Goal: Task Accomplishment & Management: Contribute content

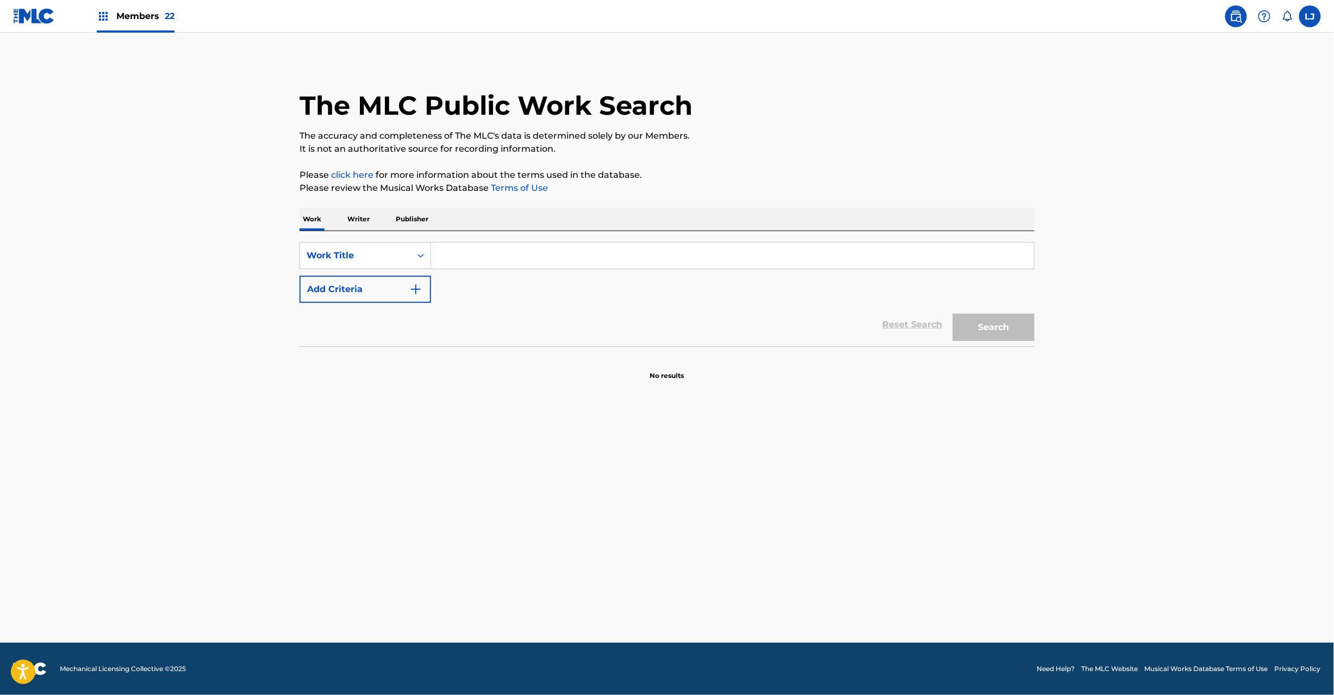
click at [24, 20] on img at bounding box center [34, 16] width 42 height 16
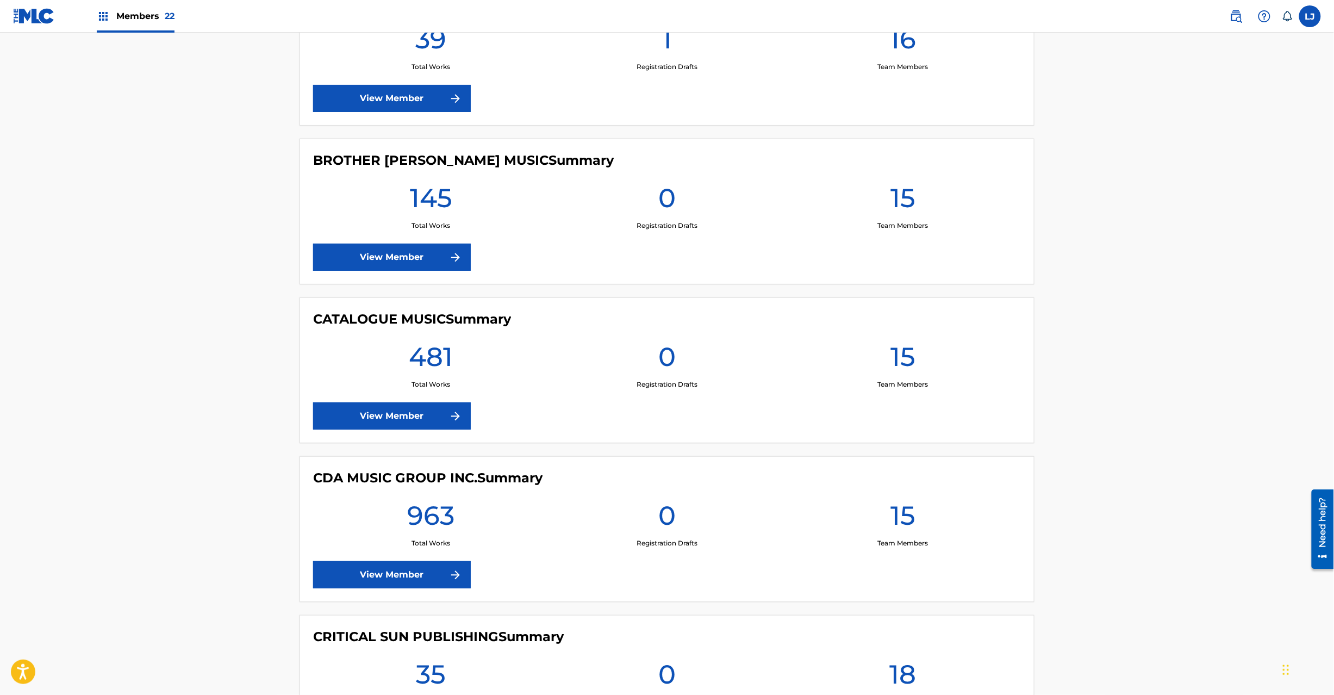
scroll to position [1740, 0]
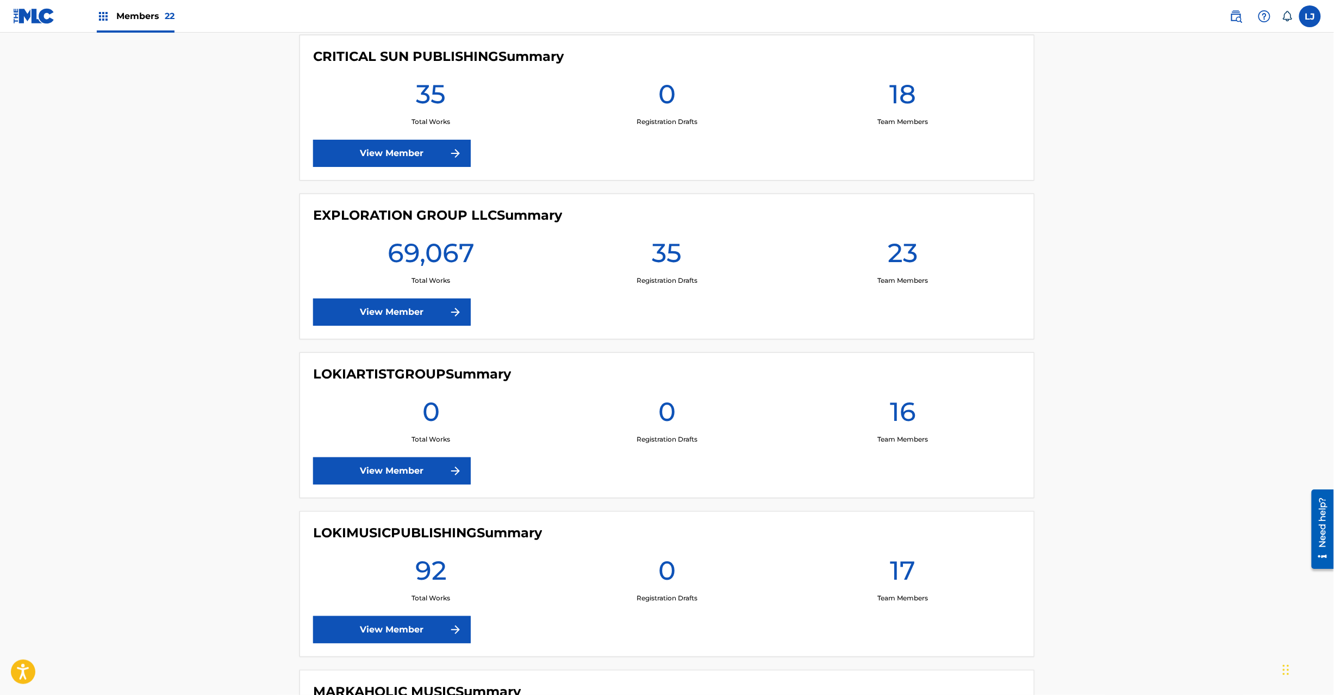
click at [362, 316] on link "View Member" at bounding box center [392, 311] width 158 height 27
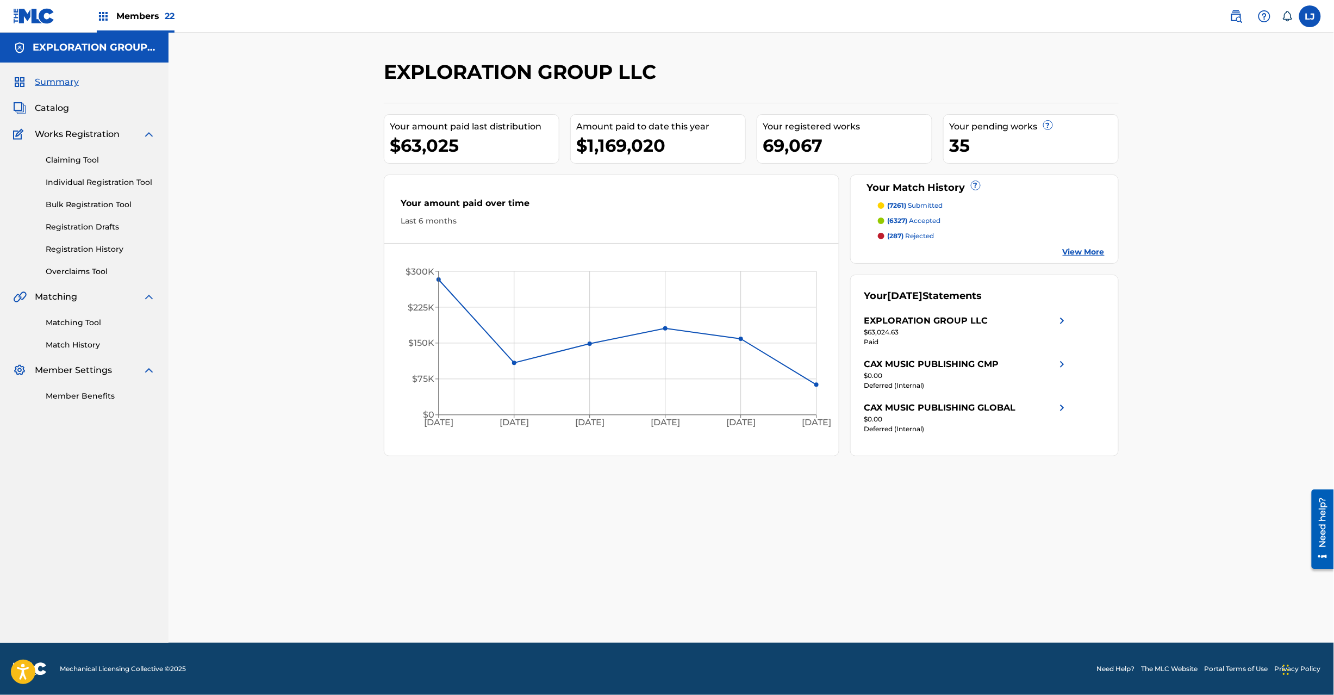
click at [73, 248] on link "Registration History" at bounding box center [101, 249] width 110 height 11
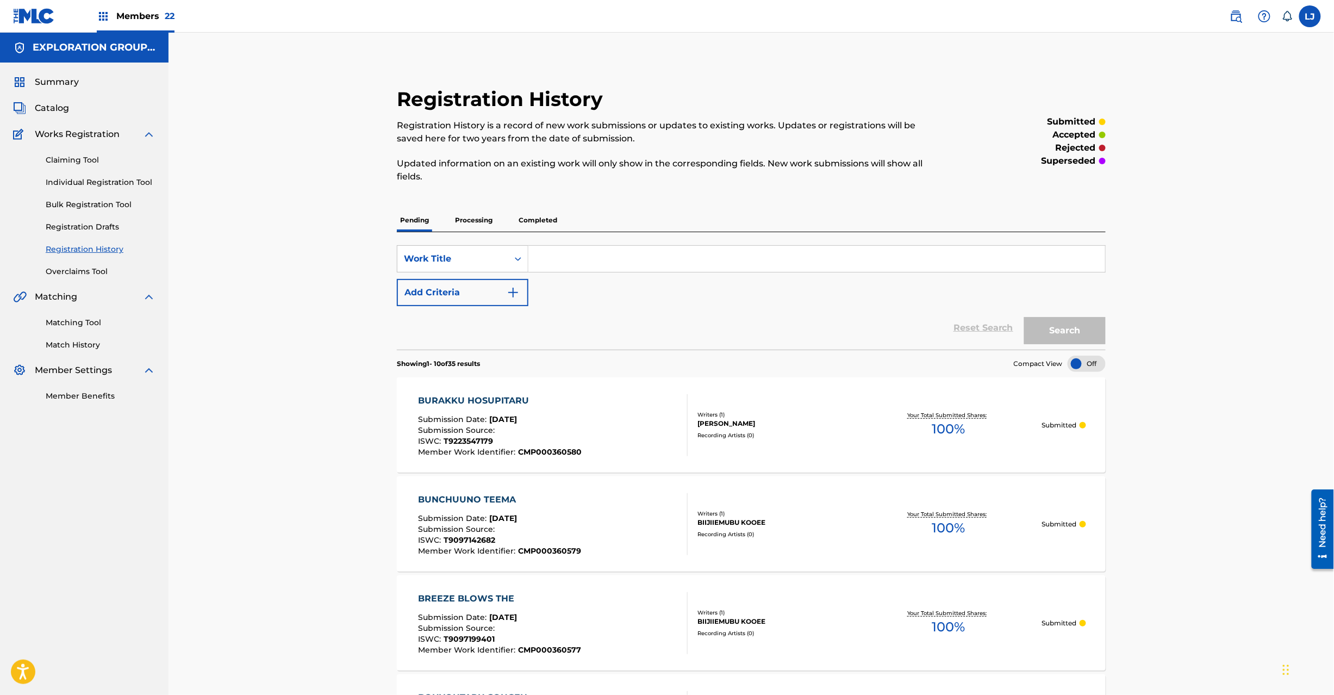
click at [52, 111] on span "Catalog" at bounding box center [52, 108] width 34 height 13
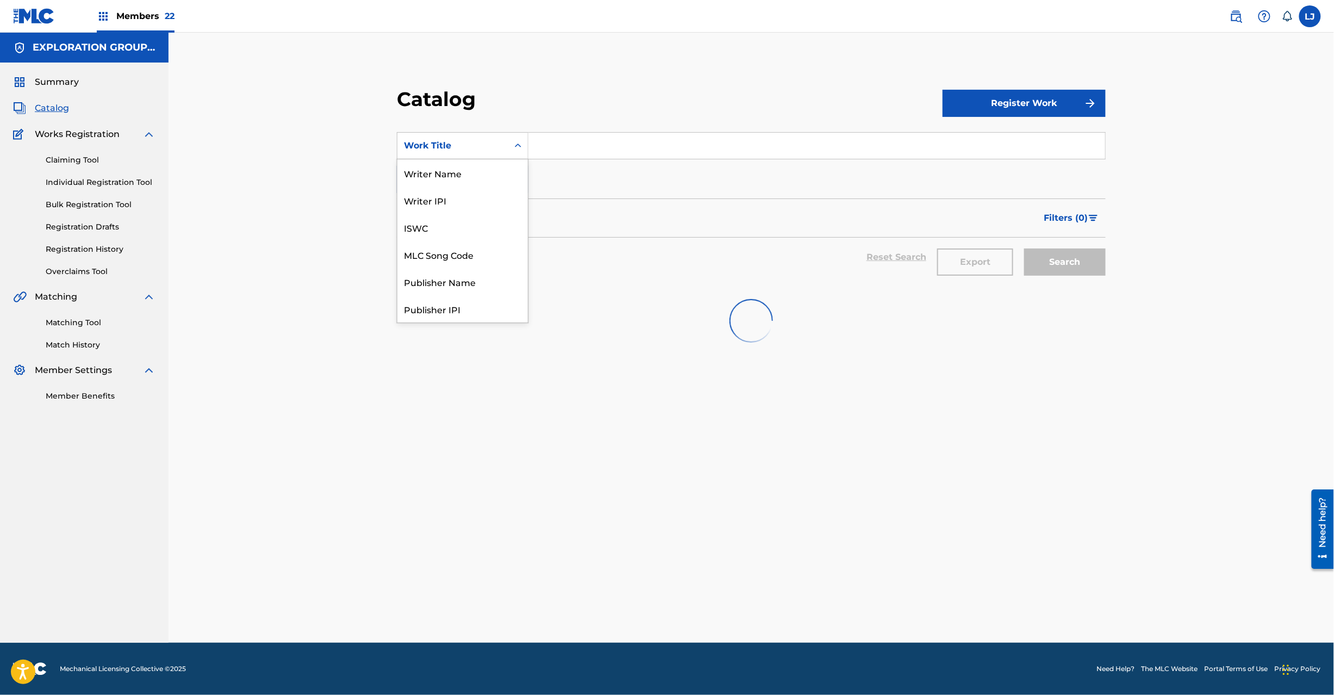
click at [483, 149] on div "Work Title" at bounding box center [453, 145] width 98 height 13
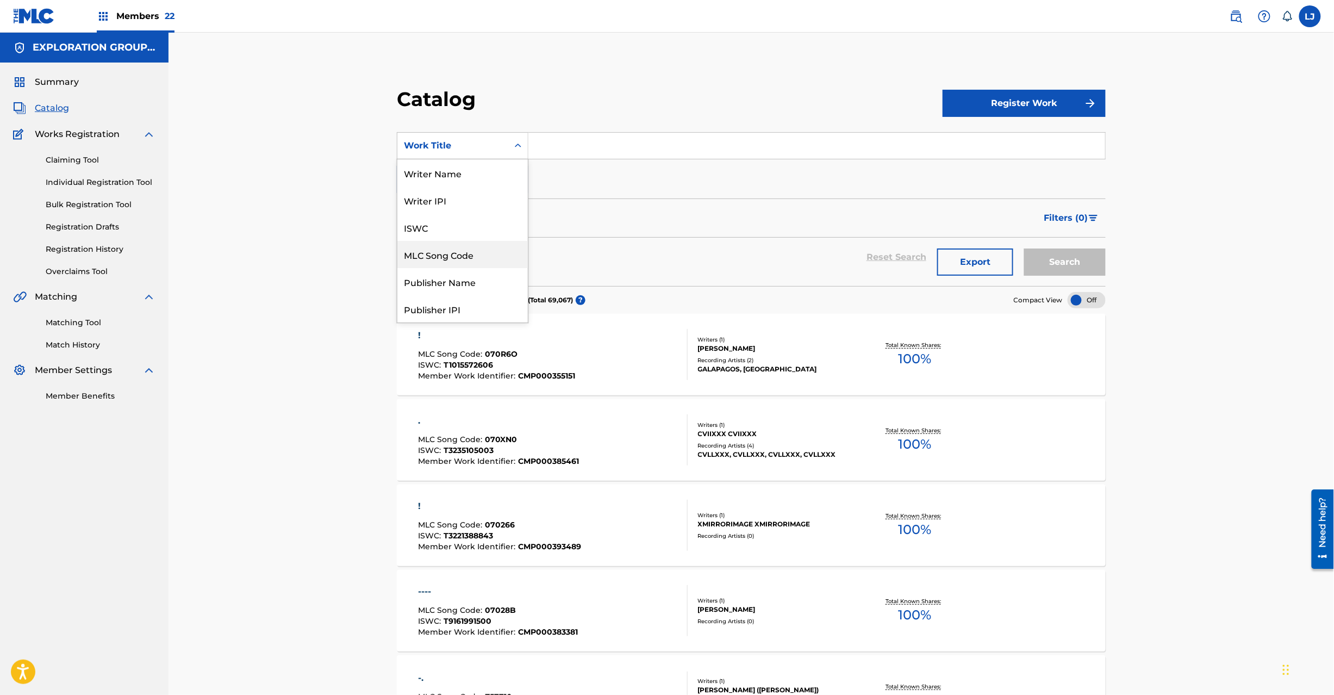
drag, startPoint x: 456, startPoint y: 251, endPoint x: 679, endPoint y: 161, distance: 241.0
click at [457, 252] on div "MLC Song Code" at bounding box center [462, 254] width 130 height 27
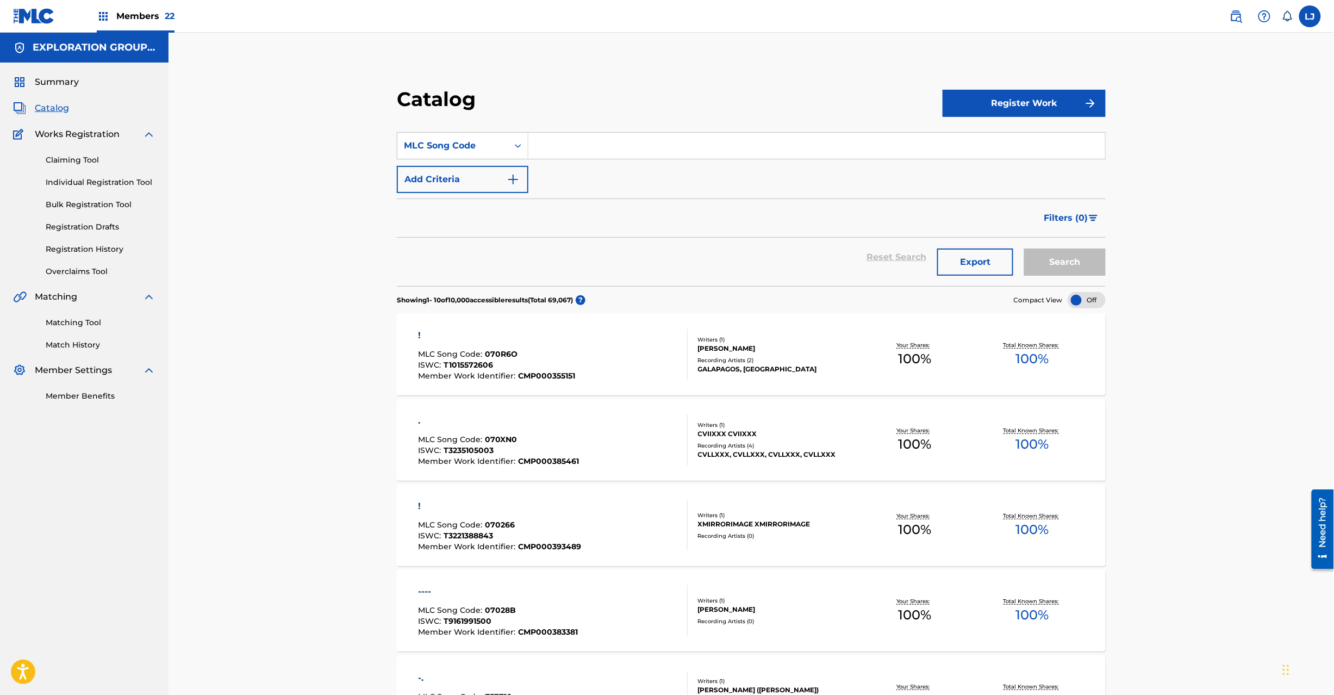
click at [673, 141] on input "Search Form" at bounding box center [816, 146] width 577 height 26
paste input "BD7RS5"
type input "BD7RS5"
click at [1044, 264] on button "Search" at bounding box center [1065, 261] width 82 height 27
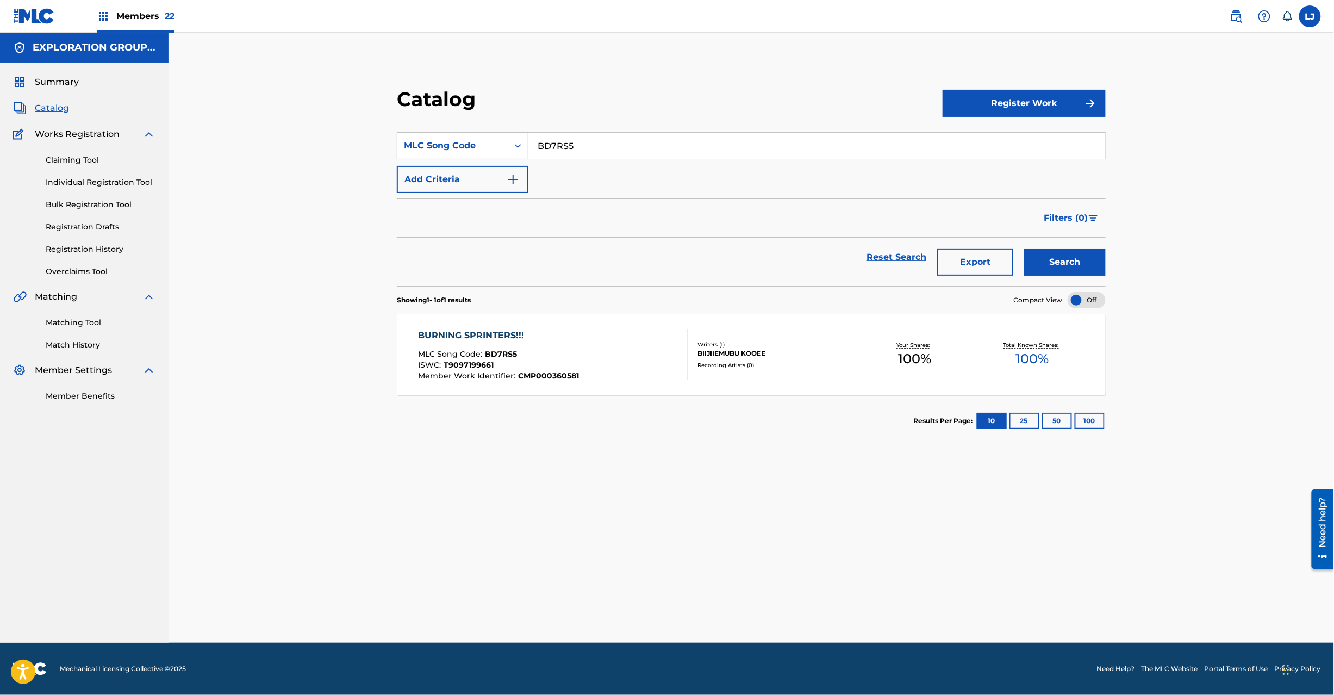
click at [601, 366] on div "BURNING SPRINTERS!!! MLC Song Code : BD7RS5 ISWC : T9097199661 Member Work Iden…" at bounding box center [553, 354] width 270 height 51
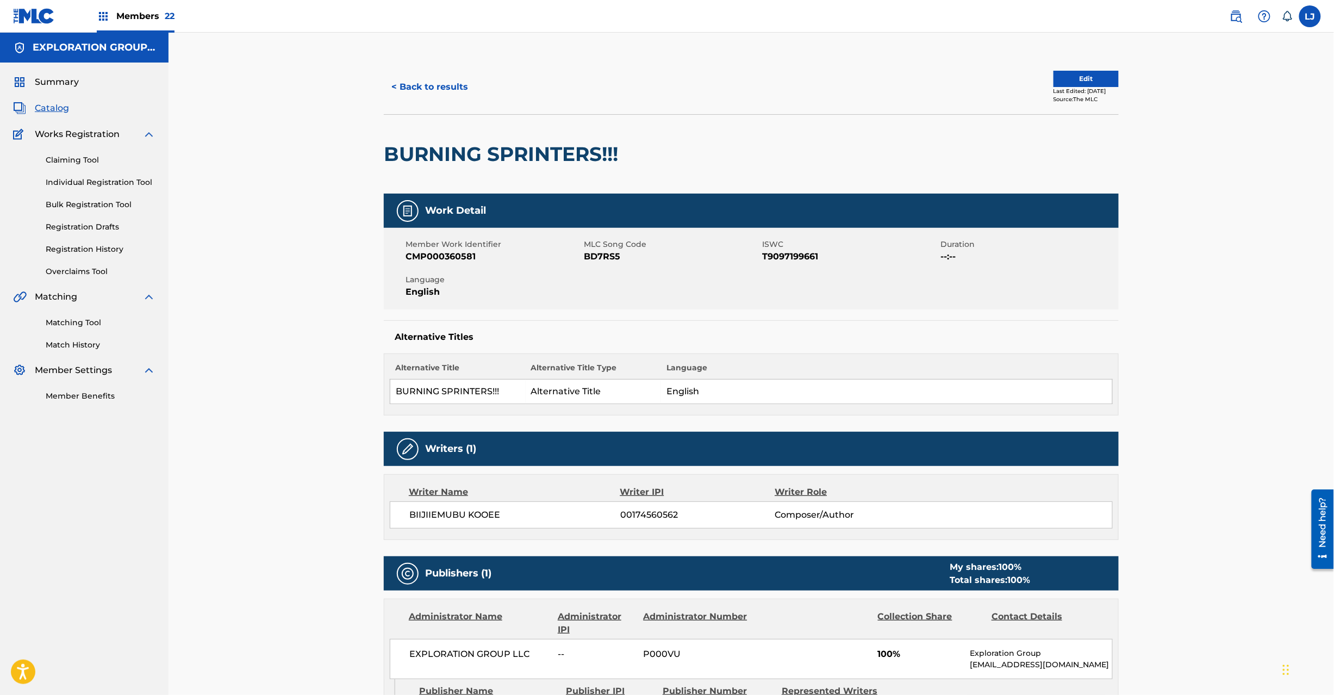
click at [1060, 76] on button "Edit" at bounding box center [1086, 79] width 65 height 16
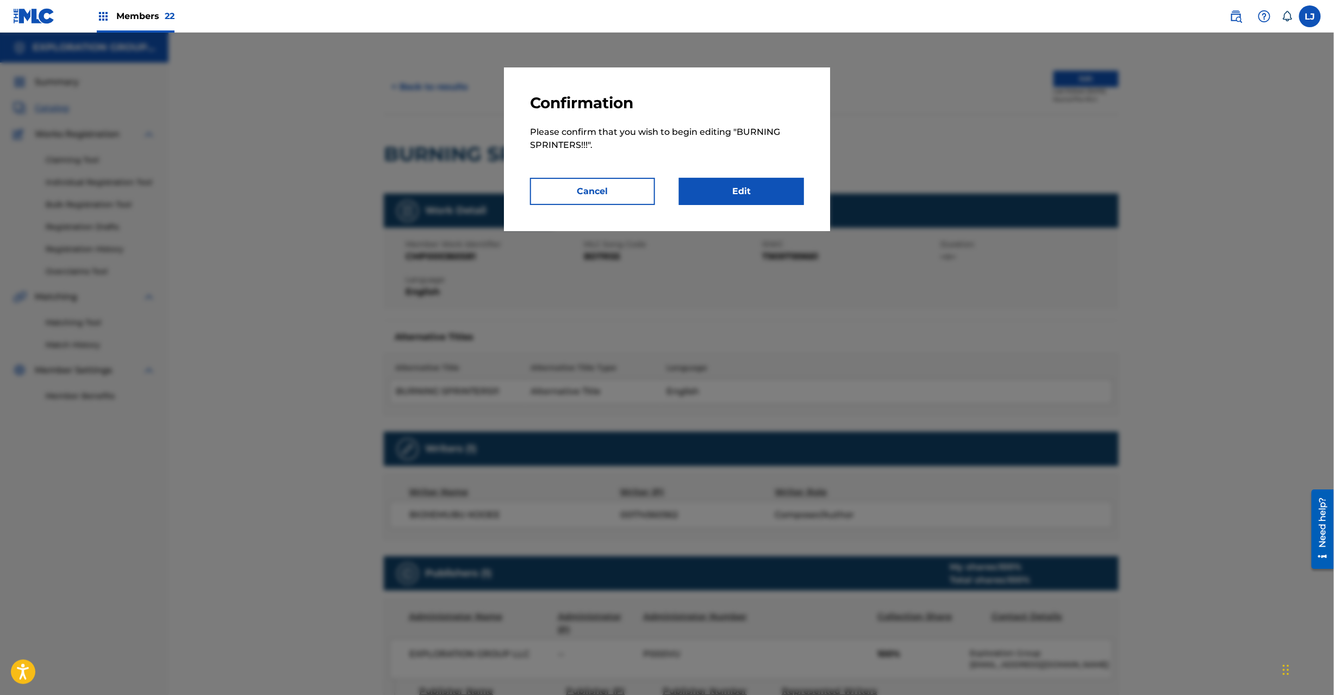
click at [775, 194] on link "Edit" at bounding box center [741, 191] width 125 height 27
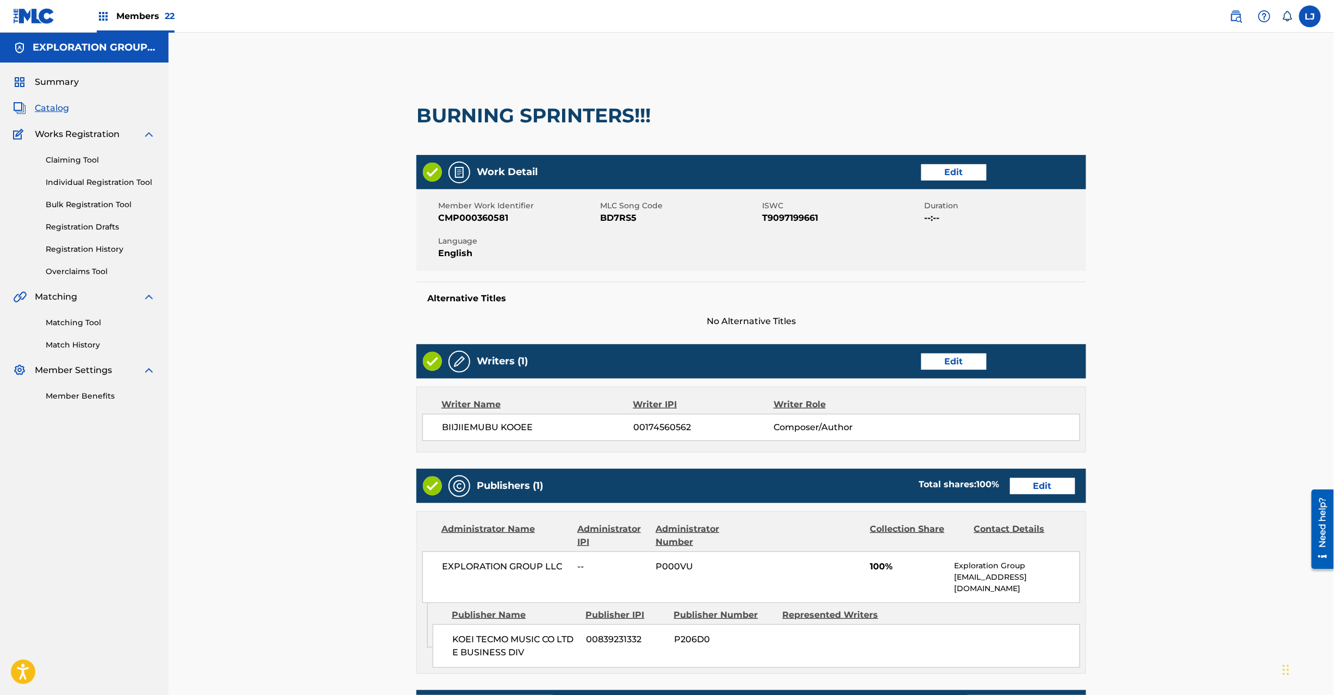
click at [1042, 481] on link "Edit" at bounding box center [1042, 486] width 65 height 16
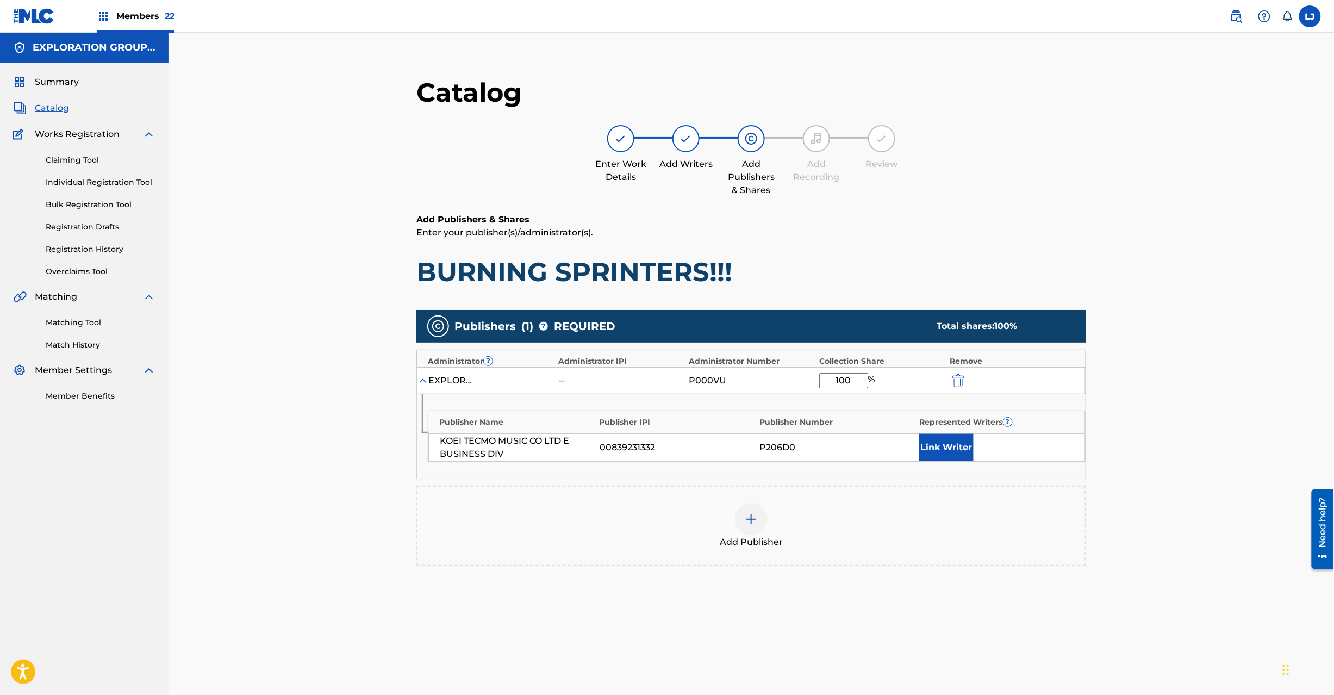
click at [956, 381] on img "submit" at bounding box center [959, 380] width 12 height 13
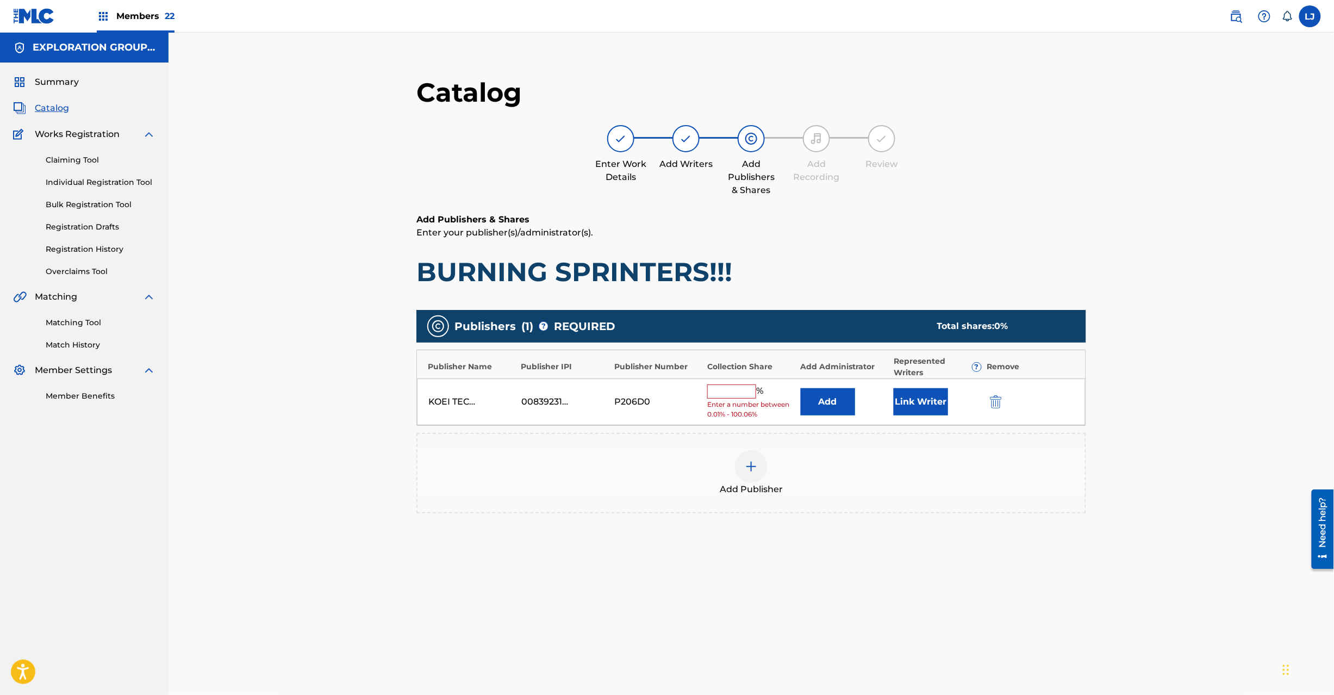
click at [1001, 395] on img "submit" at bounding box center [996, 401] width 12 height 13
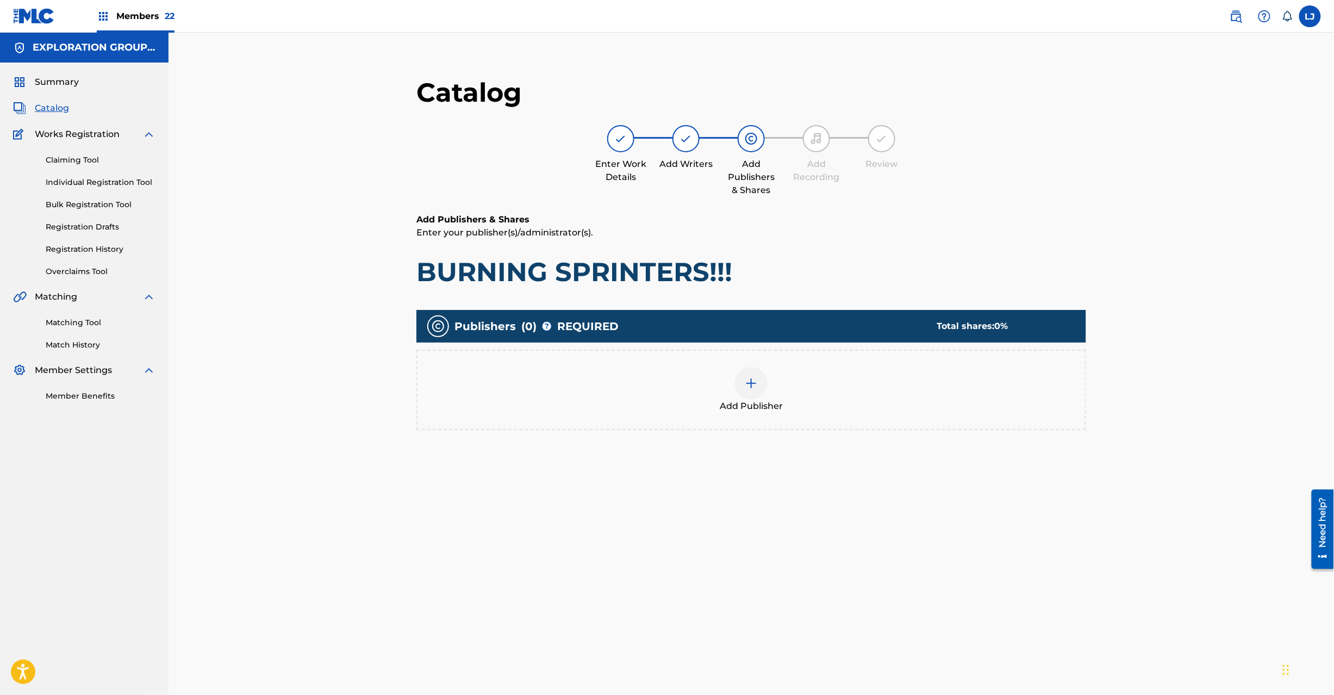
click at [729, 375] on div "Add Publisher" at bounding box center [752, 390] width 668 height 46
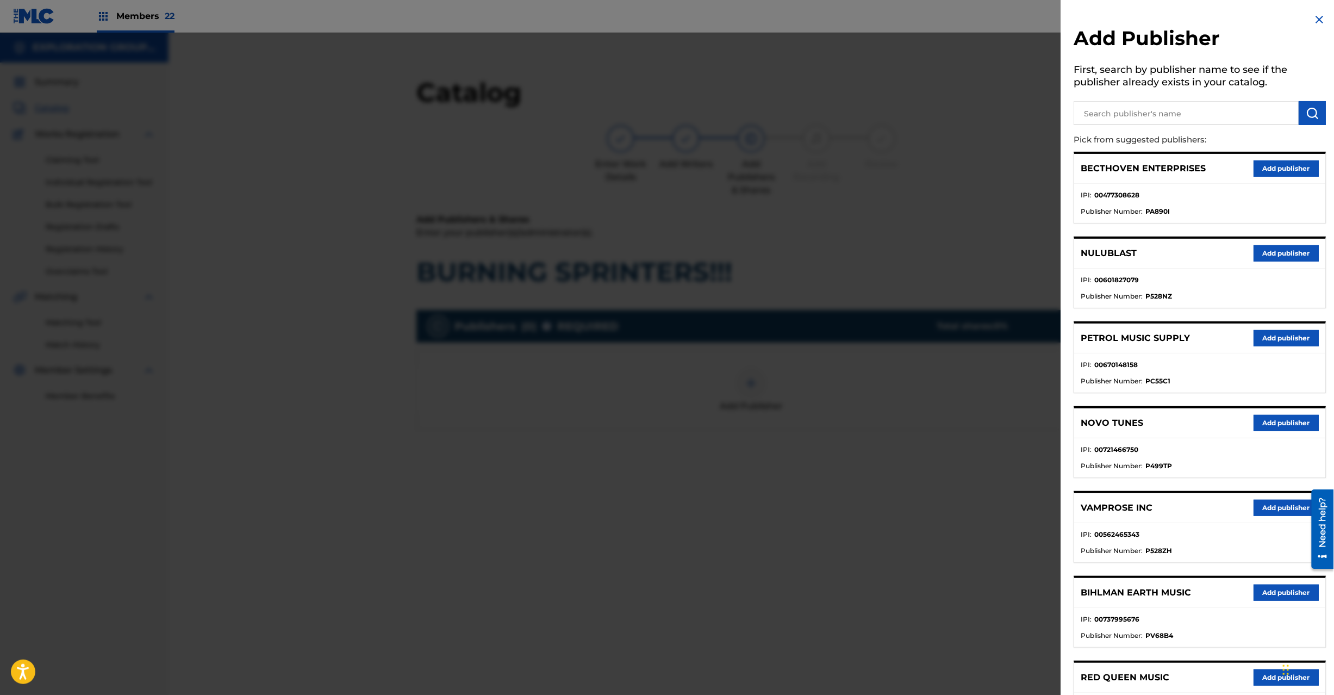
click at [1165, 114] on input "text" at bounding box center [1186, 113] width 225 height 24
paste input "Koei Tecmo Music Co Ltd N Business Div"
type input "Koei Tecmo Music Co Ltd N Business Div"
click at [1316, 117] on img "submit" at bounding box center [1312, 113] width 13 height 13
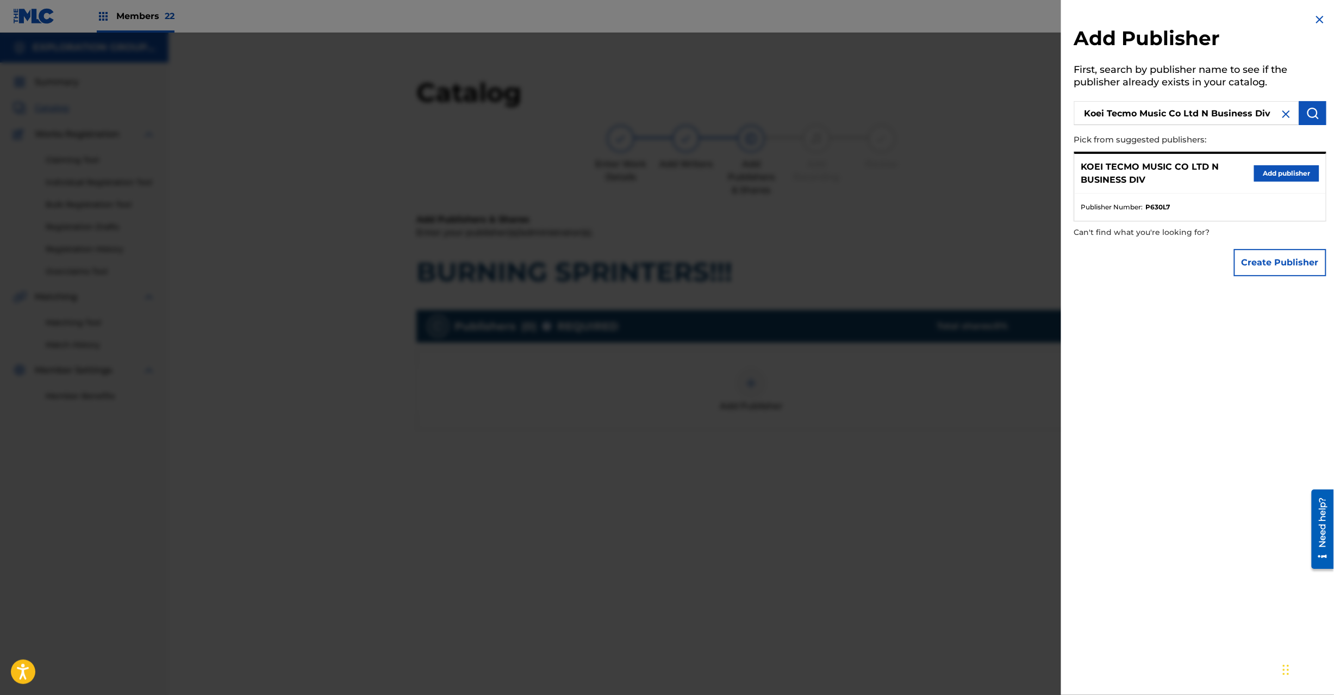
click at [1290, 176] on button "Add publisher" at bounding box center [1286, 173] width 65 height 16
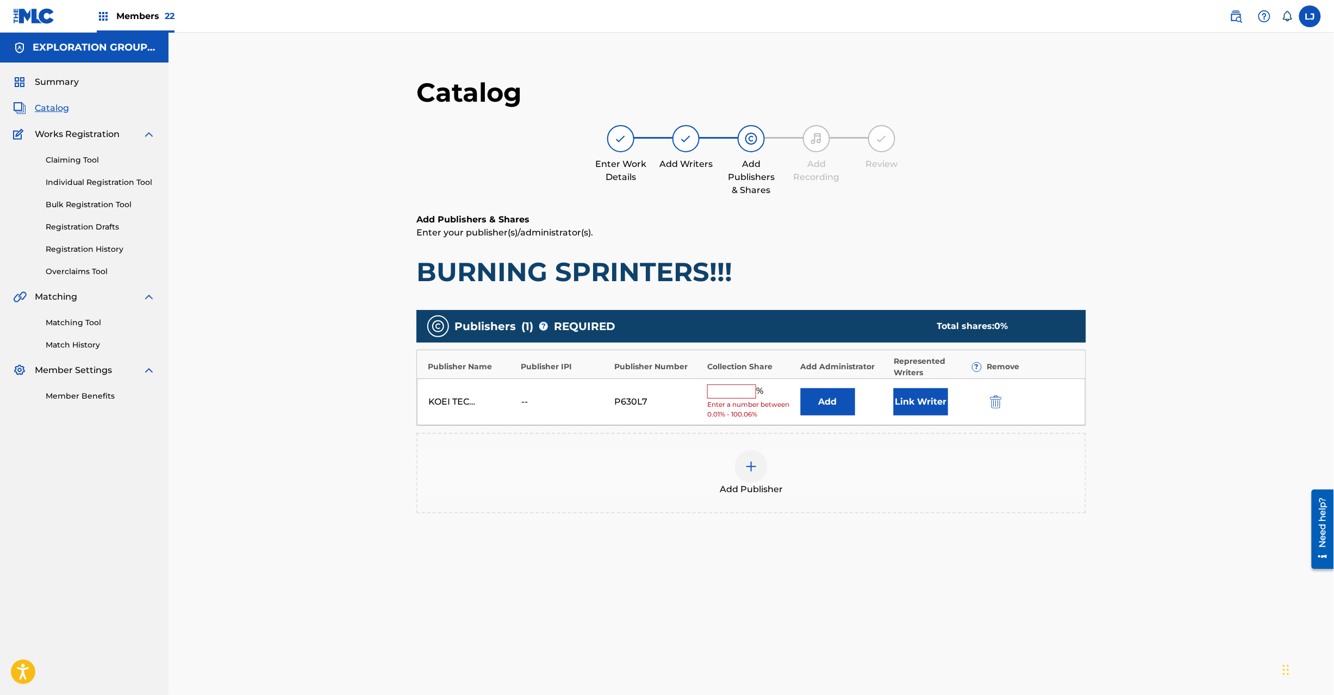
click at [832, 419] on div "KOEI TECMO MUSIC CO LTD N BUSINESS DIV -- P630L7 % Enter a number between 0.01%…" at bounding box center [751, 401] width 669 height 47
click at [847, 403] on button "Add" at bounding box center [828, 401] width 54 height 27
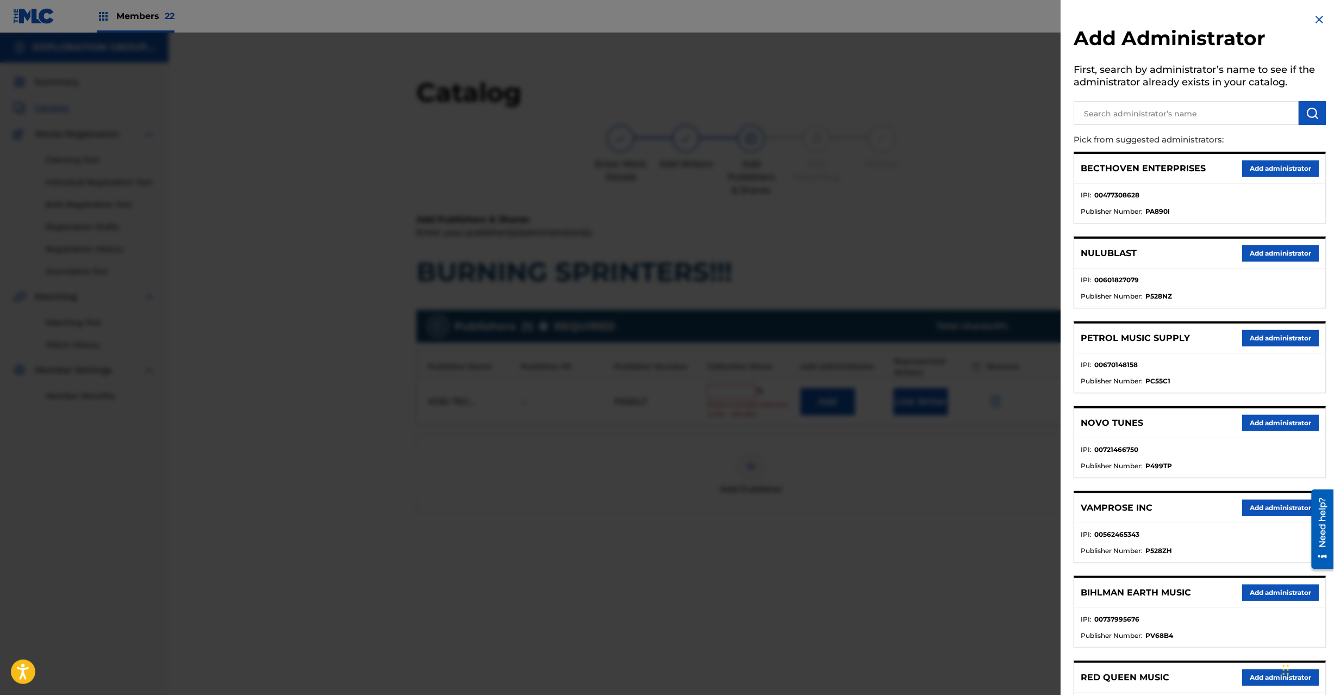
click at [1127, 98] on div at bounding box center [1200, 111] width 252 height 27
paste input "Exploration Group LLC"
click at [1127, 108] on input "Exploration Group LLC" at bounding box center [1186, 113] width 225 height 24
type input "Exploration Group LLC"
click at [1311, 111] on img "submit" at bounding box center [1312, 113] width 13 height 13
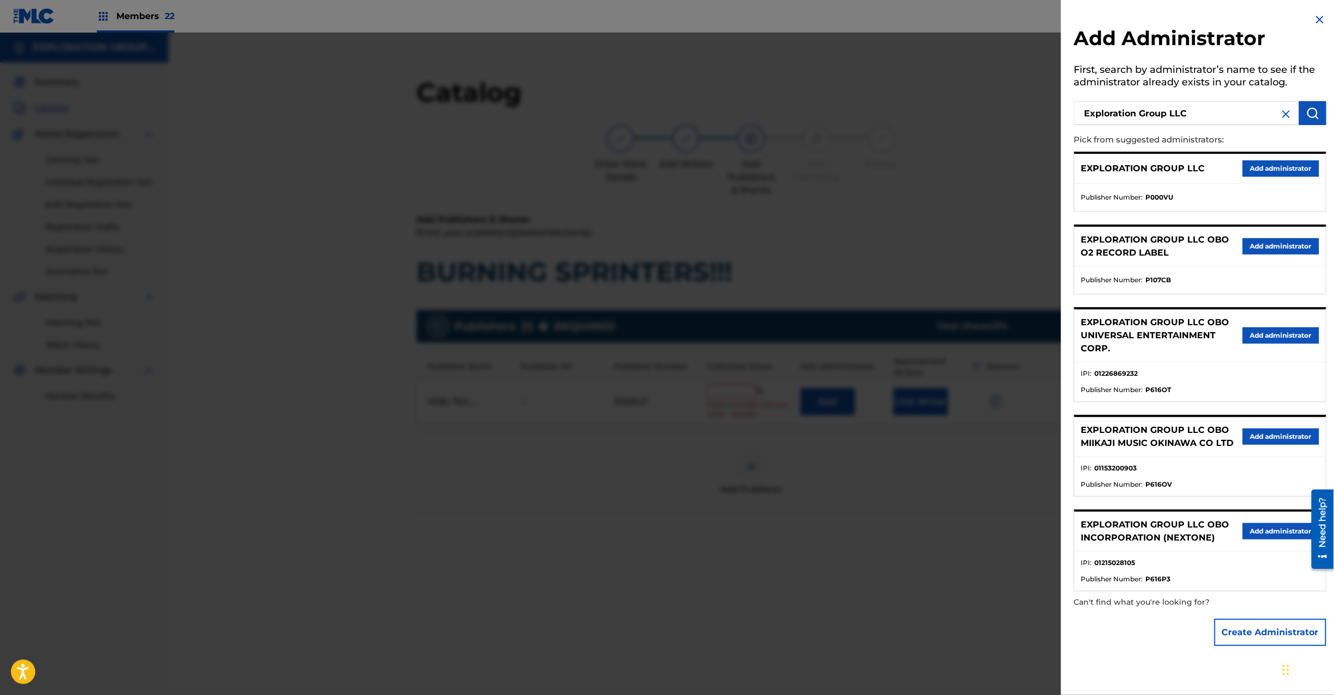
click at [1273, 167] on button "Add administrator" at bounding box center [1281, 168] width 77 height 16
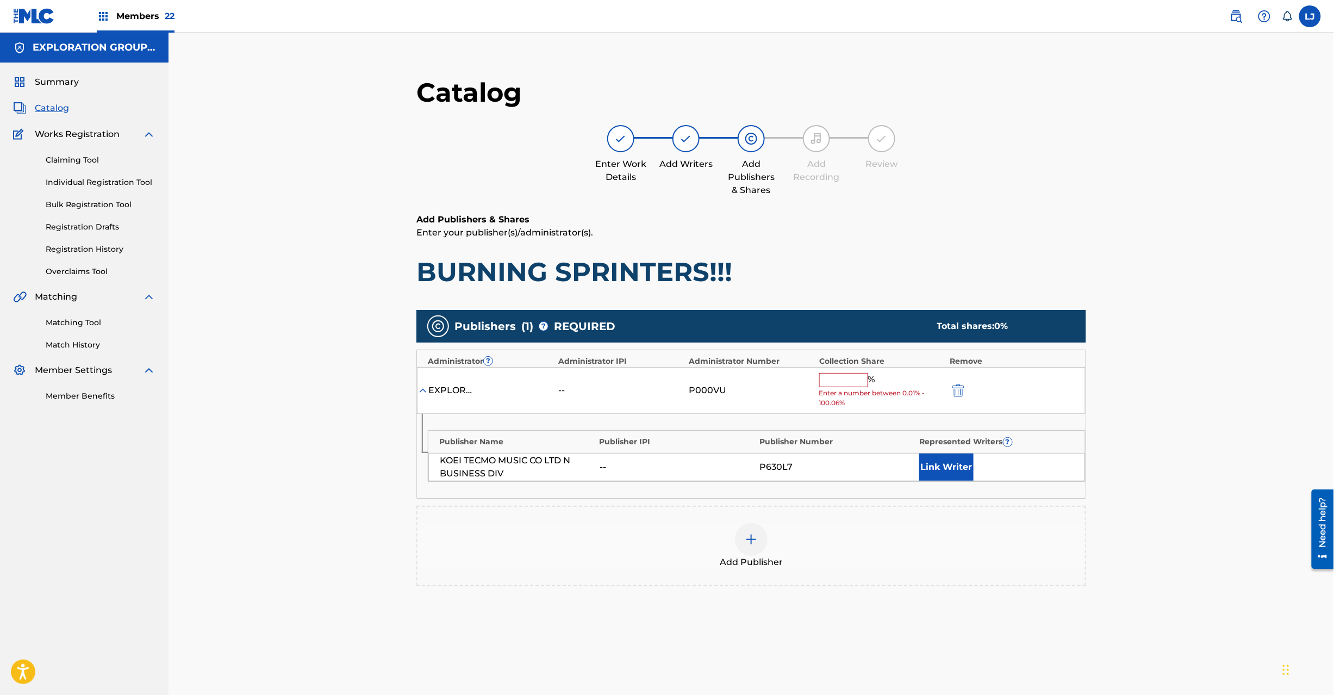
click at [849, 379] on input "text" at bounding box center [843, 380] width 49 height 14
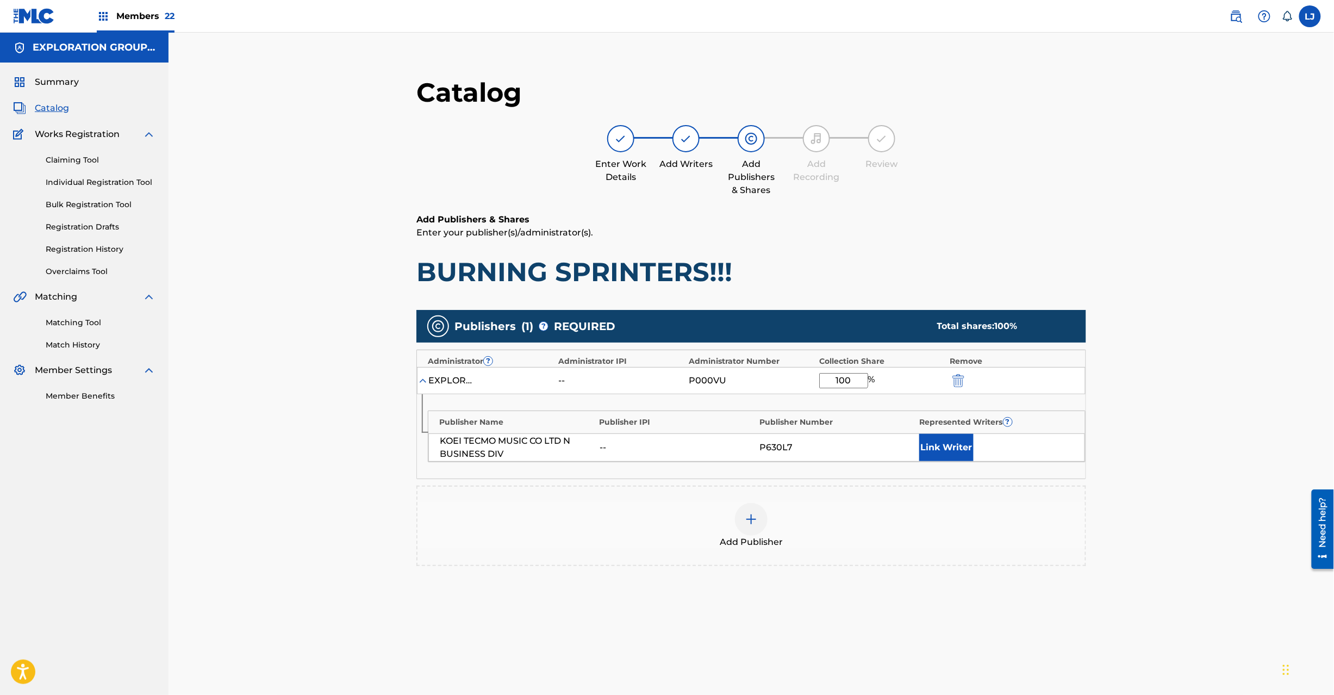
scroll to position [112, 0]
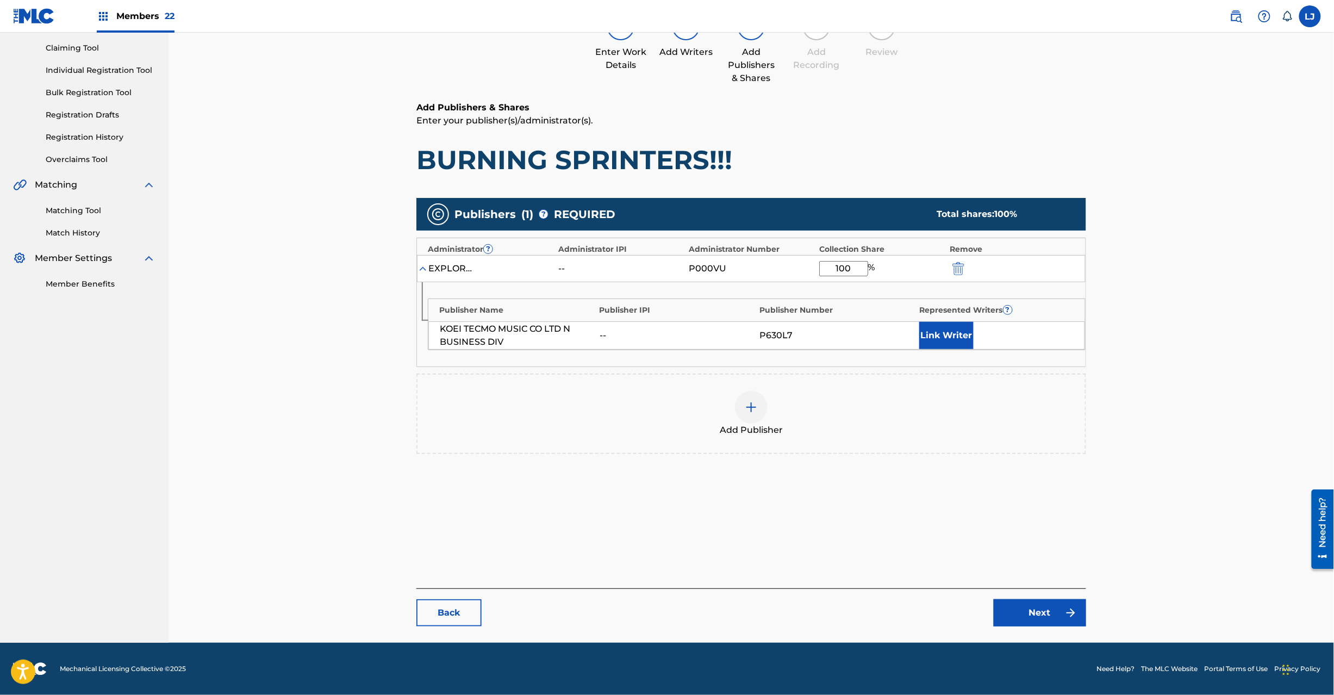
type input "100"
click at [1011, 614] on link "Next" at bounding box center [1040, 612] width 92 height 27
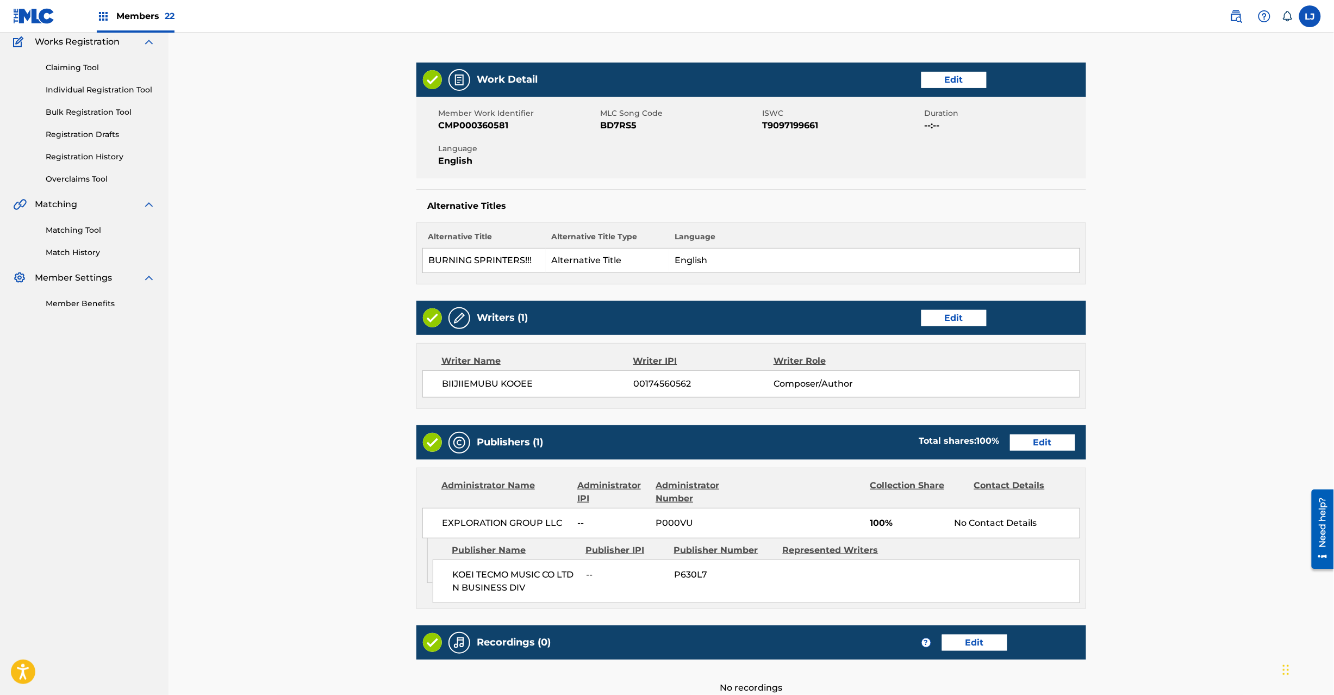
scroll to position [216, 0]
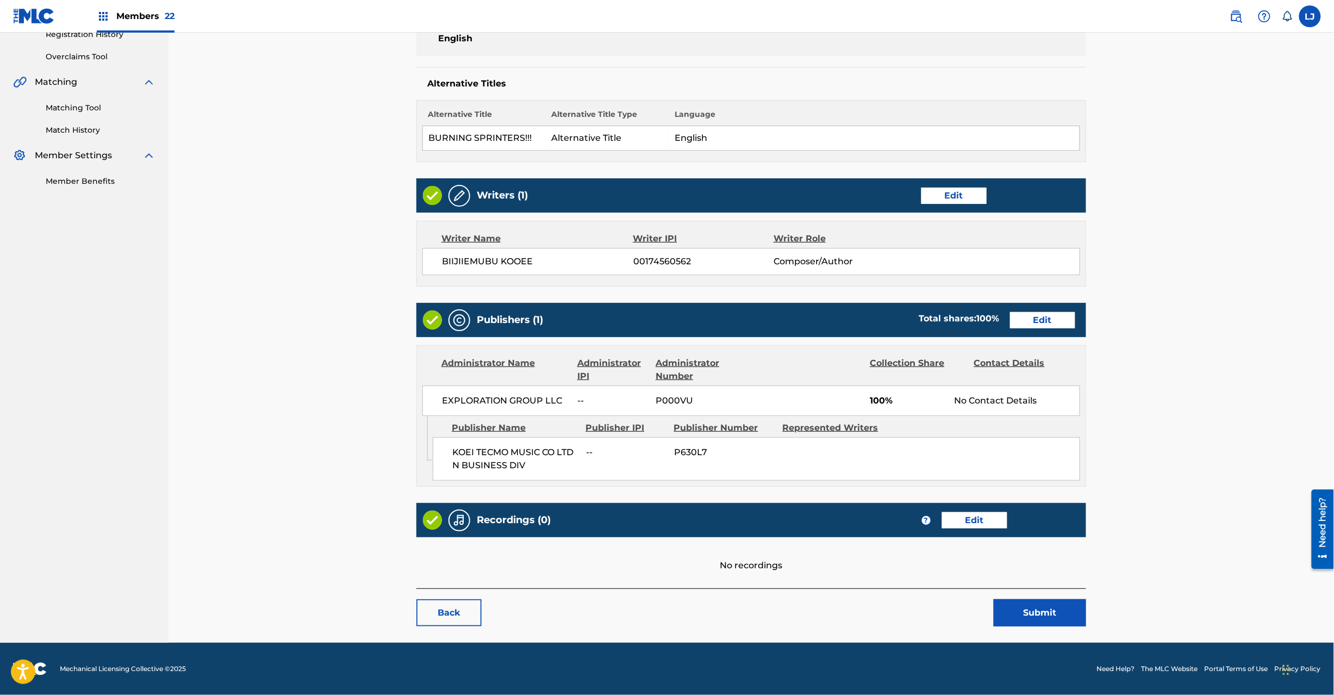
click at [1058, 625] on button "Submit" at bounding box center [1040, 612] width 92 height 27
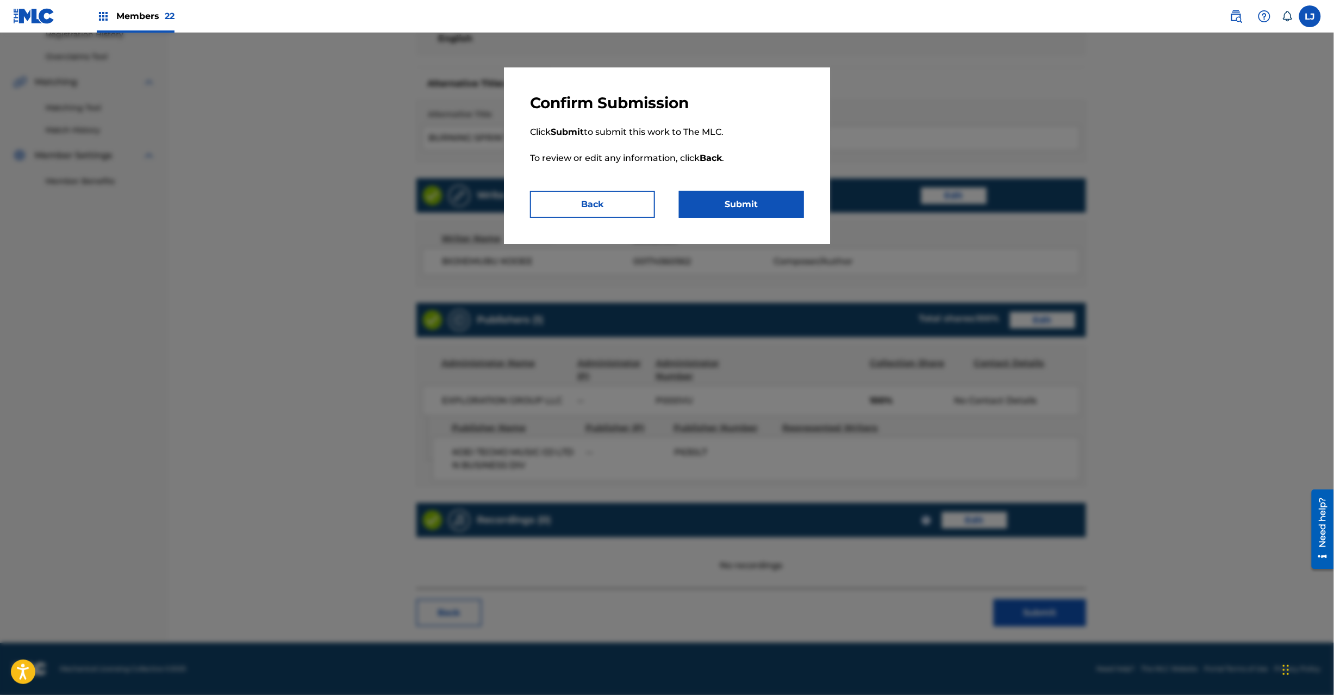
click at [744, 210] on button "Submit" at bounding box center [741, 204] width 125 height 27
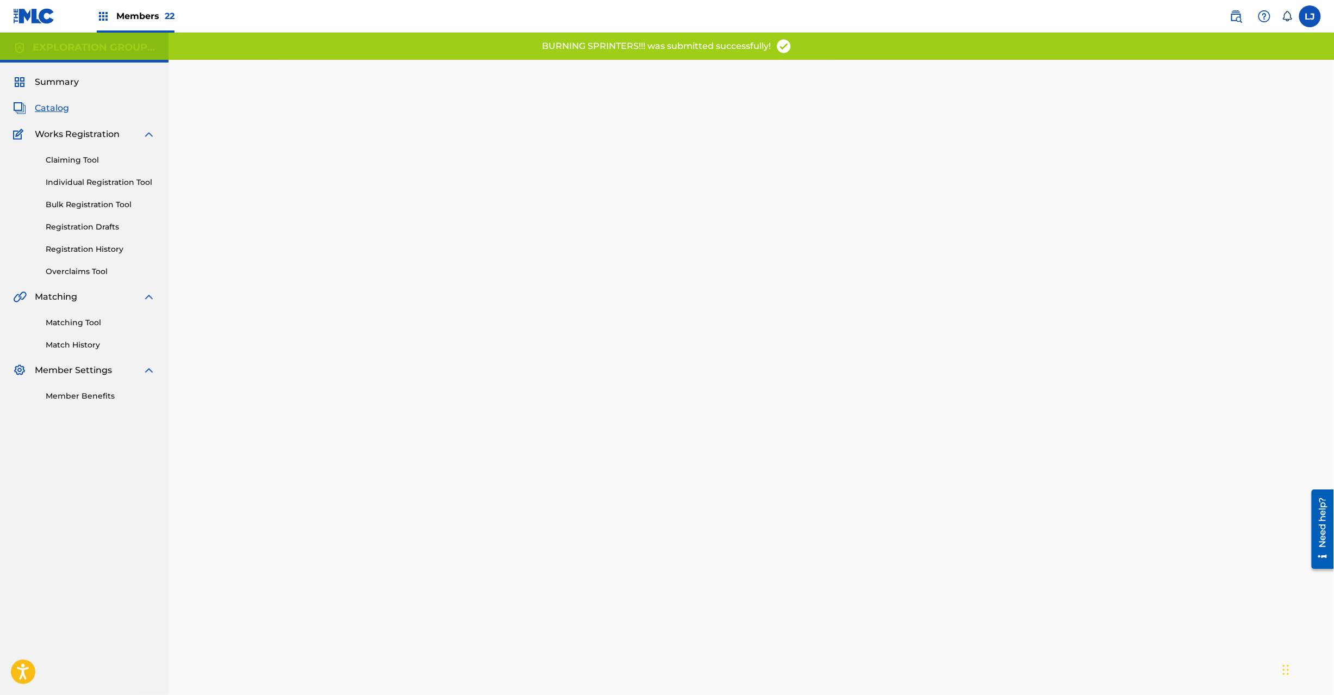
scroll to position [112, 0]
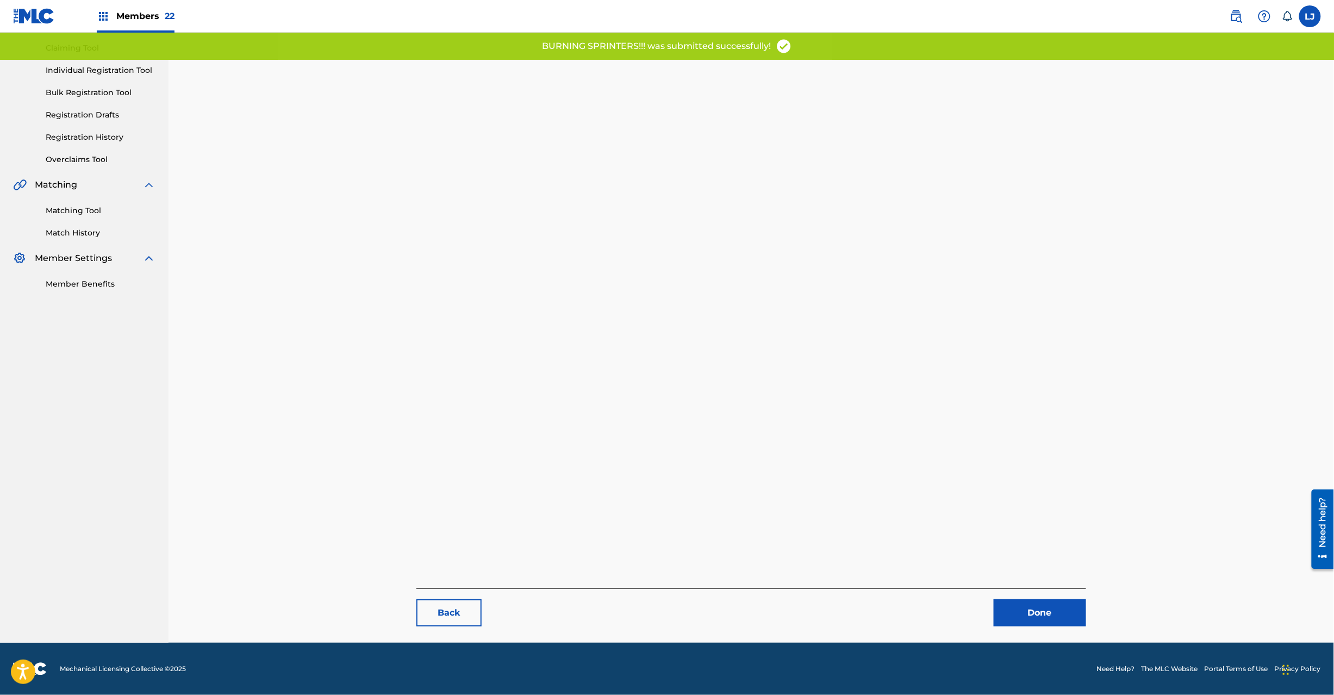
click at [1007, 614] on link "Done" at bounding box center [1040, 612] width 92 height 27
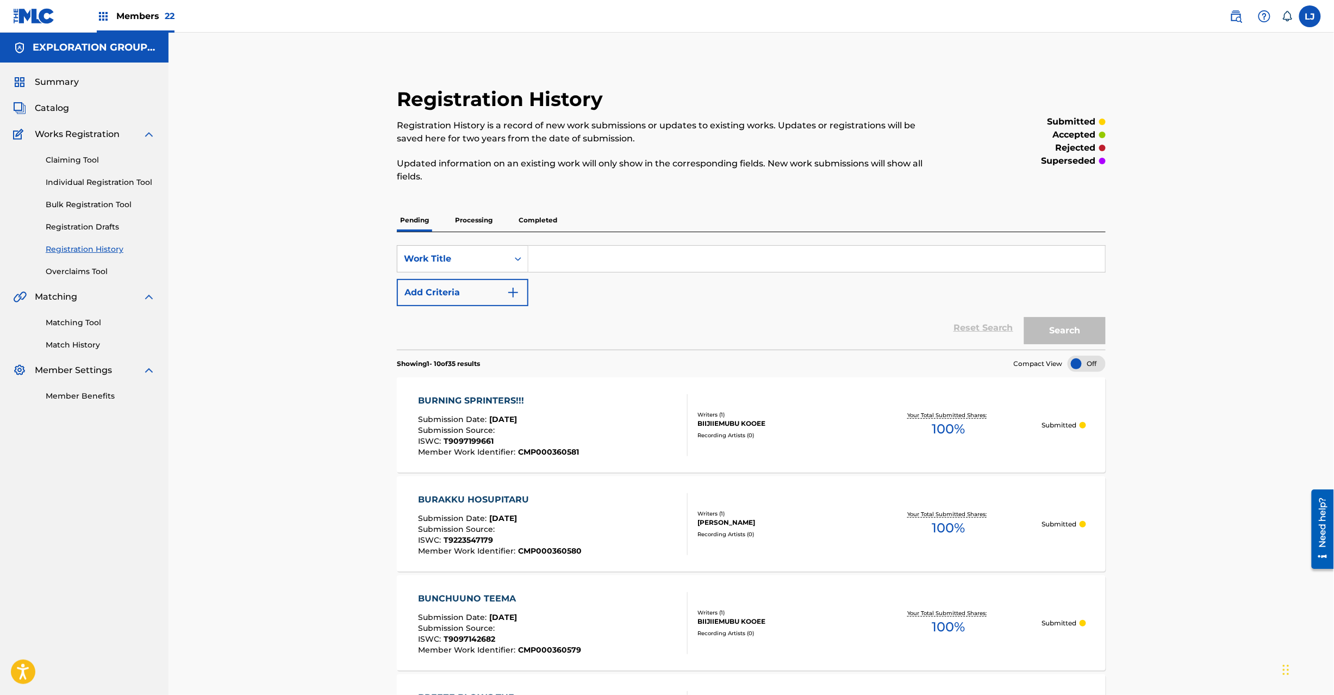
click at [61, 102] on span "Catalog" at bounding box center [52, 108] width 34 height 13
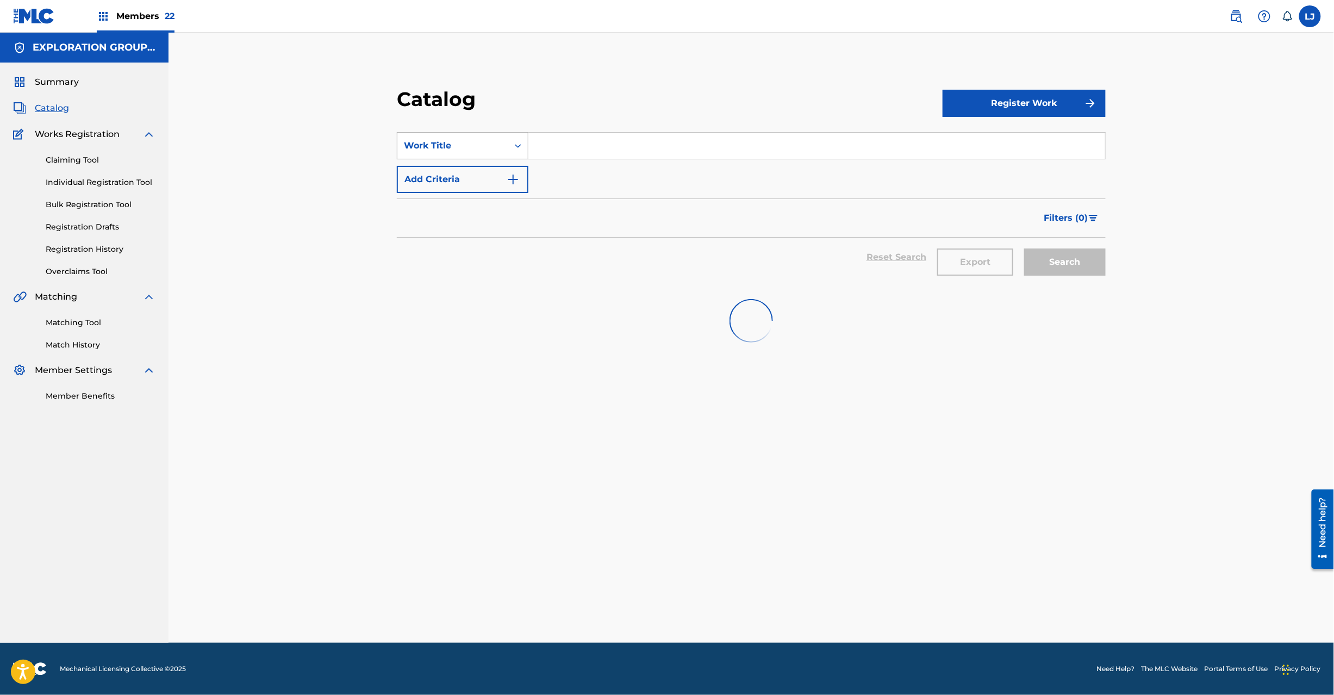
click at [490, 158] on div "Work Title" at bounding box center [463, 145] width 132 height 27
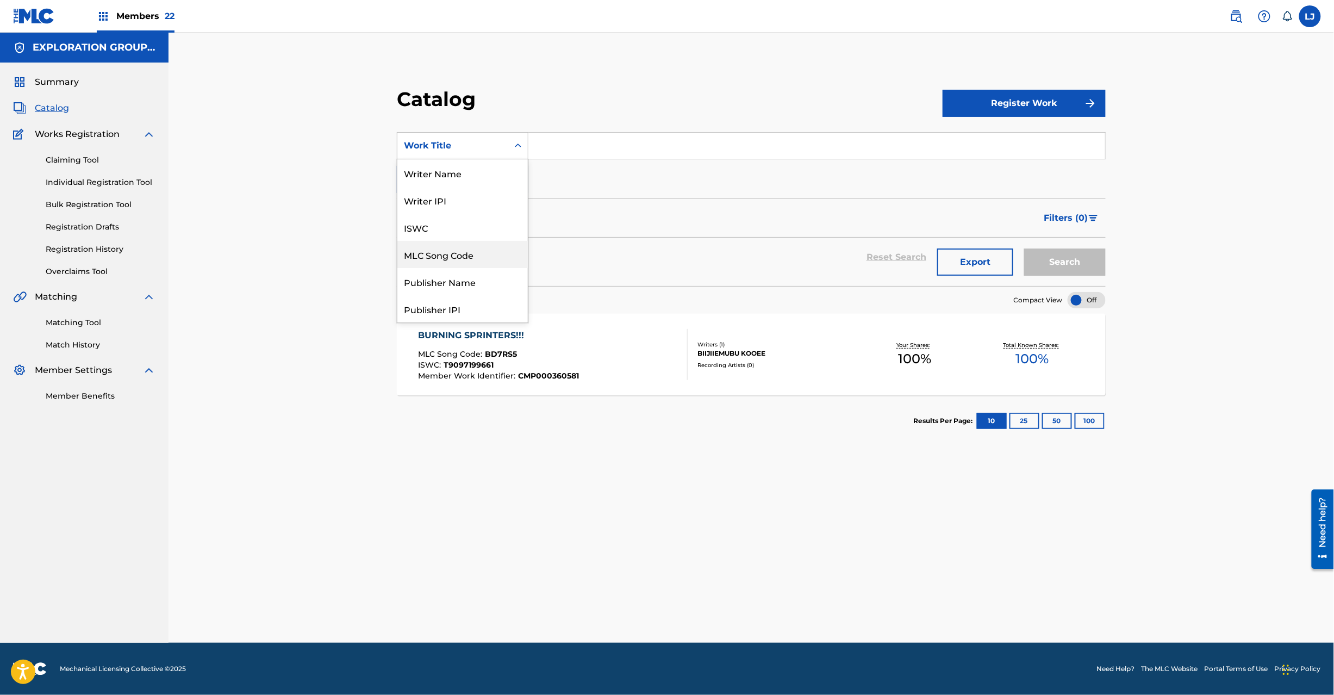
click at [484, 255] on div "MLC Song Code" at bounding box center [462, 254] width 130 height 27
click at [575, 148] on input "Search Form" at bounding box center [816, 146] width 577 height 26
paste input "CJ03ZJ"
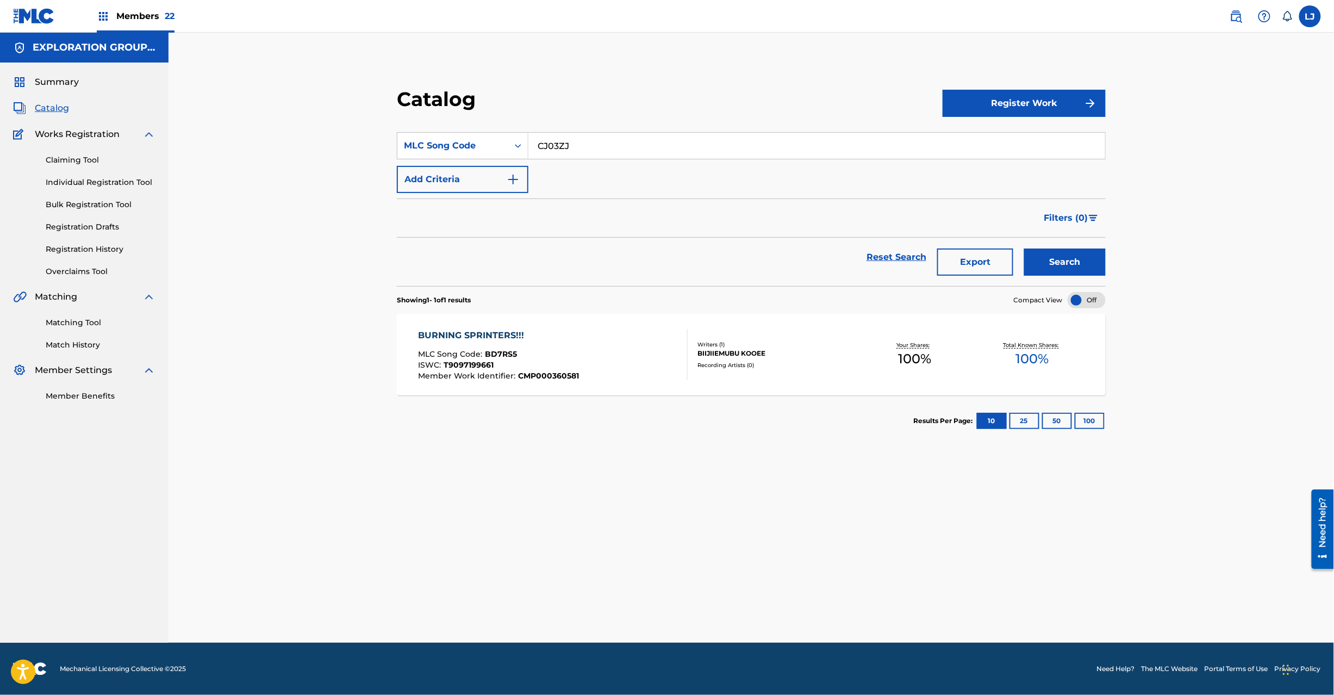
type input "CJ03ZJ"
click at [1070, 253] on button "Search" at bounding box center [1065, 261] width 82 height 27
click at [618, 369] on div "CARIBBEAN PIRATE SONG MLC Song Code : CJ03ZJ ISWC : T9137738375 Member Work Ide…" at bounding box center [553, 354] width 270 height 51
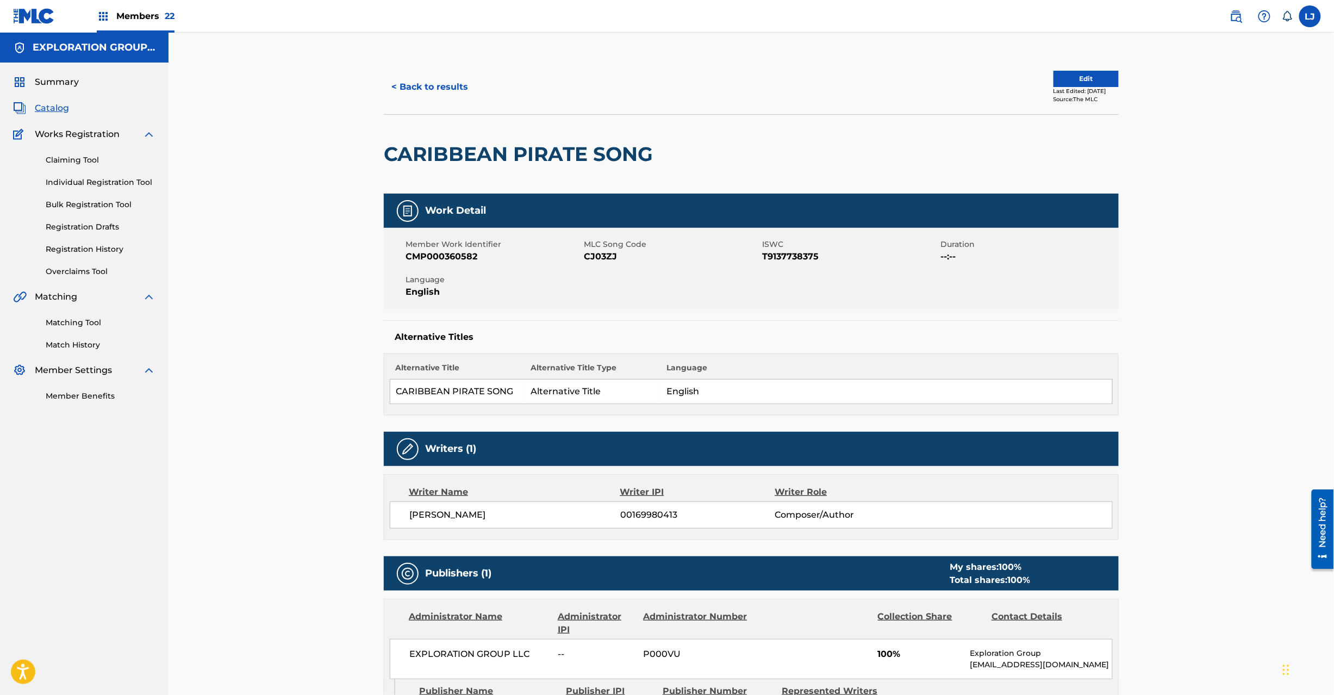
click at [1054, 83] on button "Edit" at bounding box center [1086, 79] width 65 height 16
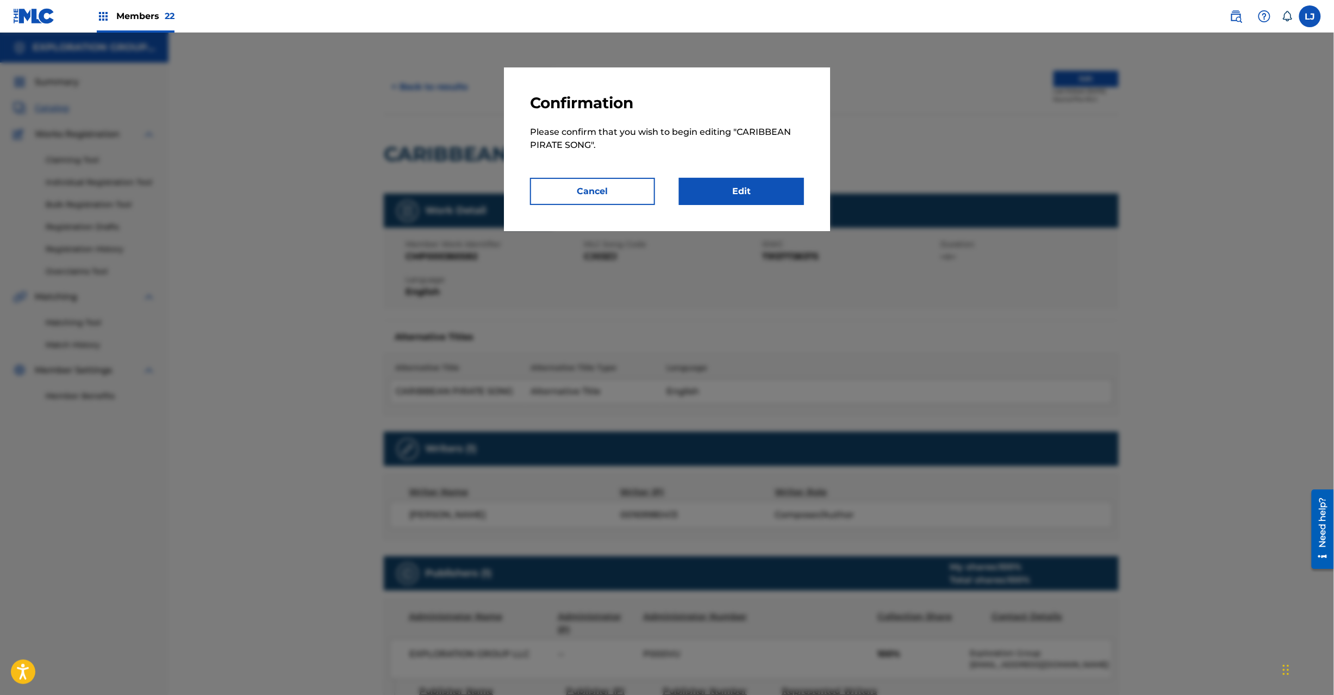
click at [731, 183] on link "Edit" at bounding box center [741, 191] width 125 height 27
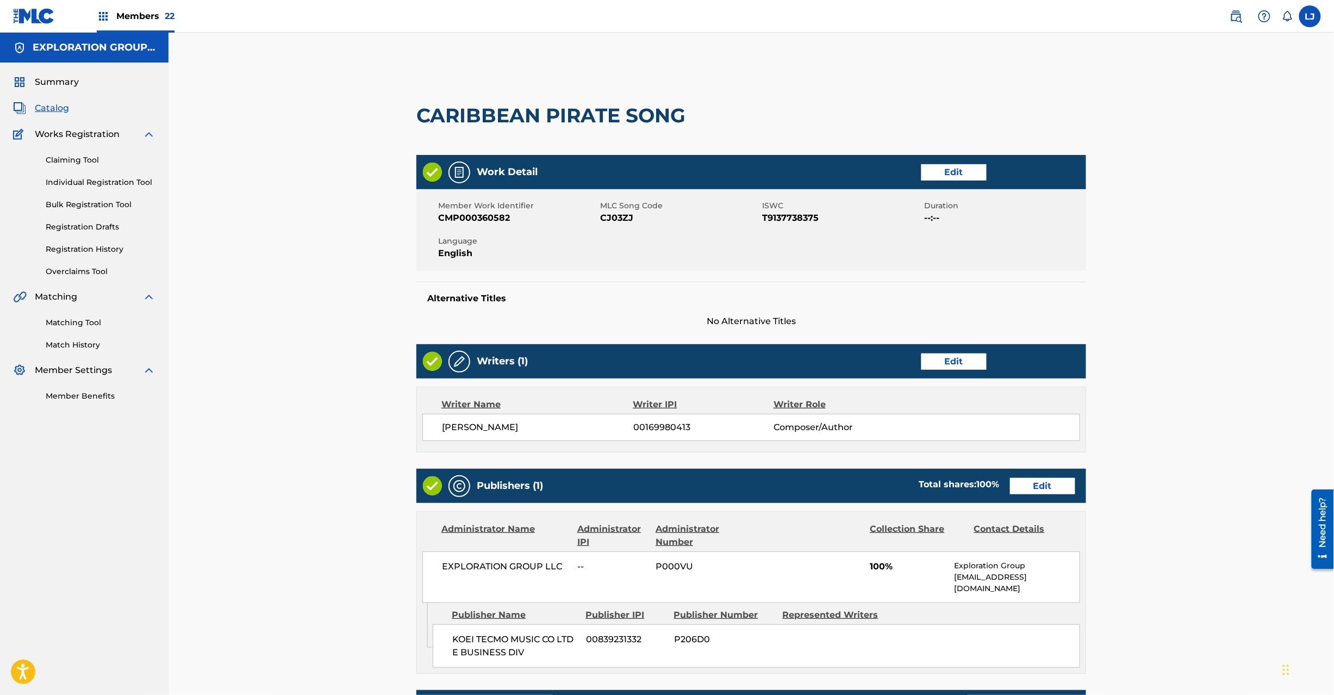
click at [1040, 484] on link "Edit" at bounding box center [1042, 486] width 65 height 16
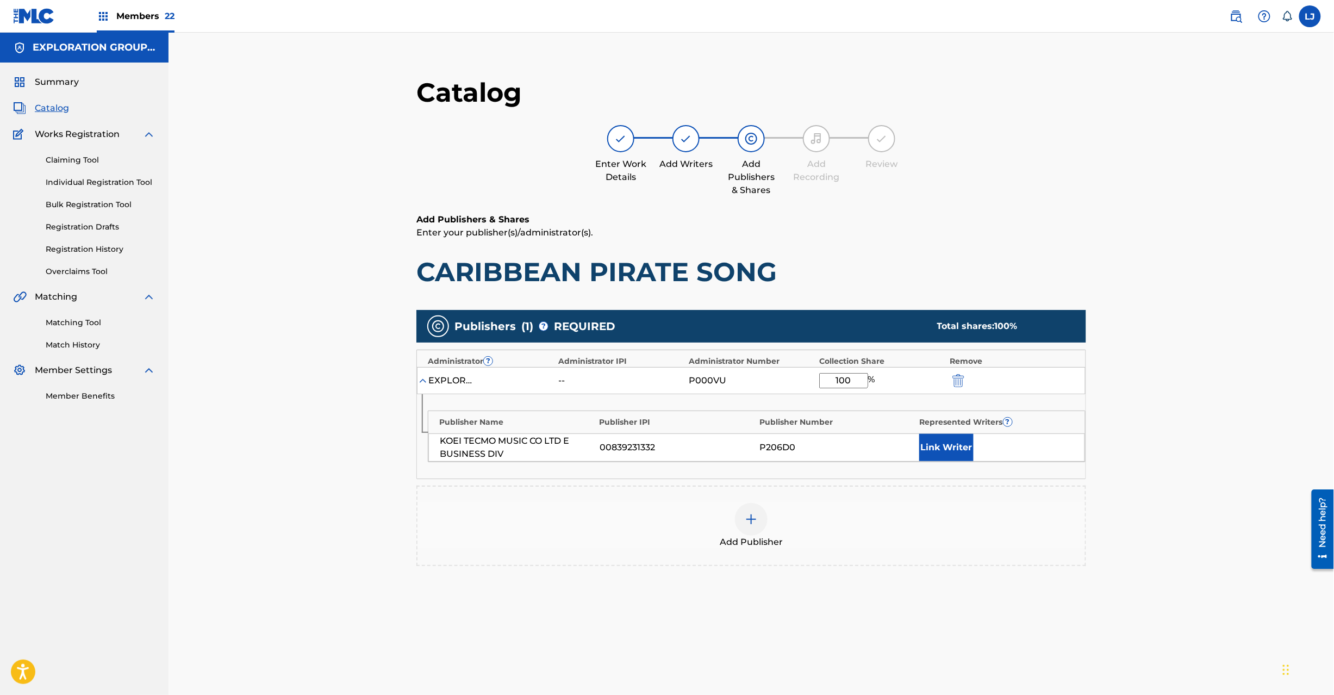
click at [960, 375] on img "submit" at bounding box center [959, 380] width 12 height 13
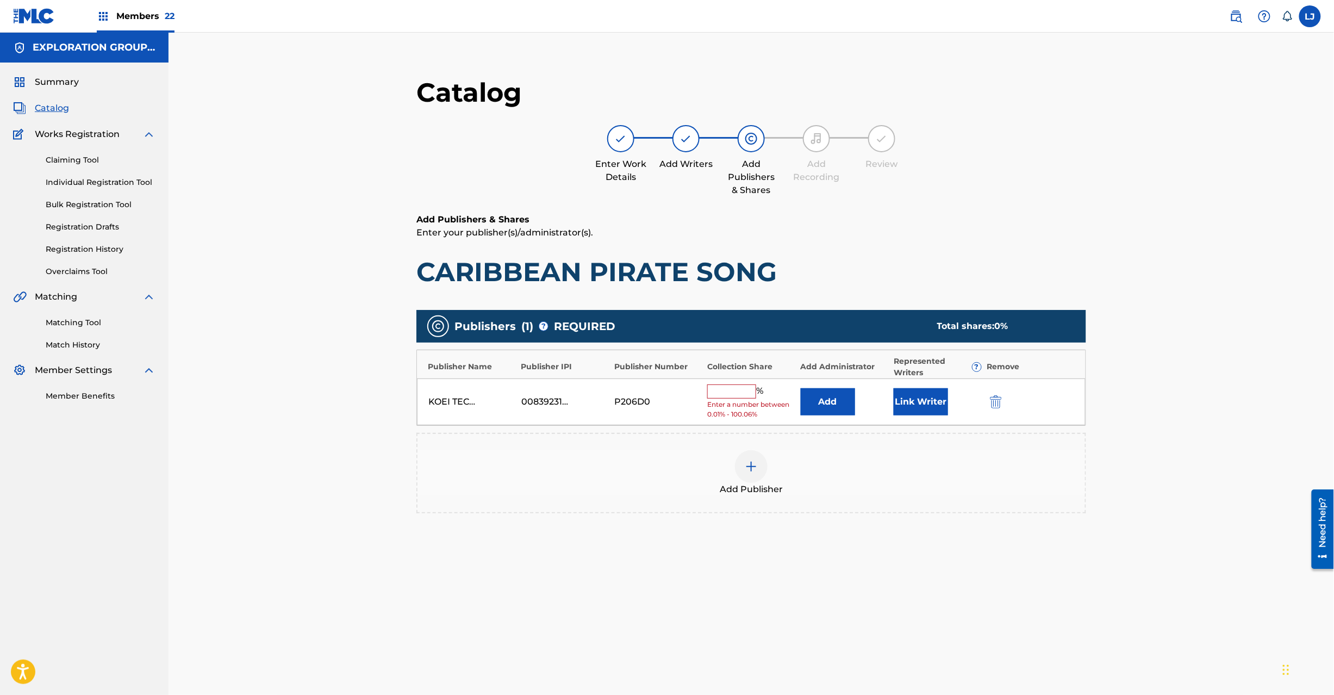
click at [997, 401] on img "submit" at bounding box center [996, 401] width 12 height 13
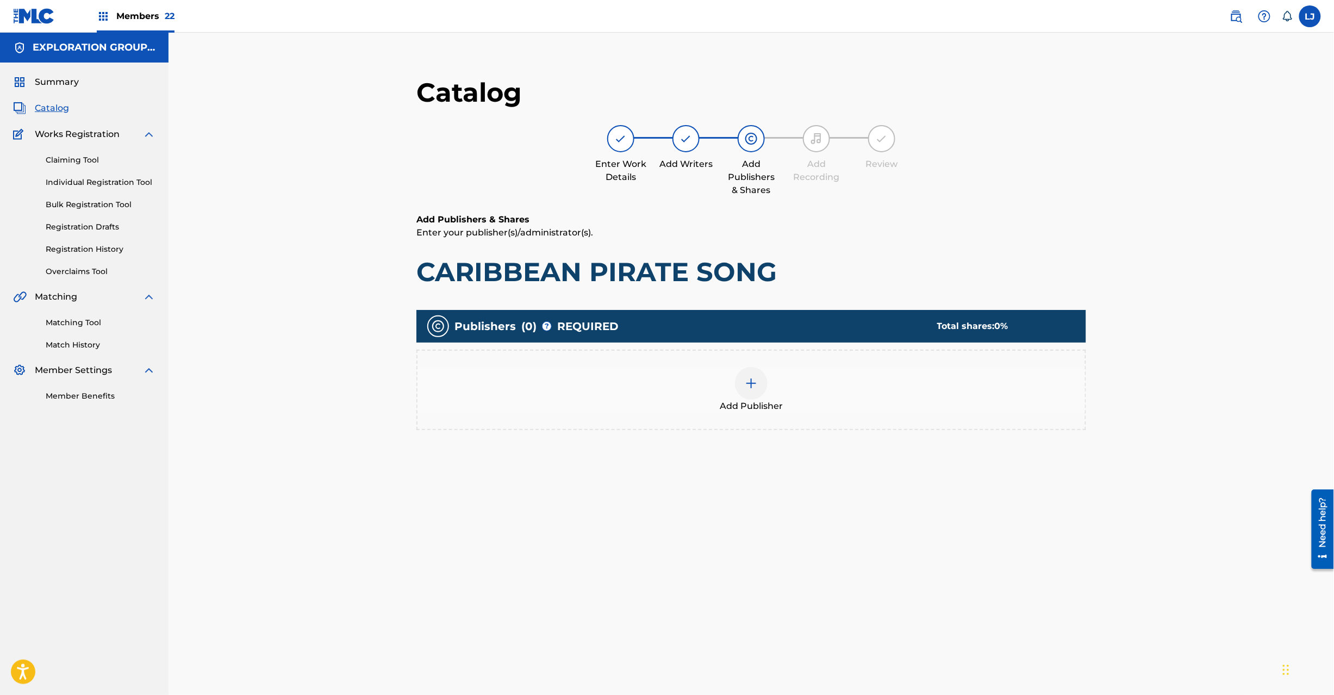
click at [746, 386] on img at bounding box center [751, 383] width 13 height 13
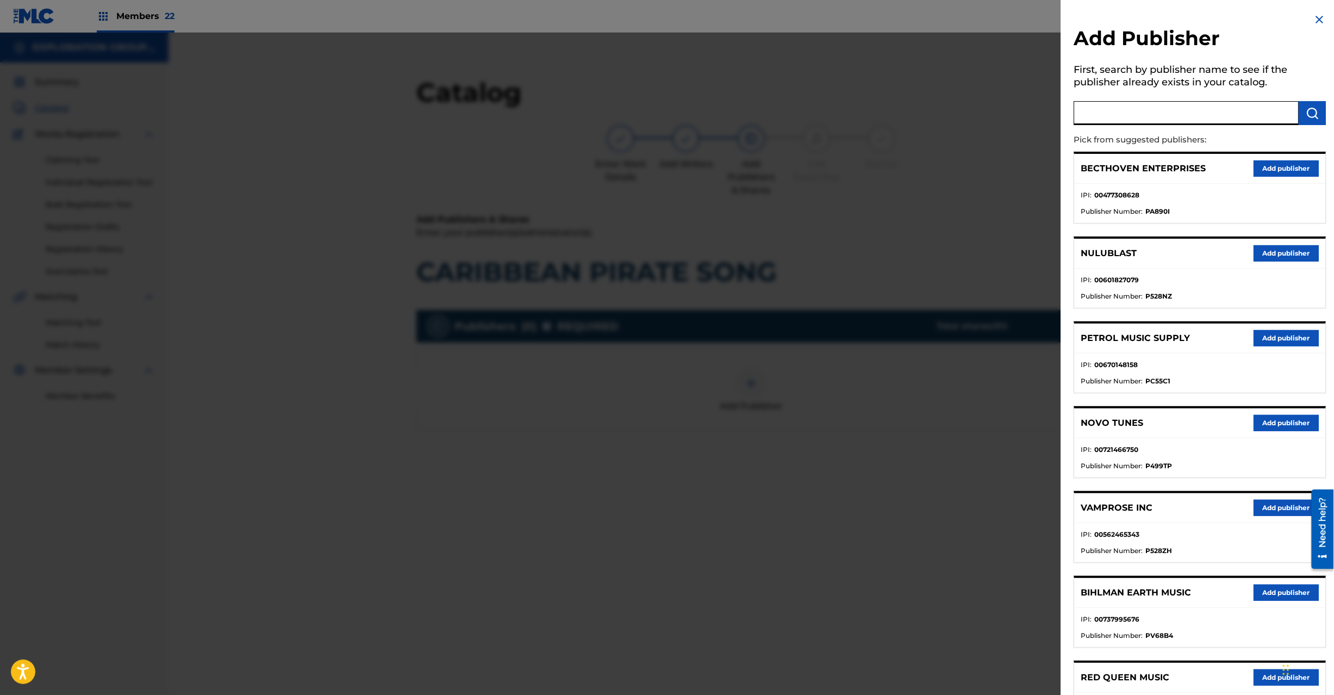
click at [1104, 114] on input "text" at bounding box center [1186, 113] width 225 height 24
paste input "Koei Tecmo Music Co Ltd N Business Div"
type input "Koei Tecmo Music Co Ltd N Business Div"
click at [1299, 109] on button "submit" at bounding box center [1312, 113] width 27 height 24
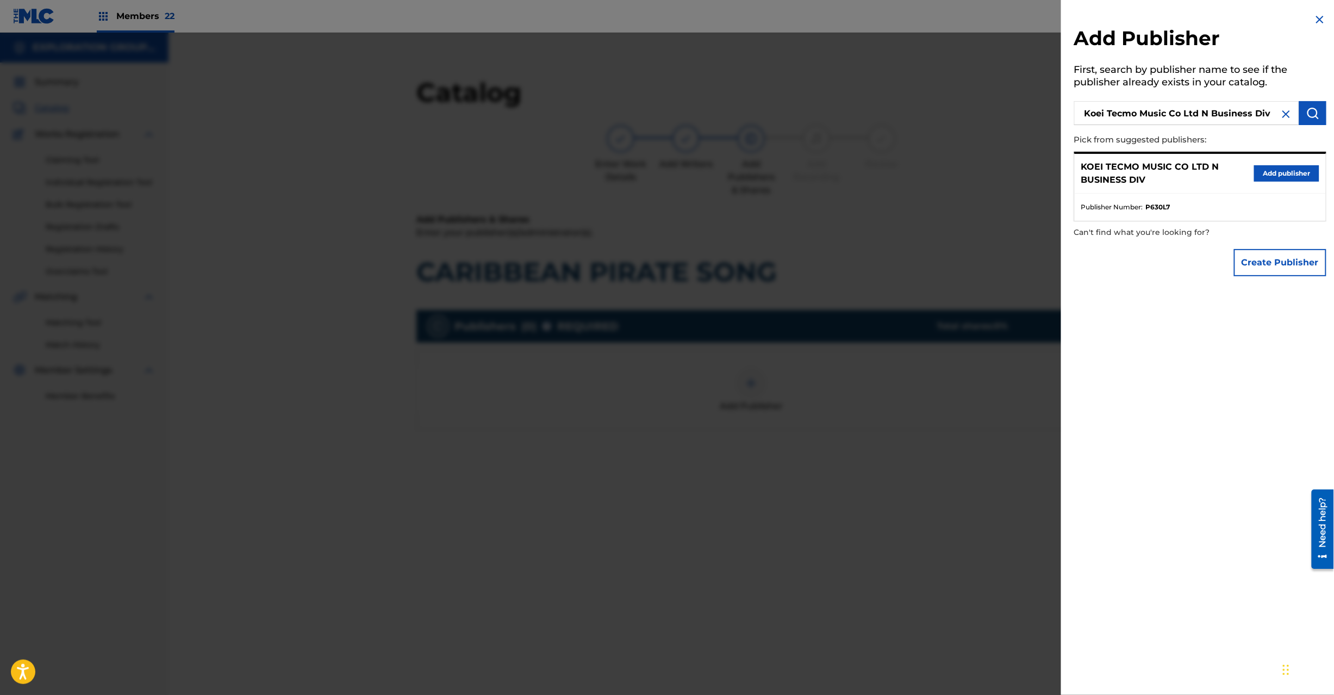
click at [1257, 172] on button "Add publisher" at bounding box center [1286, 173] width 65 height 16
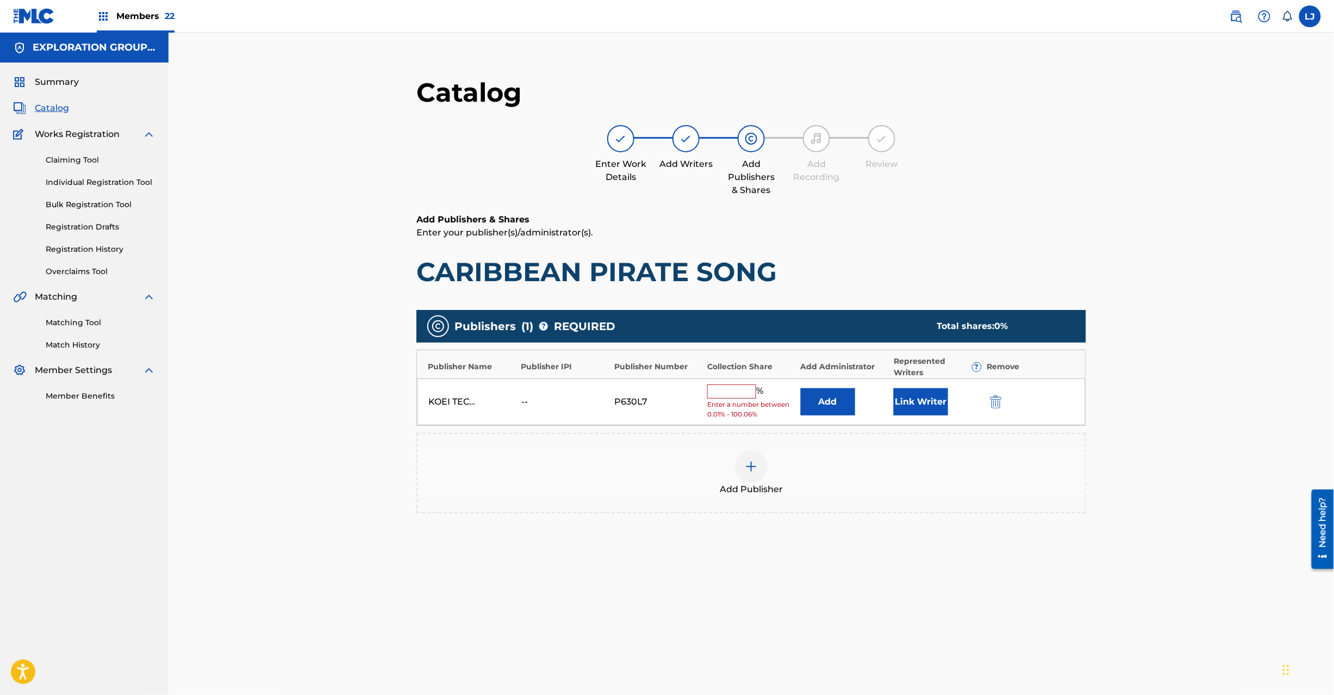
click at [801, 412] on button "Add" at bounding box center [828, 401] width 54 height 27
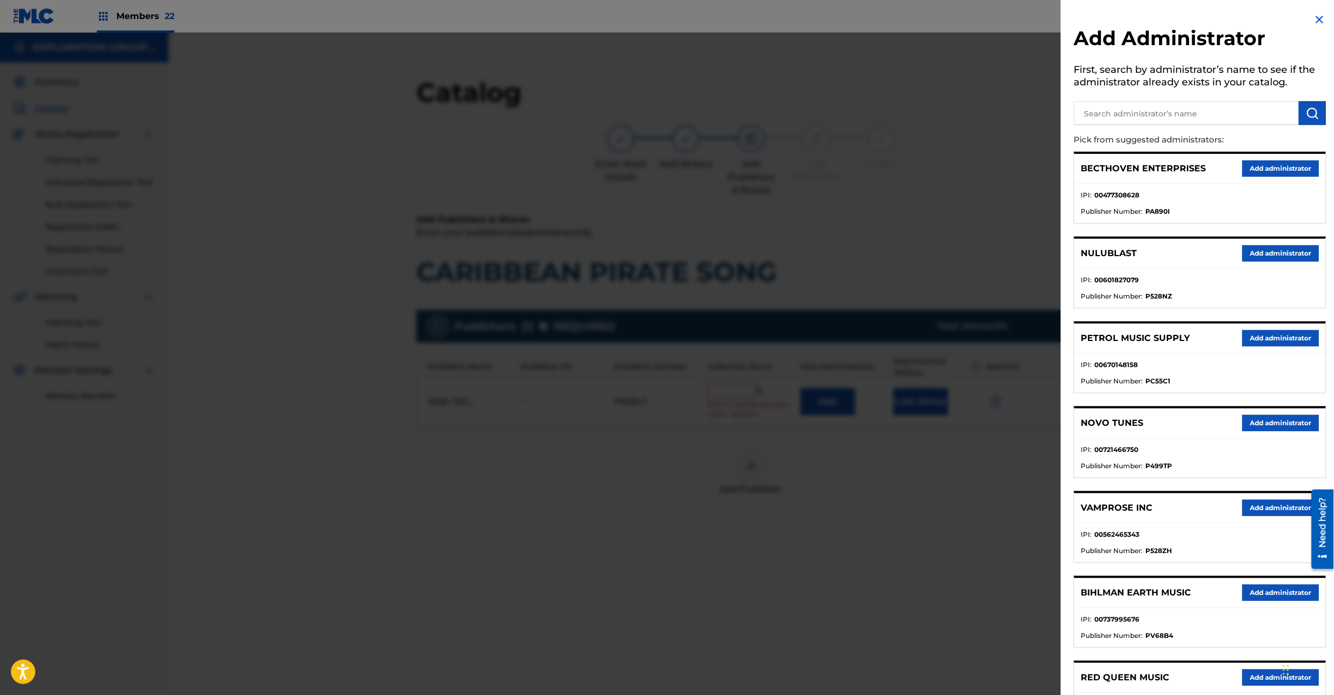
click at [1163, 120] on input "text" at bounding box center [1186, 113] width 225 height 24
paste input "Exploration Group LLC"
click at [1299, 114] on div "Exploration Group LLC" at bounding box center [1200, 113] width 252 height 24
type input "Exploration Group LLC"
click at [1306, 117] on img "submit" at bounding box center [1312, 113] width 13 height 13
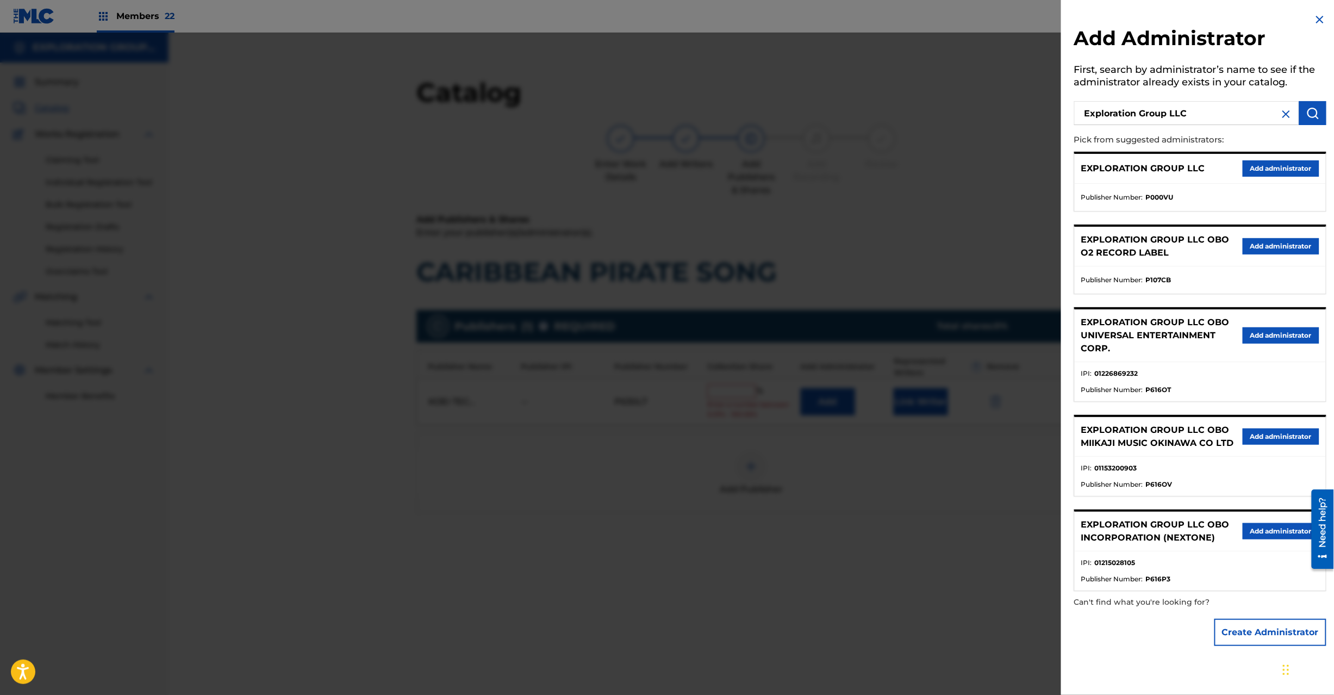
click at [1268, 167] on button "Add administrator" at bounding box center [1281, 168] width 77 height 16
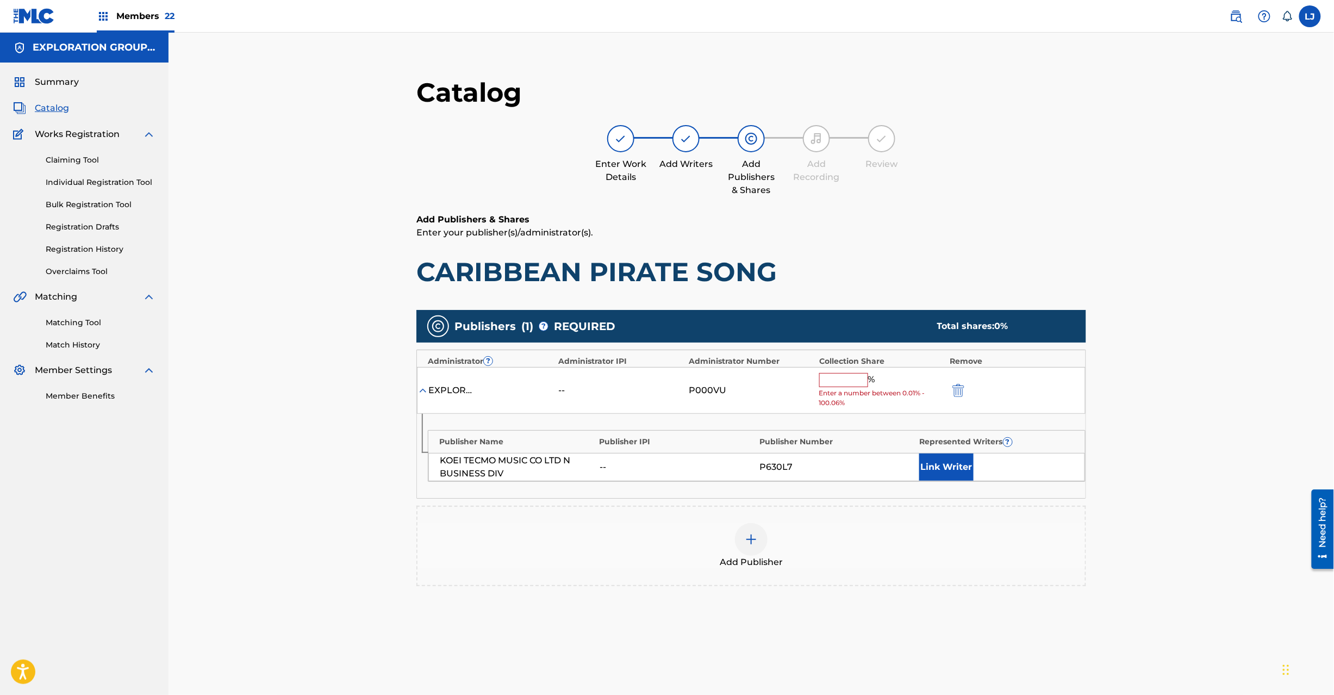
click at [830, 383] on input "text" at bounding box center [843, 380] width 49 height 14
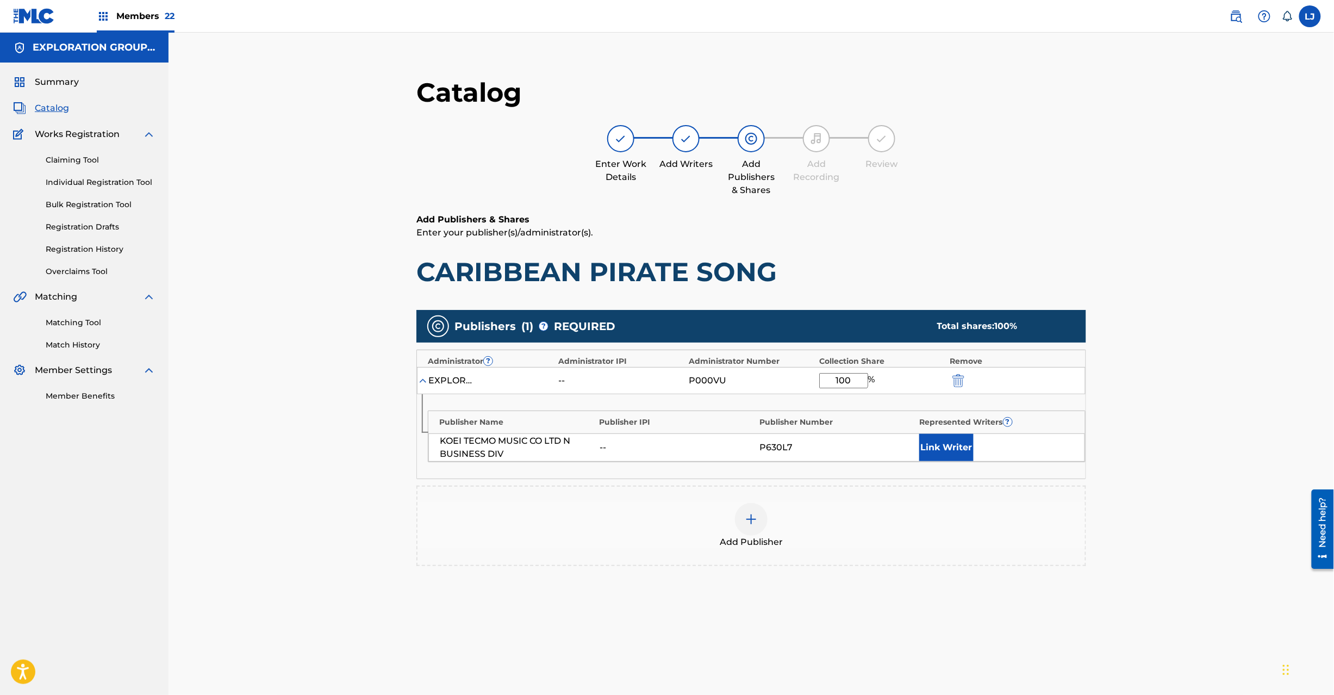
type input "100"
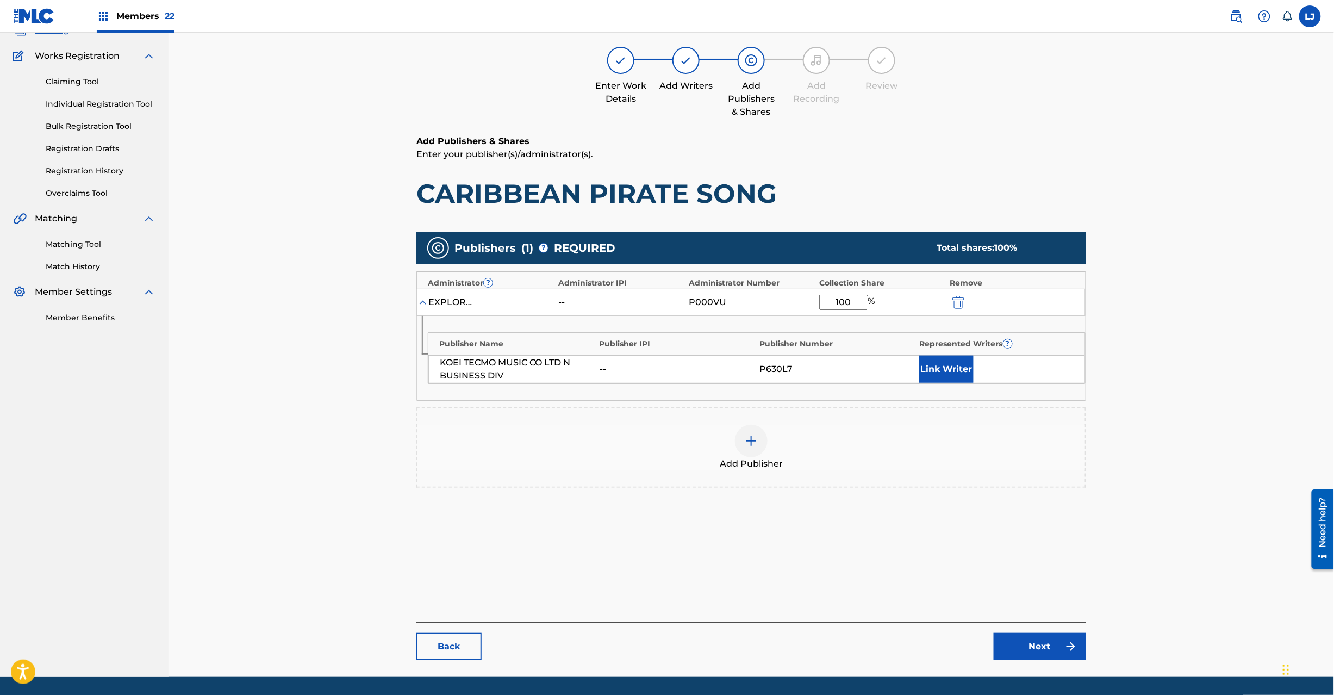
scroll to position [112, 0]
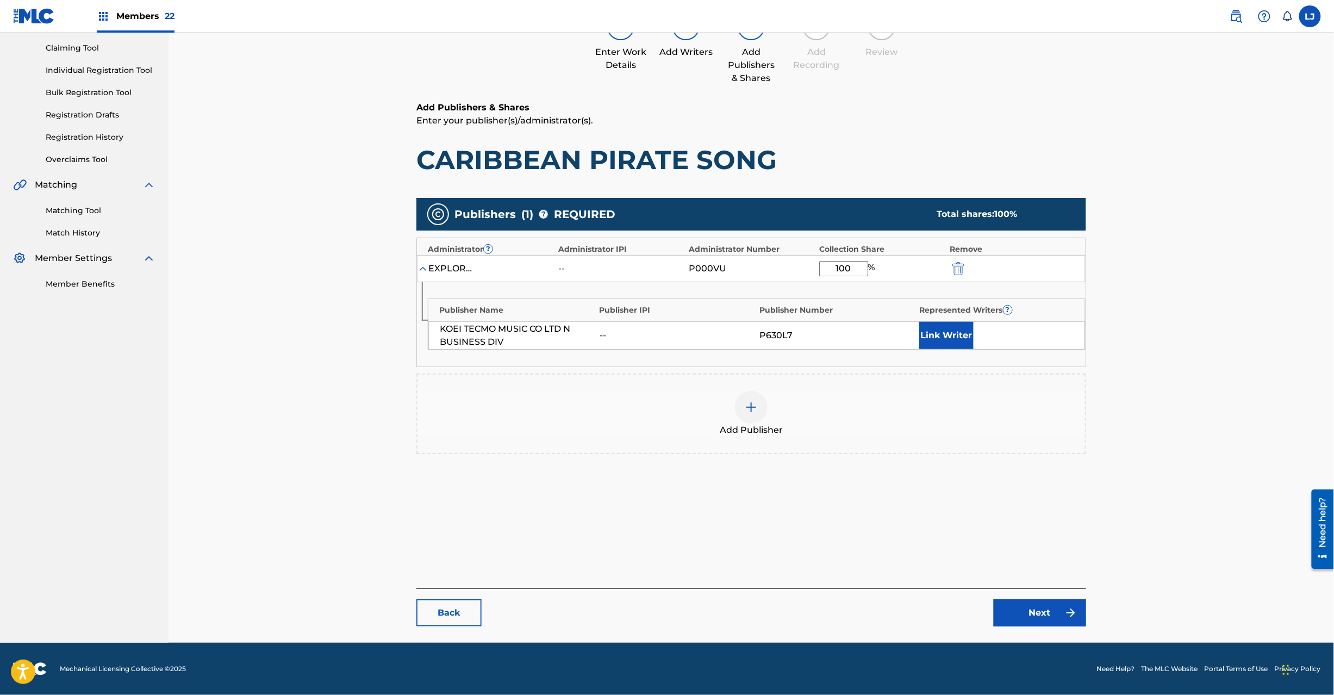
click at [1018, 614] on link "Next" at bounding box center [1040, 612] width 92 height 27
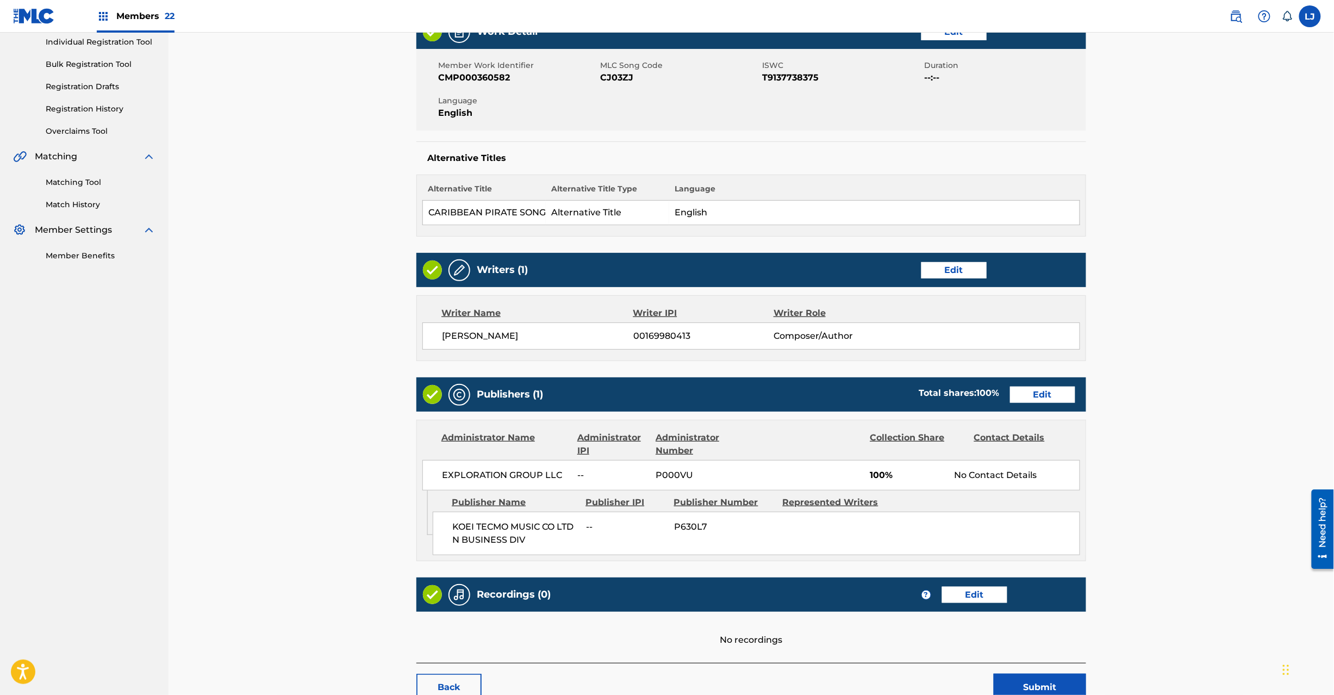
scroll to position [216, 0]
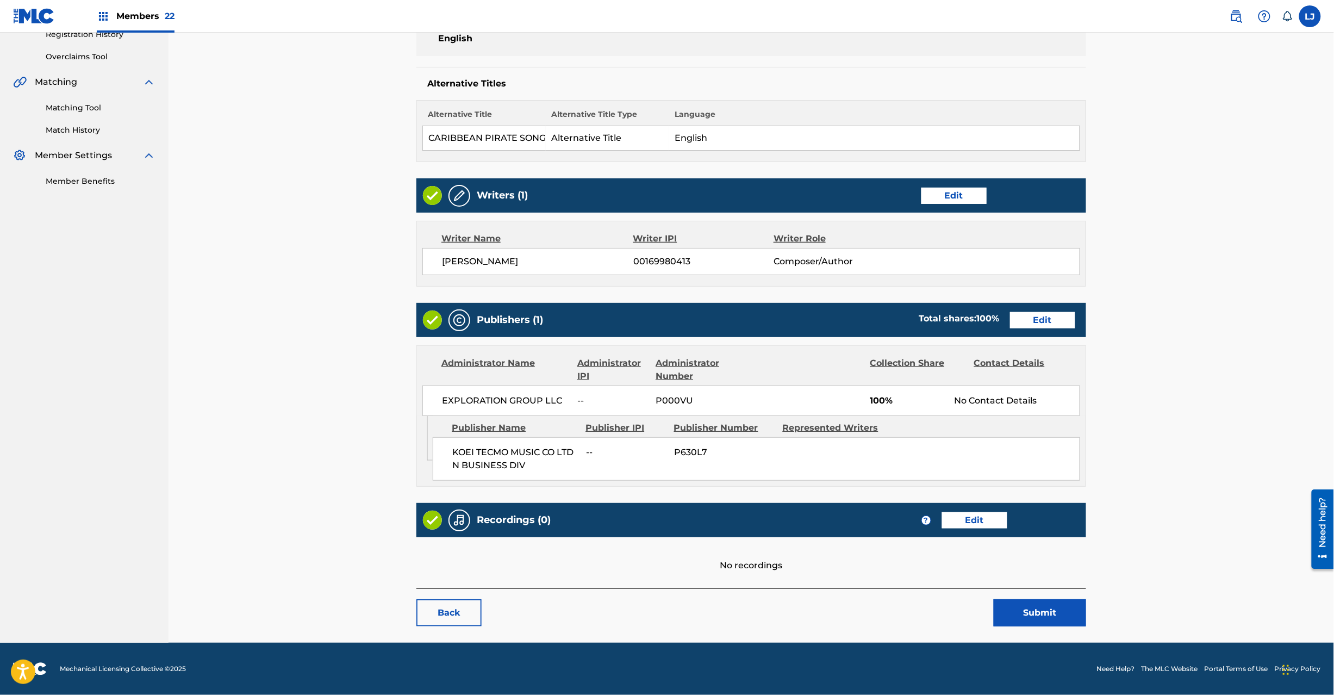
click at [1016, 616] on button "Submit" at bounding box center [1040, 612] width 92 height 27
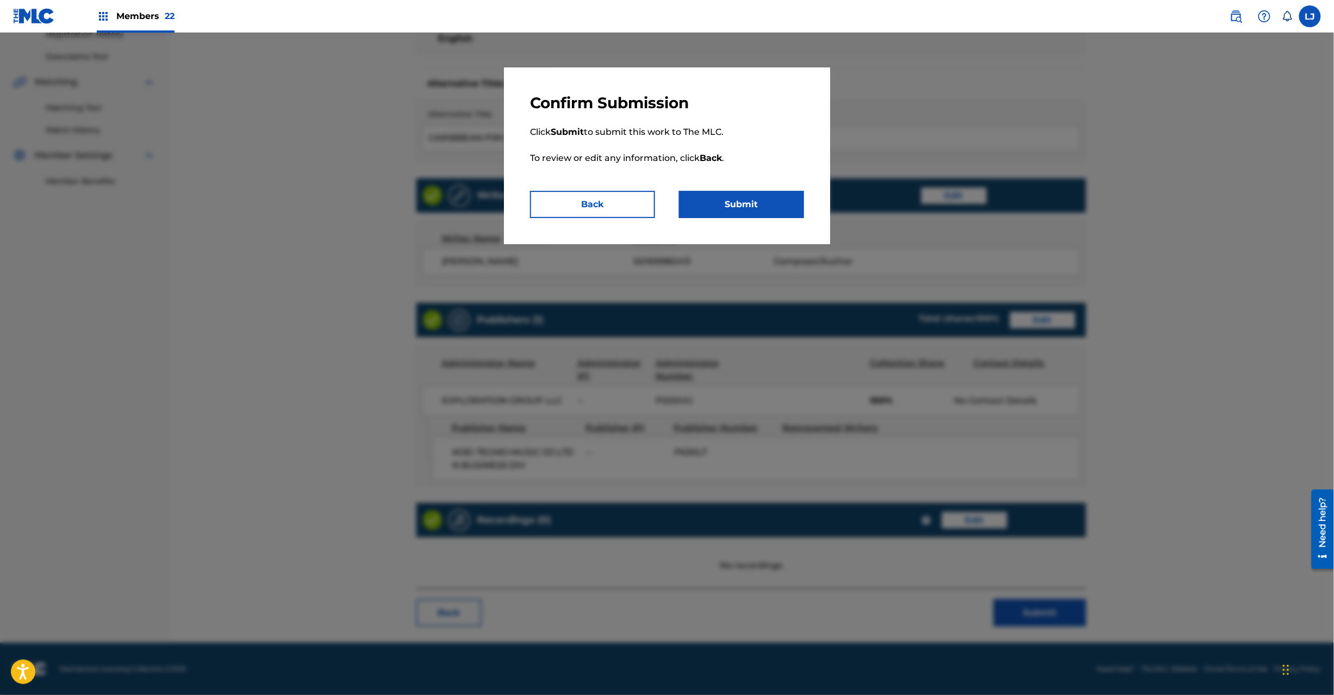
click at [756, 205] on button "Submit" at bounding box center [741, 204] width 125 height 27
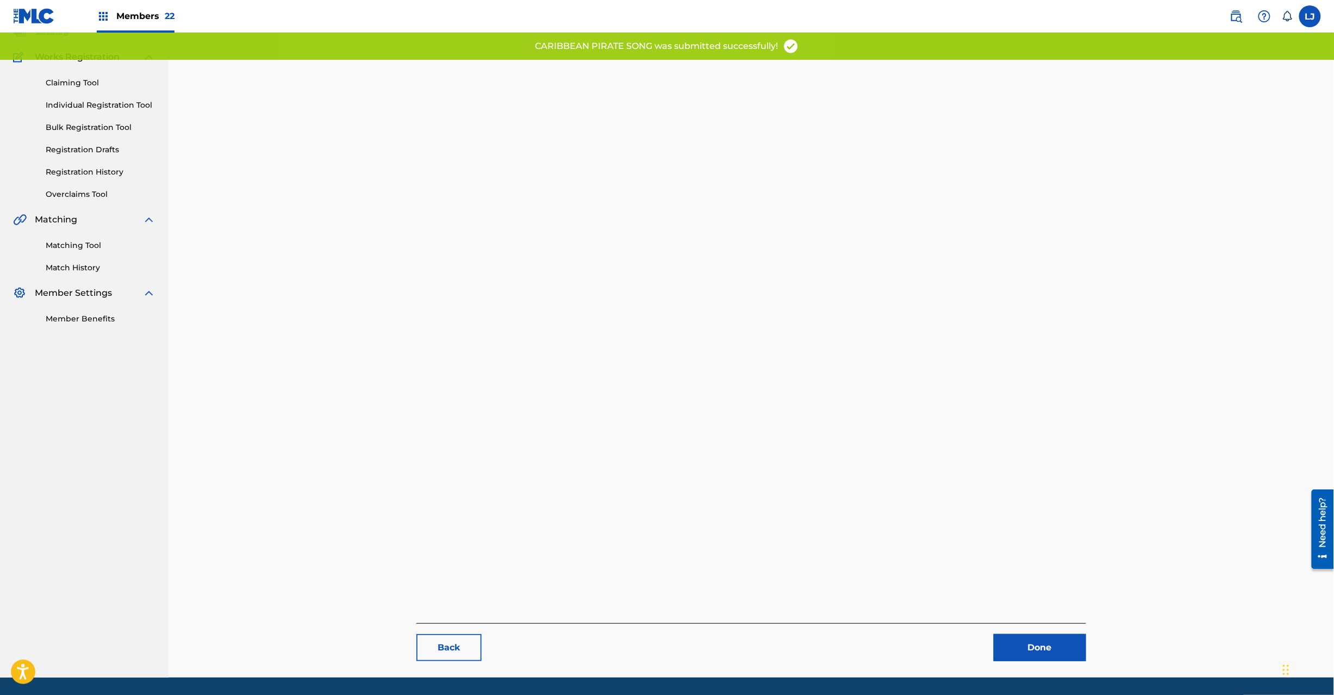
scroll to position [112, 0]
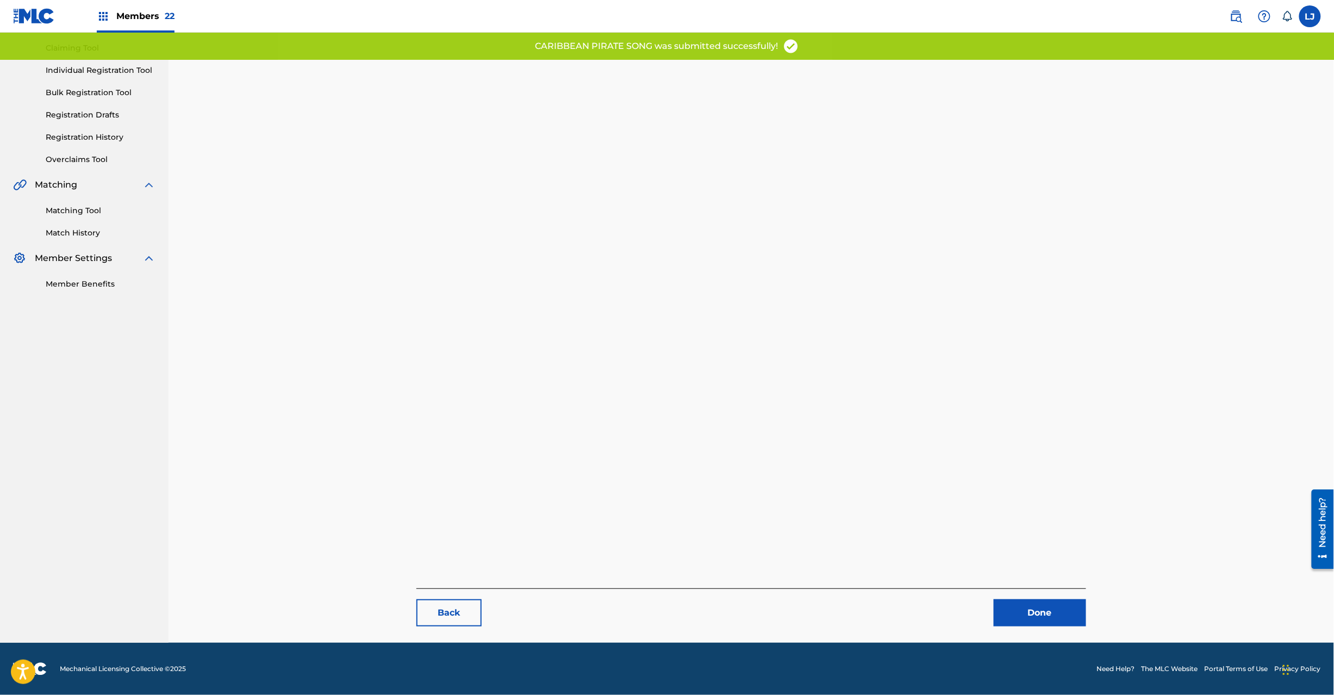
click at [1075, 620] on link "Done" at bounding box center [1040, 612] width 92 height 27
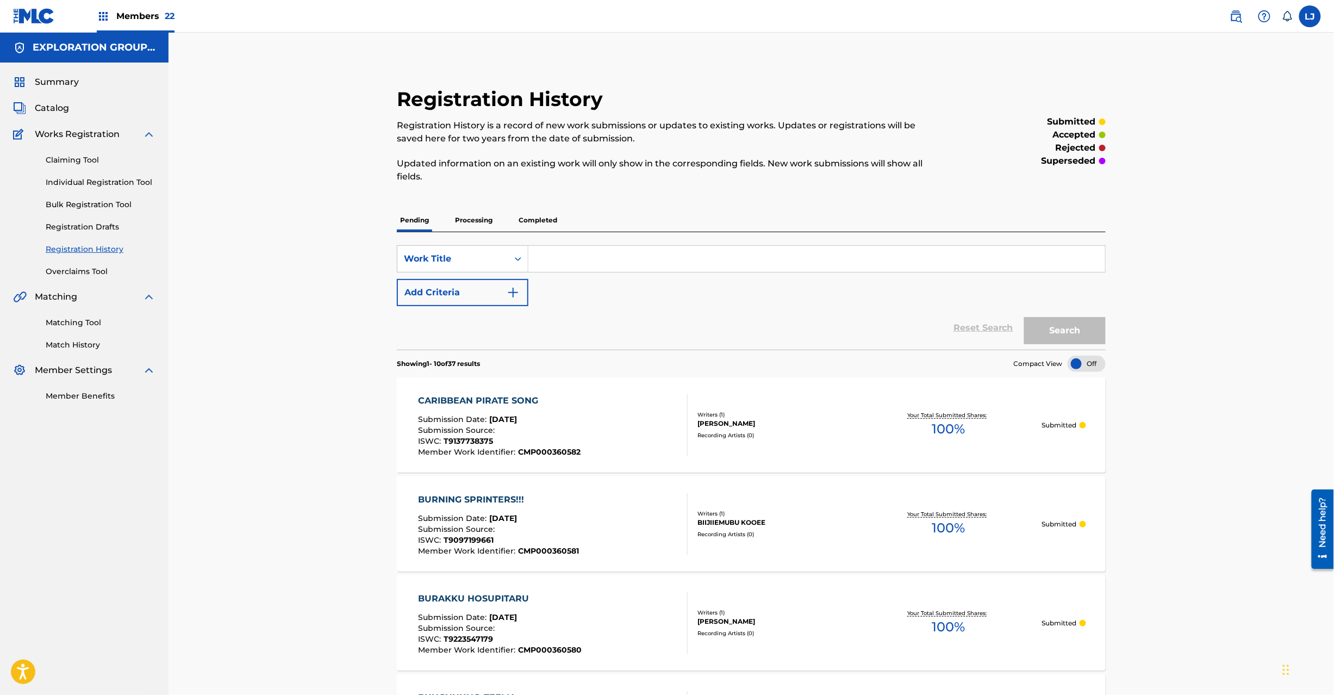
click at [592, 411] on div "CARIBBEAN PIRATE SONG Submission Date : [DATE] Submission Source : ISWC : T9137…" at bounding box center [553, 425] width 270 height 62
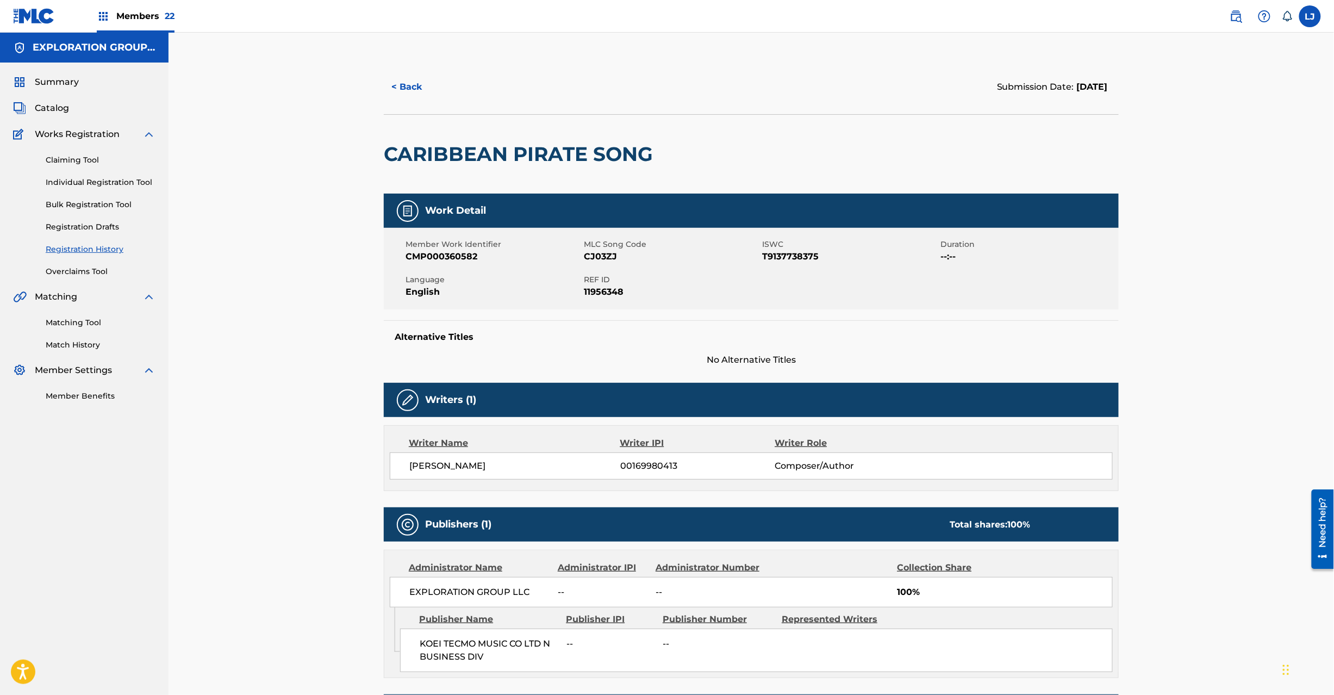
click at [408, 86] on button "< Back" at bounding box center [416, 86] width 65 height 27
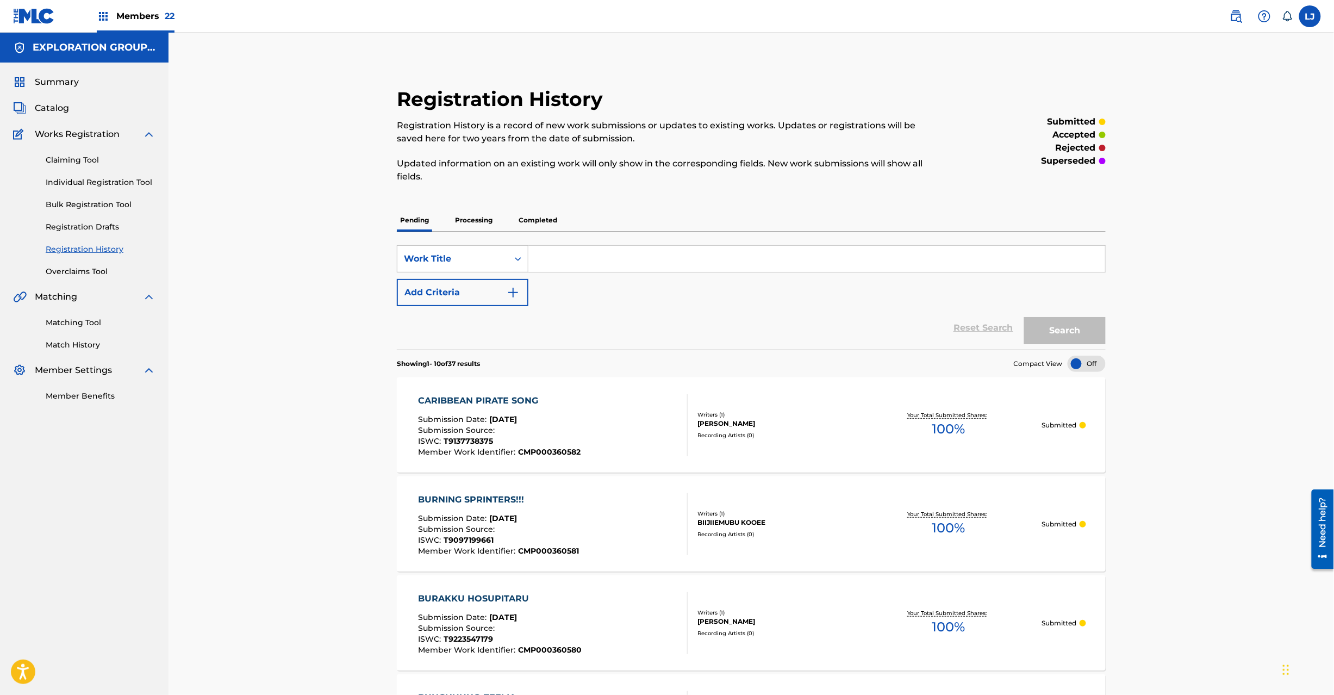
click at [41, 111] on span "Catalog" at bounding box center [52, 108] width 34 height 13
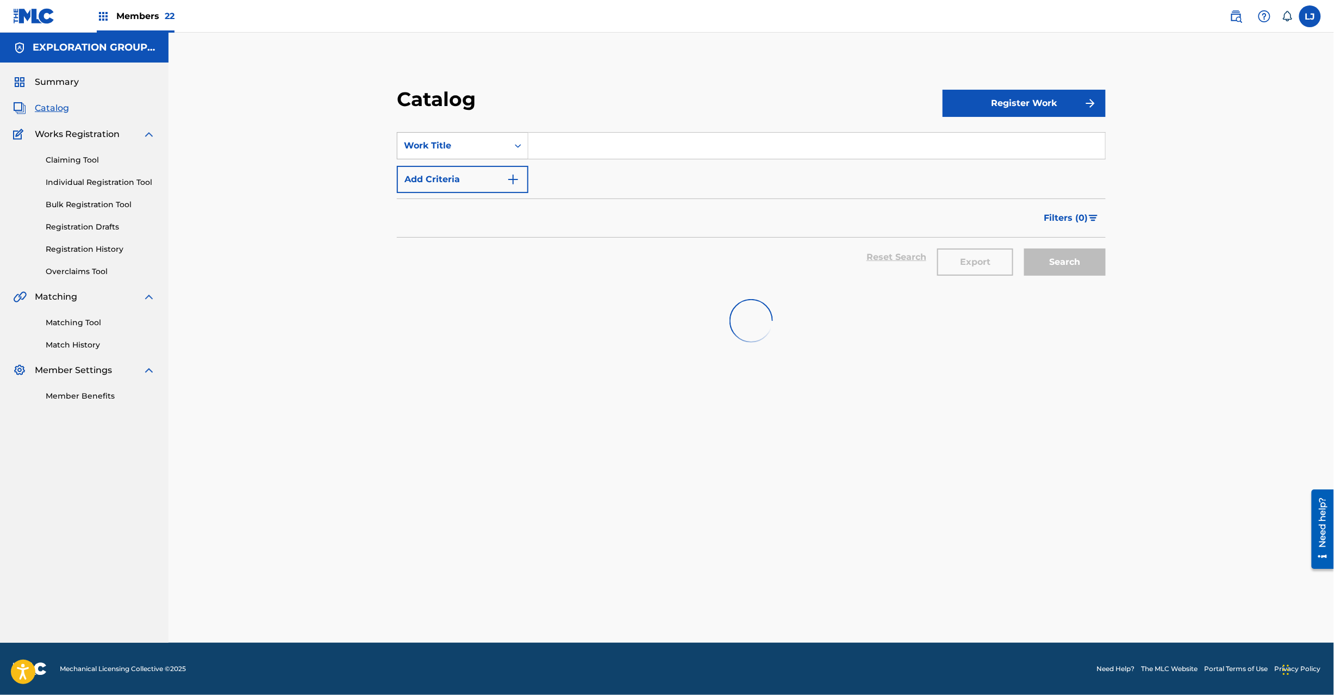
click at [444, 148] on div "Work Title" at bounding box center [453, 145] width 98 height 13
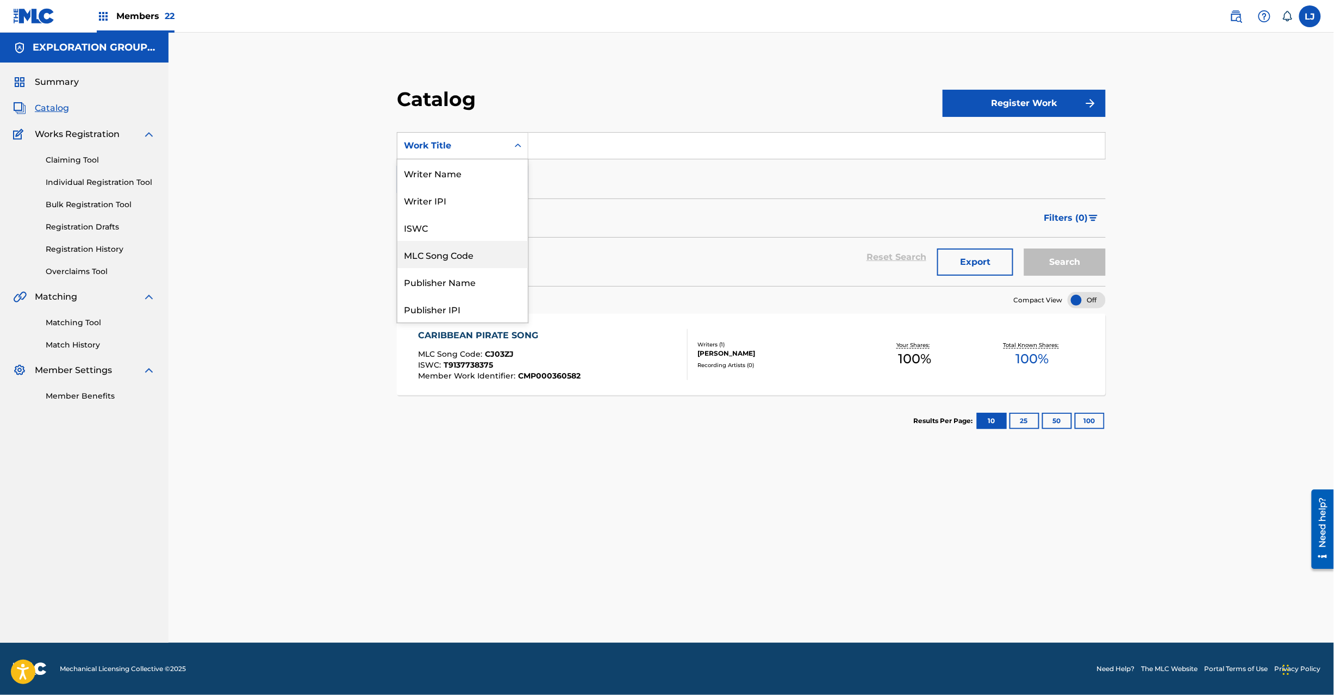
click at [472, 260] on div "MLC Song Code" at bounding box center [462, 254] width 130 height 27
click at [570, 162] on div "SearchWithCriteria8cc8da42-de93-4bc5-ad66-62c29d60e5e4 MLC Song Code Add Criter…" at bounding box center [751, 162] width 709 height 61
click at [581, 146] on input "Search Form" at bounding box center [816, 146] width 577 height 26
paste input "CJ03W9"
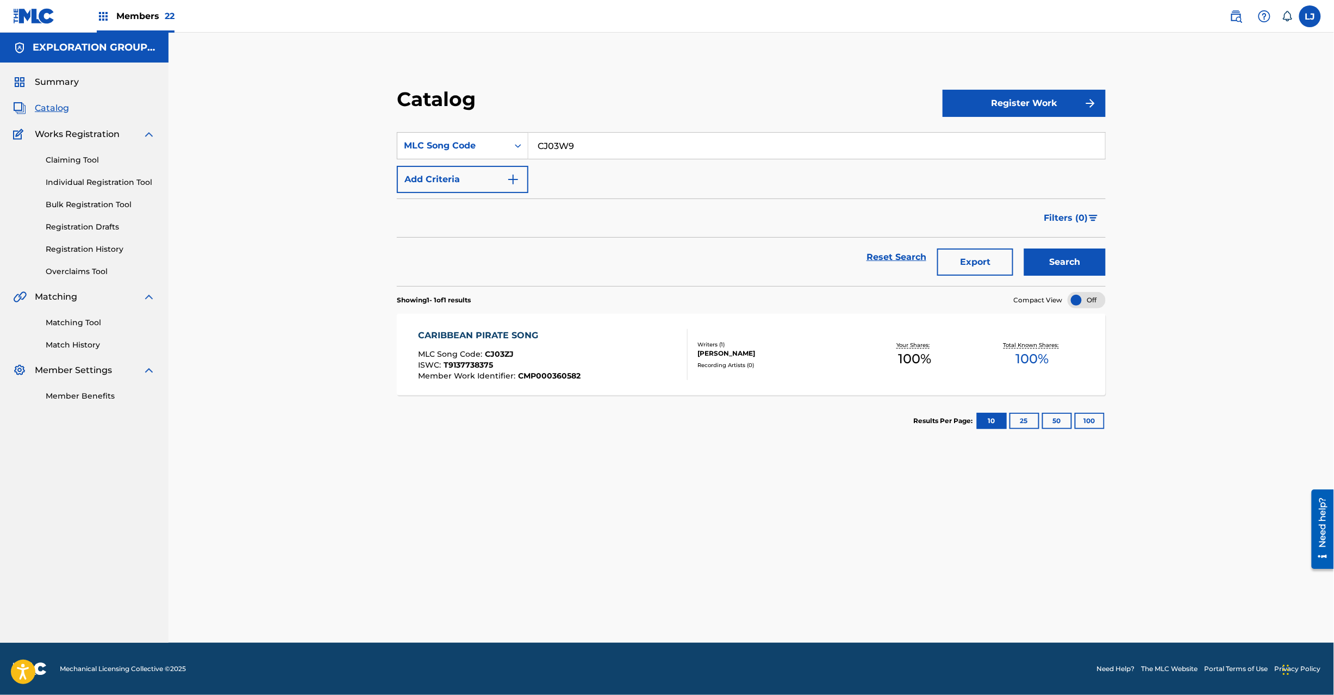
type input "CJ03W9"
click at [1072, 252] on button "Search" at bounding box center [1065, 261] width 82 height 27
click at [583, 351] on div "CATCH ME BABY MLC Song Code : CJ03W9 ISWC : T9097514733 Member Work Identifier …" at bounding box center [553, 354] width 270 height 51
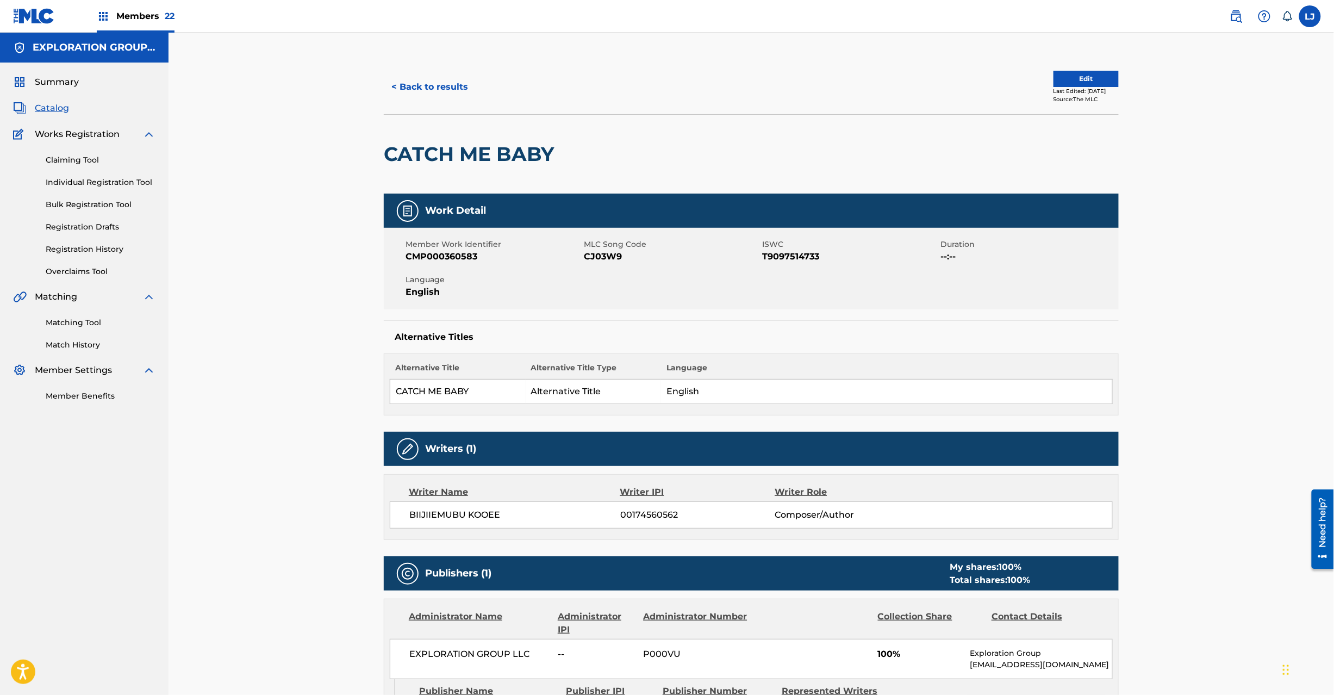
click at [1060, 79] on button "Edit" at bounding box center [1086, 79] width 65 height 16
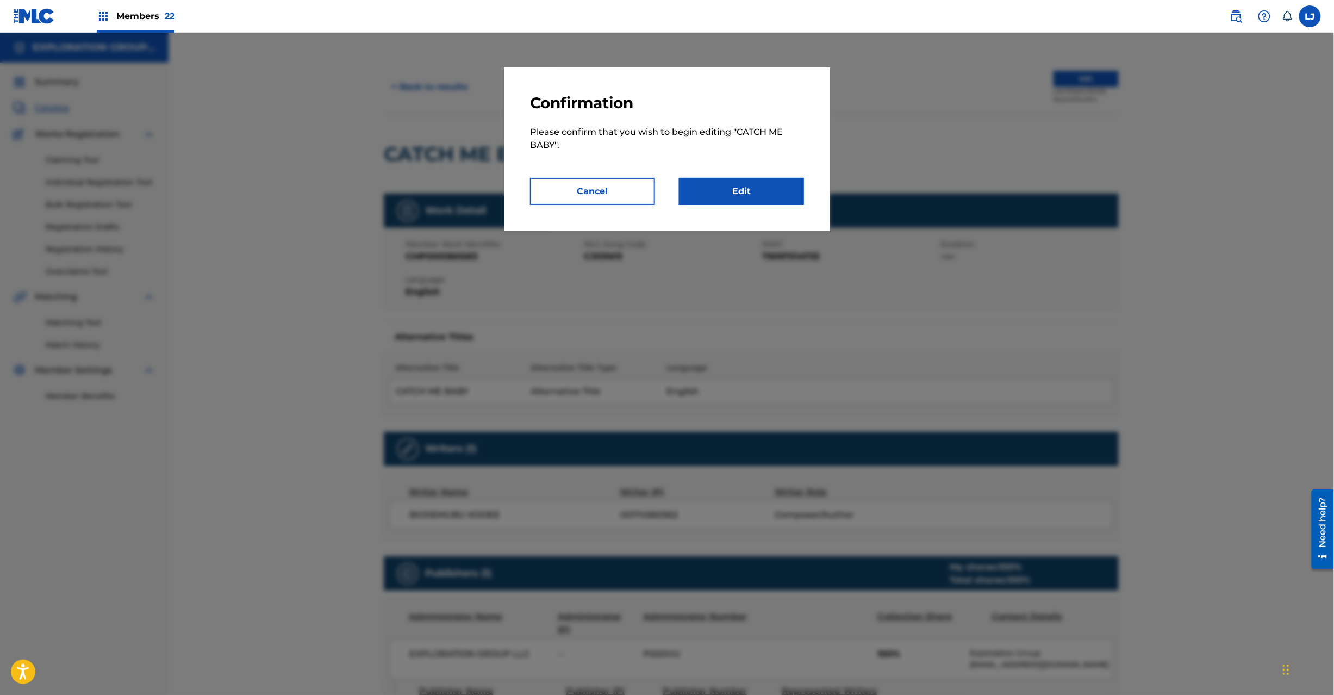
click at [736, 203] on link "Edit" at bounding box center [741, 191] width 125 height 27
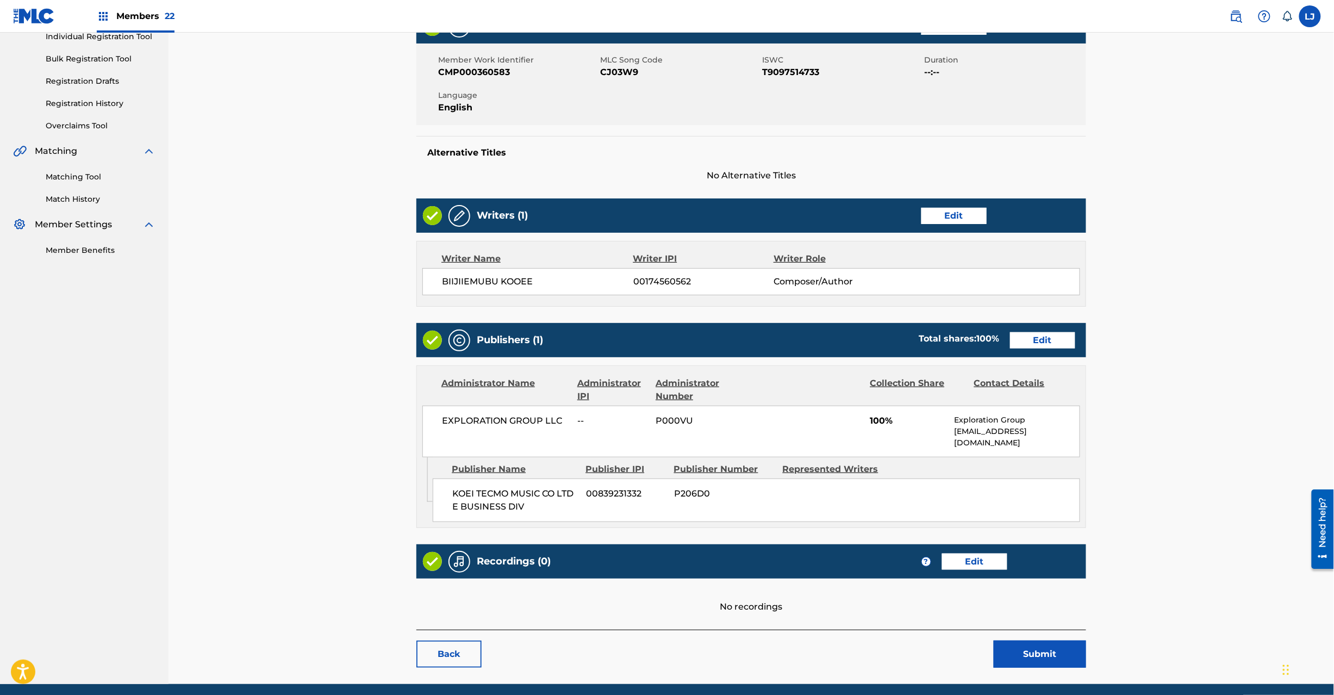
scroll to position [177, 0]
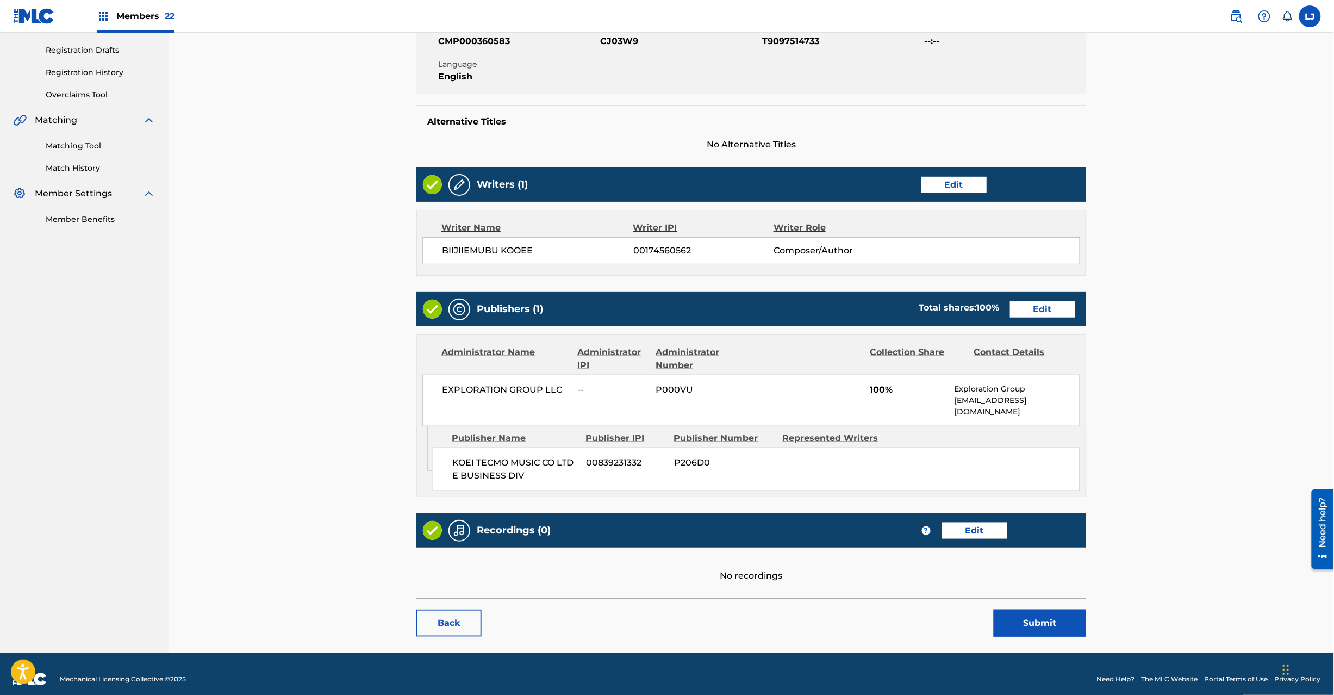
click at [1048, 303] on link "Edit" at bounding box center [1042, 309] width 65 height 16
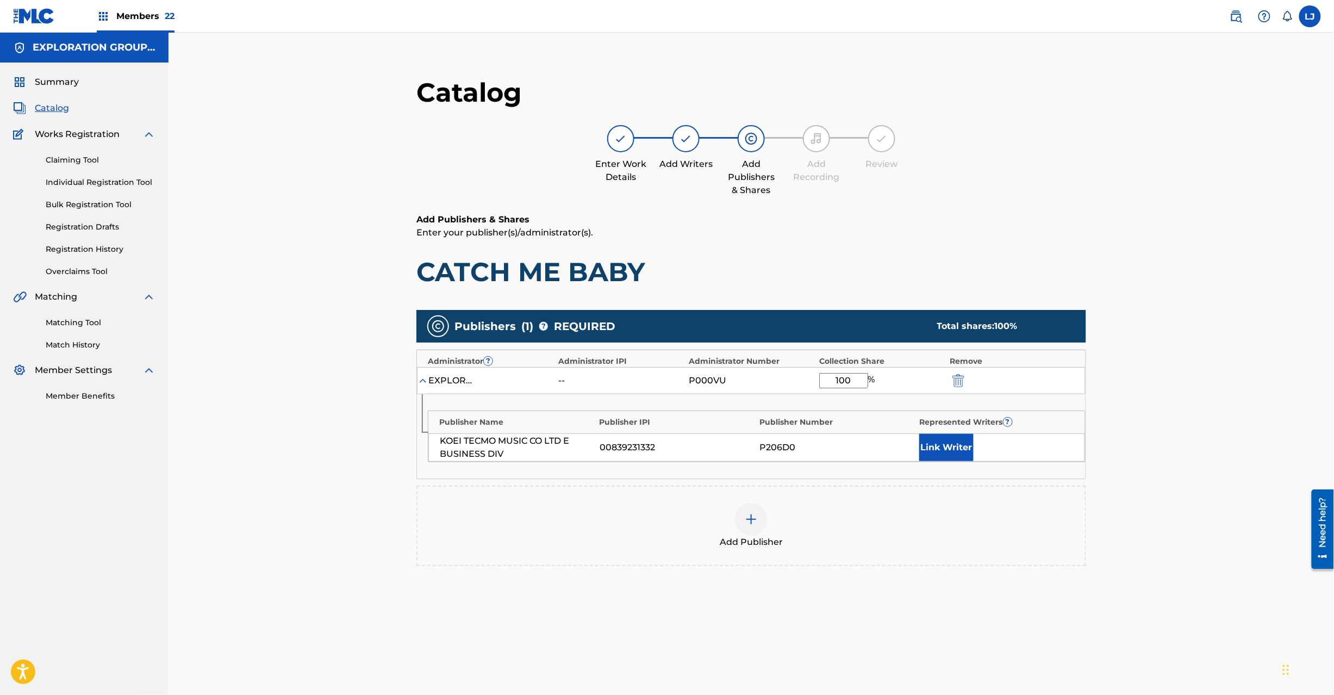
click at [962, 386] on img "submit" at bounding box center [959, 380] width 12 height 13
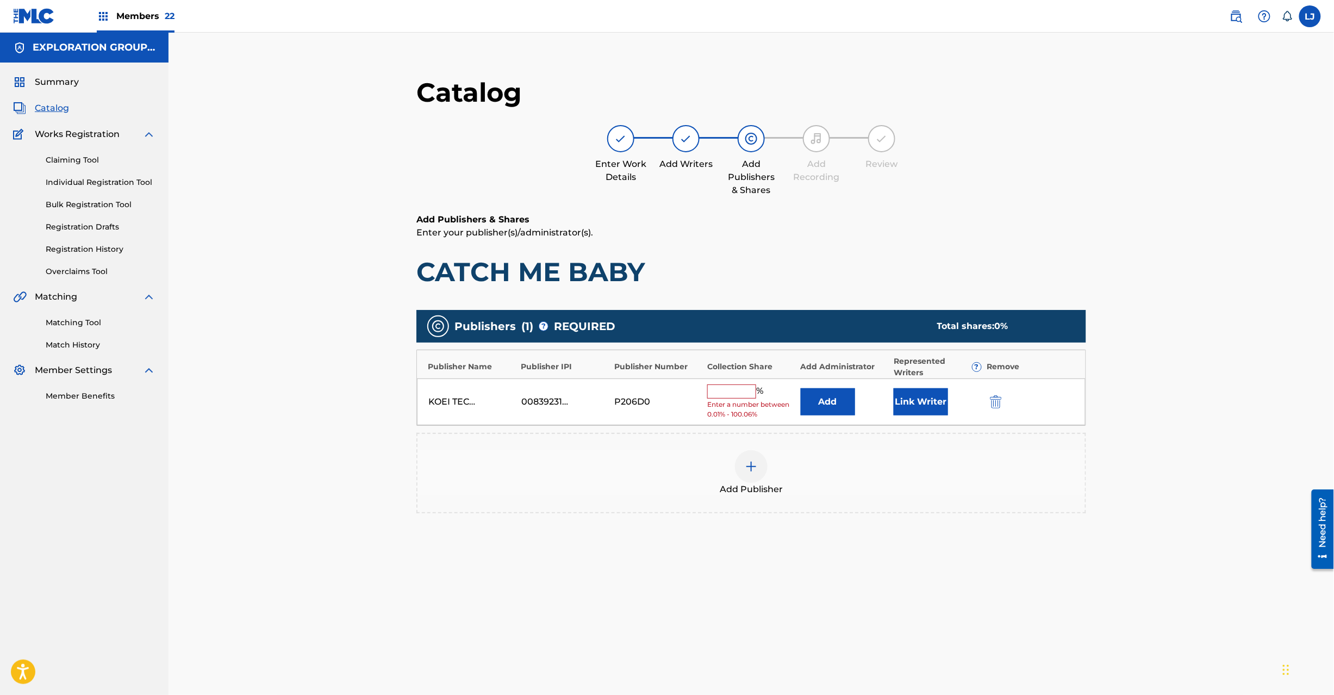
click at [934, 412] on button "Link Writer" at bounding box center [921, 401] width 54 height 27
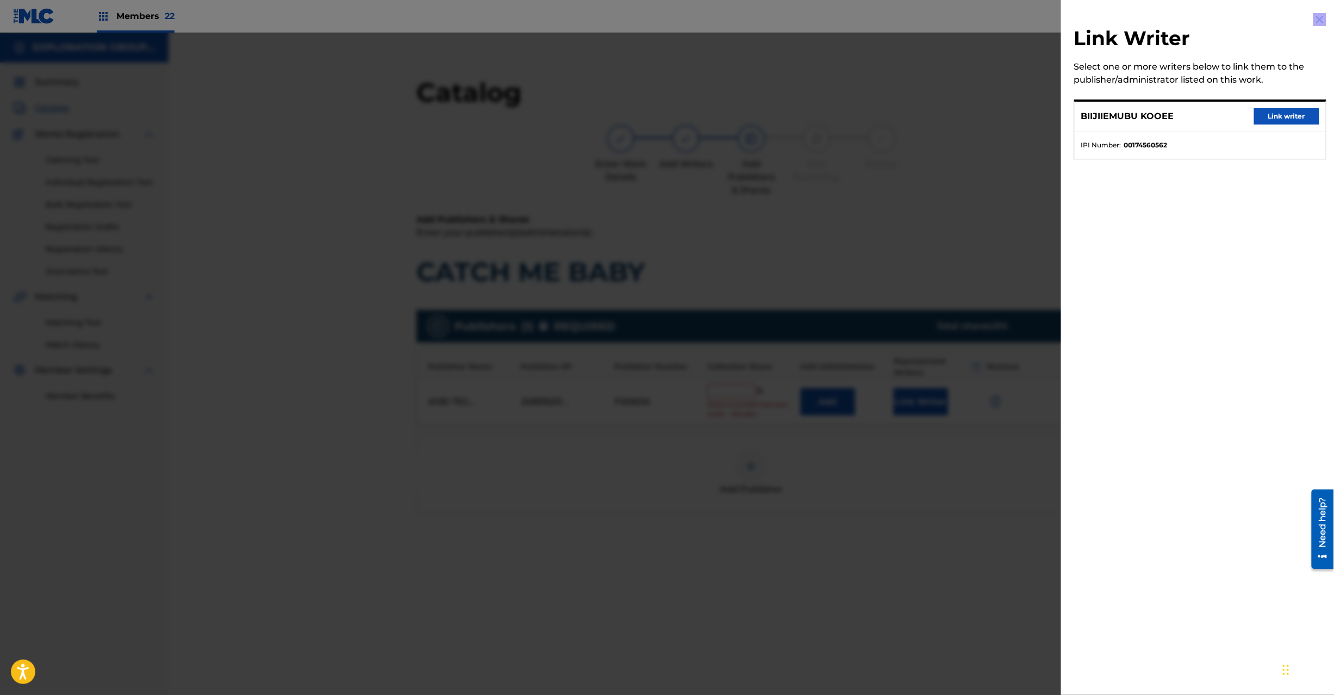
click at [934, 412] on div at bounding box center [667, 380] width 1334 height 695
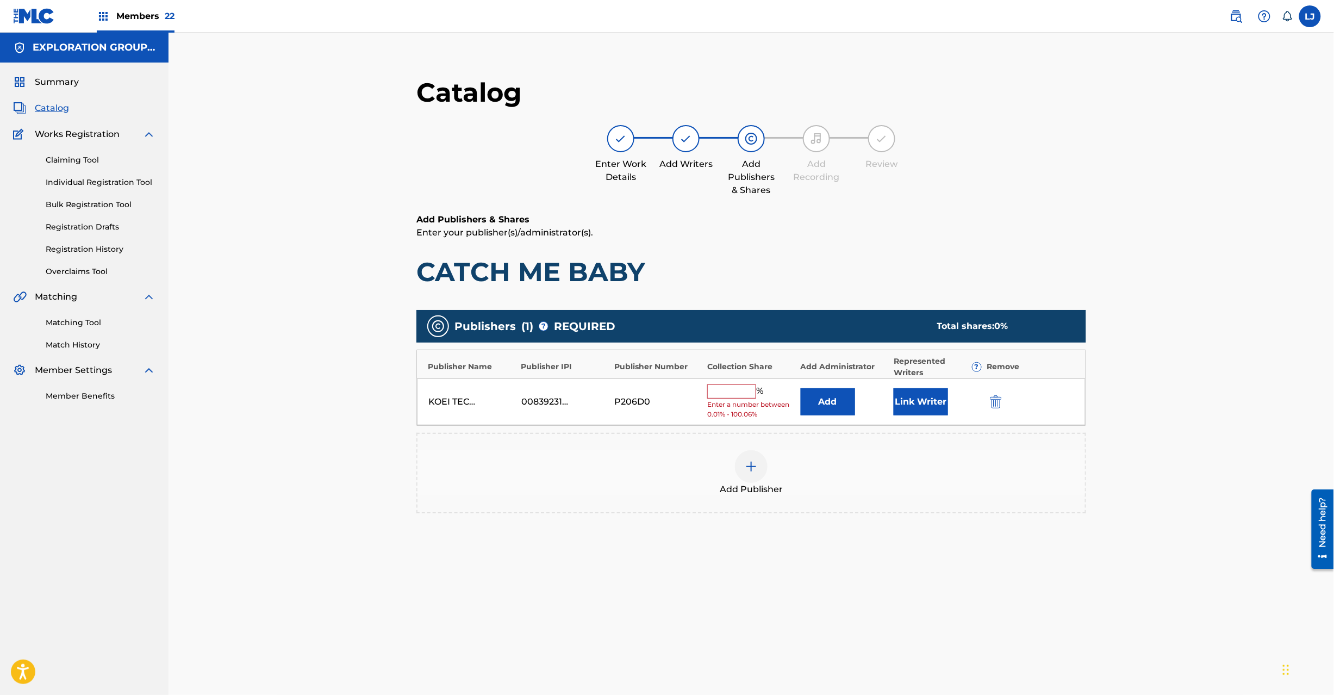
click at [996, 405] on img "submit" at bounding box center [996, 401] width 12 height 13
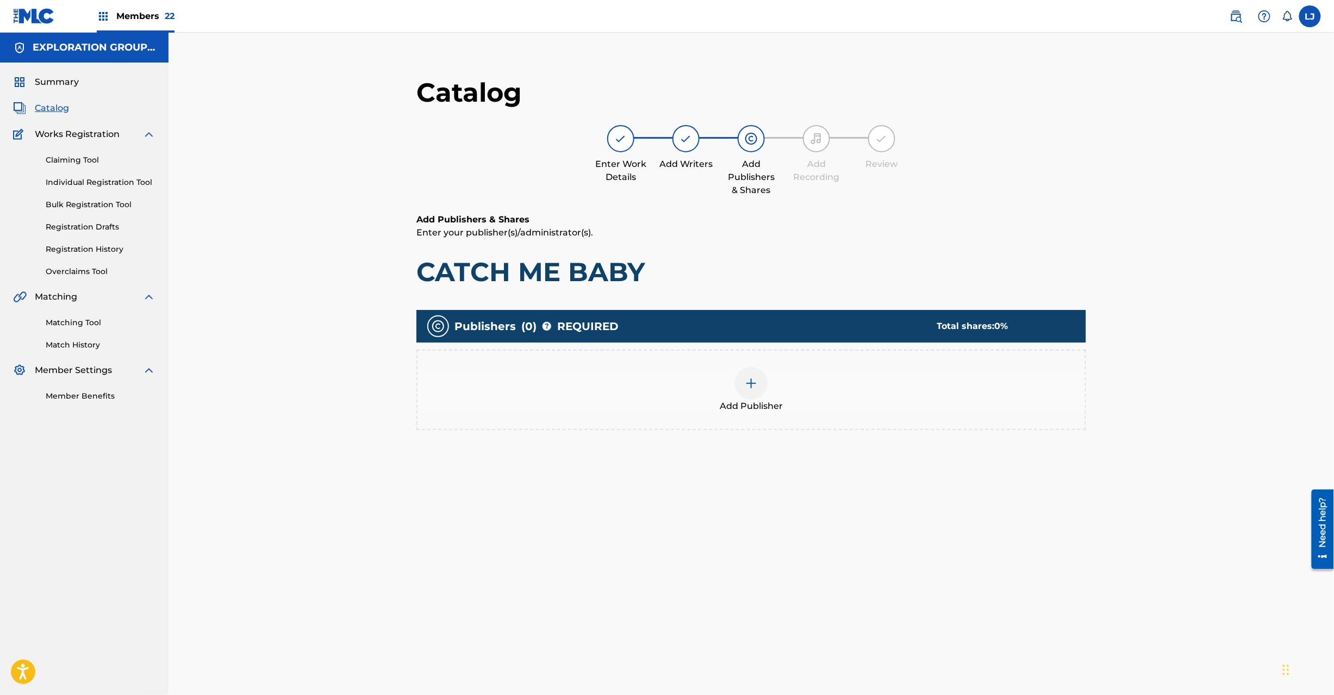
click at [694, 399] on div "Add Publisher" at bounding box center [752, 390] width 668 height 46
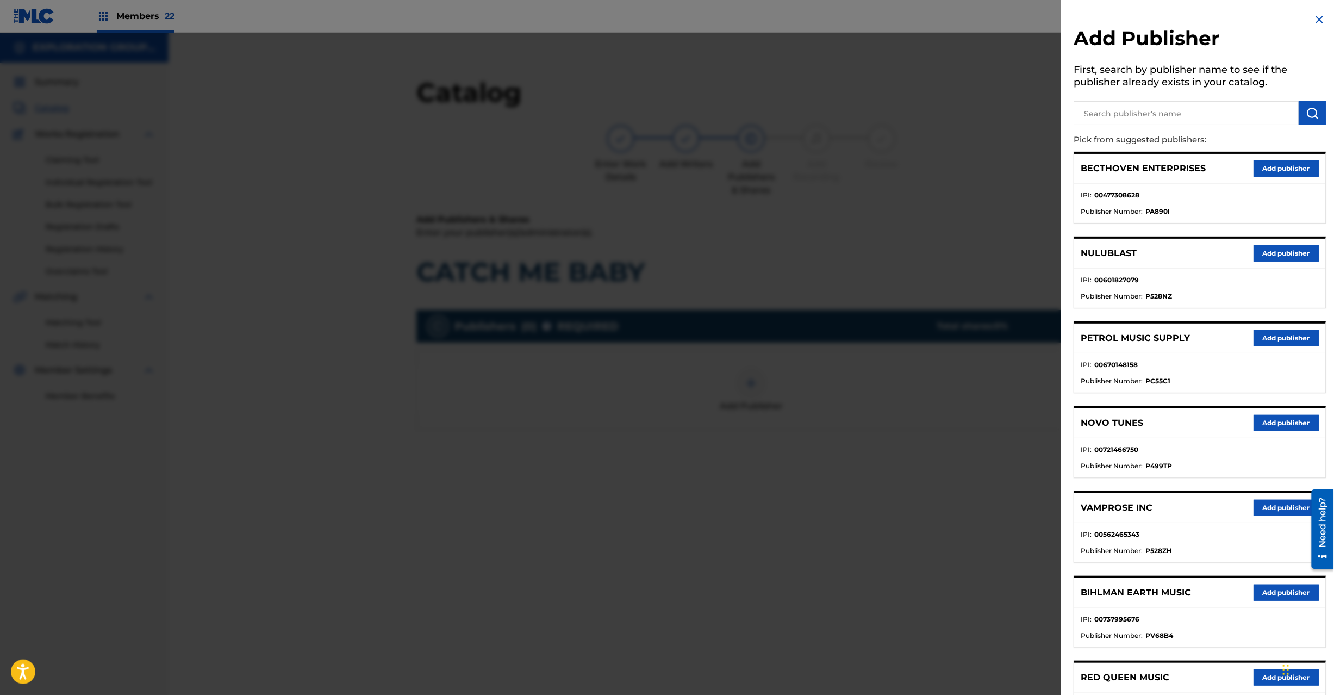
paste input "Koei Tecmo Music Co Ltd N Business Div"
click at [1218, 110] on input "Koei Tecmo Music Co Ltd N Business Div" at bounding box center [1186, 113] width 225 height 24
type input "Koei Tecmo Music Co Ltd N Business Div"
click at [1306, 111] on img "submit" at bounding box center [1312, 113] width 13 height 13
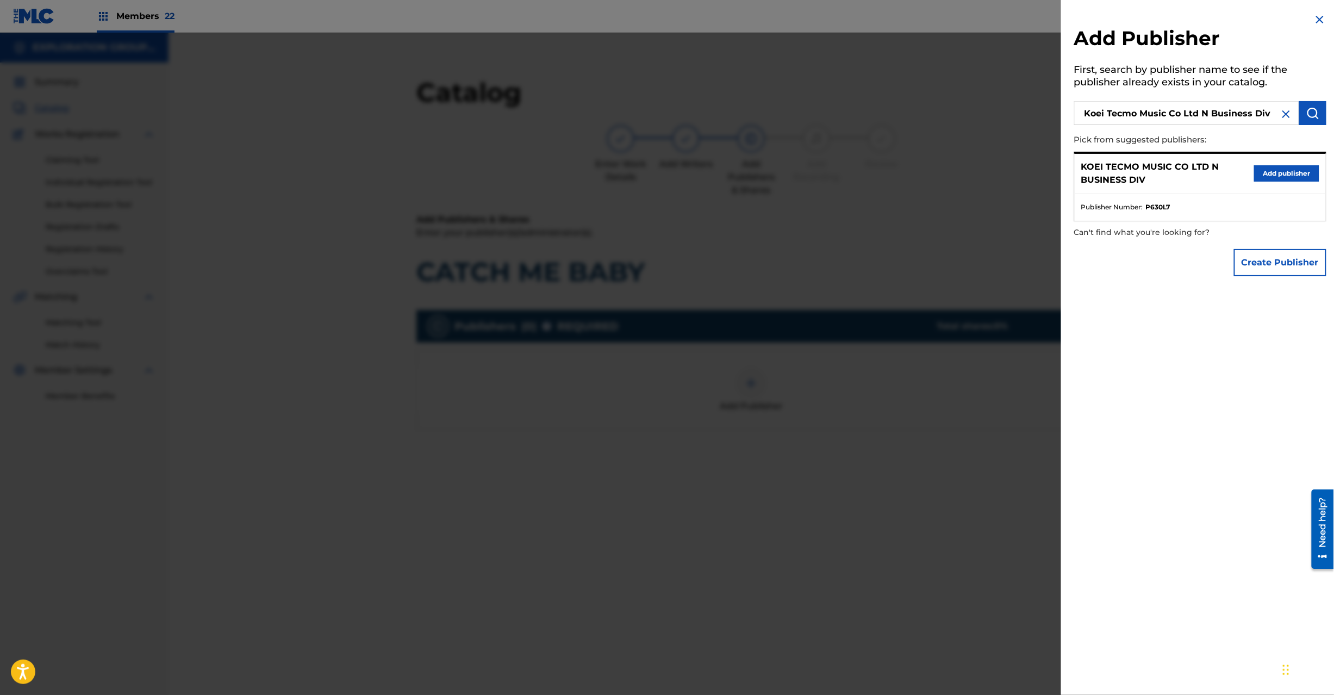
click at [1273, 170] on button "Add publisher" at bounding box center [1286, 173] width 65 height 16
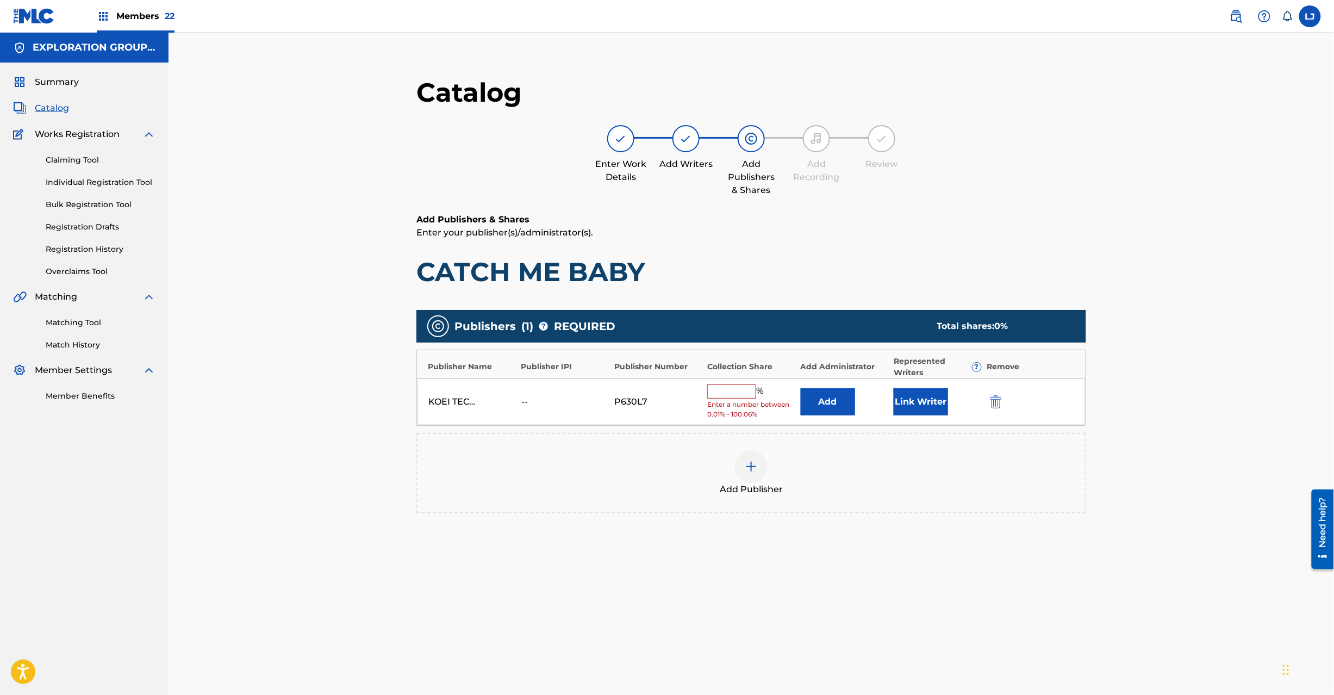
click at [829, 405] on button "Add" at bounding box center [828, 401] width 54 height 27
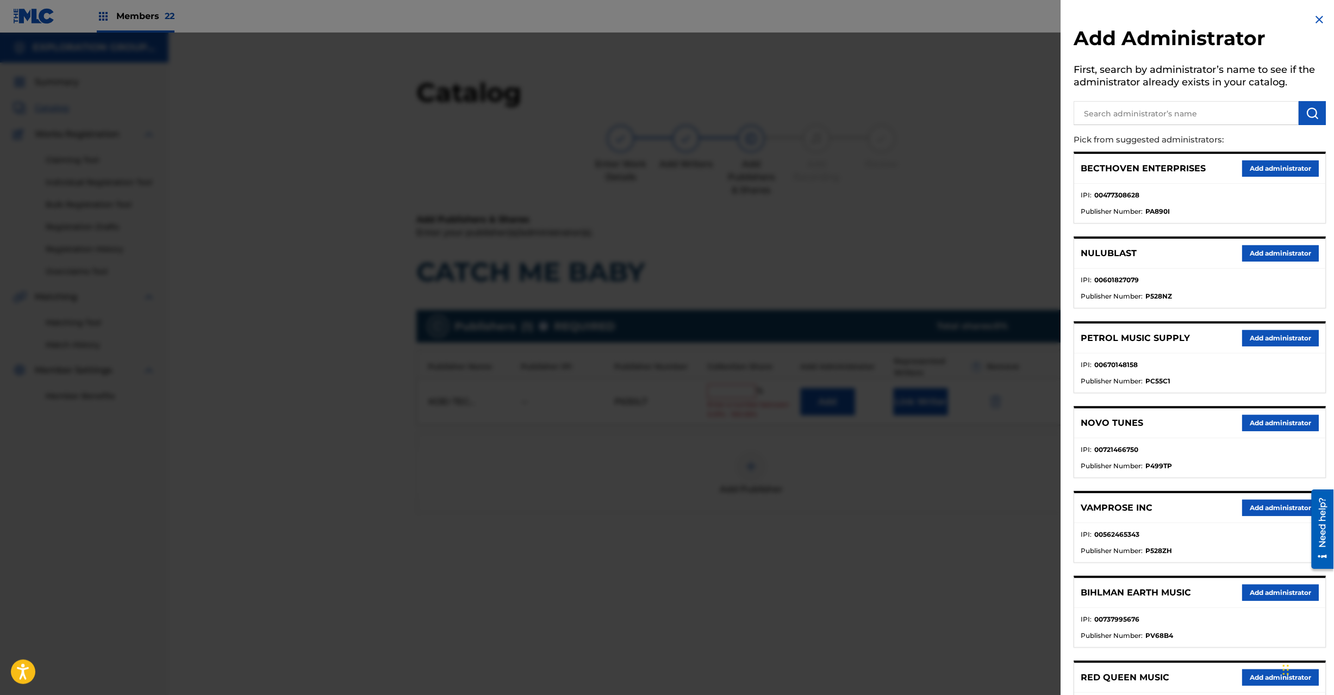
click at [1214, 107] on input "text" at bounding box center [1186, 113] width 225 height 24
paste input "Exploration Group LLC"
type input "Exploration Group LLC"
click at [1308, 119] on img "submit" at bounding box center [1312, 113] width 13 height 13
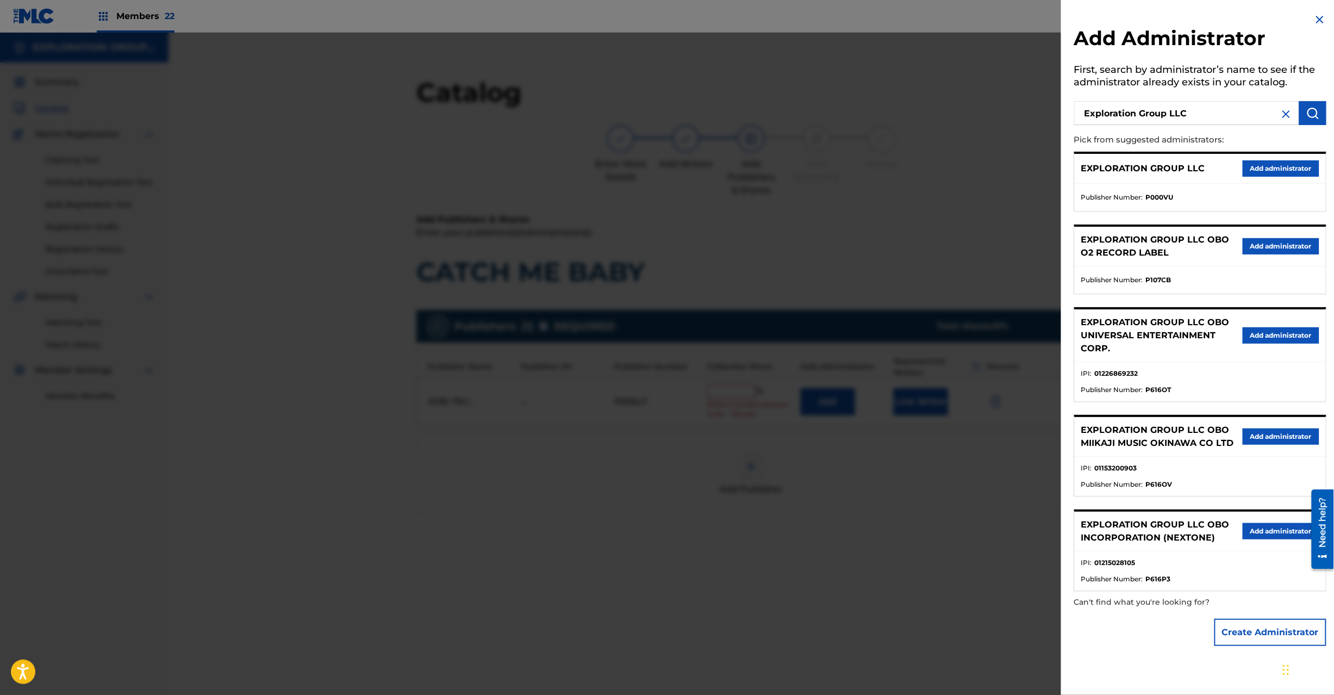
click at [1270, 171] on button "Add administrator" at bounding box center [1281, 168] width 77 height 16
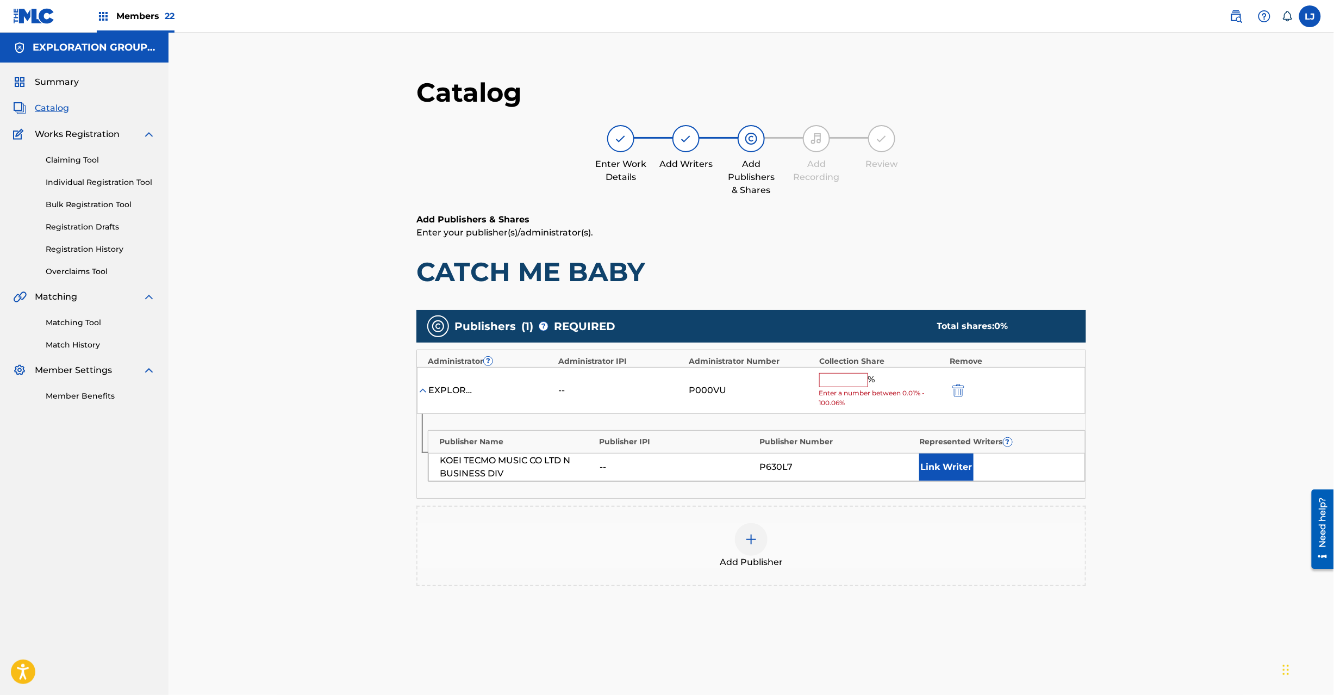
click at [827, 378] on input "text" at bounding box center [843, 380] width 49 height 14
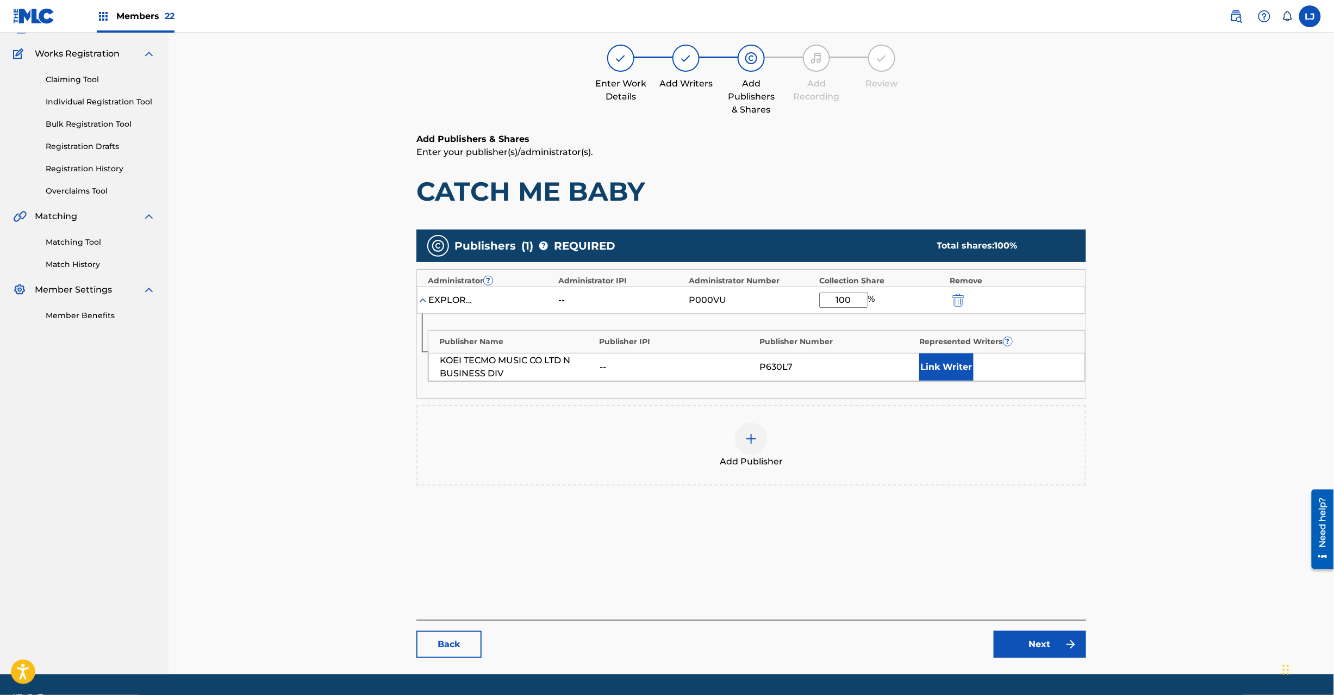
scroll to position [112, 0]
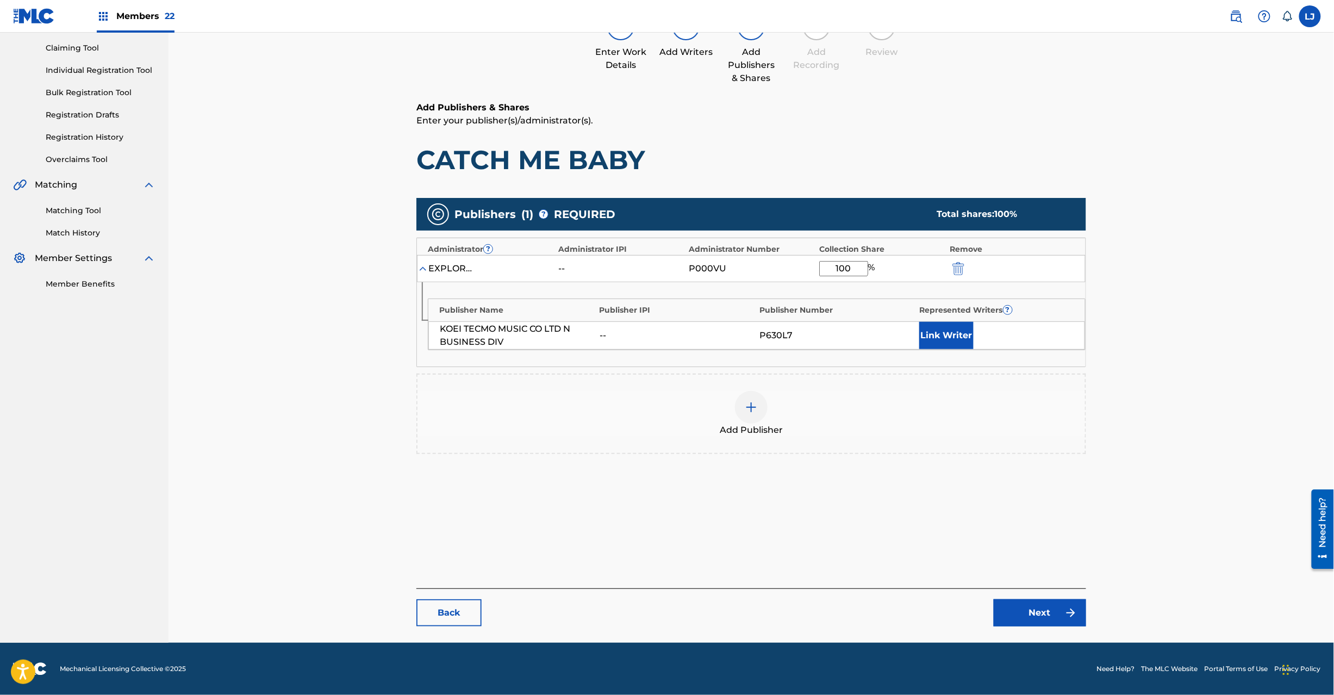
type input "100"
click at [1042, 619] on link "Next" at bounding box center [1040, 612] width 92 height 27
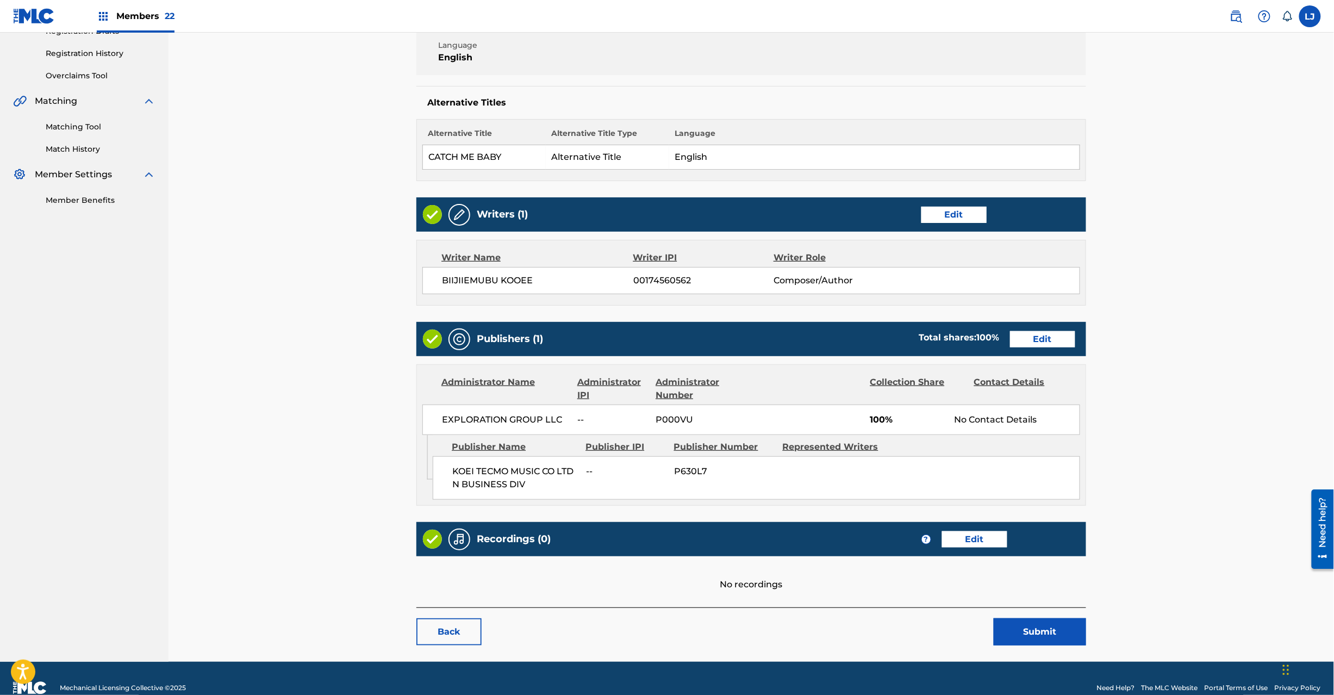
scroll to position [216, 0]
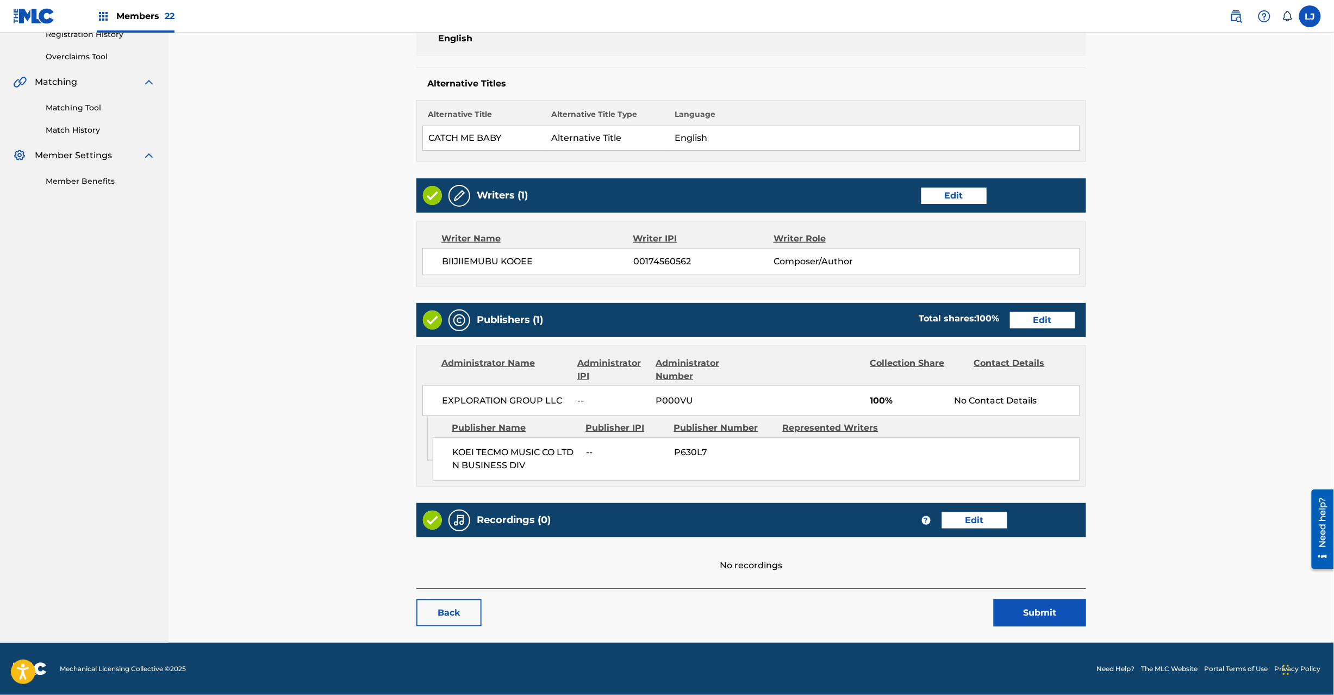
click at [1047, 607] on button "Submit" at bounding box center [1040, 612] width 92 height 27
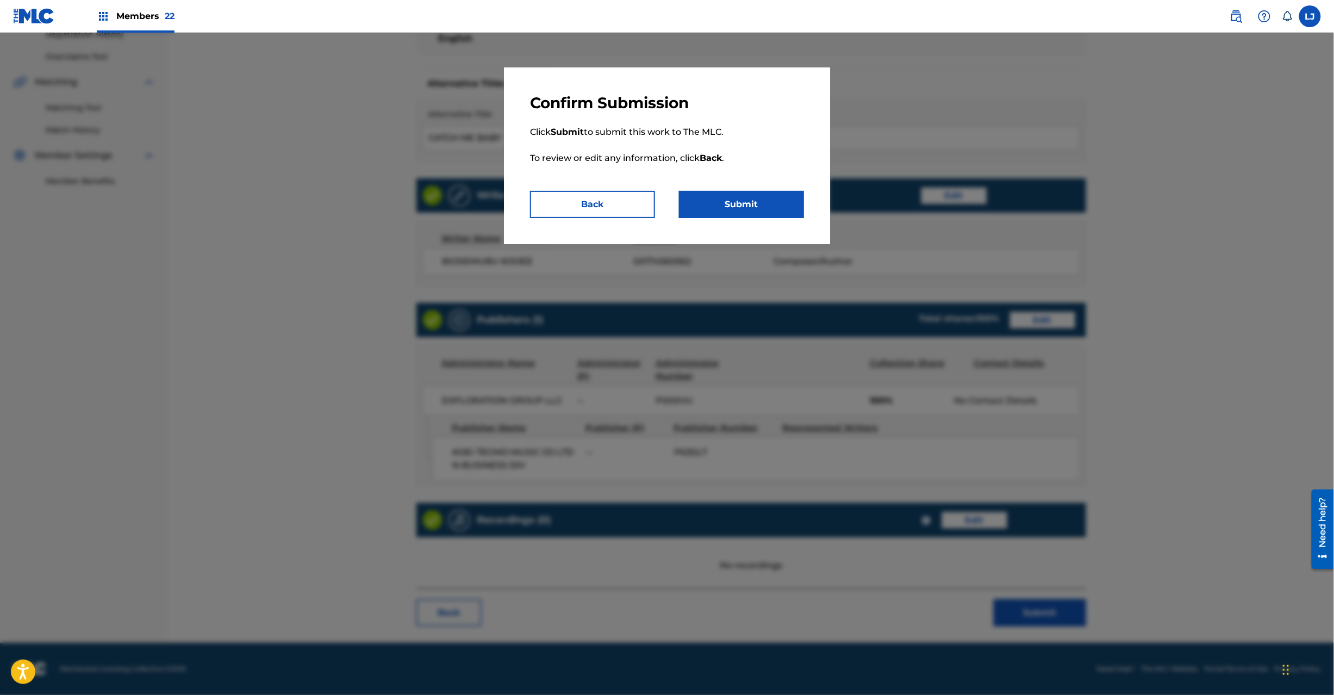
click at [783, 191] on button "Submit" at bounding box center [741, 204] width 125 height 27
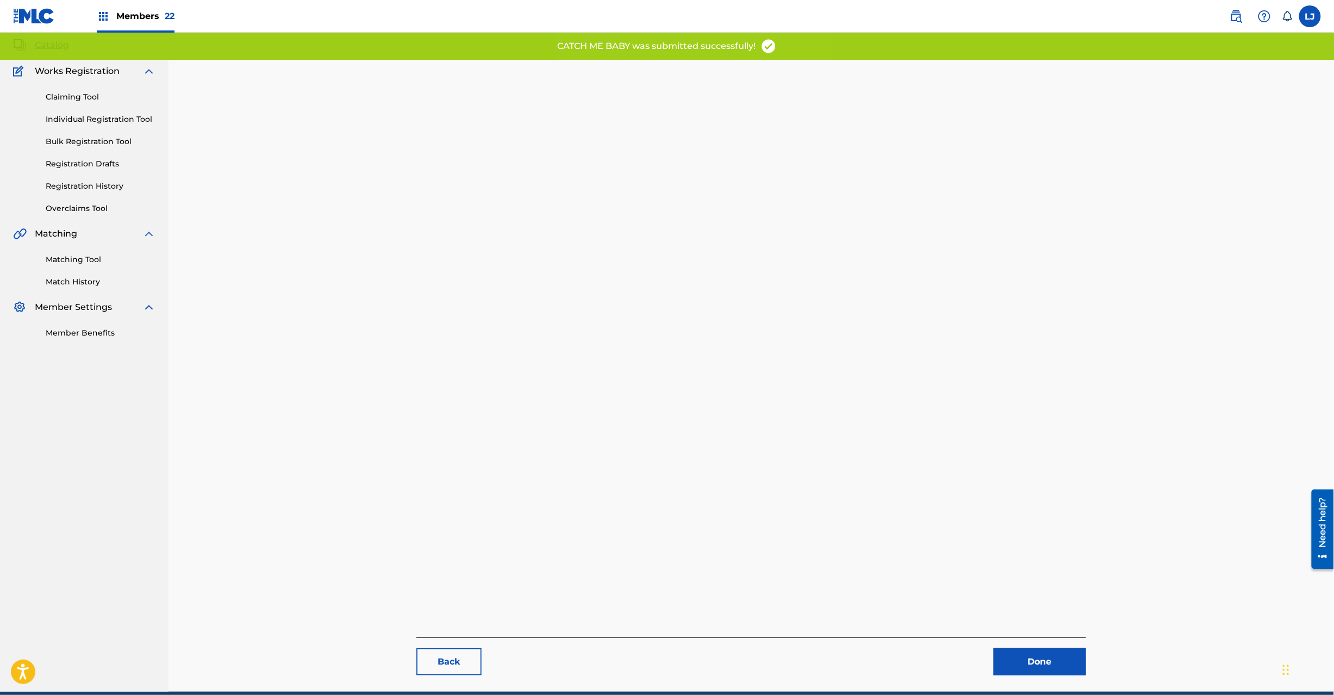
scroll to position [112, 0]
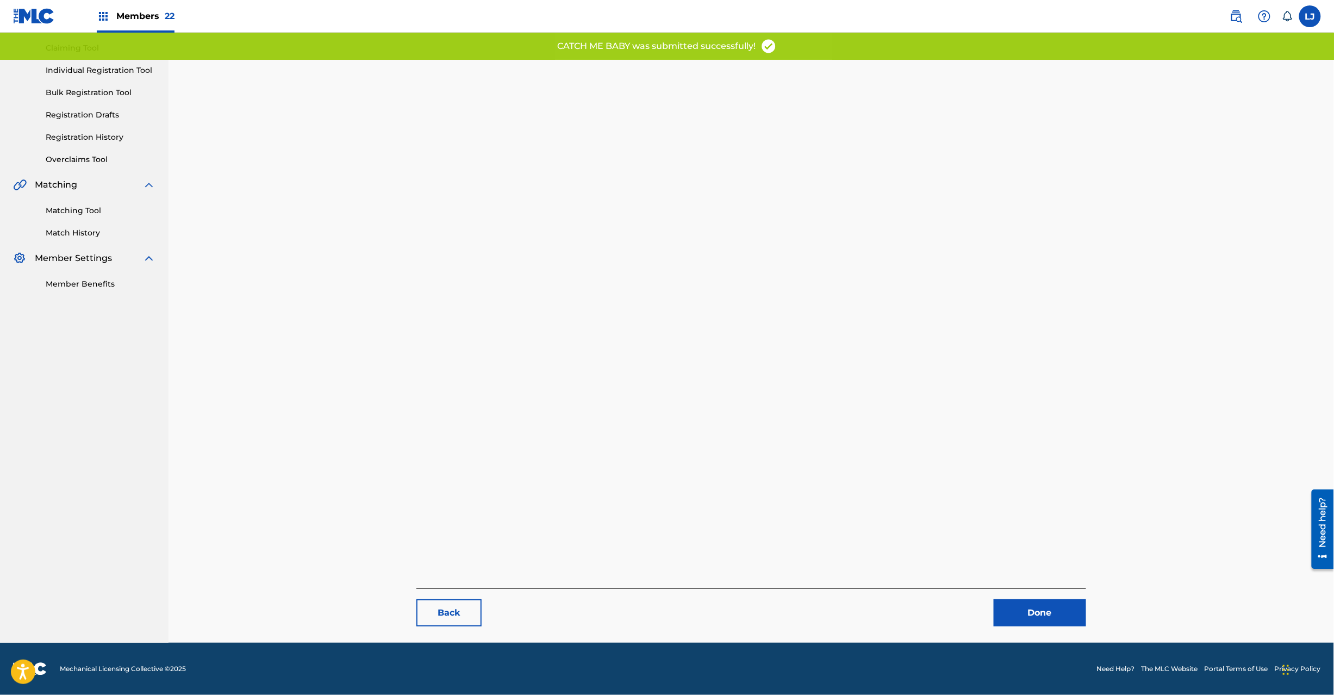
click at [1031, 623] on link "Done" at bounding box center [1040, 612] width 92 height 27
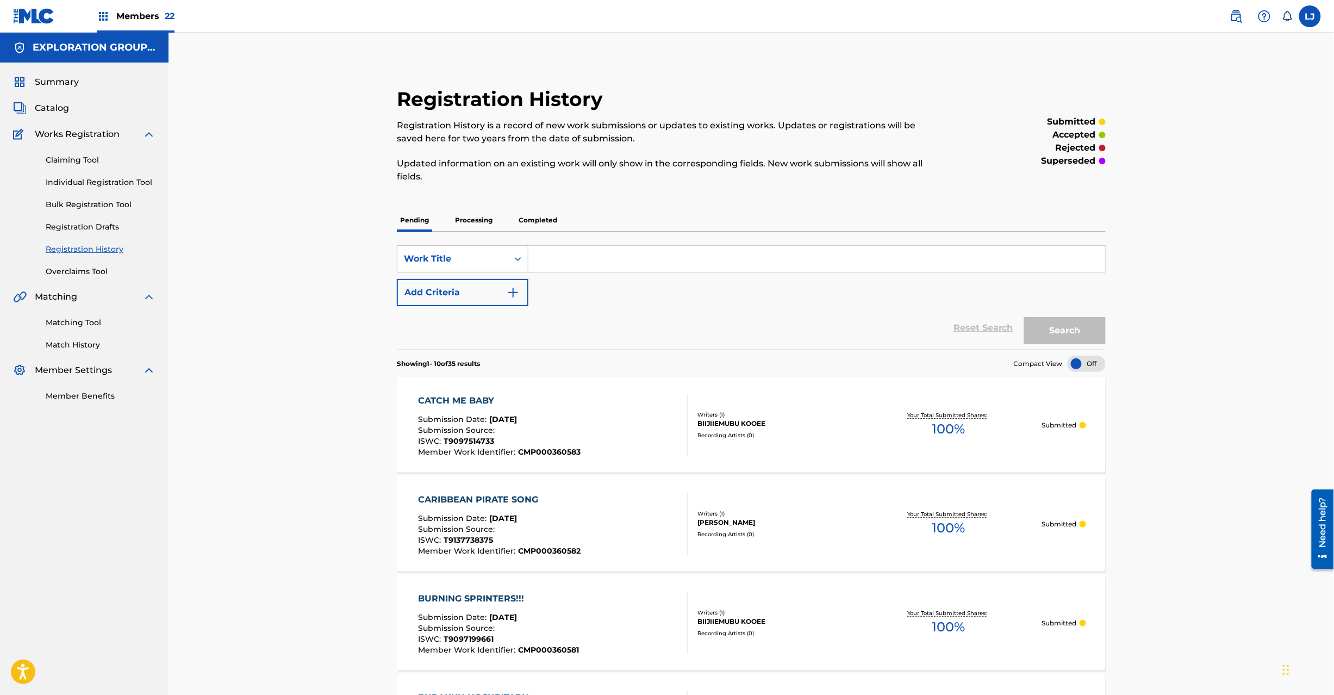
click at [45, 109] on span "Catalog" at bounding box center [52, 108] width 34 height 13
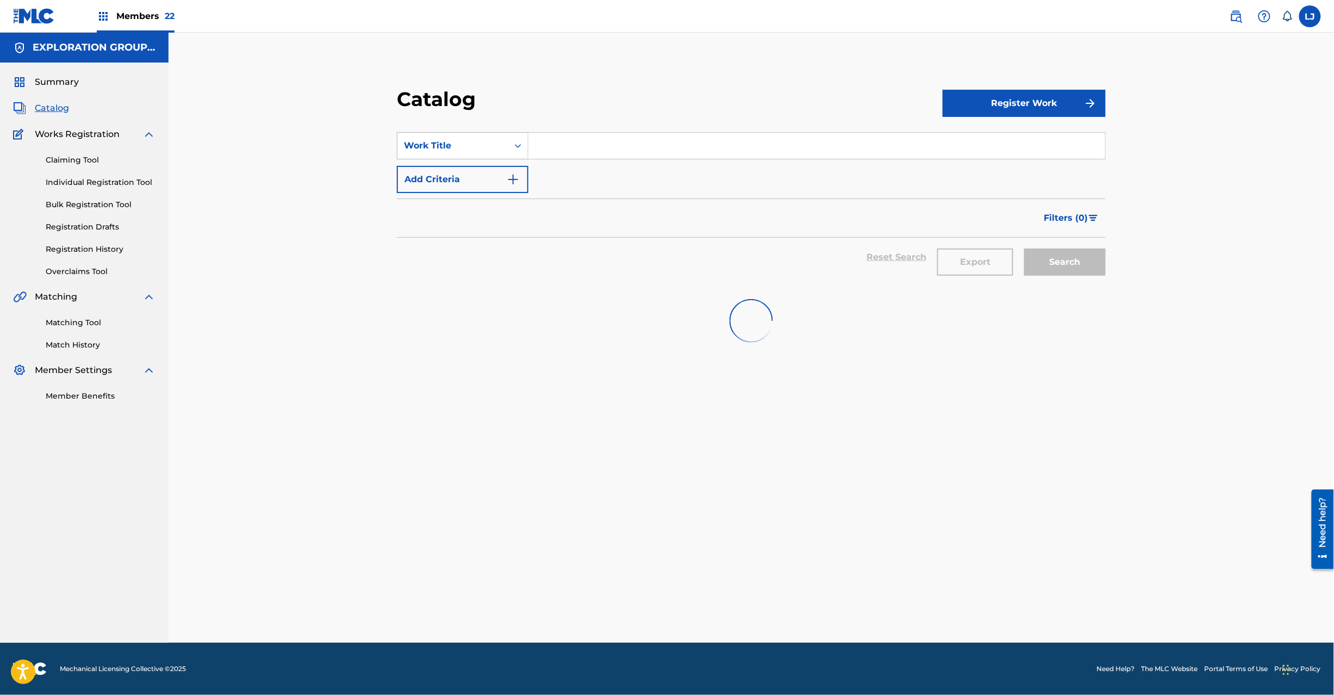
click at [505, 139] on div "Work Title" at bounding box center [452, 145] width 111 height 21
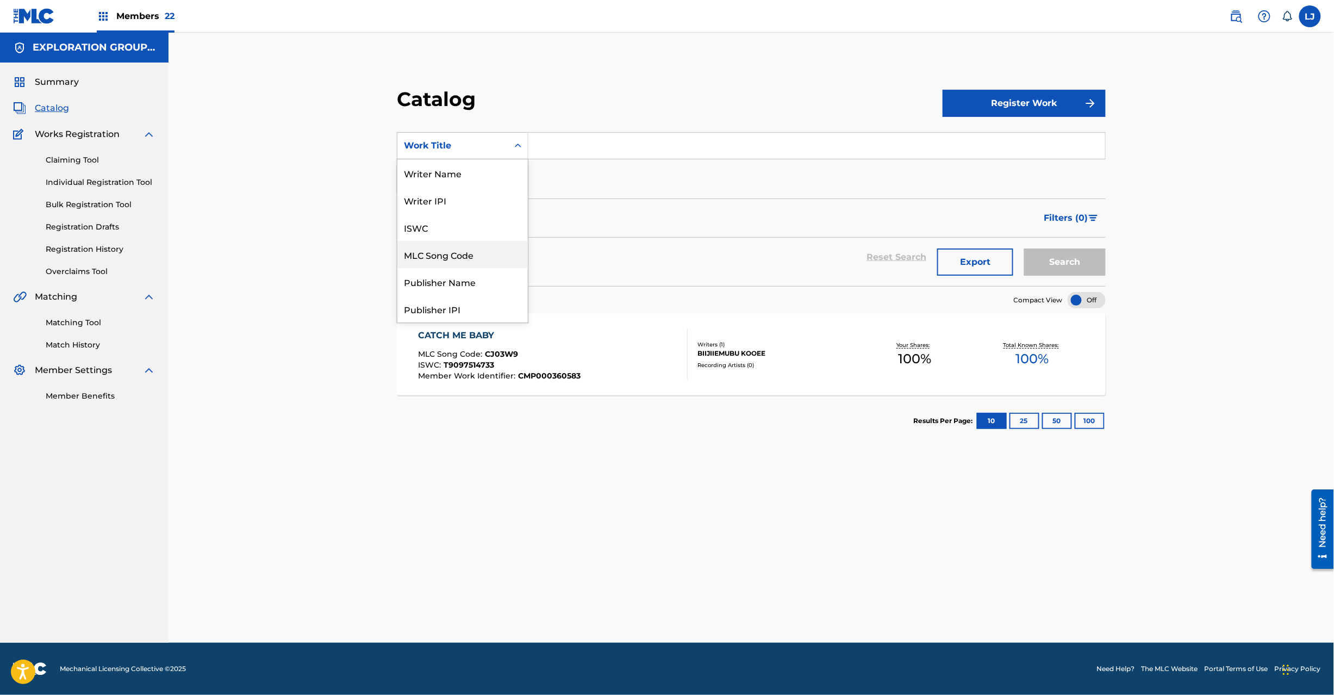
click at [478, 251] on div "MLC Song Code" at bounding box center [462, 254] width 130 height 27
click at [557, 151] on input "Search Form" at bounding box center [816, 146] width 577 height 26
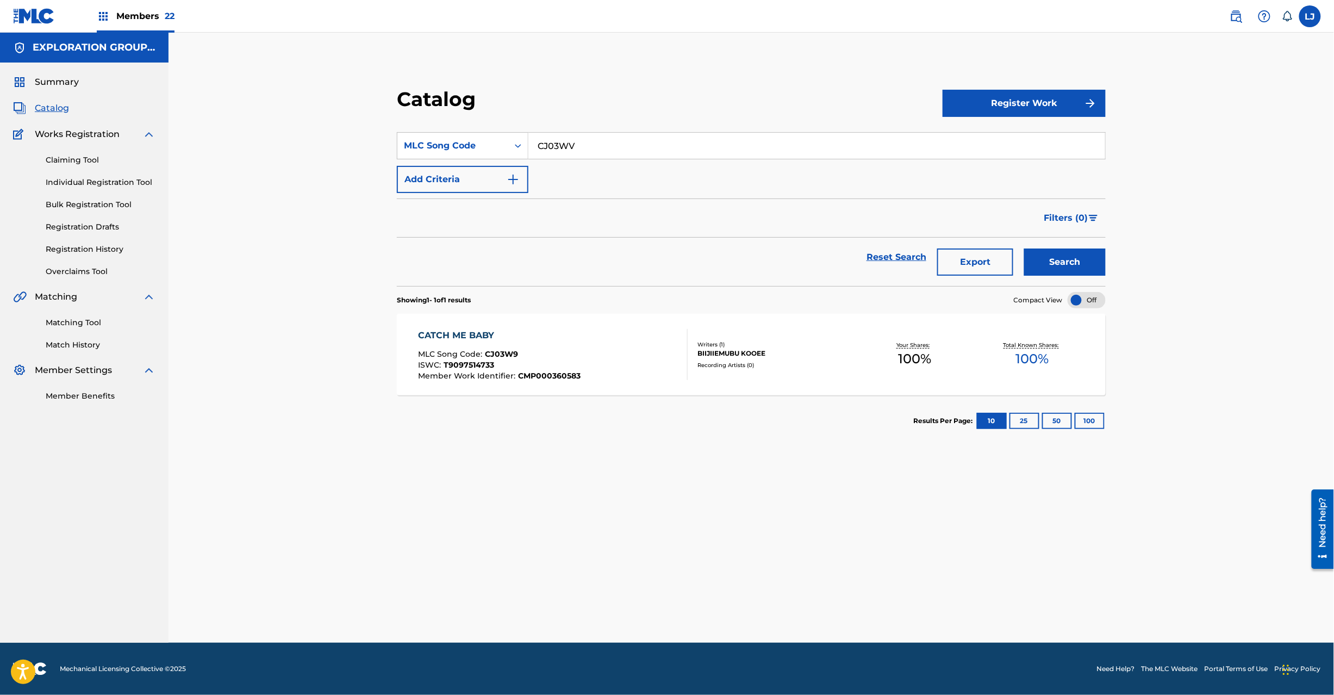
type input "CJ03WV"
click at [1075, 251] on button "Search" at bounding box center [1065, 261] width 82 height 27
click at [684, 346] on div at bounding box center [683, 354] width 9 height 51
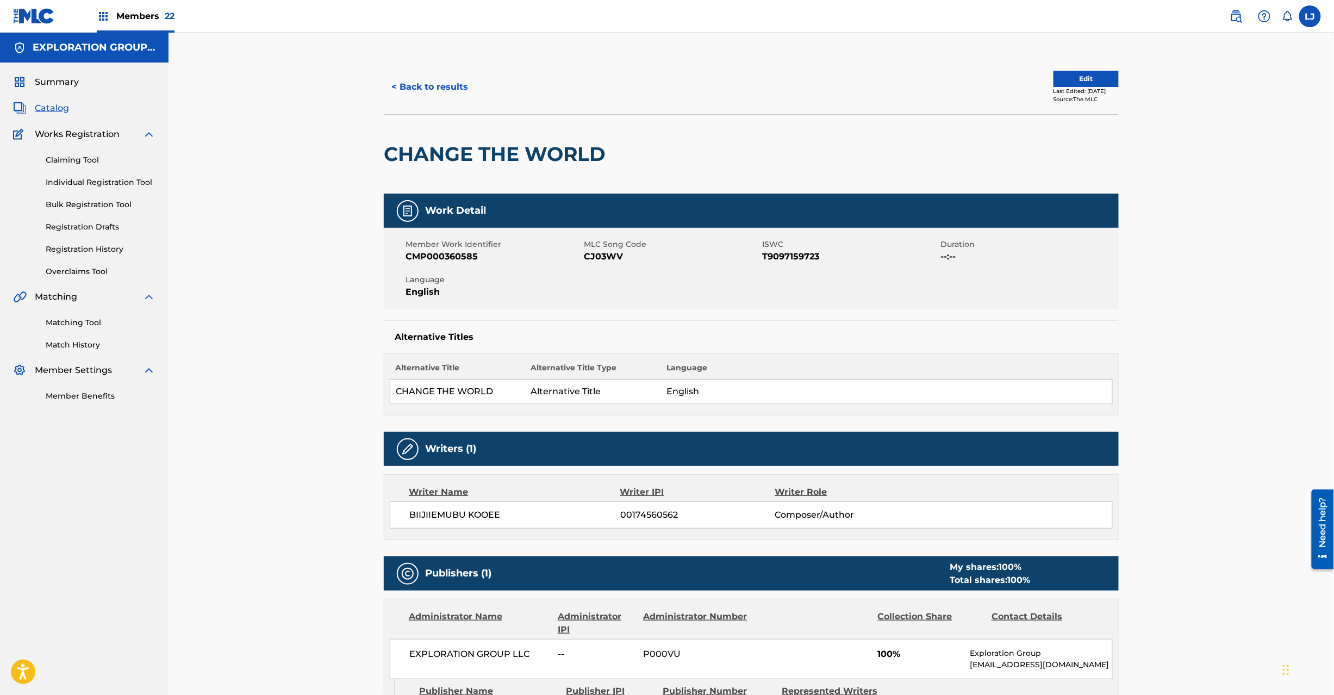
click at [1092, 79] on button "Edit" at bounding box center [1086, 79] width 65 height 16
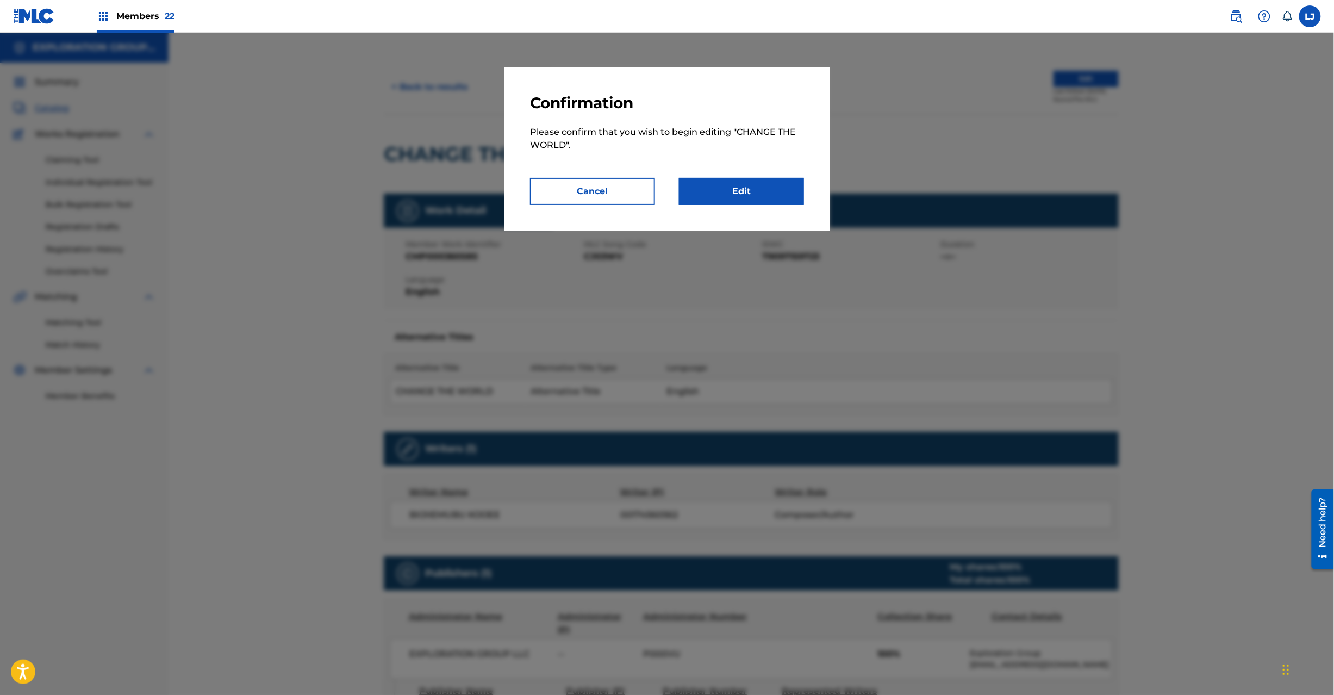
click at [789, 190] on link "Edit" at bounding box center [741, 191] width 125 height 27
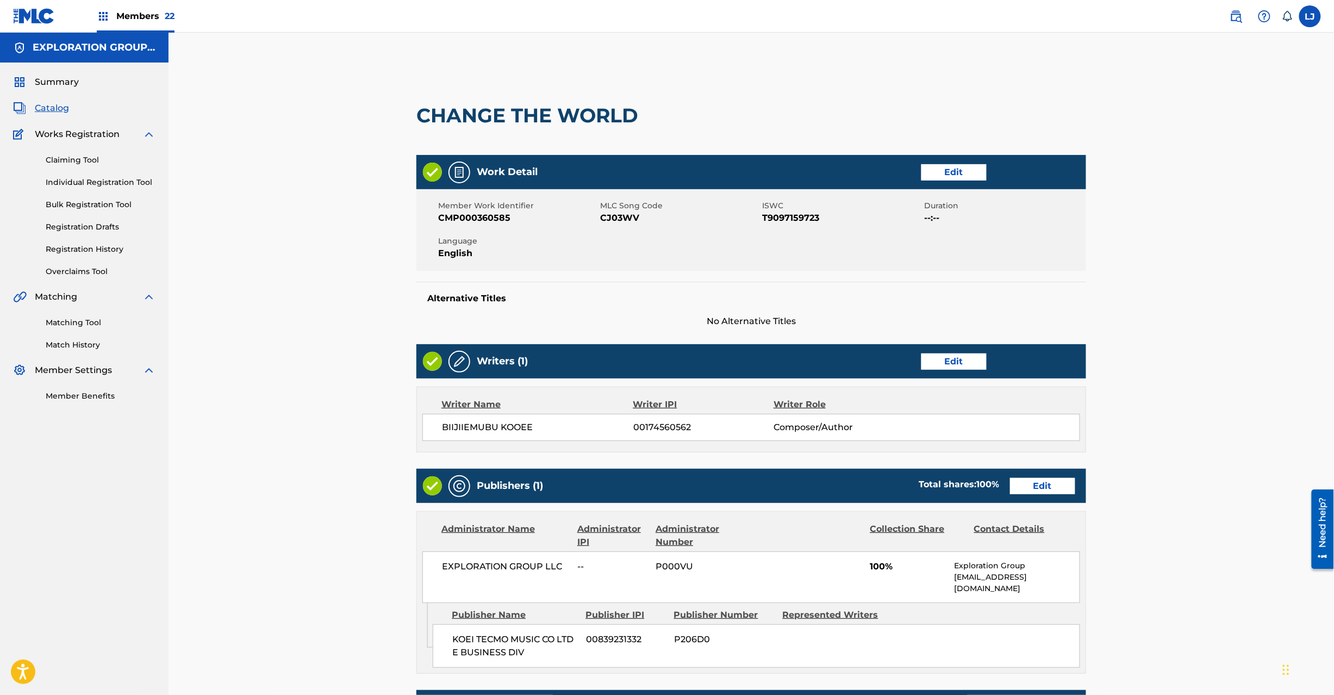
click at [1025, 488] on link "Edit" at bounding box center [1042, 486] width 65 height 16
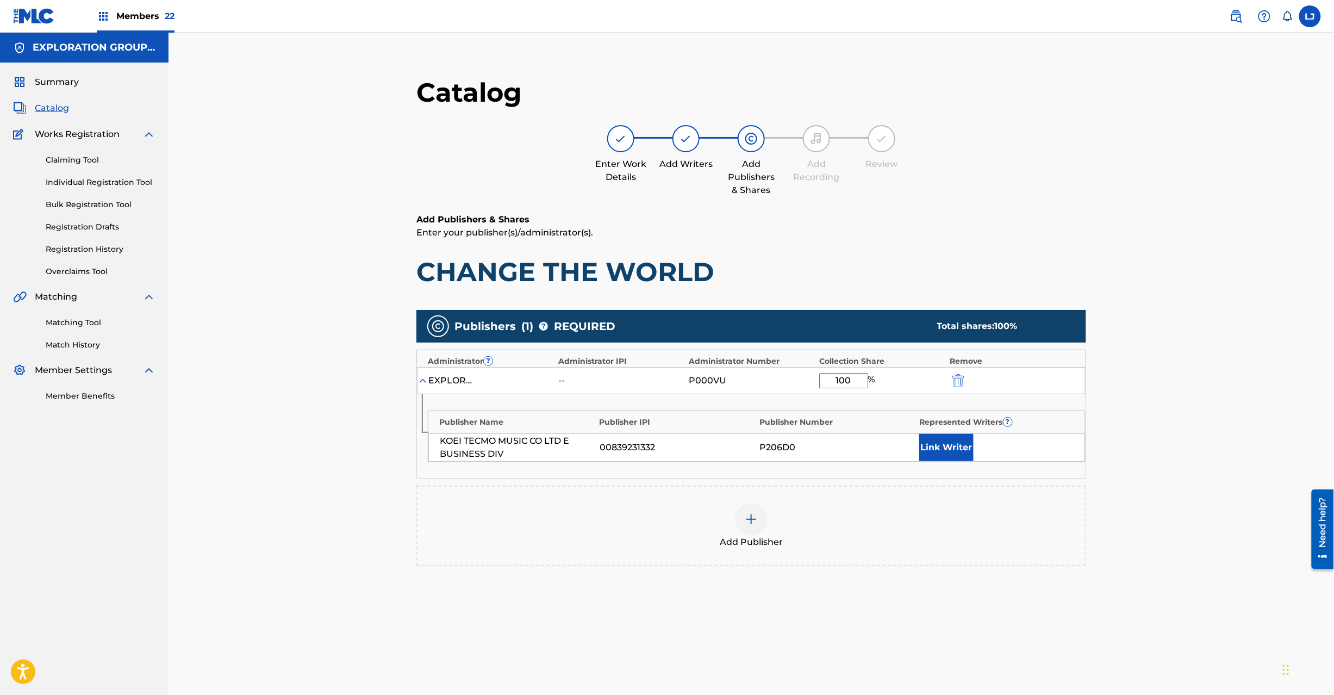
click at [957, 382] on img "submit" at bounding box center [959, 380] width 12 height 13
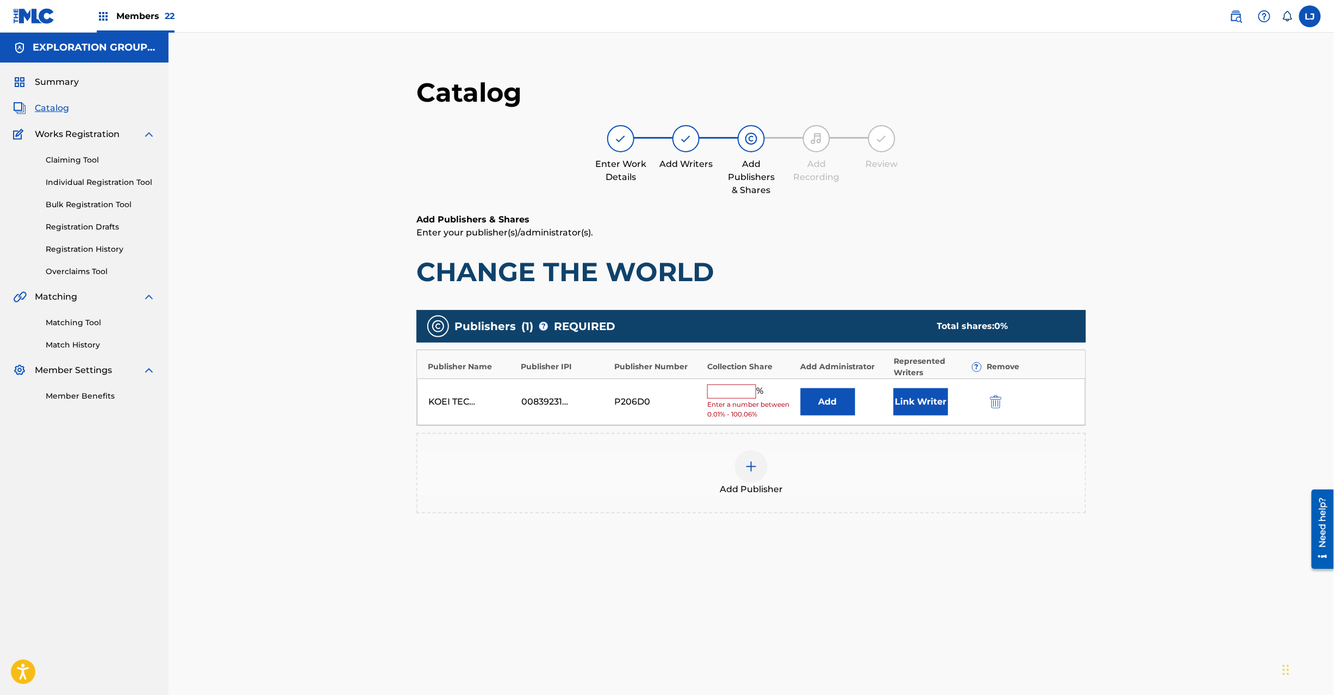
click at [988, 403] on button "submit" at bounding box center [995, 401] width 16 height 13
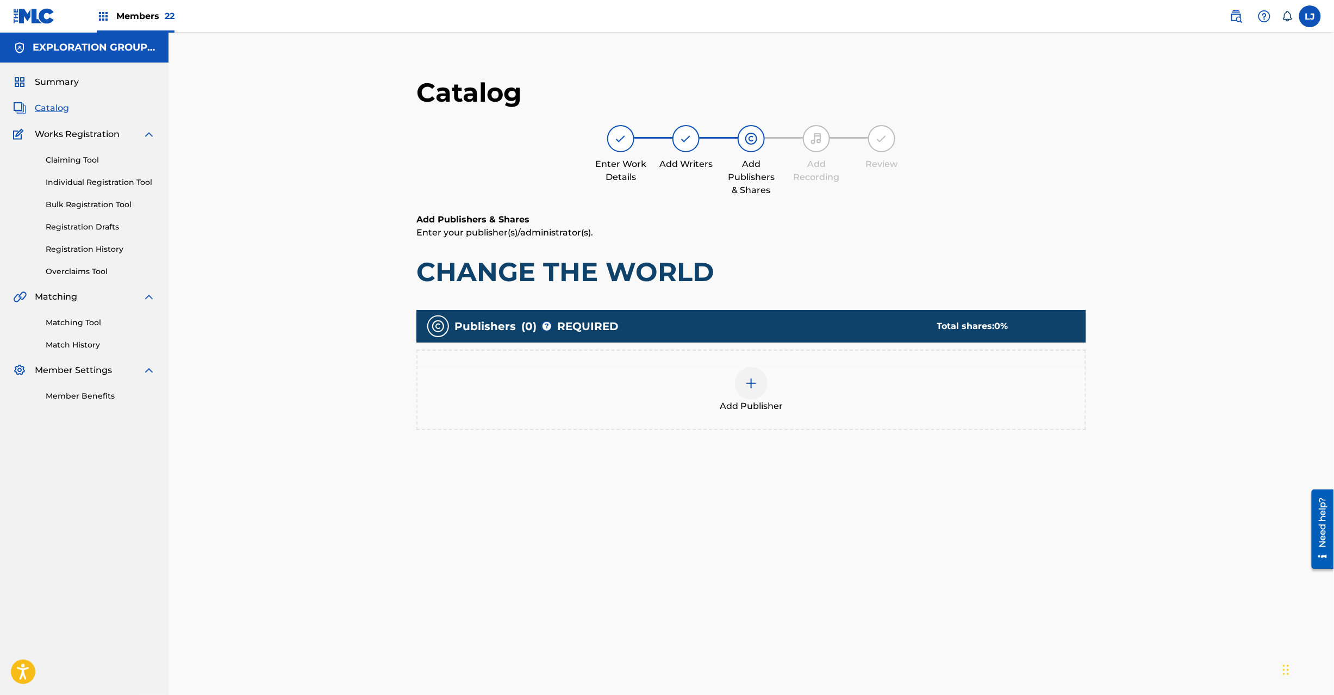
click at [731, 390] on div "Add Publisher" at bounding box center [752, 390] width 668 height 46
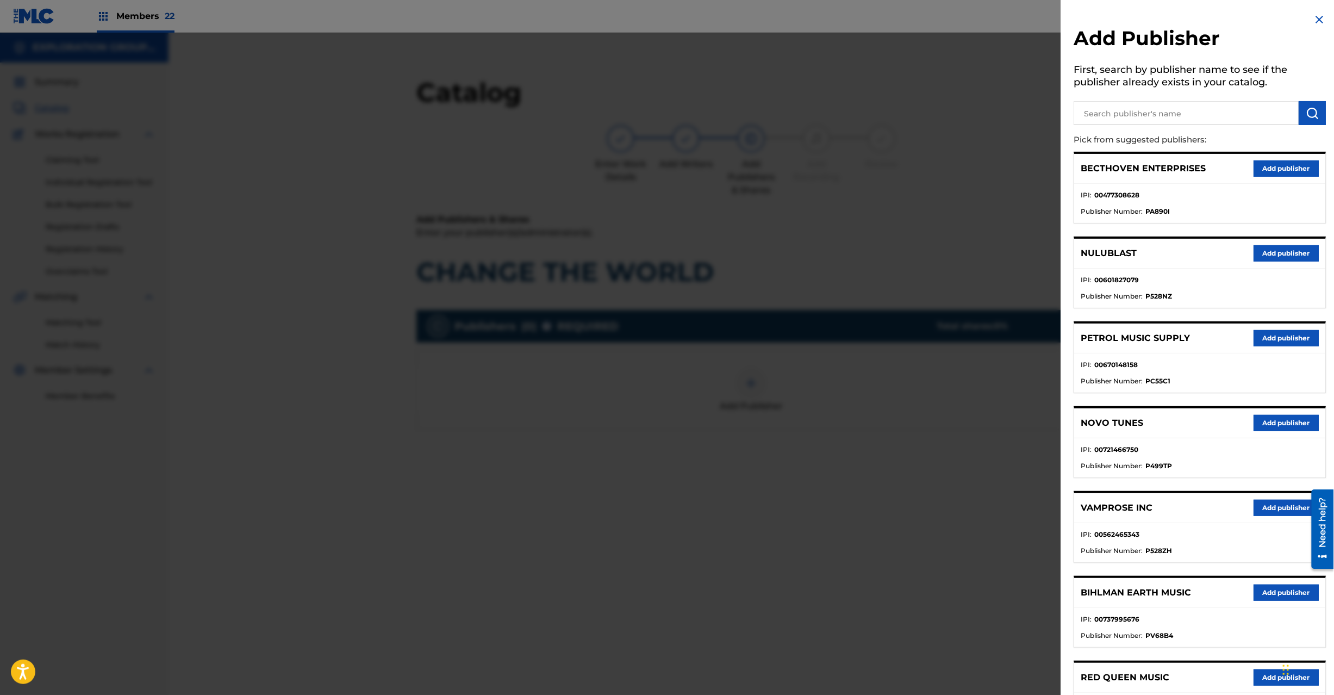
click at [1194, 103] on div at bounding box center [1200, 111] width 252 height 27
click at [1194, 103] on input "text" at bounding box center [1186, 113] width 225 height 24
paste input "Koei Tecmo Music Co Ltd N Business Div"
type input "Koei Tecmo Music Co Ltd N Business Div"
drag, startPoint x: 1331, startPoint y: 116, endPoint x: 1317, endPoint y: 114, distance: 14.2
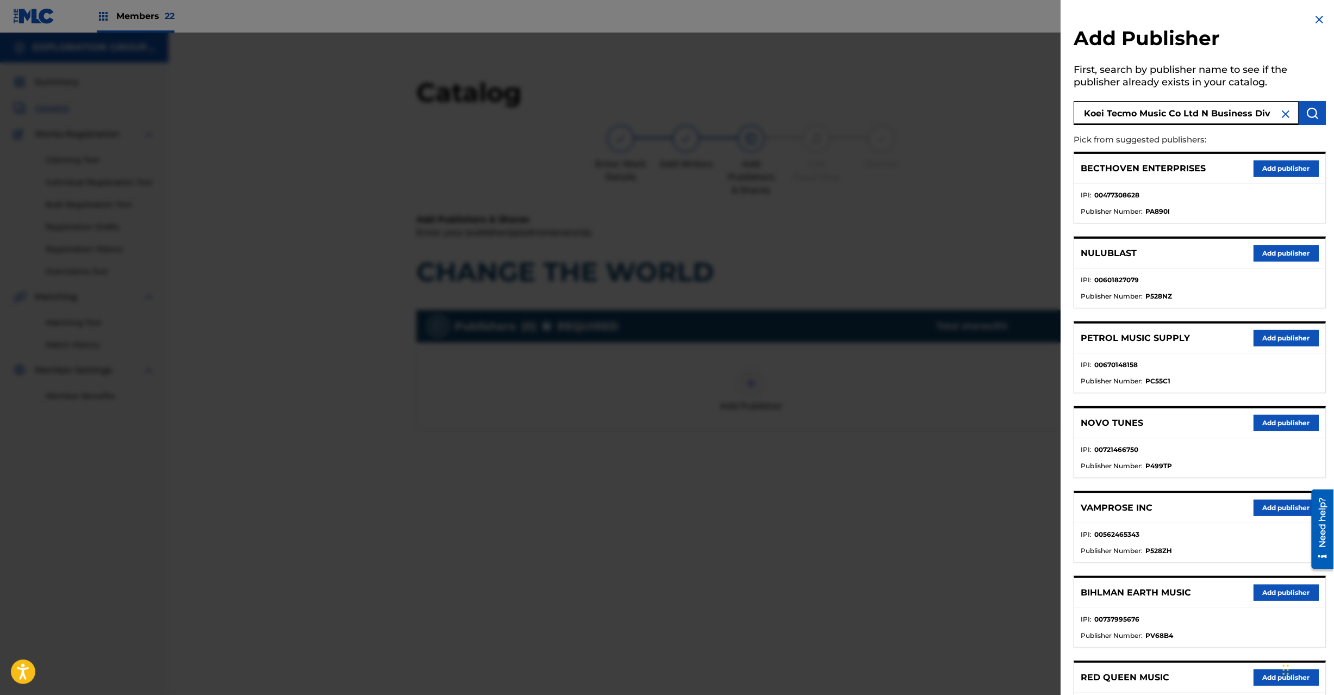
click at [1325, 115] on div "Add Publisher First, search by publisher name to see if the publisher already e…" at bounding box center [1200, 487] width 278 height 975
click at [1317, 114] on button "submit" at bounding box center [1312, 113] width 27 height 24
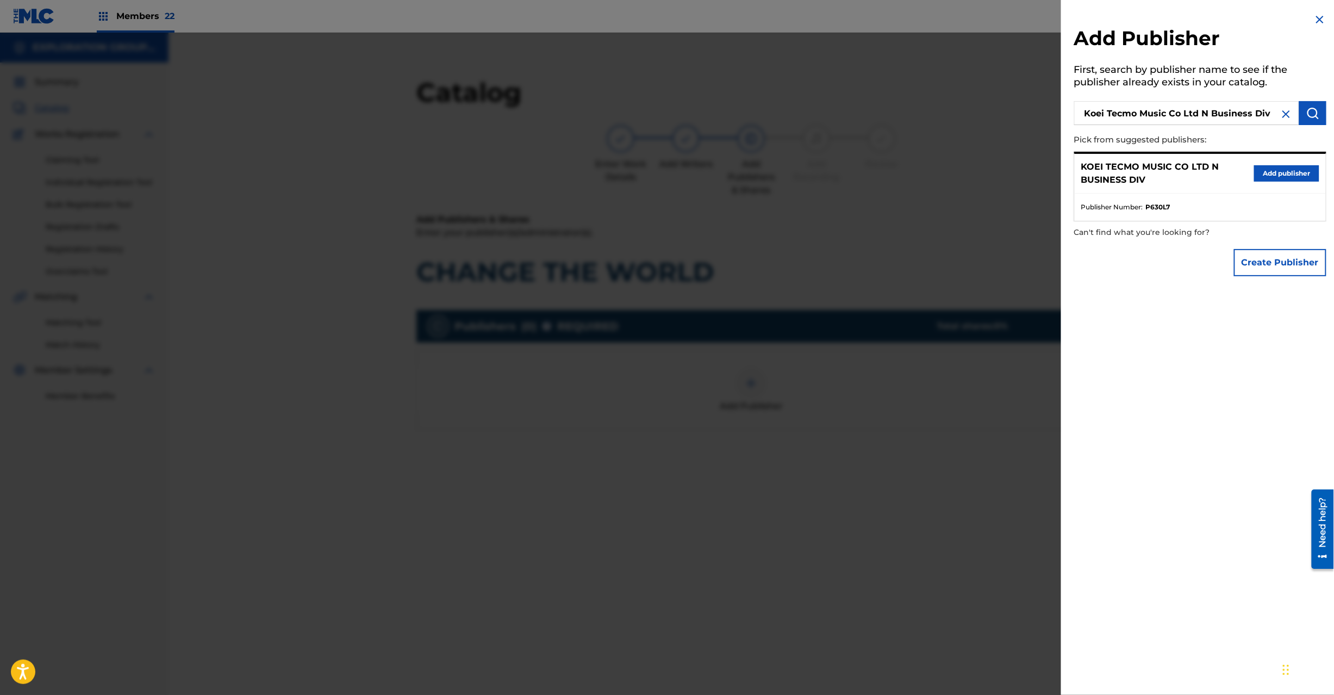
click at [1262, 179] on button "Add publisher" at bounding box center [1286, 173] width 65 height 16
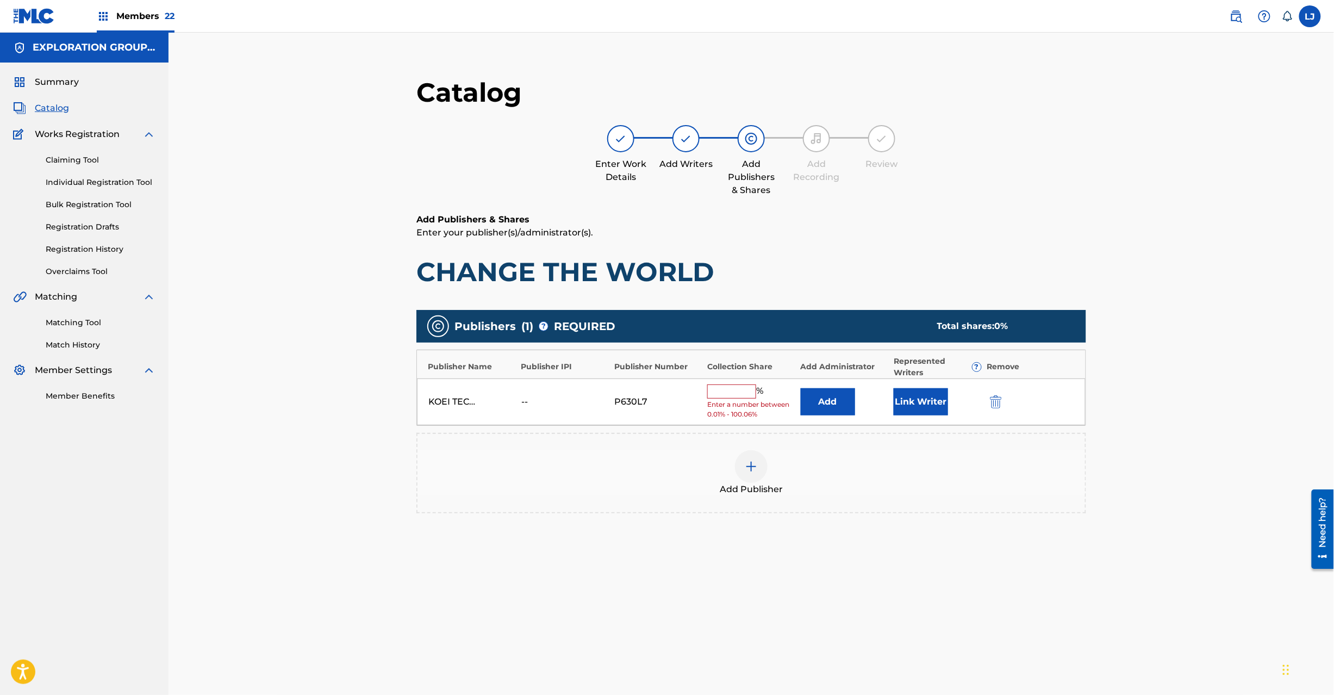
click at [829, 401] on button "Add" at bounding box center [828, 401] width 54 height 27
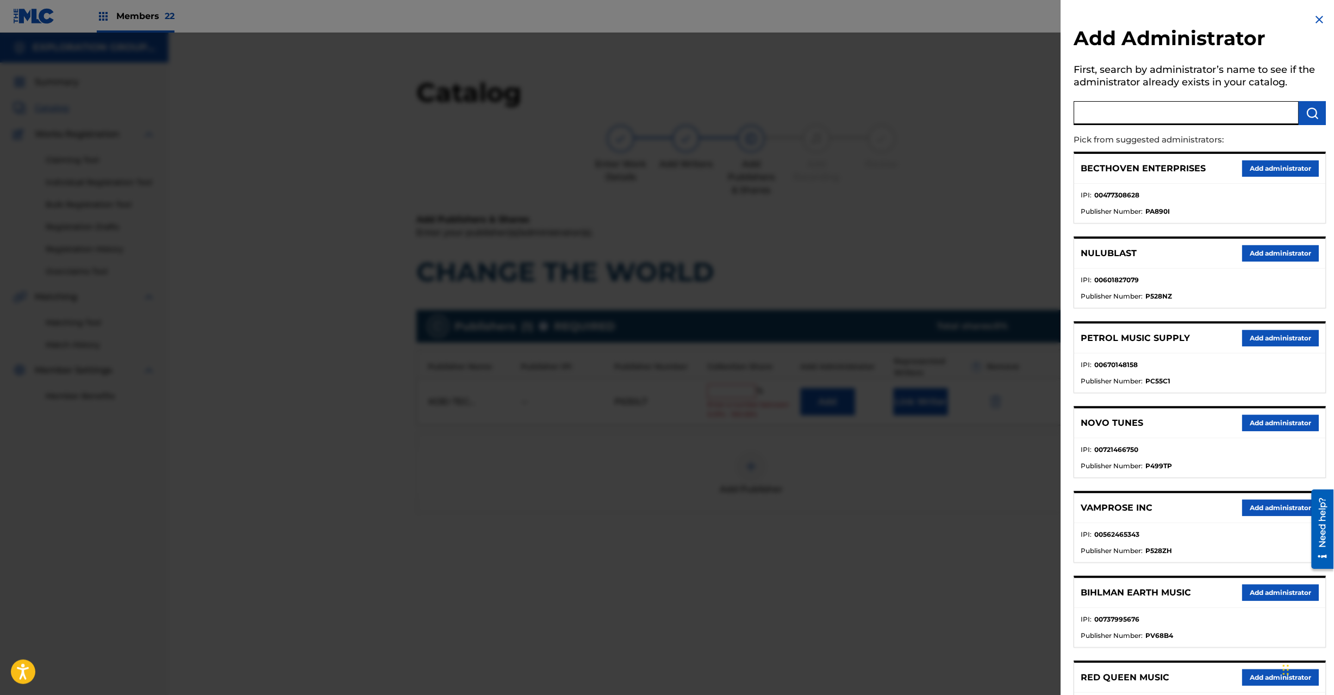
click at [1165, 117] on input "text" at bounding box center [1186, 113] width 225 height 24
paste input "Exploration Group LLC"
type input "Exploration Group LLC"
click at [1310, 116] on img "submit" at bounding box center [1312, 113] width 13 height 13
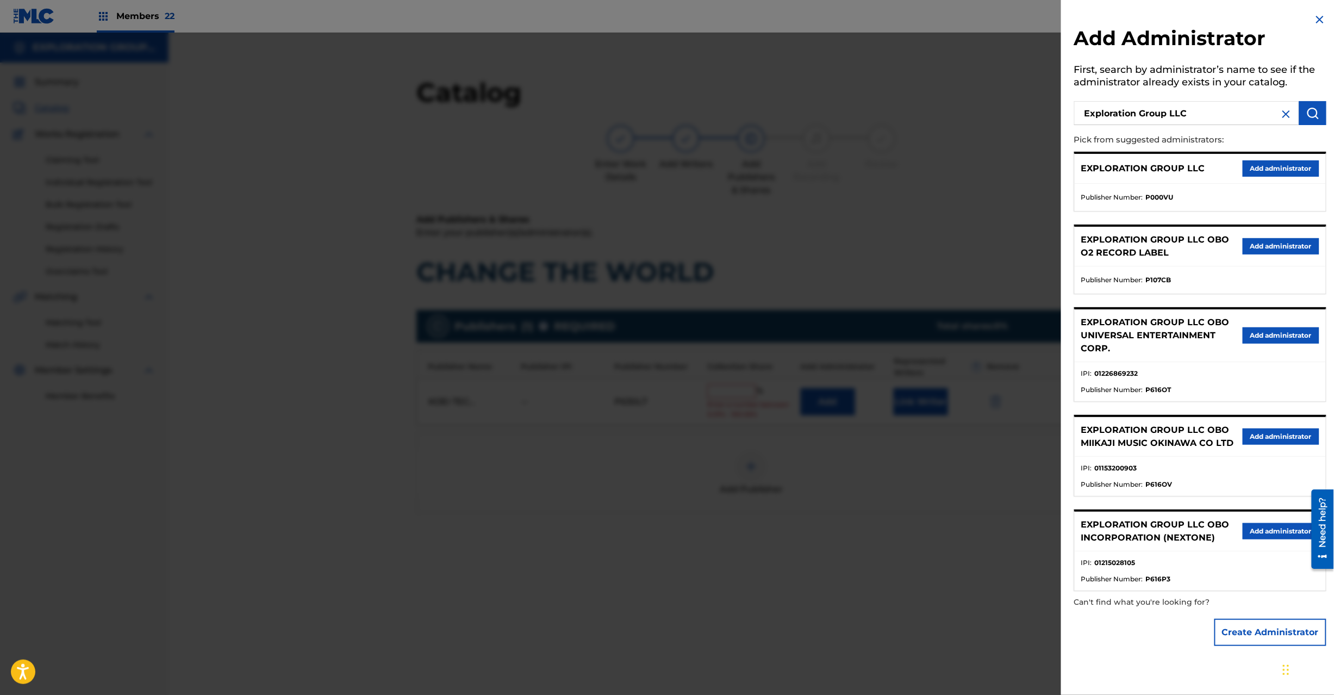
click at [1243, 165] on button "Add administrator" at bounding box center [1281, 168] width 77 height 16
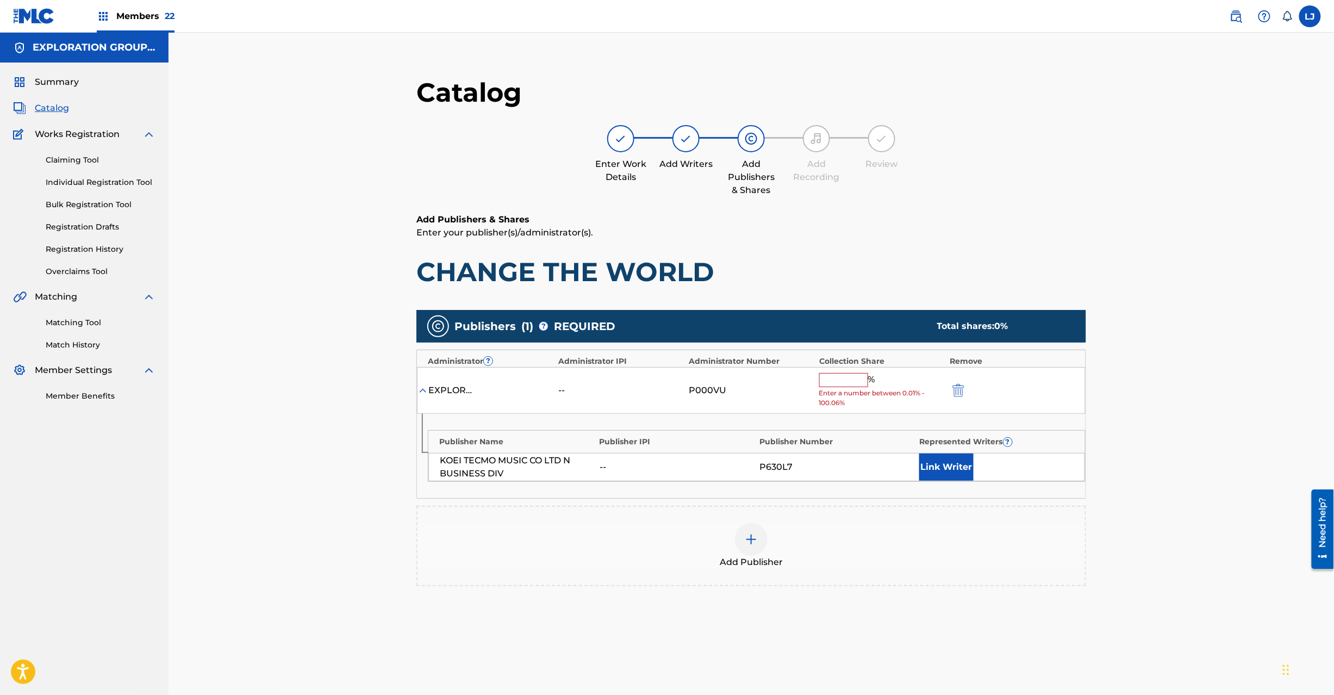
click at [858, 381] on input "text" at bounding box center [843, 380] width 49 height 14
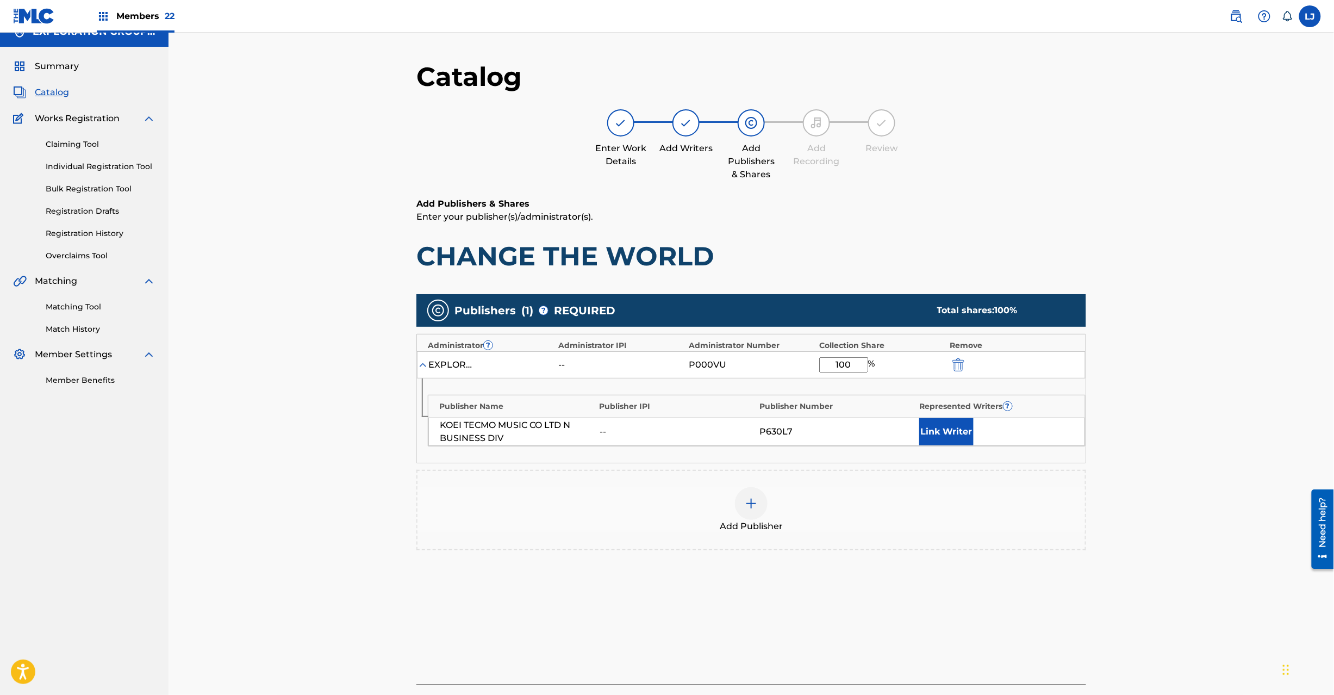
scroll to position [112, 0]
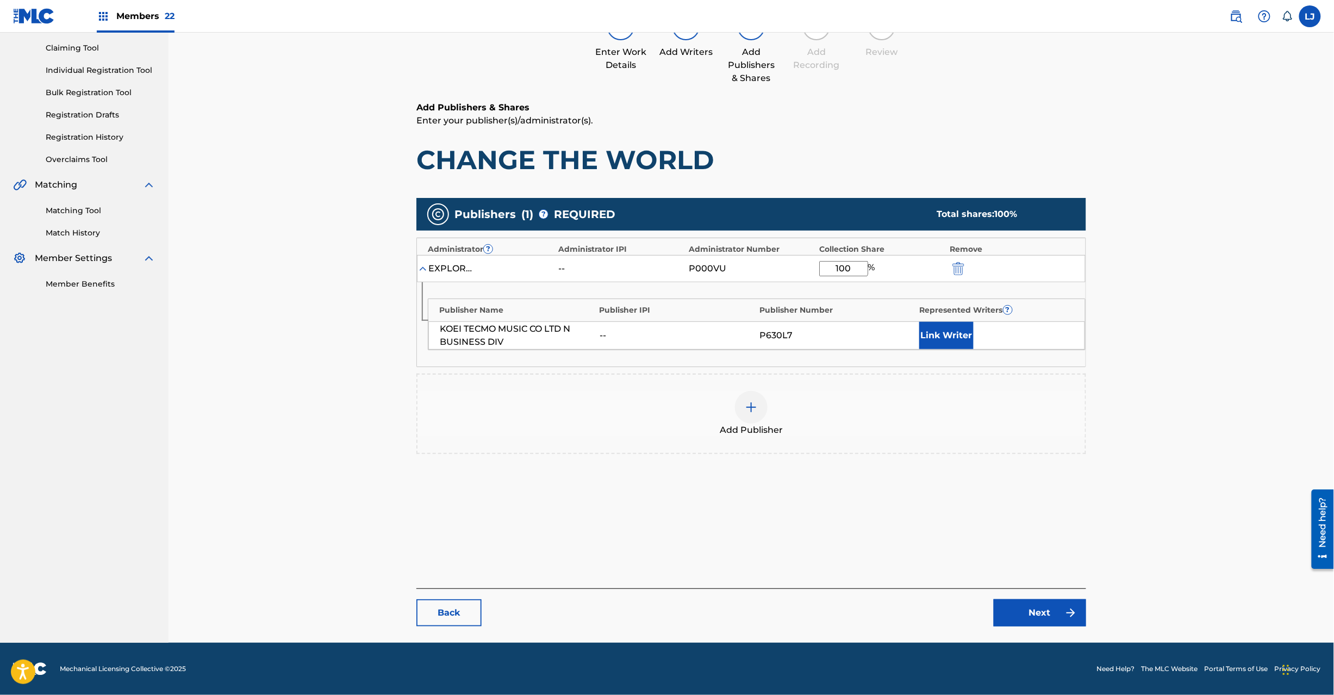
type input "100"
click at [1025, 612] on link "Next" at bounding box center [1040, 612] width 92 height 27
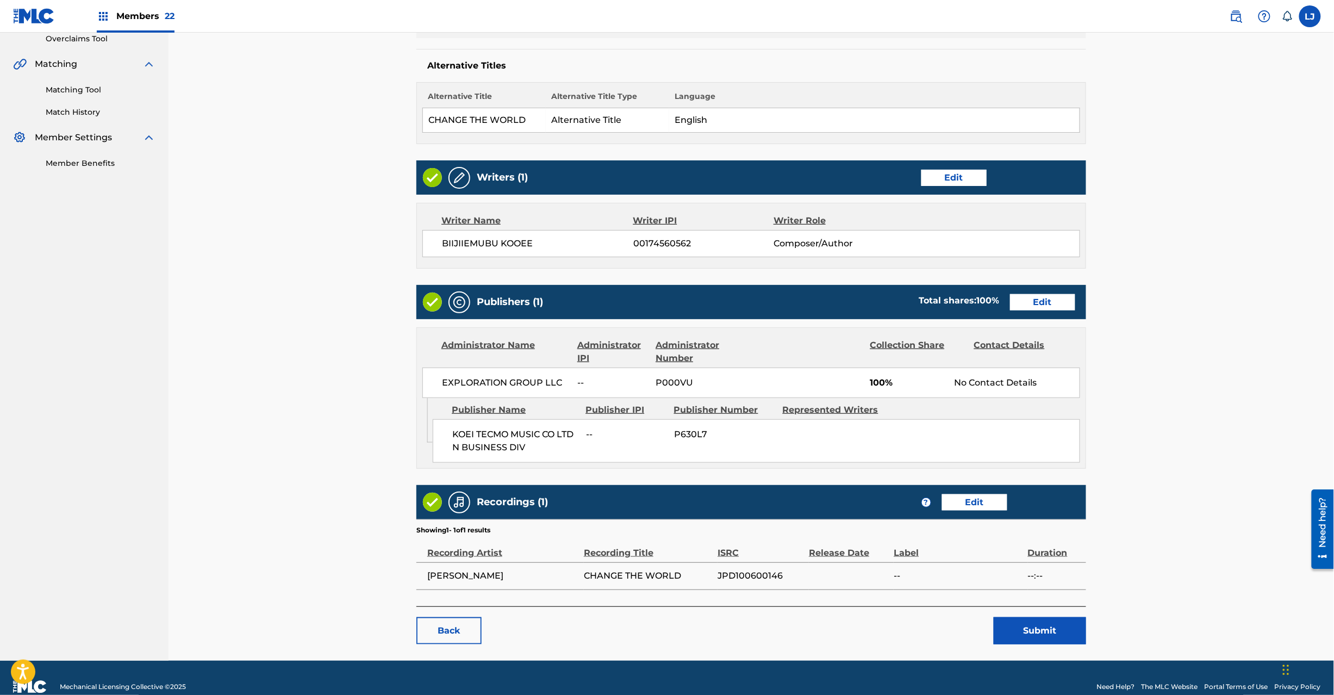
scroll to position [253, 0]
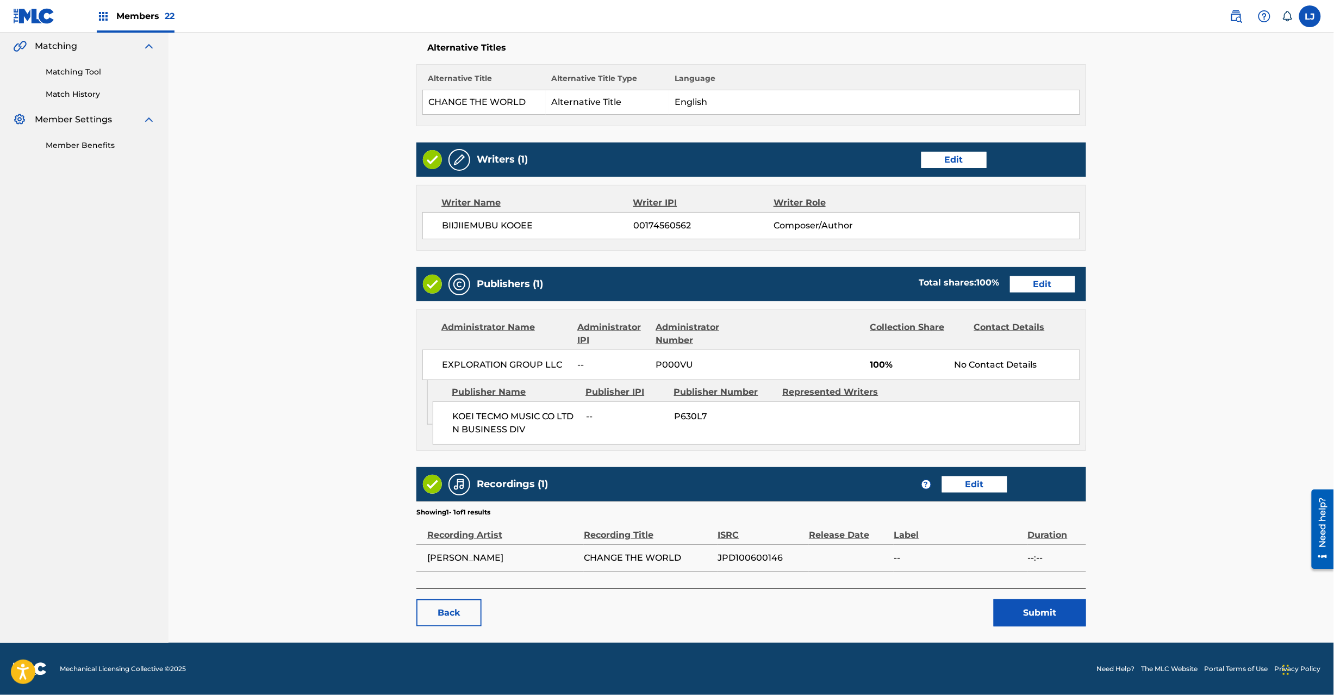
click at [1005, 609] on button "Submit" at bounding box center [1040, 612] width 92 height 27
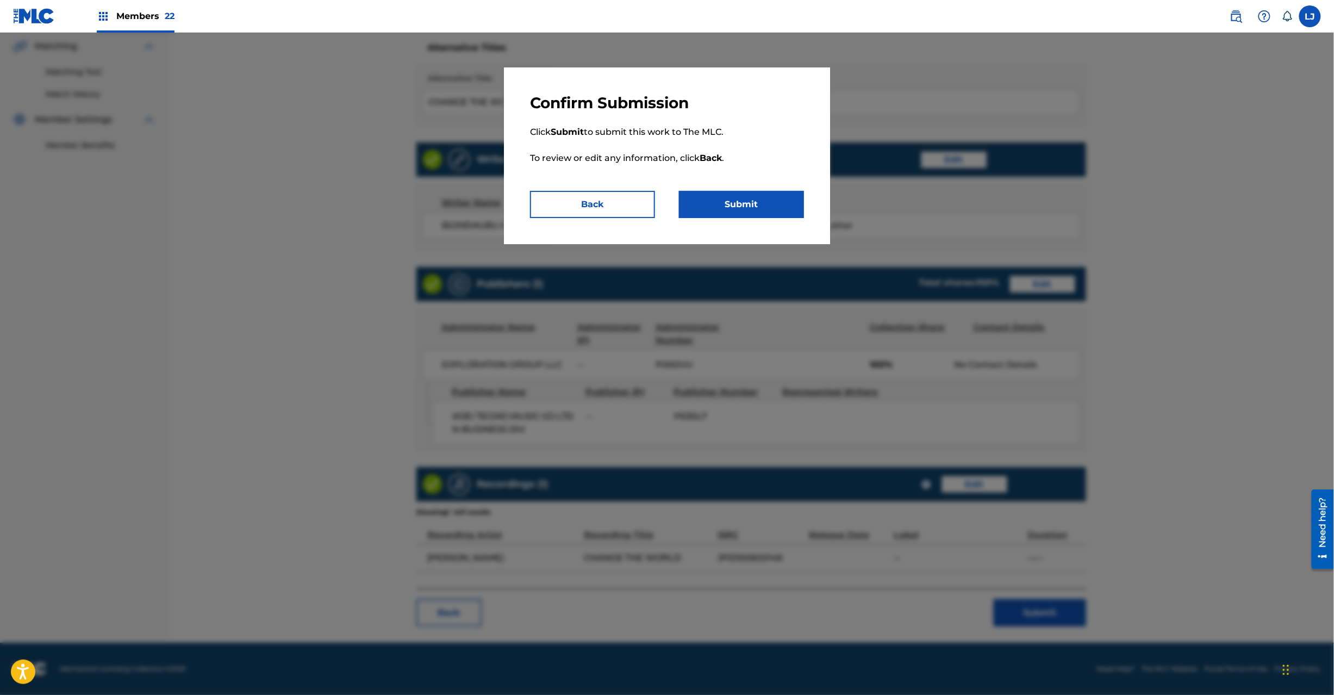
click at [775, 209] on button "Submit" at bounding box center [741, 204] width 125 height 27
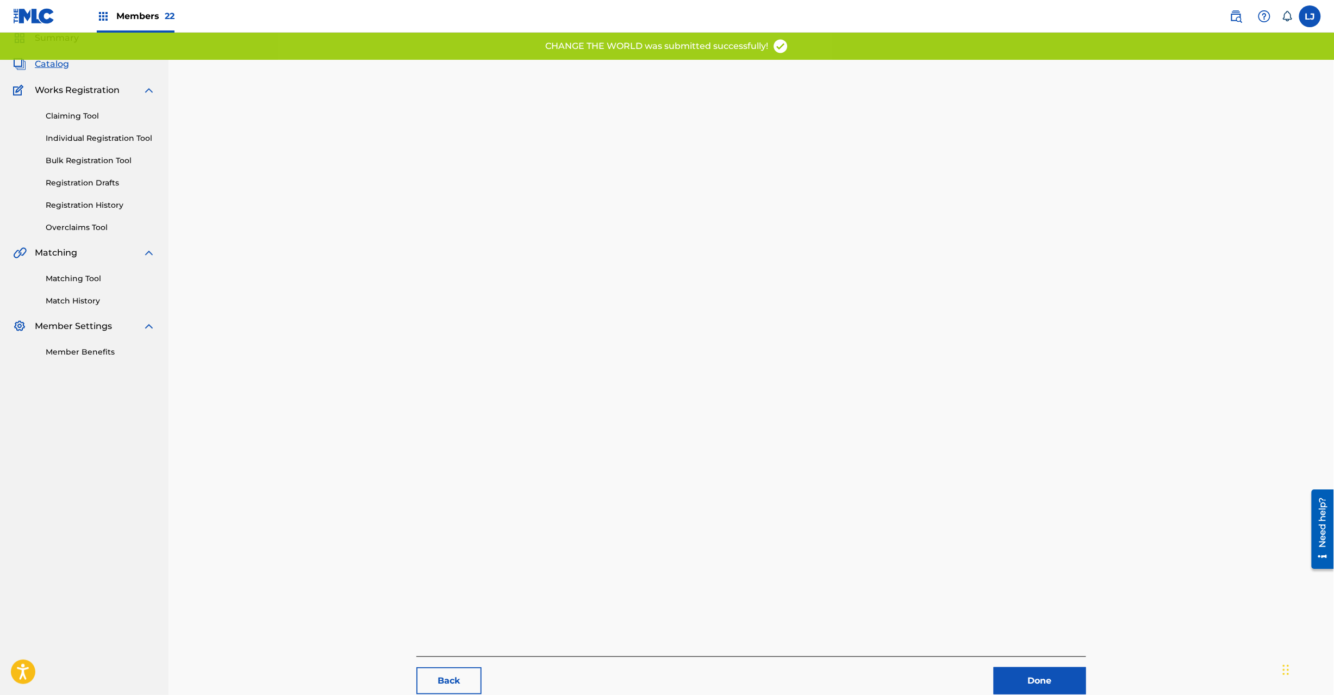
scroll to position [112, 0]
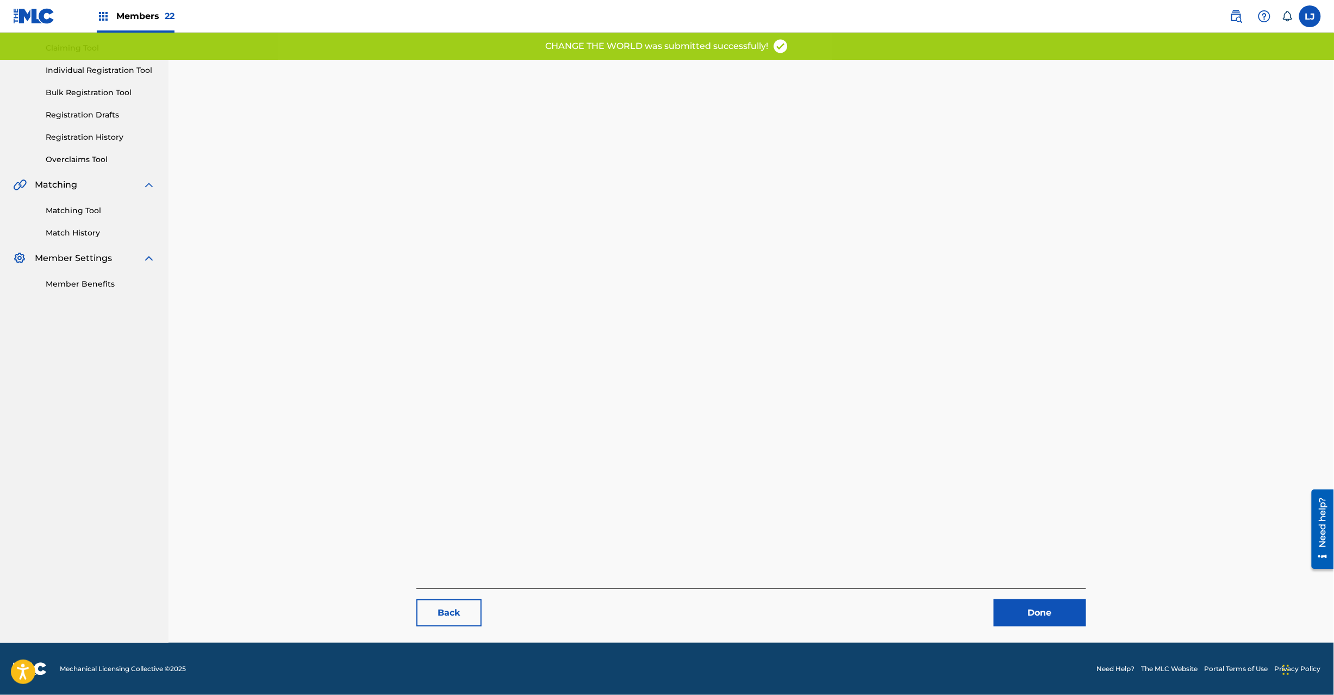
click at [1016, 614] on link "Done" at bounding box center [1040, 612] width 92 height 27
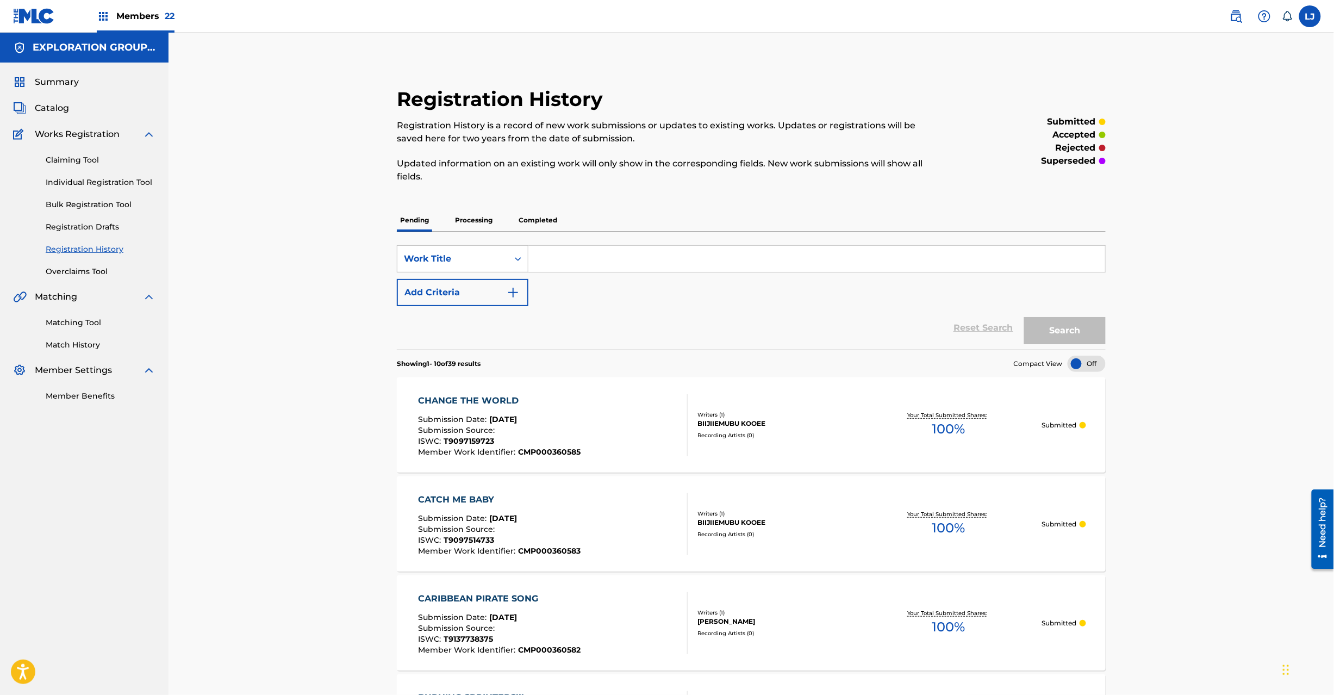
click at [61, 103] on span "Catalog" at bounding box center [52, 108] width 34 height 13
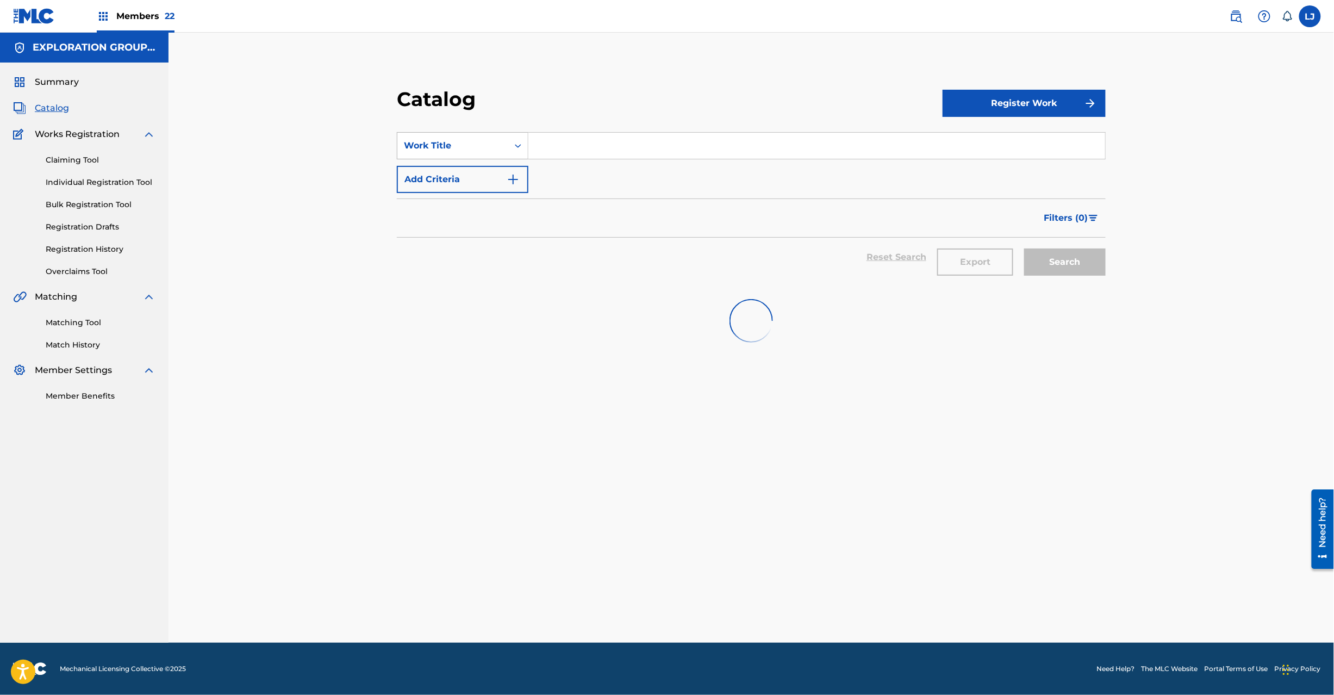
click at [503, 140] on div "Work Title" at bounding box center [452, 145] width 111 height 21
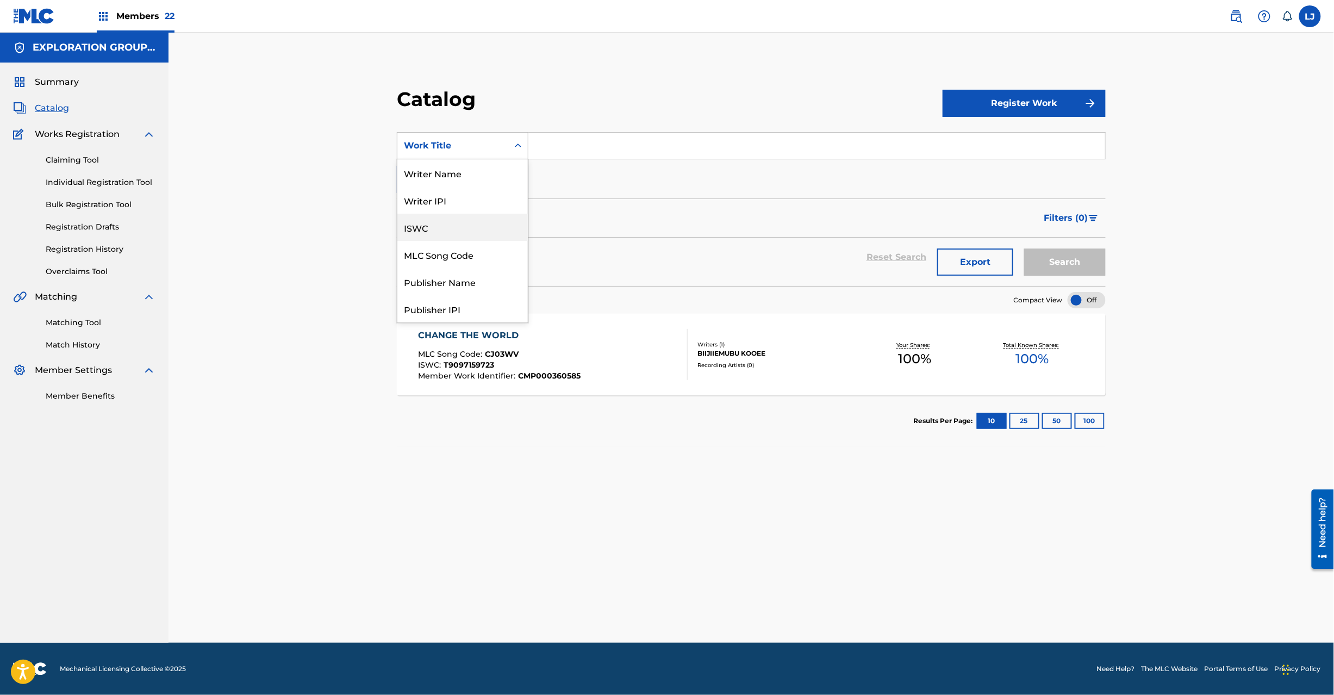
click at [494, 224] on div "ISWC" at bounding box center [462, 227] width 130 height 27
click at [453, 149] on div "ISWC" at bounding box center [453, 145] width 98 height 13
click at [474, 253] on div "MLC Song Code" at bounding box center [462, 254] width 130 height 27
click at [559, 159] on div "Search Form" at bounding box center [816, 145] width 577 height 27
click at [563, 151] on input "Search Form" at bounding box center [816, 146] width 577 height 26
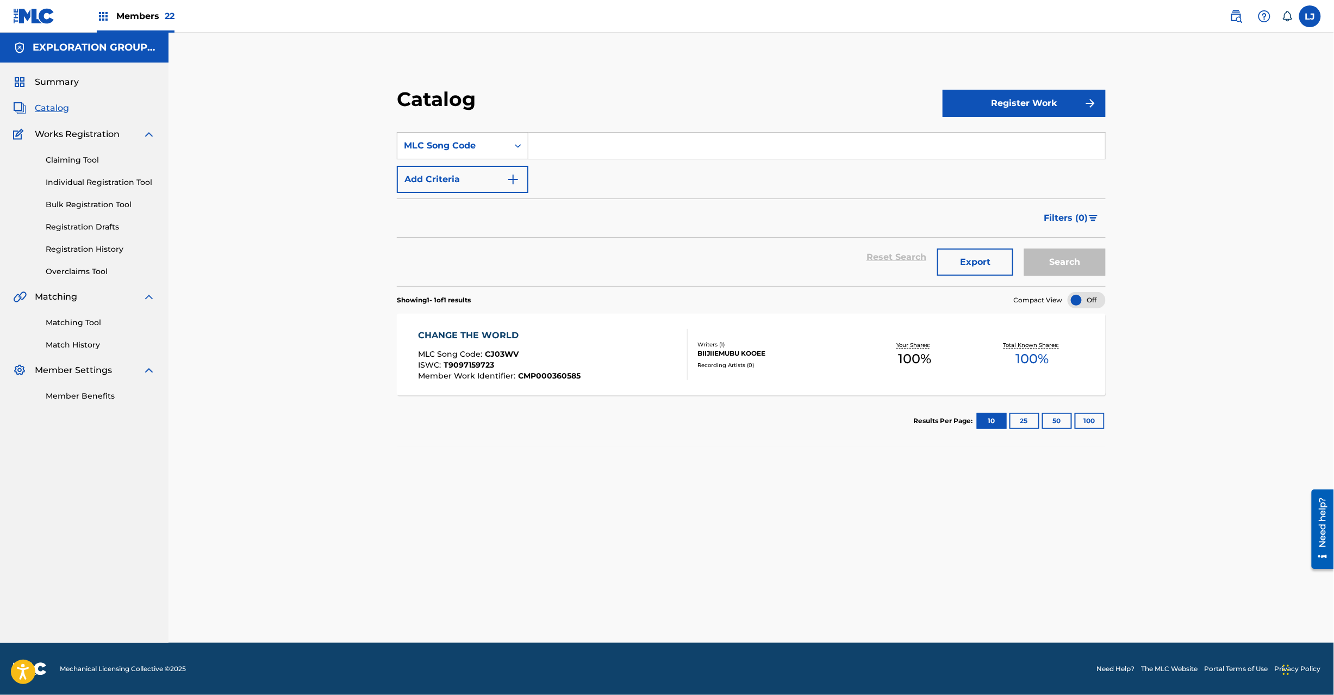
paste input "CJ03X7"
type input "CJ03X7"
click at [1062, 248] on button "Search" at bounding box center [1065, 261] width 82 height 27
click at [690, 354] on div "Writers ( 1 ) [PERSON_NAME] Recording Artists ( 0 )" at bounding box center [772, 354] width 169 height 29
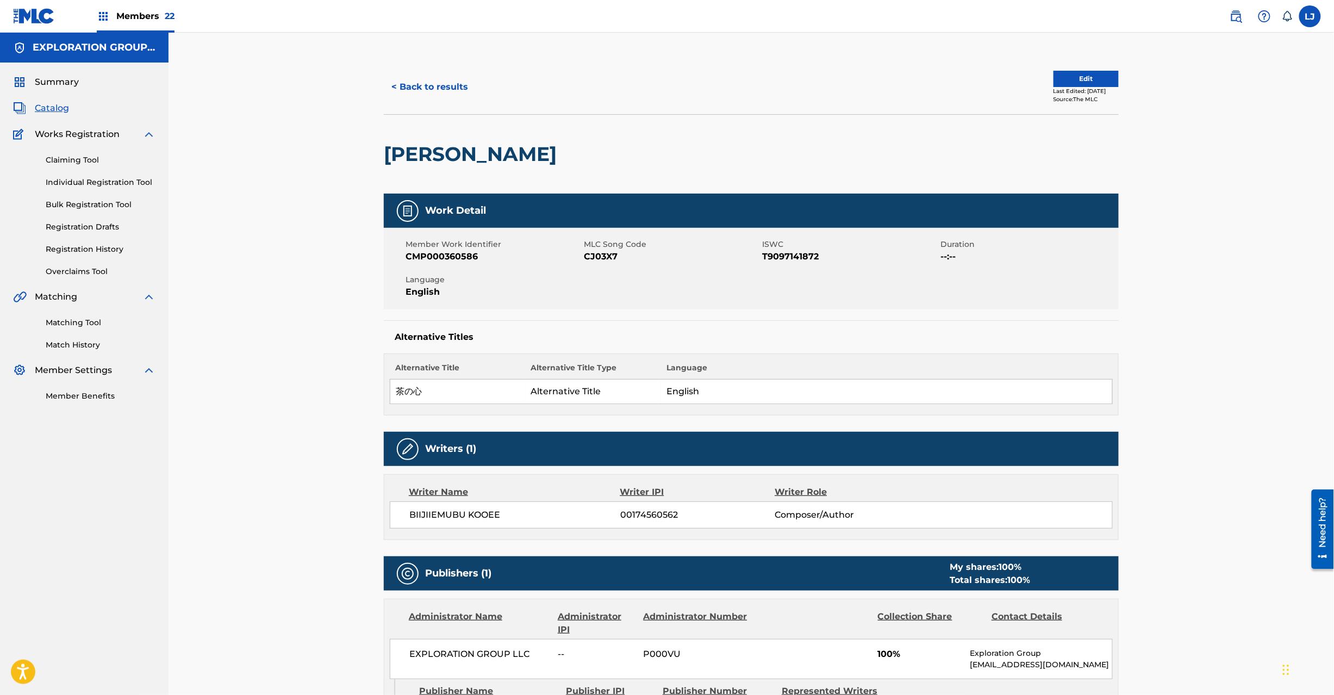
click at [1055, 57] on div "< Back to results Edit Last Edited: [DATE] Source: The MLC [PERSON_NAME] Work D…" at bounding box center [752, 456] width 1166 height 846
click at [1054, 74] on button "Edit" at bounding box center [1086, 79] width 65 height 16
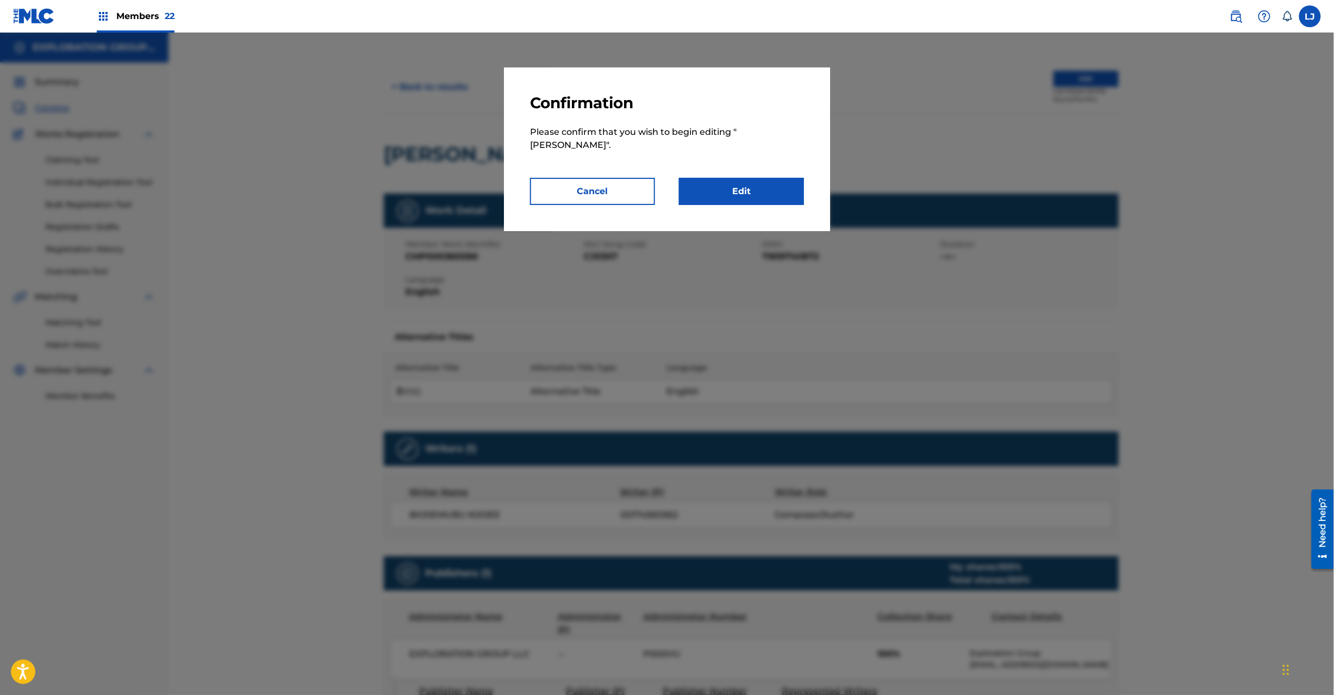
click at [758, 190] on link "Edit" at bounding box center [741, 191] width 125 height 27
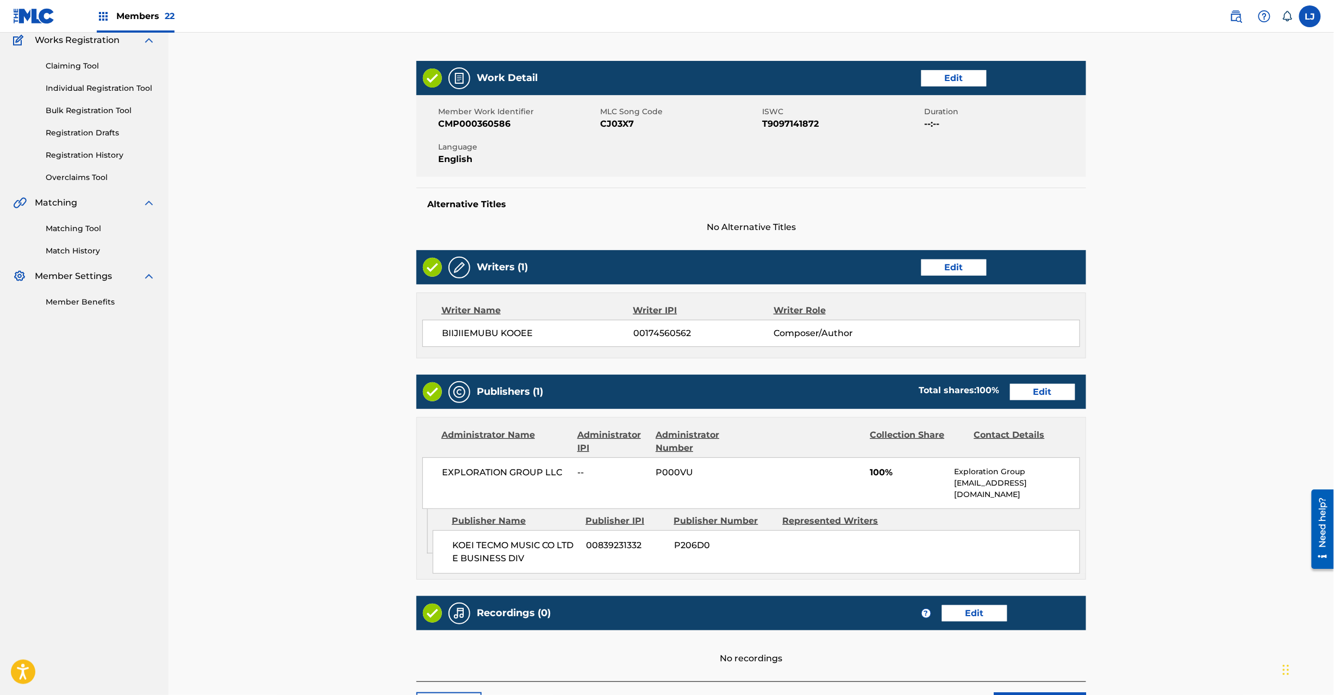
scroll to position [177, 0]
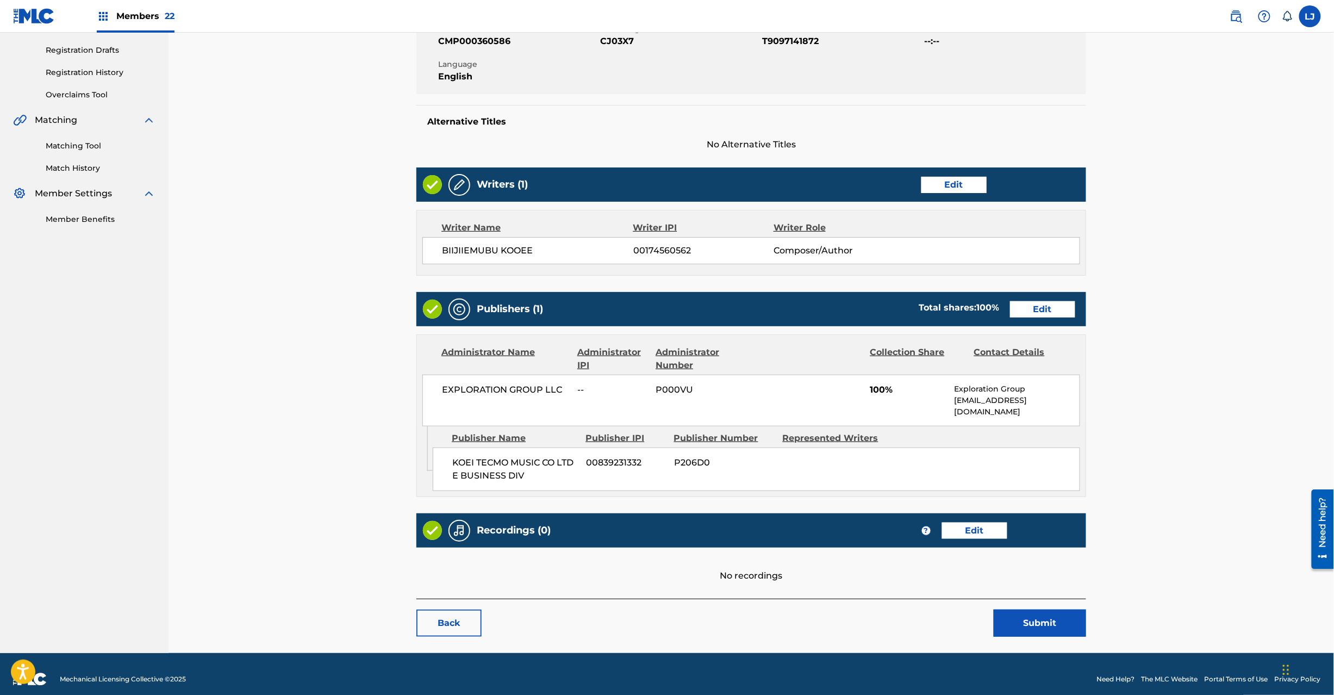
click at [1021, 313] on link "Edit" at bounding box center [1042, 309] width 65 height 16
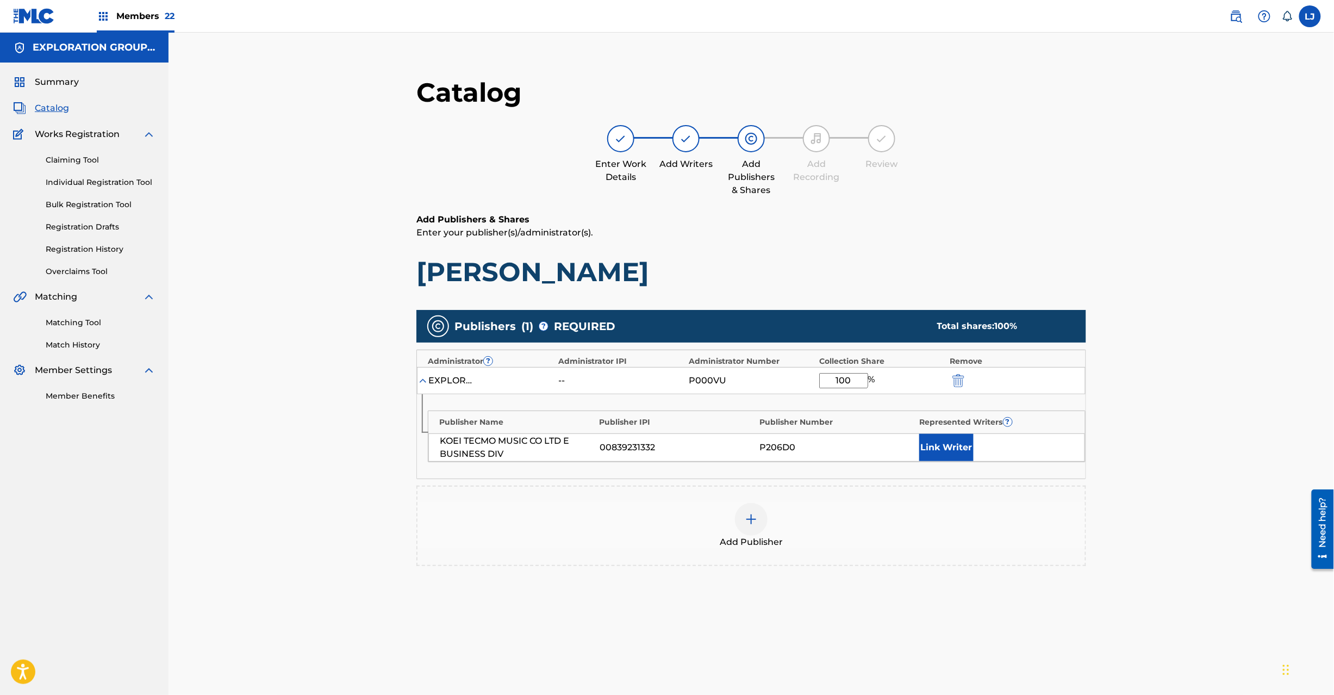
click at [954, 374] on img "submit" at bounding box center [959, 380] width 12 height 13
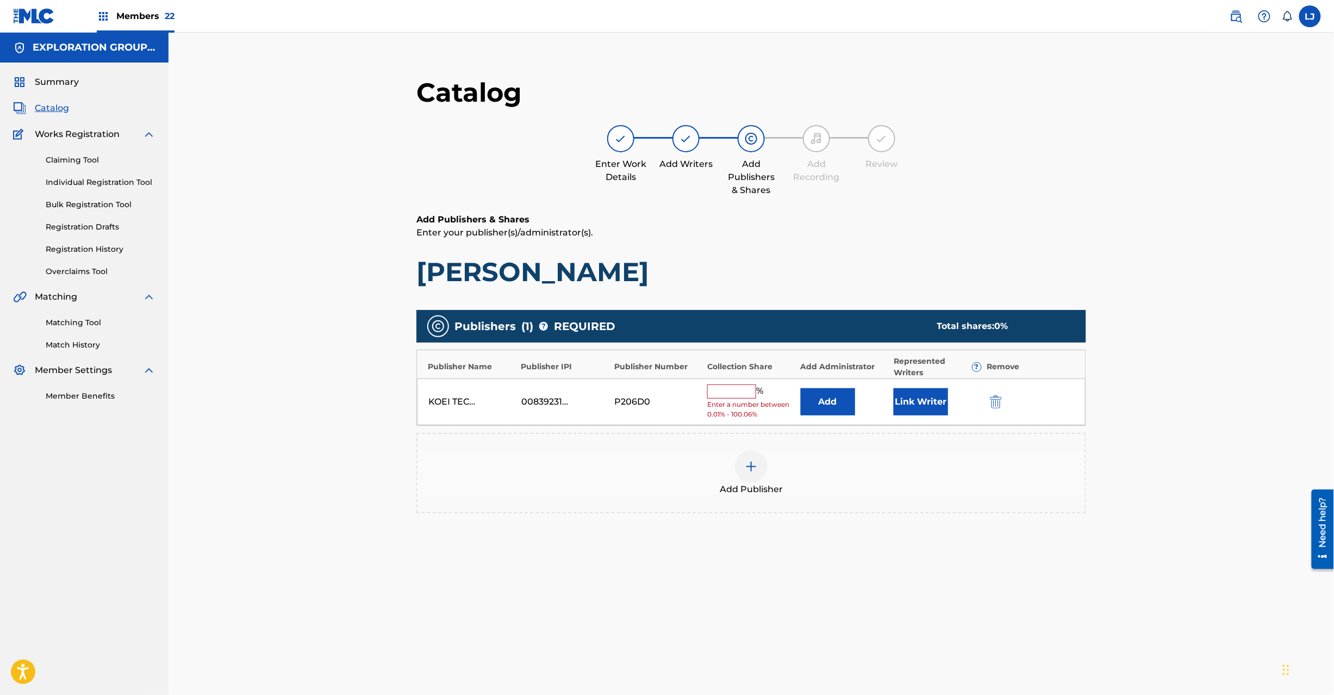
click at [988, 407] on button "submit" at bounding box center [995, 401] width 16 height 13
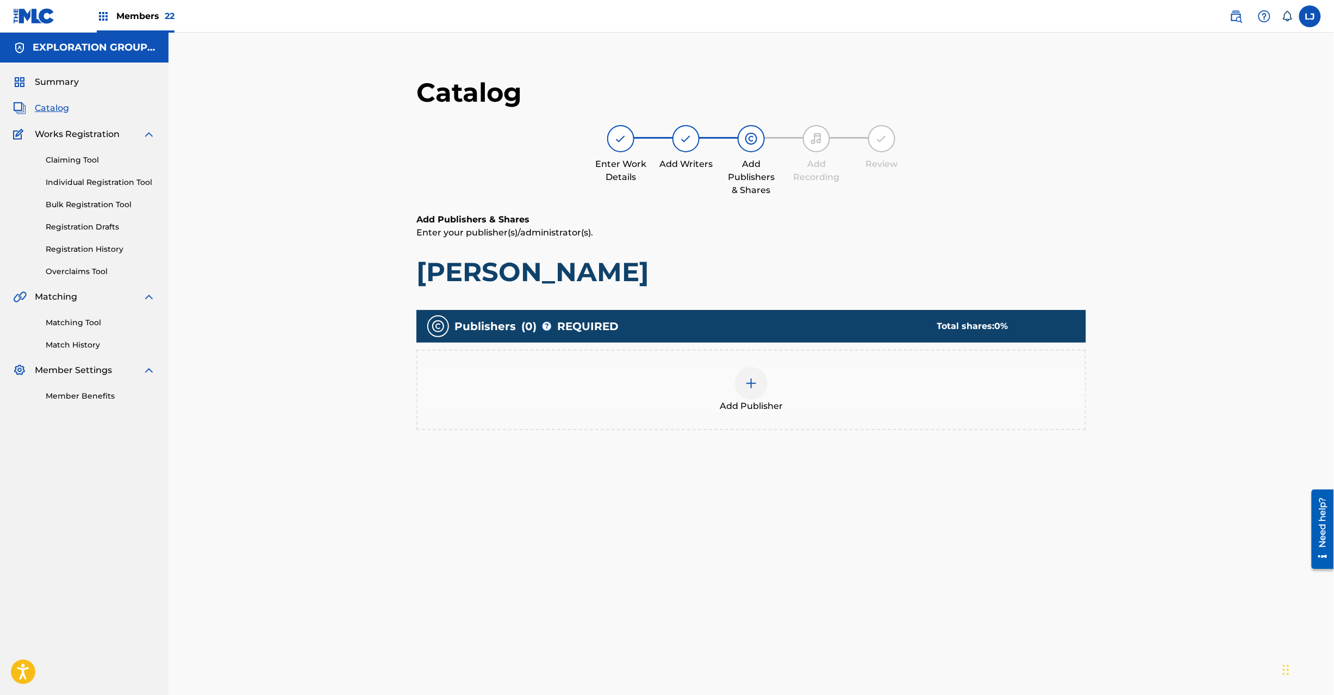
click at [760, 385] on div at bounding box center [751, 383] width 33 height 33
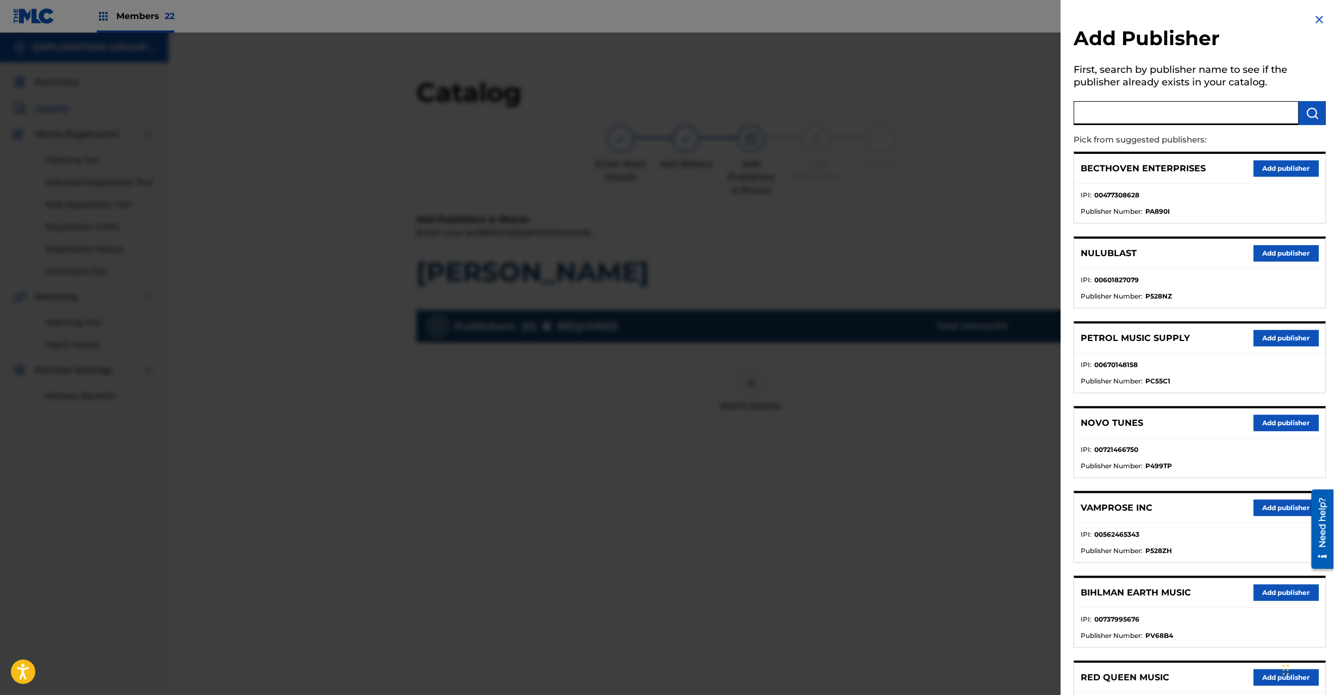
click at [1090, 121] on input "text" at bounding box center [1186, 113] width 225 height 24
paste input "Koei Tecmo Music Co Ltd N Business Div"
type input "Koei Tecmo Music Co Ltd N Business Div"
click at [1312, 116] on img "submit" at bounding box center [1312, 113] width 13 height 13
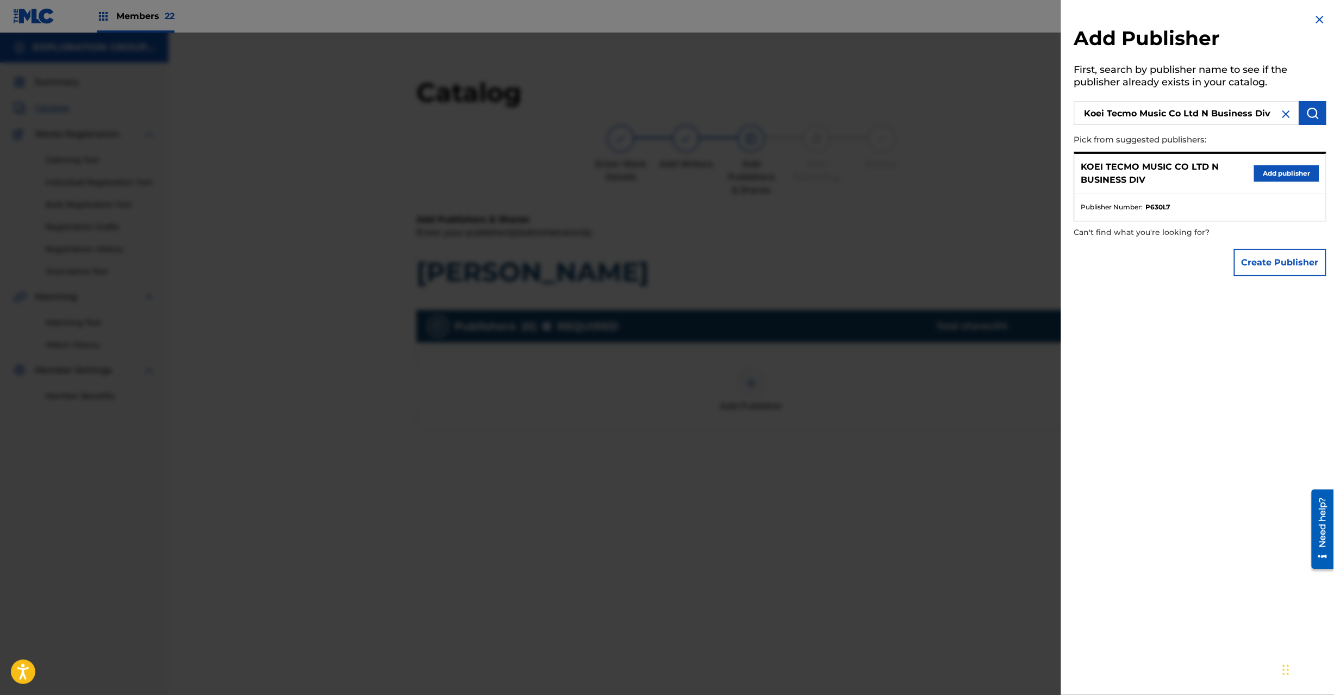
click at [1264, 170] on button "Add publisher" at bounding box center [1286, 173] width 65 height 16
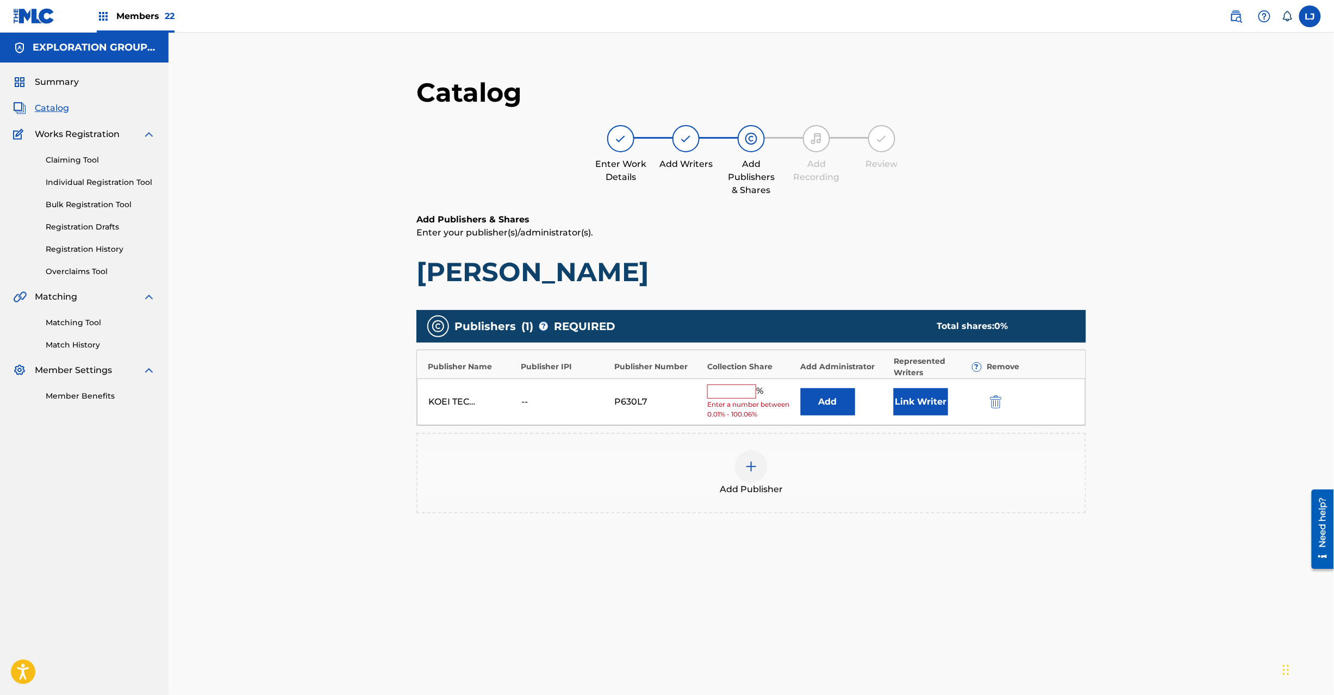
click at [832, 407] on button "Add" at bounding box center [828, 401] width 54 height 27
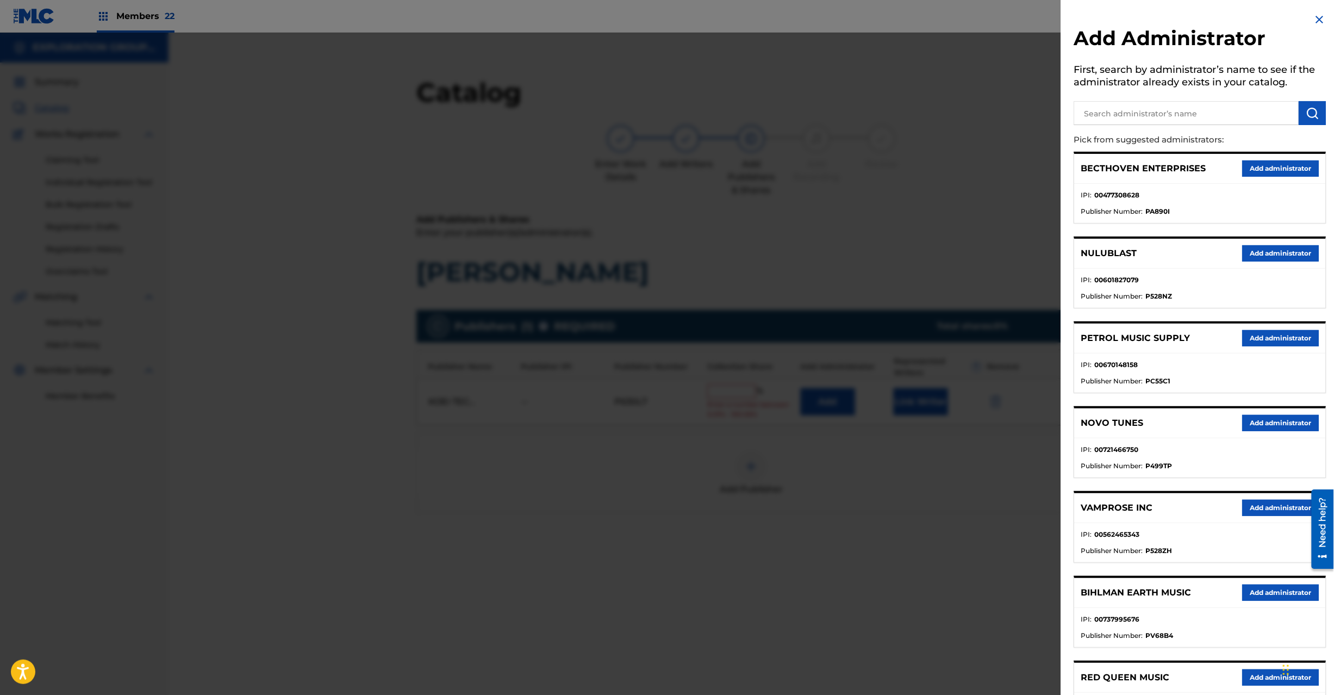
click at [1194, 109] on input "text" at bounding box center [1186, 113] width 225 height 24
paste input "Exploration Group LLC"
type input "Exploration Group LLC"
click at [1300, 109] on button "submit" at bounding box center [1312, 113] width 27 height 24
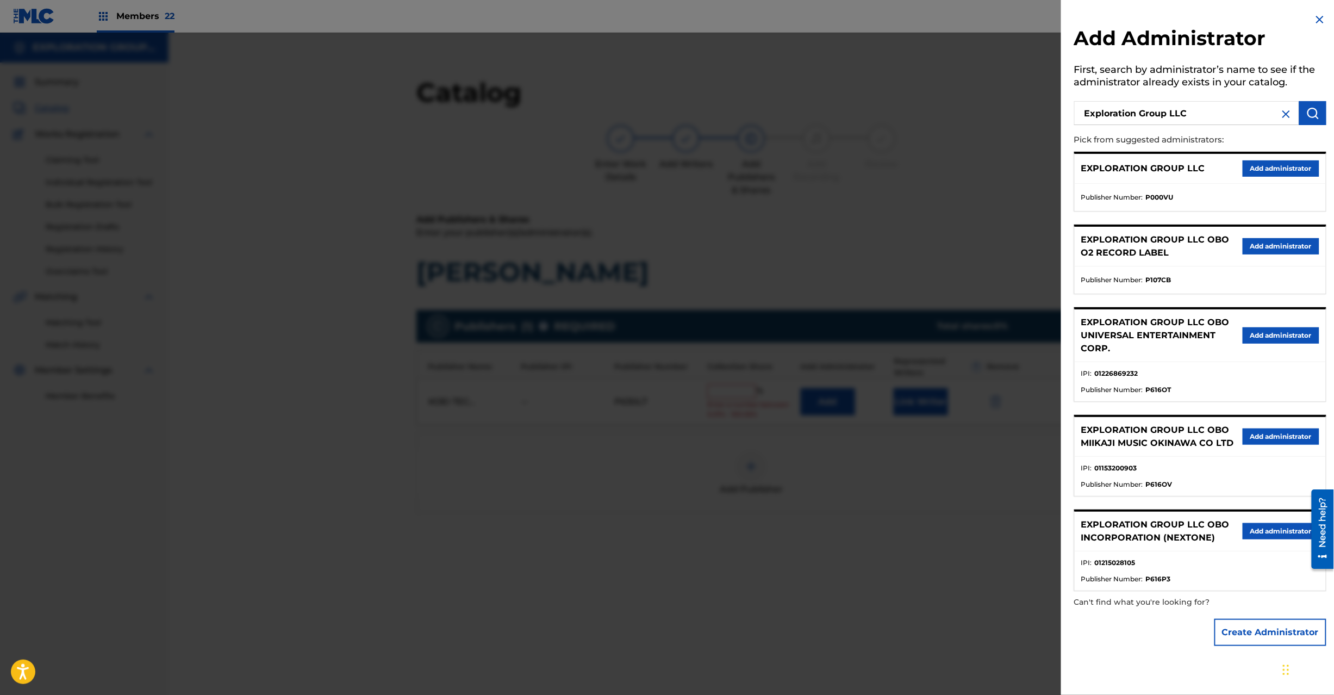
click at [1273, 164] on button "Add administrator" at bounding box center [1281, 168] width 77 height 16
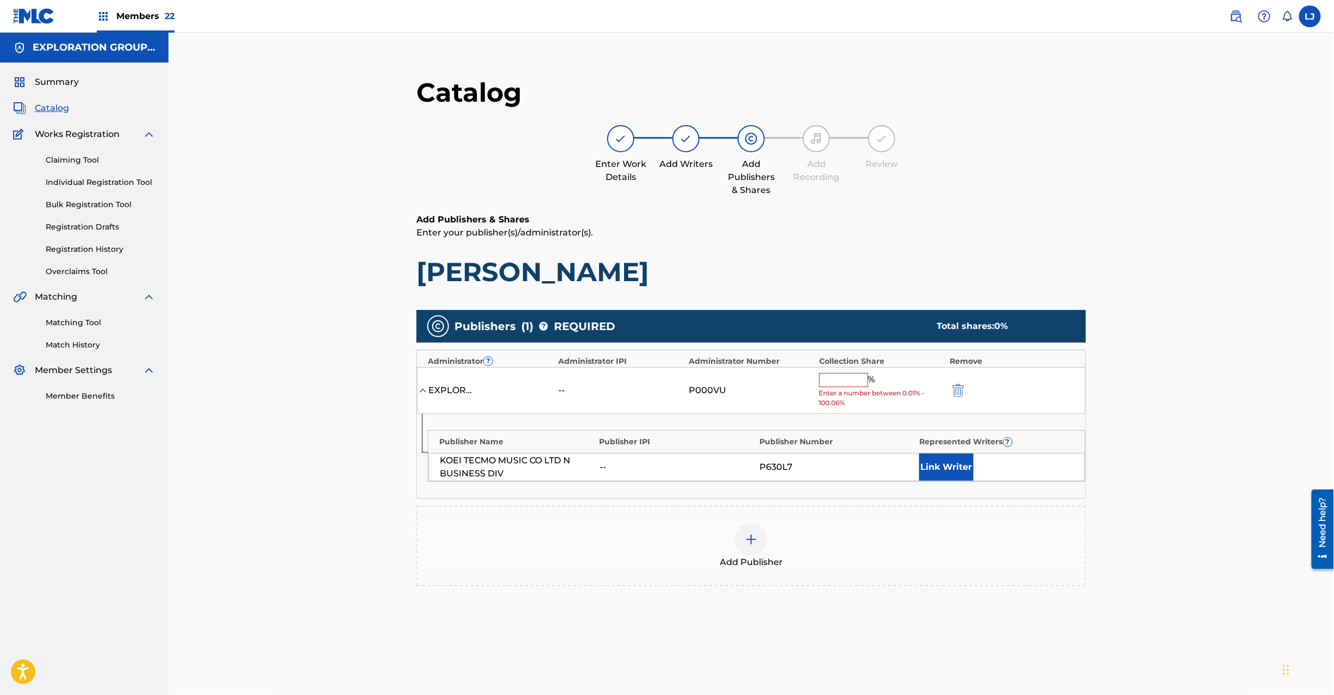
click at [844, 385] on input "text" at bounding box center [843, 380] width 49 height 14
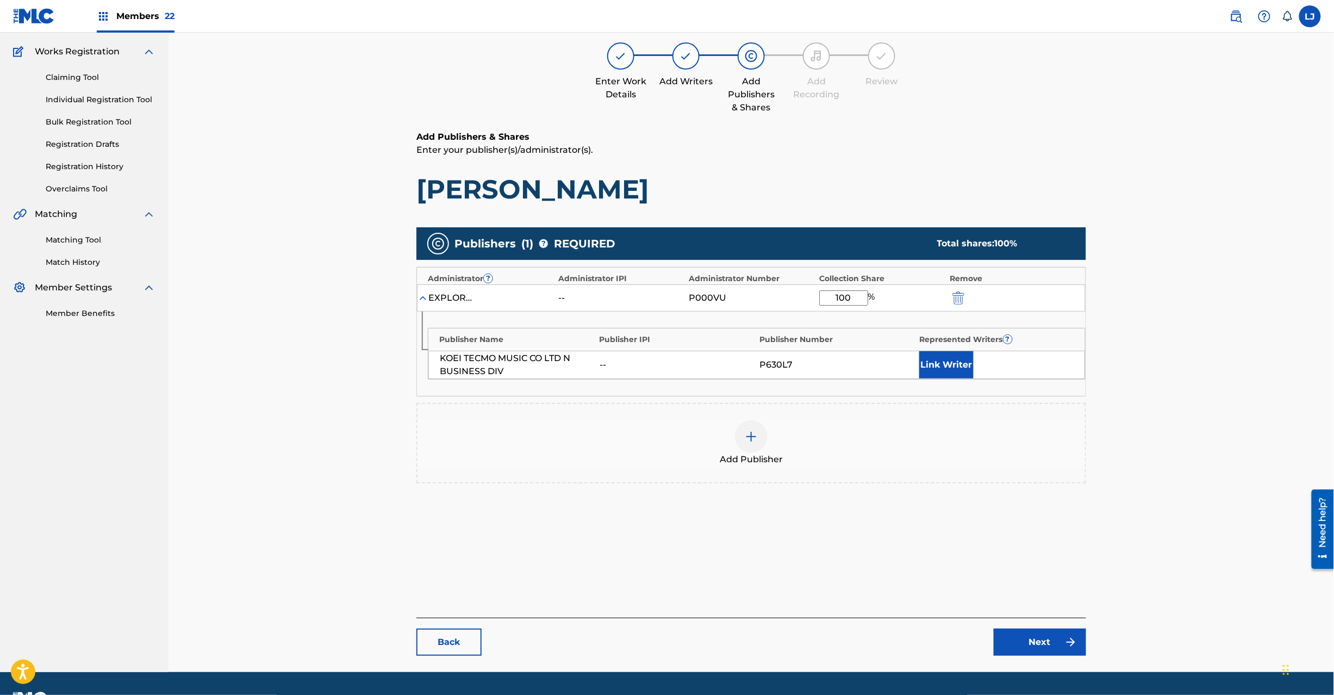
scroll to position [112, 0]
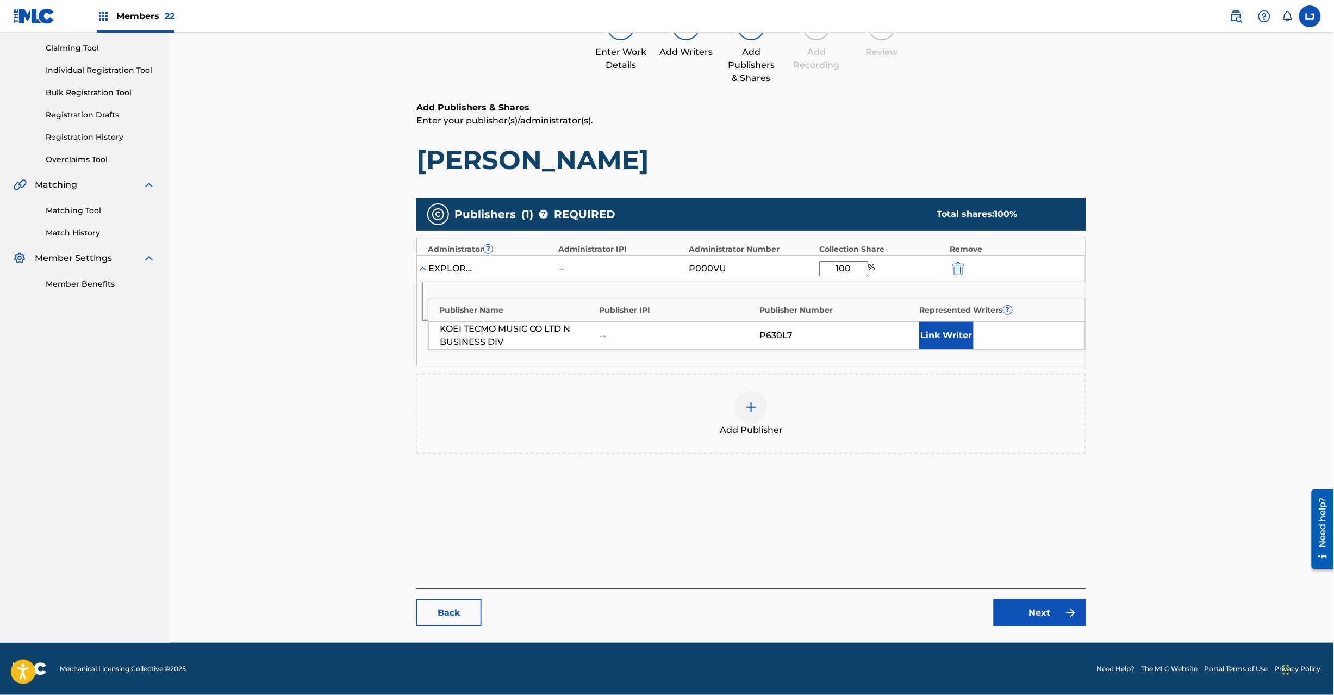
type input "100"
click at [1023, 607] on link "Next" at bounding box center [1040, 612] width 92 height 27
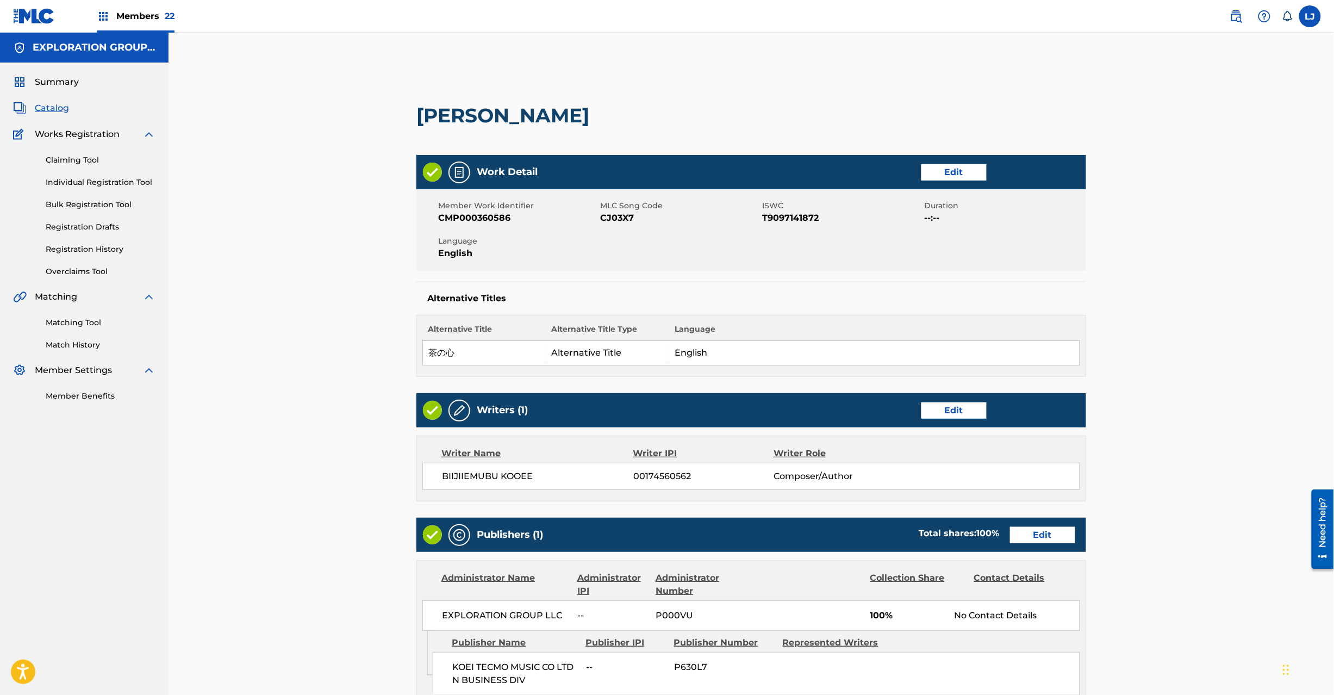
scroll to position [216, 0]
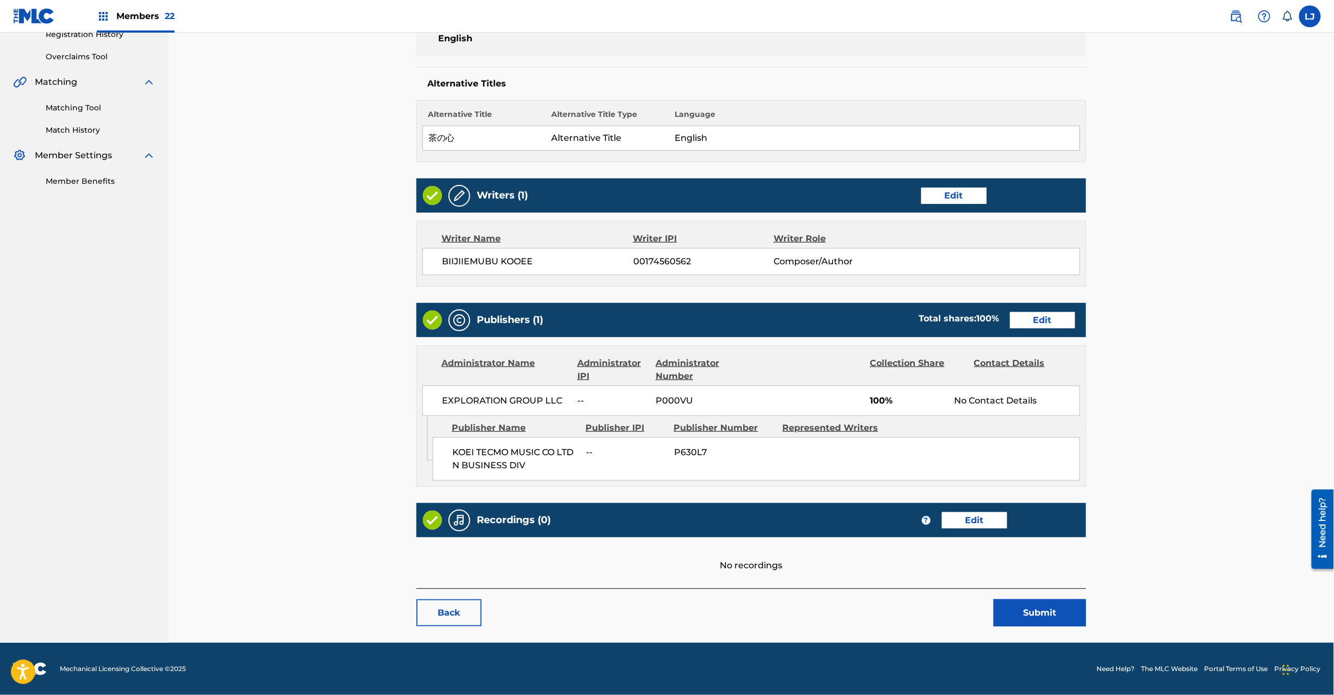
click at [1020, 620] on button "Submit" at bounding box center [1040, 612] width 92 height 27
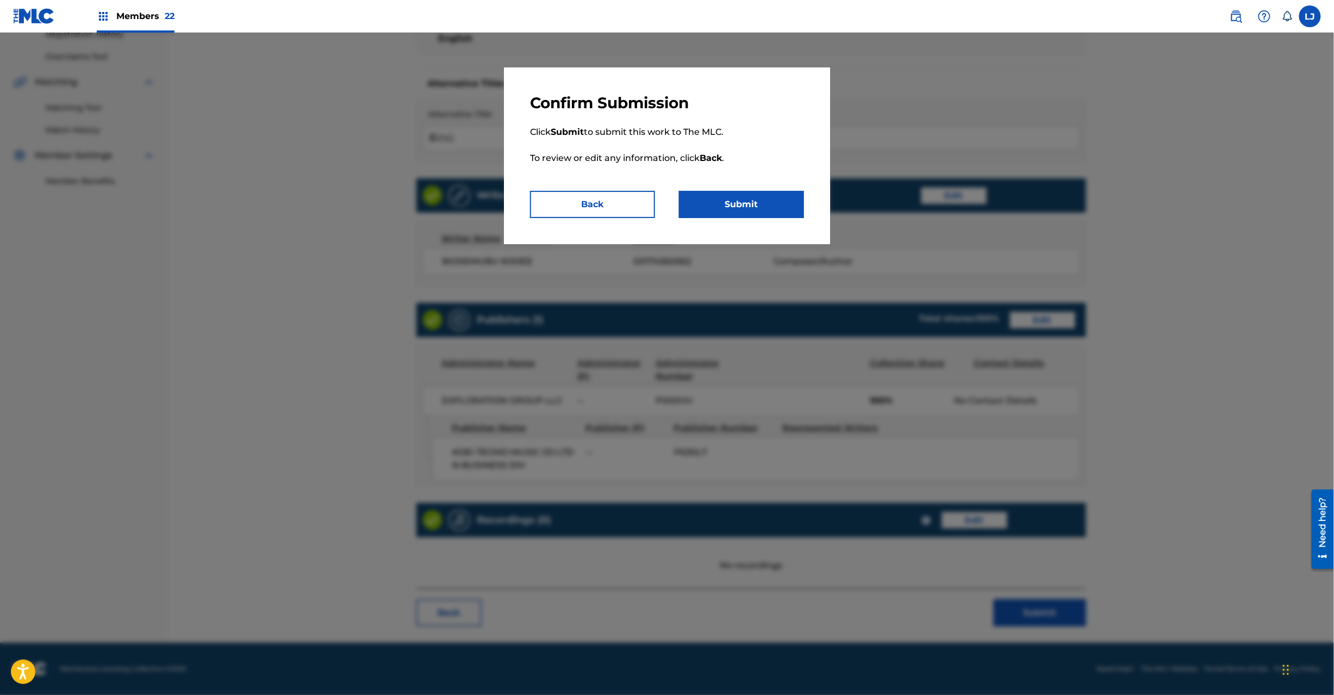
click at [749, 209] on button "Submit" at bounding box center [741, 204] width 125 height 27
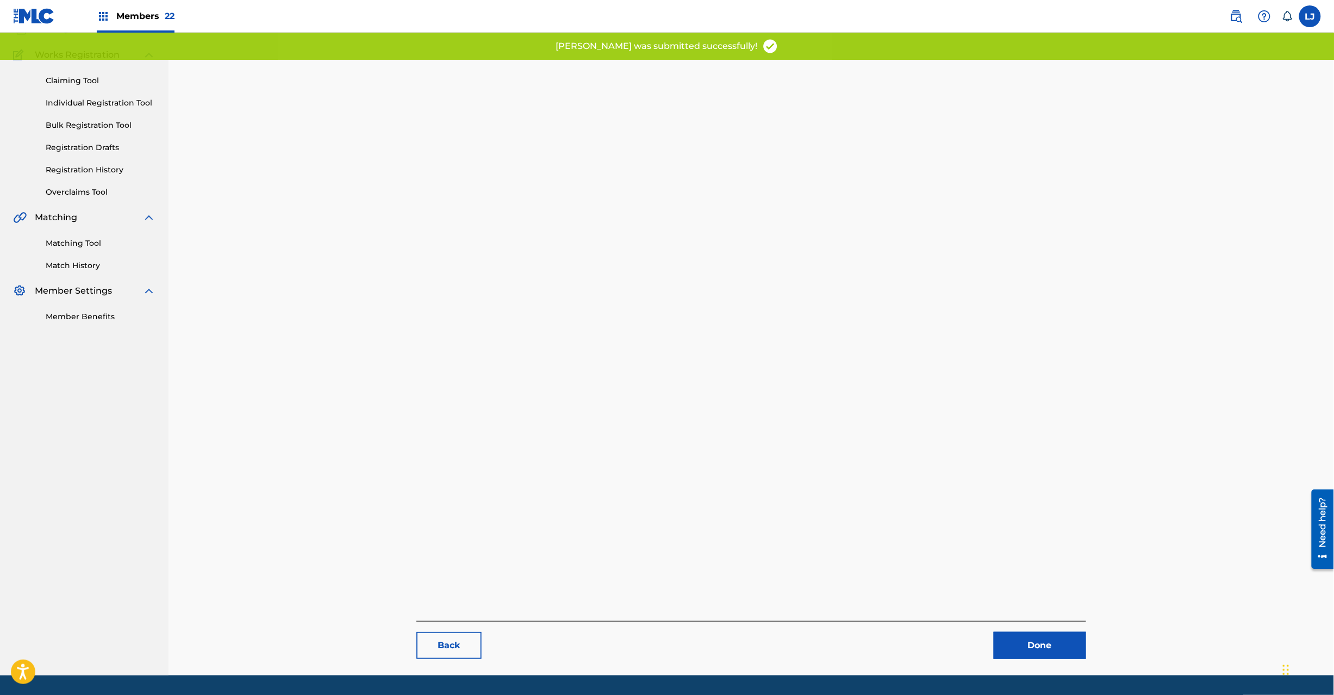
scroll to position [112, 0]
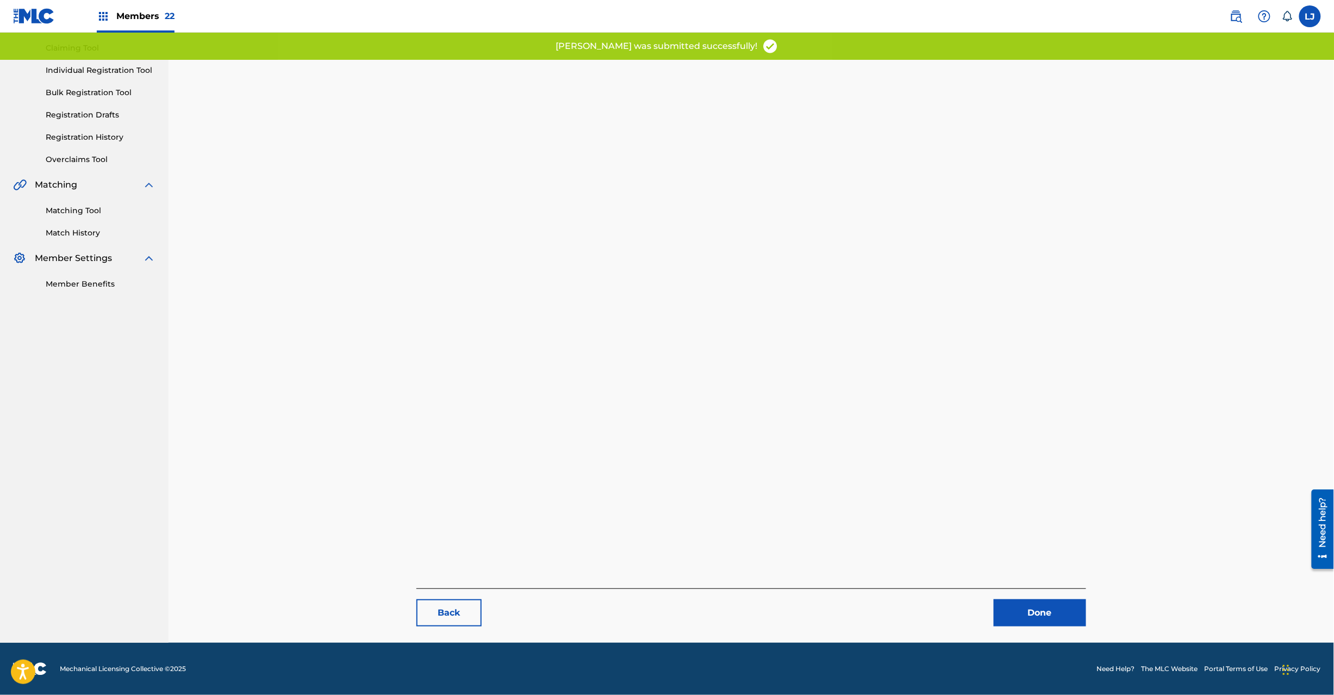
click at [1067, 620] on link "Done" at bounding box center [1040, 612] width 92 height 27
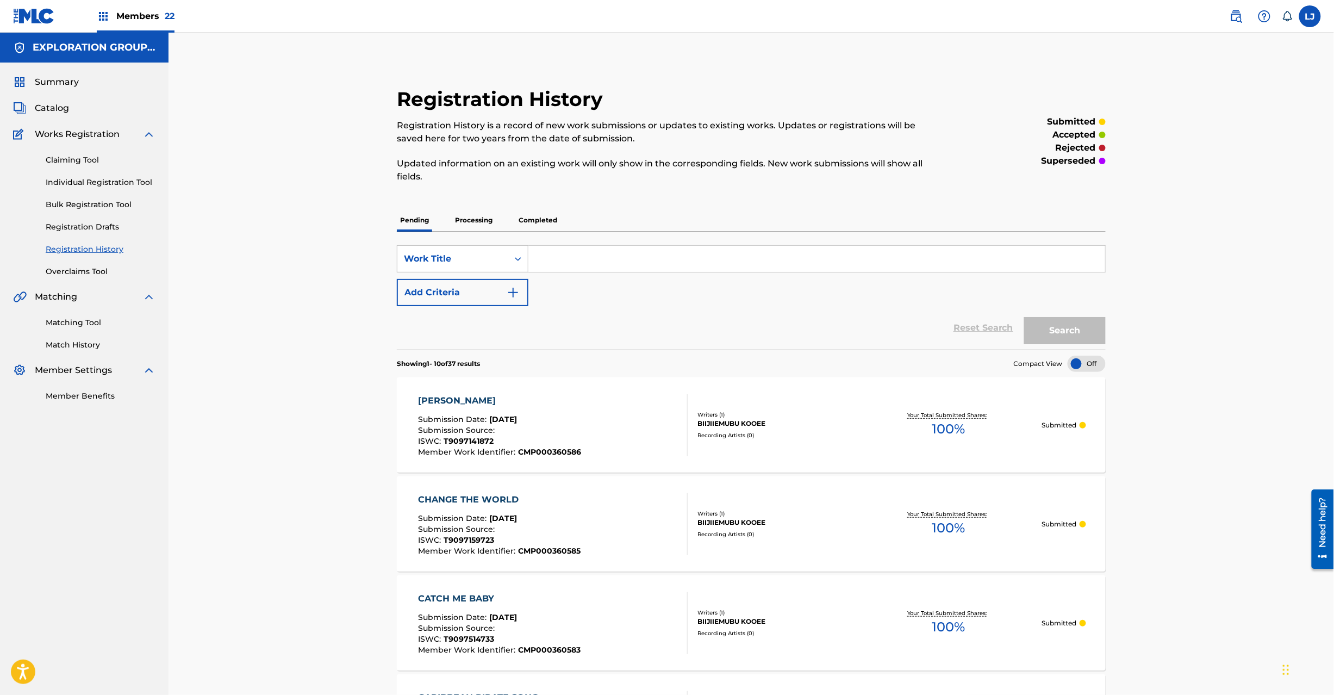
click at [57, 105] on span "Catalog" at bounding box center [52, 108] width 34 height 13
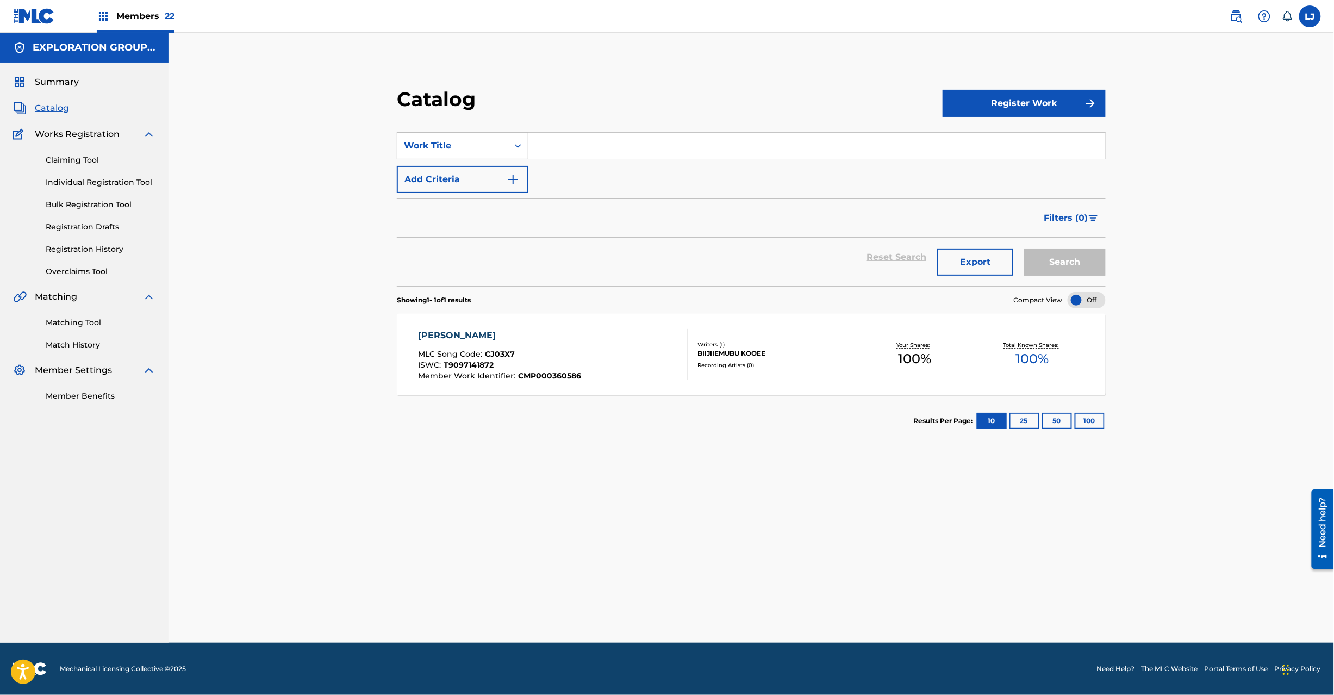
click at [573, 129] on section "SearchWithCriteriaf5c717bd-d2fe-4b9b-95e2-1272711b925f Work Title Add Criteria …" at bounding box center [751, 202] width 709 height 167
click at [484, 144] on div "Work Title" at bounding box center [453, 145] width 98 height 13
click at [457, 246] on div "MLC Song Code" at bounding box center [462, 254] width 130 height 27
click at [549, 145] on input "Search Form" at bounding box center [816, 146] width 577 height 26
paste input "CJ03YN"
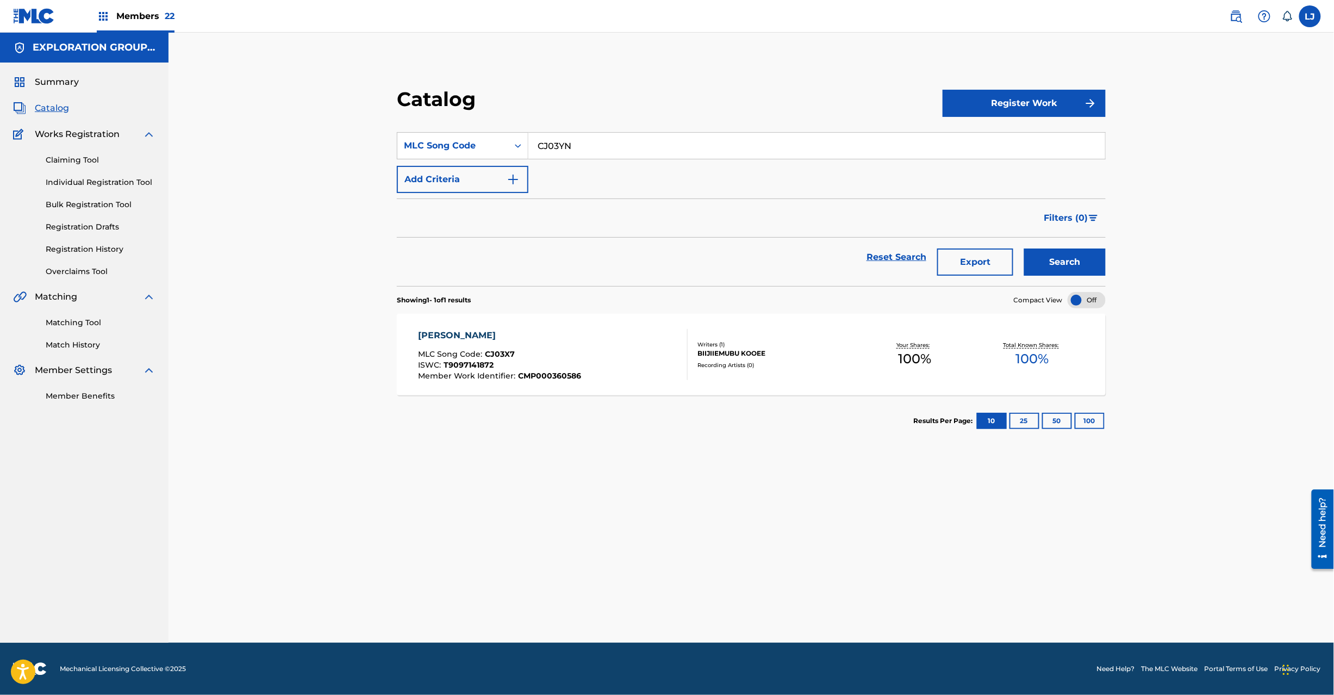
type input "CJ03YN"
click at [1043, 254] on button "Search" at bounding box center [1065, 261] width 82 height 27
click at [605, 321] on div "CHARENJI MOODO HAIBOKU MLC Song Code : CJ03YN ISWC : T9097328944 Member Work Id…" at bounding box center [751, 355] width 709 height 82
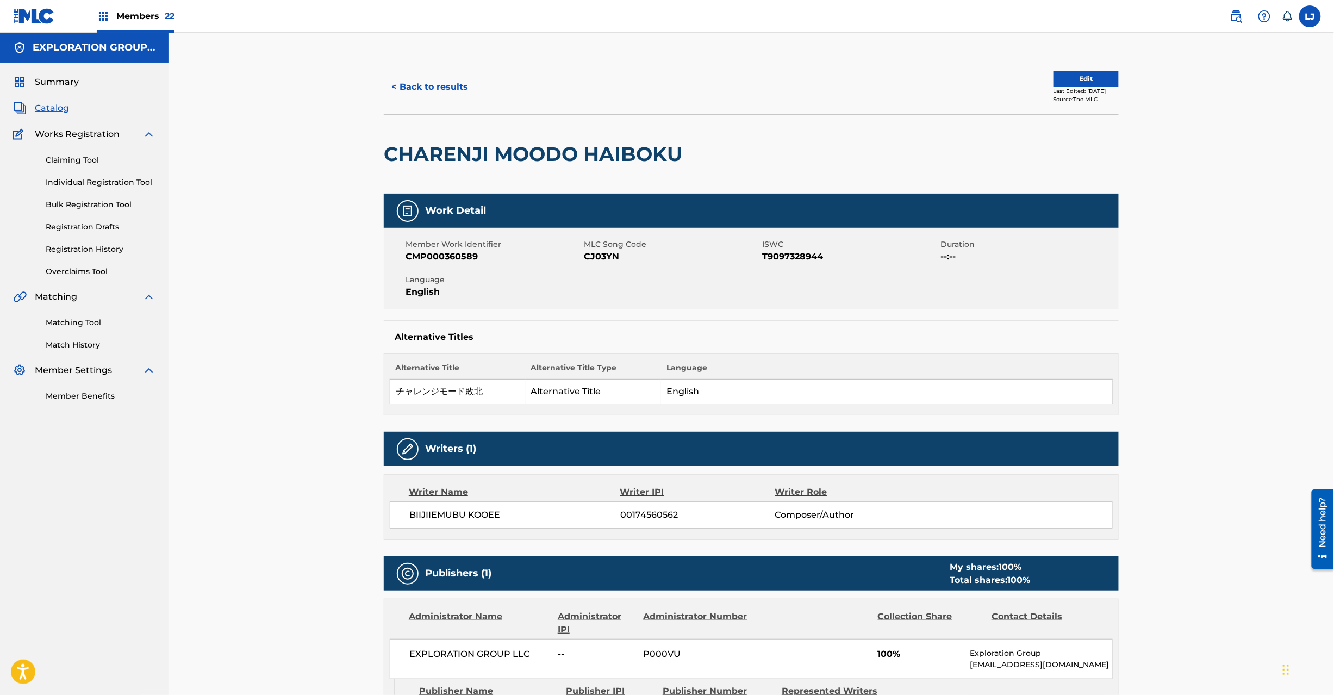
click at [1074, 78] on button "Edit" at bounding box center [1086, 79] width 65 height 16
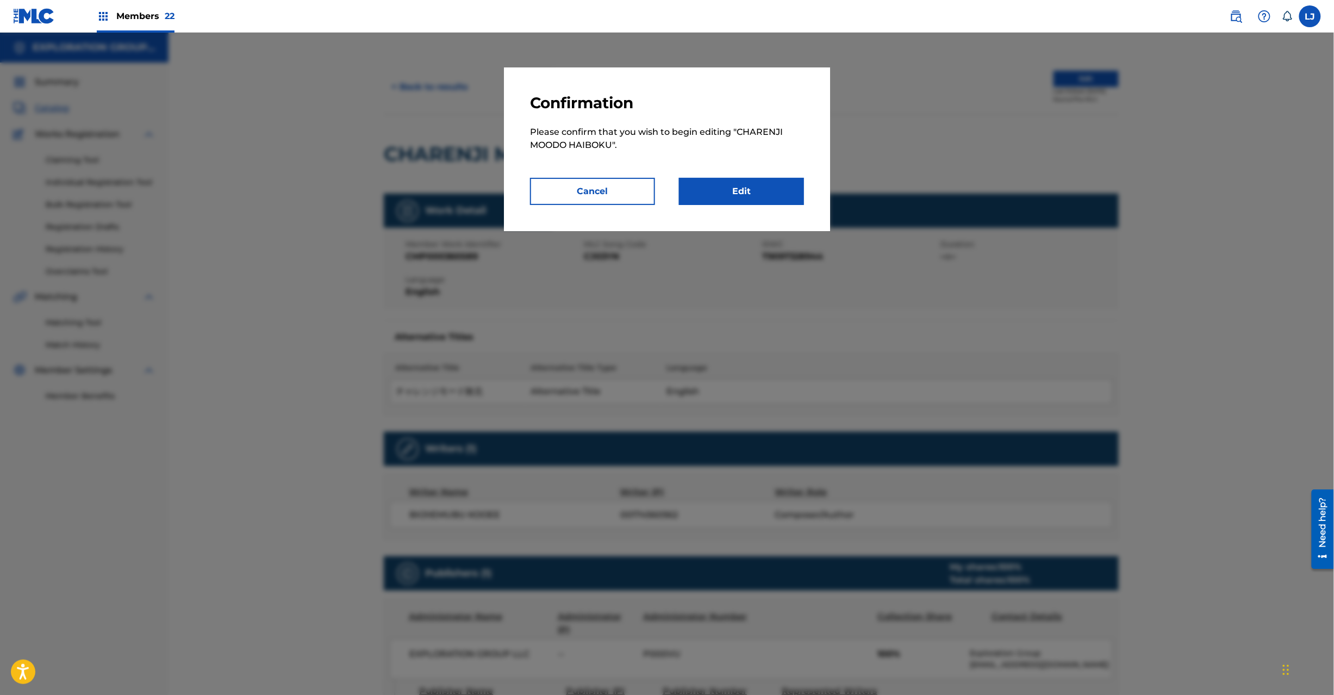
click at [775, 181] on link "Edit" at bounding box center [741, 191] width 125 height 27
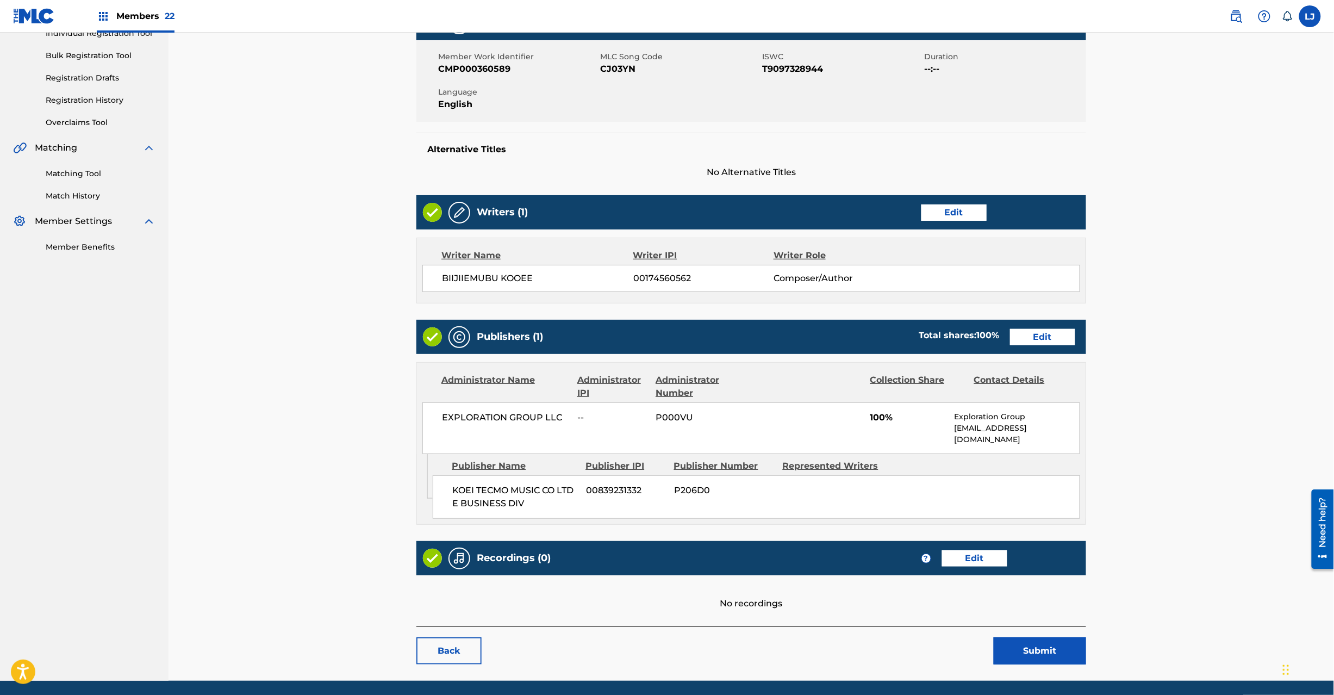
scroll to position [177, 0]
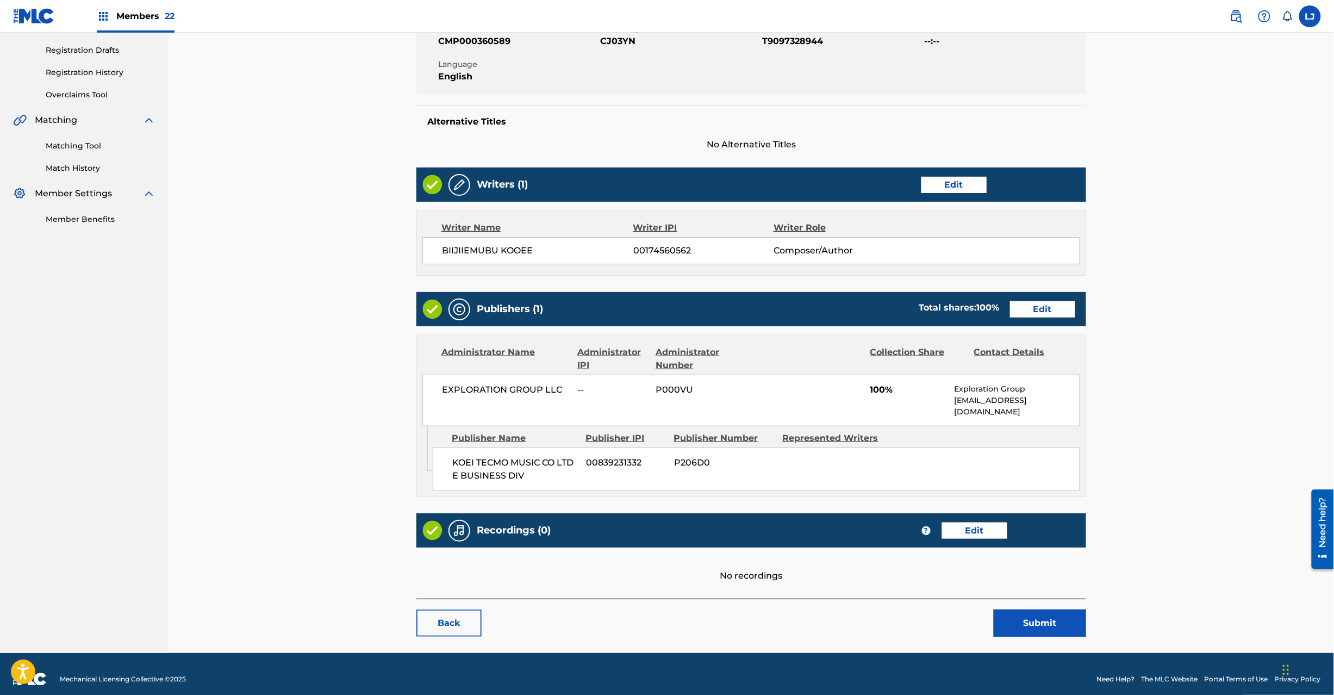
click at [1036, 309] on link "Edit" at bounding box center [1042, 309] width 65 height 16
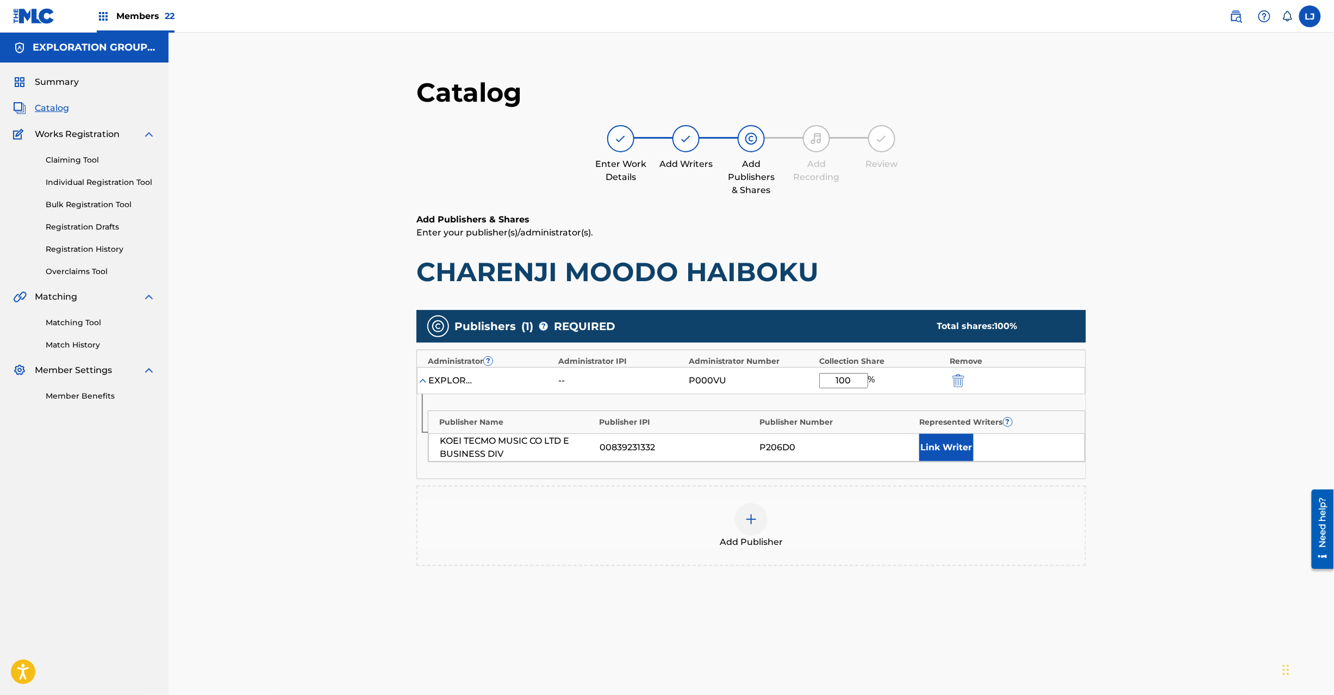
click at [970, 385] on div at bounding box center [973, 380] width 49 height 13
click at [964, 383] on img "submit" at bounding box center [959, 380] width 12 height 13
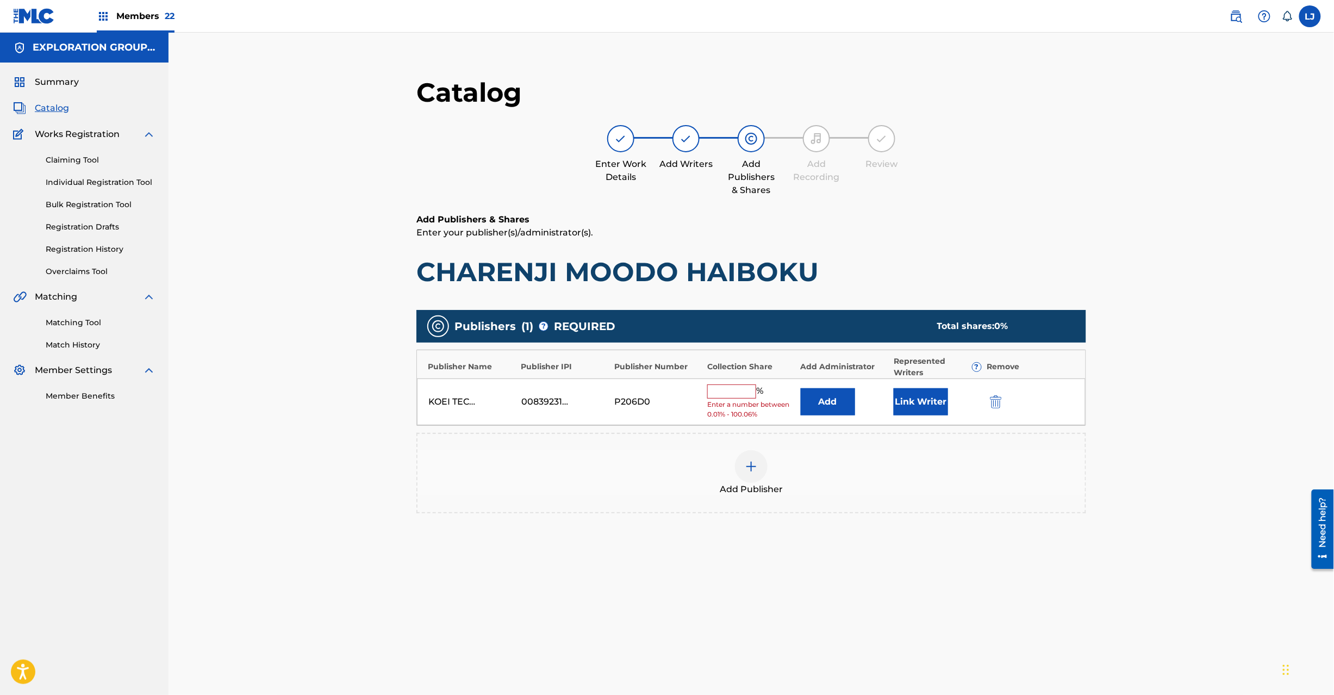
click at [995, 407] on img "submit" at bounding box center [996, 401] width 12 height 13
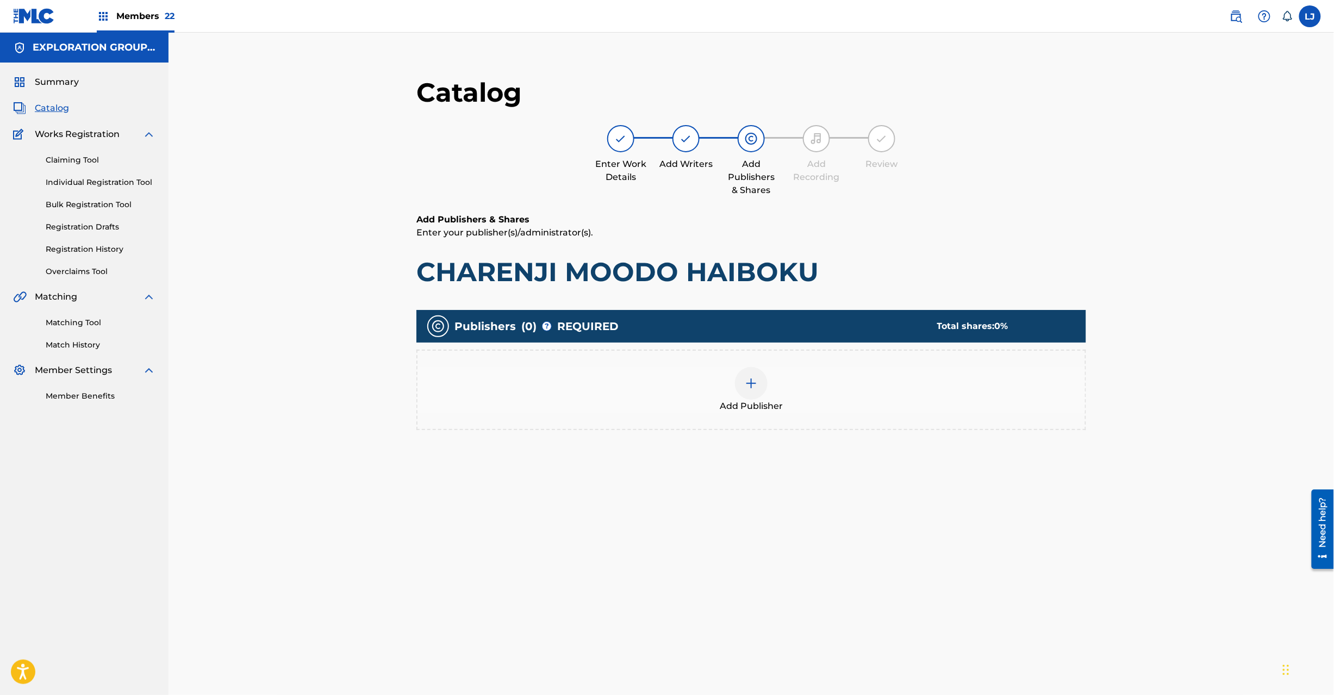
click at [771, 377] on div "Add Publisher" at bounding box center [752, 390] width 668 height 46
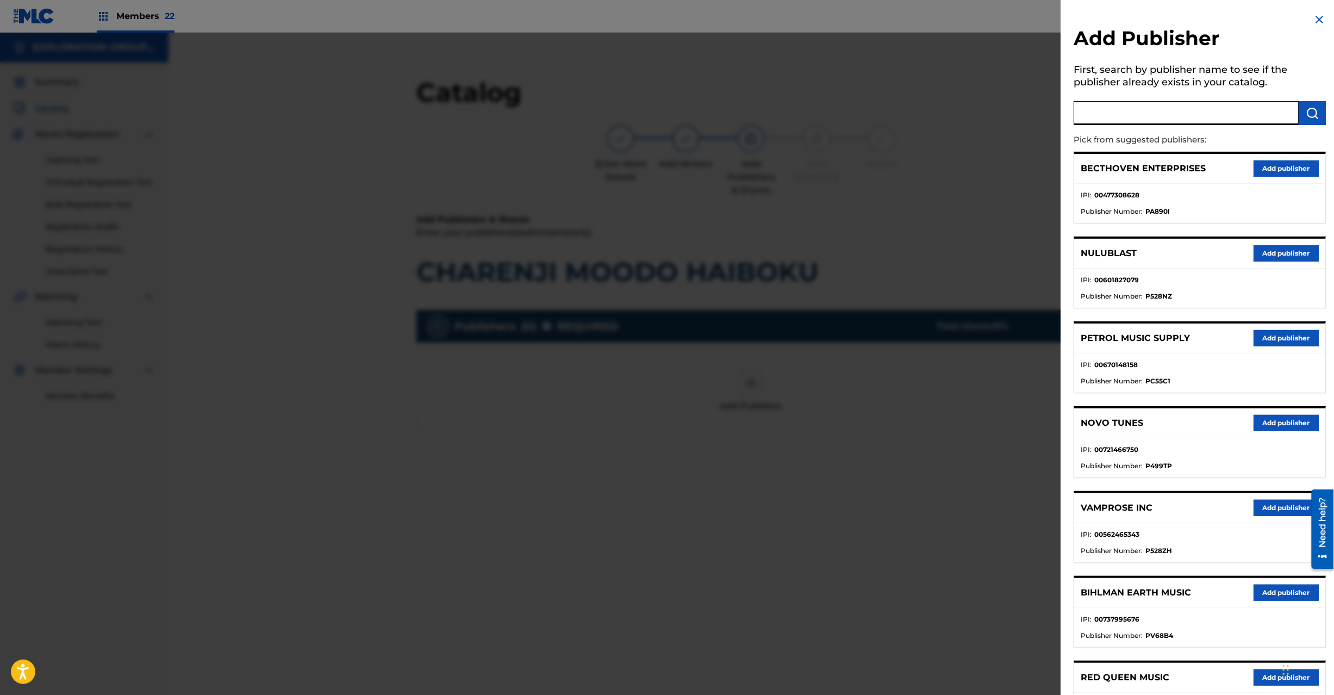
click at [1204, 112] on input "text" at bounding box center [1186, 113] width 225 height 24
paste input "Koei Tecmo Music Co Ltd N Business Div"
type input "Koei Tecmo Music Co Ltd N Business Div"
click at [1306, 112] on img "submit" at bounding box center [1312, 113] width 13 height 13
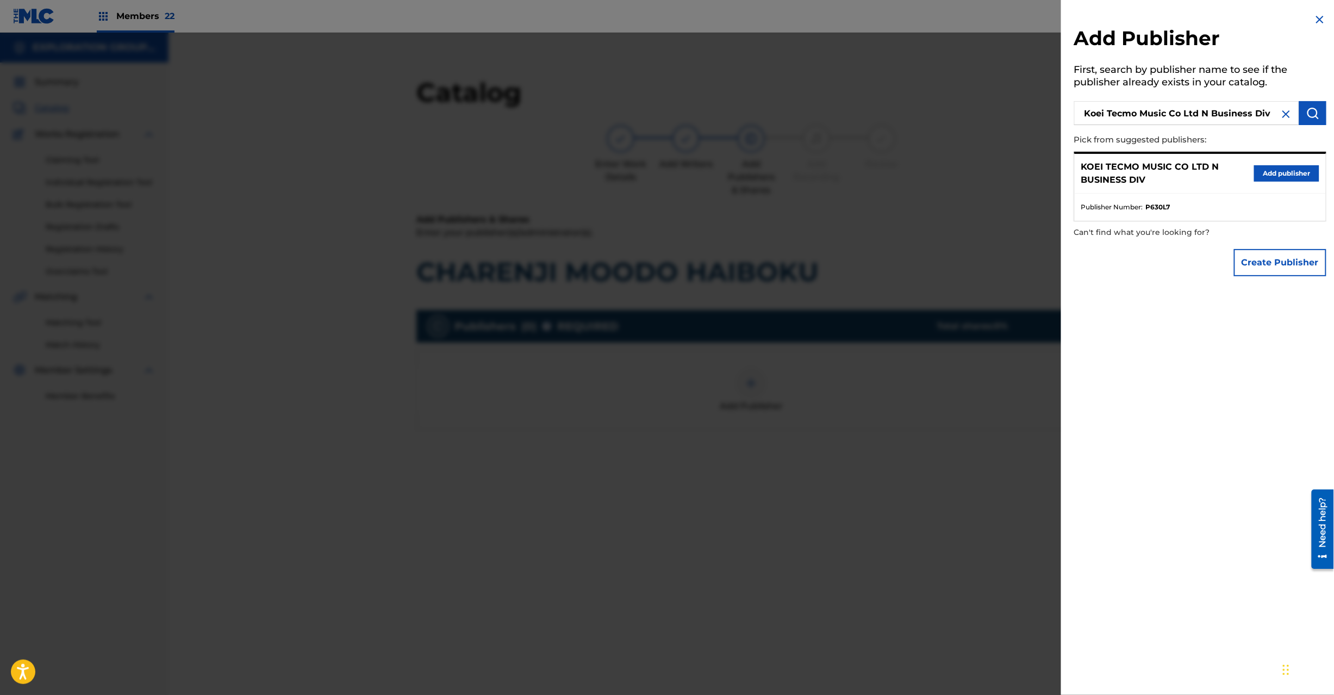
click at [1266, 169] on button "Add publisher" at bounding box center [1286, 173] width 65 height 16
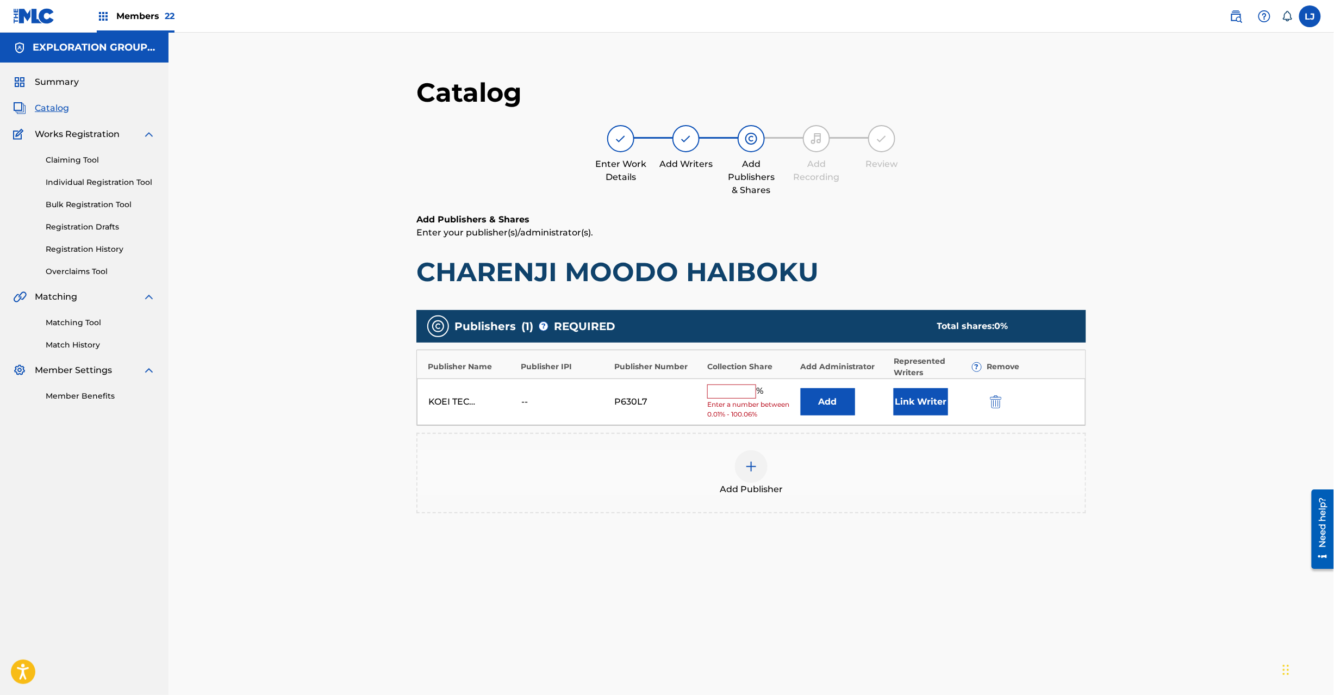
click at [842, 411] on button "Add" at bounding box center [828, 401] width 54 height 27
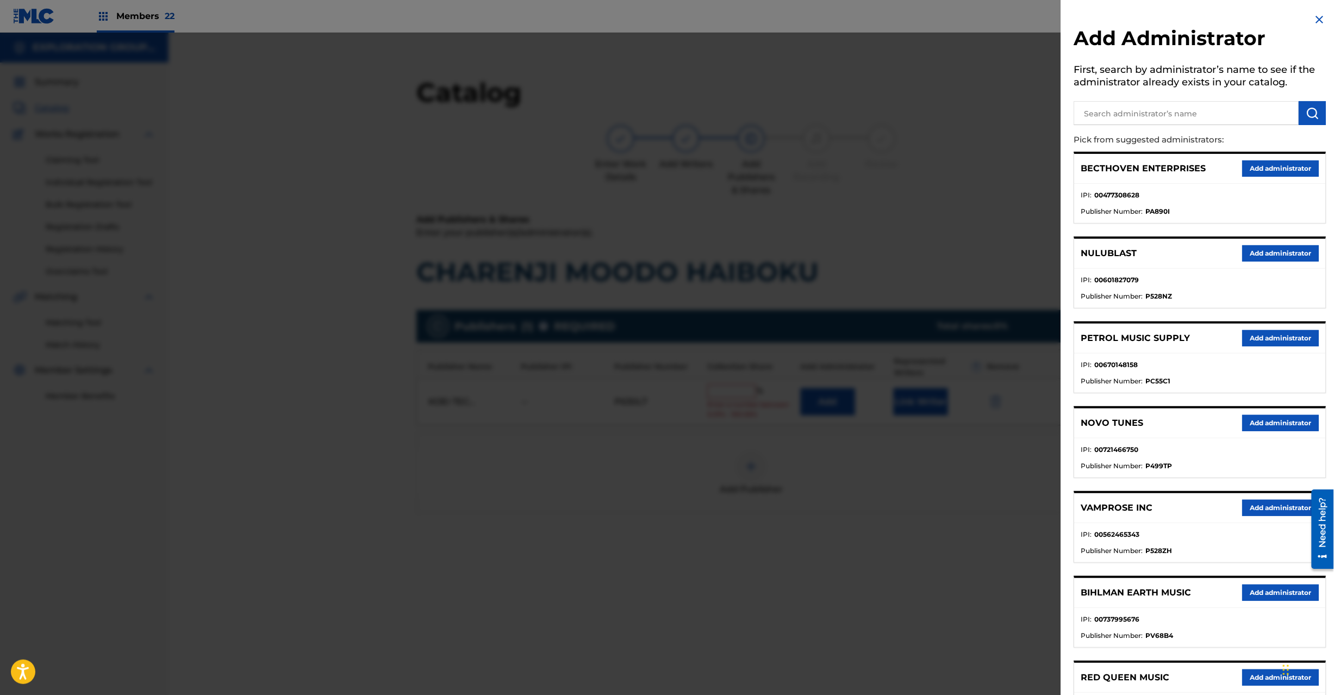
click at [1142, 109] on input "text" at bounding box center [1186, 113] width 225 height 24
paste input "Exploration Group LLC"
type input "Exploration Group LLC"
click at [1310, 114] on img "submit" at bounding box center [1312, 113] width 13 height 13
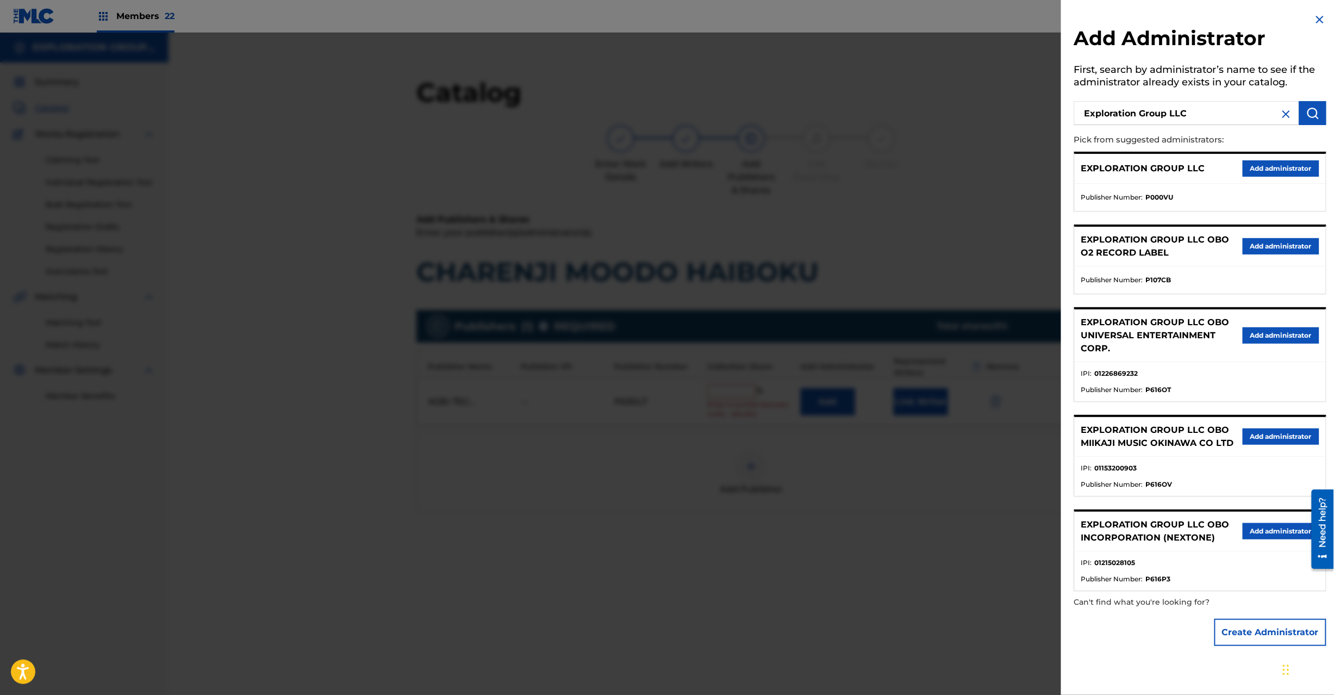
click at [1278, 166] on button "Add administrator" at bounding box center [1281, 168] width 77 height 16
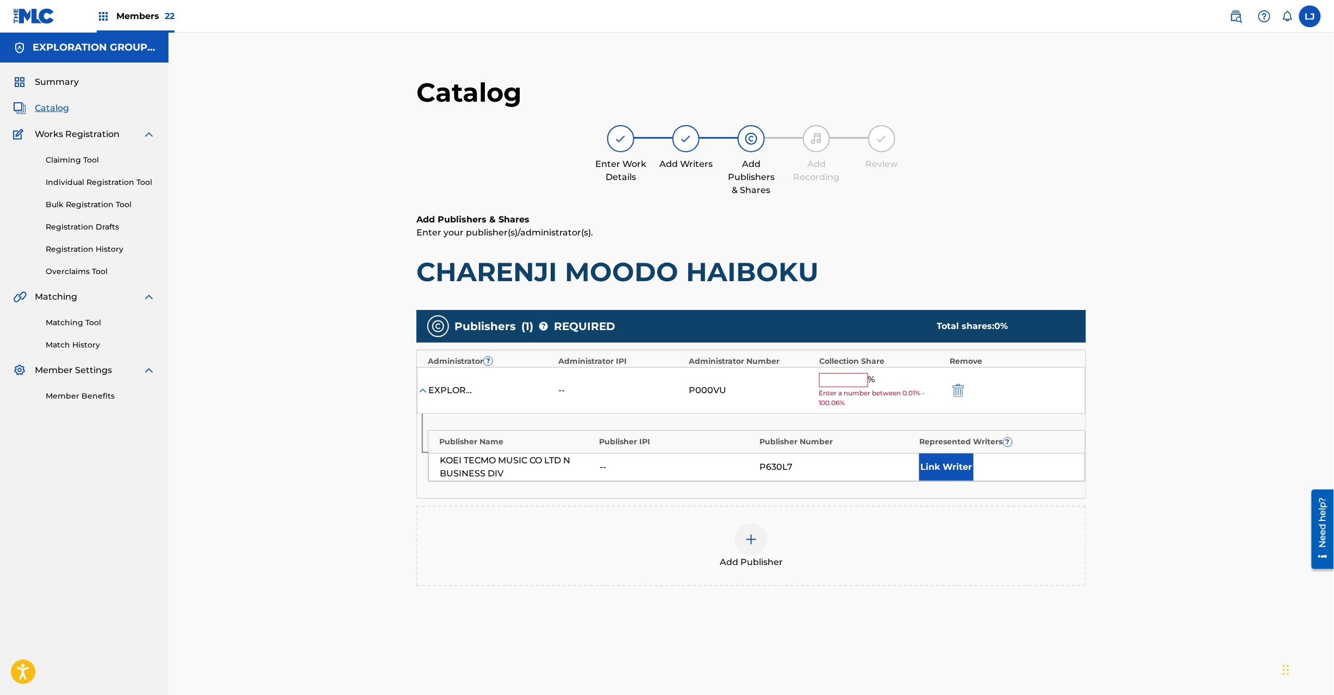
click at [843, 370] on div "EXPLORATION GROUP LLC -- P000VU % Enter a number between 0.01% - 100.06%" at bounding box center [751, 390] width 669 height 47
click at [847, 392] on span "Enter a number between 0.01% - 100.06%" at bounding box center [881, 398] width 125 height 20
click at [847, 388] on div "% Enter a number between 0.01% - 100.06%" at bounding box center [881, 390] width 125 height 35
click at [847, 381] on input "text" at bounding box center [843, 380] width 49 height 14
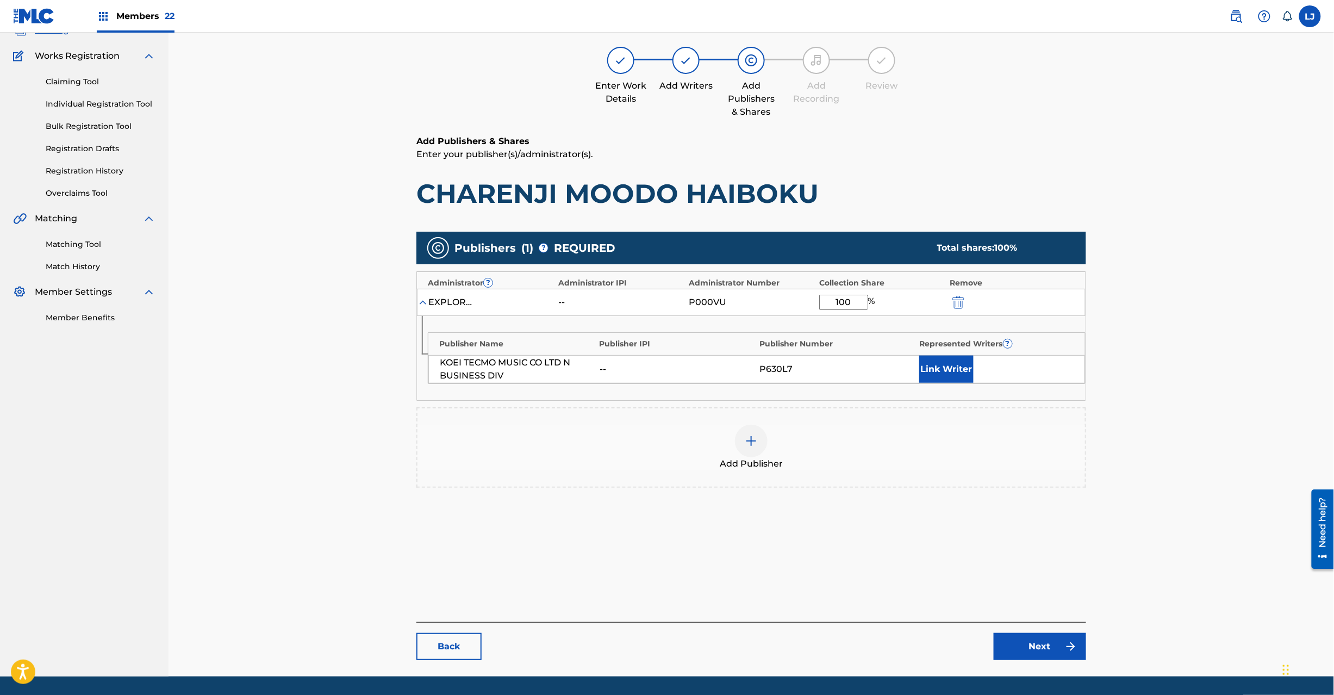
scroll to position [112, 0]
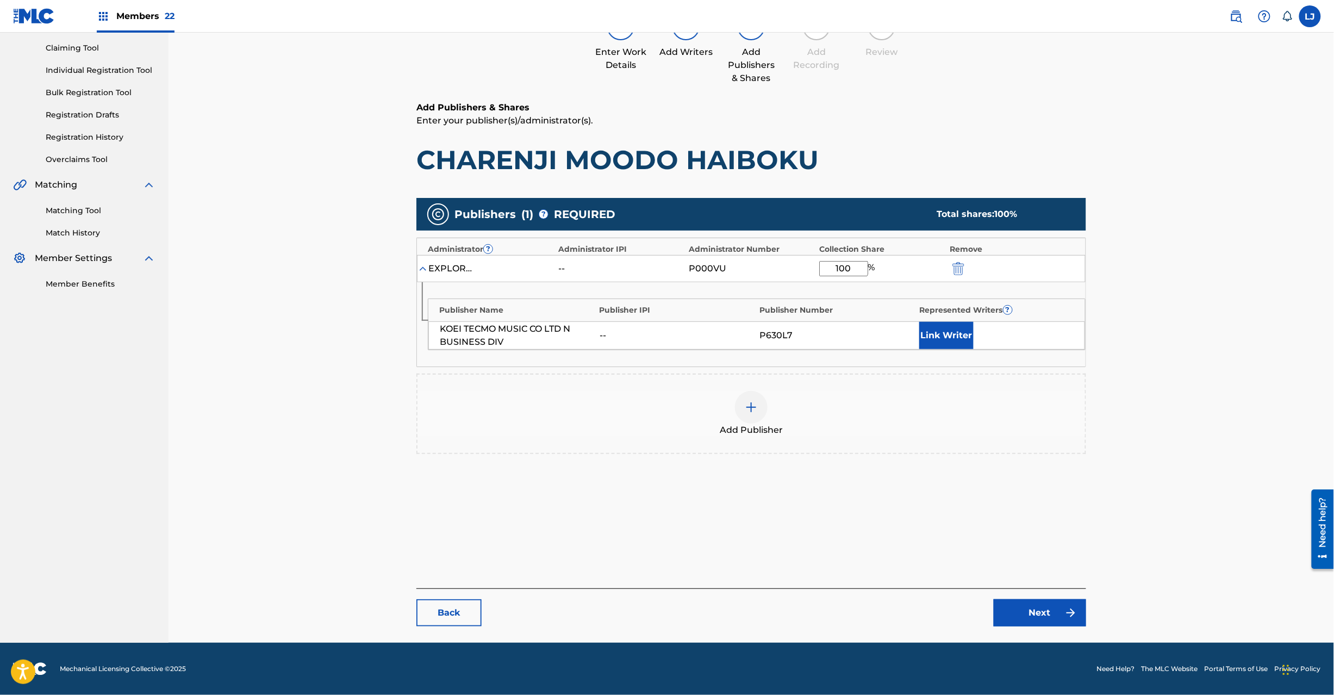
type input "100"
click at [1018, 615] on link "Next" at bounding box center [1040, 612] width 92 height 27
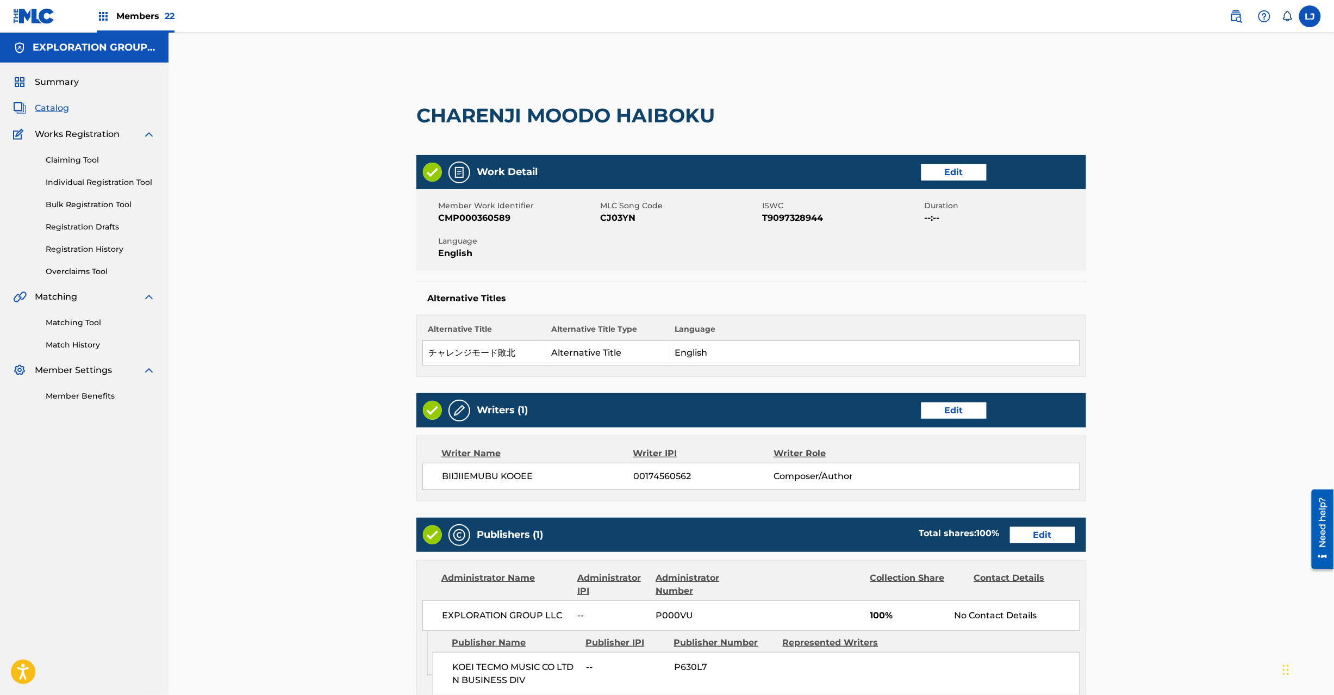
scroll to position [216, 0]
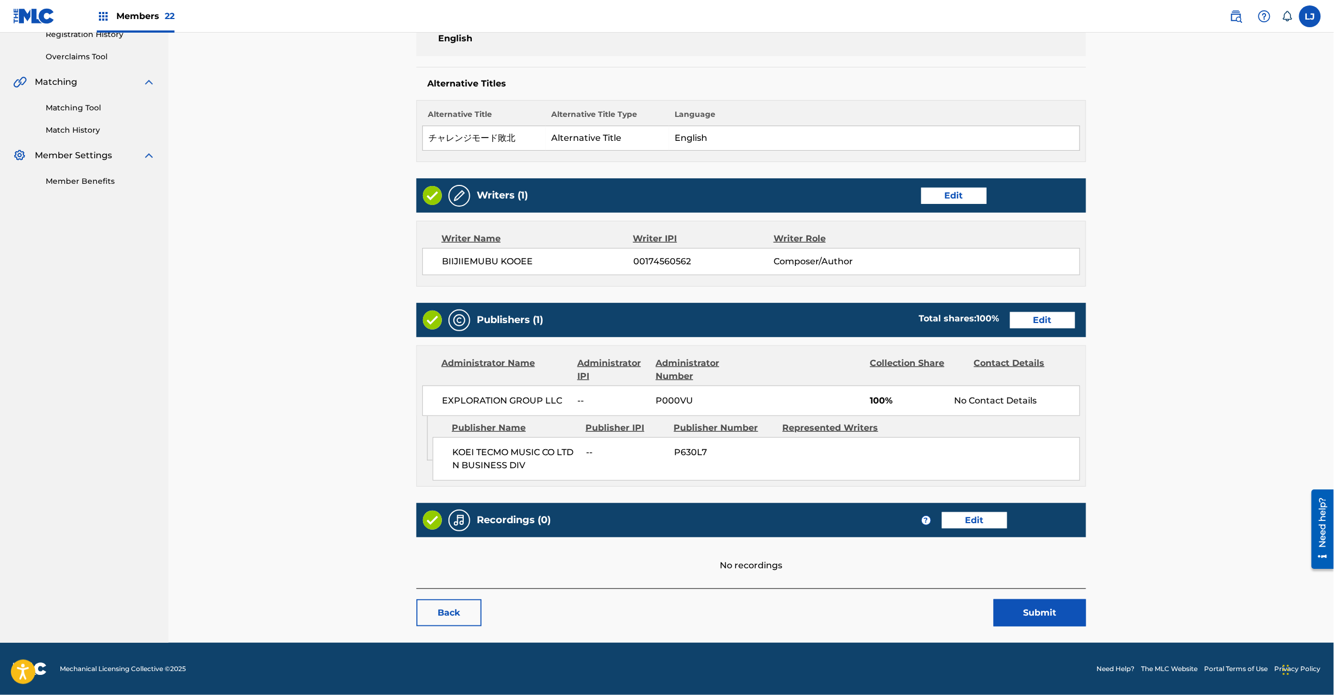
click at [1012, 614] on button "Submit" at bounding box center [1040, 612] width 92 height 27
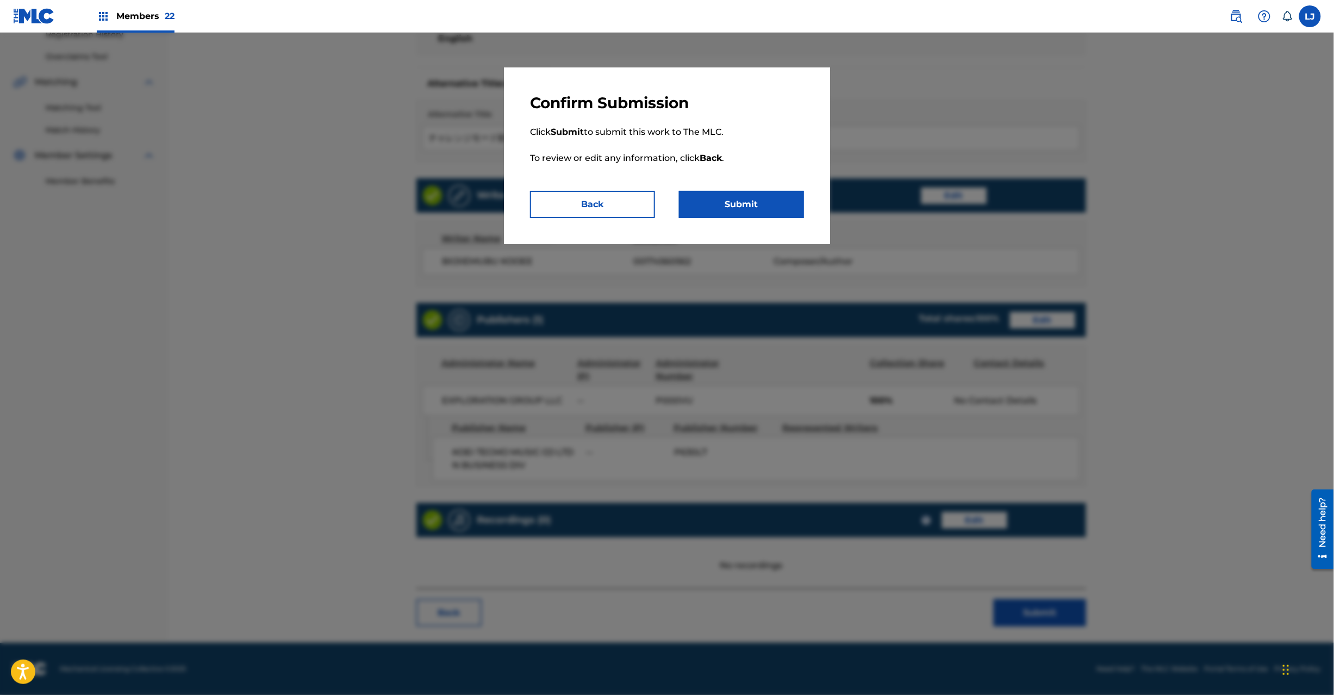
click at [747, 201] on button "Submit" at bounding box center [741, 204] width 125 height 27
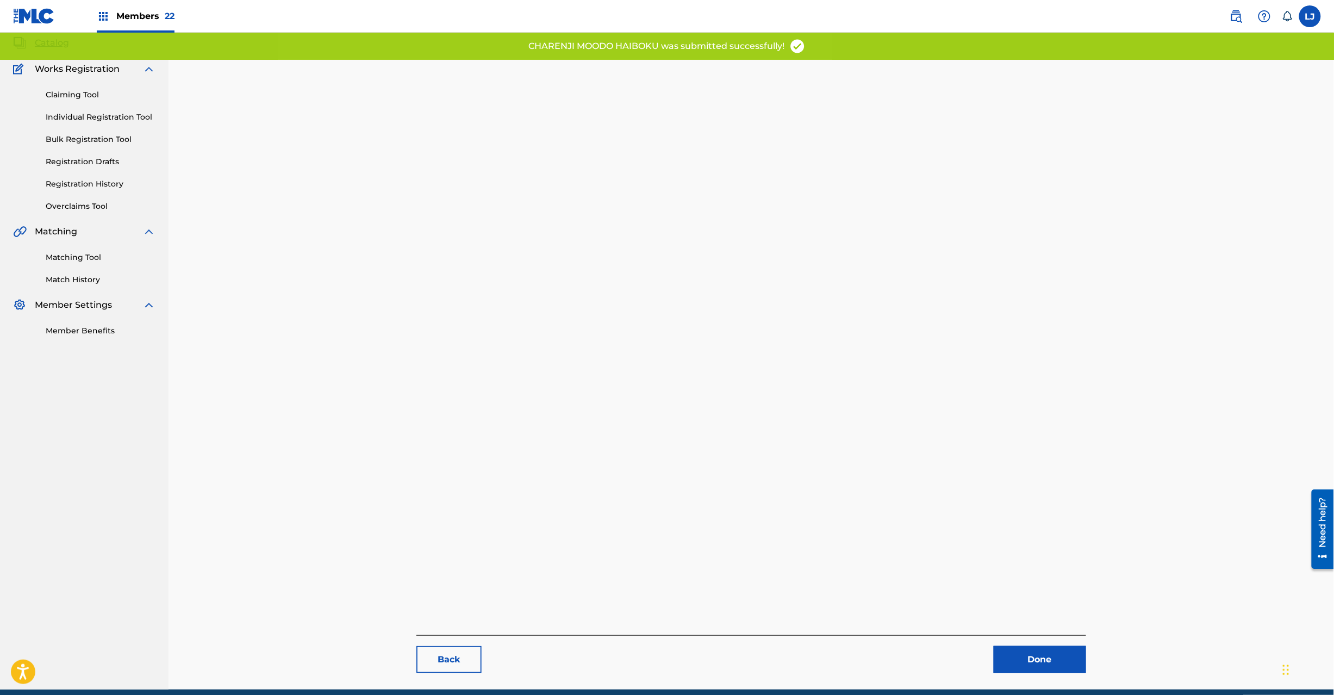
scroll to position [112, 0]
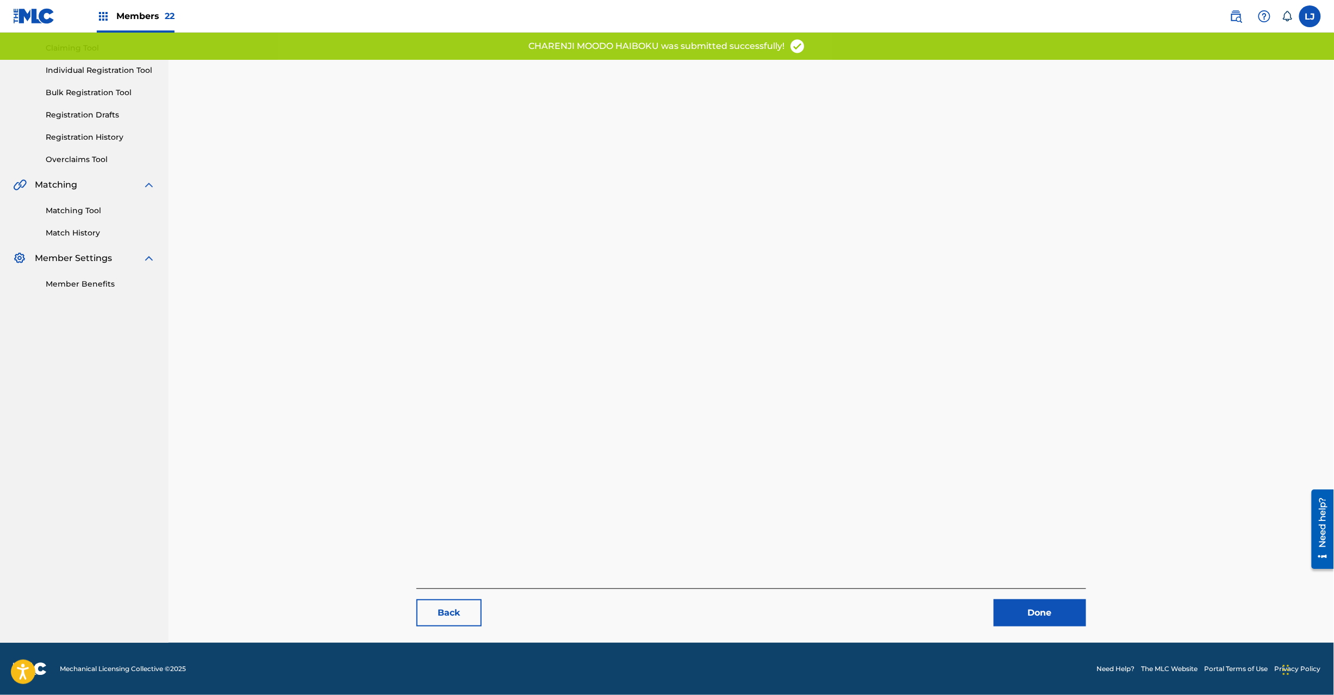
click at [1027, 612] on link "Done" at bounding box center [1040, 612] width 92 height 27
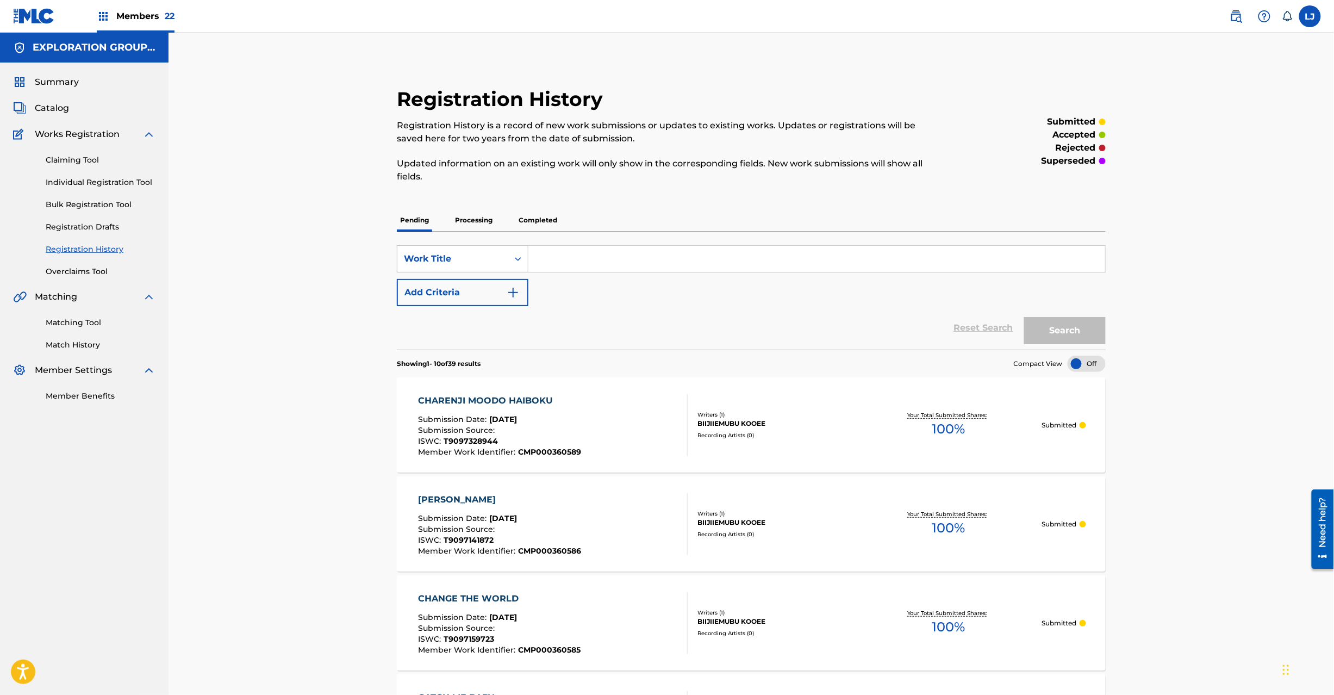
click at [49, 109] on span "Catalog" at bounding box center [52, 108] width 34 height 13
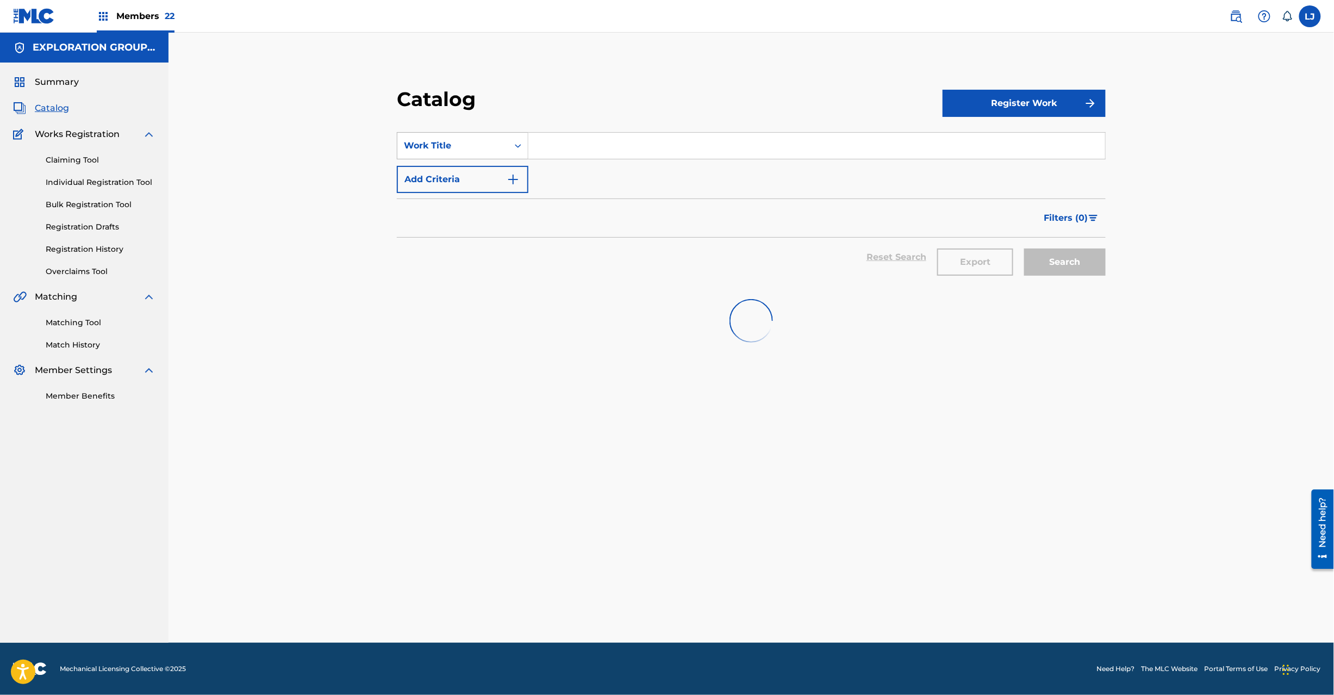
click at [488, 151] on div "Work Title" at bounding box center [453, 145] width 98 height 13
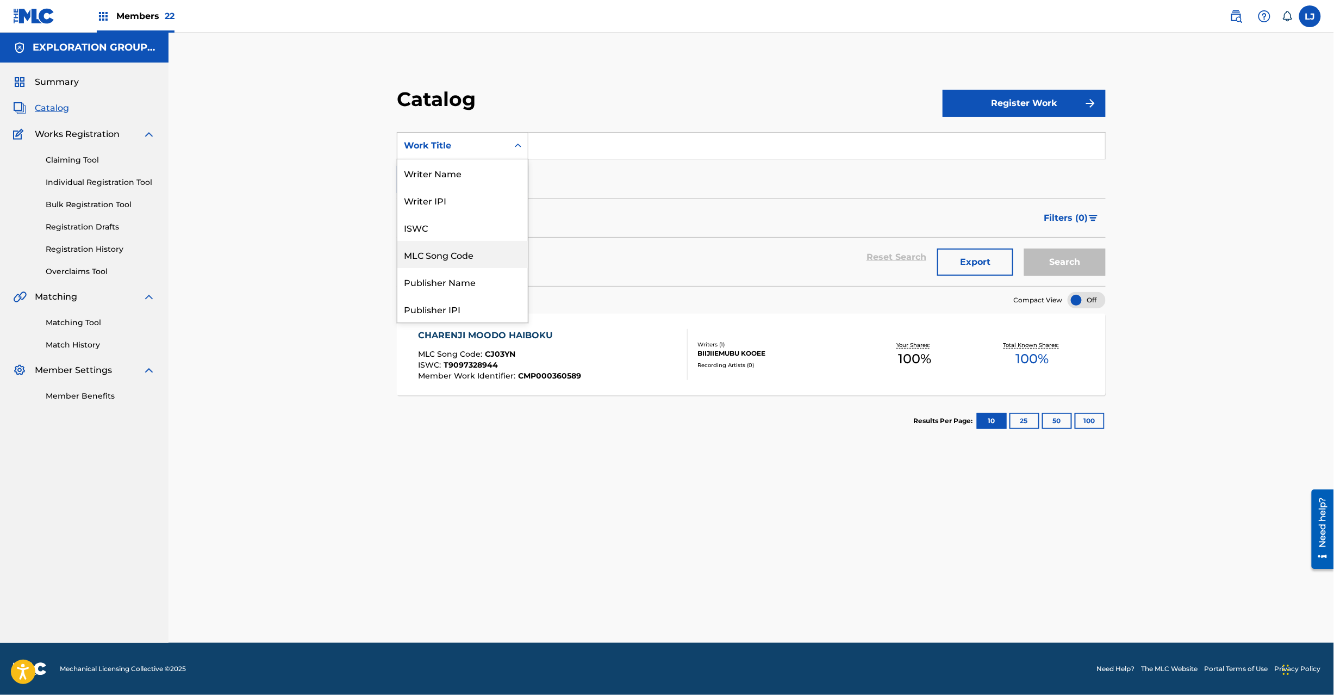
click at [490, 254] on div "MLC Song Code" at bounding box center [462, 254] width 130 height 27
click at [557, 121] on section "SearchWithCriteriacd94630b-395e-4937-9cab-321cdc78c7ef MLC Song Code Add Criter…" at bounding box center [751, 202] width 709 height 167
paste input "CJ03XS"
click at [558, 148] on input "CJ03XS" at bounding box center [816, 146] width 577 height 26
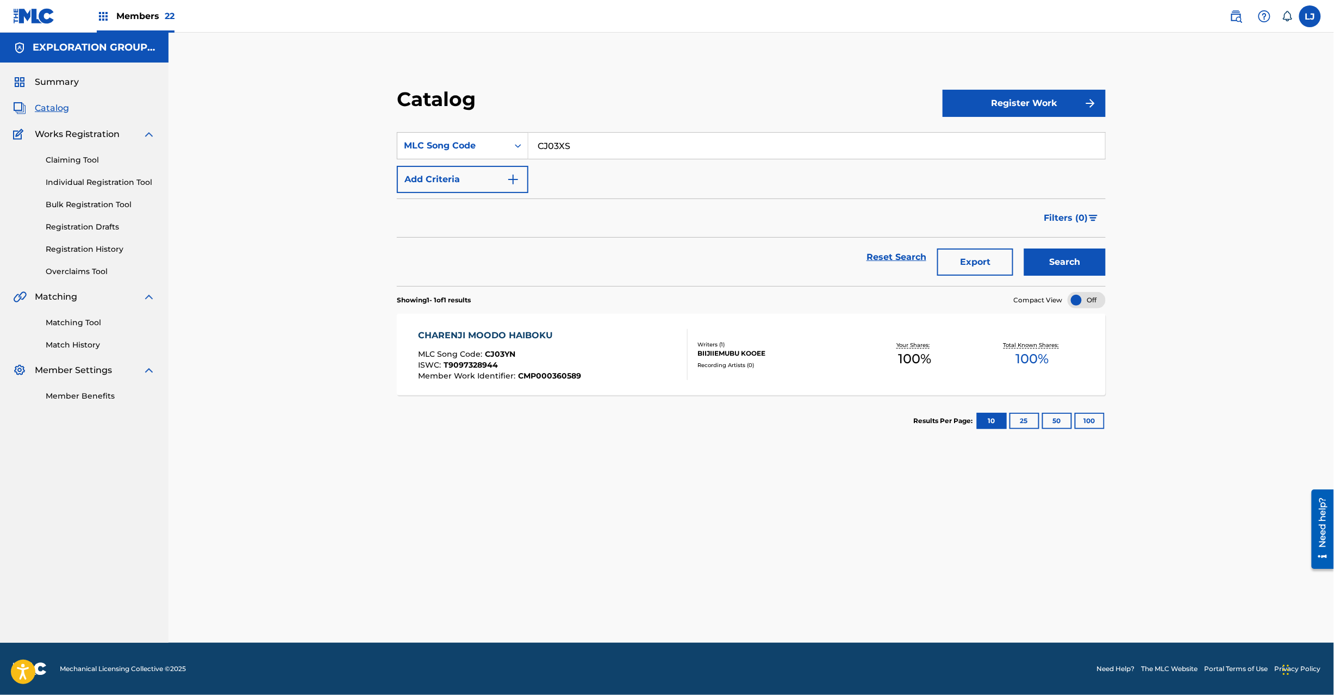
type input "CJ03XS"
click at [1049, 258] on button "Search" at bounding box center [1065, 261] width 82 height 27
click at [607, 388] on div "CHARENJI MOODO SHOURI MLC Song Code : CJ03XS ISWC : T9097328966 Member Work Ide…" at bounding box center [751, 355] width 709 height 82
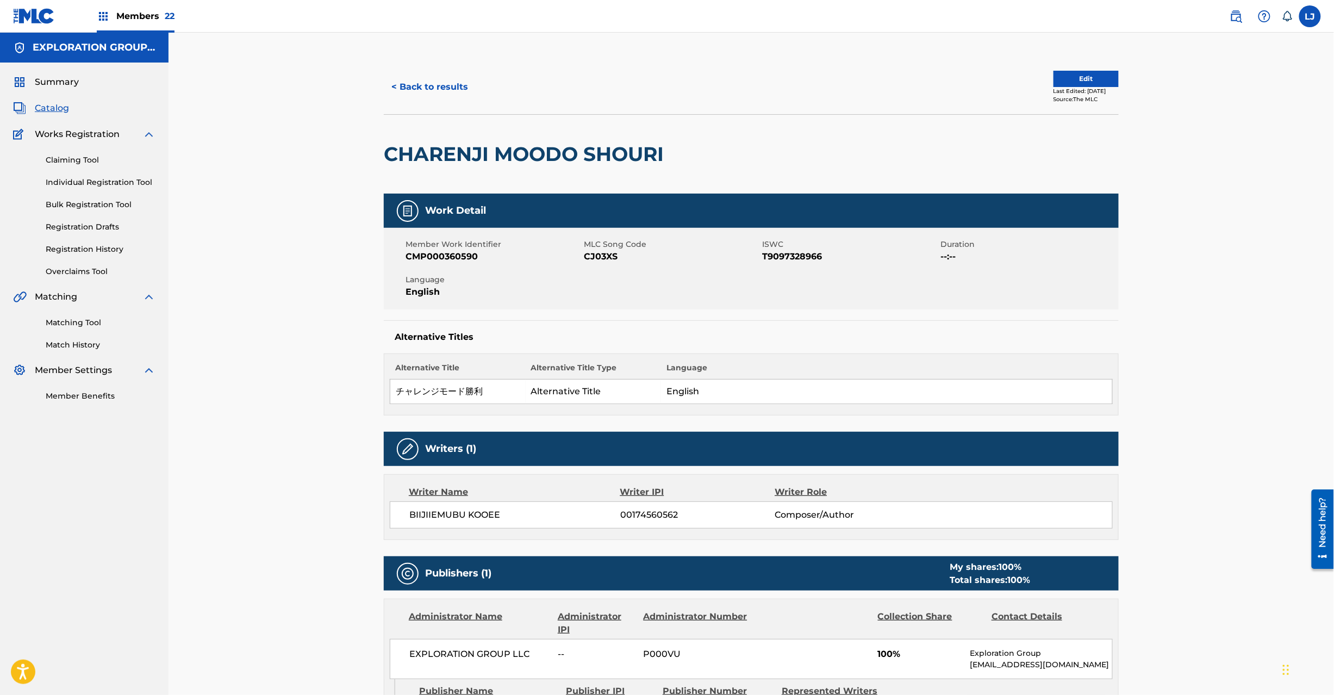
click at [1068, 83] on button "Edit" at bounding box center [1086, 79] width 65 height 16
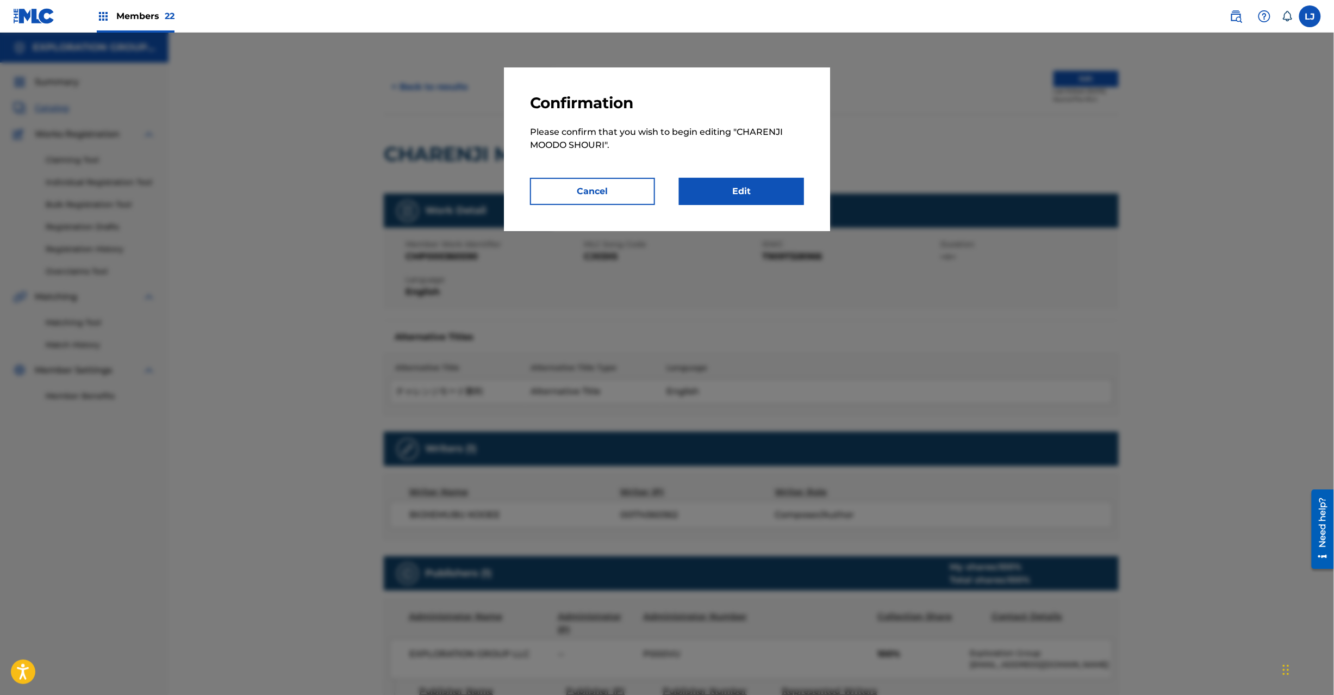
click at [792, 192] on link "Edit" at bounding box center [741, 191] width 125 height 27
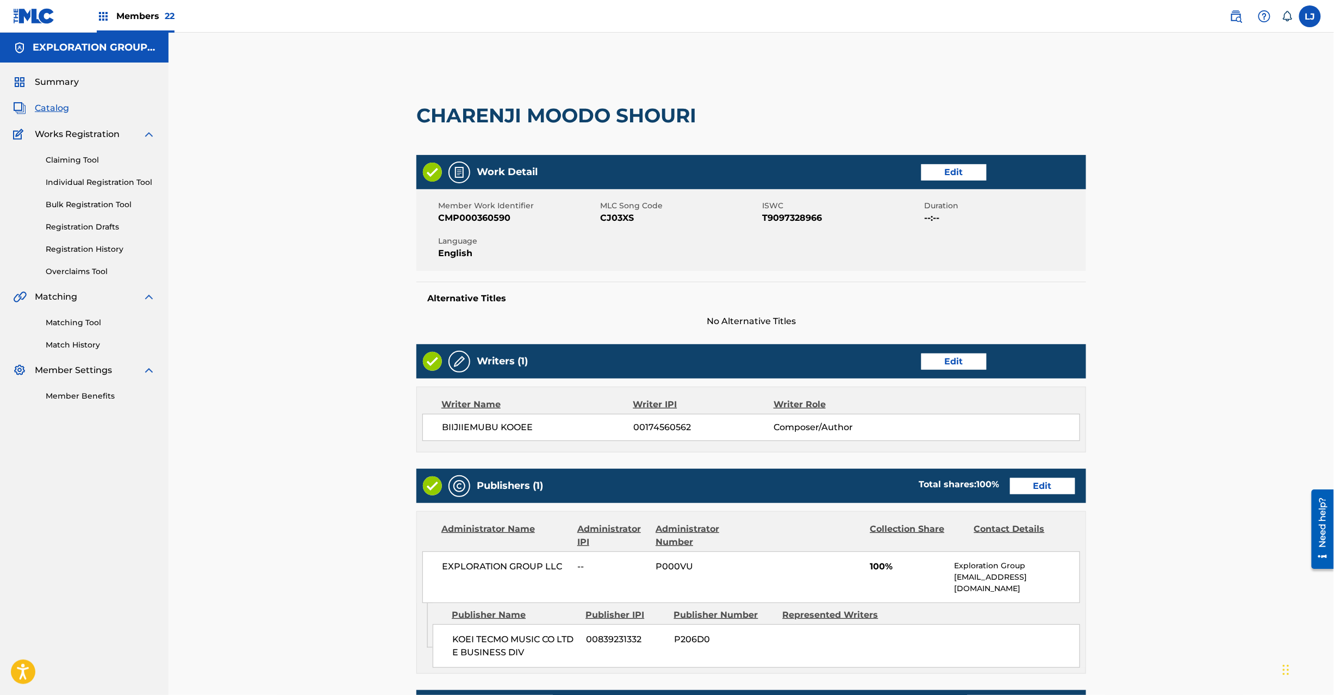
click at [1053, 495] on div "Publishers (1) Total shares: 100 % Edit" at bounding box center [751, 486] width 670 height 34
click at [1049, 485] on link "Edit" at bounding box center [1042, 486] width 65 height 16
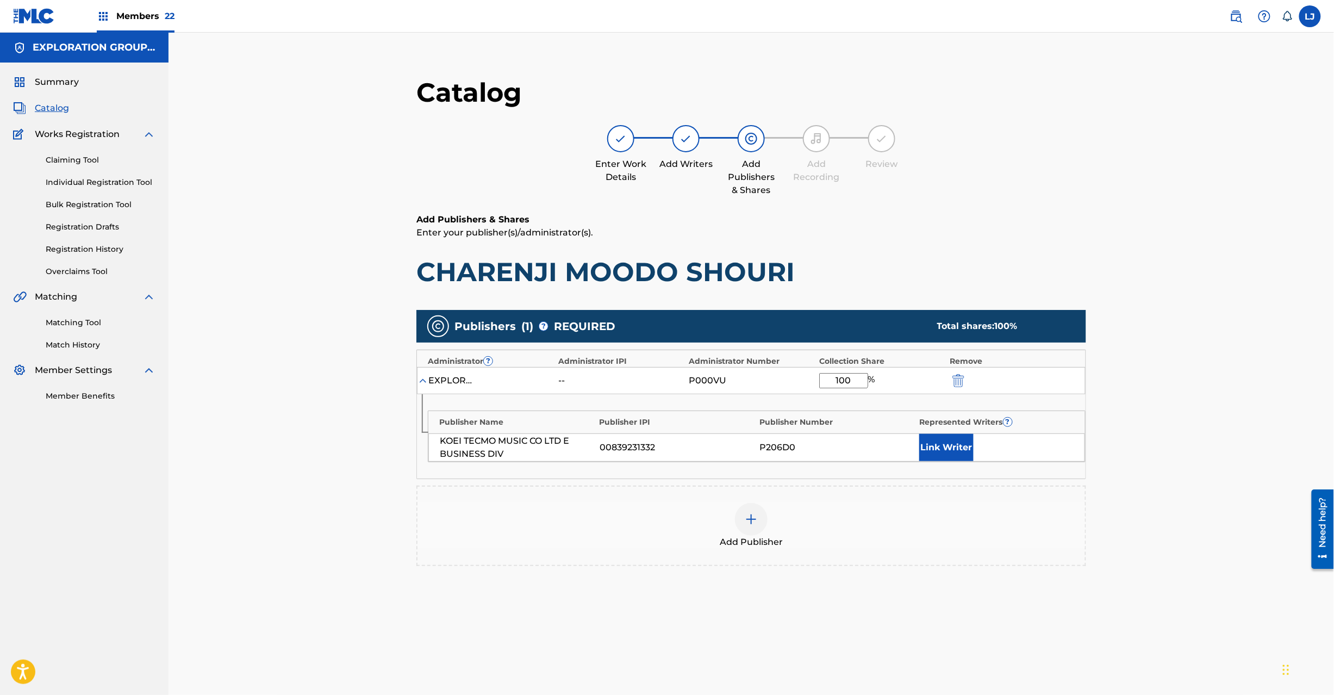
click at [964, 381] on img "submit" at bounding box center [959, 380] width 12 height 13
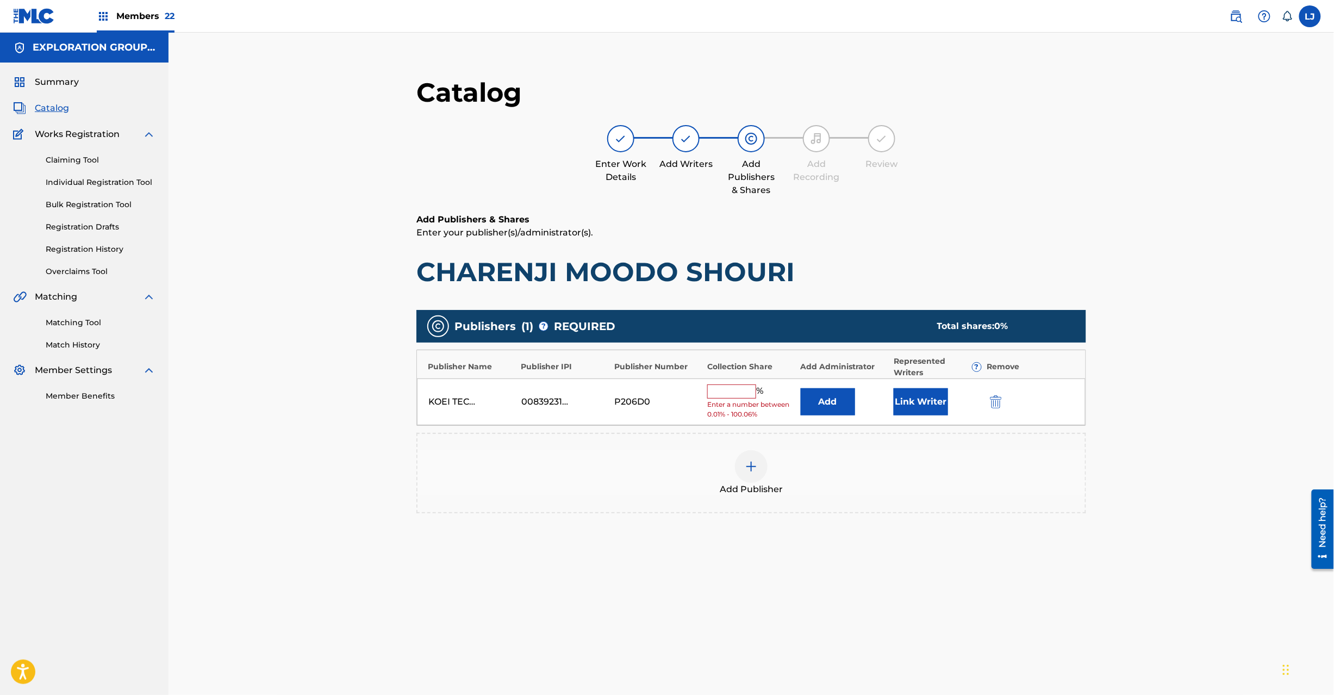
drag, startPoint x: 984, startPoint y: 408, endPoint x: 990, endPoint y: 408, distance: 6.0
click at [984, 408] on div "KOEI TECMO MUSIC CO LTD E BUSINESS DIV 00839231332 P206D0 % Enter a number betw…" at bounding box center [751, 401] width 669 height 47
click at [1000, 407] on img "submit" at bounding box center [996, 401] width 12 height 13
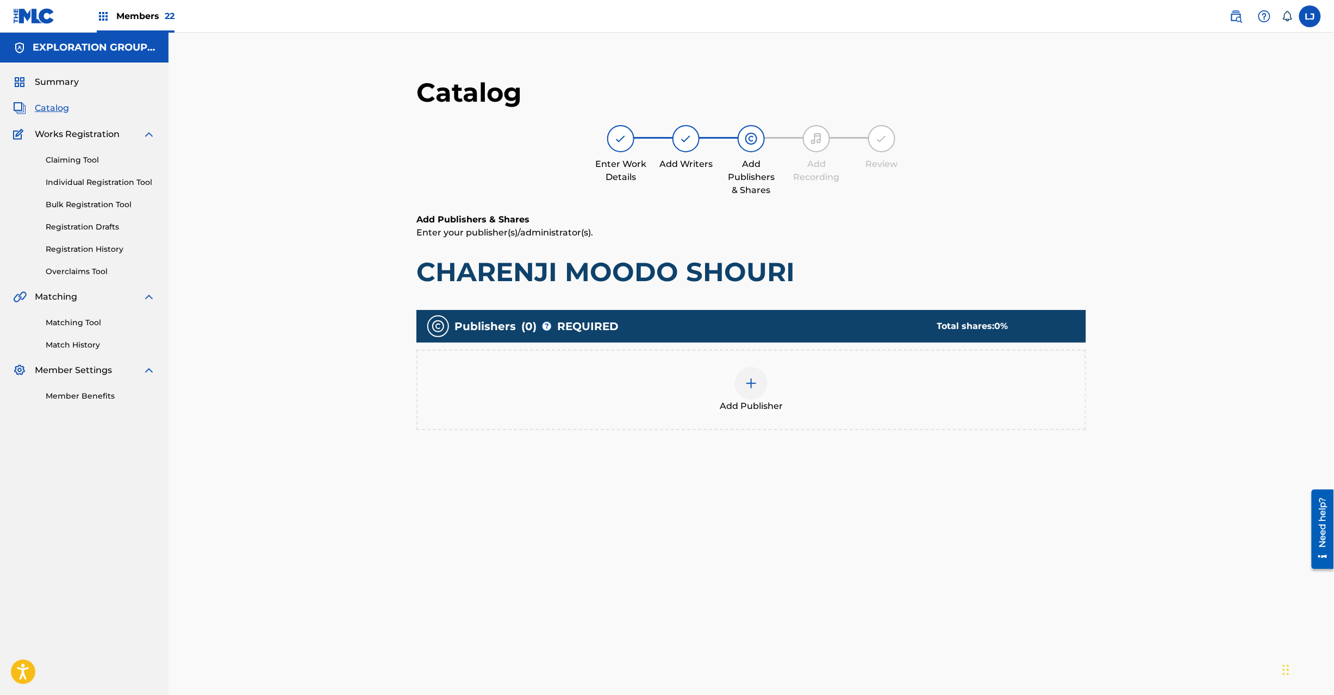
click at [761, 401] on span "Add Publisher" at bounding box center [751, 406] width 63 height 13
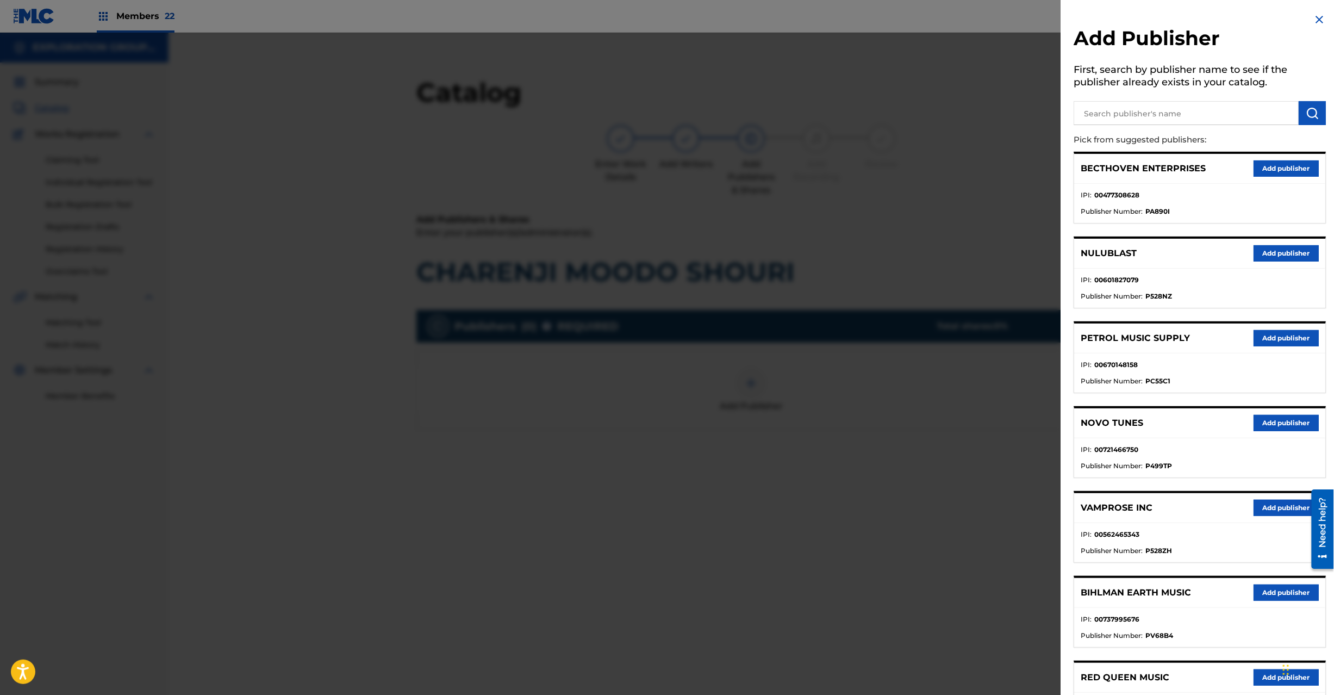
click at [1208, 117] on input "text" at bounding box center [1186, 113] width 225 height 24
paste input "Koei Tecmo Music Co Ltd N Business Div"
type input "Koei Tecmo Music Co Ltd N Business Div"
click at [1310, 107] on img "submit" at bounding box center [1312, 113] width 13 height 13
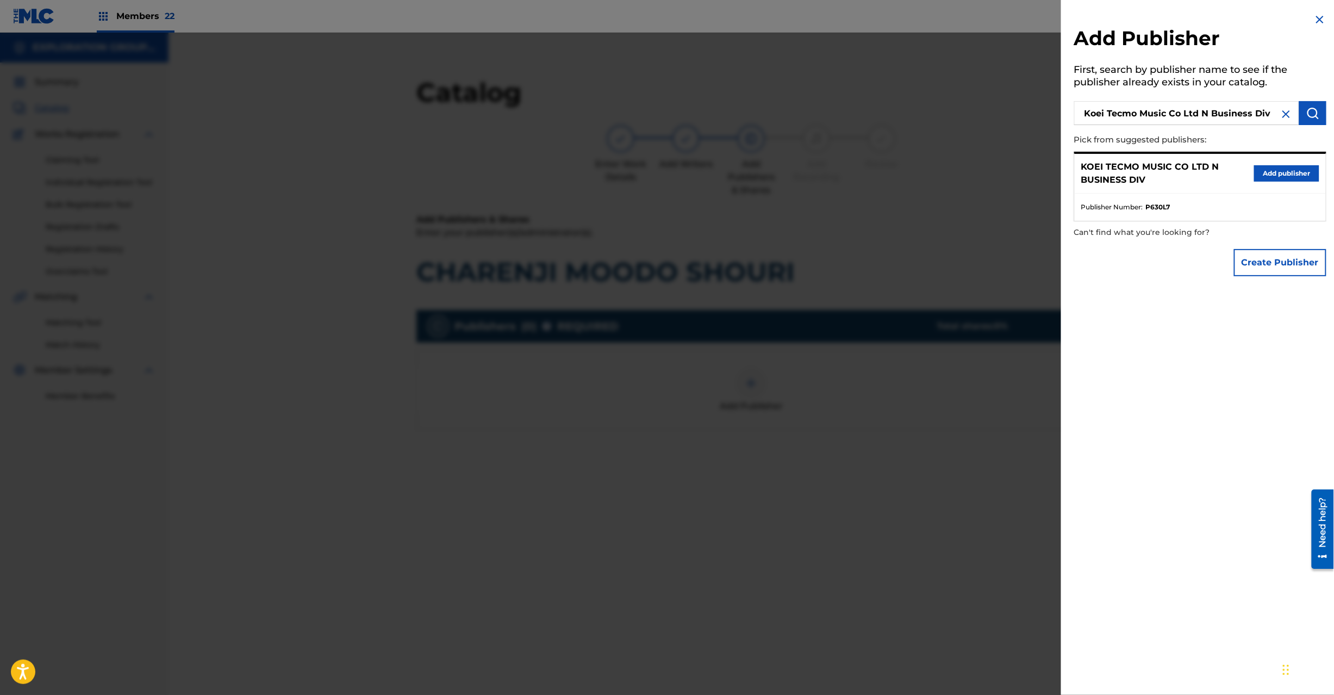
click at [1280, 166] on button "Add publisher" at bounding box center [1286, 173] width 65 height 16
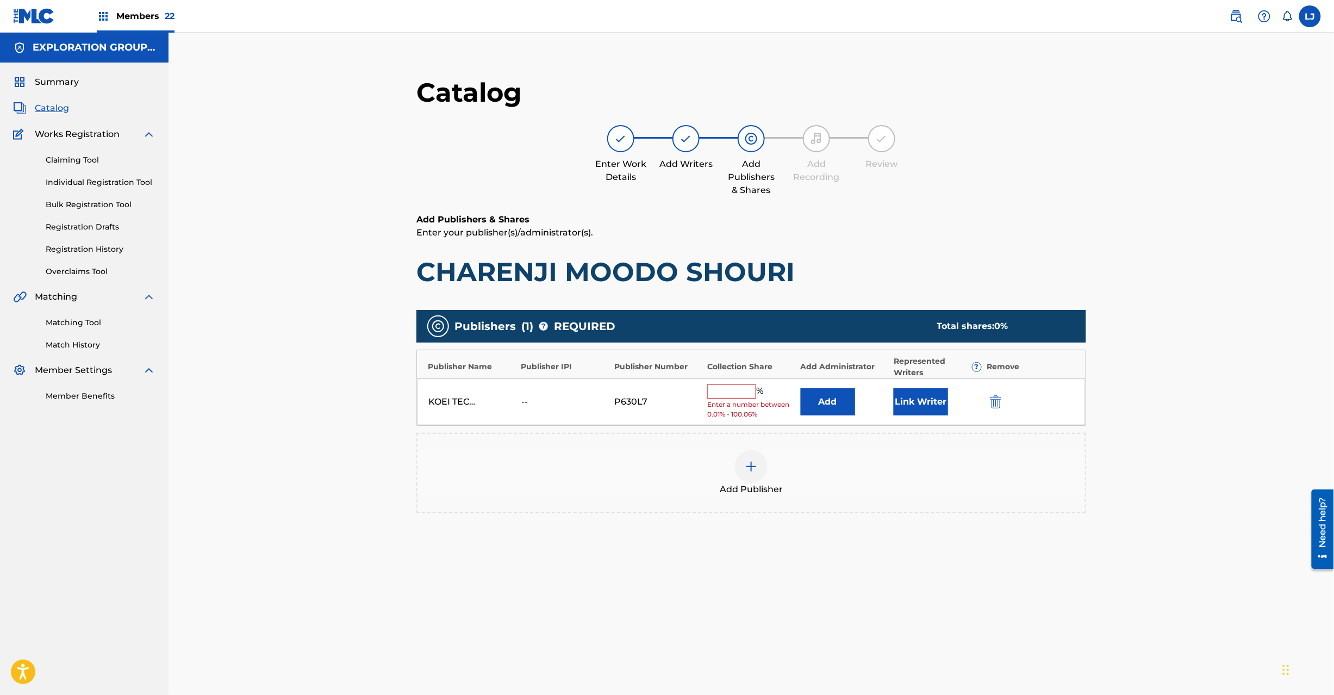
click at [839, 402] on button "Add" at bounding box center [828, 401] width 54 height 27
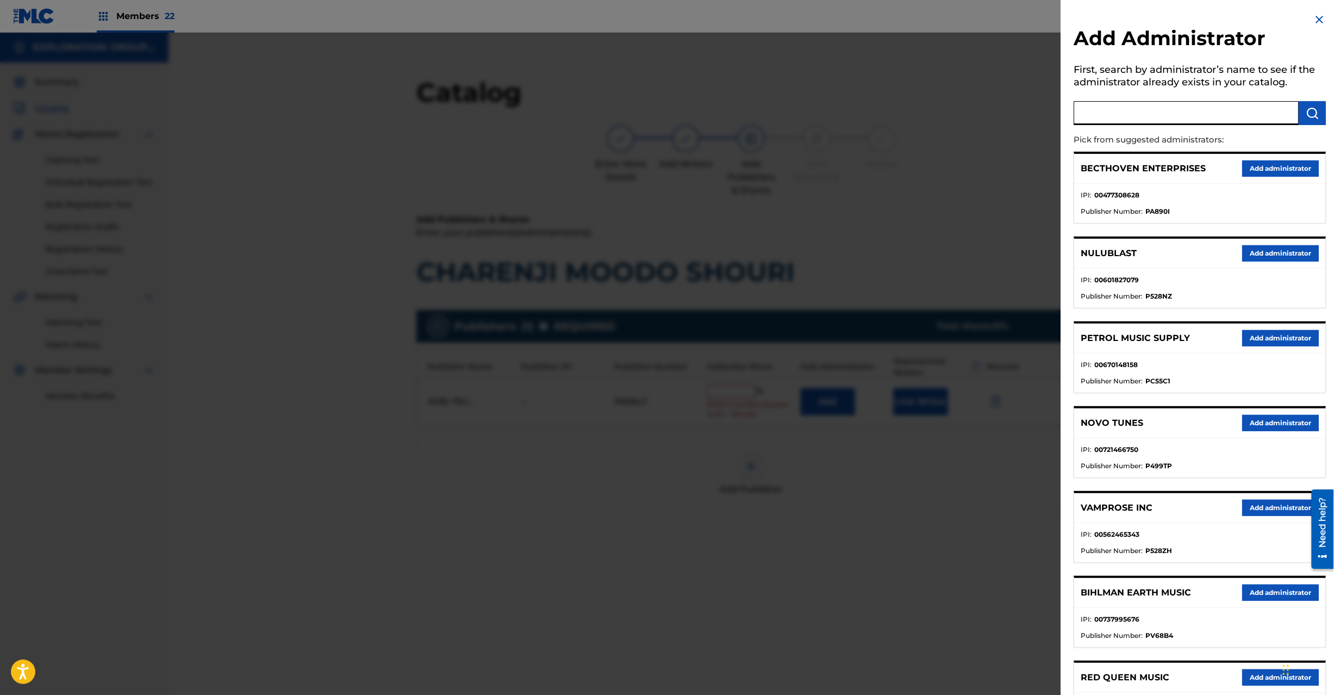
click at [1165, 114] on input "text" at bounding box center [1186, 113] width 225 height 24
paste input "Exploration Group LLC"
type input "Exploration Group LLC"
click at [1309, 114] on img "submit" at bounding box center [1312, 113] width 13 height 13
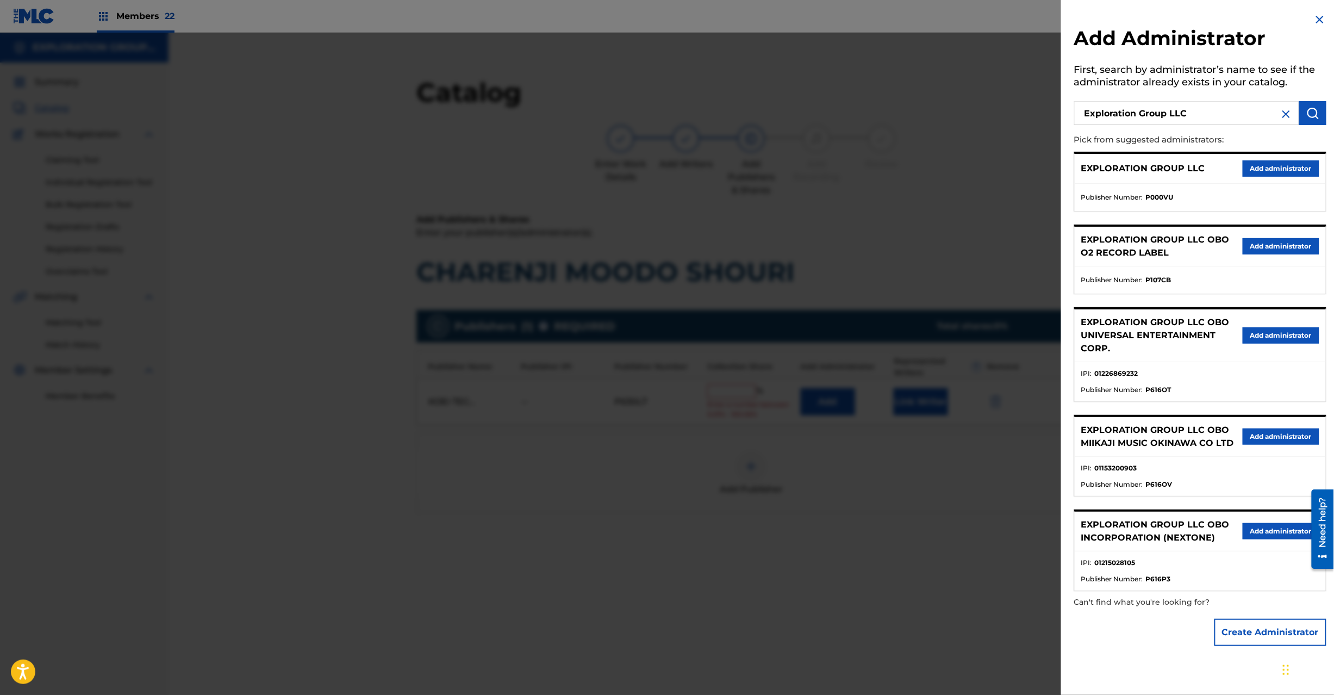
click at [1267, 164] on button "Add administrator" at bounding box center [1281, 168] width 77 height 16
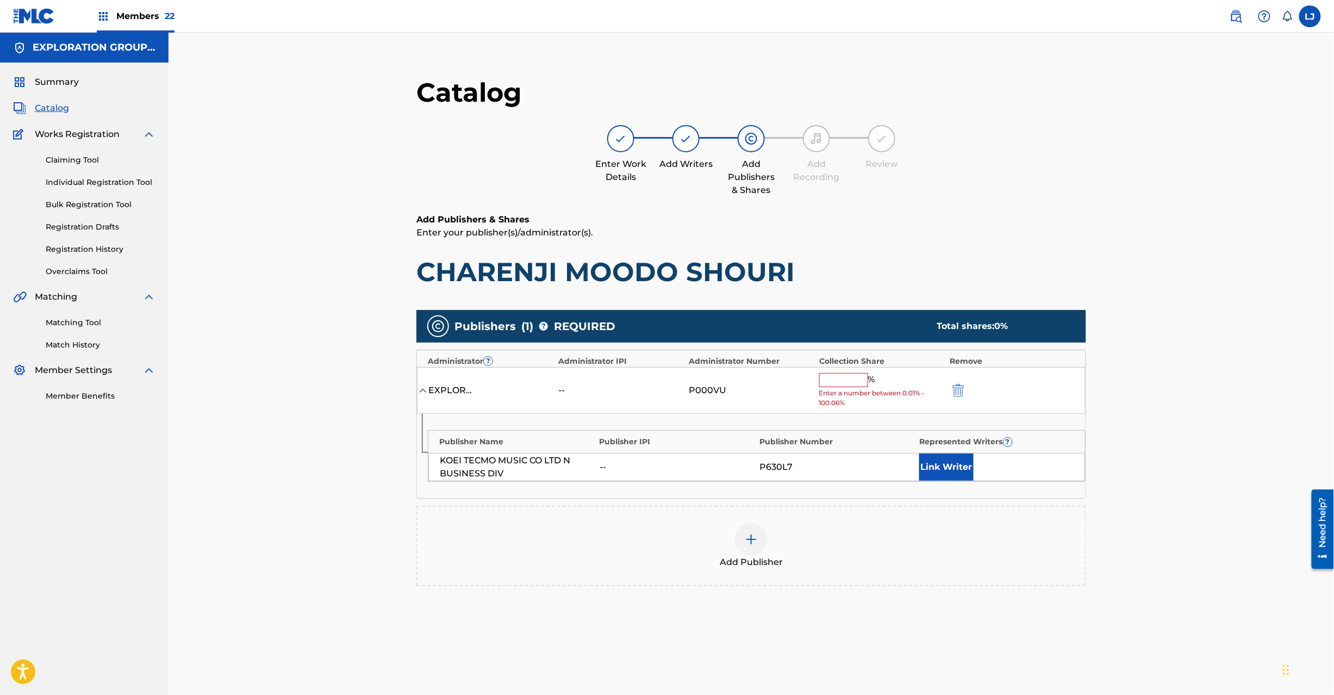
click at [829, 382] on input "text" at bounding box center [843, 380] width 49 height 14
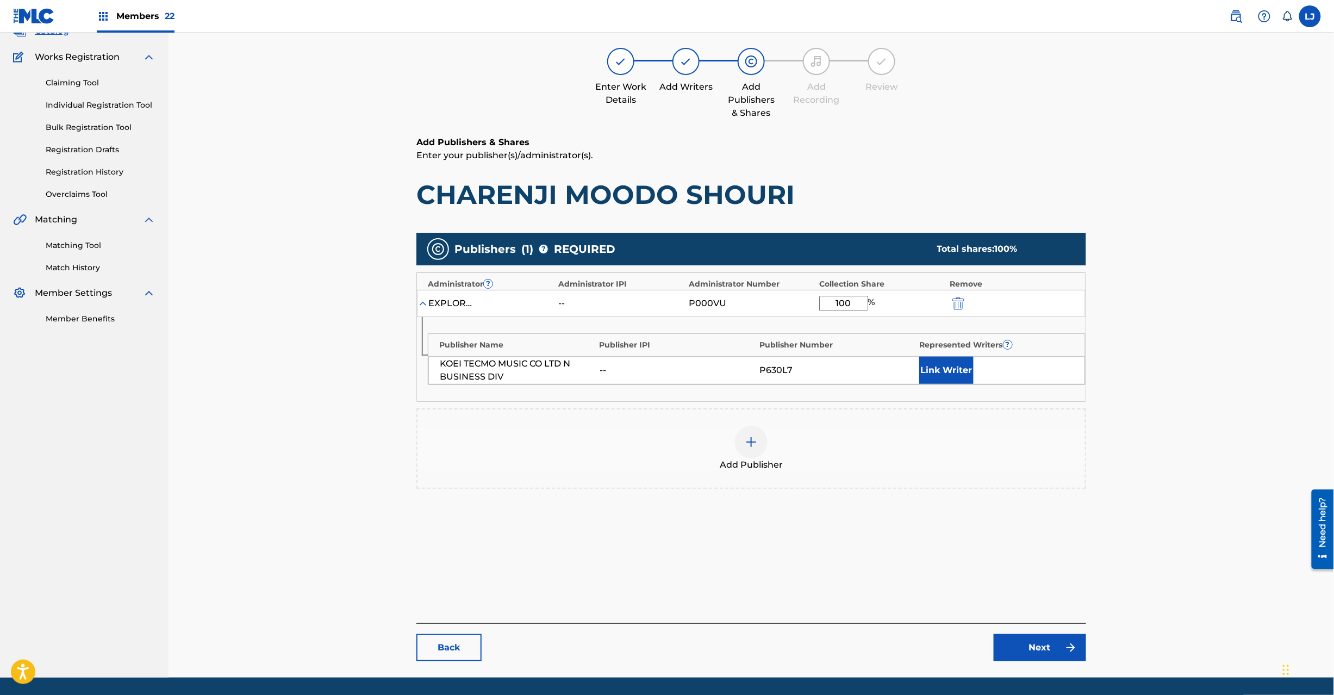
scroll to position [112, 0]
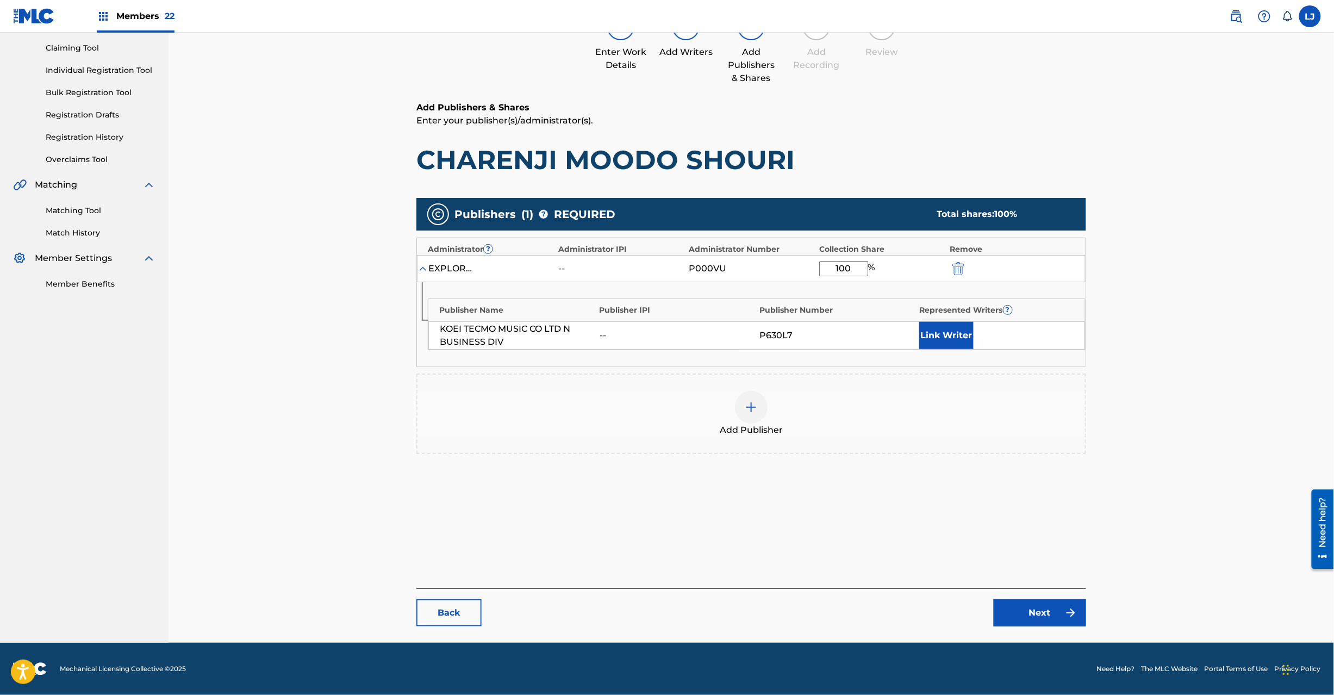
type input "100"
click at [1086, 625] on div "Back Next" at bounding box center [751, 607] width 670 height 38
click at [1044, 618] on link "Next" at bounding box center [1040, 612] width 92 height 27
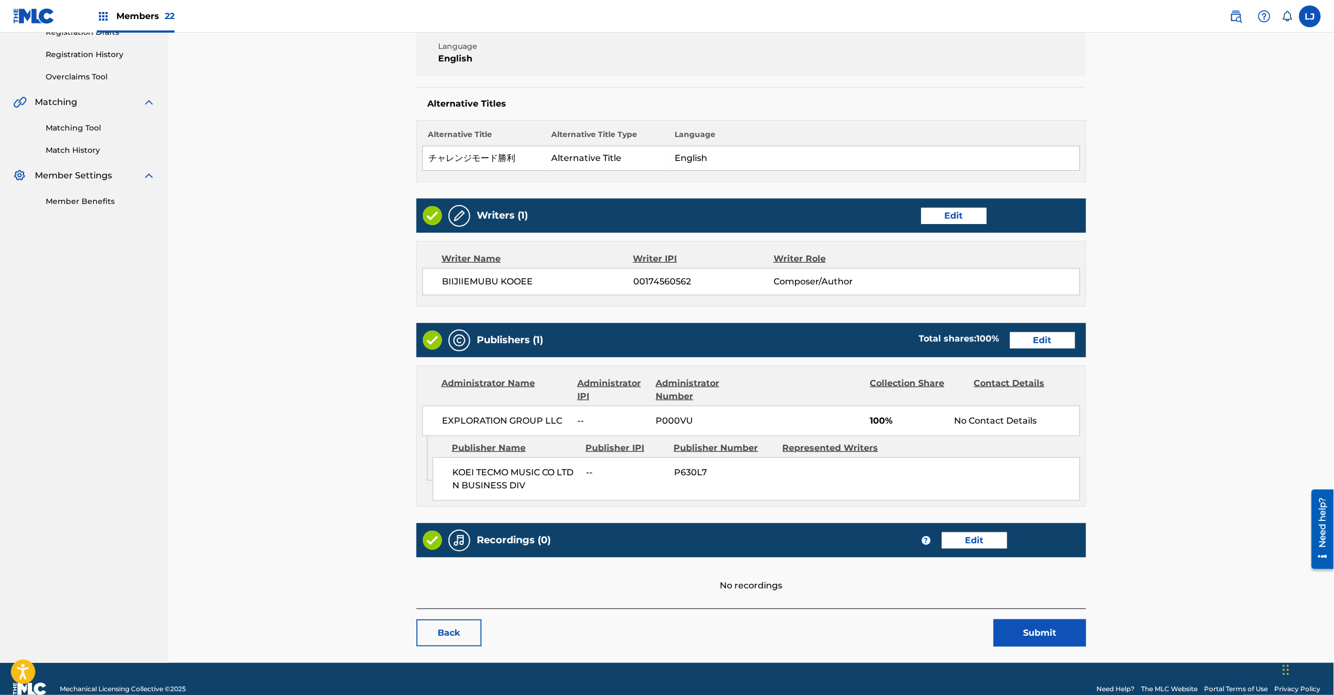
scroll to position [216, 0]
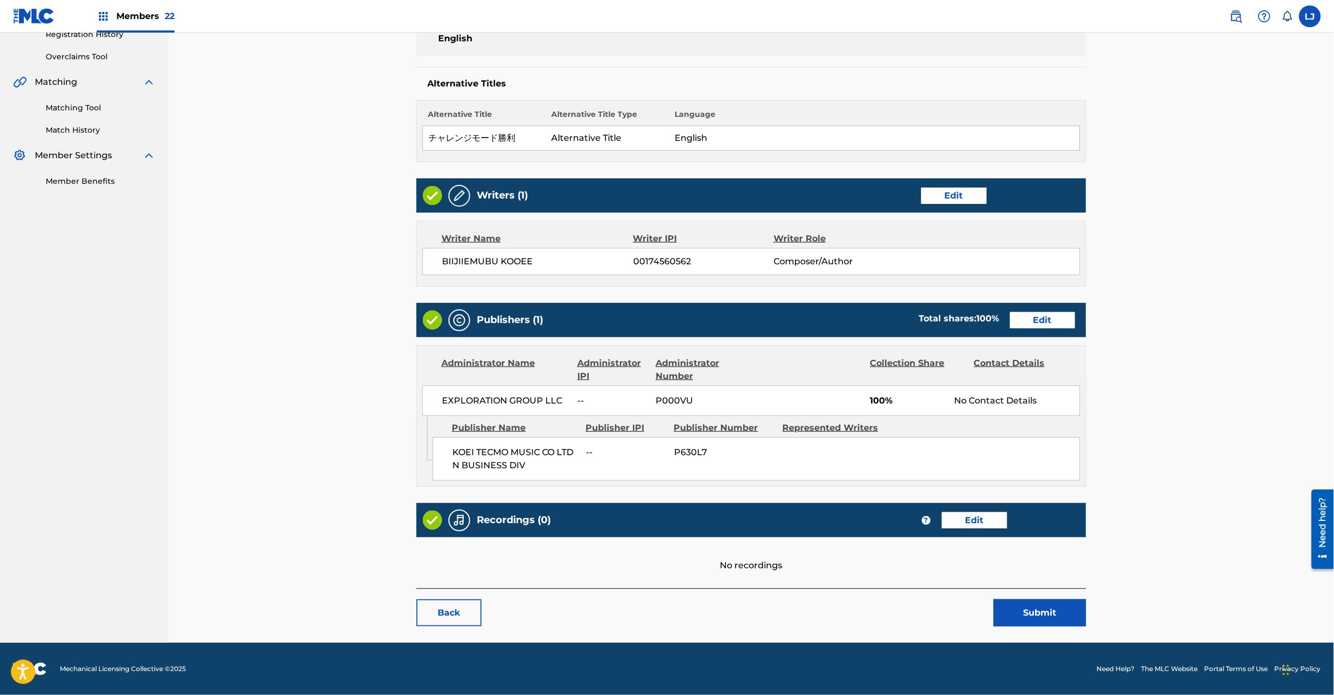
click at [1033, 621] on button "Submit" at bounding box center [1040, 612] width 92 height 27
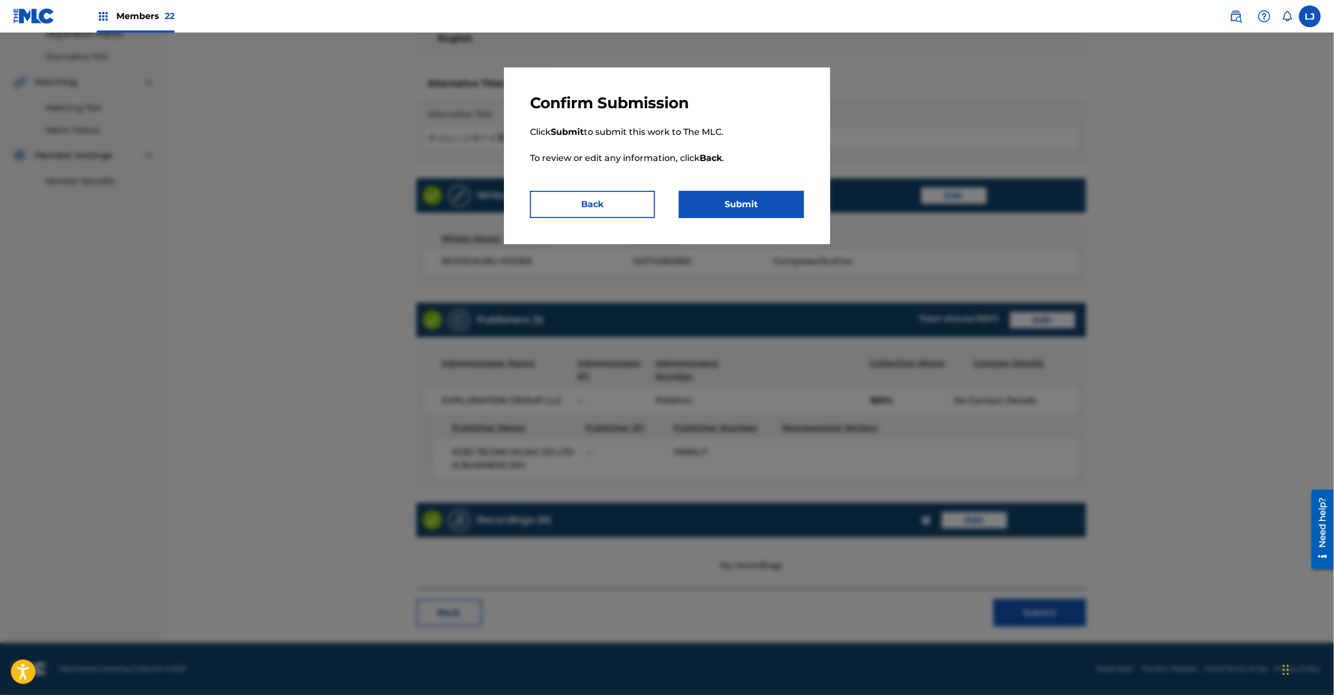
click at [755, 192] on button "Submit" at bounding box center [741, 204] width 125 height 27
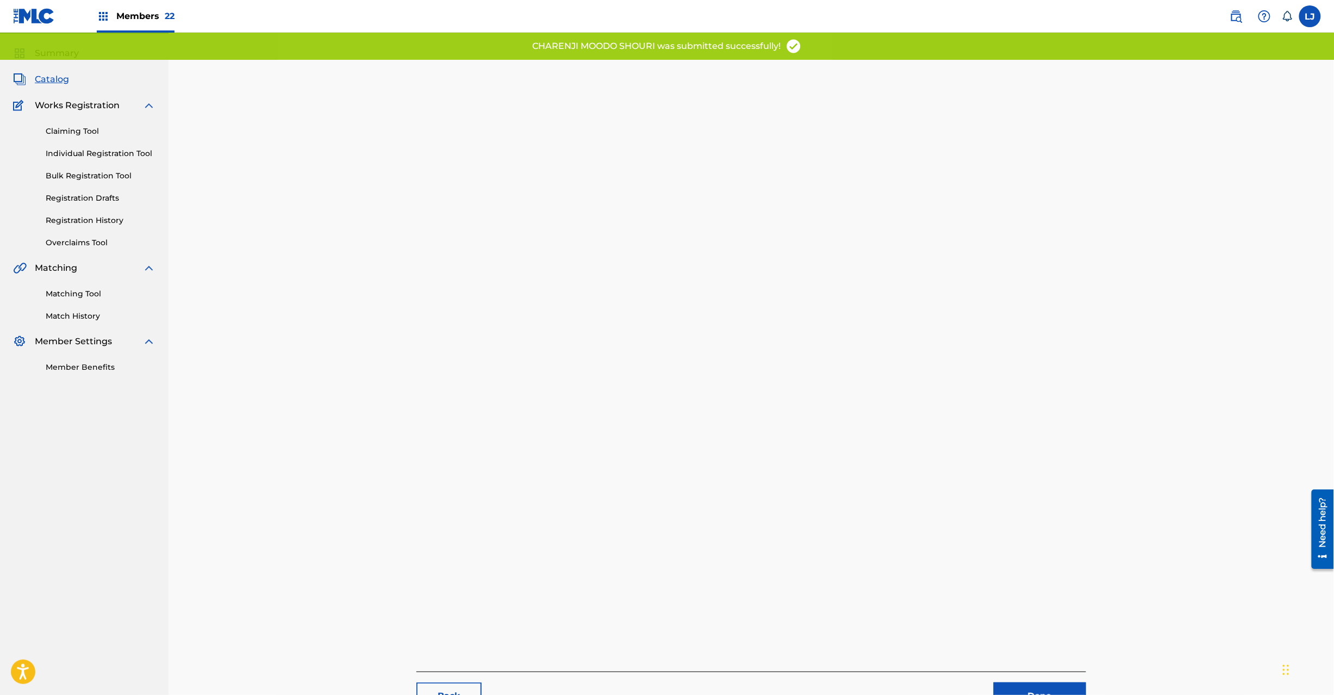
scroll to position [112, 0]
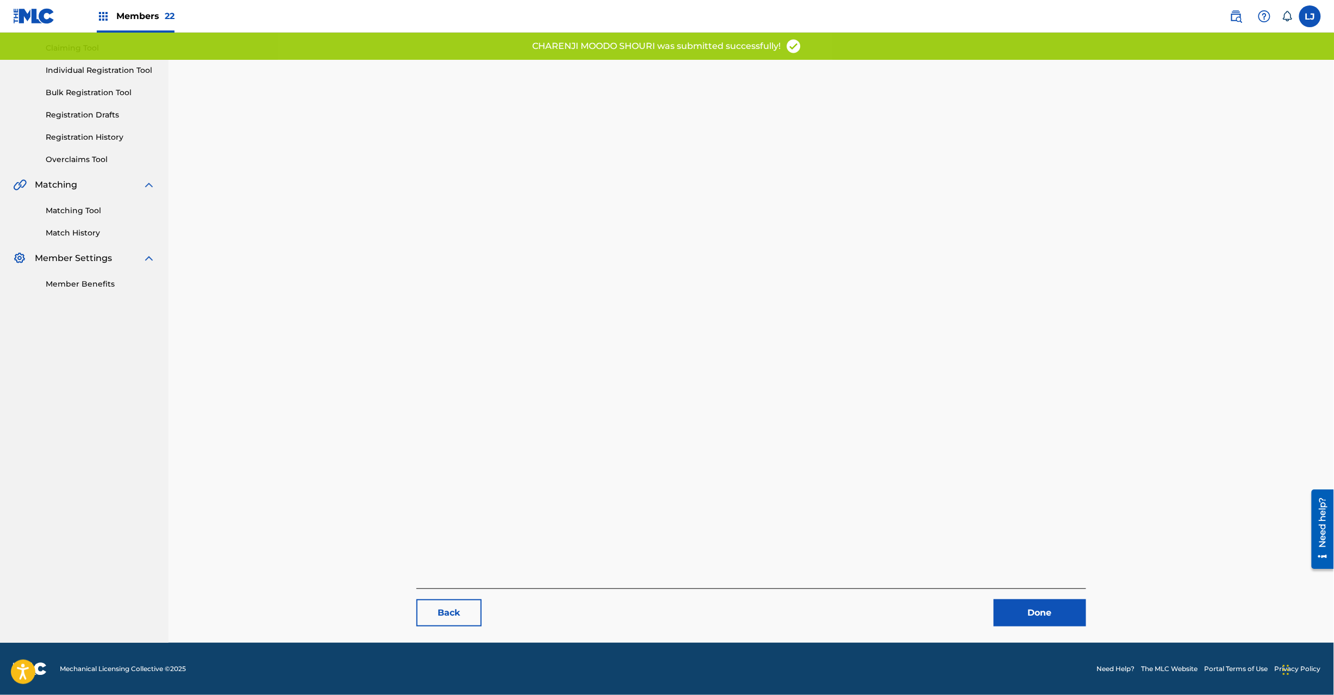
click at [1013, 609] on link "Done" at bounding box center [1040, 612] width 92 height 27
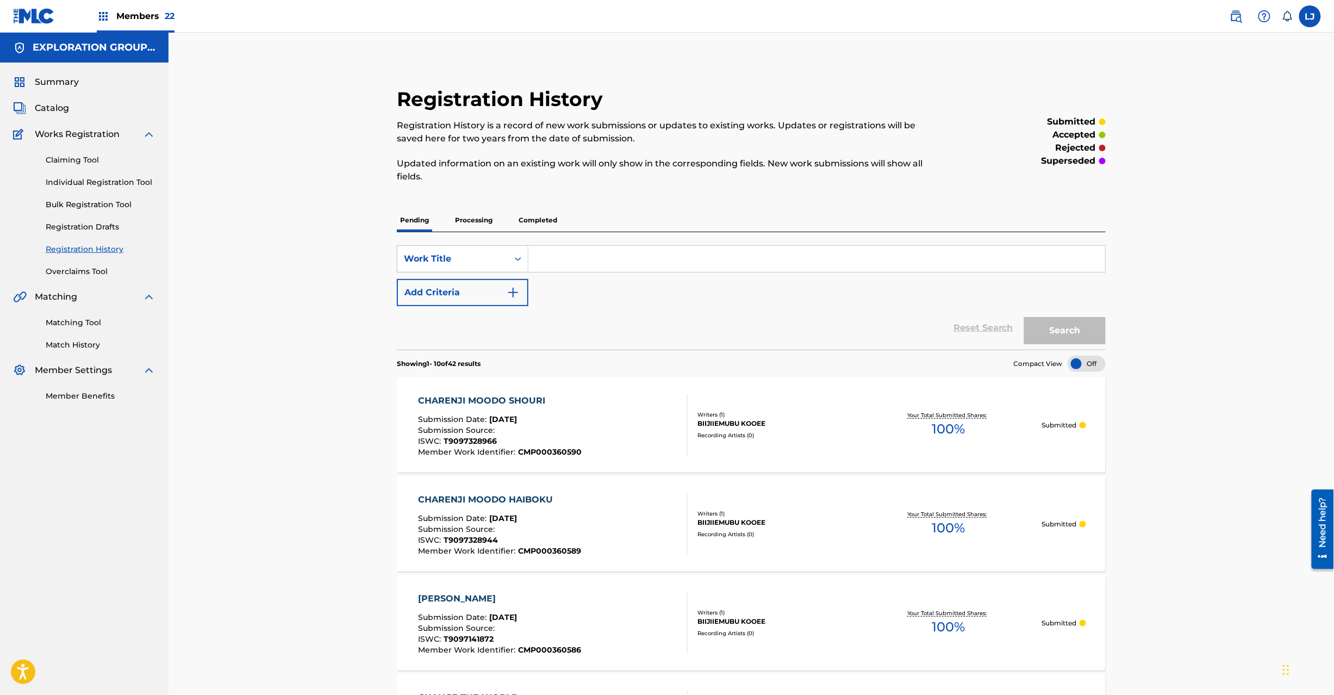
click at [64, 108] on span "Catalog" at bounding box center [52, 108] width 34 height 13
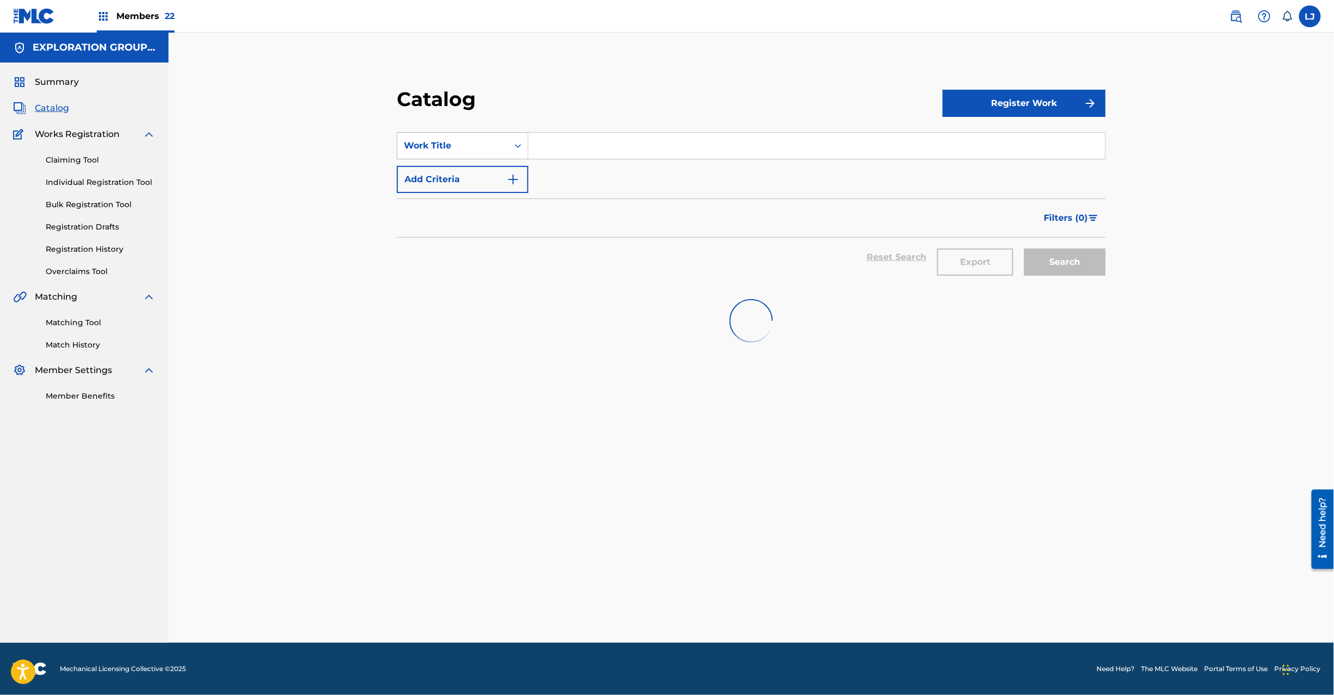
click at [445, 148] on div "Work Title" at bounding box center [453, 145] width 98 height 13
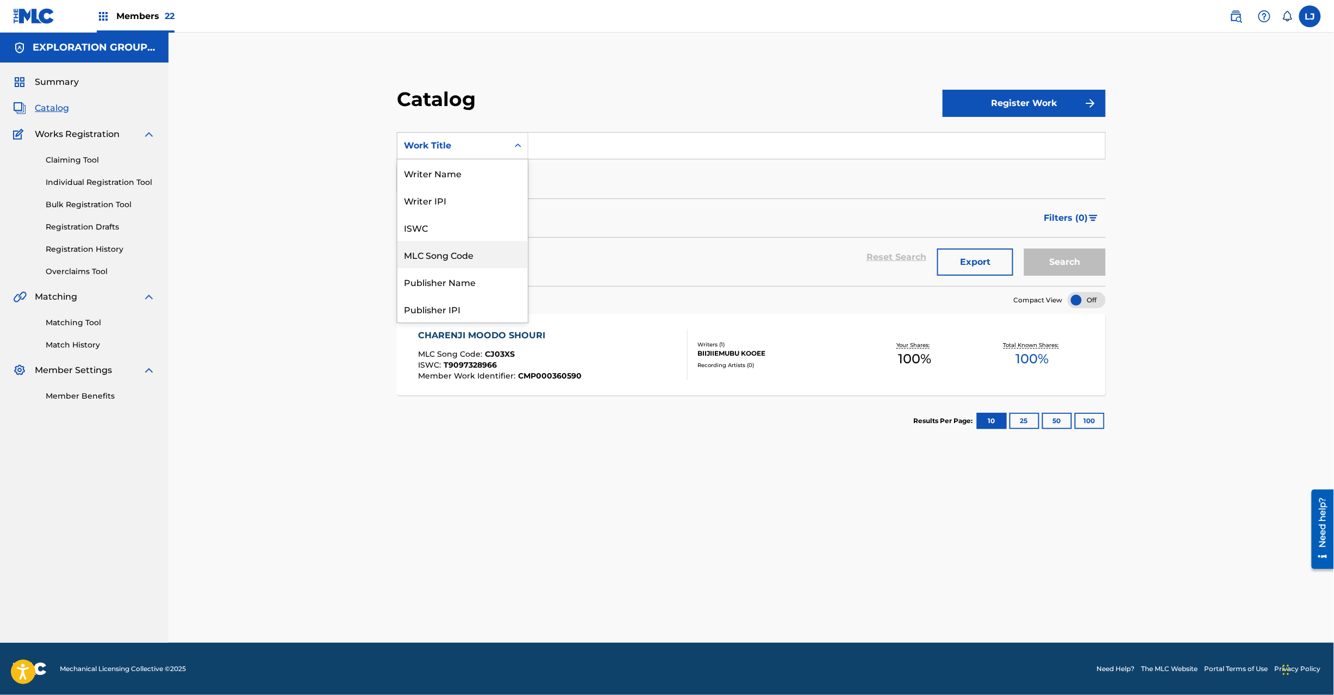
click at [472, 250] on div "MLC Song Code" at bounding box center [462, 254] width 130 height 27
click at [590, 119] on section "SearchWithCriteriaa9ff7275-74d7-4cad-ac4b-41b99ae02408 MLC Song Code Add Criter…" at bounding box center [751, 202] width 709 height 167
click at [586, 145] on input "Search Form" at bounding box center [816, 146] width 577 height 26
paste input "CJ03YF"
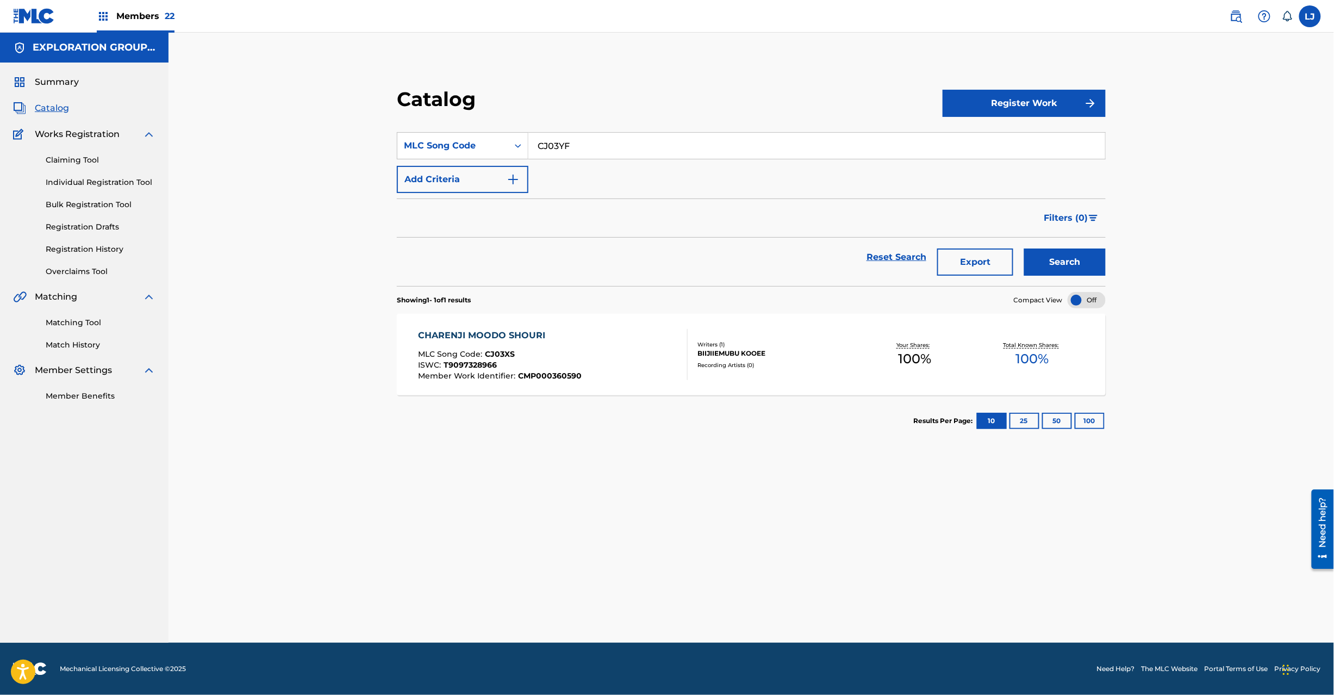
type input "CJ03YF"
click at [1042, 260] on button "Search" at bounding box center [1065, 261] width 82 height 27
click at [694, 344] on div "Writers ( 1 ) [PERSON_NAME] Recording Artists ( 0 )" at bounding box center [772, 354] width 169 height 29
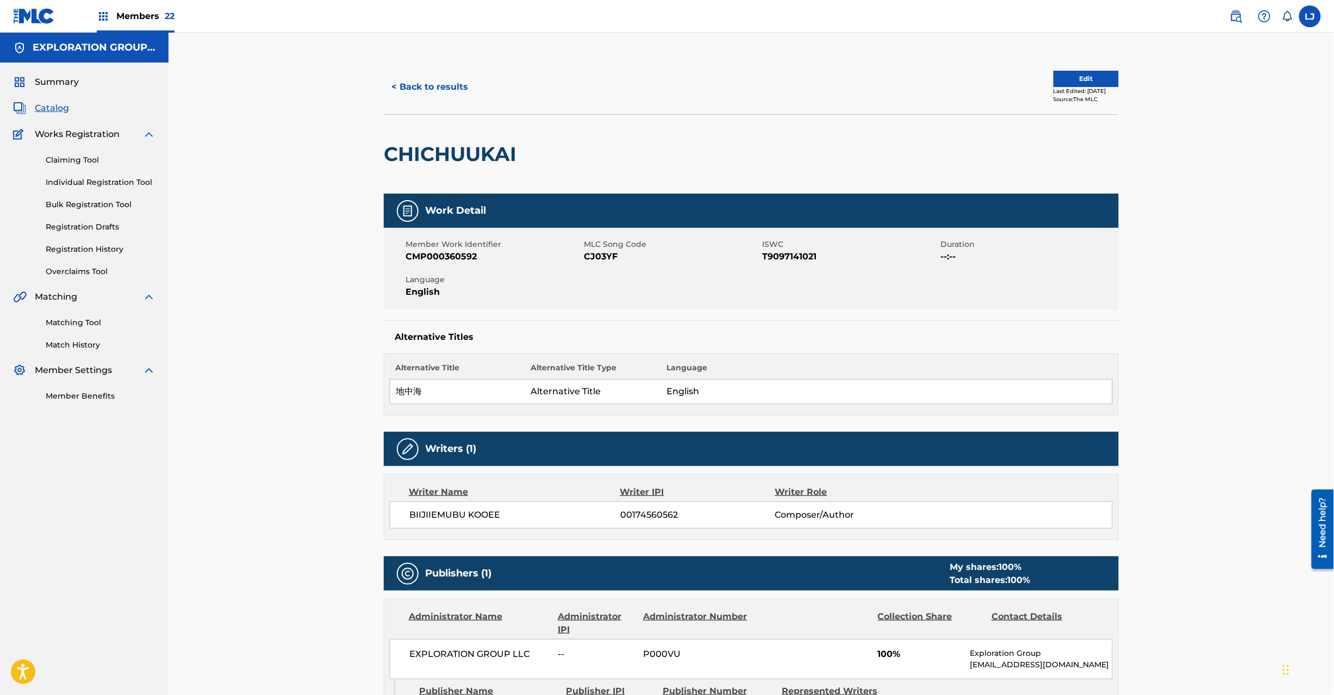
click at [1054, 82] on button "Edit" at bounding box center [1086, 79] width 65 height 16
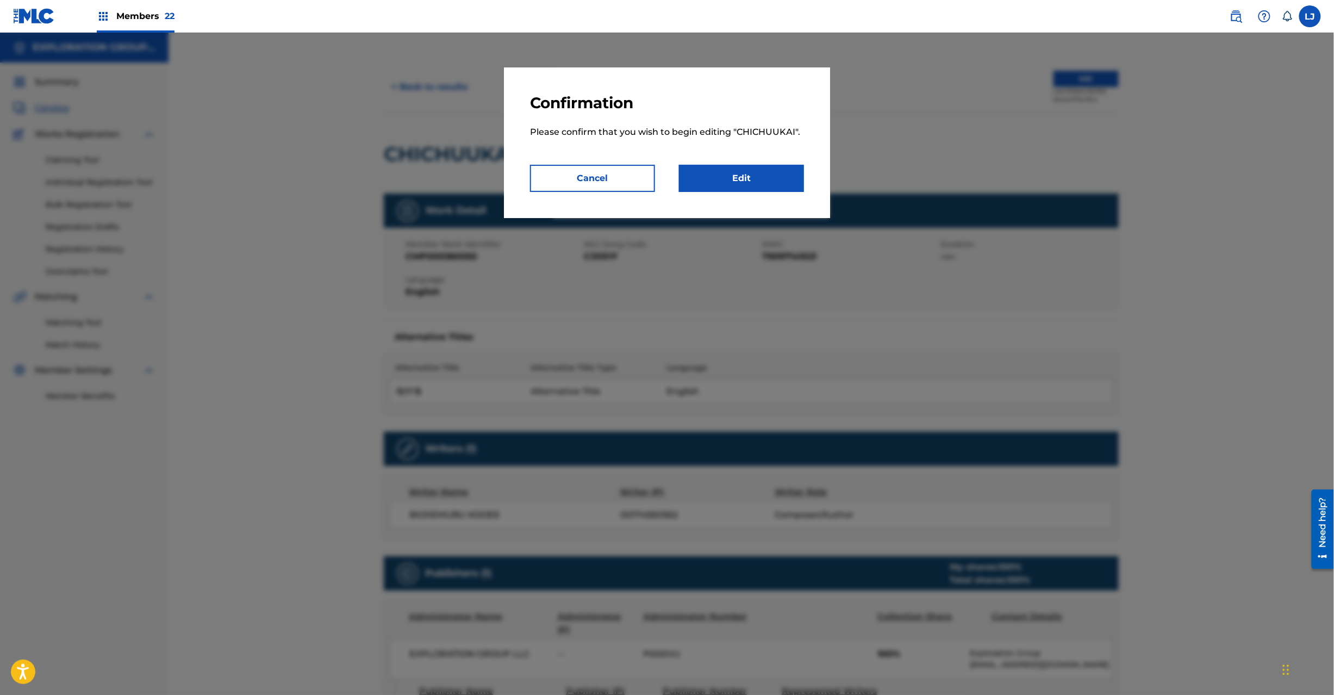
click at [759, 183] on link "Edit" at bounding box center [741, 178] width 125 height 27
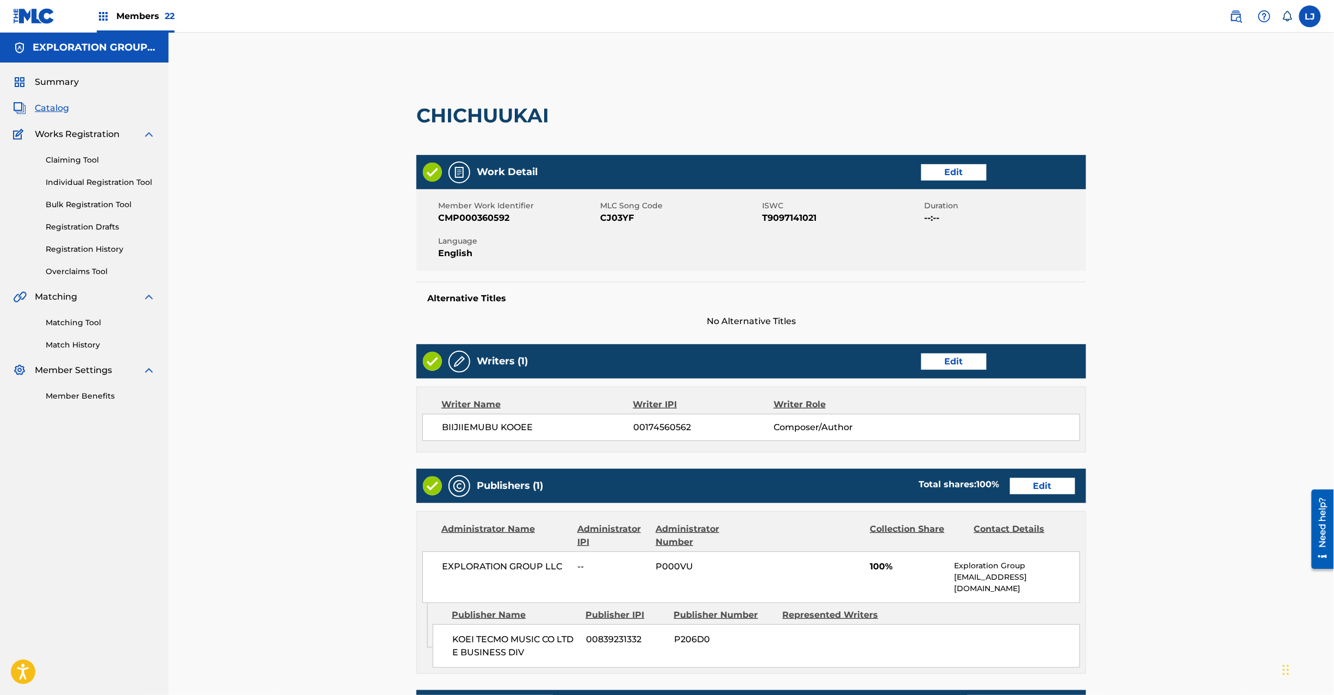
click at [1027, 486] on link "Edit" at bounding box center [1042, 486] width 65 height 16
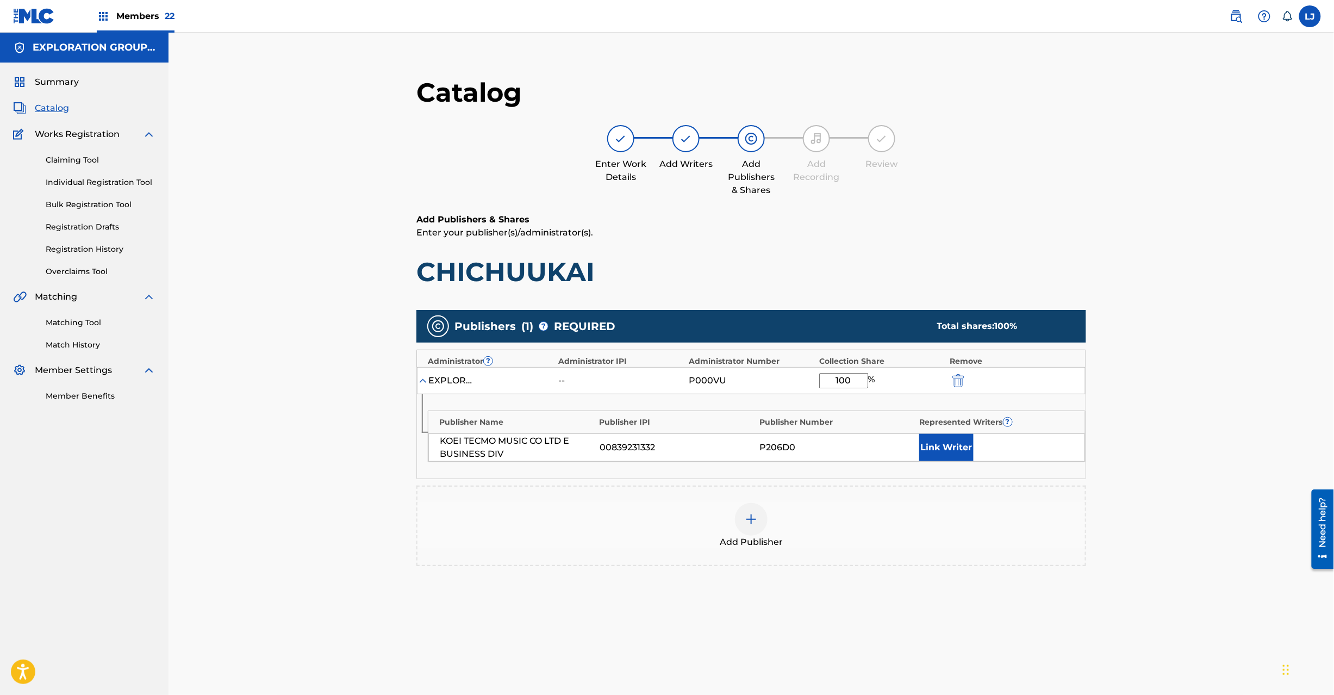
click at [960, 378] on img "submit" at bounding box center [959, 380] width 12 height 13
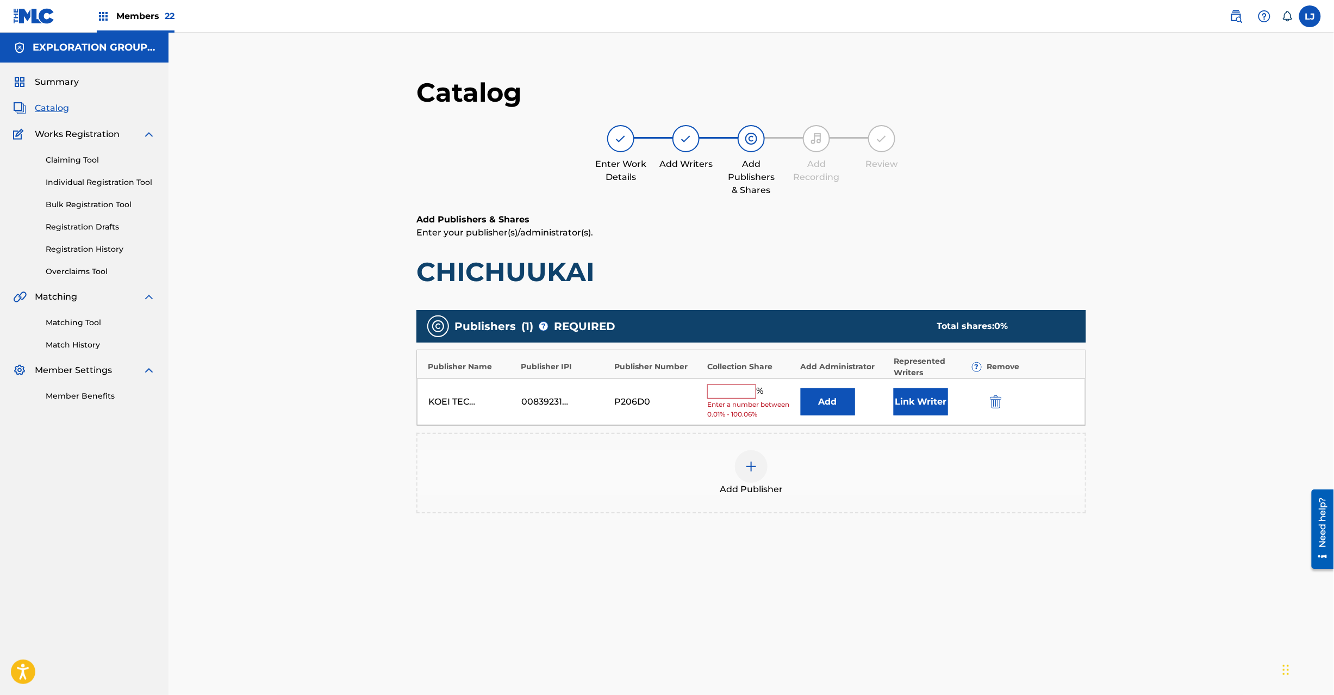
click at [987, 403] on button "submit" at bounding box center [995, 401] width 16 height 13
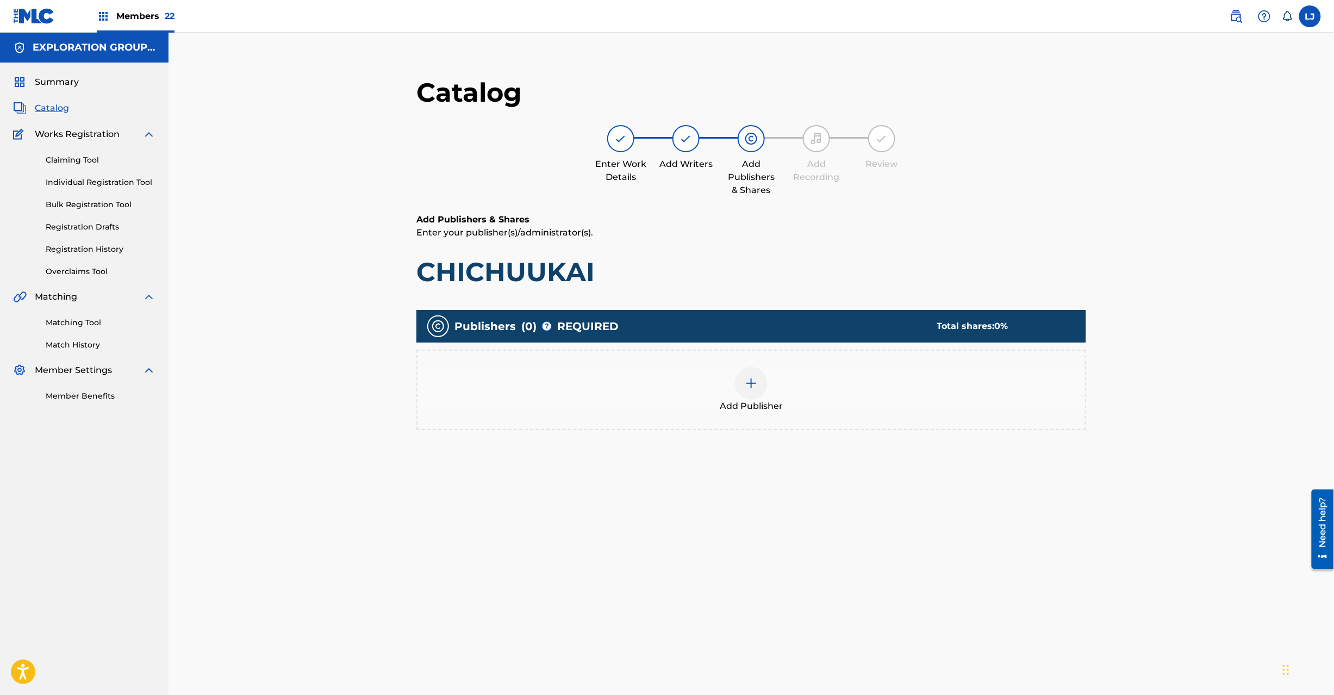
click at [759, 389] on div at bounding box center [751, 383] width 33 height 33
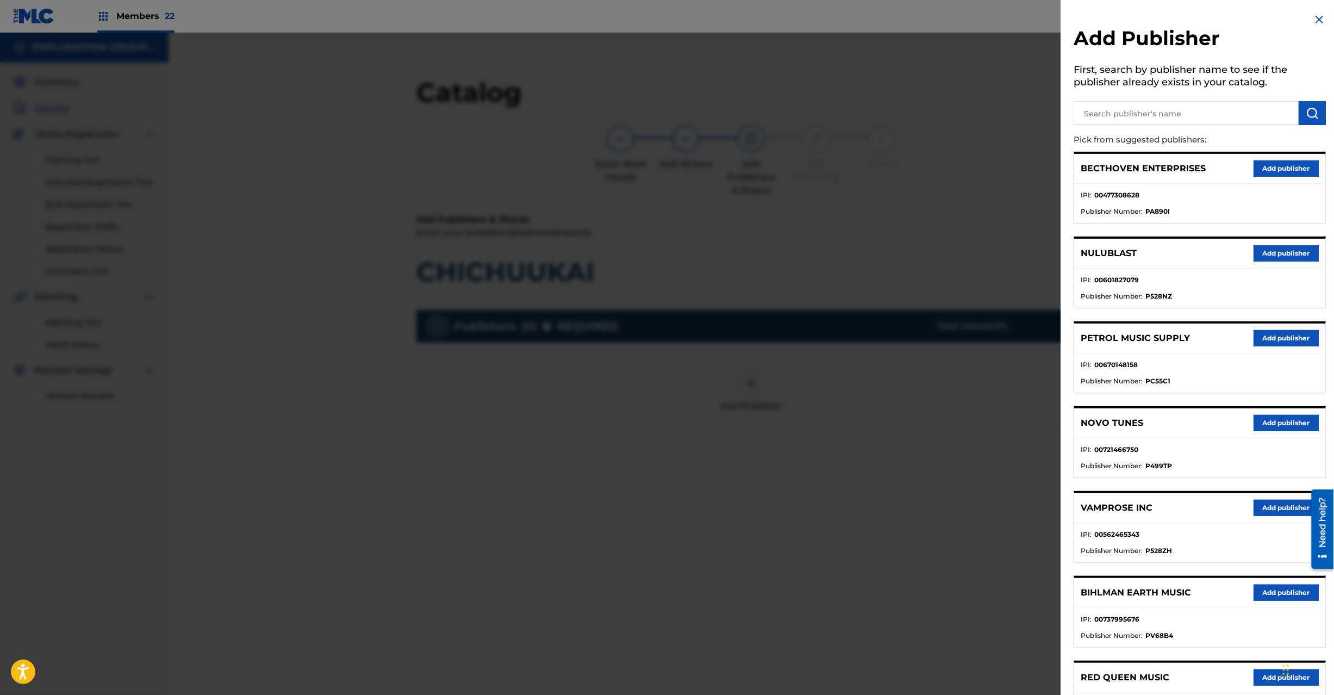
click at [1129, 132] on p "Pick from suggested publishers:" at bounding box center [1169, 139] width 190 height 23
paste input "Koei Tecmo Music Co Ltd N Business Div"
drag, startPoint x: 1153, startPoint y: 118, endPoint x: 1192, endPoint y: 118, distance: 39.1
click at [1153, 118] on input "Koei Tecmo Music Co Ltd N Business Div" at bounding box center [1186, 113] width 225 height 24
type input "Koei Tecmo Music Co Ltd N Business Div"
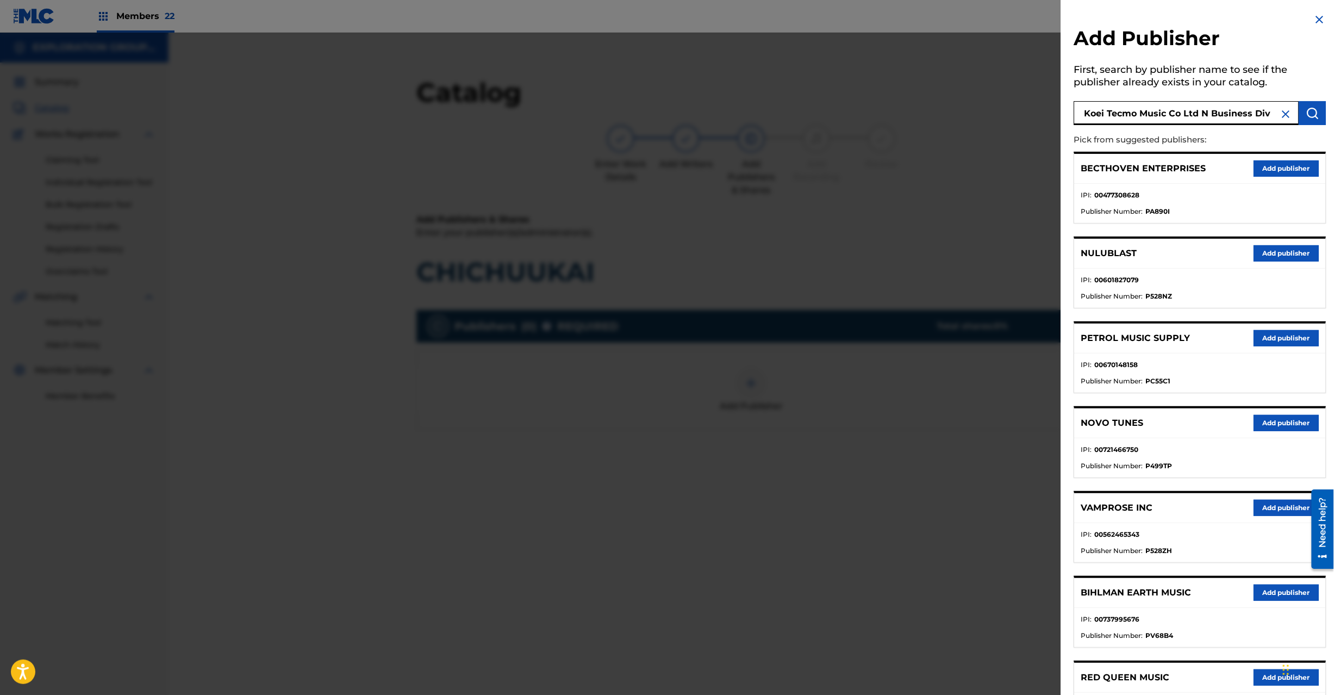
click at [1322, 117] on button "submit" at bounding box center [1312, 113] width 27 height 24
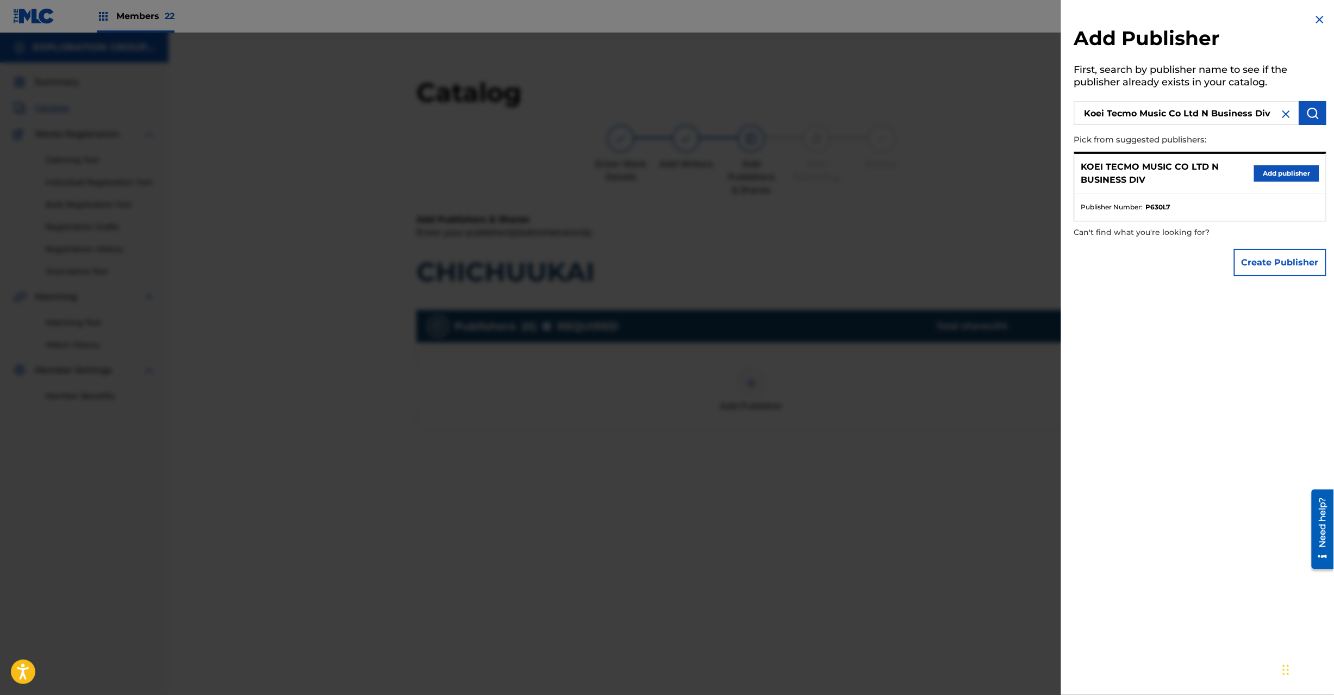
click at [1275, 171] on button "Add publisher" at bounding box center [1286, 173] width 65 height 16
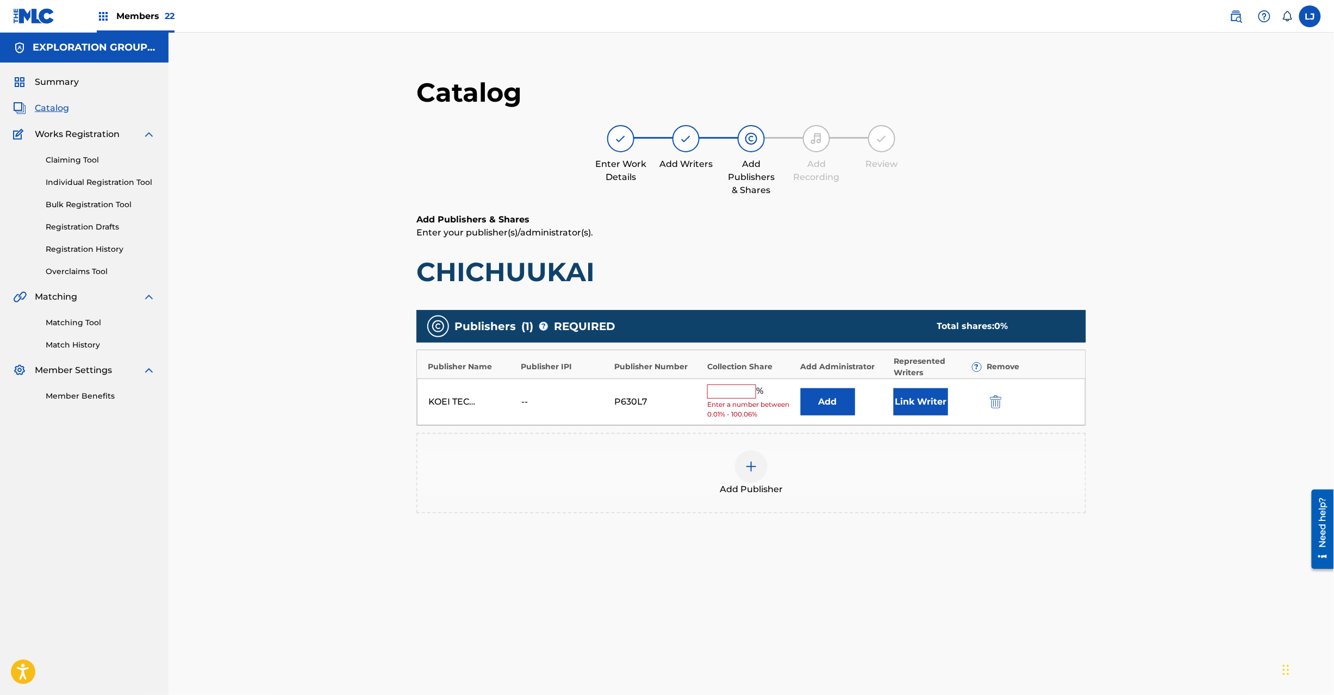
click at [841, 407] on button "Add" at bounding box center [828, 401] width 54 height 27
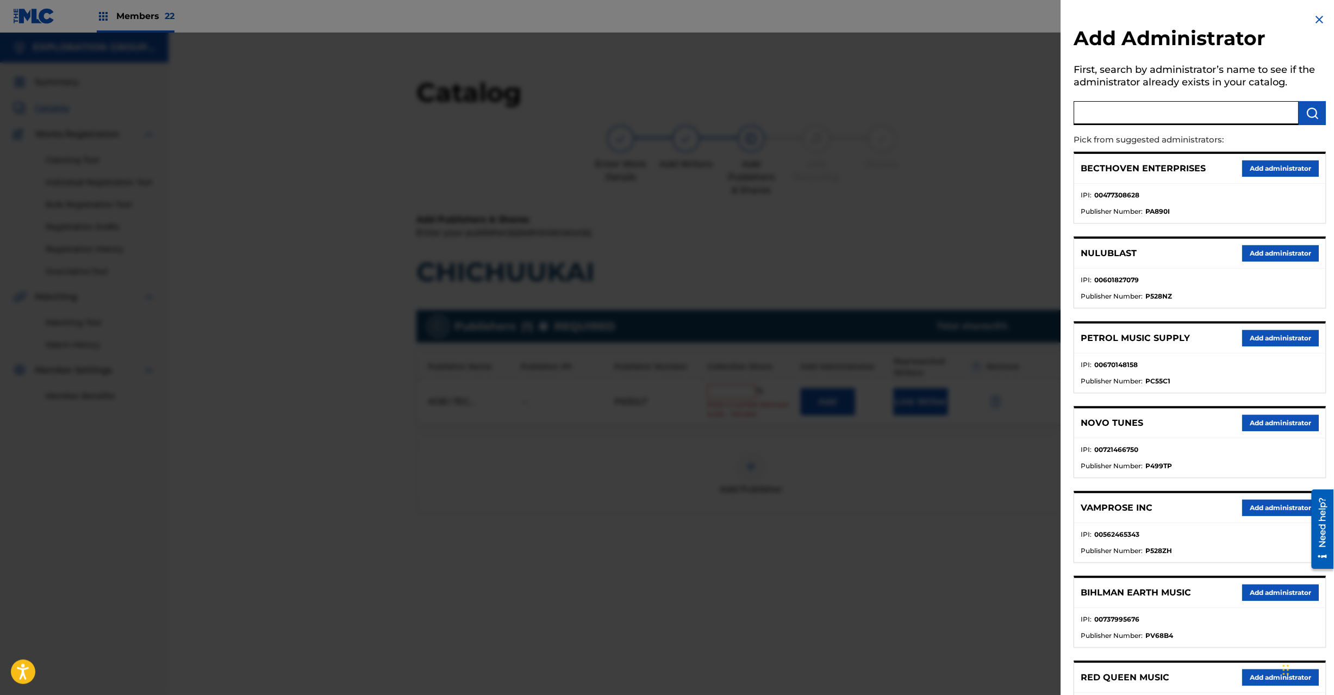
click at [1201, 122] on input "text" at bounding box center [1186, 113] width 225 height 24
paste input "Exploration Group LLC"
type input "Exploration Group LLC"
click at [1300, 109] on button "submit" at bounding box center [1312, 113] width 27 height 24
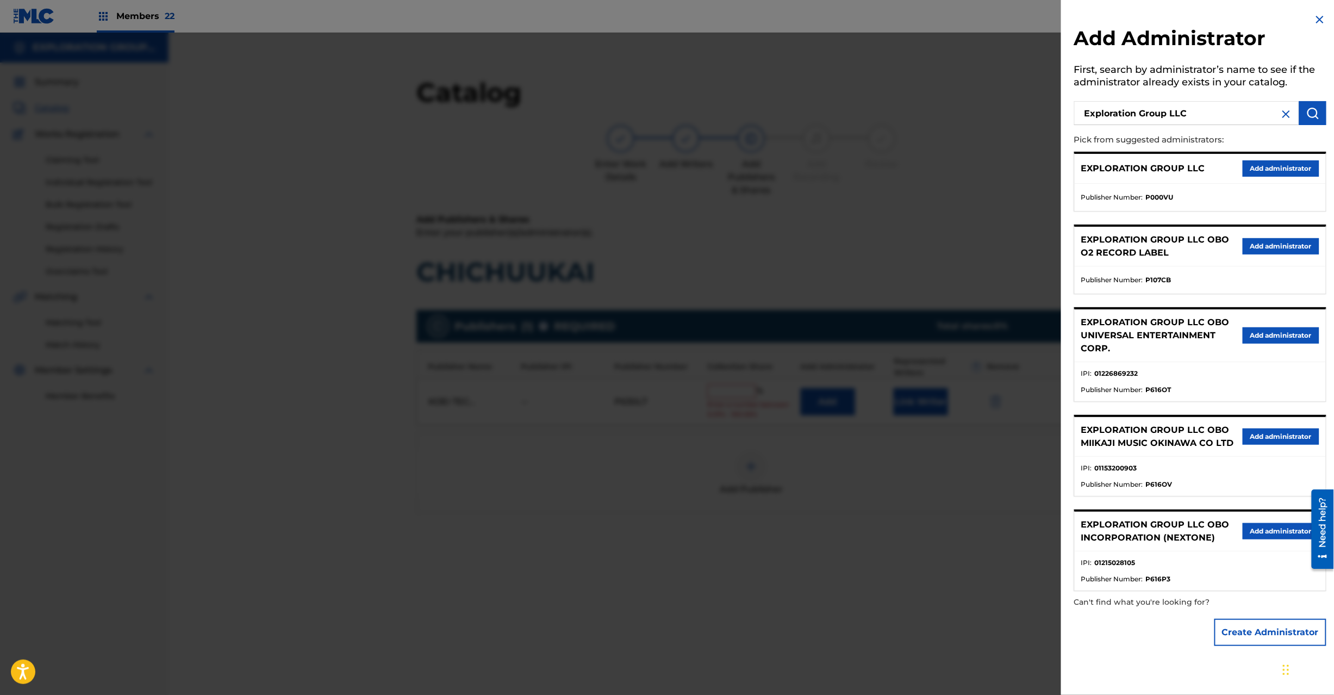
click at [1265, 170] on button "Add administrator" at bounding box center [1281, 168] width 77 height 16
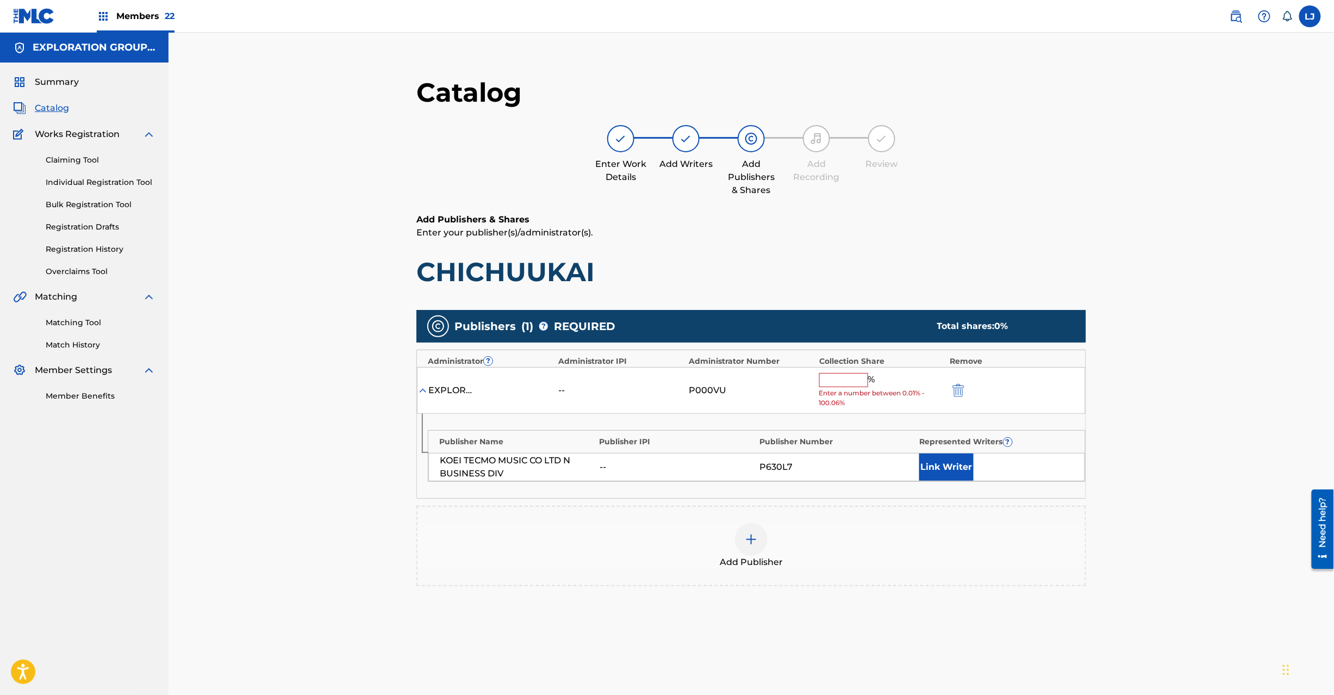
click at [849, 382] on input "text" at bounding box center [843, 380] width 49 height 14
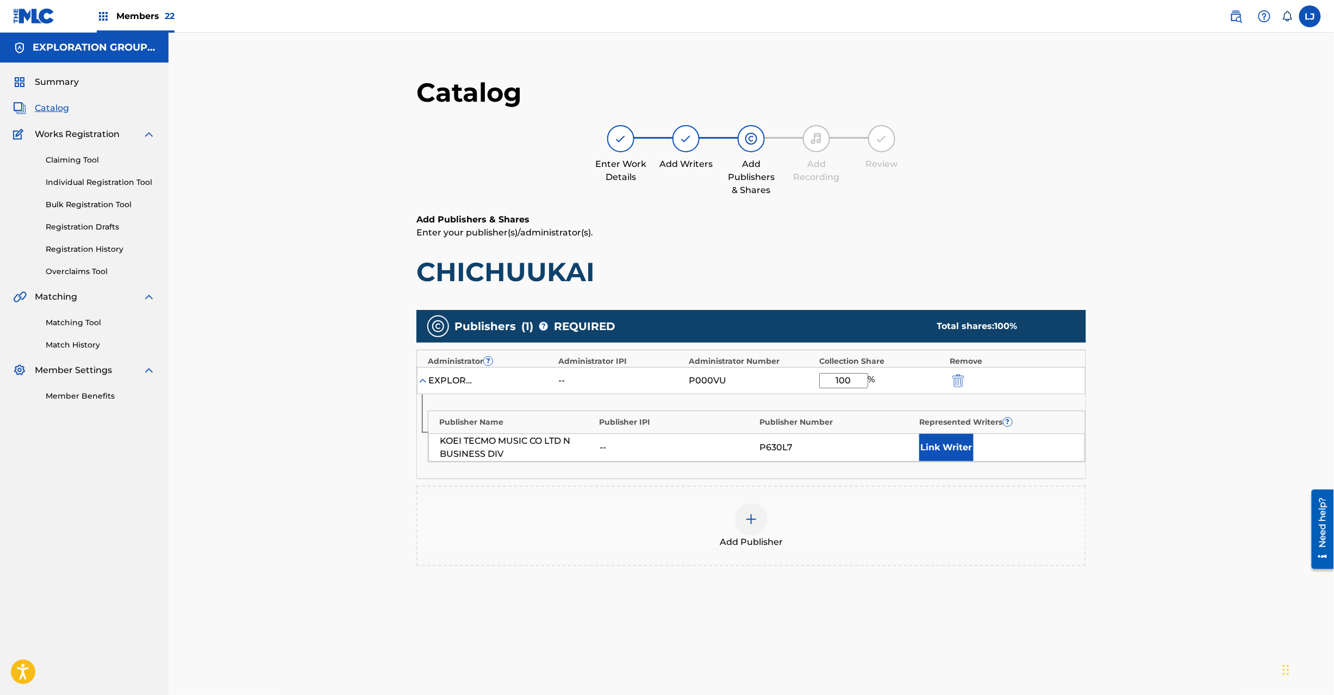
scroll to position [112, 0]
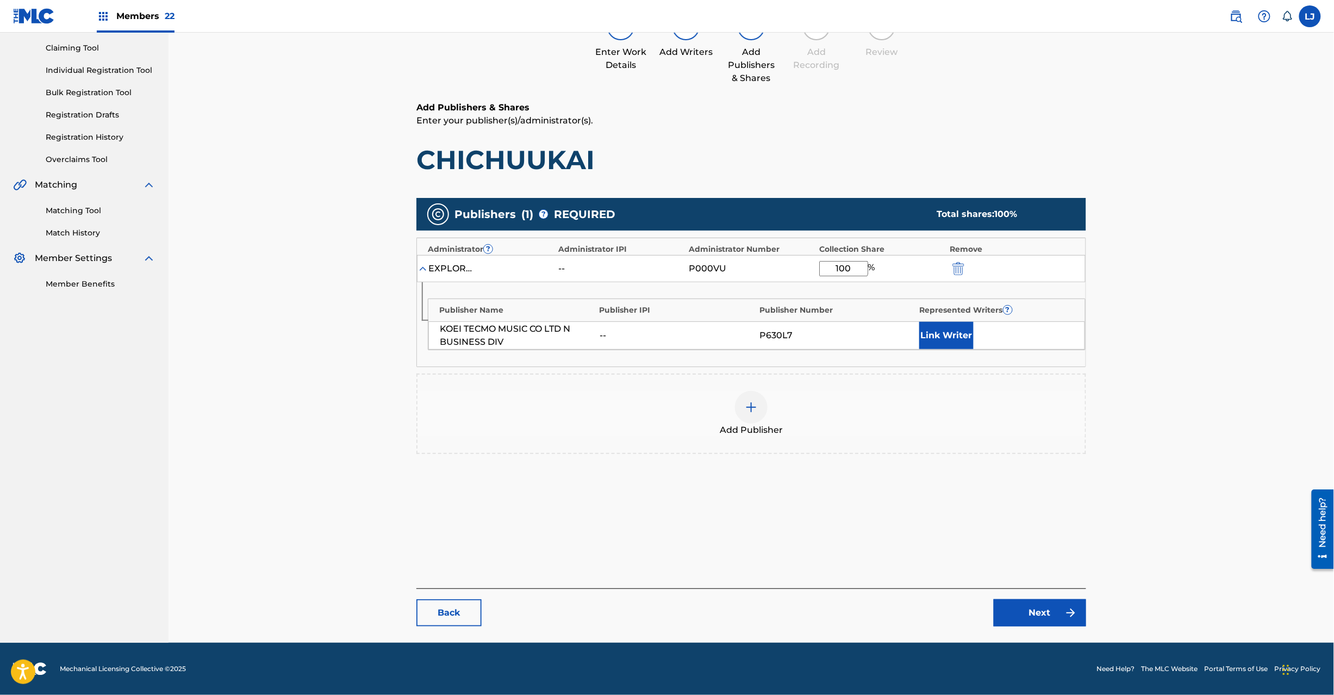
type input "100"
click at [1031, 615] on link "Next" at bounding box center [1040, 612] width 92 height 27
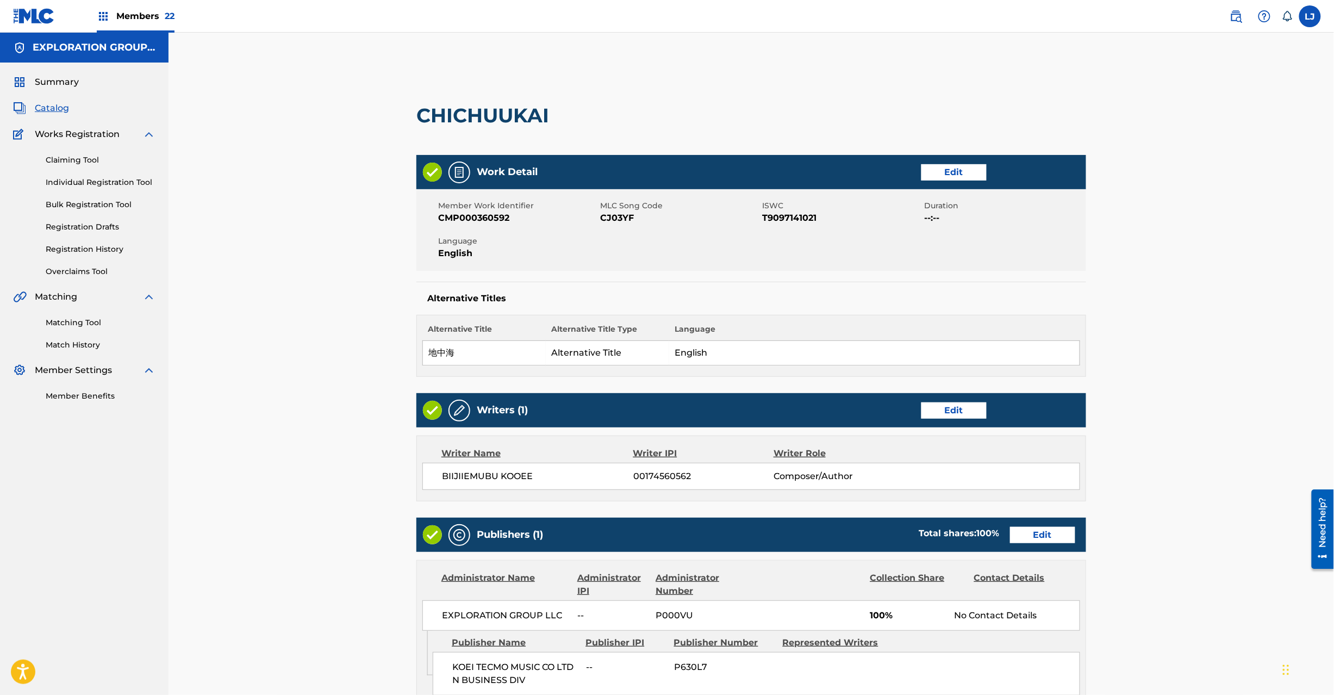
scroll to position [216, 0]
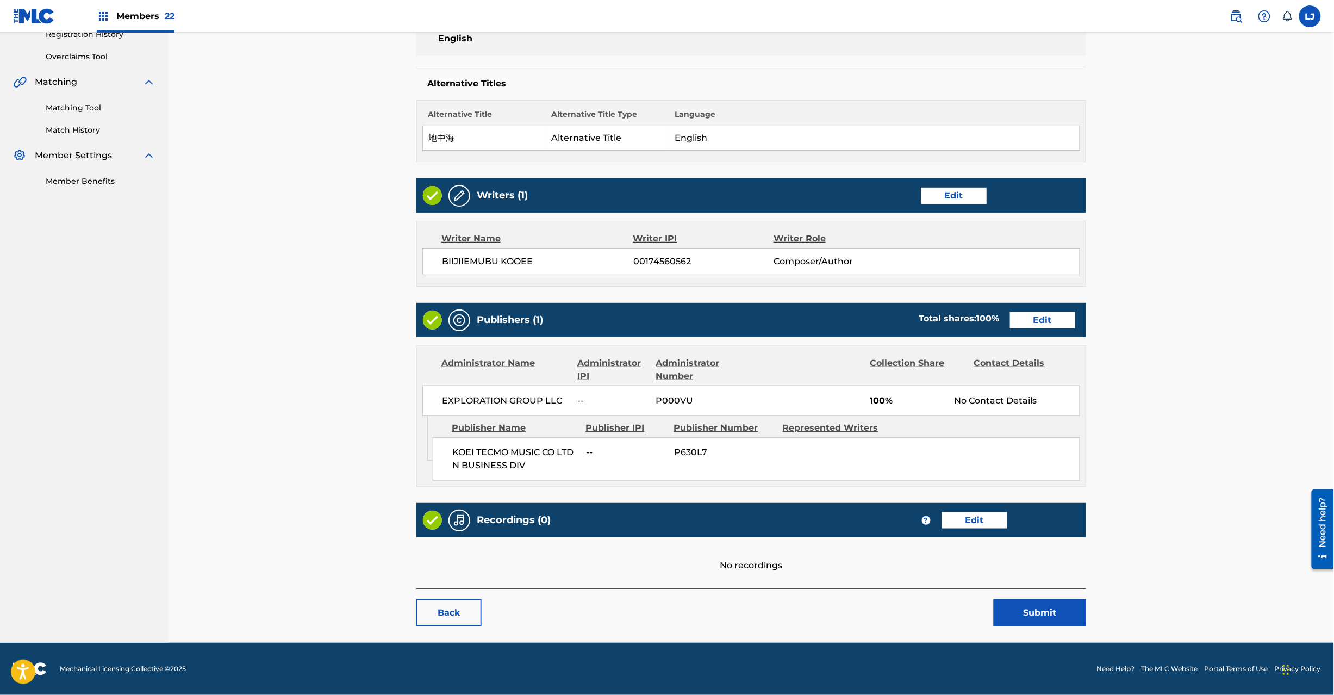
click at [1042, 620] on button "Submit" at bounding box center [1040, 612] width 92 height 27
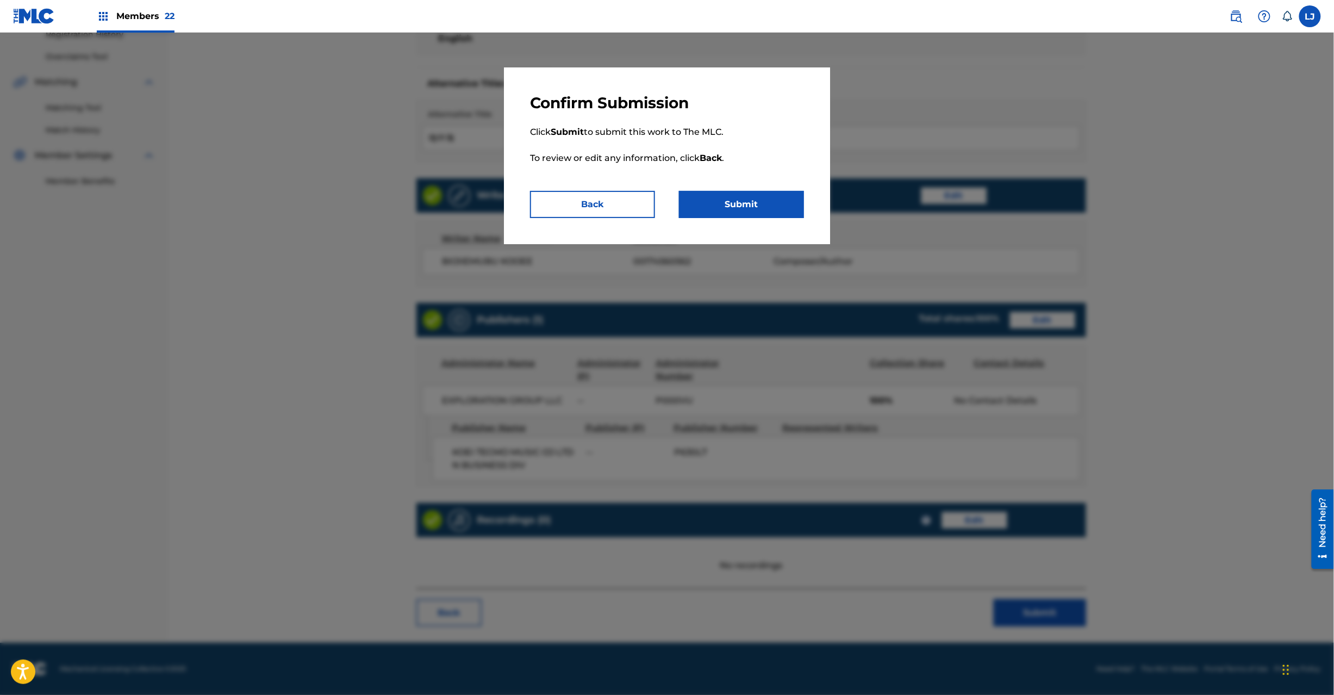
click at [747, 196] on button "Submit" at bounding box center [741, 204] width 125 height 27
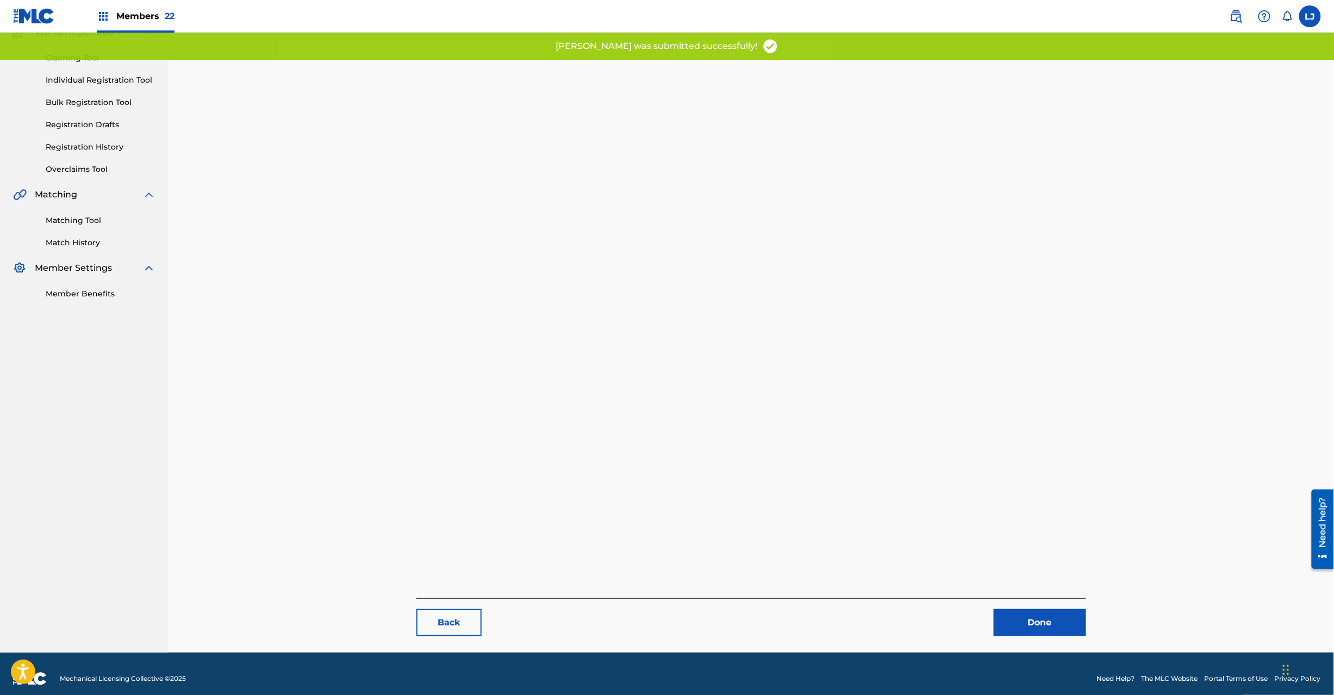
scroll to position [112, 0]
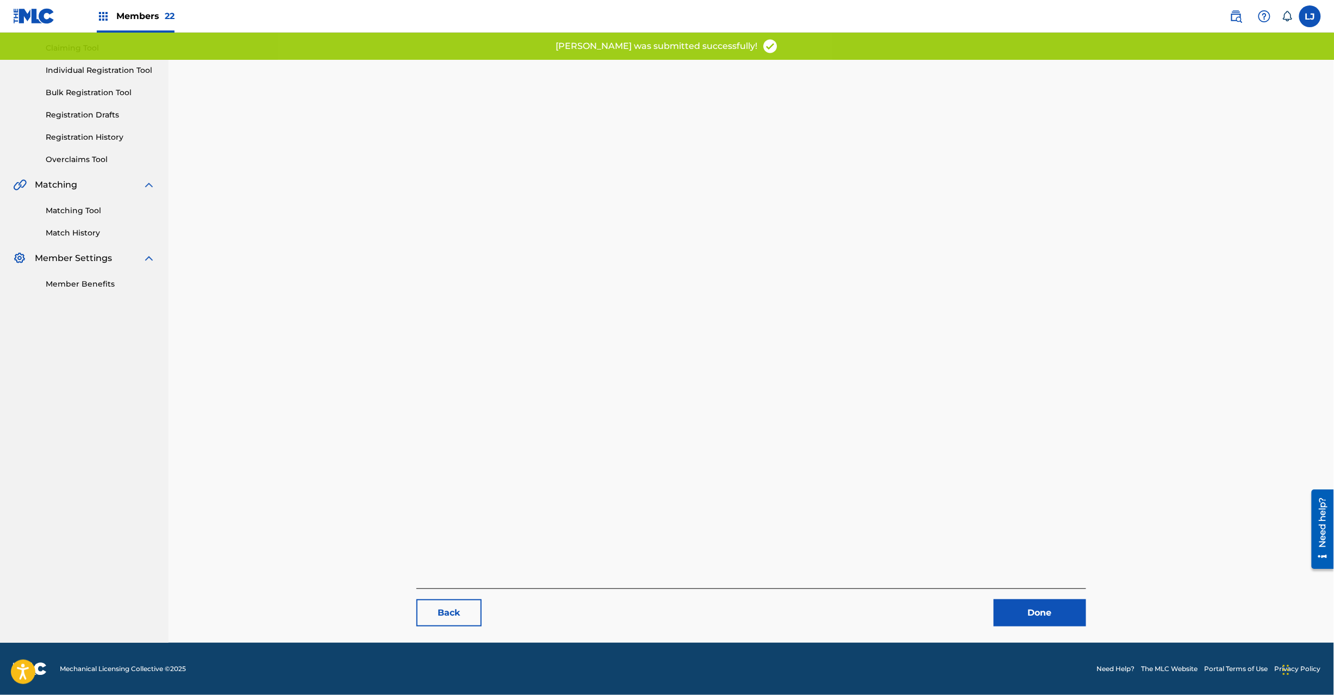
click at [1044, 614] on link "Done" at bounding box center [1040, 612] width 92 height 27
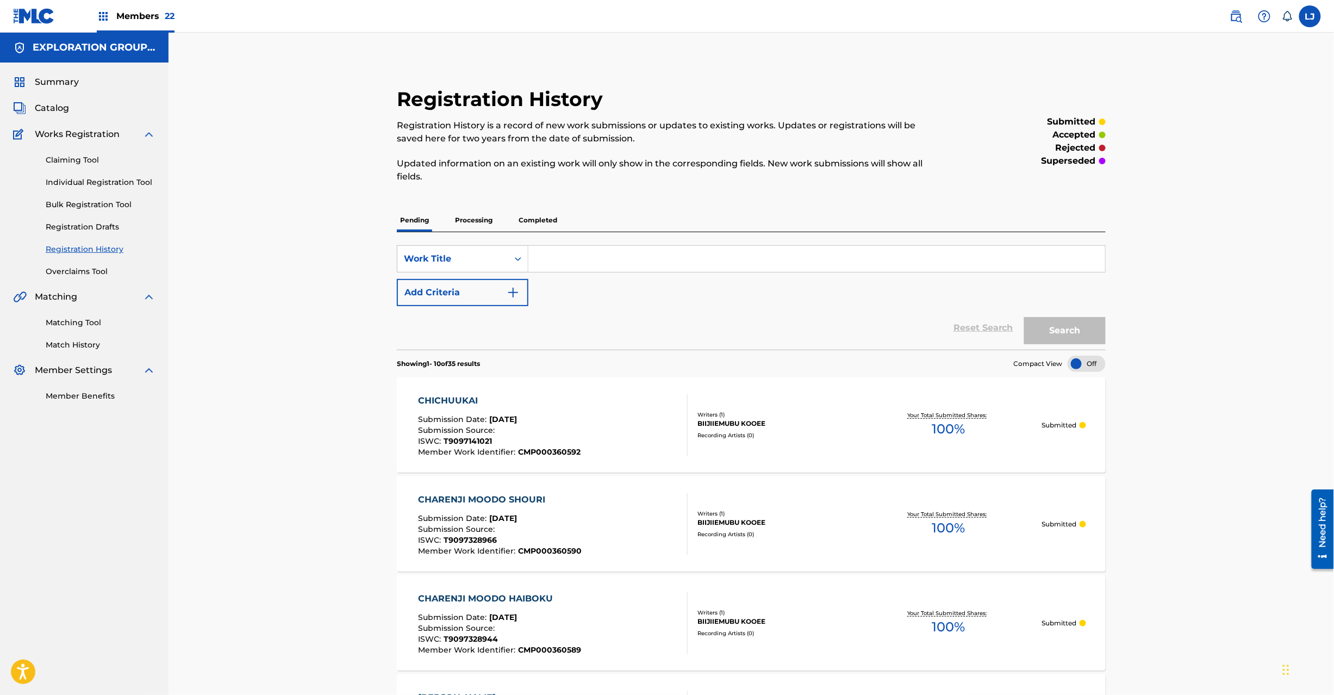
click at [57, 111] on span "Catalog" at bounding box center [52, 108] width 34 height 13
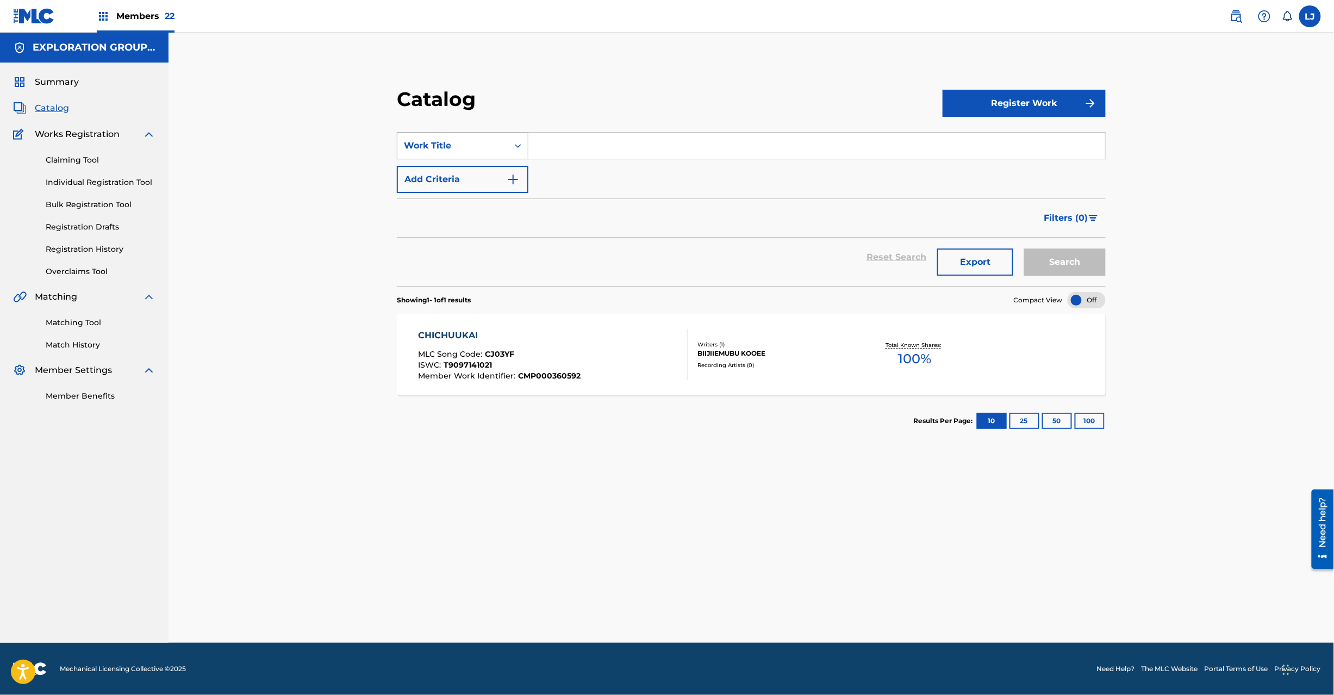
click at [477, 142] on div "Work Title" at bounding box center [453, 145] width 98 height 13
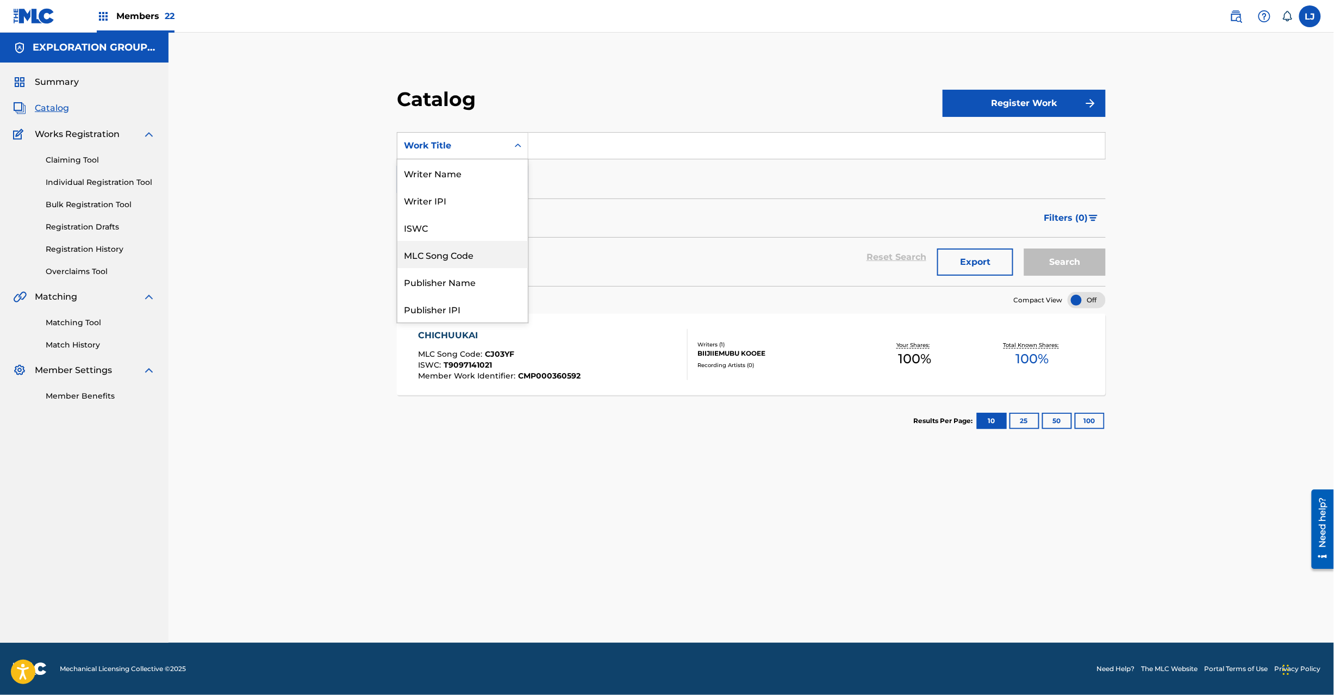
drag, startPoint x: 479, startPoint y: 259, endPoint x: 565, endPoint y: 165, distance: 127.7
click at [484, 252] on div "MLC Song Code" at bounding box center [462, 254] width 130 height 27
click at [585, 140] on input "Search Form" at bounding box center [816, 146] width 577 height 26
paste input "CJ03XK"
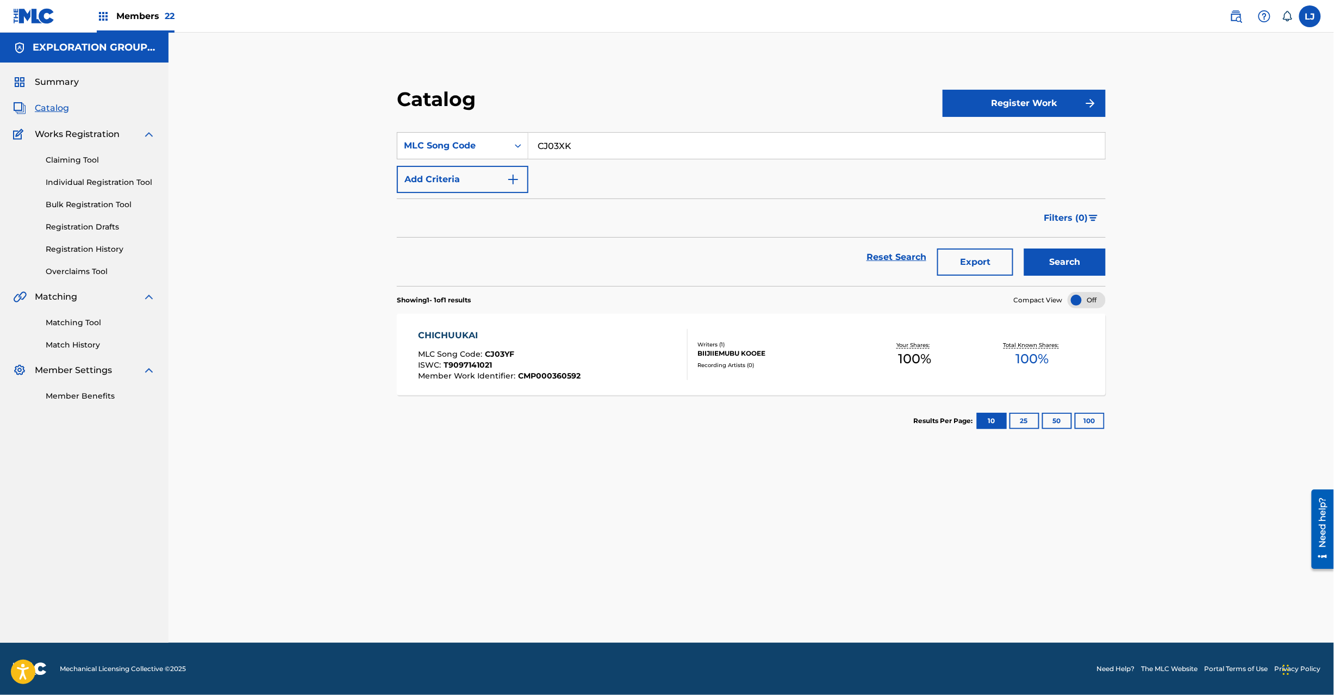
type input "CJ03XK"
click at [1057, 258] on button "Search" at bounding box center [1065, 261] width 82 height 27
click at [623, 353] on div "CHICHUUKAI MLC Song Code : CJ03XK ISWC : T1017883304 Member Work Identifier : C…" at bounding box center [553, 354] width 270 height 51
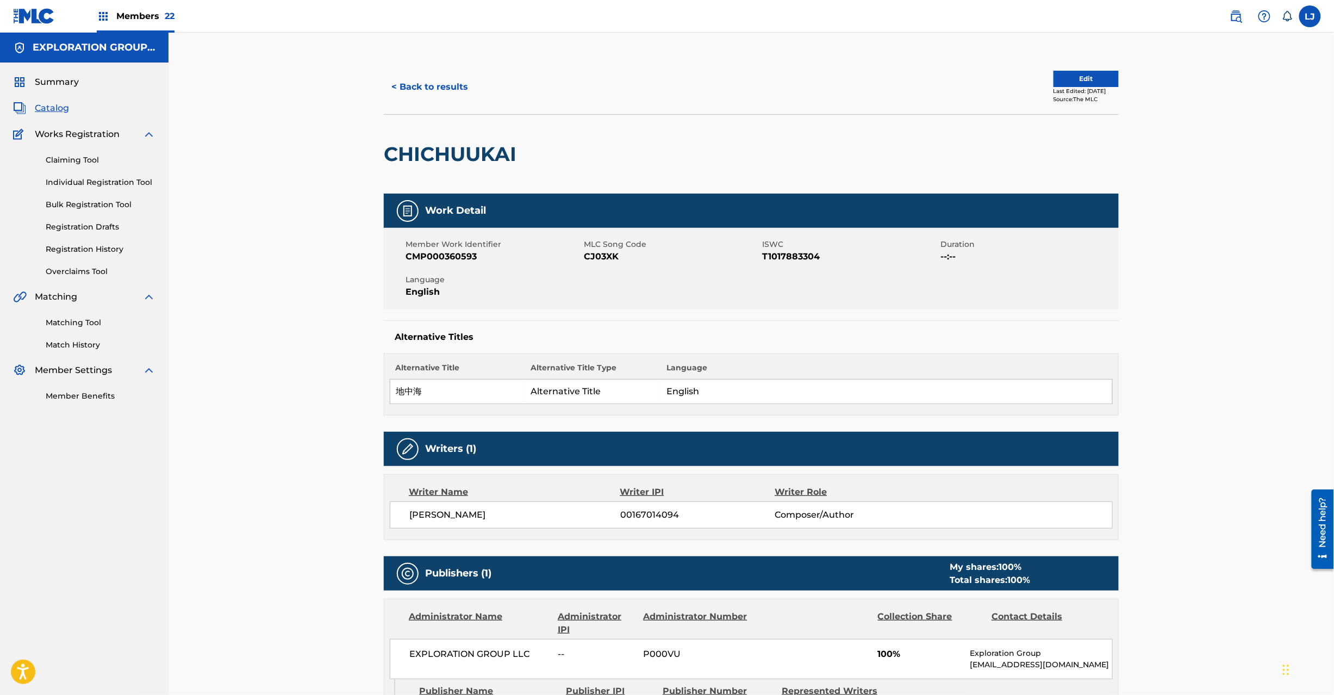
click at [1054, 77] on button "Edit" at bounding box center [1086, 79] width 65 height 16
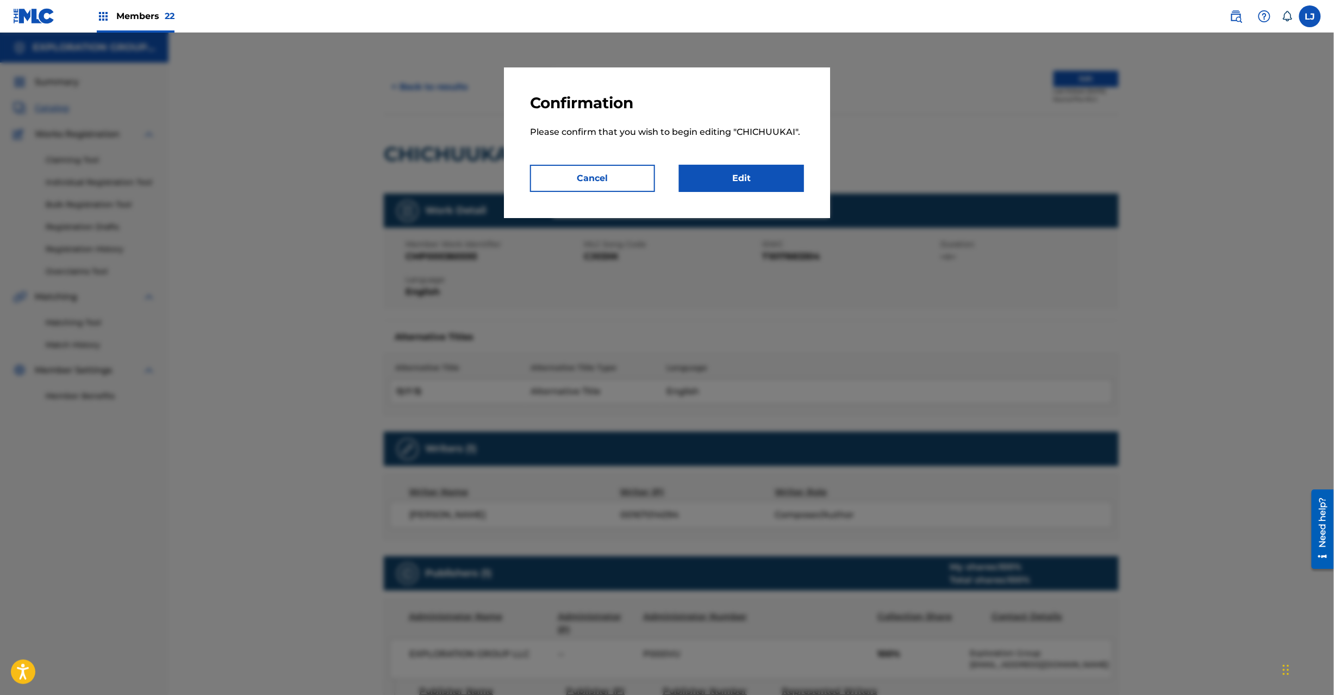
click at [749, 166] on link "Edit" at bounding box center [741, 178] width 125 height 27
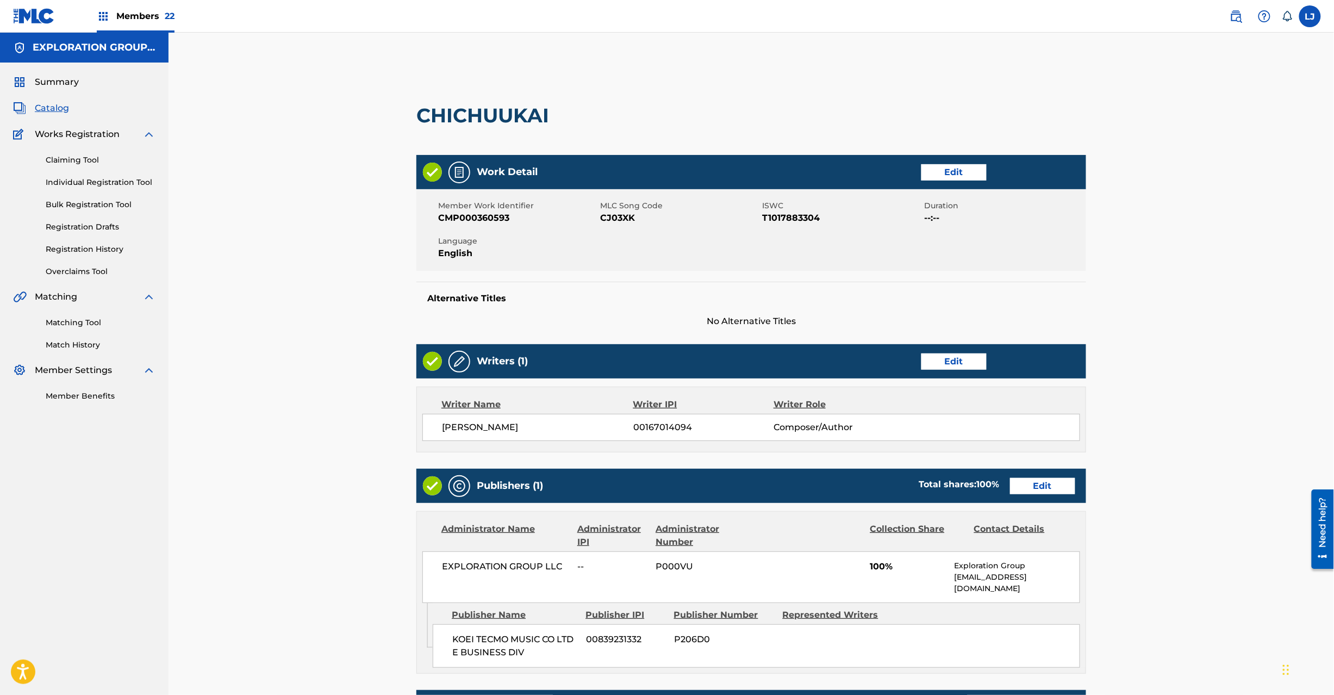
click at [1047, 490] on link "Edit" at bounding box center [1042, 486] width 65 height 16
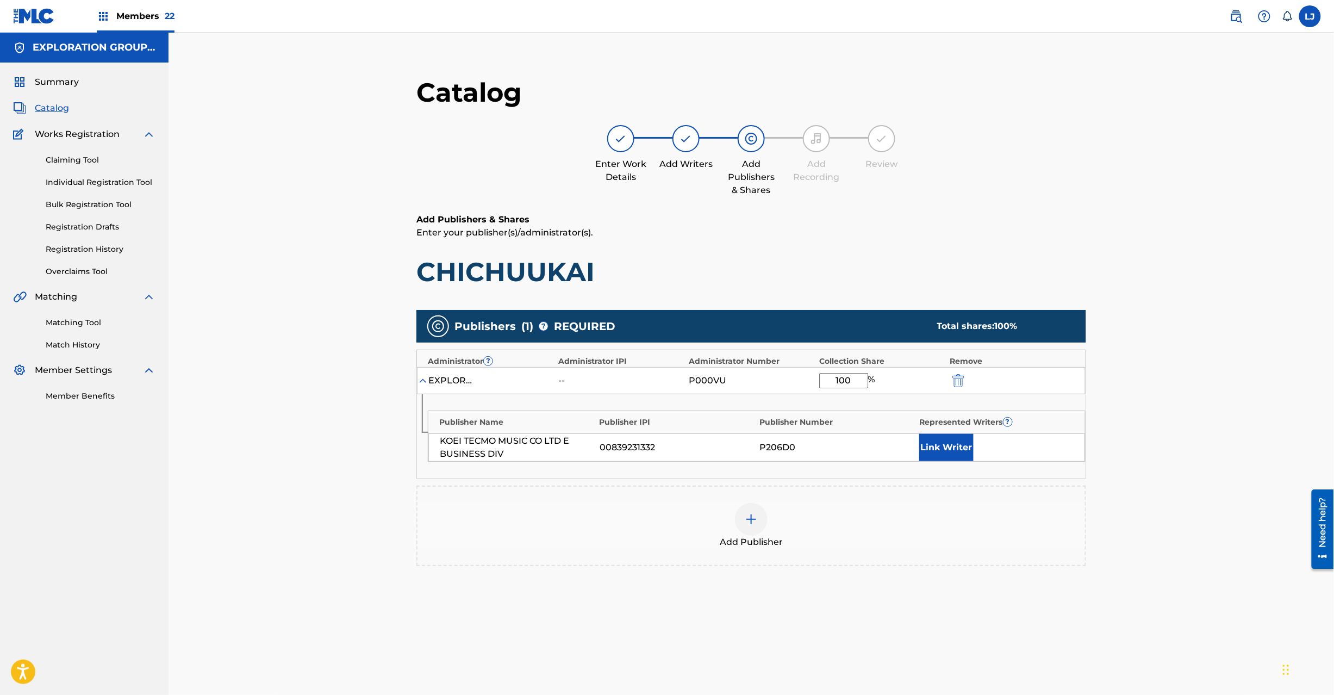
click at [955, 379] on img "submit" at bounding box center [959, 380] width 12 height 13
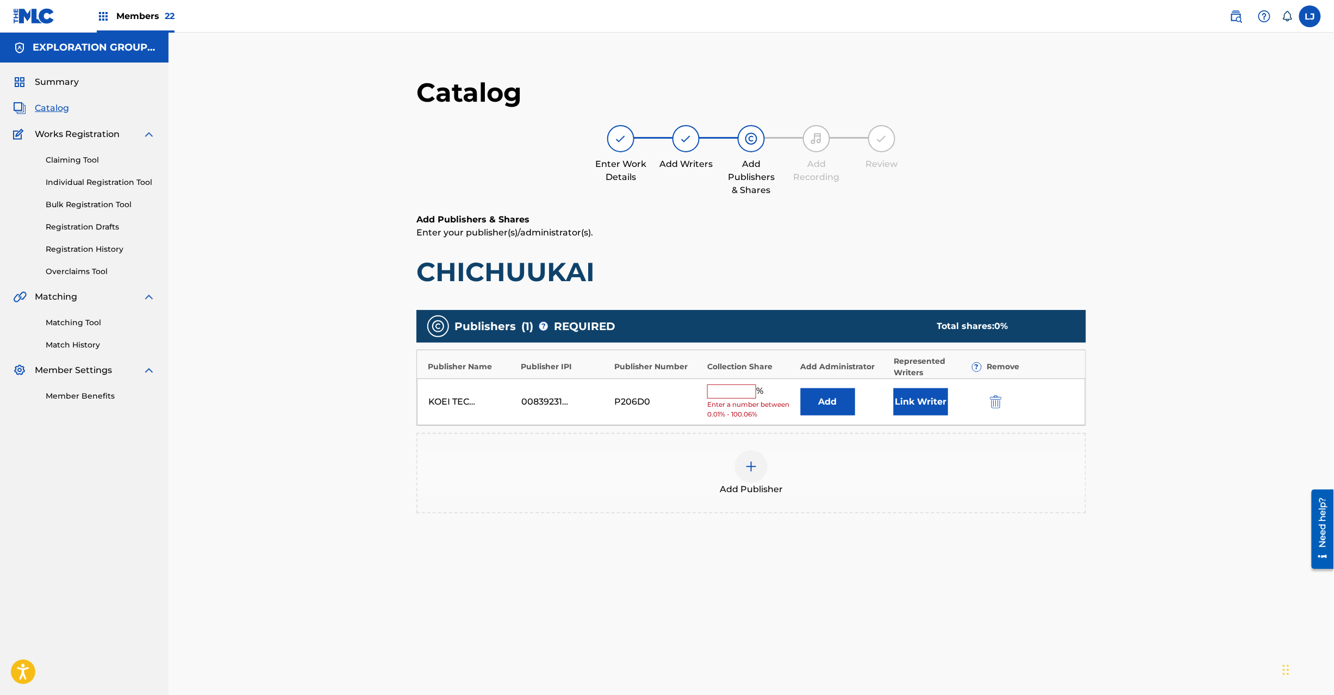
click at [1005, 407] on div at bounding box center [1011, 401] width 49 height 13
click at [995, 403] on img "submit" at bounding box center [996, 401] width 12 height 13
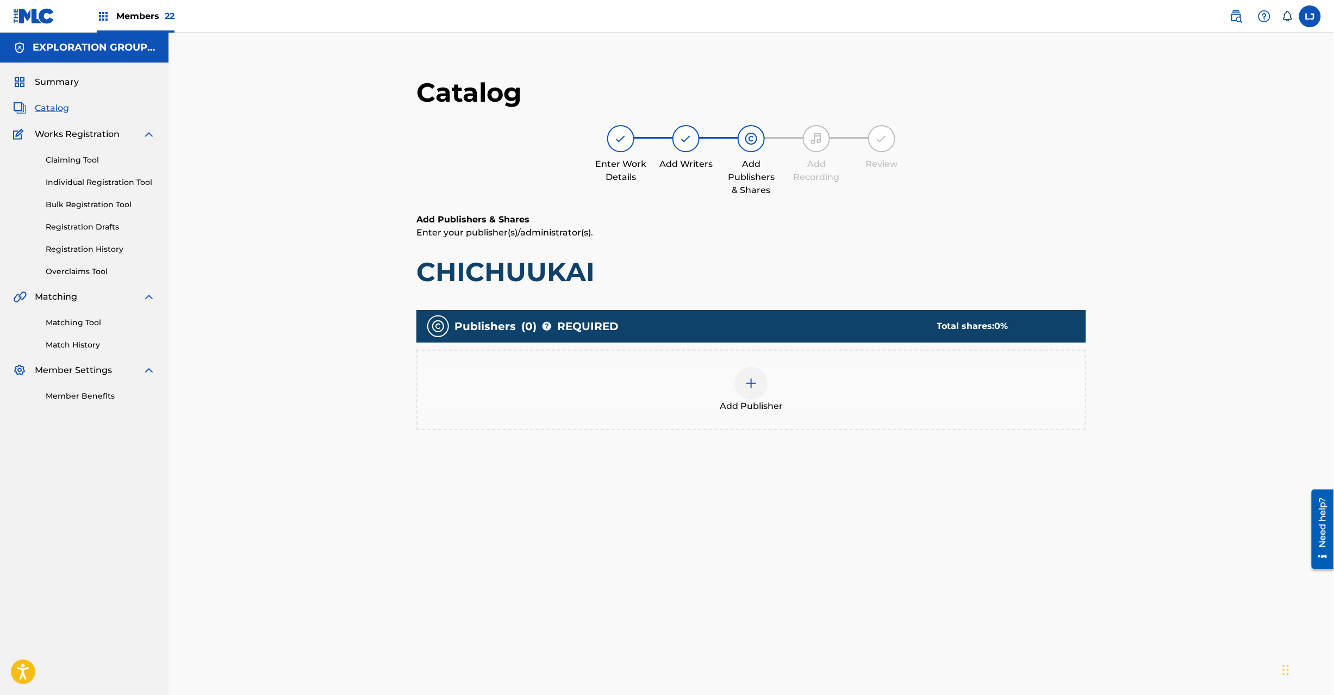
click at [757, 400] on span "Add Publisher" at bounding box center [751, 406] width 63 height 13
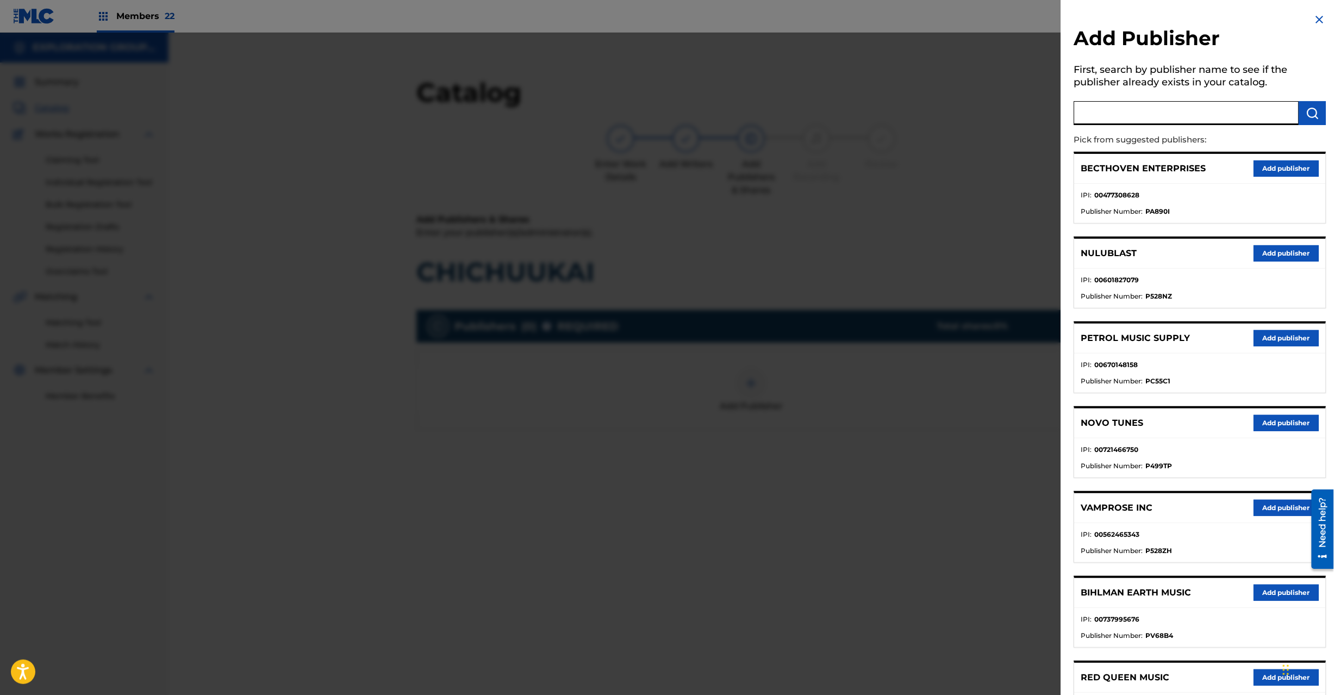
click at [1142, 116] on input "text" at bounding box center [1186, 113] width 225 height 24
paste input "Koei Tecmo Music Co Ltd N Business Div"
type input "Koei Tecmo Music Co Ltd N Business Div"
click at [1314, 111] on img "submit" at bounding box center [1312, 113] width 13 height 13
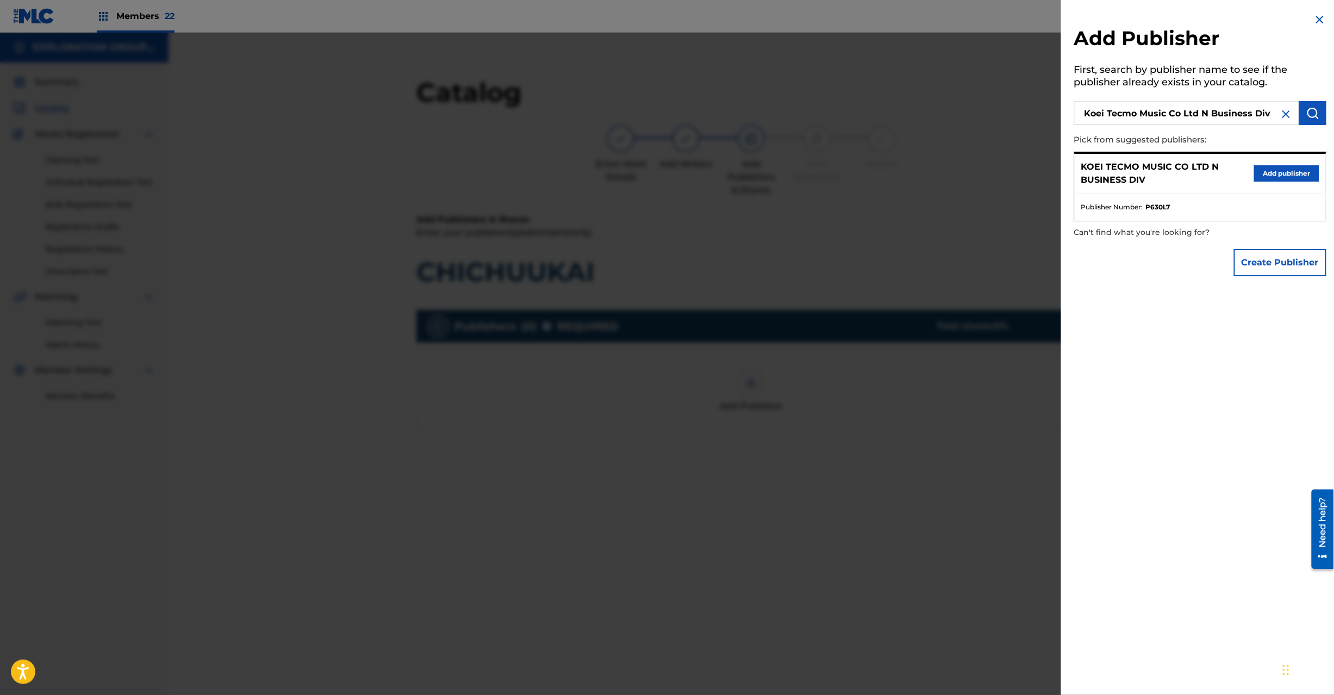
click at [1284, 172] on button "Add publisher" at bounding box center [1286, 173] width 65 height 16
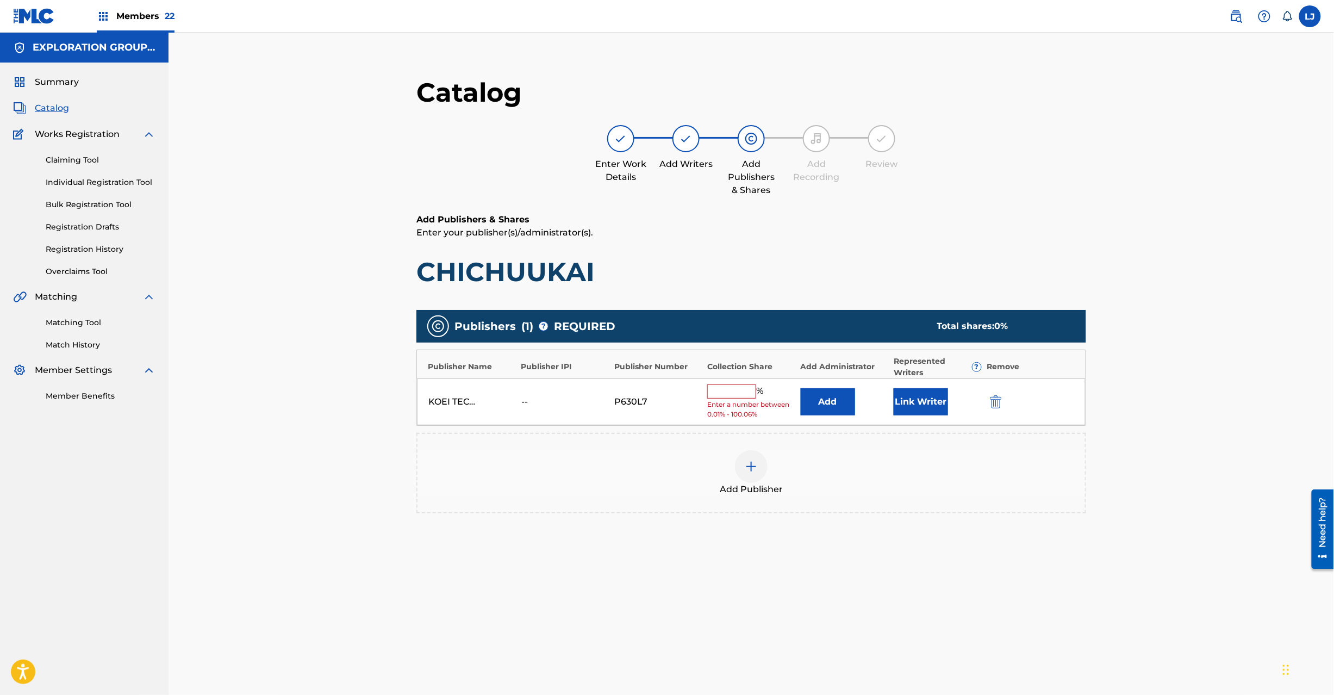
click at [92, 249] on link "Registration History" at bounding box center [101, 249] width 110 height 11
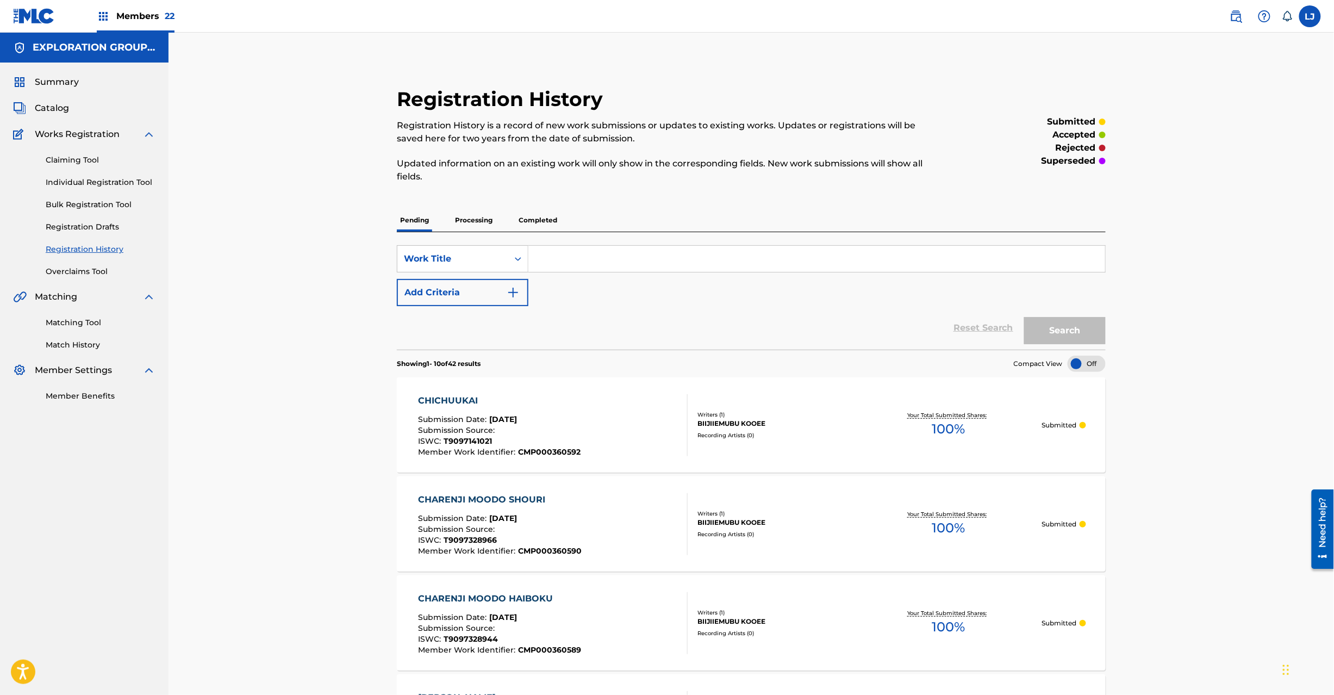
click at [598, 402] on div "CHICHUUKAI Submission Date : [DATE] Submission Source : ISWC : T9097141021 Memb…" at bounding box center [553, 425] width 270 height 62
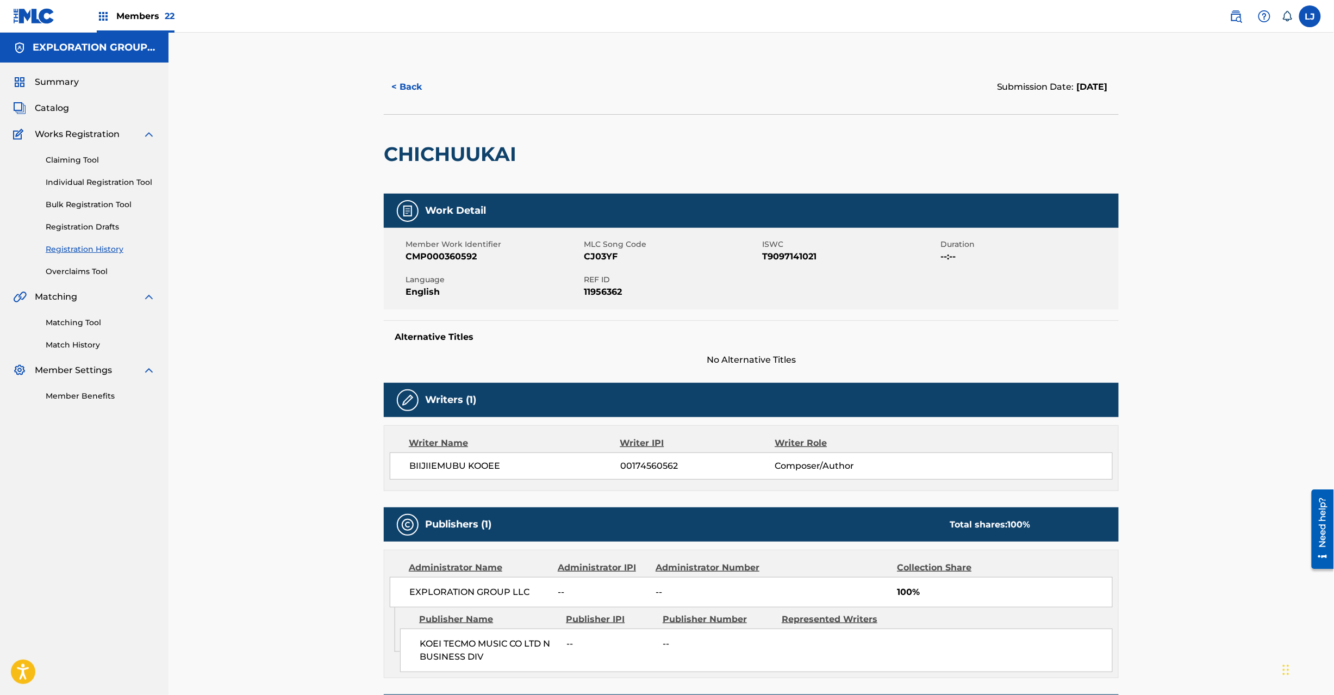
click at [64, 103] on span "Catalog" at bounding box center [52, 108] width 34 height 13
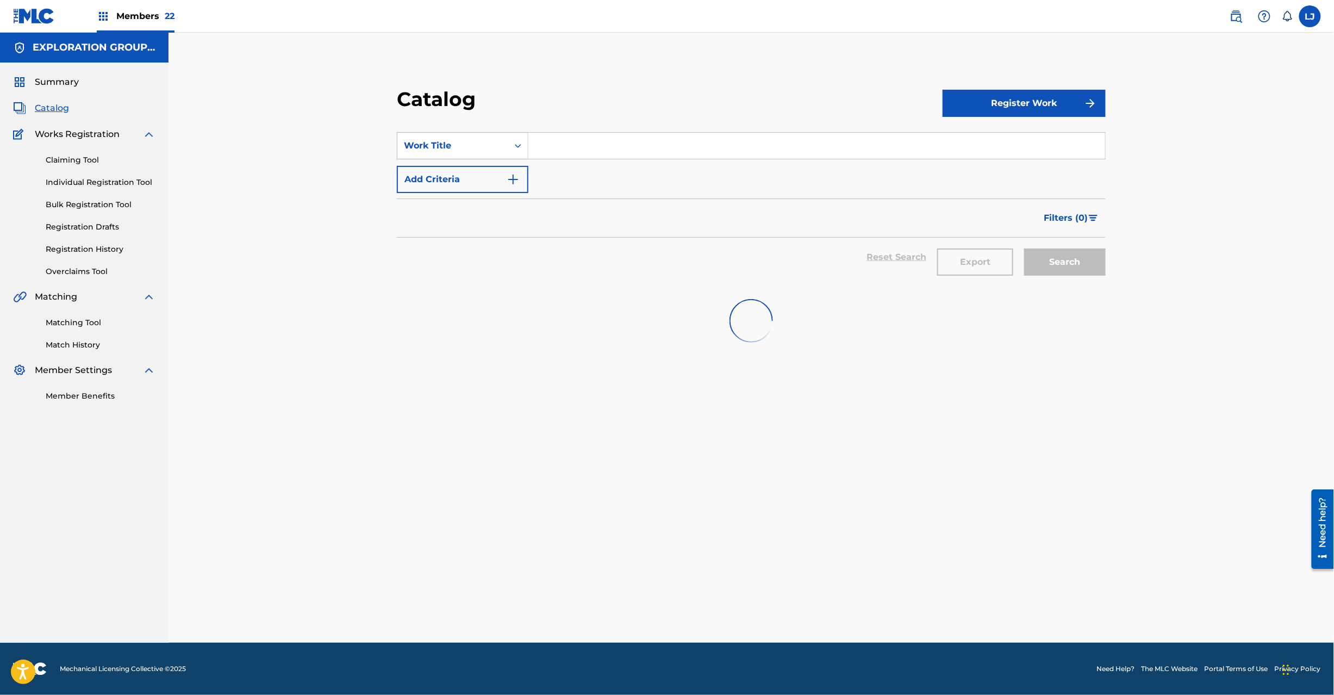
click at [449, 140] on div "Work Title" at bounding box center [453, 145] width 98 height 13
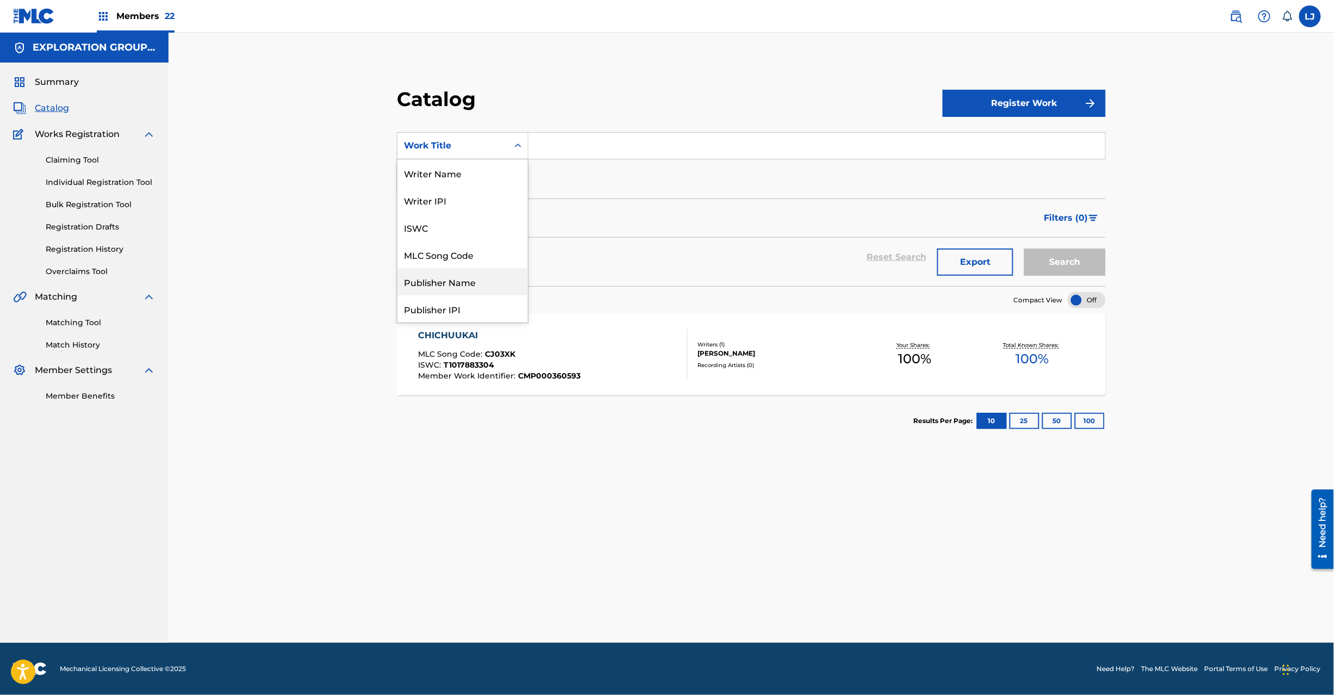
click at [473, 253] on div "MLC Song Code" at bounding box center [462, 254] width 130 height 27
click at [568, 141] on input "Search Form" at bounding box center [816, 146] width 577 height 26
paste input "CJ03XK"
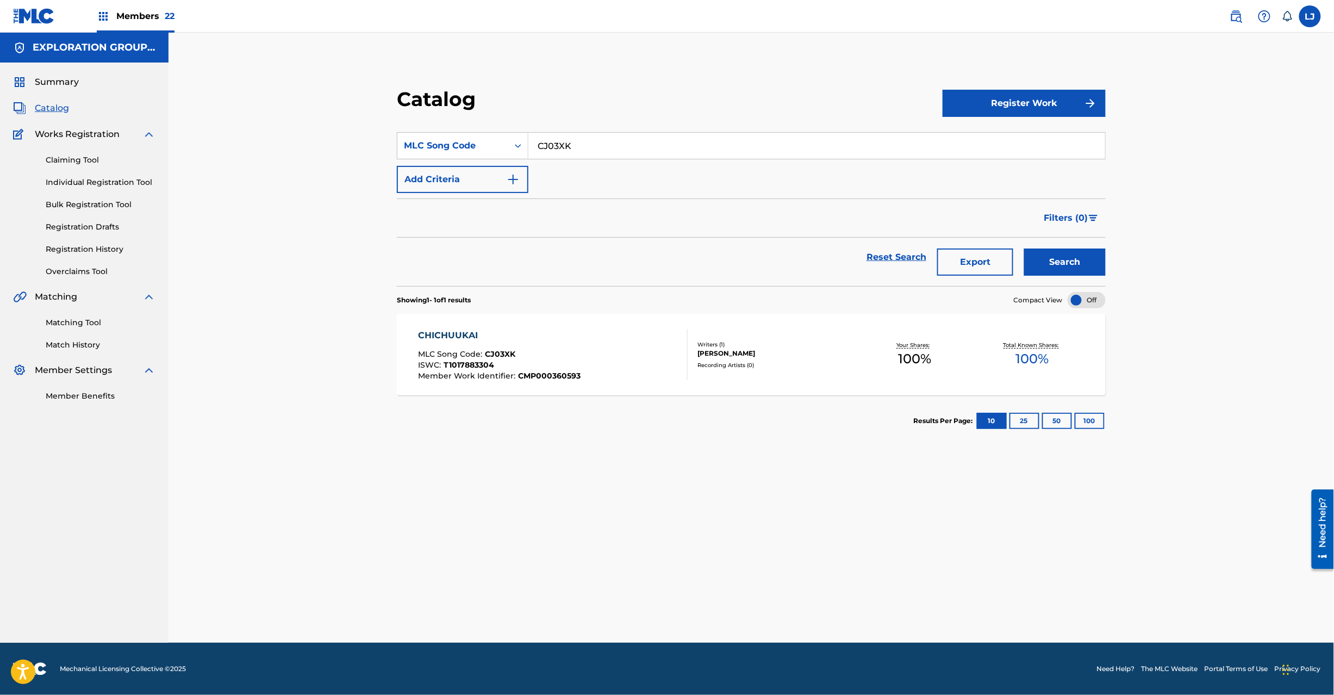
type input "CJ03XK"
click at [1064, 254] on button "Search" at bounding box center [1065, 261] width 82 height 27
click at [607, 353] on div "CHICHUUKAI MLC Song Code : CJ03XK ISWC : T1017883304 Member Work Identifier : C…" at bounding box center [553, 354] width 270 height 51
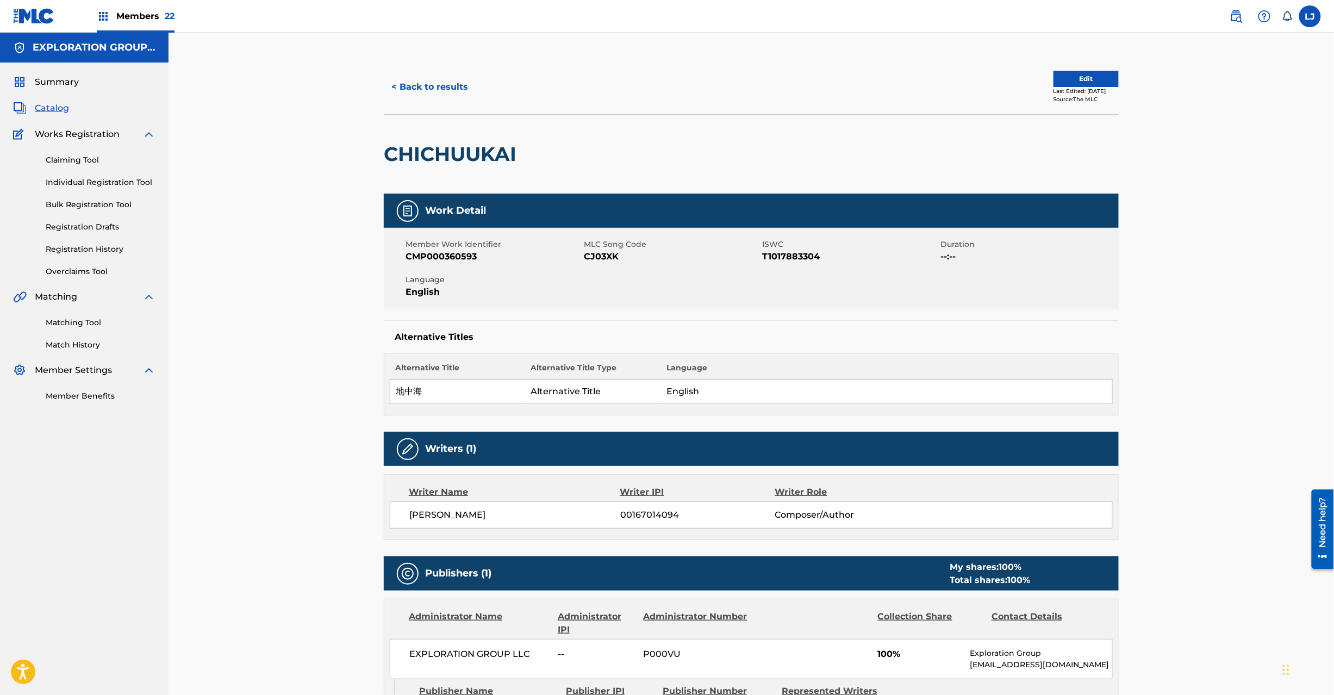
click at [1067, 69] on div "< Back to results Edit Last Edited: [DATE] Source: The MLC" at bounding box center [751, 87] width 735 height 54
click at [1062, 78] on button "Edit" at bounding box center [1086, 79] width 65 height 16
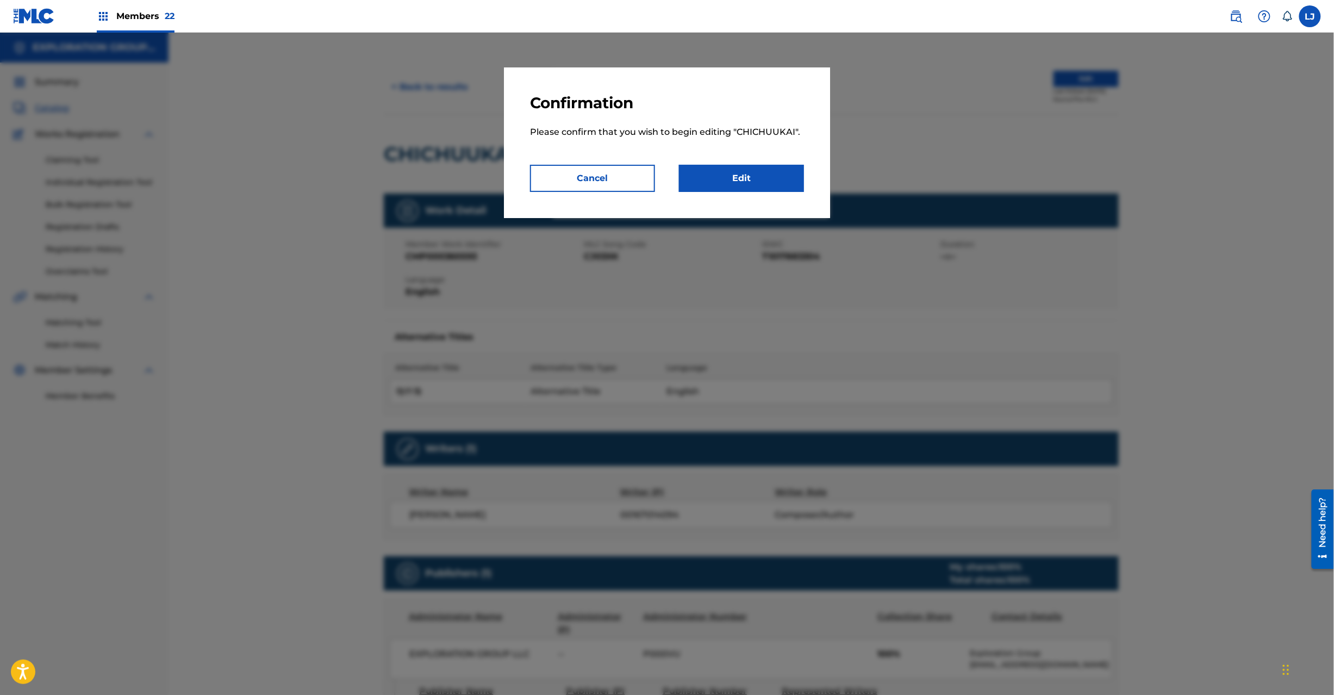
click at [779, 165] on link "Edit" at bounding box center [741, 178] width 125 height 27
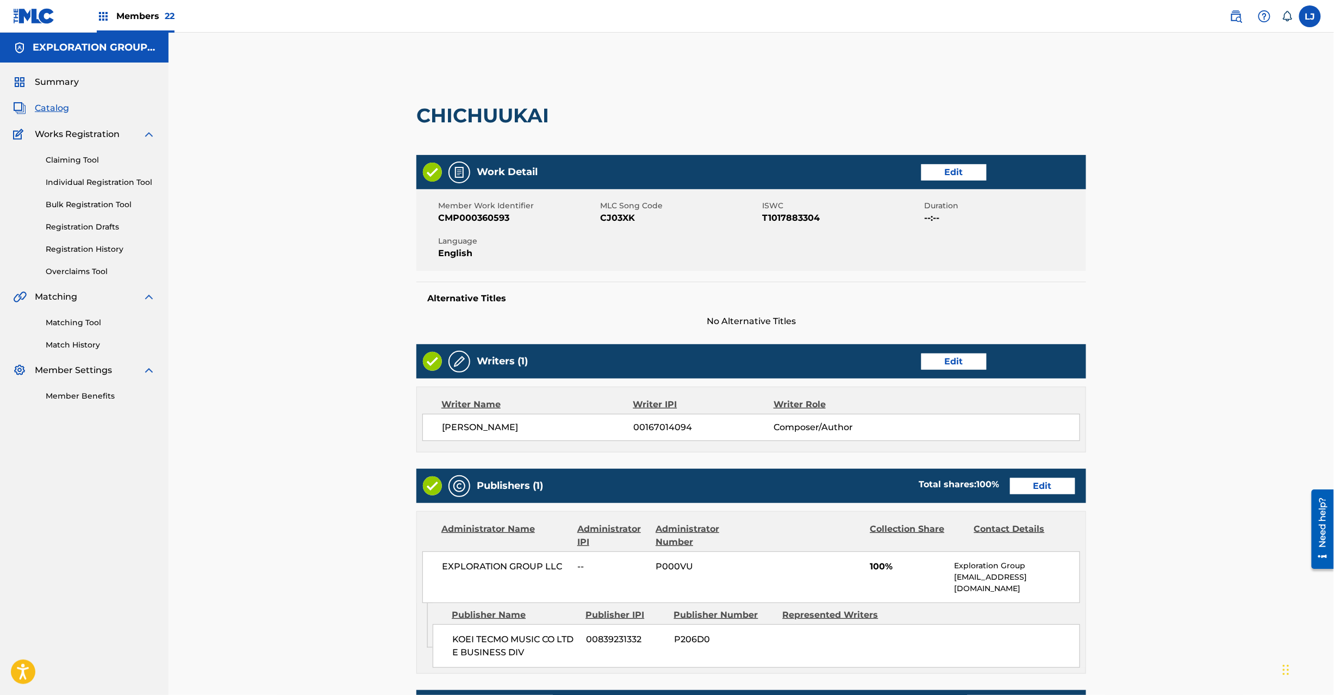
click at [1029, 486] on link "Edit" at bounding box center [1042, 486] width 65 height 16
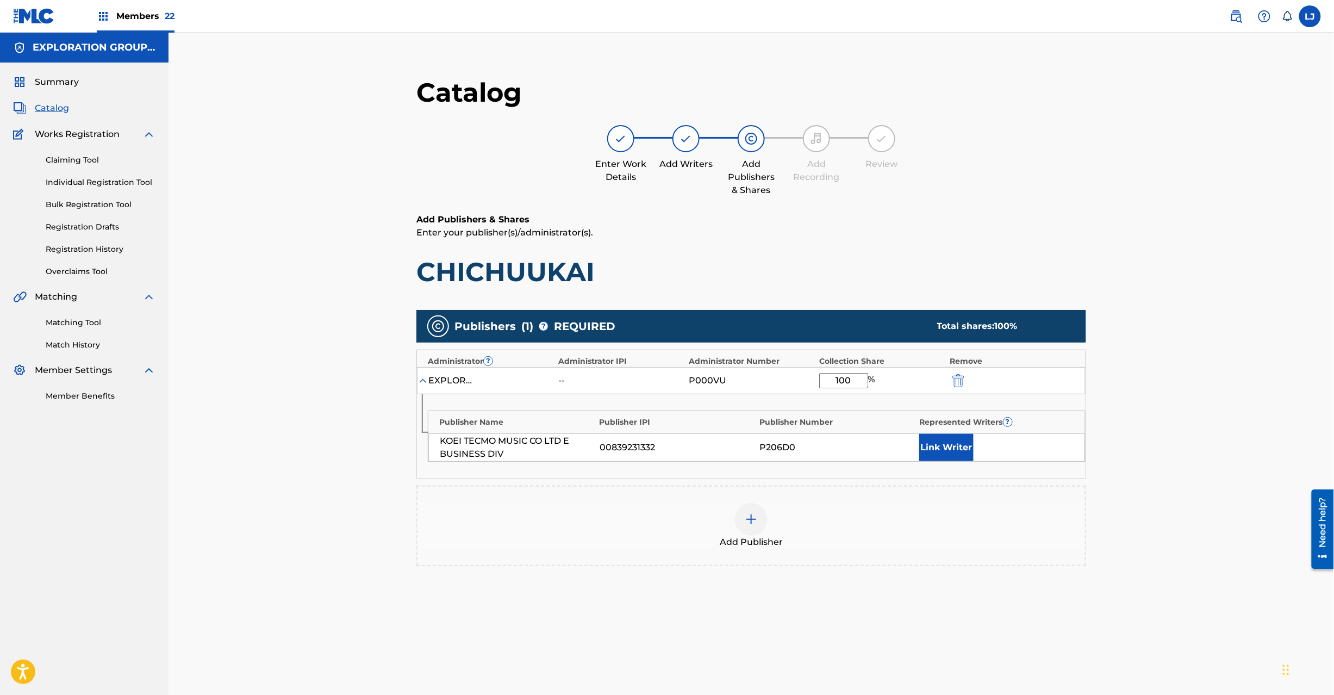
click at [966, 381] on div at bounding box center [973, 380] width 49 height 13
click at [953, 381] on img "submit" at bounding box center [959, 380] width 12 height 13
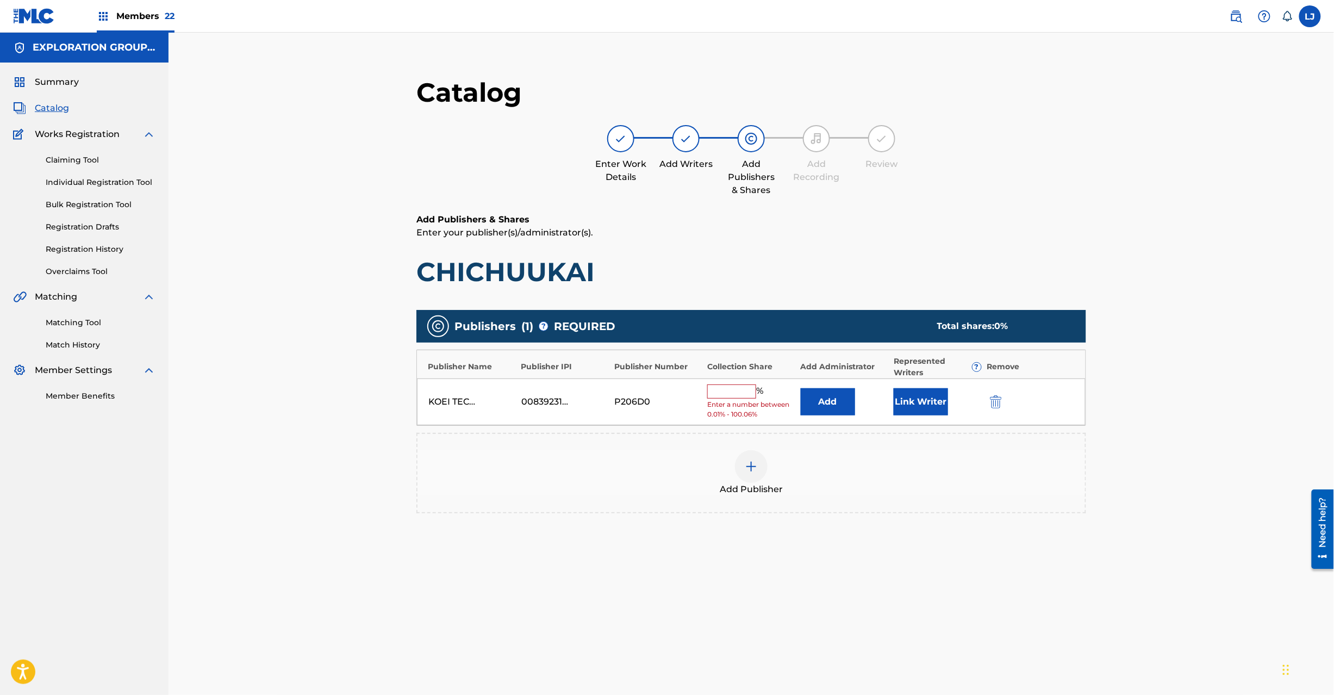
click at [992, 401] on img "submit" at bounding box center [996, 401] width 12 height 13
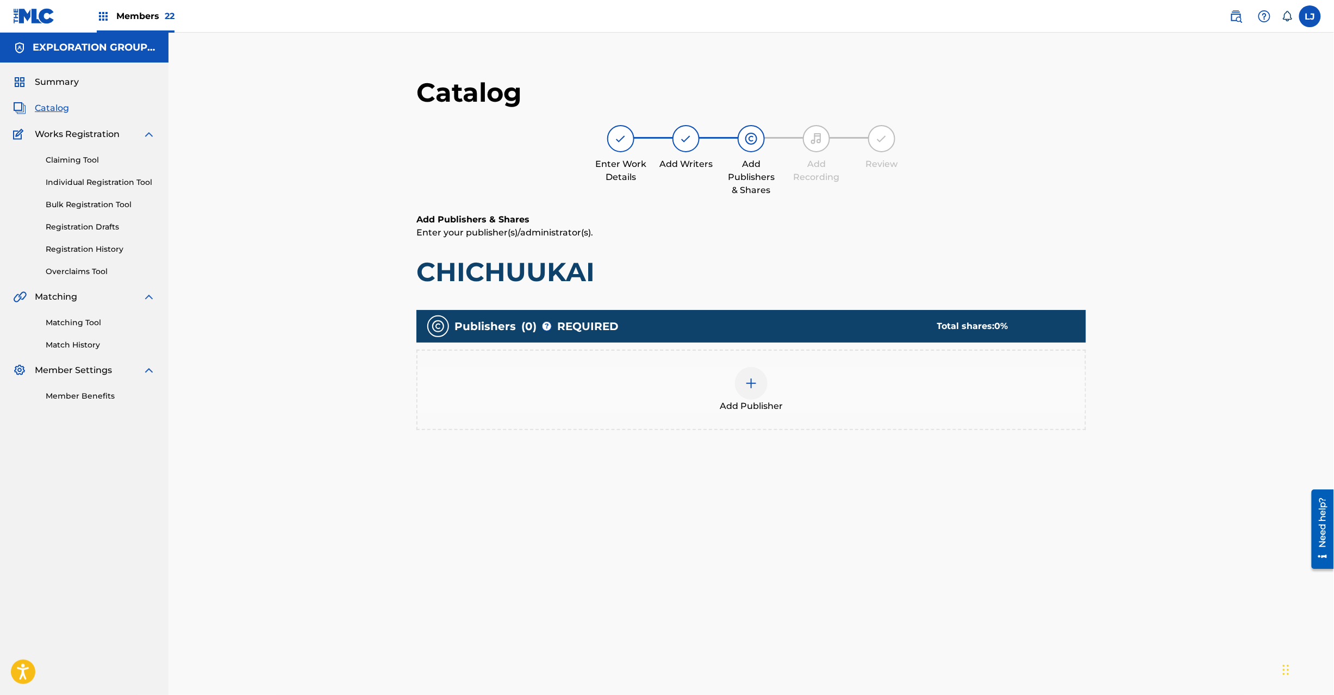
click at [762, 383] on div at bounding box center [751, 383] width 33 height 33
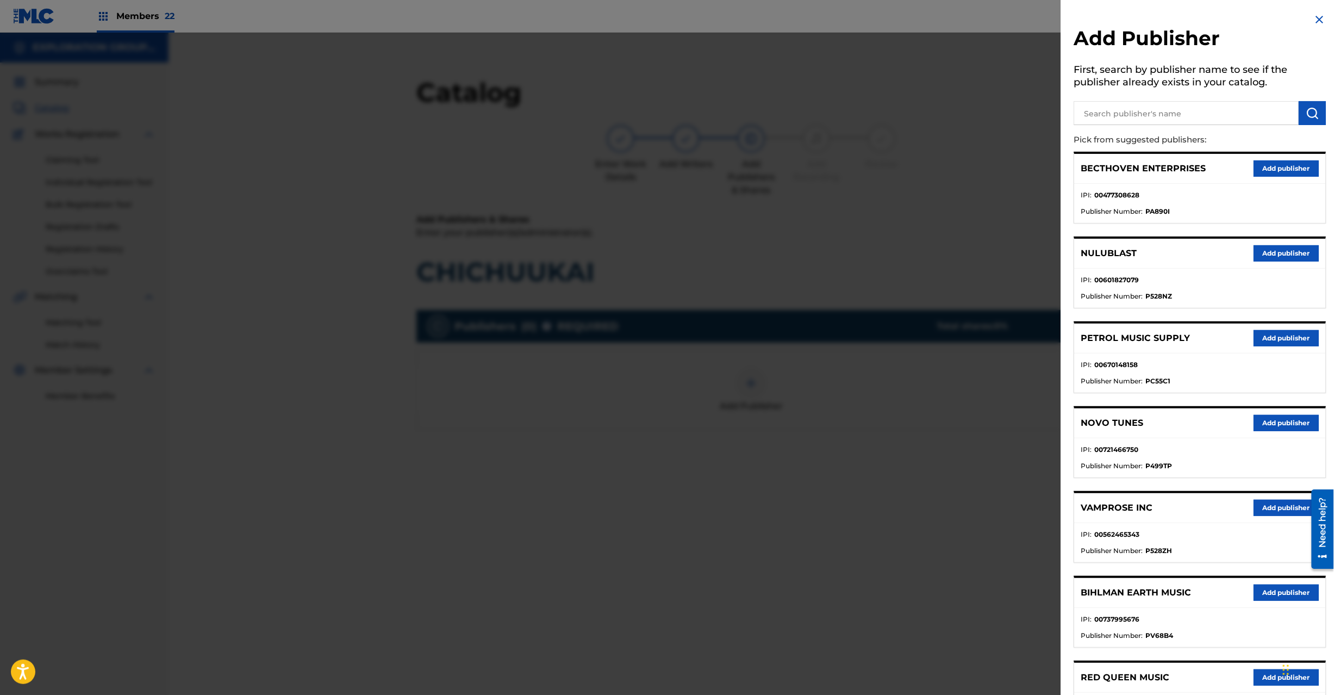
click at [1109, 112] on input "text" at bounding box center [1186, 113] width 225 height 24
paste input "Koei Tecmo Music Co Ltd N Business Div"
type input "Koei Tecmo Music Co Ltd N Business Div"
click at [1306, 113] on img "submit" at bounding box center [1312, 113] width 13 height 13
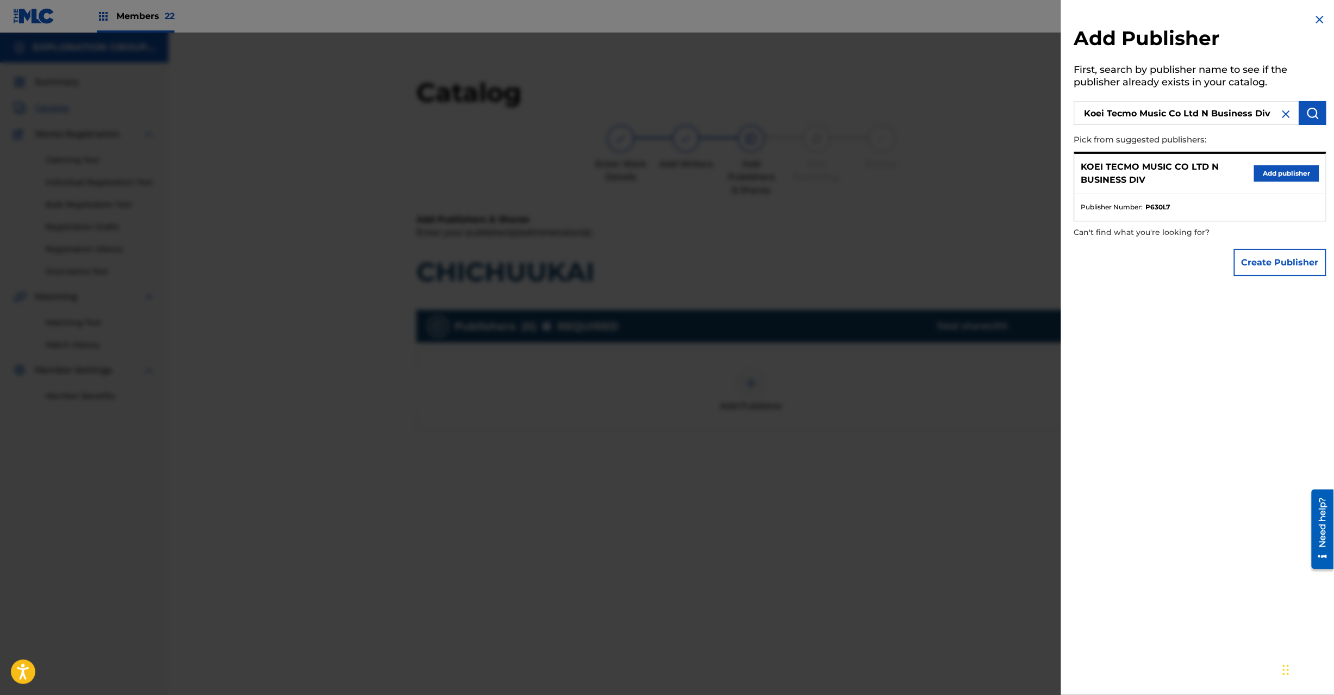
click at [1280, 171] on button "Add publisher" at bounding box center [1286, 173] width 65 height 16
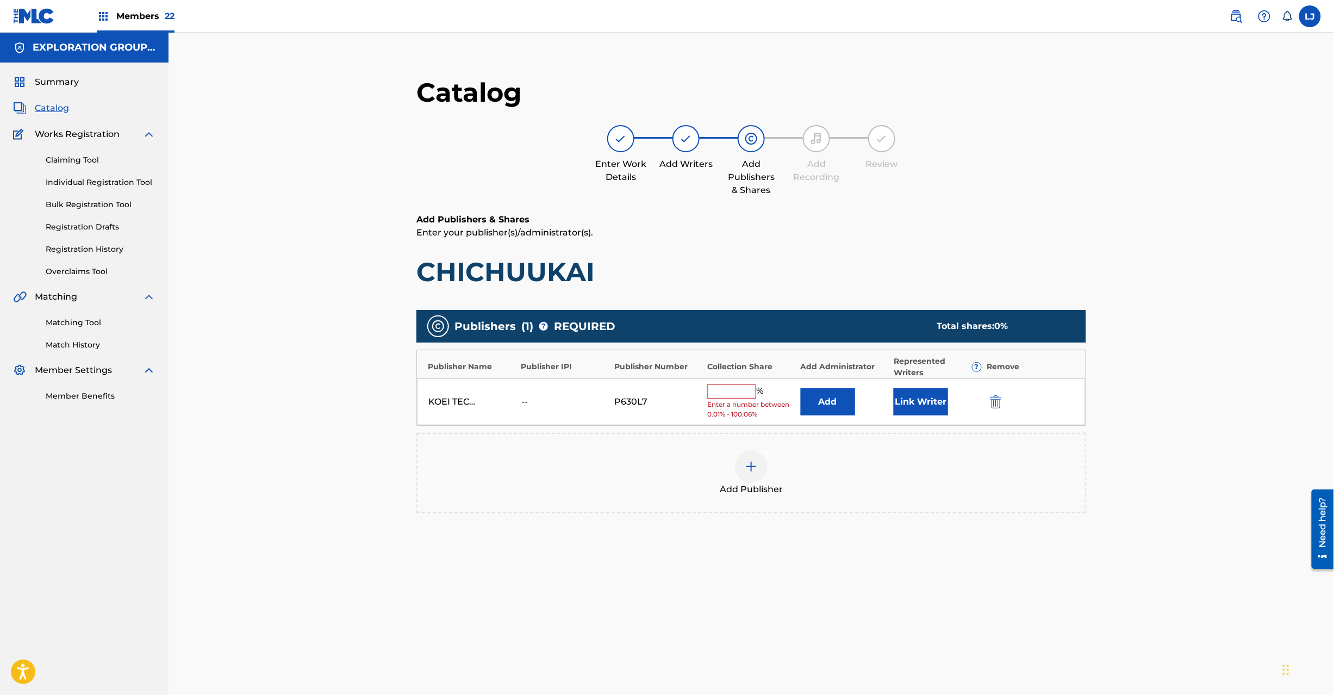
click at [818, 398] on button "Add" at bounding box center [828, 401] width 54 height 27
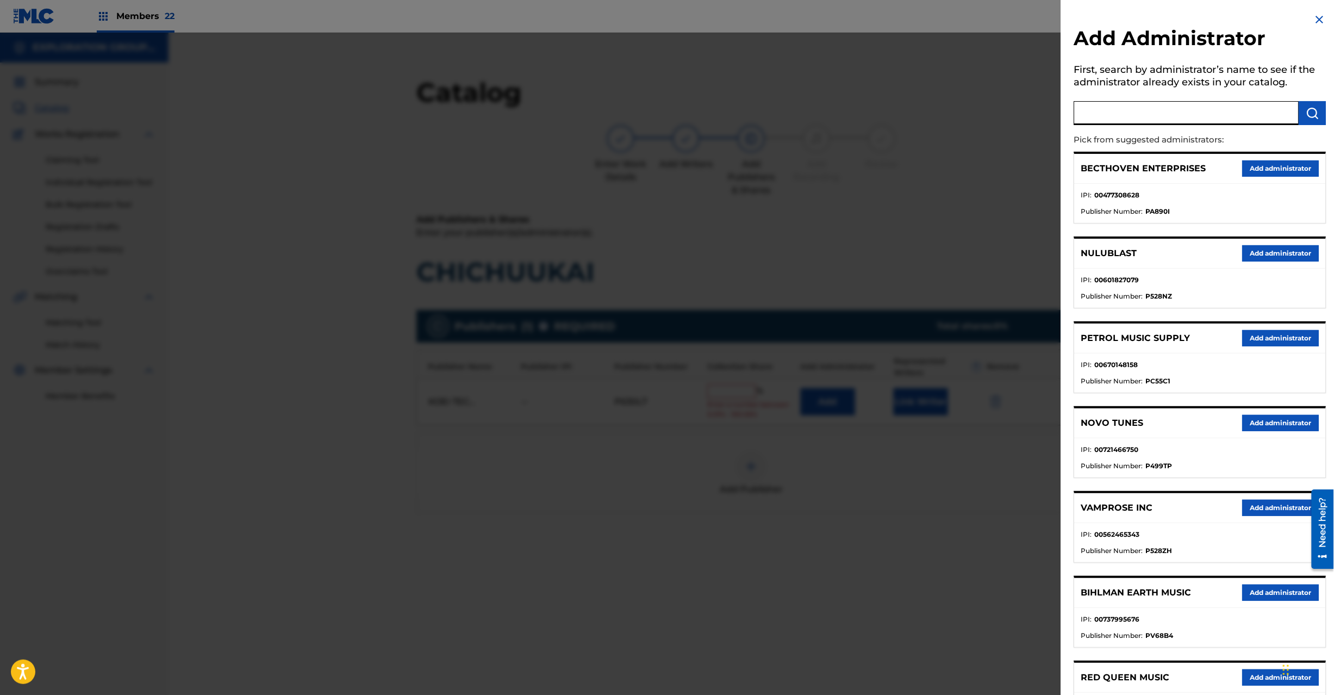
click at [1177, 122] on input "text" at bounding box center [1186, 113] width 225 height 24
paste input "Exploration Group LLC"
type input "Exploration Group LLC"
click at [1316, 109] on img "submit" at bounding box center [1312, 113] width 13 height 13
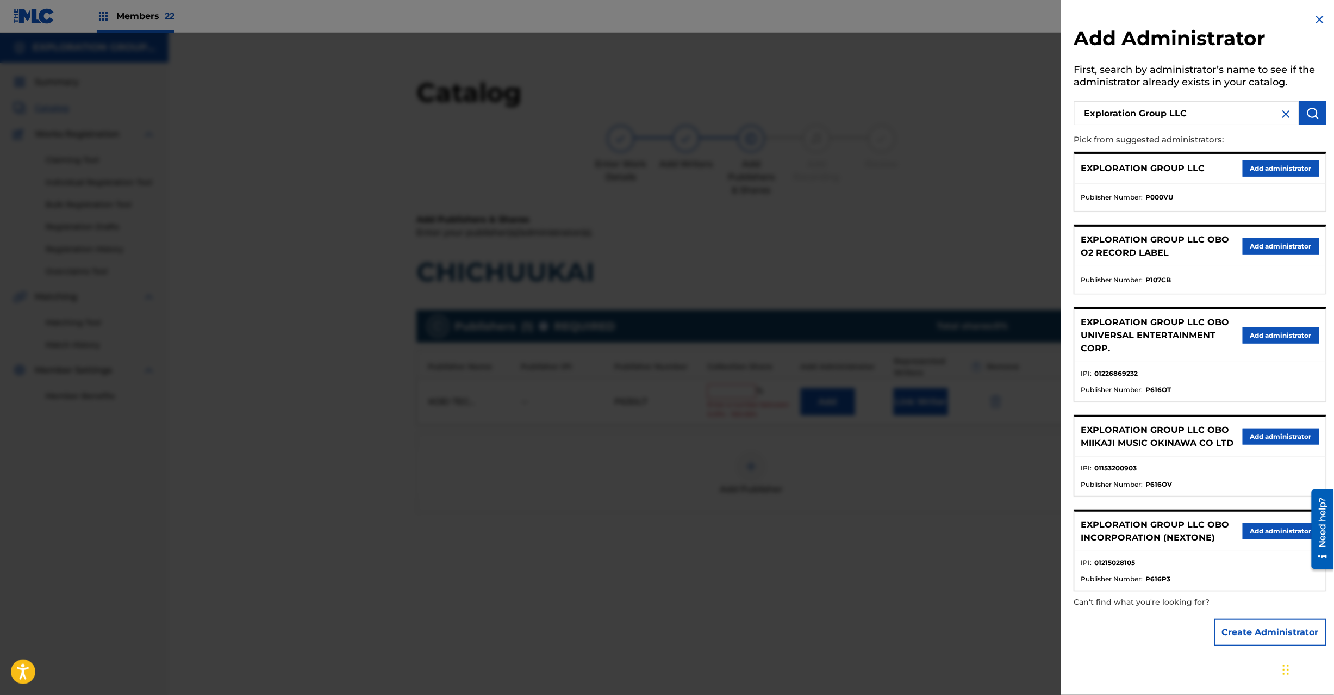
click at [1282, 166] on button "Add administrator" at bounding box center [1281, 168] width 77 height 16
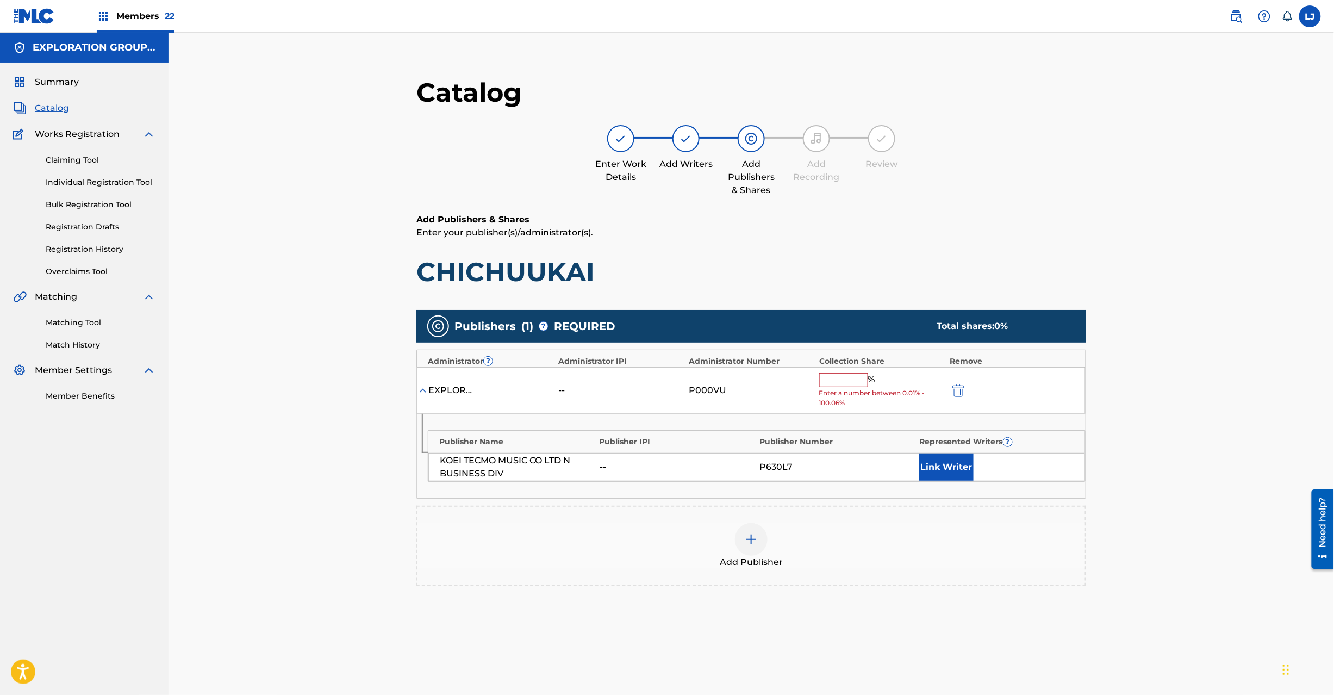
click at [838, 381] on input "text" at bounding box center [843, 380] width 49 height 14
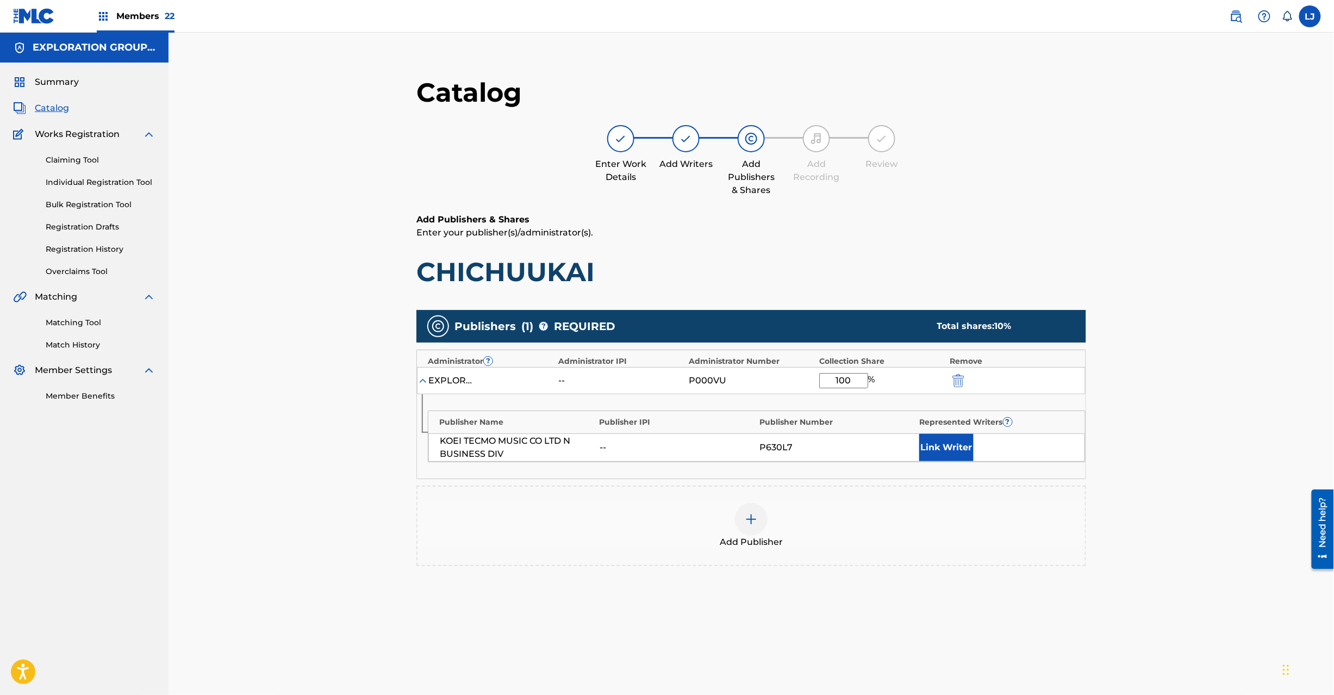
type input "100"
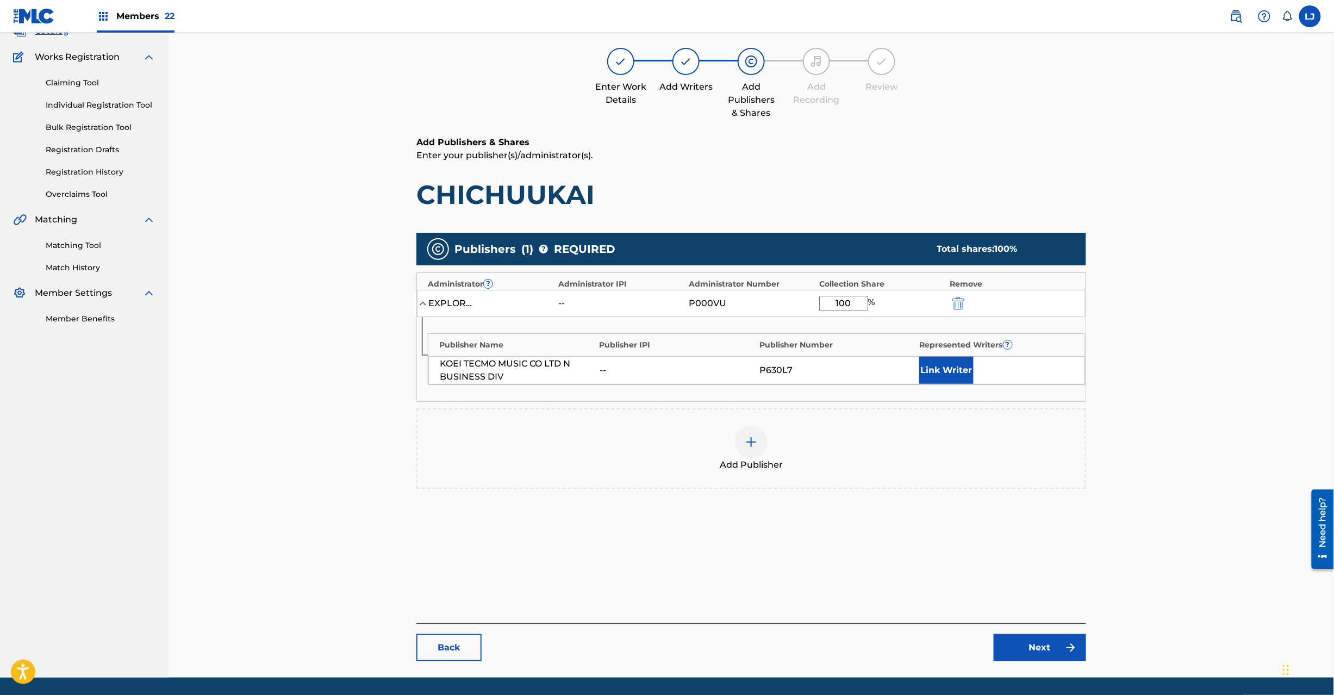
scroll to position [112, 0]
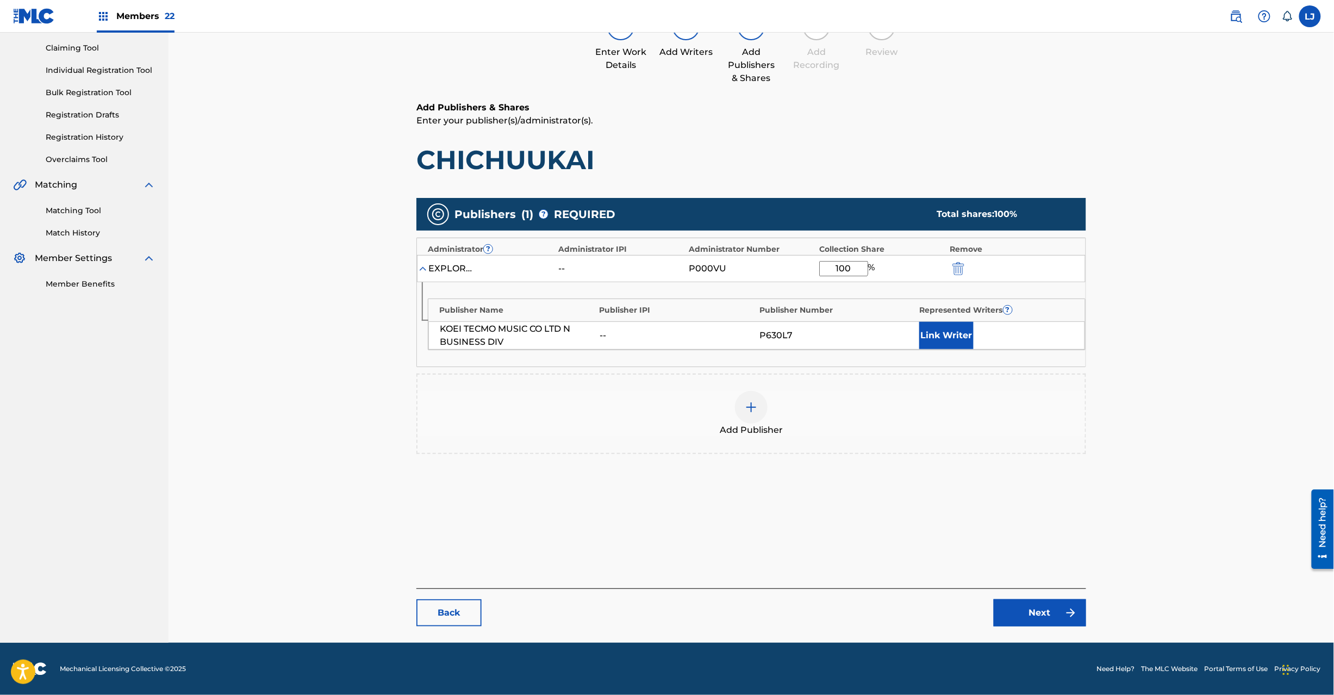
click at [1042, 611] on link "Next" at bounding box center [1040, 612] width 92 height 27
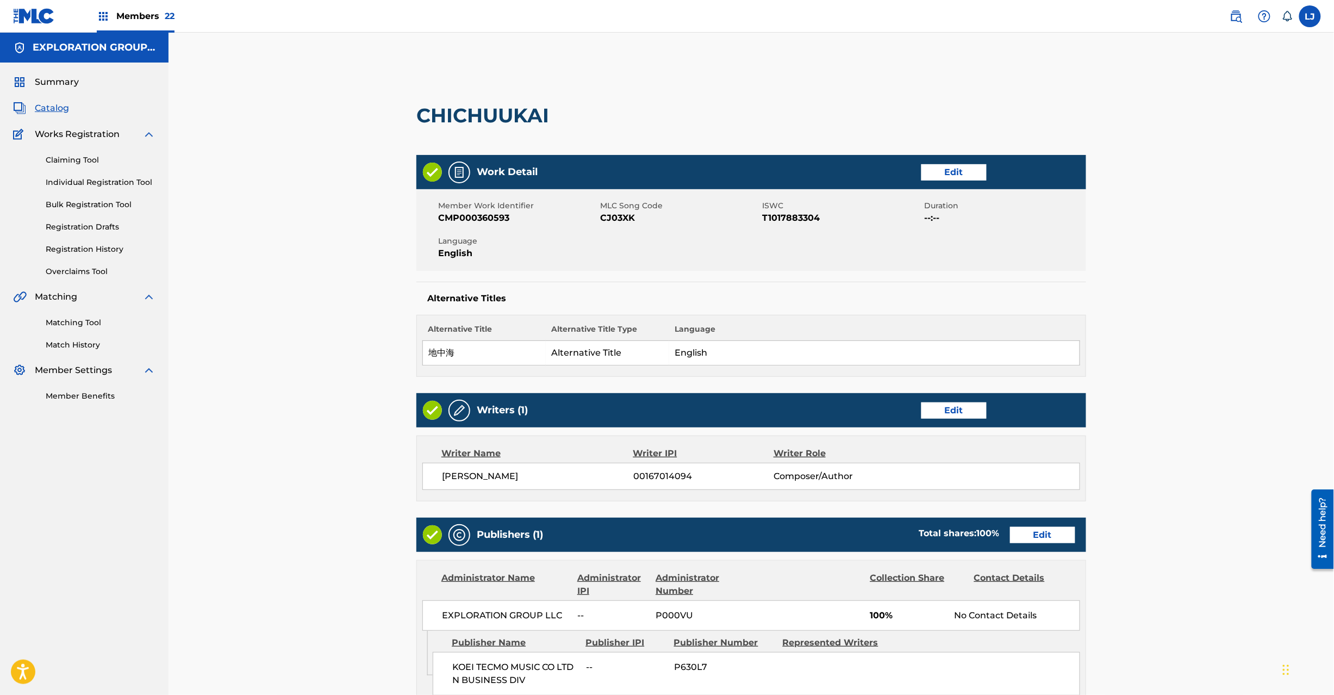
scroll to position [216, 0]
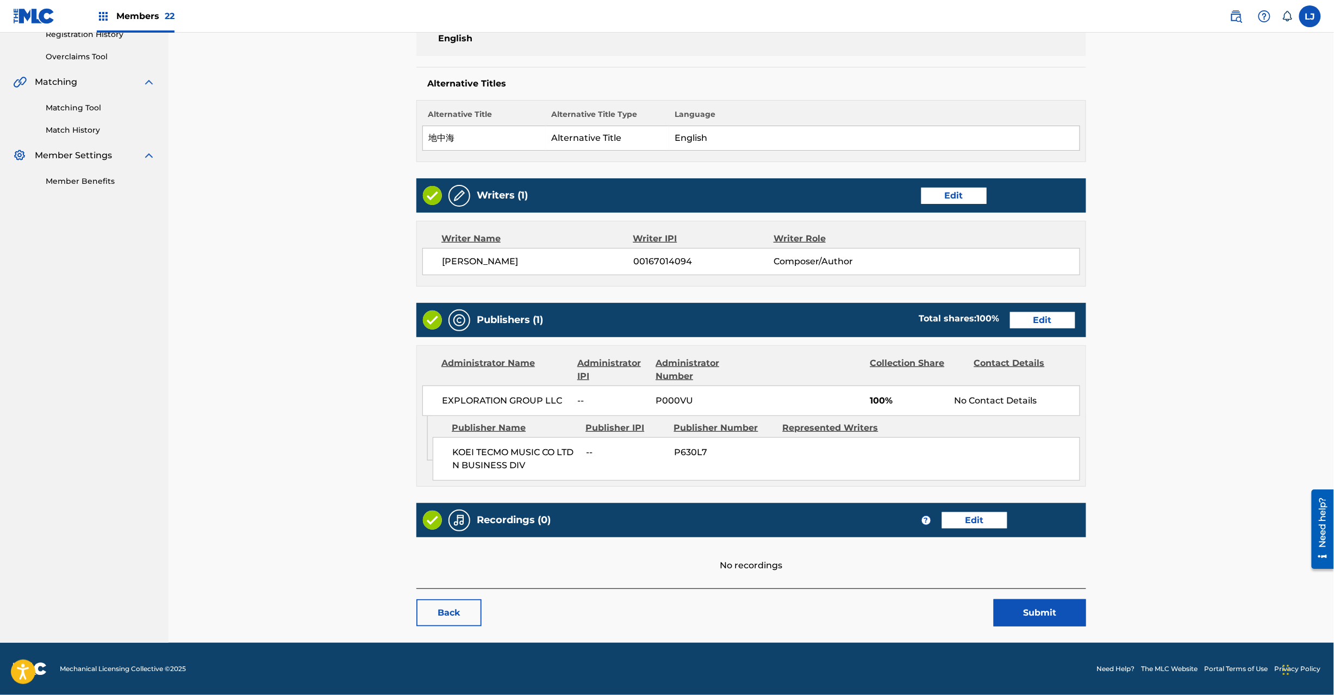
click at [1038, 608] on button "Submit" at bounding box center [1040, 612] width 92 height 27
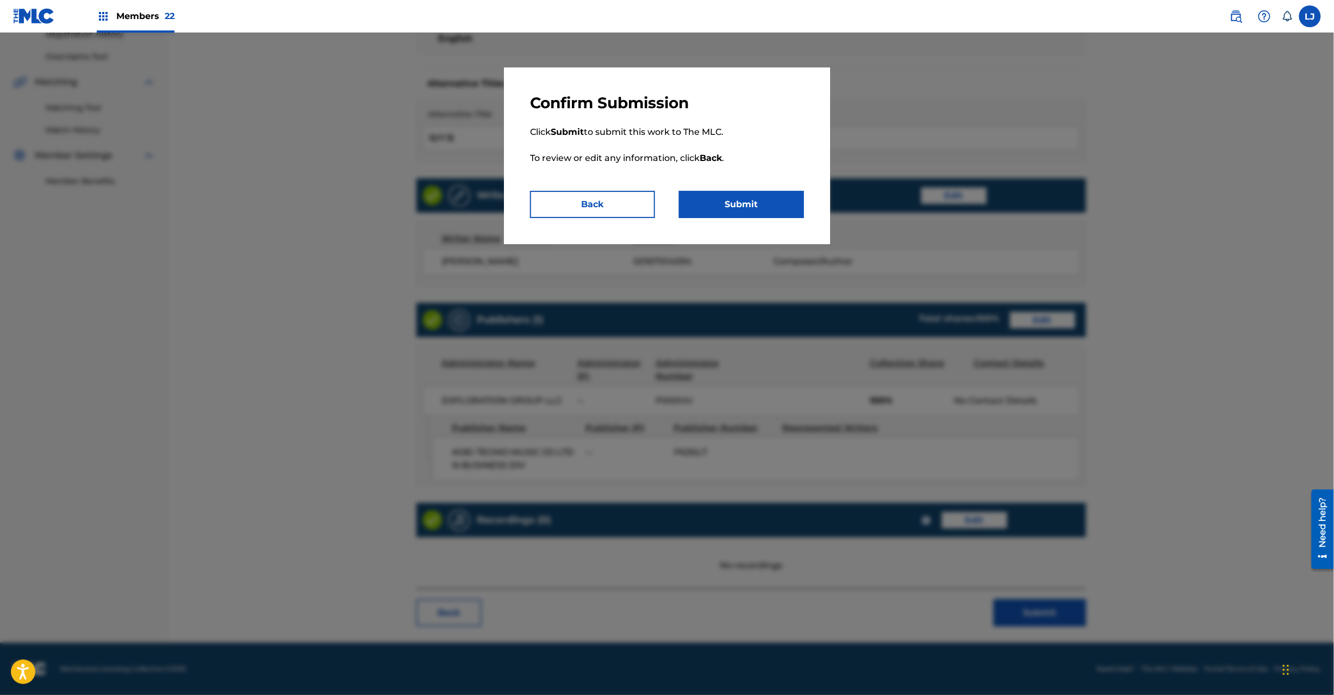
click at [754, 184] on p "Click Submit to submit this work to The MLC. To review or edit any information,…" at bounding box center [667, 152] width 274 height 78
click at [749, 206] on button "Submit" at bounding box center [741, 204] width 125 height 27
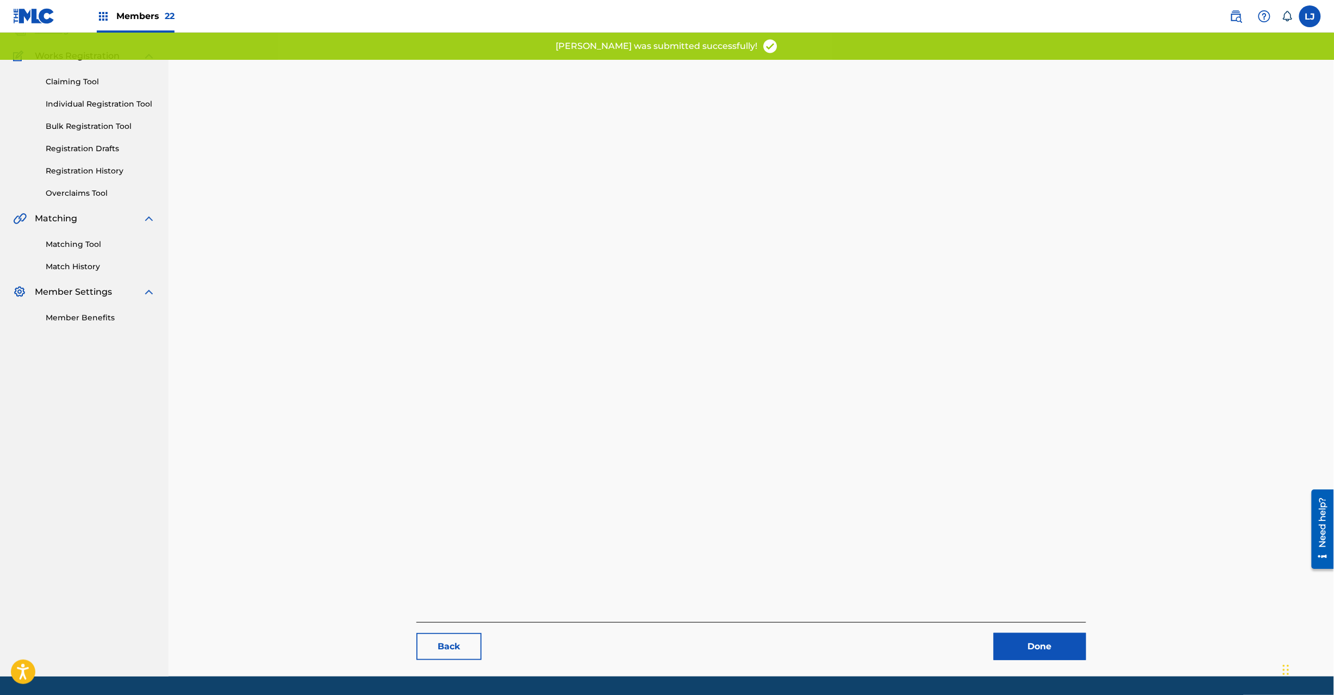
scroll to position [112, 0]
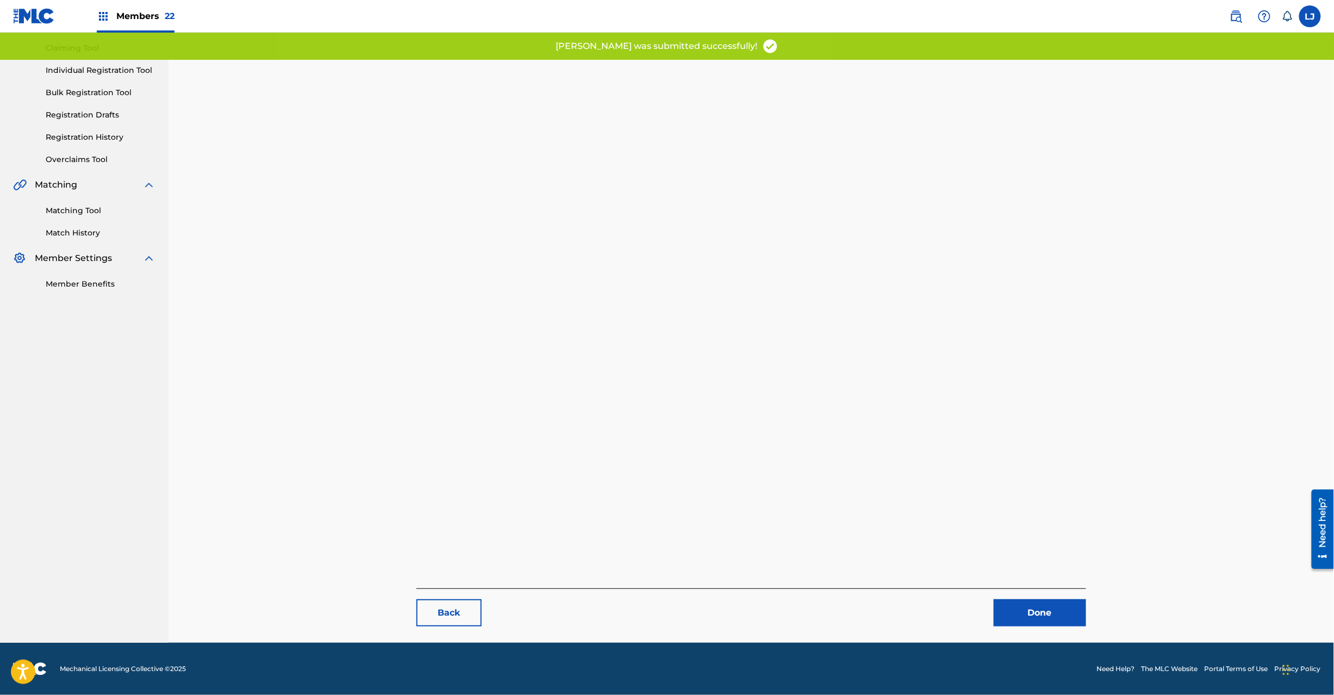
click at [1025, 610] on link "Done" at bounding box center [1040, 612] width 92 height 27
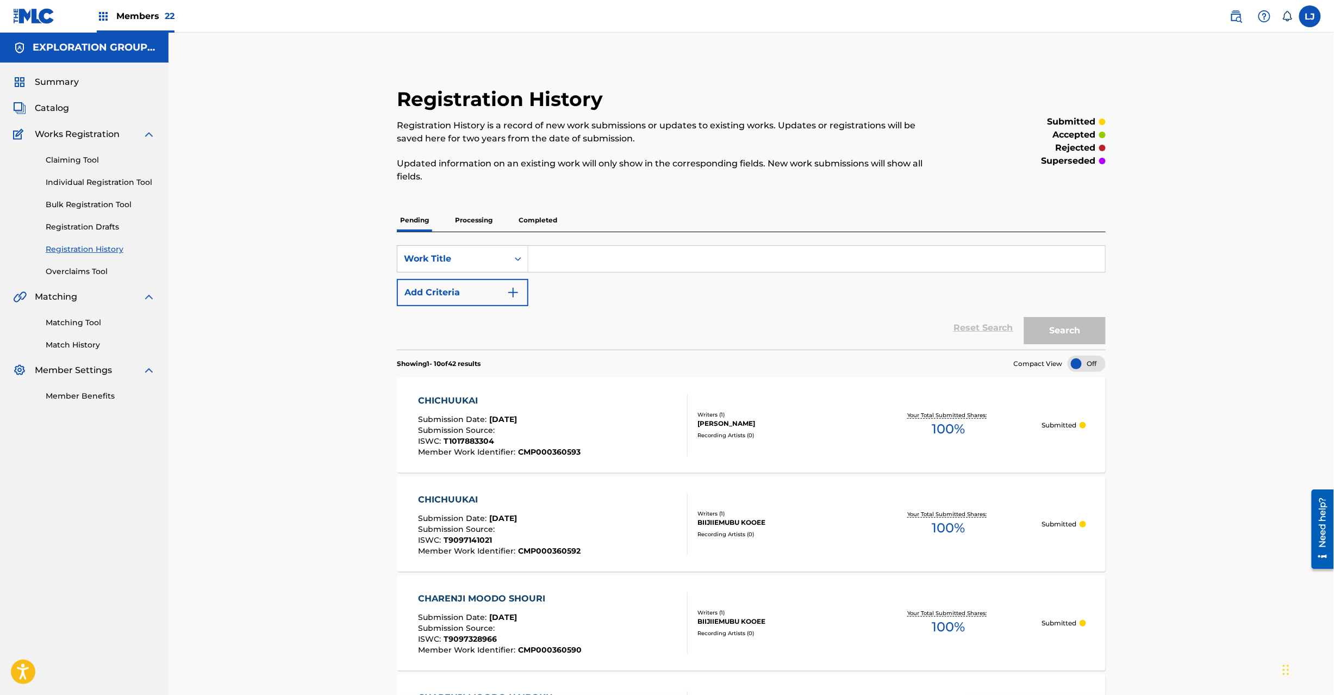
click at [54, 109] on span "Catalog" at bounding box center [52, 108] width 34 height 13
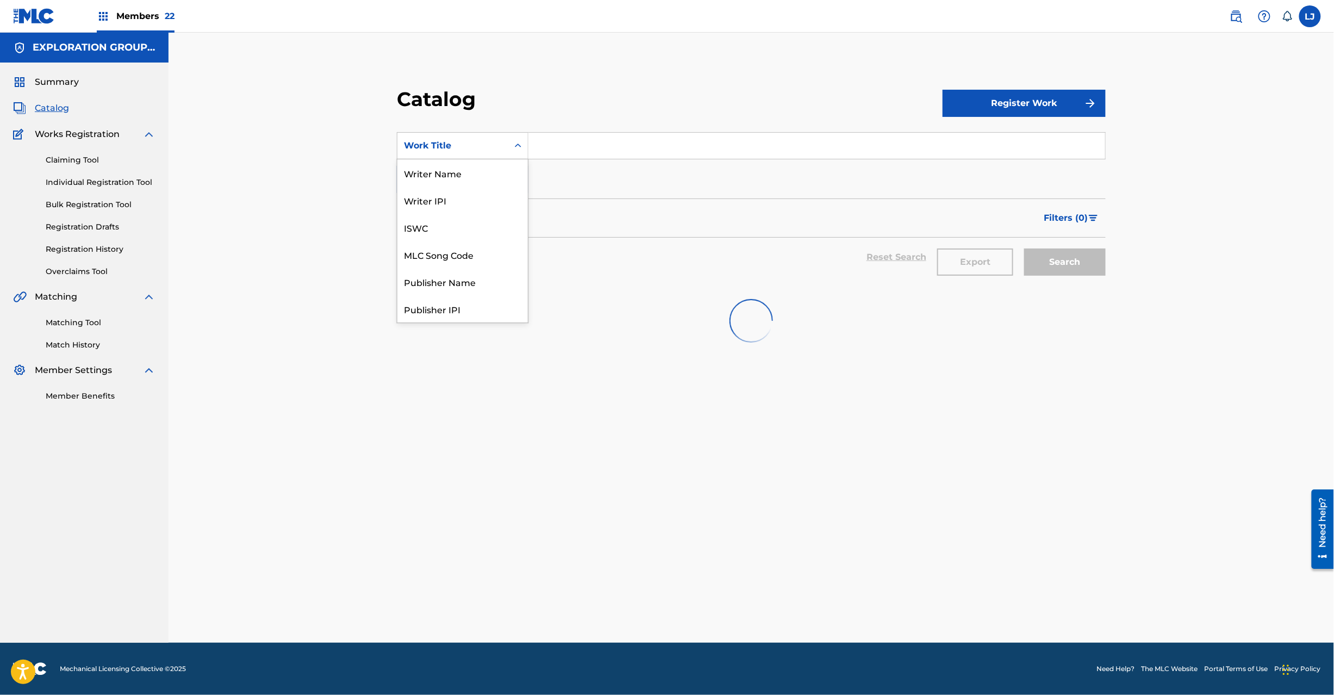
click at [489, 144] on div "Work Title" at bounding box center [453, 145] width 98 height 13
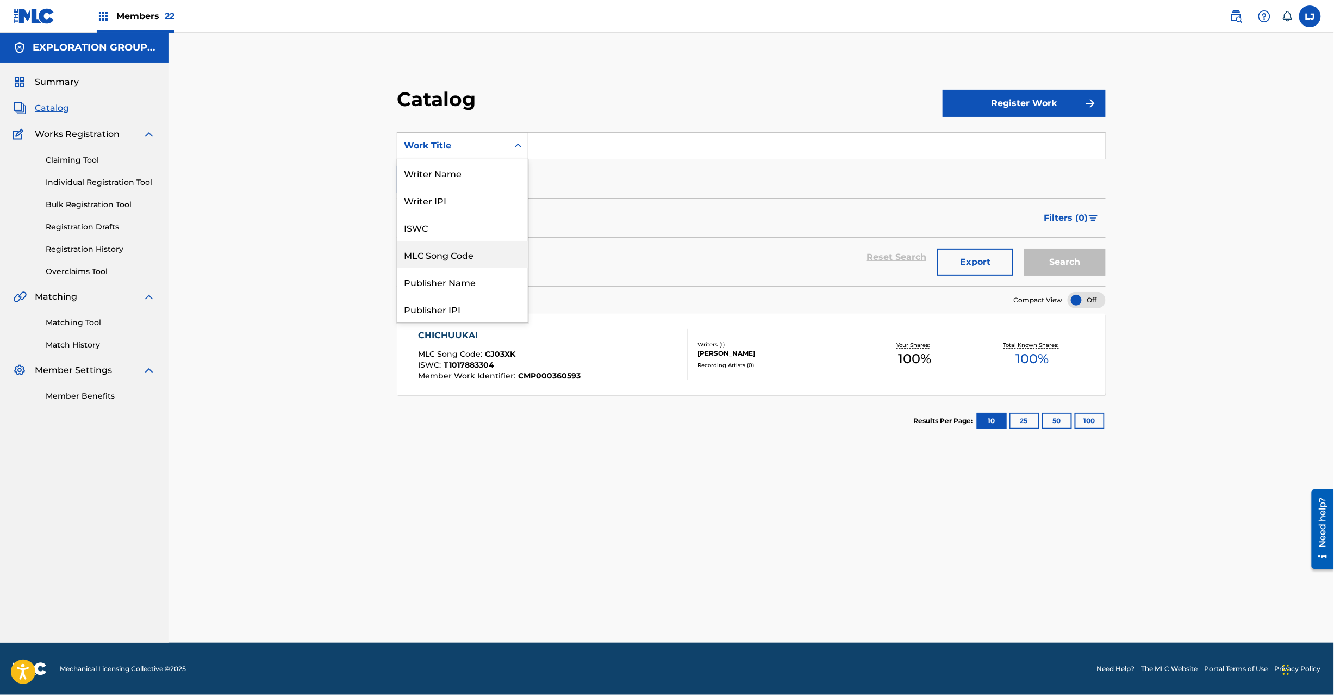
click at [466, 245] on div "MLC Song Code" at bounding box center [462, 254] width 130 height 27
click at [583, 139] on input "Search Form" at bounding box center [816, 146] width 577 height 26
paste input "CJ03WR"
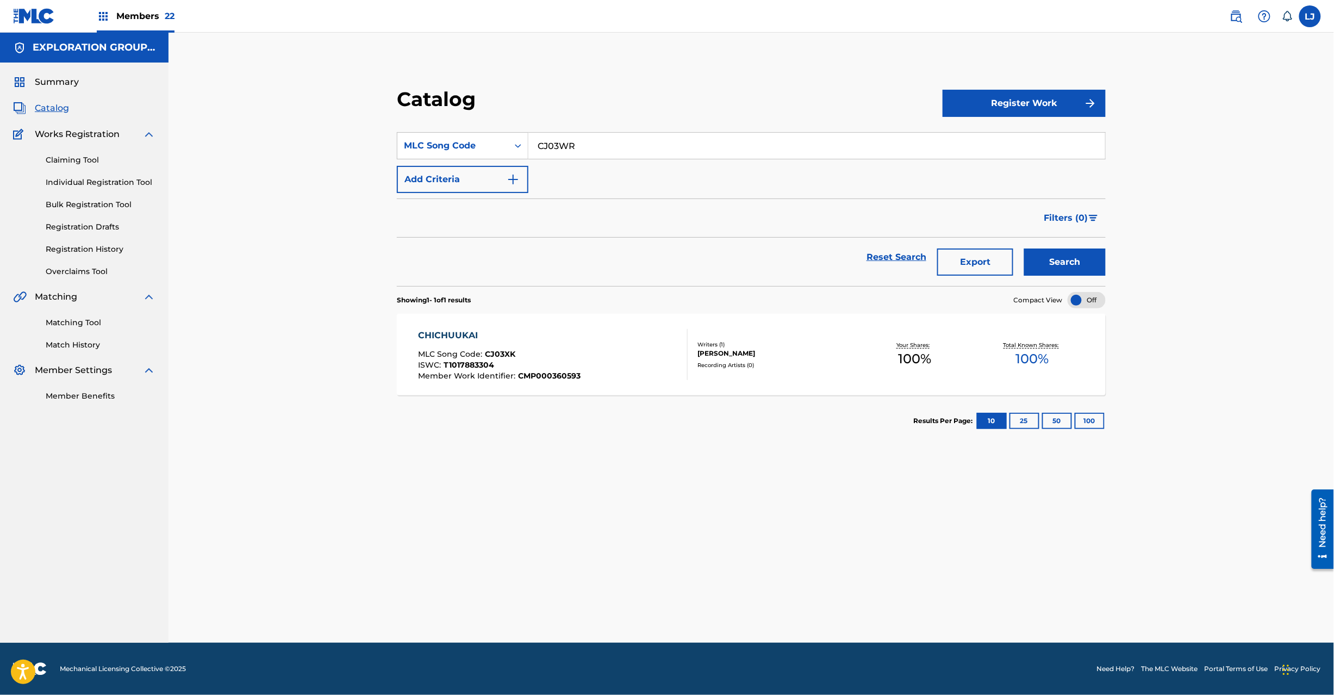
type input "CJ03WR"
click at [1055, 254] on button "Search" at bounding box center [1065, 261] width 82 height 27
click at [675, 348] on div "[PERSON_NAME] MLC Song Code : CJ03WR ISWC : Member Work Identifier : CMP0003605…" at bounding box center [553, 354] width 270 height 51
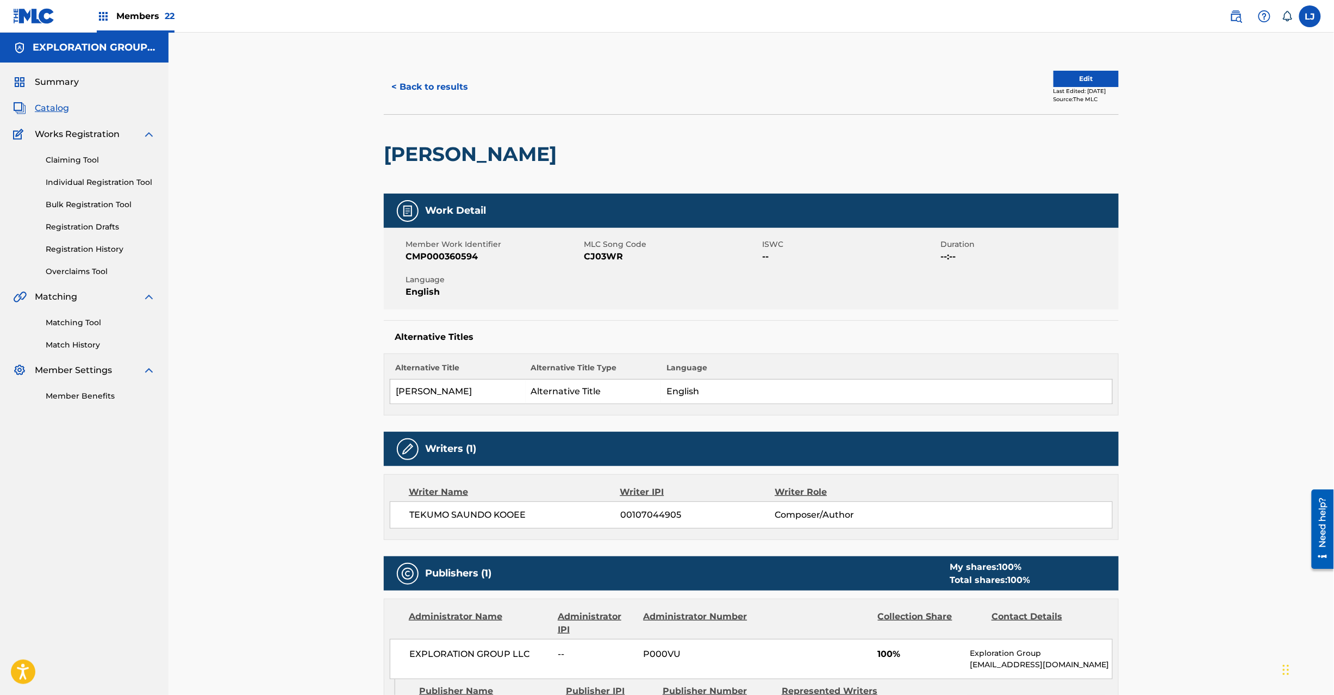
click at [1073, 75] on button "Edit" at bounding box center [1086, 79] width 65 height 16
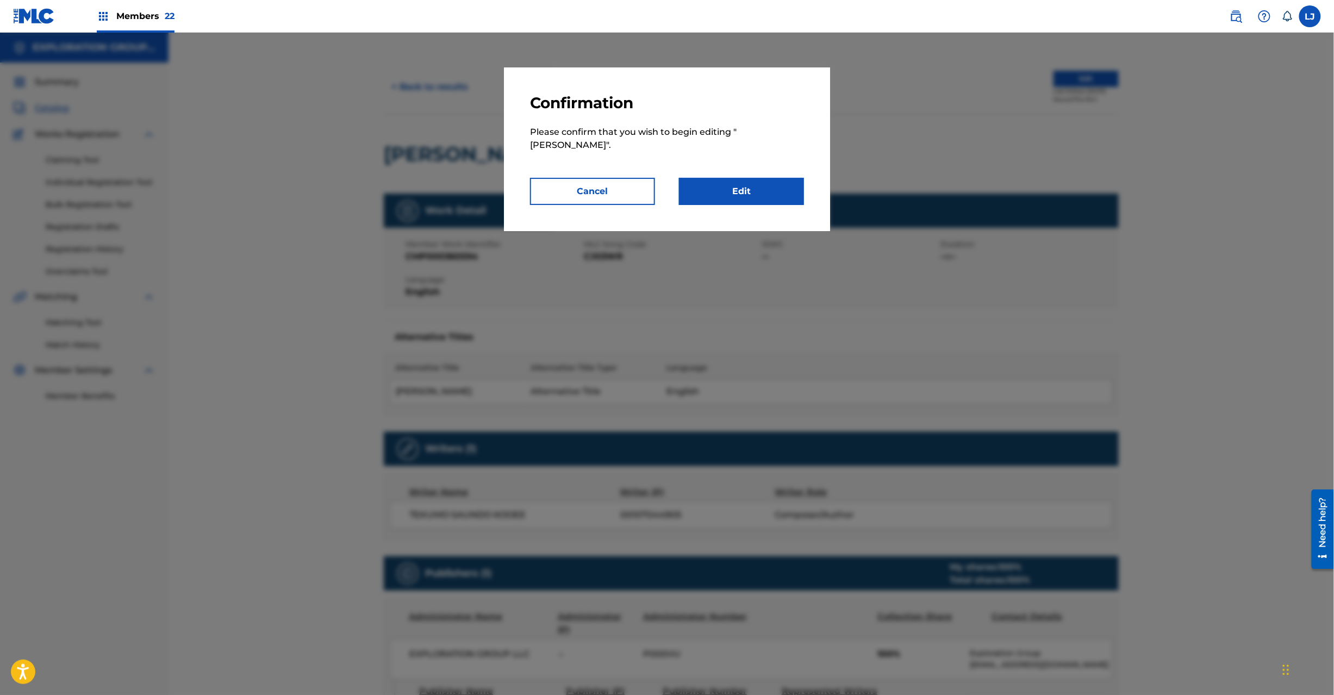
click at [771, 198] on link "Edit" at bounding box center [741, 191] width 125 height 27
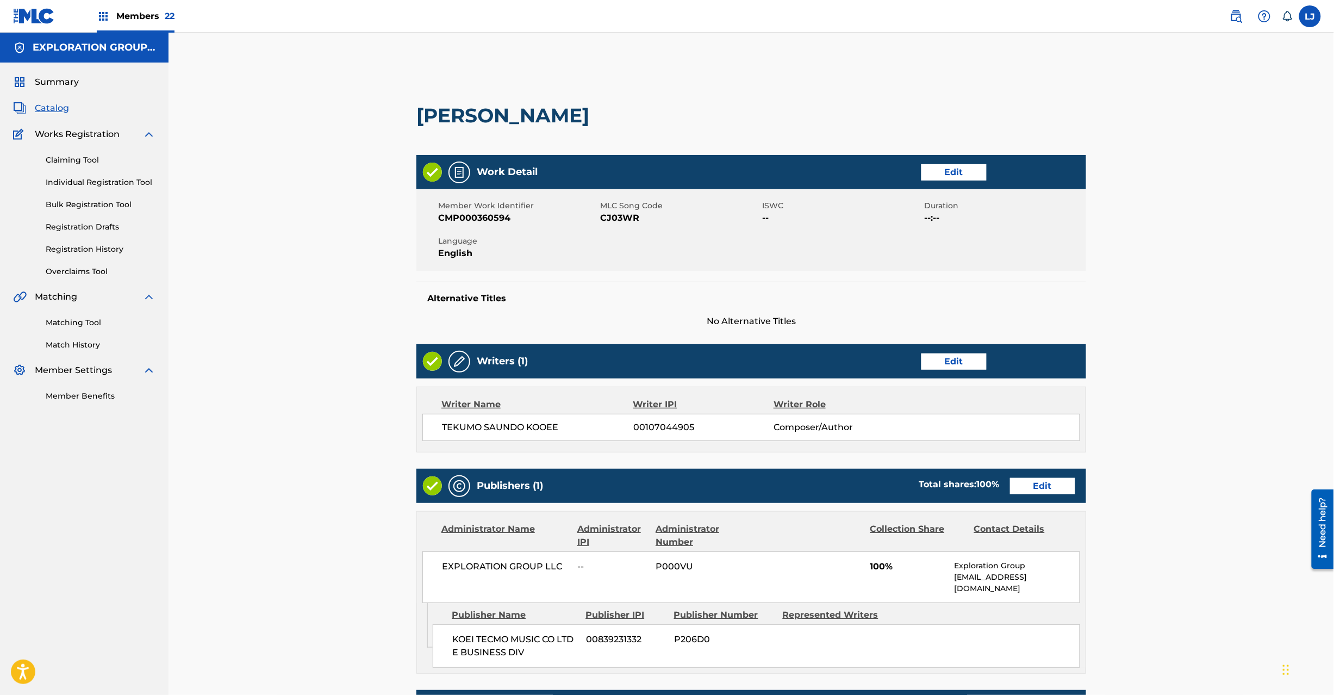
click at [1037, 483] on link "Edit" at bounding box center [1042, 486] width 65 height 16
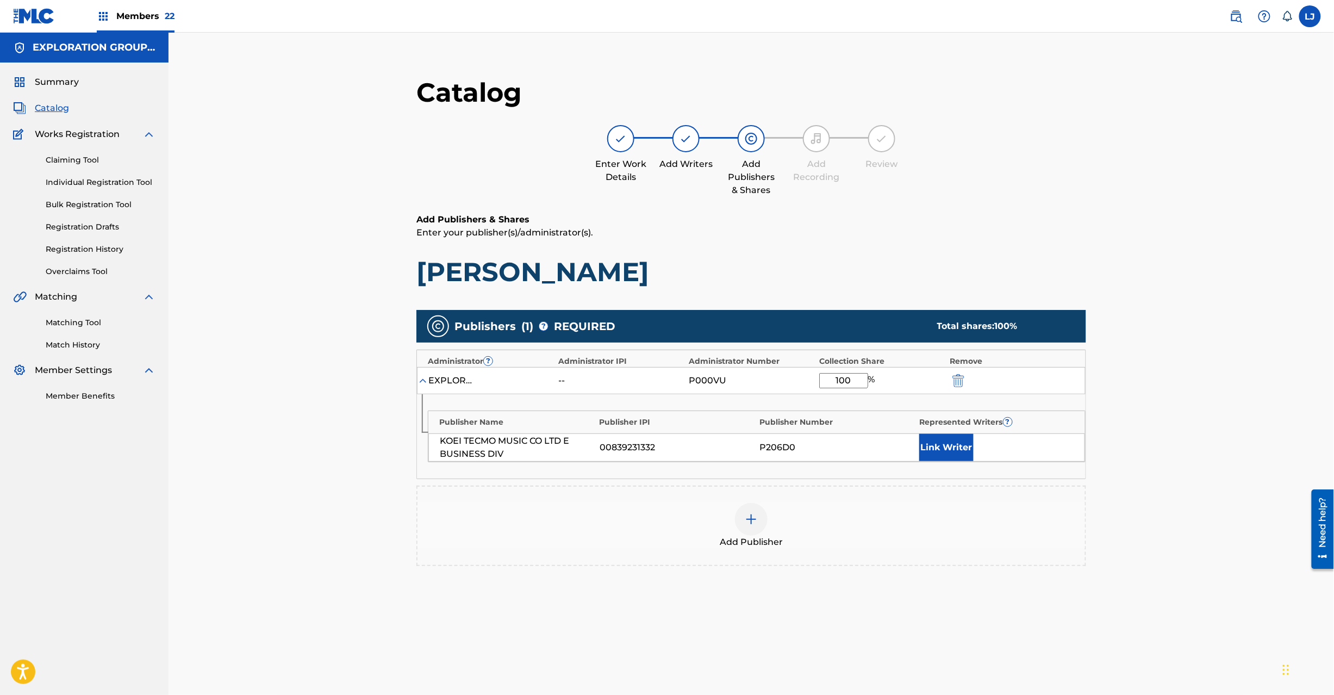
click at [961, 382] on img "submit" at bounding box center [959, 380] width 12 height 13
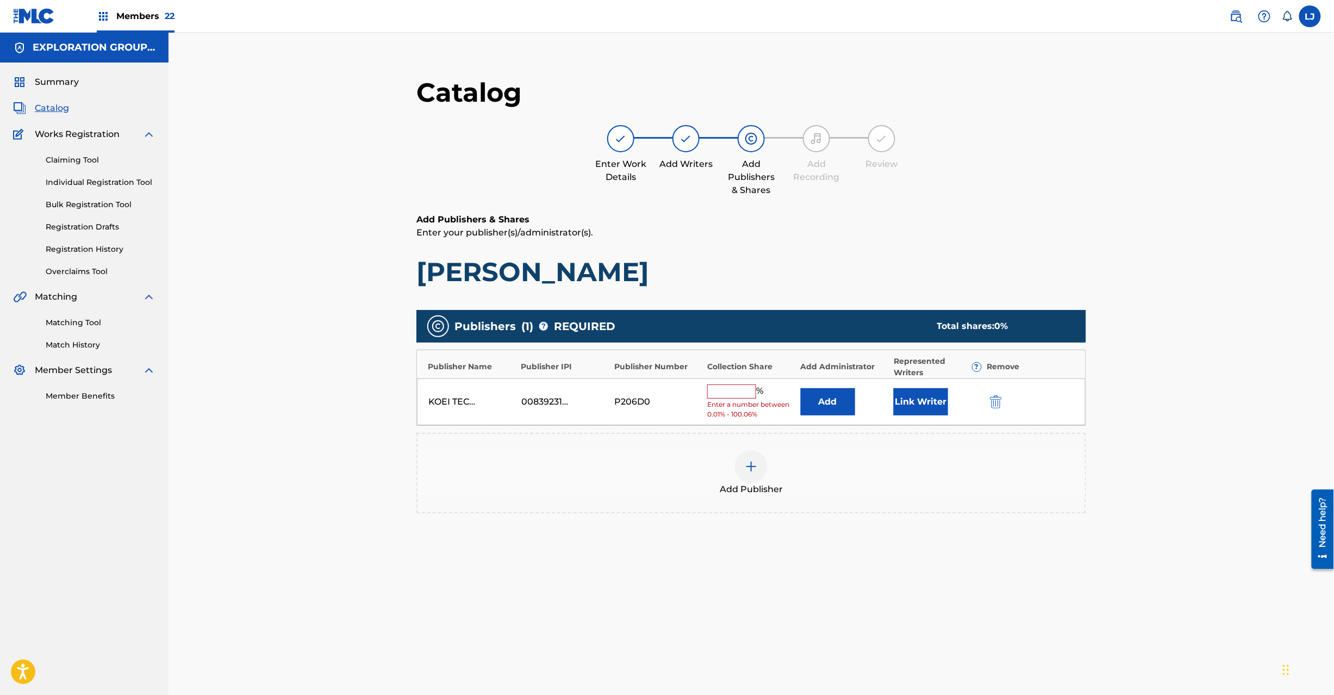
click at [991, 402] on img "submit" at bounding box center [996, 401] width 12 height 13
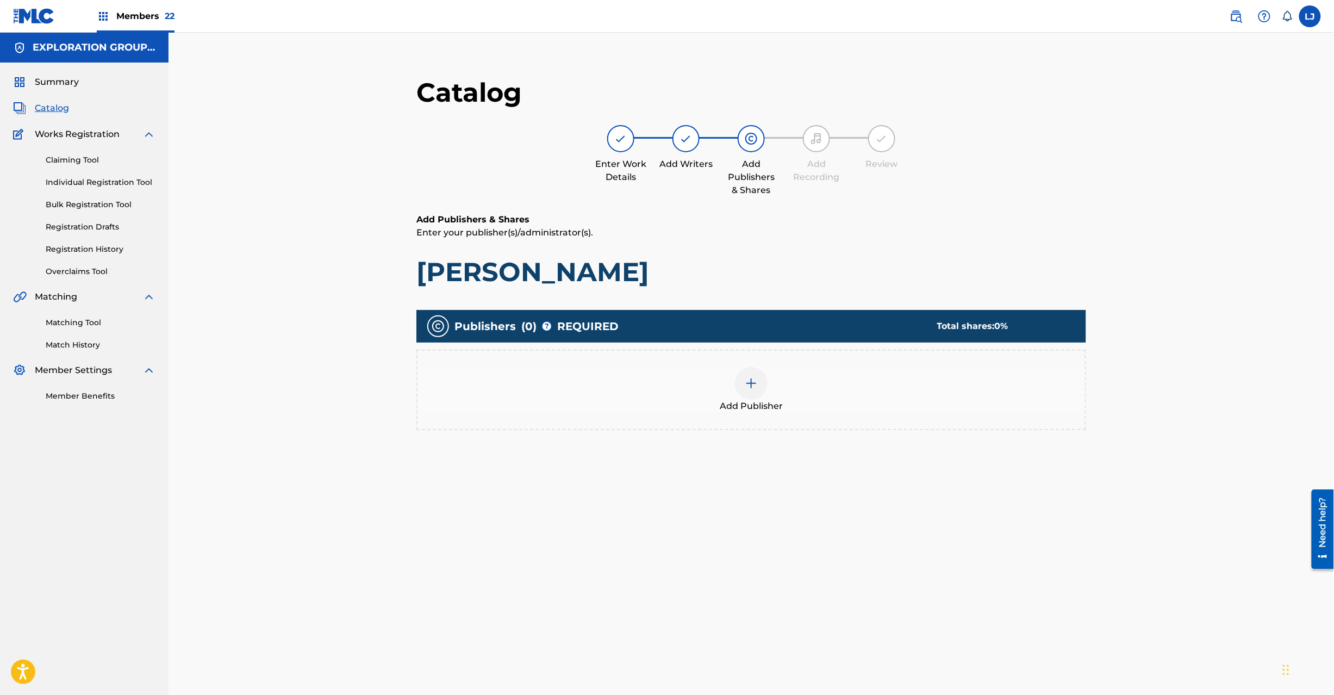
click at [773, 394] on div "Add Publisher" at bounding box center [752, 390] width 668 height 46
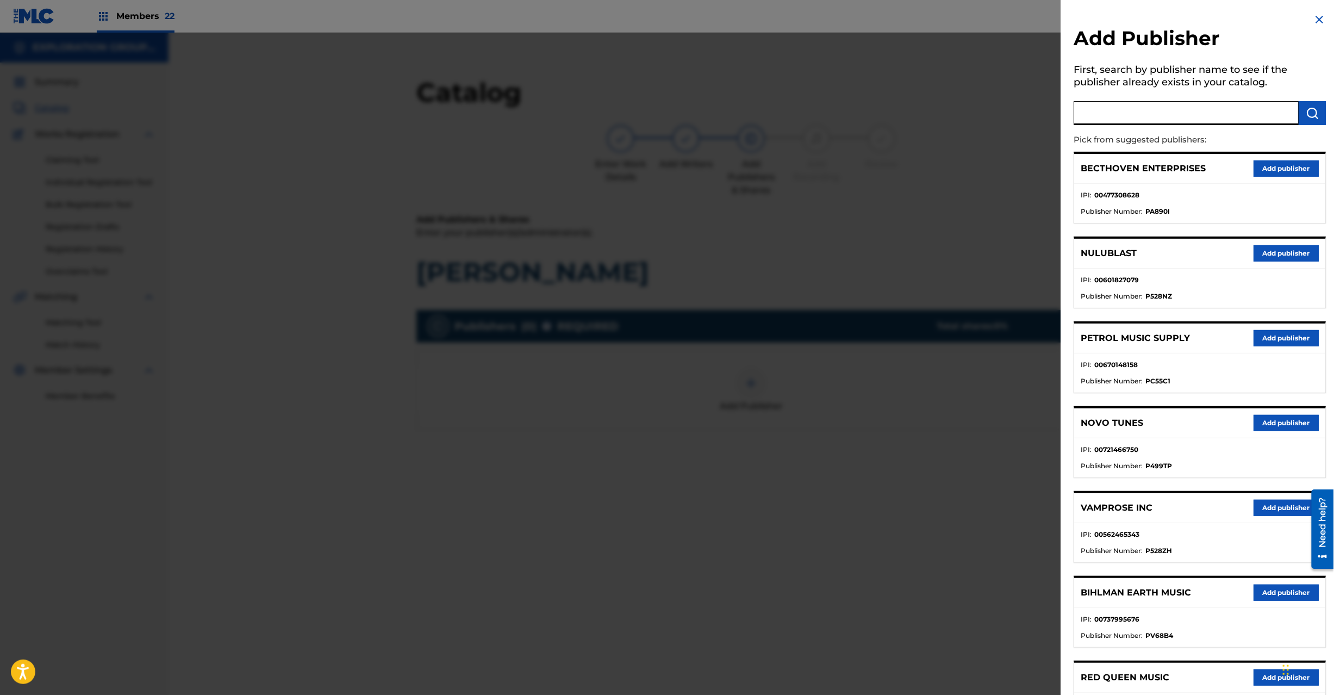
click at [1179, 122] on input "text" at bounding box center [1186, 113] width 225 height 24
paste input "Koei Tecmo Music Co Ltd N Business Div"
type input "Koei Tecmo Music Co Ltd N Business Div"
click at [1311, 118] on img "submit" at bounding box center [1312, 113] width 13 height 13
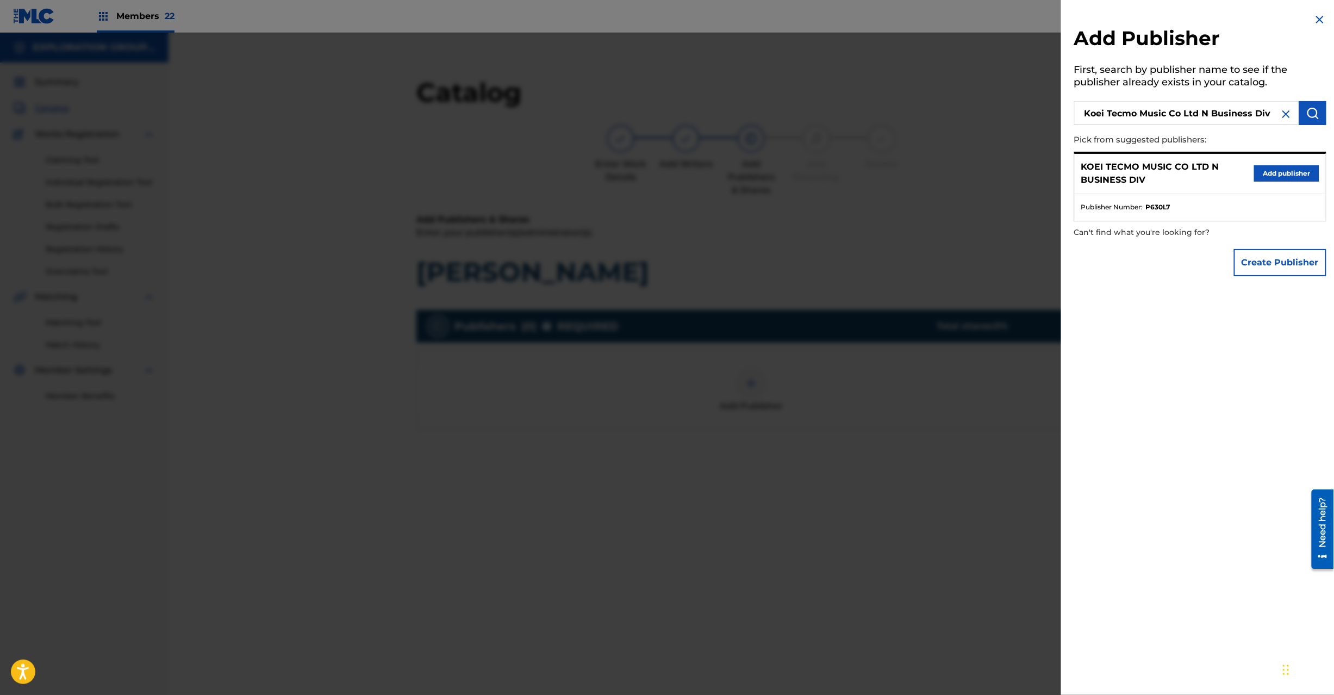
click at [1266, 172] on button "Add publisher" at bounding box center [1286, 173] width 65 height 16
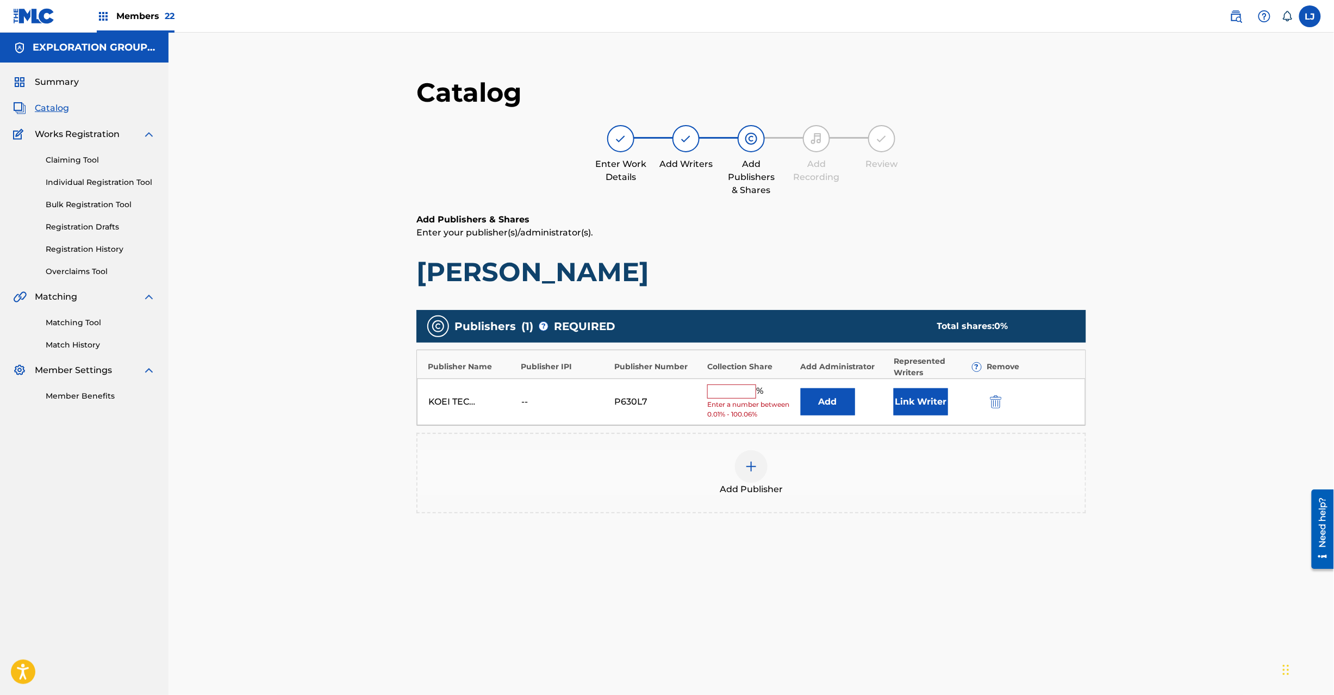
click at [823, 405] on button "Add" at bounding box center [828, 401] width 54 height 27
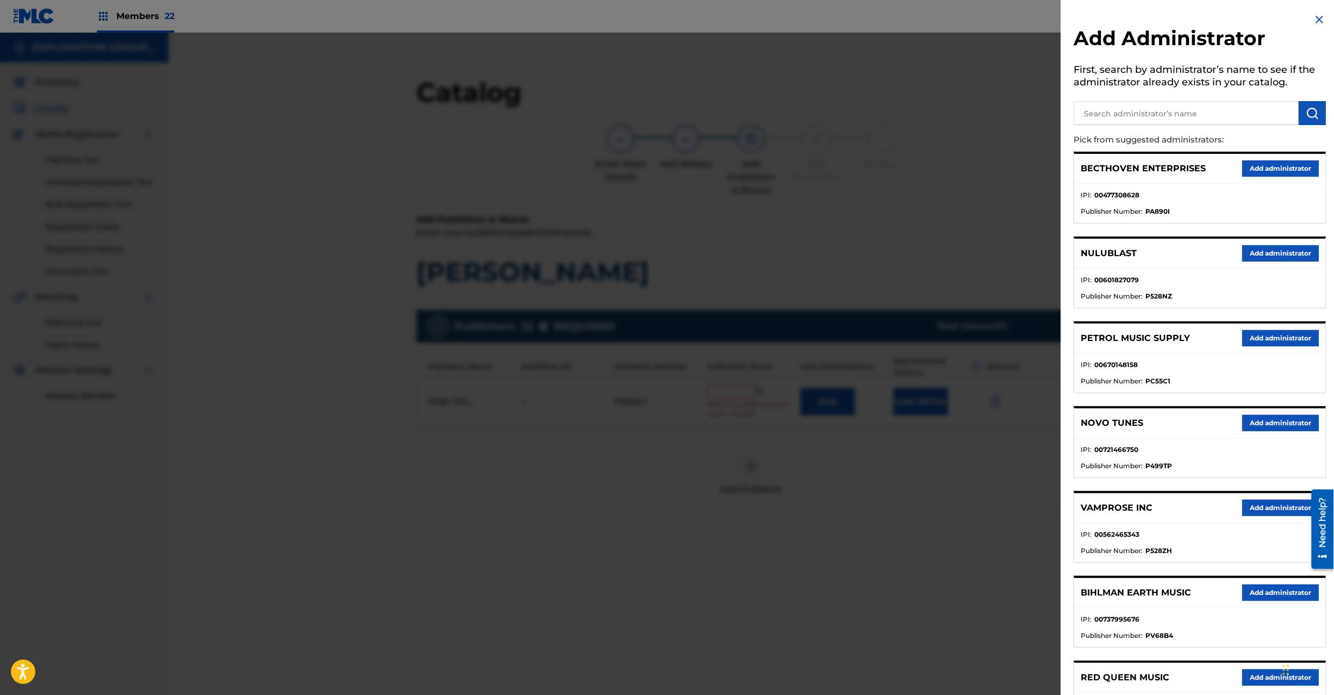
click at [1198, 114] on input "text" at bounding box center [1186, 113] width 225 height 24
paste input "Exploration Group LLC"
type input "Exploration Group LLC"
click at [1308, 116] on img "submit" at bounding box center [1312, 113] width 13 height 13
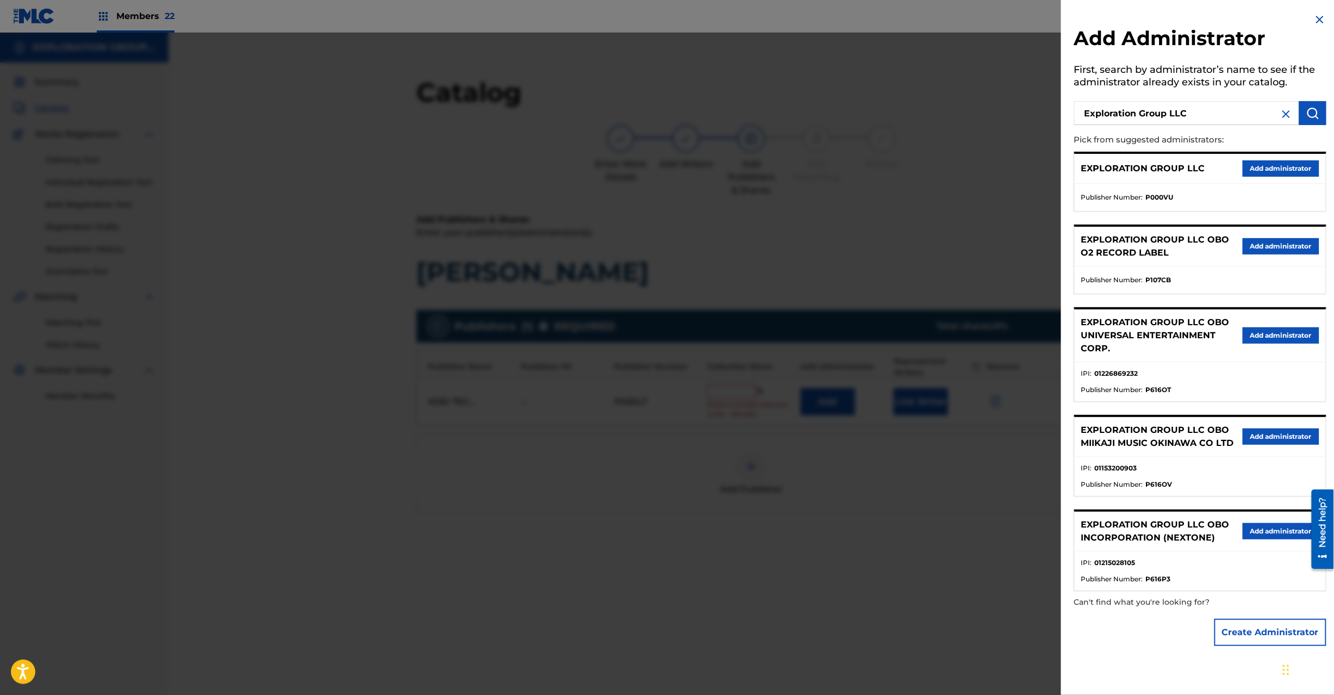
click at [1258, 169] on button "Add administrator" at bounding box center [1281, 168] width 77 height 16
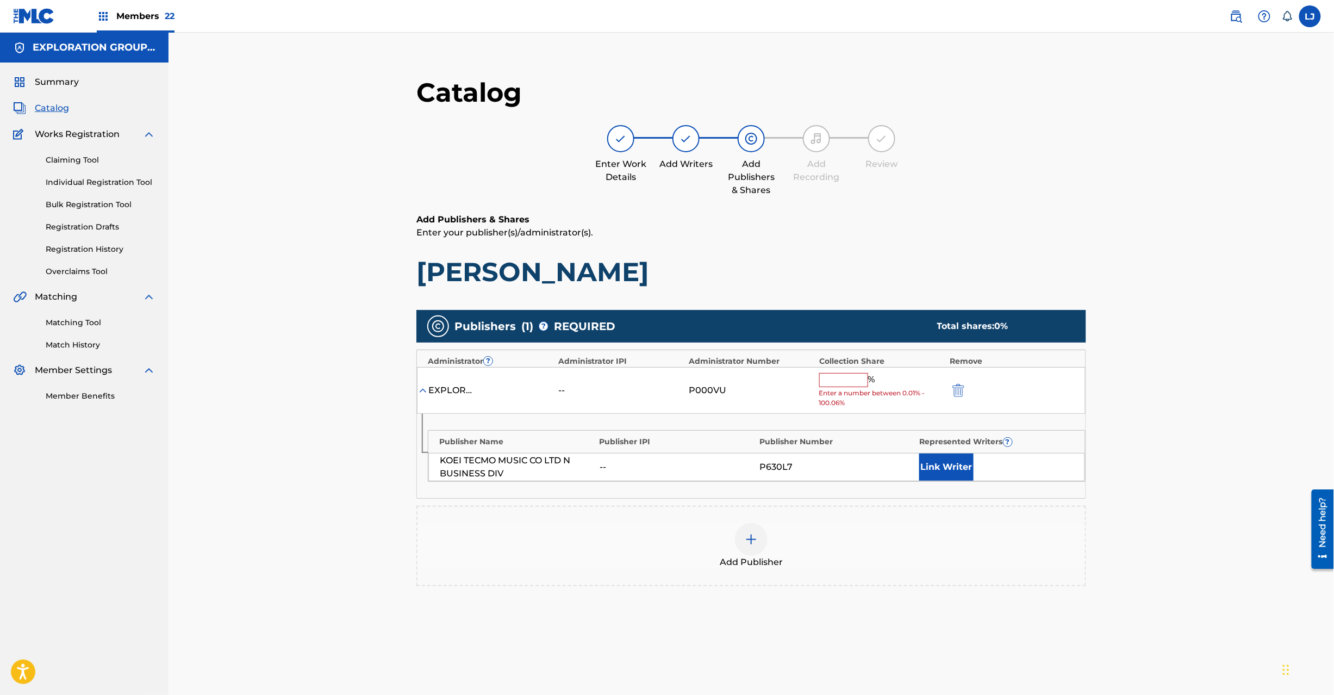
click at [853, 386] on input "text" at bounding box center [843, 380] width 49 height 14
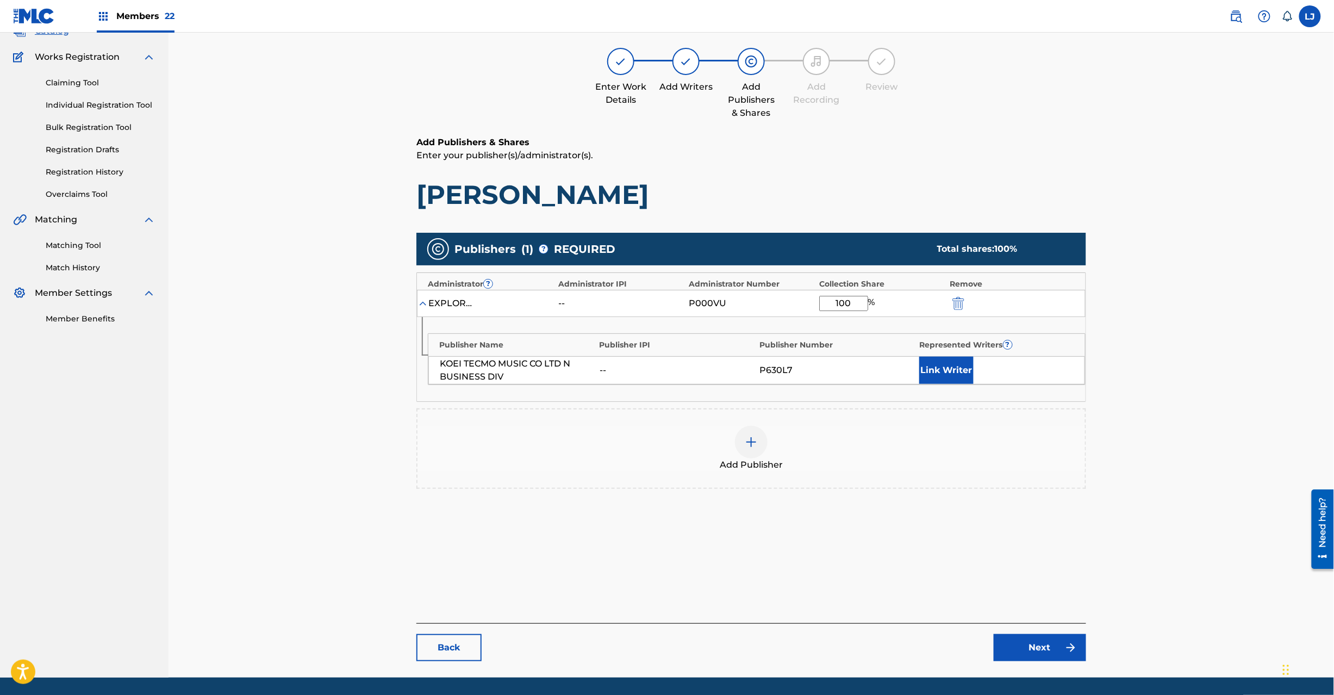
scroll to position [112, 0]
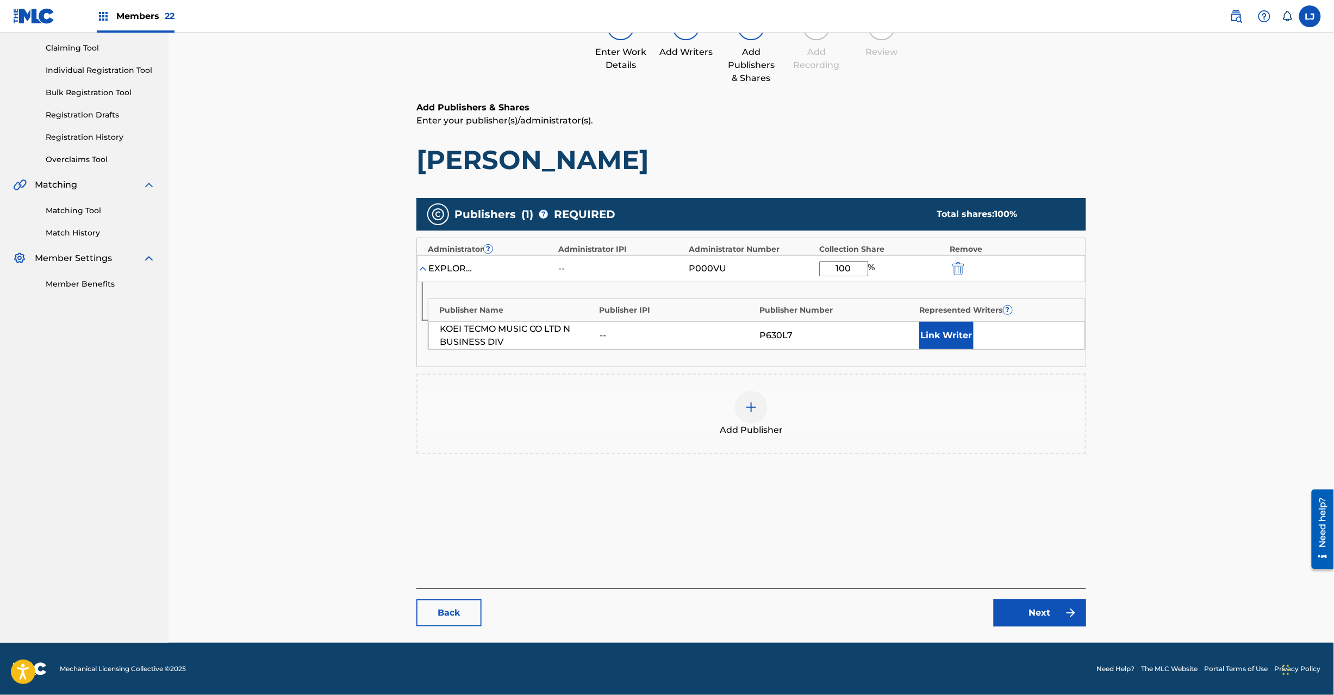
type input "100"
click at [1023, 614] on link "Next" at bounding box center [1040, 612] width 92 height 27
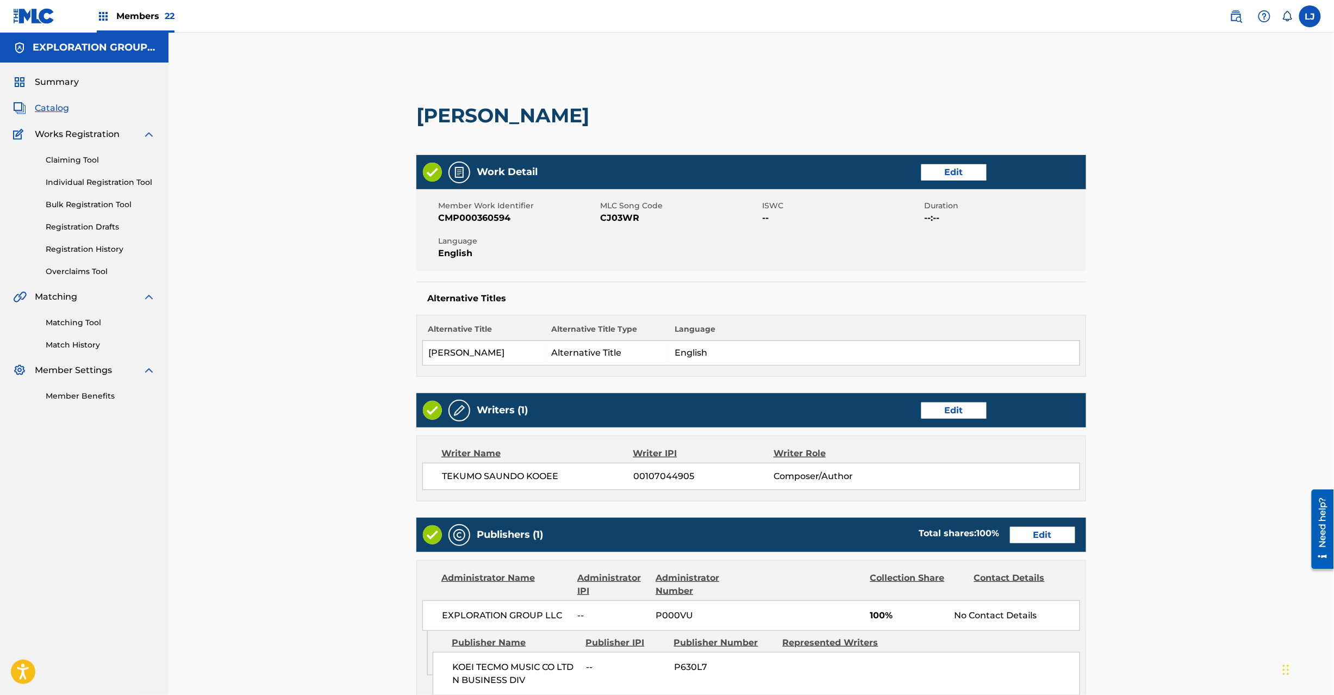
scroll to position [216, 0]
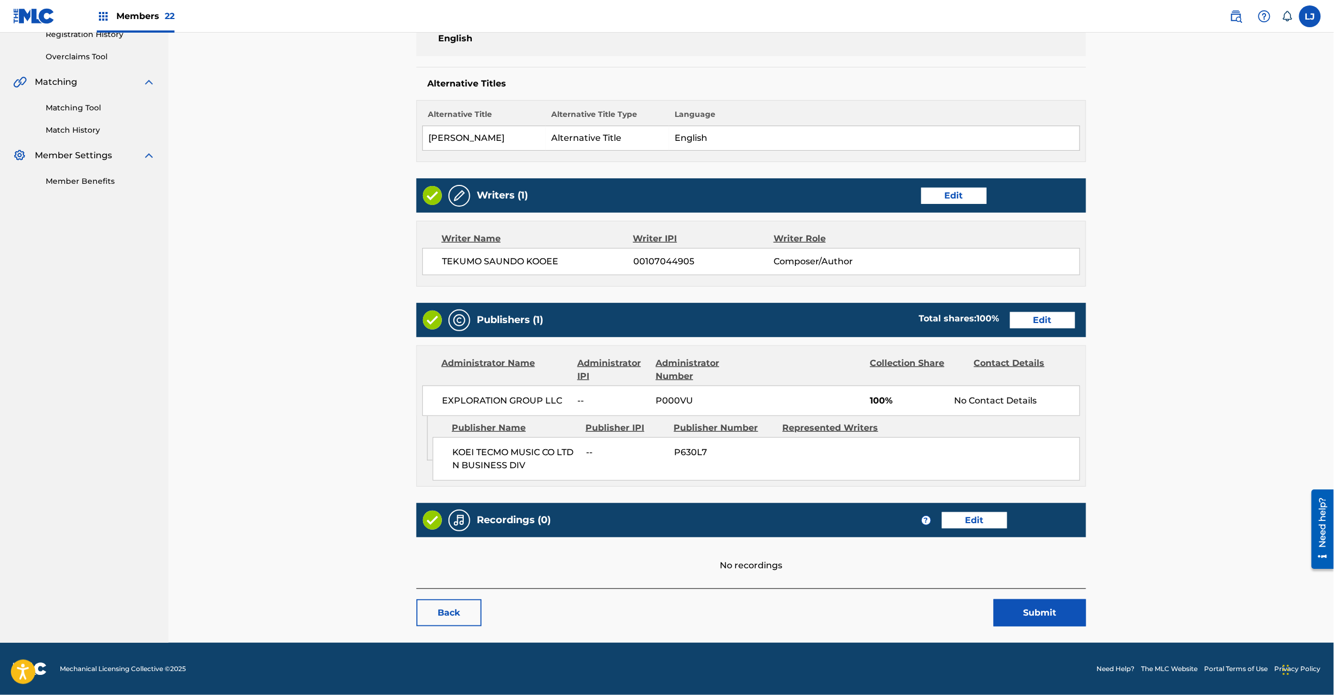
click at [1043, 618] on button "Submit" at bounding box center [1040, 612] width 92 height 27
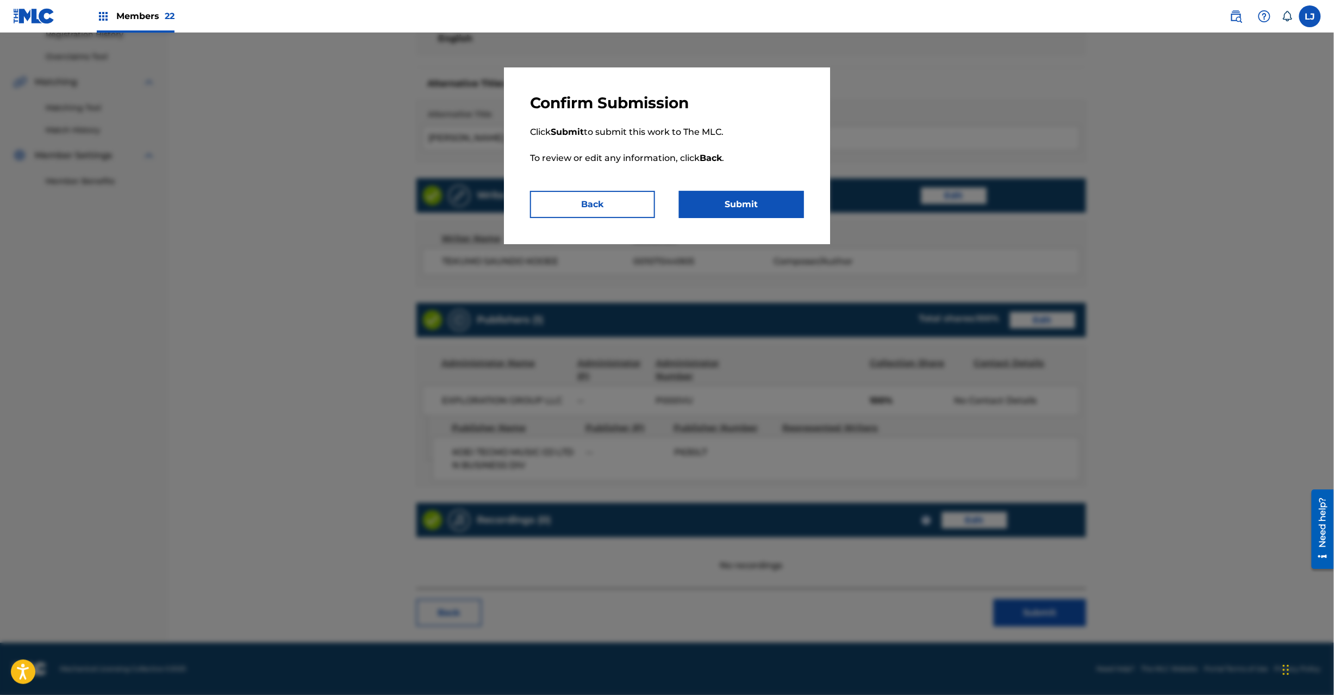
click at [709, 201] on button "Submit" at bounding box center [741, 204] width 125 height 27
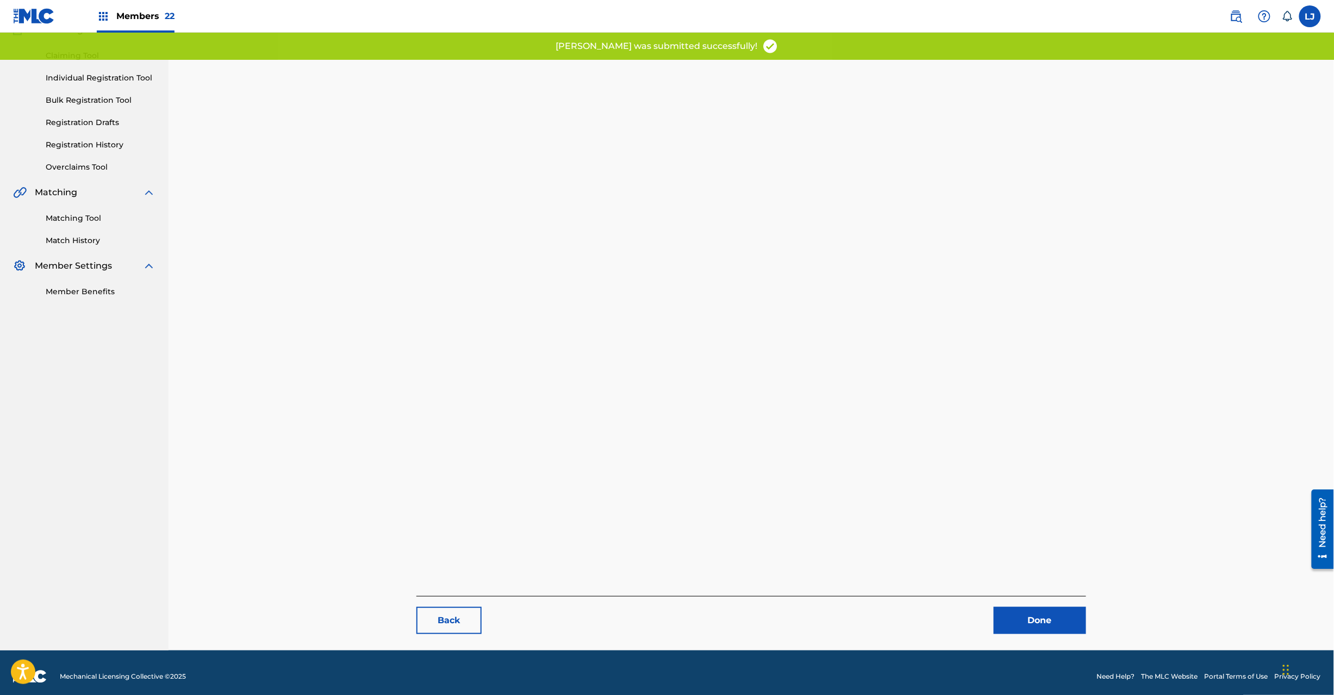
scroll to position [112, 0]
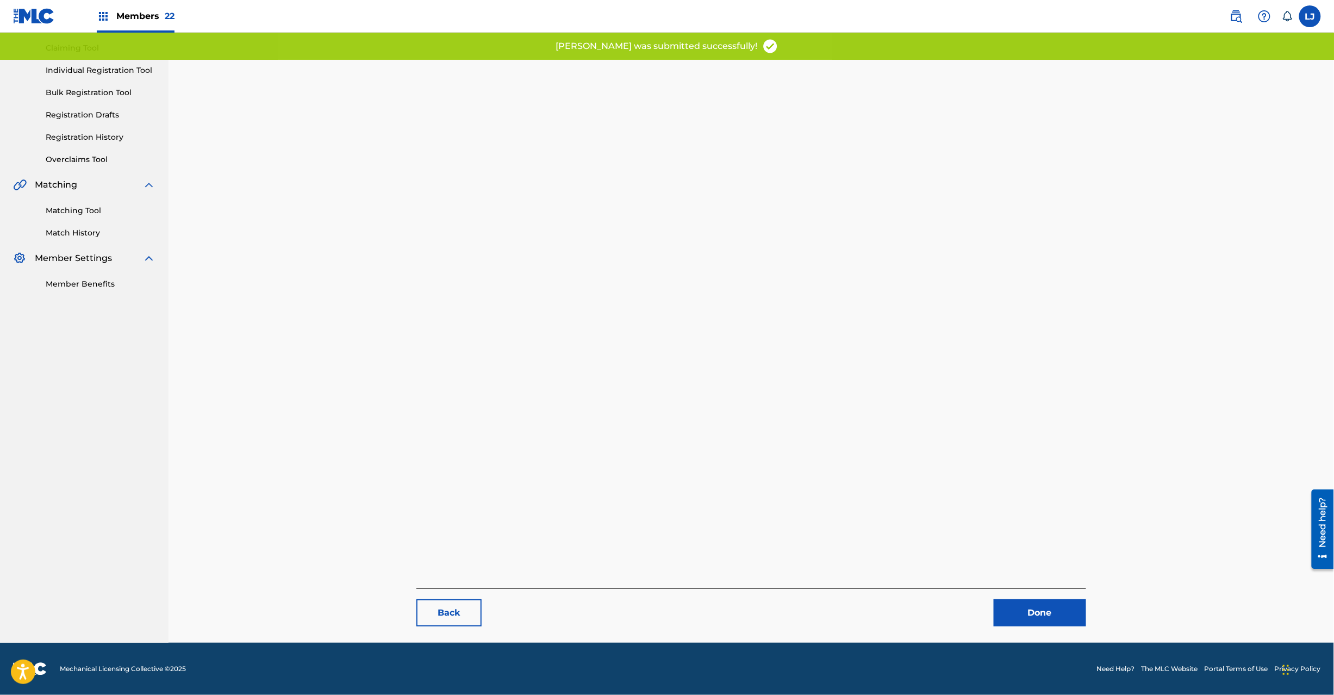
click at [1032, 611] on link "Done" at bounding box center [1040, 612] width 92 height 27
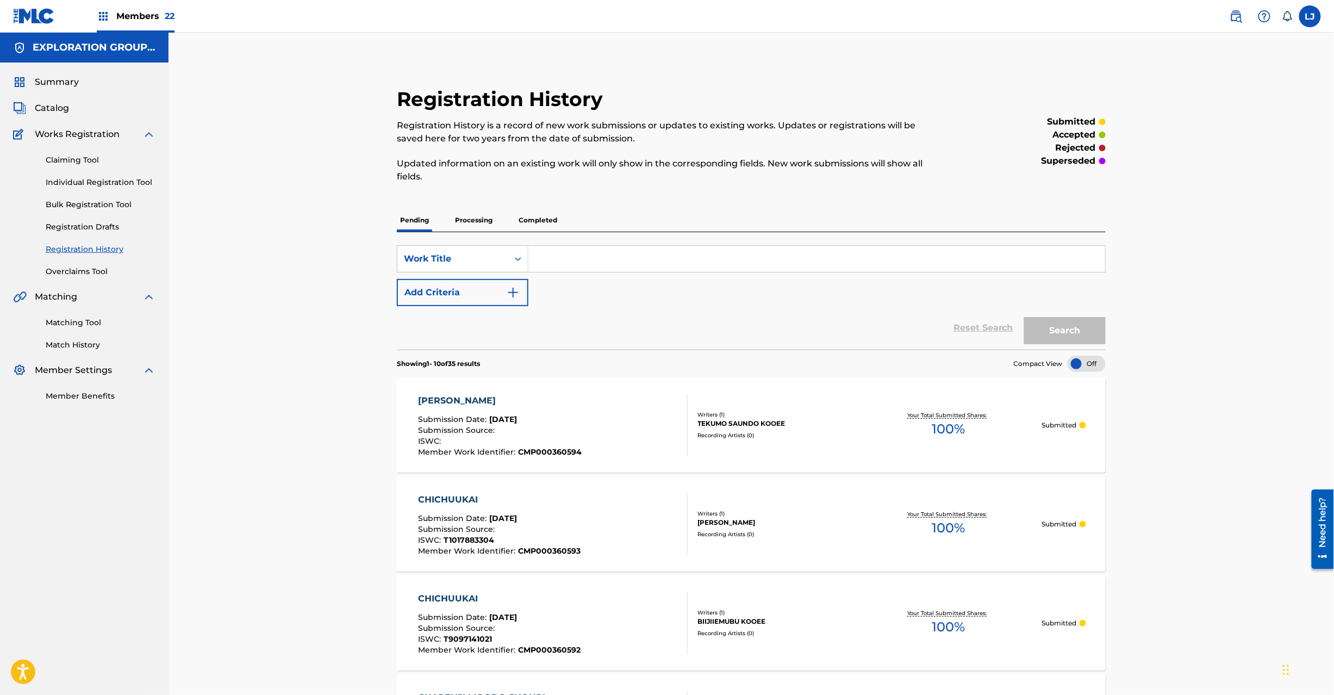
click at [44, 107] on span "Catalog" at bounding box center [52, 108] width 34 height 13
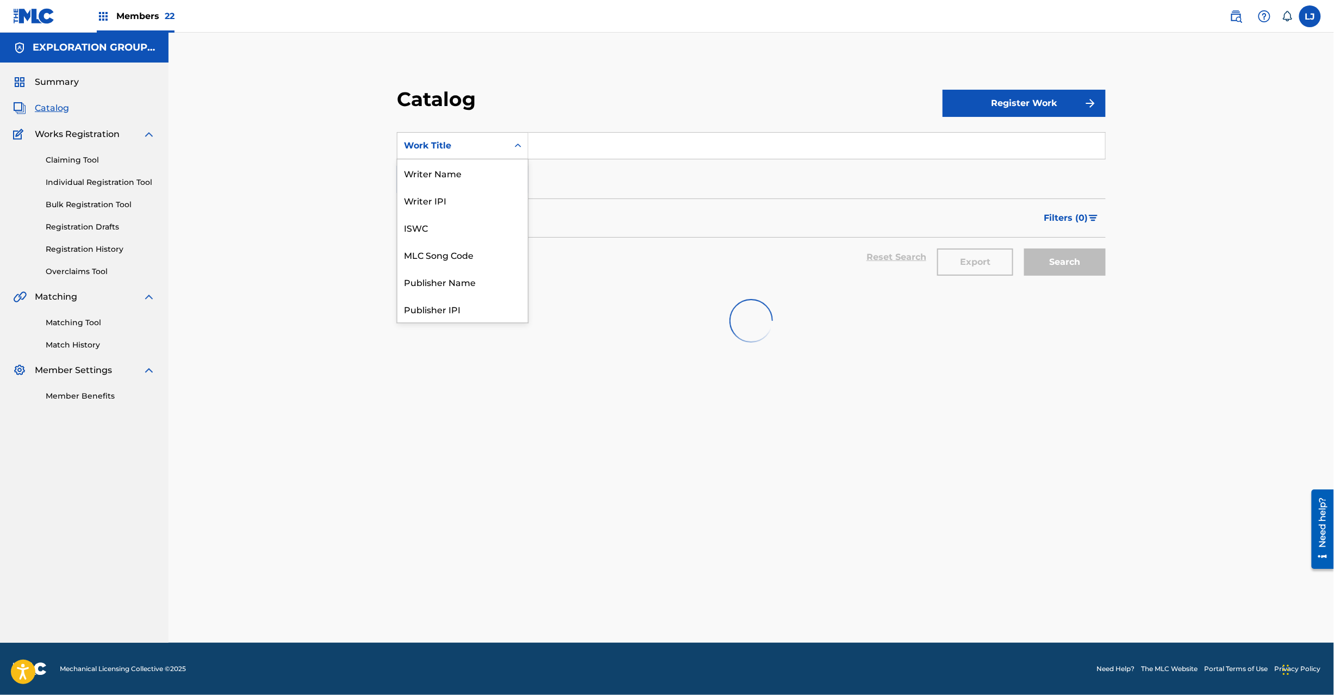
click at [429, 149] on div "Work Title" at bounding box center [453, 145] width 98 height 13
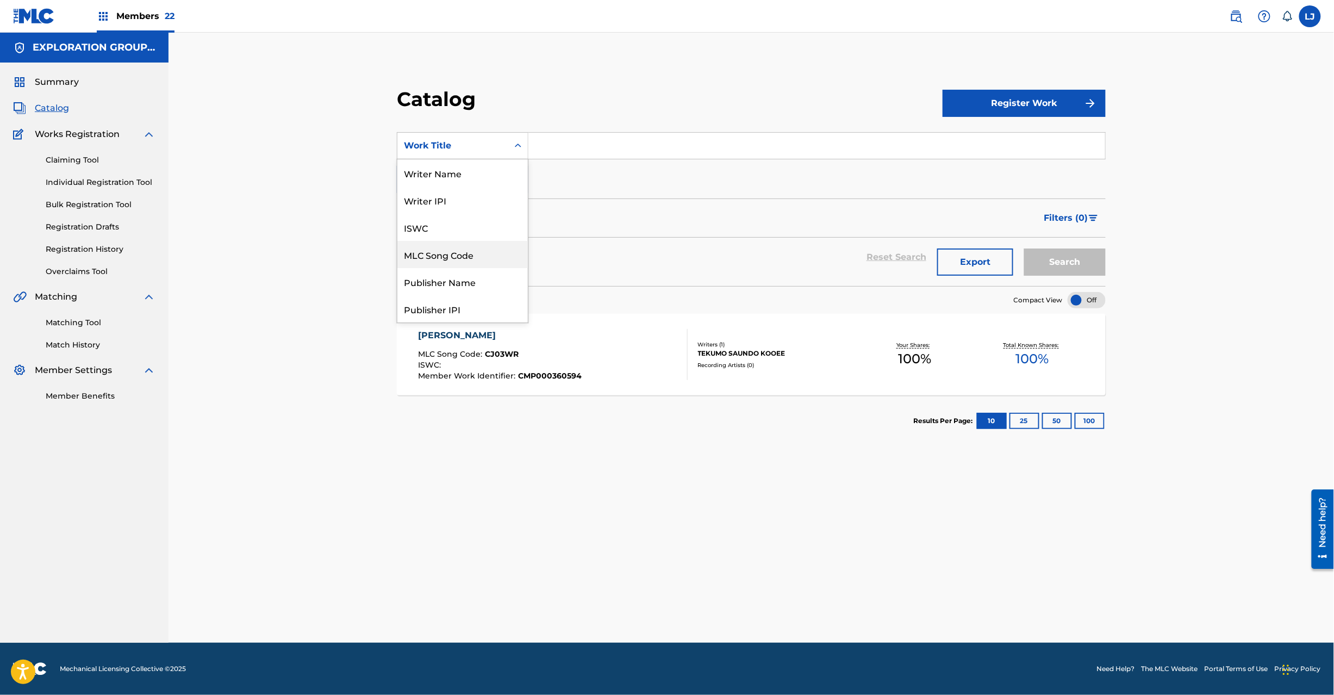
click at [436, 259] on div "MLC Song Code" at bounding box center [462, 254] width 130 height 27
click at [631, 125] on section "SearchWithCriteriaa3ecd014-b9c3-4146-aff1-877fe308ad2e MLC Song Code Add Criter…" at bounding box center [751, 202] width 709 height 167
paste input "CJ03VQ"
click at [609, 142] on input "Search Form" at bounding box center [816, 146] width 577 height 26
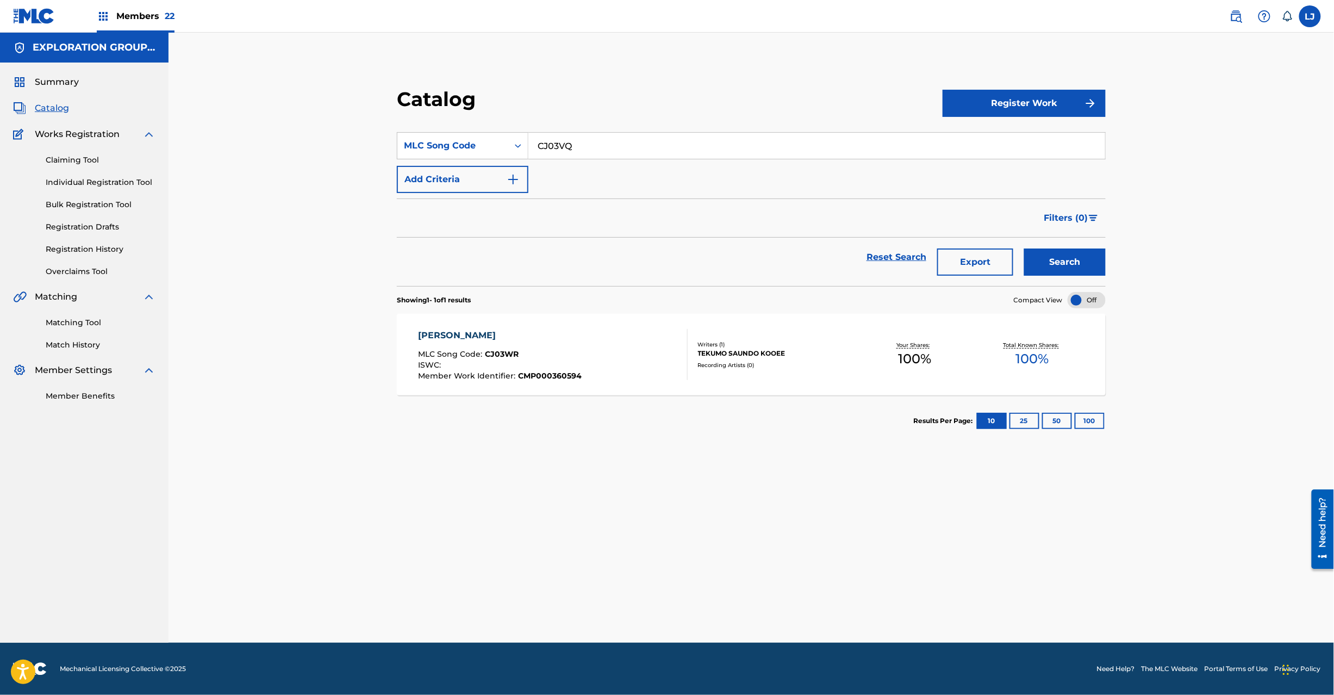
type input "CJ03VQ"
click at [1071, 265] on button "Search" at bounding box center [1065, 261] width 82 height 27
click at [594, 346] on div "CHIKARA TSUKIRU MLC Song Code : CJ03VQ ISWC : T1016673655 Member Work Identifie…" at bounding box center [553, 354] width 270 height 51
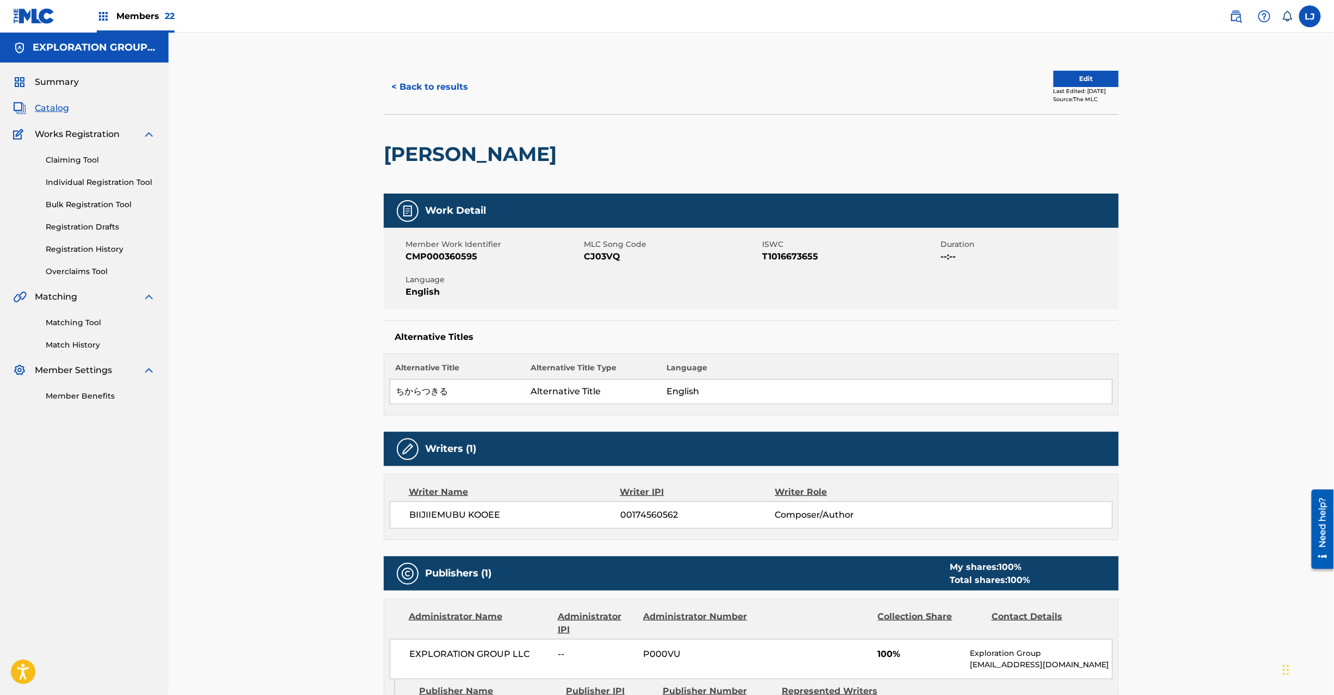
click at [1076, 73] on button "Edit" at bounding box center [1086, 79] width 65 height 16
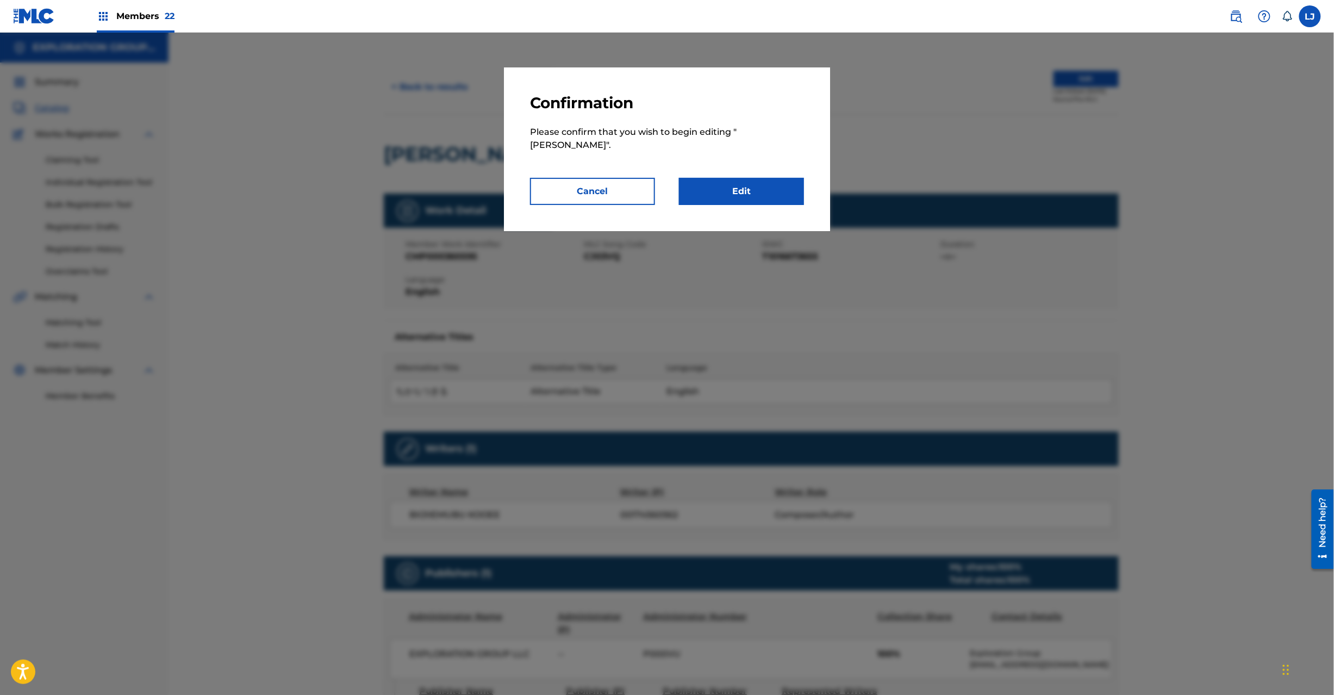
click at [749, 201] on link "Edit" at bounding box center [741, 191] width 125 height 27
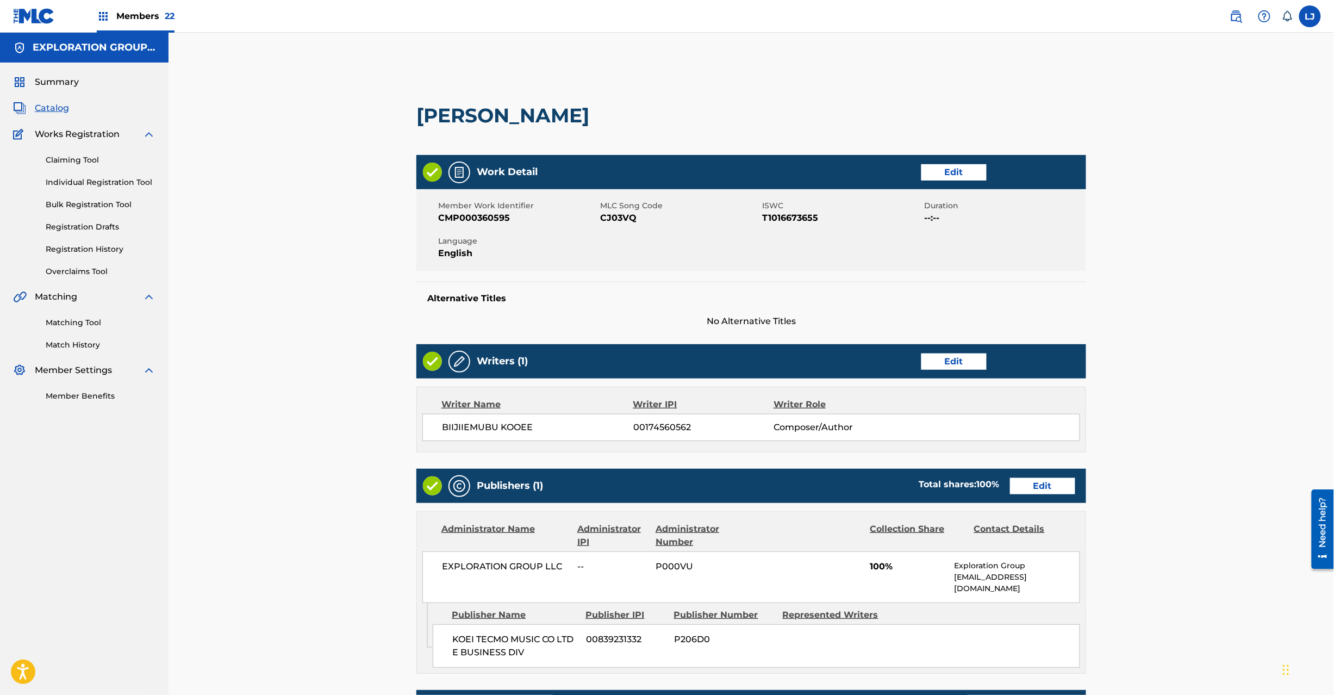
click at [1016, 489] on link "Edit" at bounding box center [1042, 486] width 65 height 16
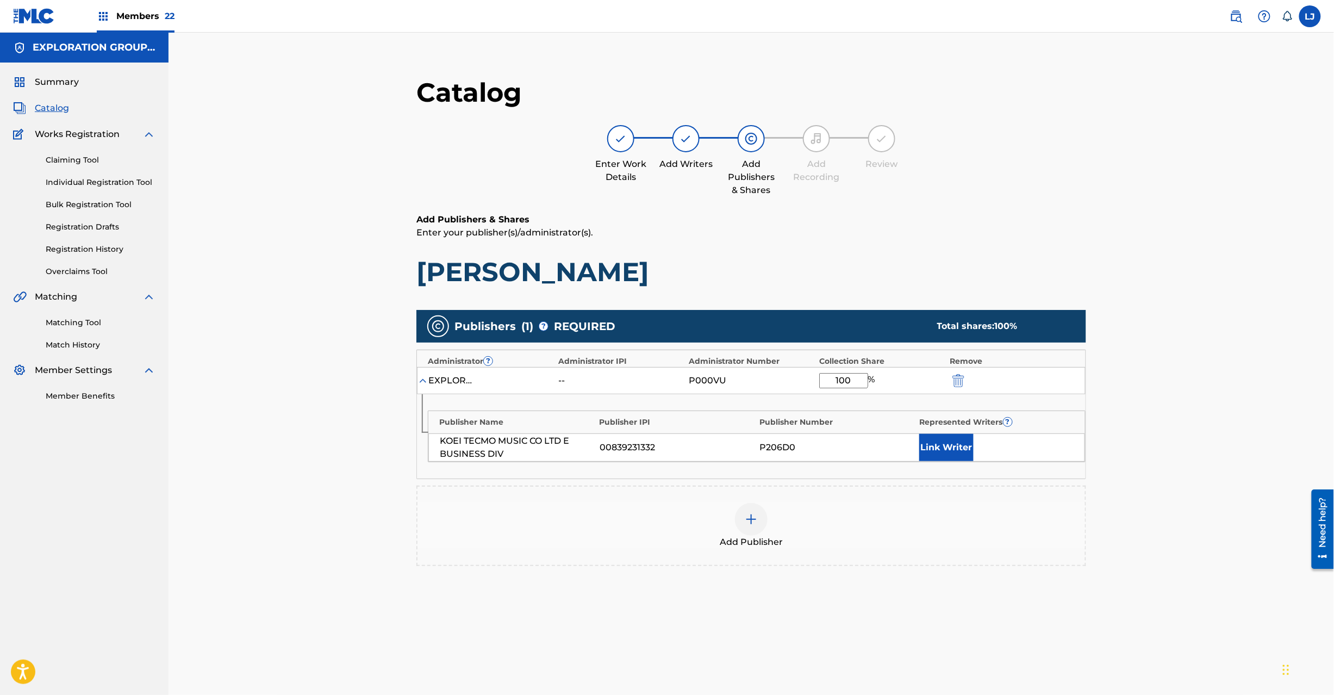
click at [950, 381] on button "submit" at bounding box center [957, 380] width 16 height 13
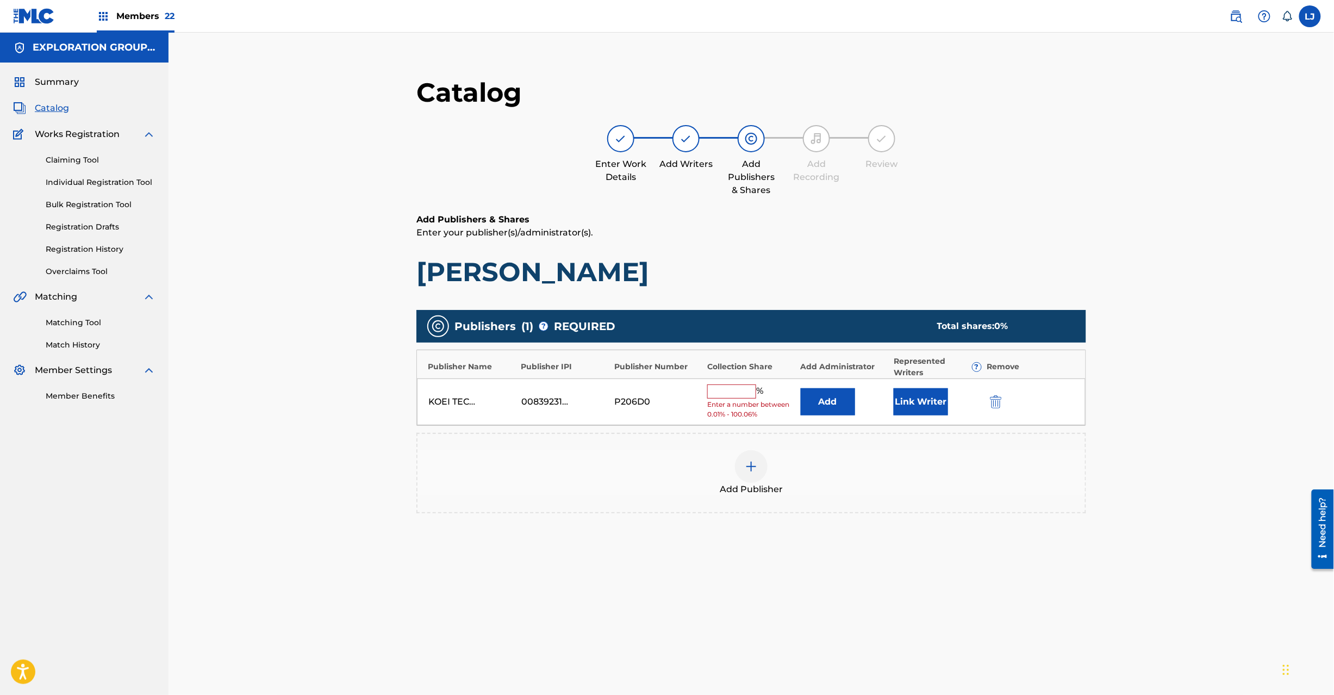
drag, startPoint x: 1000, startPoint y: 405, endPoint x: 990, endPoint y: 405, distance: 10.3
click at [998, 405] on img "submit" at bounding box center [996, 401] width 12 height 13
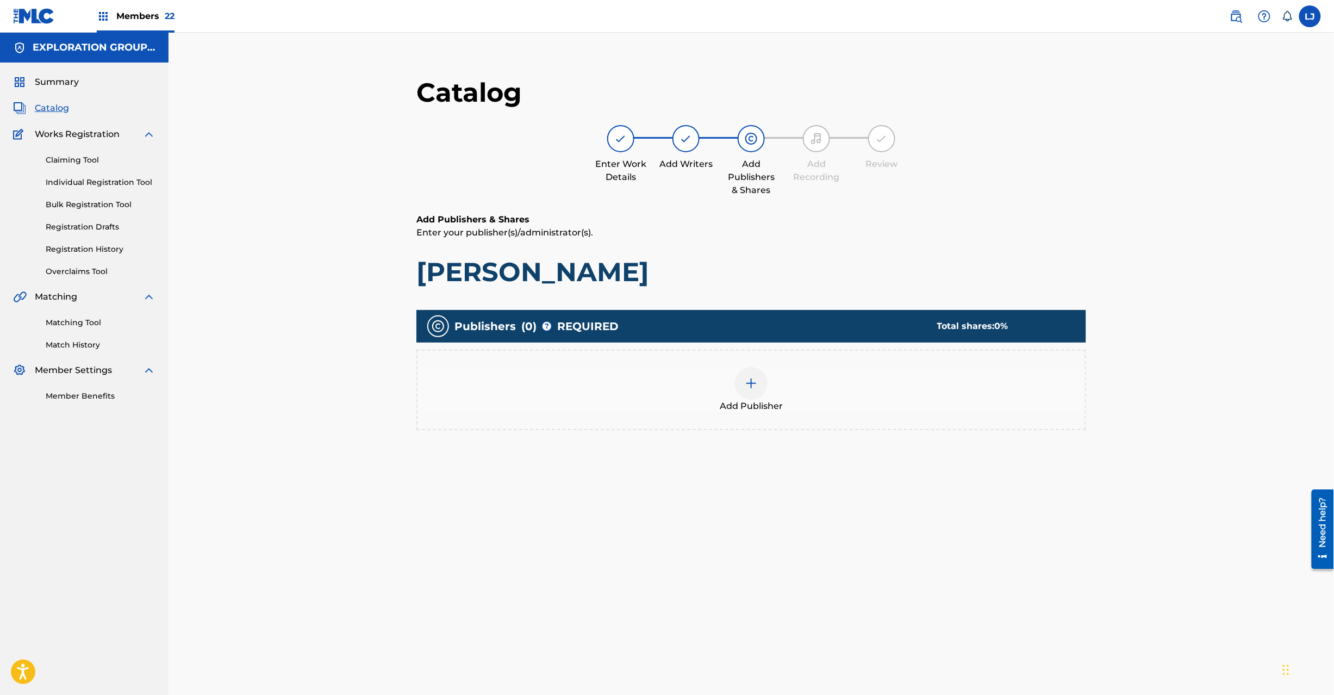
click at [744, 386] on div at bounding box center [751, 383] width 33 height 33
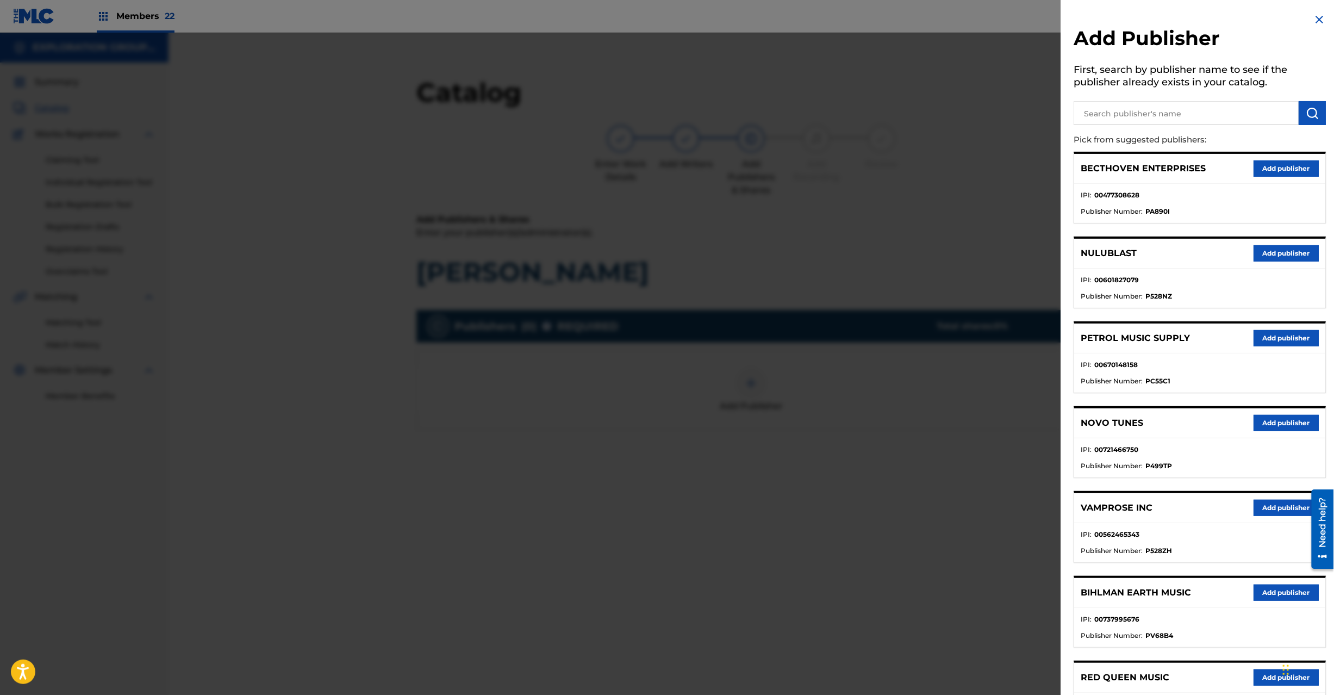
paste input "Koei Tecmo Music Co Ltd N Business Div"
click at [1173, 109] on input "text" at bounding box center [1186, 113] width 225 height 24
type input "Koei Tecmo Music Co Ltd N Business Div"
click at [1316, 122] on button "submit" at bounding box center [1312, 113] width 27 height 24
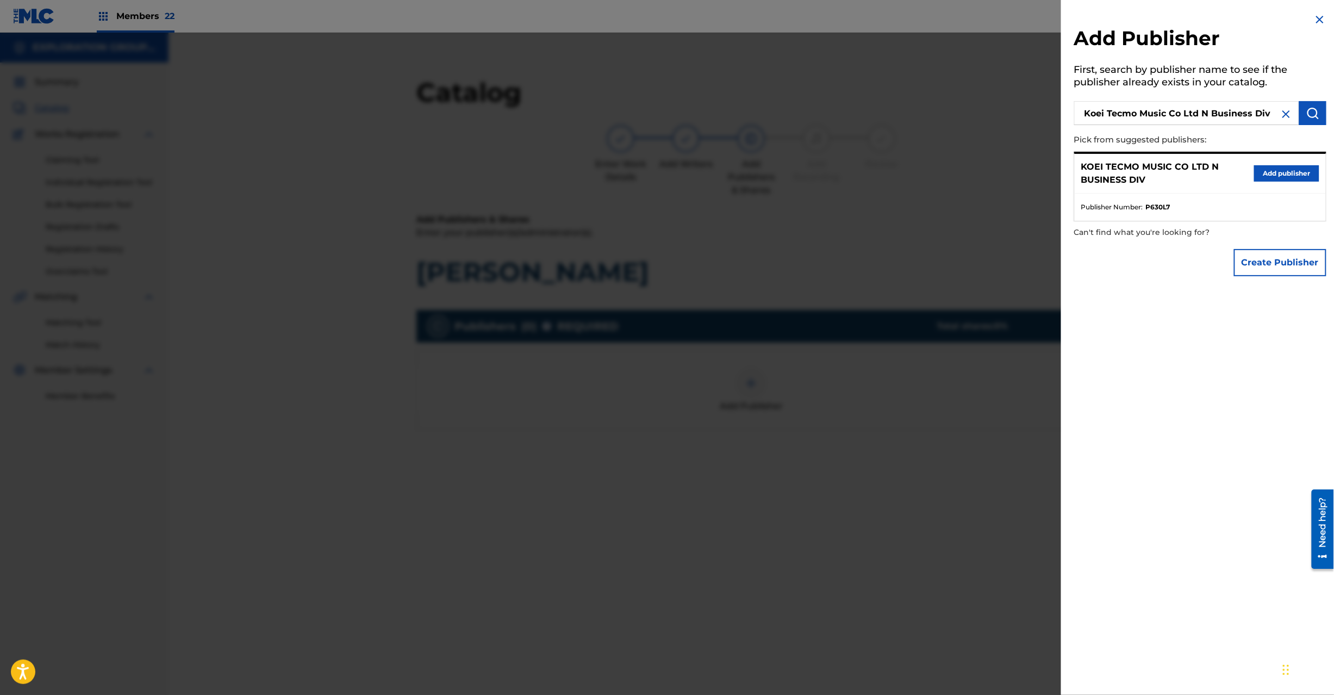
click at [1262, 170] on button "Add publisher" at bounding box center [1286, 173] width 65 height 16
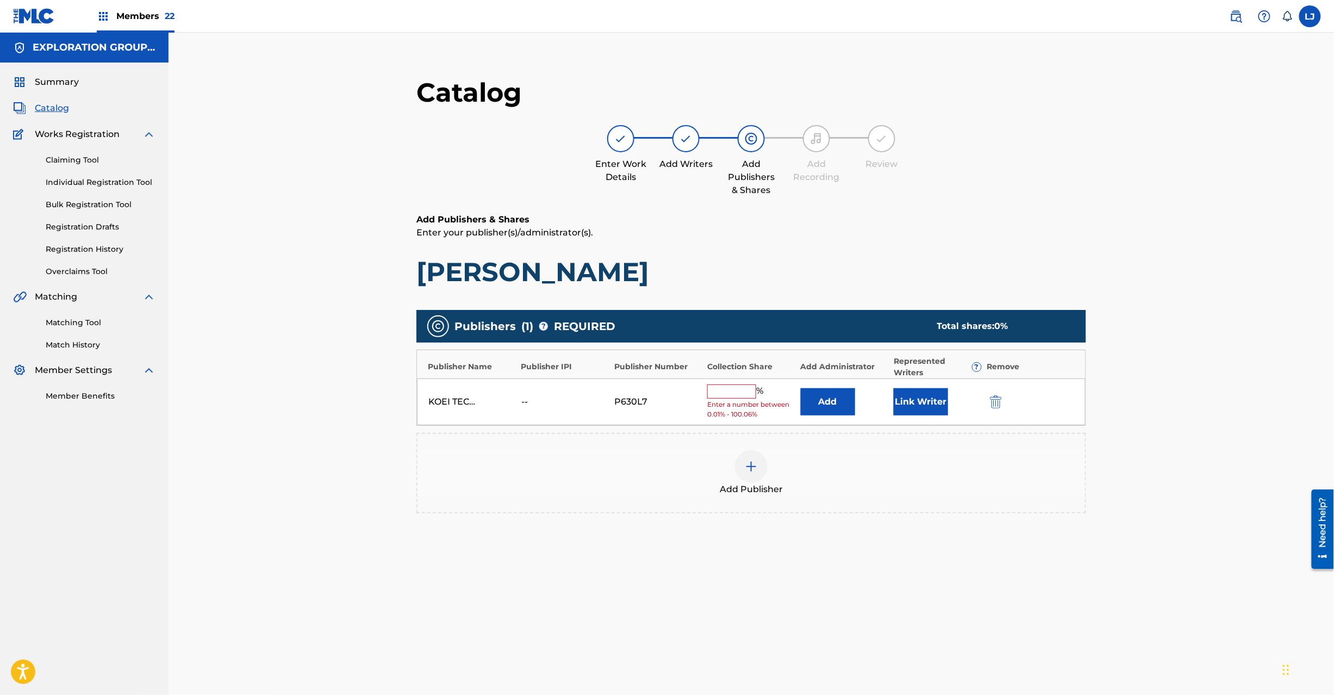
click at [840, 400] on button "Add" at bounding box center [828, 401] width 54 height 27
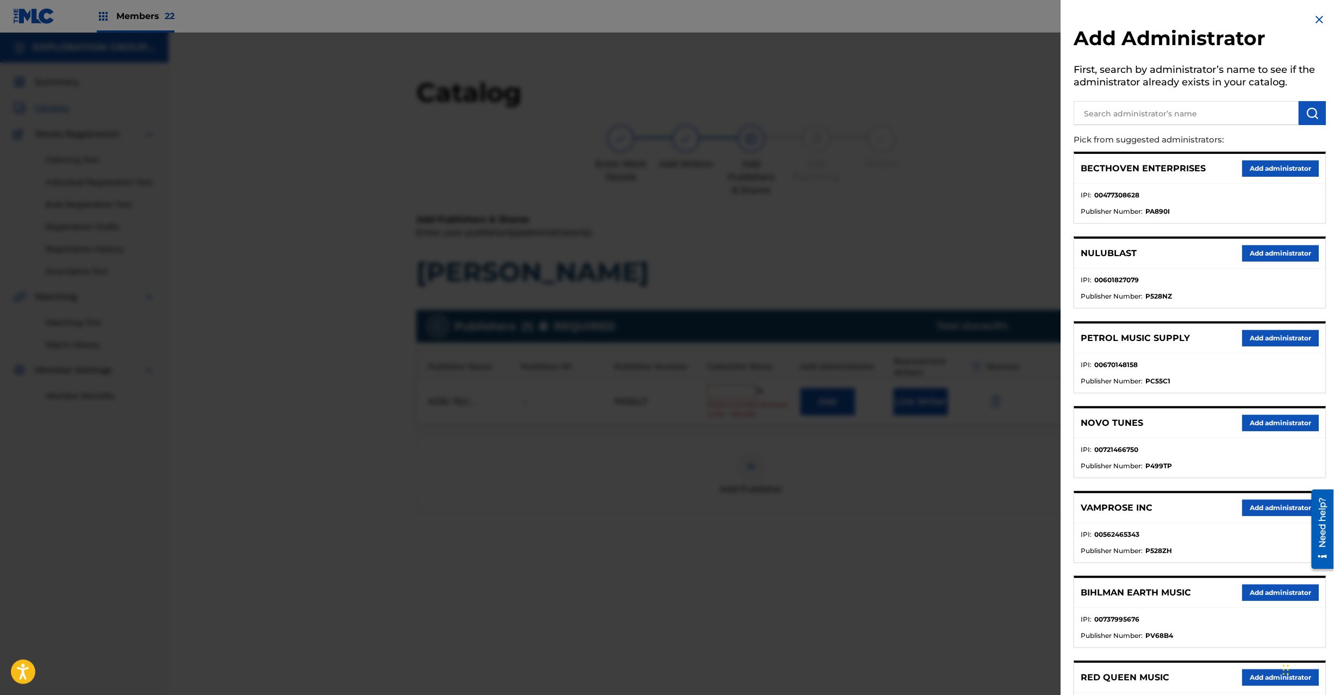
click at [1177, 107] on input "text" at bounding box center [1186, 113] width 225 height 24
paste input "Exploration Group LLC"
type input "Exploration Group LLC"
click at [1300, 116] on button "submit" at bounding box center [1312, 113] width 27 height 24
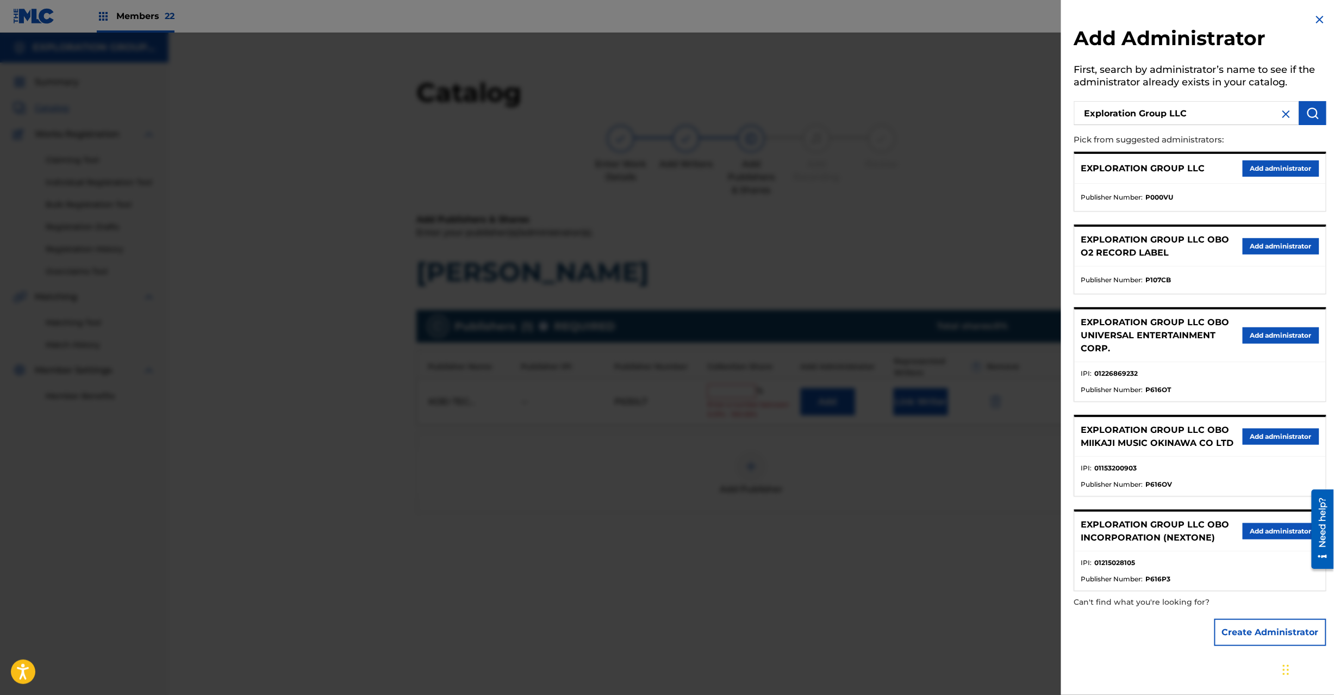
click at [1264, 175] on button "Add administrator" at bounding box center [1281, 168] width 77 height 16
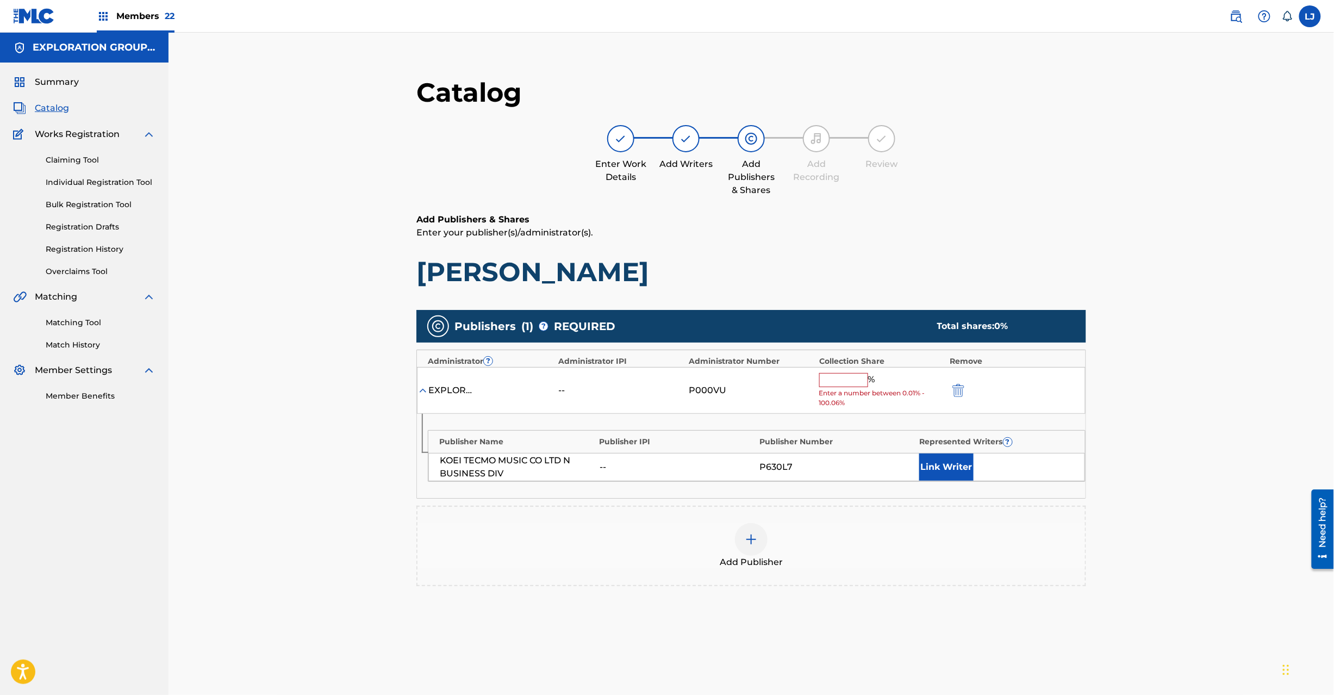
click at [839, 377] on input "text" at bounding box center [843, 380] width 49 height 14
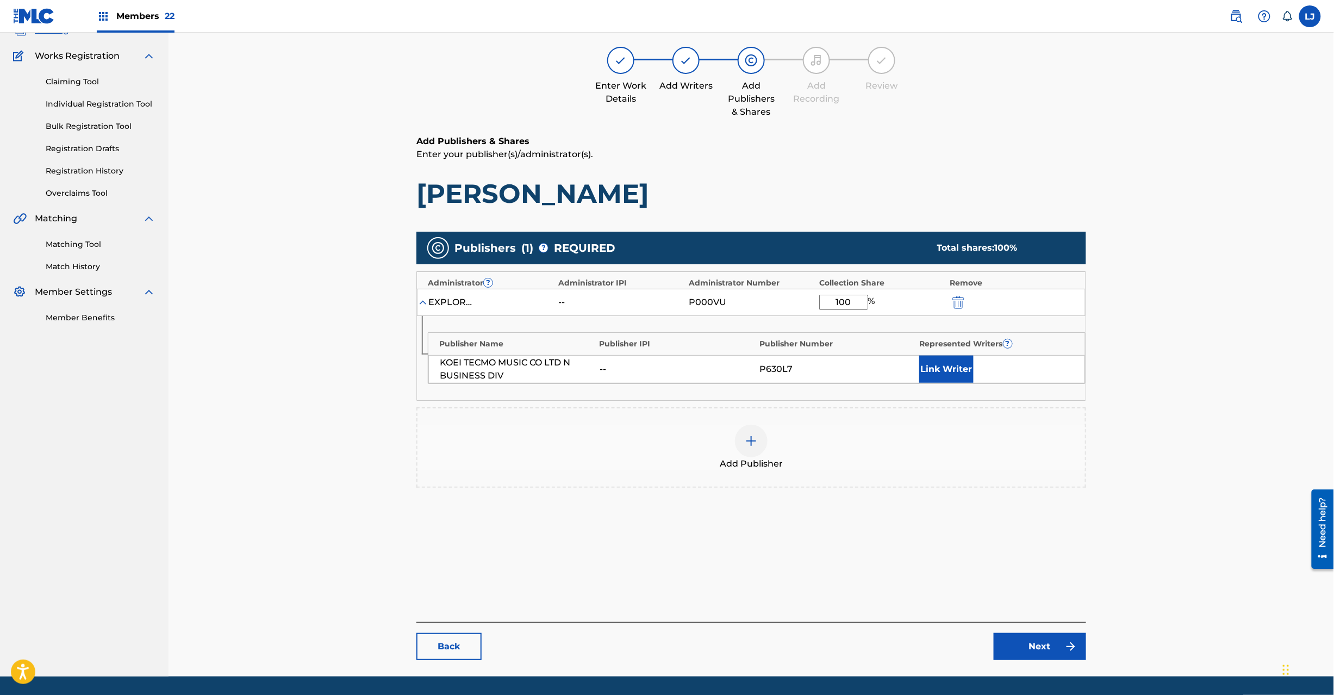
scroll to position [112, 0]
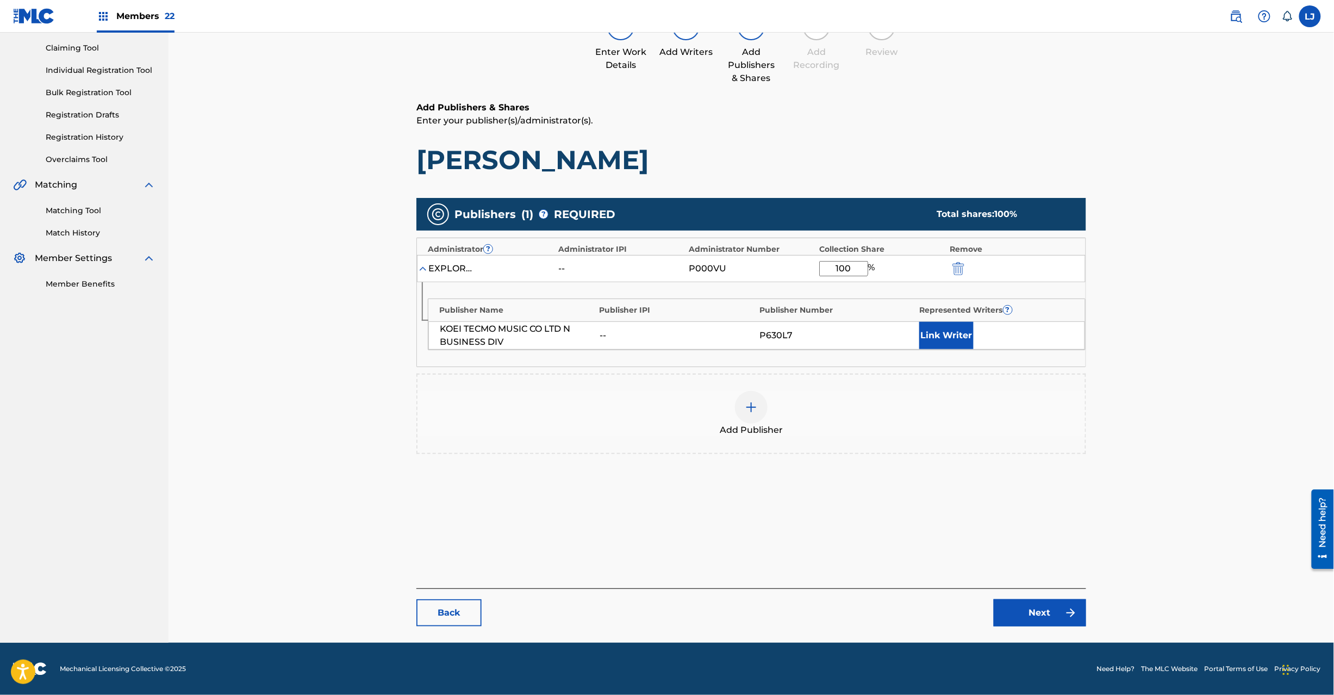
type input "100"
click at [1020, 607] on link "Next" at bounding box center [1040, 612] width 92 height 27
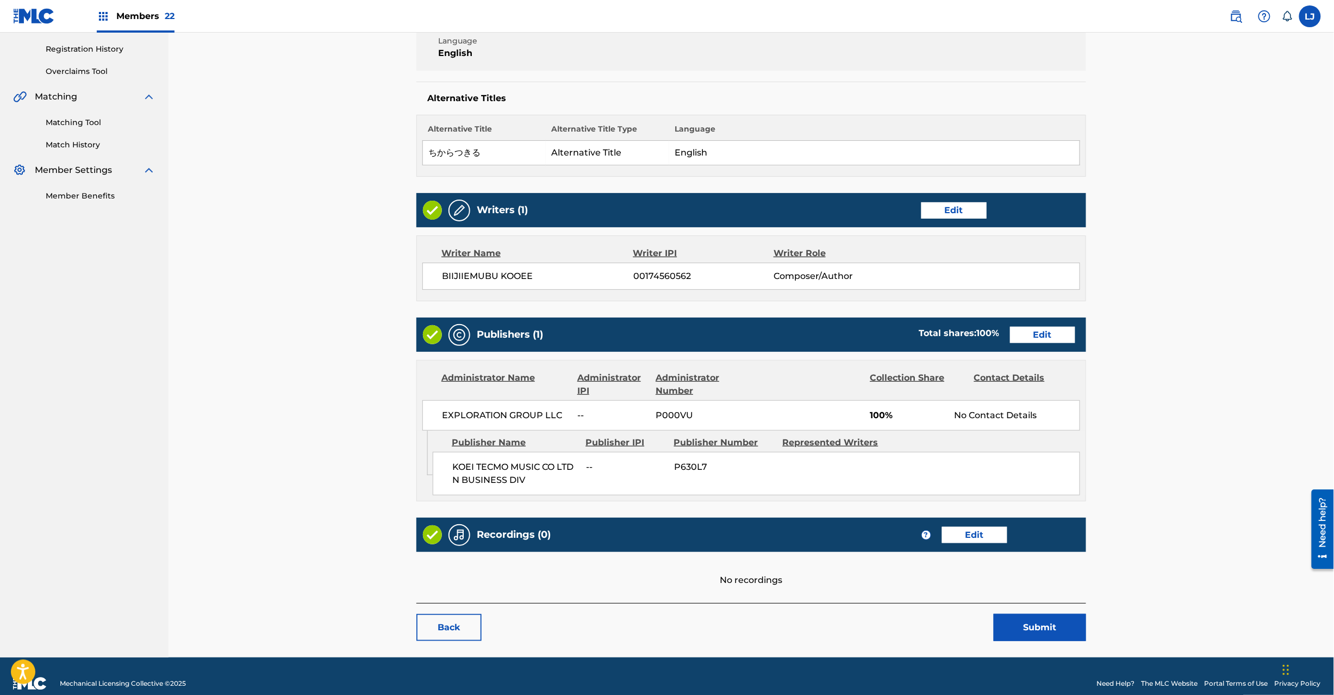
scroll to position [216, 0]
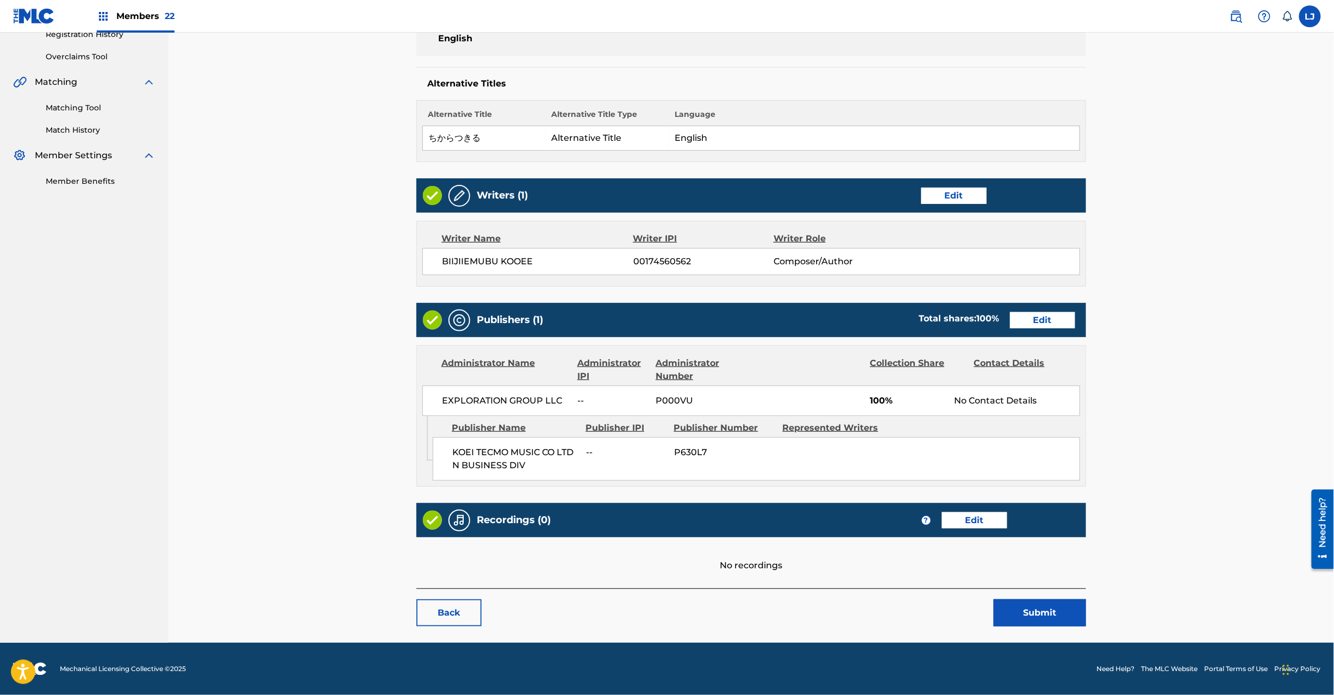
click at [1031, 606] on button "Submit" at bounding box center [1040, 612] width 92 height 27
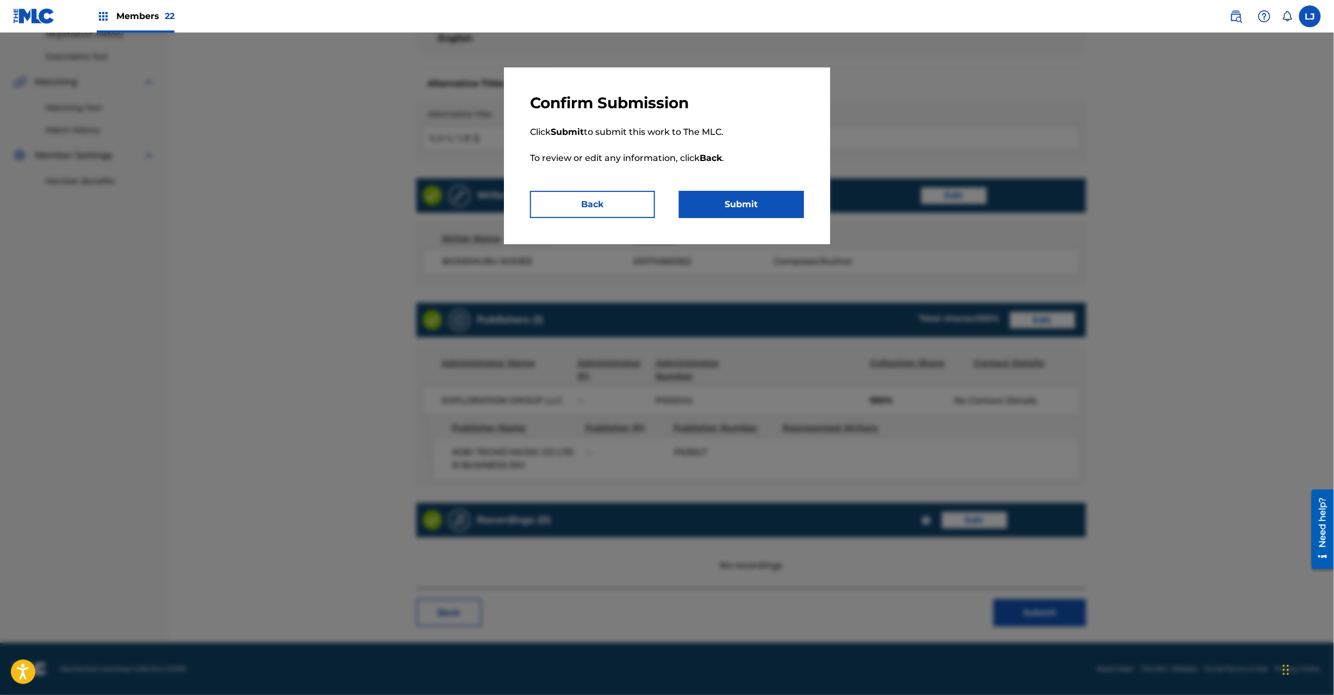
click at [763, 198] on button "Submit" at bounding box center [741, 204] width 125 height 27
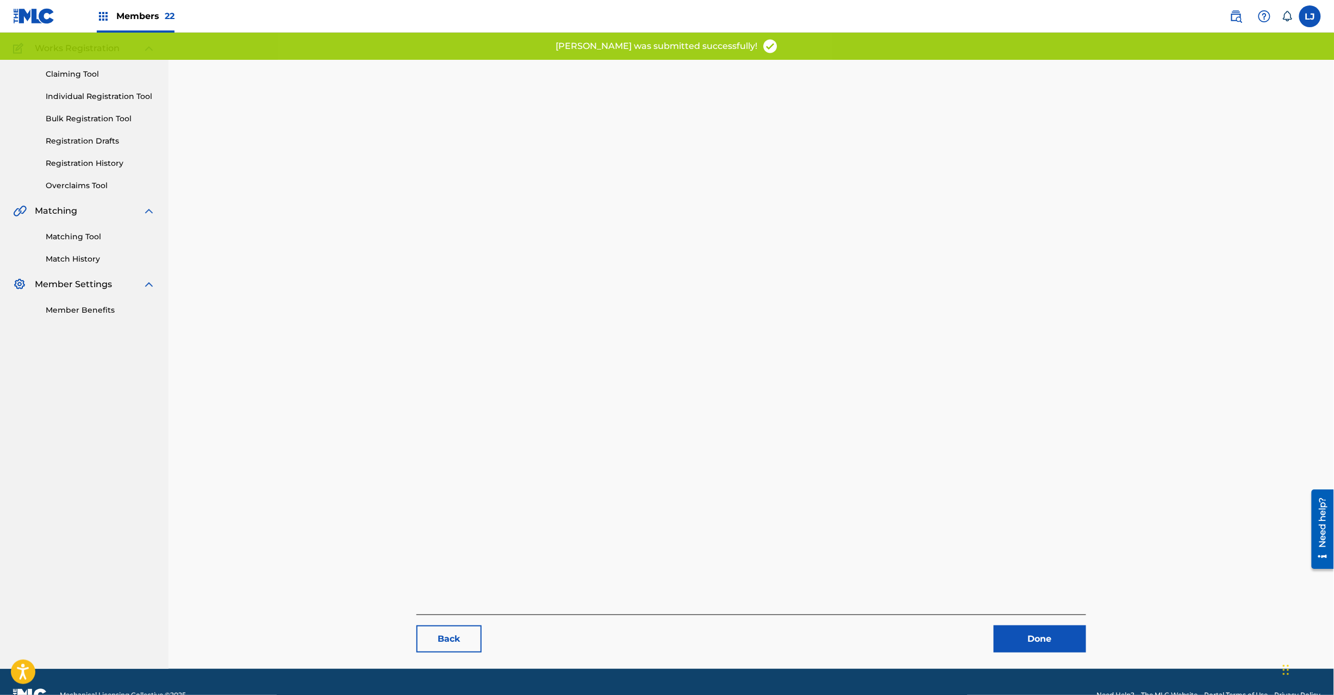
scroll to position [112, 0]
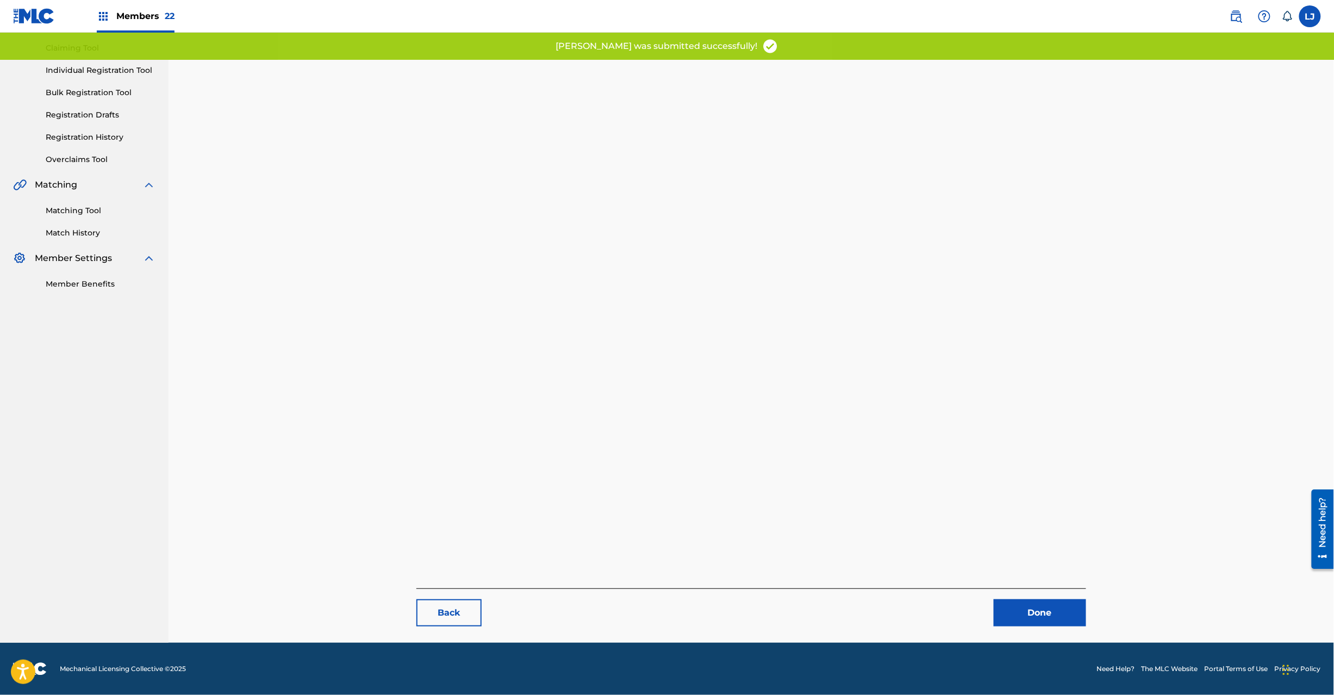
click at [1038, 594] on div "Back Done" at bounding box center [751, 607] width 670 height 38
click at [1034, 609] on link "Done" at bounding box center [1040, 612] width 92 height 27
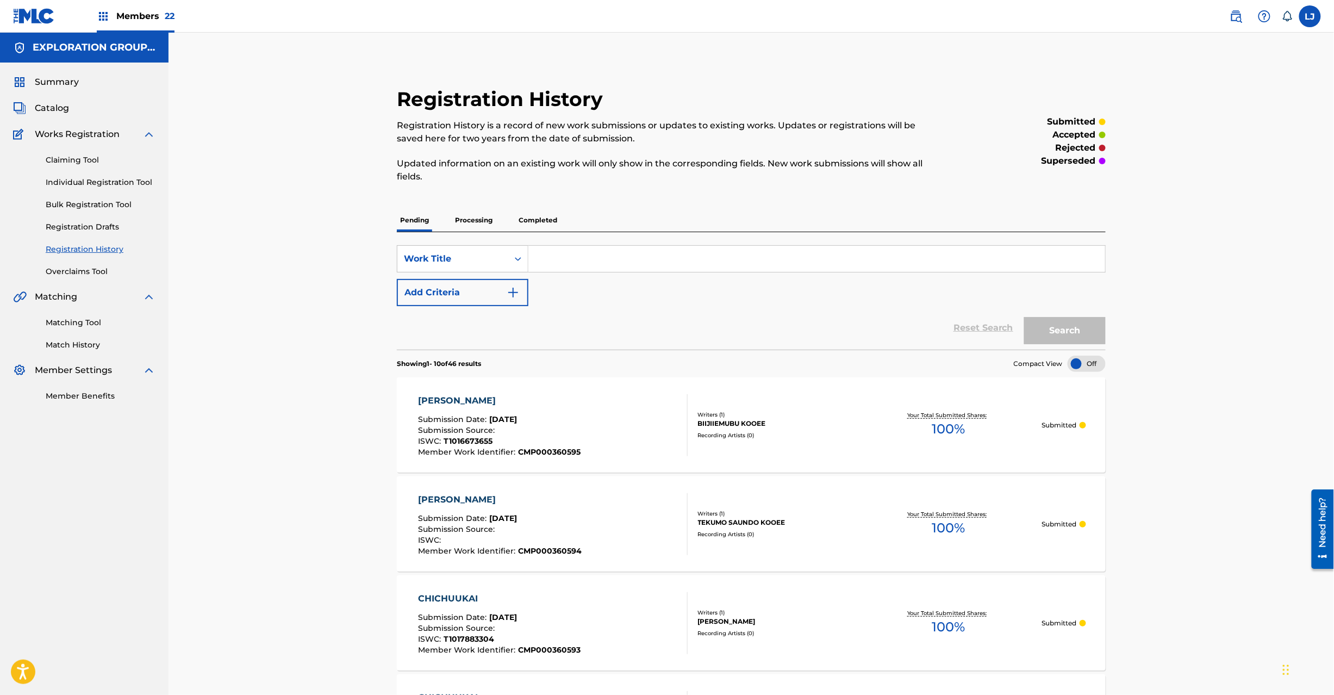
click at [54, 97] on div "Summary Catalog Works Registration Claiming Tool Individual Registration Tool B…" at bounding box center [84, 239] width 169 height 352
click at [51, 109] on span "Catalog" at bounding box center [52, 108] width 34 height 13
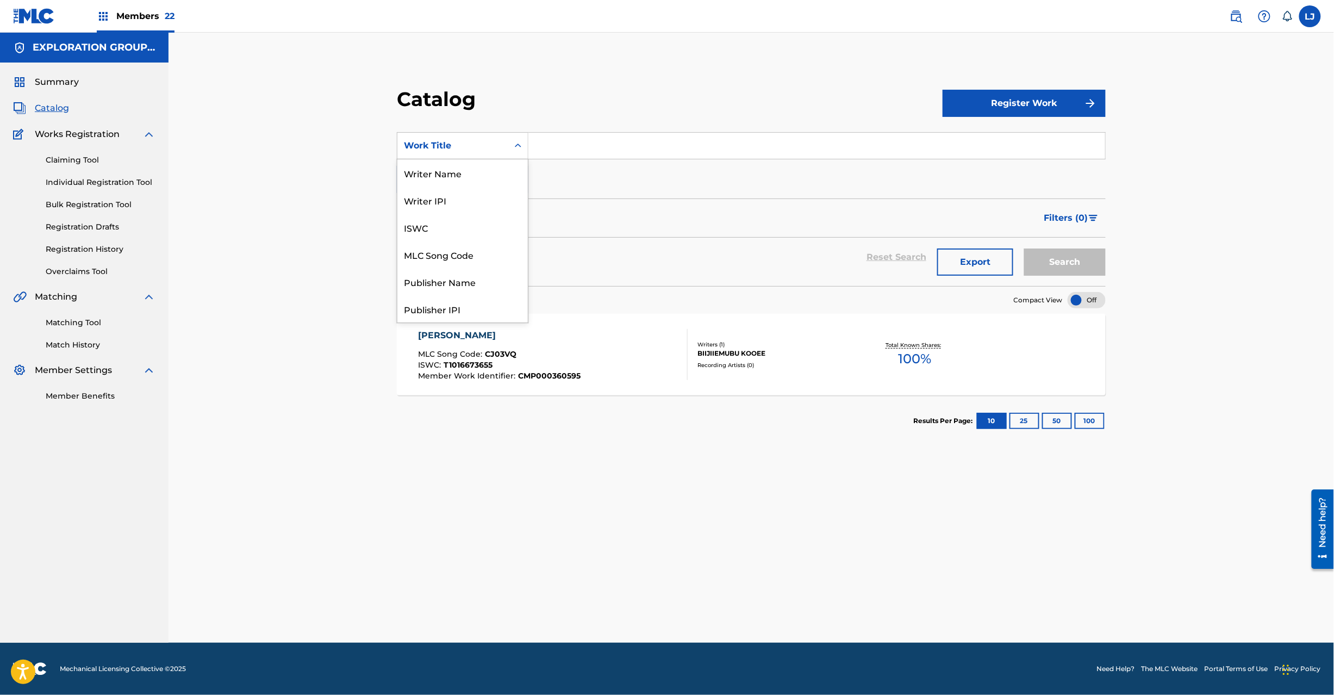
drag, startPoint x: 458, startPoint y: 144, endPoint x: 471, endPoint y: 192, distance: 50.1
click at [459, 144] on div "Work Title" at bounding box center [453, 145] width 98 height 13
click at [463, 264] on div "MLC Song Code" at bounding box center [462, 254] width 130 height 27
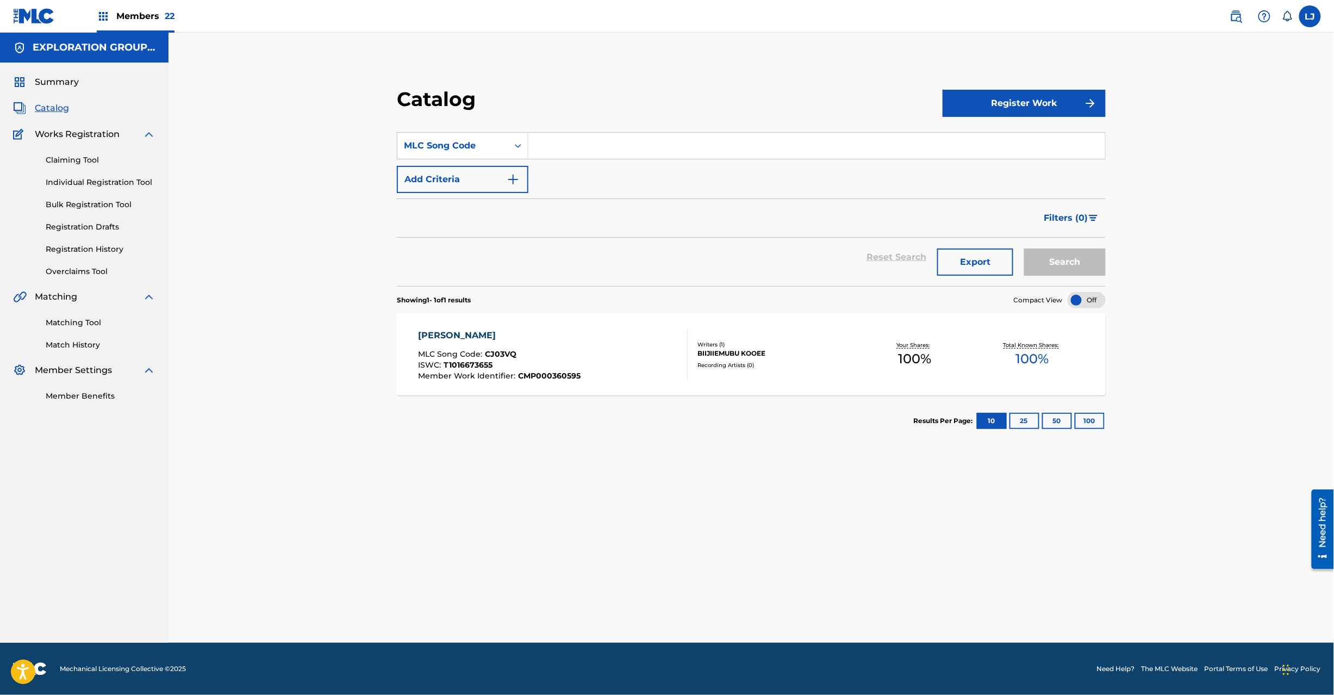
click at [569, 133] on input "Search Form" at bounding box center [816, 146] width 577 height 26
paste input "CJ03VU"
type input "CJ03VU"
click at [1077, 248] on div "Search" at bounding box center [1062, 257] width 87 height 39
click at [1071, 257] on button "Search" at bounding box center [1065, 261] width 82 height 27
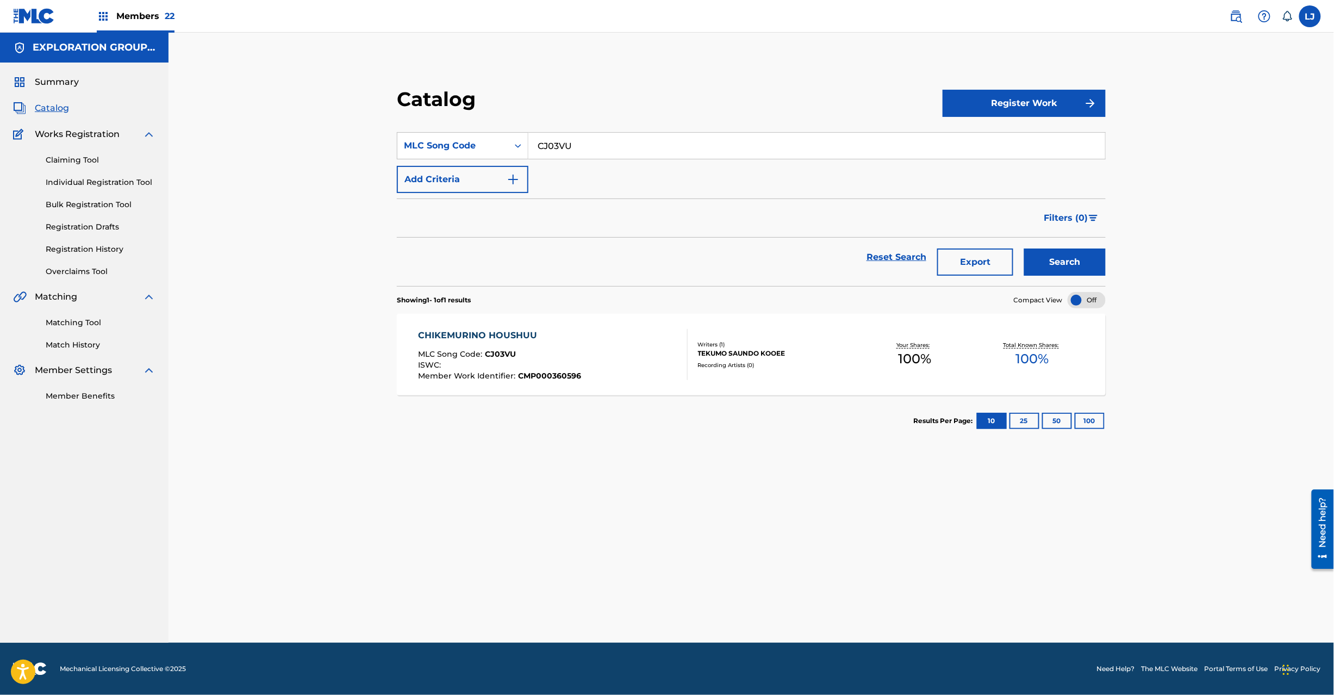
click at [615, 352] on div "CHIKEMURINO HOUSHUU MLC Song Code : CJ03VU ISWC : Member Work Identifier : CMP0…" at bounding box center [553, 354] width 270 height 51
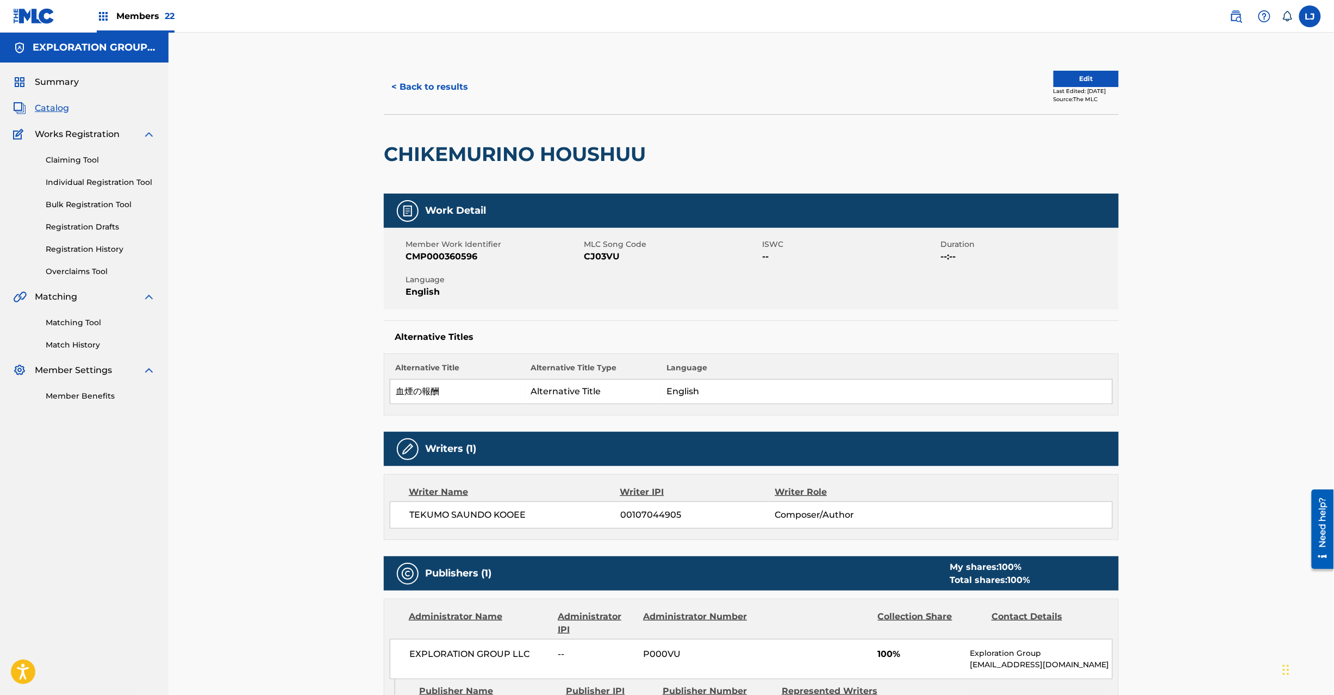
click at [1074, 74] on button "Edit" at bounding box center [1086, 79] width 65 height 16
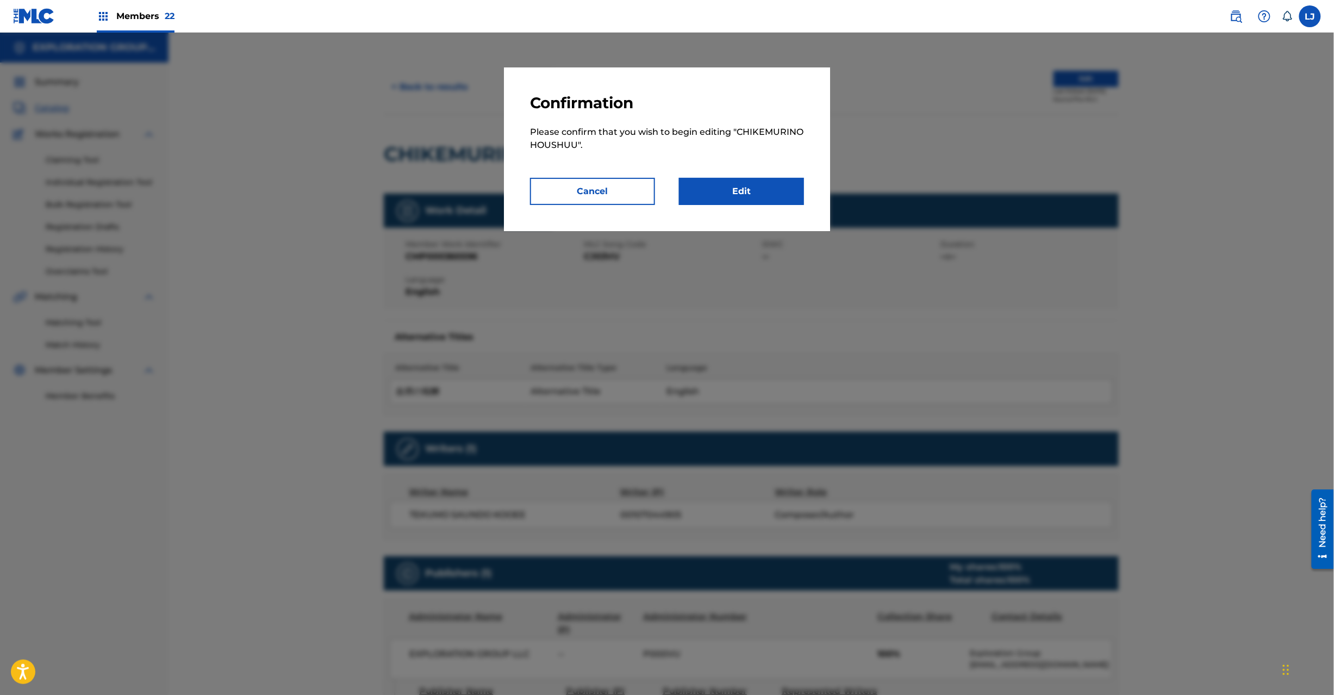
click at [722, 190] on link "Edit" at bounding box center [741, 191] width 125 height 27
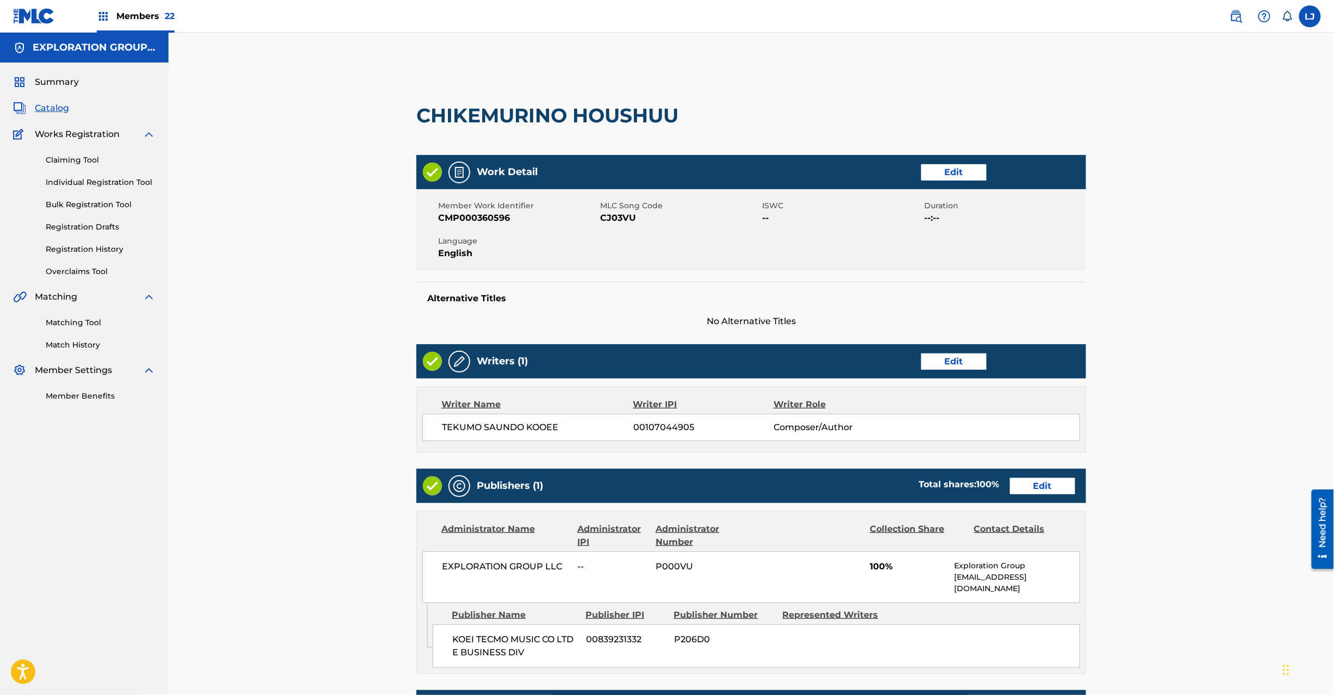
click at [1046, 490] on link "Edit" at bounding box center [1042, 486] width 65 height 16
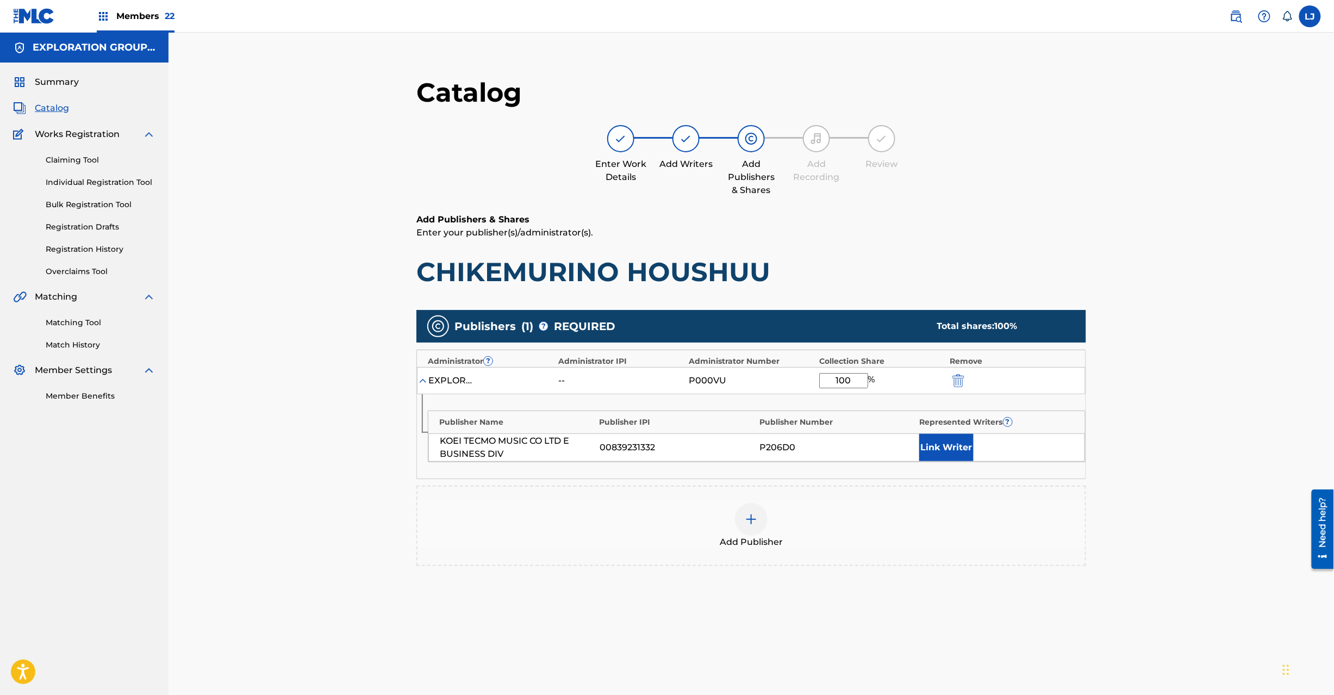
click at [89, 250] on link "Registration History" at bounding box center [101, 249] width 110 height 11
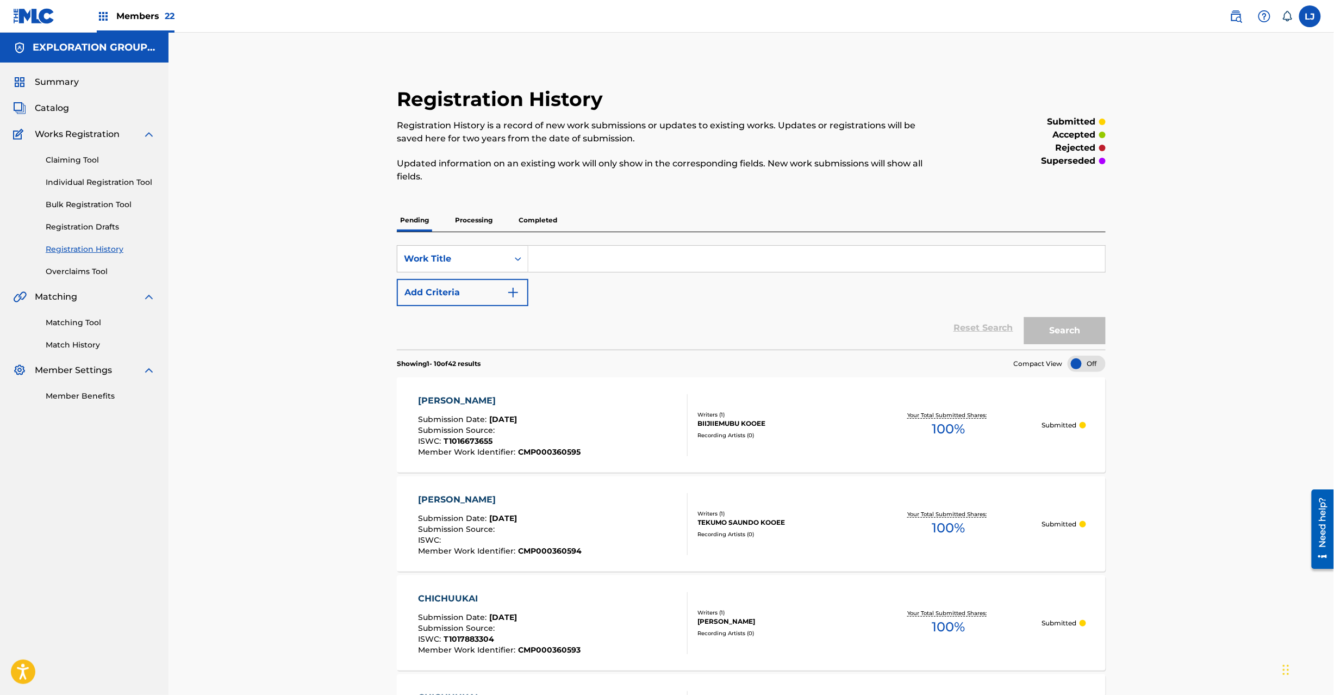
click at [64, 113] on span "Catalog" at bounding box center [52, 108] width 34 height 13
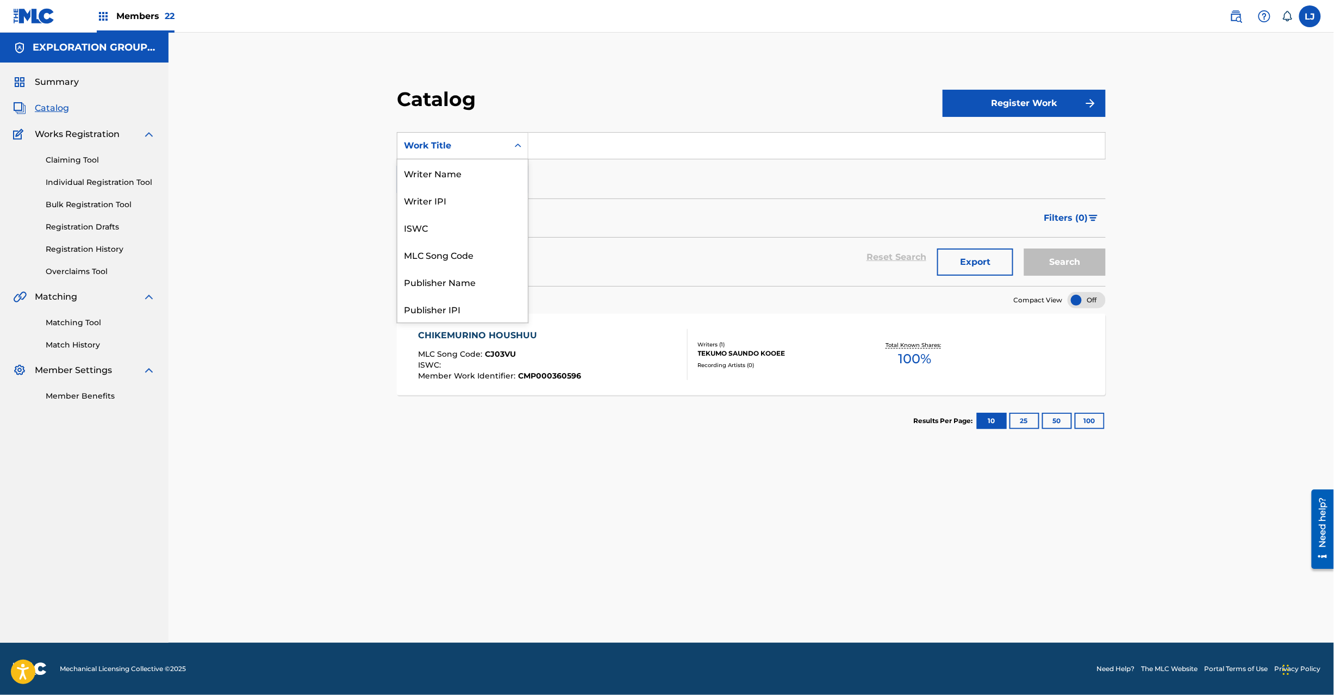
click at [438, 145] on div "Work Title" at bounding box center [453, 145] width 98 height 13
click at [476, 248] on div "MLC Song Code" at bounding box center [462, 254] width 130 height 27
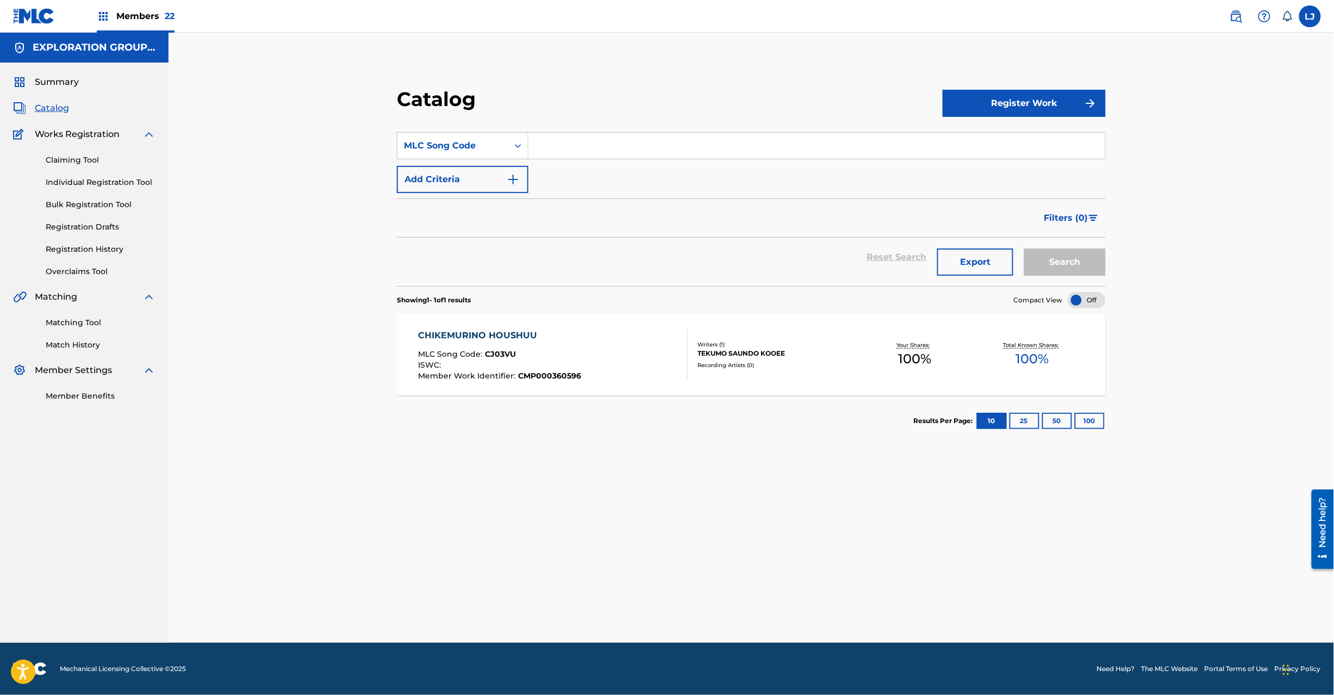
click at [582, 155] on input "Search Form" at bounding box center [816, 146] width 577 height 26
paste input "CJ03VU"
type input "CJ03VU"
click at [1071, 271] on button "Search" at bounding box center [1065, 261] width 82 height 27
click at [613, 349] on div "CHIKEMURINO HOUSHUU MLC Song Code : CJ03VU ISWC : Member Work Identifier : CMP0…" at bounding box center [553, 354] width 270 height 51
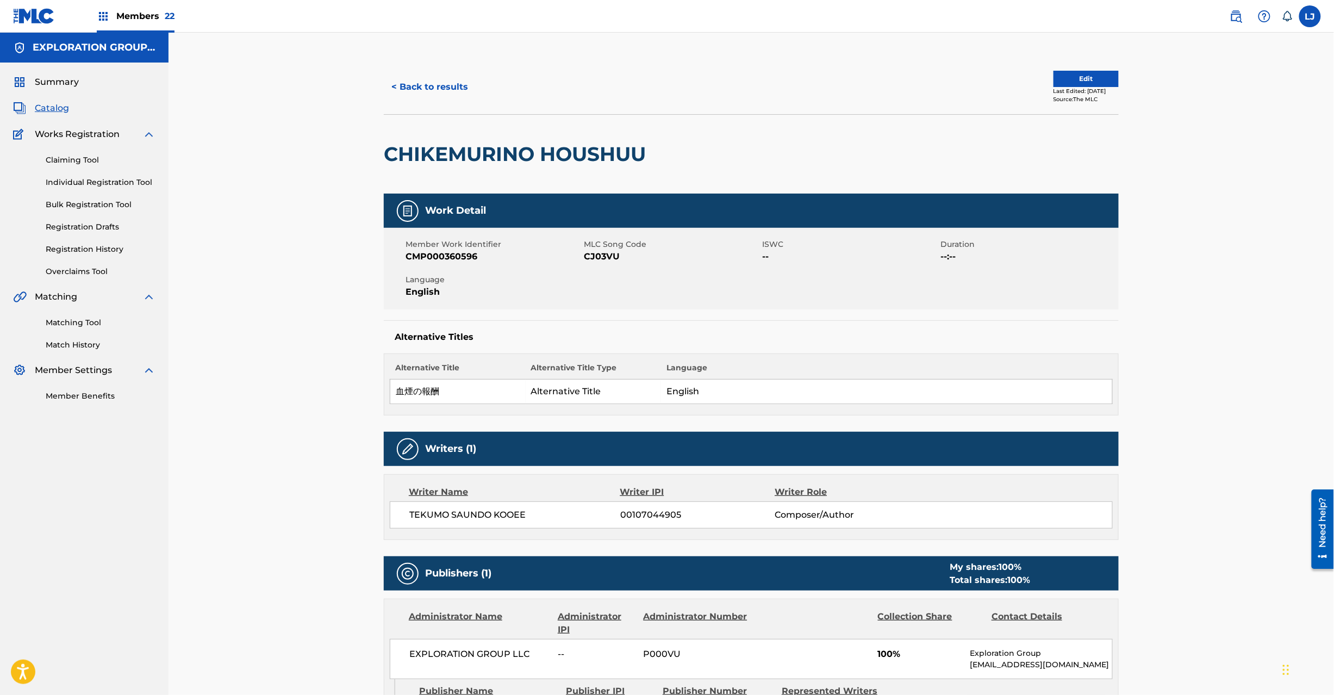
click at [1085, 87] on div "Last Edited: [DATE]" at bounding box center [1086, 91] width 65 height 8
click at [1081, 72] on button "Edit" at bounding box center [1086, 79] width 65 height 16
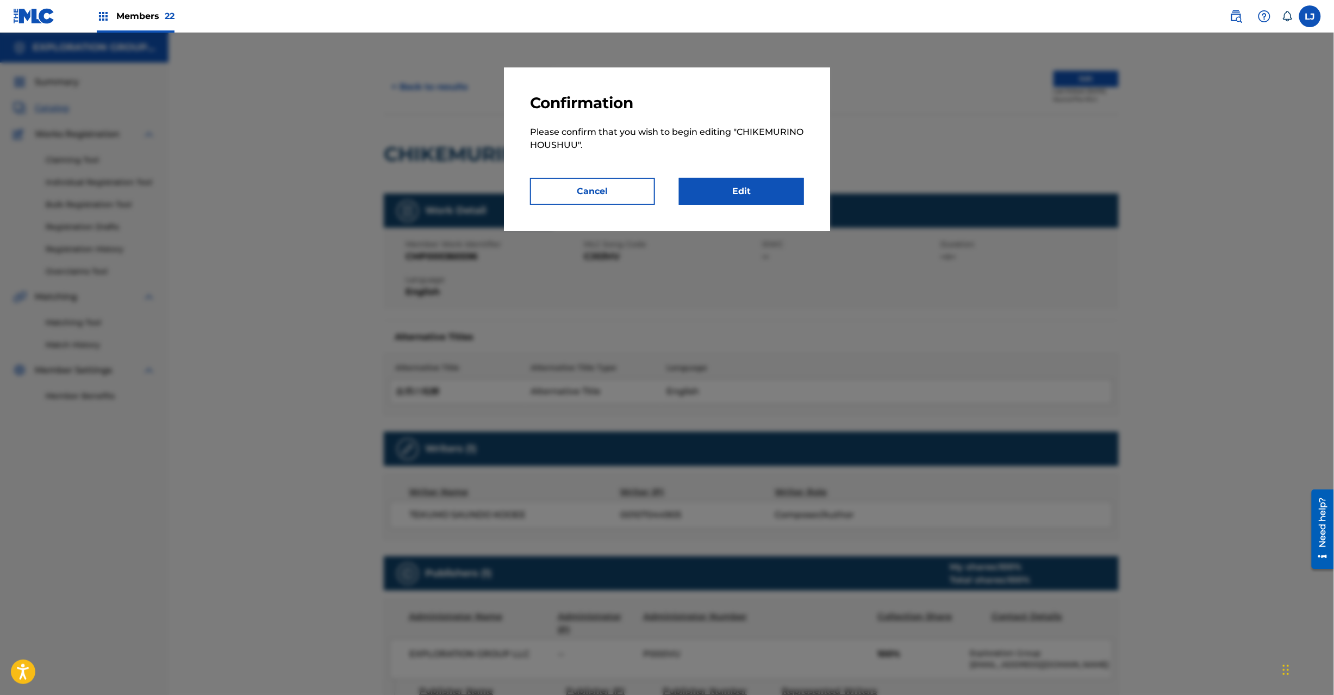
click at [738, 190] on link "Edit" at bounding box center [741, 191] width 125 height 27
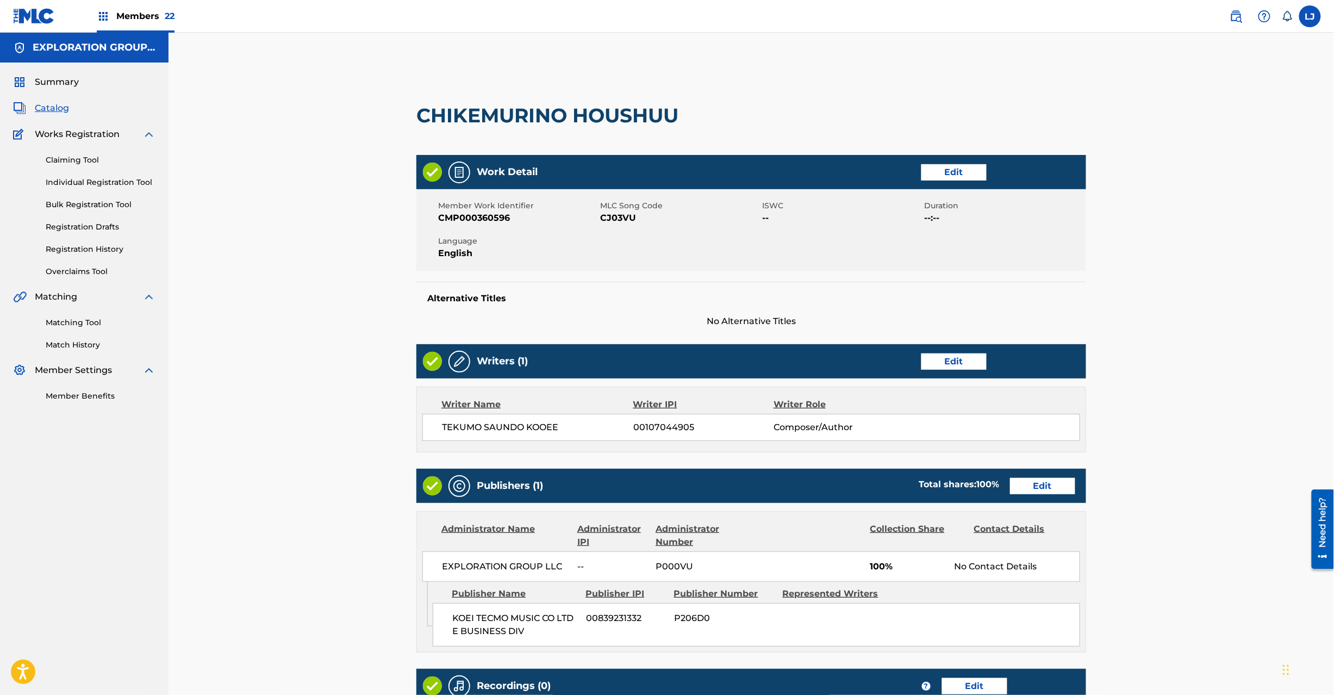
click at [1026, 484] on link "Edit" at bounding box center [1042, 486] width 65 height 16
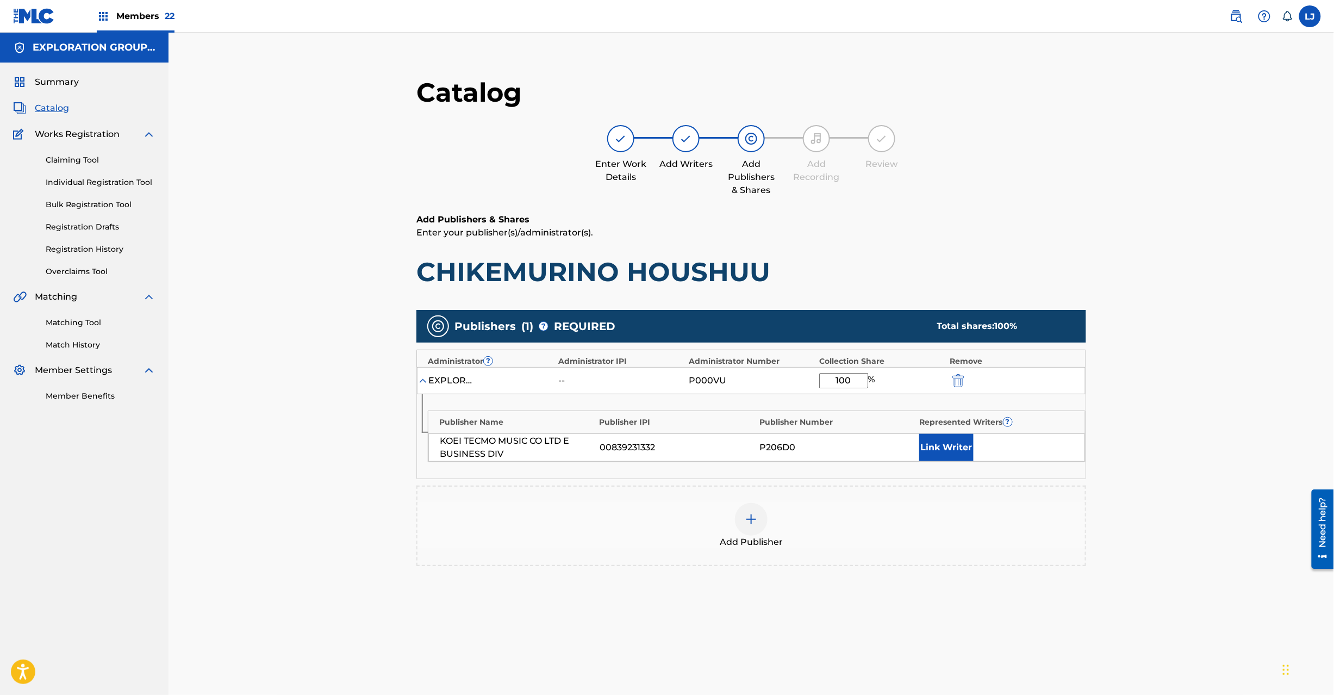
click at [962, 376] on img "submit" at bounding box center [959, 380] width 12 height 13
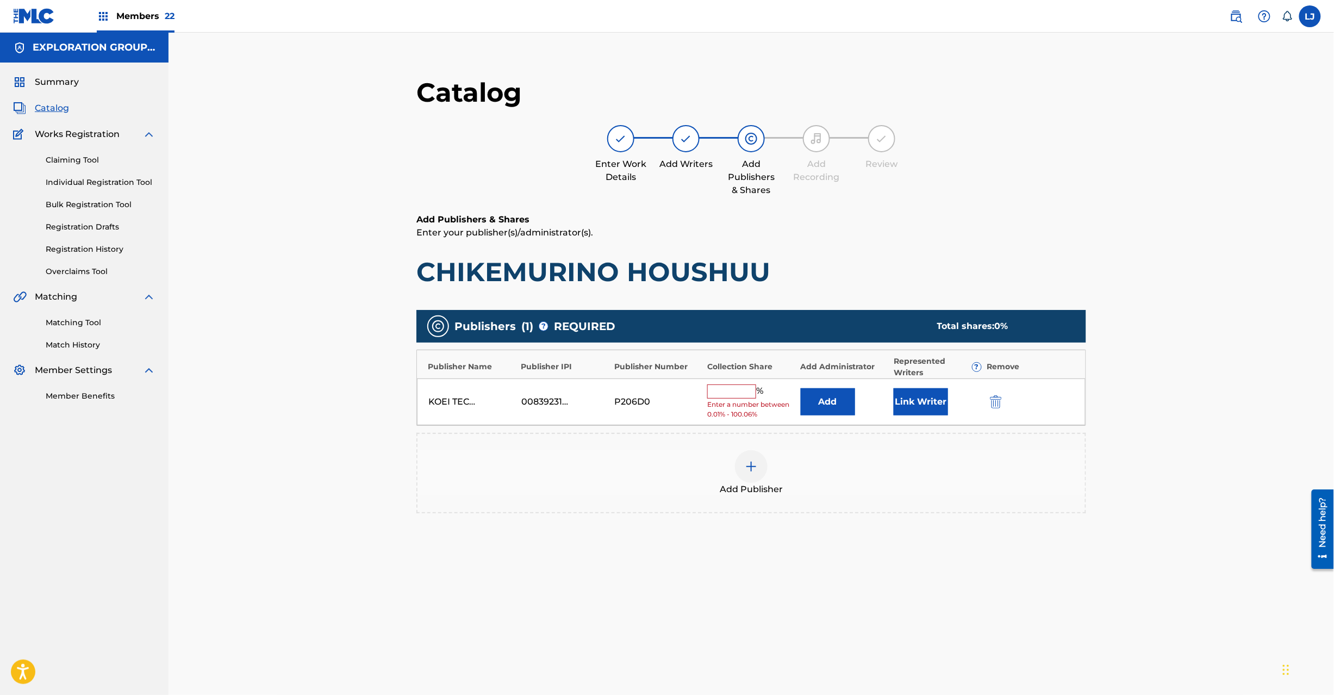
click at [995, 399] on img "submit" at bounding box center [996, 401] width 12 height 13
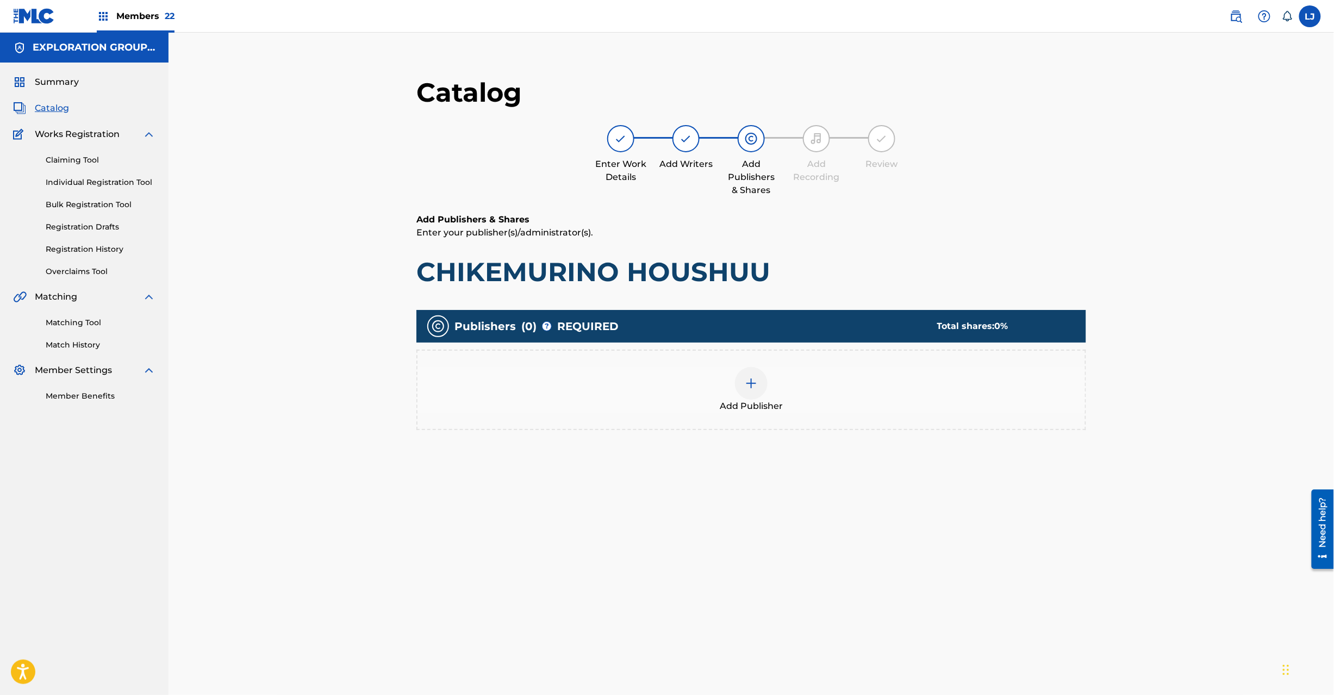
click at [768, 370] on div "Add Publisher" at bounding box center [752, 390] width 668 height 46
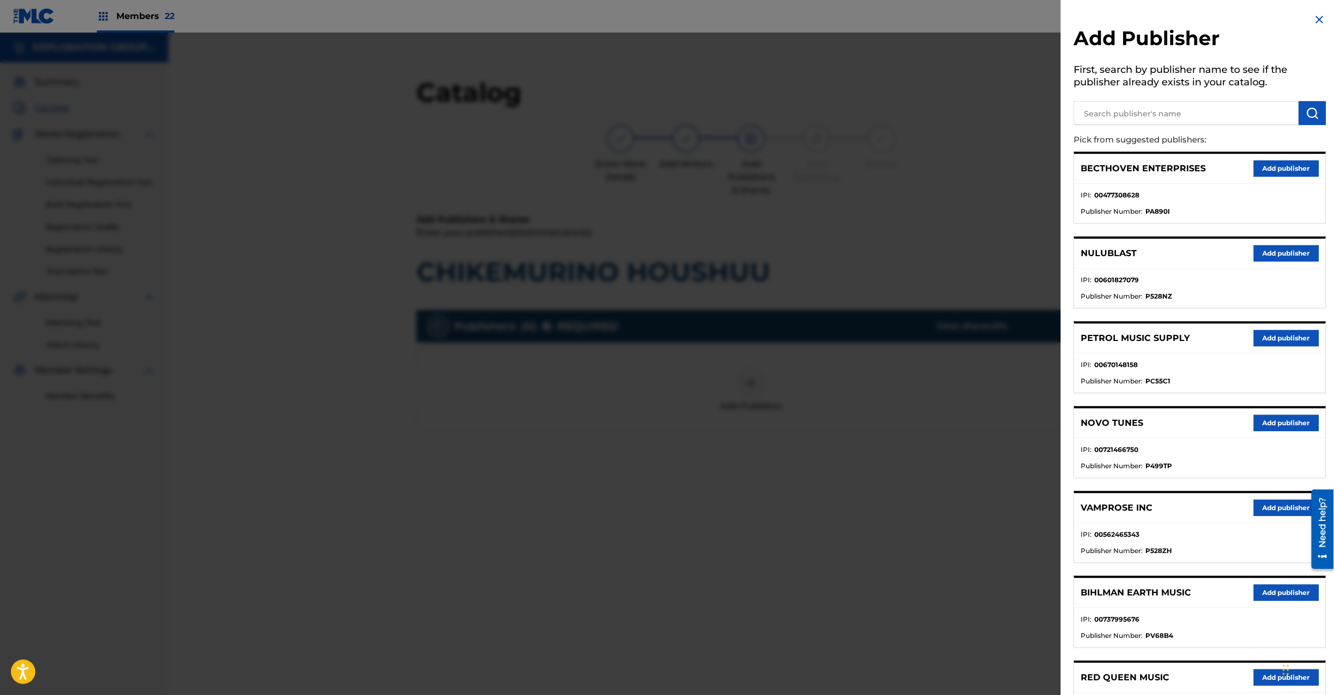
drag, startPoint x: 1073, startPoint y: 152, endPoint x: 1112, endPoint y: 108, distance: 59.7
click at [1097, 134] on p "Pick from suggested publishers:" at bounding box center [1169, 139] width 190 height 23
click at [1112, 108] on input "text" at bounding box center [1186, 113] width 225 height 24
paste input "Koei Tecmo Music Co Ltd N Business Div"
type input "Koei Tecmo Music Co Ltd N Business Div"
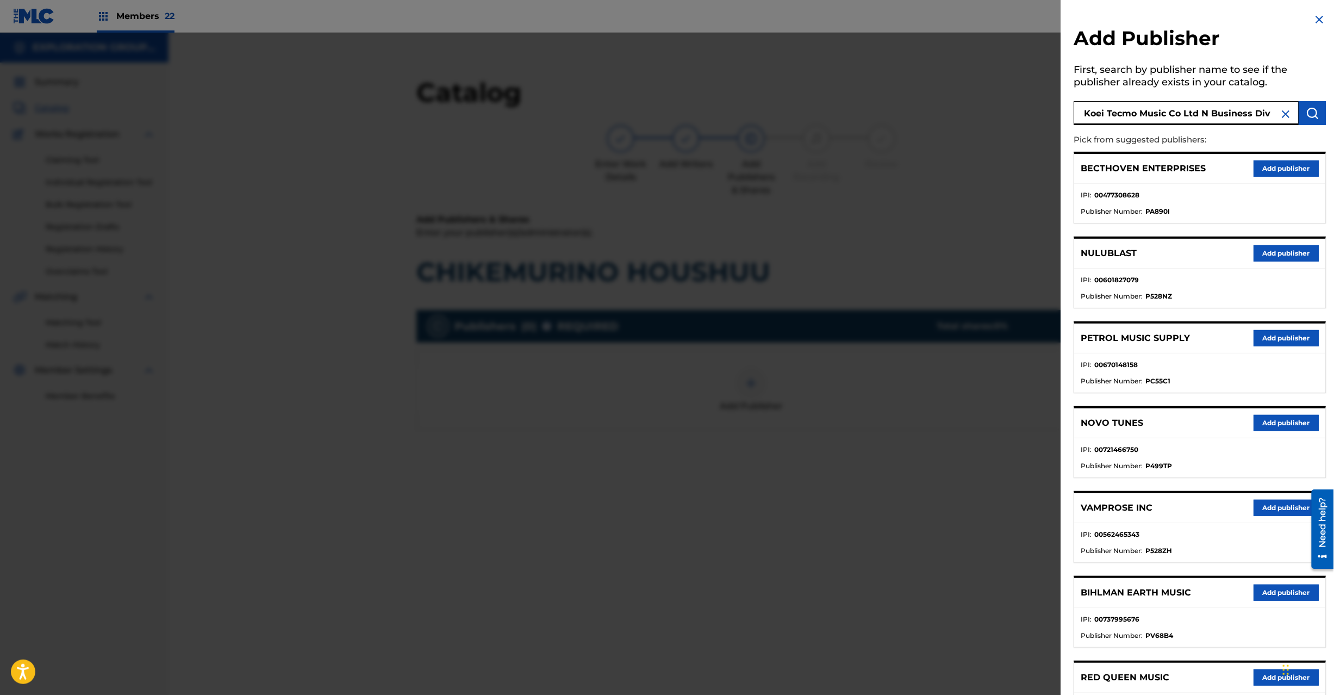
click at [1317, 116] on button "submit" at bounding box center [1312, 113] width 27 height 24
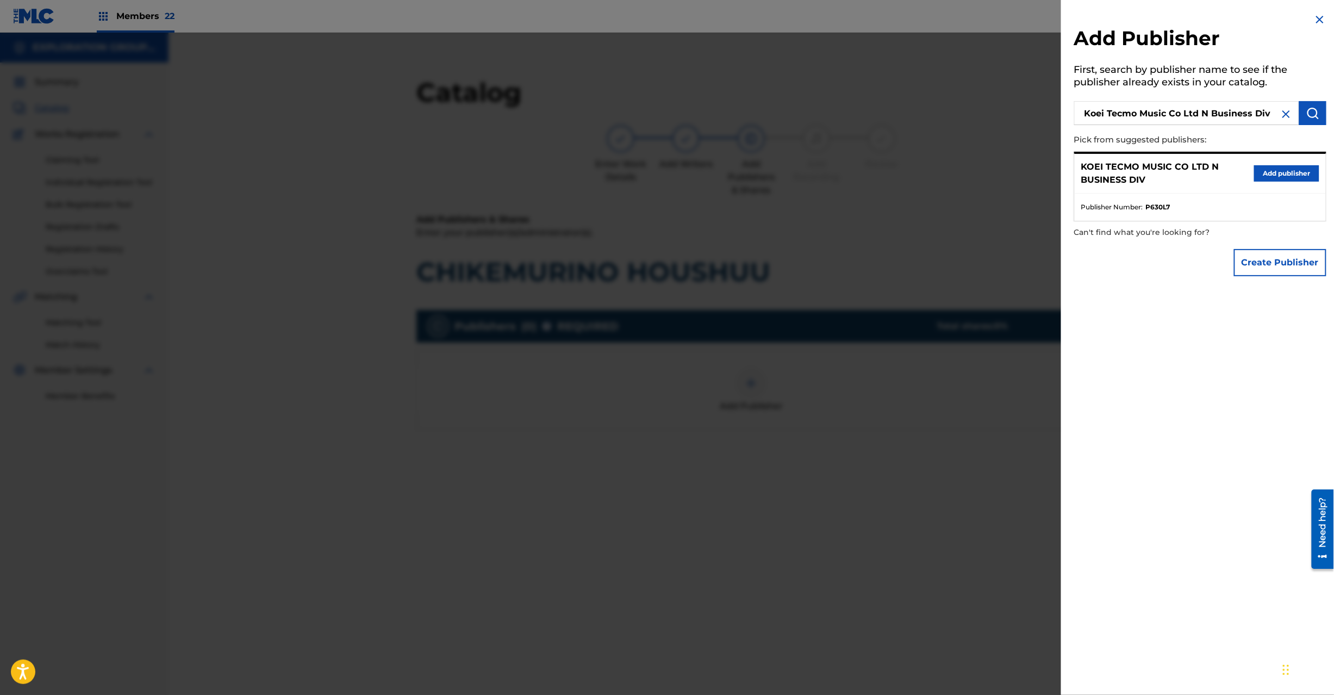
click at [1299, 168] on button "Add publisher" at bounding box center [1286, 173] width 65 height 16
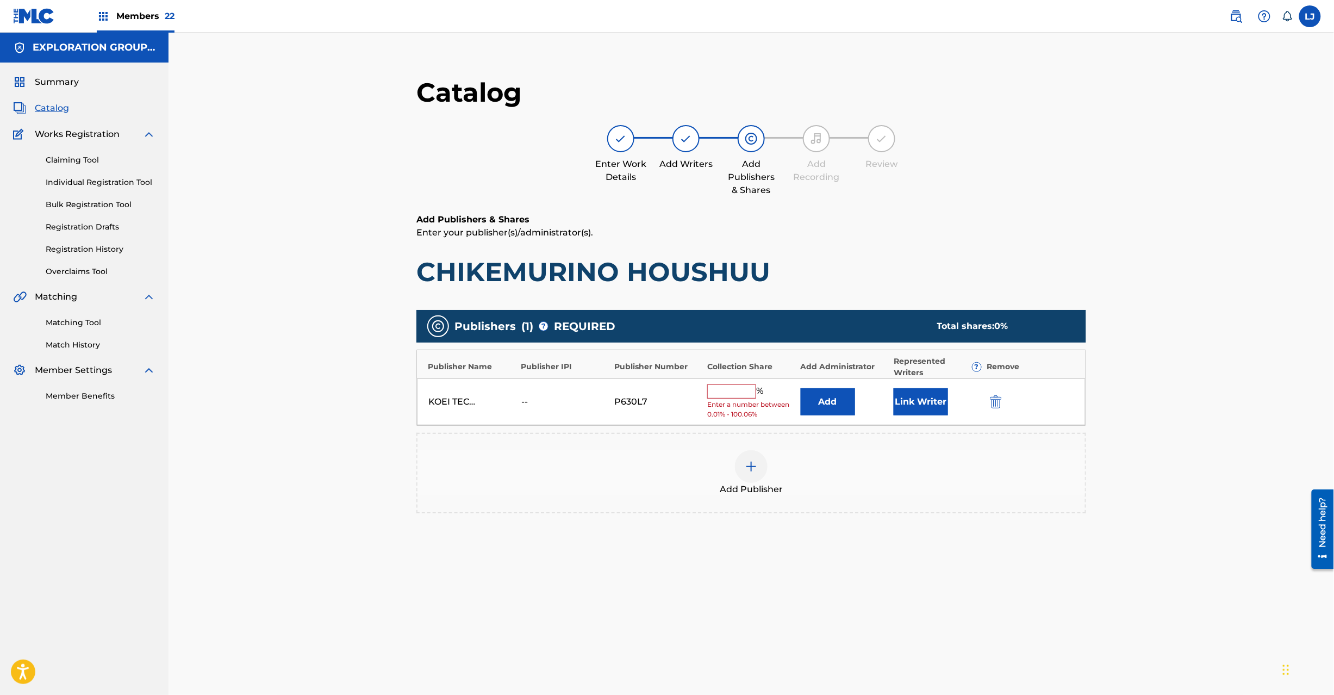
click at [824, 401] on button "Add" at bounding box center [828, 401] width 54 height 27
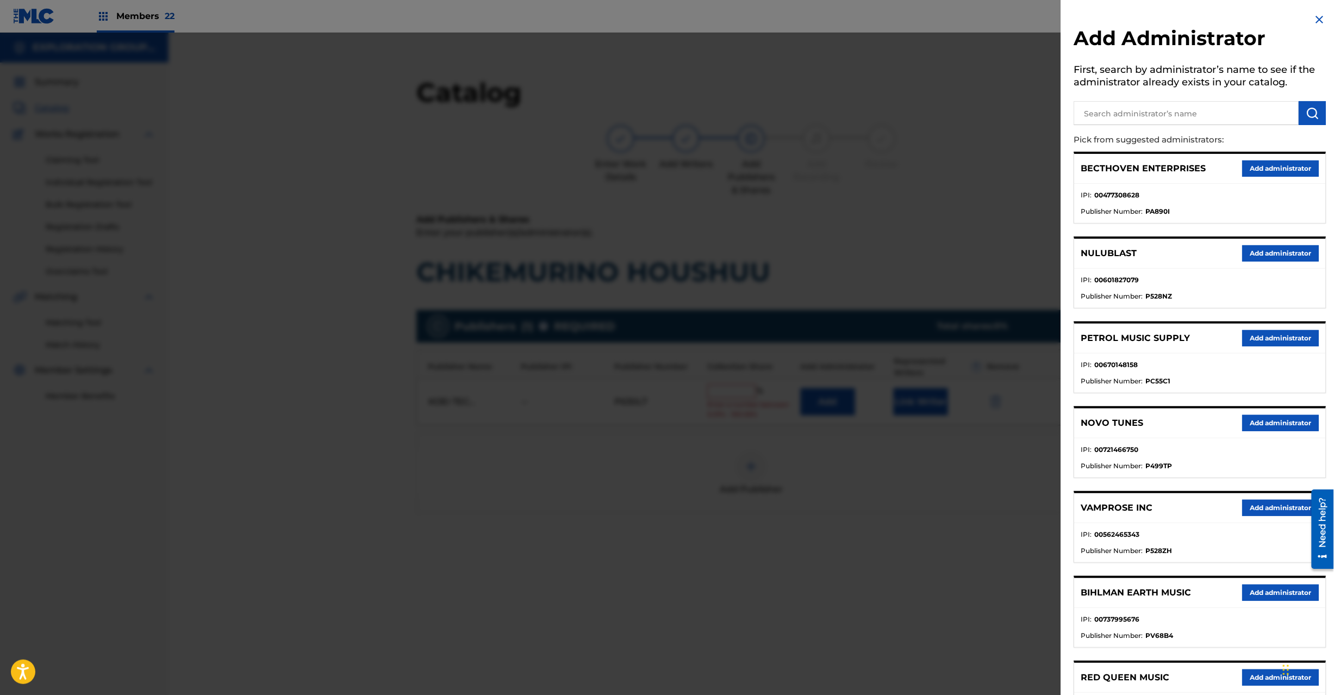
click at [1140, 90] on h5 "First, search by administrator’s name to see if the administrator already exist…" at bounding box center [1200, 77] width 252 height 34
paste input "Exploration Group LLC"
click at [1153, 123] on input "text" at bounding box center [1186, 113] width 225 height 24
type input "Exploration Group LLC"
click at [1319, 119] on button "submit" at bounding box center [1312, 113] width 27 height 24
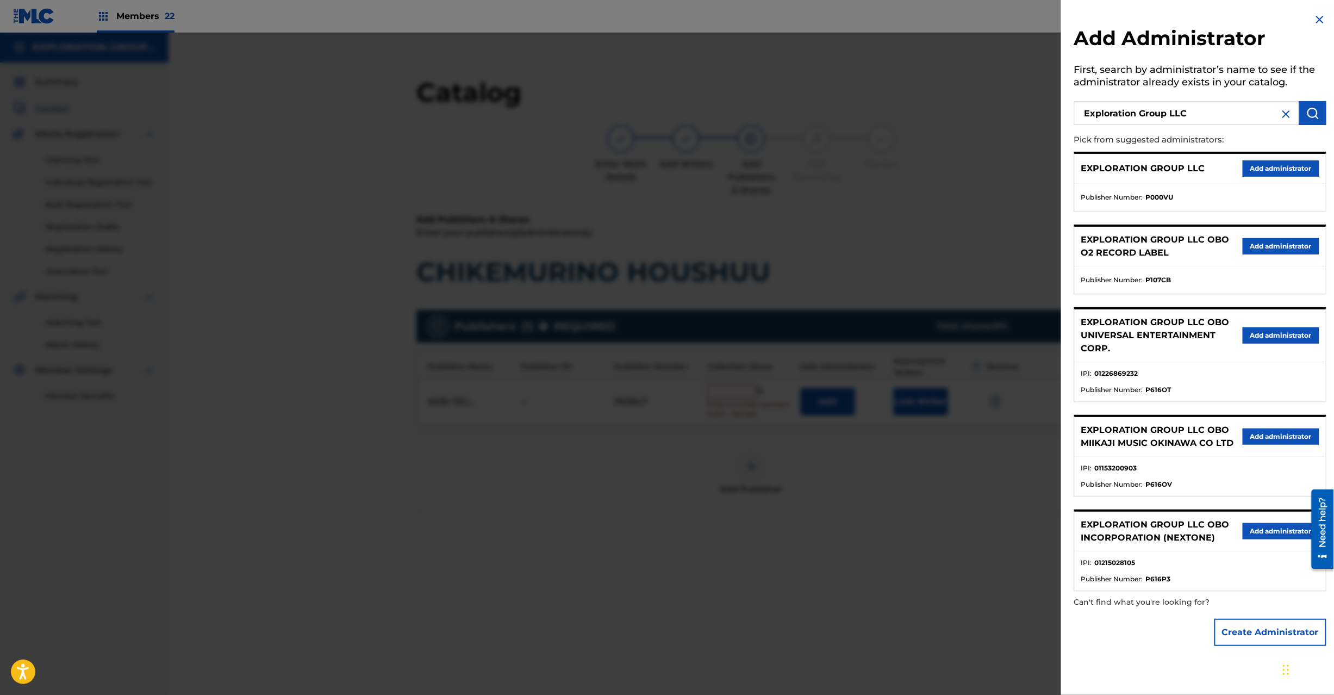
click at [1268, 167] on button "Add administrator" at bounding box center [1281, 168] width 77 height 16
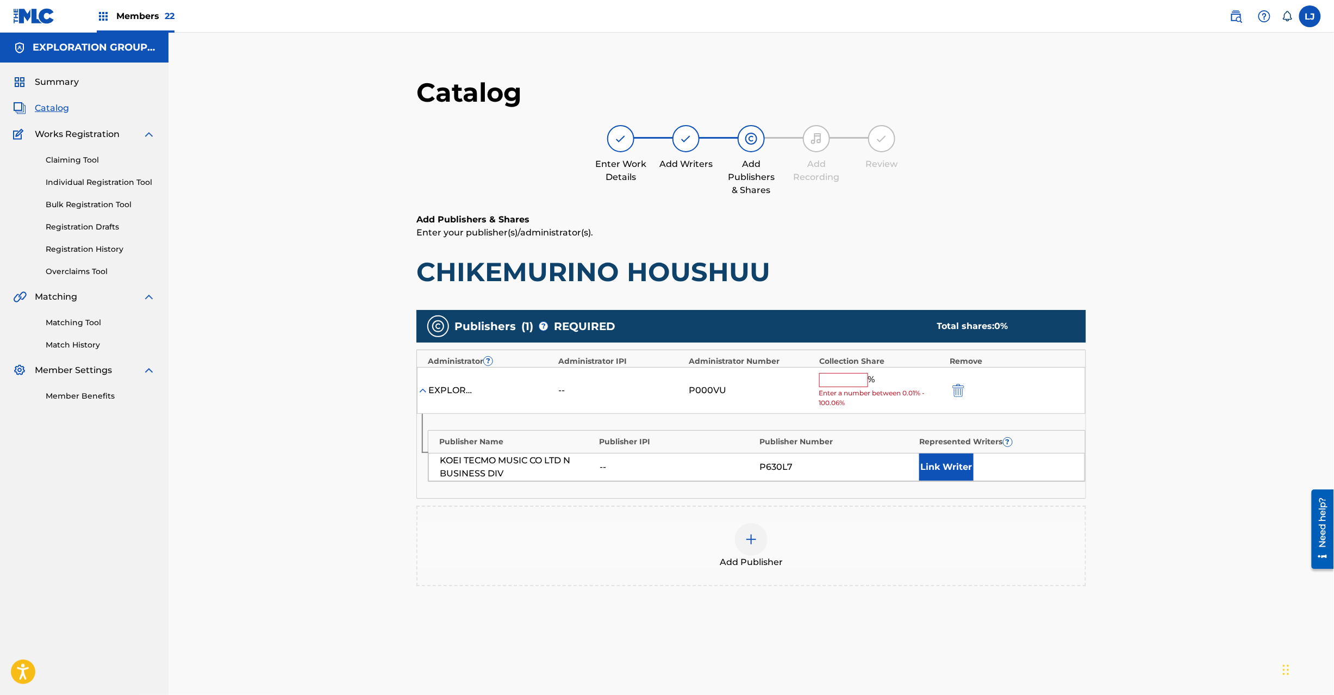
click at [851, 375] on input "text" at bounding box center [843, 380] width 49 height 14
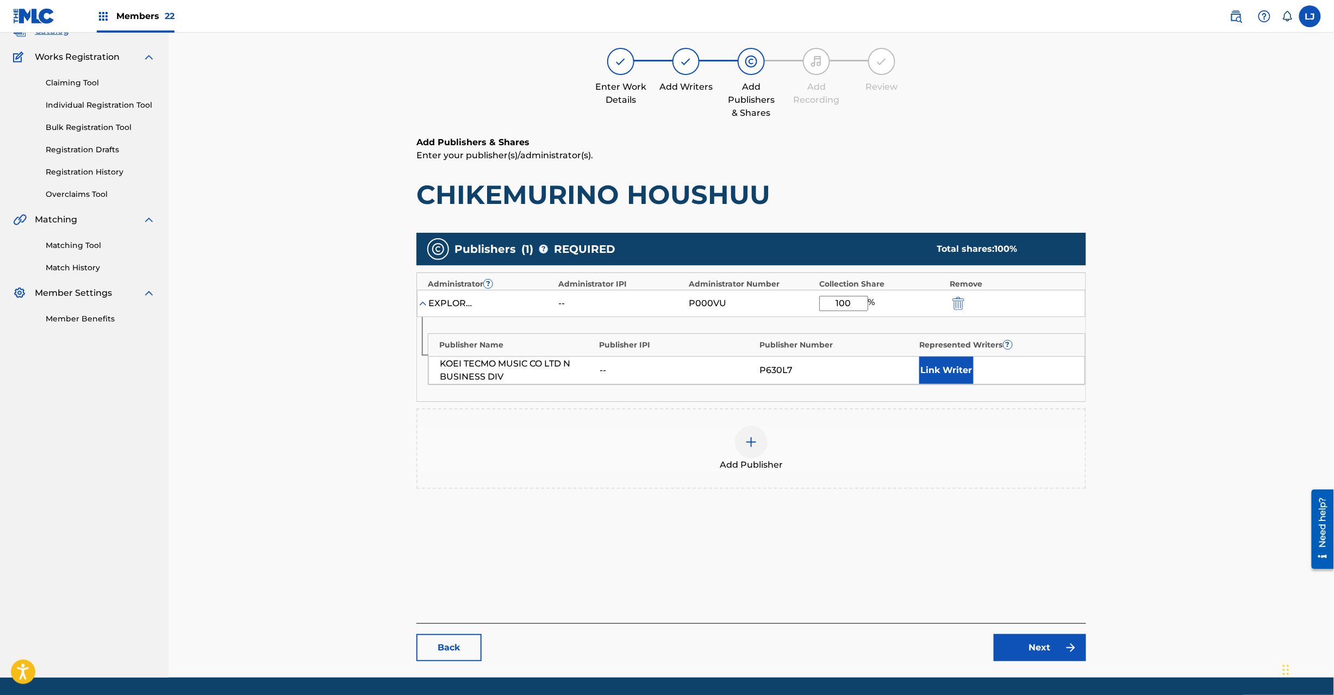
scroll to position [112, 0]
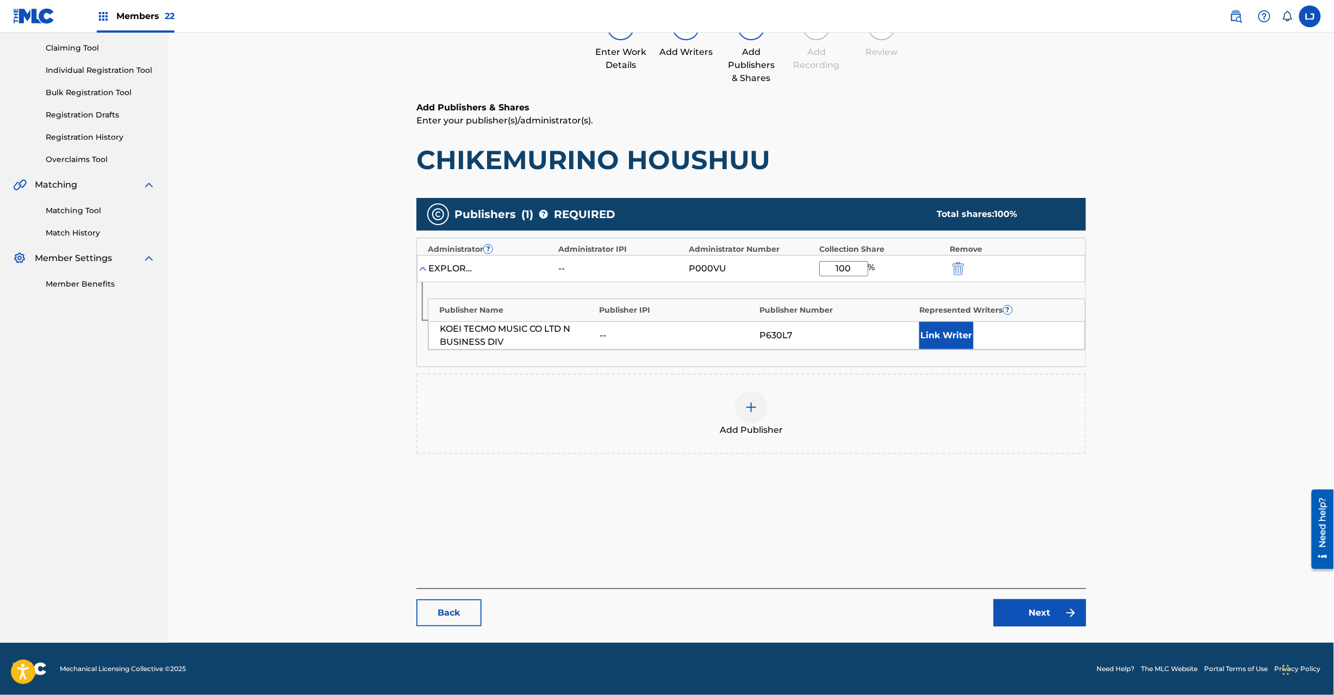
type input "100"
click at [1064, 623] on link "Next" at bounding box center [1040, 612] width 92 height 27
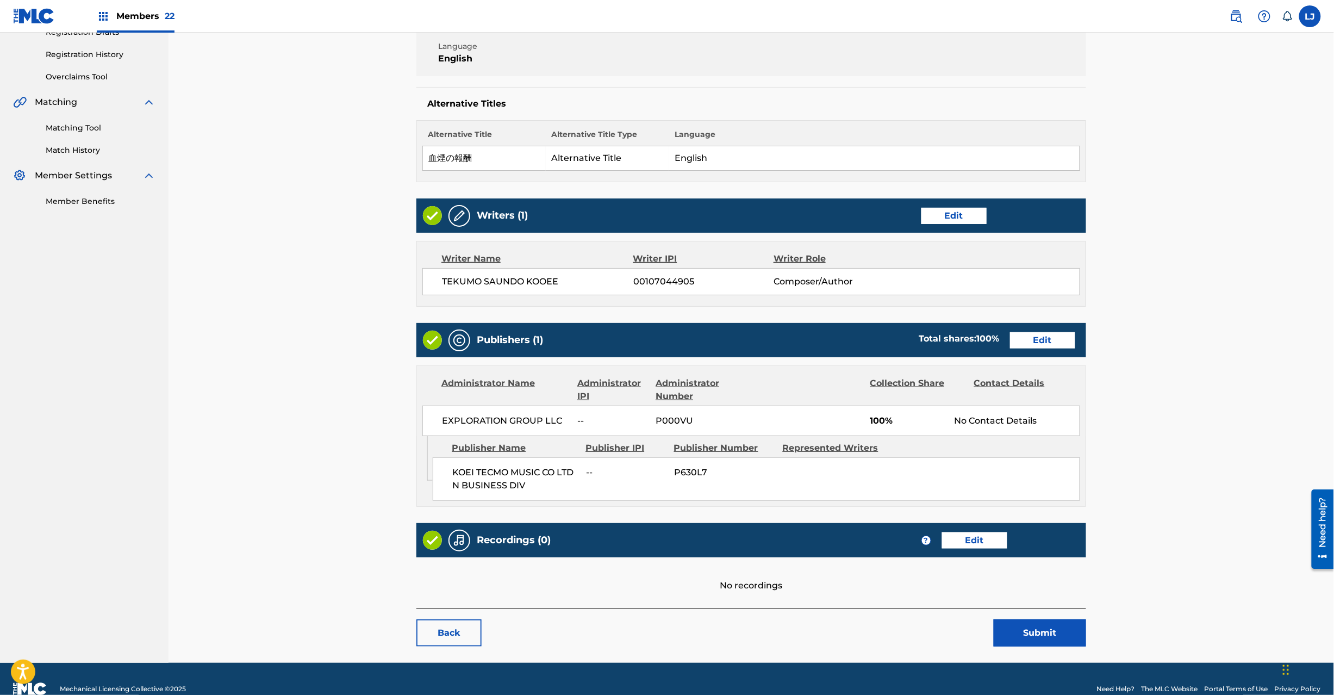
scroll to position [216, 0]
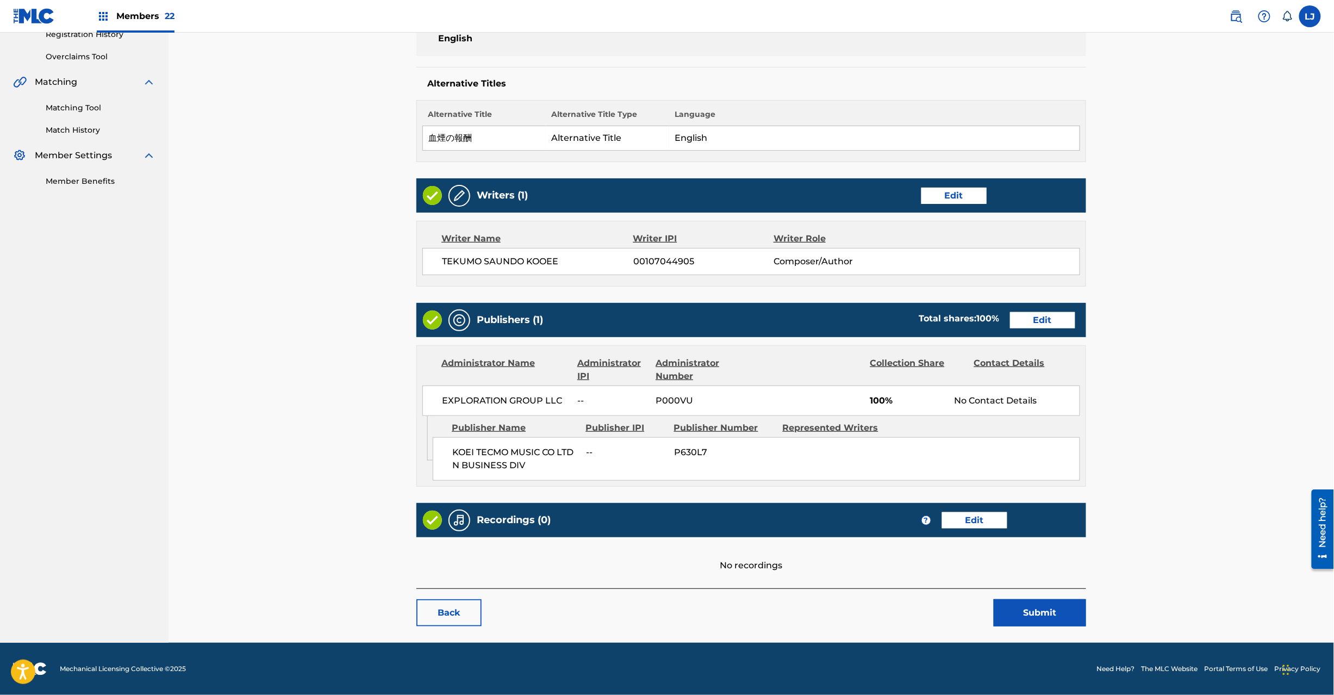
click at [1034, 612] on button "Submit" at bounding box center [1040, 612] width 92 height 27
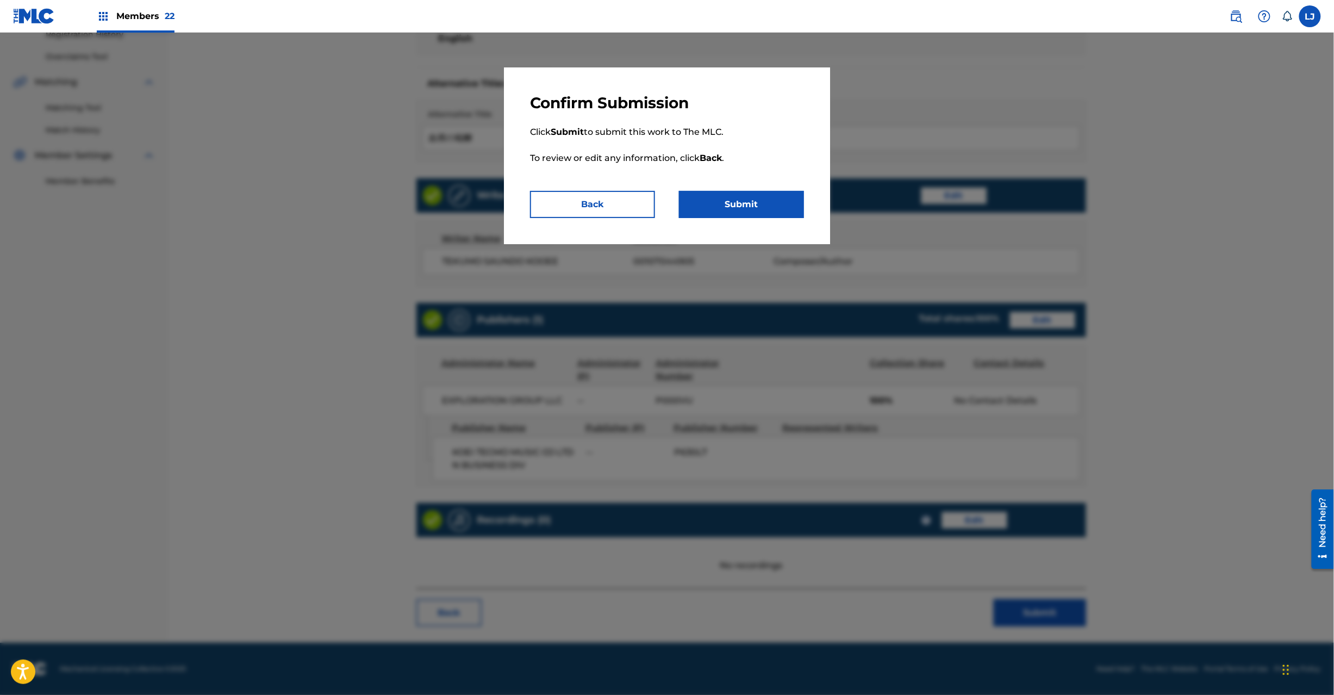
click at [768, 196] on button "Submit" at bounding box center [741, 204] width 125 height 27
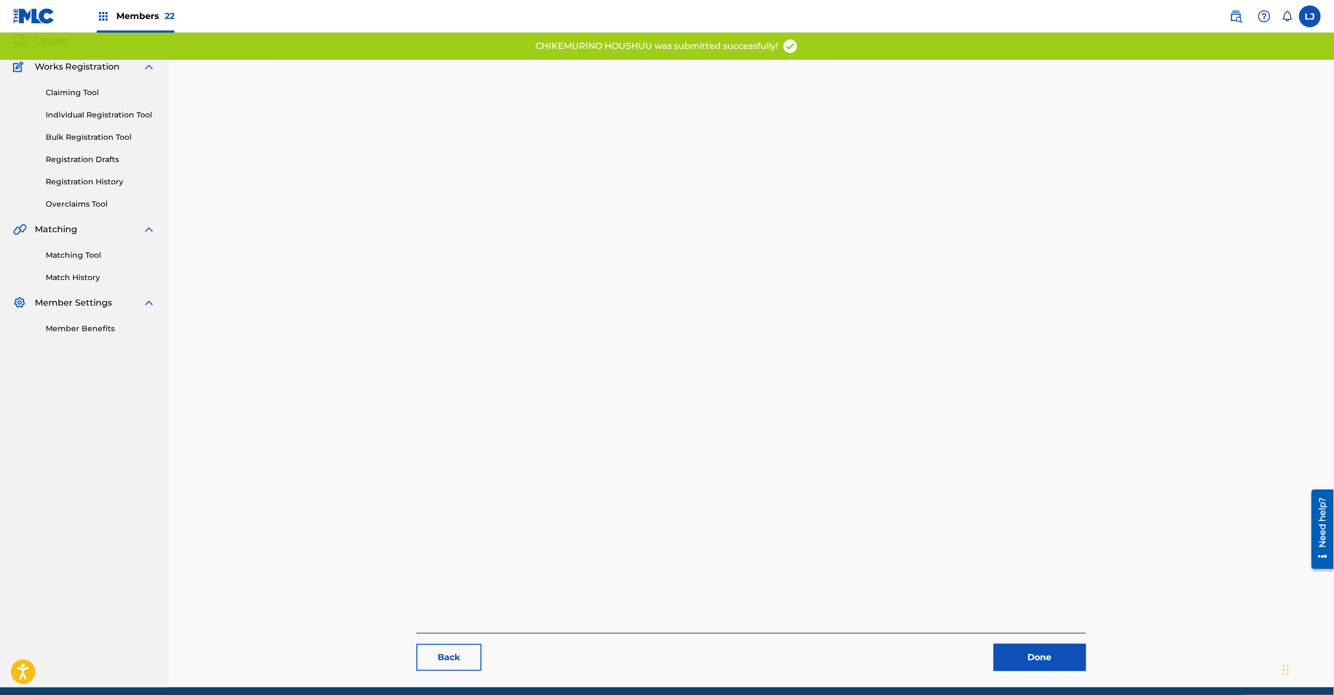
scroll to position [112, 0]
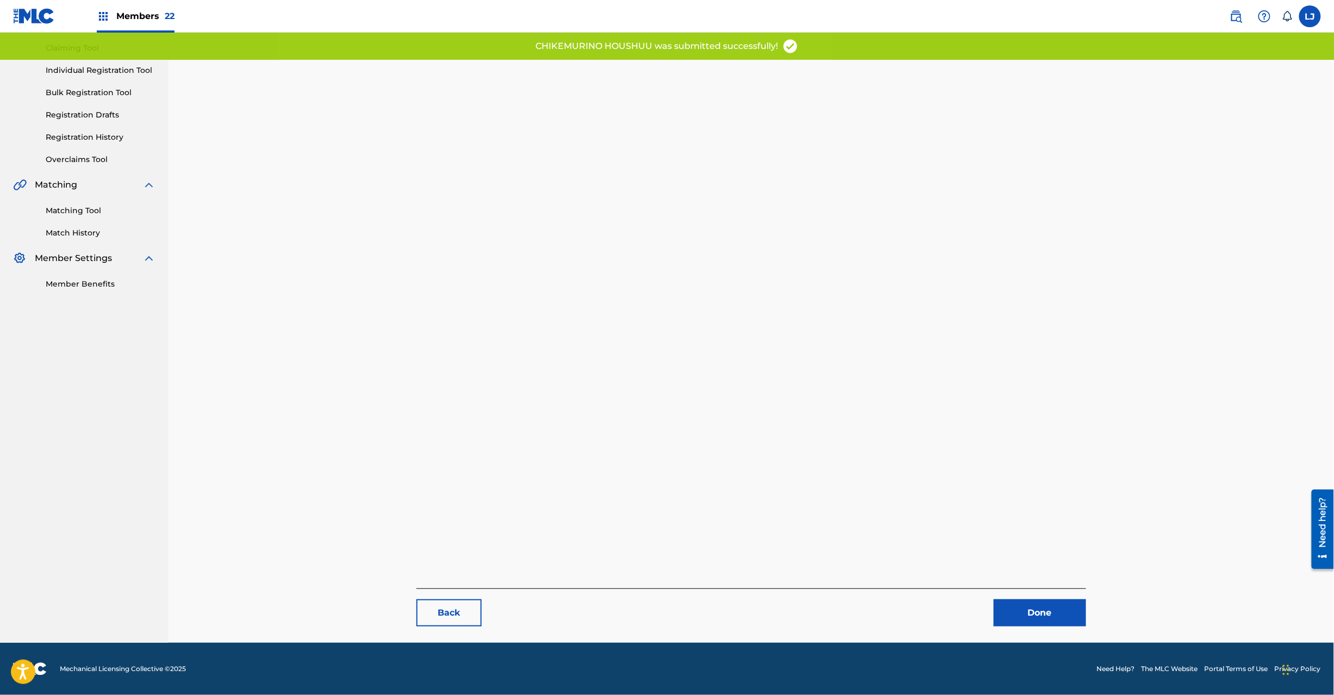
drag, startPoint x: 1038, startPoint y: 613, endPoint x: 968, endPoint y: 542, distance: 100.3
click at [1040, 613] on link "Done" at bounding box center [1040, 612] width 92 height 27
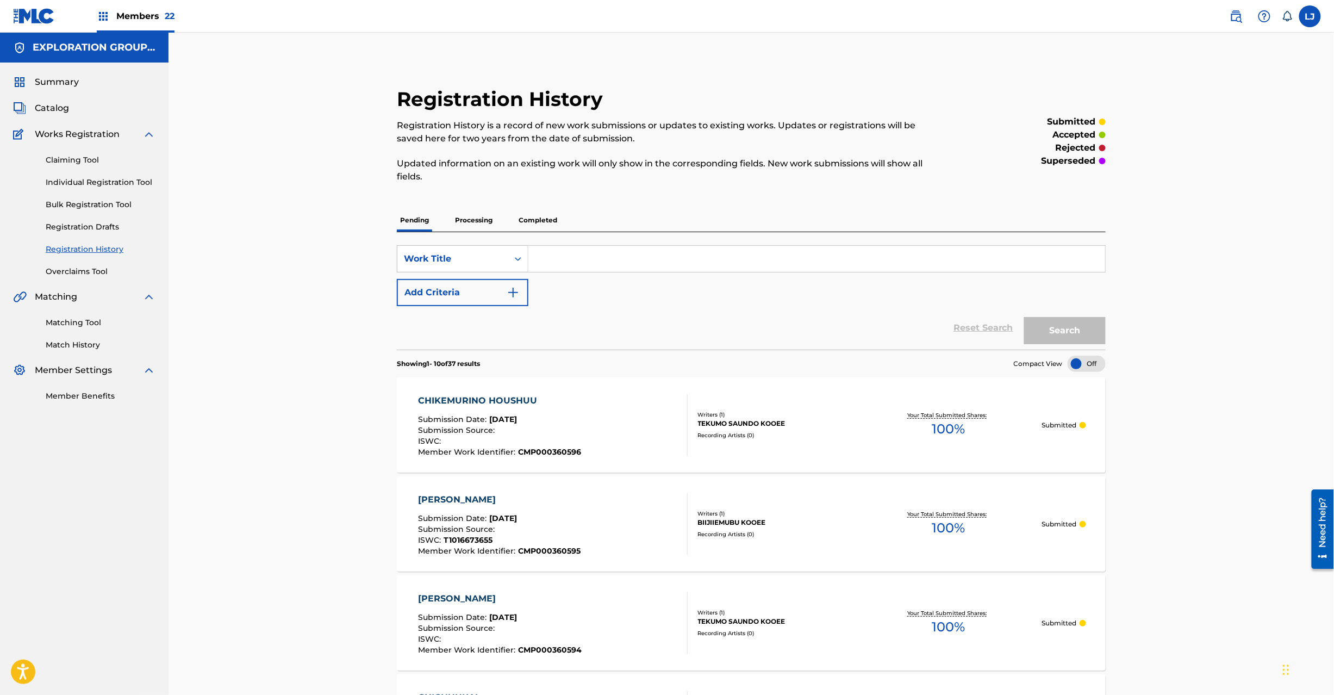
click at [55, 102] on span "Catalog" at bounding box center [52, 108] width 34 height 13
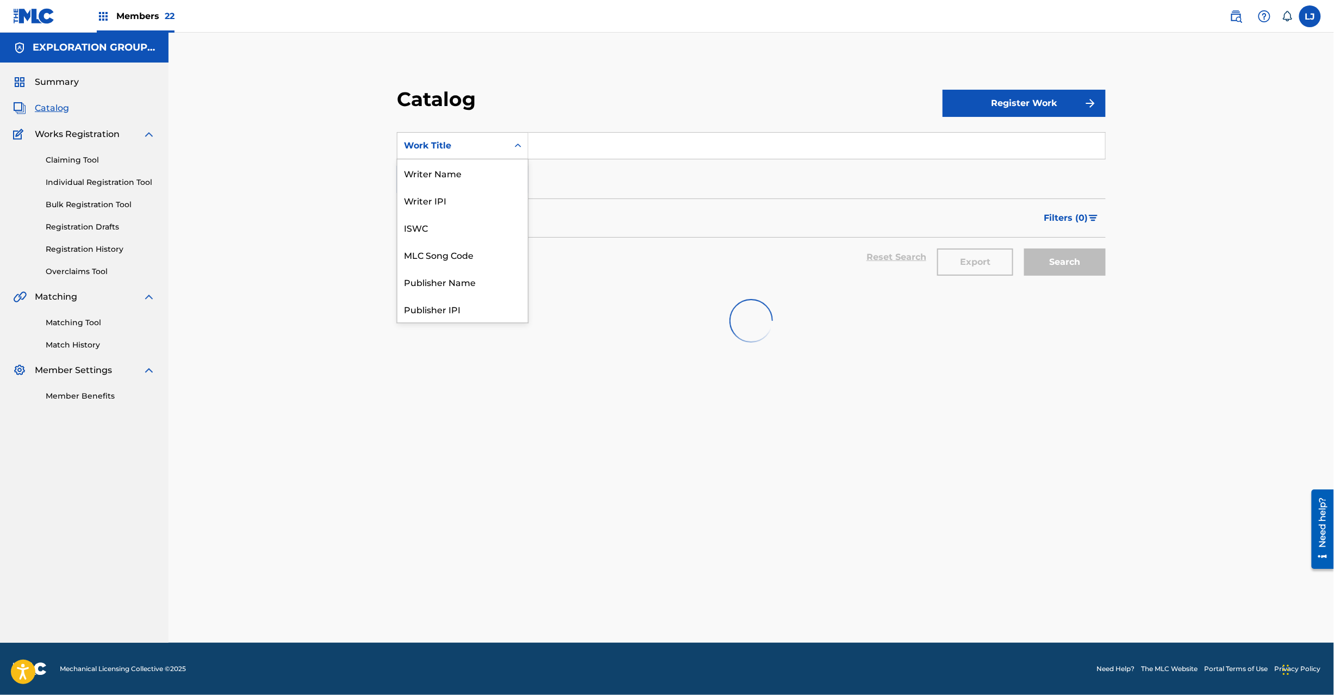
click at [487, 134] on div "Work Title" at bounding box center [463, 145] width 132 height 27
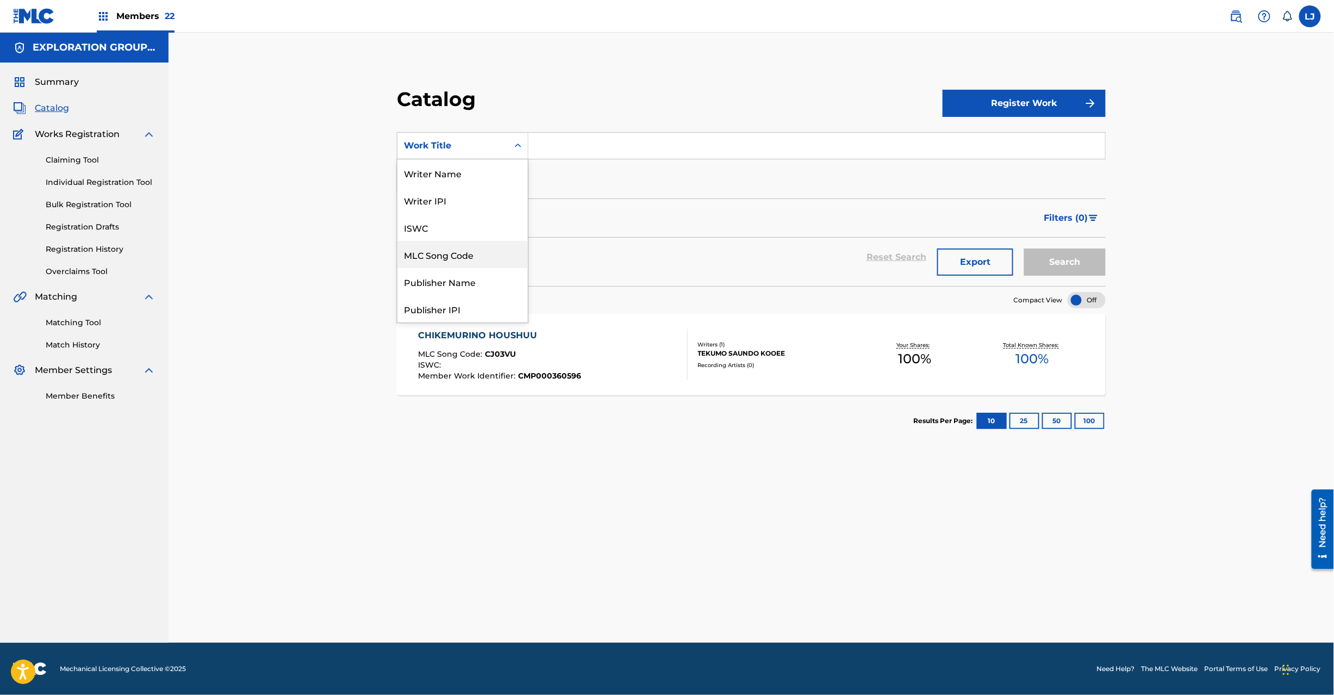
click at [477, 250] on div "MLC Song Code" at bounding box center [462, 254] width 130 height 27
click at [596, 161] on div "SearchWithCriteria489006bd-322a-400f-bc3b-8f2b480f16cc MLC Song Code Add Criter…" at bounding box center [751, 162] width 709 height 61
click at [597, 151] on input "Search Form" at bounding box center [816, 146] width 577 height 26
paste input "CJ03VL"
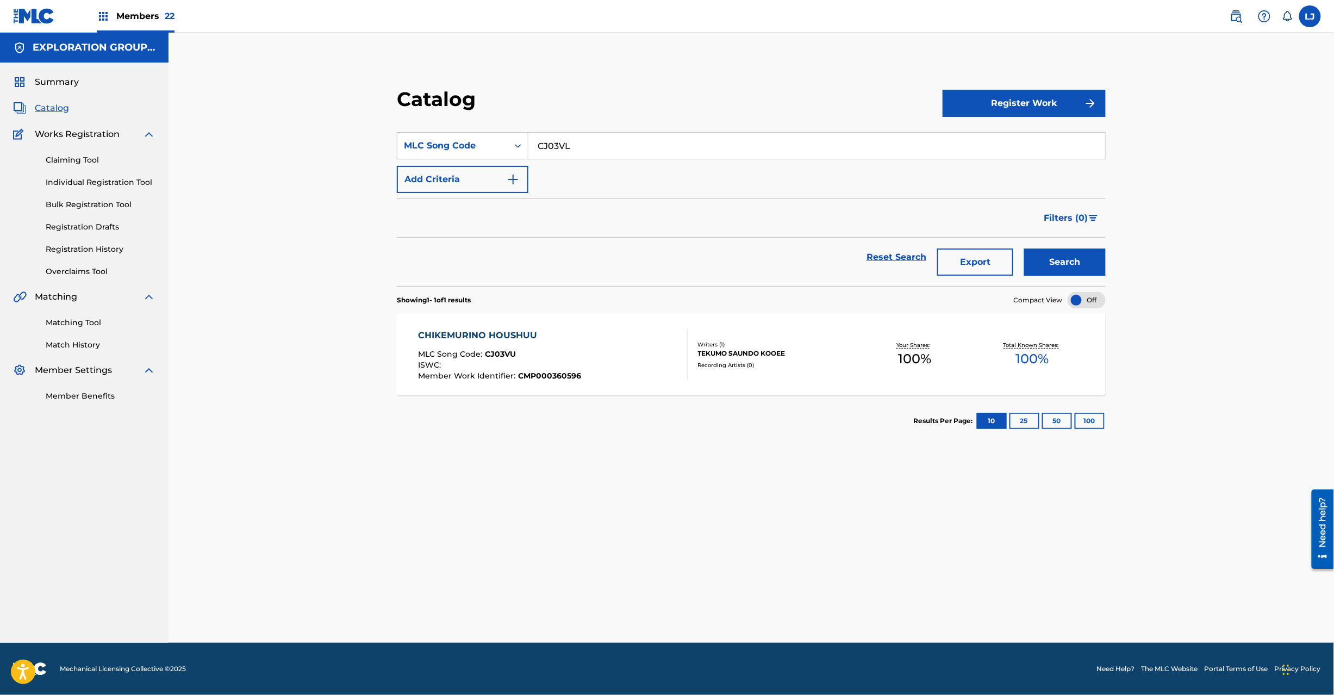
type input "CJ03VL"
click at [1067, 253] on button "Search" at bounding box center [1065, 261] width 82 height 27
click at [685, 366] on div at bounding box center [683, 354] width 9 height 51
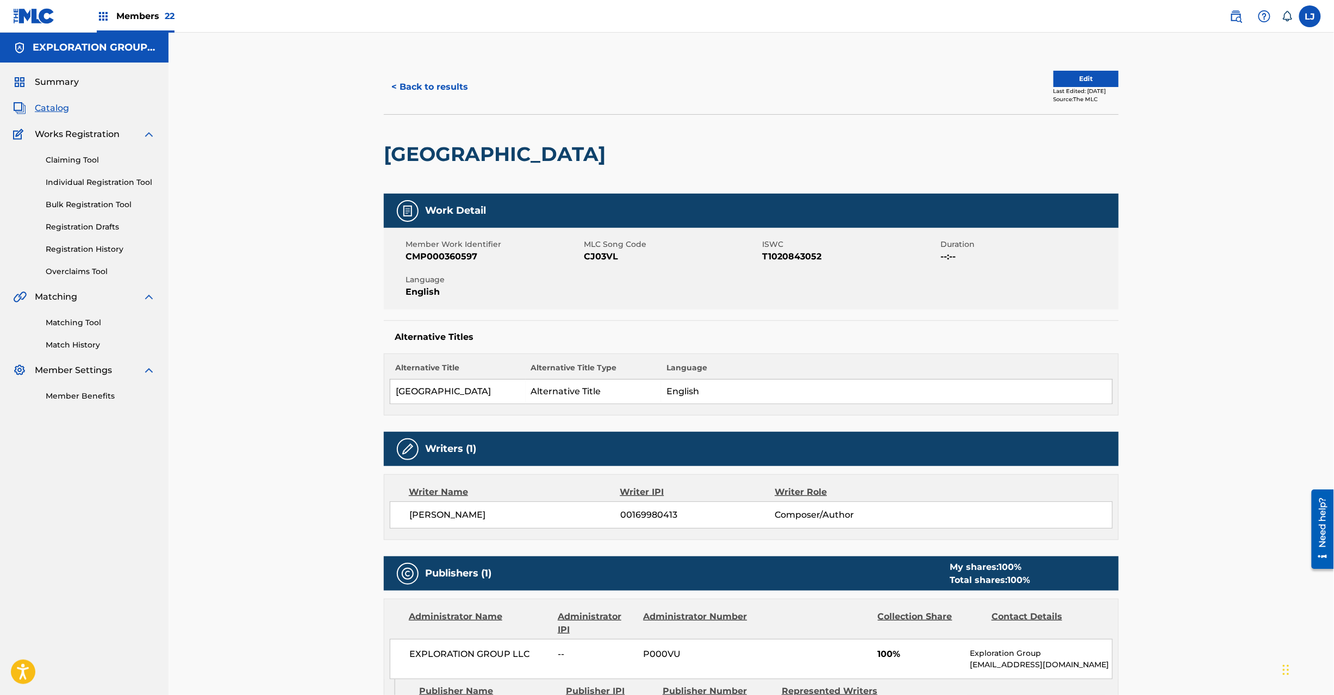
click at [1066, 73] on button "Edit" at bounding box center [1086, 79] width 65 height 16
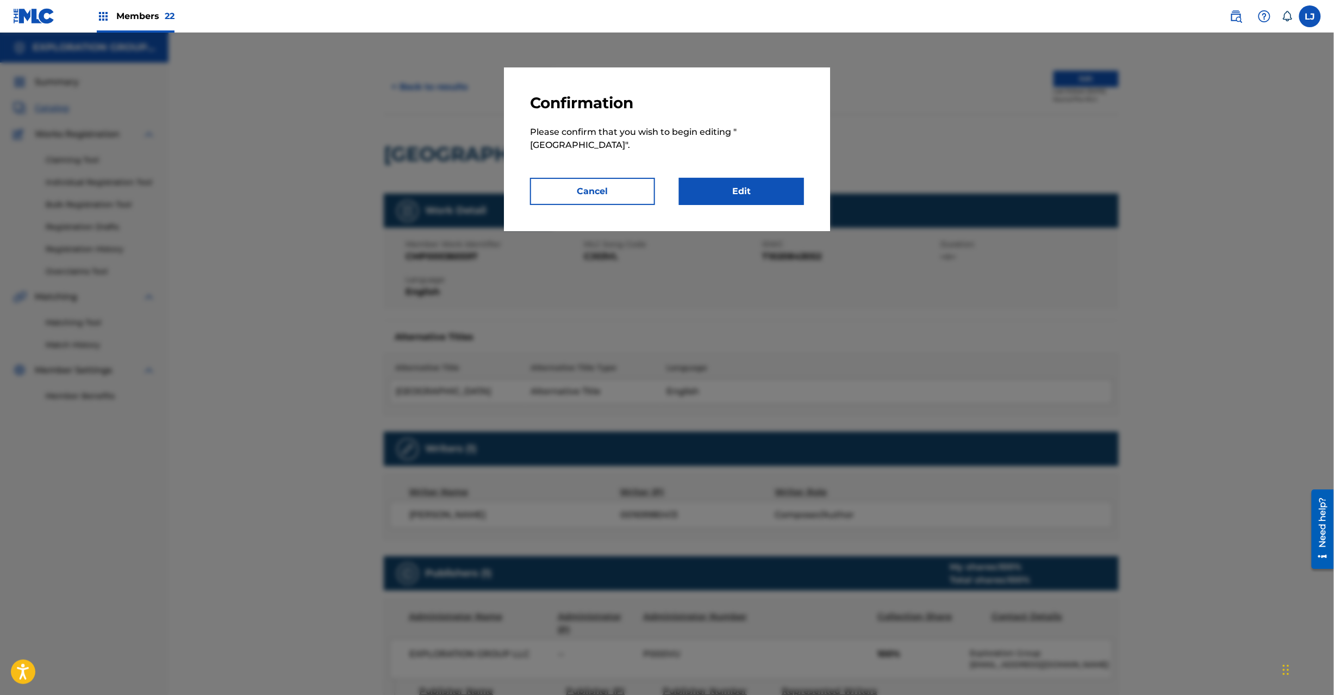
drag, startPoint x: 826, startPoint y: 176, endPoint x: 769, endPoint y: 176, distance: 57.6
click at [825, 176] on div "Confirmation Please confirm that you wish to begin editing " CHINATOWN ". Cance…" at bounding box center [667, 149] width 326 height 164
click at [769, 178] on link "Edit" at bounding box center [741, 191] width 125 height 27
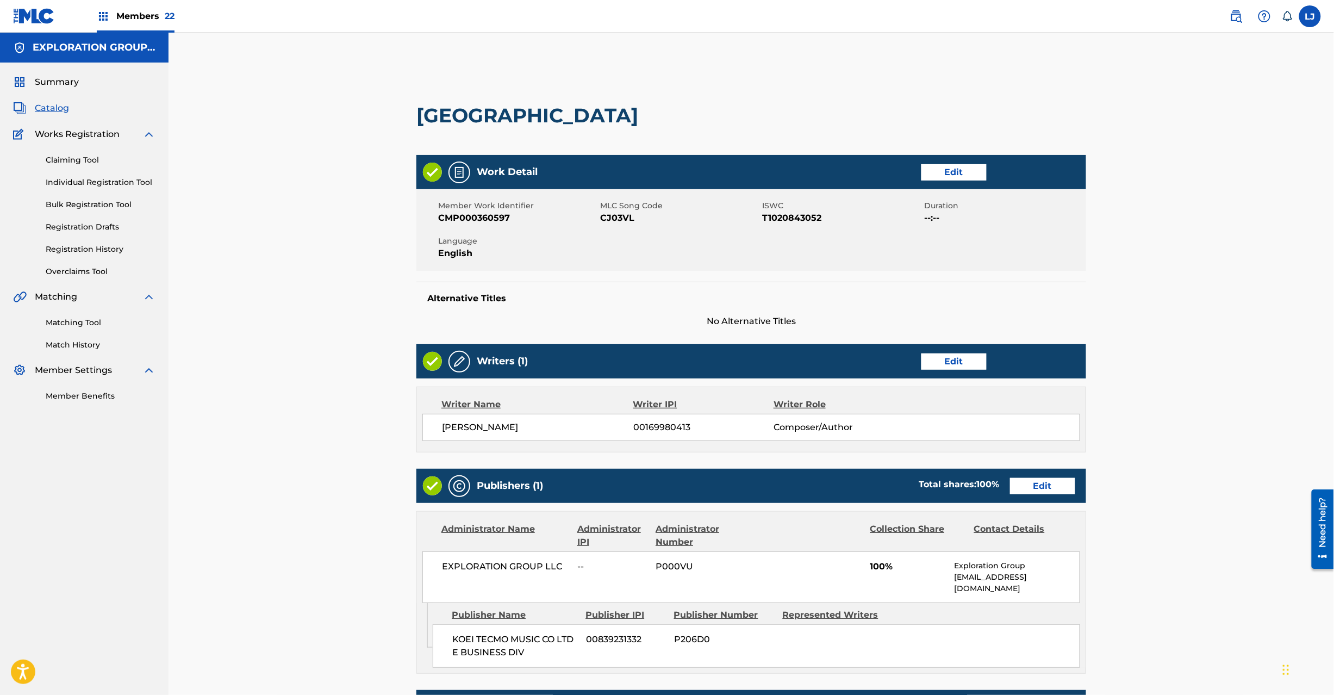
click at [1021, 487] on link "Edit" at bounding box center [1042, 486] width 65 height 16
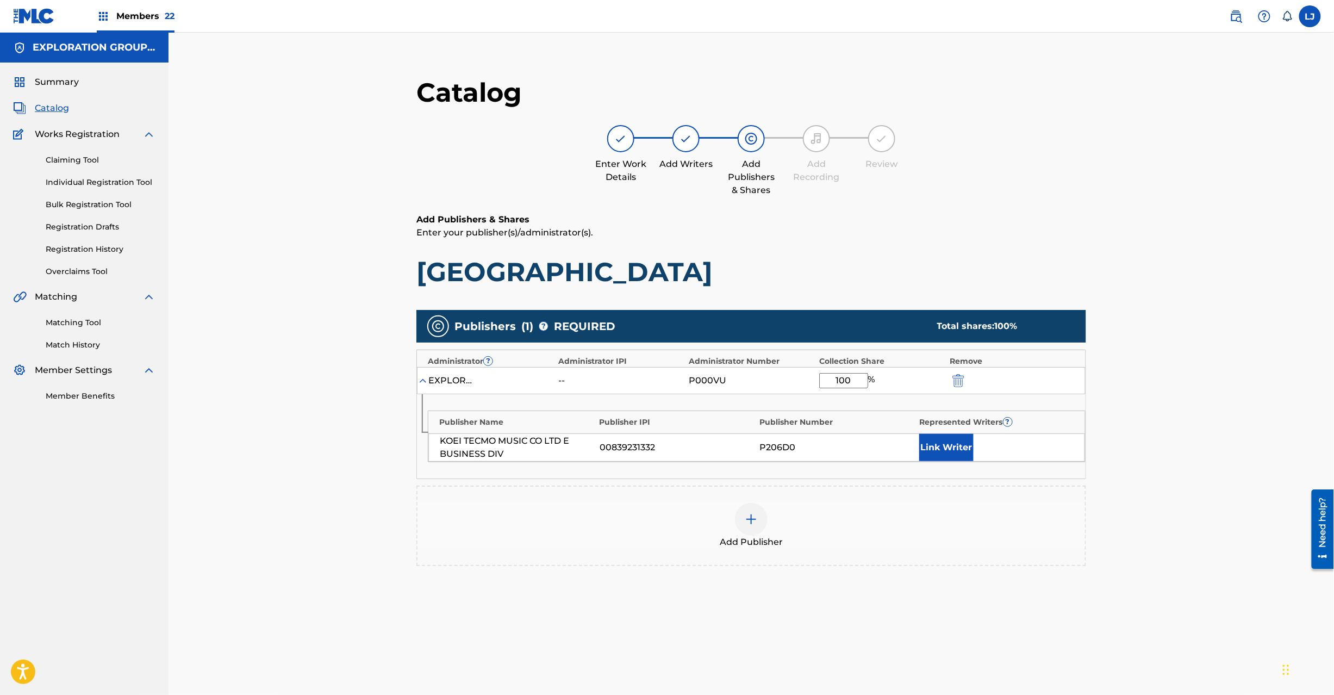
click at [966, 383] on div at bounding box center [973, 380] width 49 height 13
click at [950, 378] on button "submit" at bounding box center [957, 380] width 16 height 13
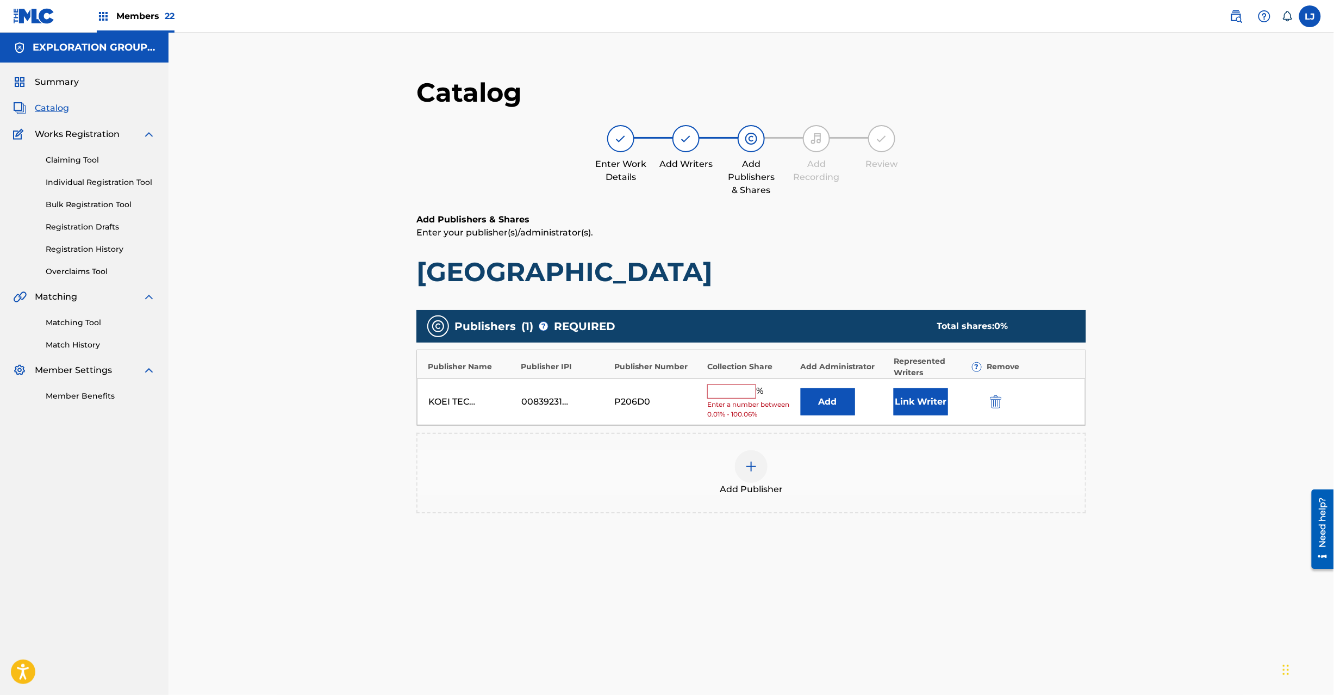
click at [954, 378] on div "KOEI TECMO MUSIC CO LTD E BUSINESS DIV 00839231332 P206D0 % Enter a number betw…" at bounding box center [751, 401] width 669 height 47
click at [1000, 402] on img "submit" at bounding box center [996, 401] width 12 height 13
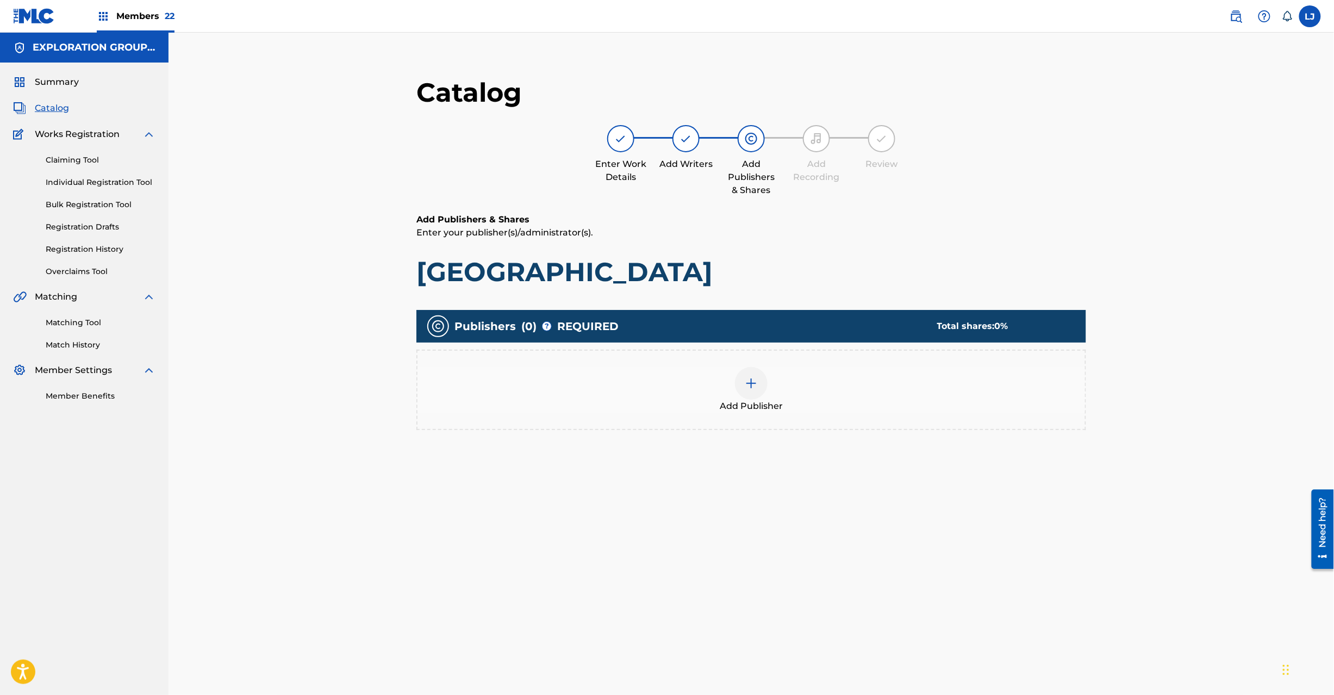
click at [764, 381] on div at bounding box center [751, 383] width 33 height 33
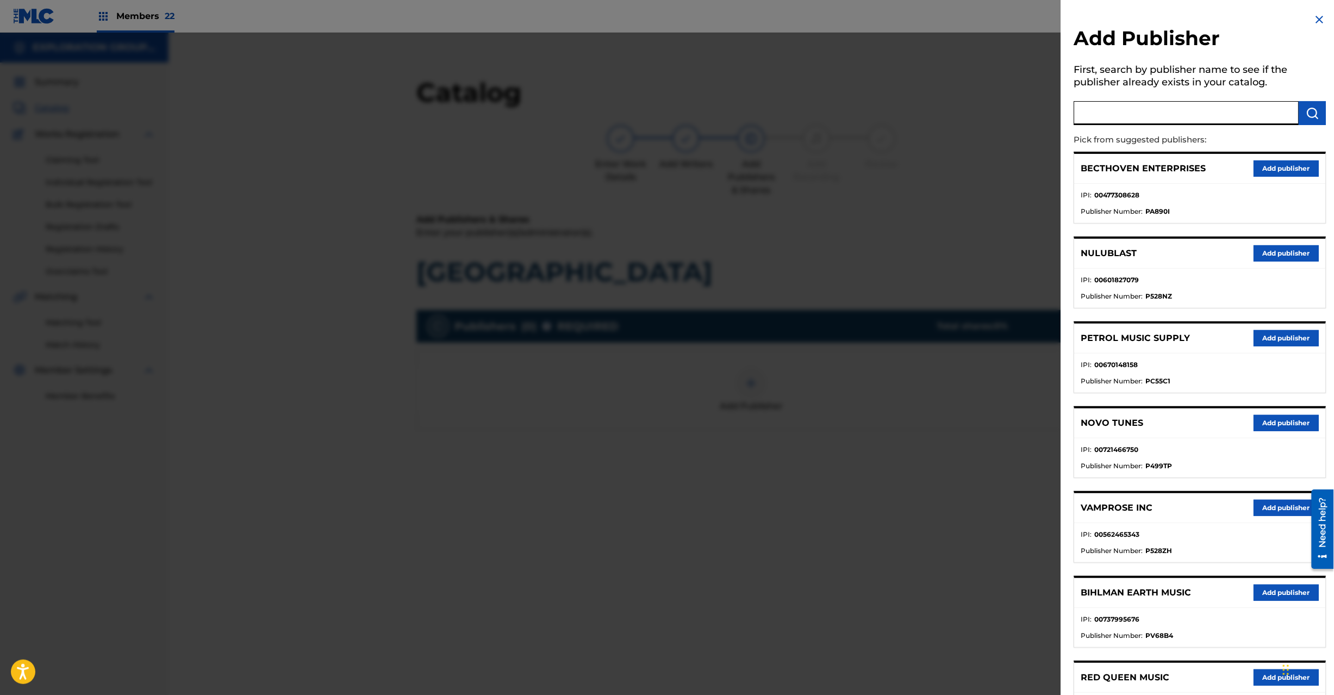
click at [1137, 116] on input "text" at bounding box center [1186, 113] width 225 height 24
paste input "Koei Tecmo Music Co Ltd N Business Div"
type input "Koei Tecmo Music Co Ltd N Business Div"
click at [1306, 110] on img "submit" at bounding box center [1312, 113] width 13 height 13
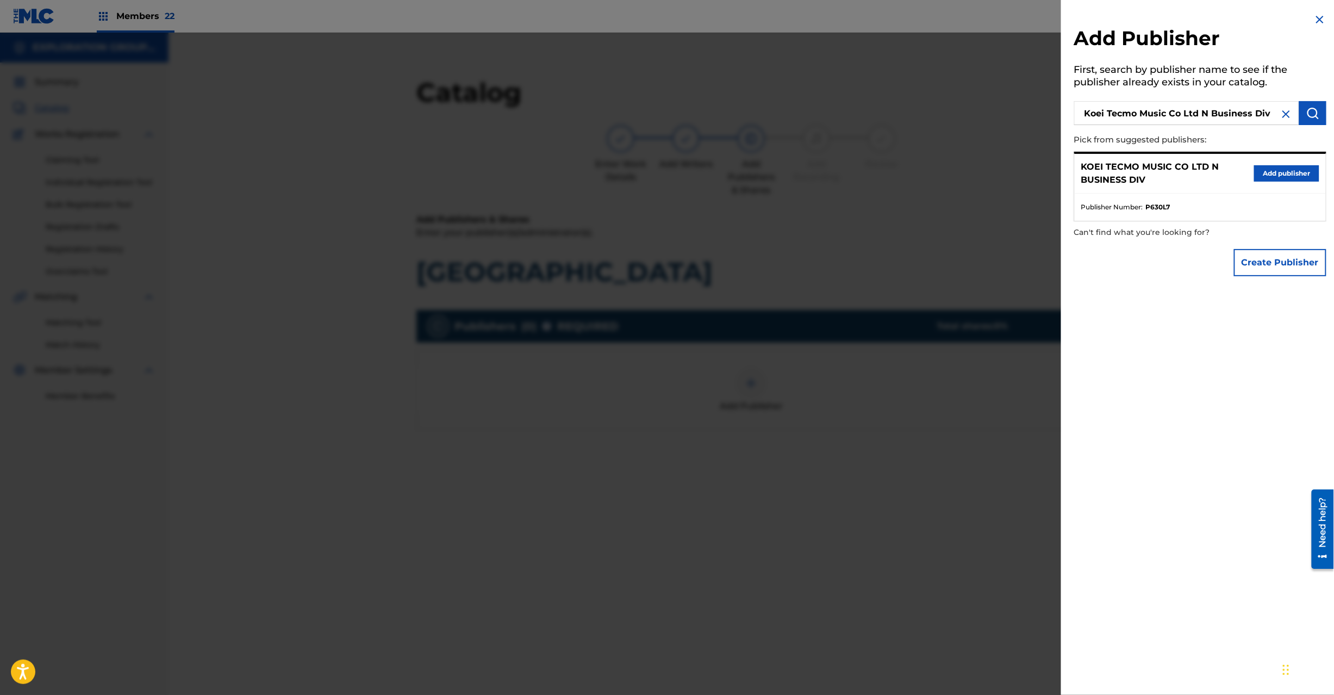
click at [1296, 173] on button "Add publisher" at bounding box center [1286, 173] width 65 height 16
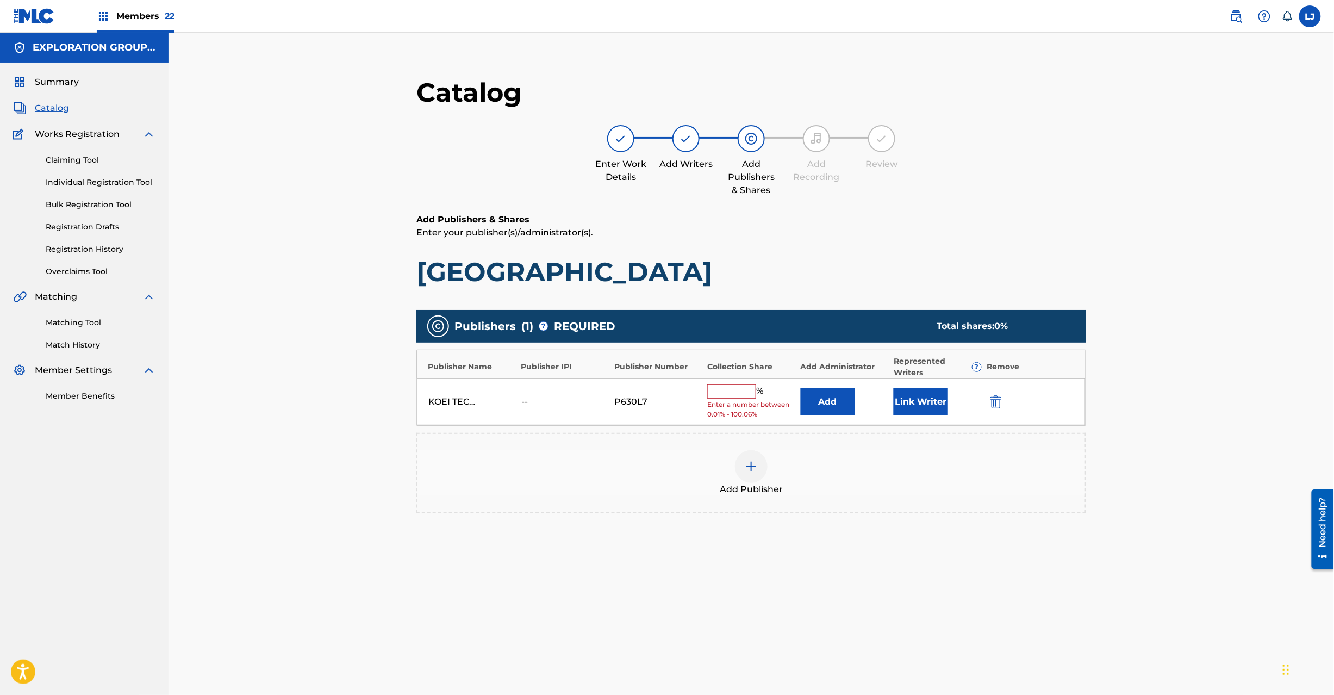
click at [823, 400] on button "Add" at bounding box center [828, 401] width 54 height 27
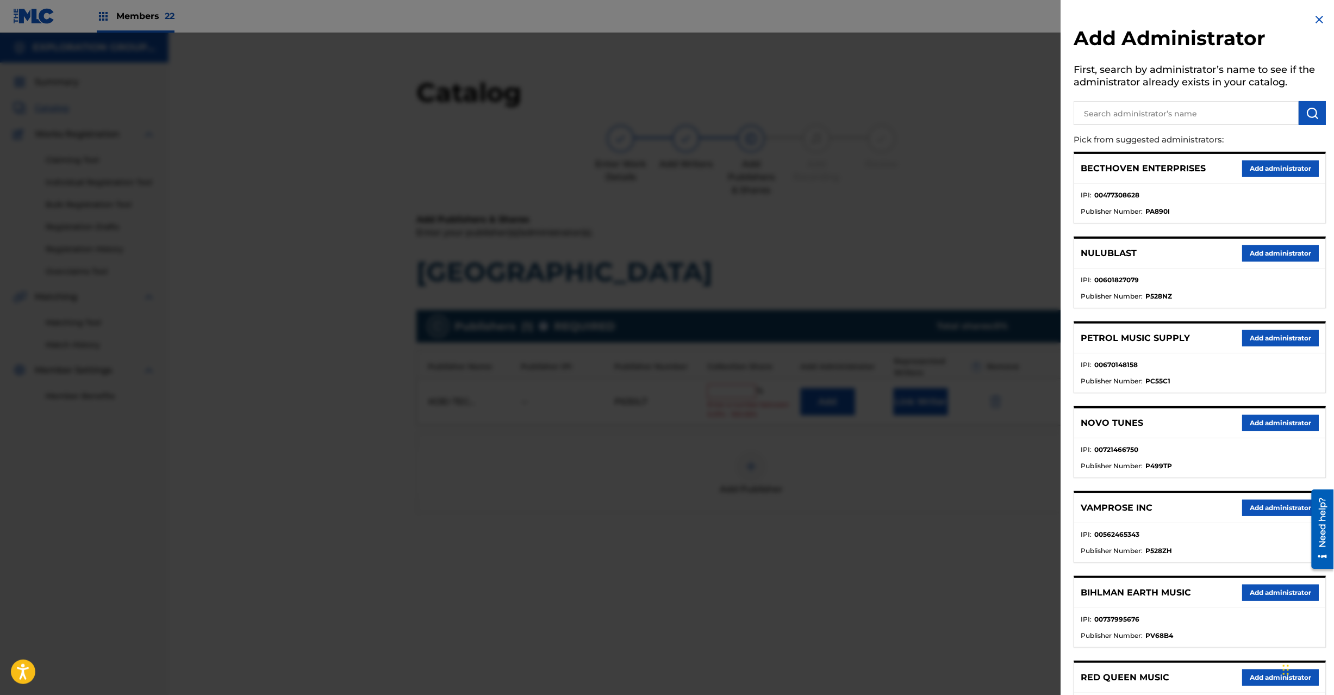
click at [1113, 120] on input "text" at bounding box center [1186, 113] width 225 height 24
paste input "Exploration Group LLC"
type input "Exploration Group LLC"
click at [1314, 103] on button "submit" at bounding box center [1312, 113] width 27 height 24
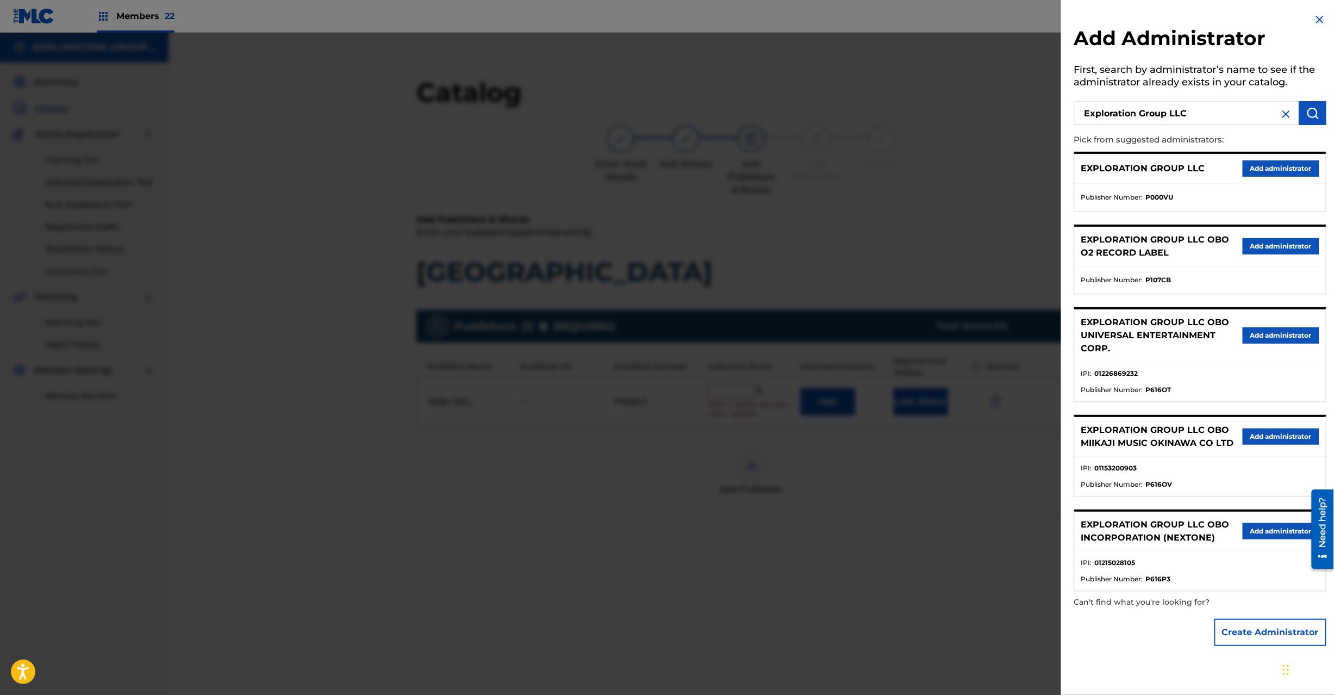
click at [1281, 160] on button "Add administrator" at bounding box center [1281, 168] width 77 height 16
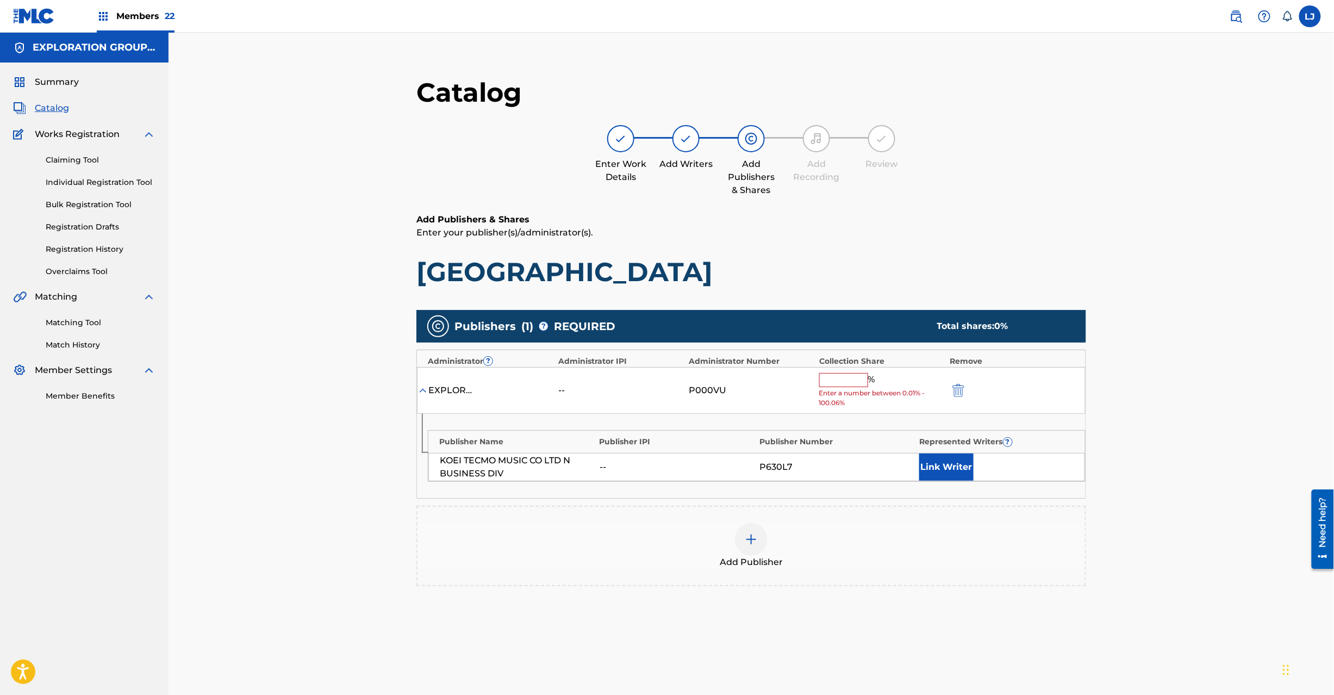
click at [844, 382] on input "text" at bounding box center [843, 380] width 49 height 14
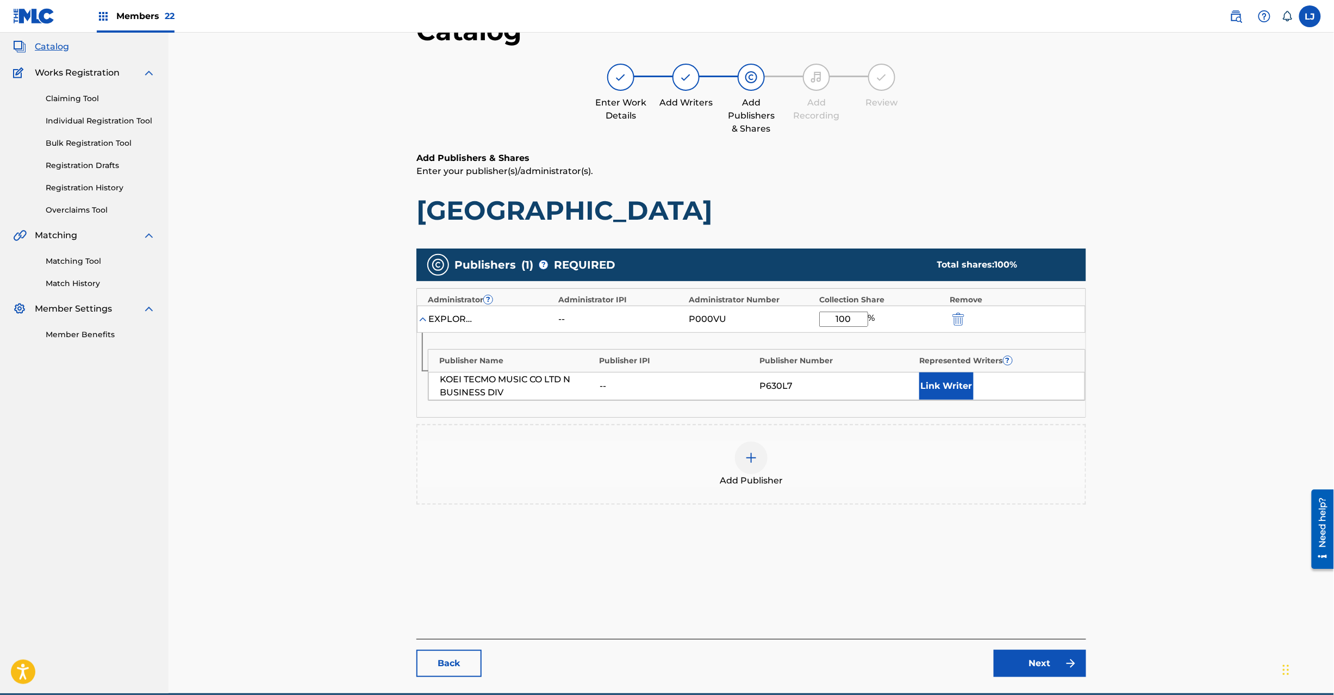
scroll to position [112, 0]
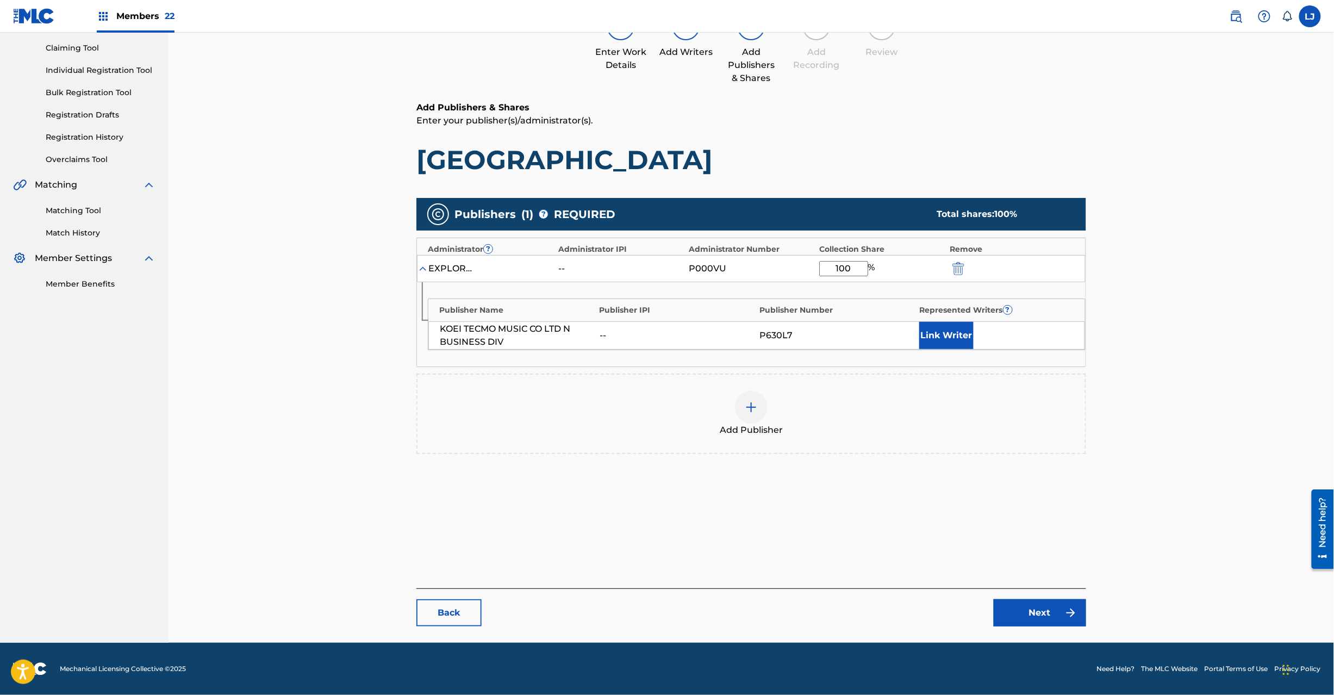
type input "100"
click at [1018, 606] on link "Next" at bounding box center [1040, 612] width 92 height 27
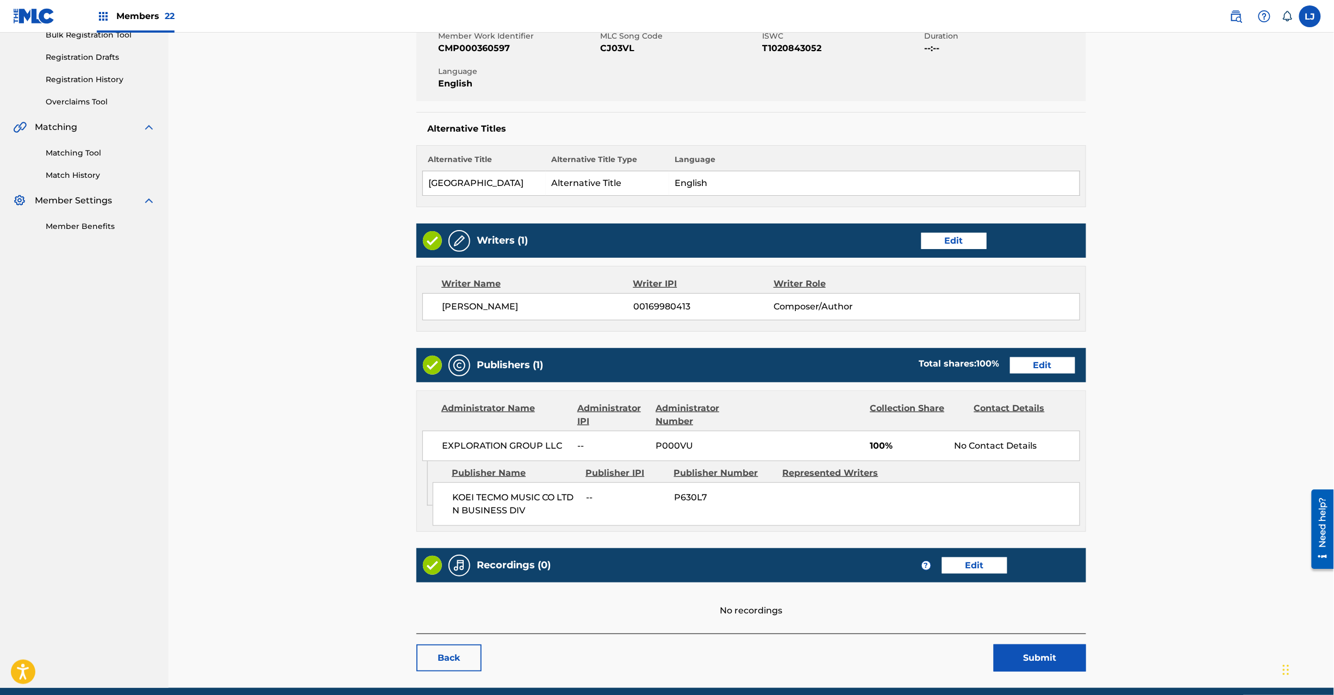
scroll to position [216, 0]
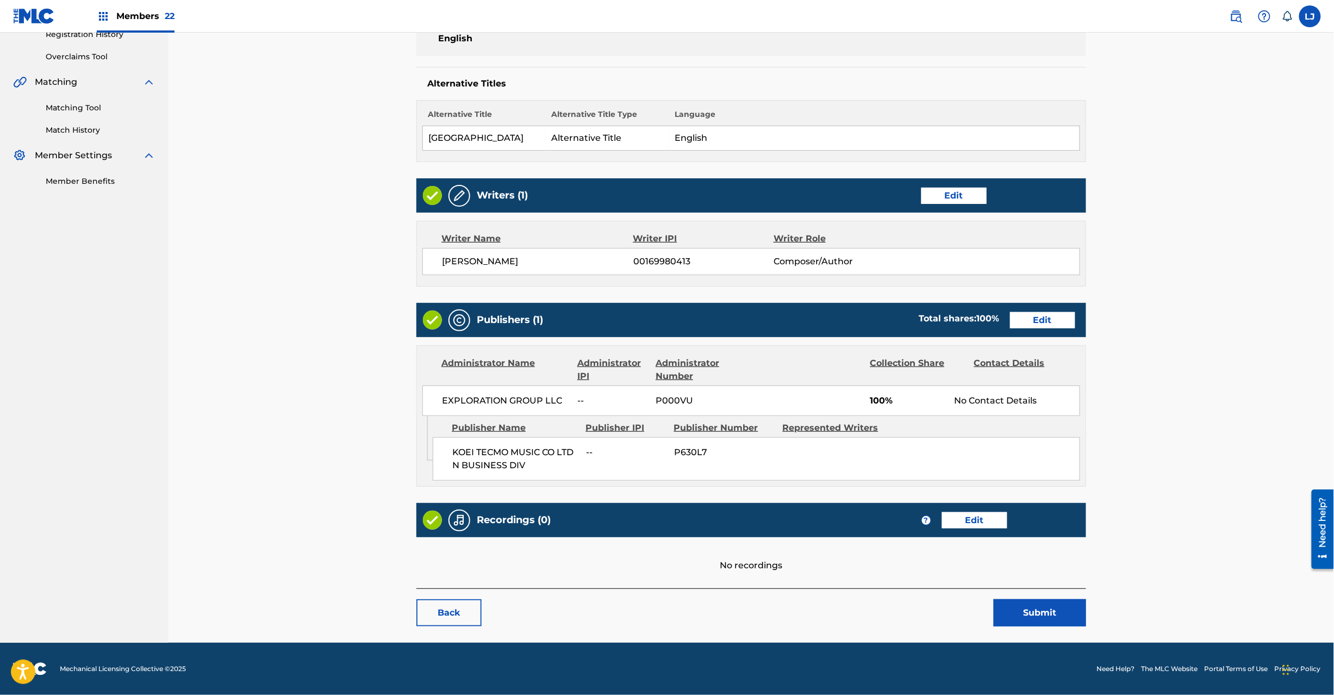
click at [1030, 618] on button "Submit" at bounding box center [1040, 612] width 92 height 27
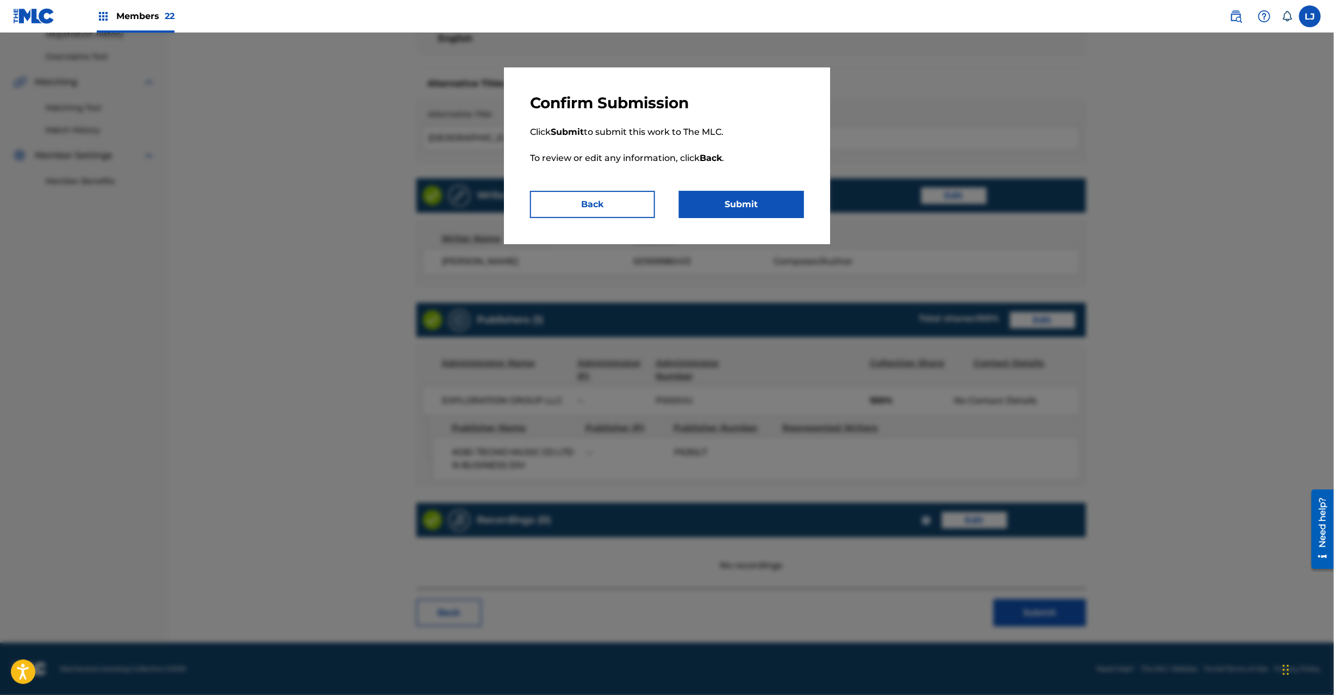
click at [735, 196] on button "Submit" at bounding box center [741, 204] width 125 height 27
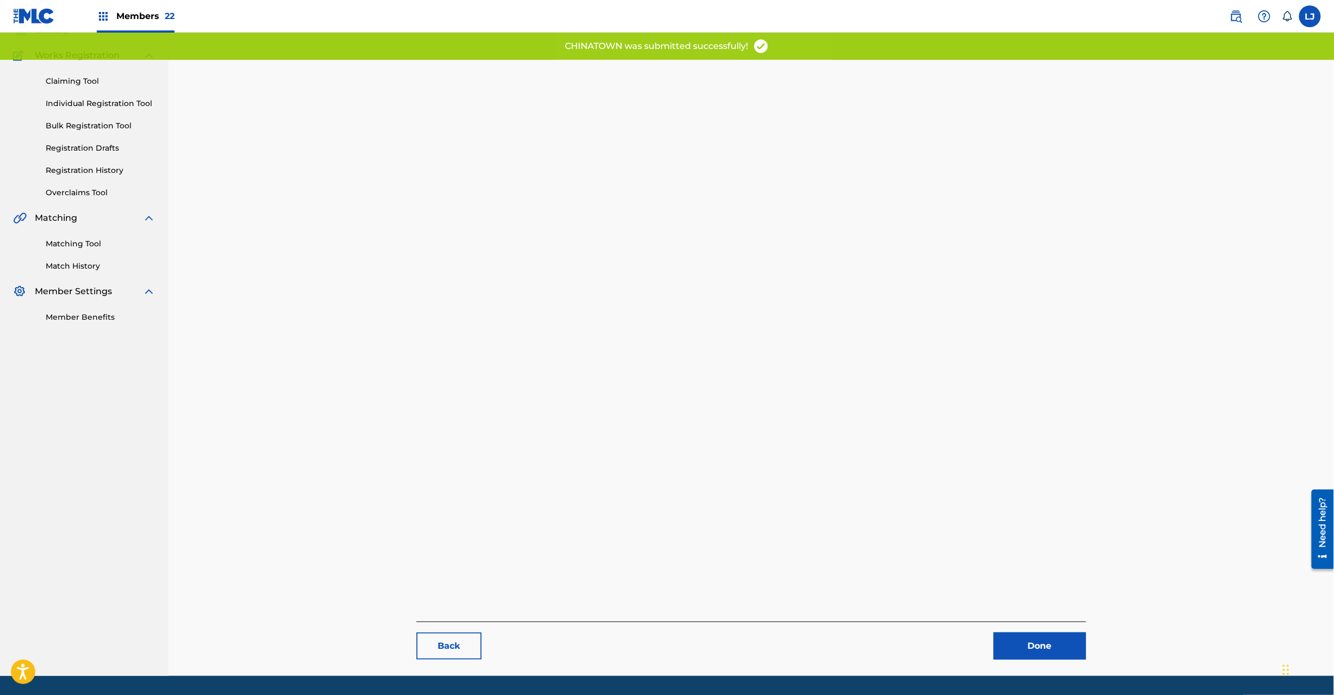
scroll to position [112, 0]
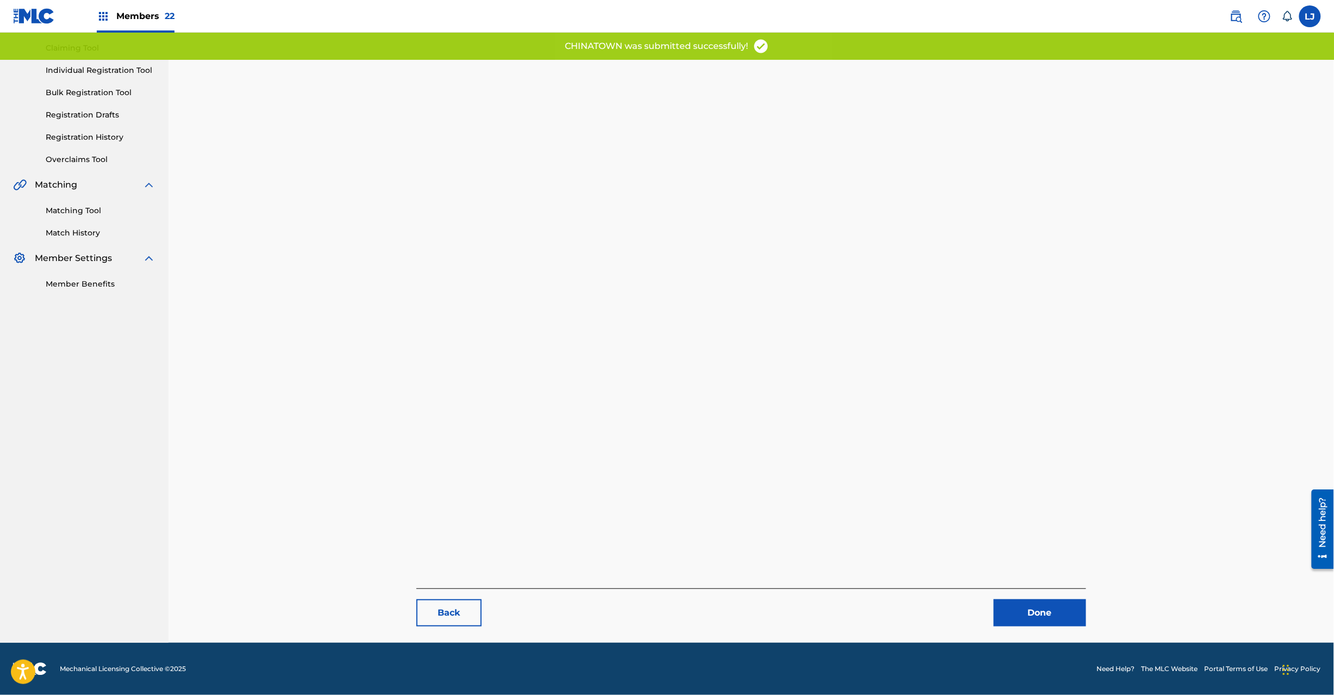
click at [1042, 620] on link "Done" at bounding box center [1040, 612] width 92 height 27
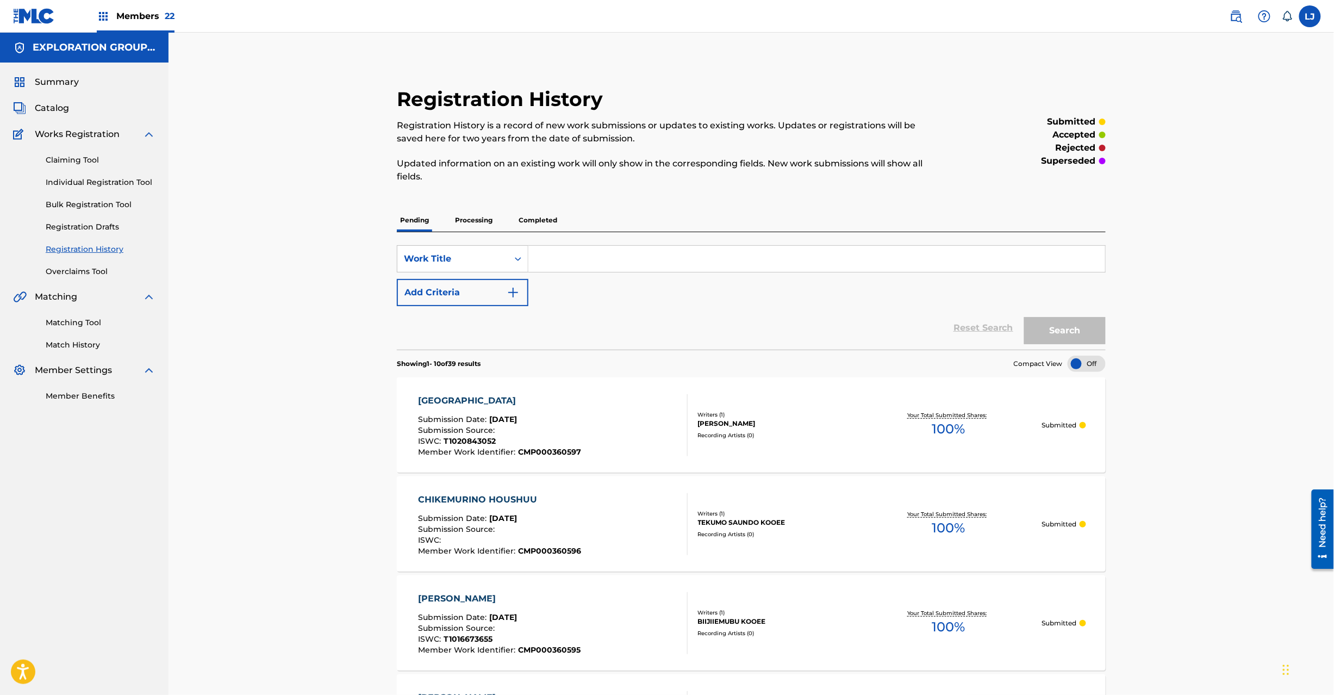
click at [49, 107] on span "Catalog" at bounding box center [52, 108] width 34 height 13
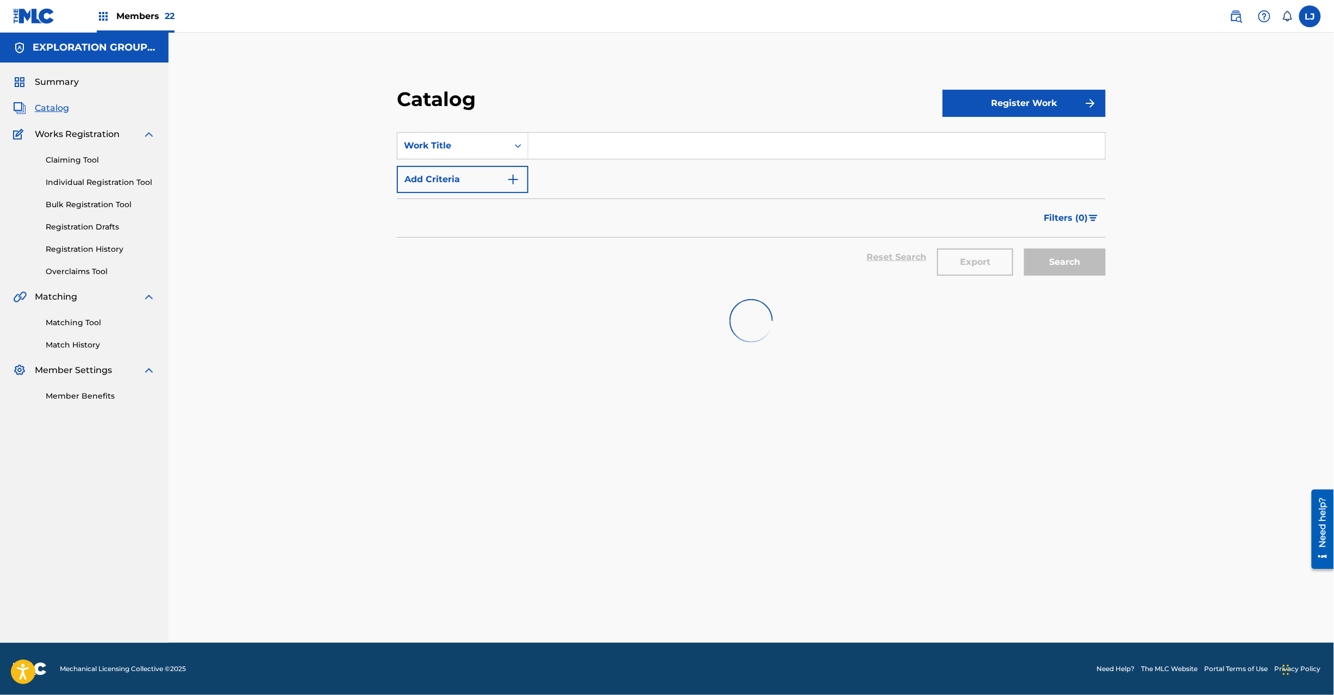
click at [492, 129] on section "SearchWithCriteriaf5c717bd-d2fe-4b9b-95e2-1272711b925f Work Title Add Criteria …" at bounding box center [751, 202] width 709 height 167
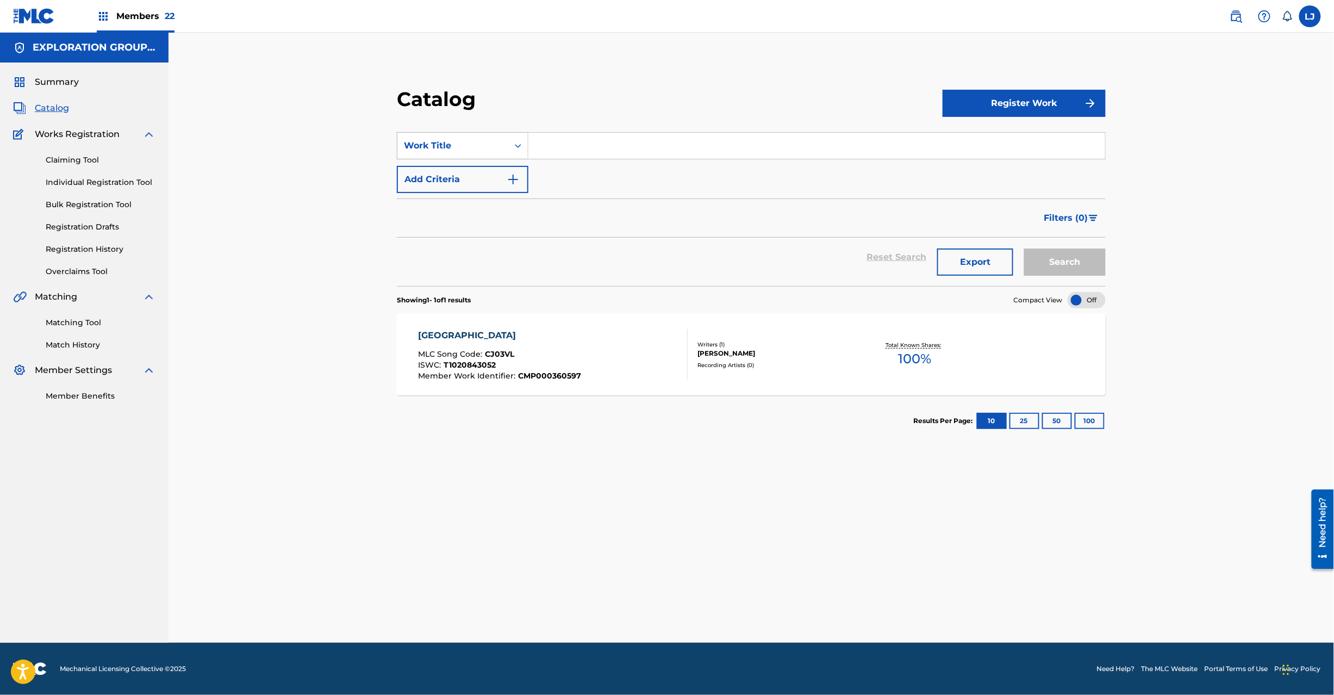
click at [490, 135] on div "Work Title" at bounding box center [452, 145] width 111 height 21
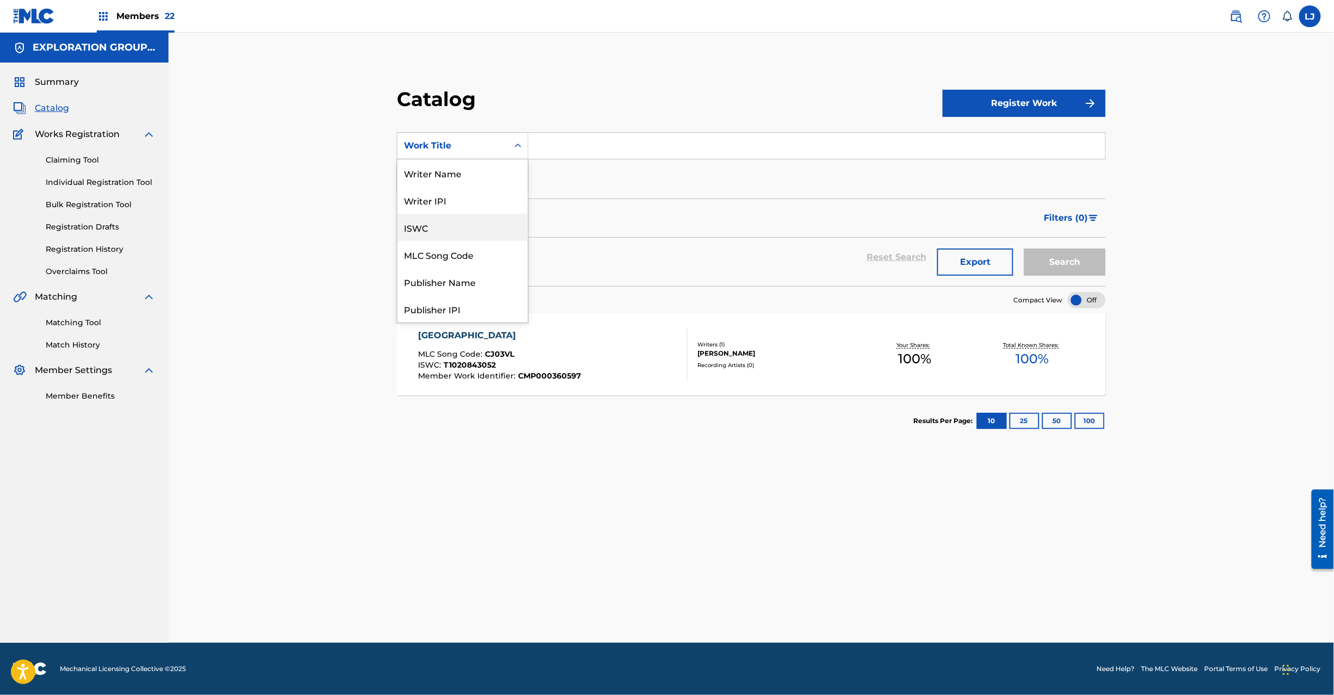
click at [471, 227] on div "ISWC" at bounding box center [462, 227] width 130 height 27
click at [468, 142] on div "ISWC" at bounding box center [453, 145] width 98 height 13
click at [468, 270] on div "Publisher Name" at bounding box center [462, 281] width 130 height 27
drag, startPoint x: 477, startPoint y: 161, endPoint x: 477, endPoint y: 152, distance: 8.7
click at [477, 160] on div "SearchWithCriteria7fe95b5e-7526-4b31-8fee-fe98131ed31f Publisher Name Add Crite…" at bounding box center [751, 162] width 709 height 61
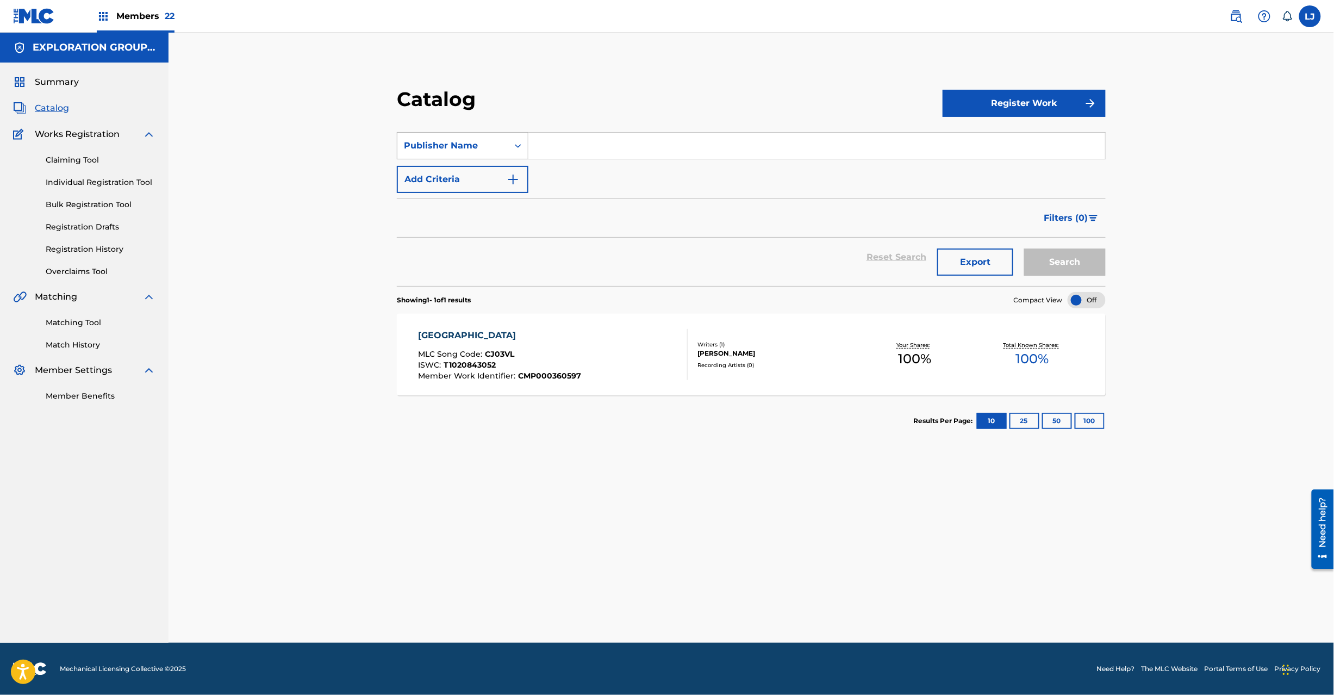
click at [477, 152] on div "Publisher Name" at bounding box center [452, 145] width 111 height 21
drag, startPoint x: 472, startPoint y: 279, endPoint x: 574, endPoint y: 128, distance: 182.0
click at [472, 277] on div "MLC Song Code" at bounding box center [462, 281] width 130 height 27
click at [574, 128] on section "SearchWithCriteria4c80c96c-e448-4e38-8d8f-bc2dd592ba10 MLC Song Code Add Criter…" at bounding box center [751, 202] width 709 height 167
paste input "CJ03YD"
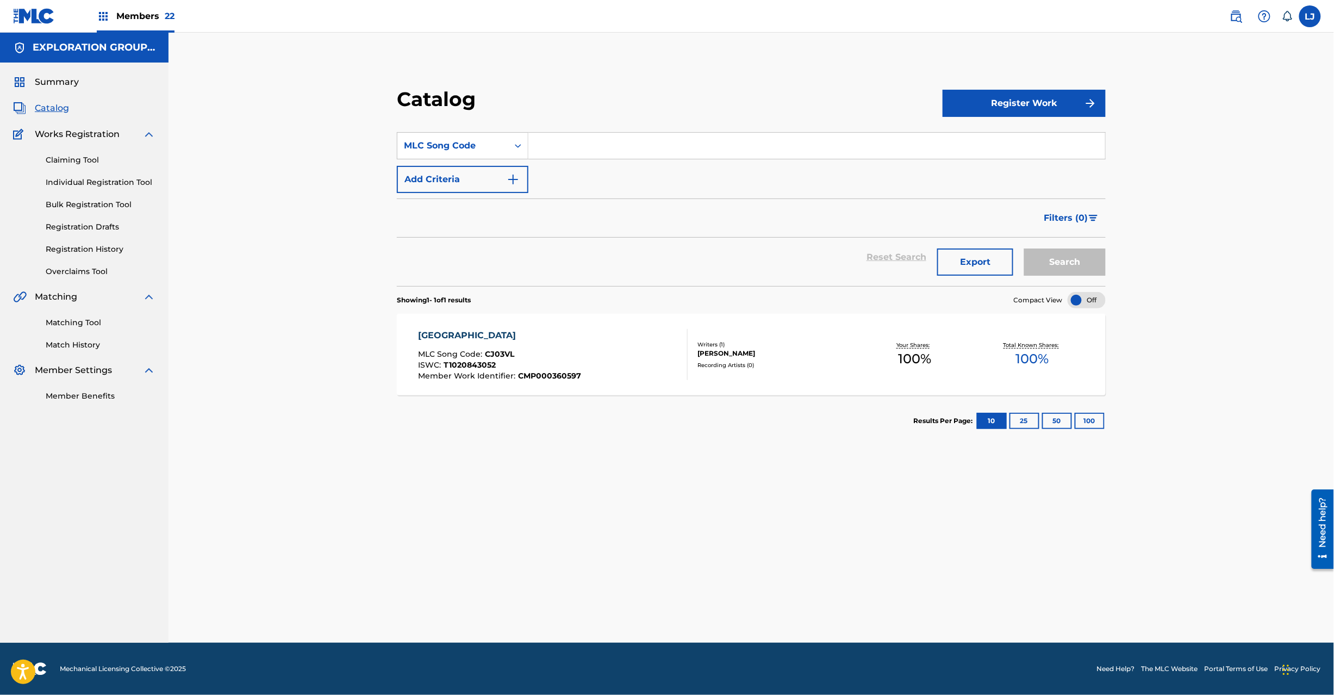
click at [574, 137] on input "Search Form" at bounding box center [816, 146] width 577 height 26
type input "CJ03YD"
click at [1075, 262] on button "Search" at bounding box center [1065, 261] width 82 height 27
click at [639, 357] on div "CHINO KYOUTEN MLC Song Code : CJ03YD ISWC : Member Work Identifier : CMP0003605…" at bounding box center [553, 354] width 270 height 51
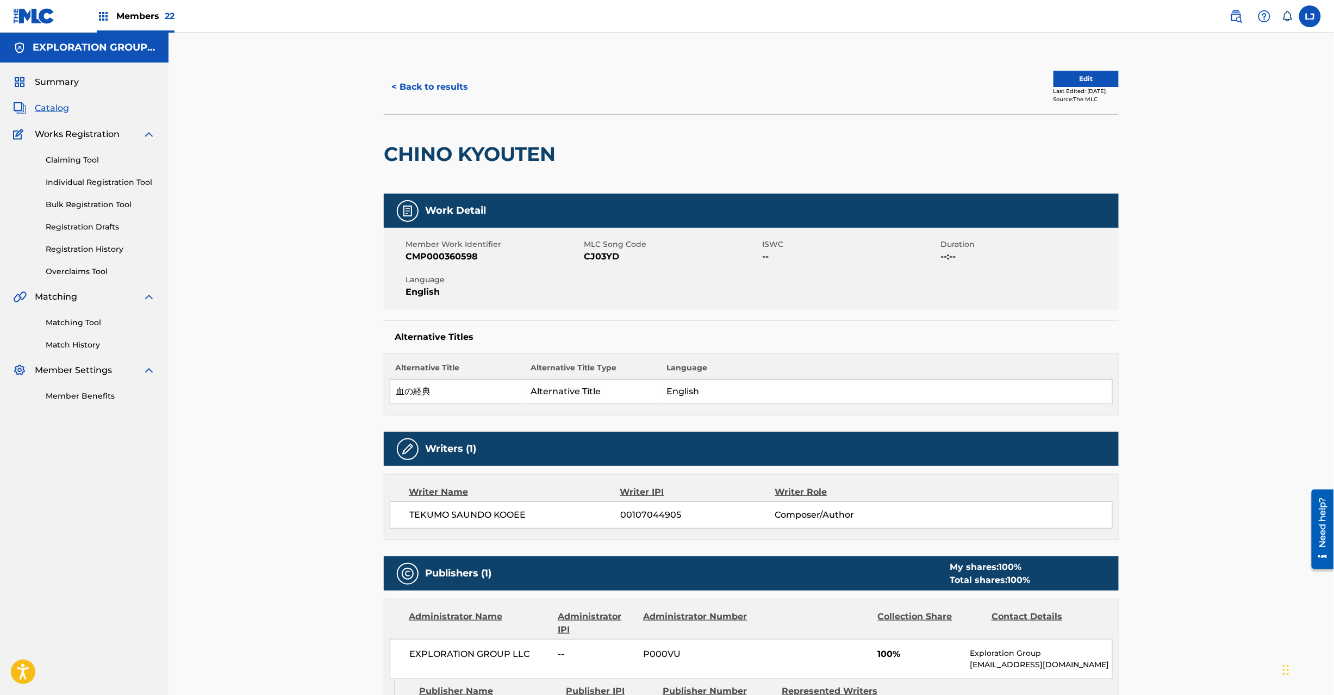
click at [1054, 82] on button "Edit" at bounding box center [1086, 79] width 65 height 16
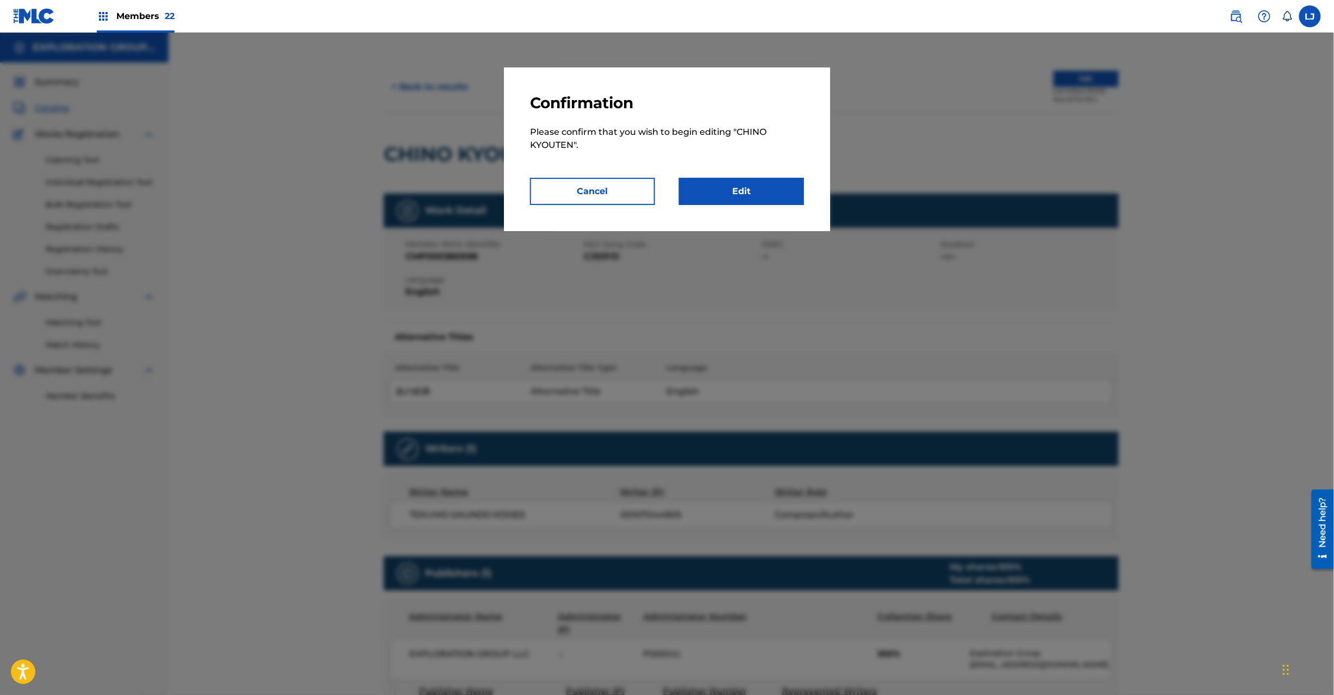
click at [720, 189] on link "Edit" at bounding box center [741, 191] width 125 height 27
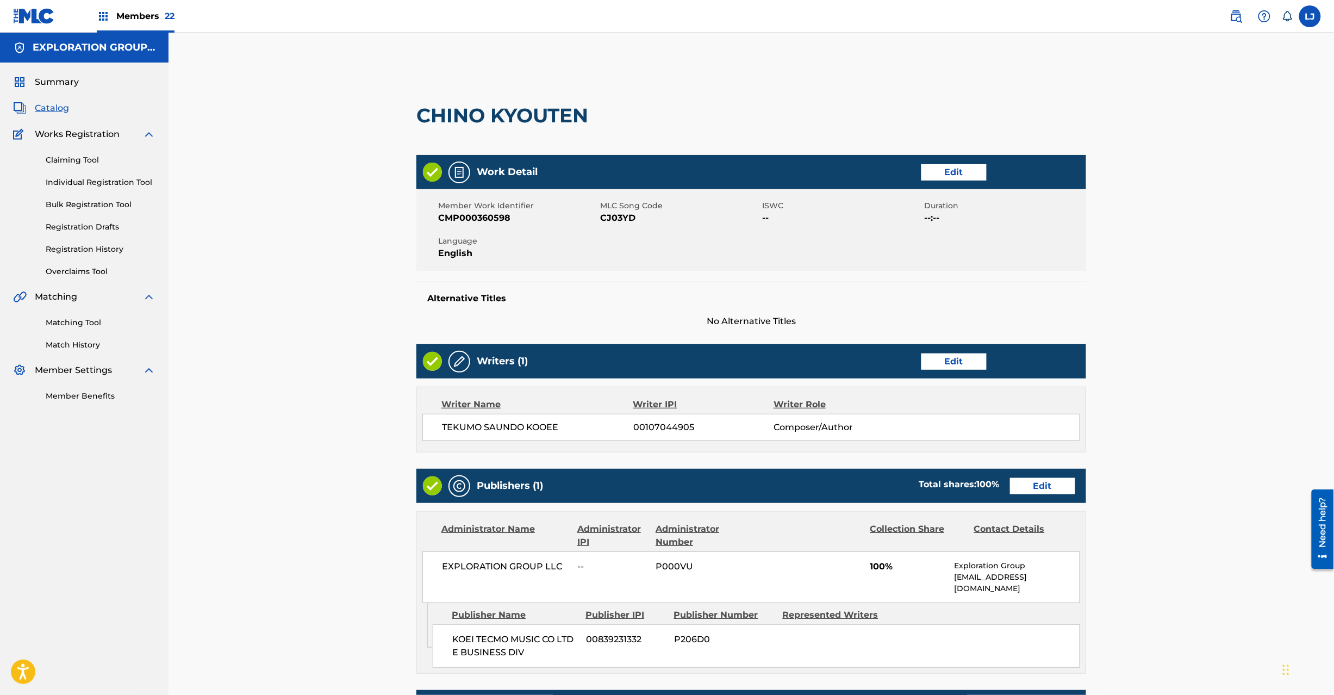
click at [1061, 483] on link "Edit" at bounding box center [1042, 486] width 65 height 16
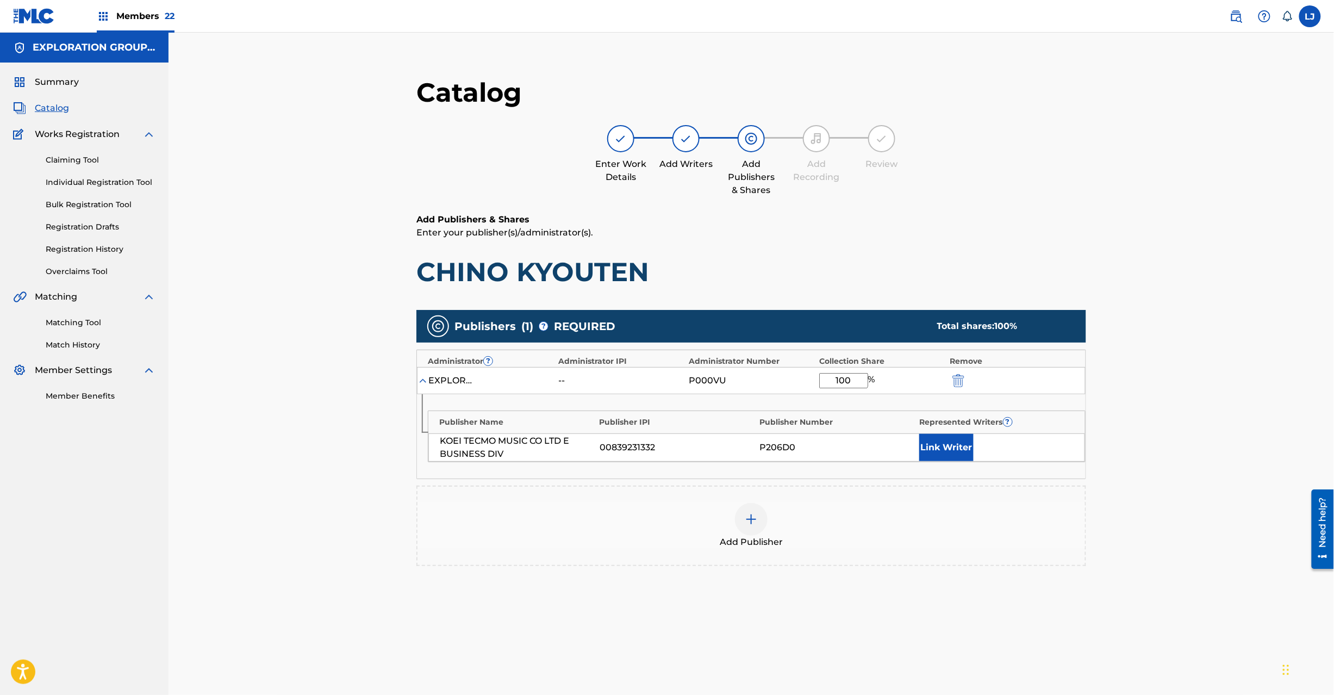
click at [957, 377] on img "submit" at bounding box center [959, 380] width 12 height 13
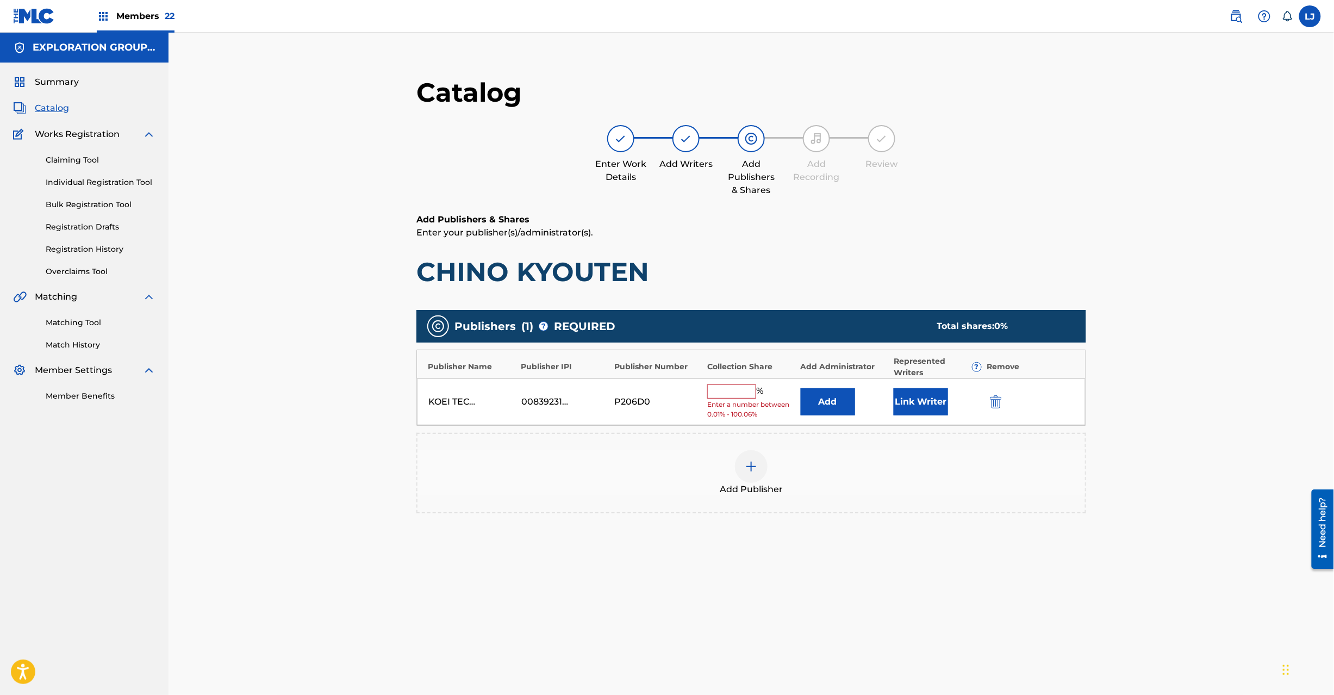
drag, startPoint x: 1027, startPoint y: 410, endPoint x: 1001, endPoint y: 407, distance: 25.7
click at [1016, 408] on div "KOEI TECMO MUSIC CO LTD E BUSINESS DIV 00839231332 P206D0 % Enter a number betw…" at bounding box center [751, 401] width 669 height 47
click at [1001, 407] on img "submit" at bounding box center [996, 401] width 12 height 13
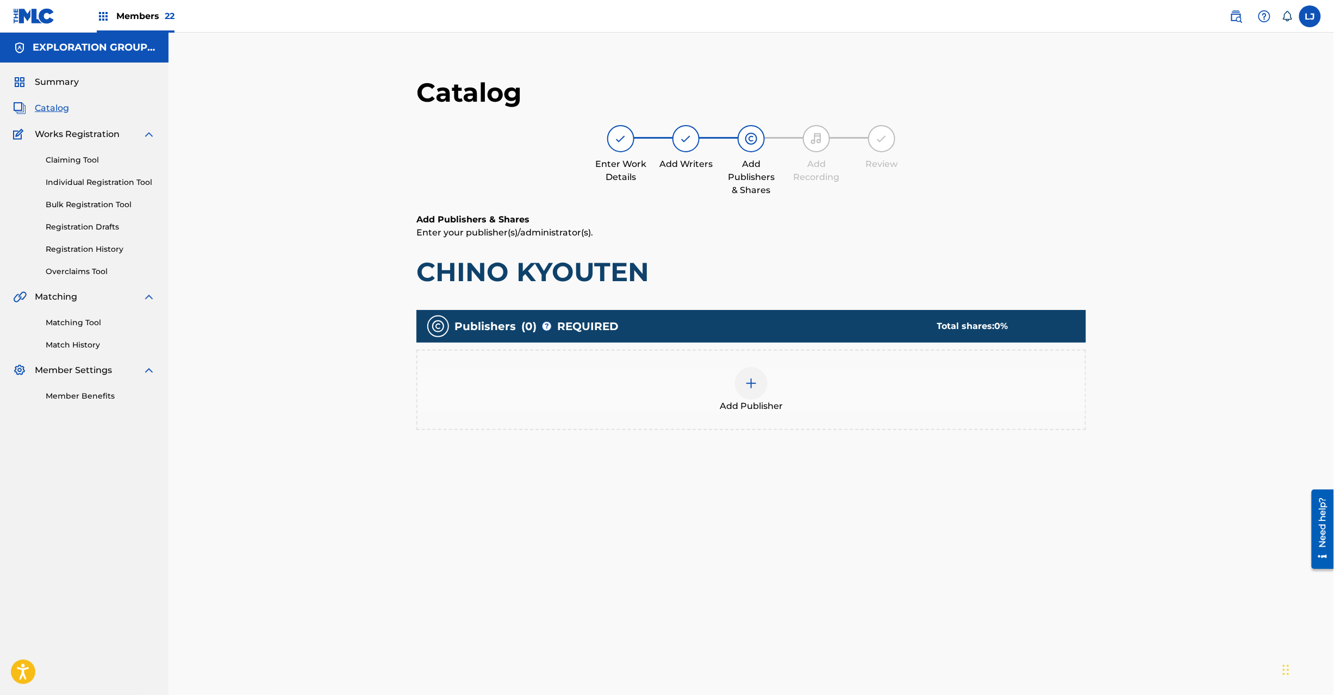
click at [762, 375] on div at bounding box center [751, 383] width 33 height 33
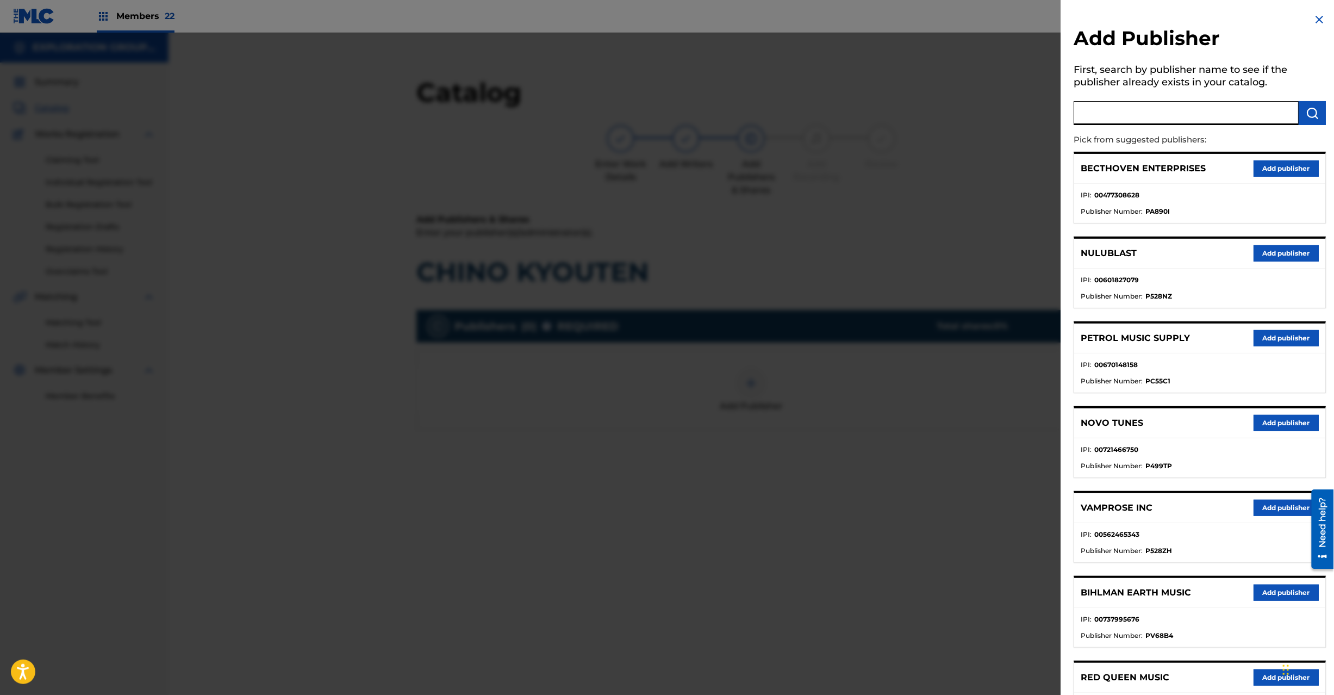
click at [1218, 105] on input "text" at bounding box center [1186, 113] width 225 height 24
paste input "Koei Tecmo Music Co Ltd N Business Div"
type input "Koei Tecmo Music Co Ltd N Business Div"
click at [1302, 107] on button "submit" at bounding box center [1312, 113] width 27 height 24
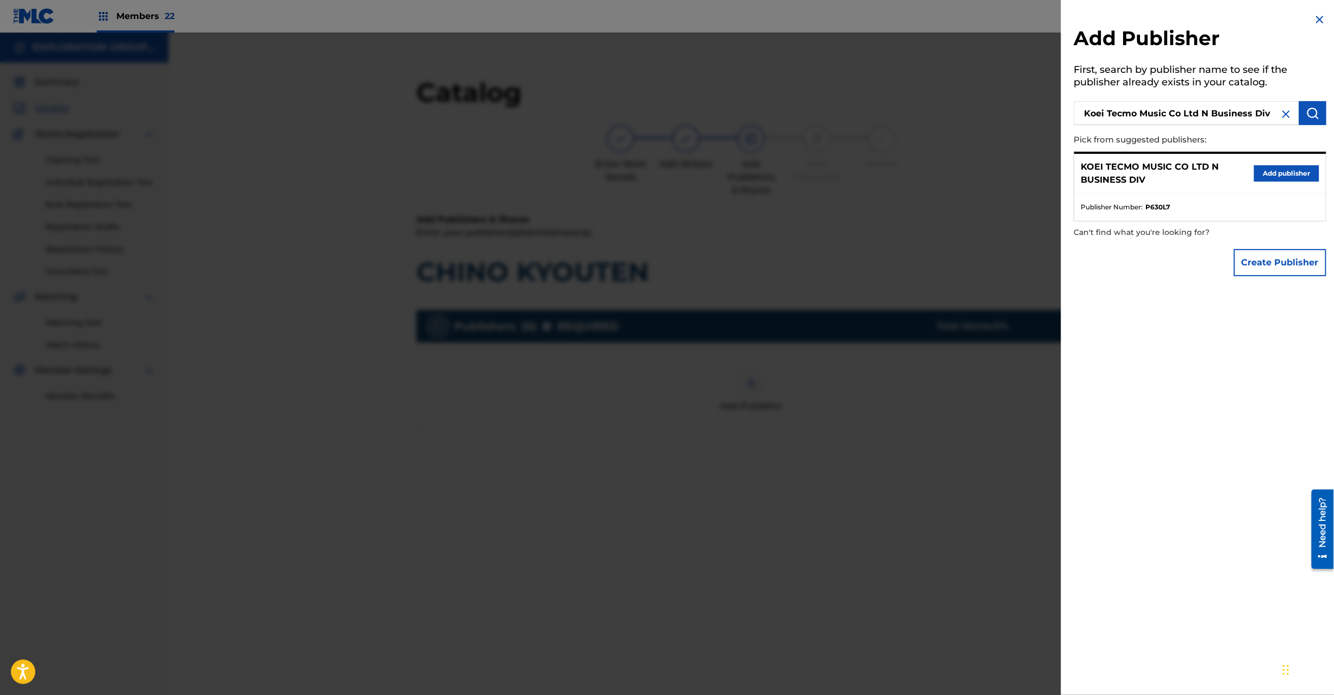
click at [1289, 163] on div "KOEI TECMO MUSIC CO LTD N BUSINESS DIV Add publisher" at bounding box center [1200, 174] width 251 height 40
click at [1282, 174] on button "Add publisher" at bounding box center [1286, 173] width 65 height 16
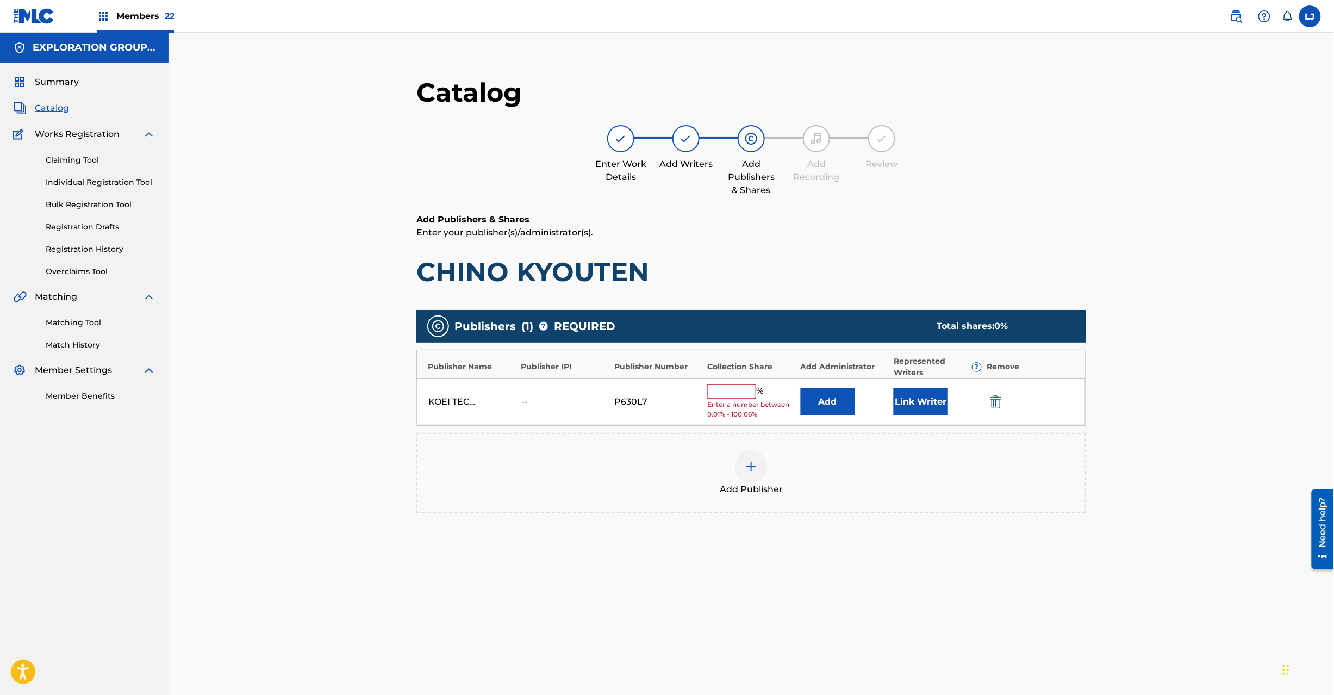
click at [838, 397] on button "Add" at bounding box center [828, 401] width 54 height 27
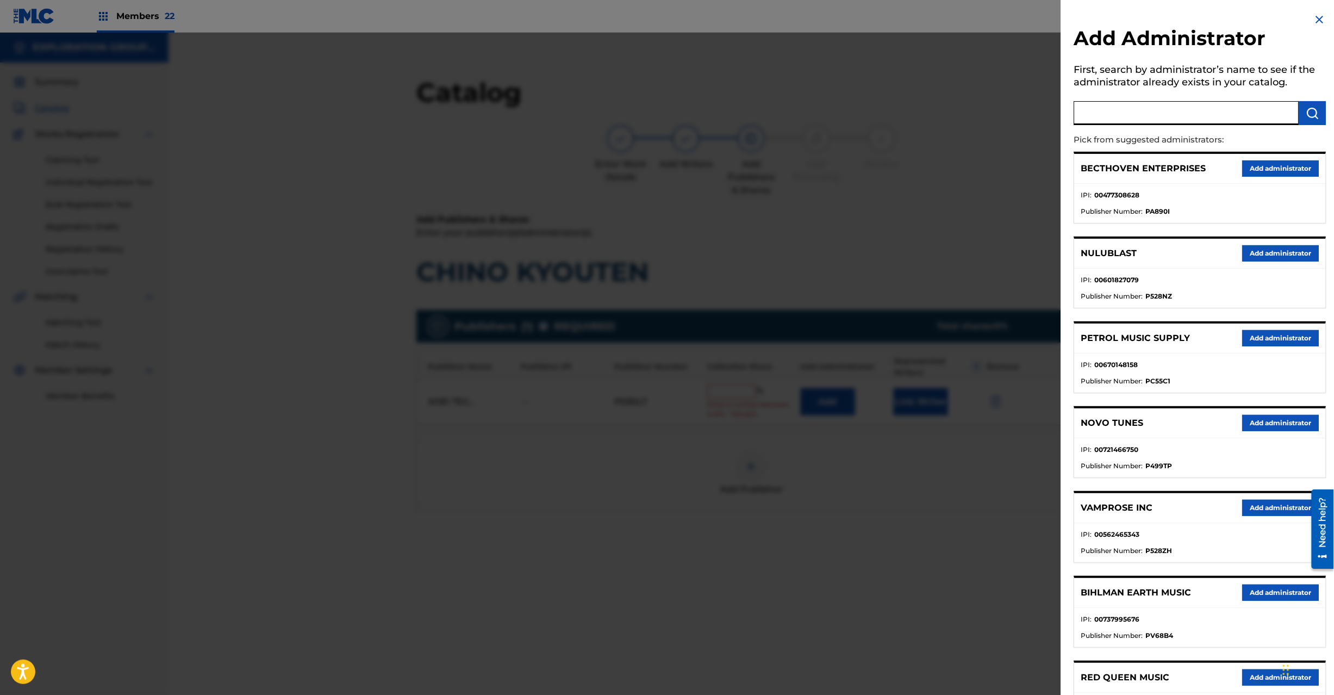
click at [1260, 120] on input "text" at bounding box center [1186, 113] width 225 height 24
paste input "Exploration Group LLC"
type input "Exploration Group LLC"
click at [1306, 111] on img "submit" at bounding box center [1312, 113] width 13 height 13
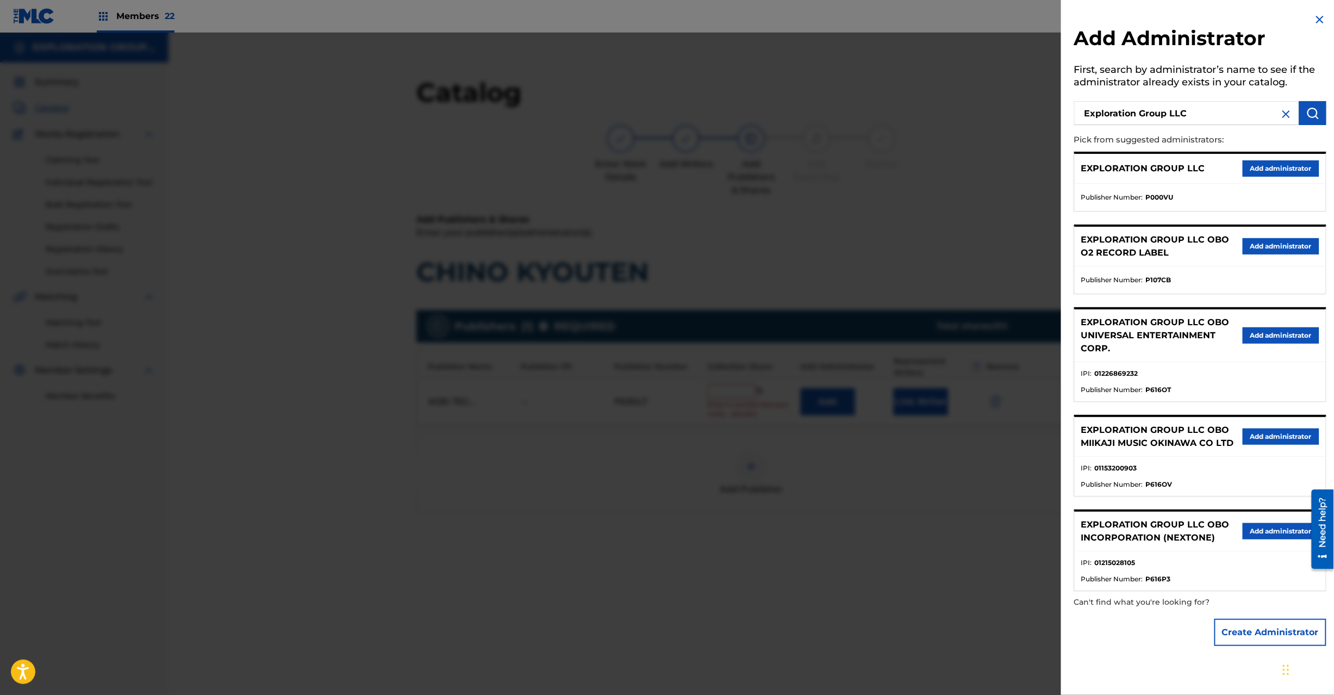
click at [1277, 165] on button "Add administrator" at bounding box center [1281, 168] width 77 height 16
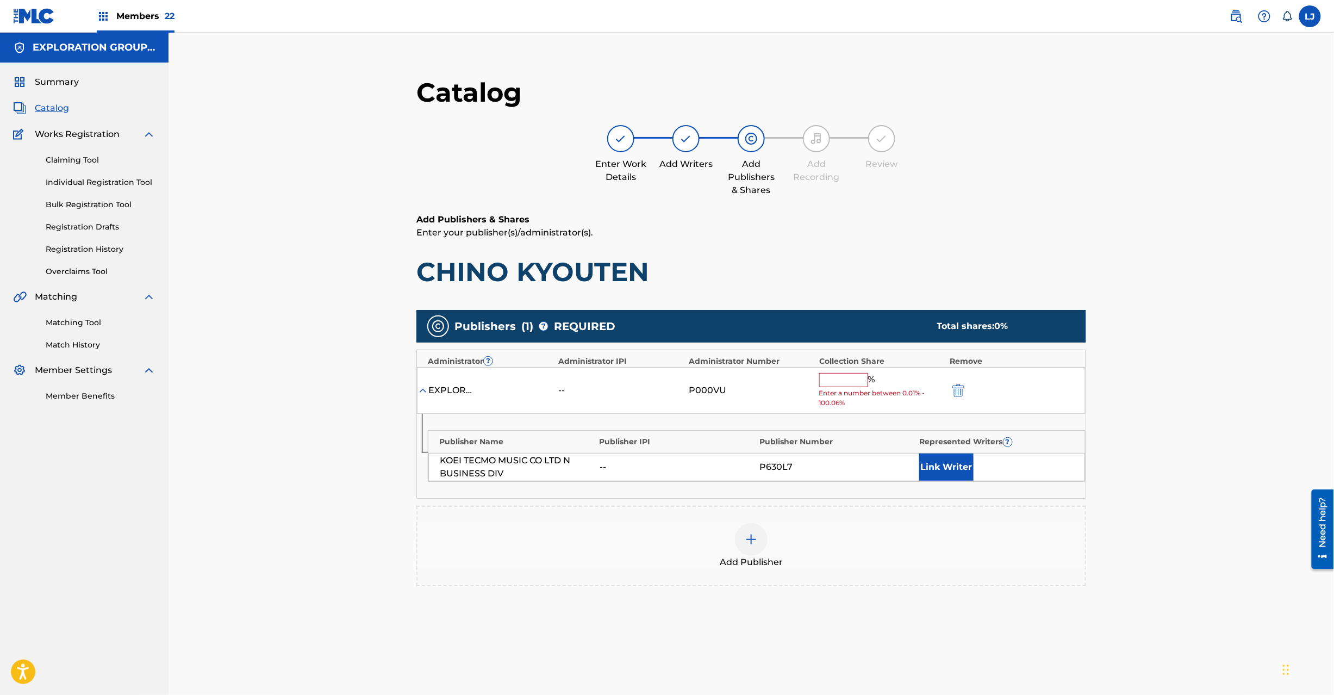
click at [841, 375] on input "text" at bounding box center [843, 380] width 49 height 14
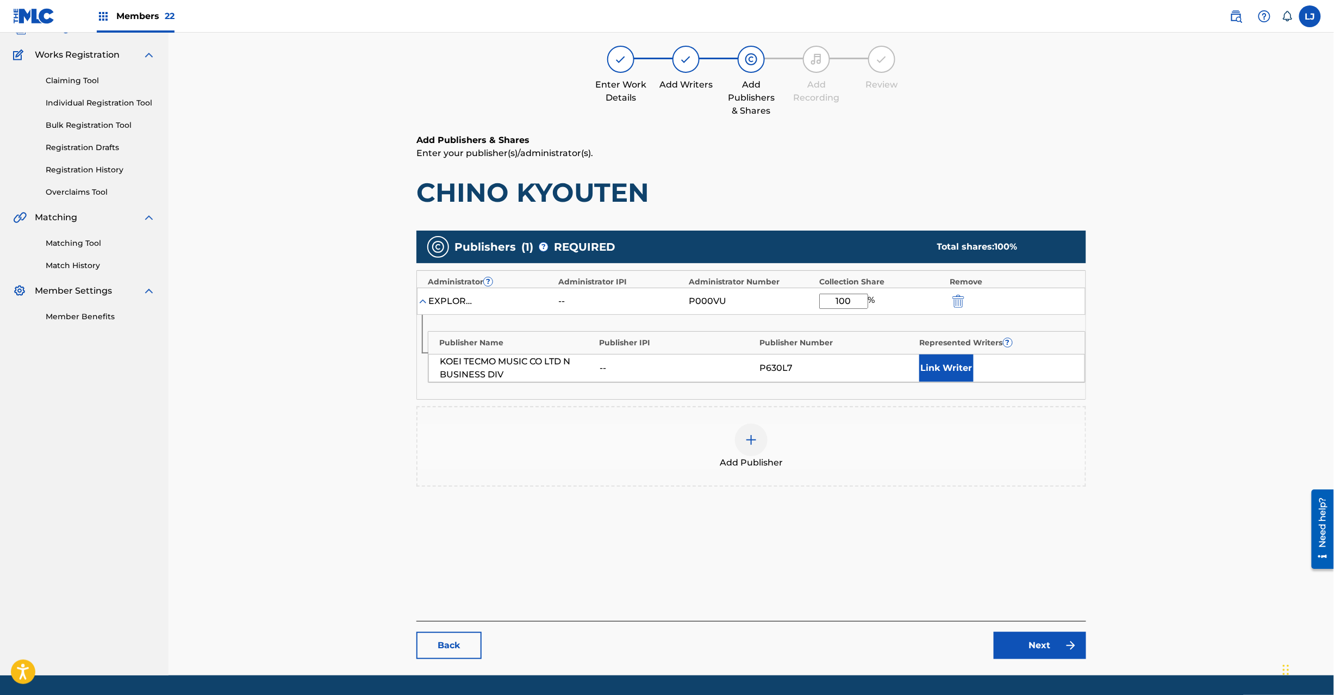
scroll to position [112, 0]
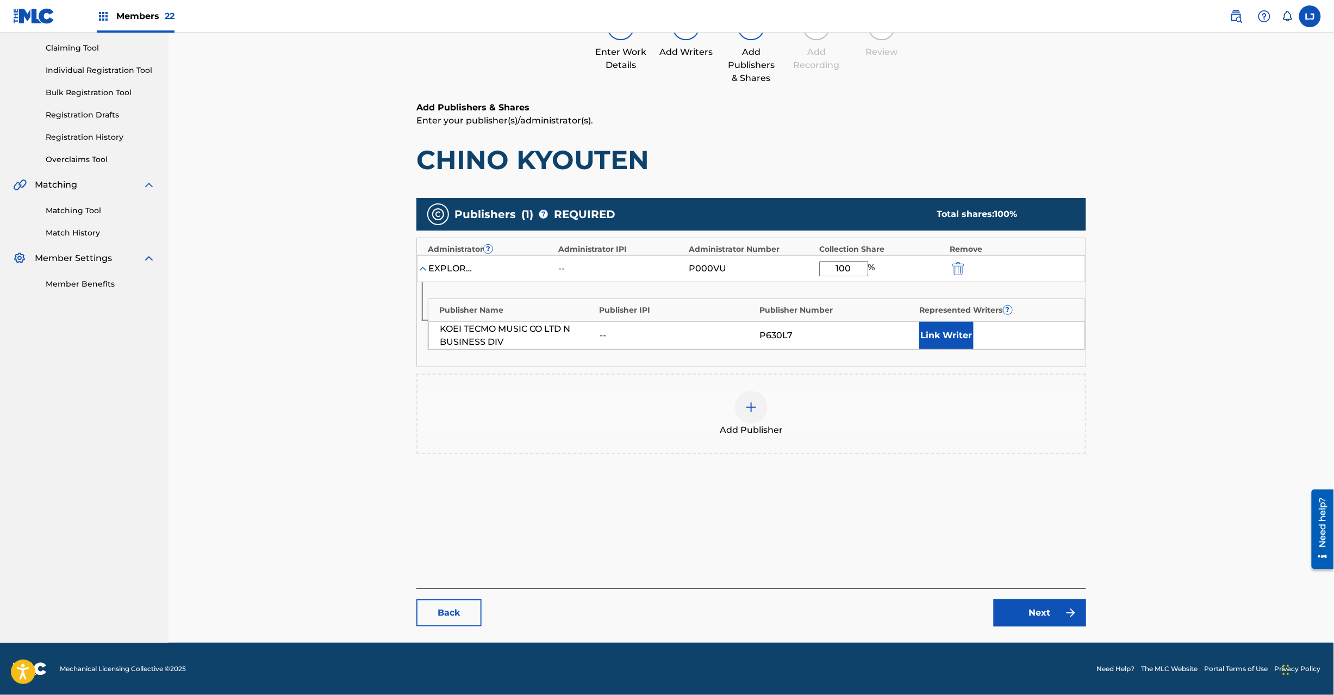
type input "100"
click at [1025, 609] on link "Next" at bounding box center [1040, 612] width 92 height 27
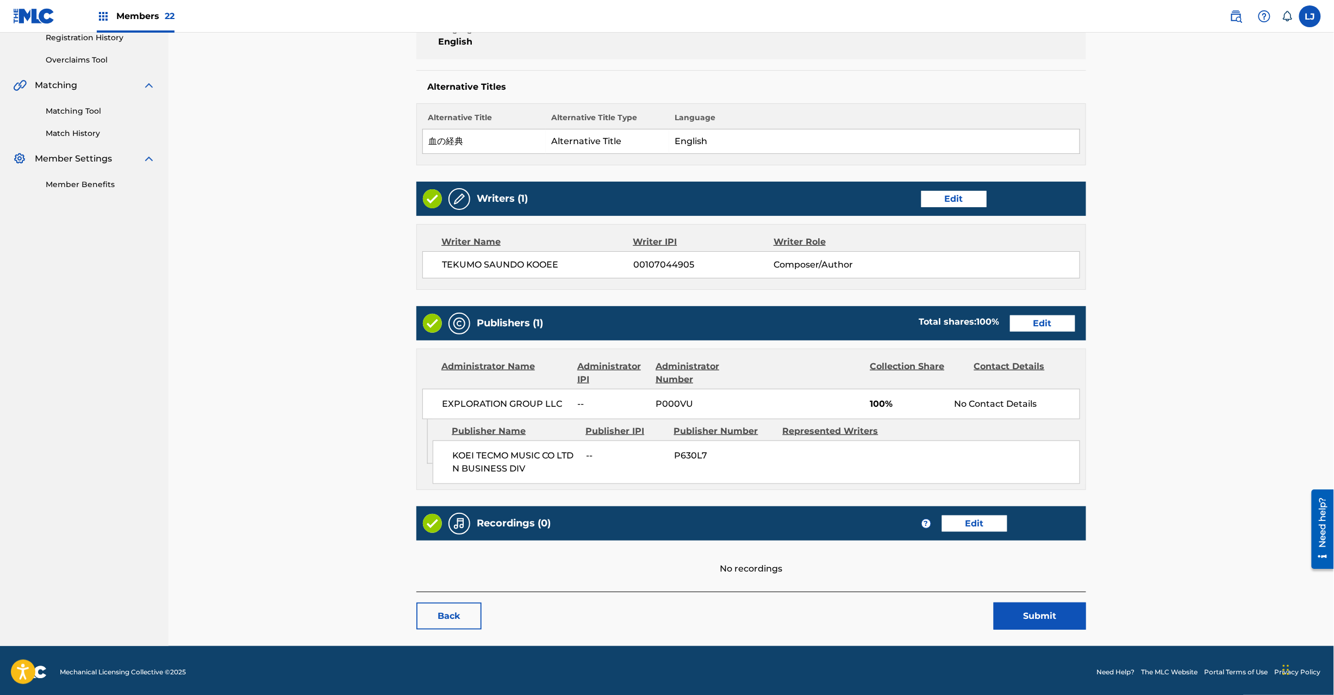
scroll to position [216, 0]
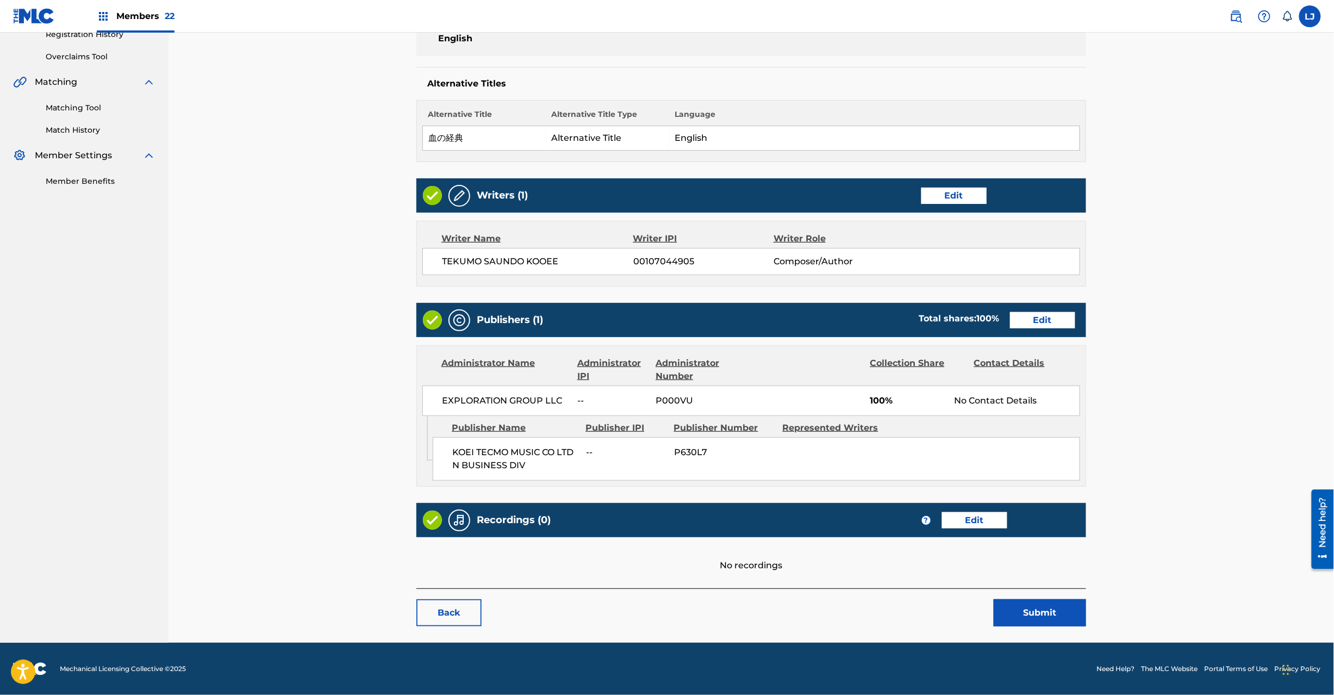
click at [1038, 603] on button "Submit" at bounding box center [1040, 612] width 92 height 27
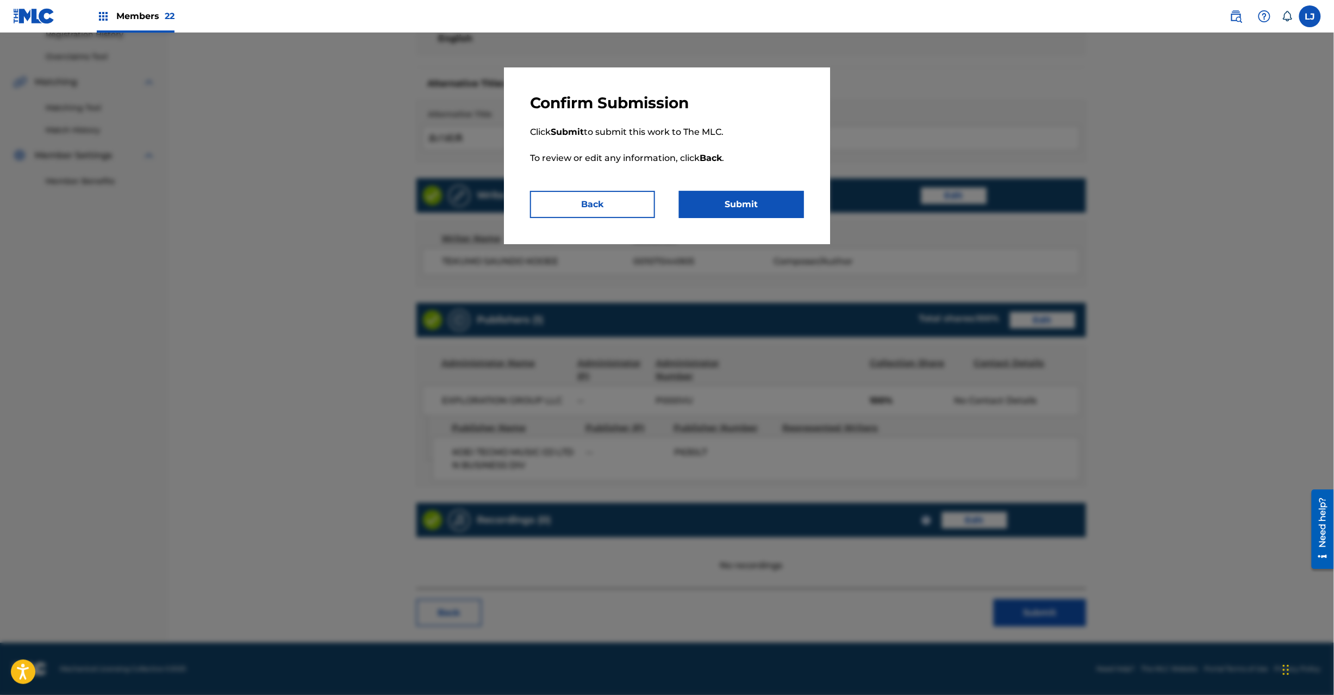
click at [764, 202] on button "Submit" at bounding box center [741, 204] width 125 height 27
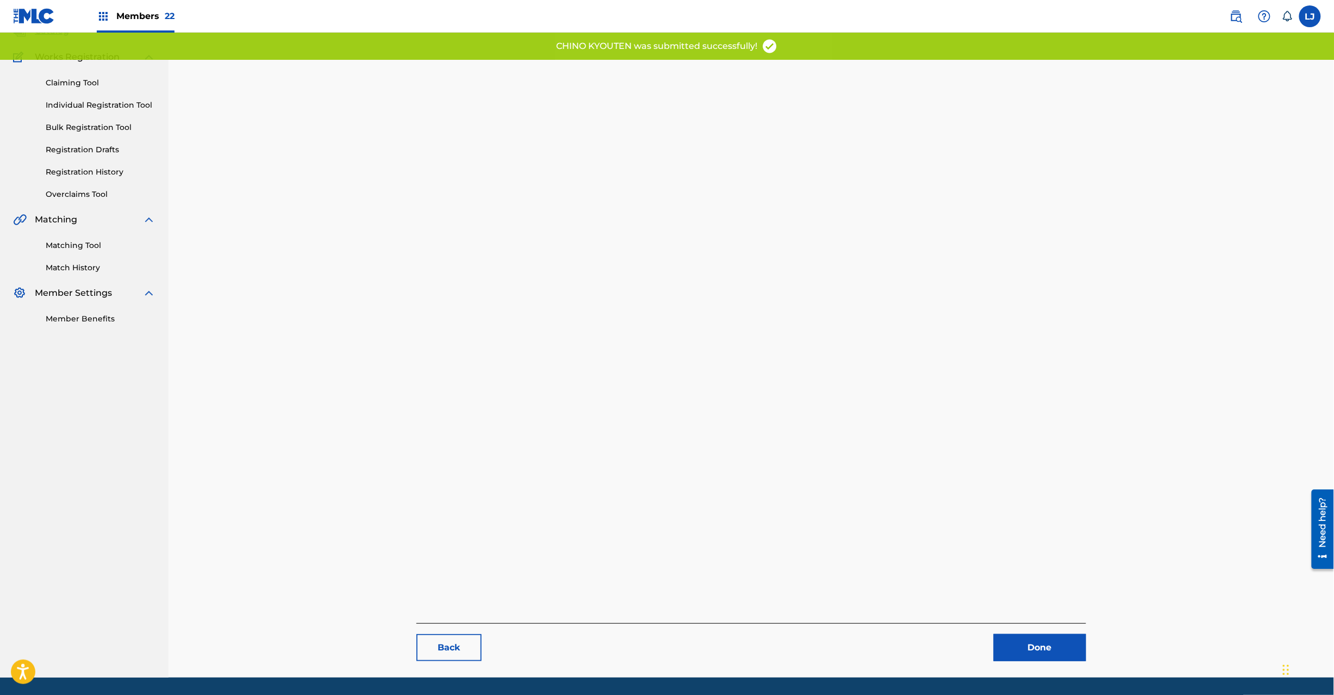
scroll to position [112, 0]
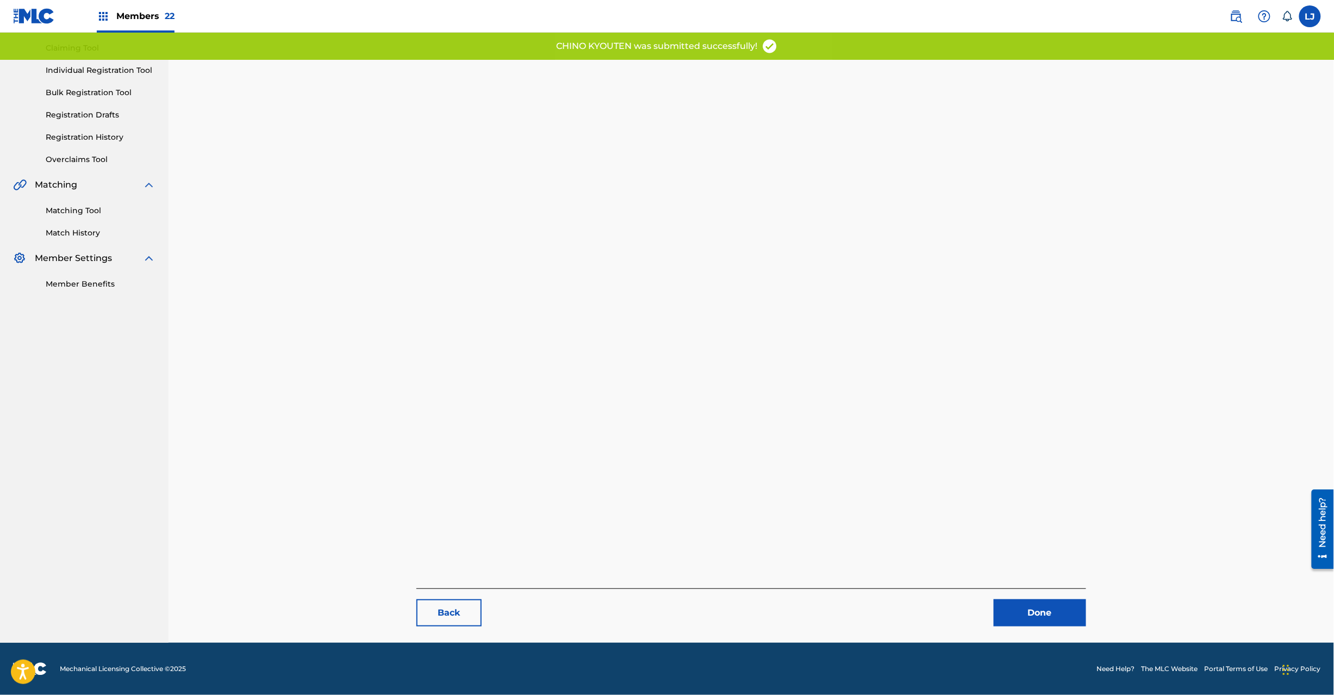
click at [1018, 617] on link "Done" at bounding box center [1040, 612] width 92 height 27
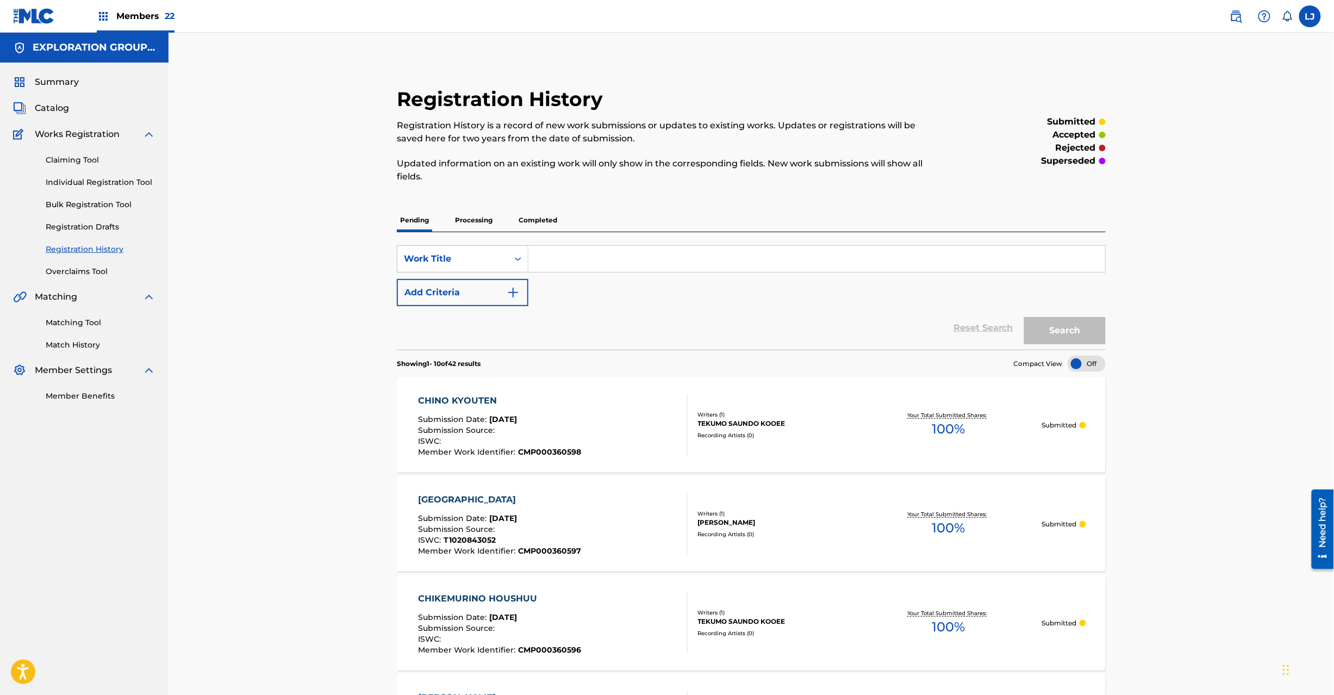
click at [61, 110] on span "Catalog" at bounding box center [52, 108] width 34 height 13
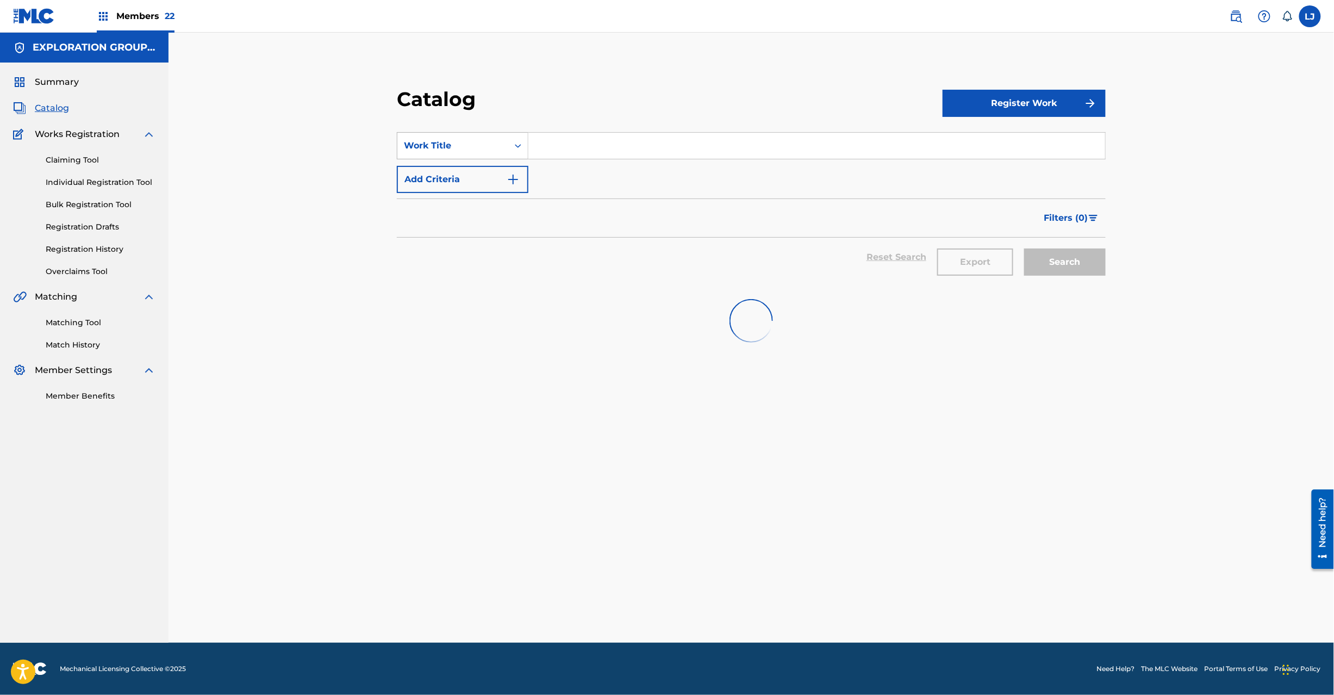
click at [479, 142] on div "Work Title" at bounding box center [453, 145] width 98 height 13
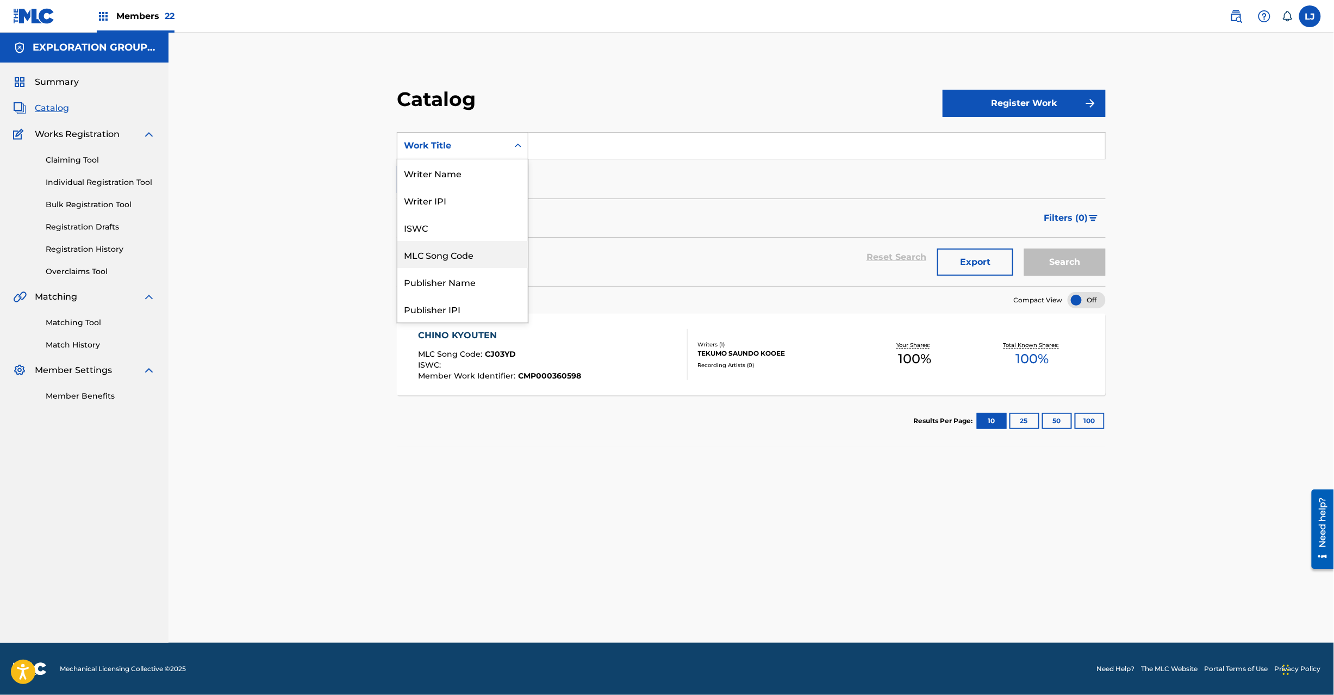
click at [512, 257] on div "MLC Song Code" at bounding box center [462, 254] width 130 height 27
click at [557, 148] on input "Search Form" at bounding box center [816, 146] width 577 height 26
paste input "CJ03X4"
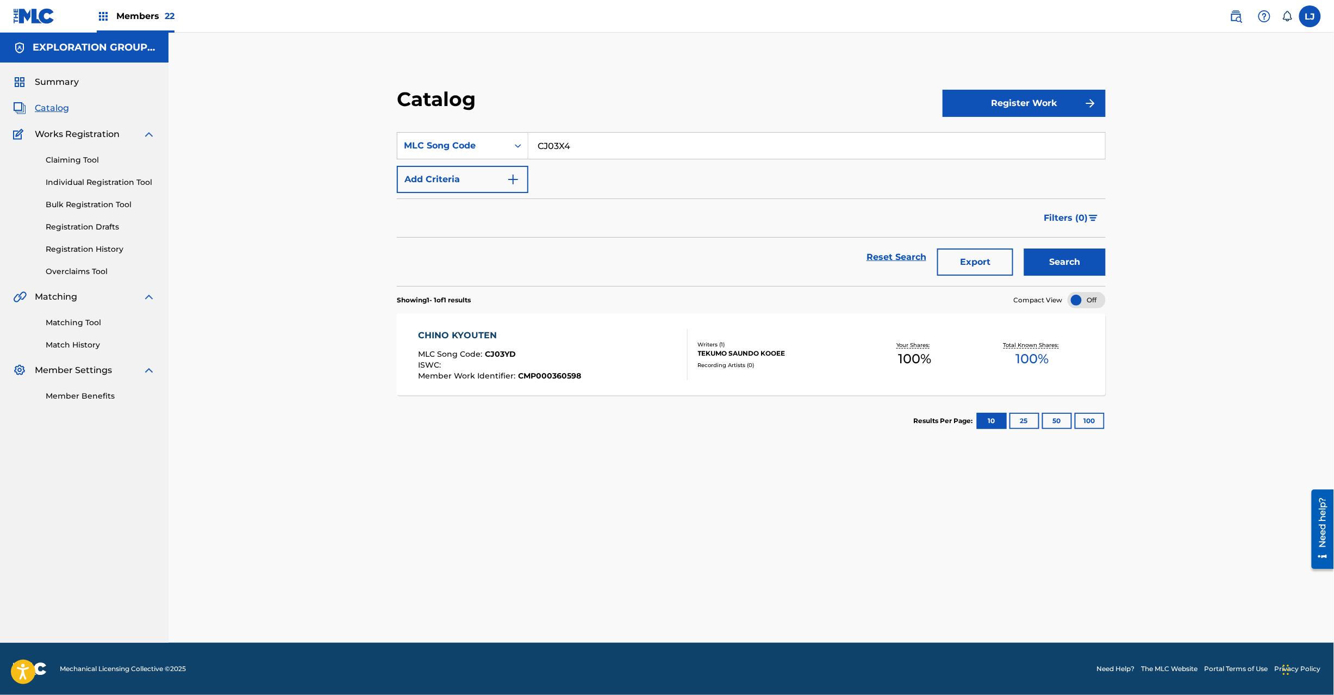
type input "CJ03X4"
click at [1040, 258] on button "Search" at bounding box center [1065, 261] width 82 height 27
click at [657, 353] on div "CHINO RITSUDOU MLC Song Code : CJ03X4 ISWC : Member Work Identifier : CMP000360…" at bounding box center [553, 354] width 270 height 51
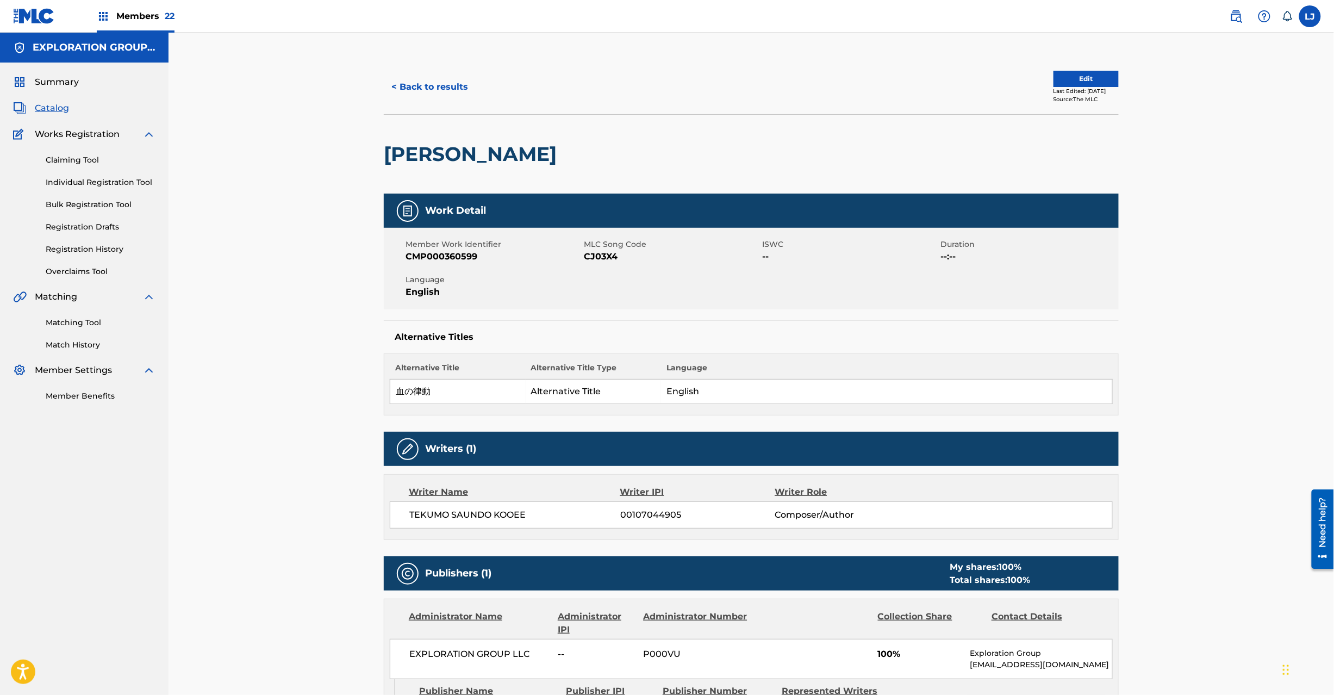
click at [1057, 77] on button "Edit" at bounding box center [1086, 79] width 65 height 16
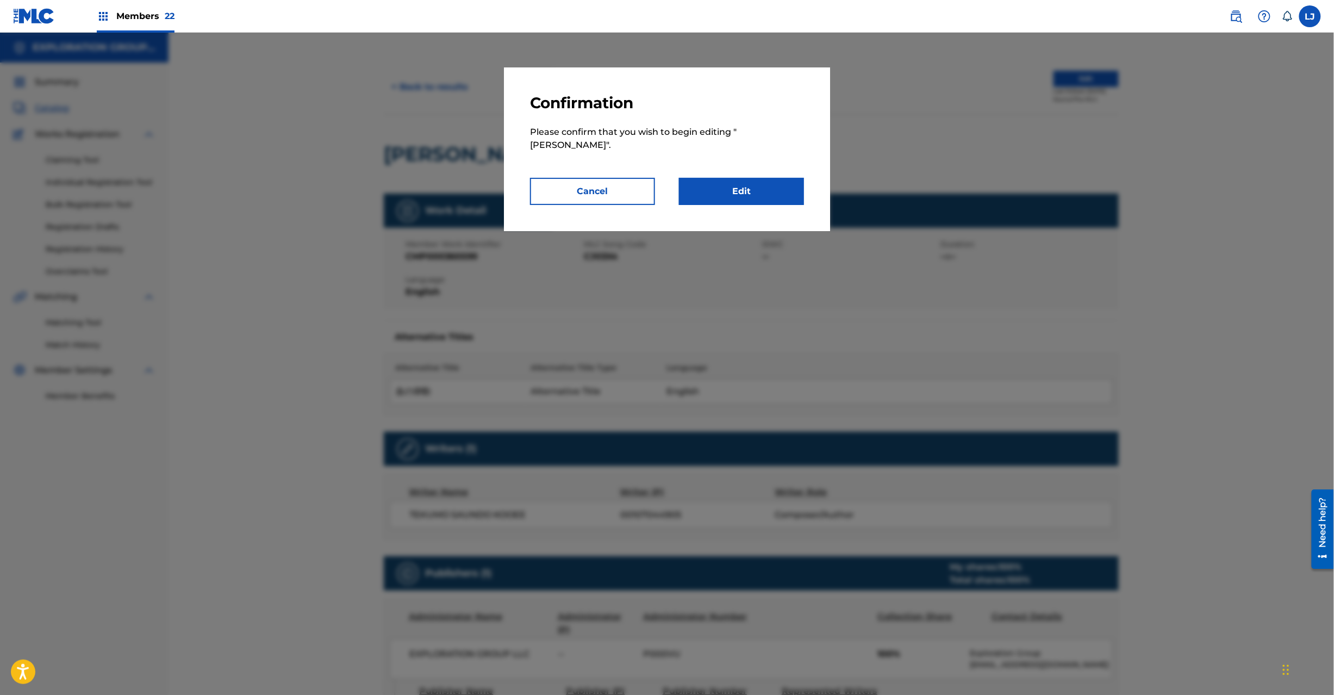
click at [743, 172] on p "Please confirm that you wish to begin editing " [PERSON_NAME] "." at bounding box center [667, 145] width 274 height 65
click at [738, 184] on link "Edit" at bounding box center [741, 191] width 125 height 27
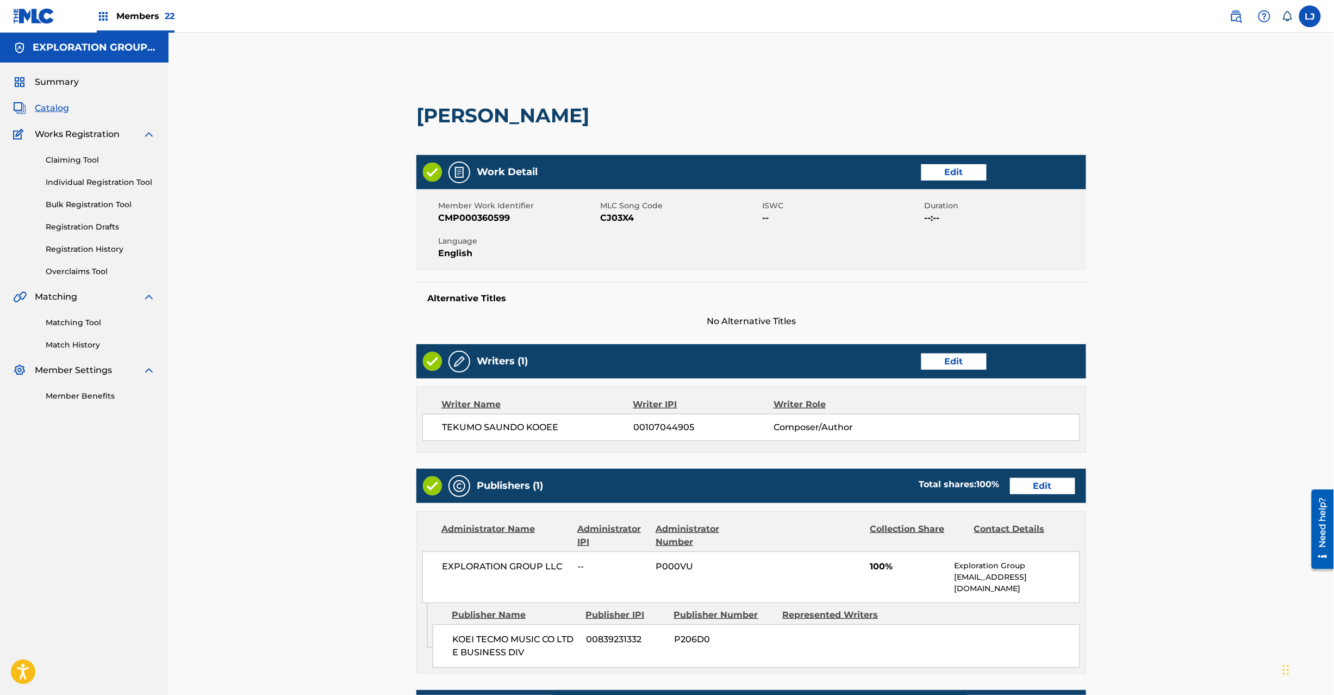
click at [1043, 491] on link "Edit" at bounding box center [1042, 486] width 65 height 16
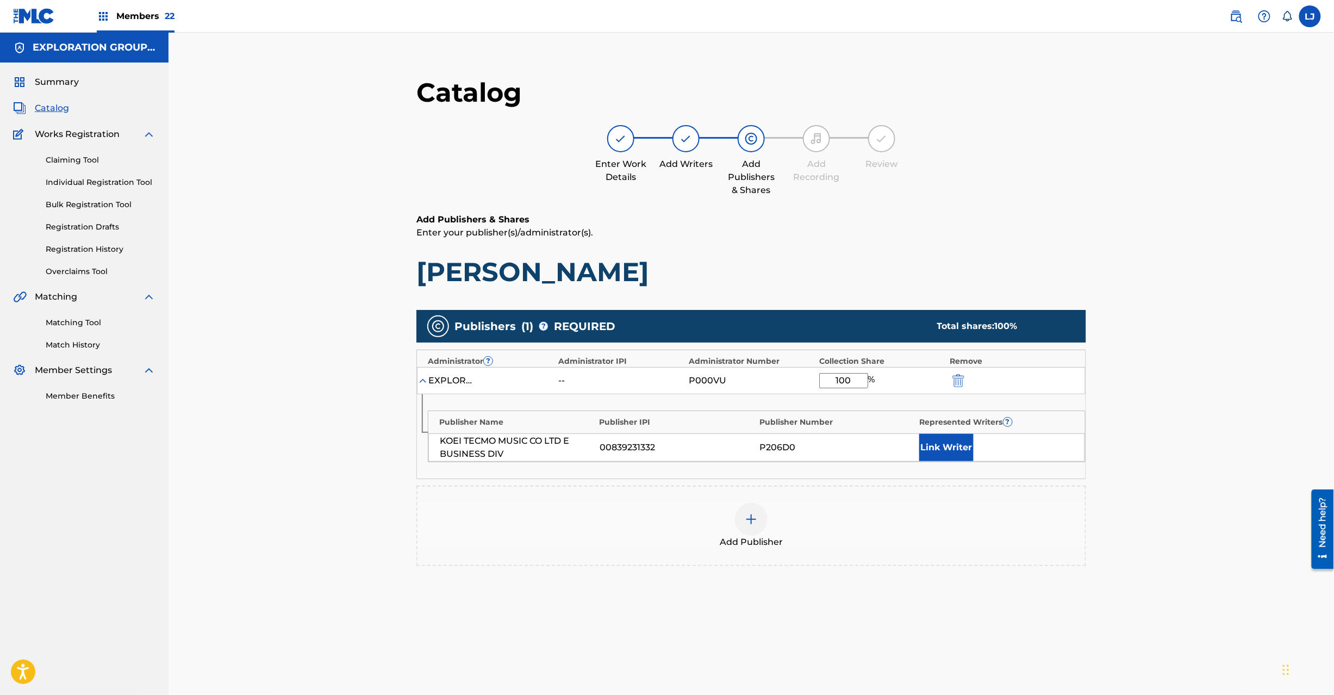
click at [955, 385] on img "submit" at bounding box center [959, 380] width 12 height 13
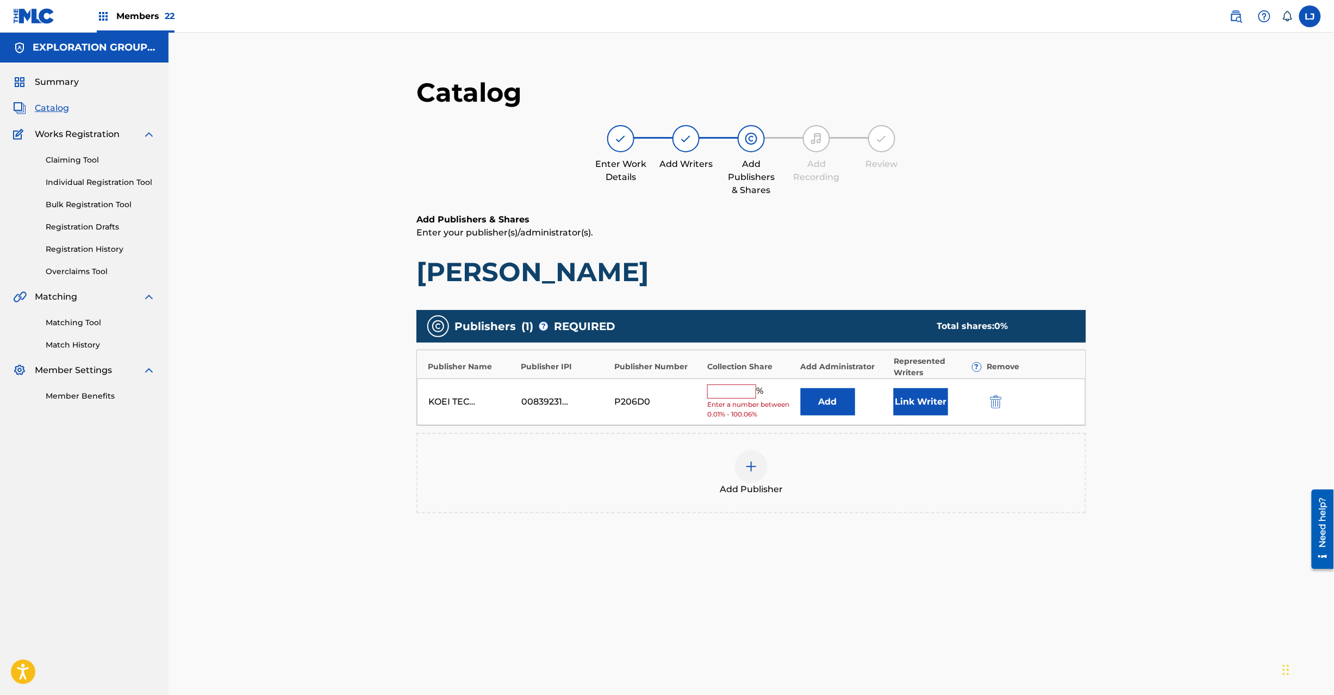
click at [998, 403] on img "submit" at bounding box center [996, 401] width 12 height 13
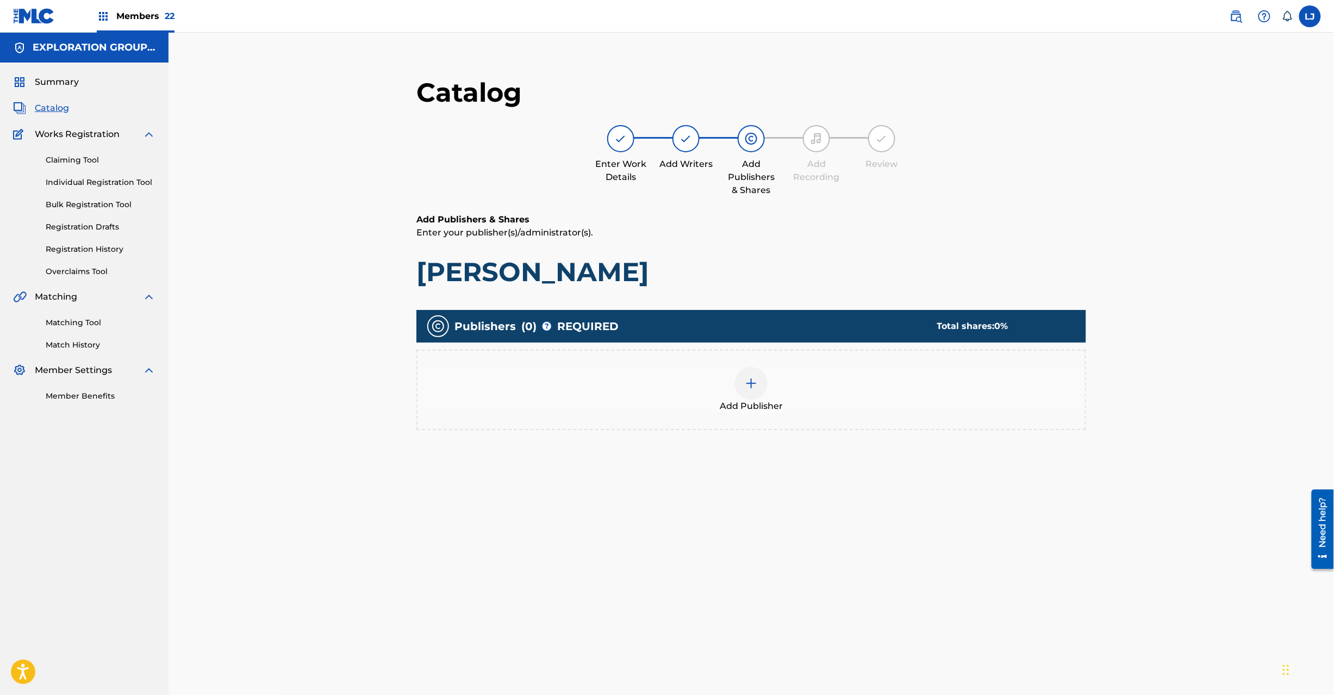
click at [747, 378] on img at bounding box center [751, 383] width 13 height 13
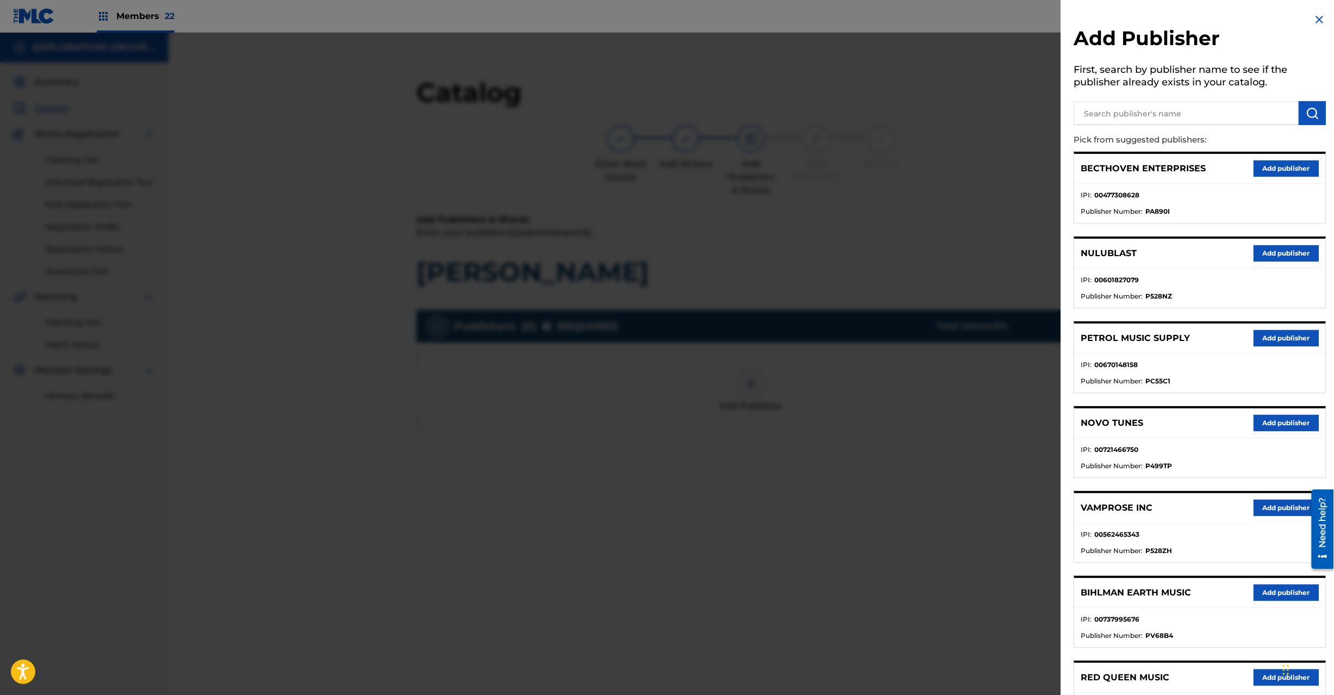
click at [1151, 113] on input "text" at bounding box center [1186, 113] width 225 height 24
paste input "Koei Tecmo Music Co Ltd N Business Div"
type input "Koei Tecmo Music Co Ltd N Business Div"
click at [1301, 105] on button "submit" at bounding box center [1312, 113] width 27 height 24
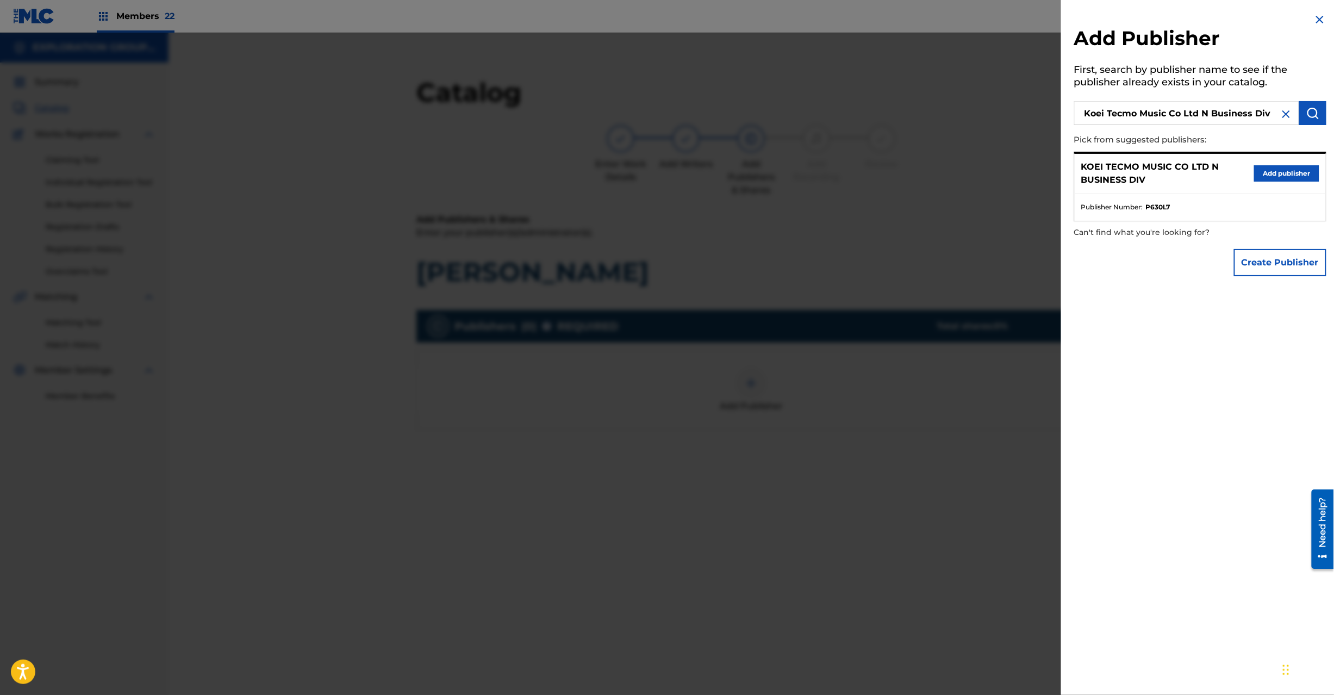
click at [1284, 170] on button "Add publisher" at bounding box center [1286, 173] width 65 height 16
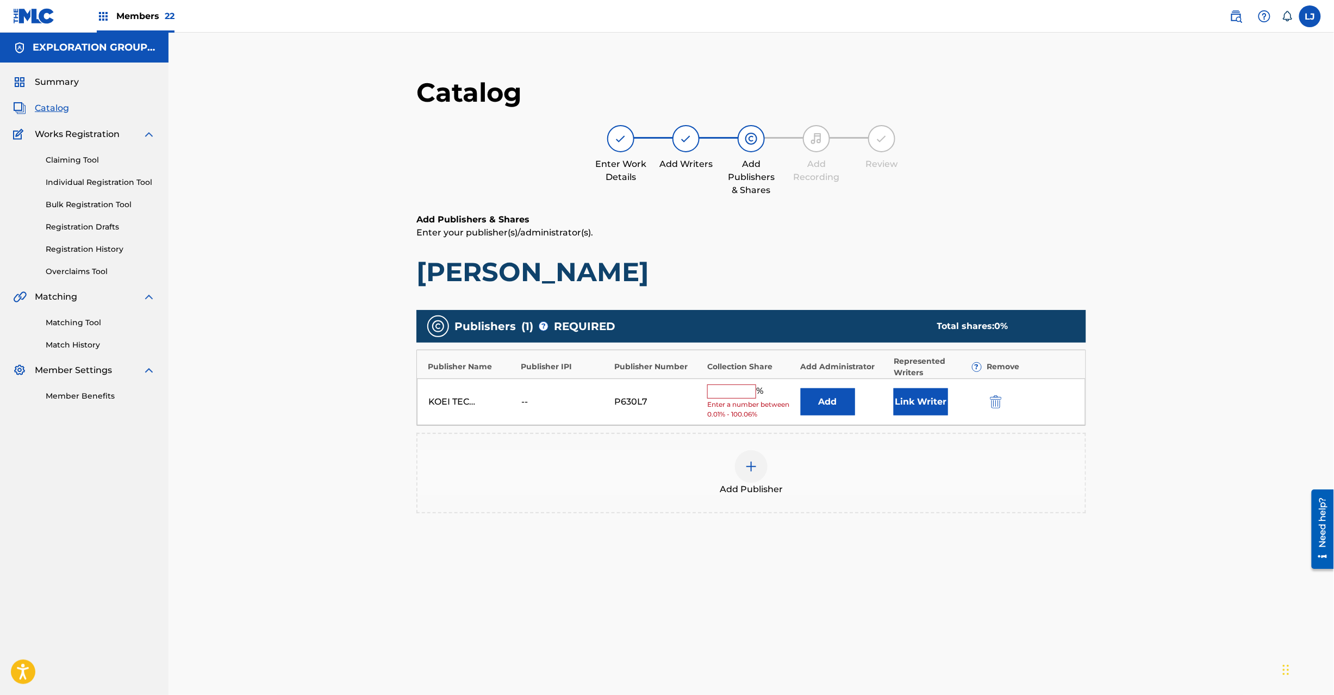
click at [824, 407] on button "Add" at bounding box center [828, 401] width 54 height 27
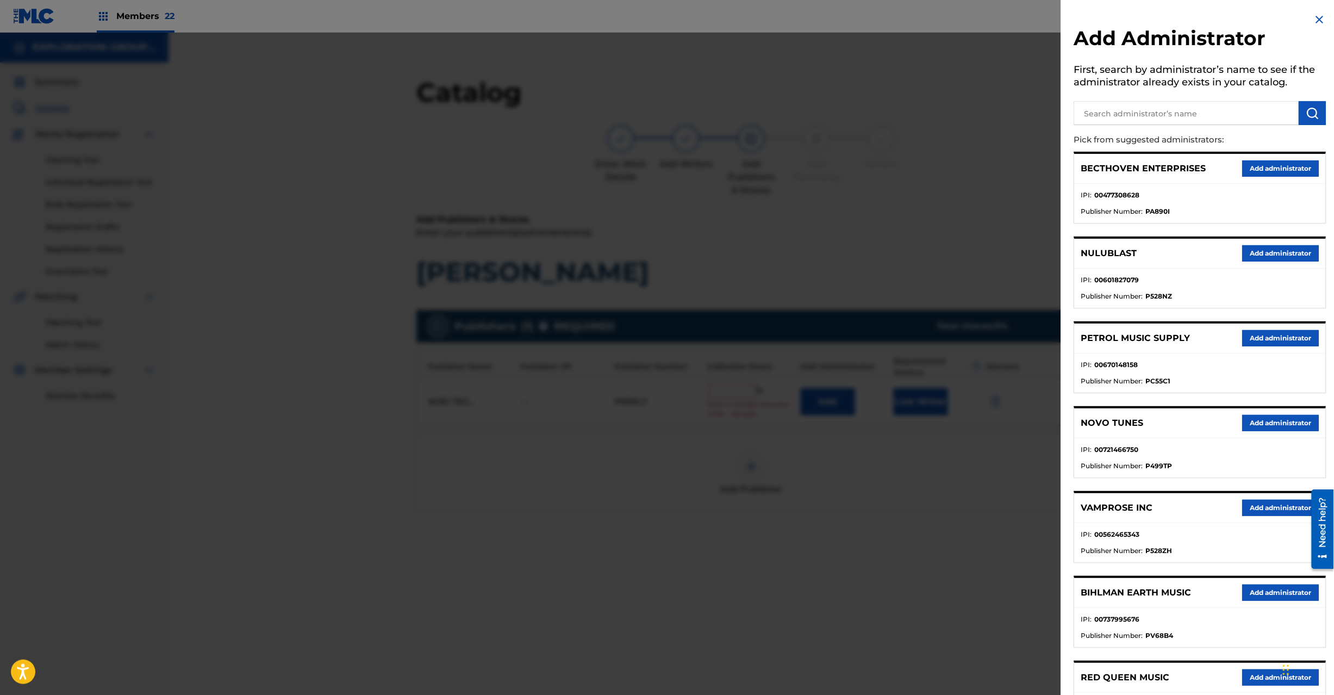
click at [1200, 103] on input "text" at bounding box center [1186, 113] width 225 height 24
paste input "Exploration Group LLC"
type input "Exploration Group LLC"
click at [1306, 112] on img "submit" at bounding box center [1312, 113] width 13 height 13
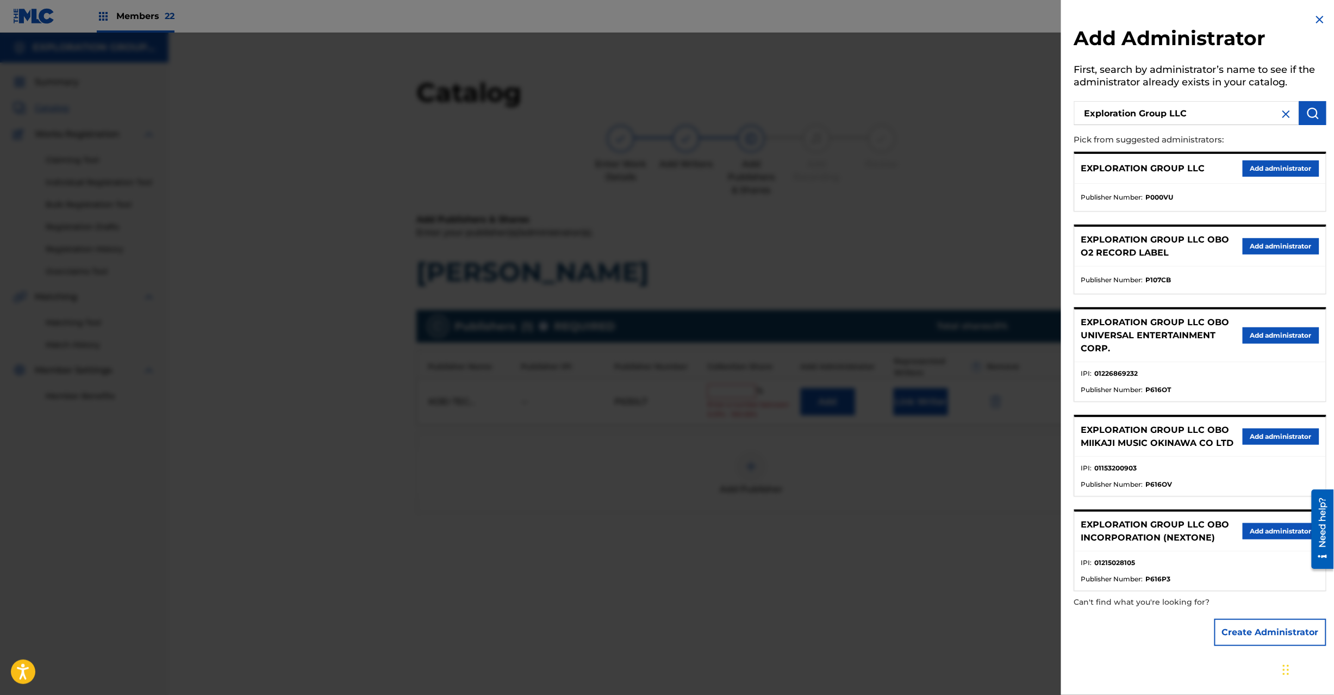
click at [1267, 170] on button "Add administrator" at bounding box center [1281, 168] width 77 height 16
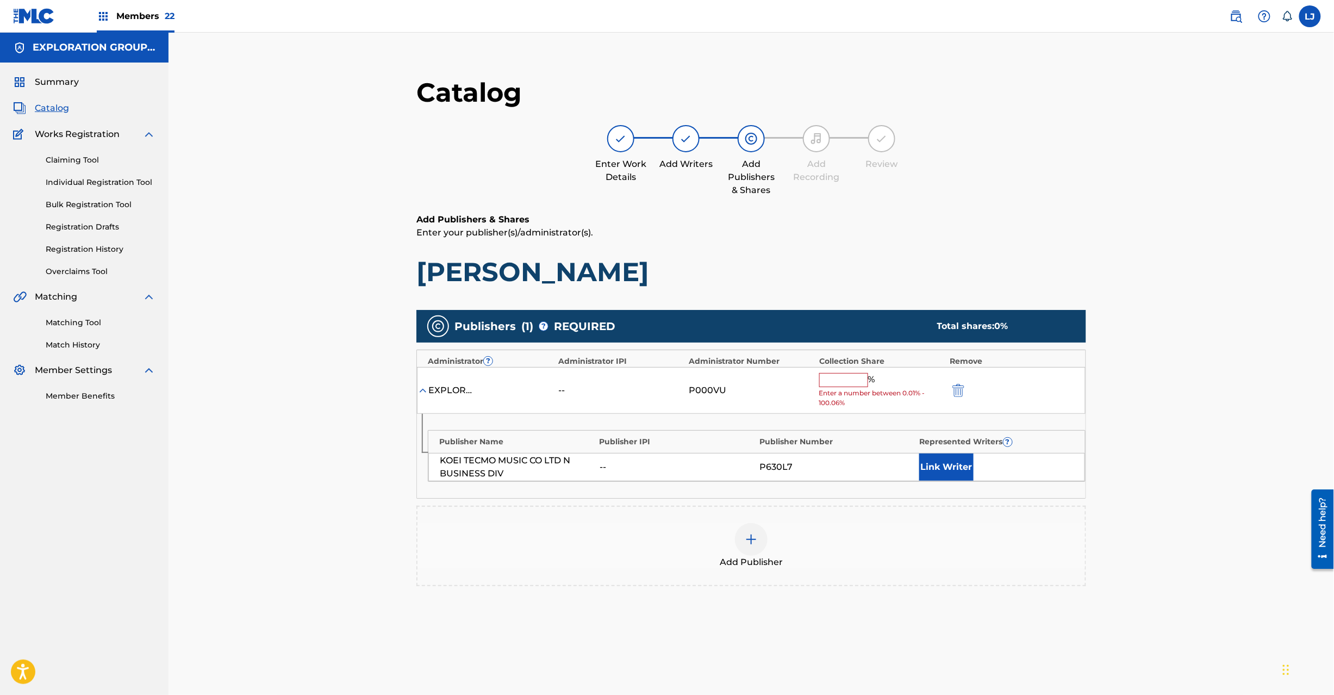
click at [825, 383] on input "text" at bounding box center [843, 380] width 49 height 14
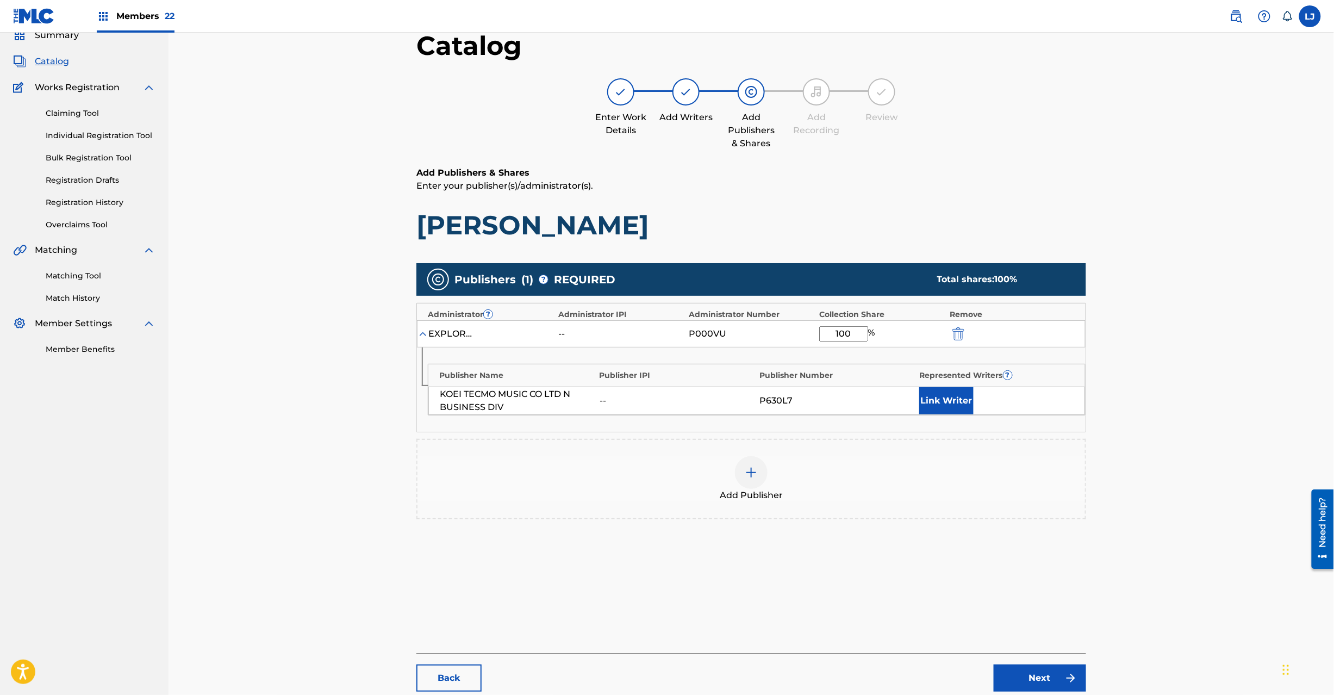
scroll to position [112, 0]
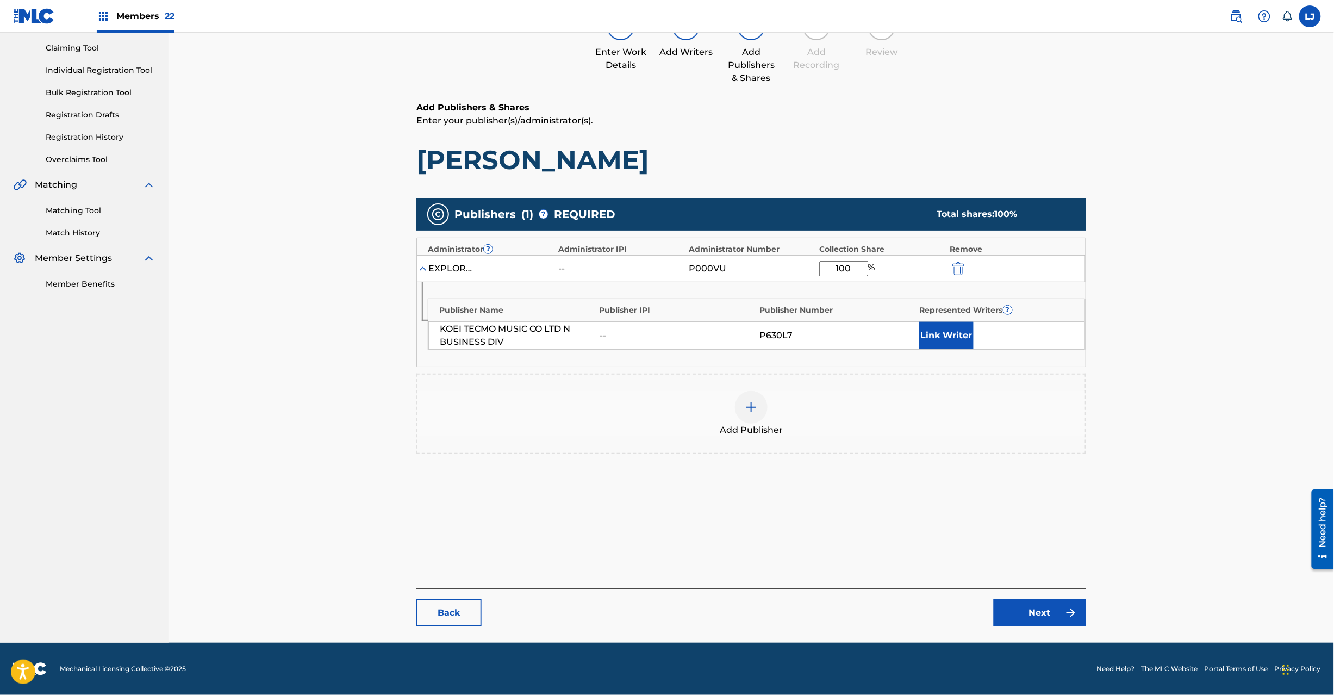
type input "100"
click at [1021, 621] on link "Next" at bounding box center [1040, 612] width 92 height 27
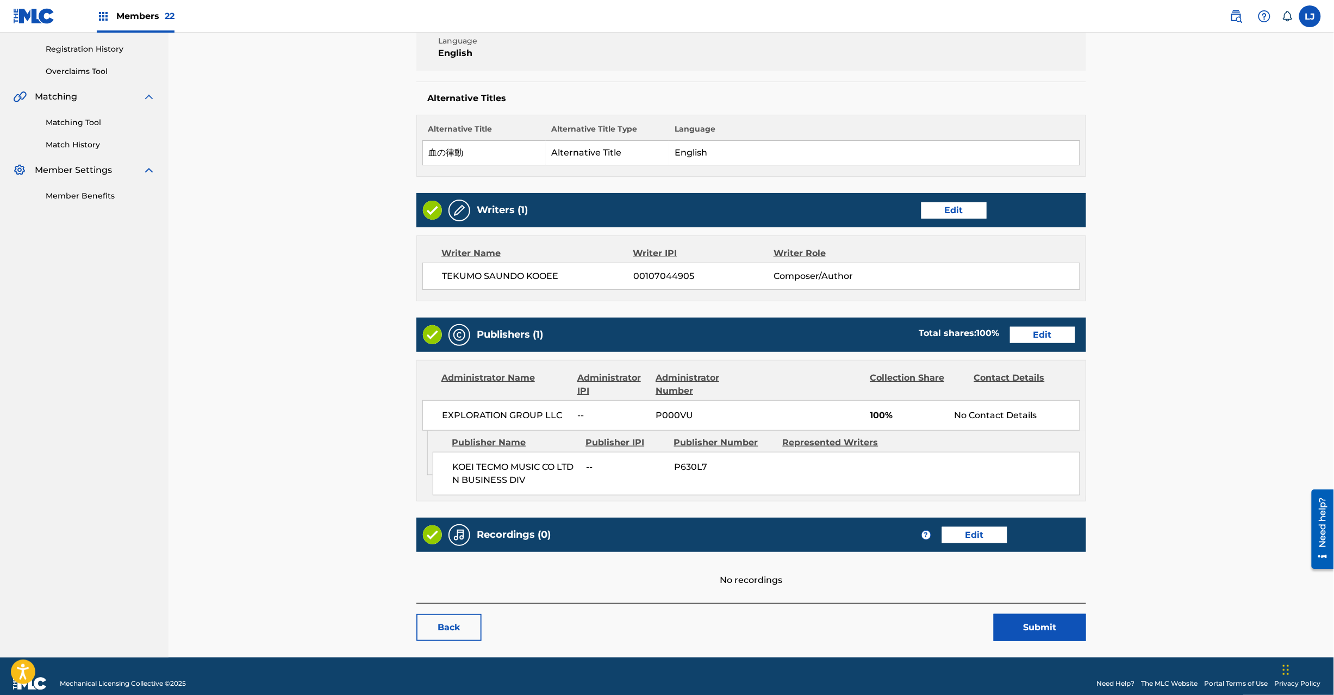
scroll to position [216, 0]
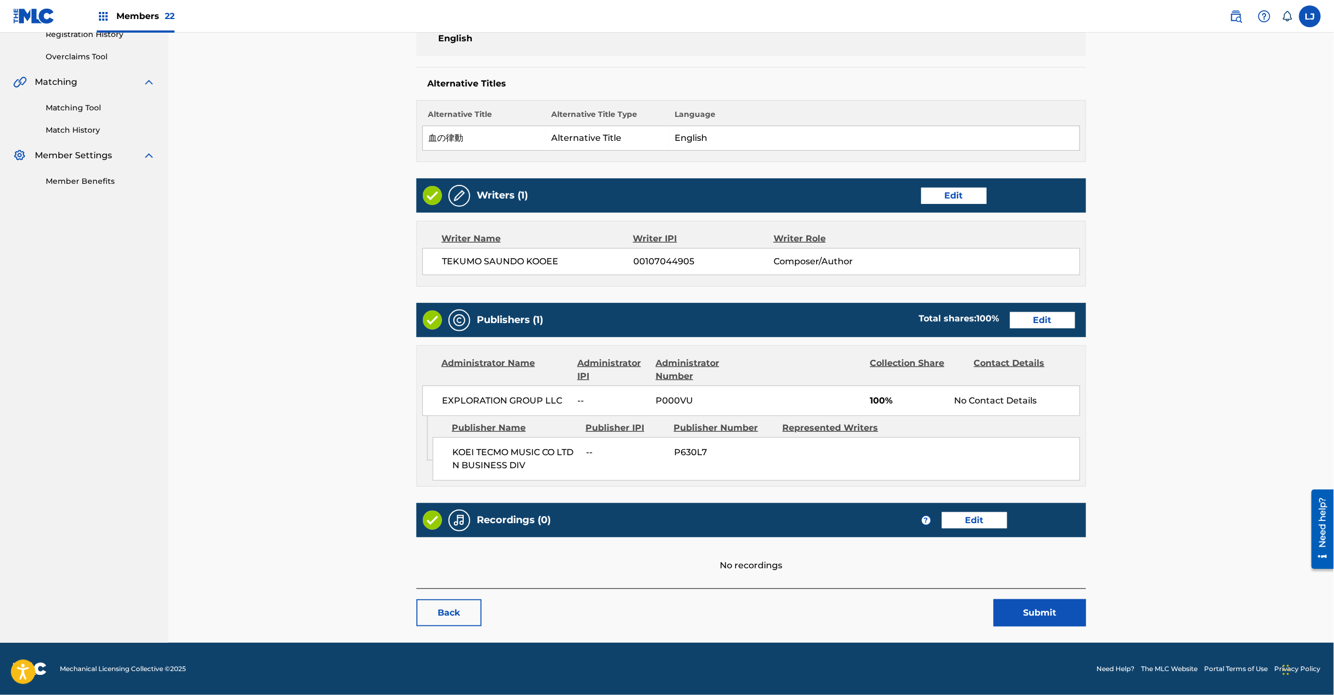
click at [1060, 608] on button "Submit" at bounding box center [1040, 612] width 92 height 27
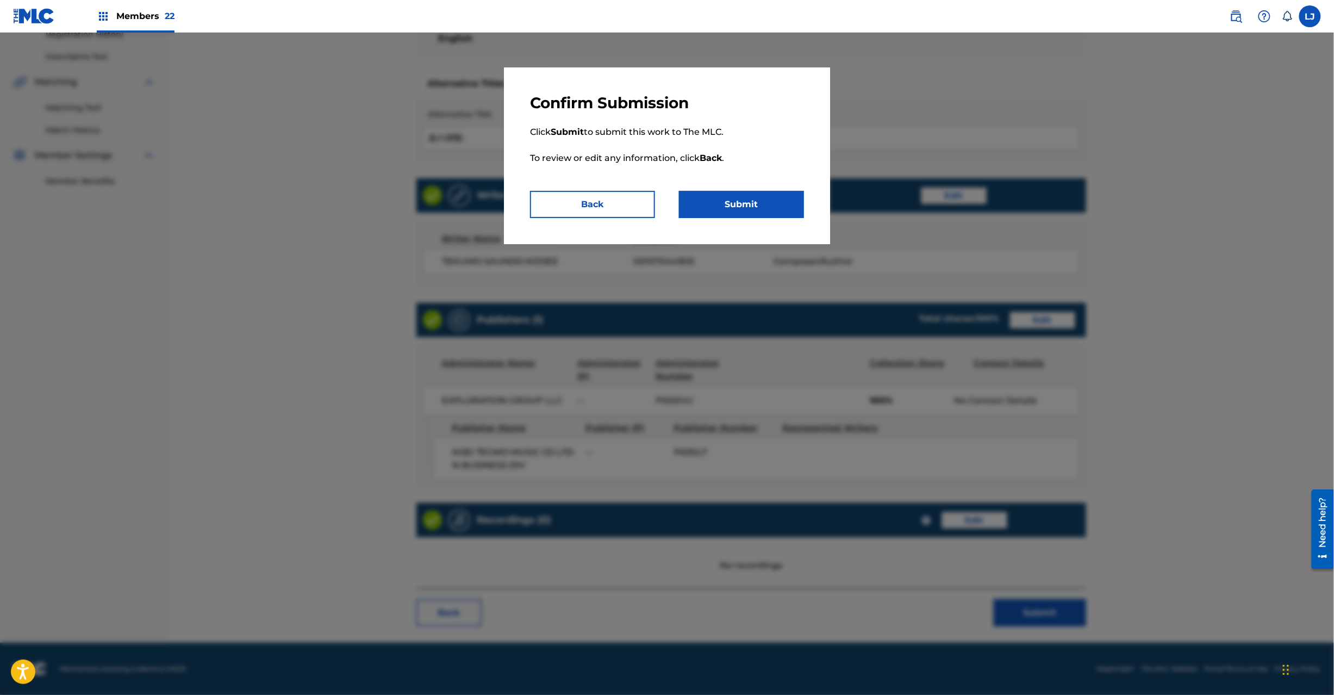
click at [779, 203] on button "Submit" at bounding box center [741, 204] width 125 height 27
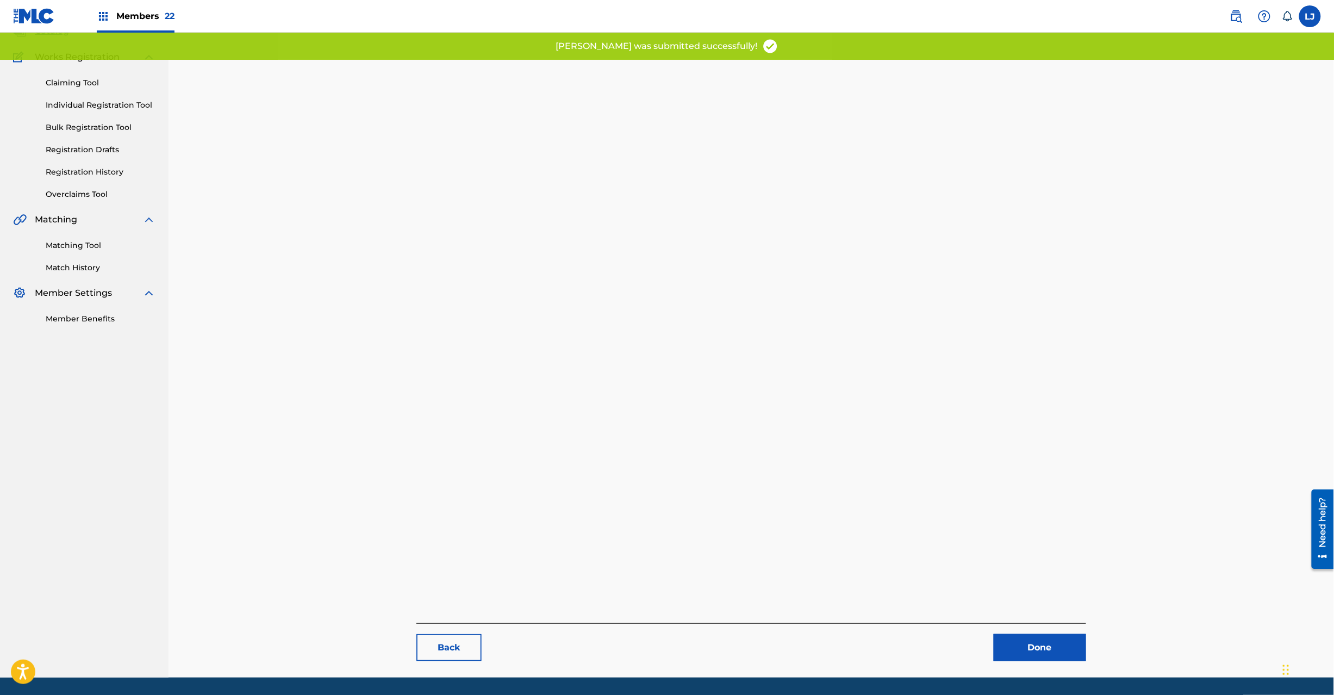
scroll to position [112, 0]
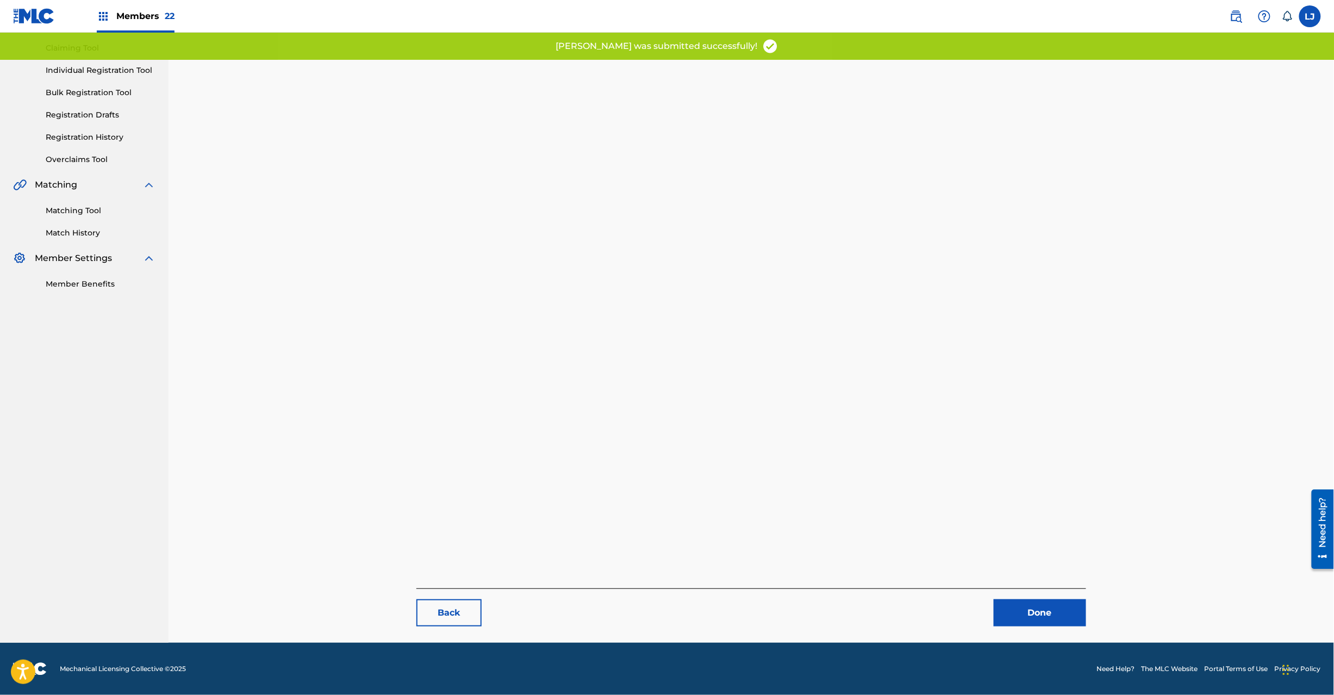
click at [1028, 614] on link "Done" at bounding box center [1040, 612] width 92 height 27
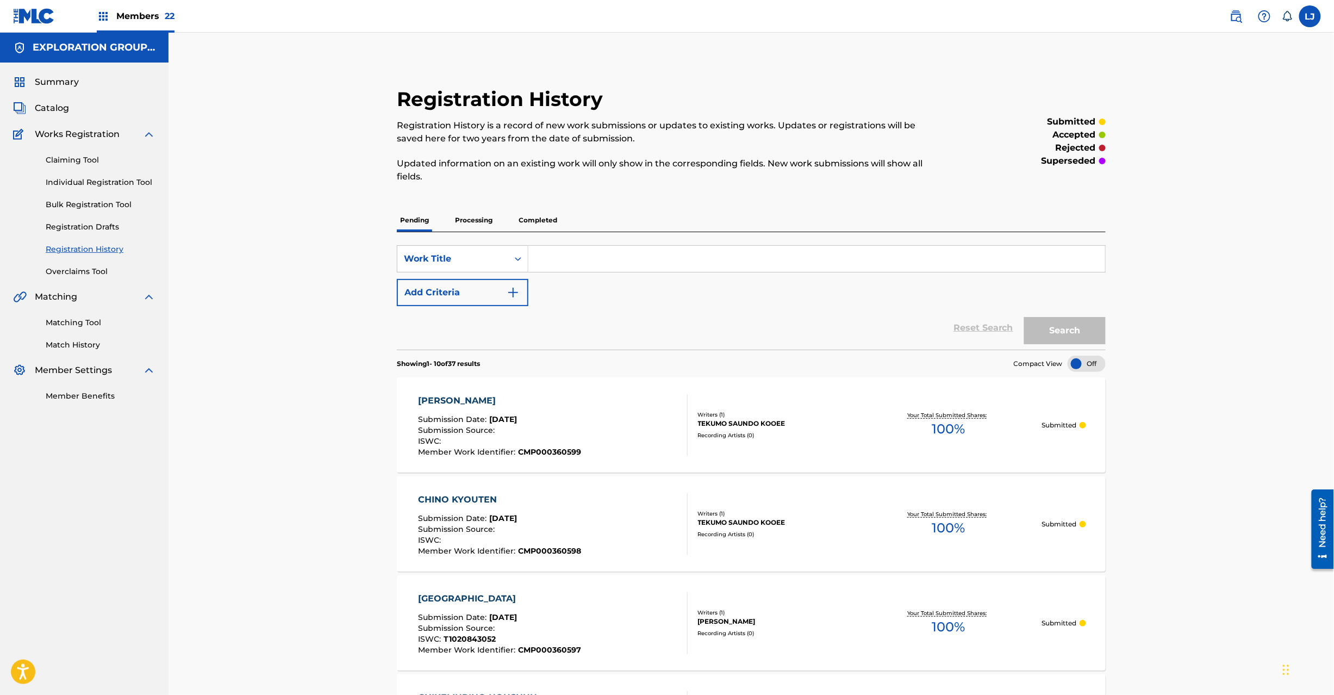
click at [52, 108] on span "Catalog" at bounding box center [52, 108] width 34 height 13
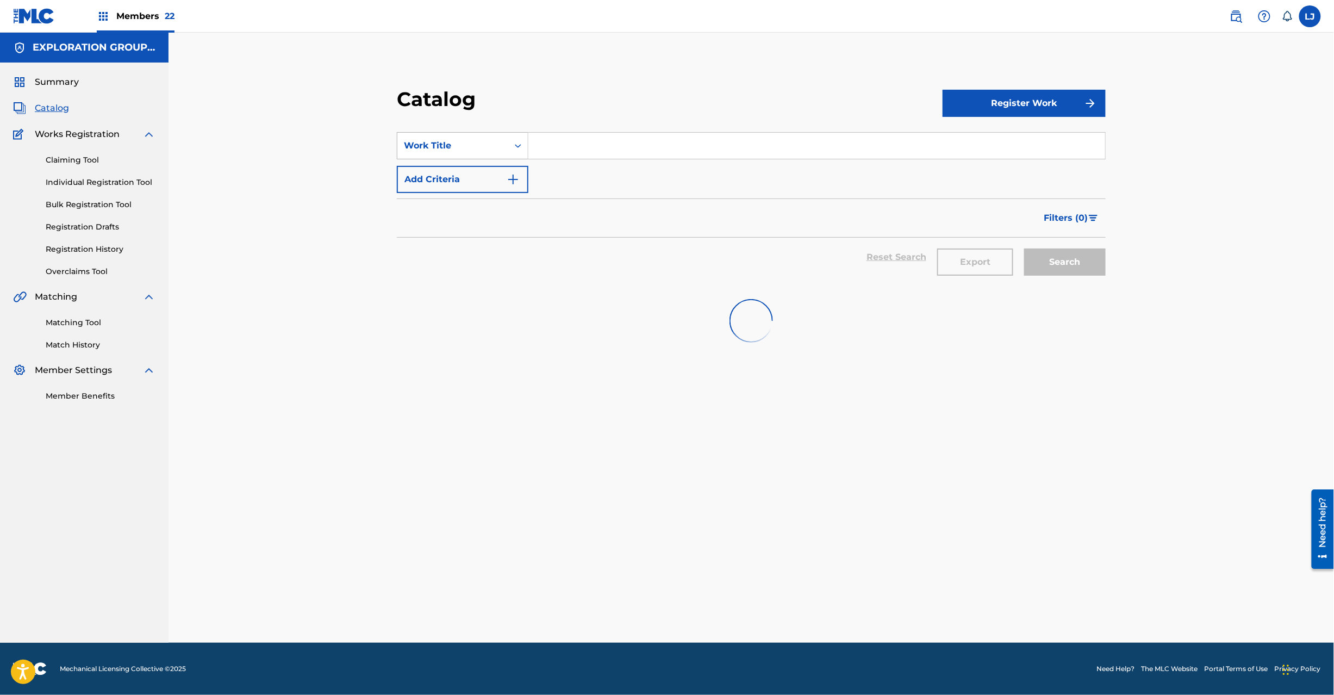
click at [443, 150] on div "Work Title" at bounding box center [453, 145] width 98 height 13
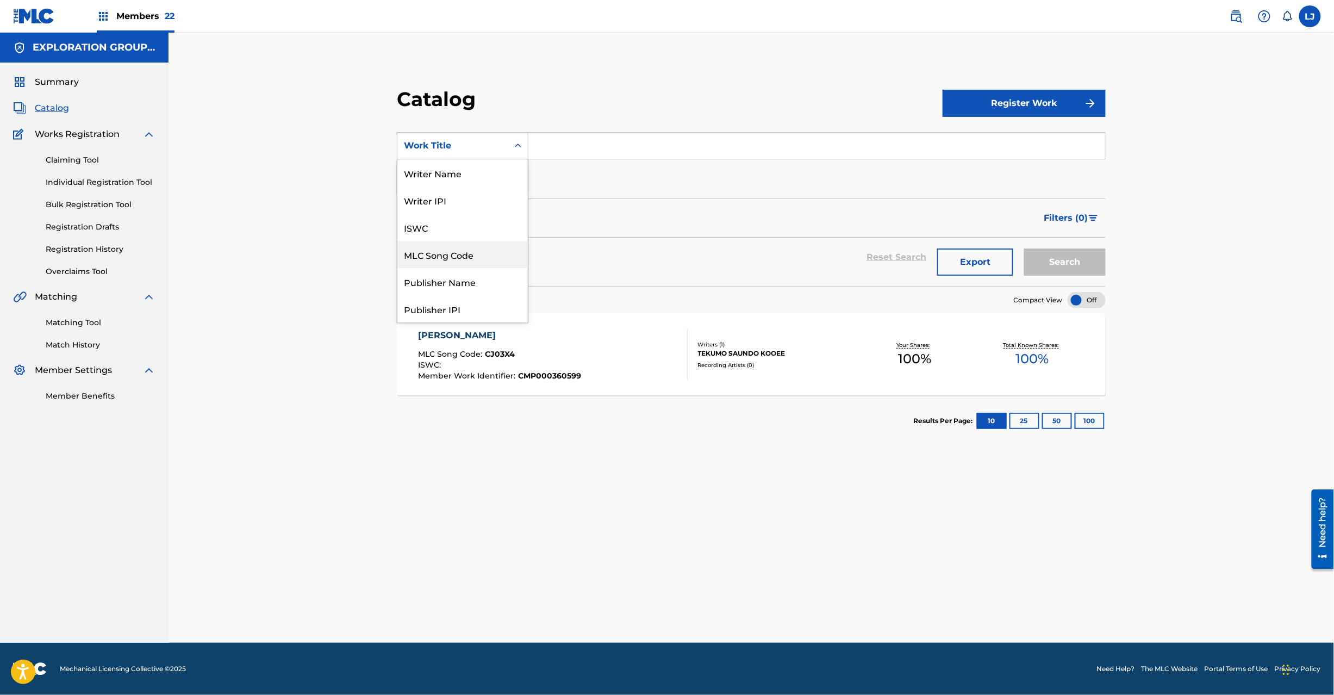
click at [458, 261] on div "MLC Song Code" at bounding box center [462, 254] width 130 height 27
click at [564, 125] on section "SearchWithCriteria51cb6fdb-ab3f-4ab7-8000-89c8c8653337 MLC Song Code Add Criter…" at bounding box center [751, 202] width 709 height 167
paste input "CJ03VT"
click at [563, 135] on input "CJ03VT" at bounding box center [816, 146] width 577 height 26
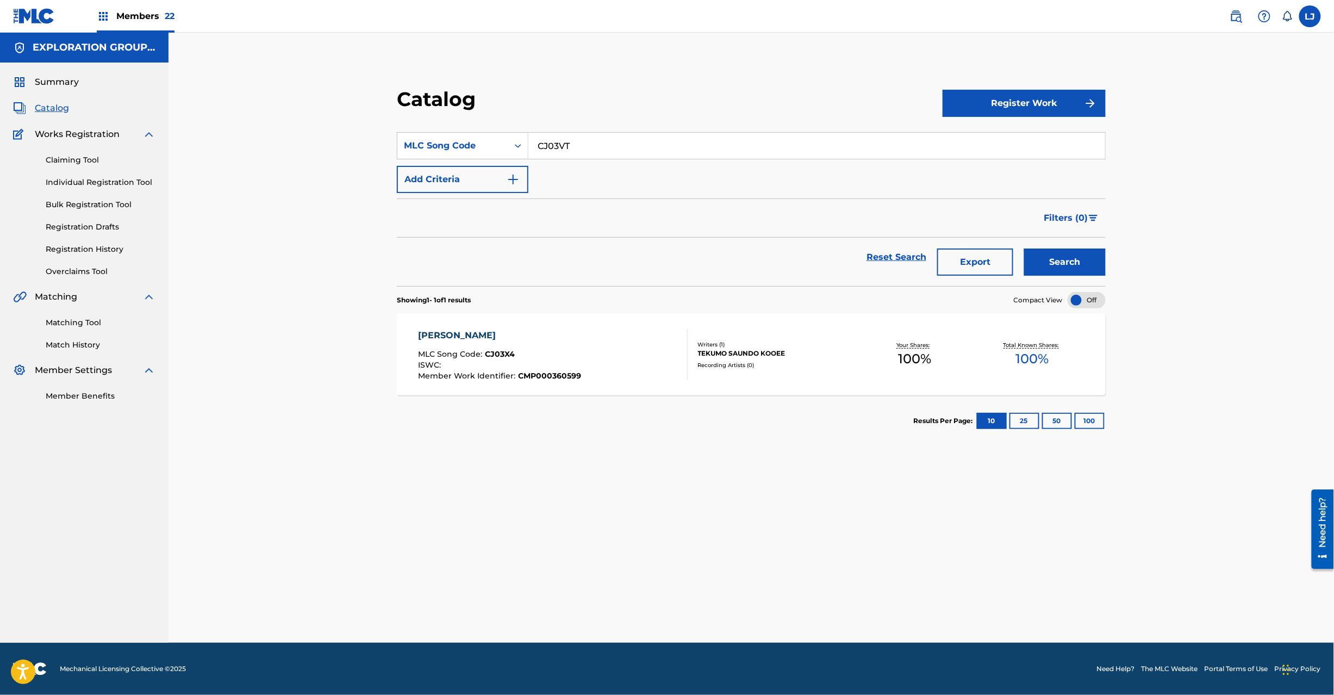
type input "CJ03VT"
click at [1072, 261] on button "Search" at bounding box center [1065, 261] width 82 height 27
click at [616, 334] on div "CHINSHI JUKKOU MLC Song Code : CJ03VT ISWC : Member Work Identifier : CMP000360…" at bounding box center [553, 354] width 270 height 51
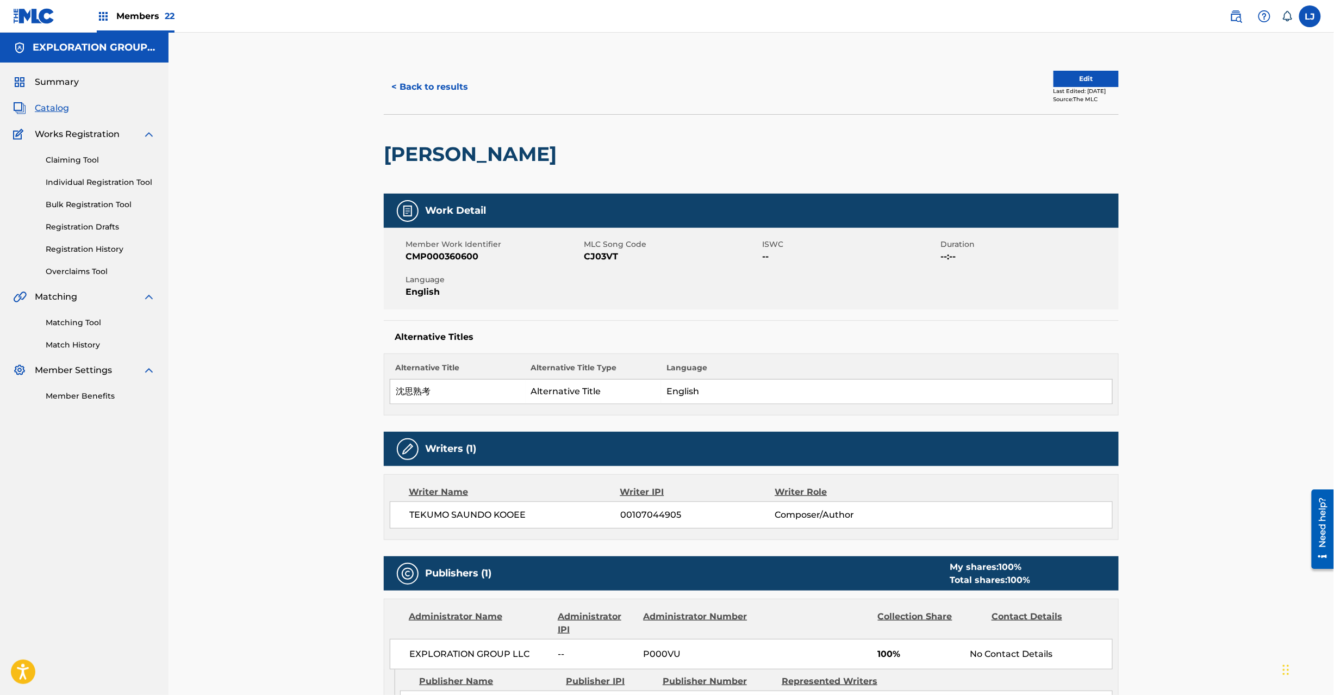
click at [1071, 85] on button "Edit" at bounding box center [1086, 79] width 65 height 16
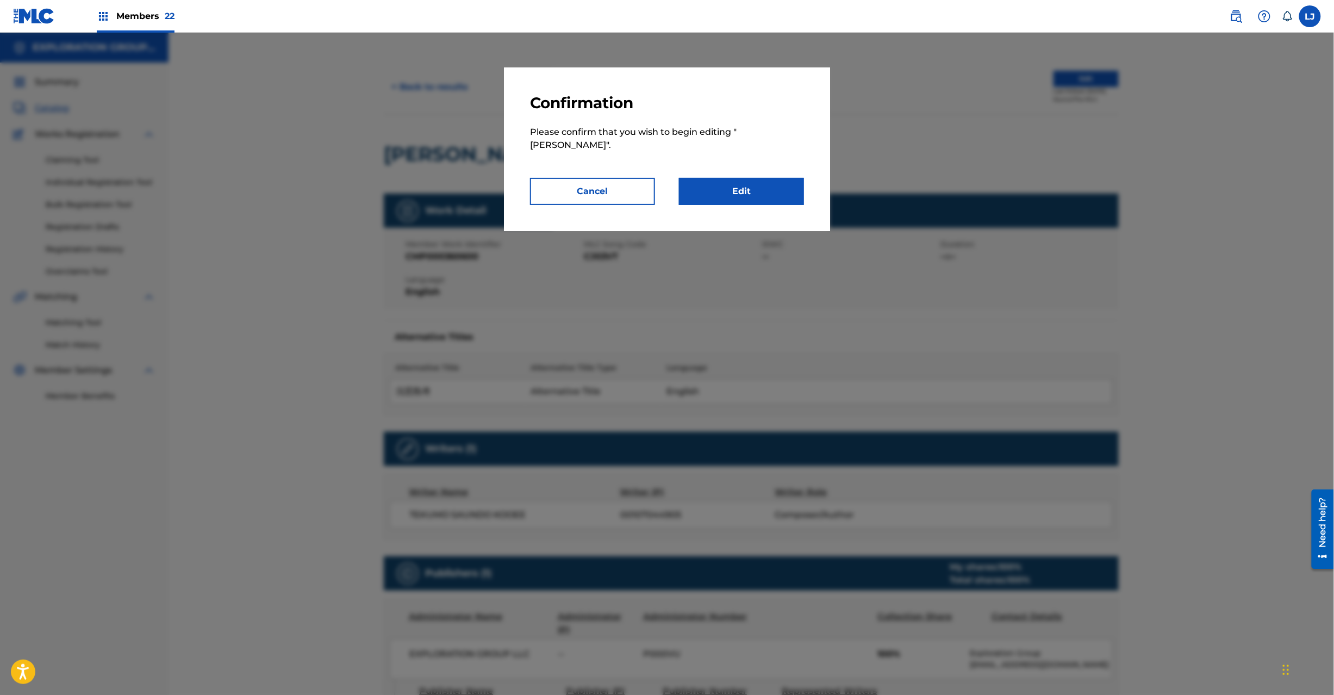
click at [760, 185] on link "Edit" at bounding box center [741, 191] width 125 height 27
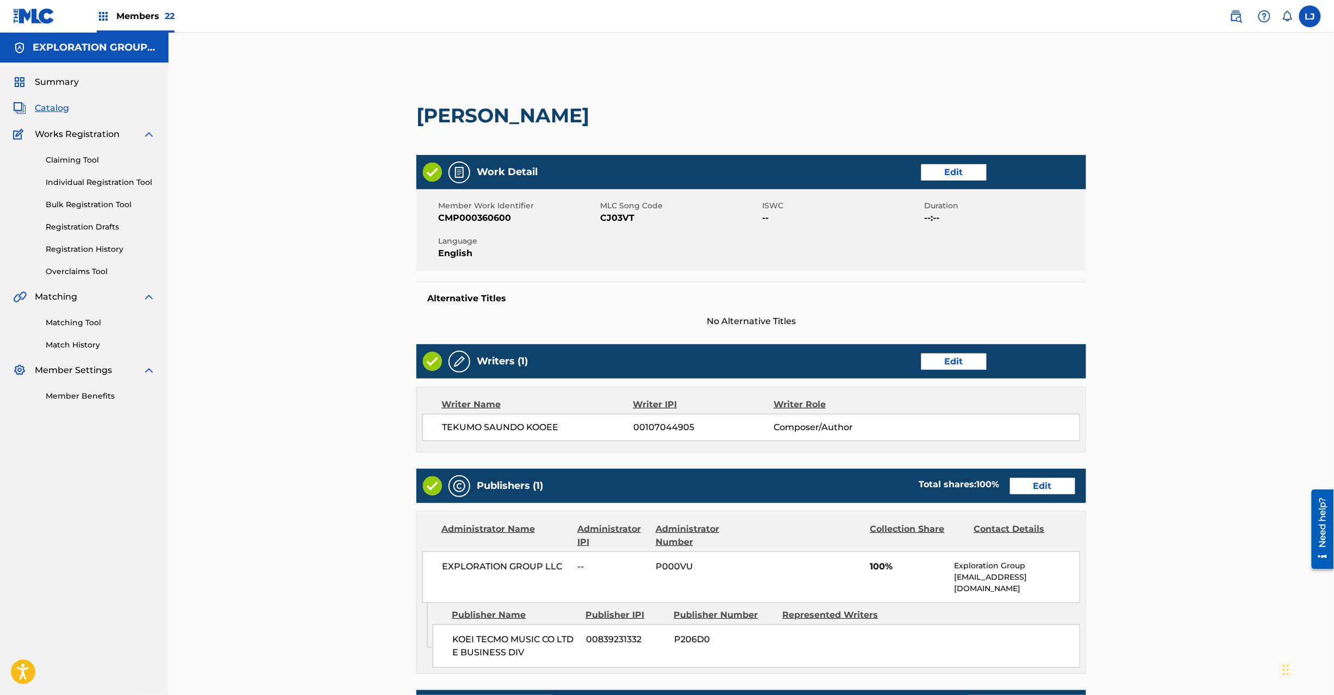
click at [1045, 481] on link "Edit" at bounding box center [1042, 486] width 65 height 16
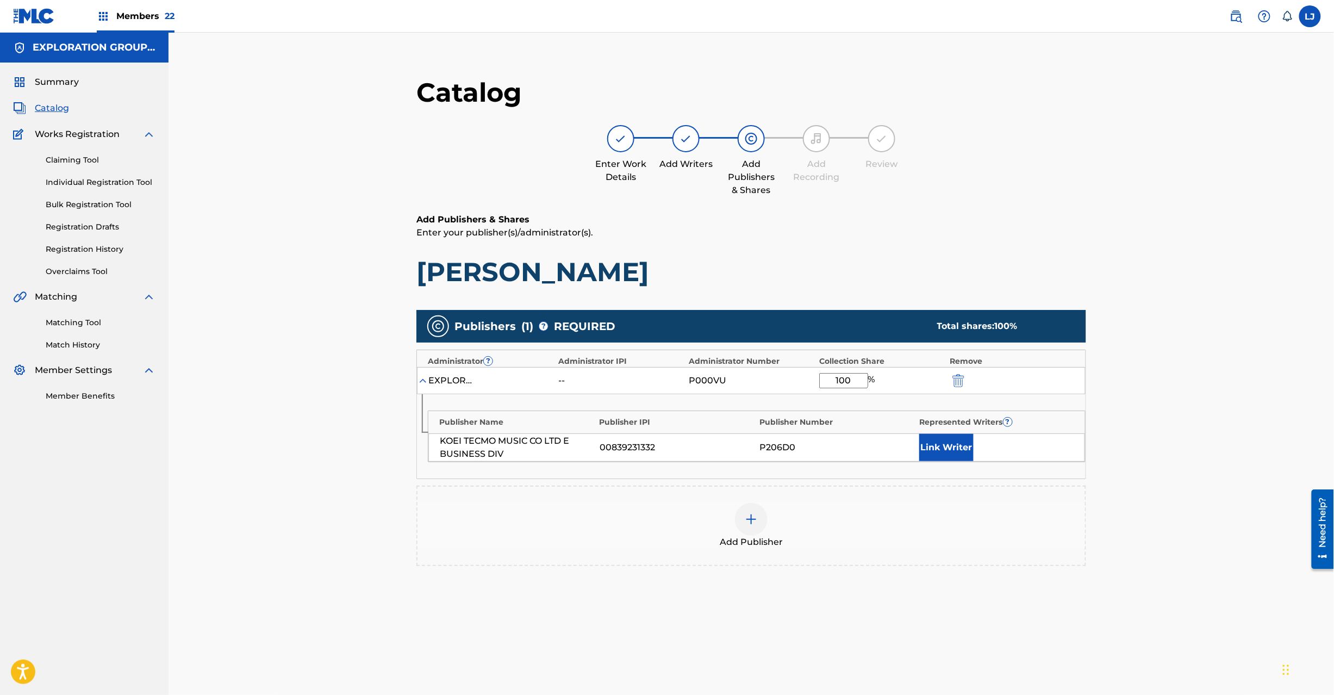
click at [958, 375] on img "submit" at bounding box center [959, 380] width 12 height 13
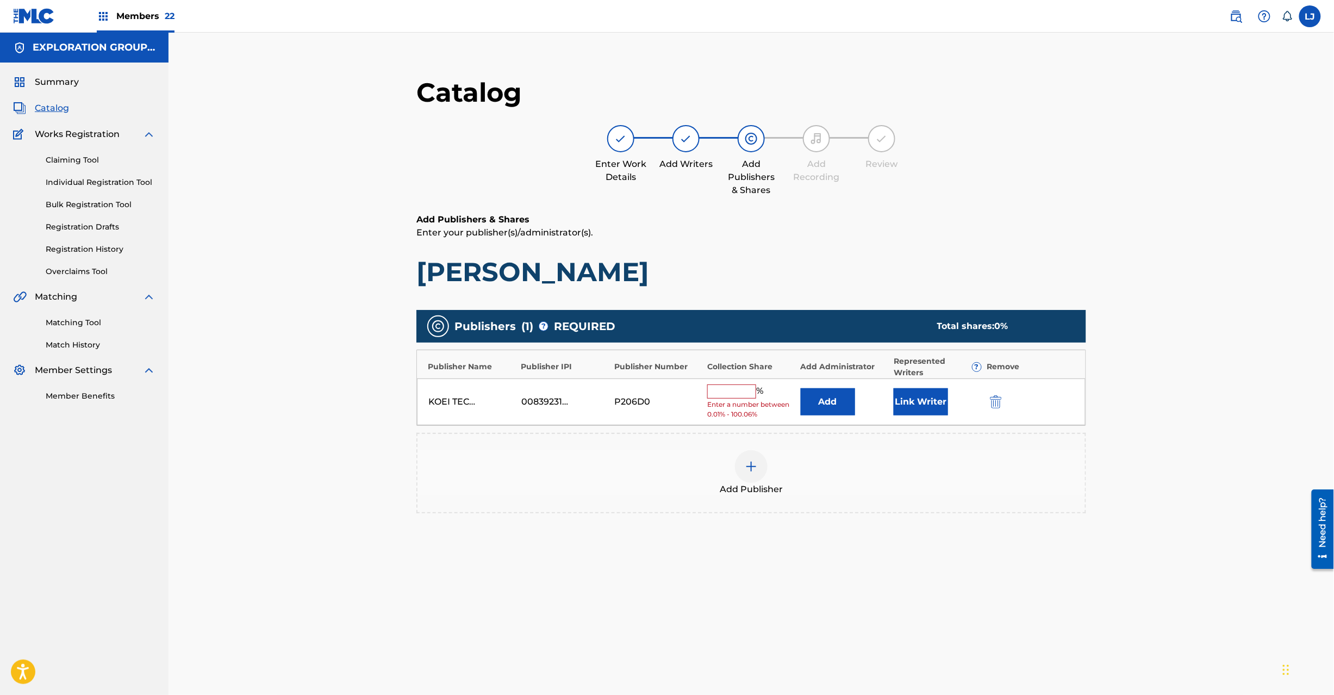
click at [996, 398] on img "submit" at bounding box center [996, 401] width 12 height 13
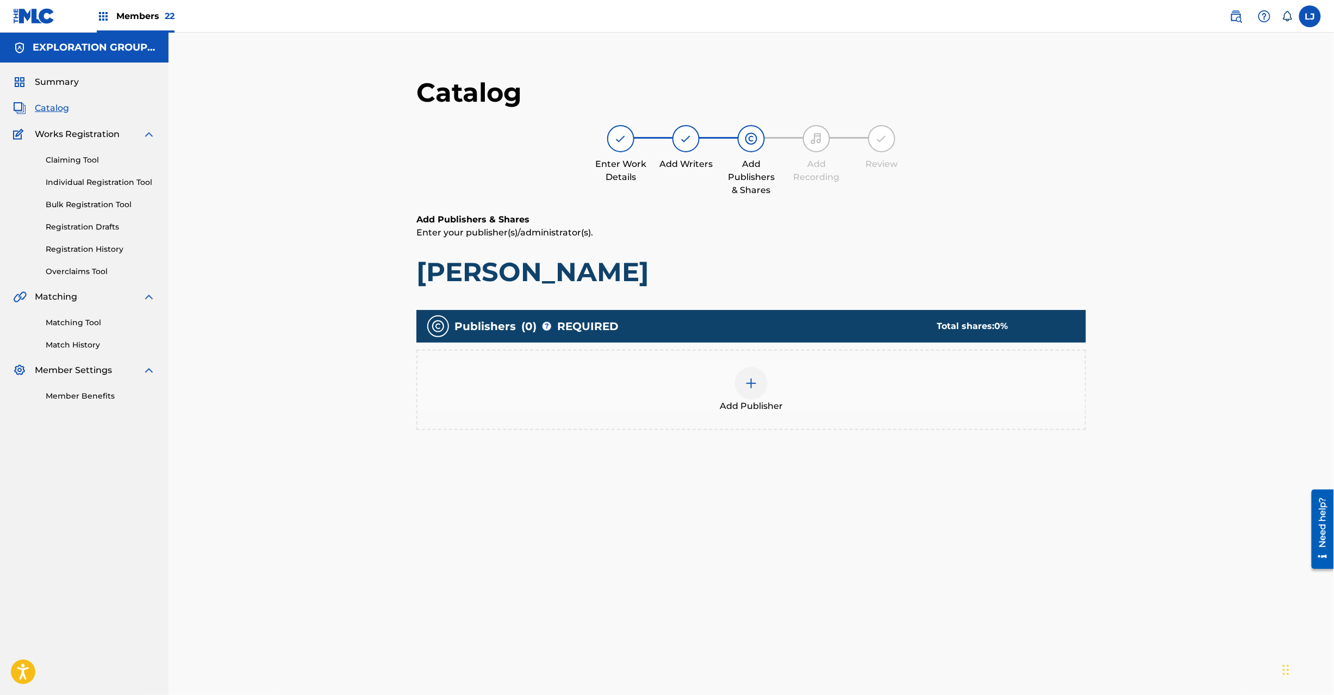
click at [753, 387] on img at bounding box center [751, 383] width 13 height 13
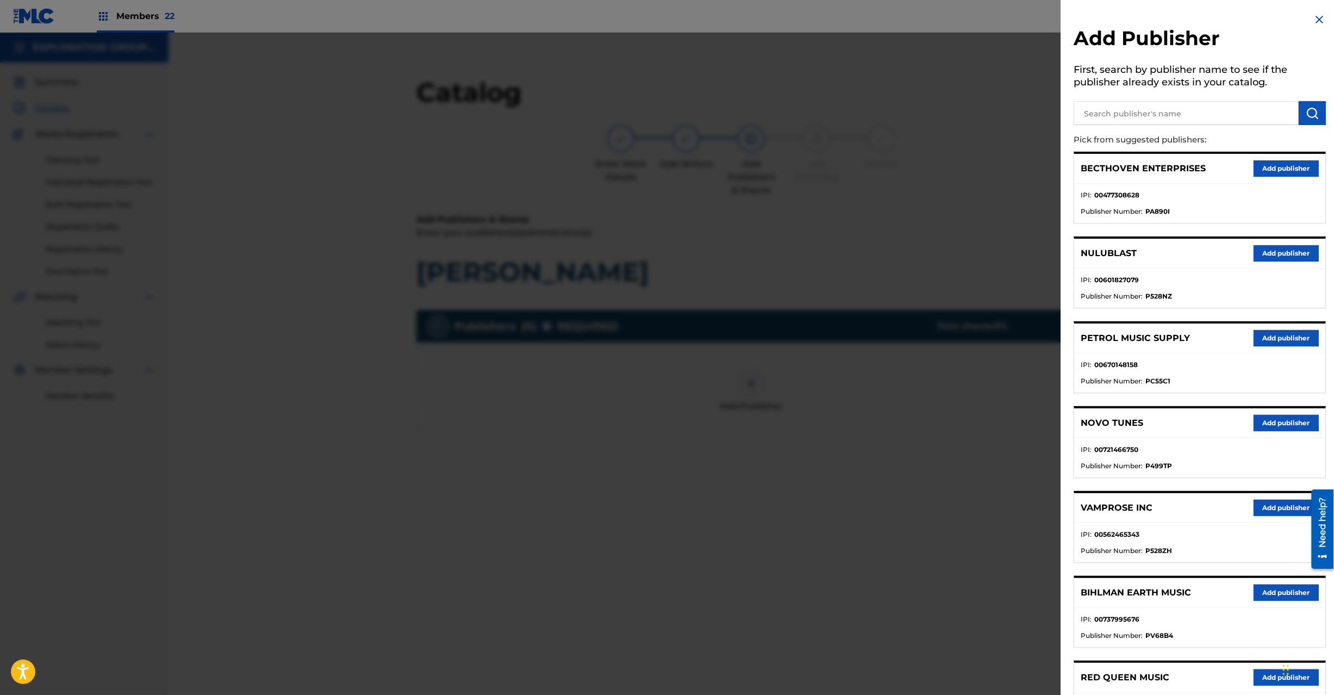
click at [1103, 107] on input "text" at bounding box center [1186, 113] width 225 height 24
paste input "Koei Tecmo Music Co Ltd N Business Div"
type input "Koei Tecmo Music Co Ltd N Business Div"
click at [1299, 113] on button "submit" at bounding box center [1312, 113] width 27 height 24
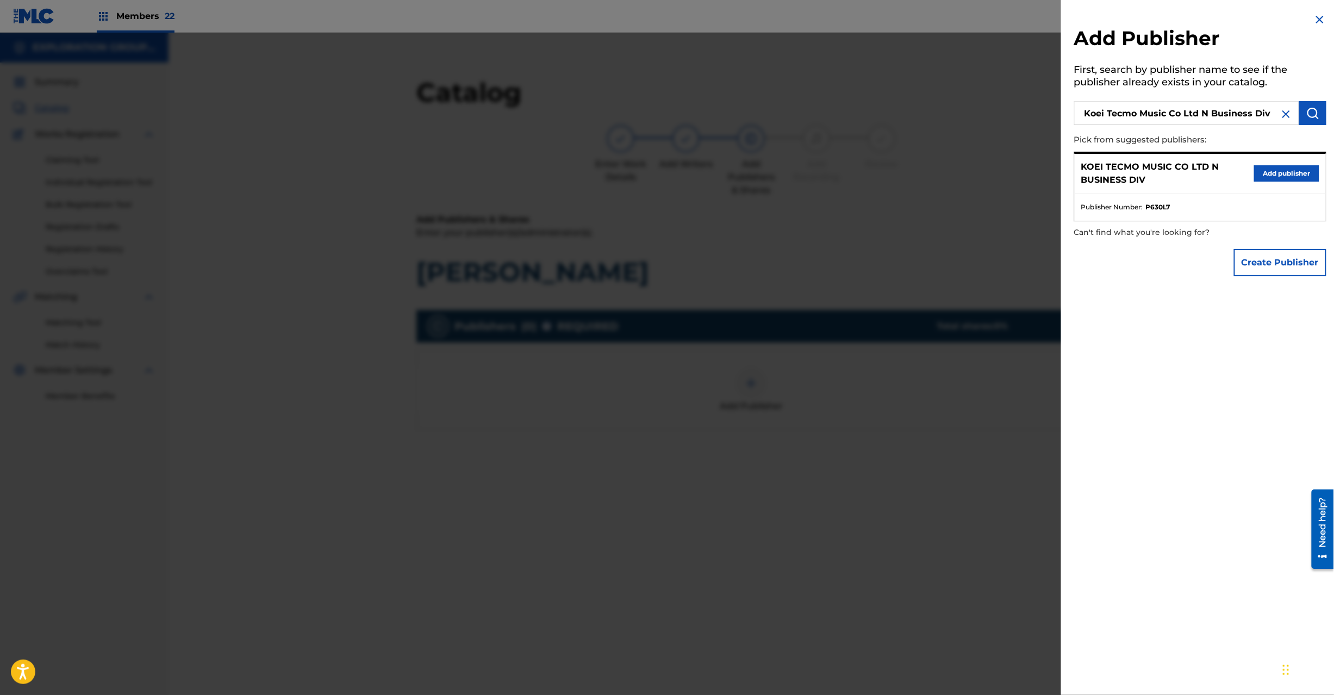
click at [1257, 175] on button "Add publisher" at bounding box center [1286, 173] width 65 height 16
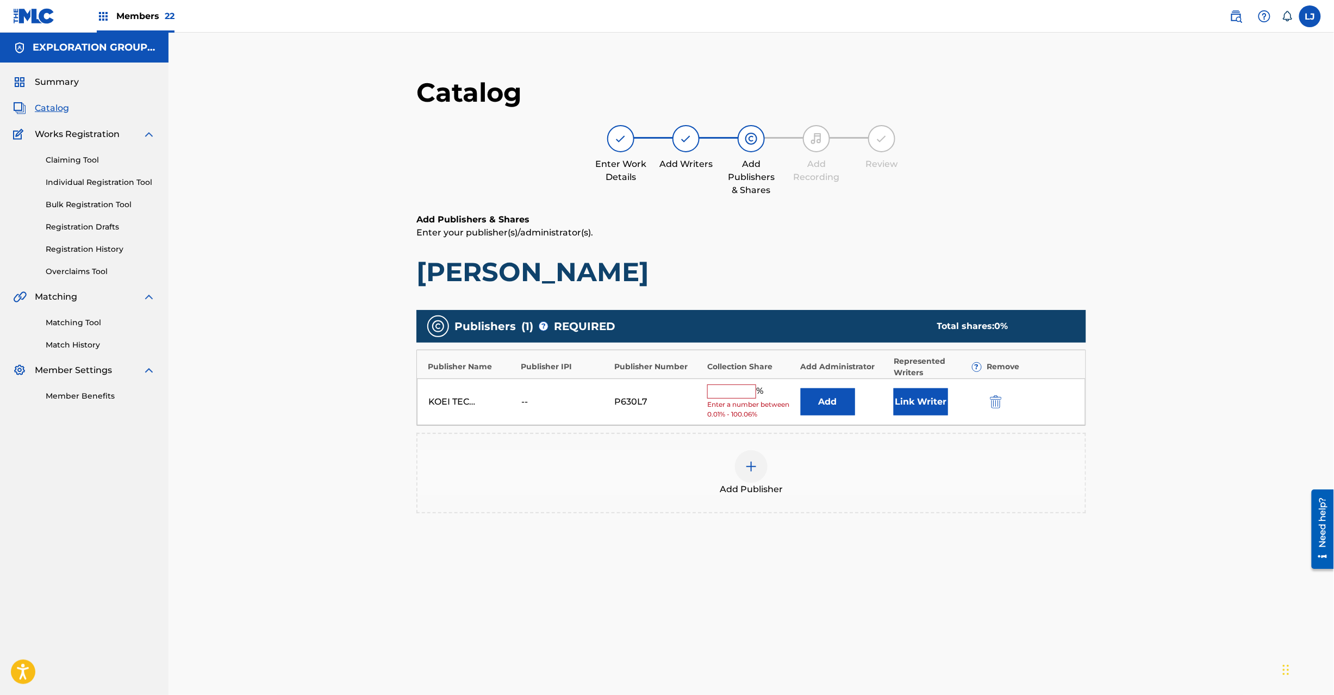
click at [830, 405] on button "Add" at bounding box center [828, 401] width 54 height 27
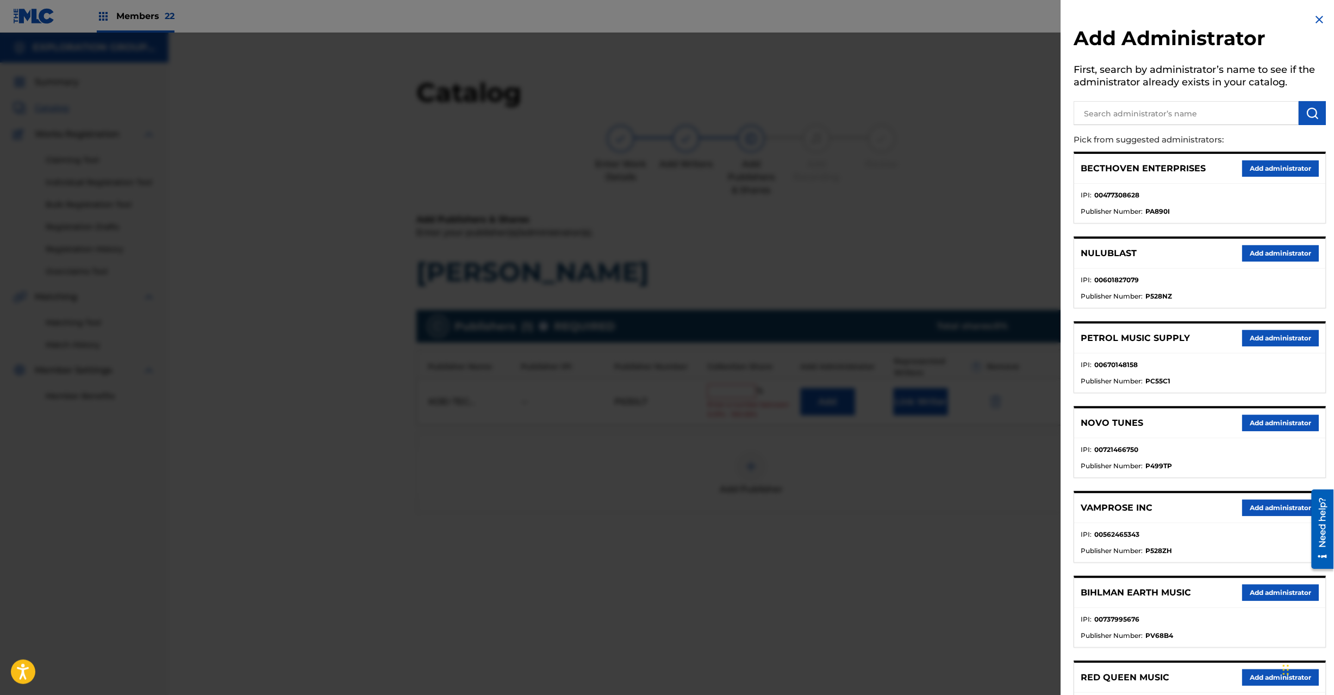
click at [1163, 113] on input "text" at bounding box center [1186, 113] width 225 height 24
paste input "Exploration Group LLC"
type input "Exploration Group LLC"
click at [1303, 111] on button "submit" at bounding box center [1312, 113] width 27 height 24
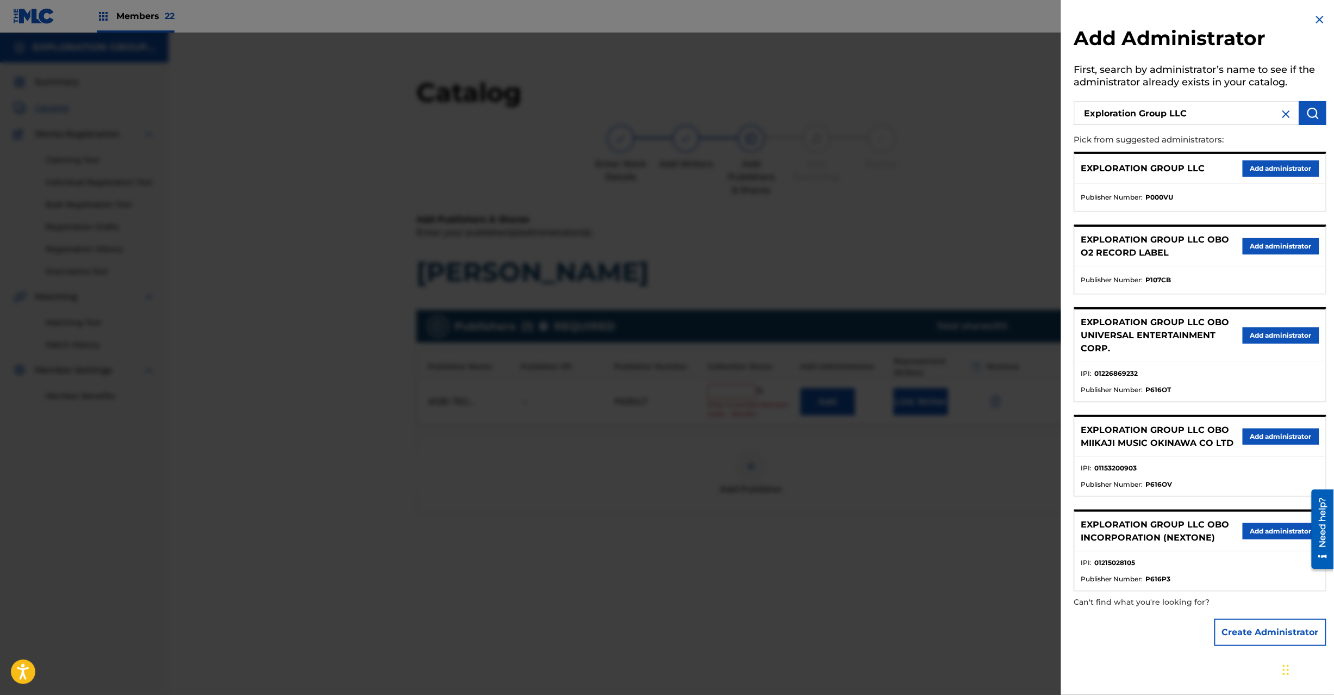
click at [1257, 164] on button "Add administrator" at bounding box center [1281, 168] width 77 height 16
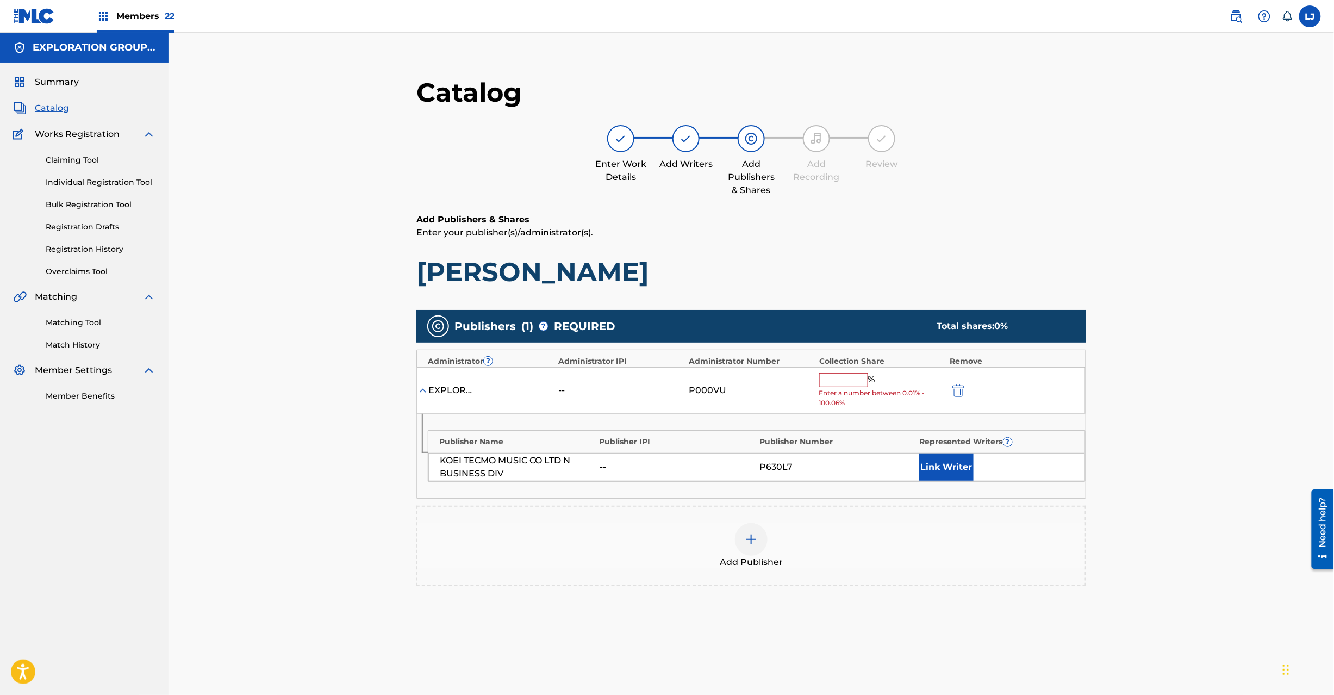
click at [830, 382] on input "text" at bounding box center [843, 380] width 49 height 14
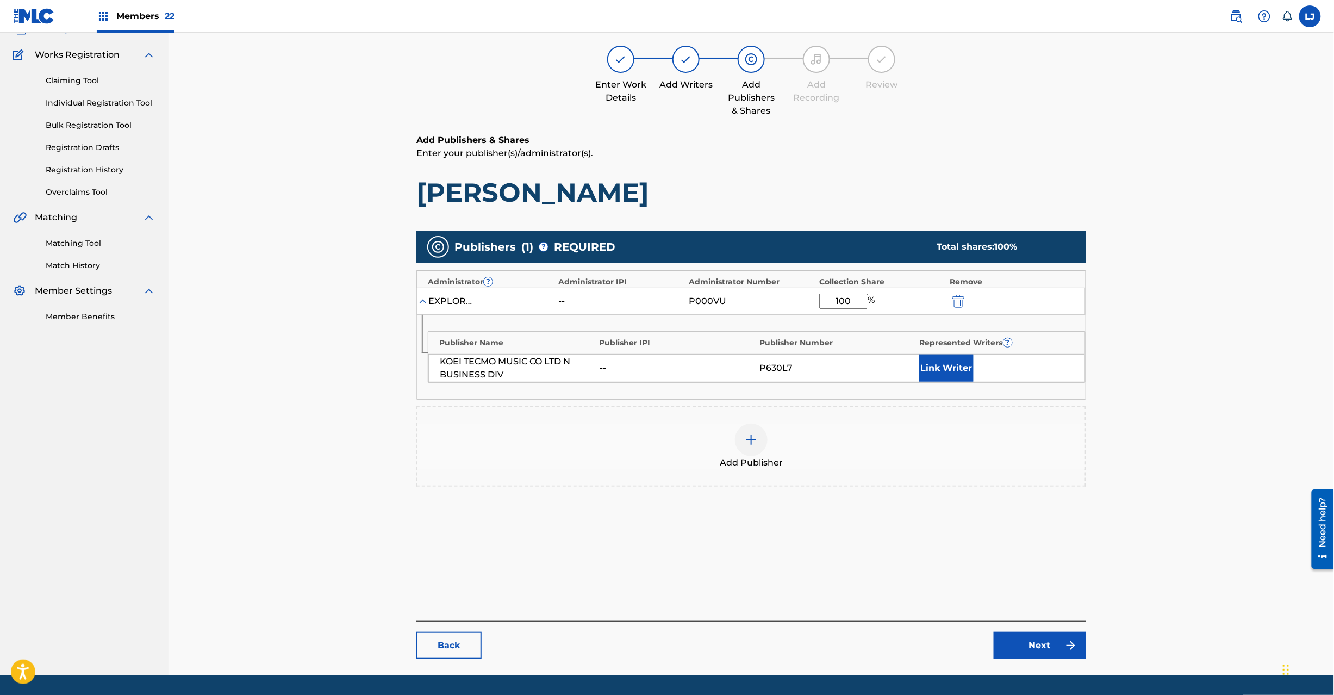
scroll to position [112, 0]
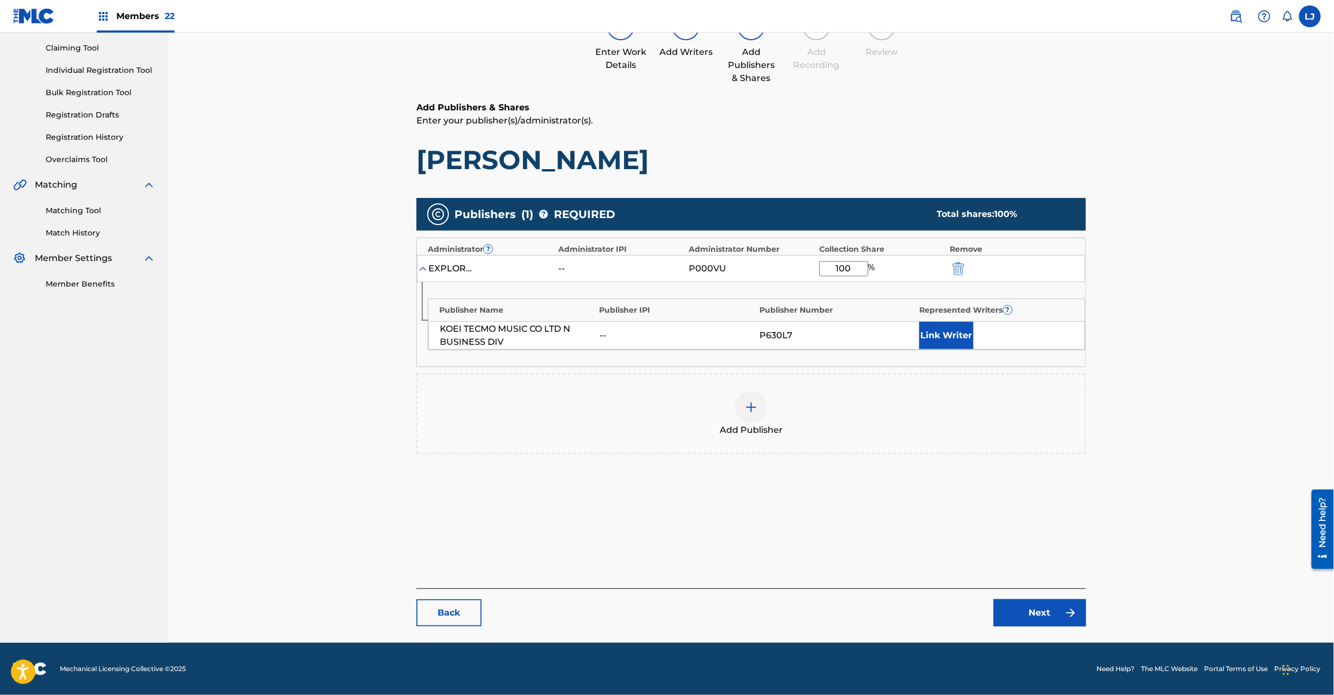
type input "100"
click at [1006, 601] on link "Next" at bounding box center [1040, 612] width 92 height 27
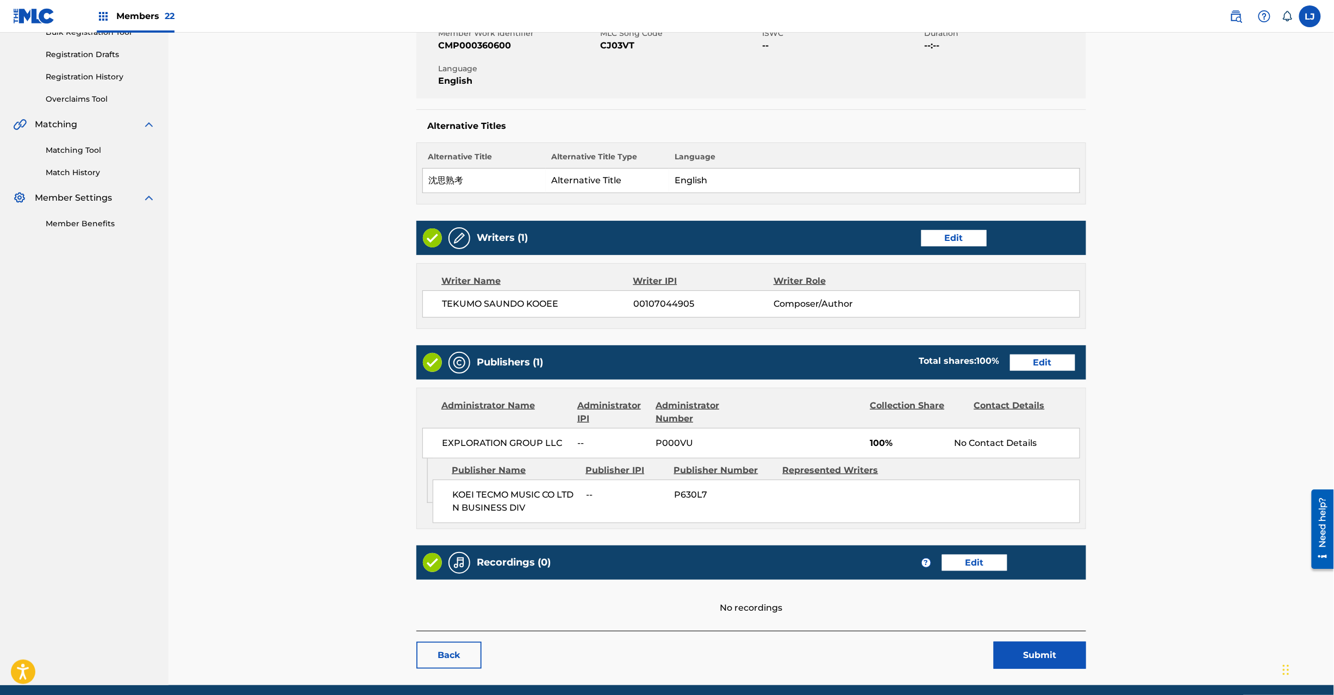
scroll to position [216, 0]
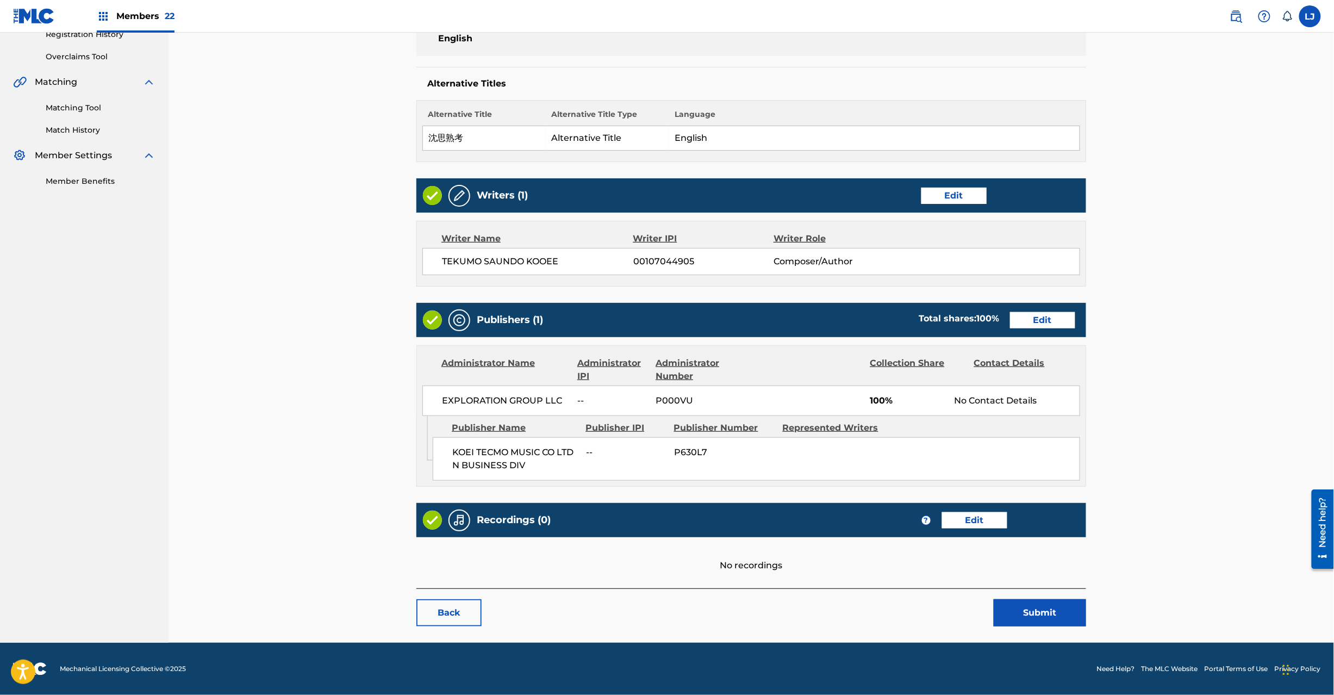
click at [1005, 617] on button "Submit" at bounding box center [1040, 612] width 92 height 27
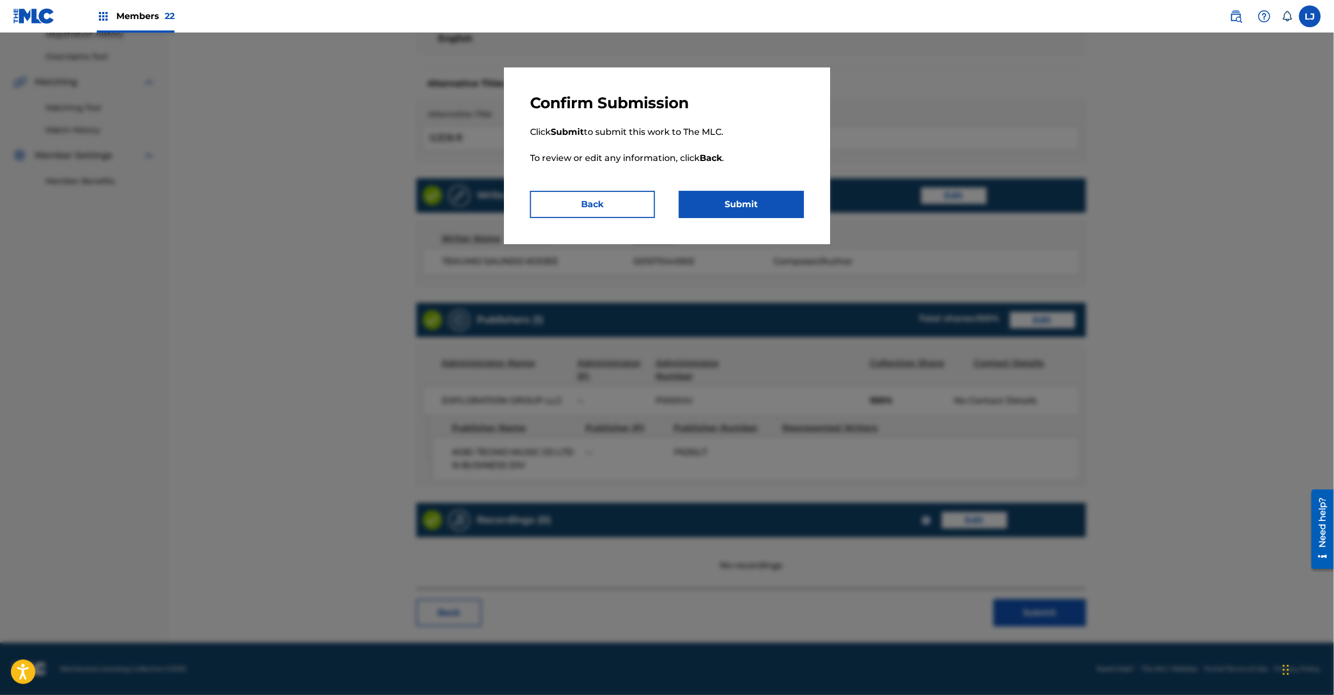
click at [749, 201] on button "Submit" at bounding box center [741, 204] width 125 height 27
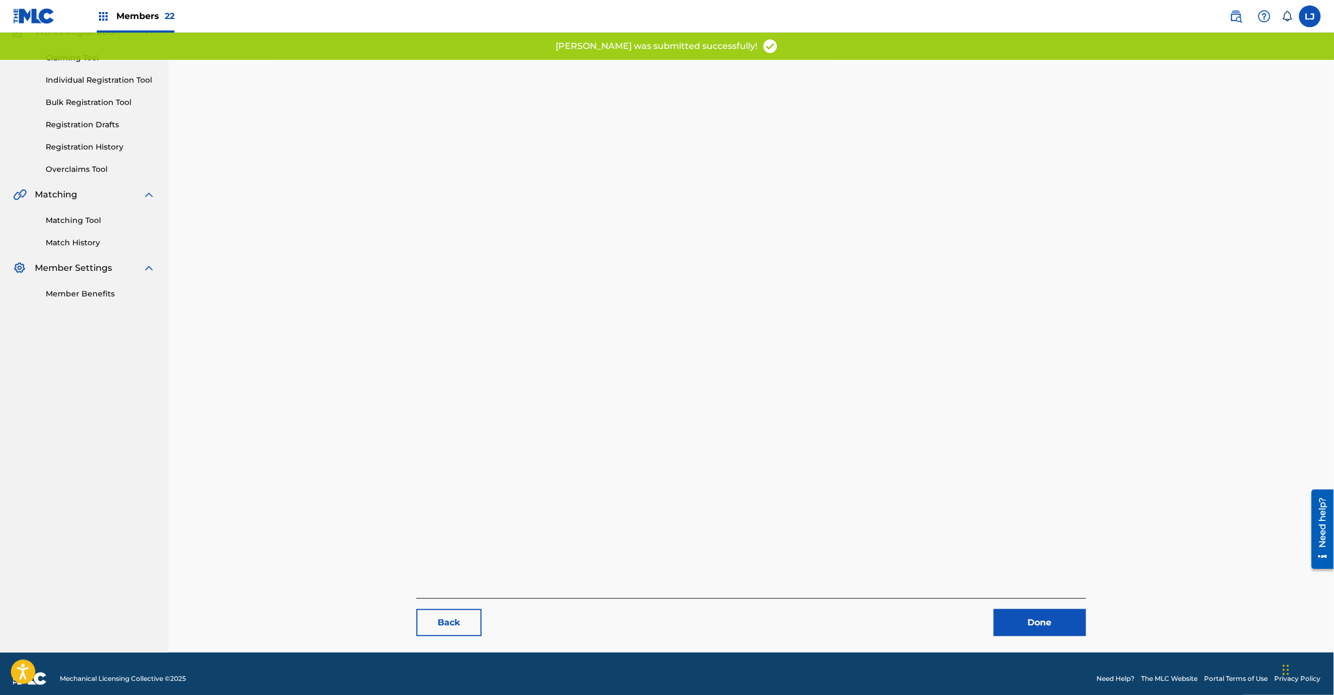
scroll to position [112, 0]
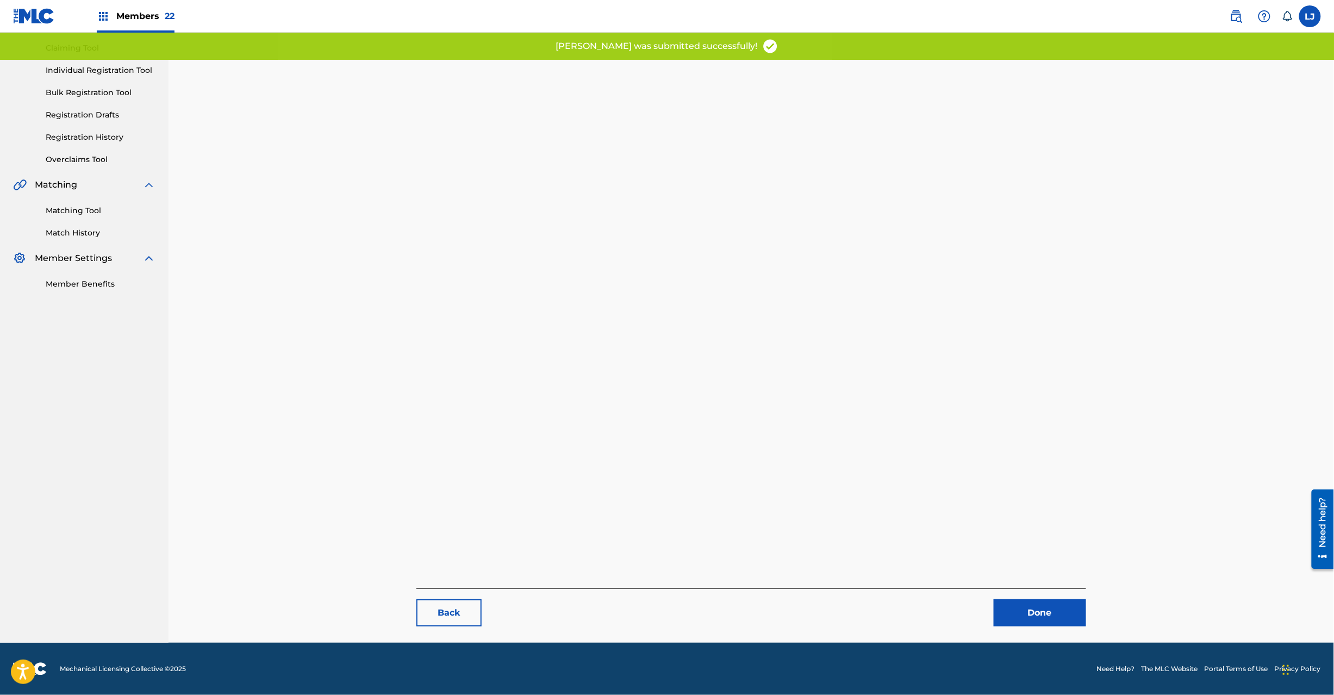
click at [1061, 606] on link "Done" at bounding box center [1040, 612] width 92 height 27
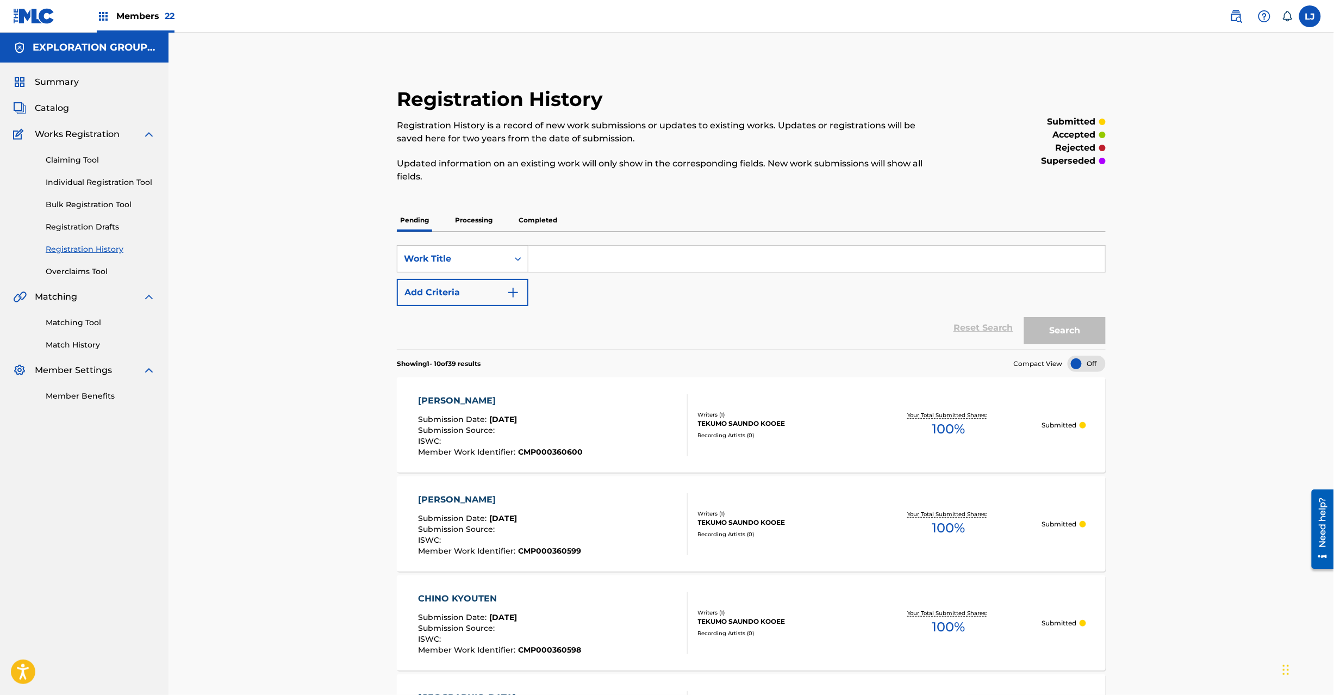
click at [57, 109] on span "Catalog" at bounding box center [52, 108] width 34 height 13
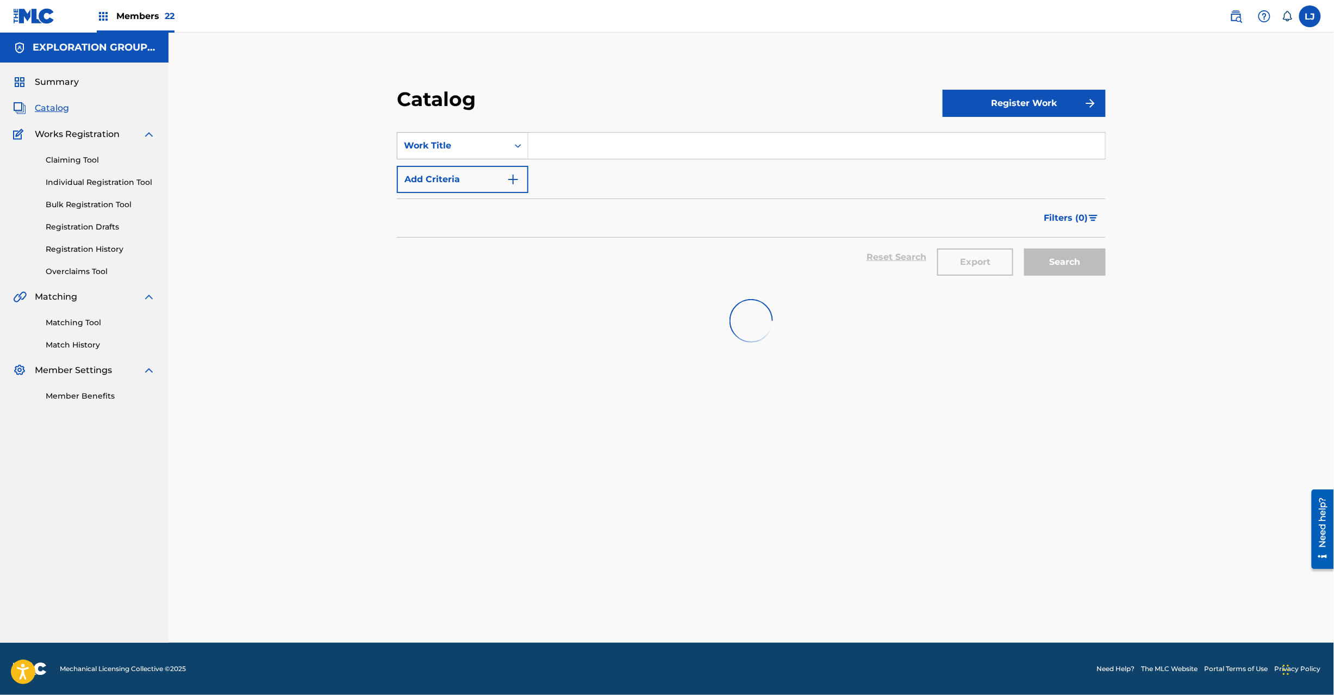
click at [490, 145] on div "Work Title" at bounding box center [453, 145] width 98 height 13
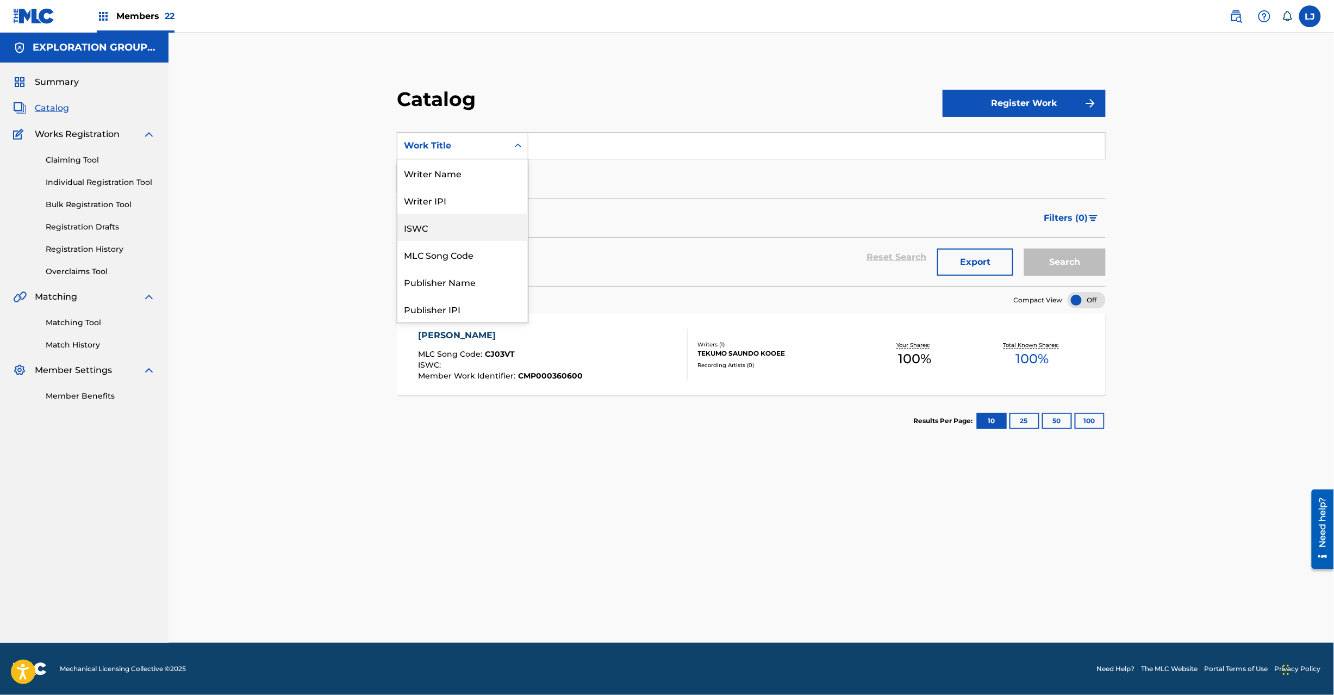
click at [483, 253] on div "MLC Song Code" at bounding box center [462, 254] width 130 height 27
click at [610, 128] on section "SearchWithCriteria13b737a0-242e-494f-a9b5-a6eefa2ee43e MLC Song Code Add Criter…" at bounding box center [751, 202] width 709 height 167
paste input "CJ03XE"
click at [603, 141] on input "CJ03XE" at bounding box center [816, 146] width 577 height 26
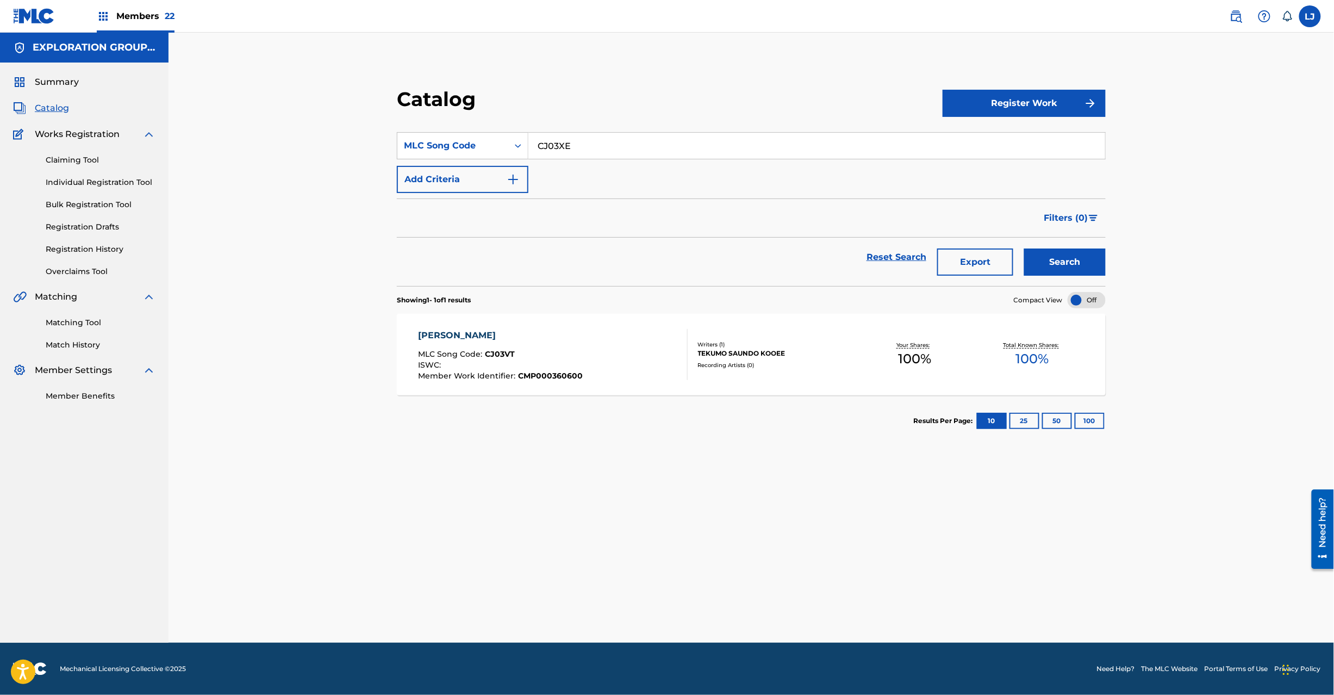
type input "CJ03XE"
click at [1088, 231] on button "Filters ( 0 )" at bounding box center [1072, 217] width 68 height 27
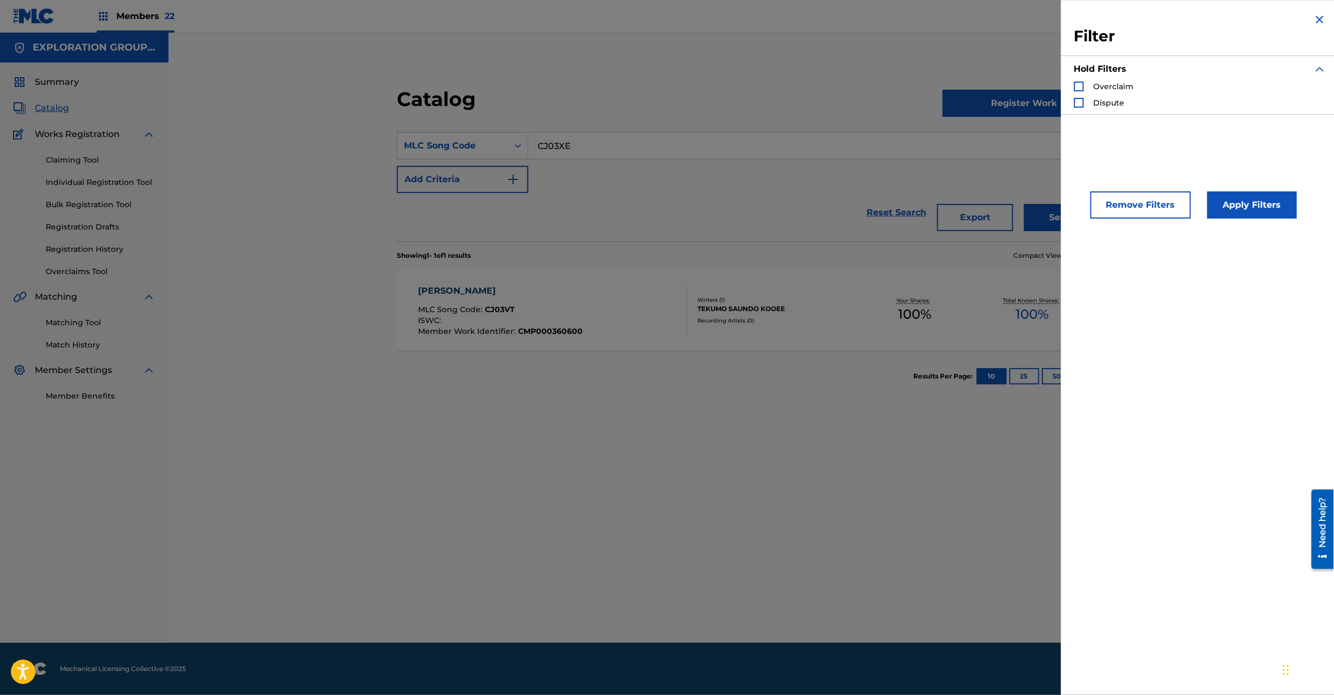
click at [1072, 259] on div "Filter Hold Filters Overclaim Dispute Remove Filters Apply Filters" at bounding box center [1200, 347] width 278 height 695
click at [1320, 24] on img "Search Form" at bounding box center [1320, 19] width 13 height 13
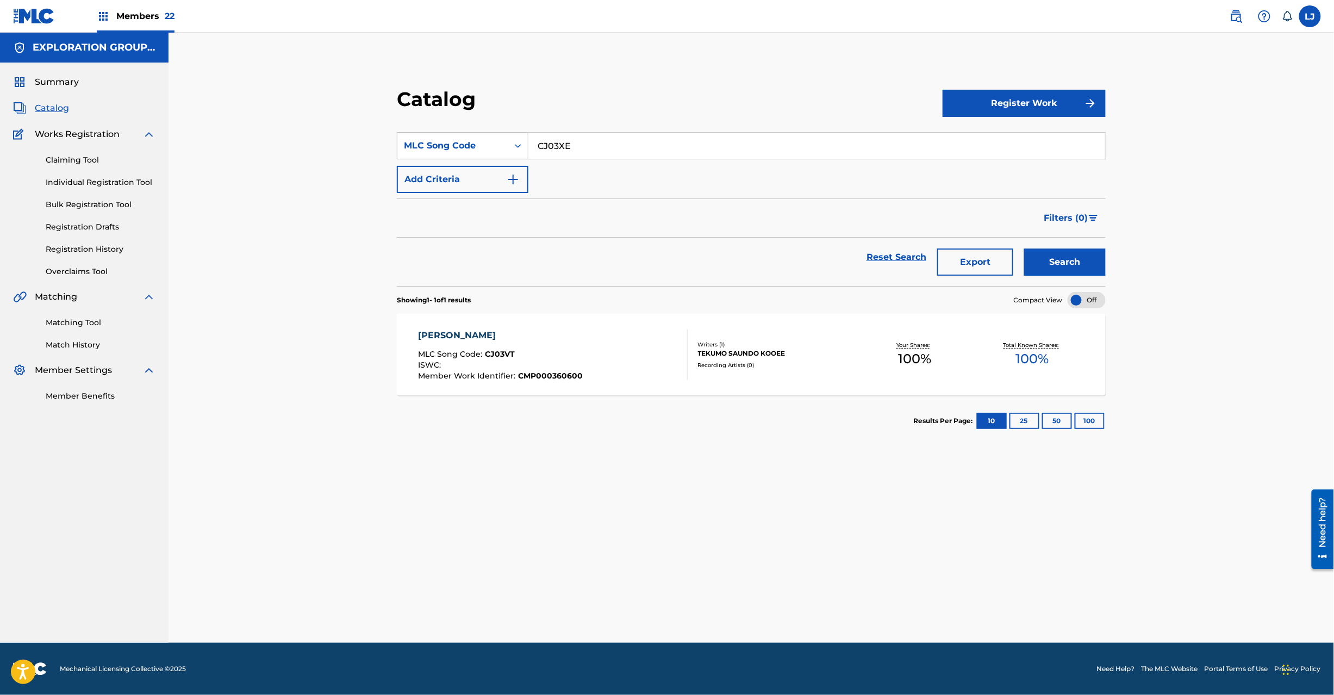
click at [1056, 268] on button "Search" at bounding box center [1065, 261] width 82 height 27
click at [639, 346] on div "CHINZEI KYUUSHUU MLC Song Code : CJ03XE ISWC : T9097436287 Member Work Identifi…" at bounding box center [553, 354] width 270 height 51
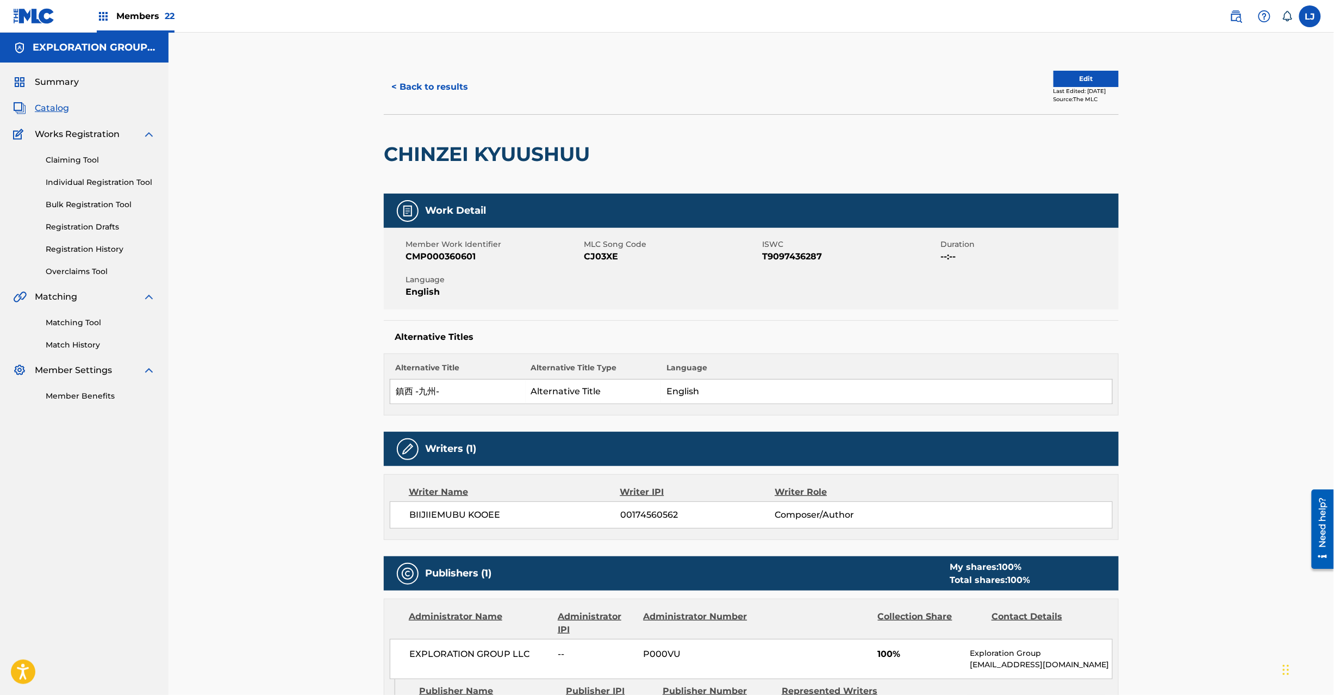
click at [1079, 85] on button "Edit" at bounding box center [1086, 79] width 65 height 16
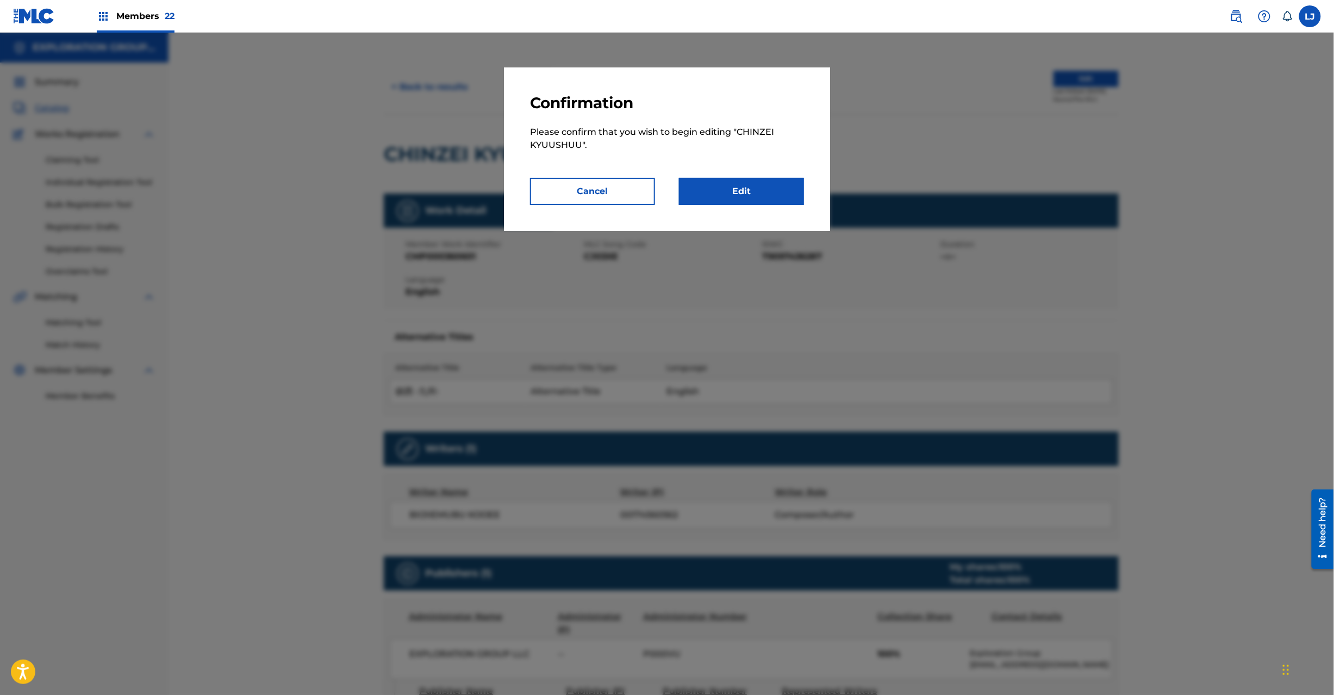
click at [782, 194] on link "Edit" at bounding box center [741, 191] width 125 height 27
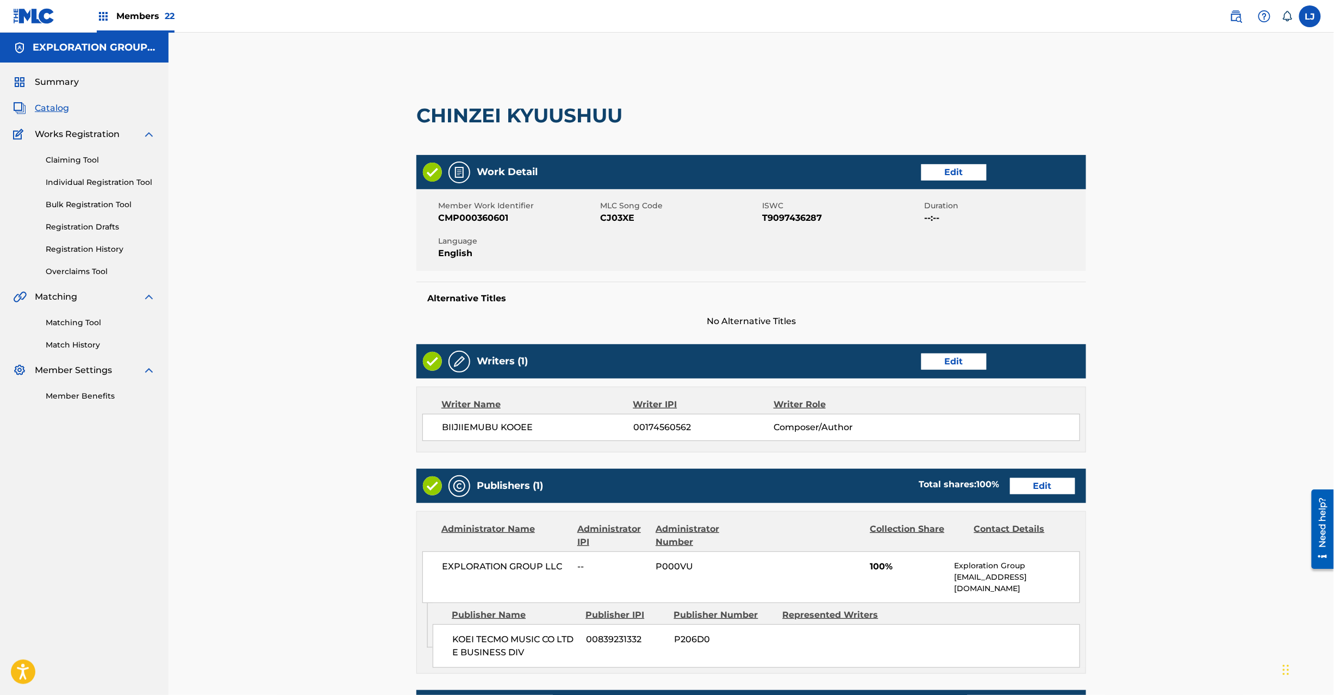
click at [1023, 490] on link "Edit" at bounding box center [1042, 486] width 65 height 16
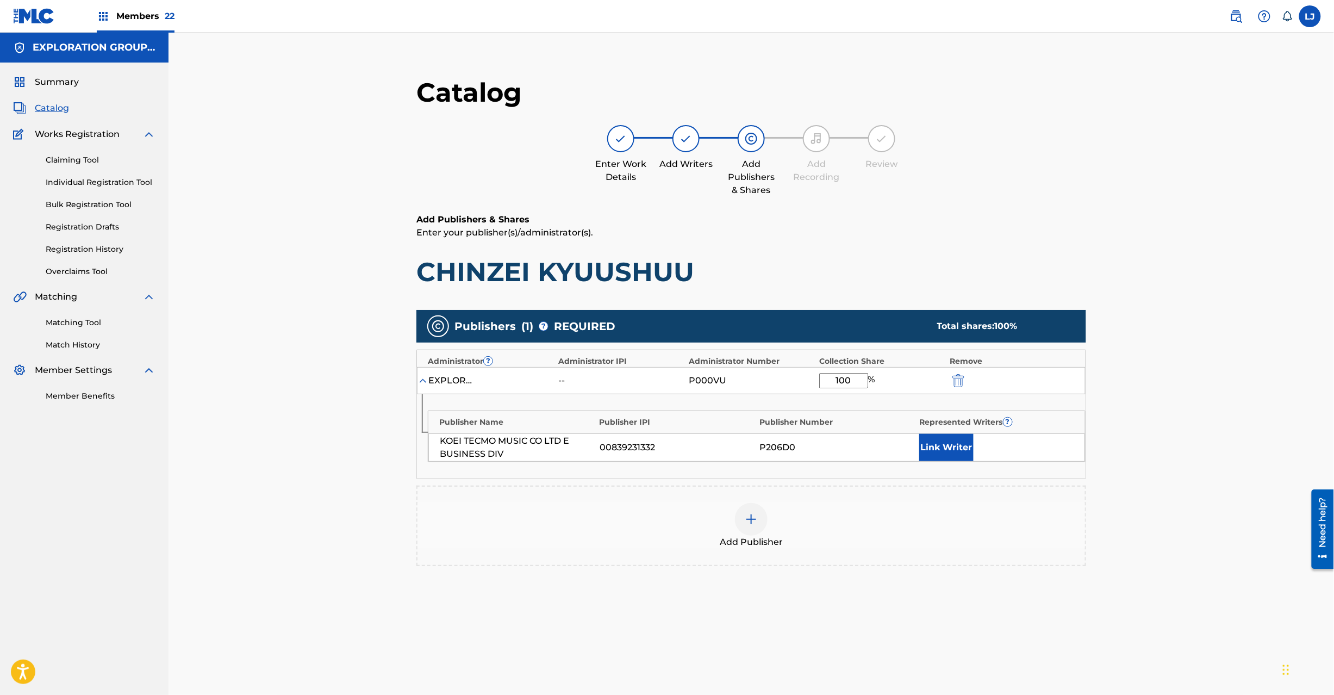
click at [951, 383] on button "submit" at bounding box center [957, 380] width 16 height 13
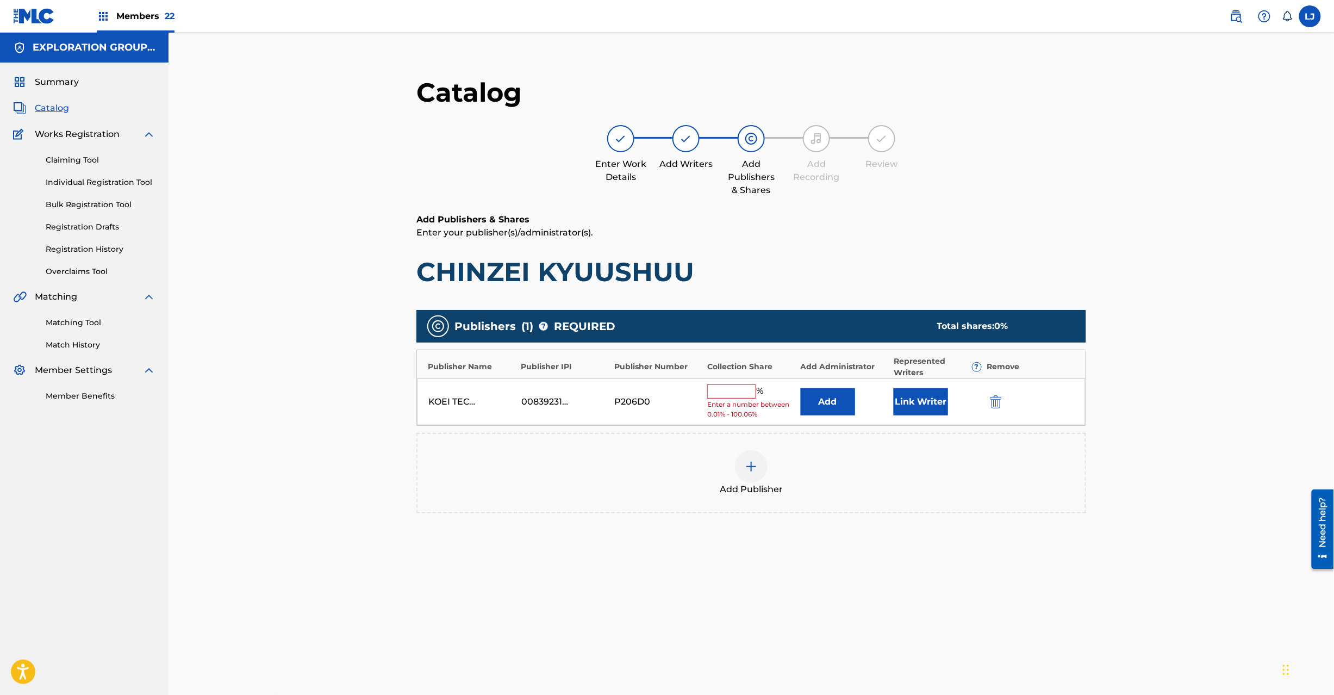
click at [997, 396] on img "submit" at bounding box center [996, 401] width 12 height 13
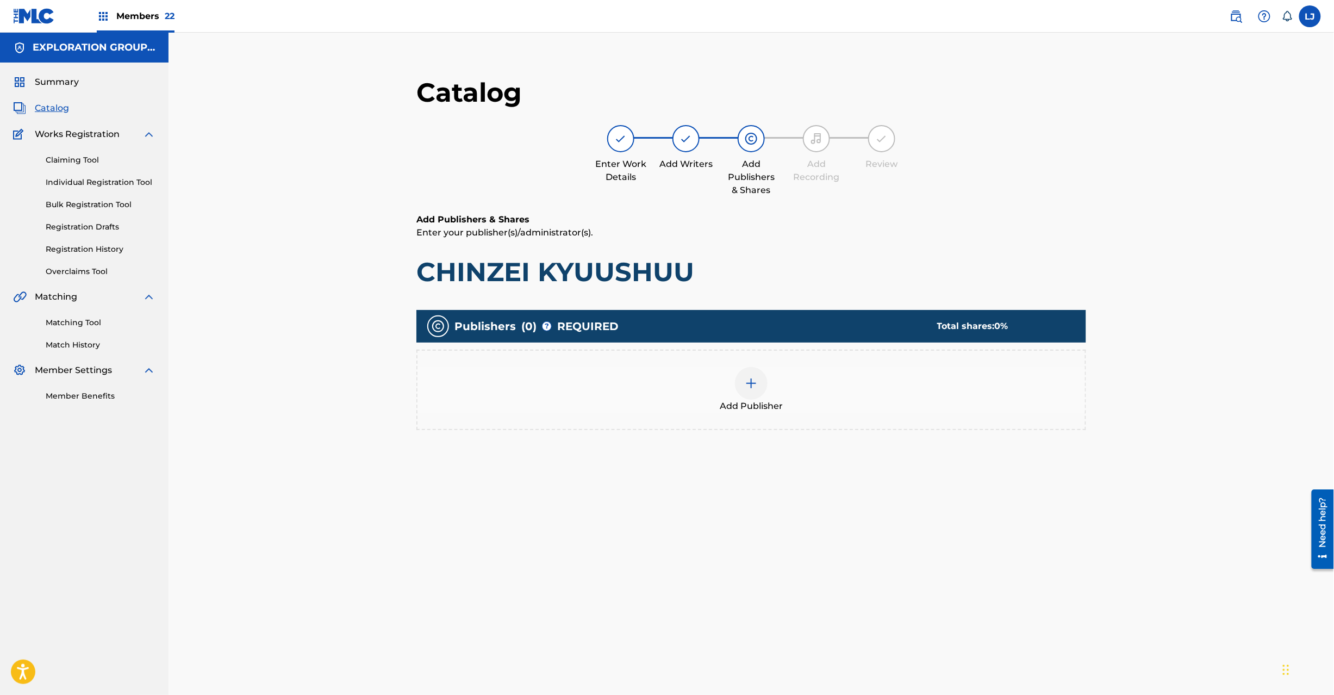
click at [749, 370] on div at bounding box center [751, 383] width 33 height 33
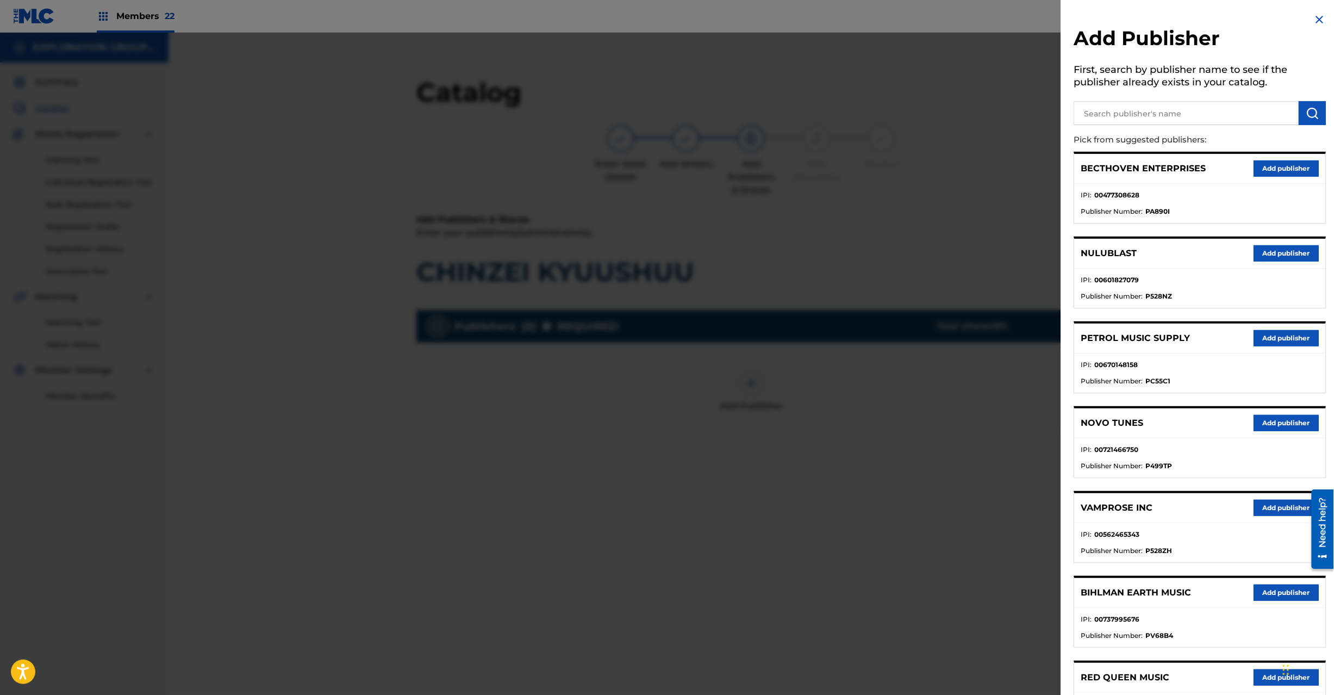
click at [1201, 87] on h5 "First, search by publisher name to see if the publisher already exists in your …" at bounding box center [1200, 77] width 252 height 34
paste input "Koei Tecmo Music Co Ltd N Business Div"
click at [1204, 108] on input "text" at bounding box center [1186, 113] width 225 height 24
type input "Koei Tecmo Music Co Ltd N Business Div"
click at [1303, 117] on button "submit" at bounding box center [1312, 113] width 27 height 24
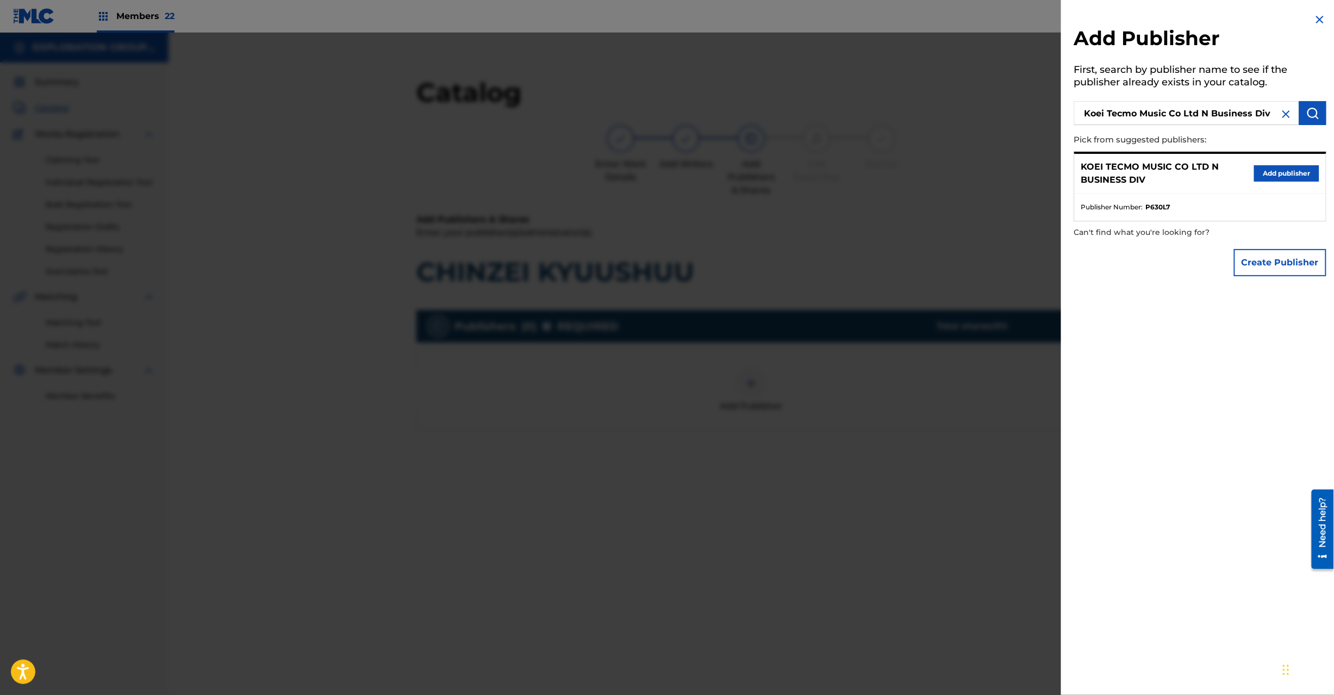
drag, startPoint x: 1257, startPoint y: 160, endPoint x: 1264, endPoint y: 167, distance: 10.4
click at [1258, 161] on div "KOEI TECMO MUSIC CO LTD N BUSINESS DIV Add publisher" at bounding box center [1200, 174] width 251 height 40
click at [1264, 167] on button "Add publisher" at bounding box center [1286, 173] width 65 height 16
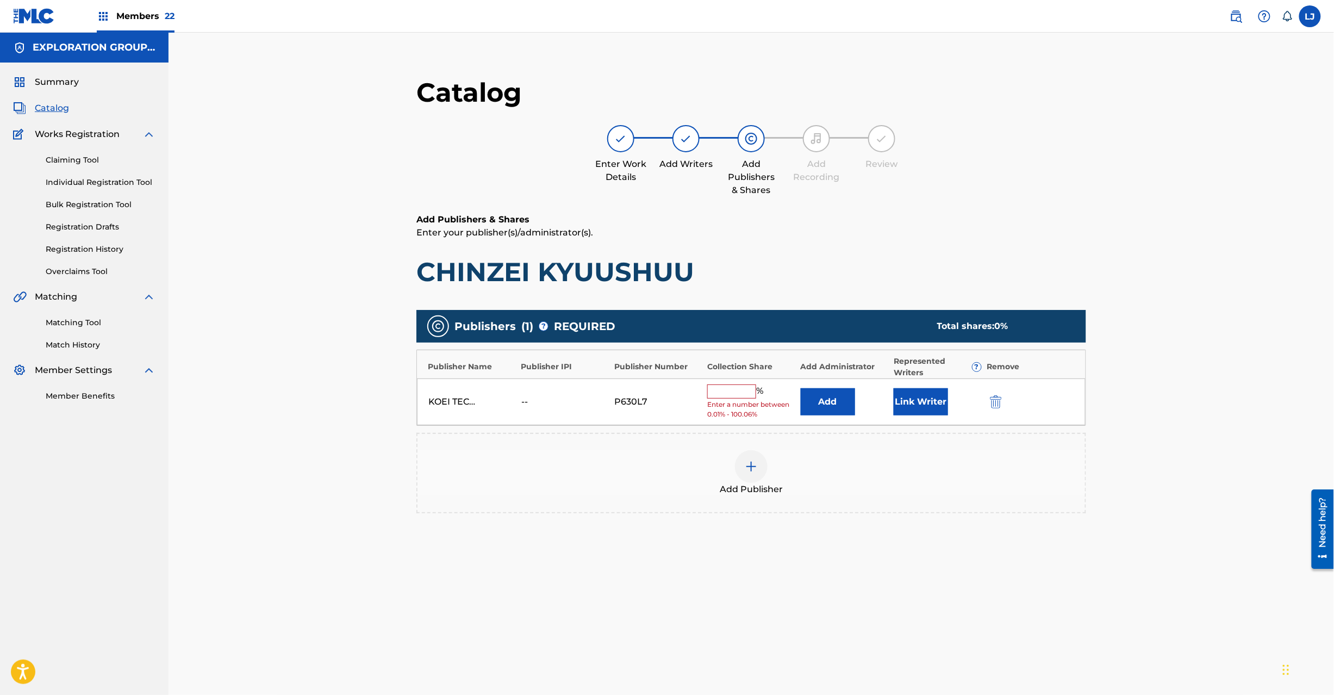
click at [816, 395] on button "Add" at bounding box center [828, 401] width 54 height 27
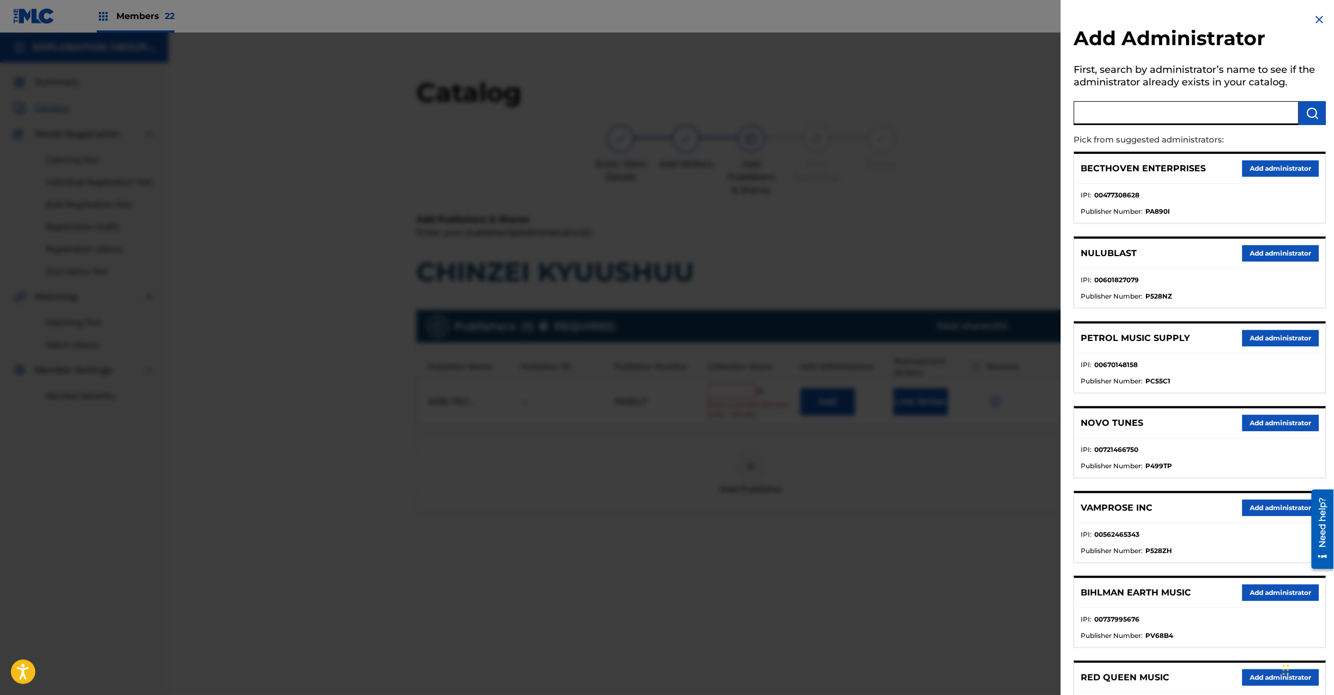
click at [1218, 115] on input "text" at bounding box center [1186, 113] width 225 height 24
paste input "Exploration Group LLC"
type input "Exploration Group LLC"
click at [1299, 114] on button "submit" at bounding box center [1312, 113] width 27 height 24
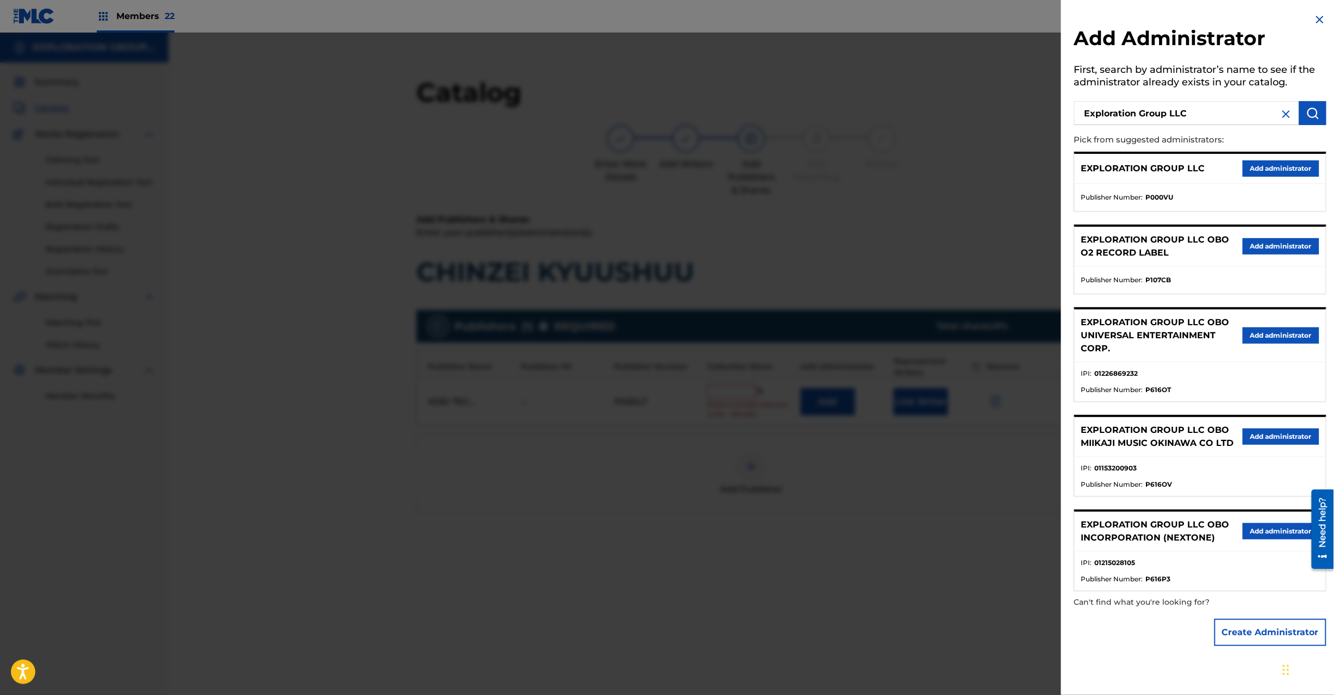
click at [1273, 169] on button "Add administrator" at bounding box center [1281, 168] width 77 height 16
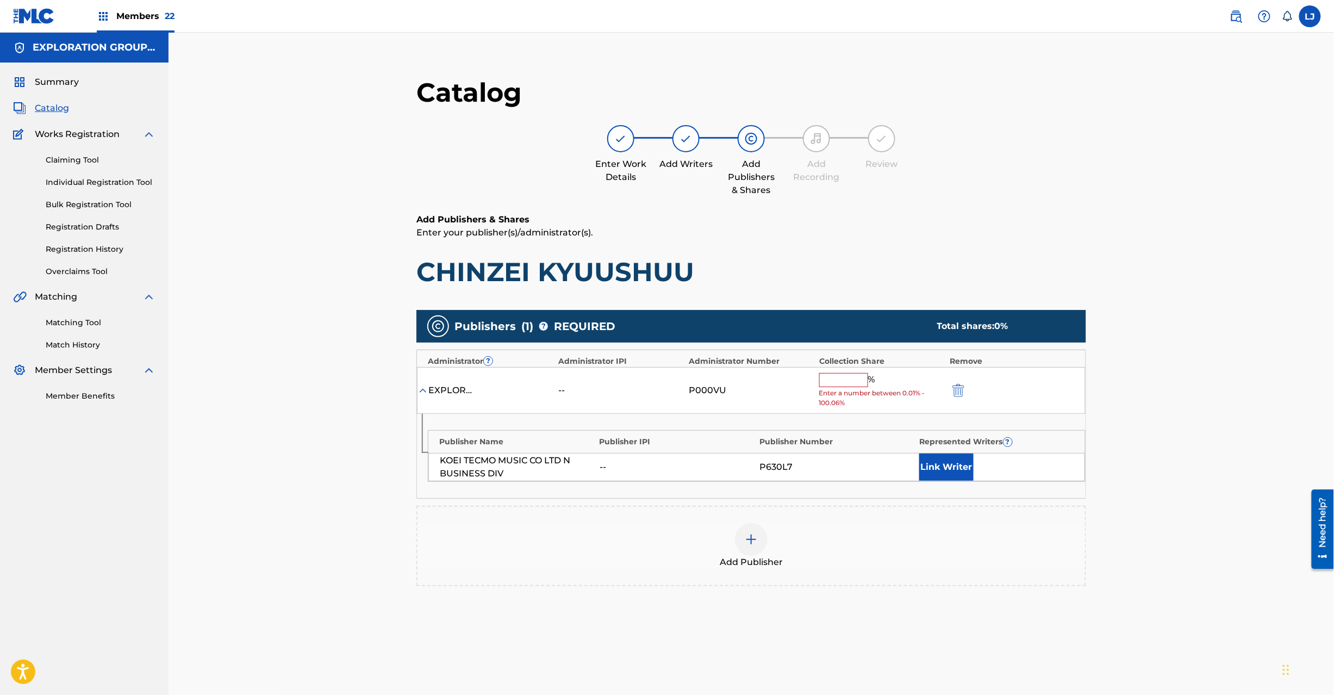
click at [849, 375] on input "text" at bounding box center [843, 380] width 49 height 14
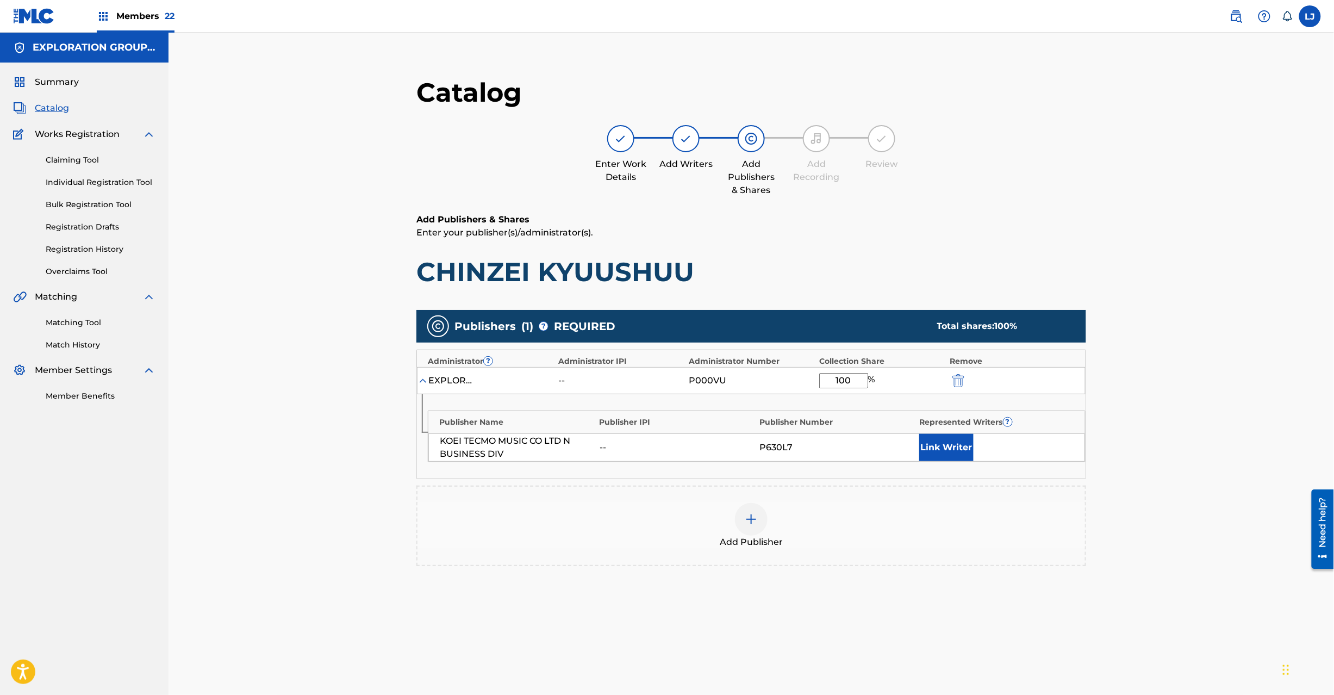
type input "100"
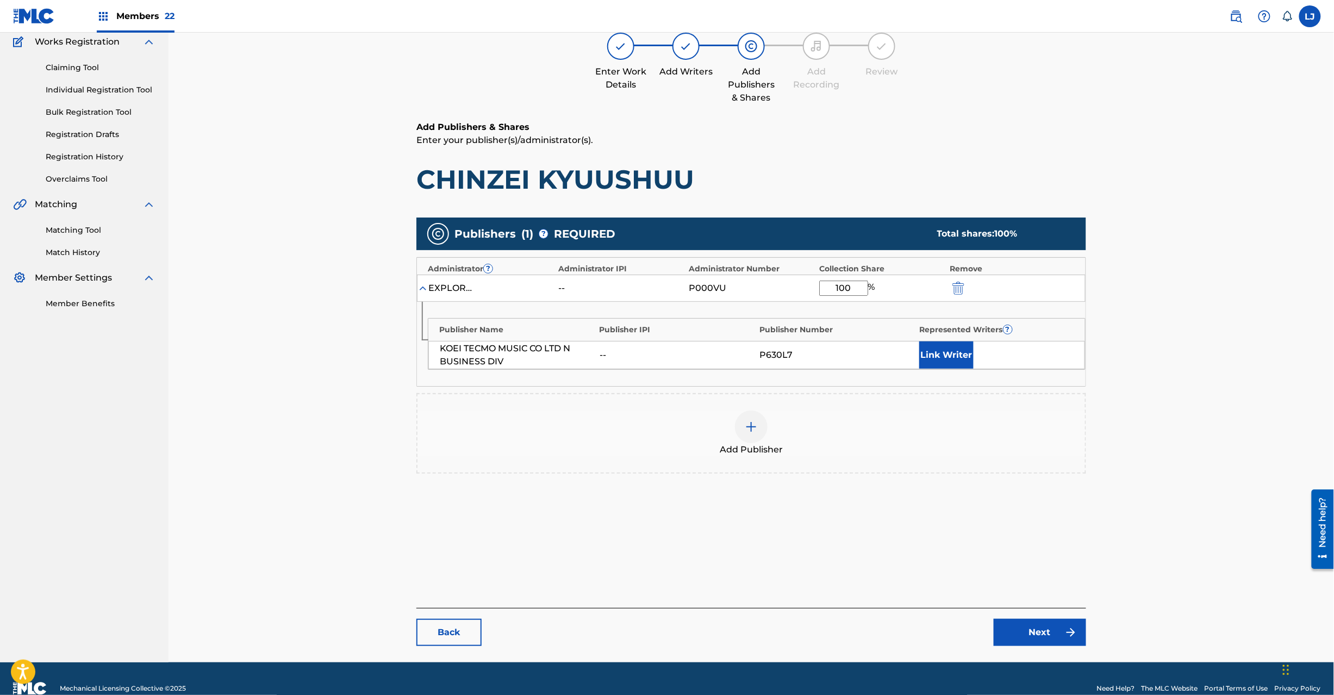
scroll to position [112, 0]
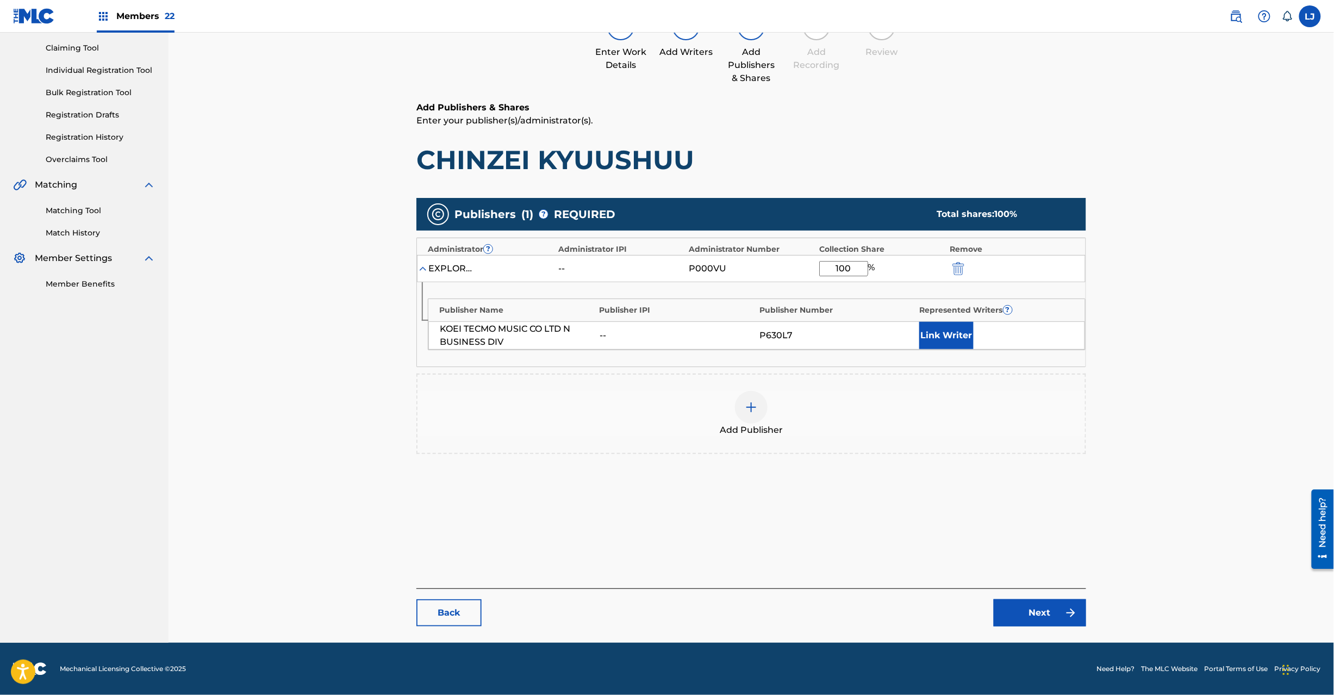
click at [1015, 613] on link "Next" at bounding box center [1040, 612] width 92 height 27
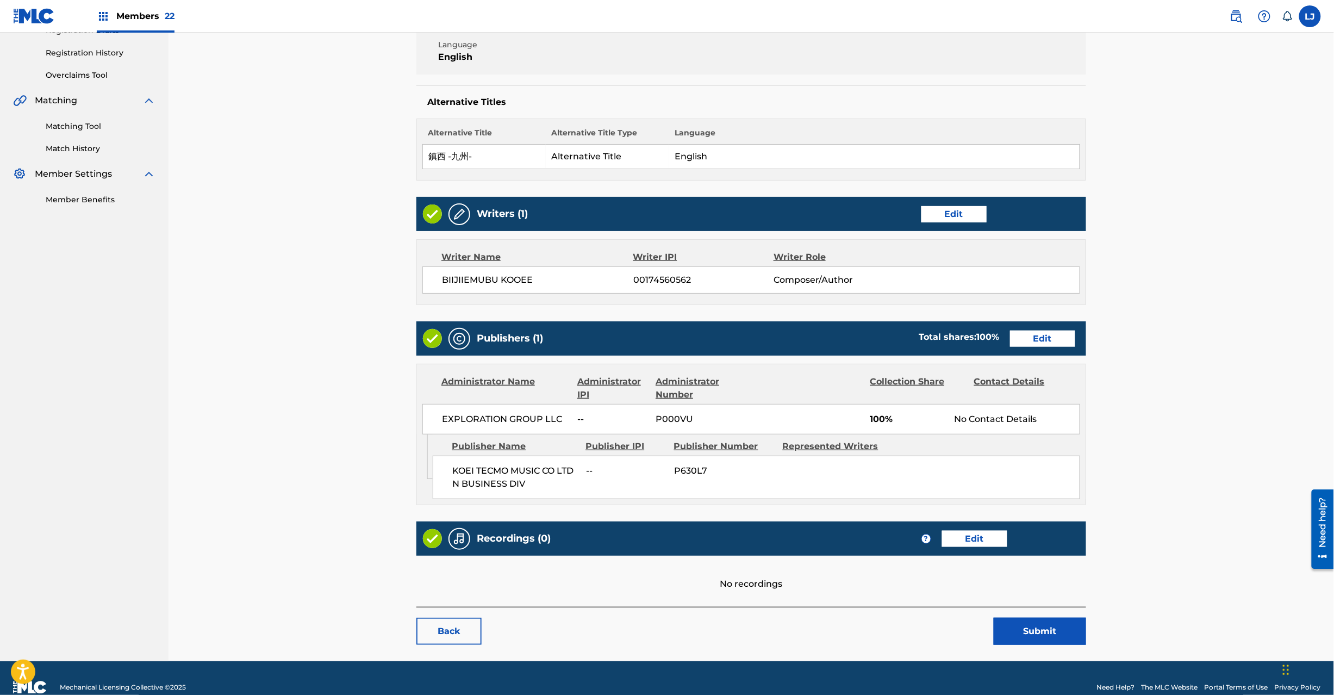
scroll to position [216, 0]
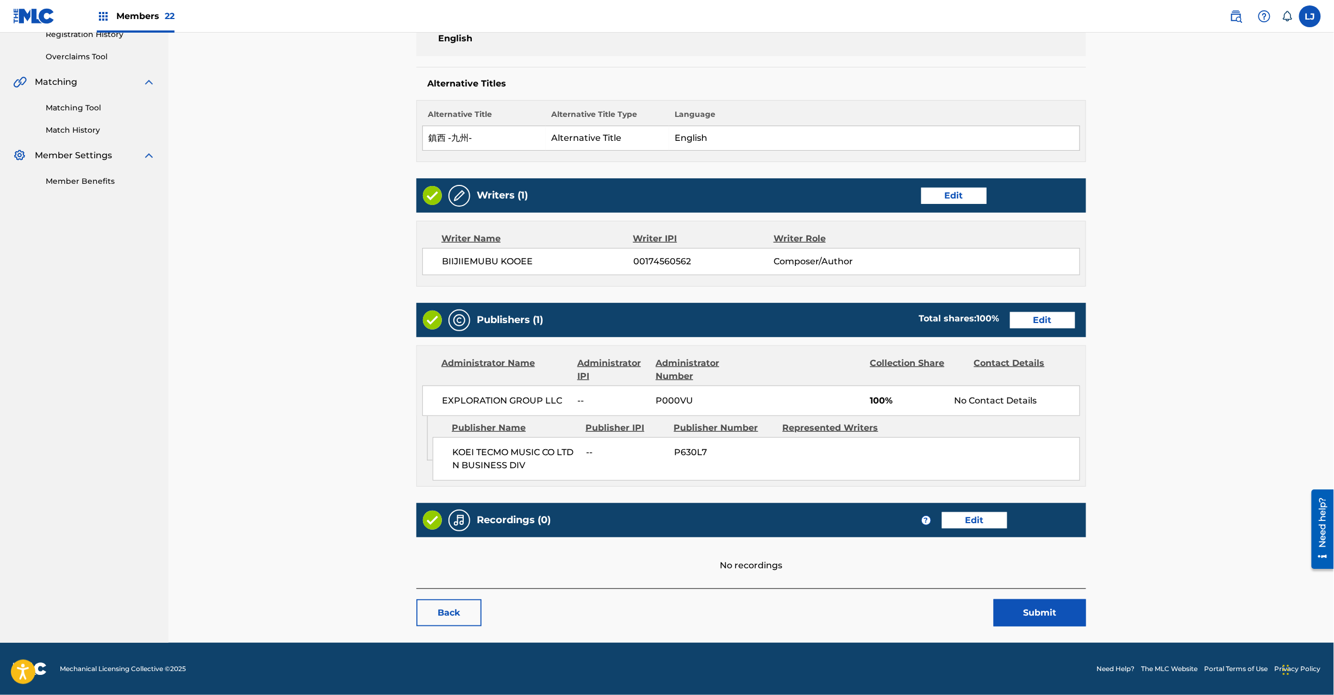
click at [1055, 609] on button "Submit" at bounding box center [1040, 612] width 92 height 27
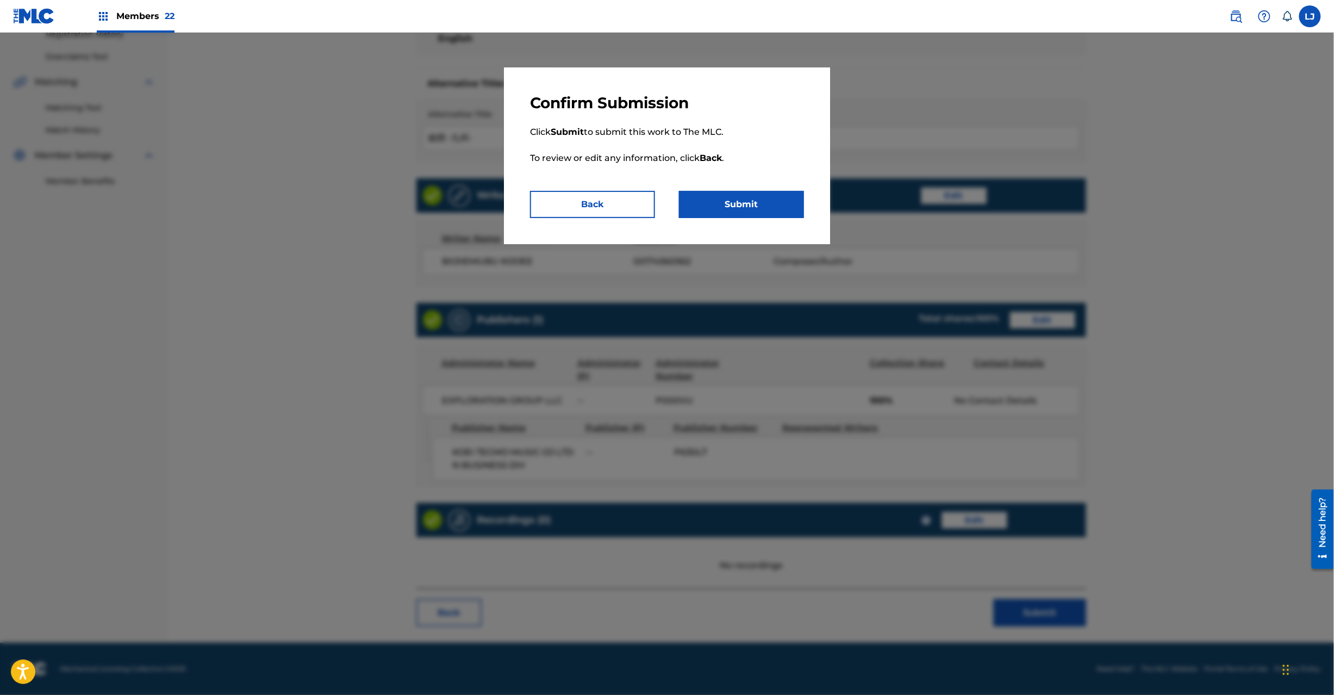
click at [725, 205] on button "Submit" at bounding box center [741, 204] width 125 height 27
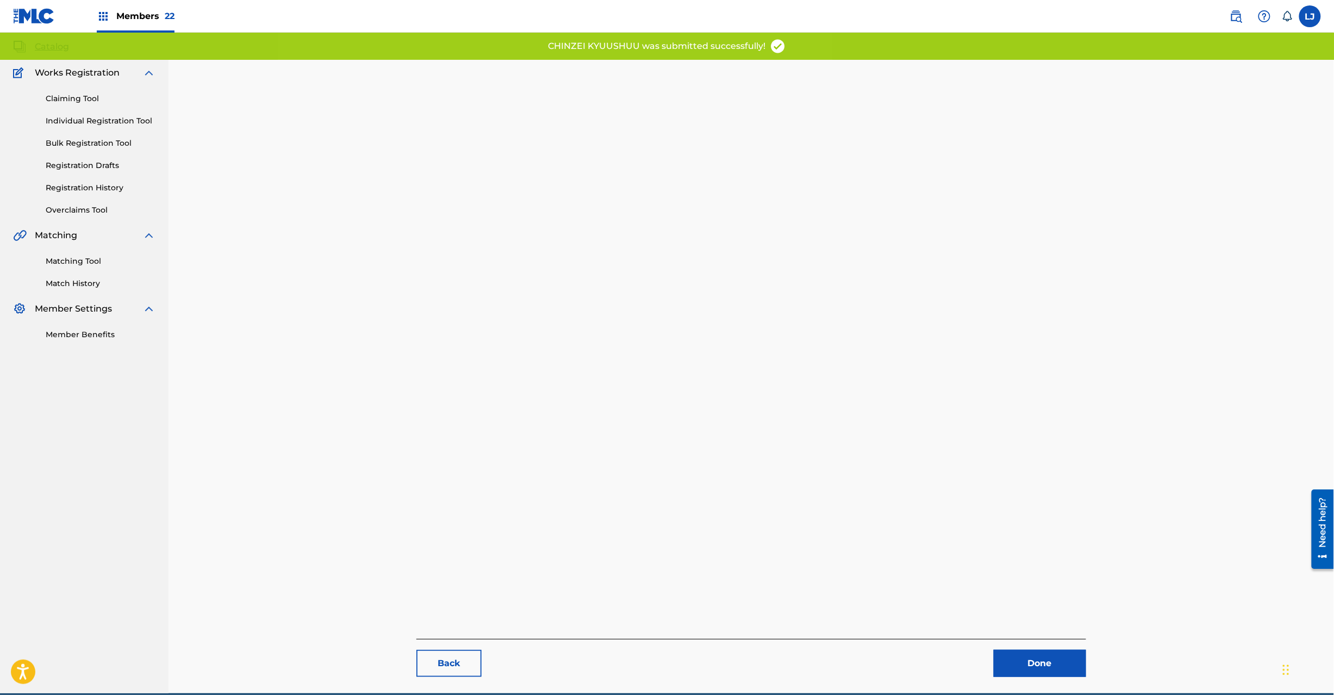
scroll to position [112, 0]
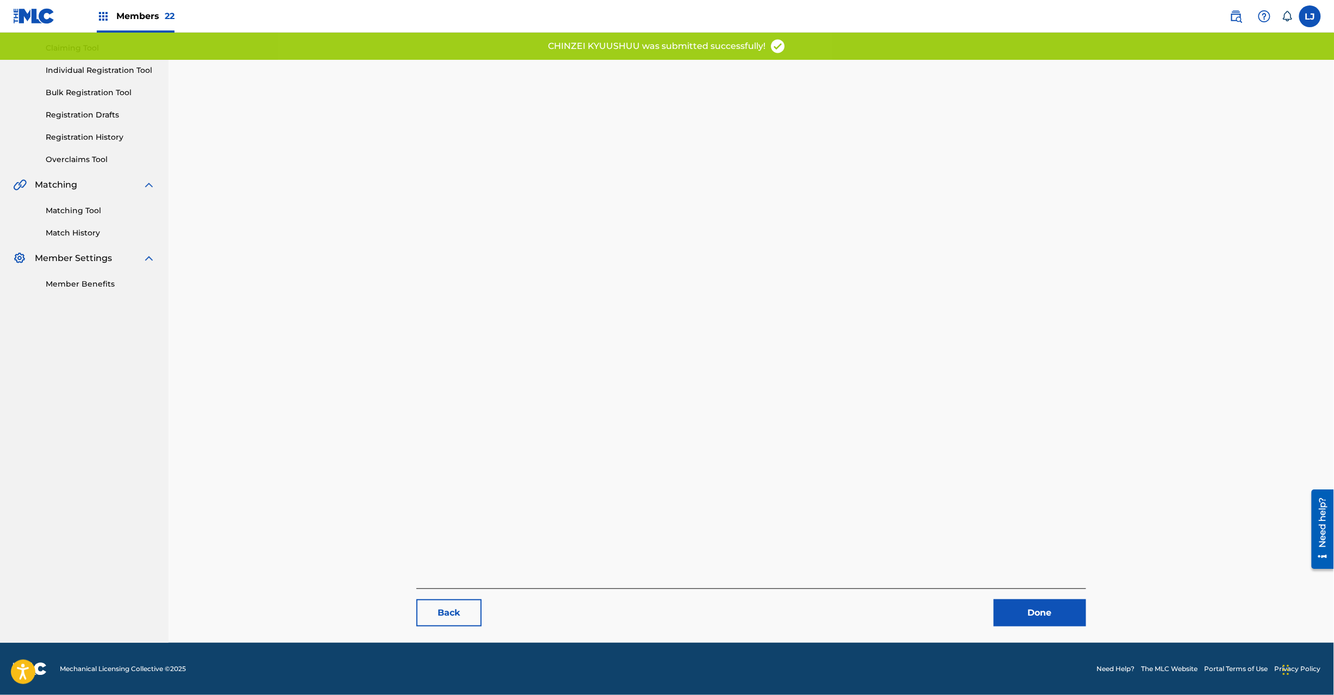
click at [1032, 619] on link "Done" at bounding box center [1040, 612] width 92 height 27
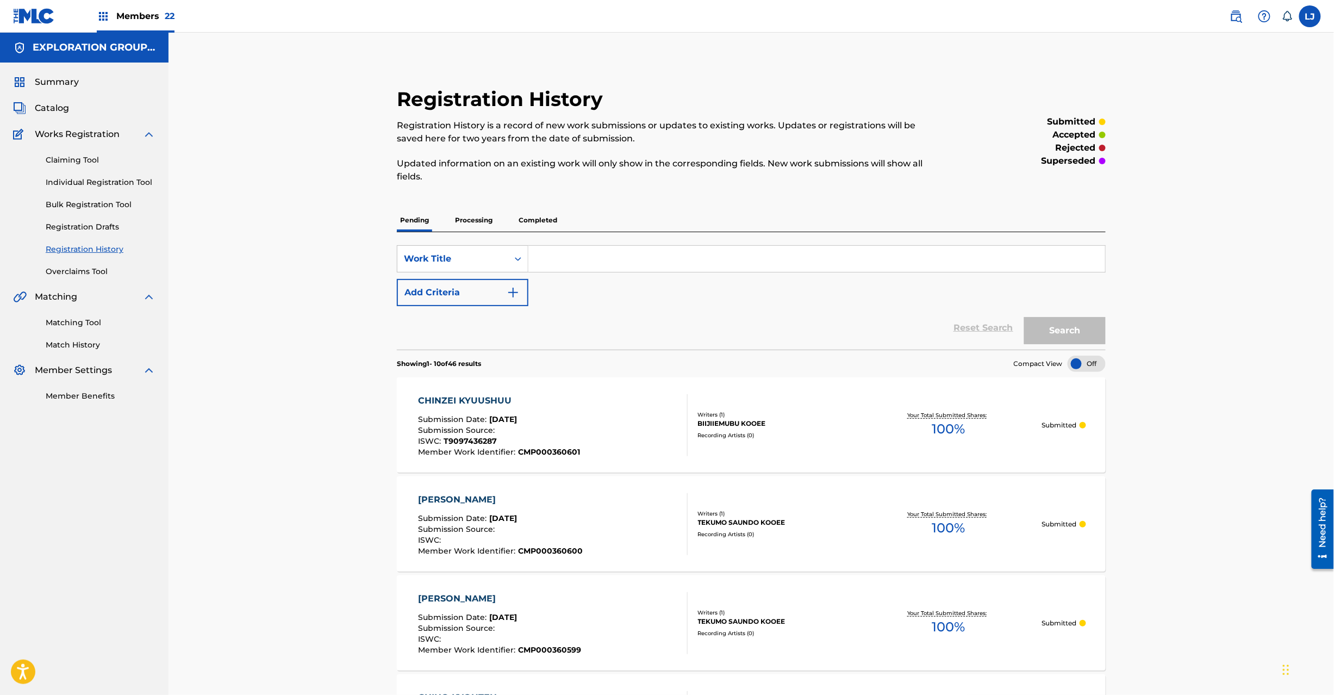
click at [52, 112] on span "Catalog" at bounding box center [52, 108] width 34 height 13
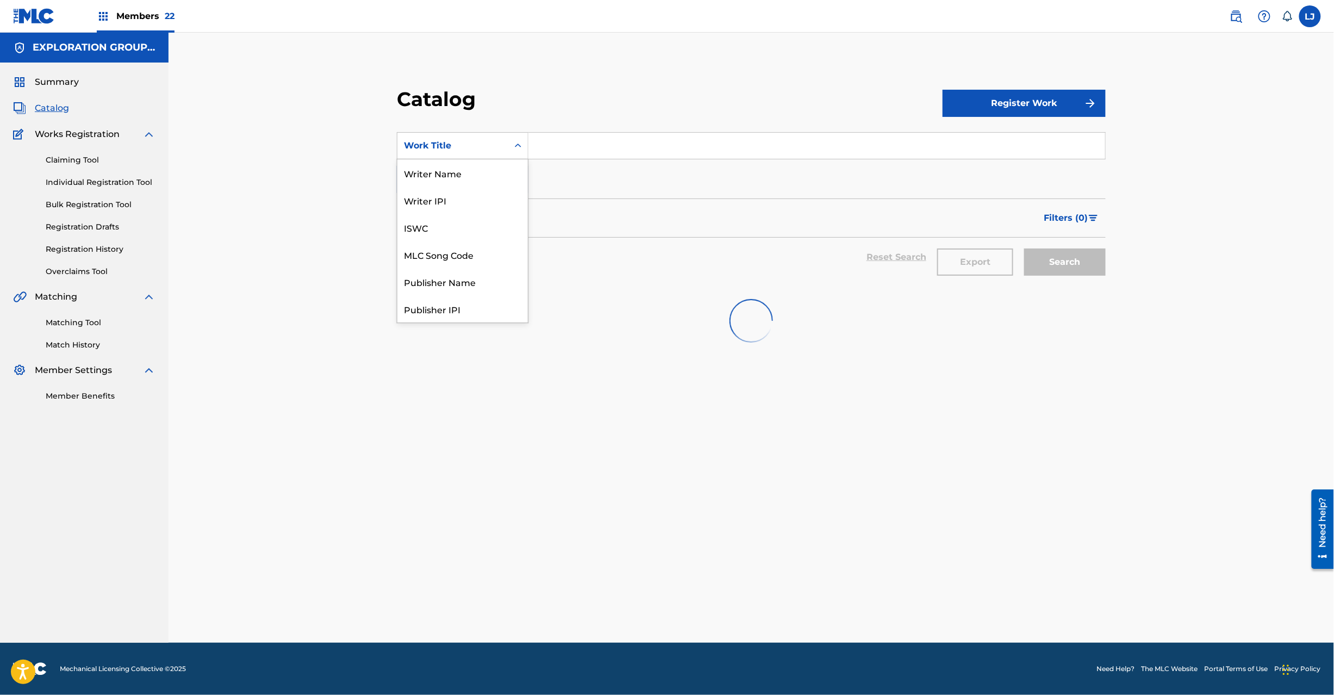
click at [468, 144] on div "Work Title" at bounding box center [453, 145] width 98 height 13
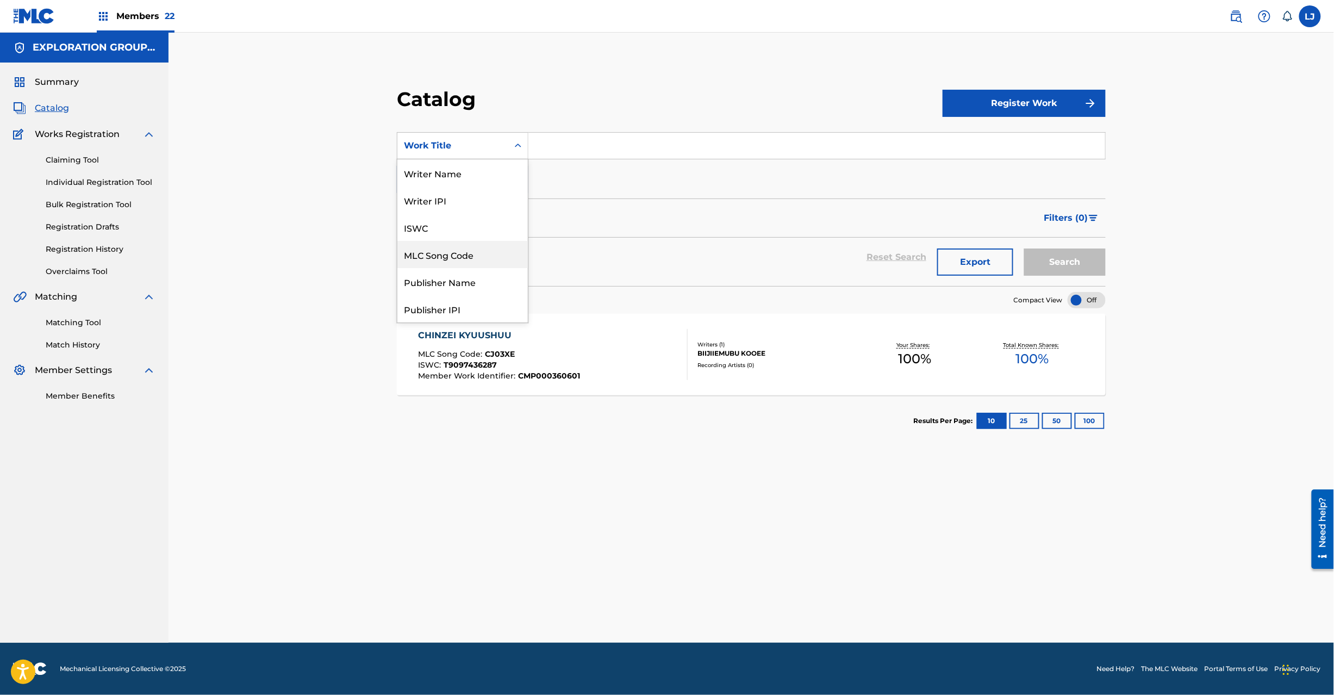
click at [464, 257] on div "MLC Song Code" at bounding box center [462, 254] width 130 height 27
click at [562, 148] on input "Search Form" at bounding box center [816, 146] width 577 height 26
paste input "CJ03XT"
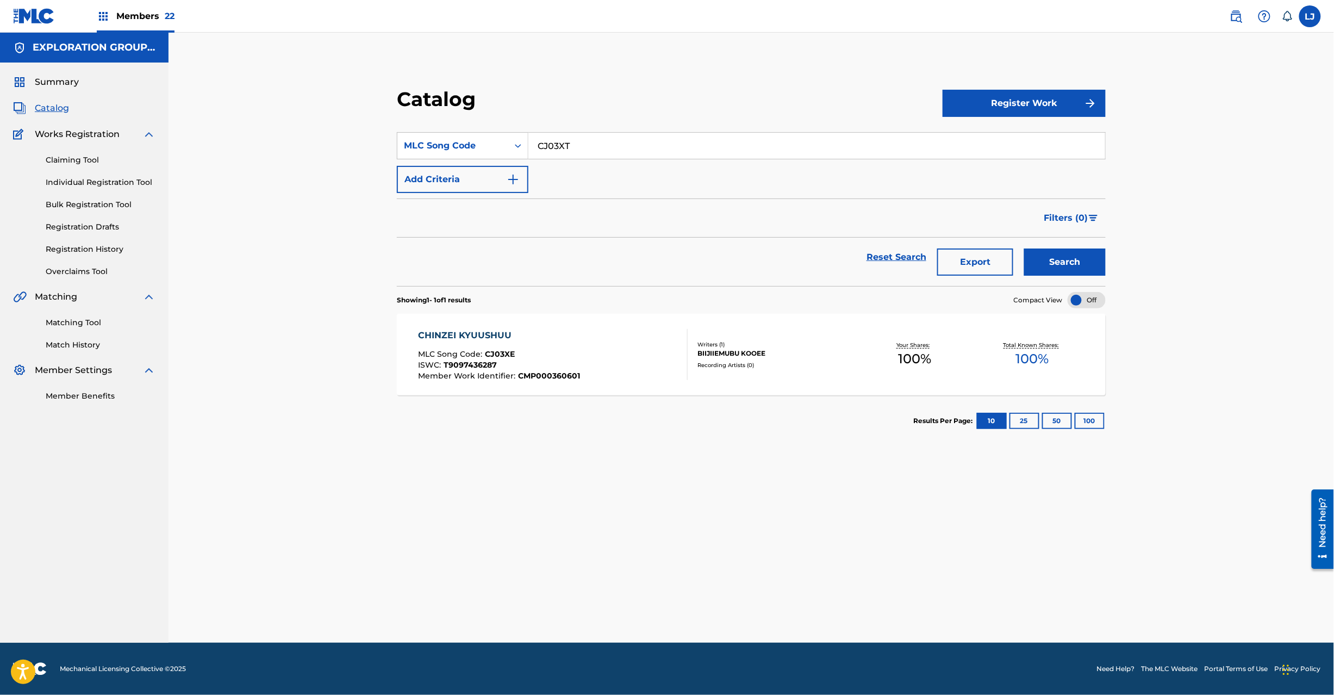
type input "CJ03XT"
click at [1032, 246] on div "Search" at bounding box center [1062, 257] width 87 height 39
click at [1045, 257] on button "Search" at bounding box center [1065, 261] width 82 height 27
click at [647, 354] on div "CHIO KOETE MLC Song Code : CJ03XT ISWC : T9223595128 Member Work Identifier : C…" at bounding box center [553, 354] width 270 height 51
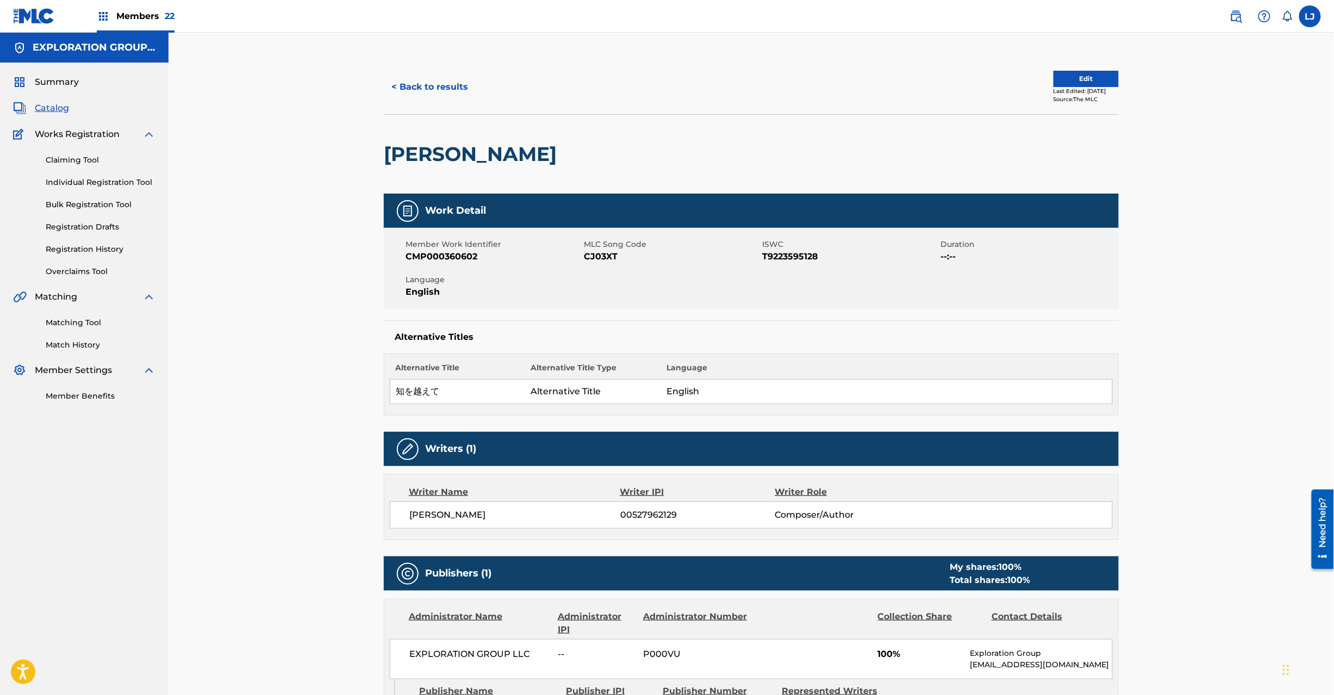
click at [1081, 88] on div "Last Edited: [DATE]" at bounding box center [1086, 91] width 65 height 8
click at [1097, 77] on button "Edit" at bounding box center [1086, 79] width 65 height 16
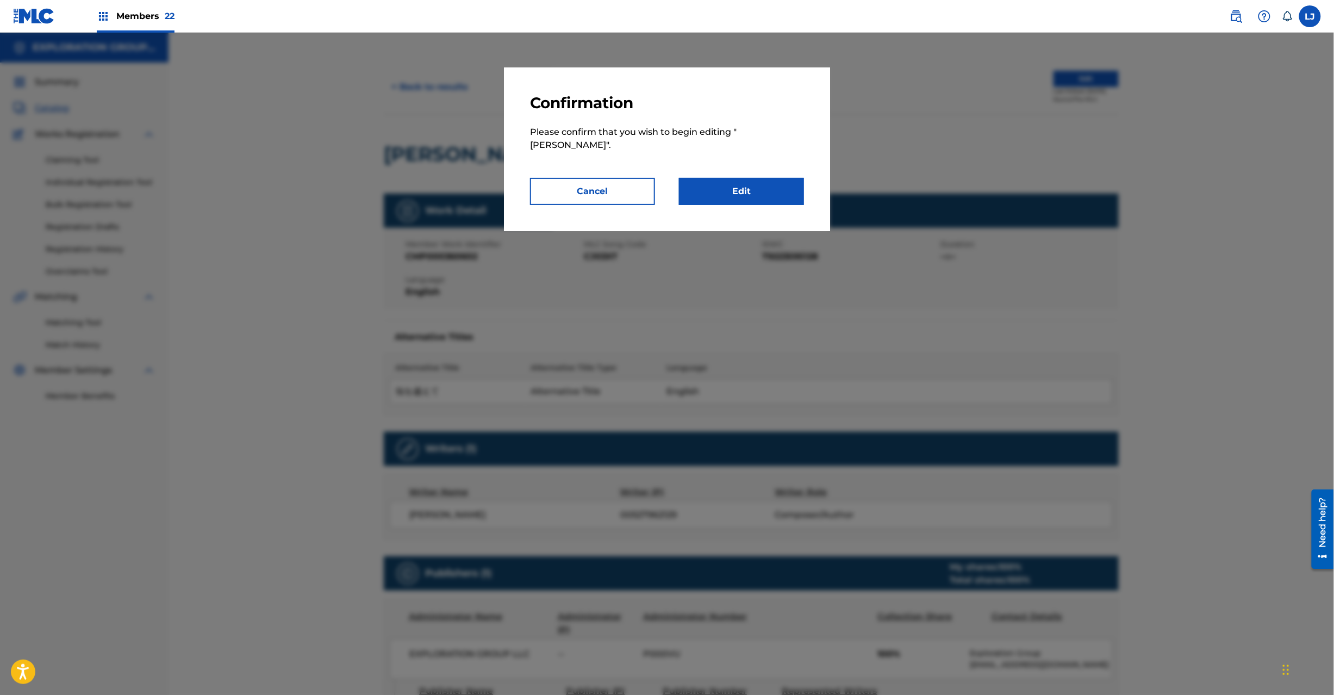
click at [757, 178] on link "Edit" at bounding box center [741, 191] width 125 height 27
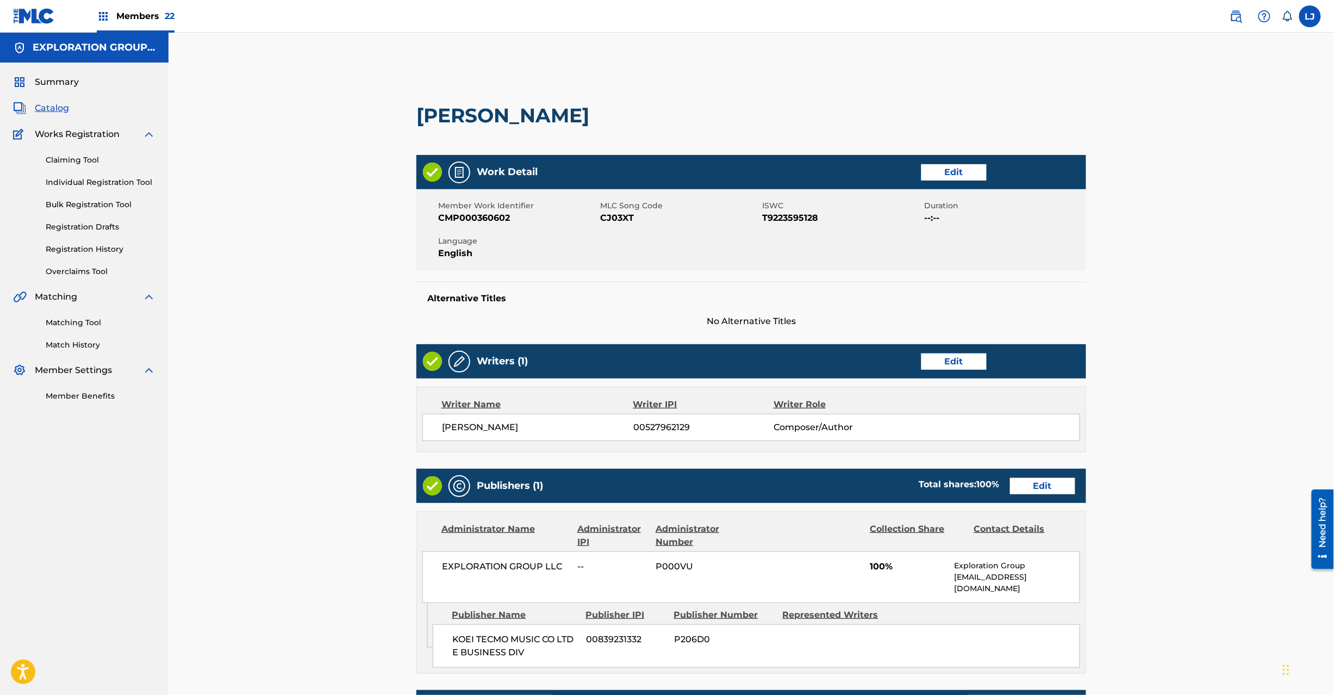
click at [1053, 484] on link "Edit" at bounding box center [1042, 486] width 65 height 16
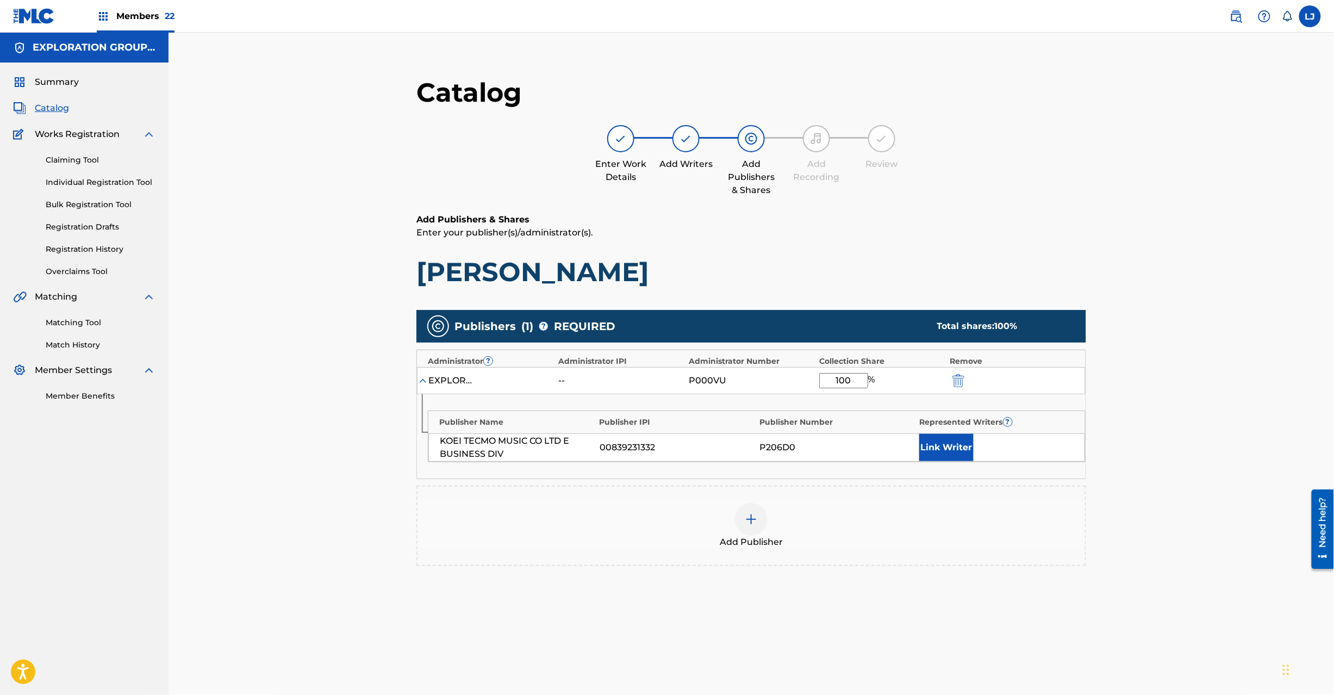
click at [953, 383] on img "submit" at bounding box center [959, 380] width 12 height 13
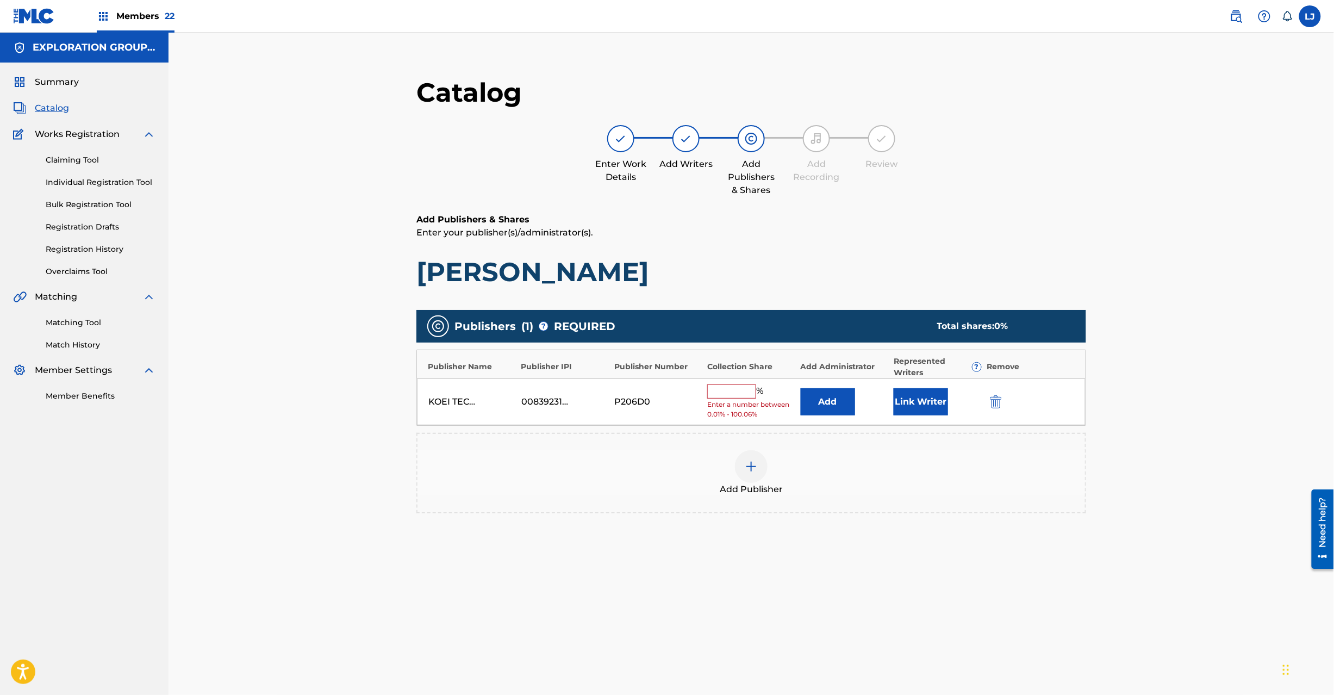
click at [1001, 409] on div "KOEI TECMO MUSIC CO LTD E BUSINESS DIV 00839231332 P206D0 % Enter a number betw…" at bounding box center [751, 401] width 669 height 47
click at [1008, 399] on div at bounding box center [1011, 401] width 49 height 13
click at [993, 399] on img "submit" at bounding box center [996, 401] width 12 height 13
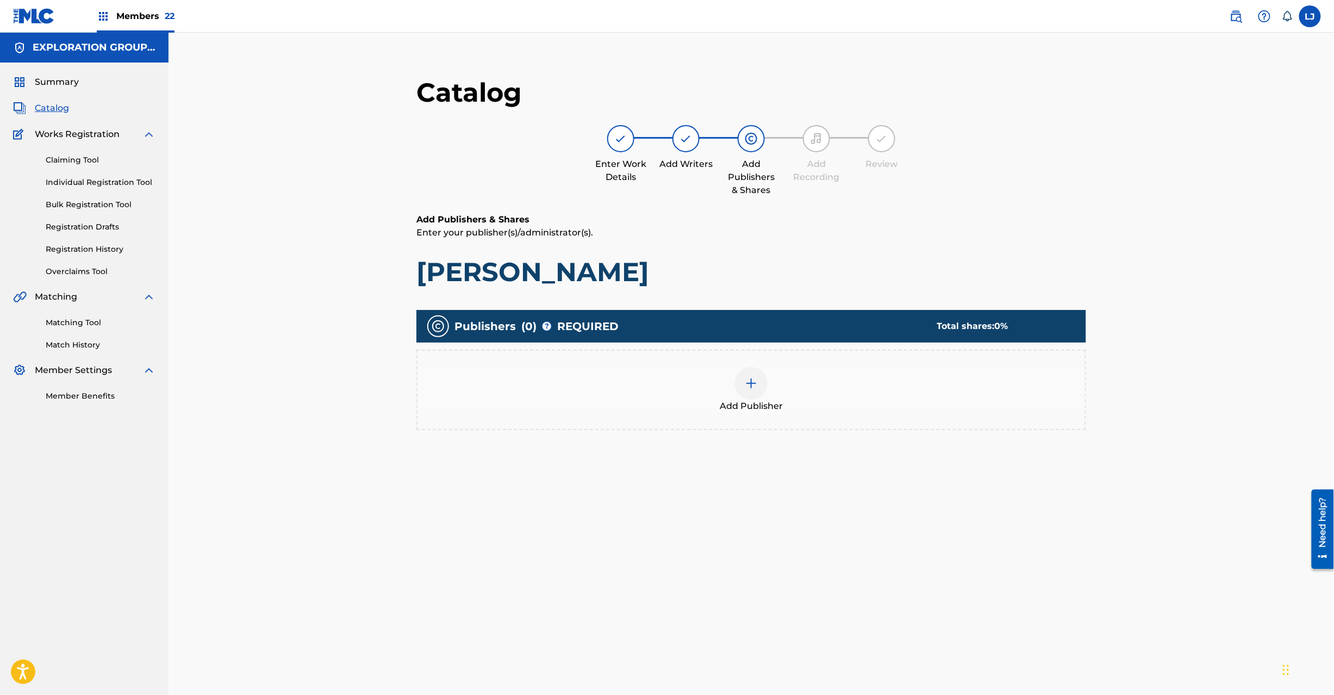
click at [737, 383] on div at bounding box center [751, 383] width 33 height 33
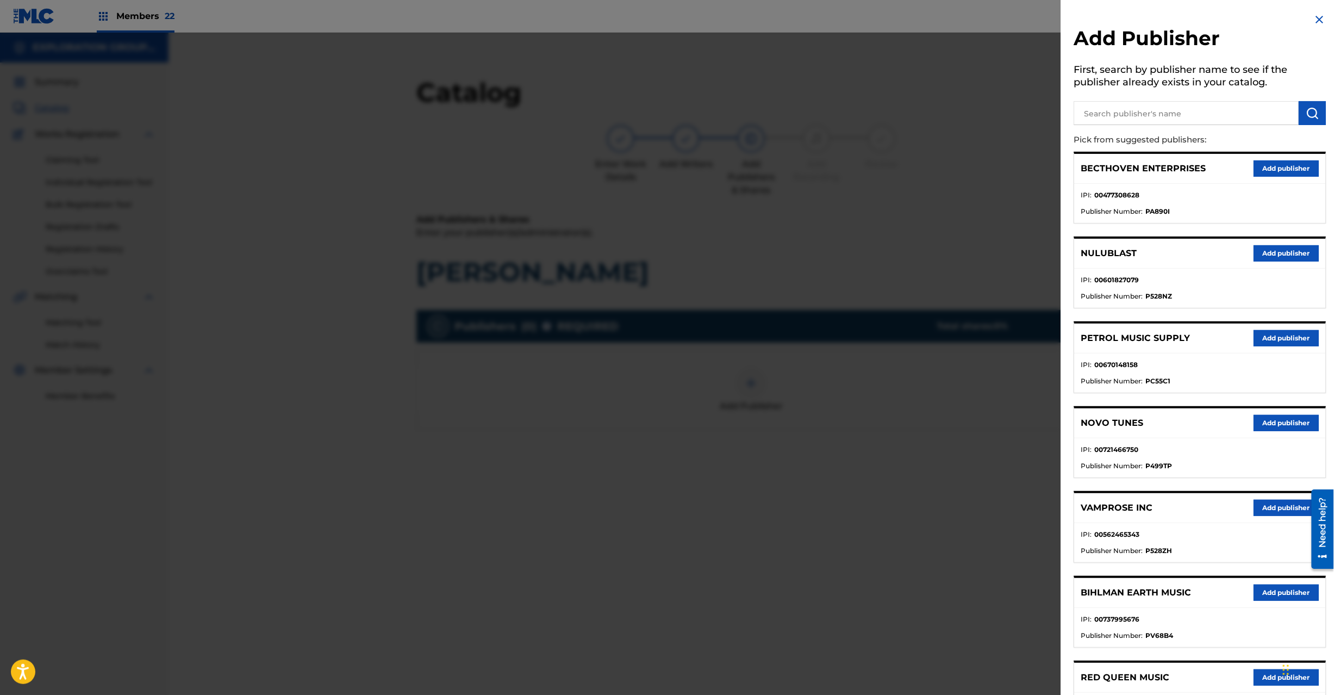
click at [1180, 124] on input "text" at bounding box center [1186, 113] width 225 height 24
paste input "Koei Tecmo Music Co Ltd N Business Div"
type input "Koei Tecmo Music Co Ltd N Business Div"
click at [1315, 122] on button "submit" at bounding box center [1312, 113] width 27 height 24
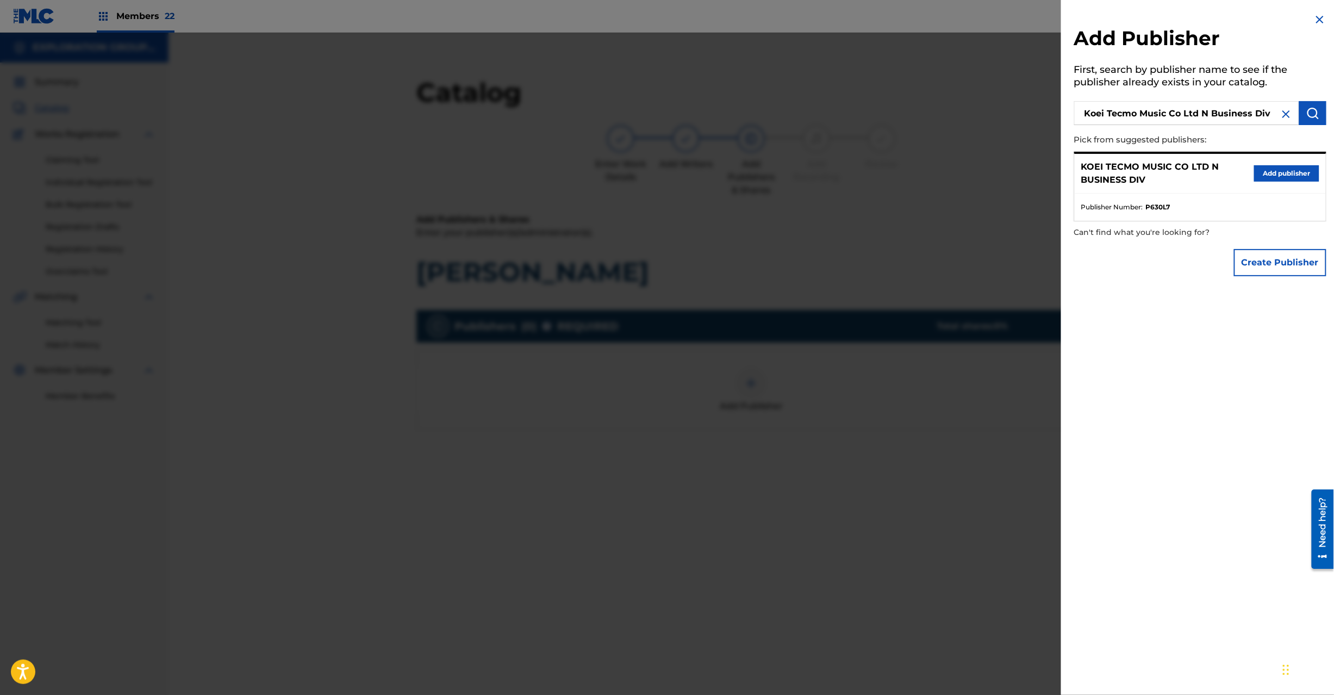
click at [1278, 173] on button "Add publisher" at bounding box center [1286, 173] width 65 height 16
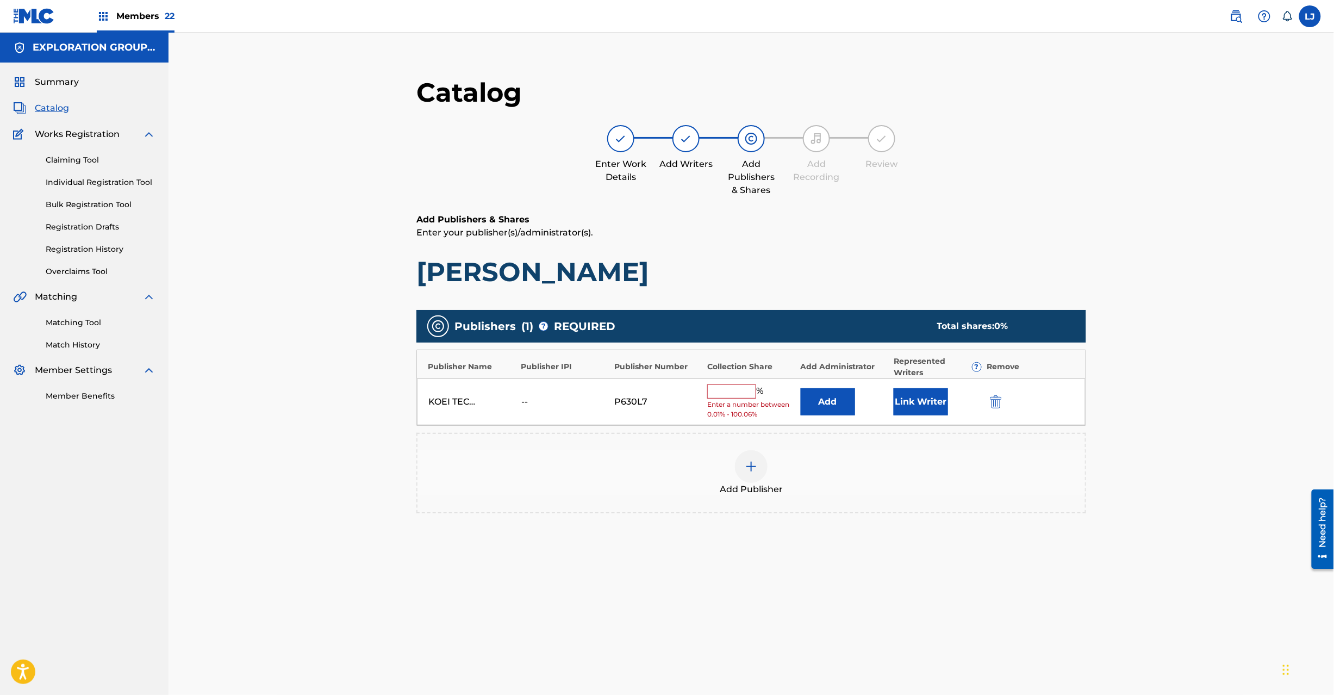
click at [842, 394] on button "Add" at bounding box center [828, 401] width 54 height 27
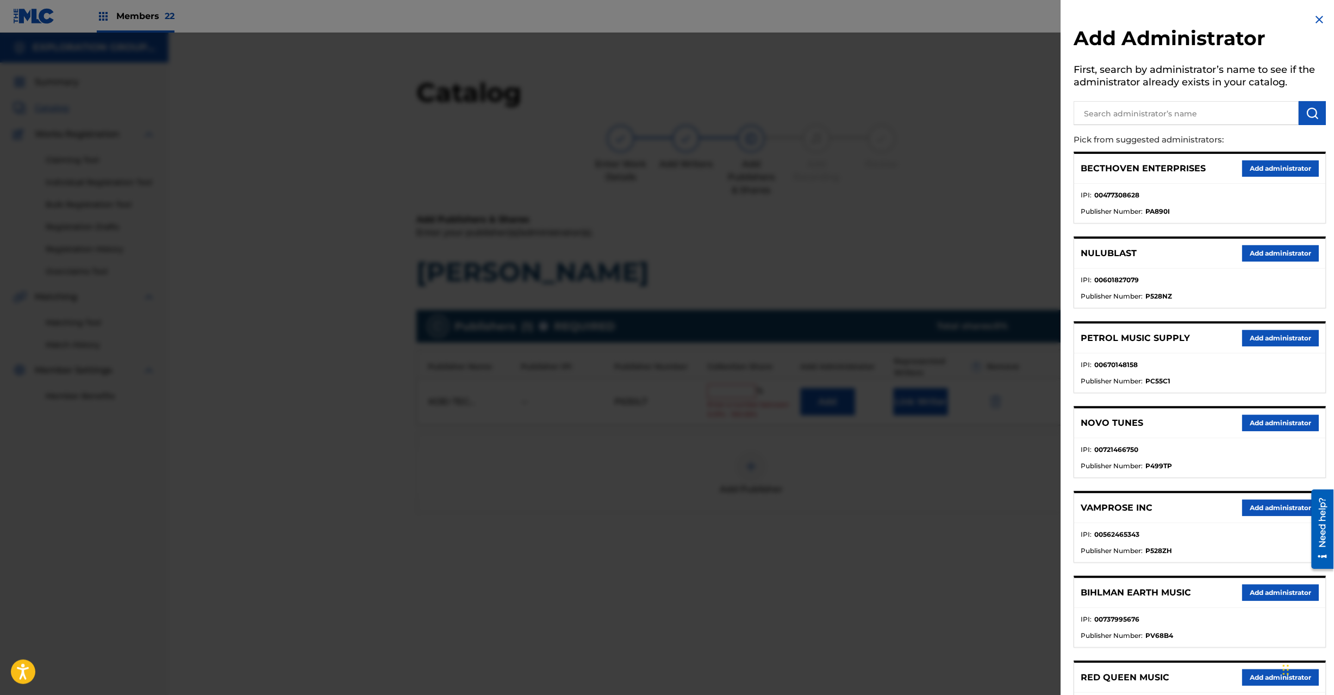
click at [1154, 116] on input "text" at bounding box center [1186, 113] width 225 height 24
paste input "Exploration Group LLC"
type input "Exploration Group LLC"
click at [1312, 116] on img "submit" at bounding box center [1312, 113] width 13 height 13
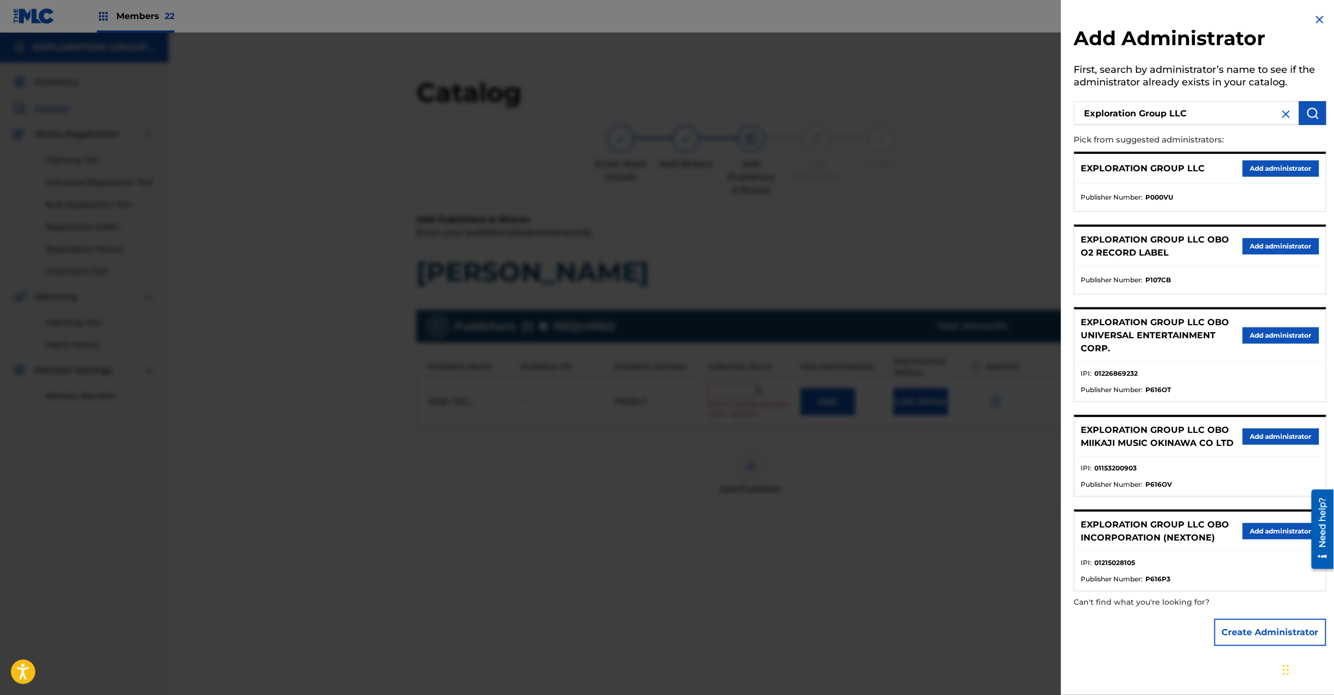
click at [1271, 161] on button "Add administrator" at bounding box center [1281, 168] width 77 height 16
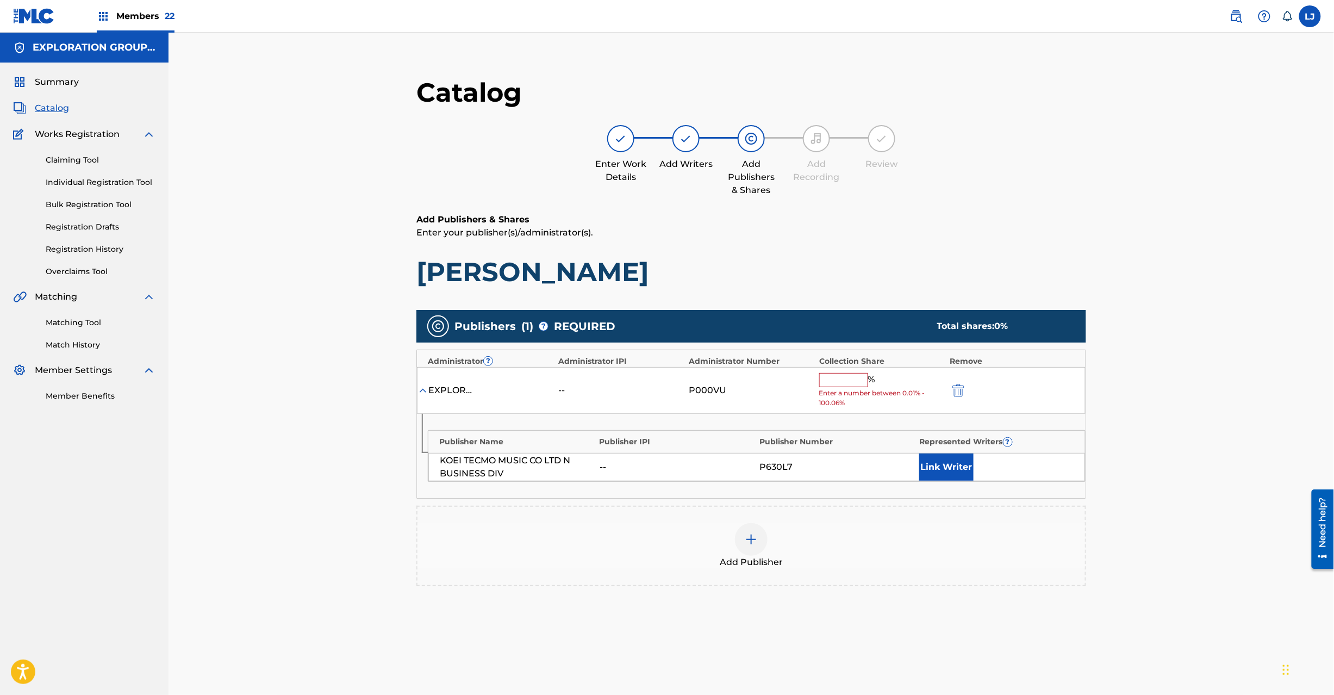
click at [855, 379] on input "text" at bounding box center [843, 380] width 49 height 14
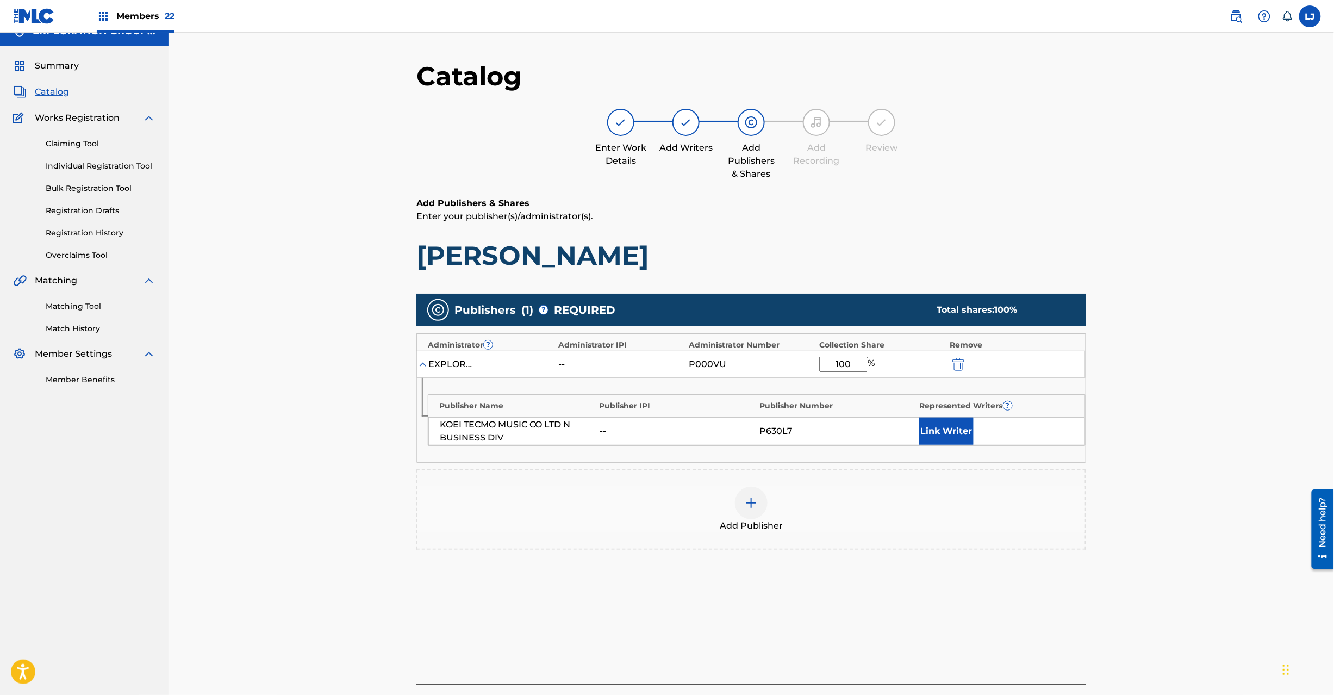
scroll to position [112, 0]
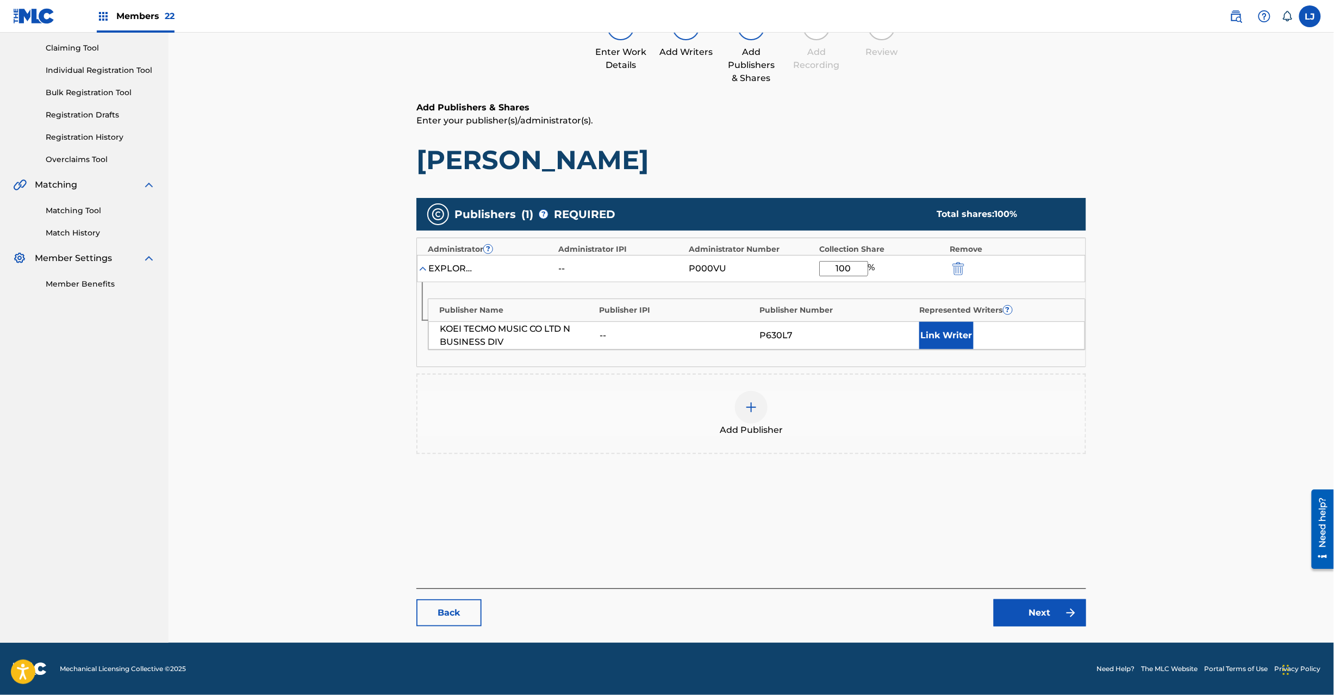
type input "100"
click at [1034, 592] on div "Back Next" at bounding box center [751, 607] width 670 height 38
click at [1034, 599] on link "Next" at bounding box center [1040, 612] width 92 height 27
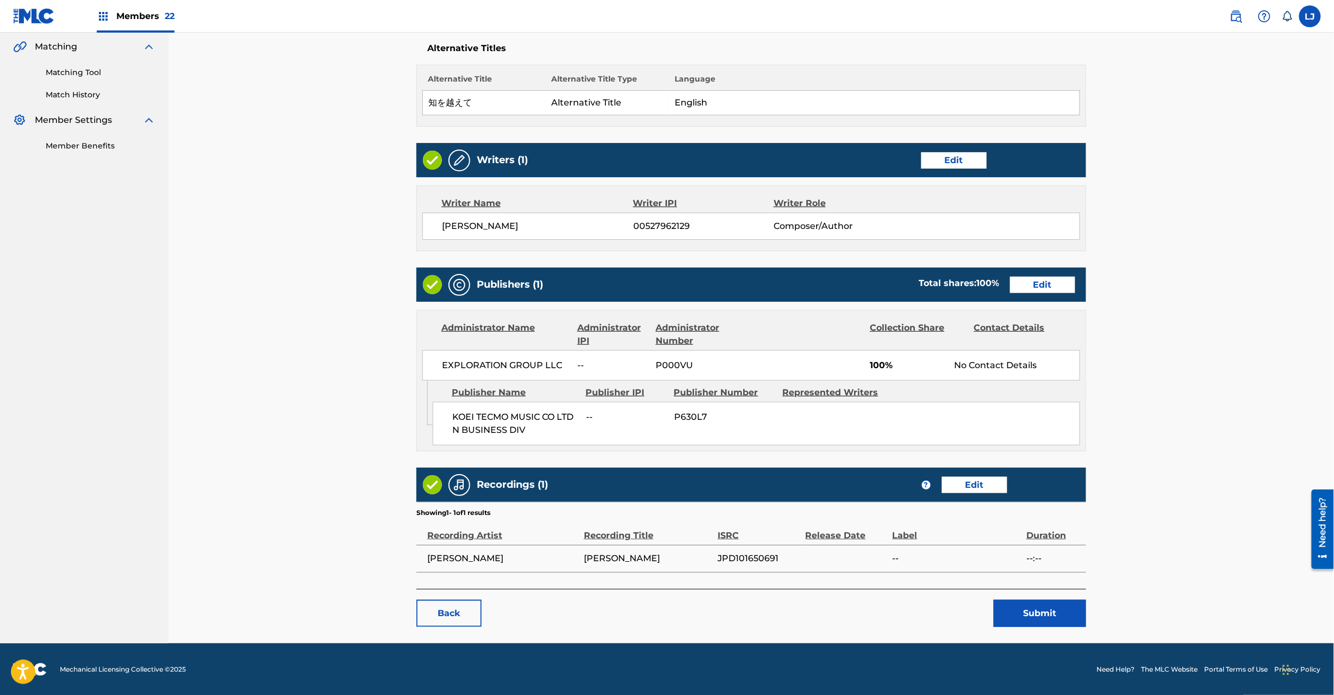
scroll to position [253, 0]
click at [1029, 614] on button "Submit" at bounding box center [1040, 612] width 92 height 27
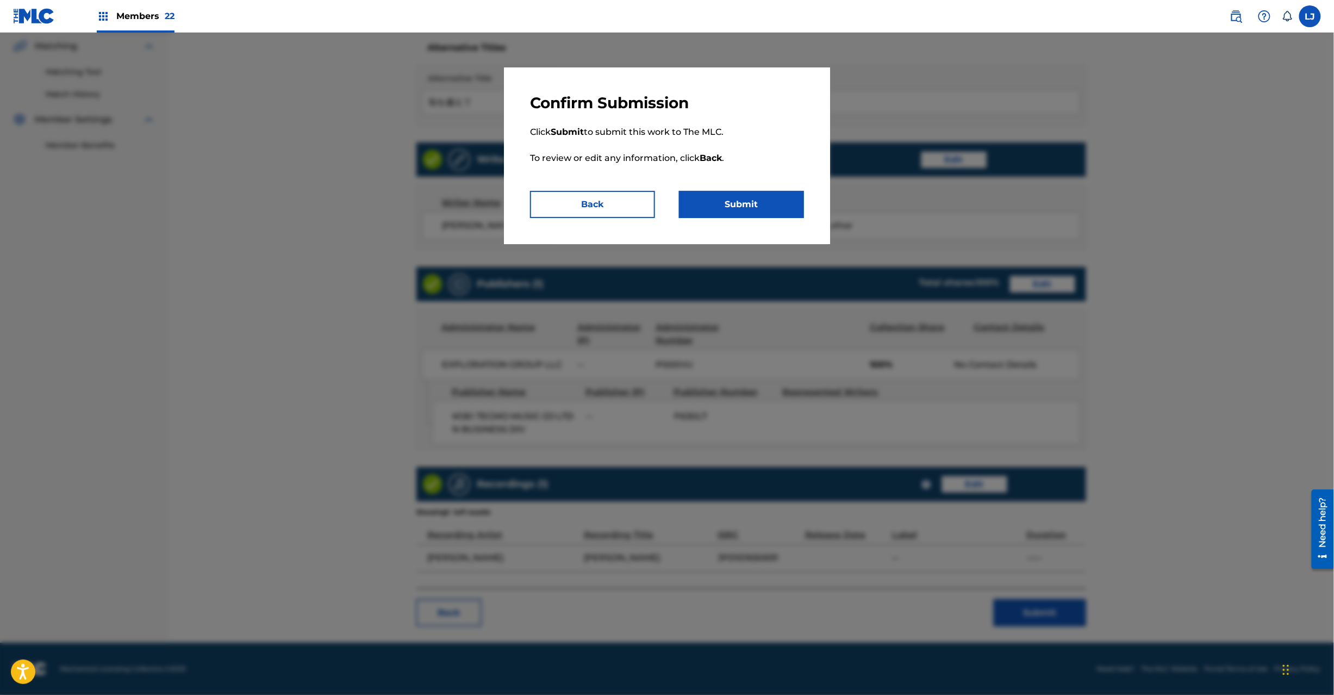
click at [773, 198] on button "Submit" at bounding box center [741, 204] width 125 height 27
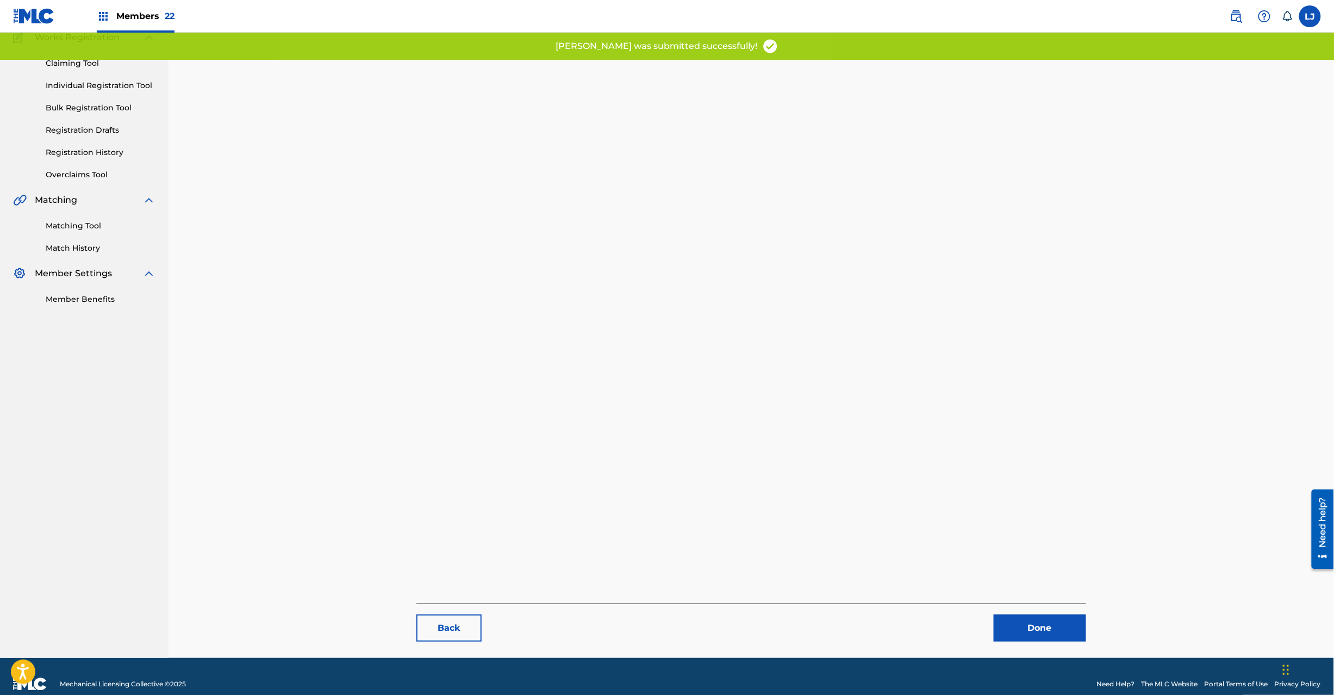
scroll to position [112, 0]
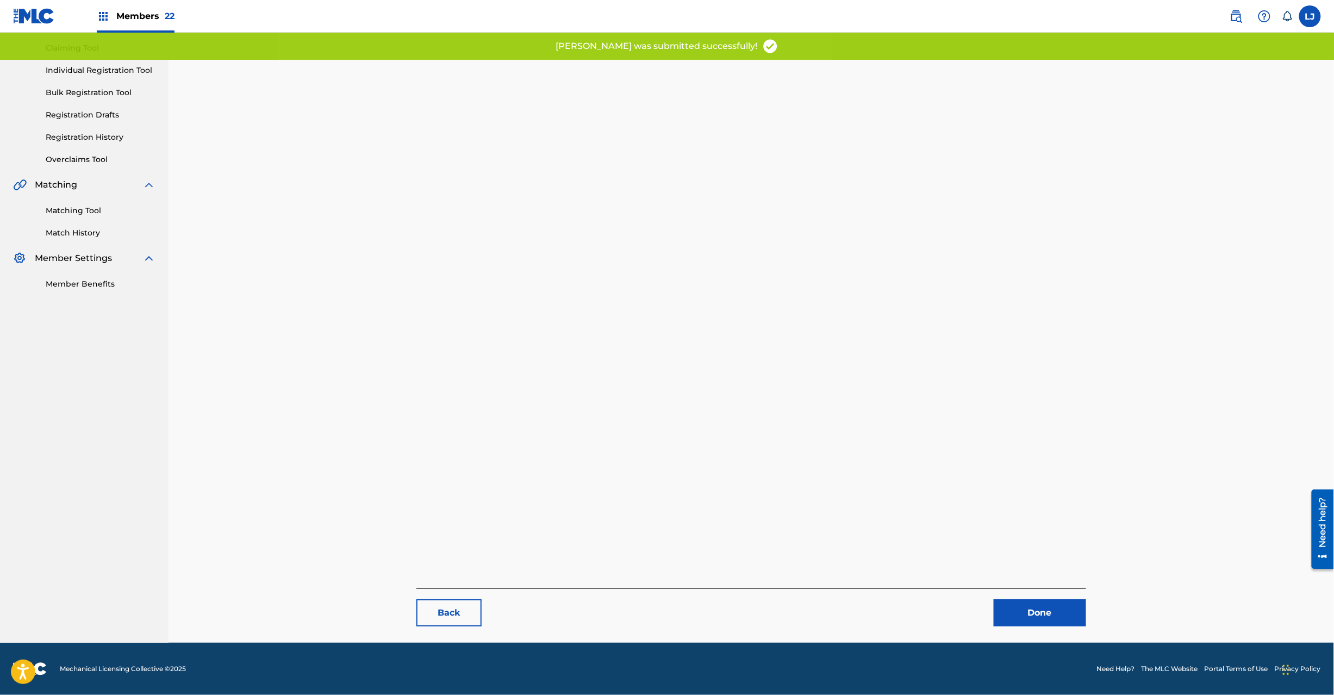
click at [1081, 609] on link "Done" at bounding box center [1040, 612] width 92 height 27
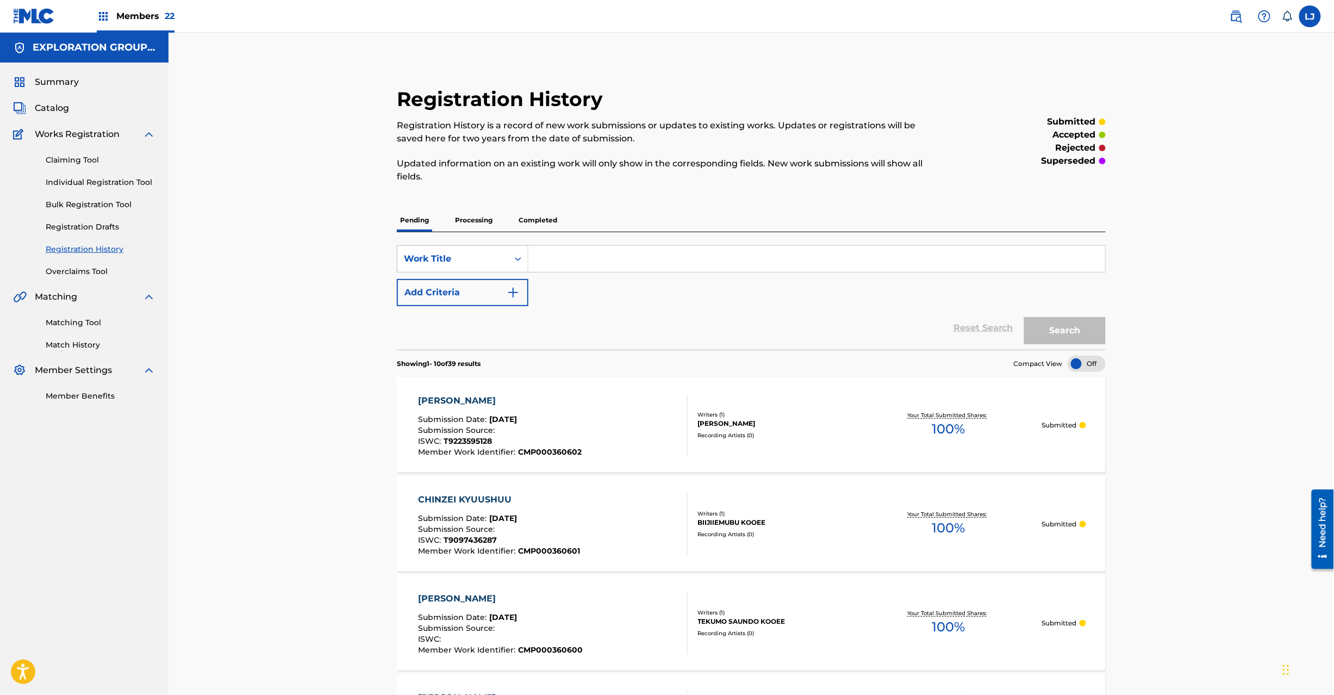
click at [60, 113] on span "Catalog" at bounding box center [52, 108] width 34 height 13
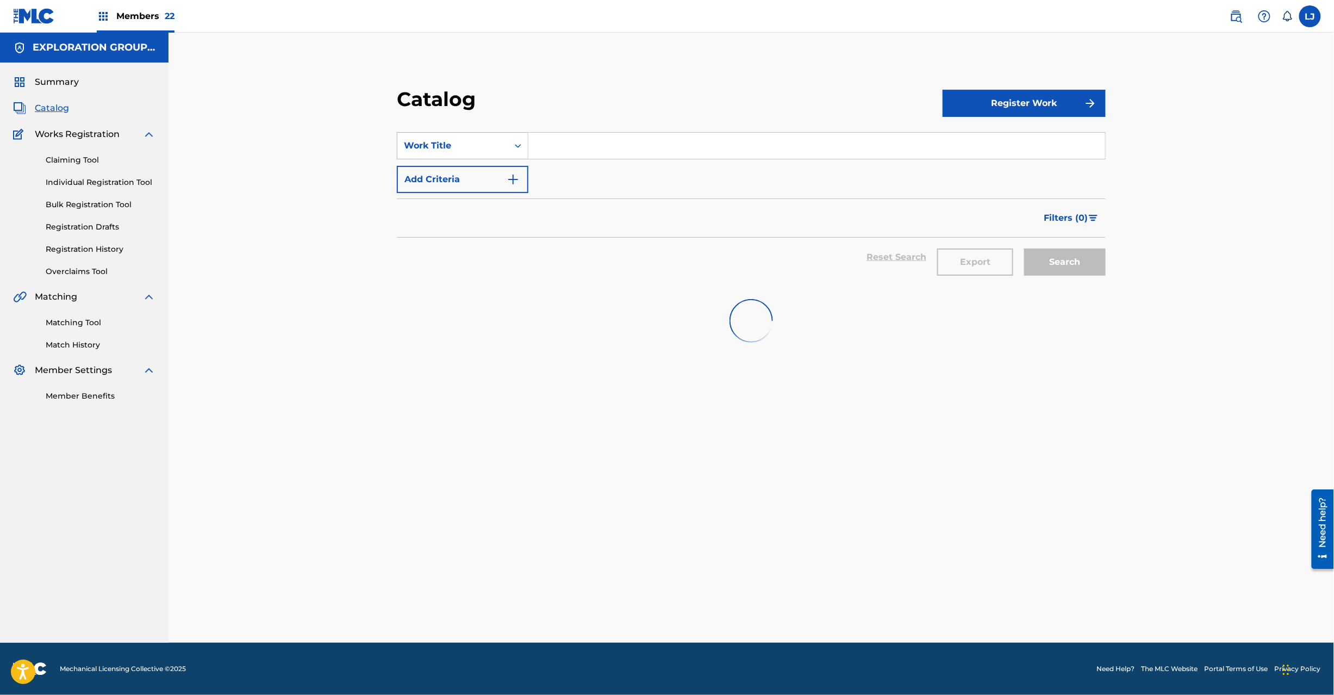
click at [477, 145] on div "Work Title" at bounding box center [453, 145] width 98 height 13
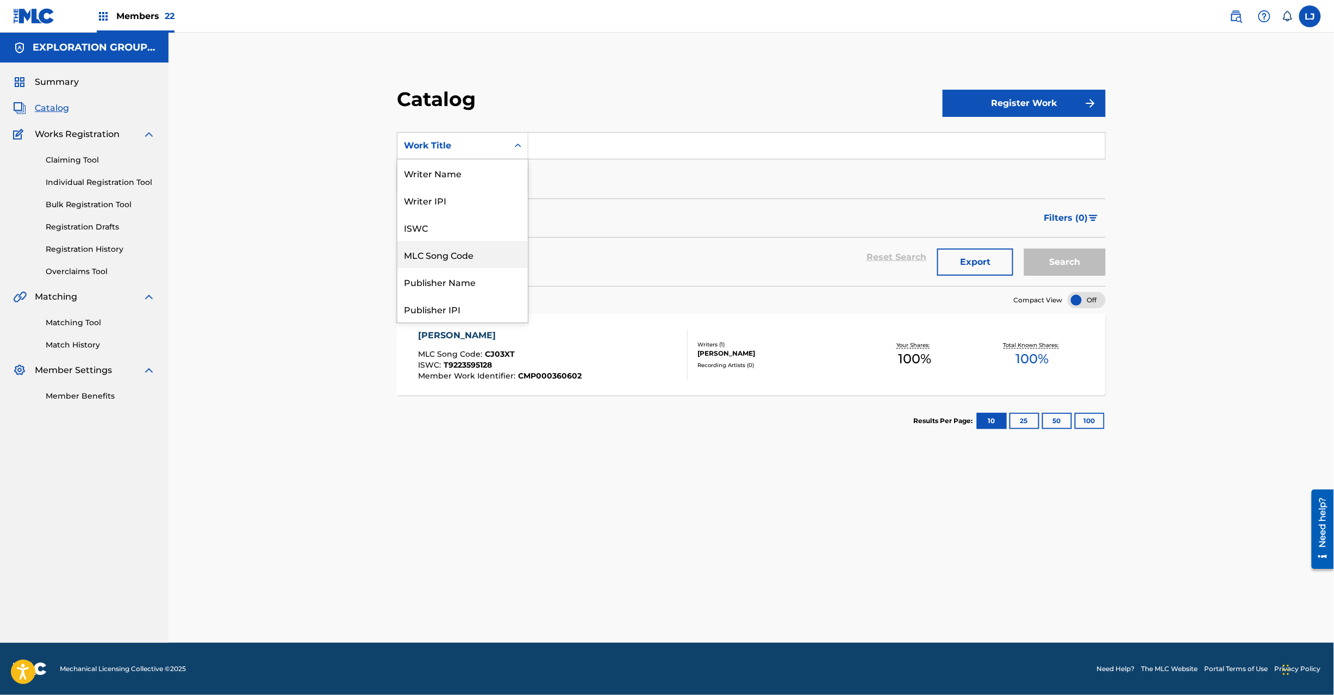
click at [451, 259] on div "MLC Song Code" at bounding box center [462, 254] width 130 height 27
click at [562, 149] on input "Search Form" at bounding box center [816, 146] width 577 height 26
paste input "CJ03X3"
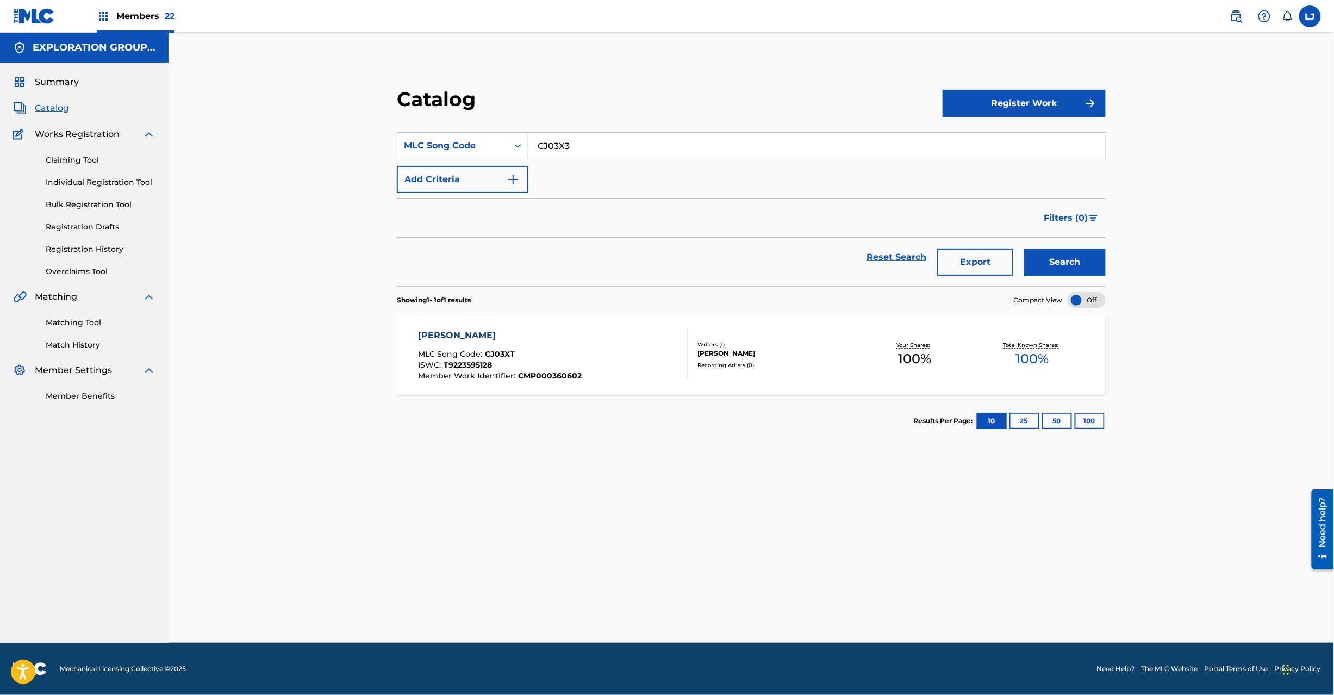
type input "CJ03X3"
click at [1036, 257] on button "Search" at bounding box center [1065, 261] width 82 height 27
click at [744, 345] on div "Writers ( 1 )" at bounding box center [777, 344] width 158 height 8
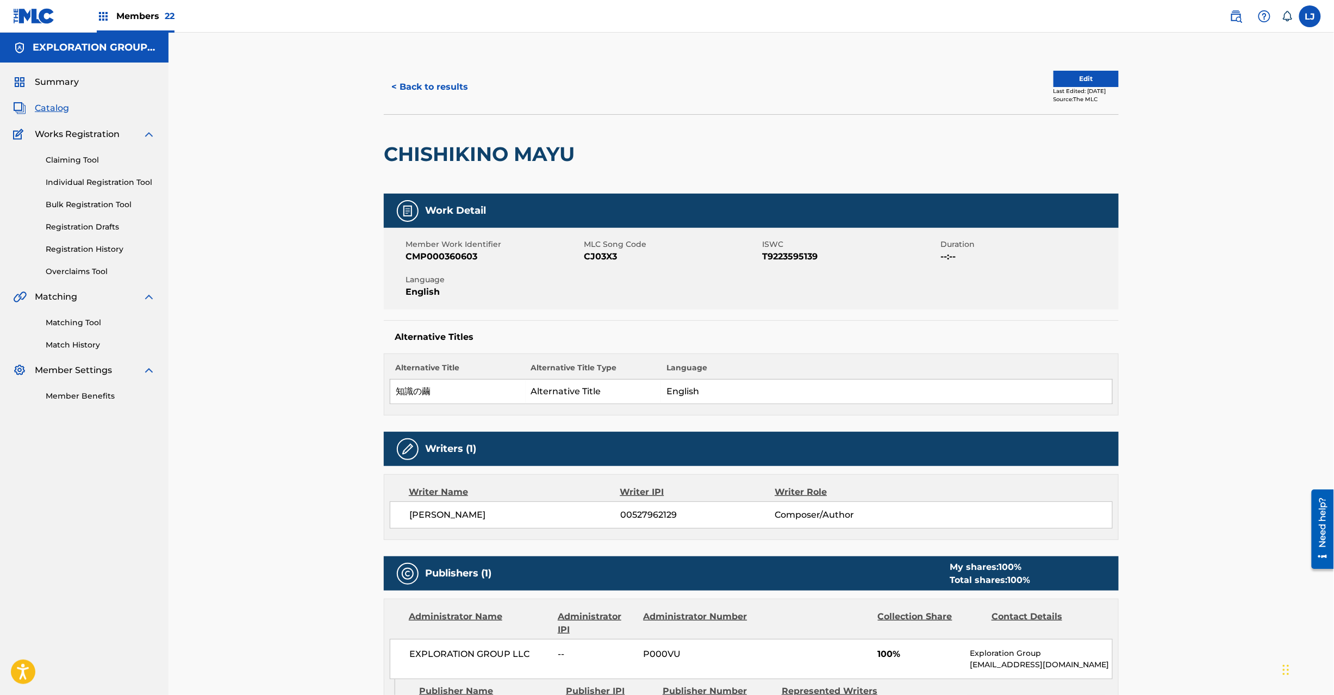
click at [1064, 79] on button "Edit" at bounding box center [1086, 79] width 65 height 16
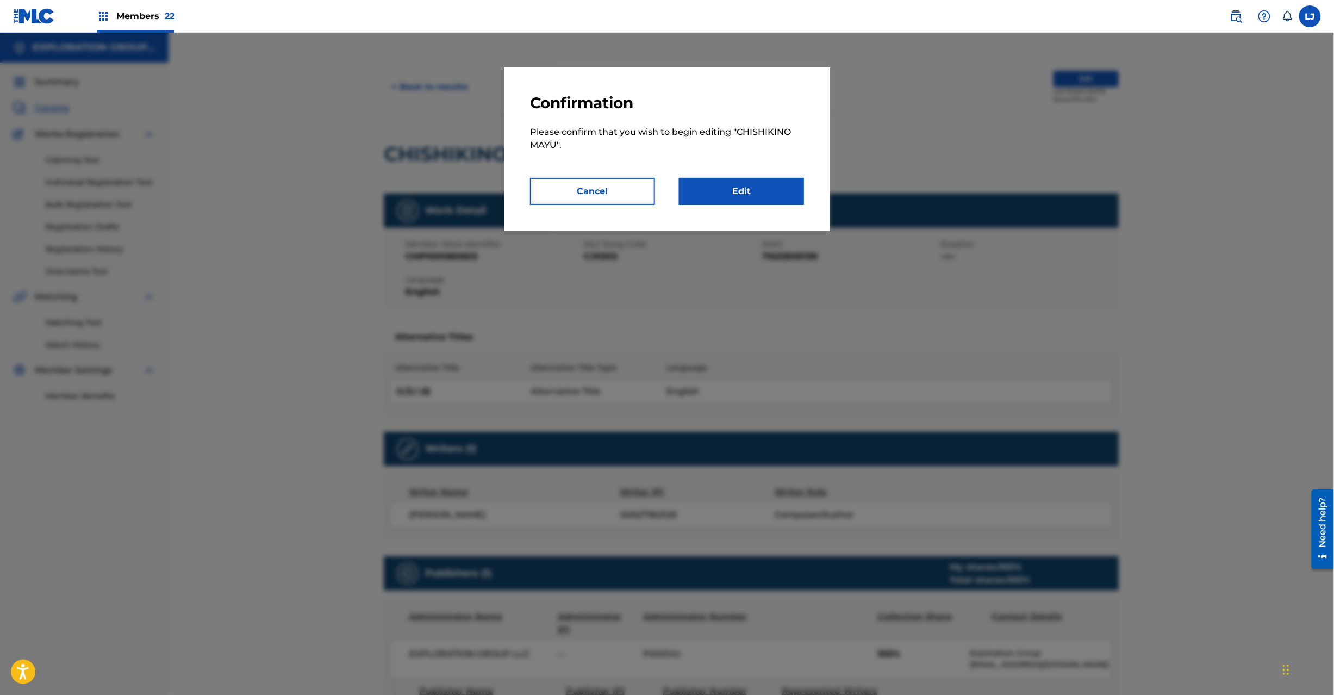
click at [779, 182] on link "Edit" at bounding box center [741, 191] width 125 height 27
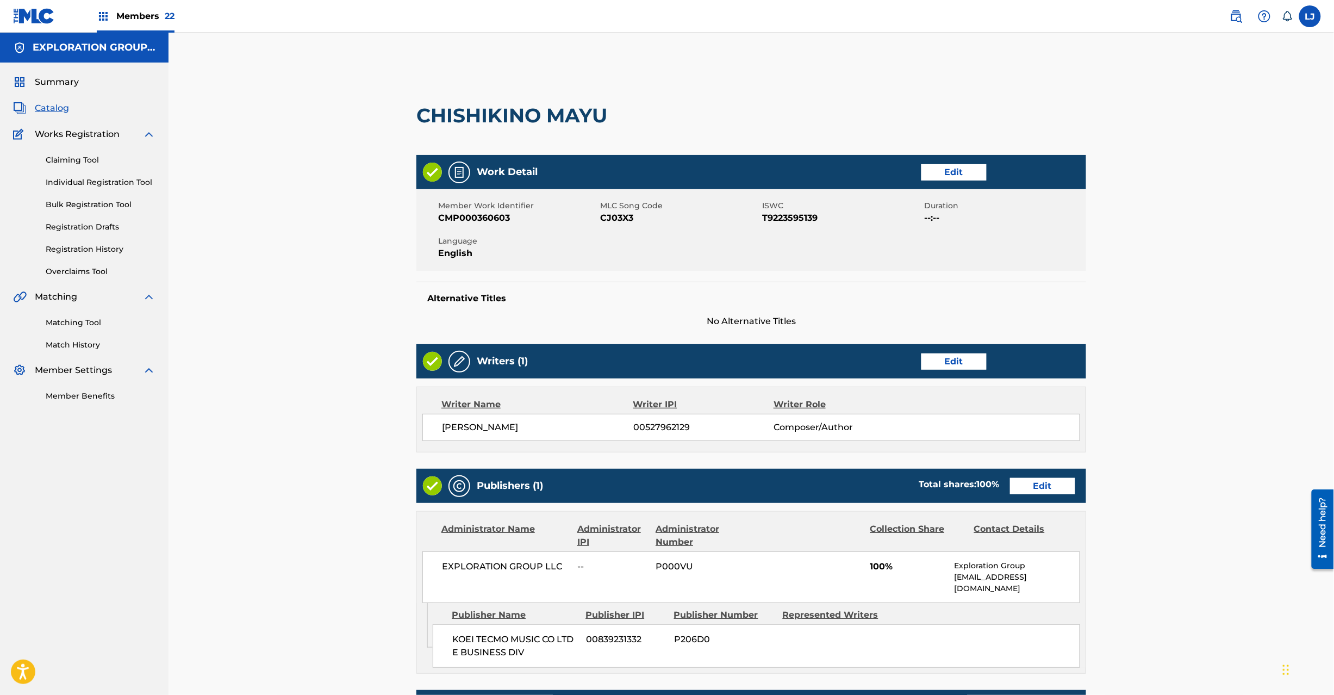
click at [1040, 486] on link "Edit" at bounding box center [1042, 486] width 65 height 16
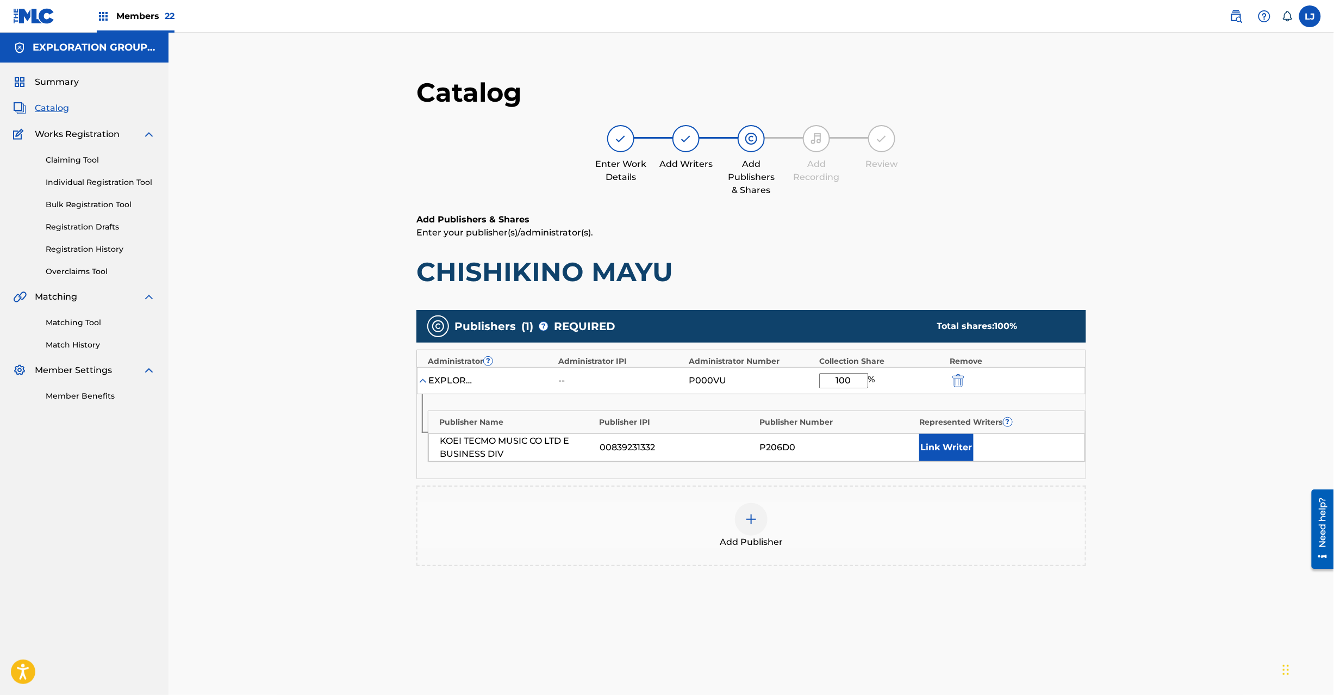
click at [955, 377] on img "submit" at bounding box center [959, 380] width 12 height 13
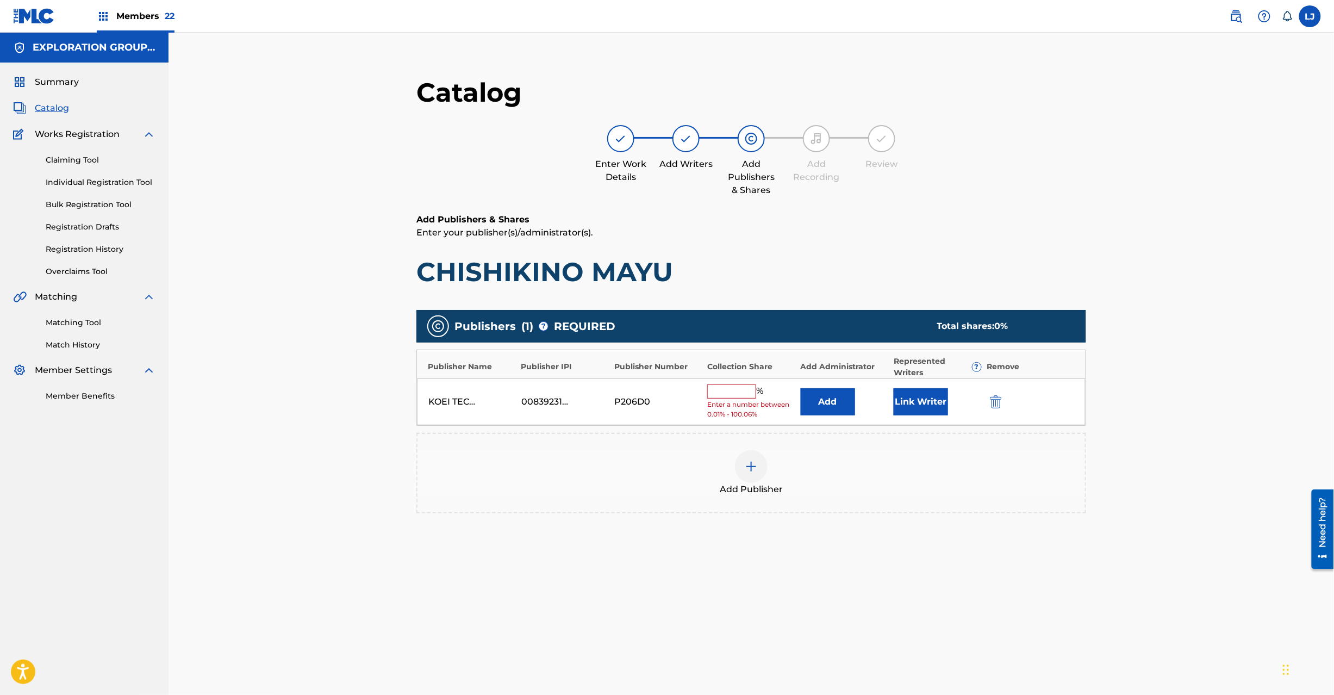
click at [998, 398] on img "submit" at bounding box center [996, 401] width 12 height 13
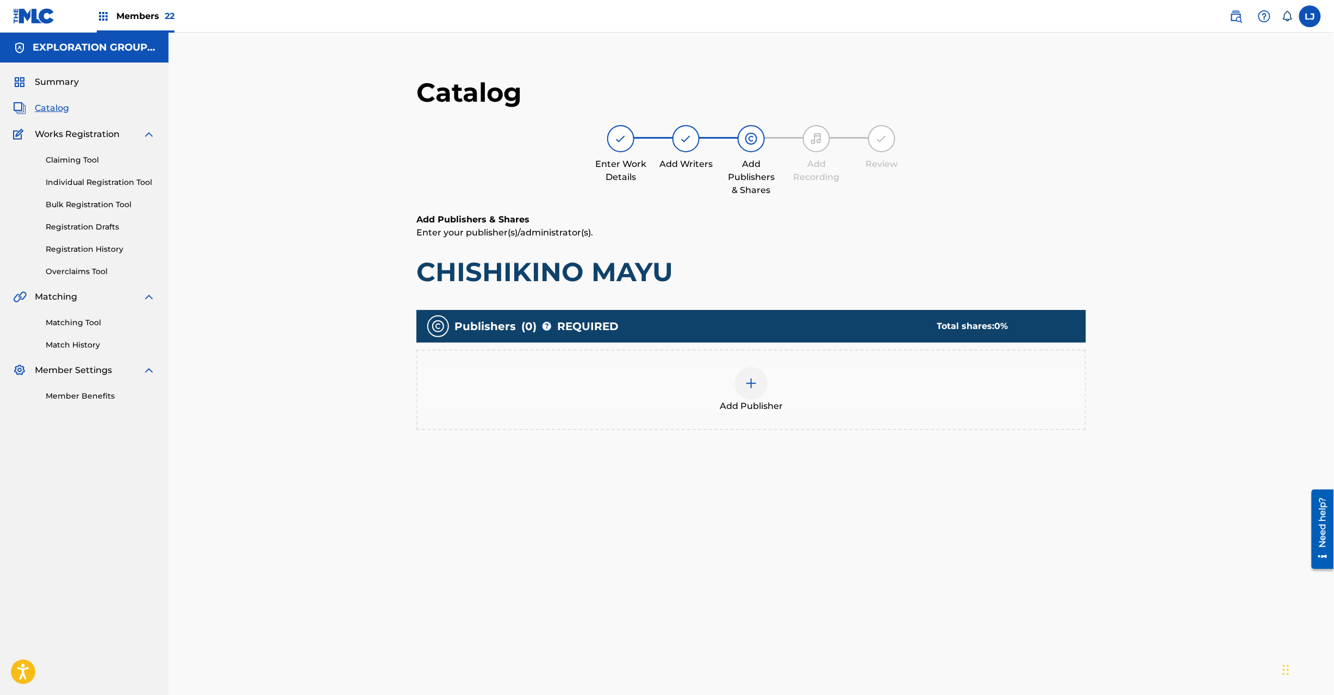
click at [727, 383] on div "Add Publisher" at bounding box center [752, 390] width 668 height 46
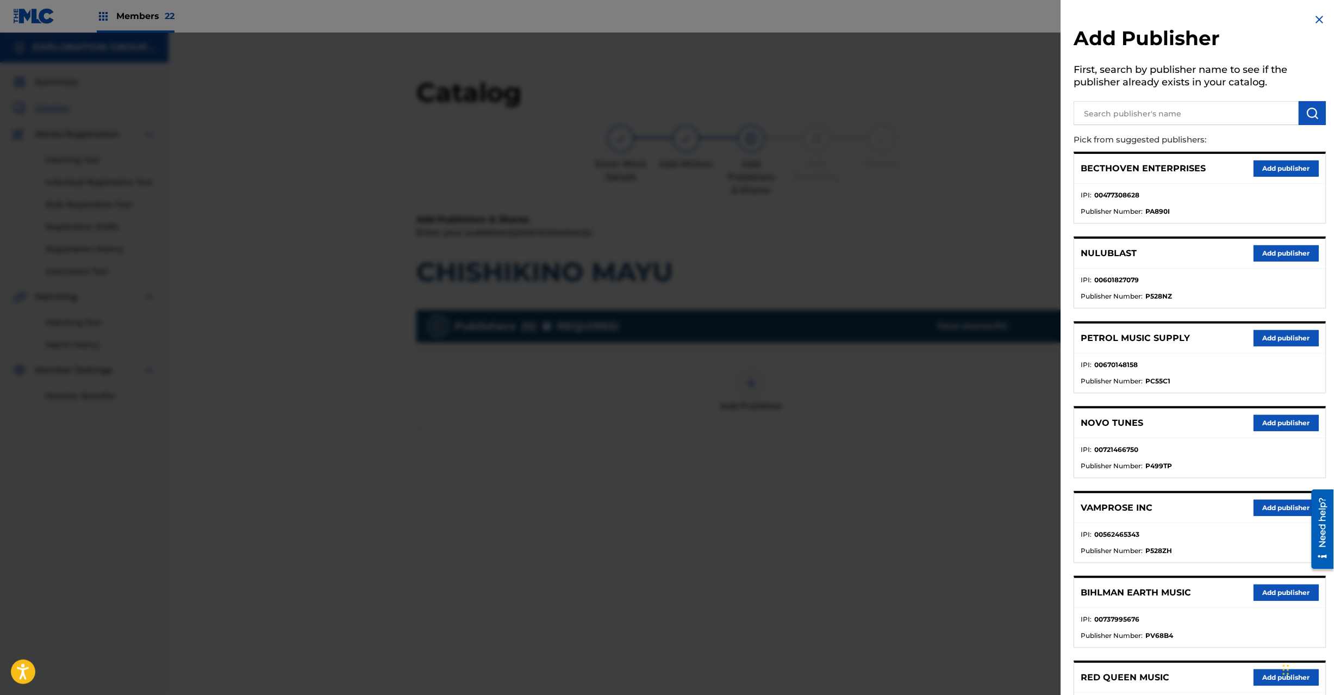
click at [1136, 84] on h5 "First, search by publisher name to see if the publisher already exists in your …" at bounding box center [1200, 77] width 252 height 34
click at [1138, 111] on input "text" at bounding box center [1186, 113] width 225 height 24
paste input "Koei Tecmo Music Co Ltd N Business Div"
type input "Koei Tecmo Music Co Ltd N Business Div"
click at [1319, 116] on button "submit" at bounding box center [1312, 113] width 27 height 24
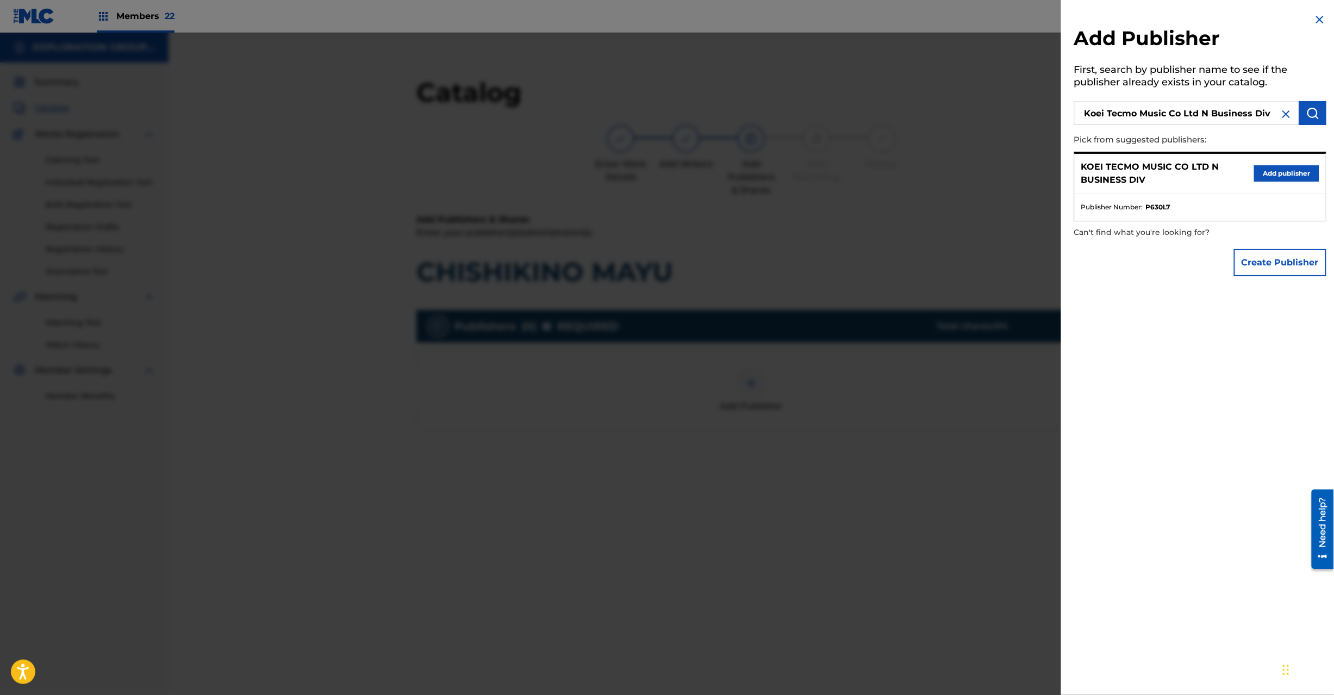
click at [1271, 174] on button "Add publisher" at bounding box center [1286, 173] width 65 height 16
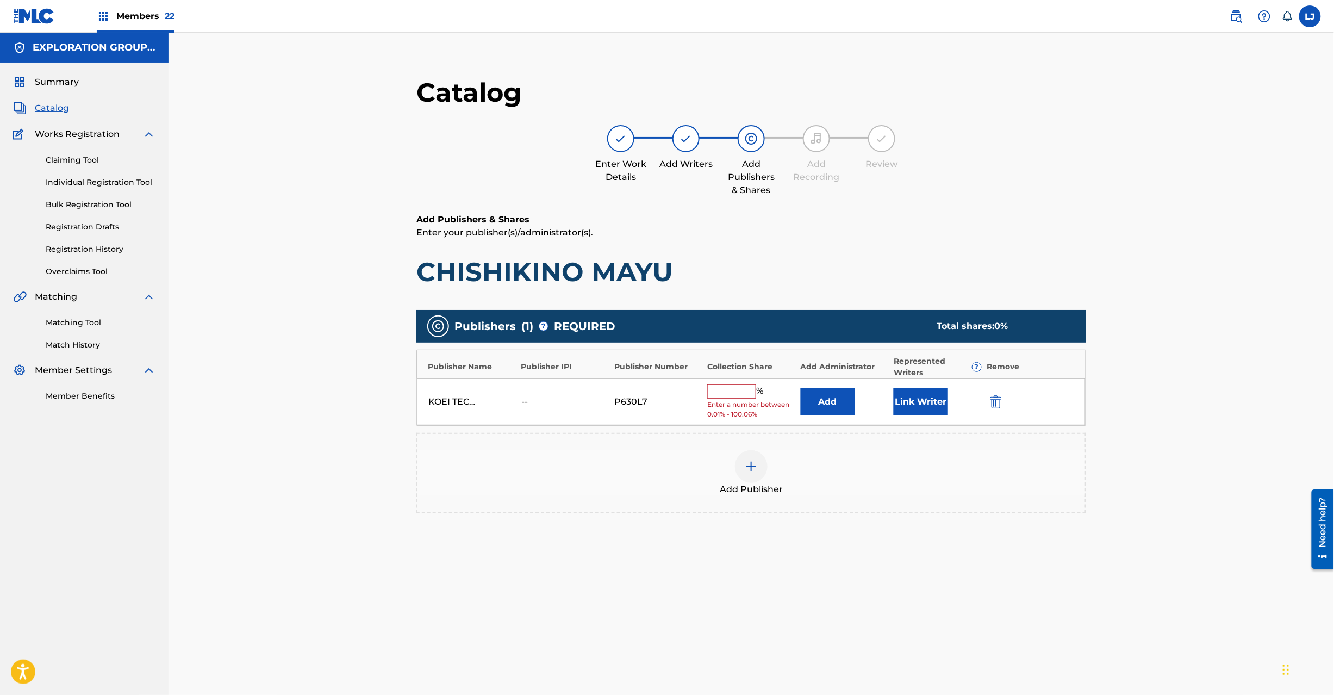
click at [829, 403] on button "Add" at bounding box center [828, 401] width 54 height 27
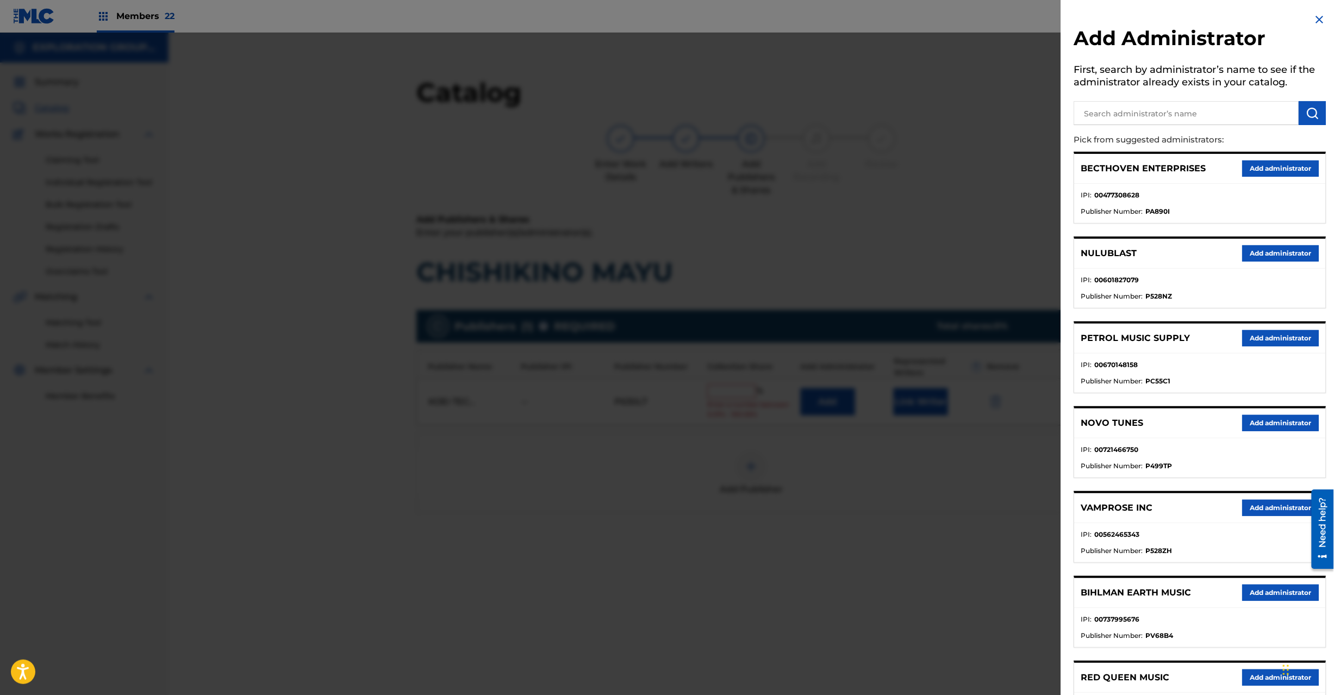
click at [1167, 113] on input "text" at bounding box center [1186, 113] width 225 height 24
paste input "Exploration Group LLC"
click at [1292, 115] on input "Exploration Group LLC" at bounding box center [1186, 113] width 225 height 24
type input "Exploration Group LLC"
click at [1306, 115] on img "submit" at bounding box center [1312, 113] width 13 height 13
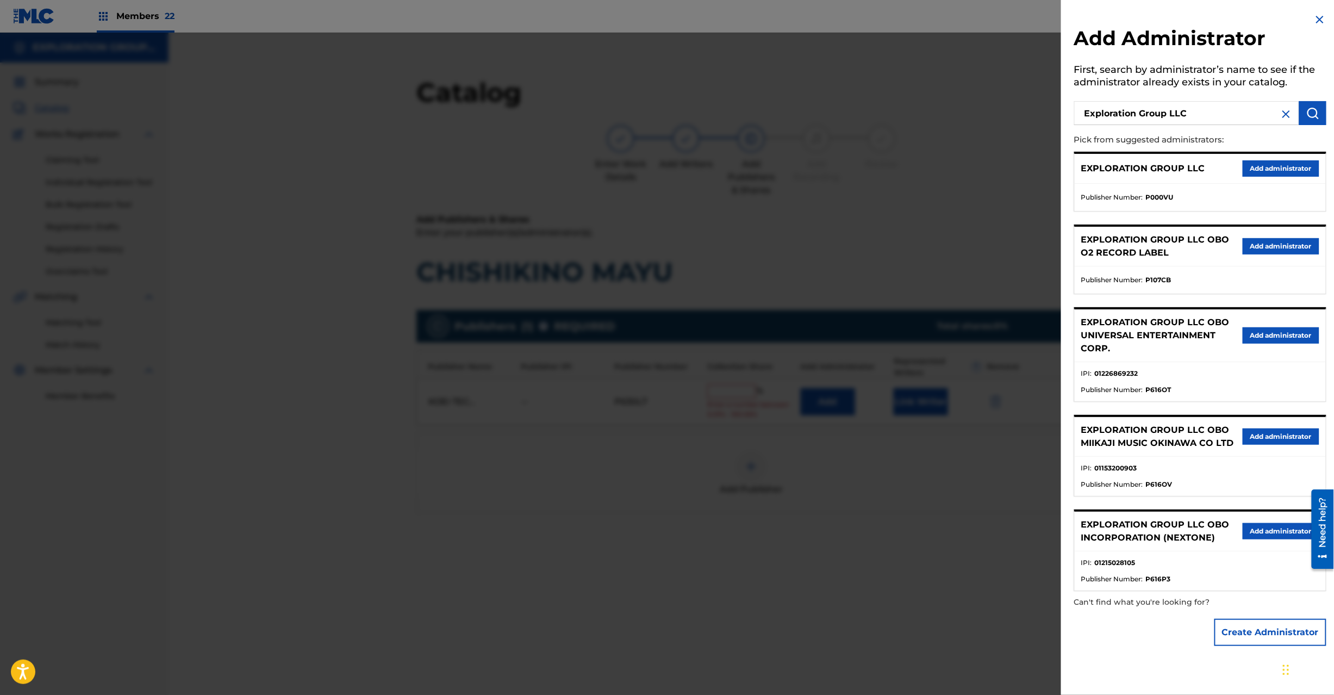
click at [1273, 179] on div "EXPLORATION GROUP LLC Add administrator" at bounding box center [1200, 169] width 251 height 30
click at [1268, 171] on button "Add administrator" at bounding box center [1281, 168] width 77 height 16
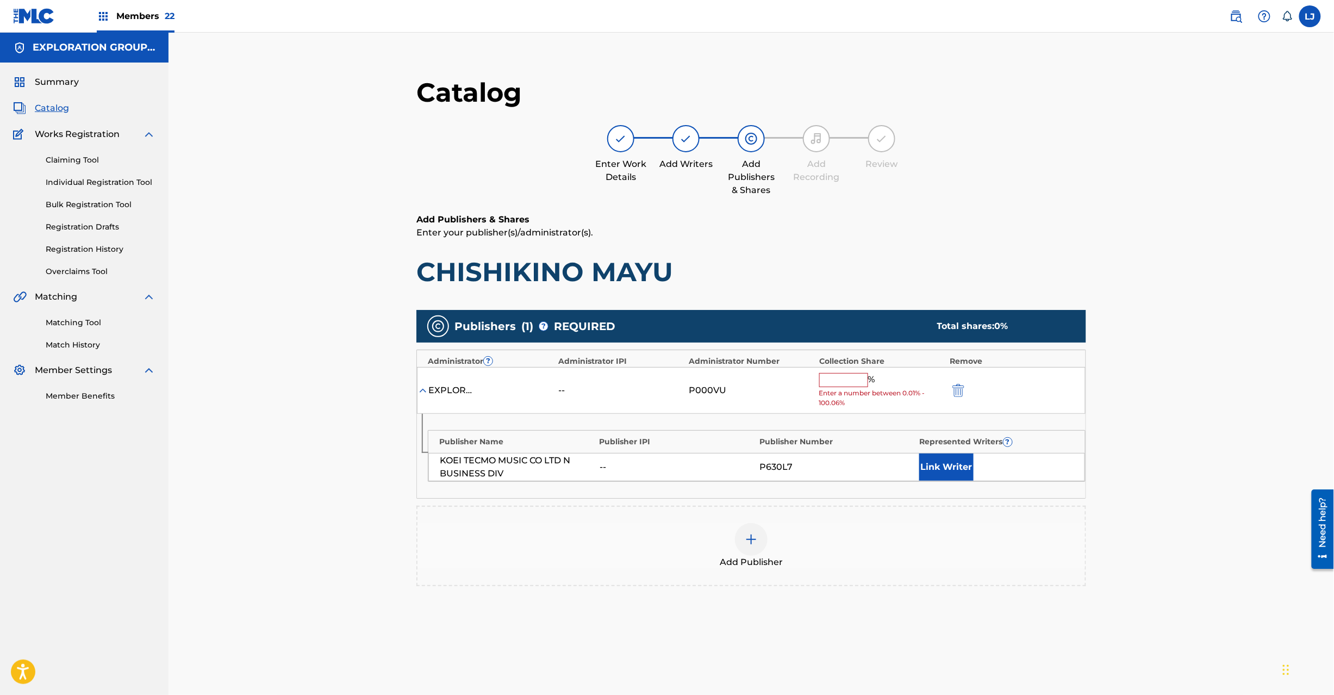
click at [854, 389] on span "Enter a number between 0.01% - 100.06%" at bounding box center [881, 398] width 125 height 20
click at [853, 389] on span "Enter a number between 0.01% - 100.06%" at bounding box center [881, 398] width 125 height 20
click at [853, 379] on input "text" at bounding box center [843, 380] width 49 height 14
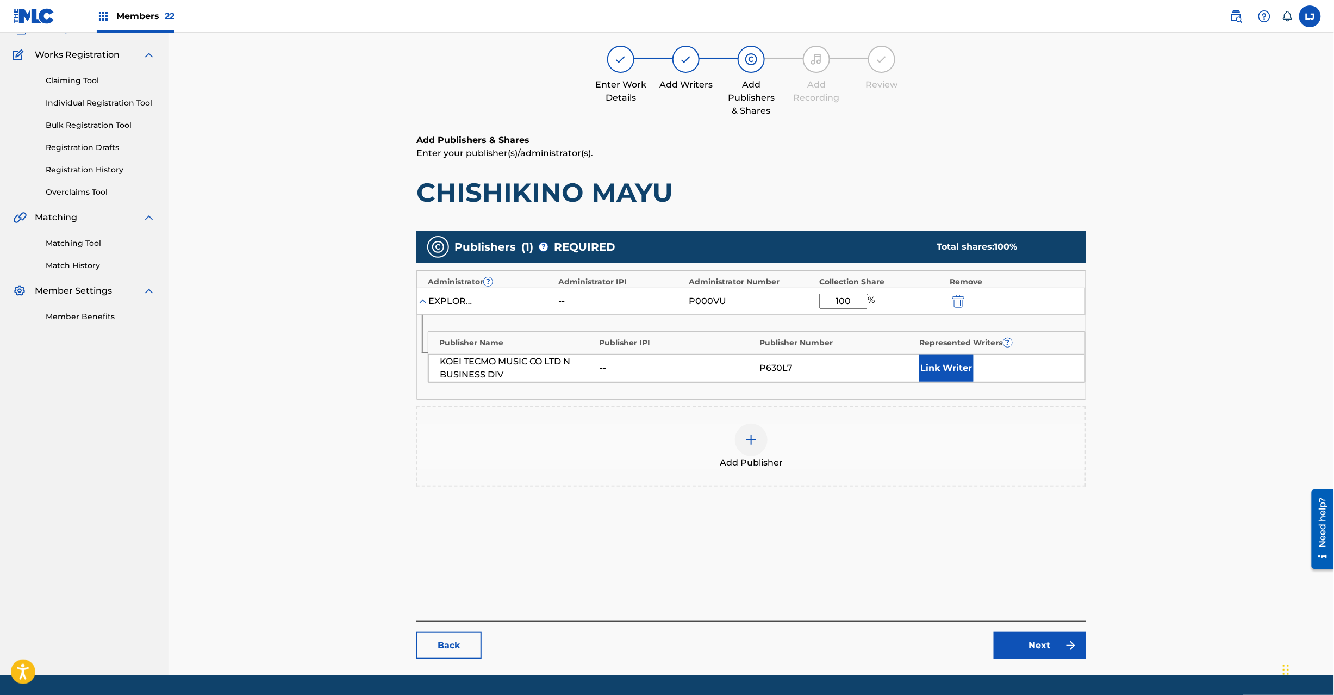
scroll to position [112, 0]
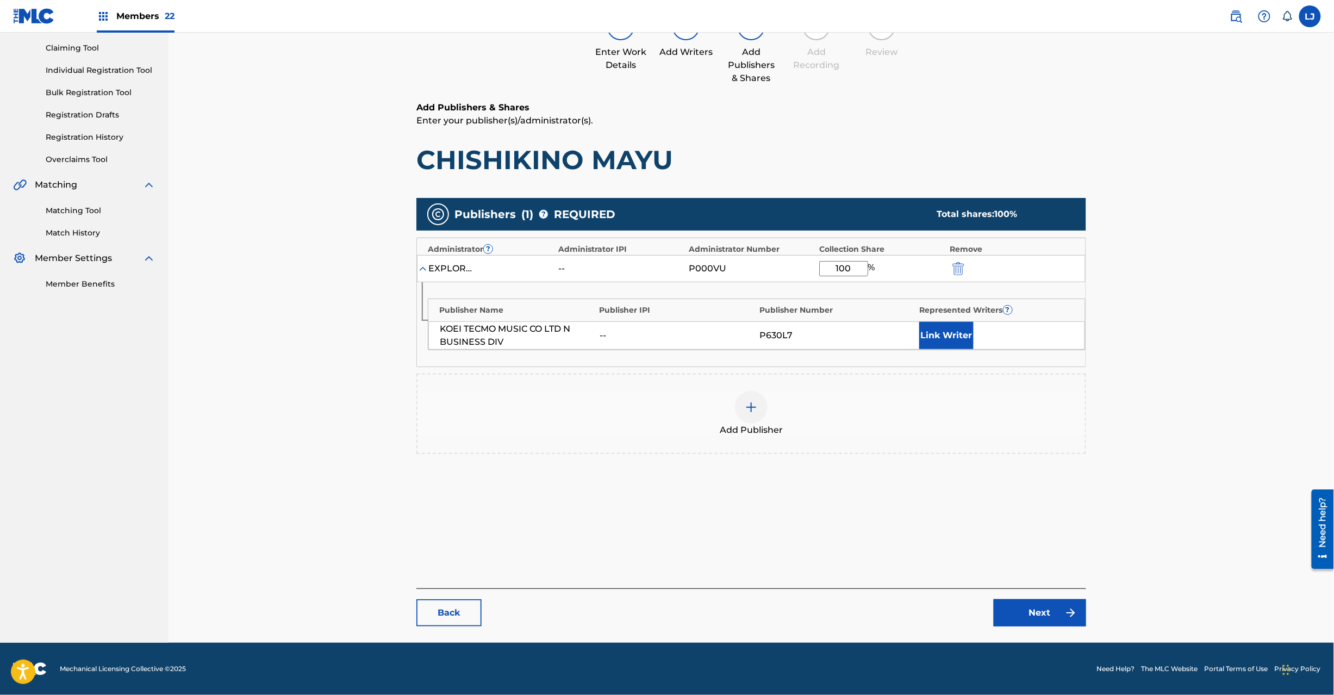
type input "100"
click at [1033, 607] on link "Next" at bounding box center [1040, 612] width 92 height 27
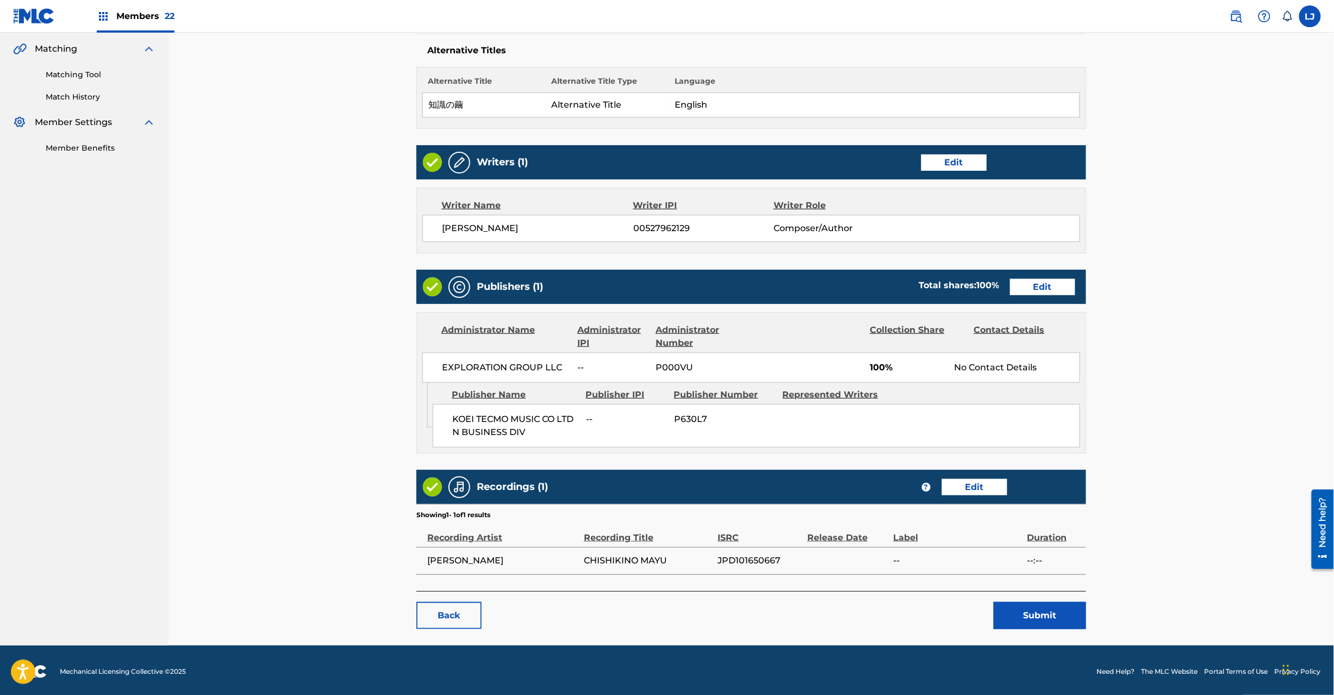
scroll to position [253, 0]
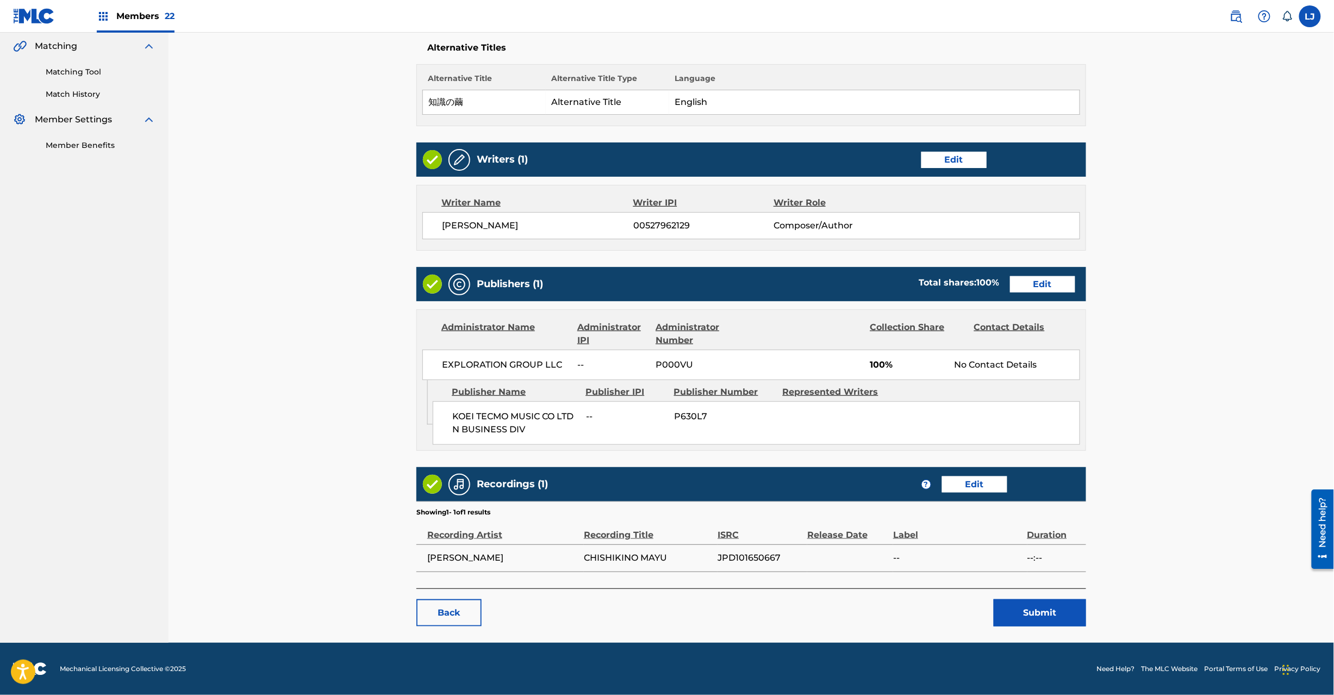
click at [1015, 620] on button "Submit" at bounding box center [1040, 612] width 92 height 27
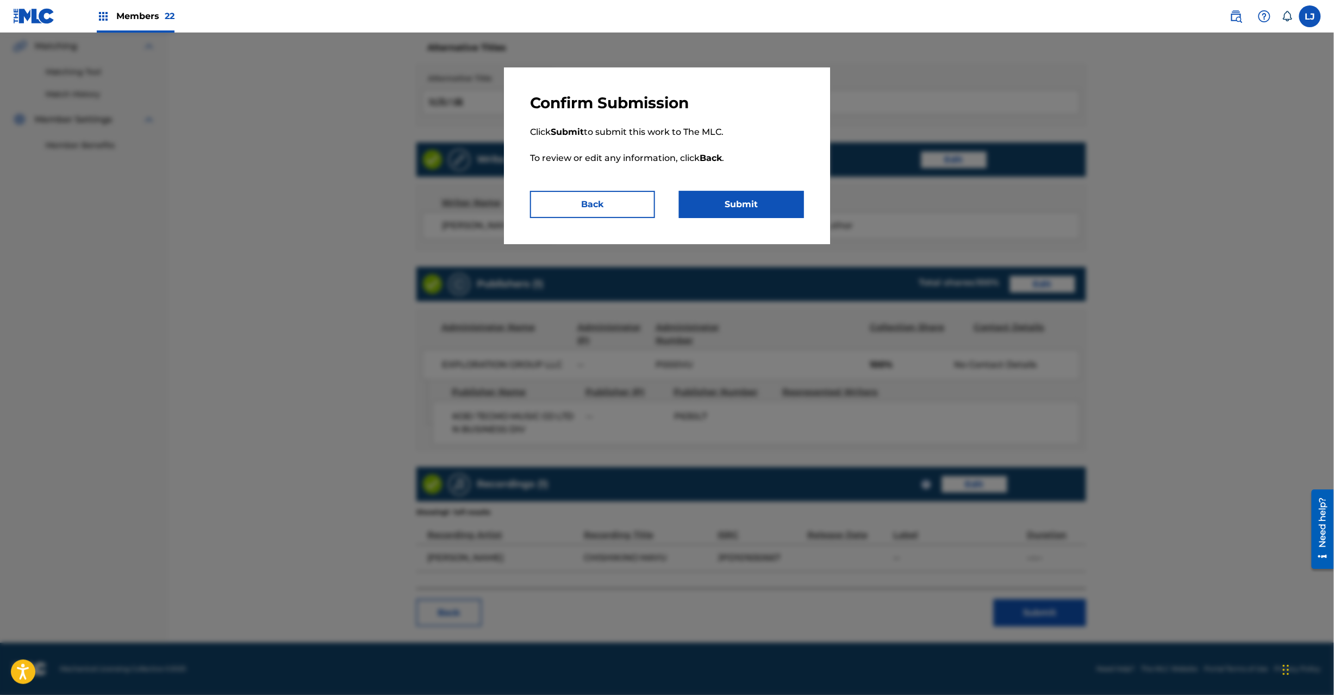
click at [714, 211] on button "Submit" at bounding box center [741, 204] width 125 height 27
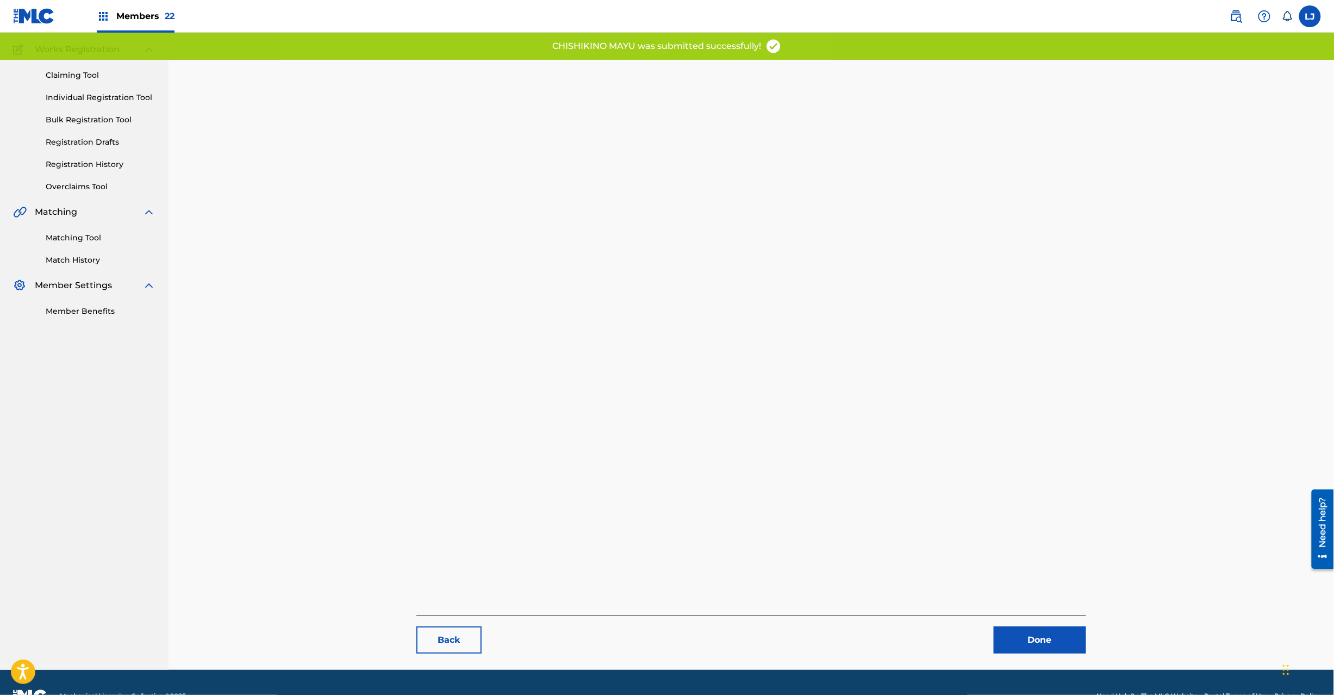
scroll to position [112, 0]
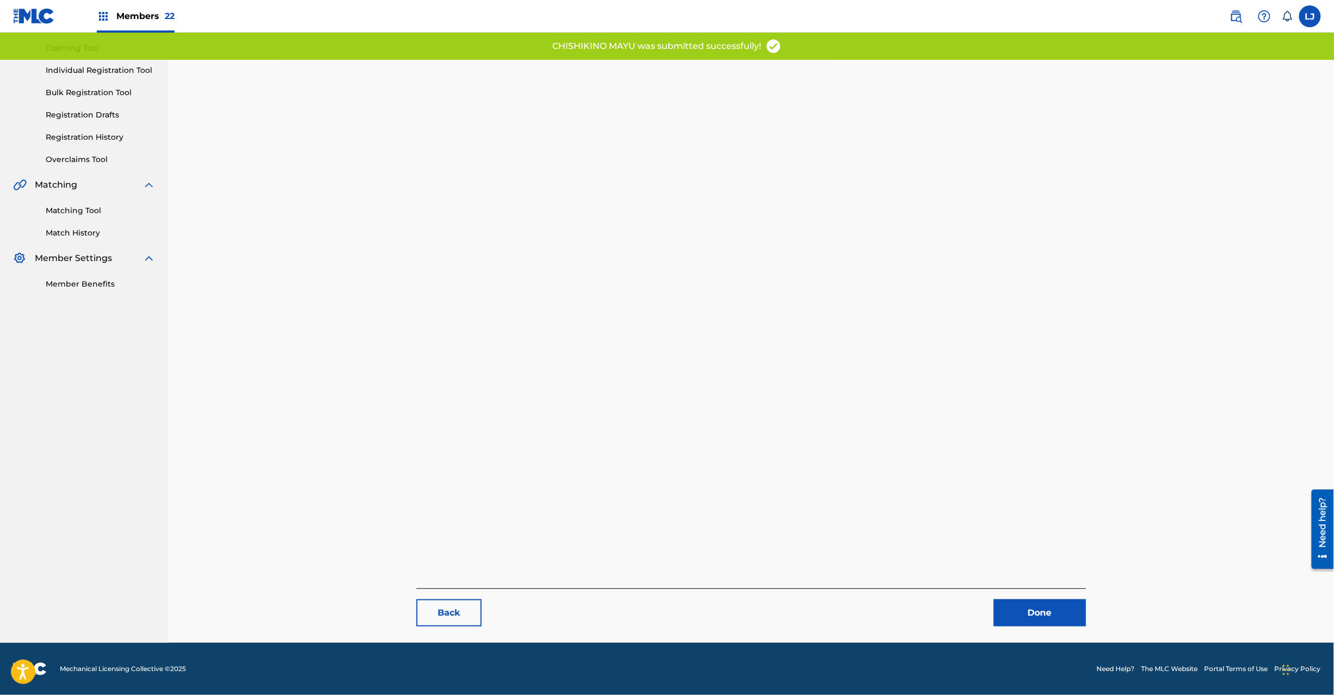
drag, startPoint x: 1018, startPoint y: 607, endPoint x: 1016, endPoint y: 592, distance: 14.9
click at [1019, 607] on link "Done" at bounding box center [1040, 612] width 92 height 27
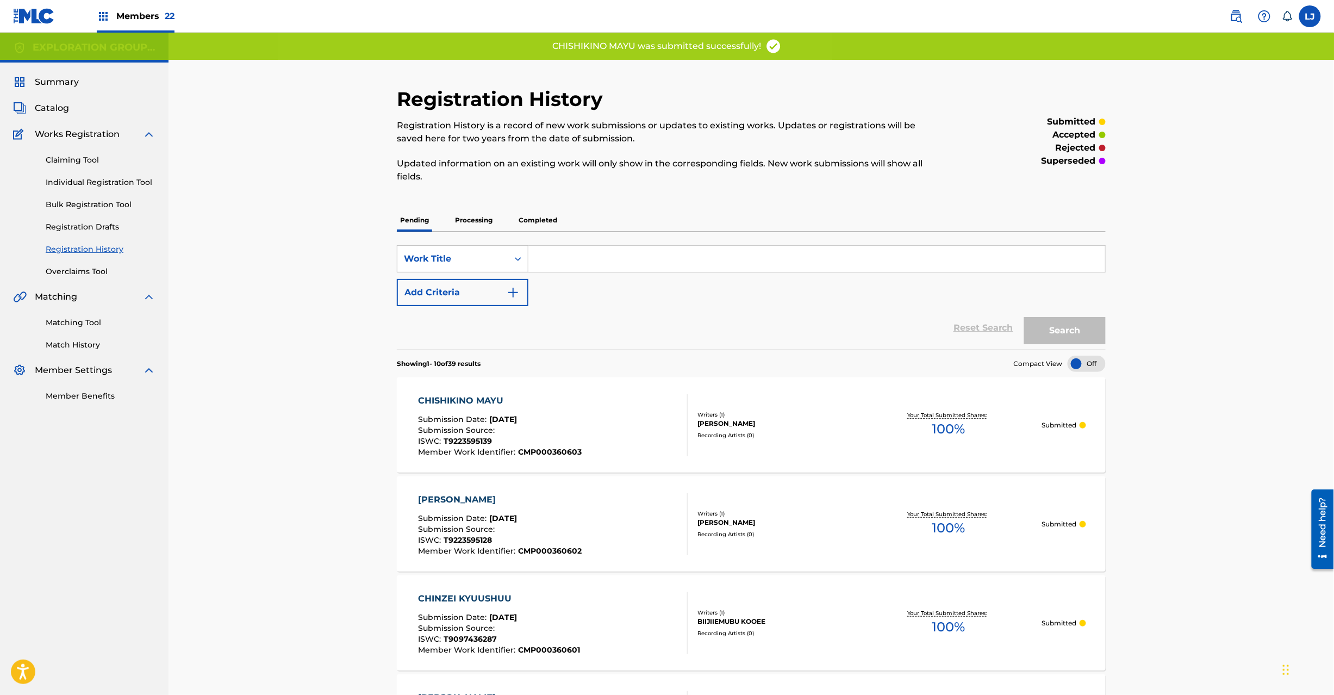
click at [586, 410] on div "CHISHIKINO MAYU Submission Date : [DATE] Submission Source : ISWC : T9223595139…" at bounding box center [553, 425] width 270 height 62
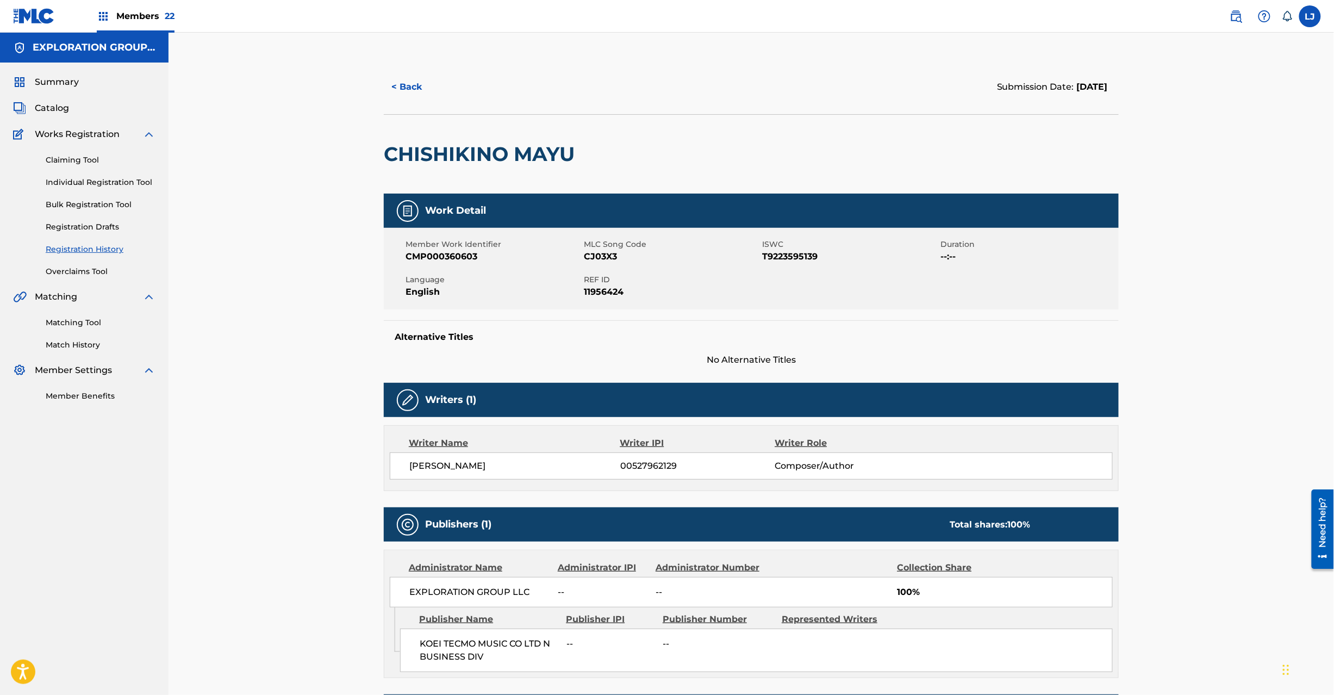
click at [412, 87] on button "< Back" at bounding box center [416, 86] width 65 height 27
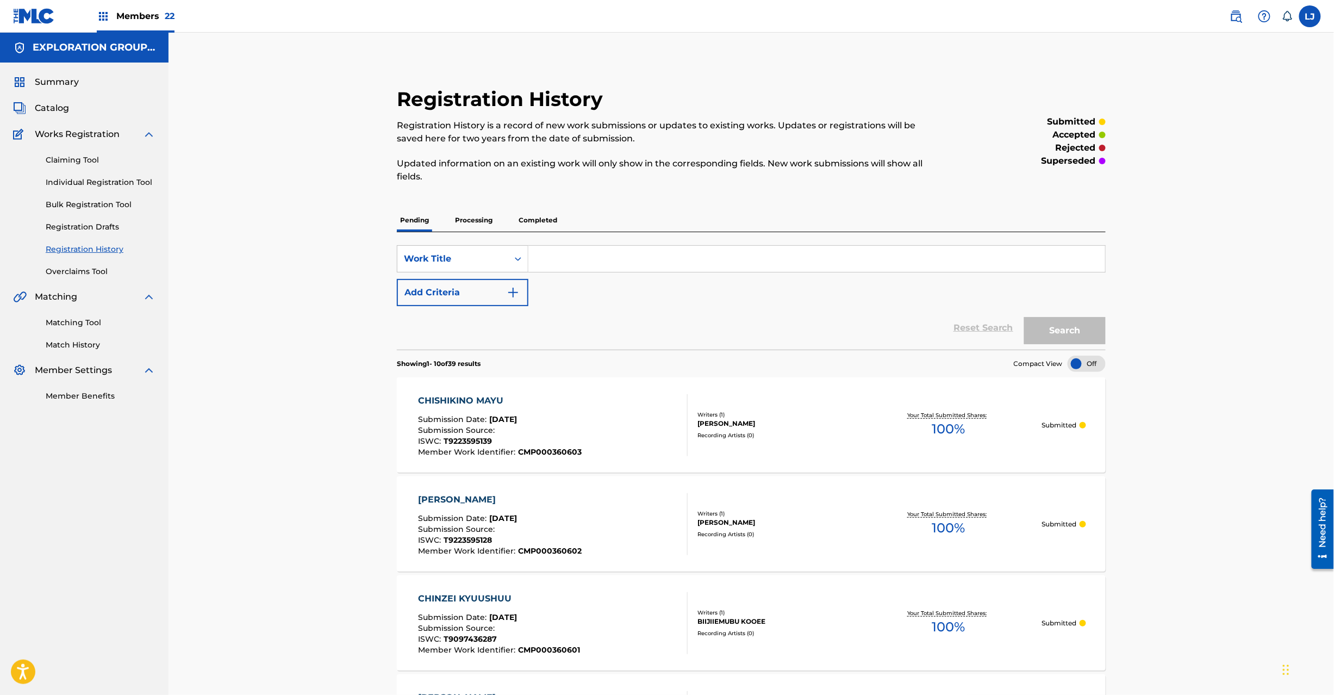
click at [72, 103] on div "Catalog" at bounding box center [84, 108] width 142 height 13
click at [54, 105] on span "Catalog" at bounding box center [52, 108] width 34 height 13
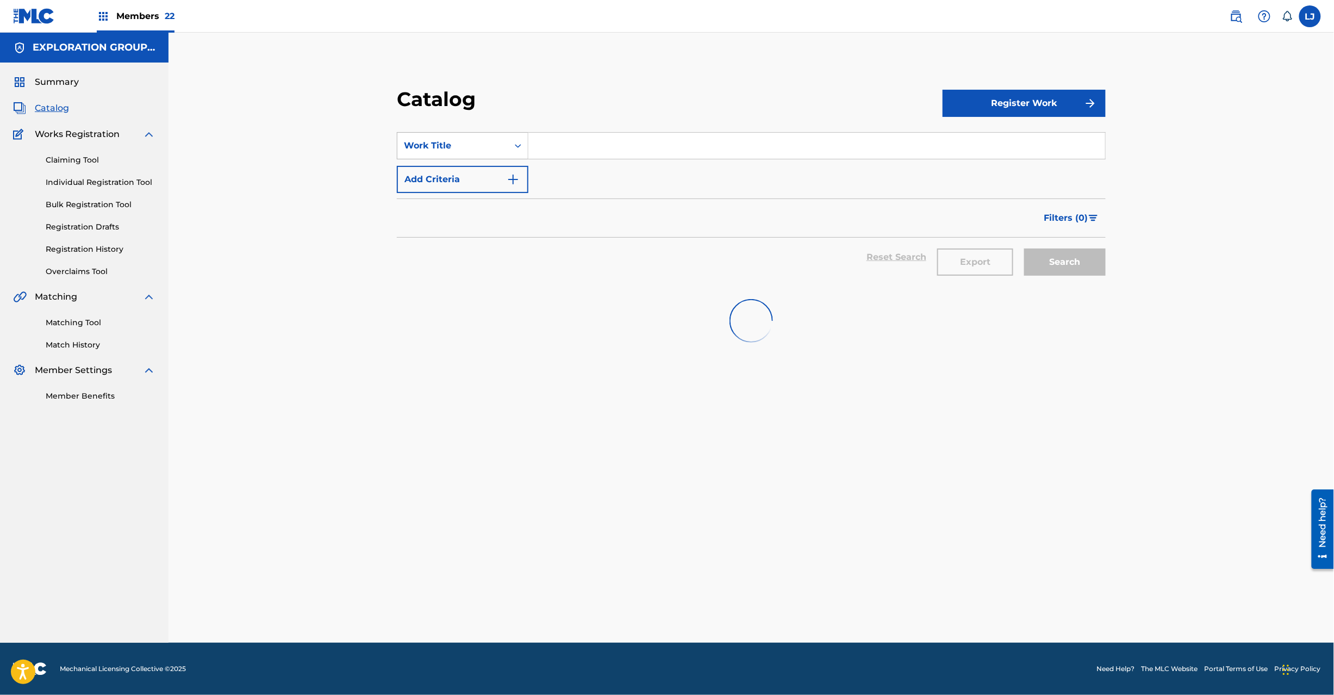
click at [491, 147] on div "Work Title" at bounding box center [453, 145] width 98 height 13
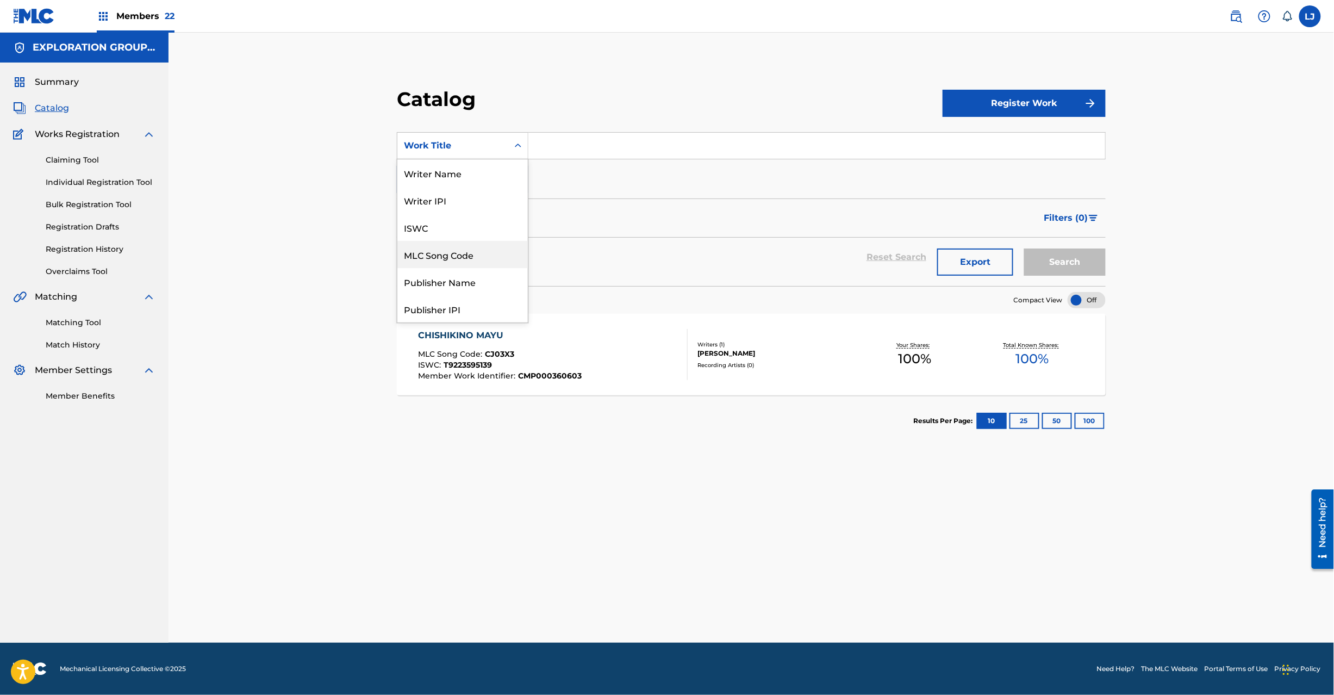
click at [476, 250] on div "MLC Song Code" at bounding box center [462, 254] width 130 height 27
click at [540, 152] on input "Search Form" at bounding box center [816, 146] width 577 height 26
paste input "CJ03YO"
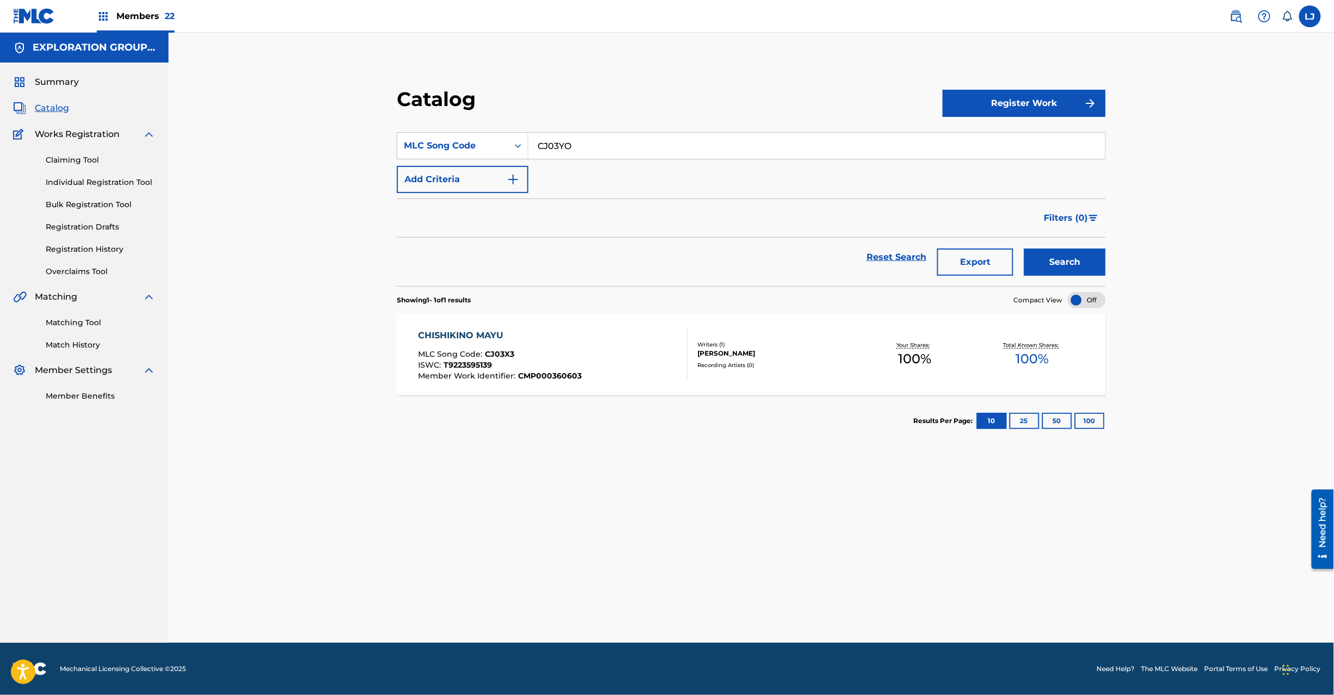
type input "CJ03YO"
drag, startPoint x: 1026, startPoint y: 241, endPoint x: 1047, endPoint y: 249, distance: 22.0
click at [1029, 241] on div "Search" at bounding box center [1062, 257] width 87 height 39
click at [1047, 249] on button "Search" at bounding box center [1065, 261] width 82 height 27
click at [578, 344] on div "CHOKUMEI MLC Song Code : CJ03YO ISWC : T9097135927 Member Work Identifier : CMP…" at bounding box center [500, 354] width 165 height 51
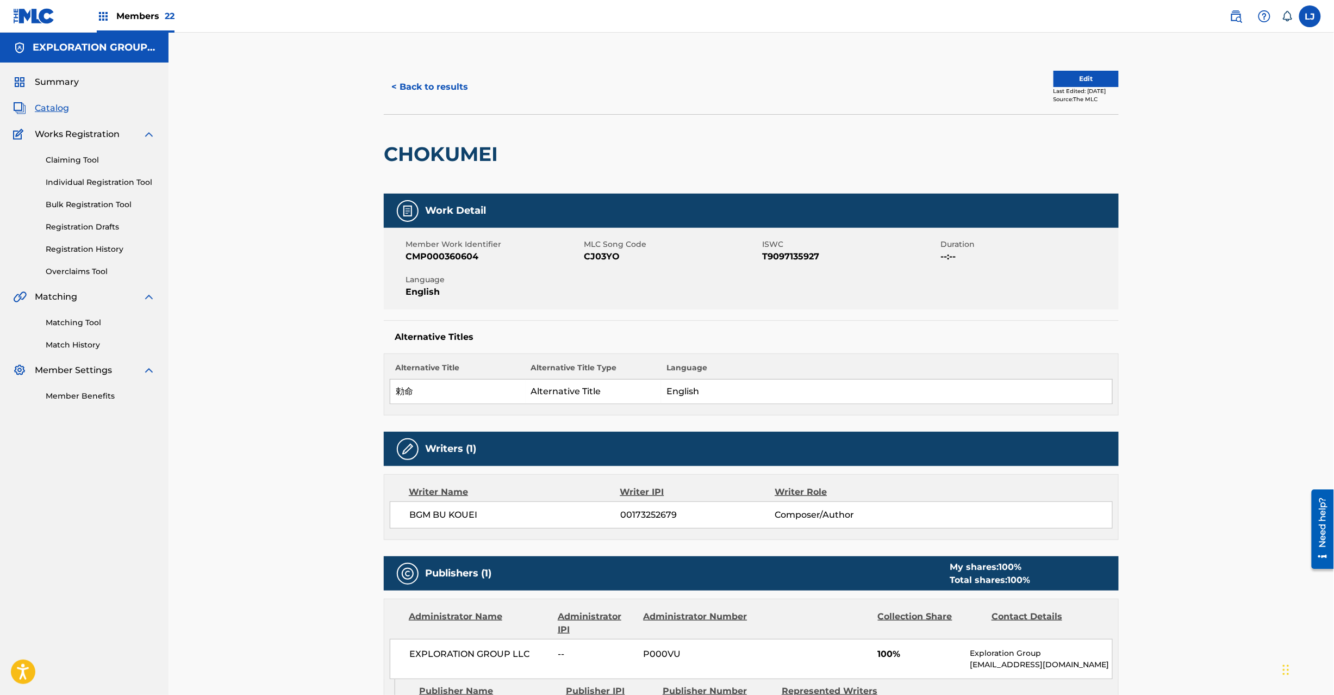
click at [86, 252] on link "Registration History" at bounding box center [101, 249] width 110 height 11
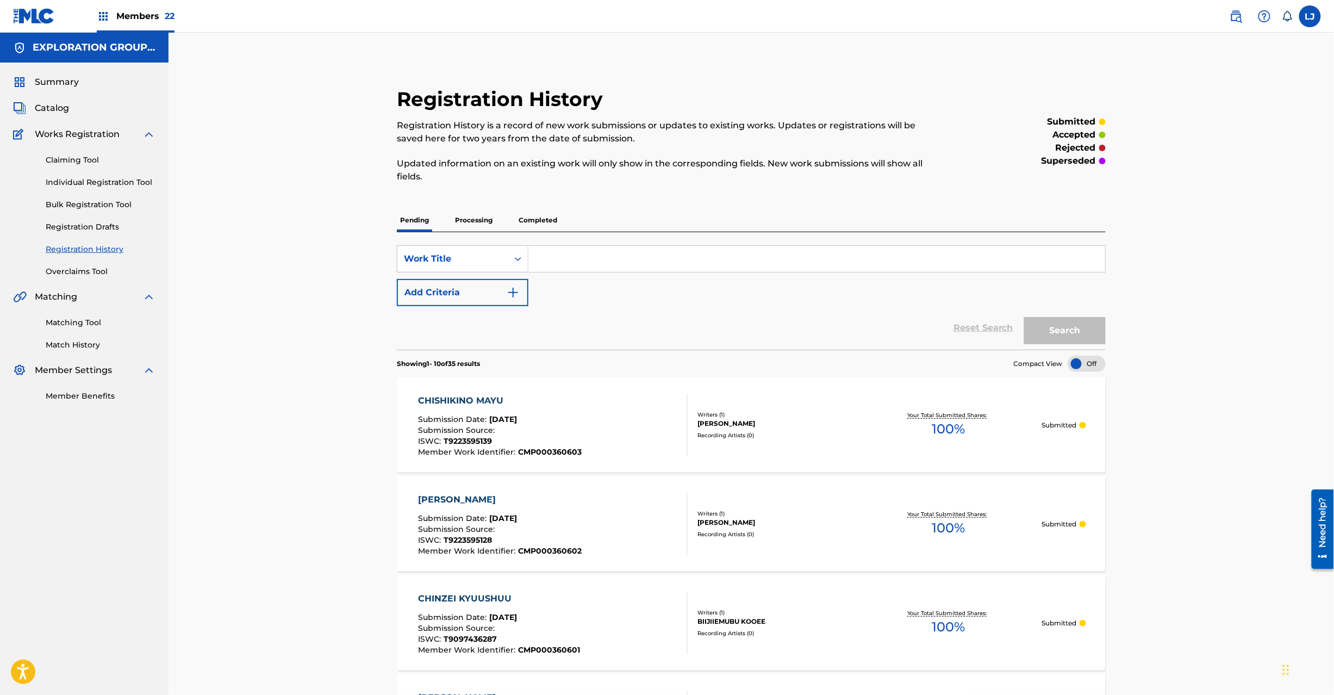
click at [66, 249] on link "Registration History" at bounding box center [101, 249] width 110 height 11
click at [578, 423] on div "Submission Date : [DATE]" at bounding box center [500, 420] width 164 height 11
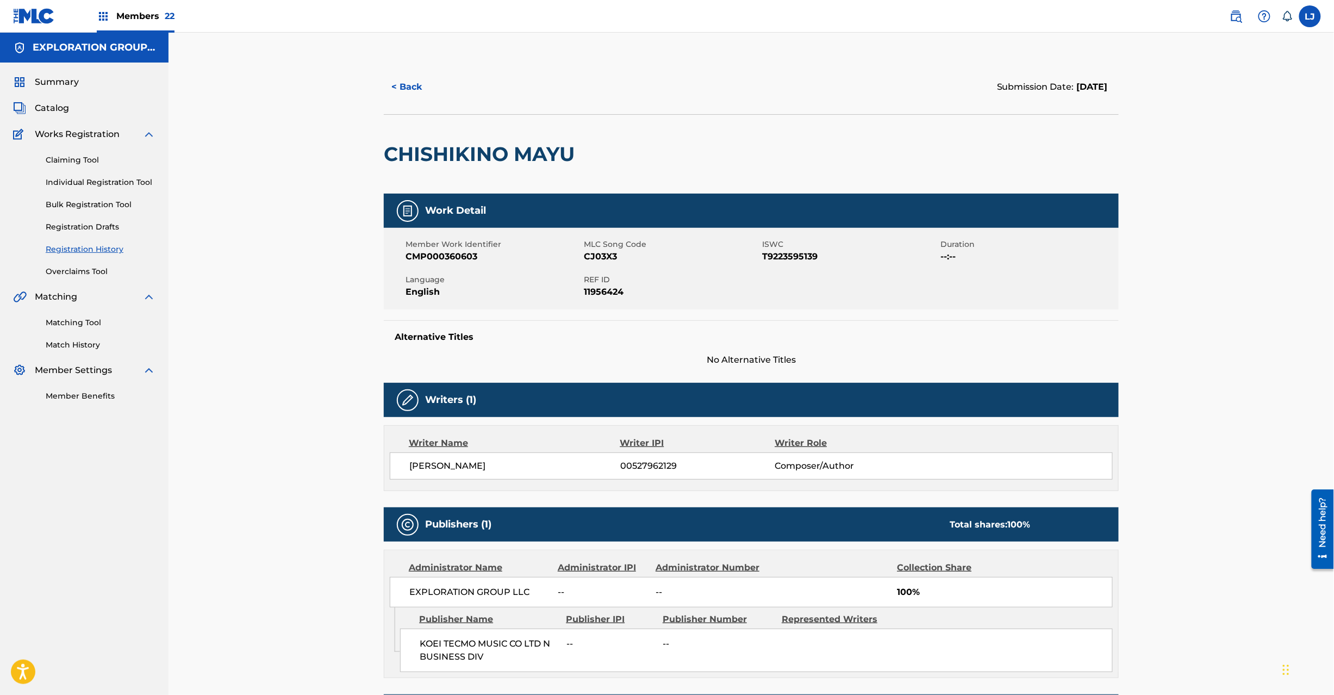
click at [86, 248] on link "Registration History" at bounding box center [101, 249] width 110 height 11
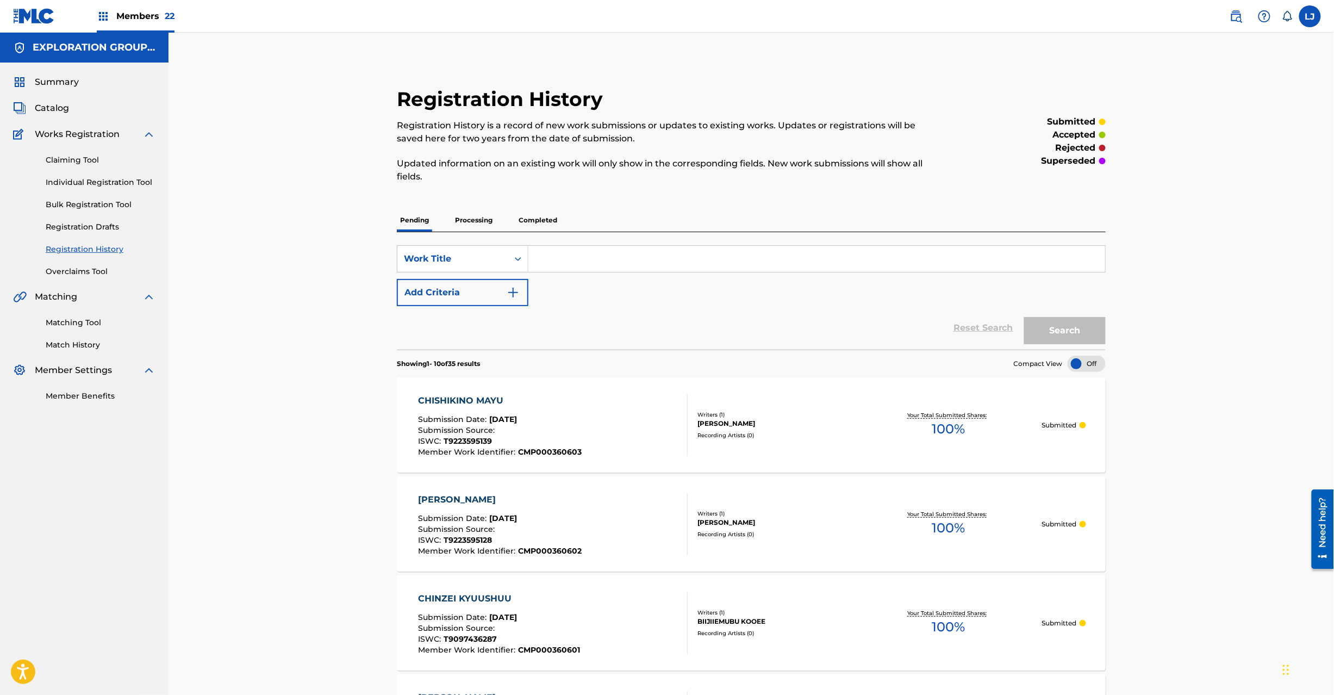
click at [55, 102] on span "Catalog" at bounding box center [52, 108] width 34 height 13
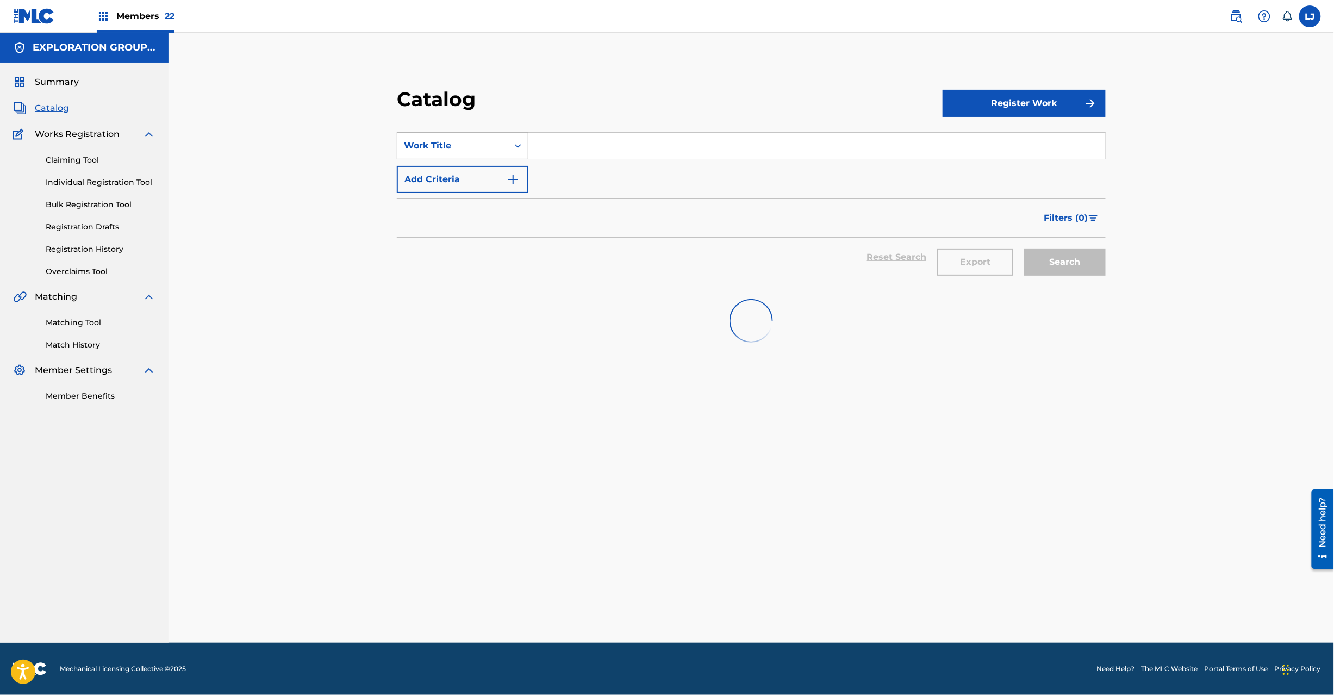
click at [489, 146] on div "Work Title" at bounding box center [453, 145] width 98 height 13
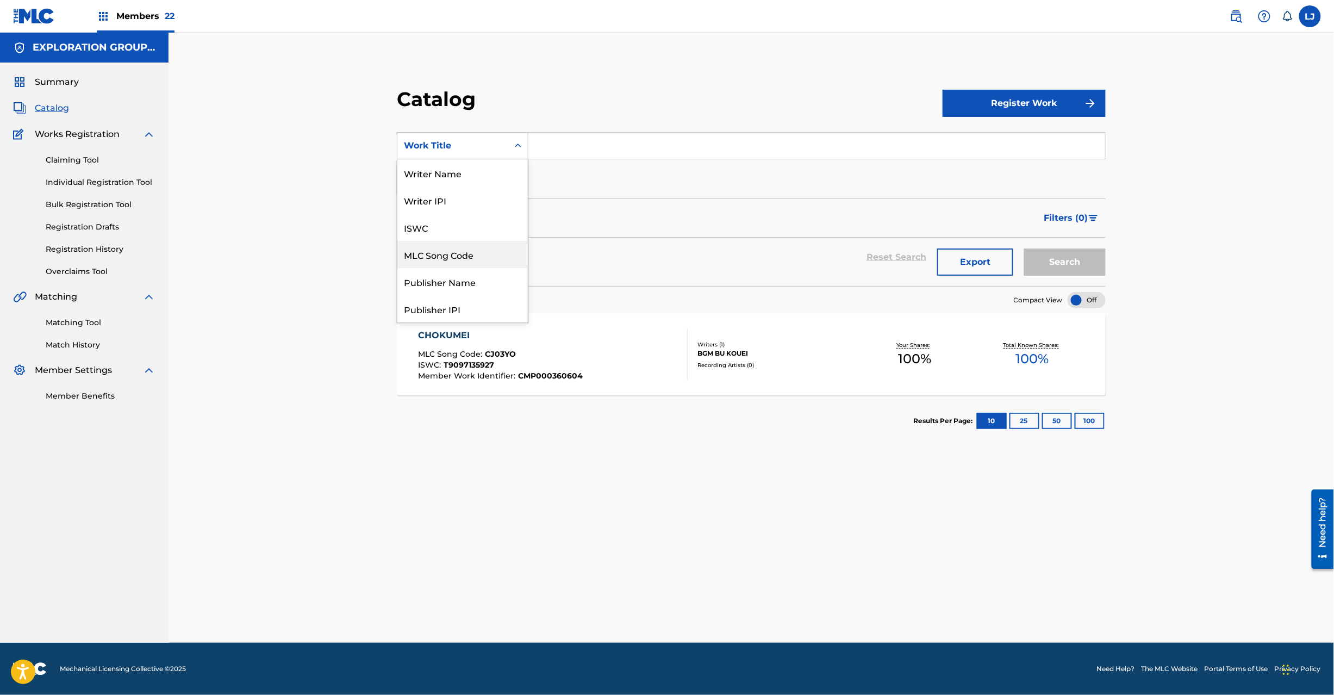
click at [475, 260] on div "MLC Song Code" at bounding box center [462, 254] width 130 height 27
click at [551, 149] on input "Search Form" at bounding box center [816, 146] width 577 height 26
paste input "CJ03YO"
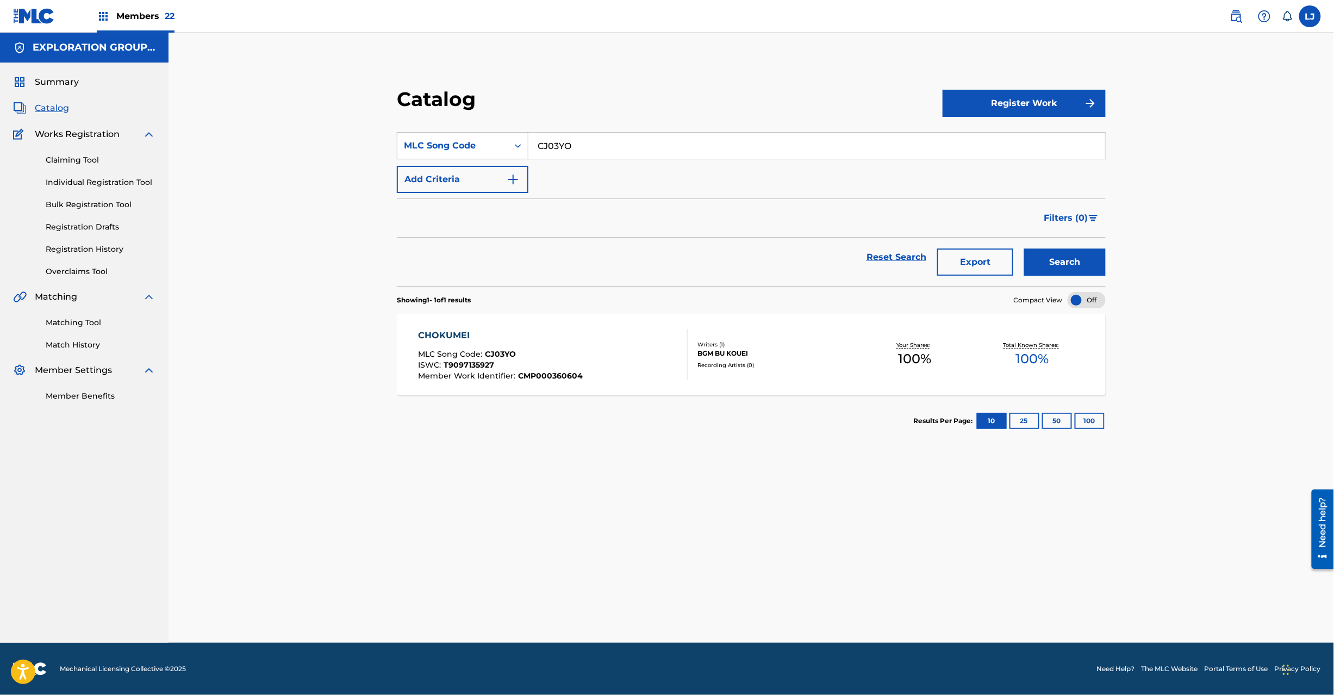
type input "CJ03YO"
click at [1053, 260] on button "Search" at bounding box center [1065, 261] width 82 height 27
click at [630, 340] on div "CHOKUMEI MLC Song Code : CJ03YO ISWC : T9097135927 Member Work Identifier : CMP…" at bounding box center [553, 354] width 270 height 51
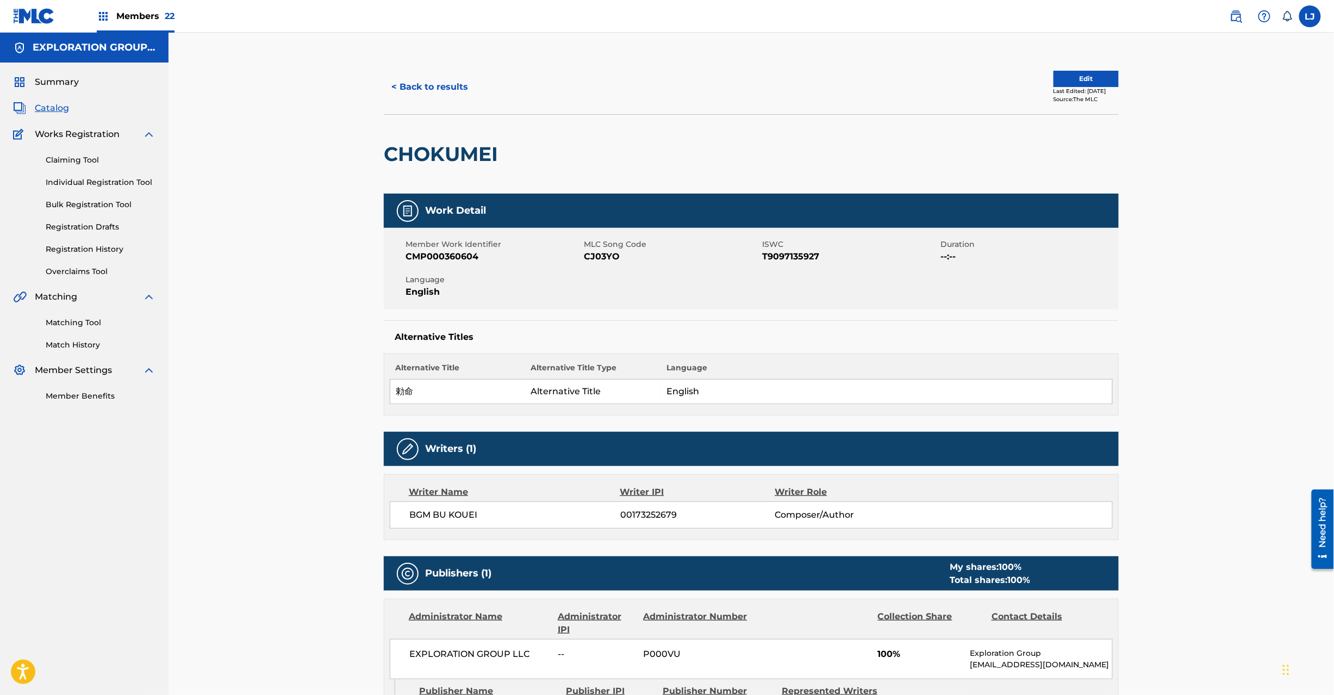
click at [1069, 73] on button "Edit" at bounding box center [1086, 79] width 65 height 16
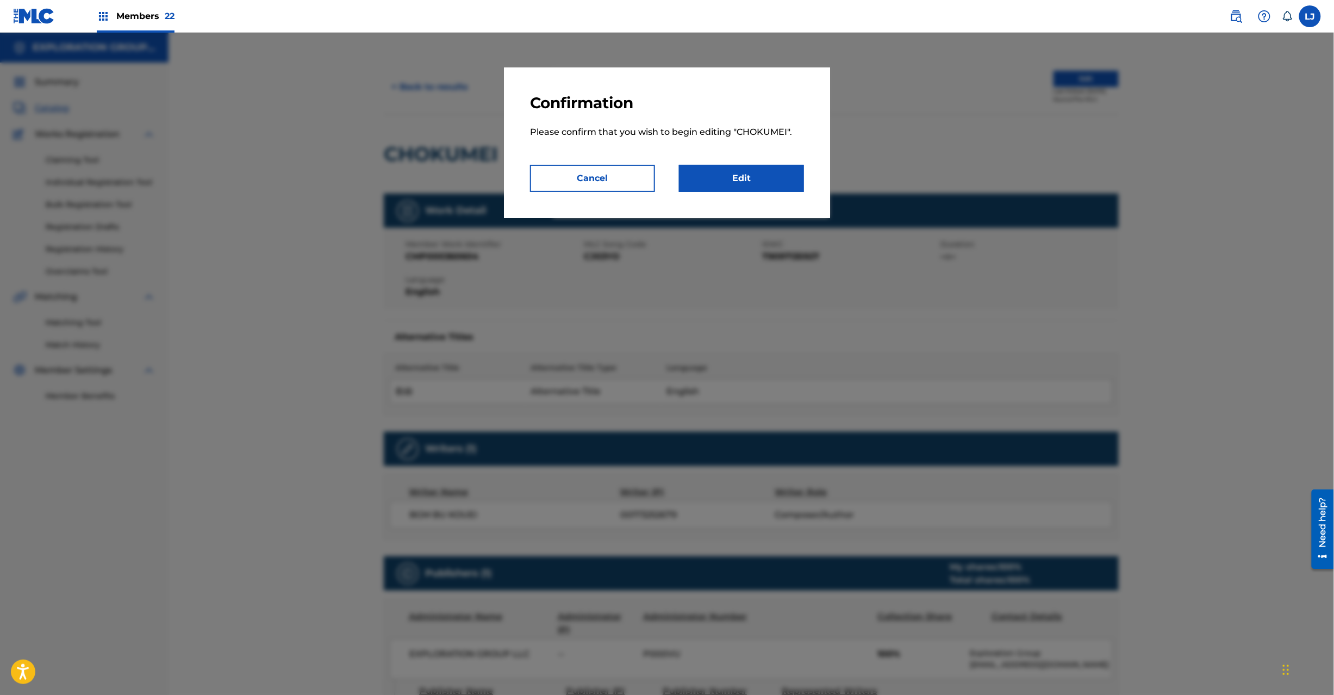
click at [750, 179] on link "Edit" at bounding box center [741, 178] width 125 height 27
click at [606, 176] on button "Cancel" at bounding box center [592, 178] width 125 height 27
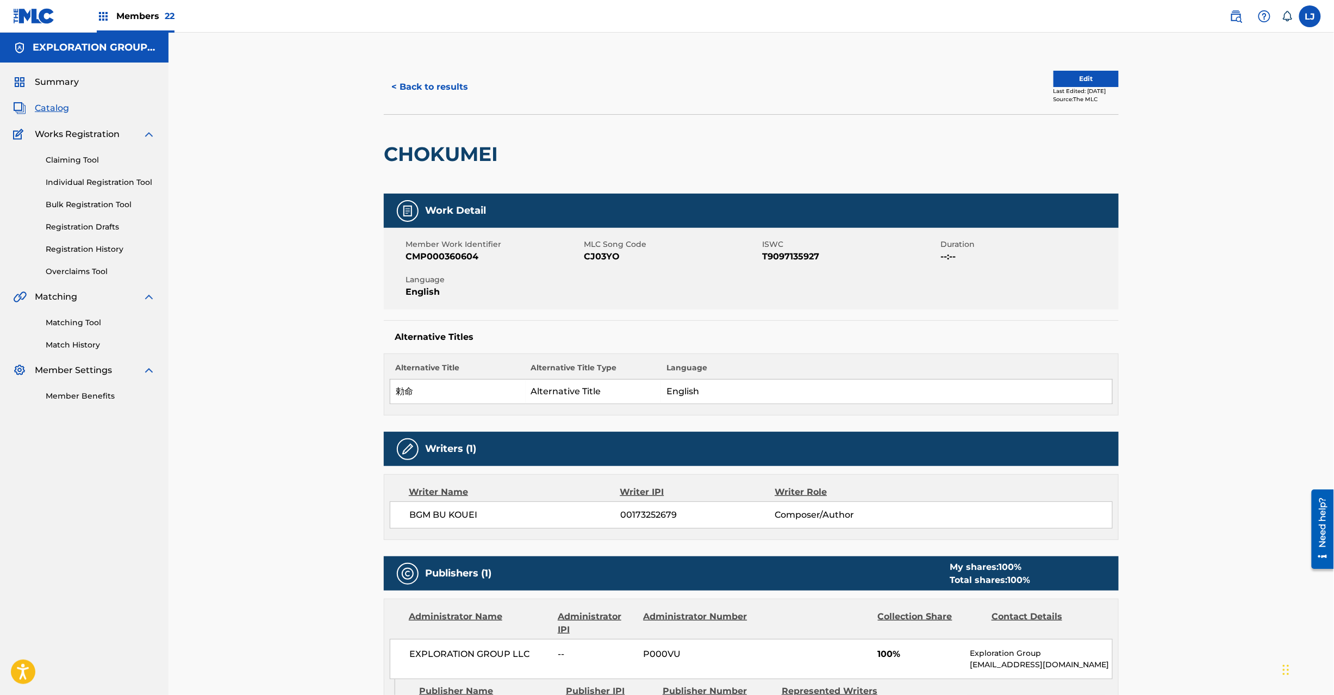
click at [463, 71] on div "< Back to results Edit Last Edited: [DATE] Source: The MLC" at bounding box center [751, 87] width 735 height 54
click at [1054, 79] on button "Edit" at bounding box center [1086, 79] width 65 height 16
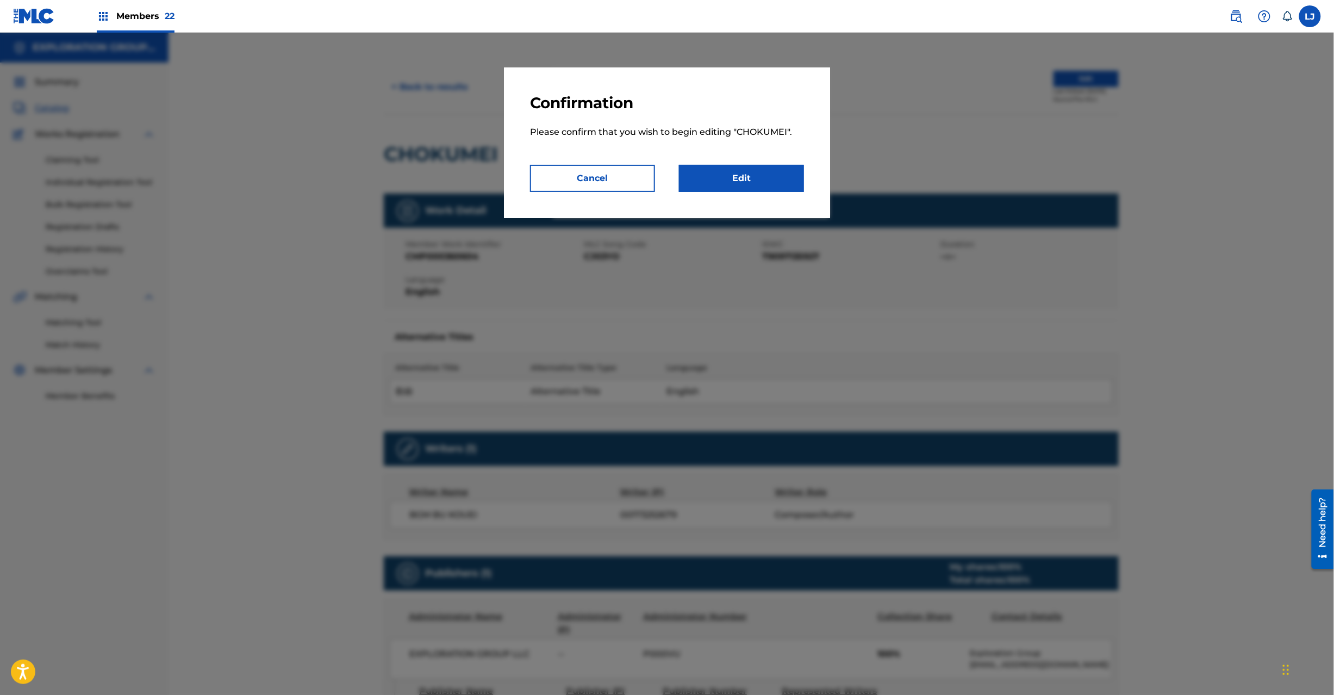
click at [738, 161] on p "Please confirm that you wish to begin editing " CHOKUMEI "." at bounding box center [667, 139] width 274 height 52
click at [736, 175] on link "Edit" at bounding box center [741, 178] width 125 height 27
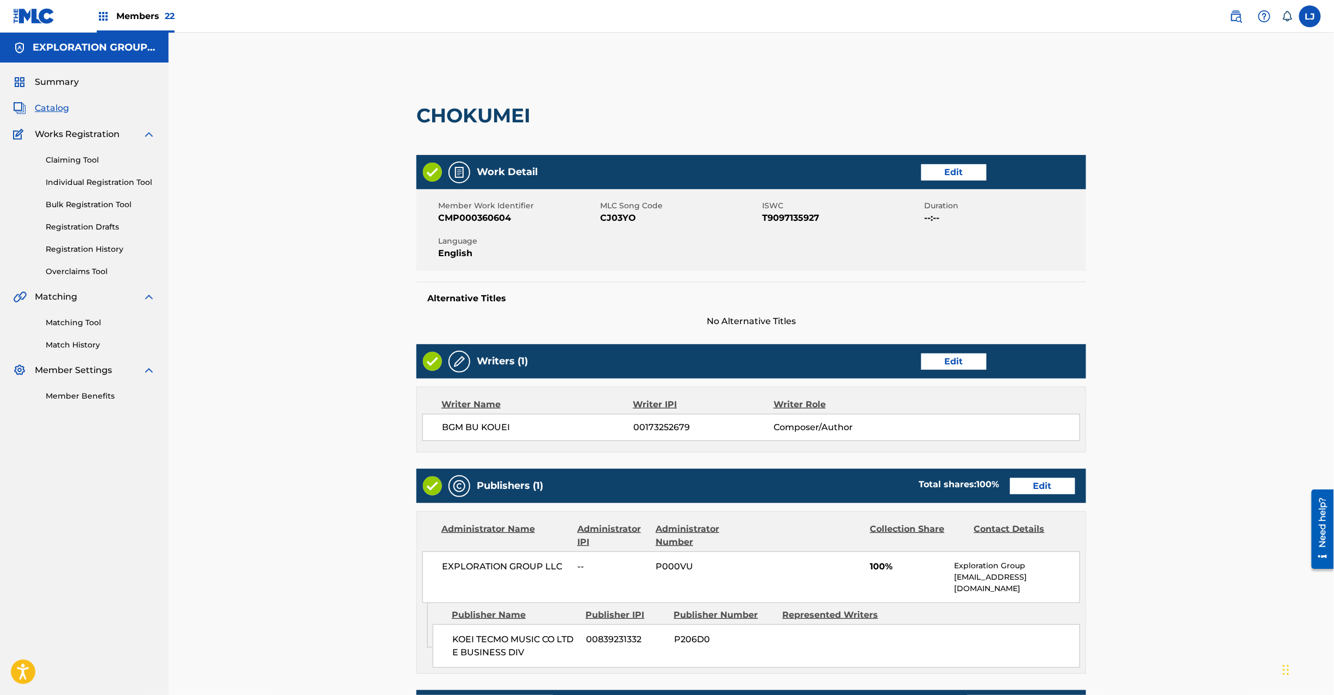
click at [1024, 476] on div "Publishers (1) Total shares: 100 % Edit" at bounding box center [751, 486] width 670 height 34
click at [1032, 483] on link "Edit" at bounding box center [1042, 486] width 65 height 16
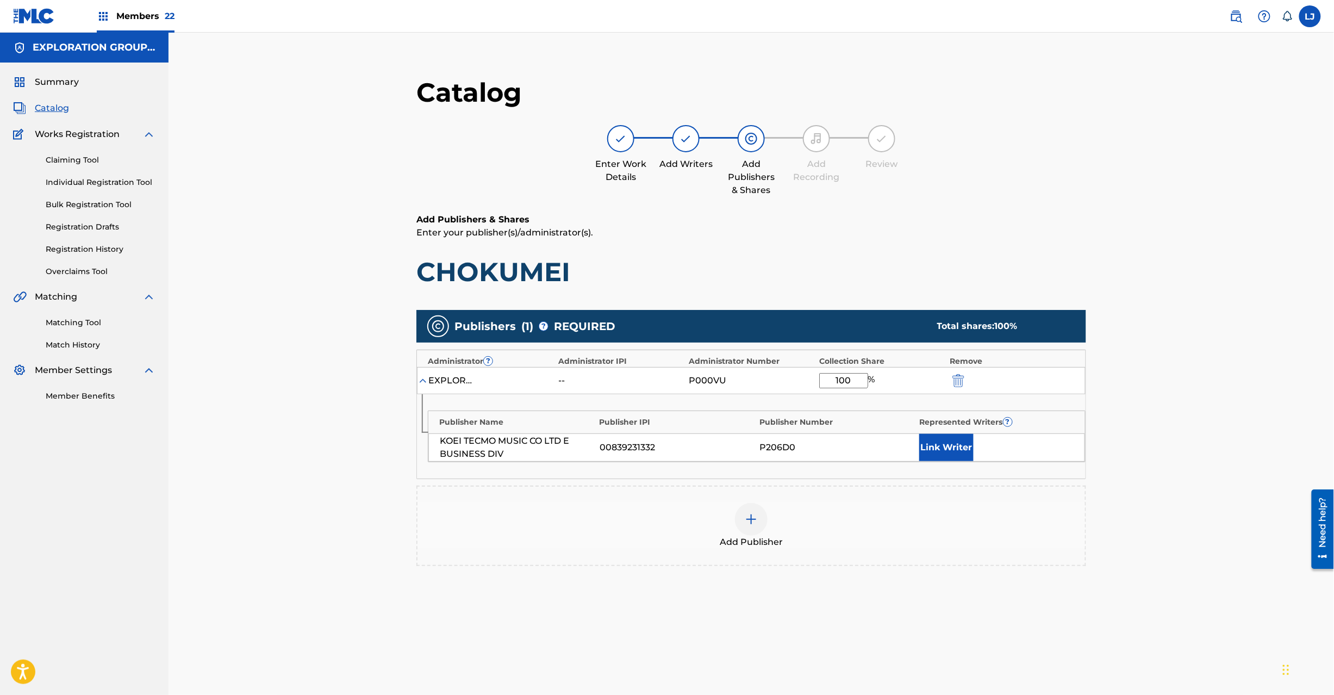
click at [957, 381] on img "submit" at bounding box center [959, 380] width 12 height 13
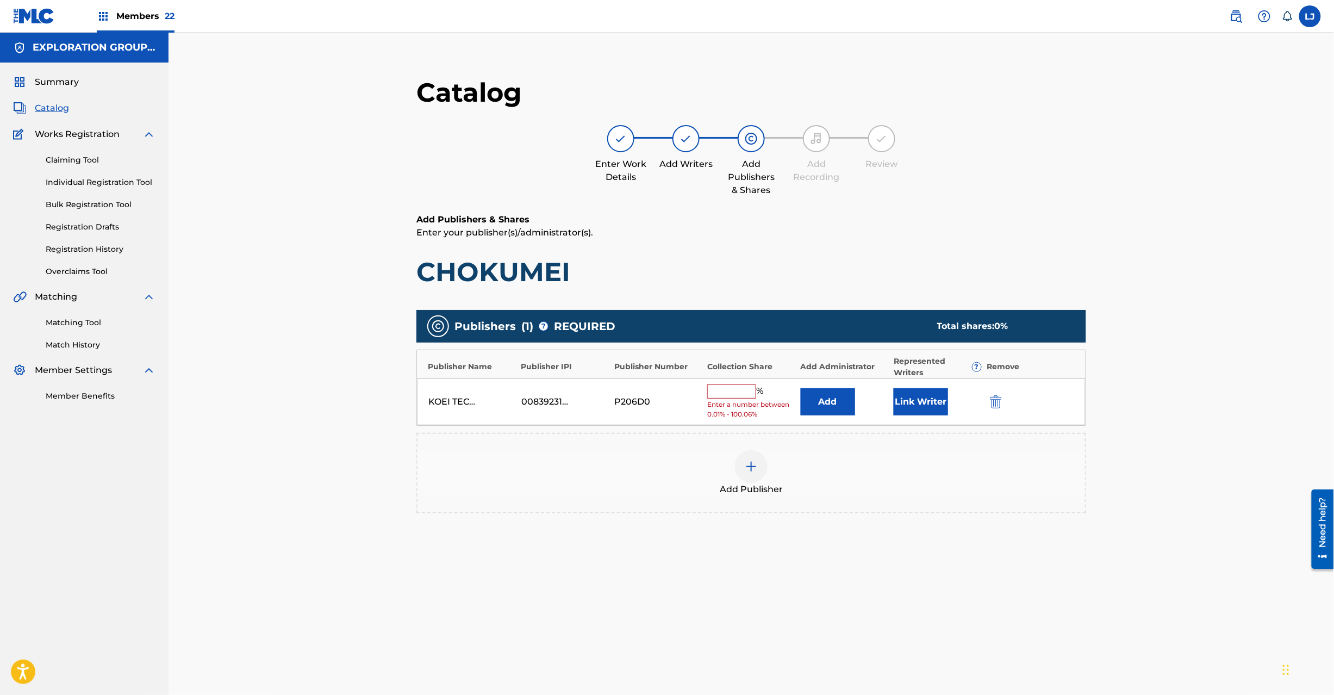
click at [1020, 399] on div at bounding box center [1011, 401] width 49 height 13
click at [995, 397] on img "submit" at bounding box center [996, 401] width 12 height 13
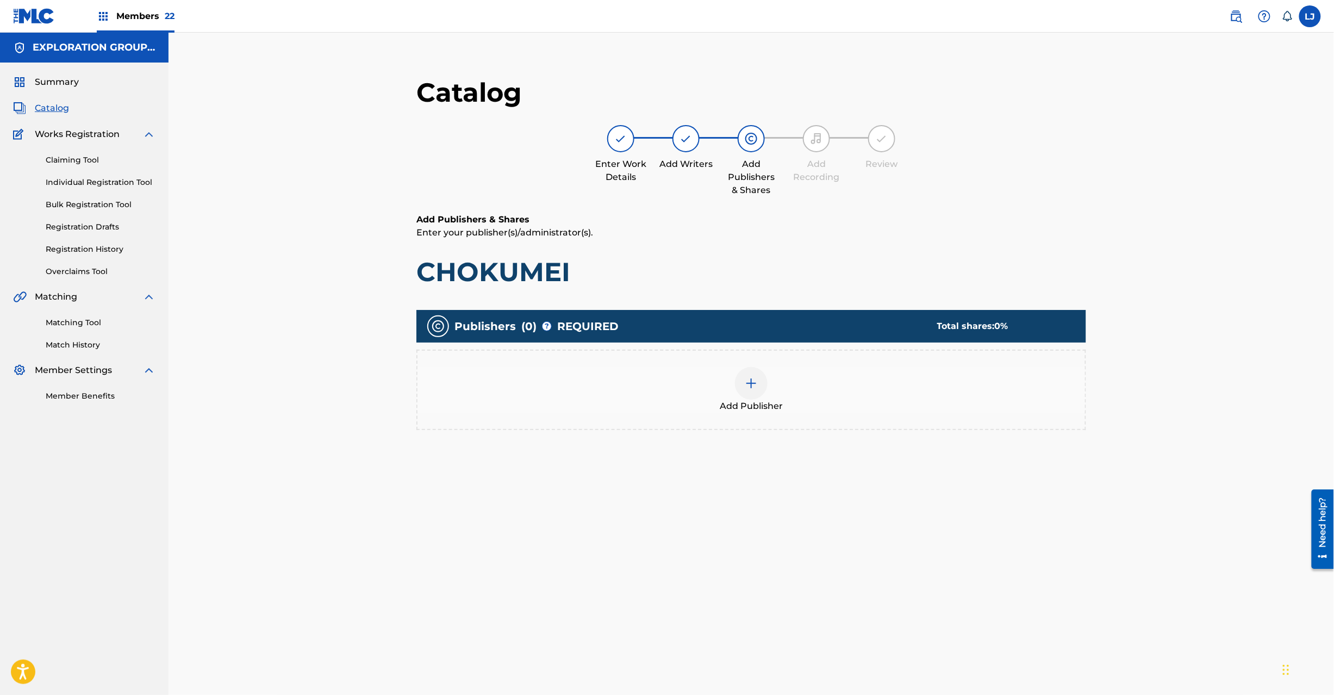
click at [745, 385] on img at bounding box center [751, 383] width 13 height 13
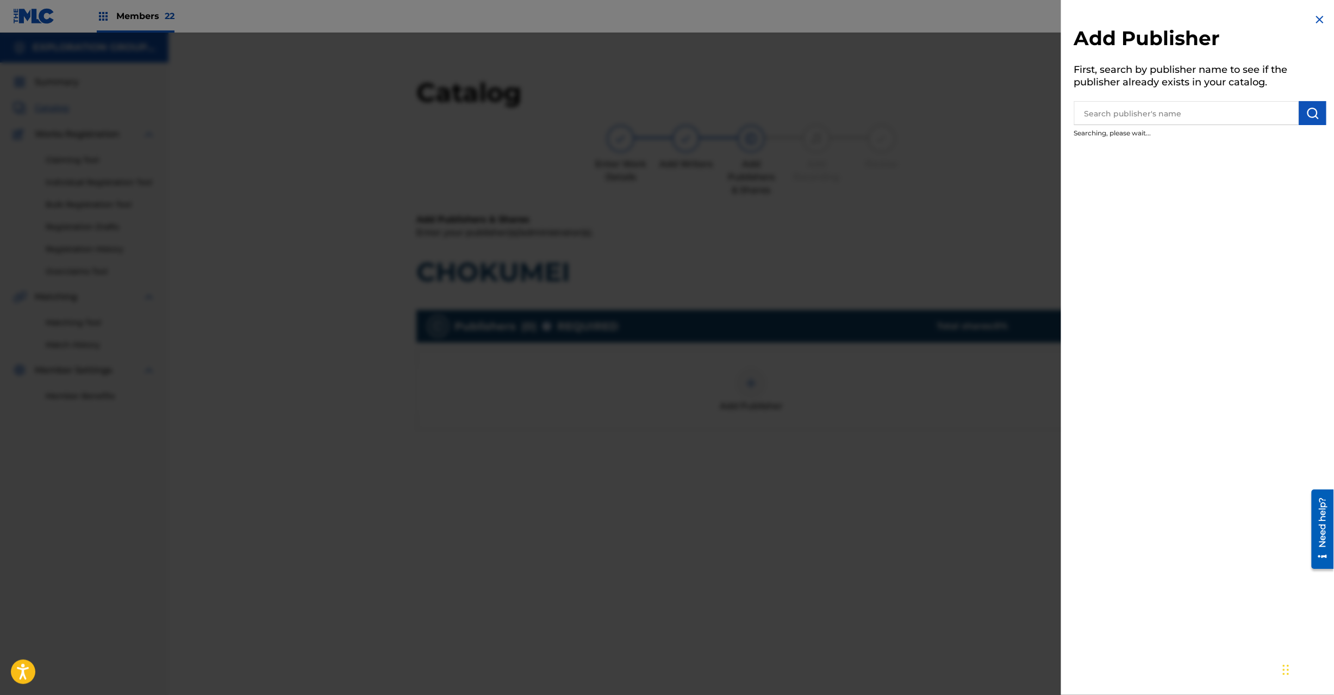
click at [1177, 112] on input "text" at bounding box center [1186, 113] width 225 height 24
paste input "Koei Tecmo Music Co Ltd N Business Div"
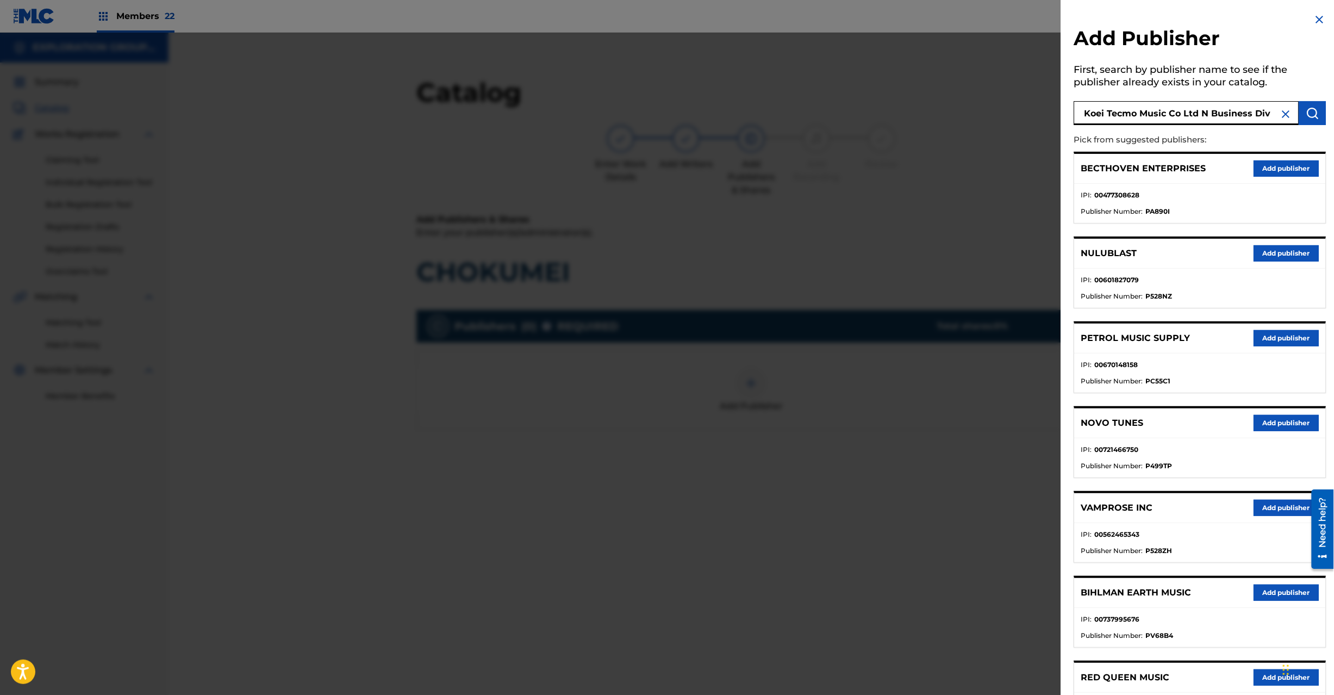
type input "Koei Tecmo Music Co Ltd N Business Div"
click at [1311, 98] on div "Koei Tecmo Music Co Ltd N Business Div" at bounding box center [1200, 111] width 252 height 27
click at [1311, 104] on button "submit" at bounding box center [1312, 113] width 27 height 24
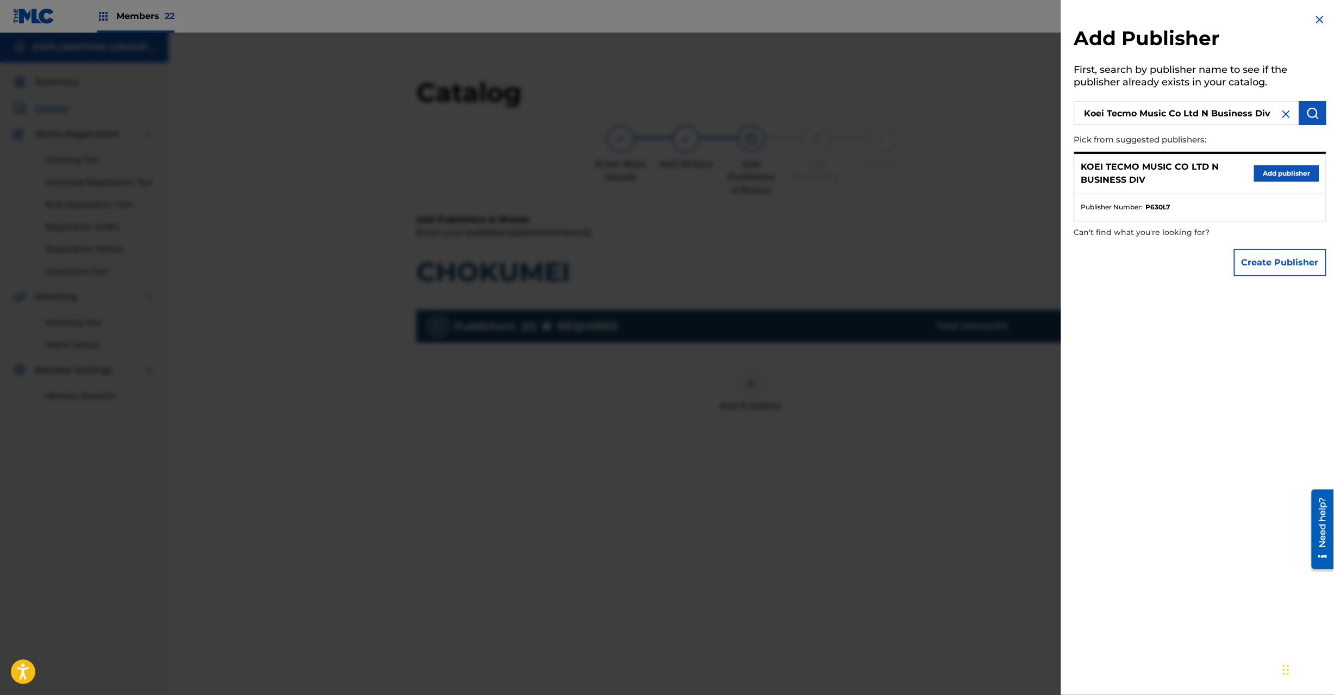
click at [1268, 170] on button "Add publisher" at bounding box center [1286, 173] width 65 height 16
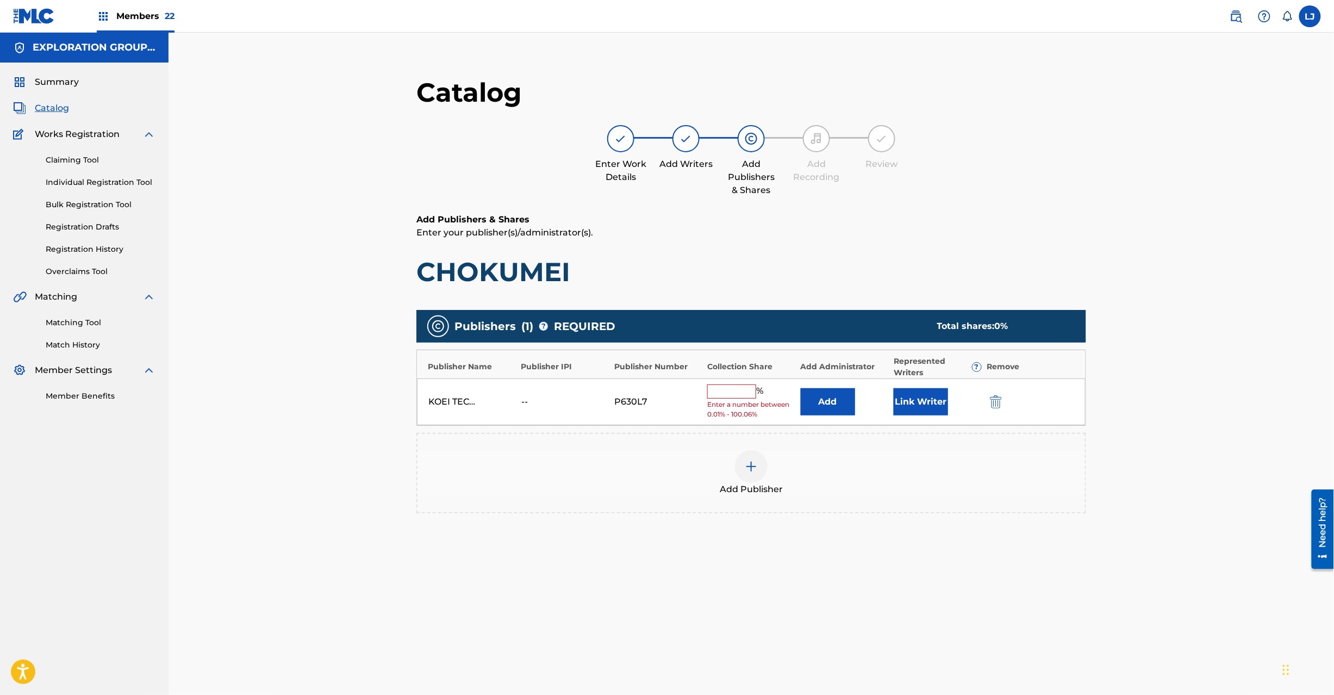
click at [824, 401] on button "Add" at bounding box center [828, 401] width 54 height 27
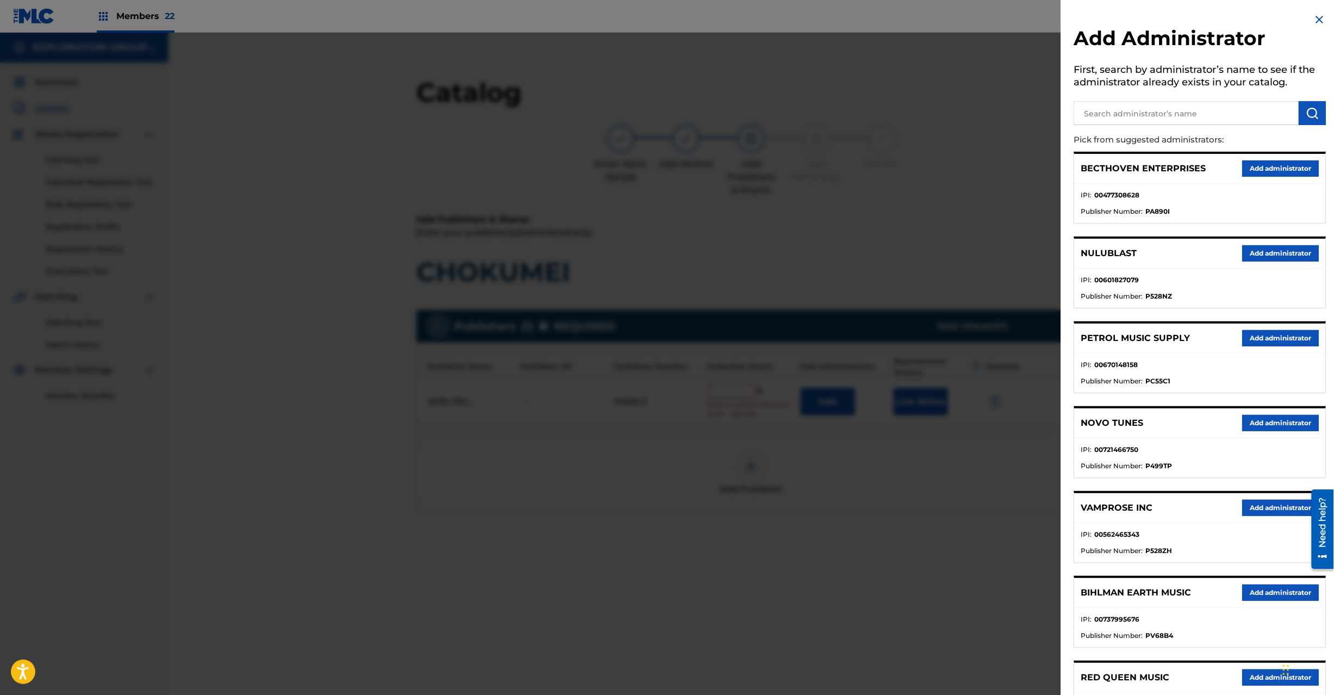
click at [1124, 105] on input "text" at bounding box center [1186, 113] width 225 height 24
paste input "Exploration Group LLC"
type input "Exploration Group LLC"
click at [1310, 112] on img "submit" at bounding box center [1312, 113] width 13 height 13
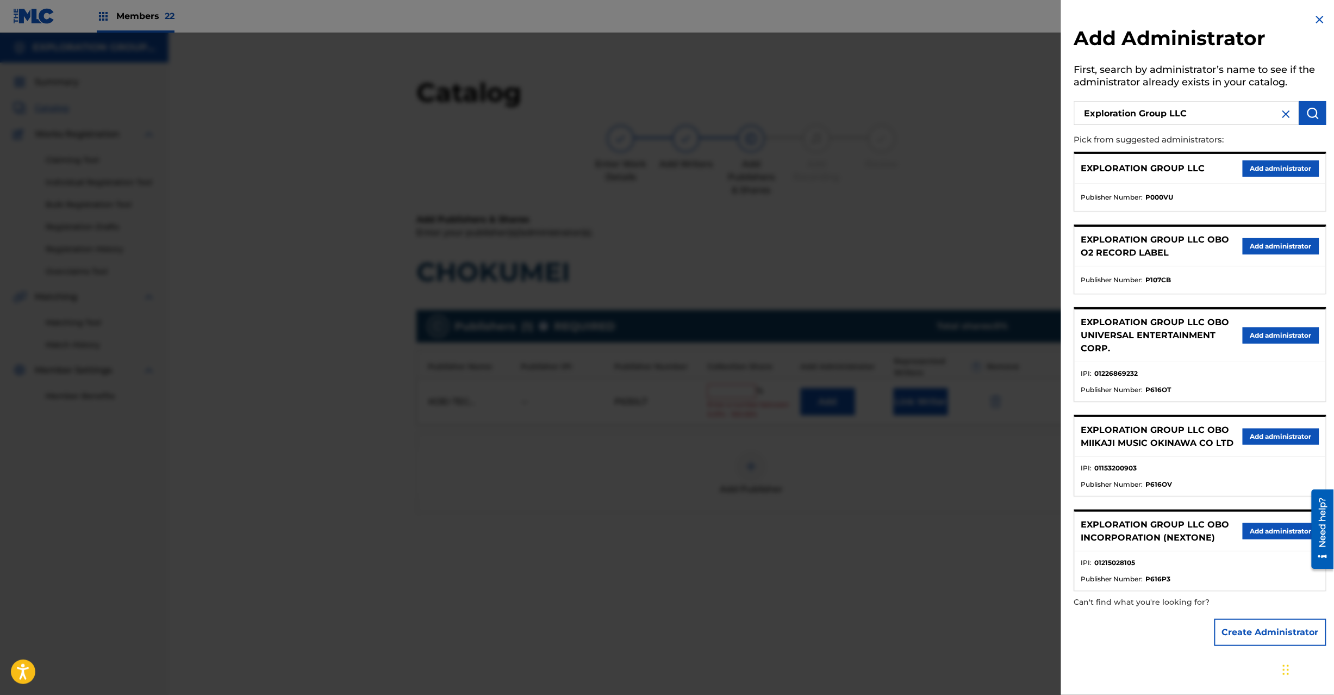
click at [1269, 168] on button "Add administrator" at bounding box center [1281, 168] width 77 height 16
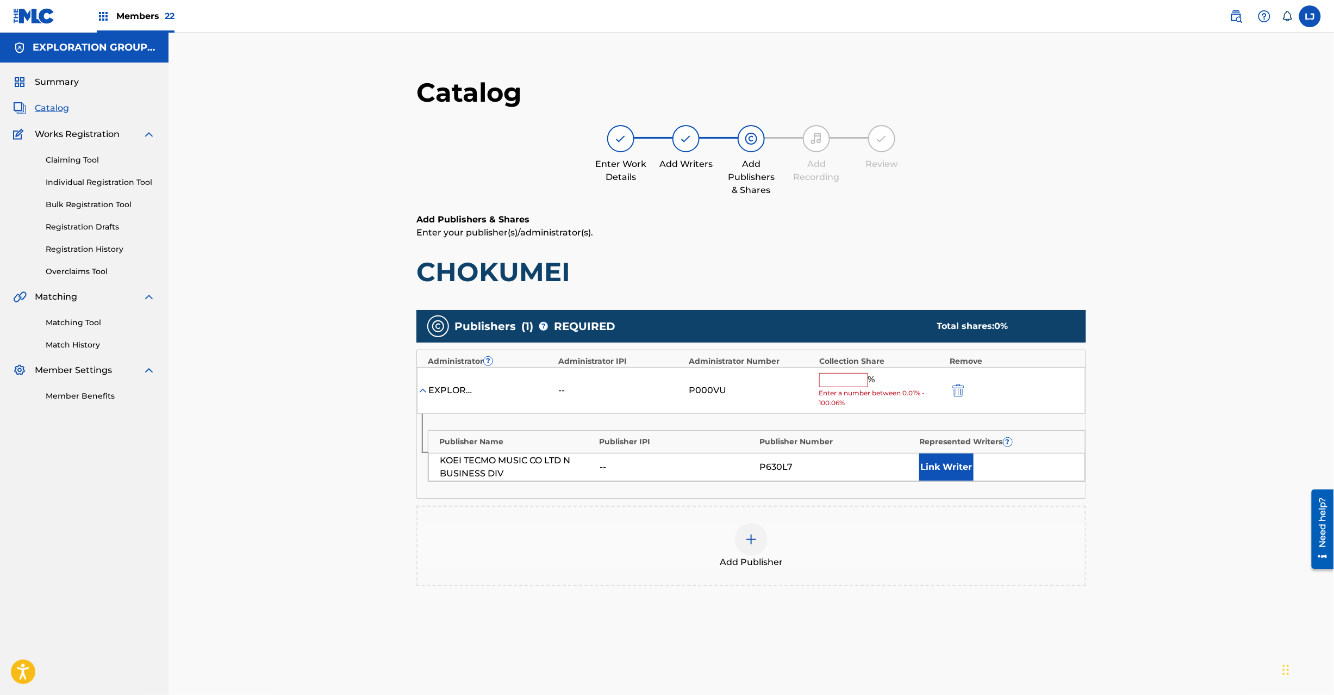
click at [871, 368] on div "EXPLORATION GROUP LLC -- P000VU % Enter a number between 0.01% - 100.06%" at bounding box center [751, 390] width 669 height 47
click at [850, 375] on input "text" at bounding box center [843, 380] width 49 height 14
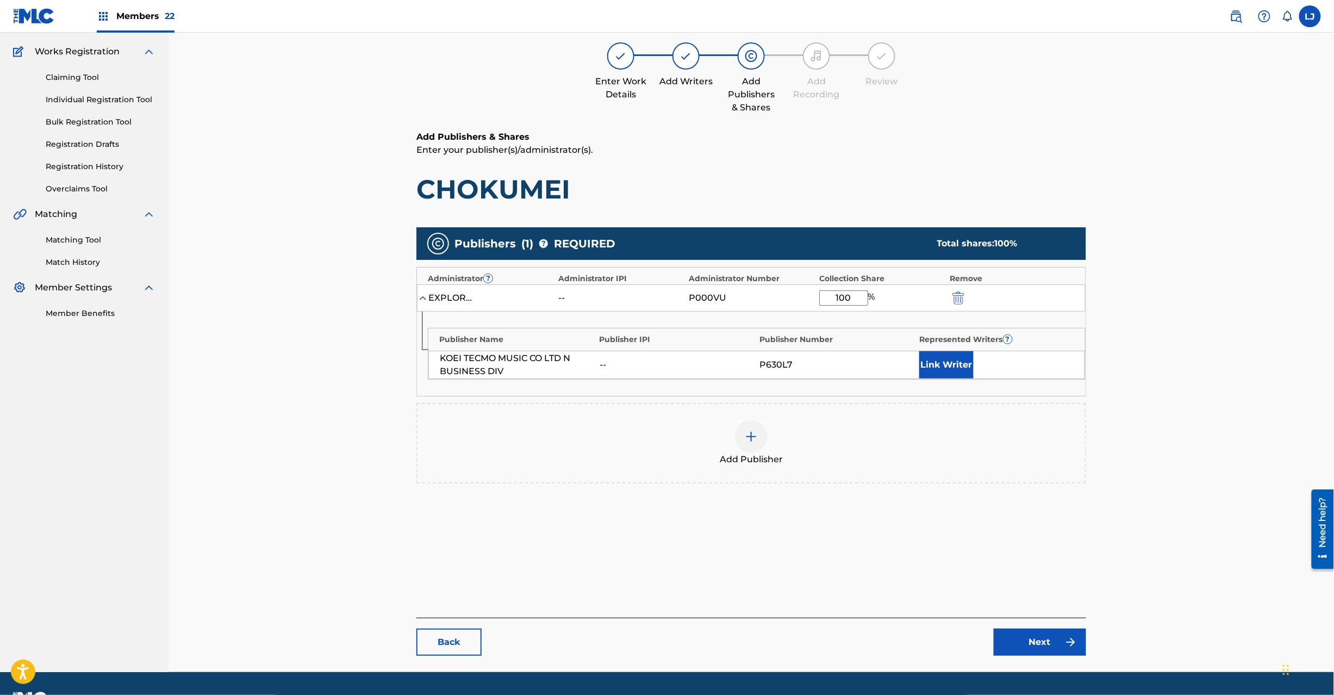
scroll to position [112, 0]
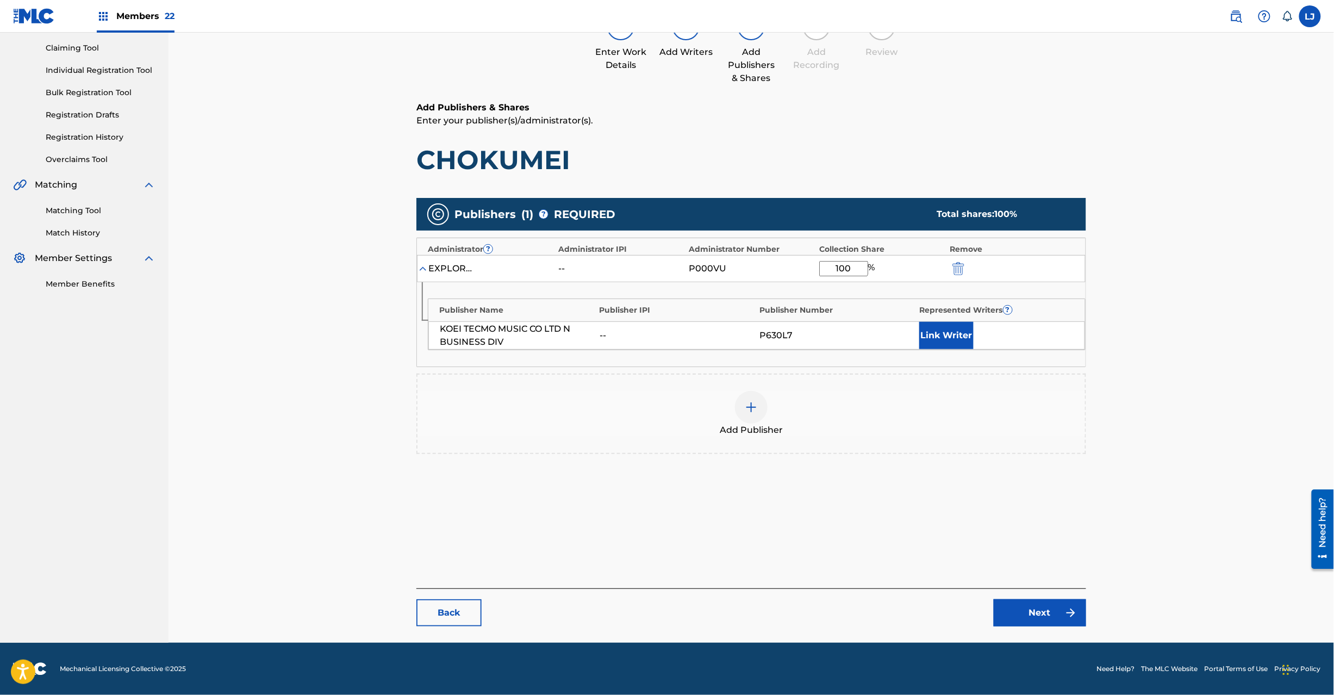
type input "100"
click at [1047, 609] on link "Next" at bounding box center [1040, 612] width 92 height 27
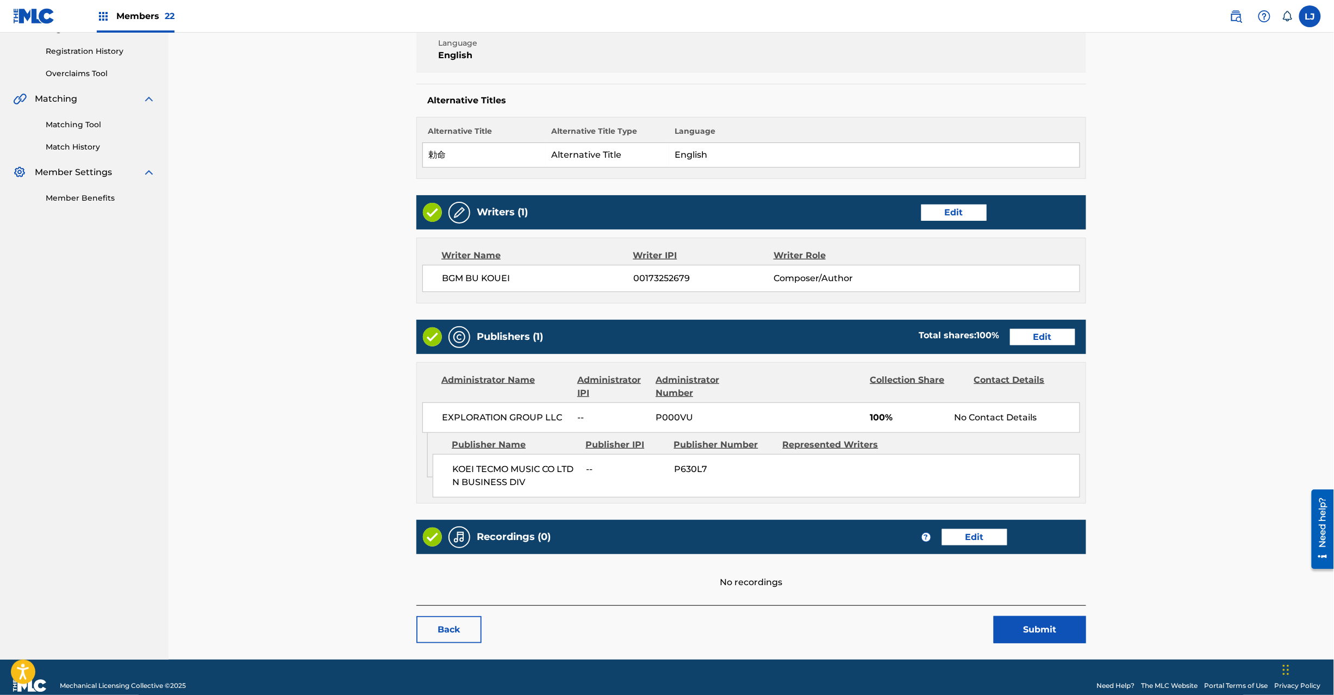
scroll to position [216, 0]
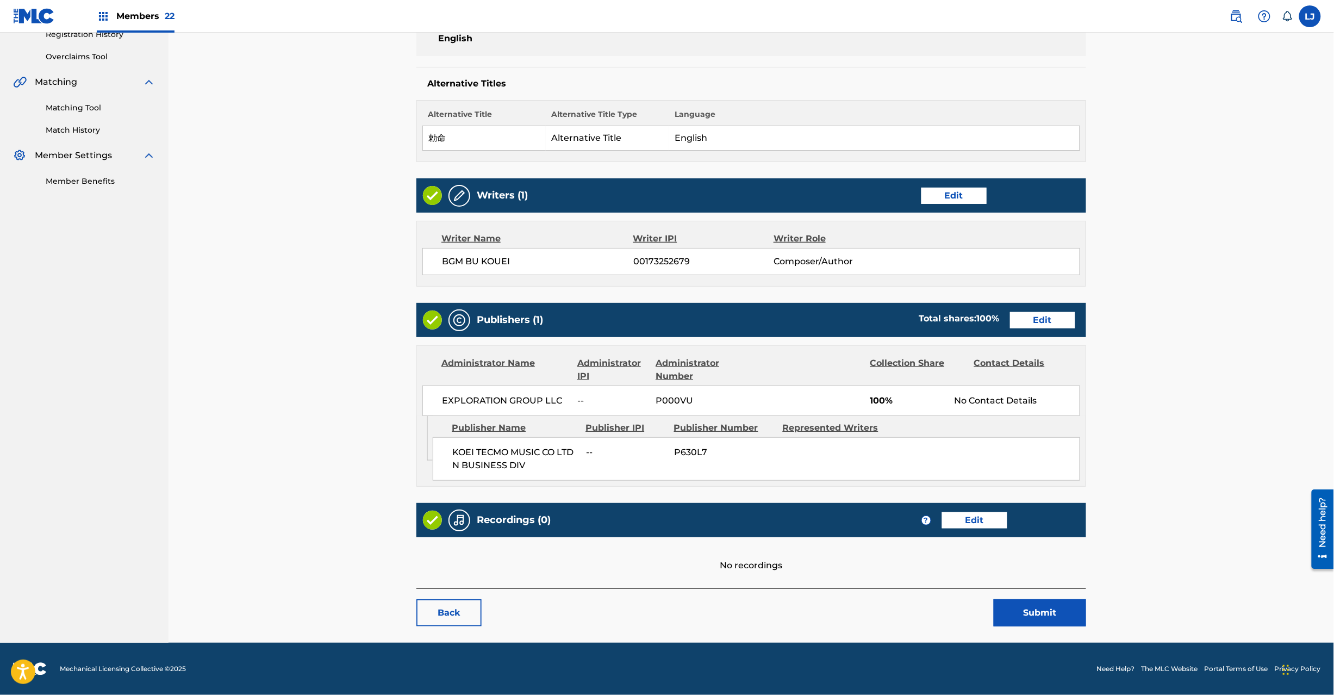
click at [1066, 612] on button "Submit" at bounding box center [1040, 612] width 92 height 27
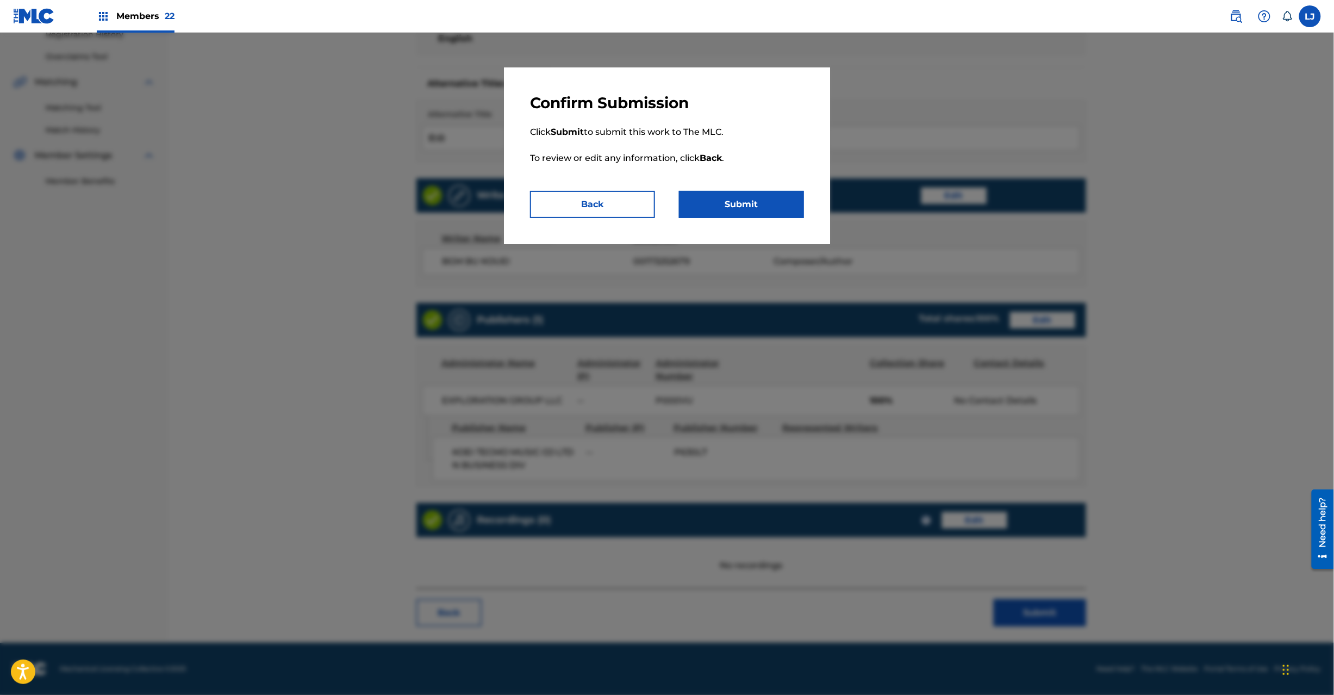
click at [760, 197] on button "Submit" at bounding box center [741, 204] width 125 height 27
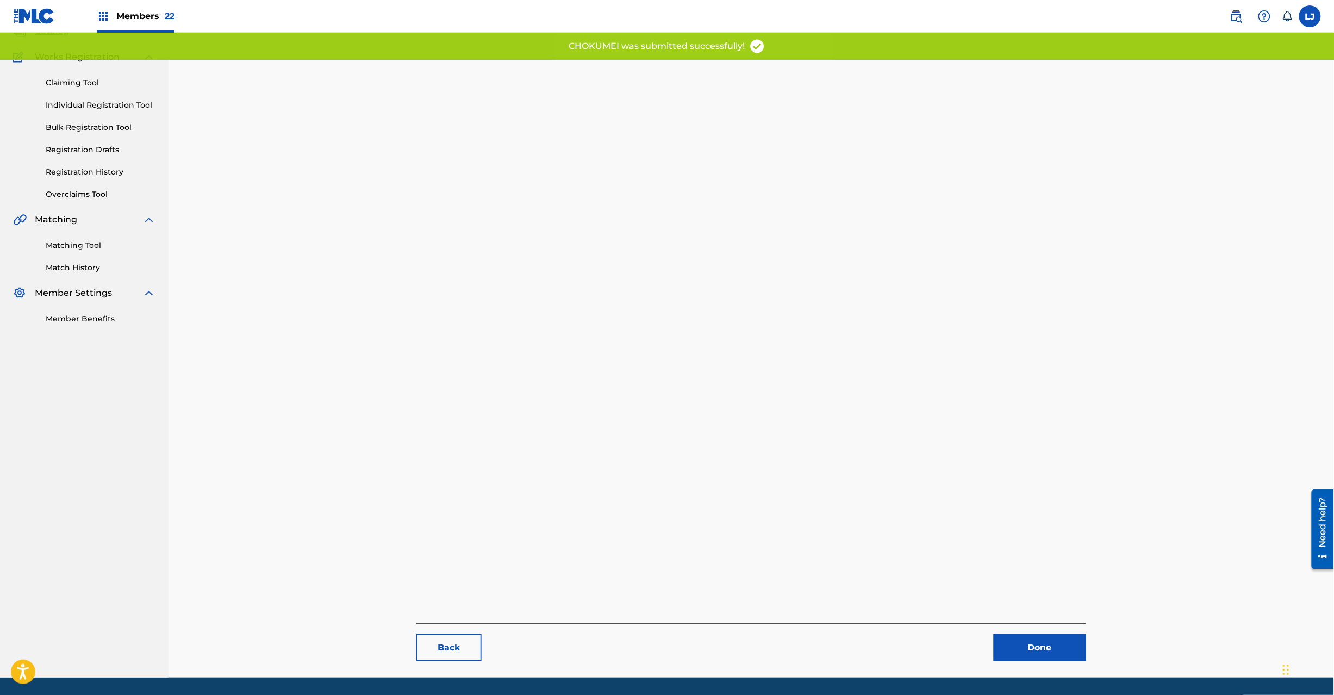
scroll to position [112, 0]
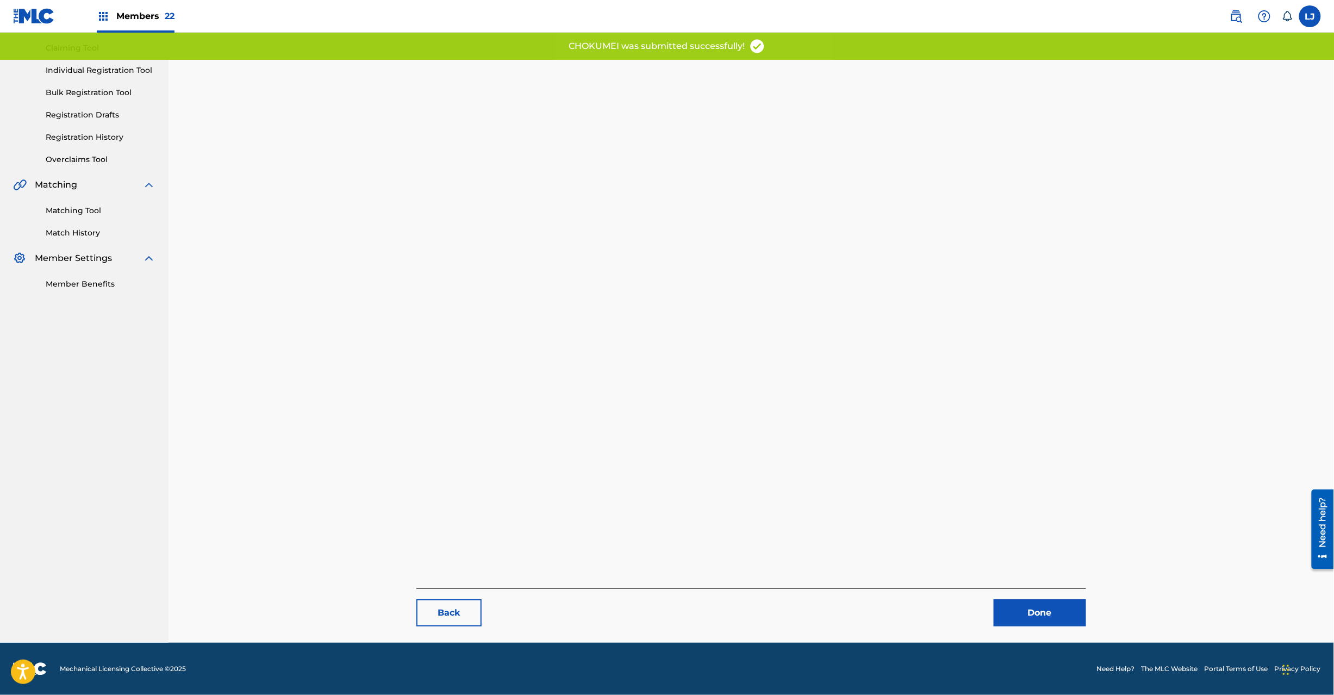
click at [1050, 607] on link "Done" at bounding box center [1040, 612] width 92 height 27
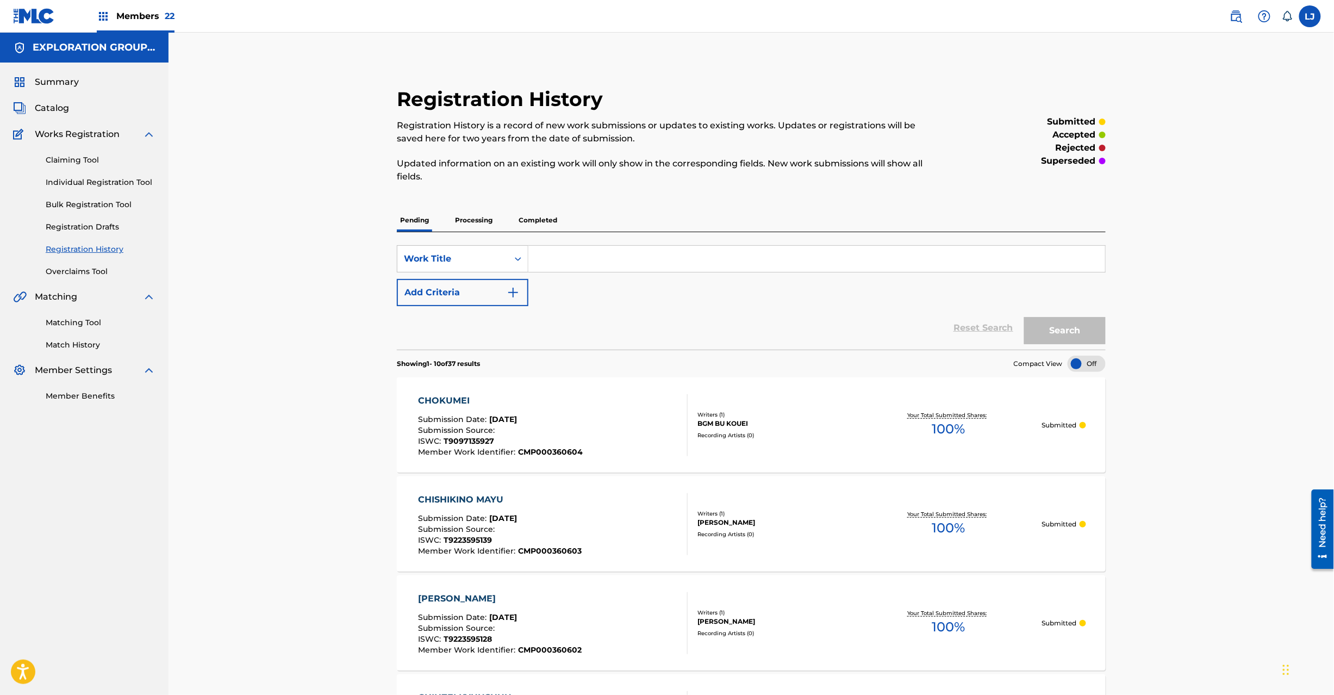
click at [48, 103] on span "Catalog" at bounding box center [52, 108] width 34 height 13
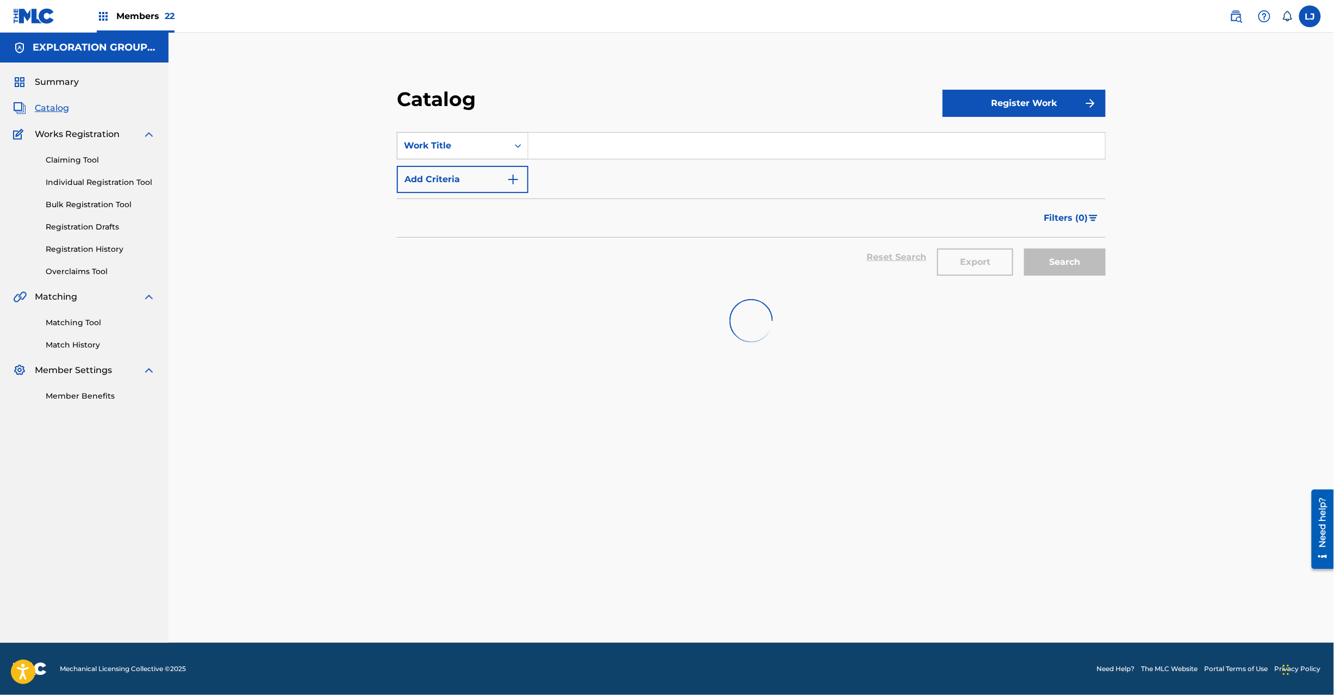
click at [459, 144] on div "Work Title" at bounding box center [453, 145] width 98 height 13
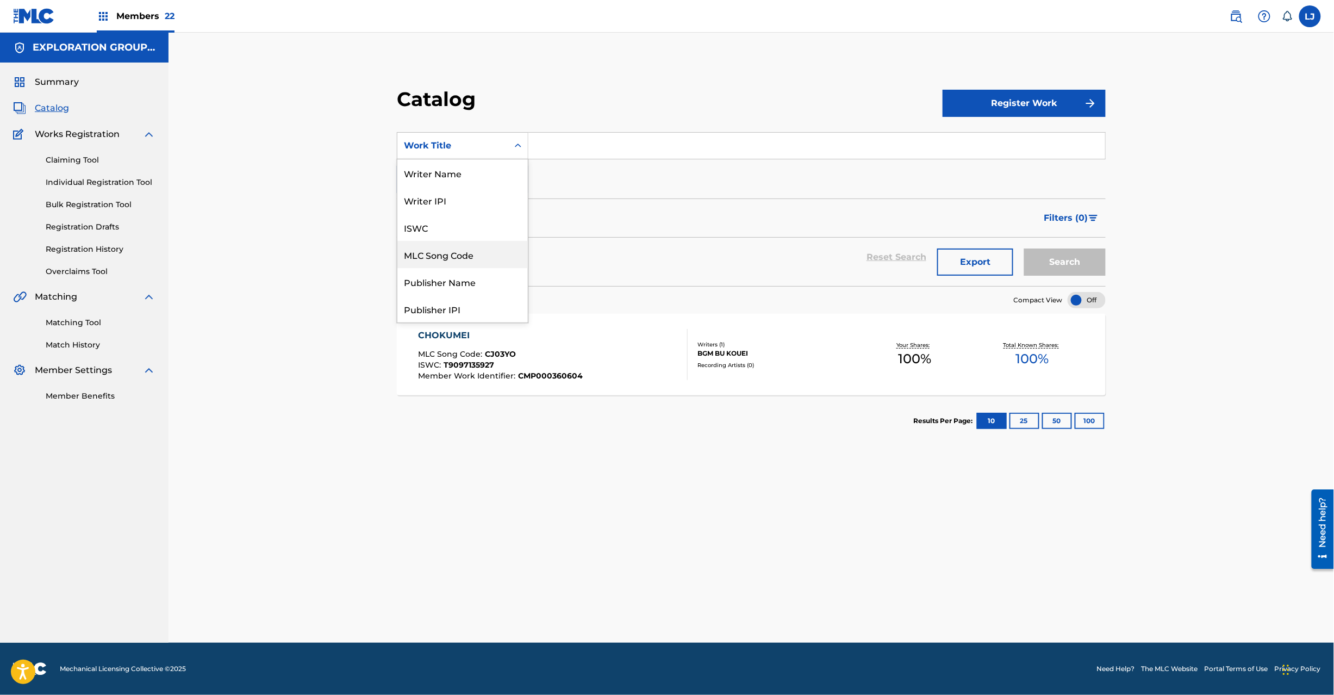
click at [476, 250] on div "MLC Song Code" at bounding box center [462, 254] width 130 height 27
click at [548, 153] on input "Search Form" at bounding box center [816, 146] width 577 height 26
paste input "CJ03YB"
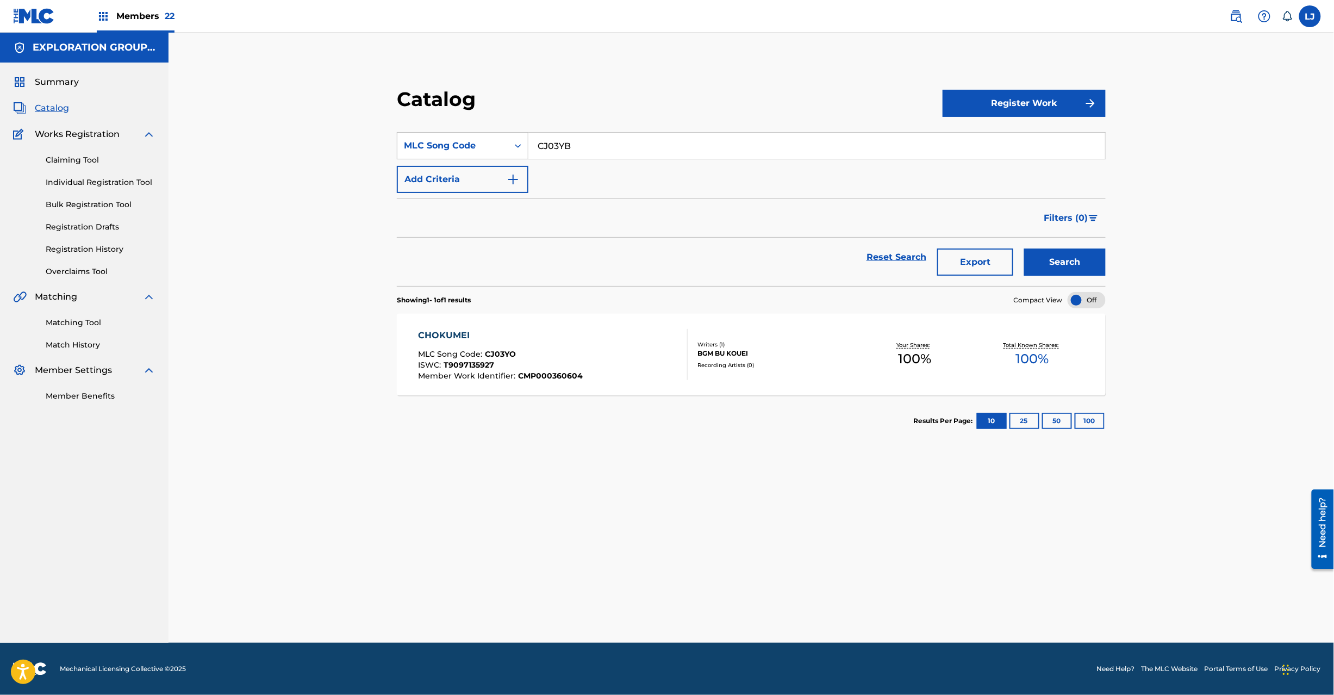
type input "CJ03YB"
click at [1103, 259] on button "Search" at bounding box center [1065, 261] width 82 height 27
click at [609, 343] on div "CHOUHI SHOURIHEN MLC Song Code : CJ03YB ISWC : T1013602565 Member Work Identifi…" at bounding box center [553, 354] width 270 height 51
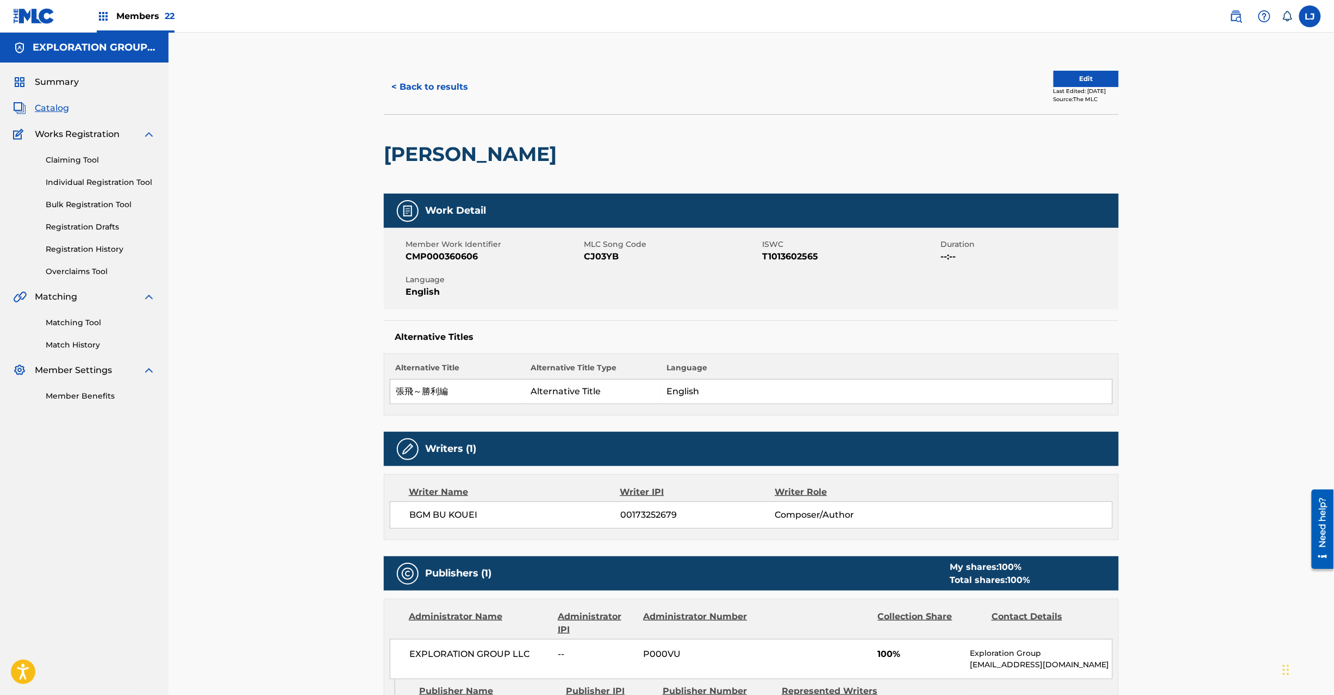
click at [1071, 79] on button "Edit" at bounding box center [1086, 79] width 65 height 16
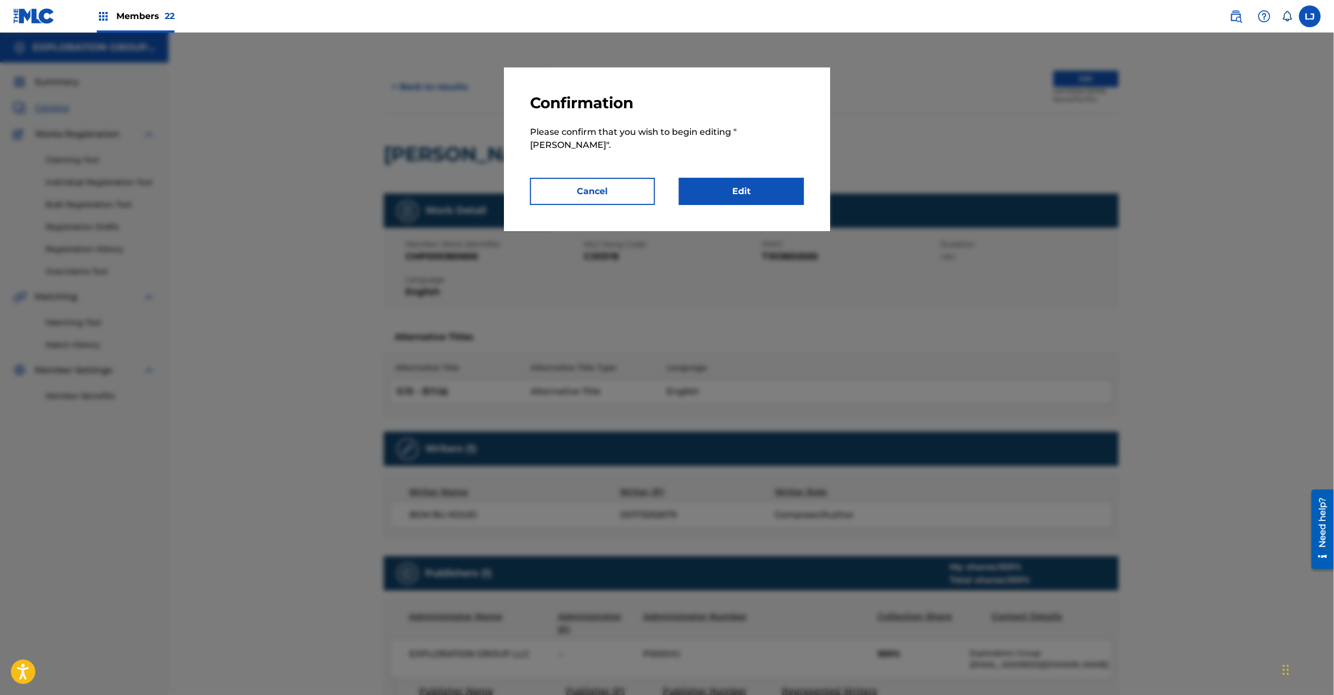
click at [756, 194] on link "Edit" at bounding box center [741, 191] width 125 height 27
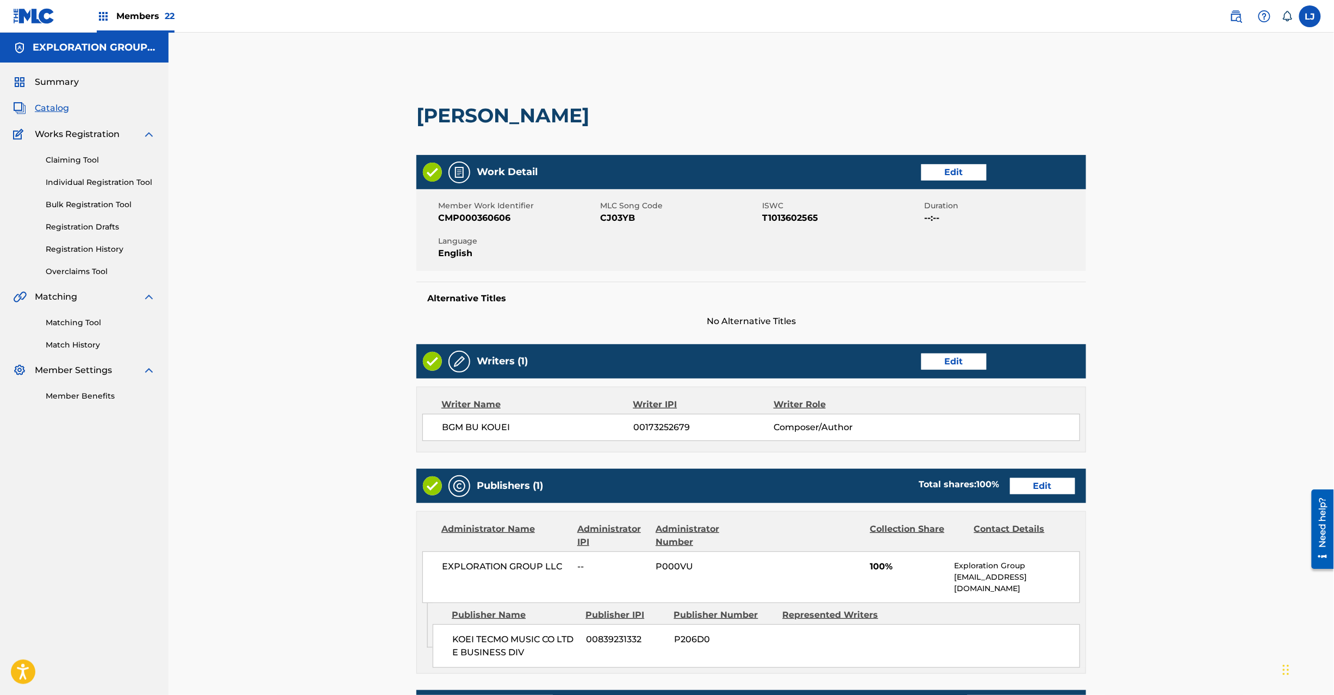
click at [1027, 480] on link "Edit" at bounding box center [1042, 486] width 65 height 16
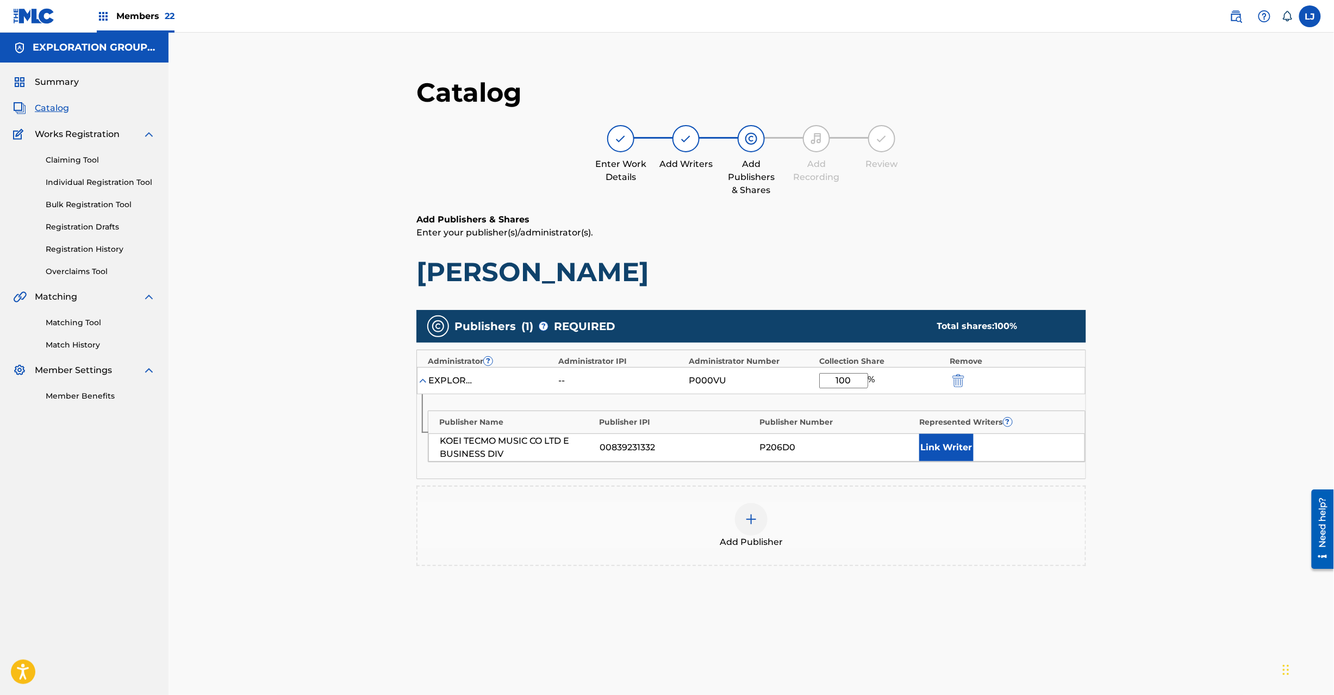
click at [959, 375] on img "submit" at bounding box center [959, 380] width 12 height 13
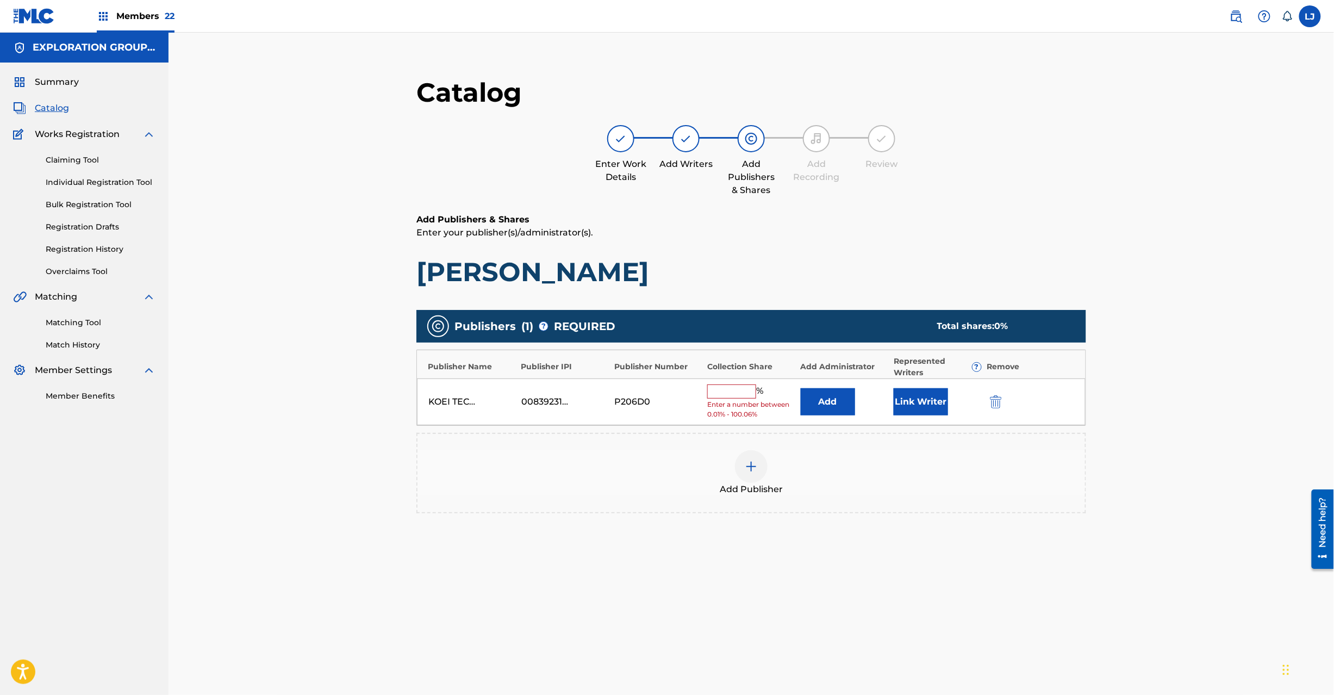
click at [987, 412] on div "KOEI TECMO MUSIC CO LTD E BUSINESS DIV 00839231332 P206D0 % Enter a number betw…" at bounding box center [751, 401] width 669 height 47
click at [993, 407] on img "submit" at bounding box center [996, 401] width 12 height 13
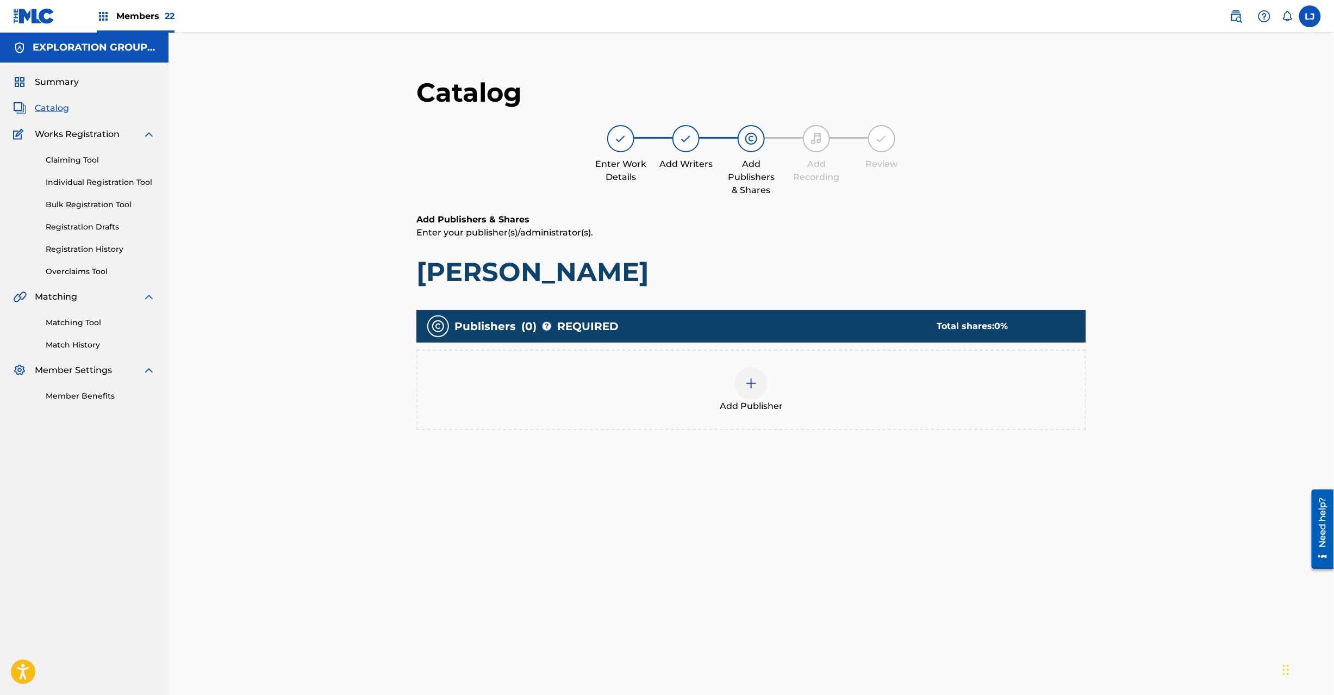
click at [752, 375] on div at bounding box center [751, 383] width 33 height 33
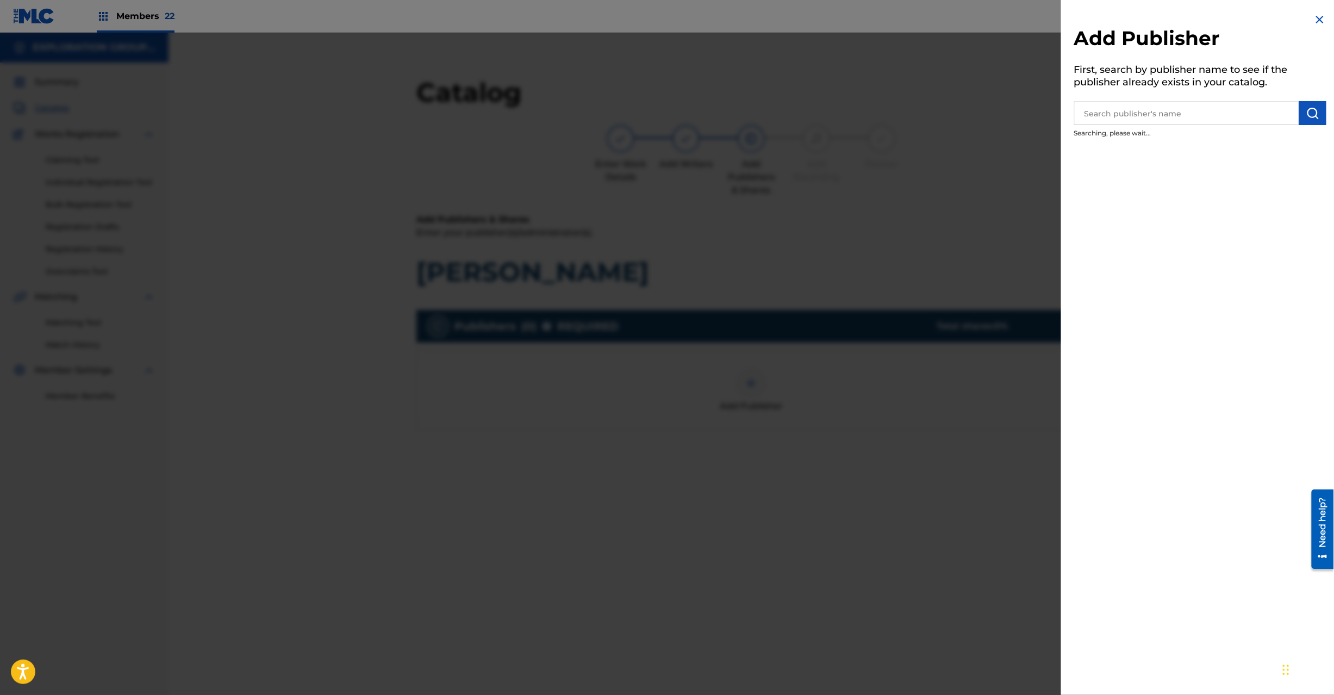
click at [1121, 98] on div at bounding box center [1200, 111] width 252 height 27
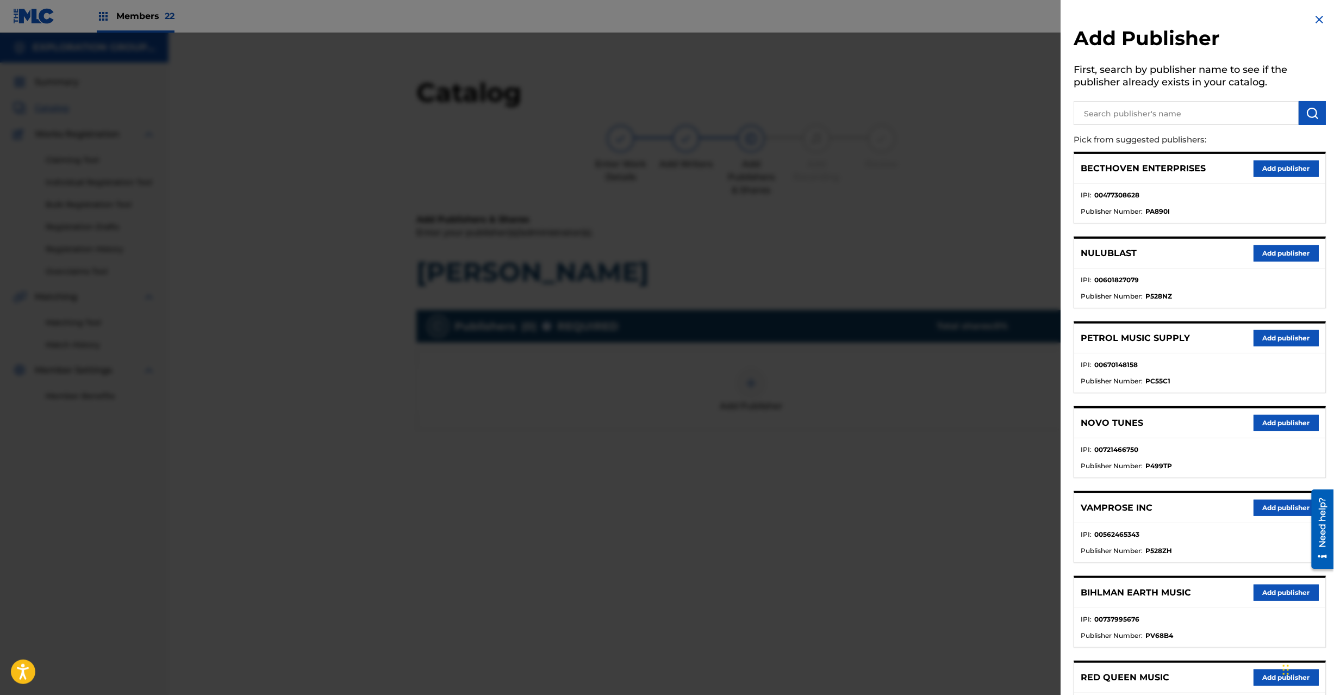
click at [1159, 110] on input "text" at bounding box center [1186, 113] width 225 height 24
paste input "Koei Tecmo Music Co Ltd N Business Div"
type input "Koei Tecmo Music Co Ltd N Business Div"
click at [1299, 118] on button "submit" at bounding box center [1312, 113] width 27 height 24
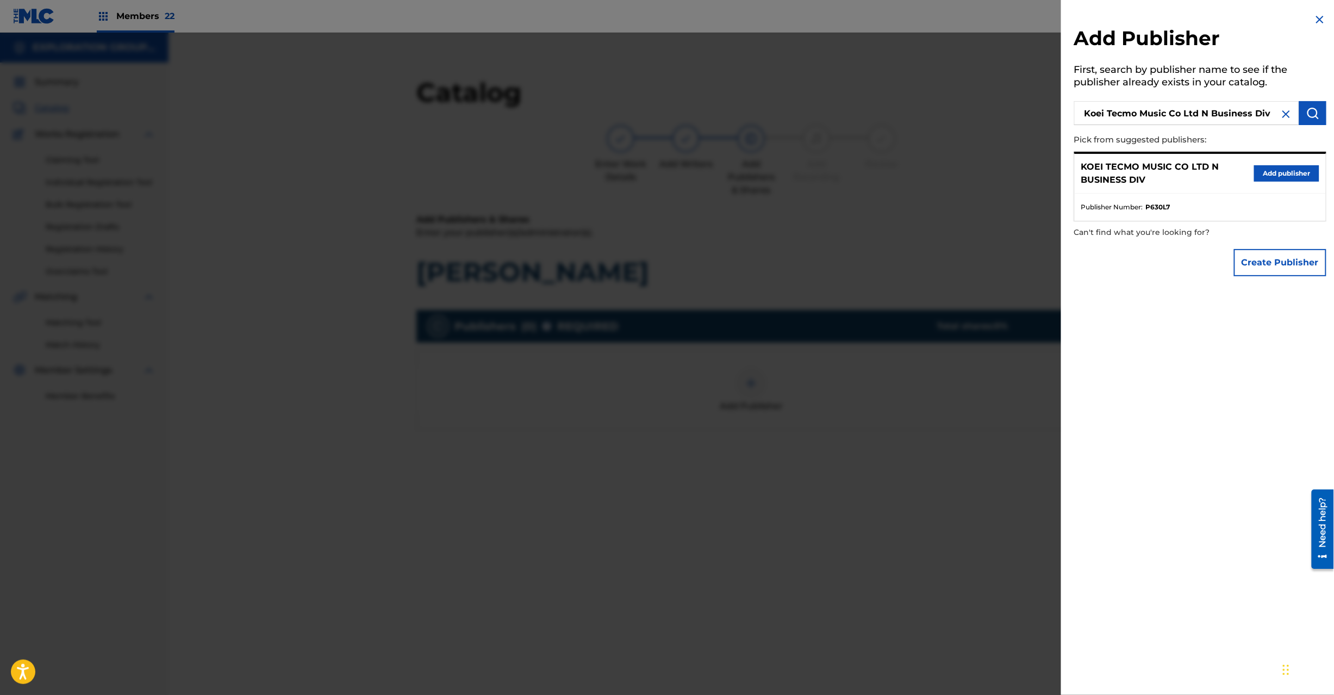
click at [1296, 172] on button "Add publisher" at bounding box center [1286, 173] width 65 height 16
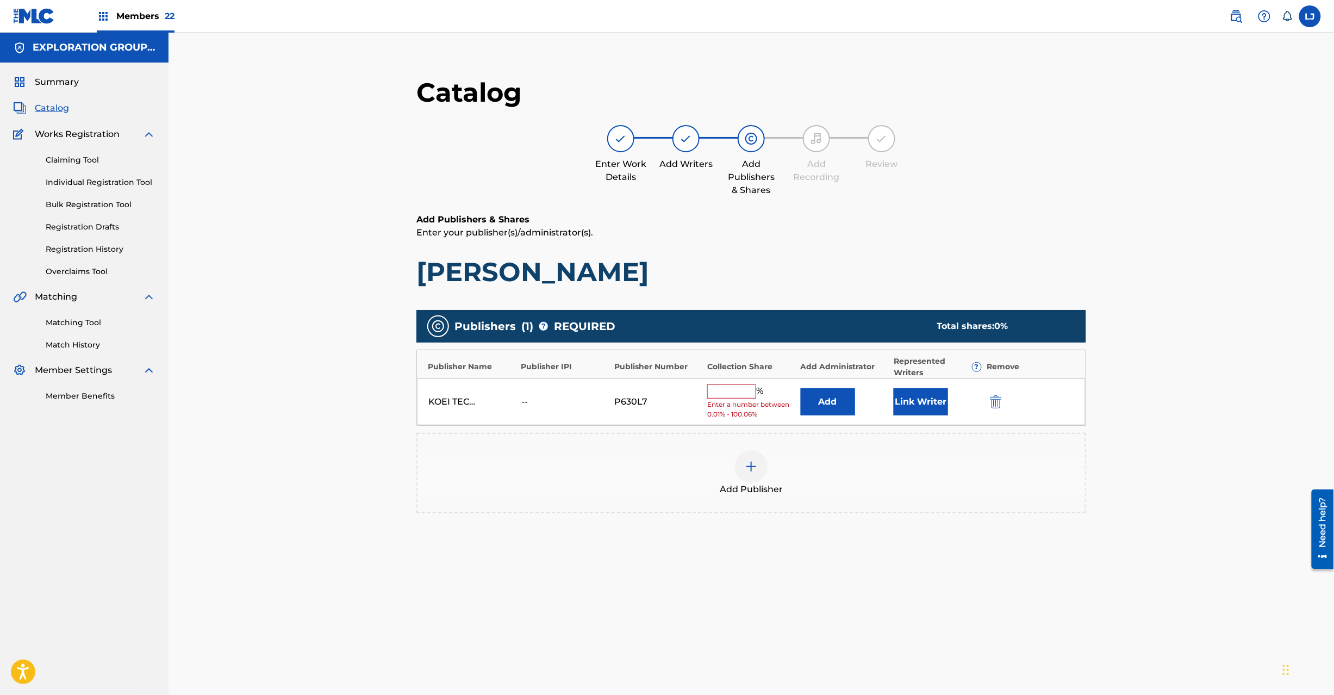
click at [825, 397] on button "Add" at bounding box center [828, 401] width 54 height 27
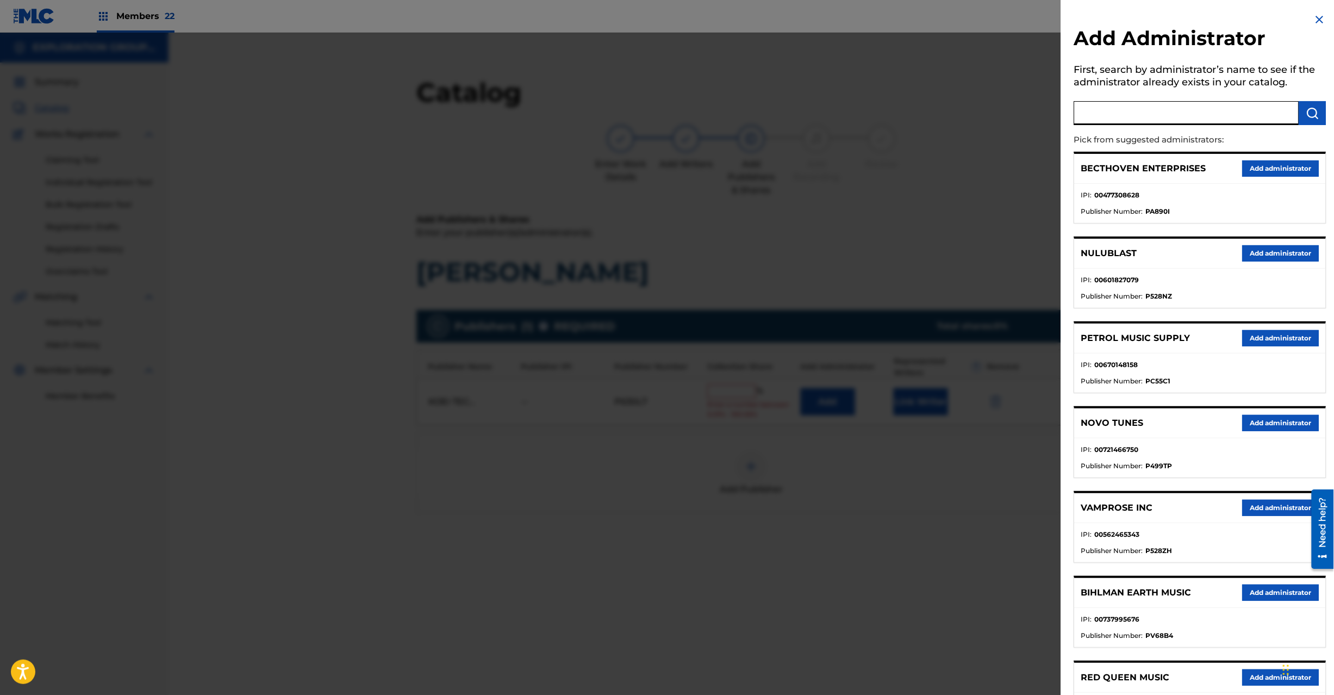
click at [1149, 103] on input "text" at bounding box center [1186, 113] width 225 height 24
paste input "Exploration Group LLC"
type input "Exploration Group LLC"
click at [1307, 112] on img "submit" at bounding box center [1312, 113] width 13 height 13
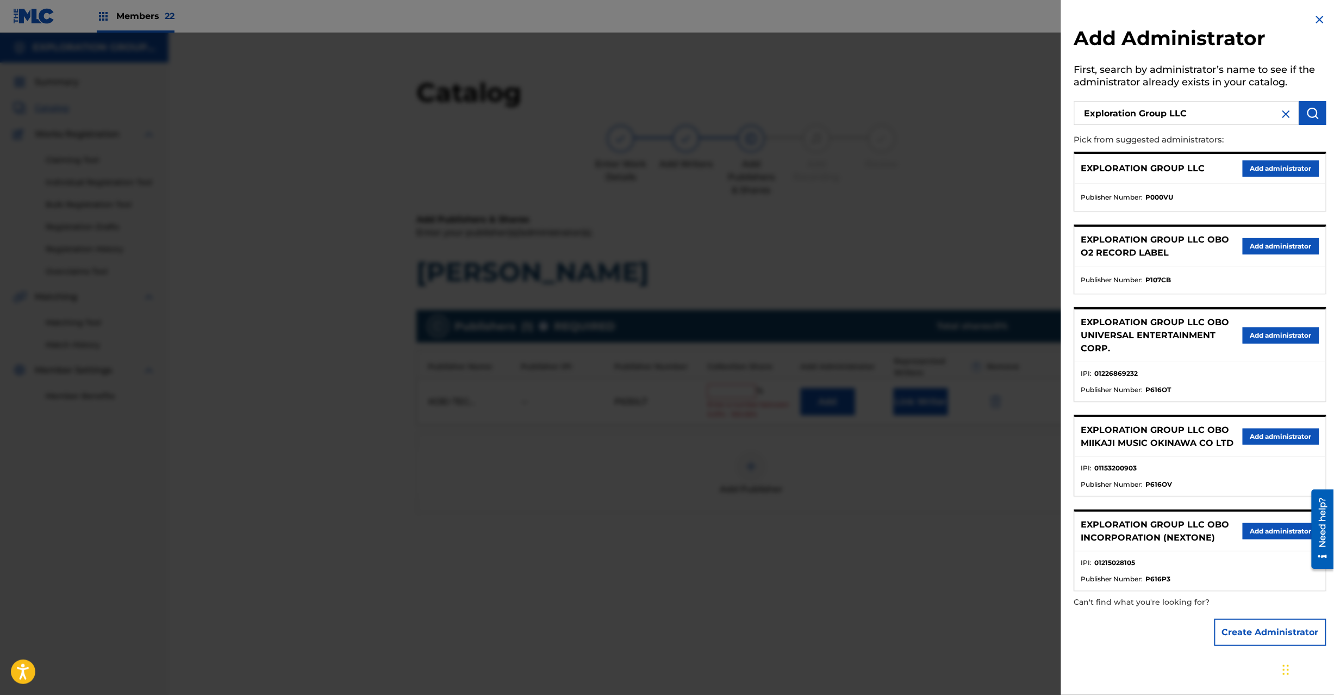
click at [1259, 175] on button "Add administrator" at bounding box center [1281, 168] width 77 height 16
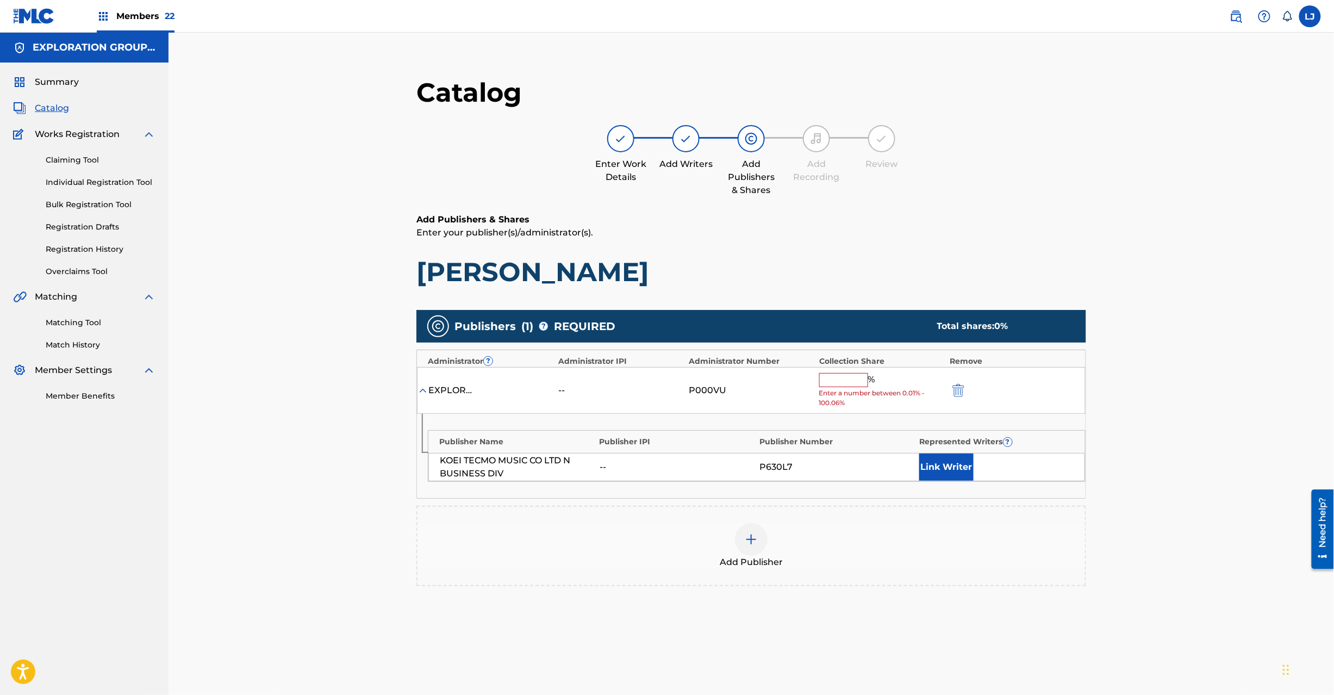
click at [838, 385] on input "text" at bounding box center [843, 380] width 49 height 14
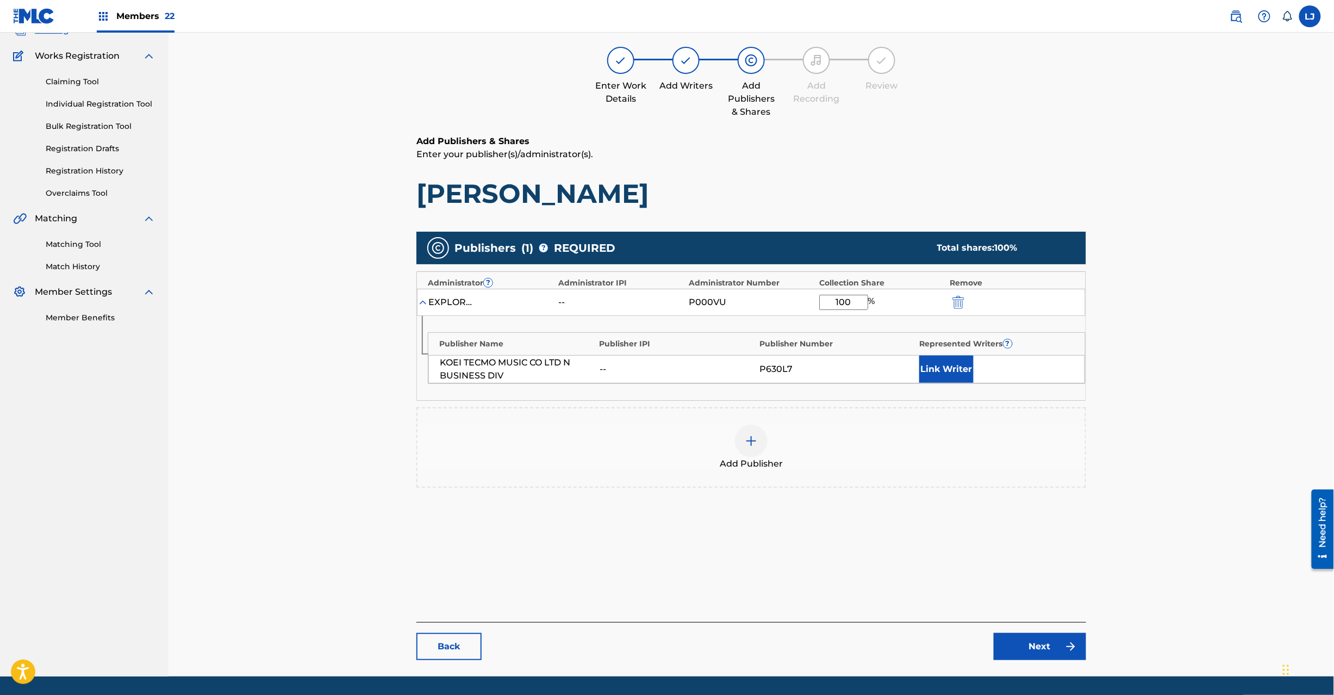
scroll to position [112, 0]
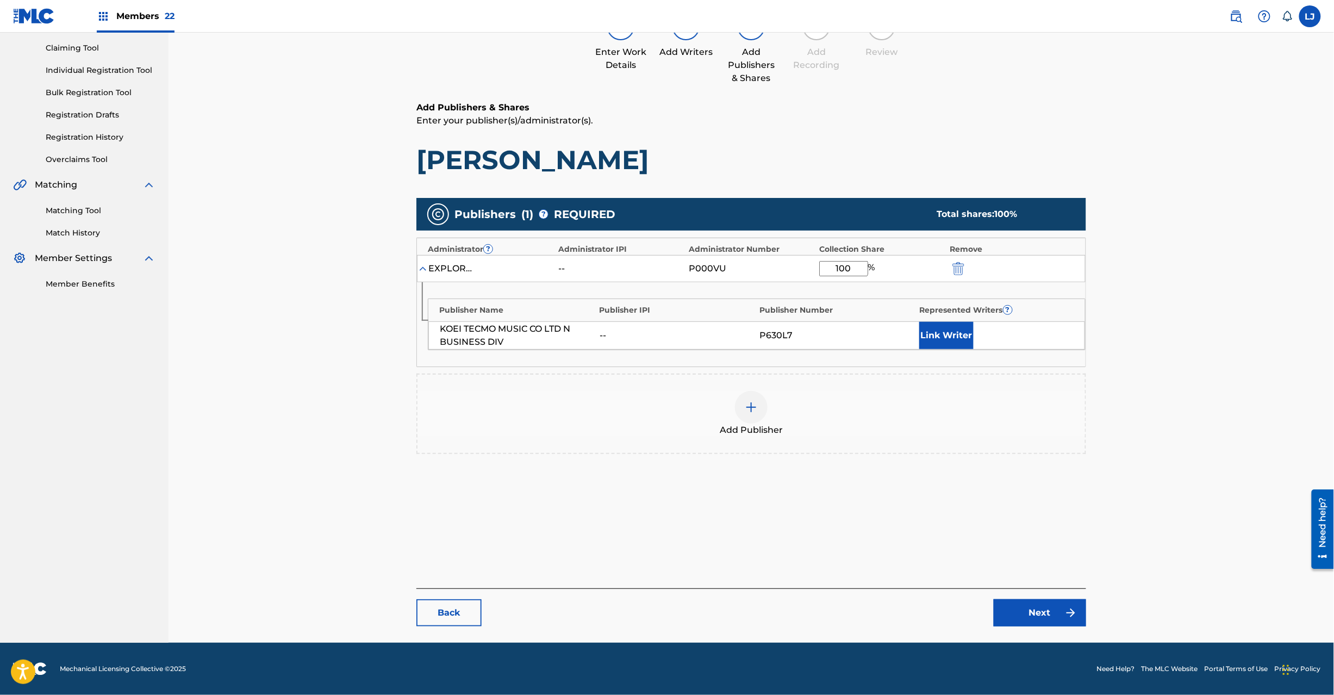
type input "100"
click at [1079, 613] on link "Next" at bounding box center [1040, 612] width 92 height 27
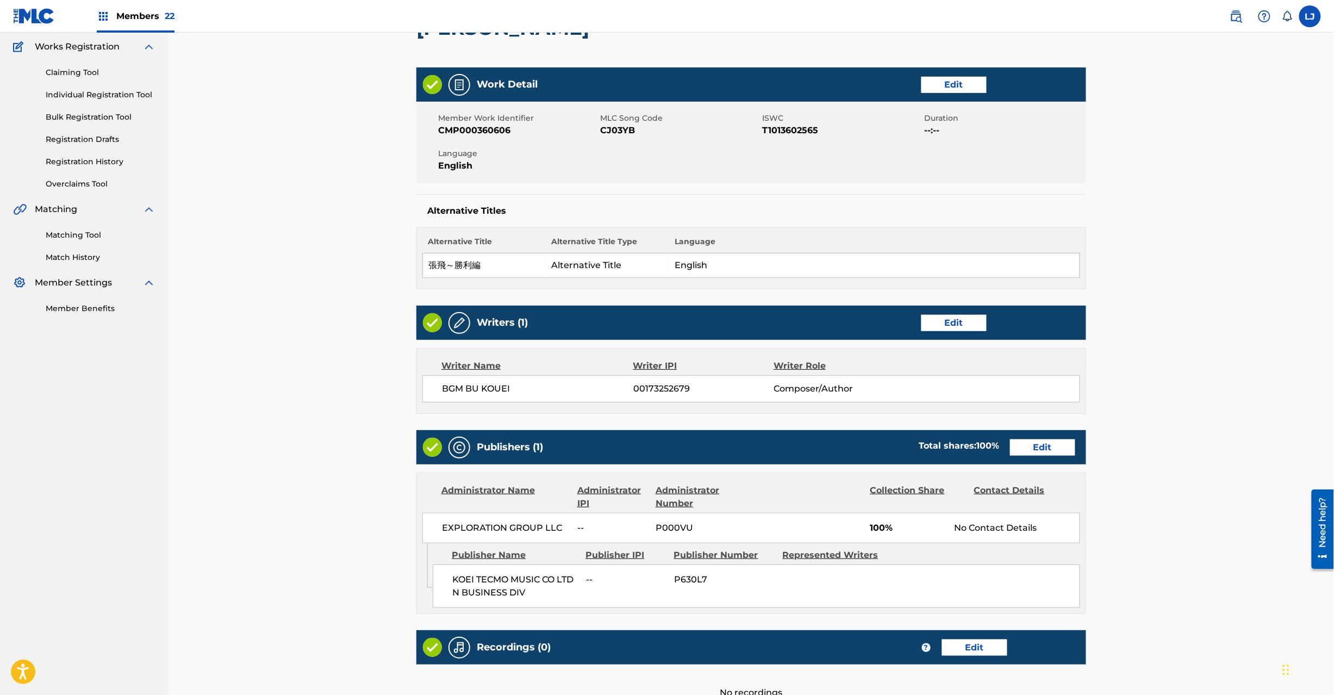
scroll to position [216, 0]
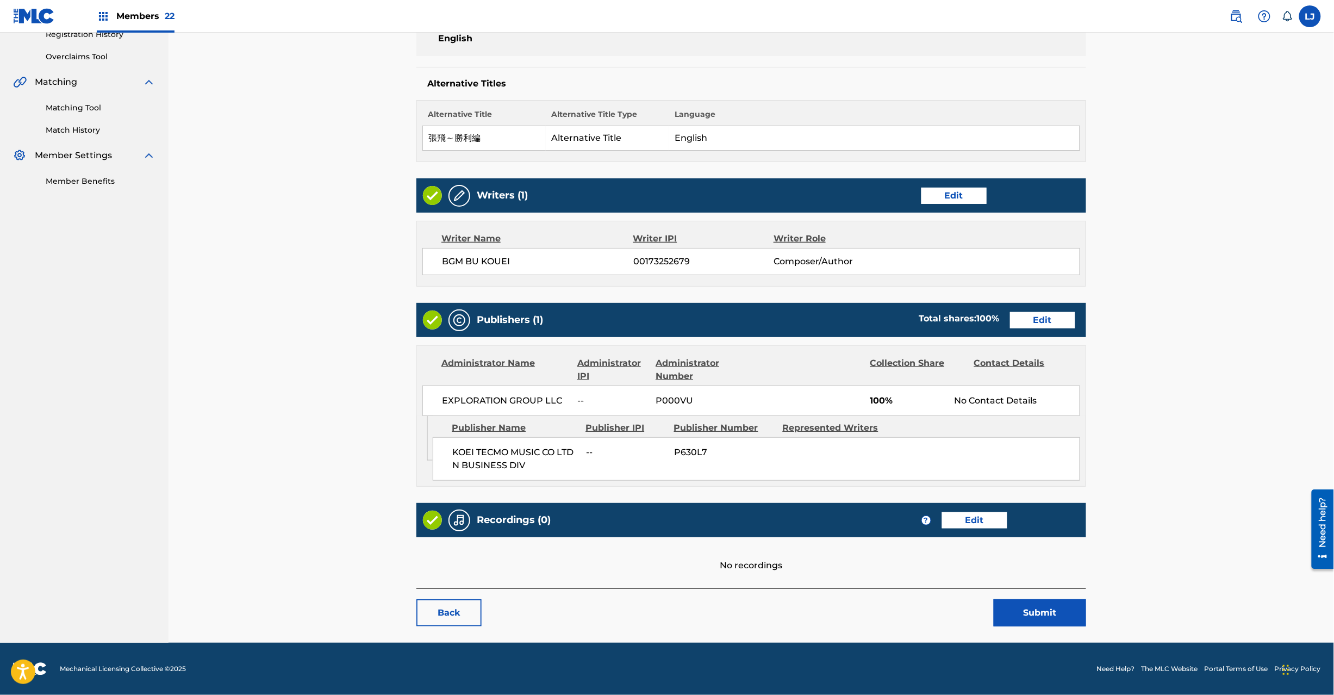
click at [1051, 625] on button "Submit" at bounding box center [1040, 612] width 92 height 27
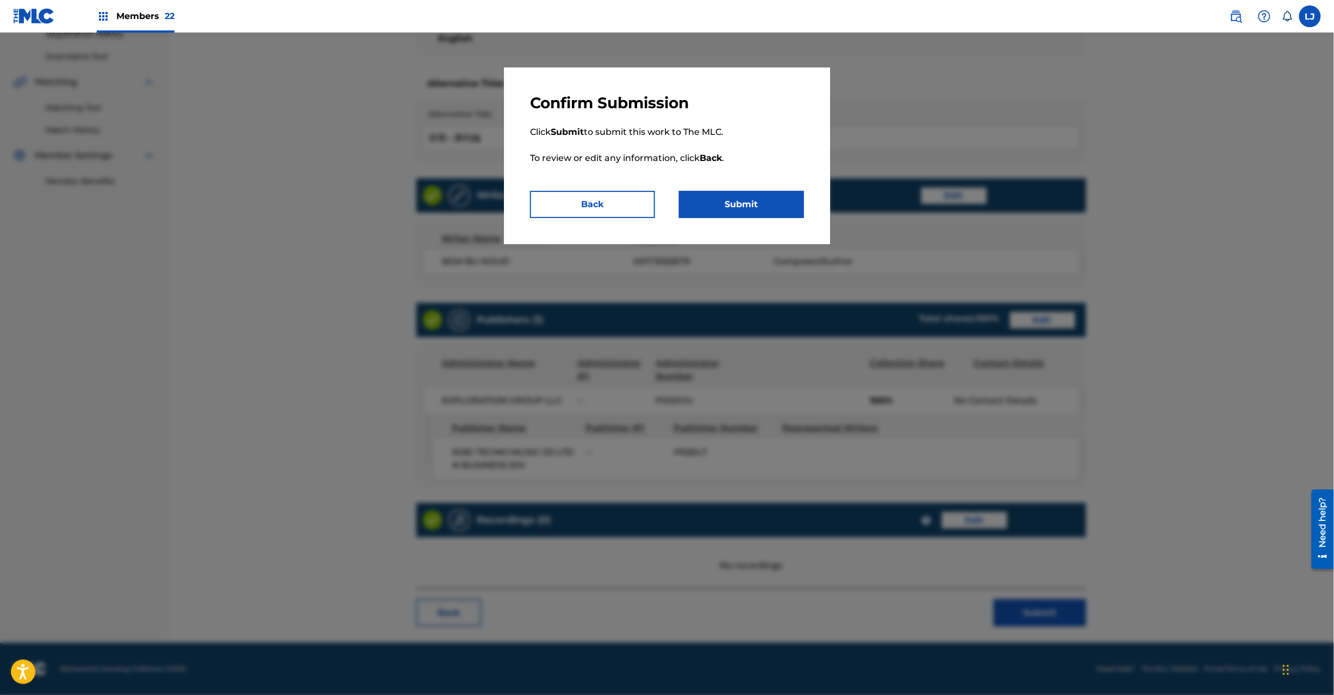
click at [705, 200] on button "Submit" at bounding box center [741, 204] width 125 height 27
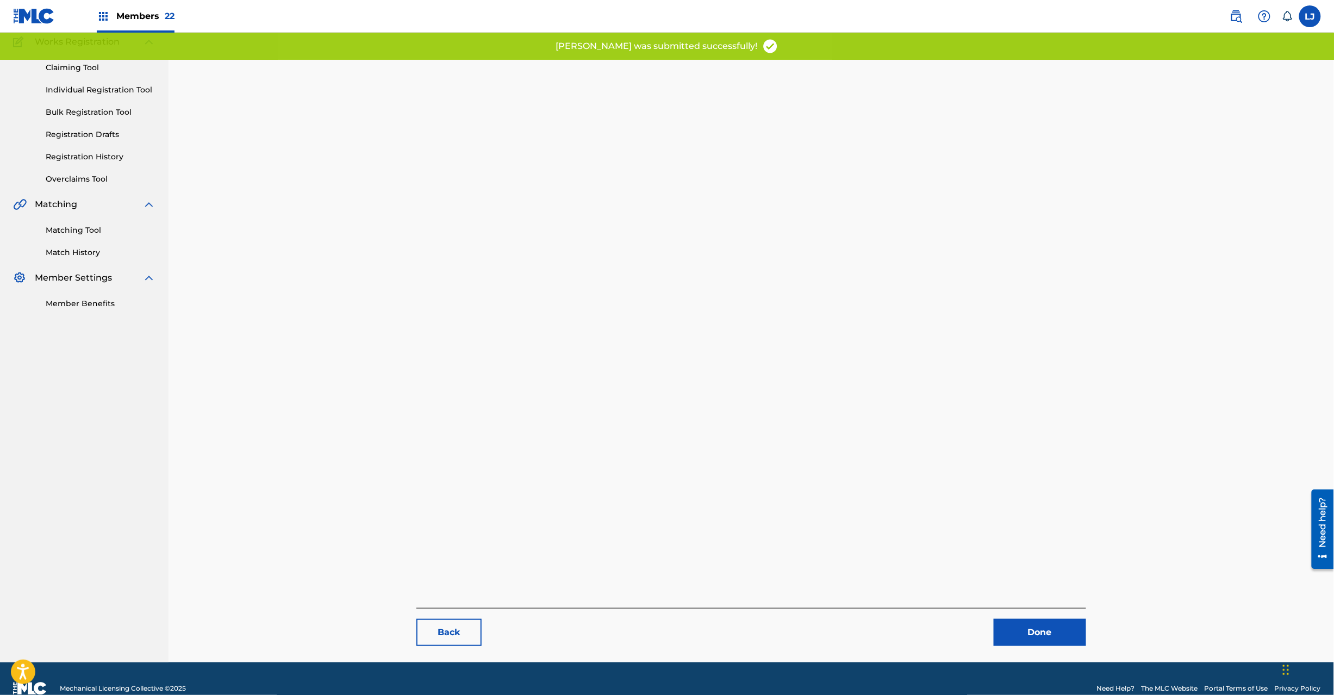
scroll to position [112, 0]
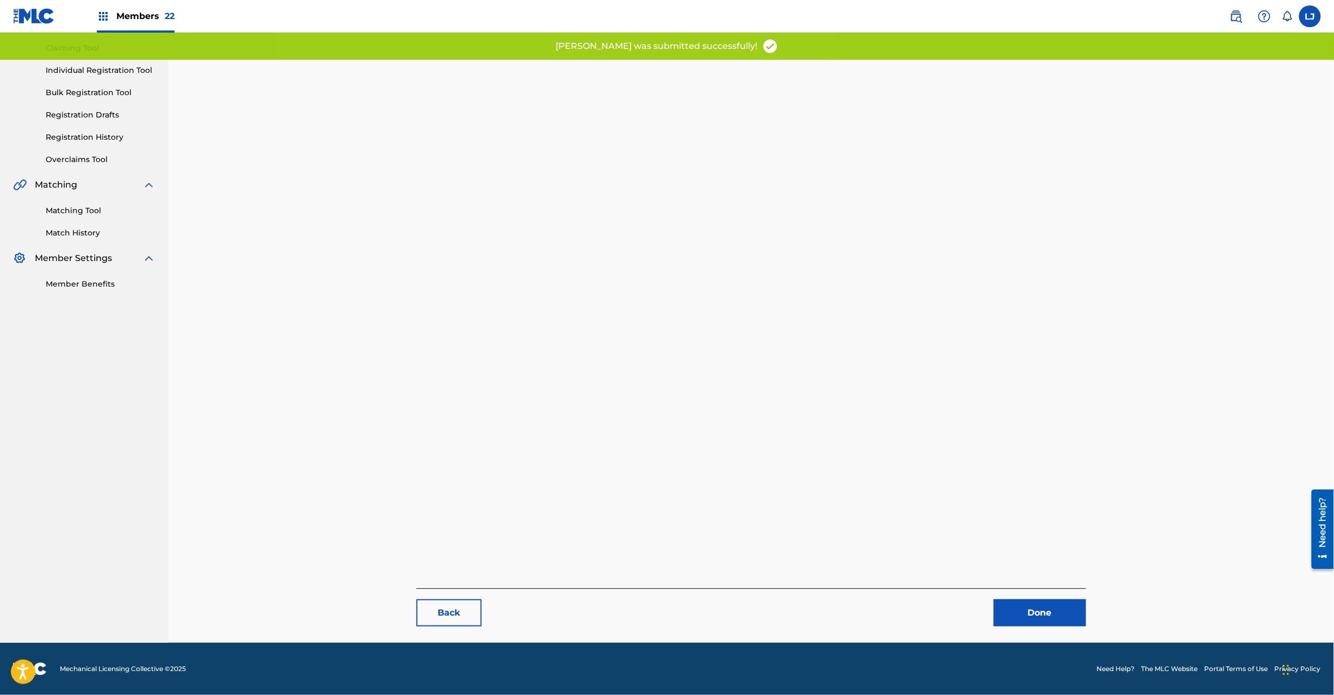
click at [1055, 605] on link "Done" at bounding box center [1040, 612] width 92 height 27
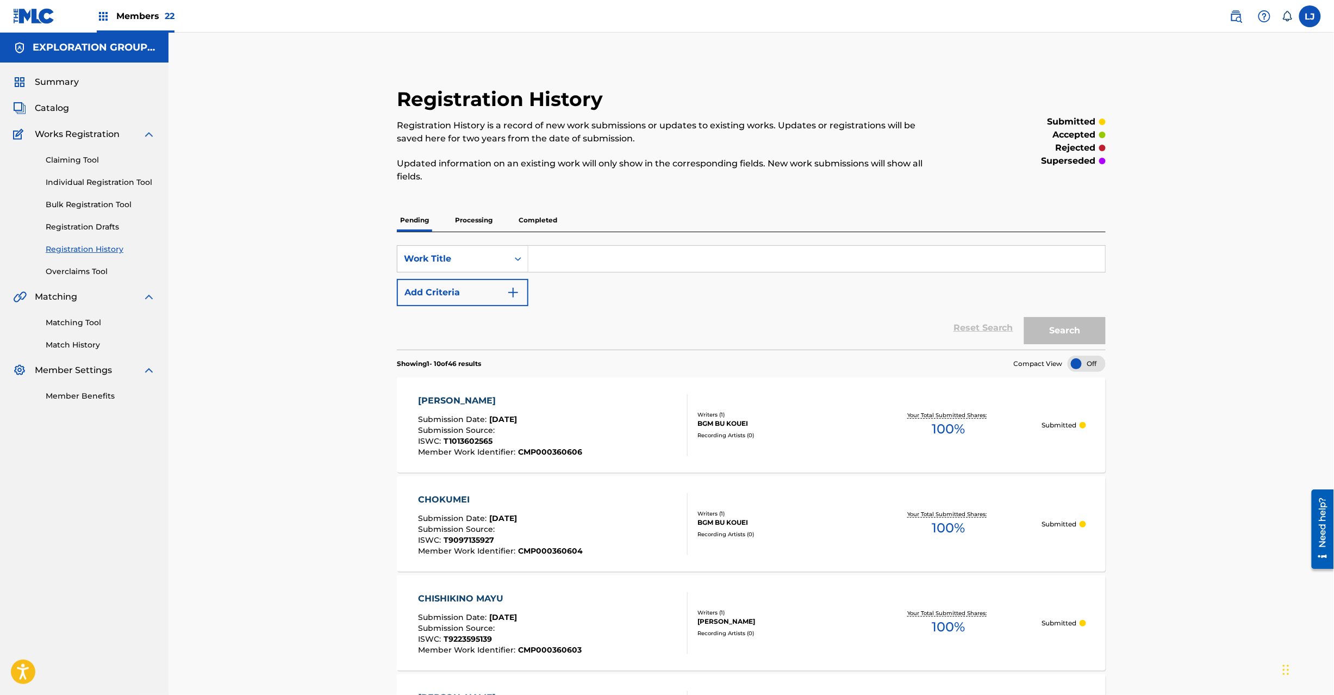
click at [48, 109] on span "Catalog" at bounding box center [52, 108] width 34 height 13
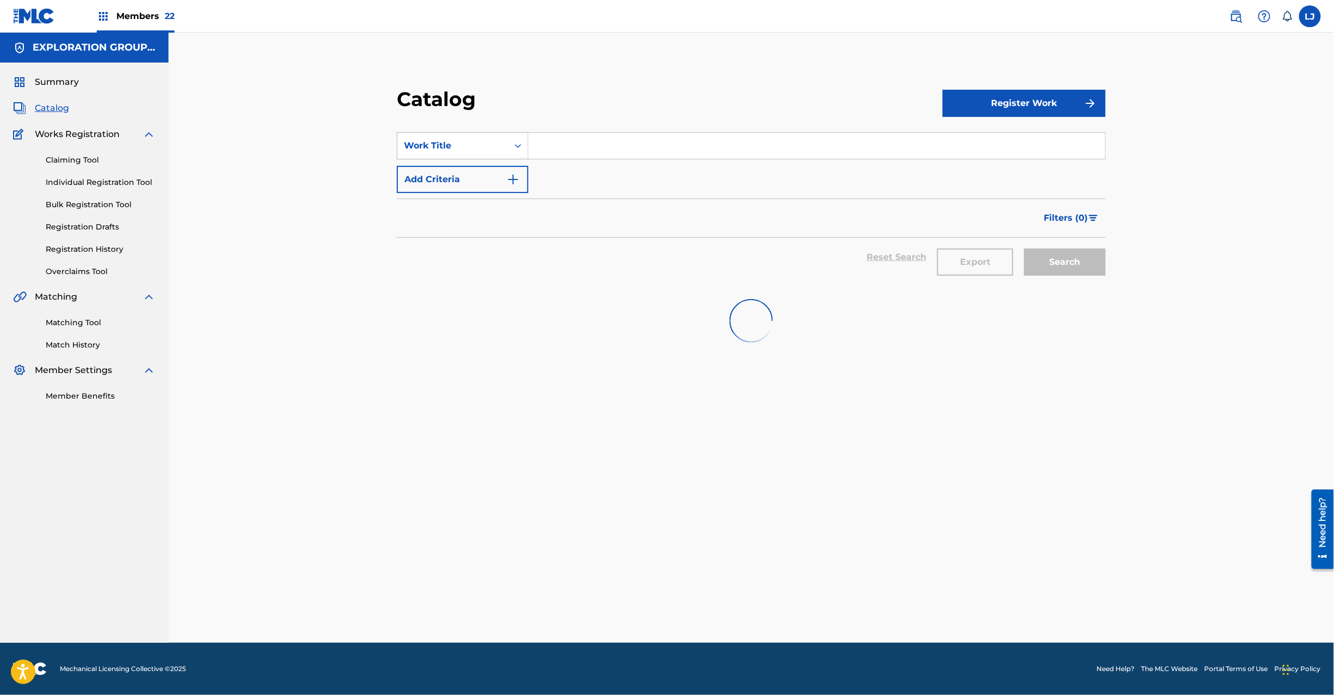
drag, startPoint x: 538, startPoint y: 144, endPoint x: 501, endPoint y: 144, distance: 37.5
click at [501, 144] on div "SearchWithCriteriaf5c717bd-d2fe-4b9b-95e2-1272711b925f Work Title" at bounding box center [751, 145] width 709 height 27
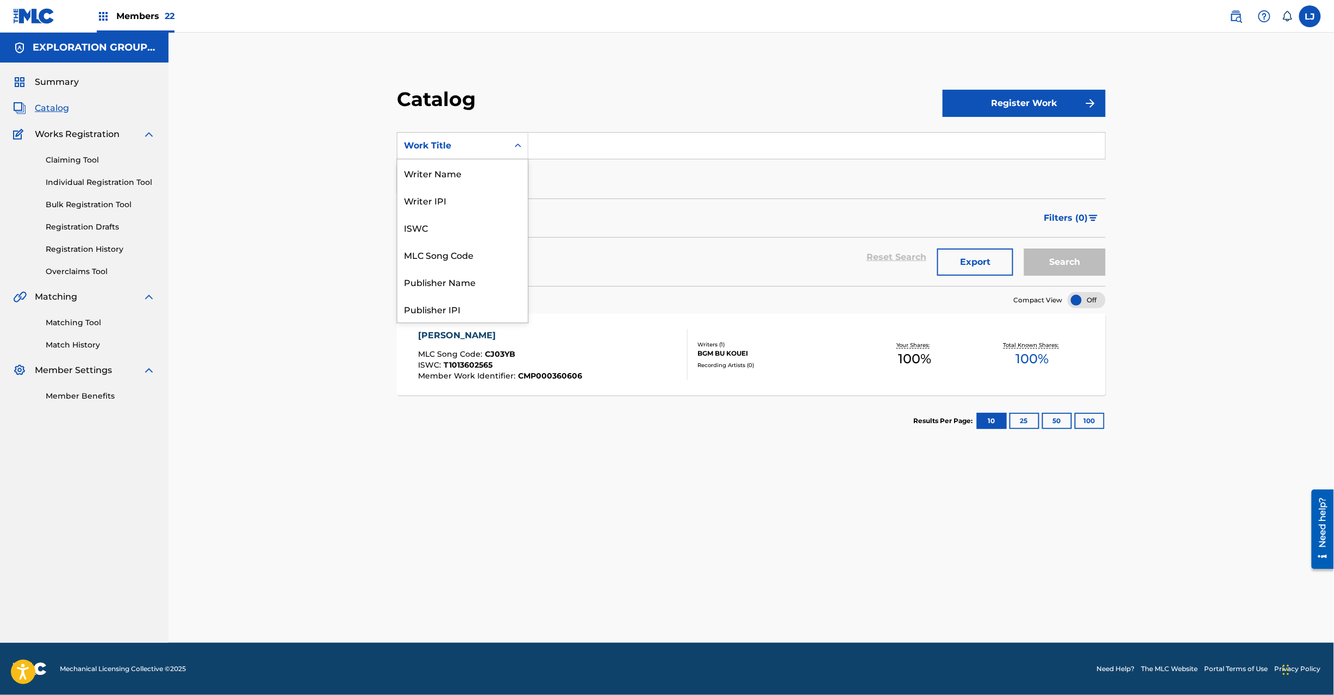
click at [501, 144] on div "Work Title" at bounding box center [453, 145] width 98 height 13
click at [478, 238] on div "ISWC" at bounding box center [462, 227] width 130 height 27
click at [488, 133] on div "ISWC" at bounding box center [463, 145] width 132 height 27
click at [485, 251] on div "MLC Song Code" at bounding box center [462, 254] width 130 height 27
click at [557, 142] on input "Search Form" at bounding box center [816, 146] width 577 height 26
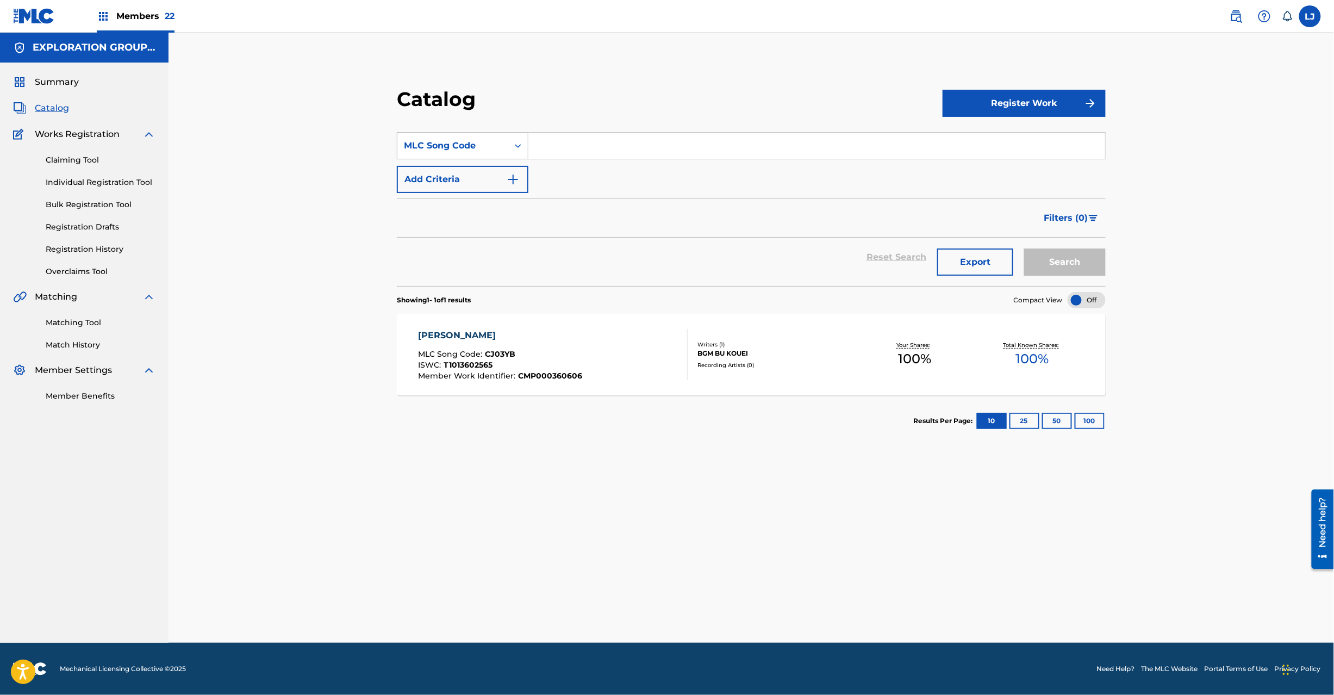
paste input "CJ03XF"
type input "CJ03XF"
click at [1062, 251] on button "Search" at bounding box center [1065, 261] width 82 height 27
click at [599, 357] on div "CHOUKYOU MLC Song Code : CJ03XF ISWC : Member Work Identifier : CMP000360607" at bounding box center [553, 354] width 270 height 51
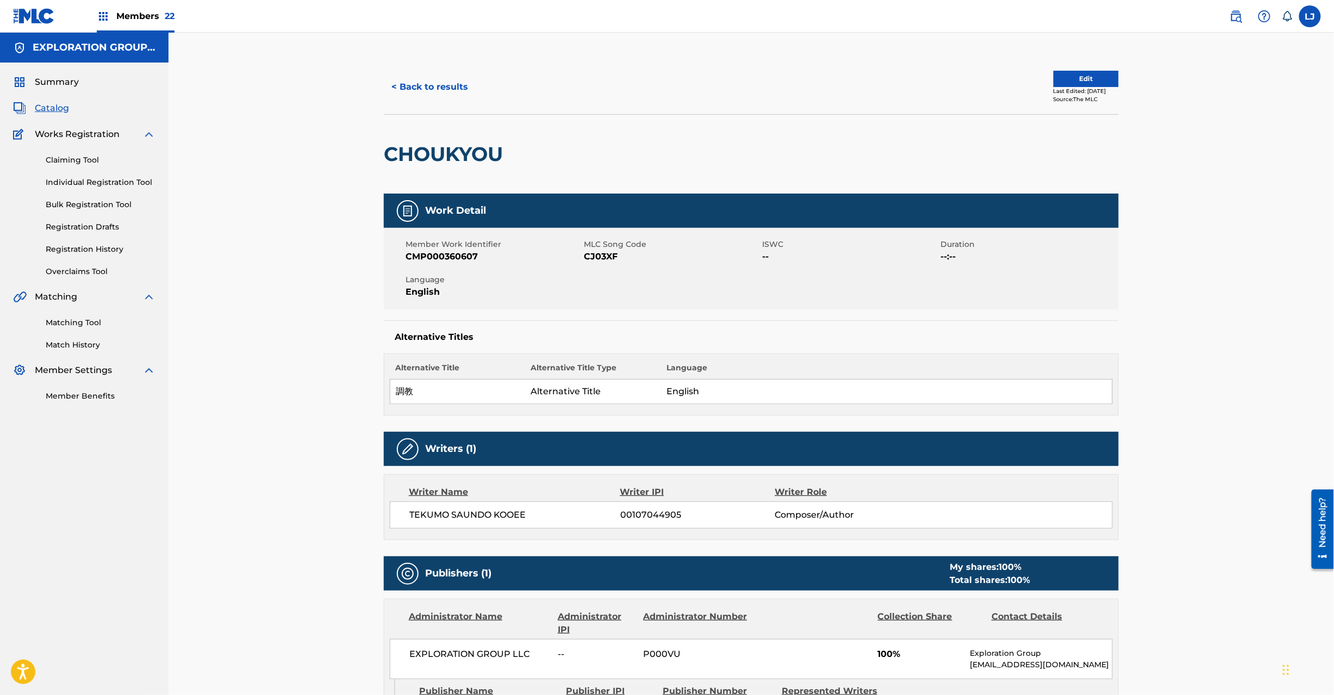
click at [1084, 75] on button "Edit" at bounding box center [1086, 79] width 65 height 16
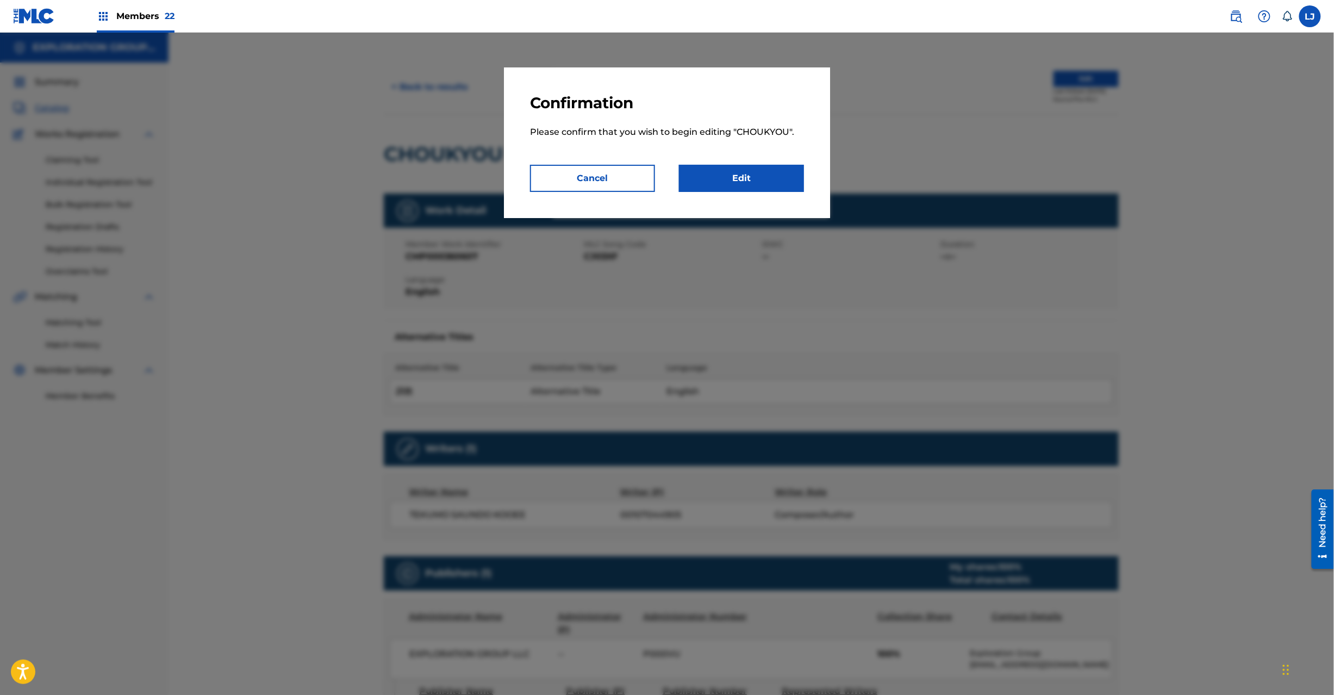
click at [744, 170] on link "Edit" at bounding box center [741, 178] width 125 height 27
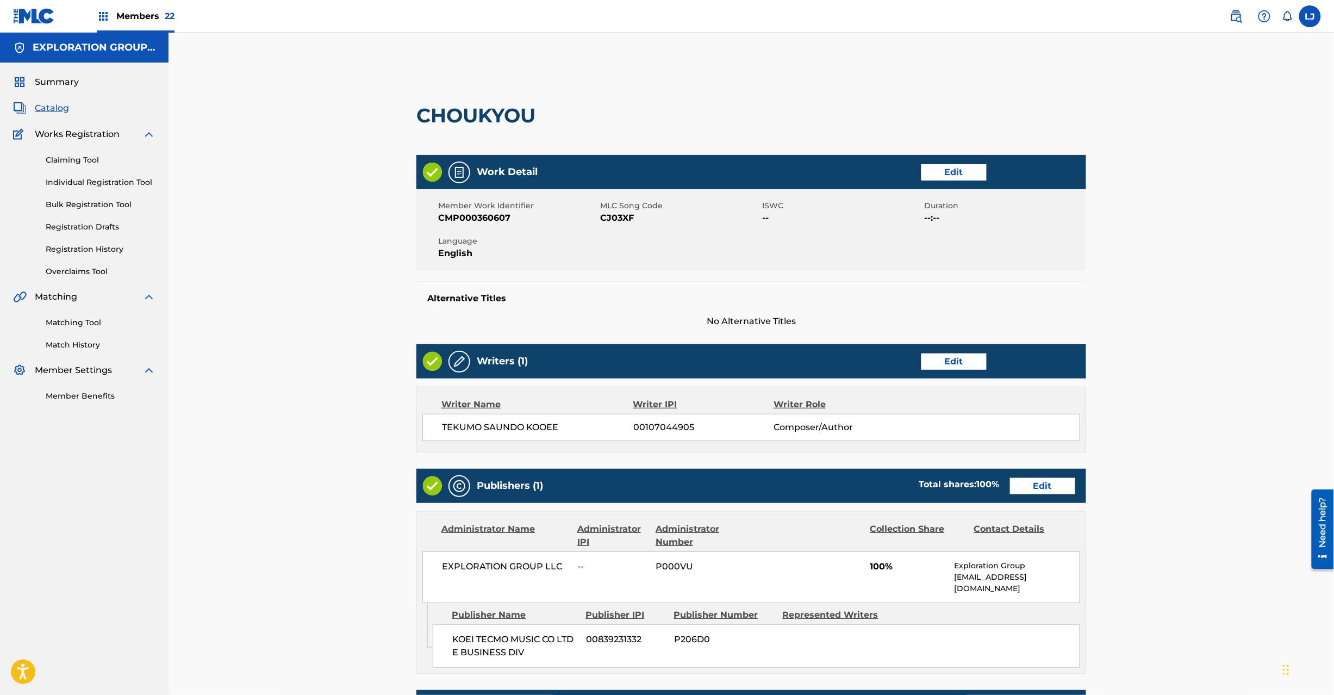
click at [1026, 478] on link "Edit" at bounding box center [1042, 486] width 65 height 16
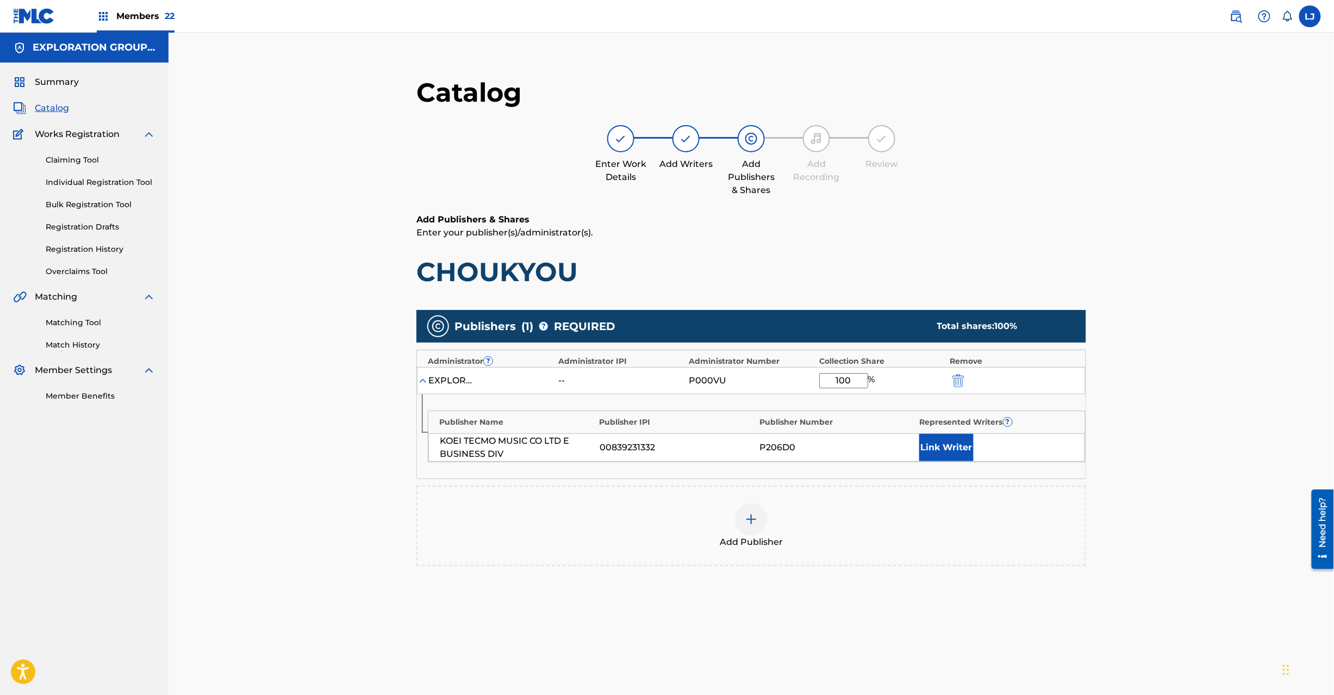
click at [946, 383] on div "EXPLORATION GROUP LLC -- P000VU 100 %" at bounding box center [751, 380] width 669 height 27
click at [958, 376] on img "submit" at bounding box center [959, 380] width 12 height 13
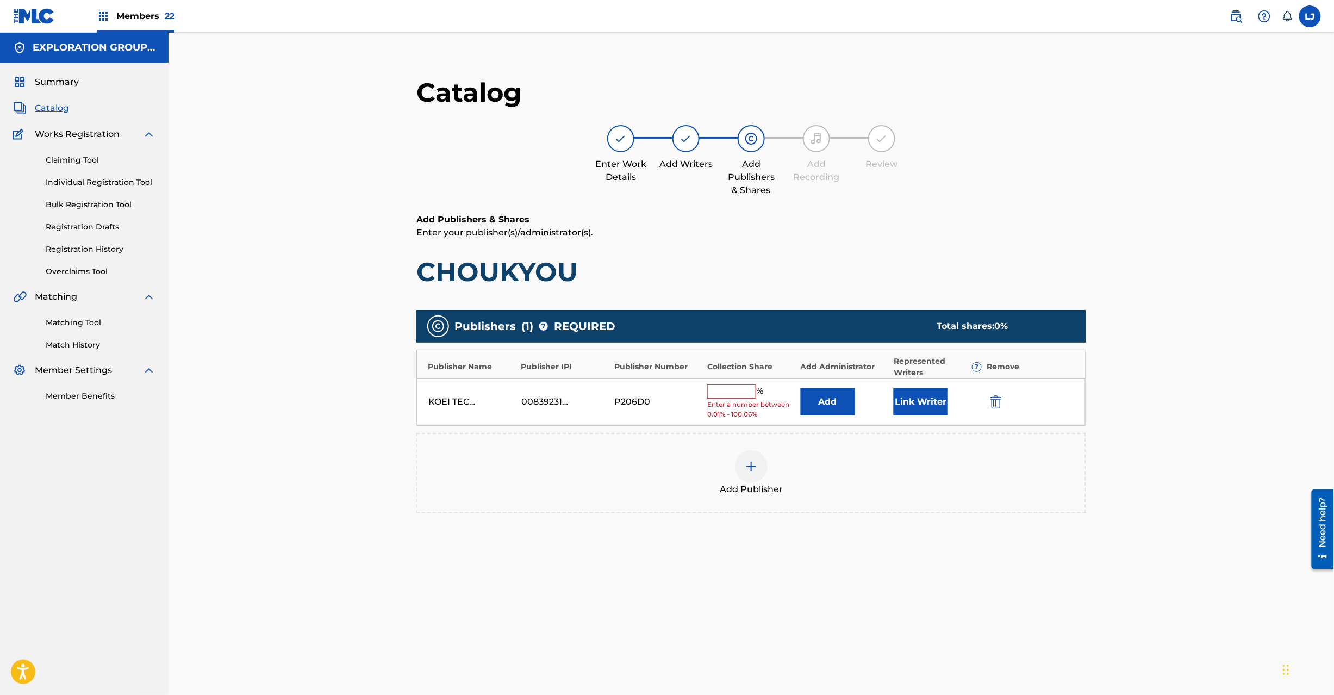
click at [994, 403] on img "submit" at bounding box center [996, 401] width 12 height 13
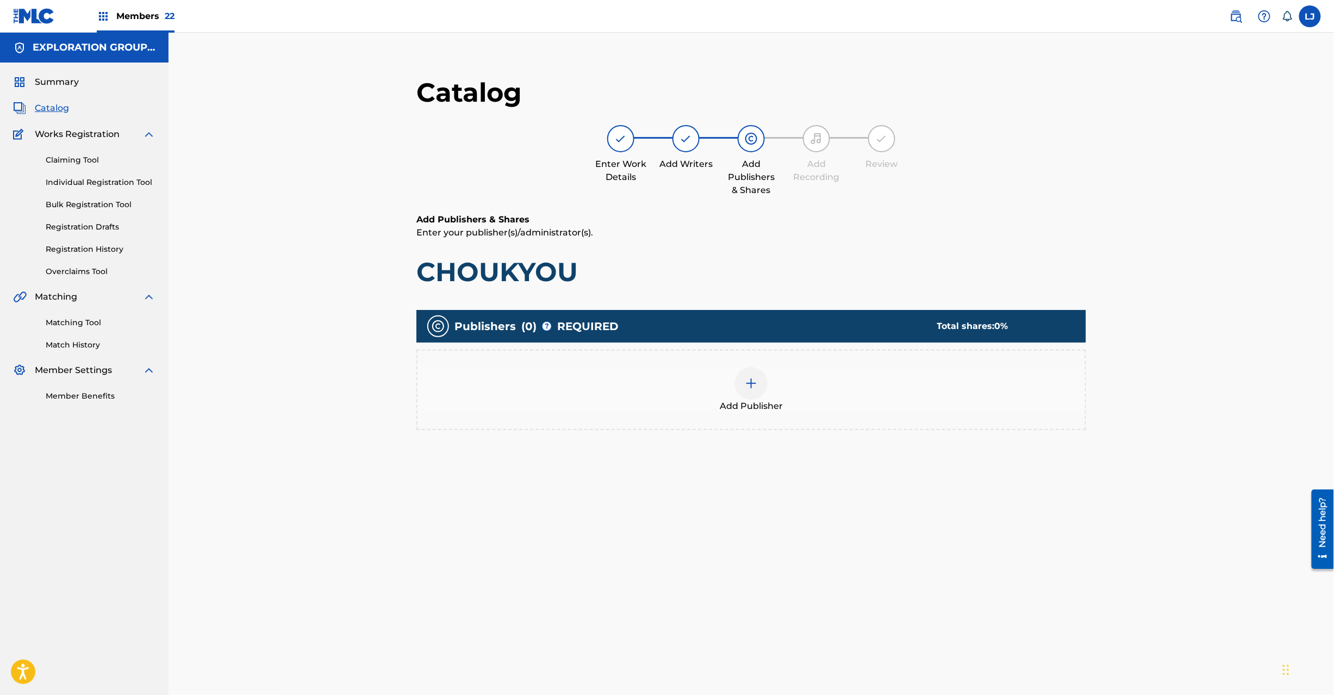
click at [749, 389] on div at bounding box center [751, 383] width 33 height 33
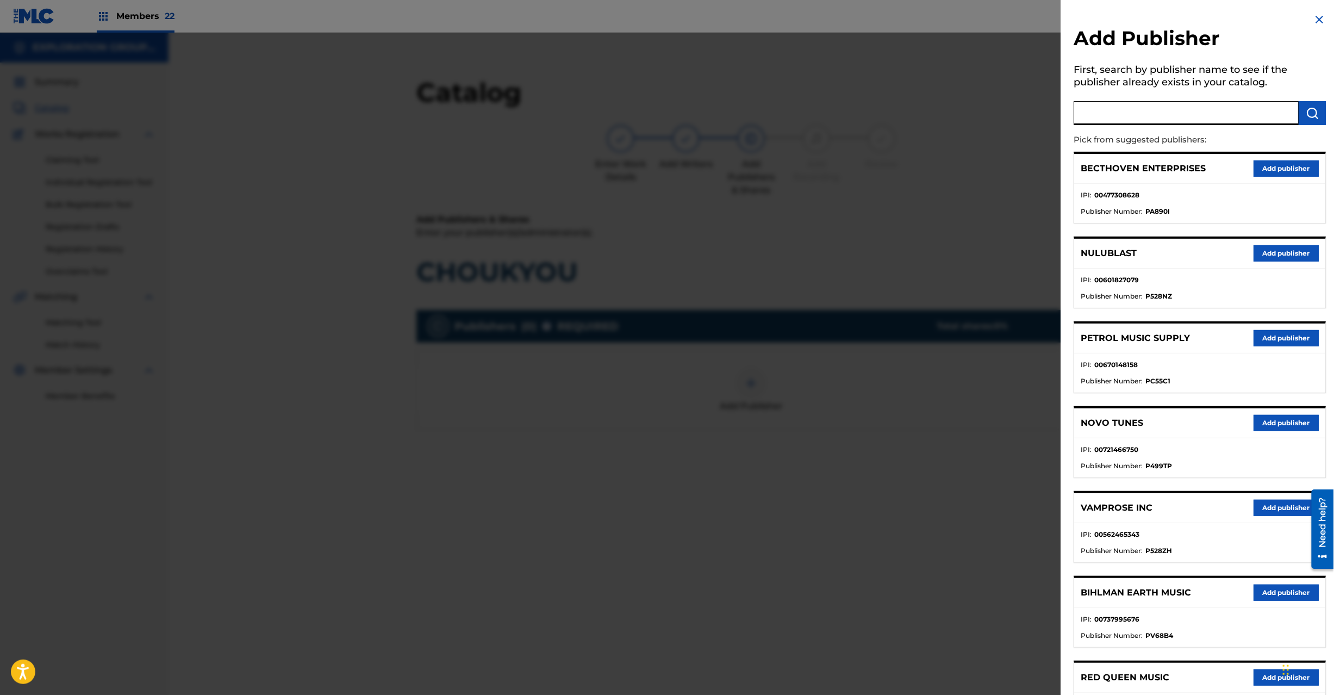
click at [1119, 118] on input "text" at bounding box center [1186, 113] width 225 height 24
paste input "Koei Tecmo Music Co Ltd N Business Div"
type input "Koei Tecmo Music Co Ltd N Business Div"
click at [1314, 116] on img "submit" at bounding box center [1312, 113] width 13 height 13
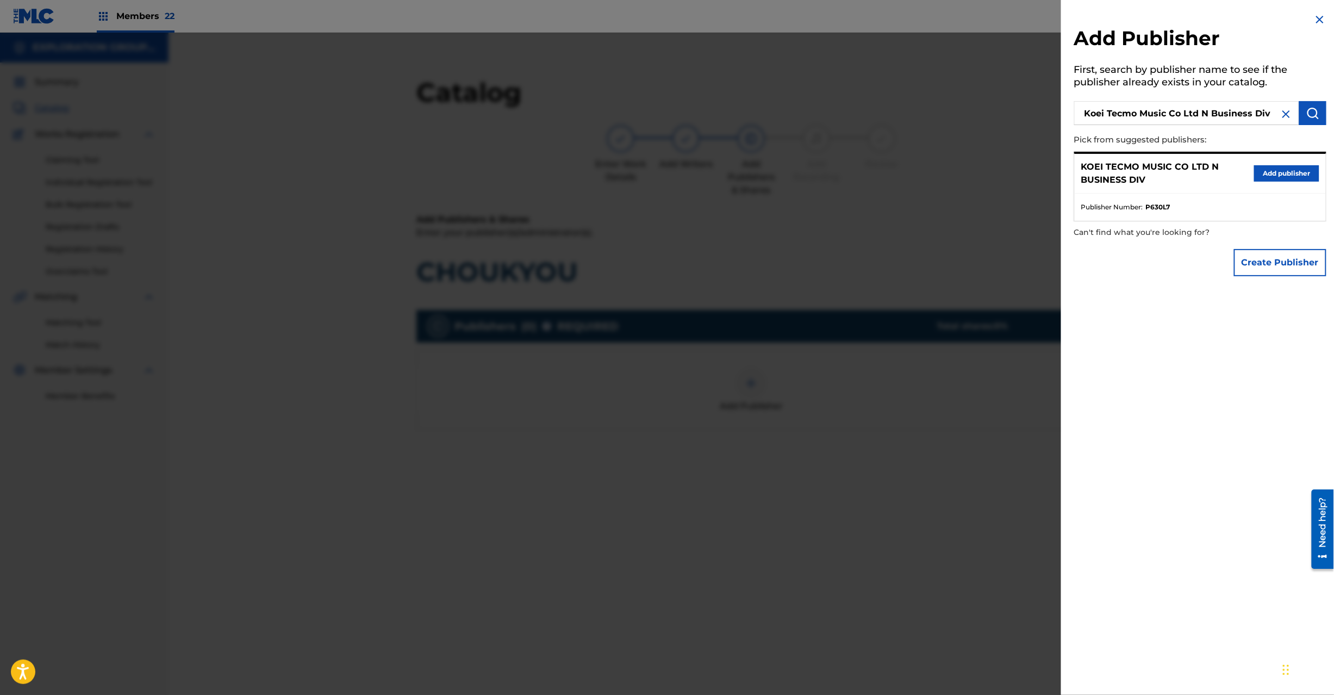
click at [1273, 172] on button "Add publisher" at bounding box center [1286, 173] width 65 height 16
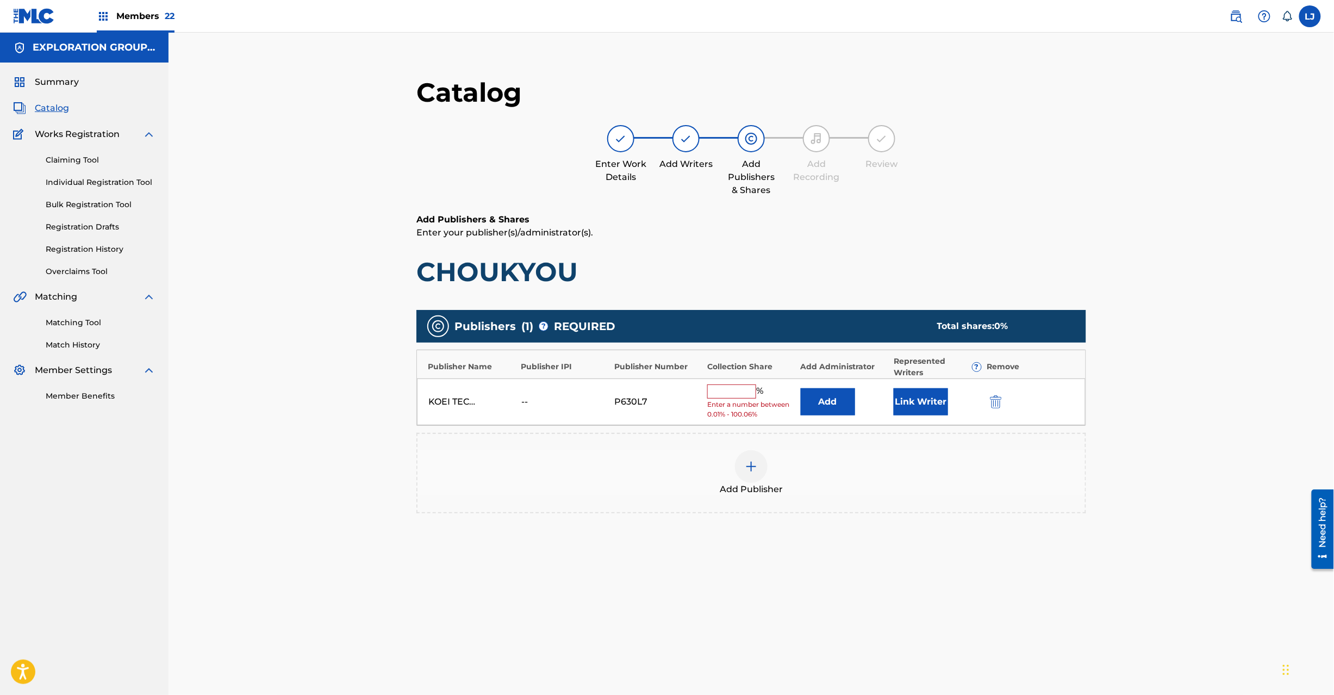
click at [821, 391] on button "Add" at bounding box center [828, 401] width 54 height 27
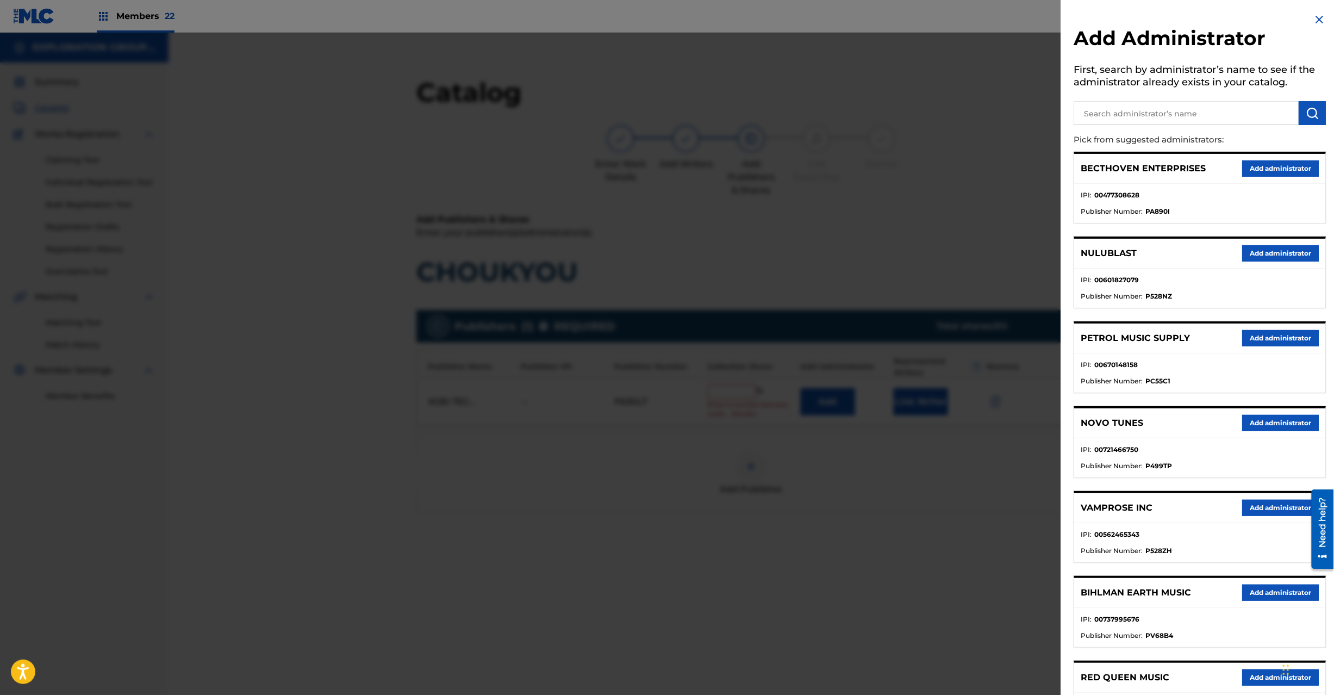
click at [1149, 127] on div "Add Administrator First, search by administrator’s name to see if the administr…" at bounding box center [1200, 492] width 278 height 985
click at [1153, 125] on input "text" at bounding box center [1186, 113] width 225 height 24
paste input "Exploration Group LLC"
type input "Exploration Group LLC"
click at [1305, 103] on button "submit" at bounding box center [1312, 113] width 27 height 24
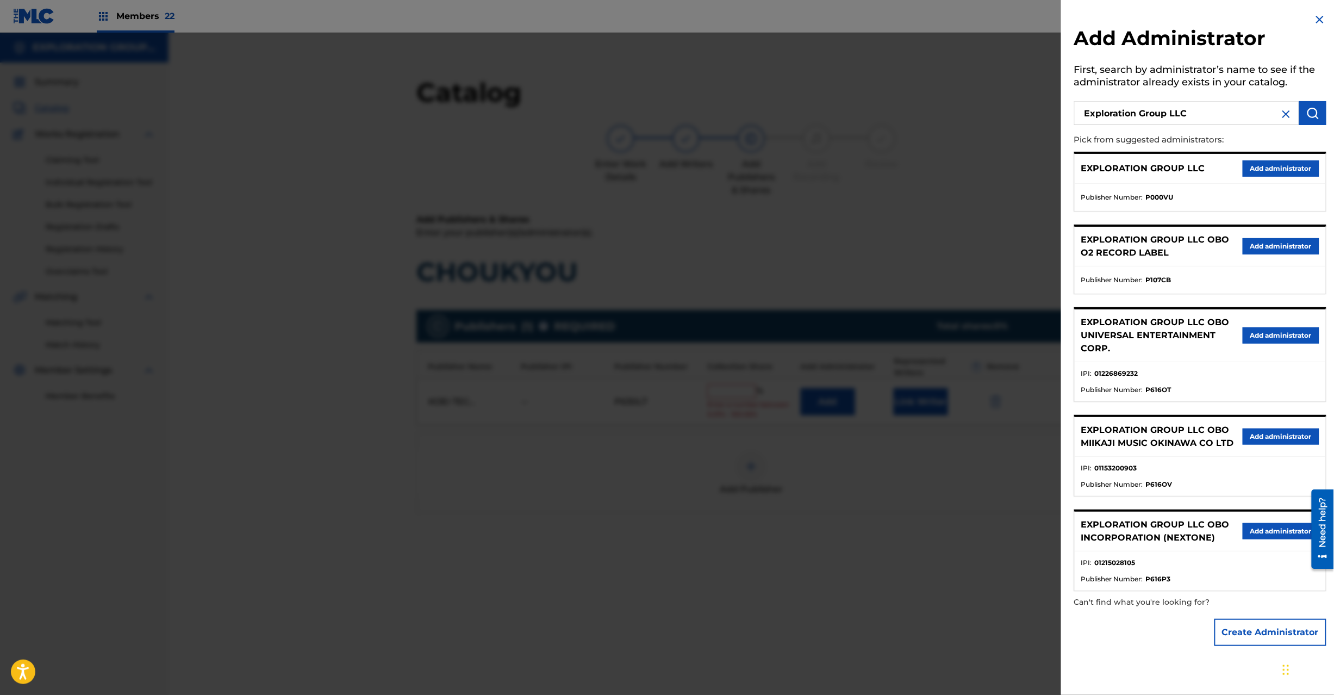
click at [1272, 164] on button "Add administrator" at bounding box center [1281, 168] width 77 height 16
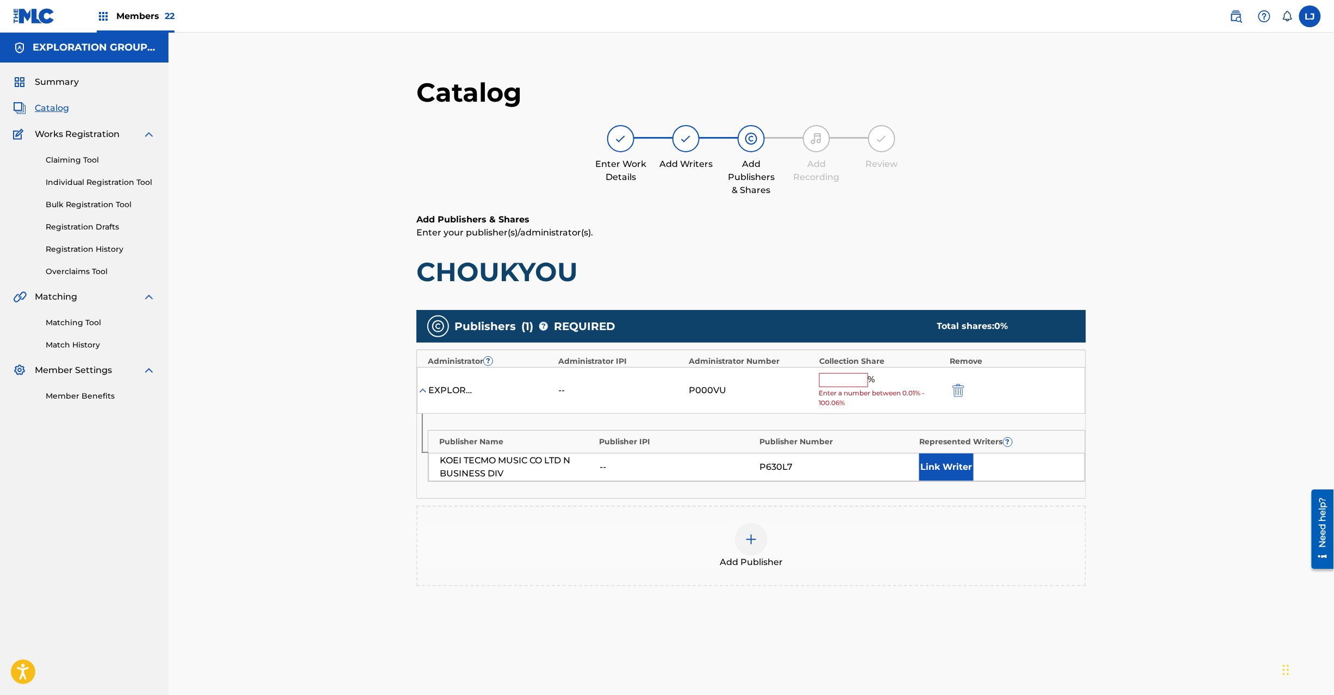
click at [833, 388] on span "Enter a number between 0.01% - 100.06%" at bounding box center [881, 398] width 125 height 20
click at [835, 369] on div "EXPLORATION GROUP LLC -- P000VU % Enter a number between 0.01% - 100.06%" at bounding box center [751, 390] width 669 height 47
click at [835, 378] on input "text" at bounding box center [843, 380] width 49 height 14
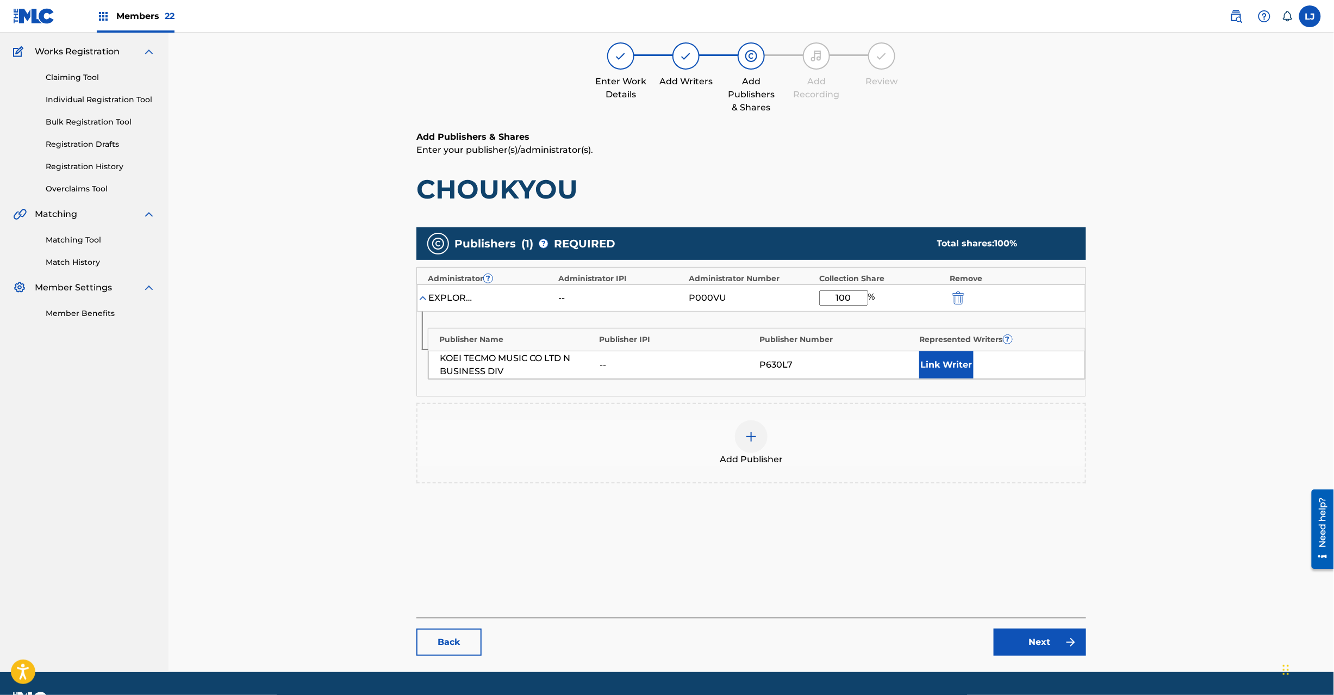
scroll to position [112, 0]
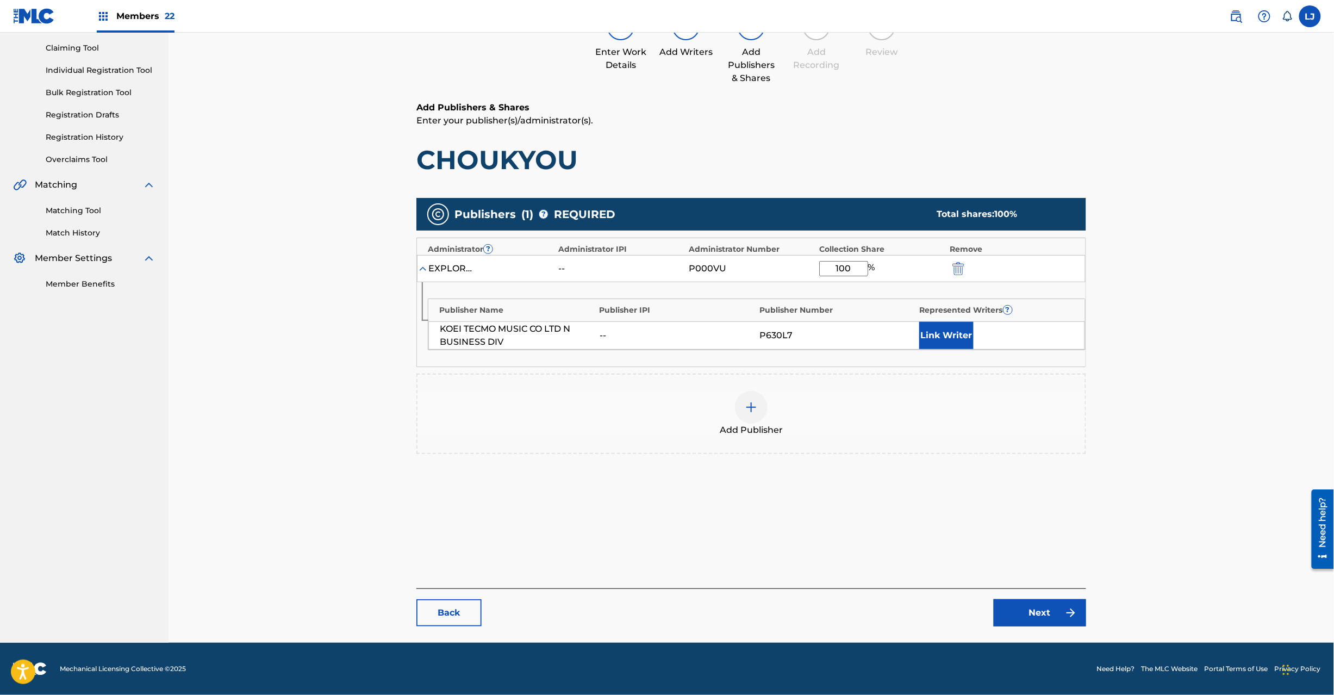
type input "100"
click at [1041, 607] on link "Next" at bounding box center [1040, 612] width 92 height 27
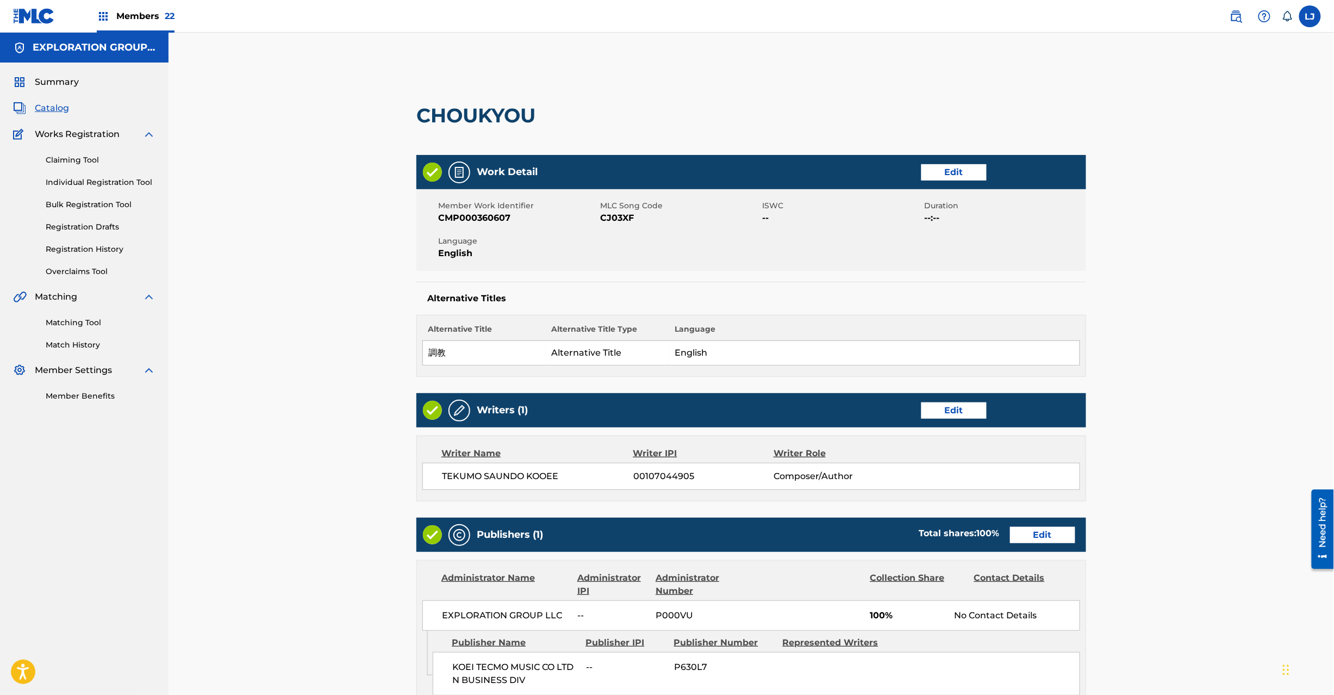
scroll to position [216, 0]
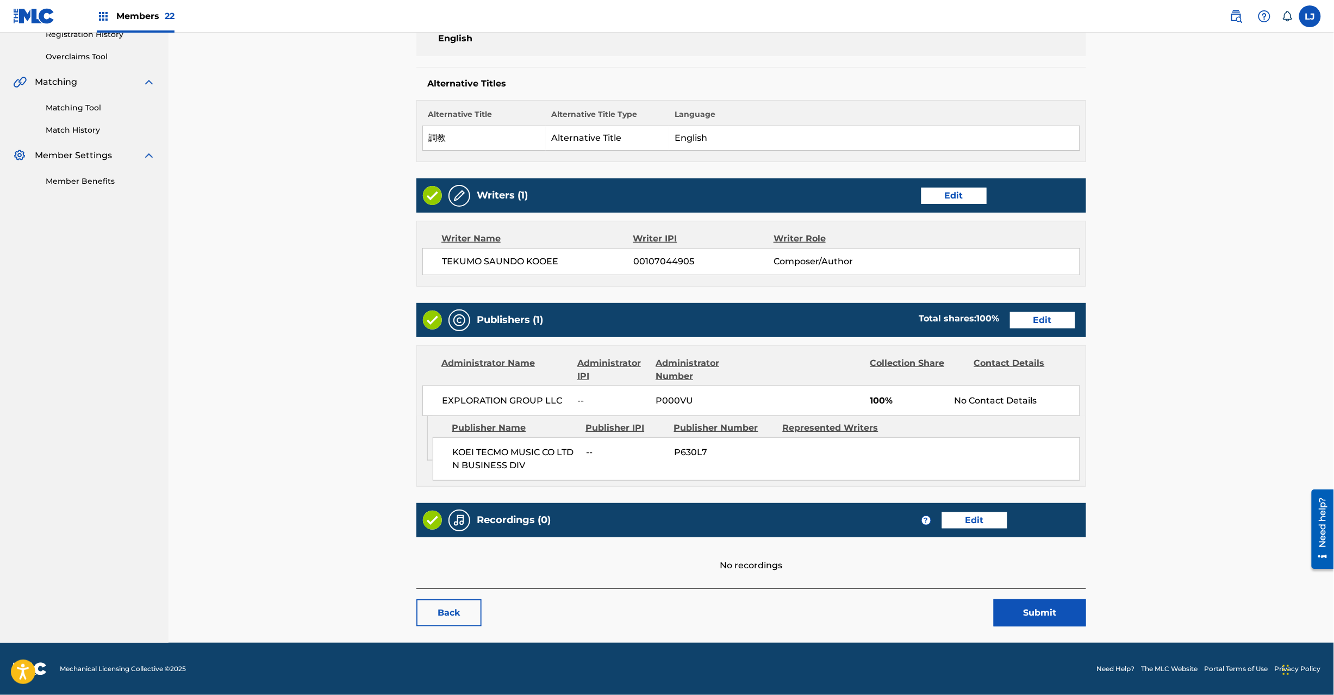
click at [1029, 608] on button "Submit" at bounding box center [1040, 612] width 92 height 27
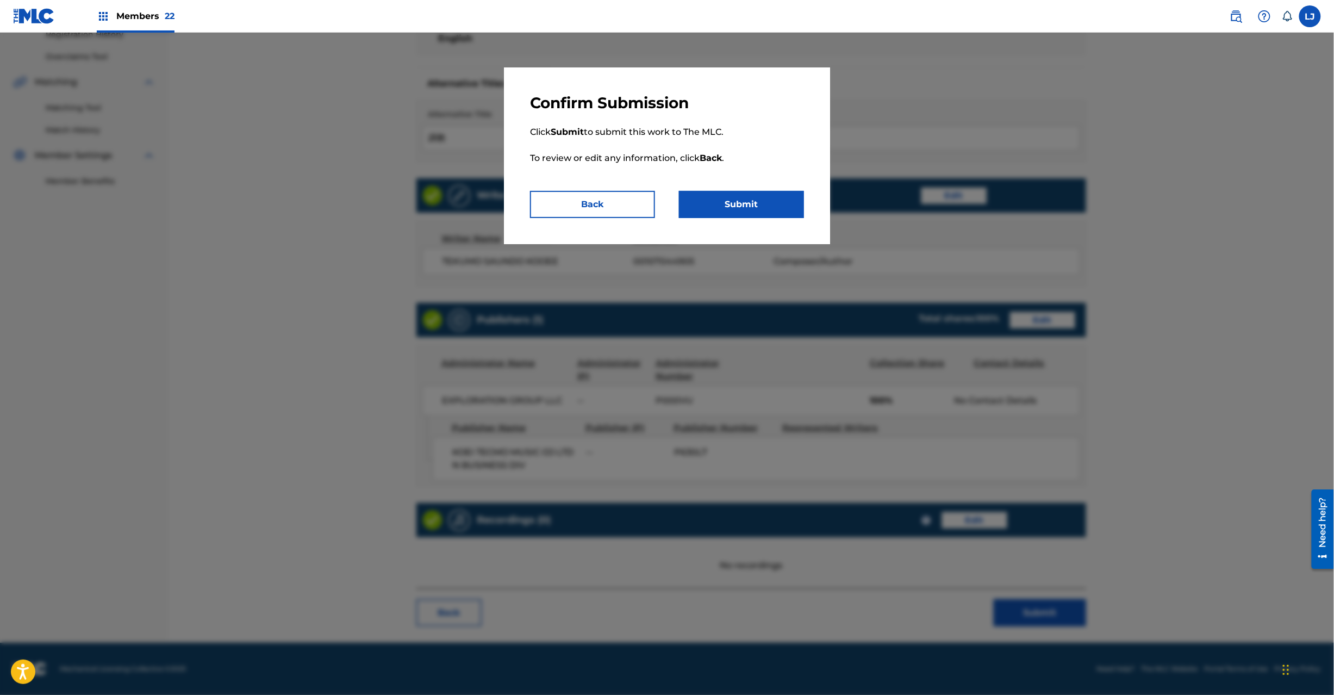
click at [748, 225] on div "Confirm Submission Click Submit to submit this work to The MLC. To review or ed…" at bounding box center [667, 155] width 326 height 177
click at [756, 202] on button "Submit" at bounding box center [741, 204] width 125 height 27
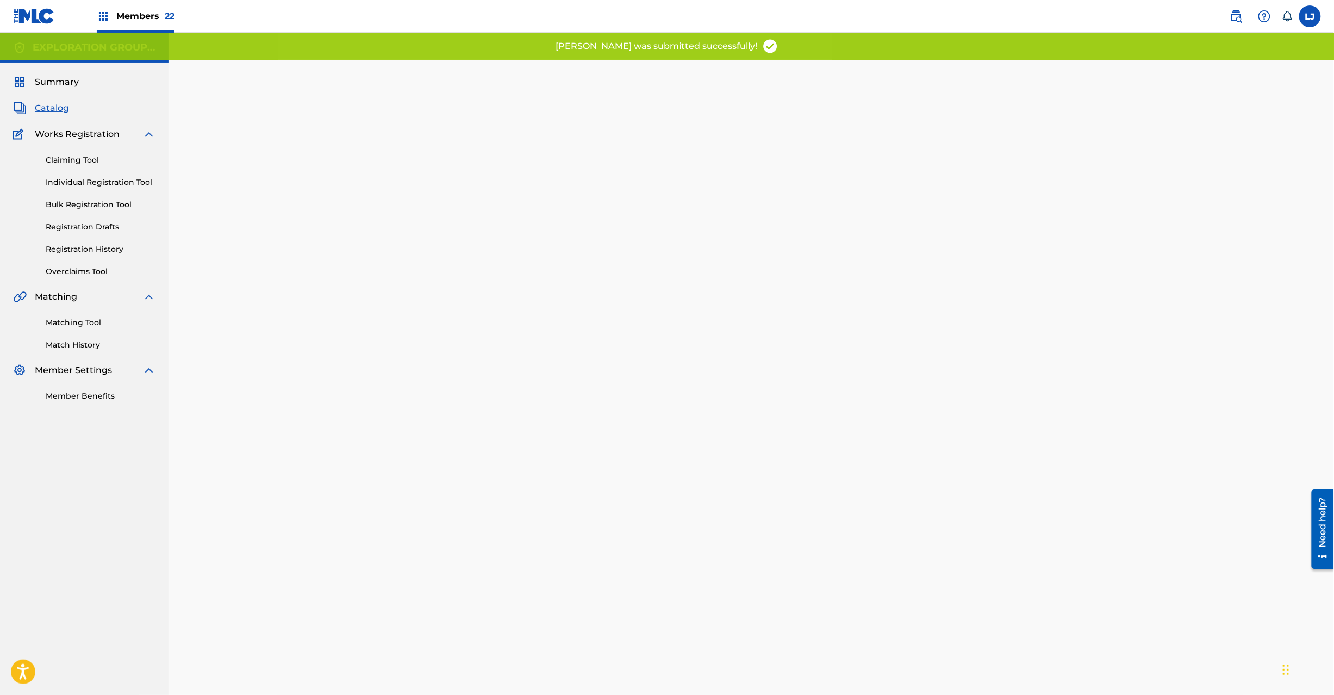
scroll to position [112, 0]
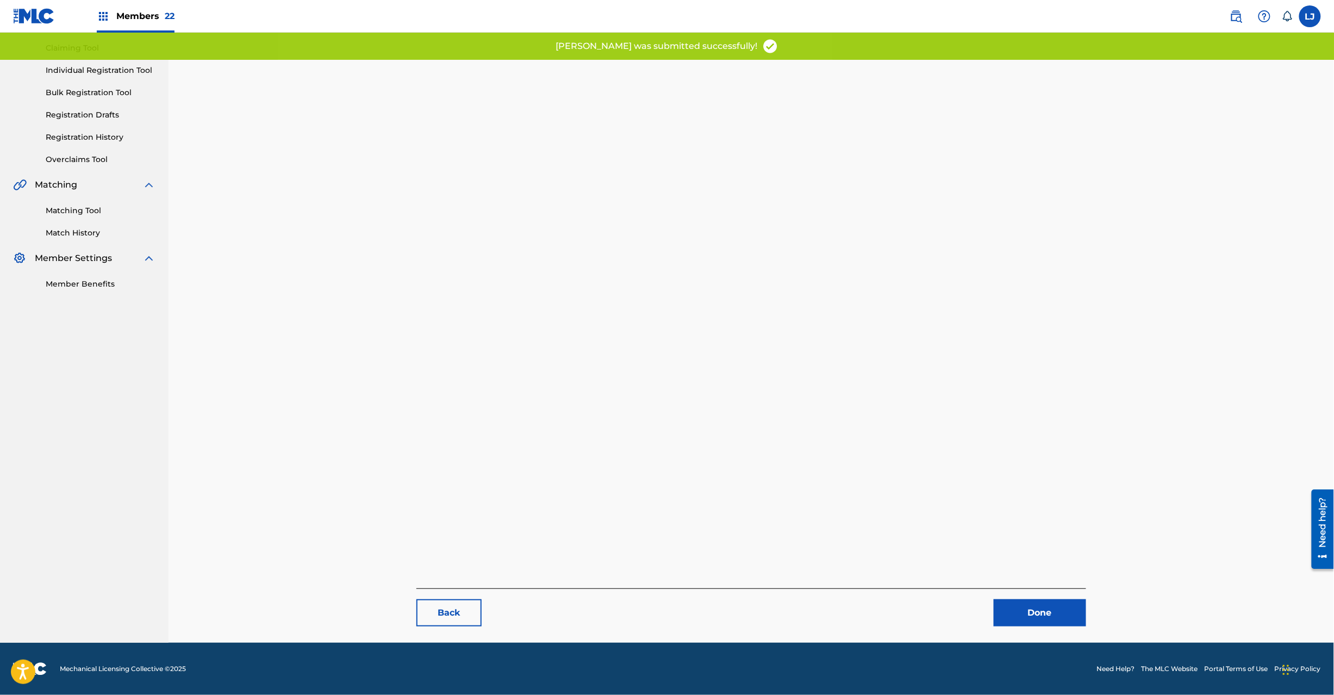
click at [1031, 618] on link "Done" at bounding box center [1040, 612] width 92 height 27
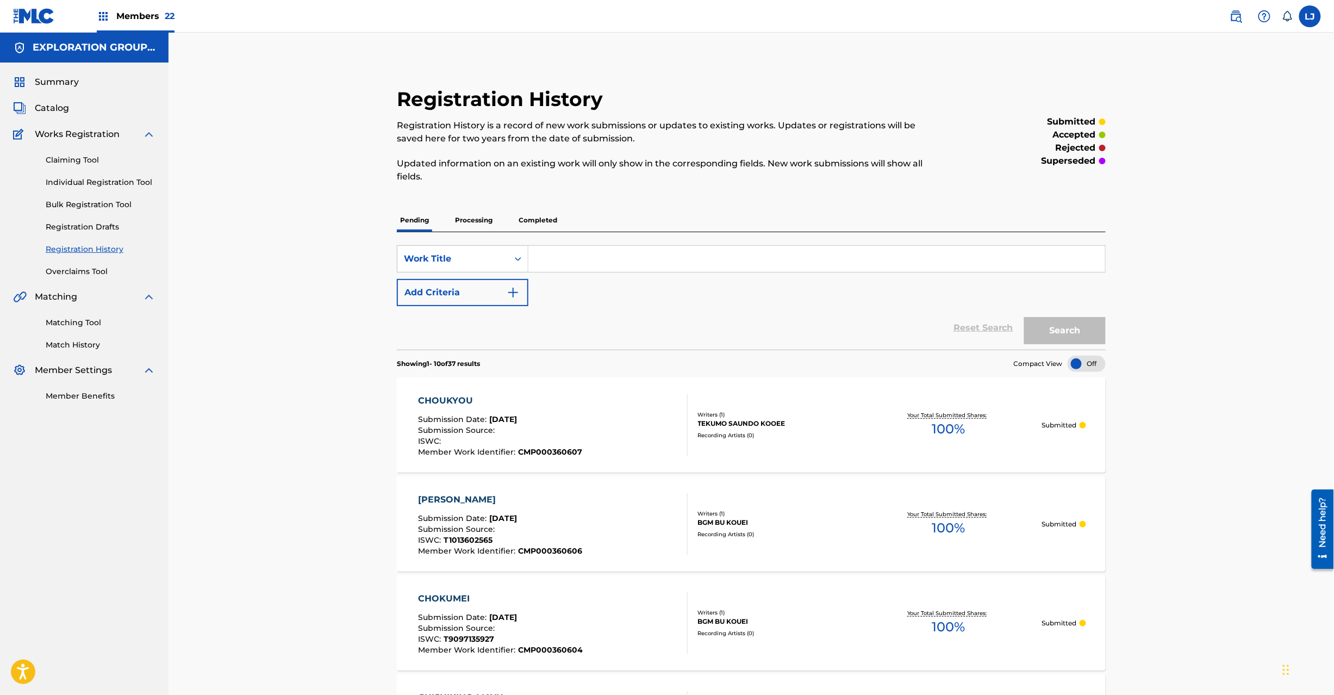
drag, startPoint x: 49, startPoint y: 105, endPoint x: 78, endPoint y: 109, distance: 29.6
click at [50, 107] on span "Catalog" at bounding box center [52, 108] width 34 height 13
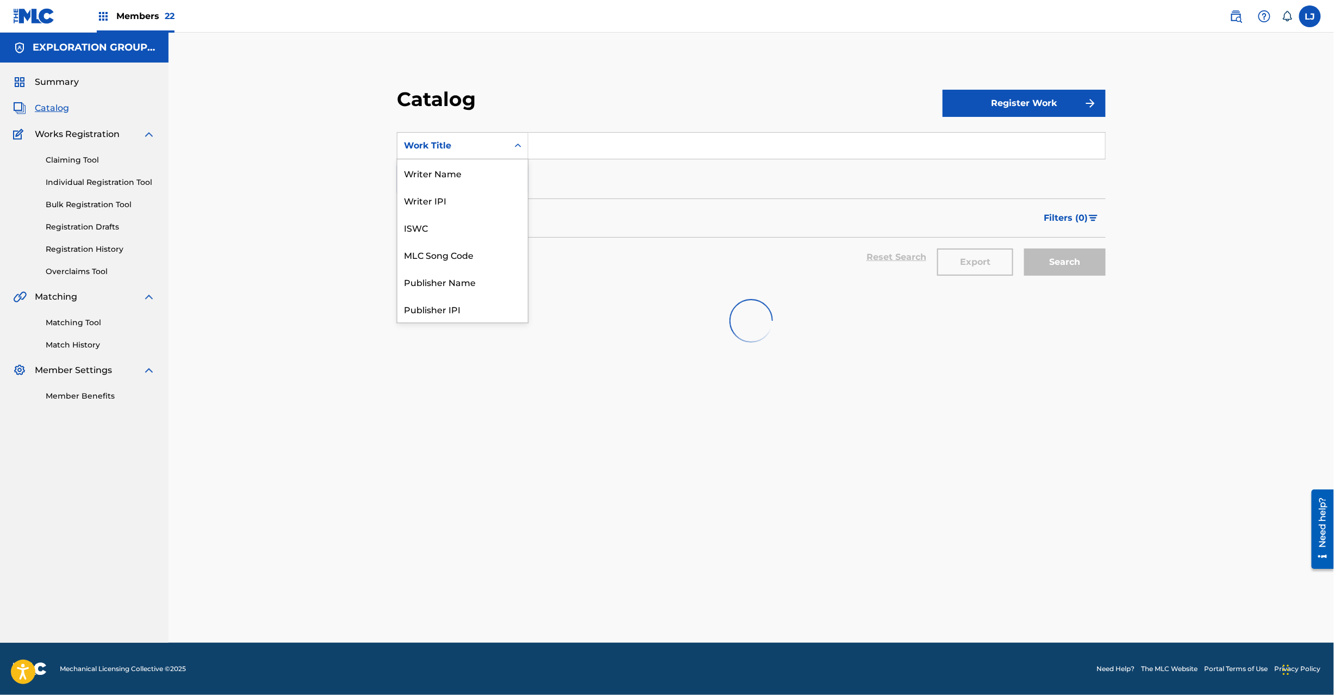
click at [499, 153] on div "Work Title" at bounding box center [452, 145] width 111 height 21
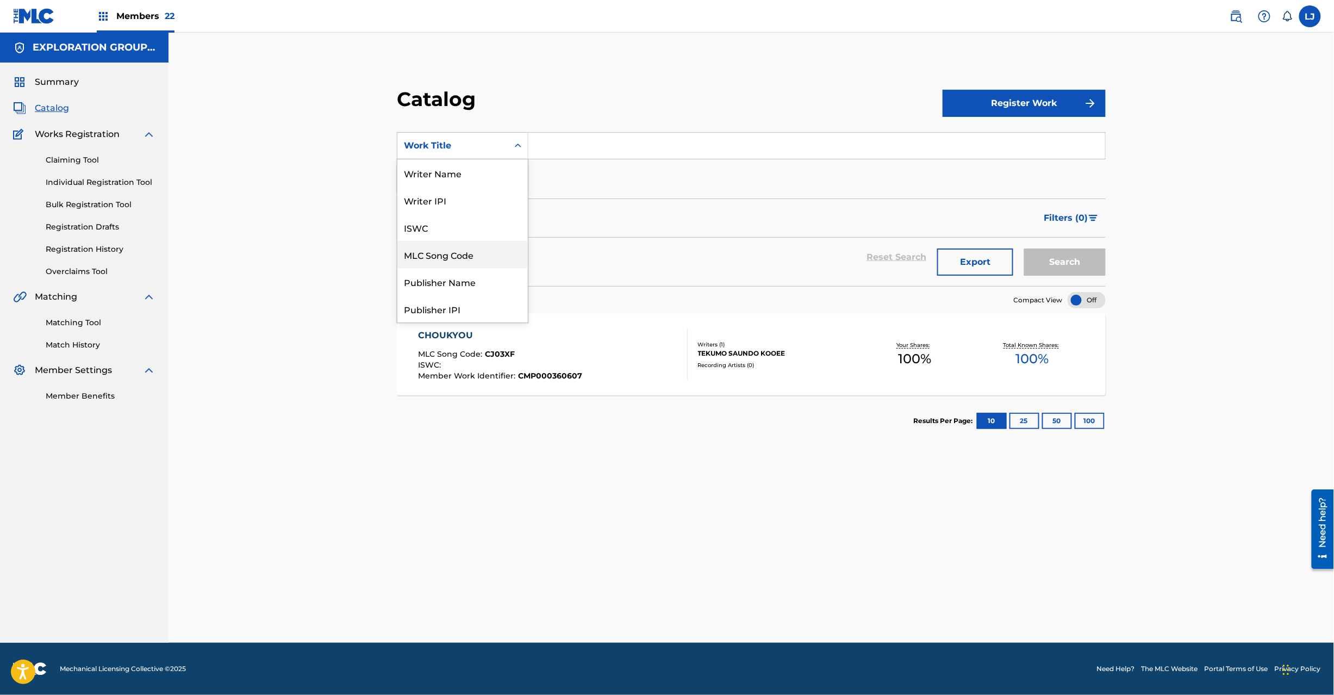
click at [472, 255] on div "MLC Song Code" at bounding box center [462, 254] width 130 height 27
click at [564, 145] on input "Search Form" at bounding box center [816, 146] width 577 height 26
paste input "CJ03X0"
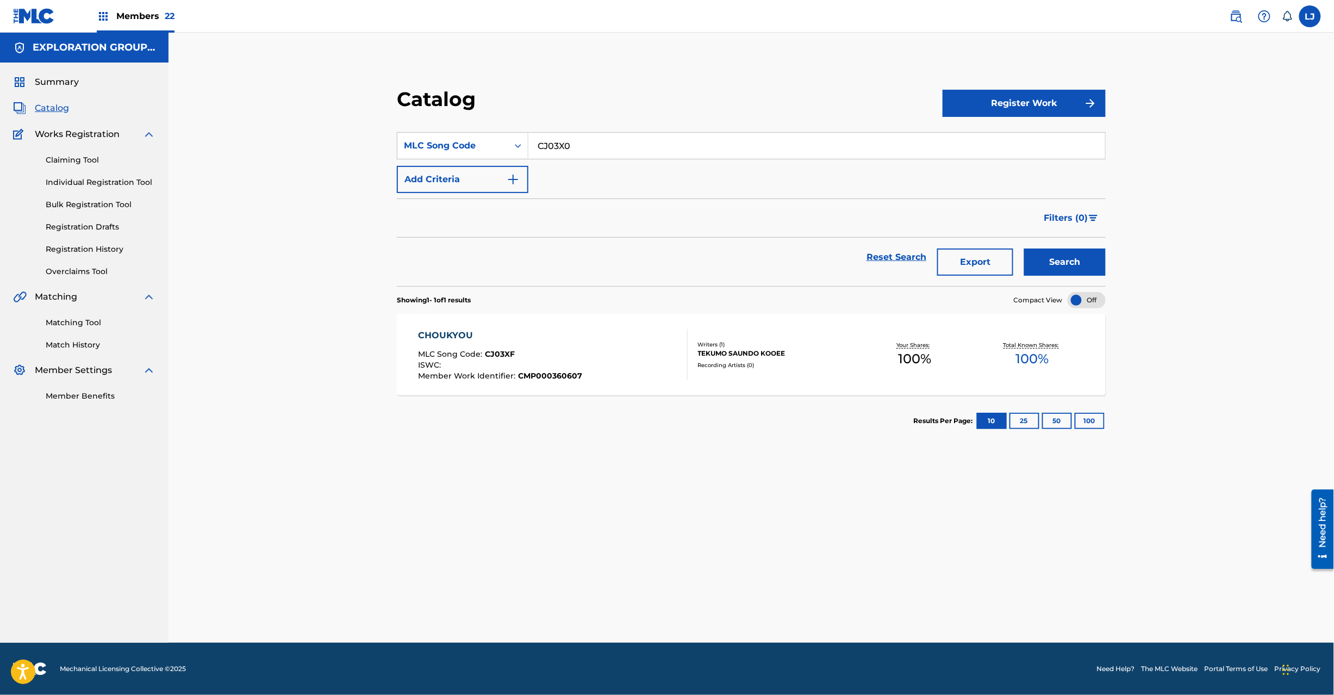
type input "CJ03X0"
click at [1038, 262] on button "Search" at bounding box center [1065, 261] width 82 height 27
click at [609, 338] on div "CHOUMEINARU SORANO KANATAE MLC Song Code : CJ03X0 ISWC : Member Work Identifier…" at bounding box center [553, 354] width 270 height 51
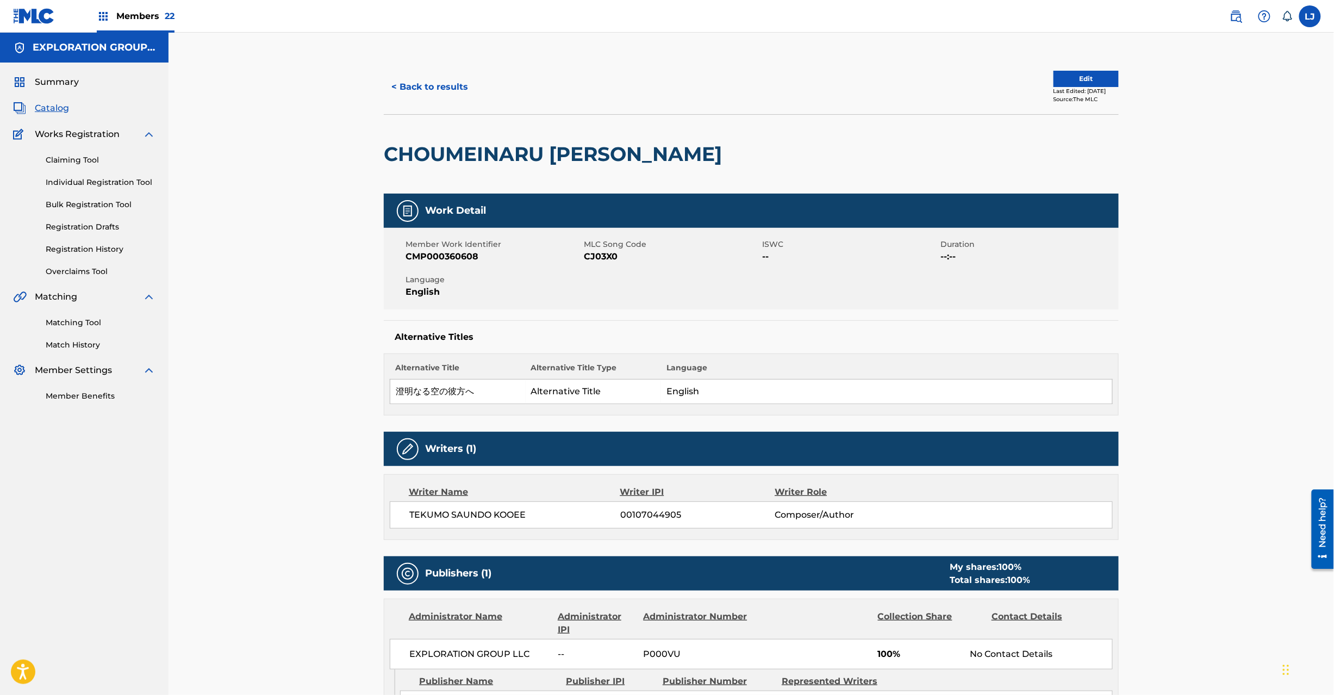
click at [1074, 77] on button "Edit" at bounding box center [1086, 79] width 65 height 16
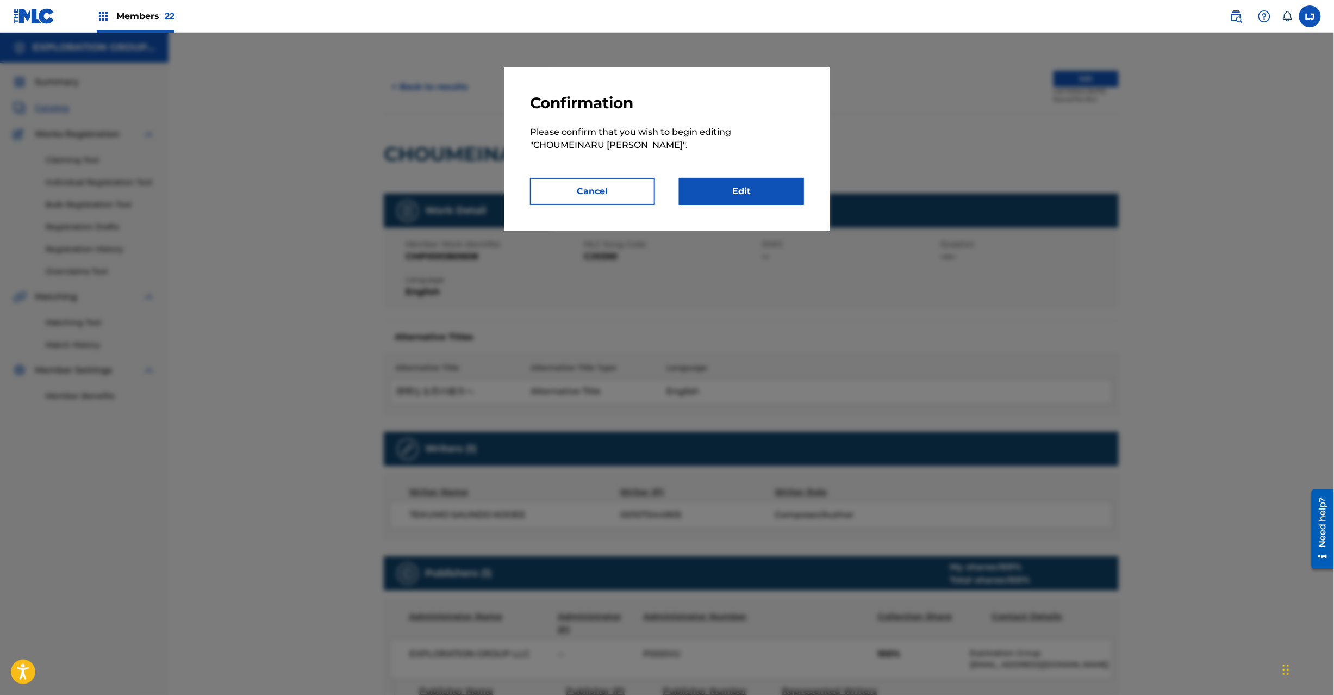
click at [738, 189] on link "Edit" at bounding box center [741, 191] width 125 height 27
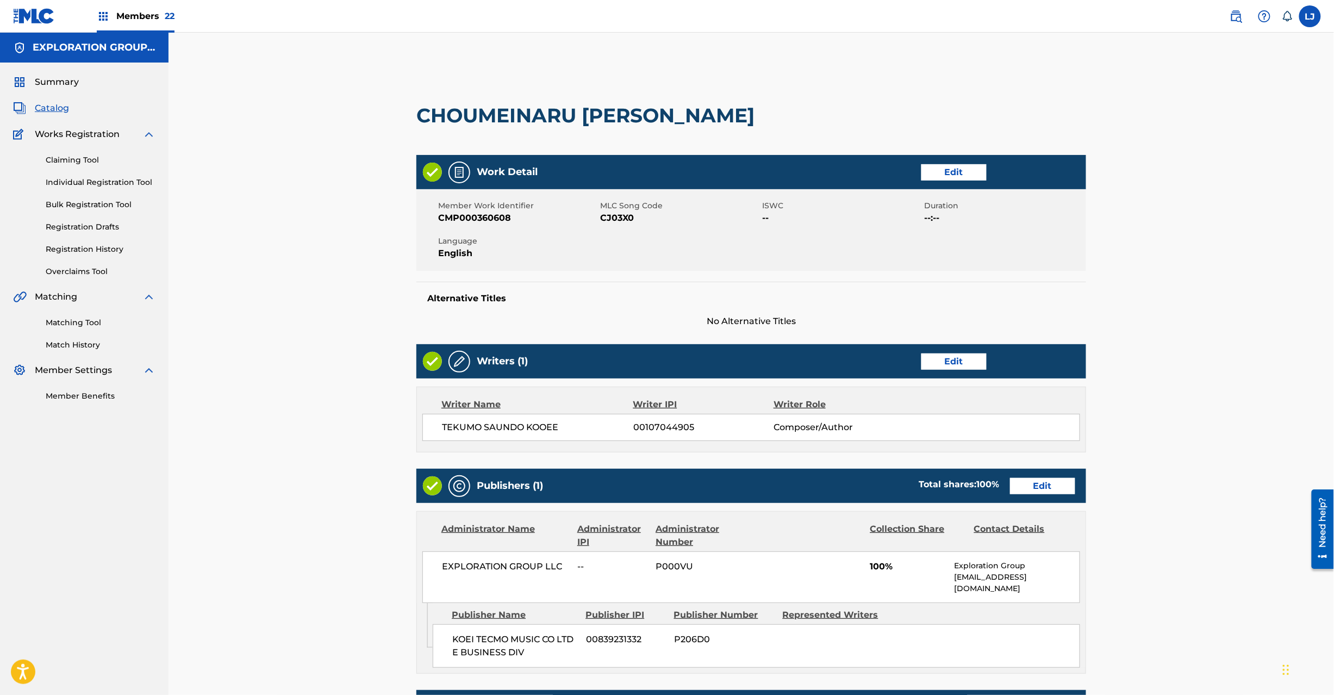
click at [1017, 483] on link "Edit" at bounding box center [1042, 486] width 65 height 16
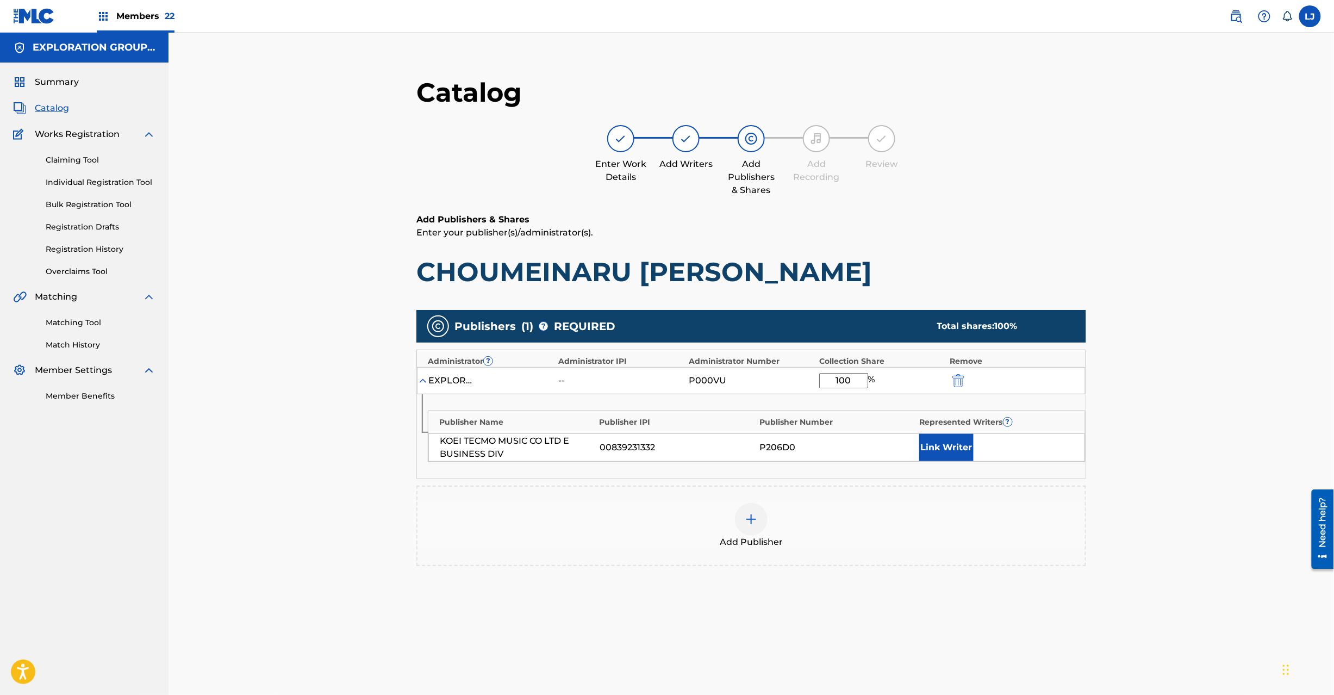
click at [957, 374] on img "submit" at bounding box center [959, 380] width 12 height 13
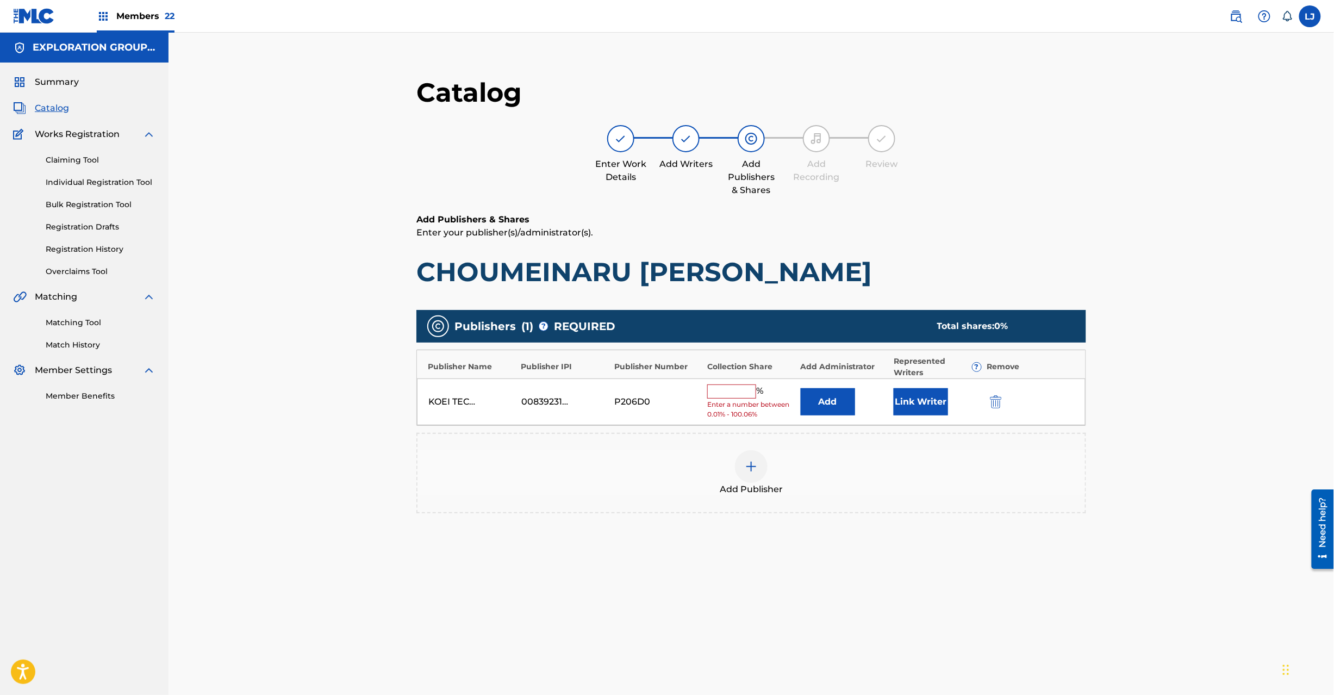
click at [984, 409] on div "KOEI TECMO MUSIC CO LTD E BUSINESS DIV 00839231332 P206D0 % Enter a number betw…" at bounding box center [751, 401] width 669 height 47
click at [993, 407] on img "submit" at bounding box center [996, 401] width 12 height 13
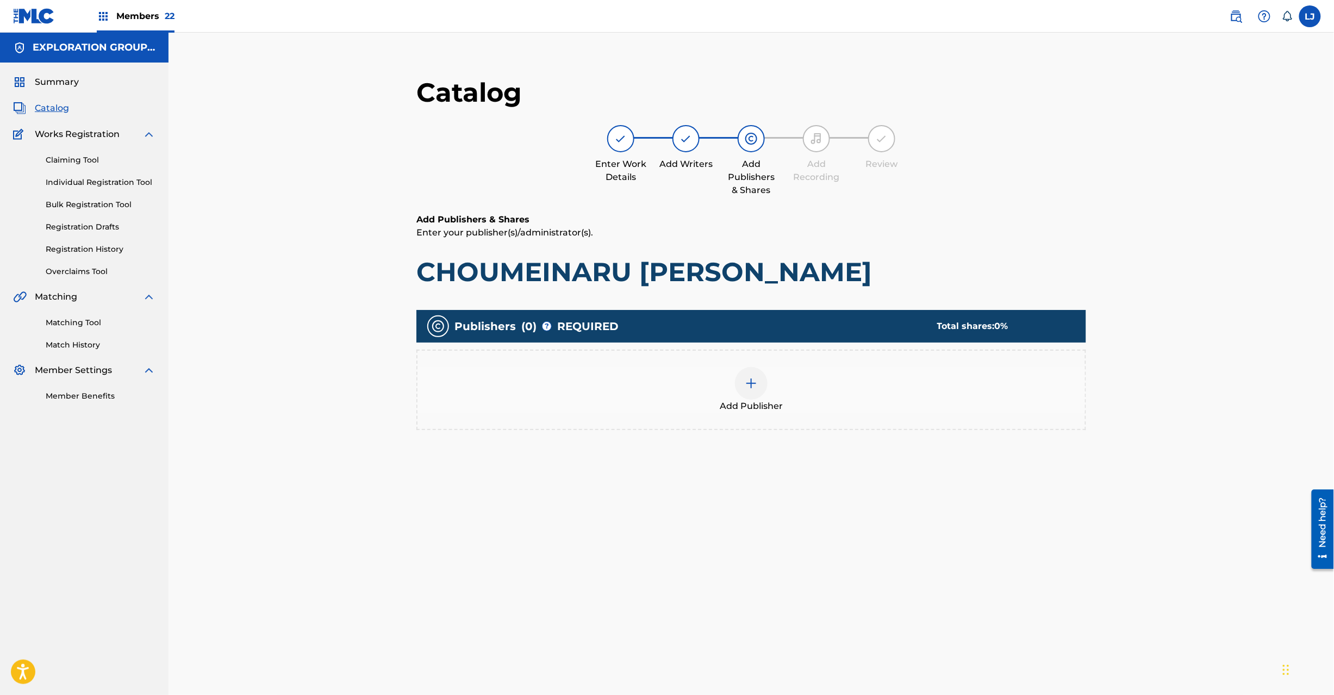
click at [764, 385] on div at bounding box center [751, 383] width 33 height 33
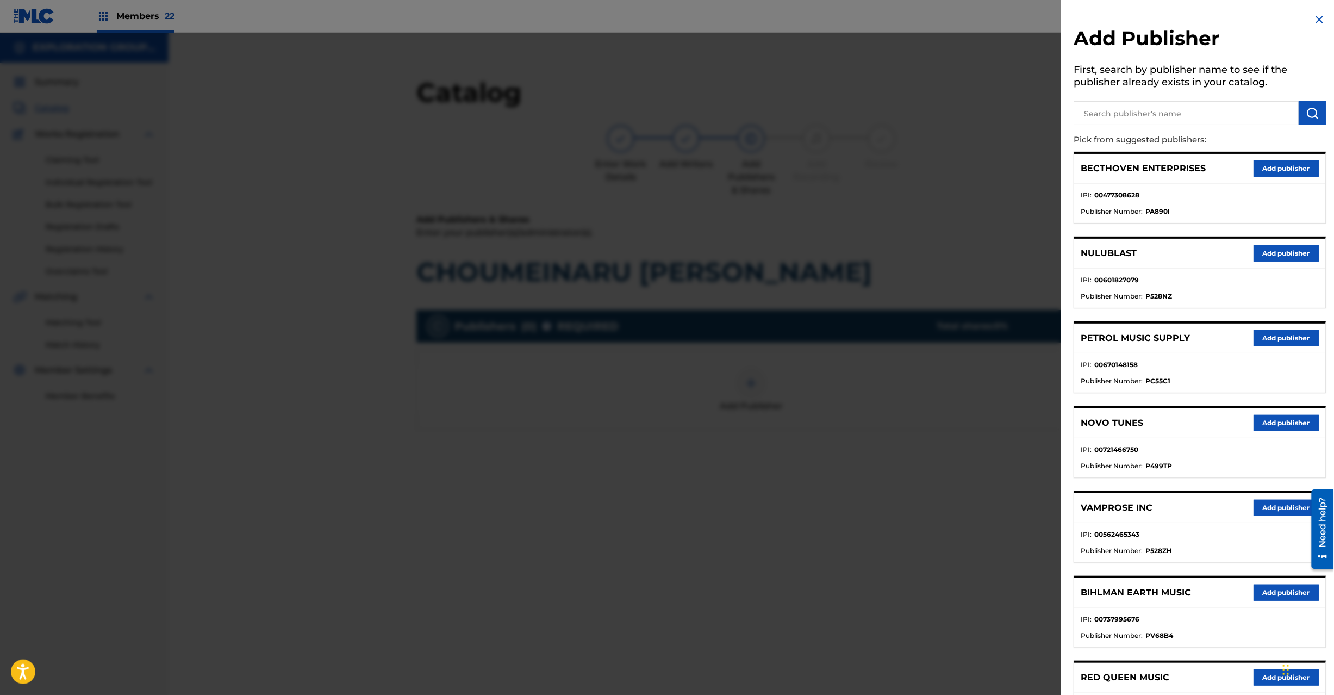
click at [1166, 120] on input "text" at bounding box center [1186, 113] width 225 height 24
paste input "Koei Tecmo Music Co Ltd N Business Div"
type input "Koei Tecmo Music Co Ltd N Business Div"
click at [1312, 110] on img "submit" at bounding box center [1312, 113] width 13 height 13
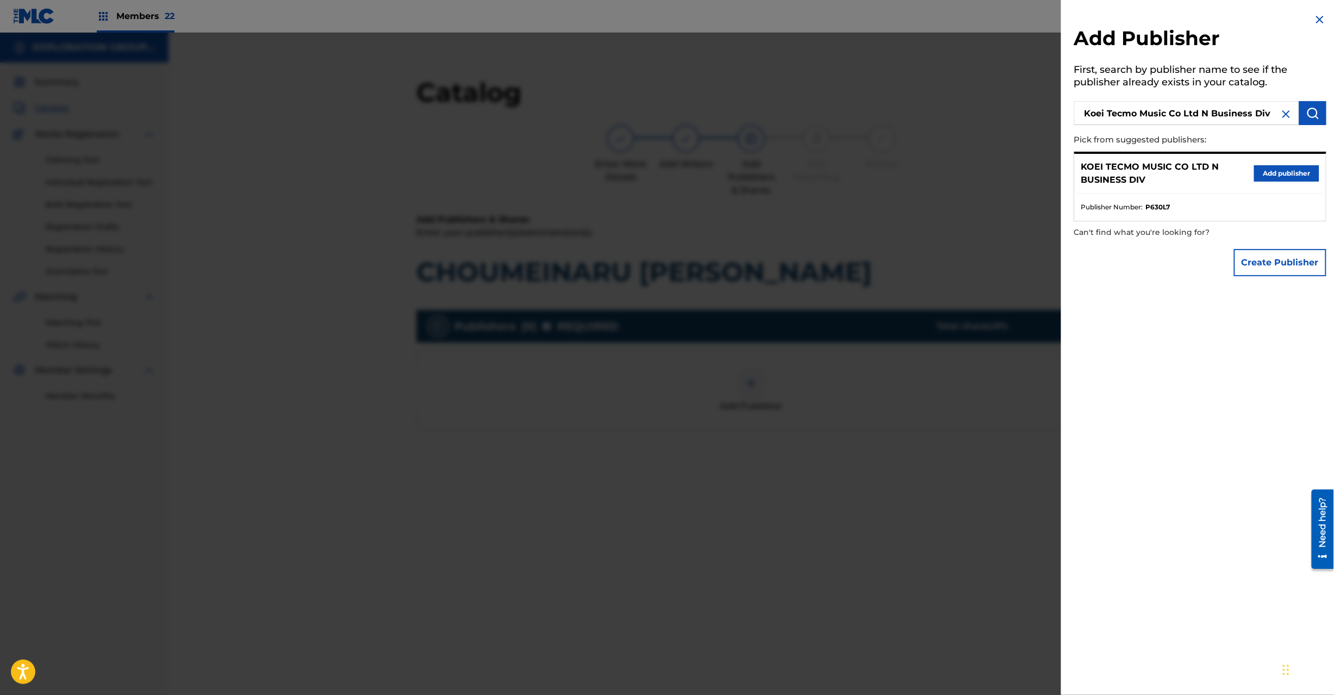
click at [1266, 175] on button "Add publisher" at bounding box center [1286, 173] width 65 height 16
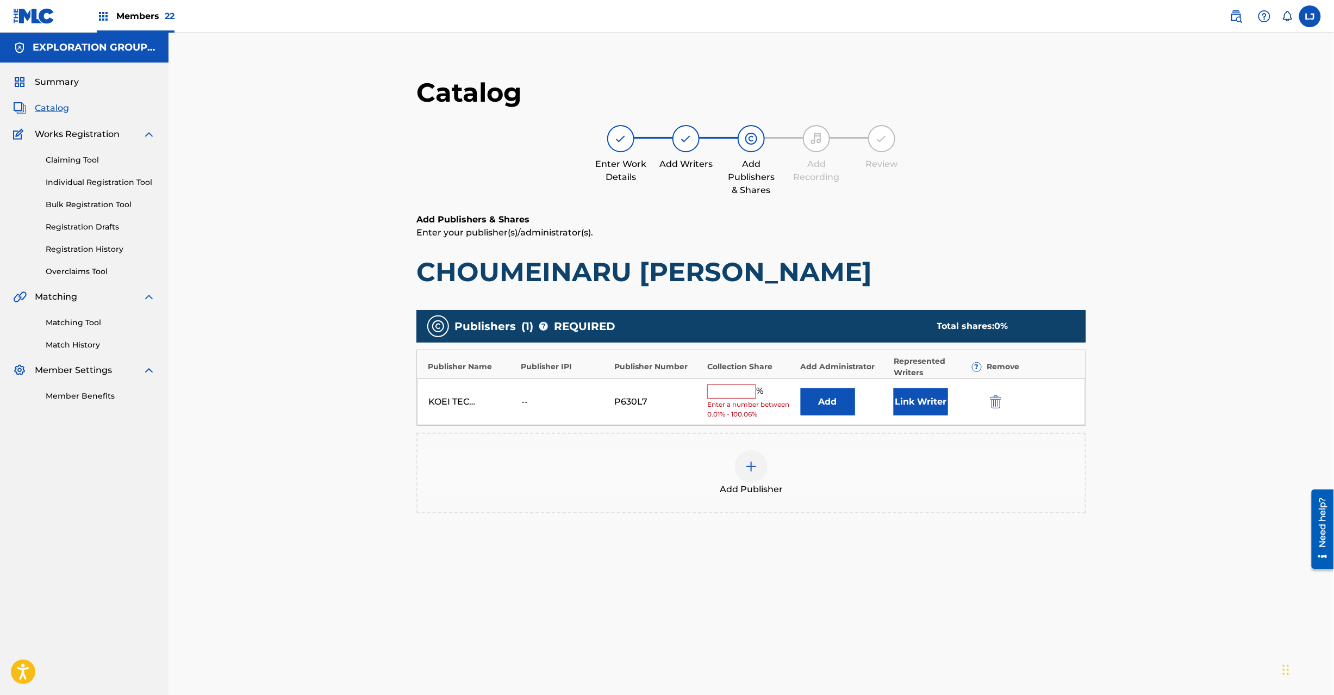
click at [847, 388] on div "KOEI TECMO MUSIC CO LTD N BUSINESS DIV -- P630L7 % Enter a number between 0.01%…" at bounding box center [751, 401] width 669 height 47
click at [842, 399] on button "Add" at bounding box center [828, 401] width 54 height 27
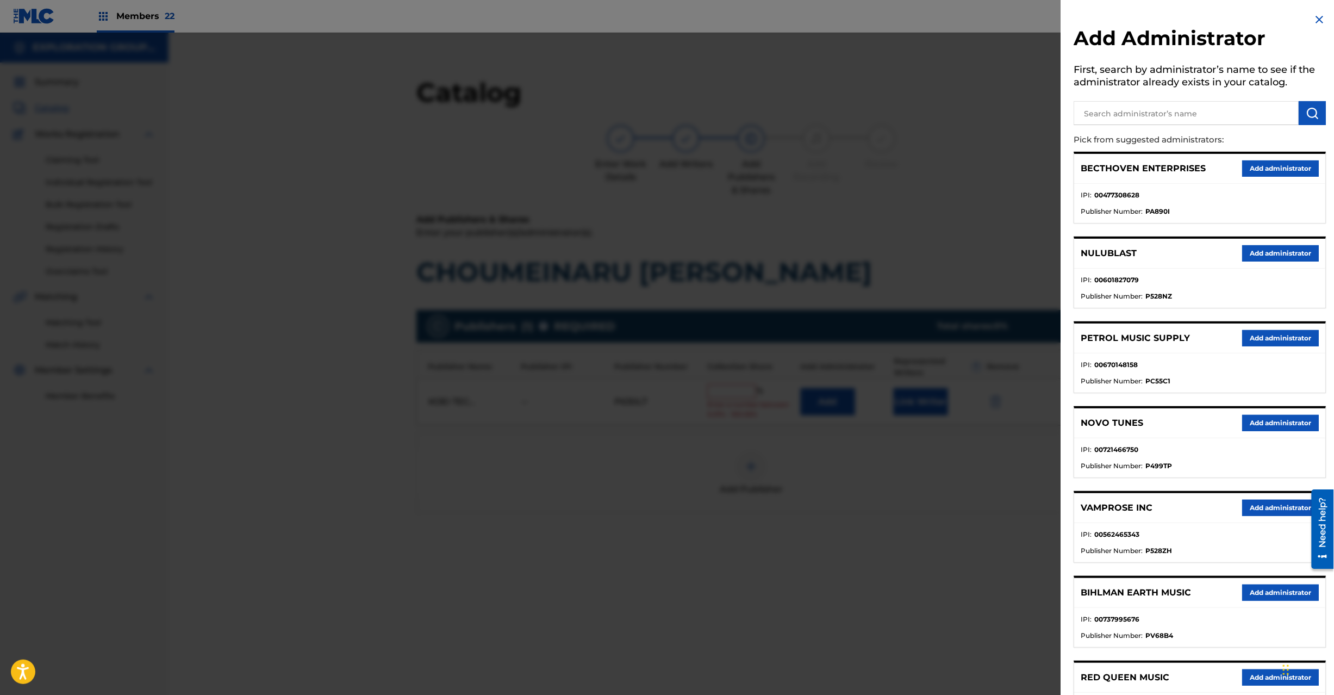
click at [1140, 101] on input "text" at bounding box center [1186, 113] width 225 height 24
paste input "Exploration Group LLC"
type input "Exploration Group LLC"
click at [1314, 118] on img "submit" at bounding box center [1312, 113] width 13 height 13
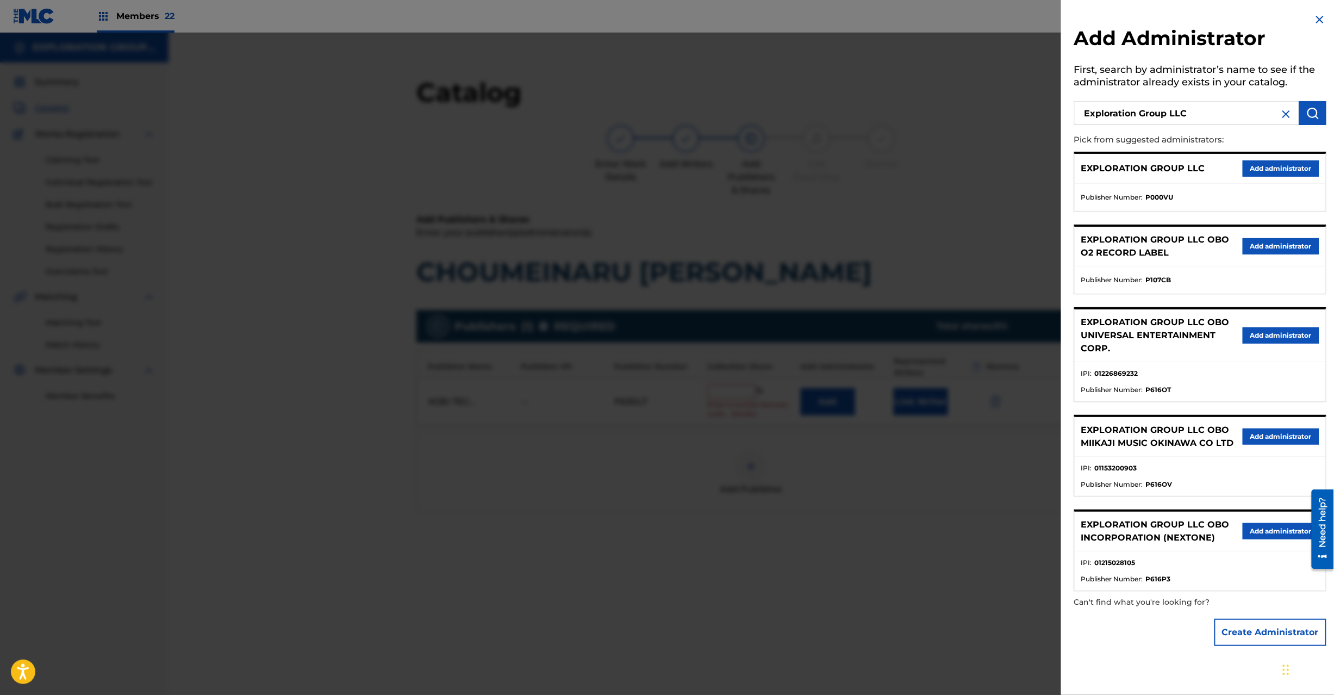
drag, startPoint x: 1287, startPoint y: 155, endPoint x: 1275, endPoint y: 162, distance: 13.9
click at [1278, 167] on button "Add administrator" at bounding box center [1281, 168] width 77 height 16
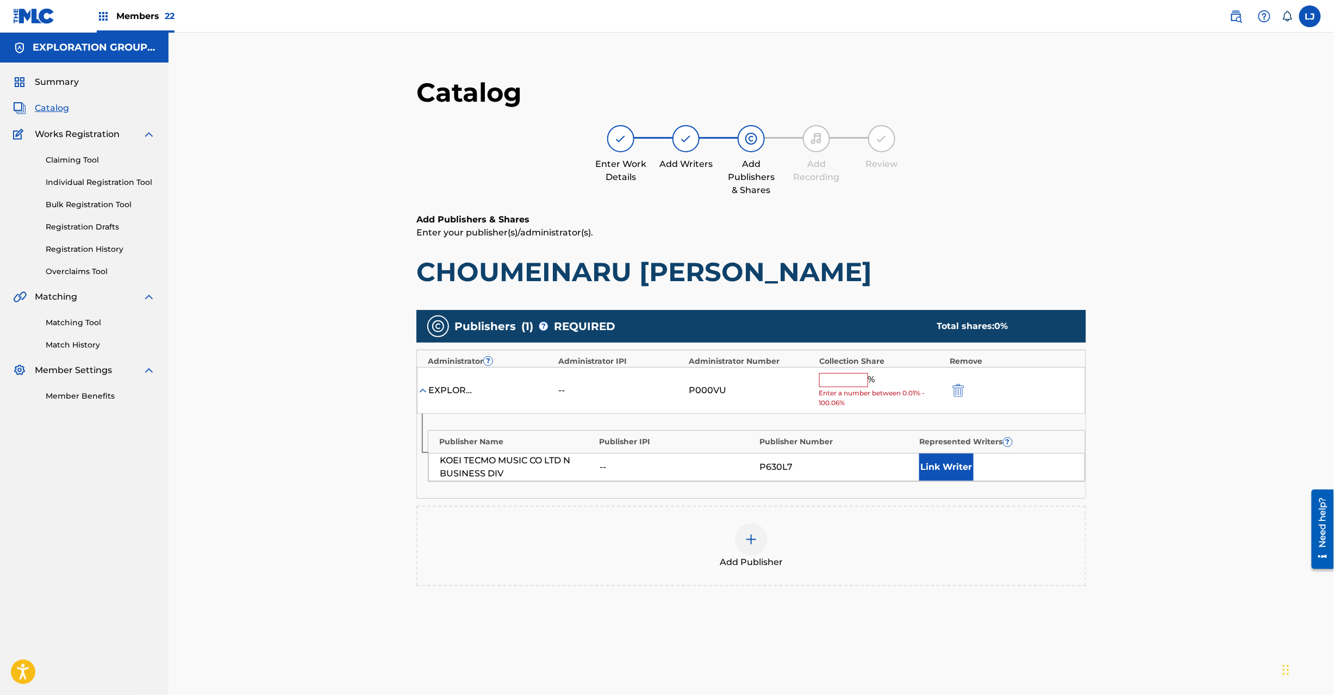
click at [1275, 162] on div "Catalog Enter Work Details Add Writers Add Publishers & Shares Add Recording Re…" at bounding box center [752, 394] width 1166 height 722
click at [845, 381] on input "text" at bounding box center [843, 380] width 49 height 14
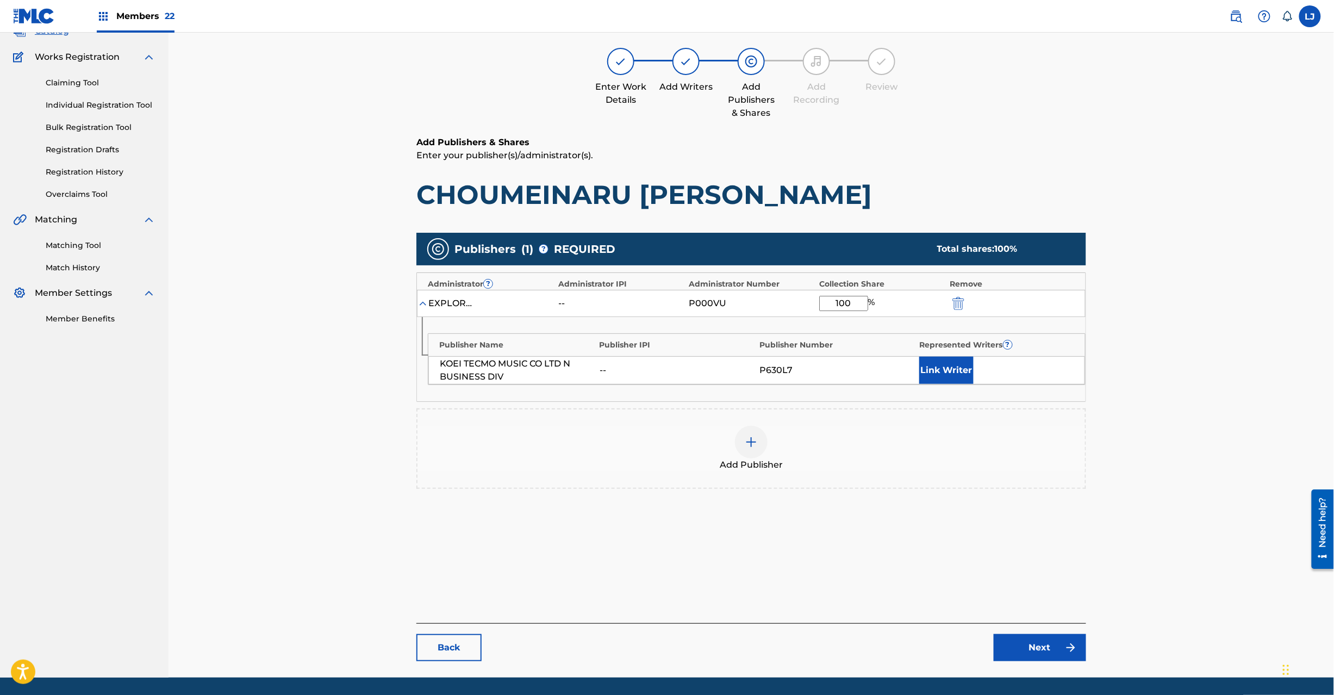
scroll to position [112, 0]
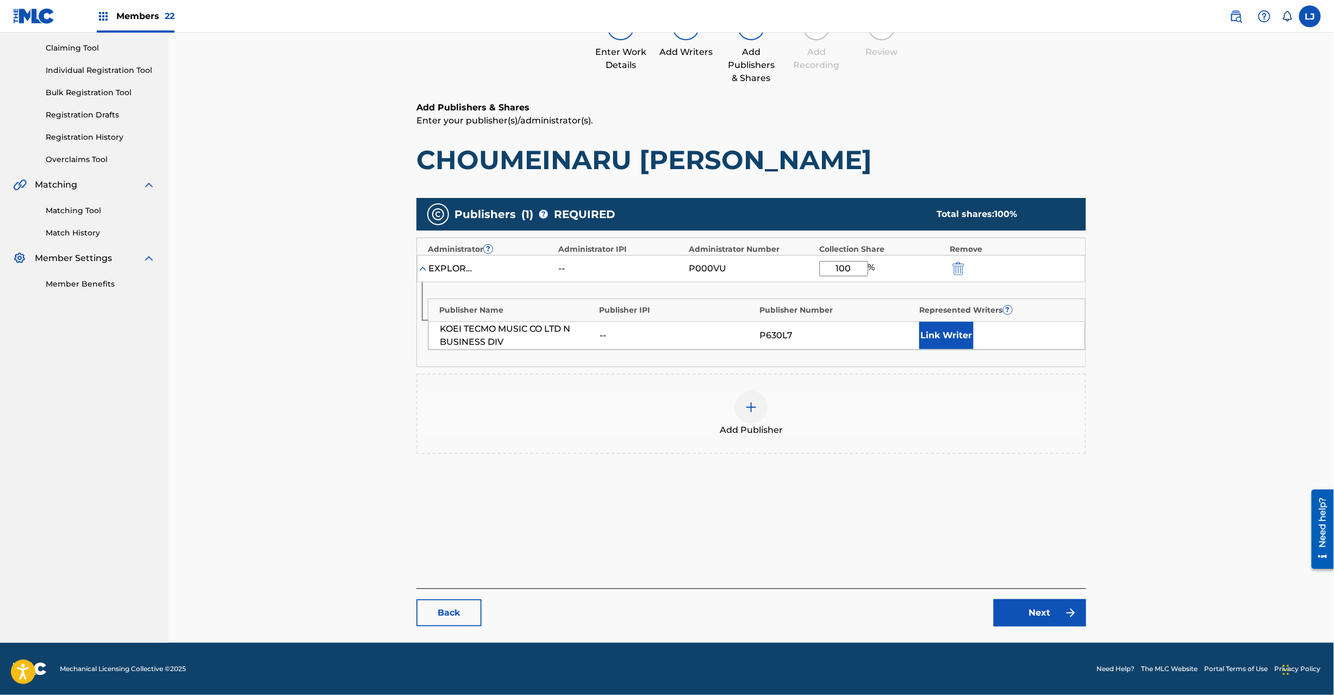
type input "100"
click at [1047, 627] on main "Catalog Enter Work Details Add Writers Add Publishers & Shares Add Recording Re…" at bounding box center [751, 295] width 735 height 695
click at [1025, 614] on link "Next" at bounding box center [1040, 612] width 92 height 27
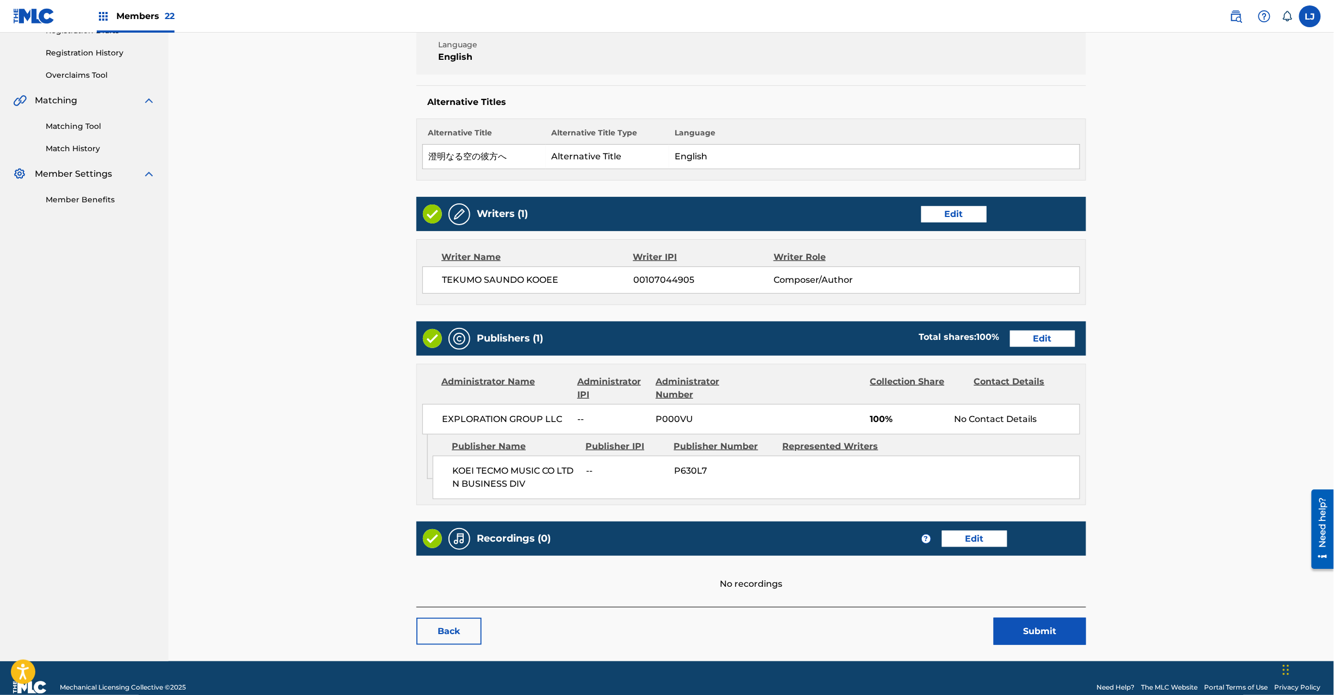
scroll to position [216, 0]
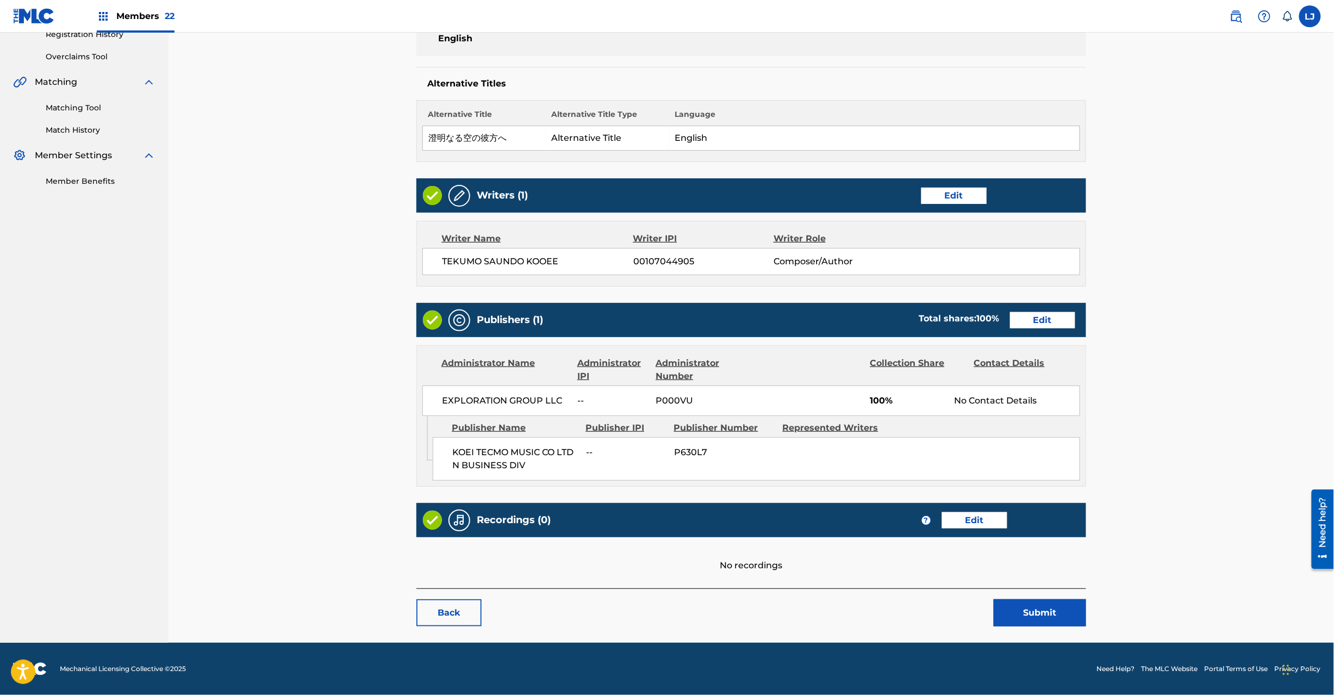
click at [1031, 611] on button "Submit" at bounding box center [1040, 612] width 92 height 27
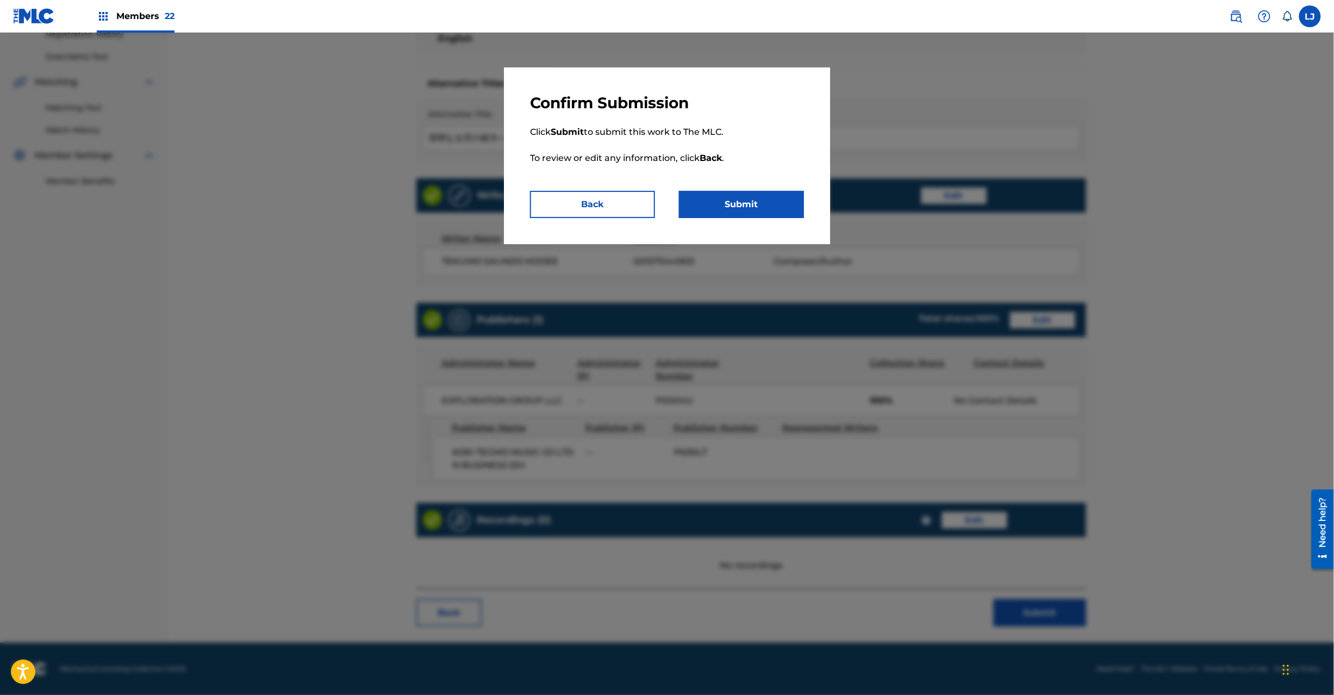
click at [738, 211] on button "Submit" at bounding box center [741, 204] width 125 height 27
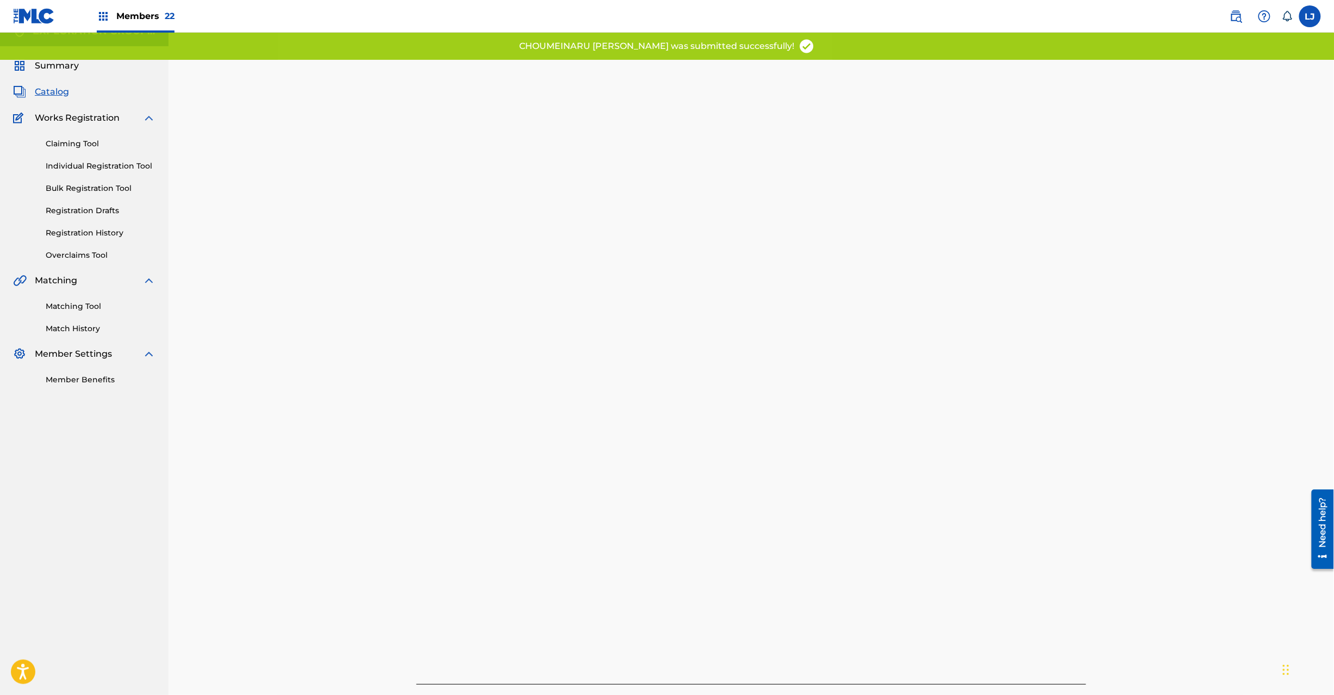
scroll to position [112, 0]
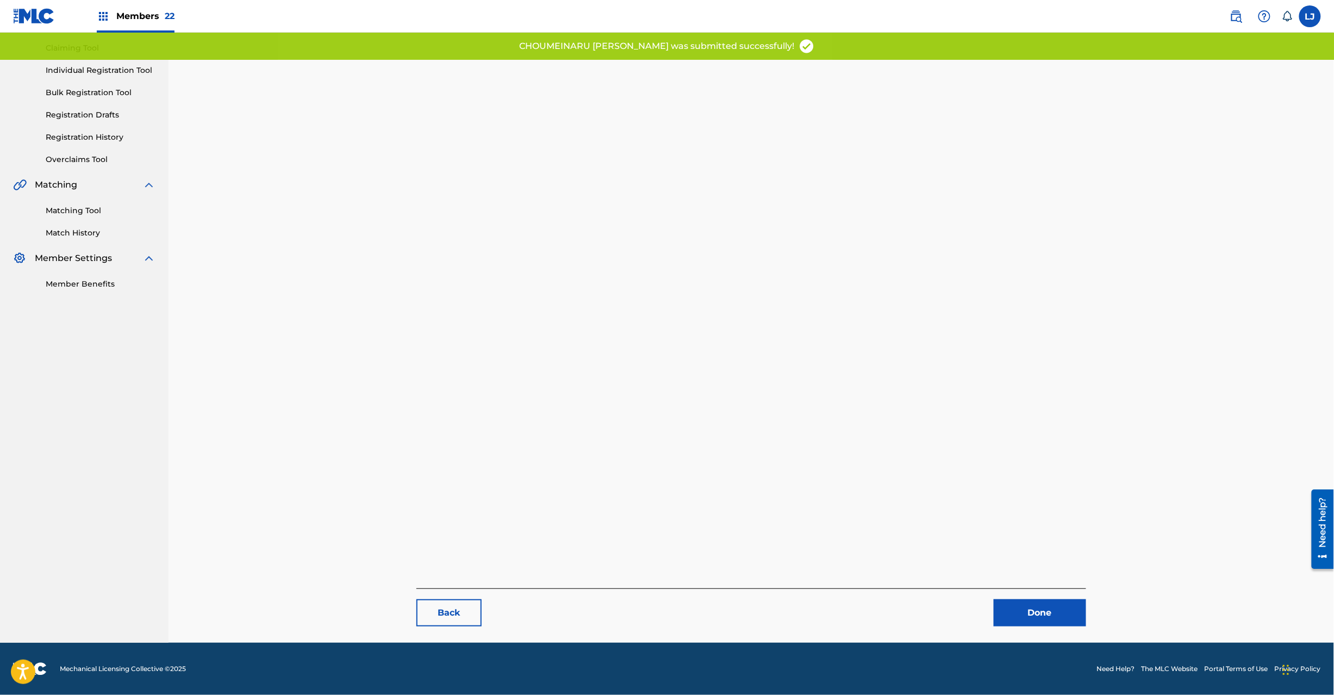
click at [1041, 610] on link "Done" at bounding box center [1040, 612] width 92 height 27
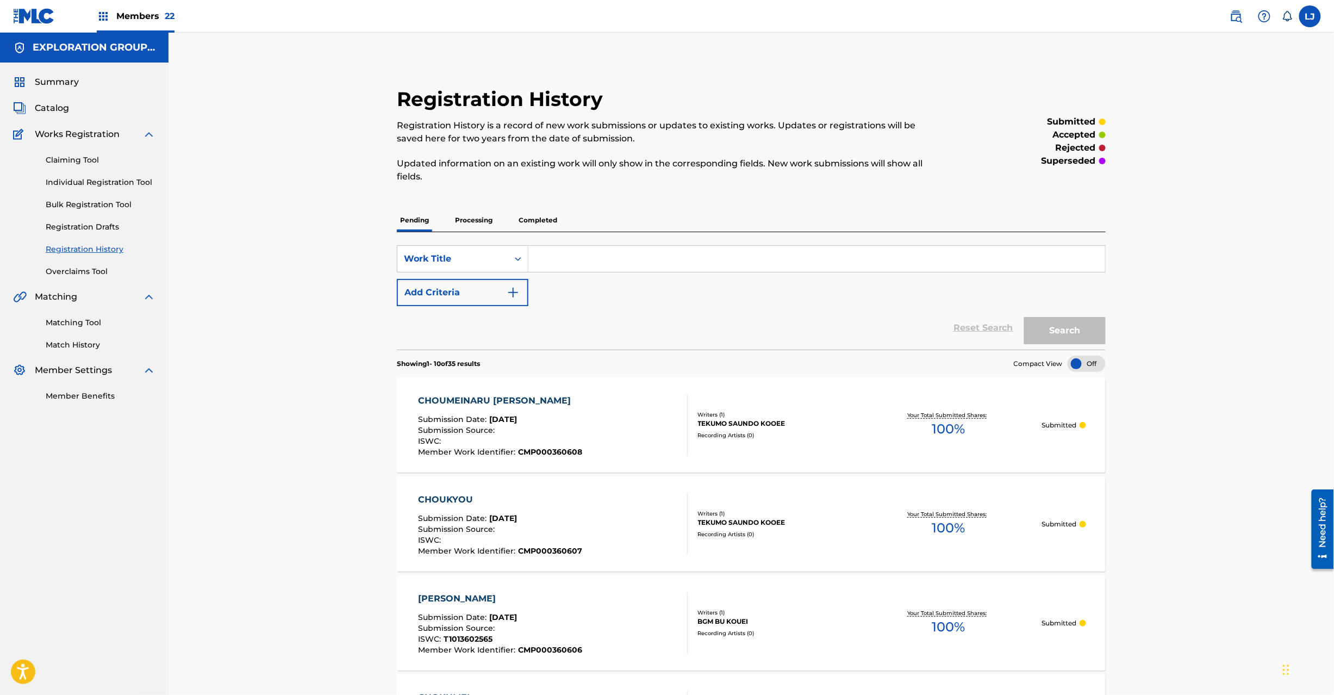
click at [50, 97] on div "Summary Catalog Works Registration Claiming Tool Individual Registration Tool B…" at bounding box center [84, 239] width 169 height 352
click at [49, 102] on span "Catalog" at bounding box center [52, 108] width 34 height 13
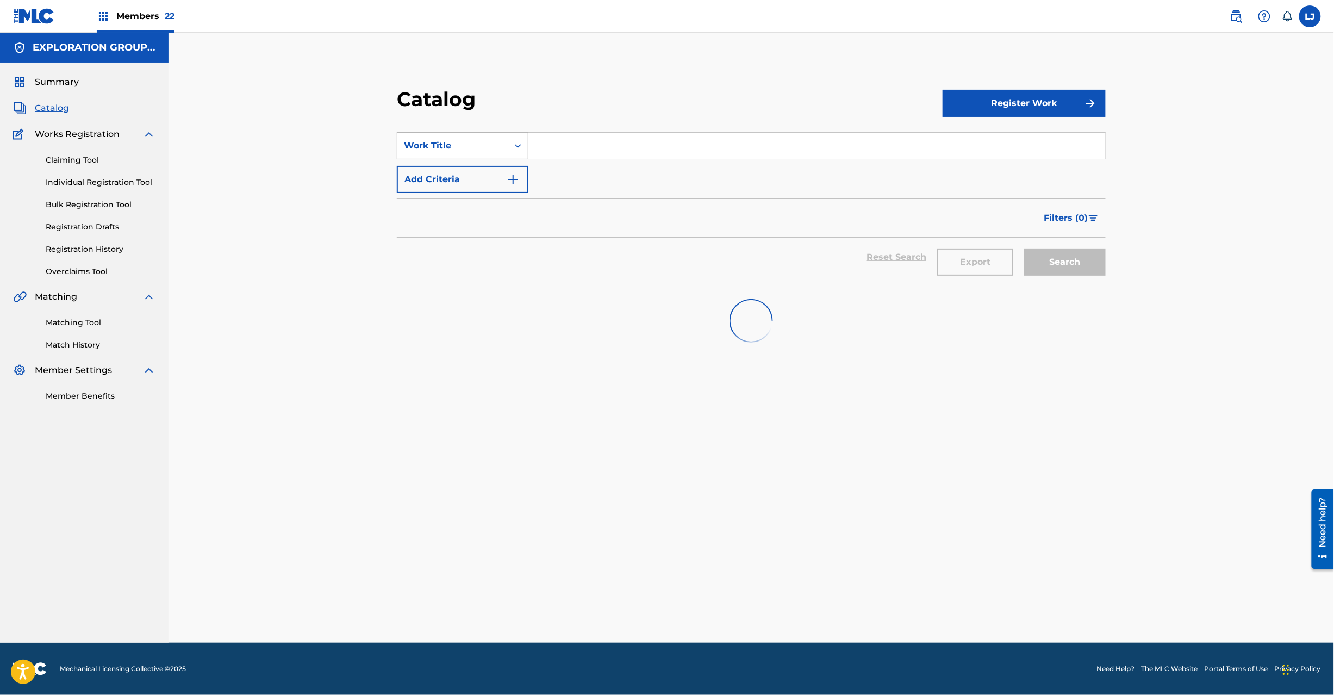
click at [501, 145] on div "Work Title" at bounding box center [453, 145] width 98 height 13
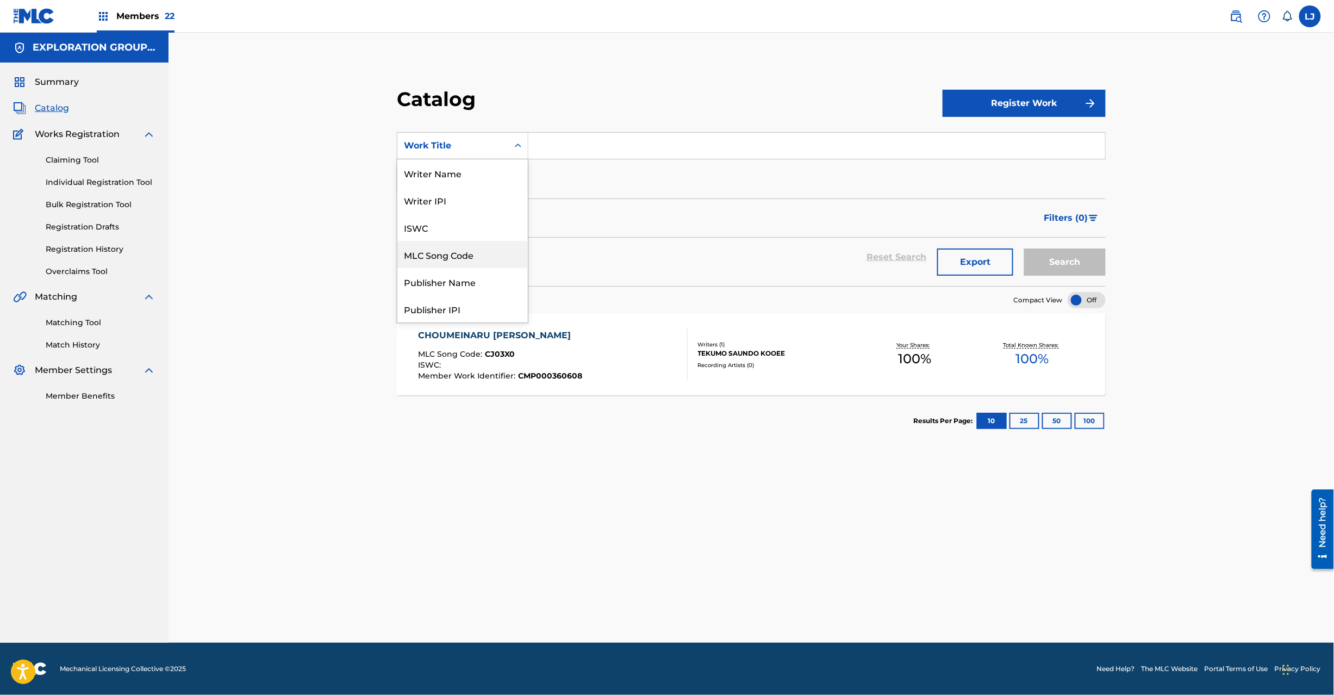
click at [468, 258] on div "MLC Song Code" at bounding box center [462, 254] width 130 height 27
click at [575, 137] on input "Search Form" at bounding box center [816, 146] width 577 height 26
paste input "CJ03YM"
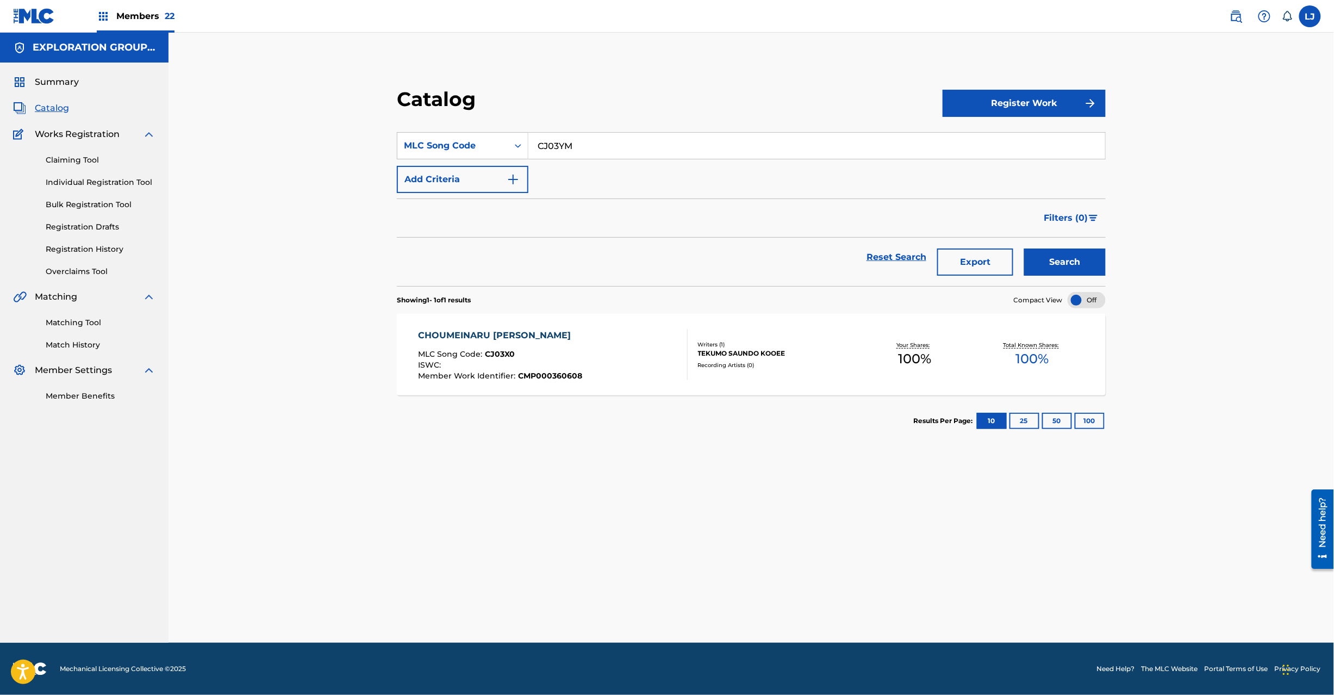
type input "CJ03YM"
click at [1044, 270] on button "Search" at bounding box center [1065, 261] width 82 height 27
click at [607, 344] on div "CHOUSEN SHOURIHEN MLC Song Code : CJ03YM ISWC : T1013602667 Member Work Identif…" at bounding box center [553, 354] width 270 height 51
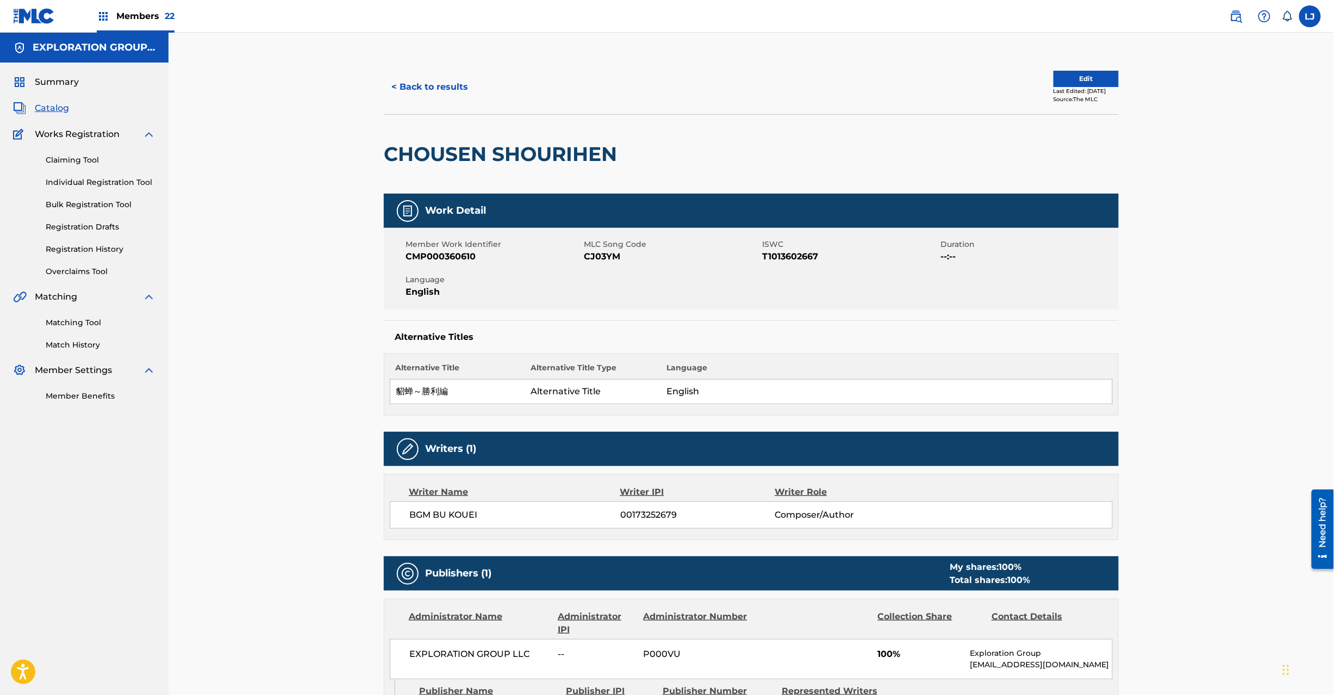
click at [1056, 80] on button "Edit" at bounding box center [1086, 79] width 65 height 16
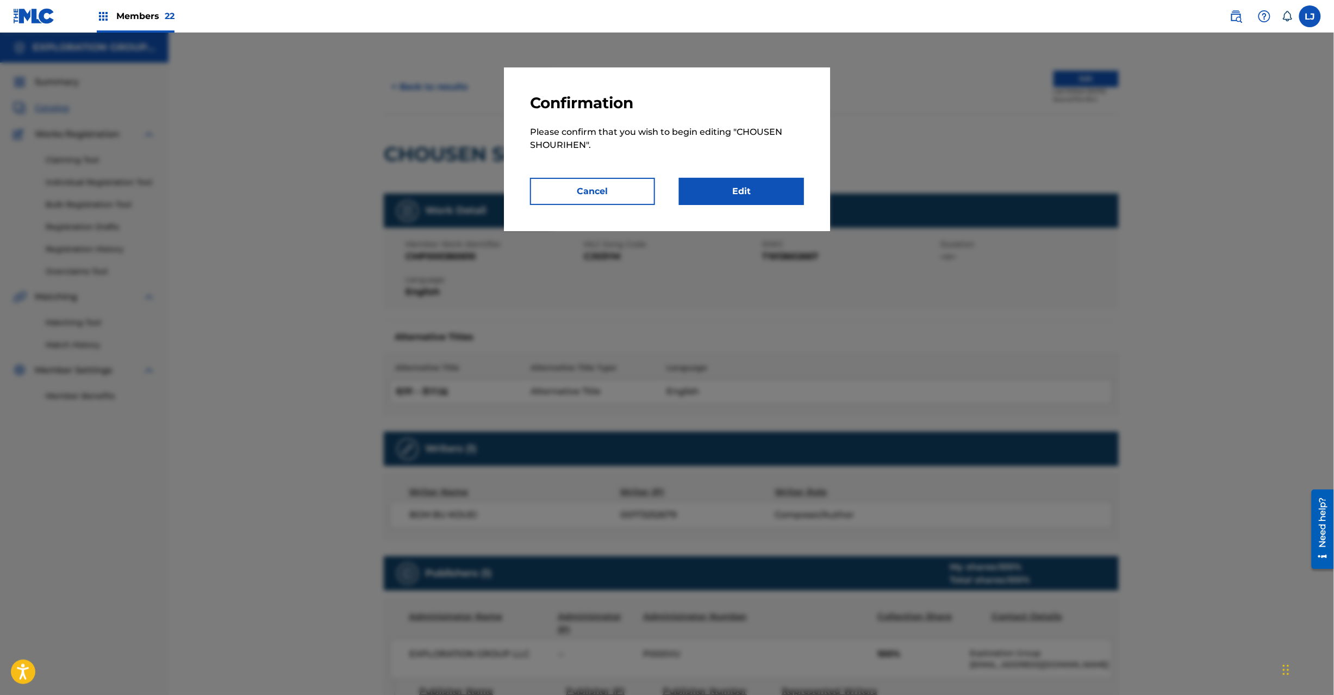
click at [759, 189] on link "Edit" at bounding box center [741, 191] width 125 height 27
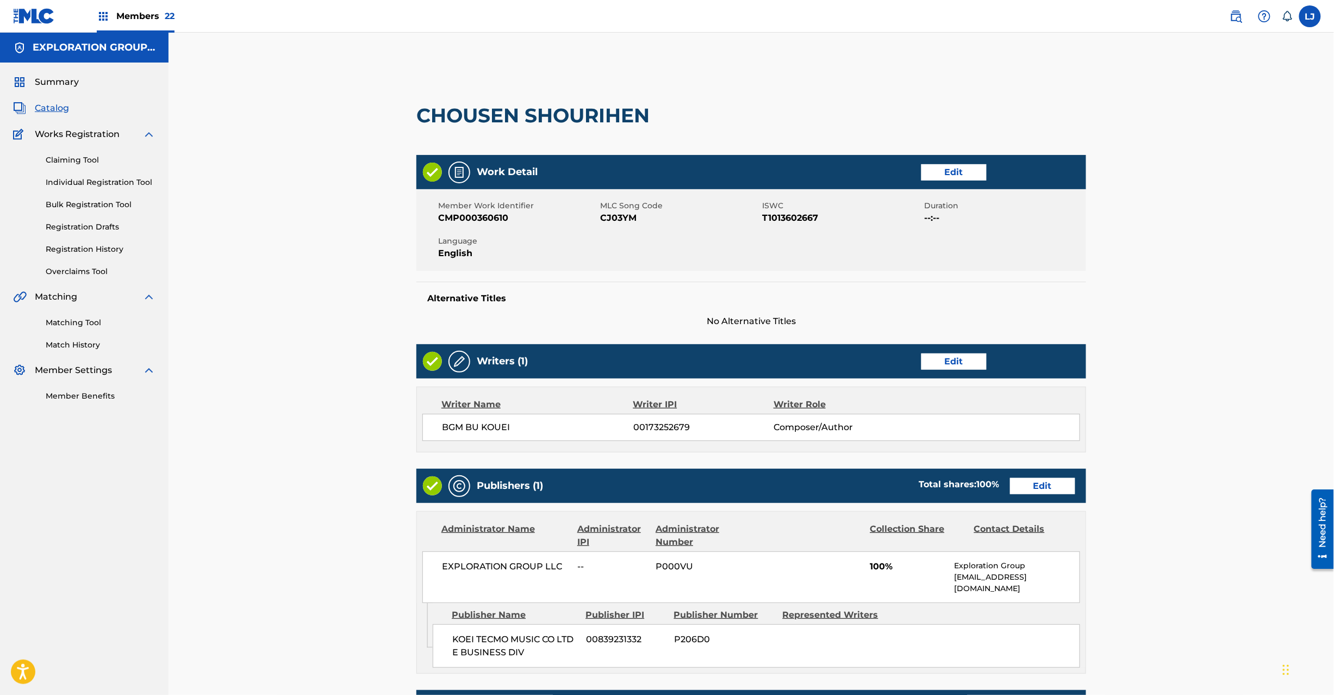
click at [1033, 484] on link "Edit" at bounding box center [1042, 486] width 65 height 16
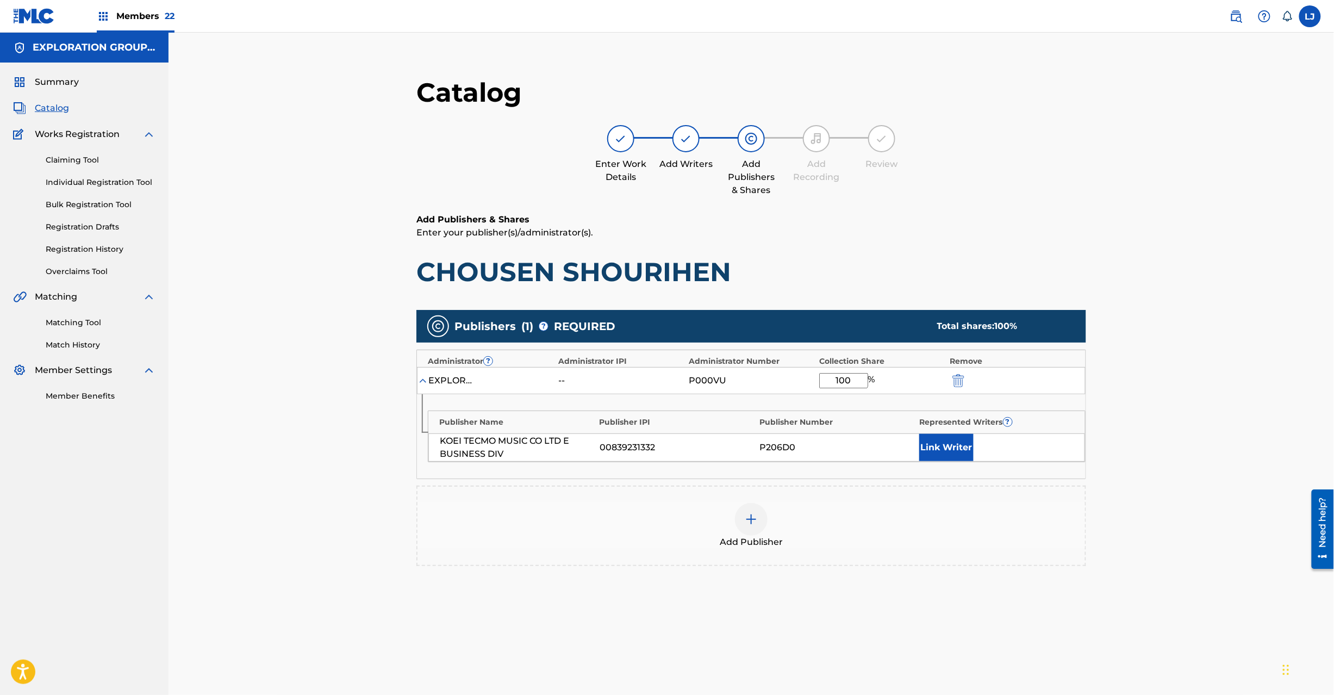
click at [951, 383] on button "submit" at bounding box center [957, 380] width 16 height 13
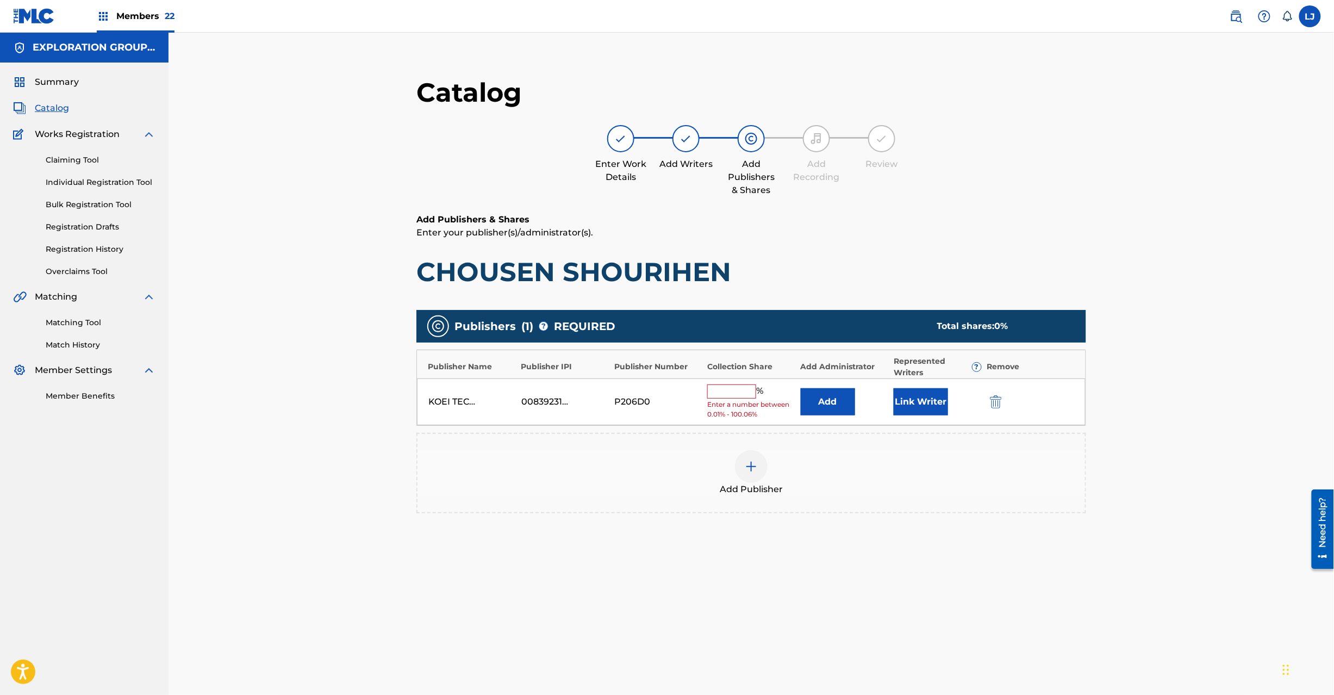
click at [997, 397] on img "submit" at bounding box center [996, 401] width 12 height 13
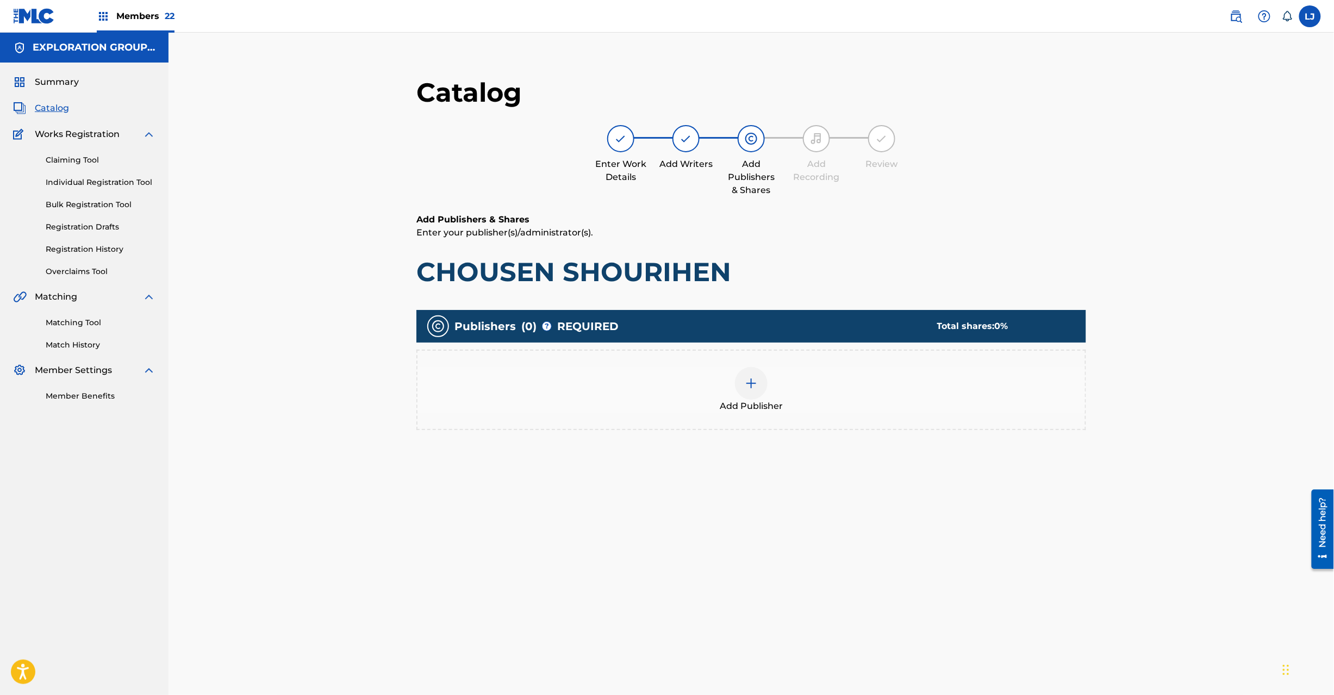
click at [747, 391] on div at bounding box center [751, 383] width 33 height 33
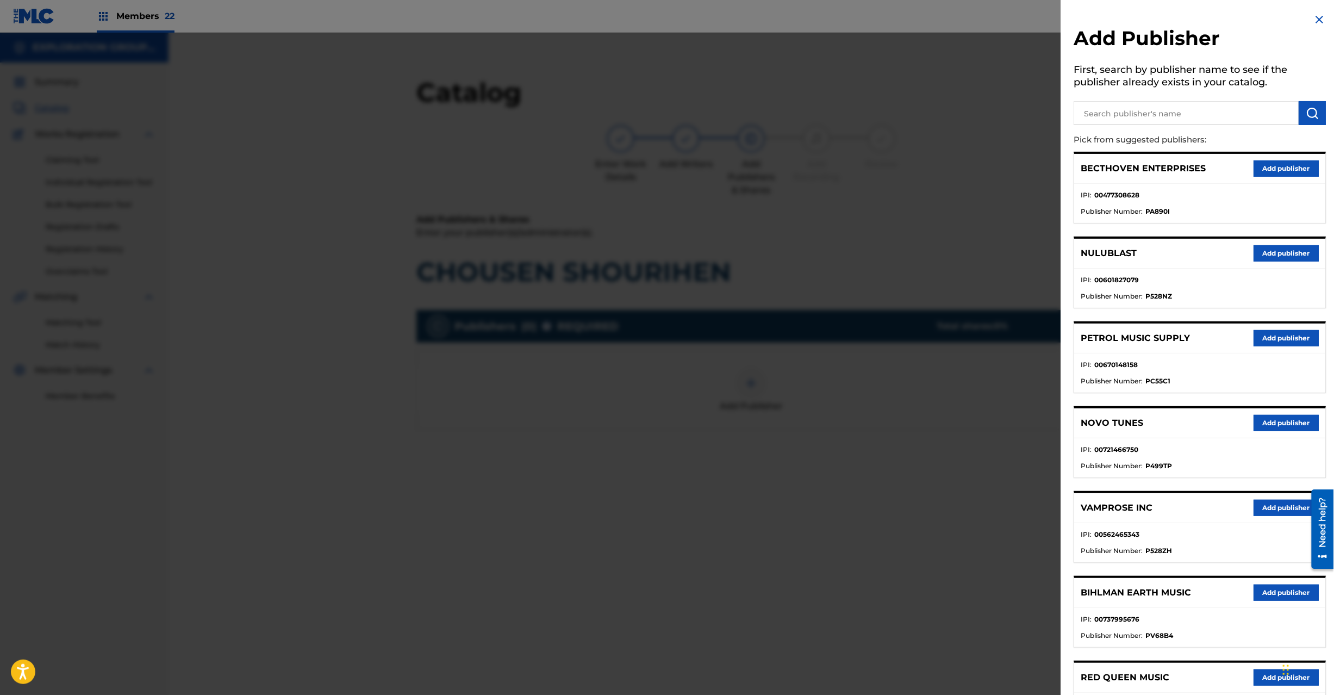
click at [1177, 117] on input "text" at bounding box center [1186, 113] width 225 height 24
paste input "Koei Tecmo Music Co Ltd N Business Div"
type input "Koei Tecmo Music Co Ltd N Business Div"
click at [1306, 118] on img "submit" at bounding box center [1312, 113] width 13 height 13
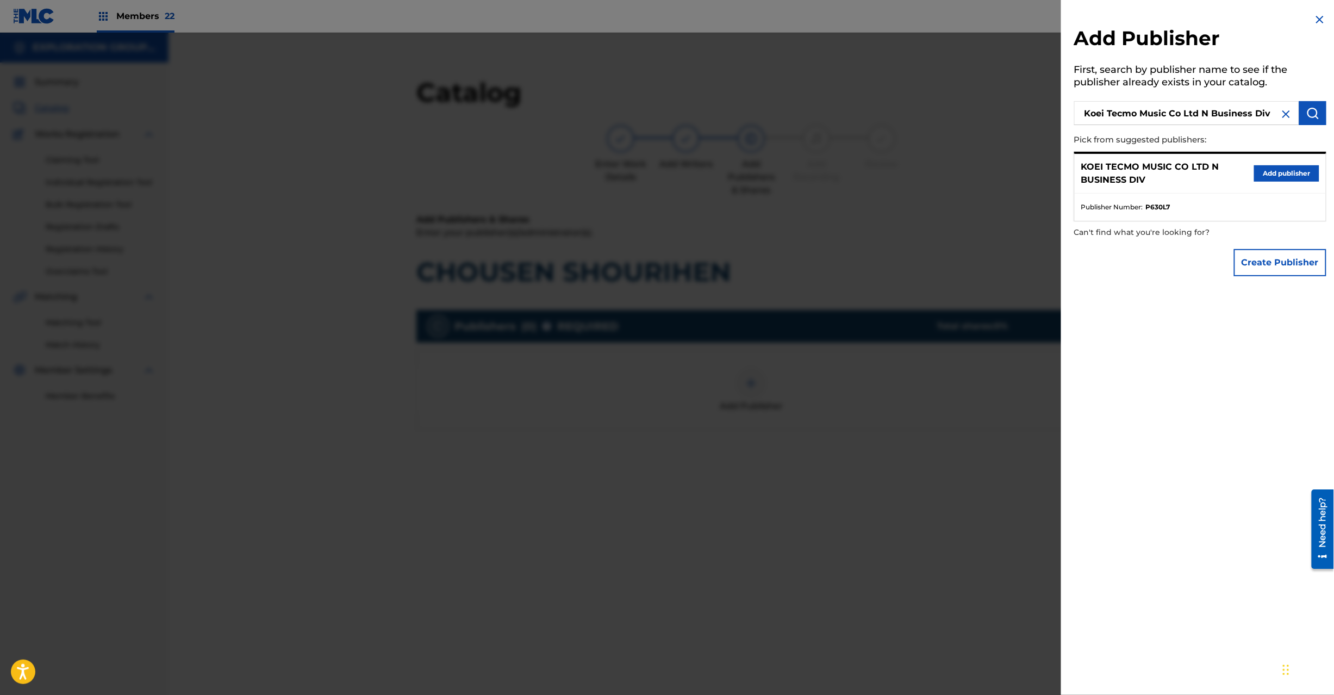
click at [1254, 169] on button "Add publisher" at bounding box center [1286, 173] width 65 height 16
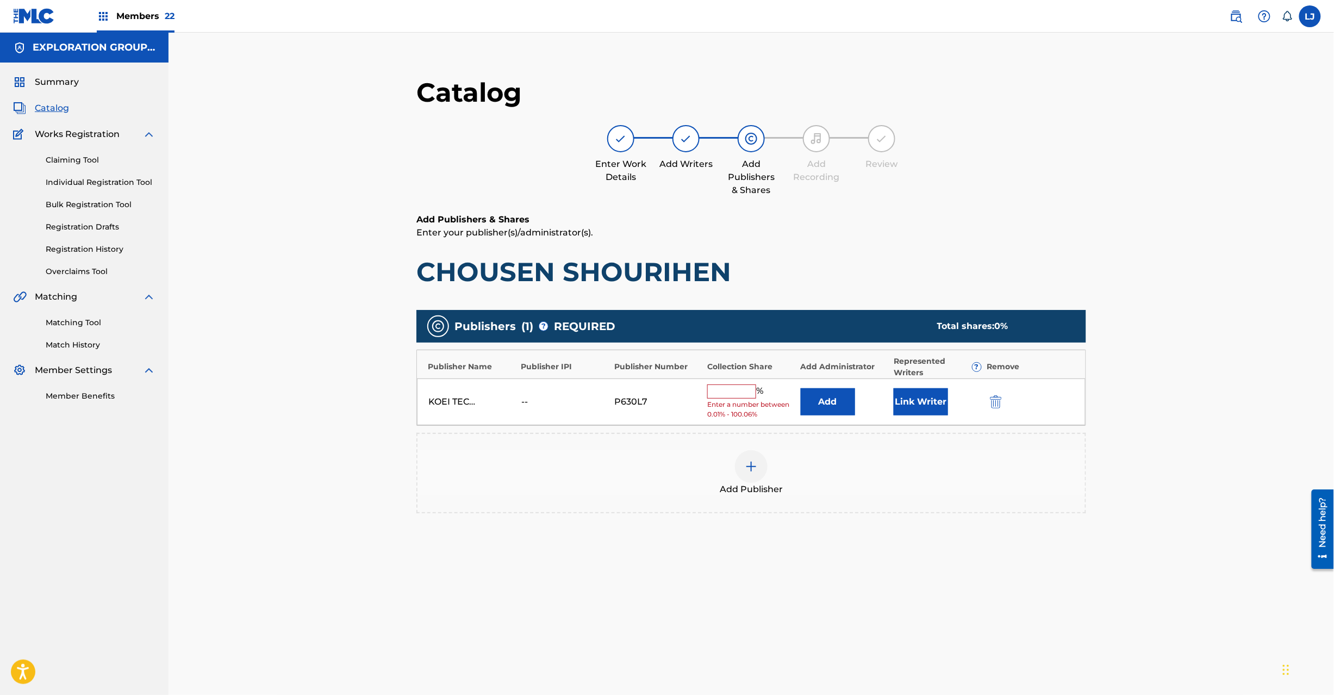
click at [830, 409] on button "Add" at bounding box center [828, 401] width 54 height 27
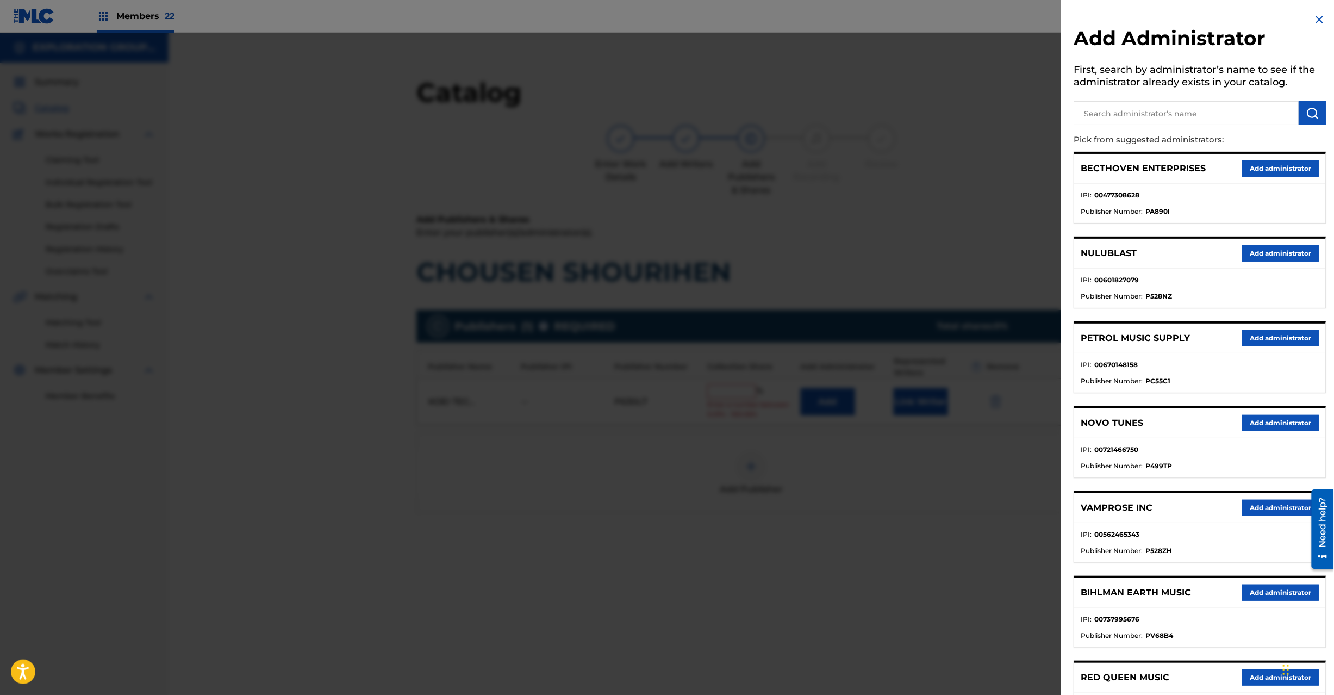
click at [1144, 124] on input "text" at bounding box center [1186, 113] width 225 height 24
paste input "Exploration Group LLC"
type input "Exploration Group LLC"
click at [1312, 117] on img "submit" at bounding box center [1312, 113] width 13 height 13
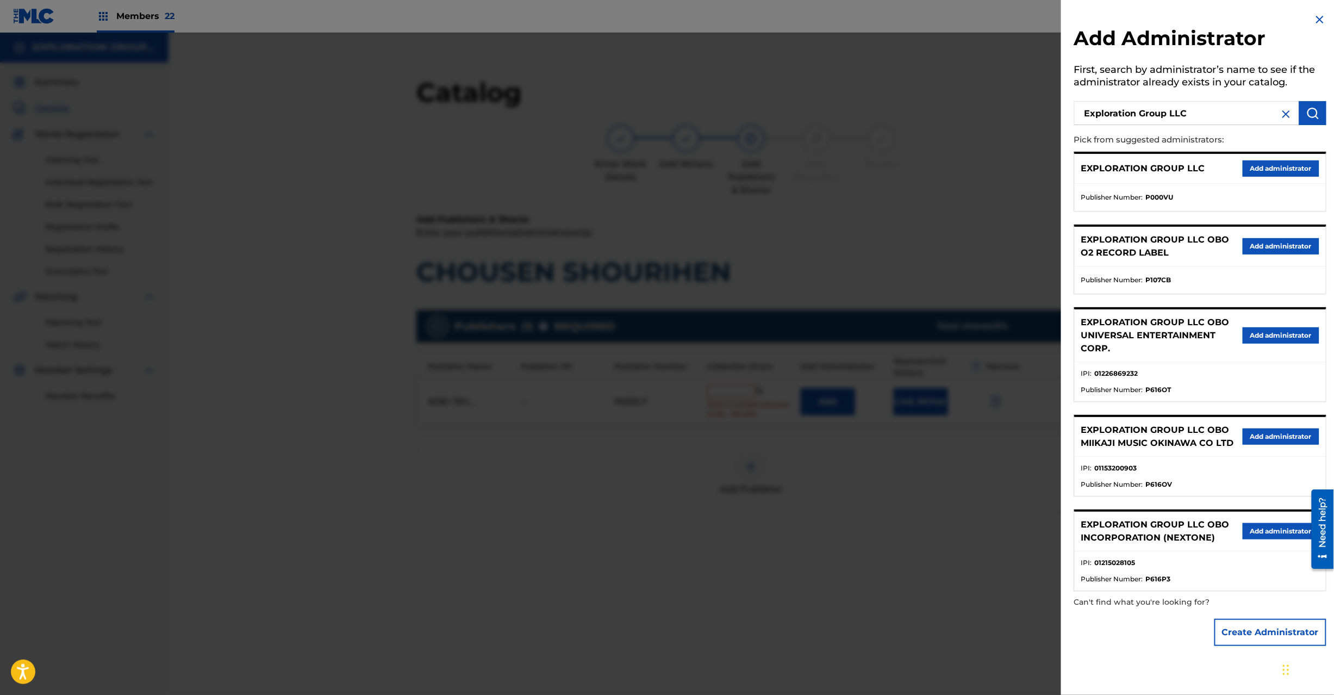
click at [1271, 167] on button "Add administrator" at bounding box center [1281, 168] width 77 height 16
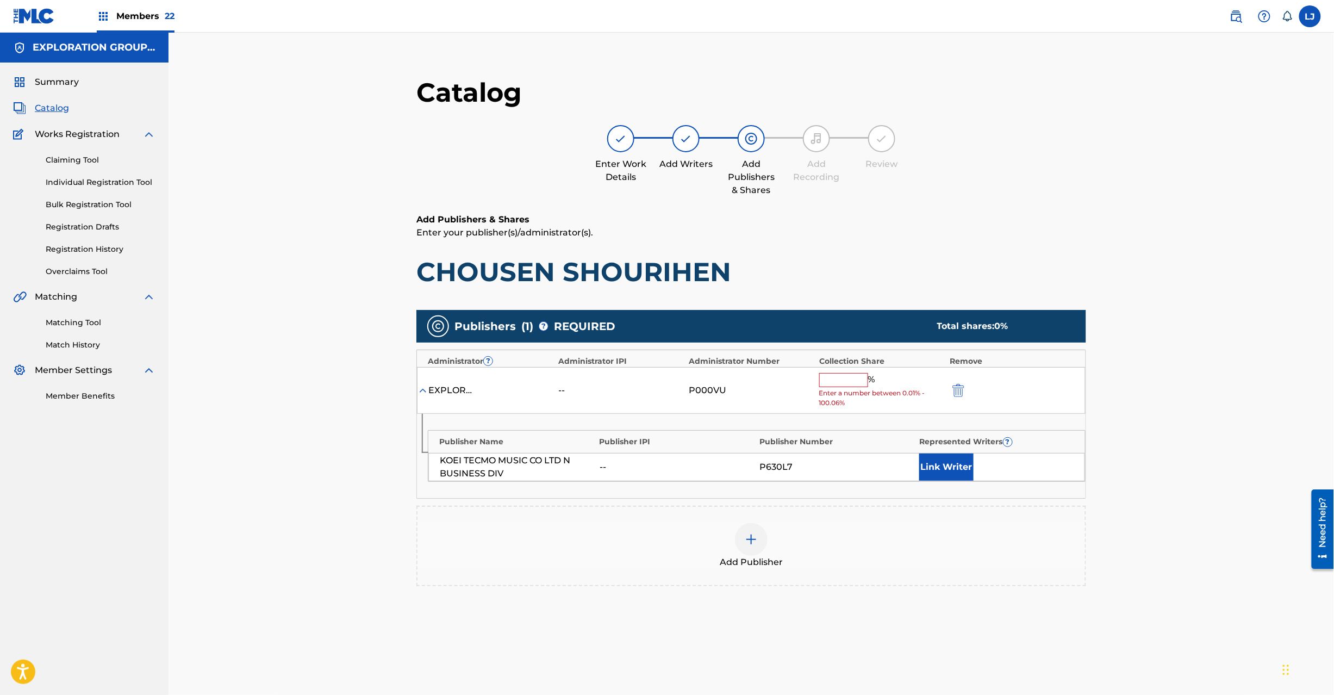
click at [836, 383] on input "text" at bounding box center [843, 380] width 49 height 14
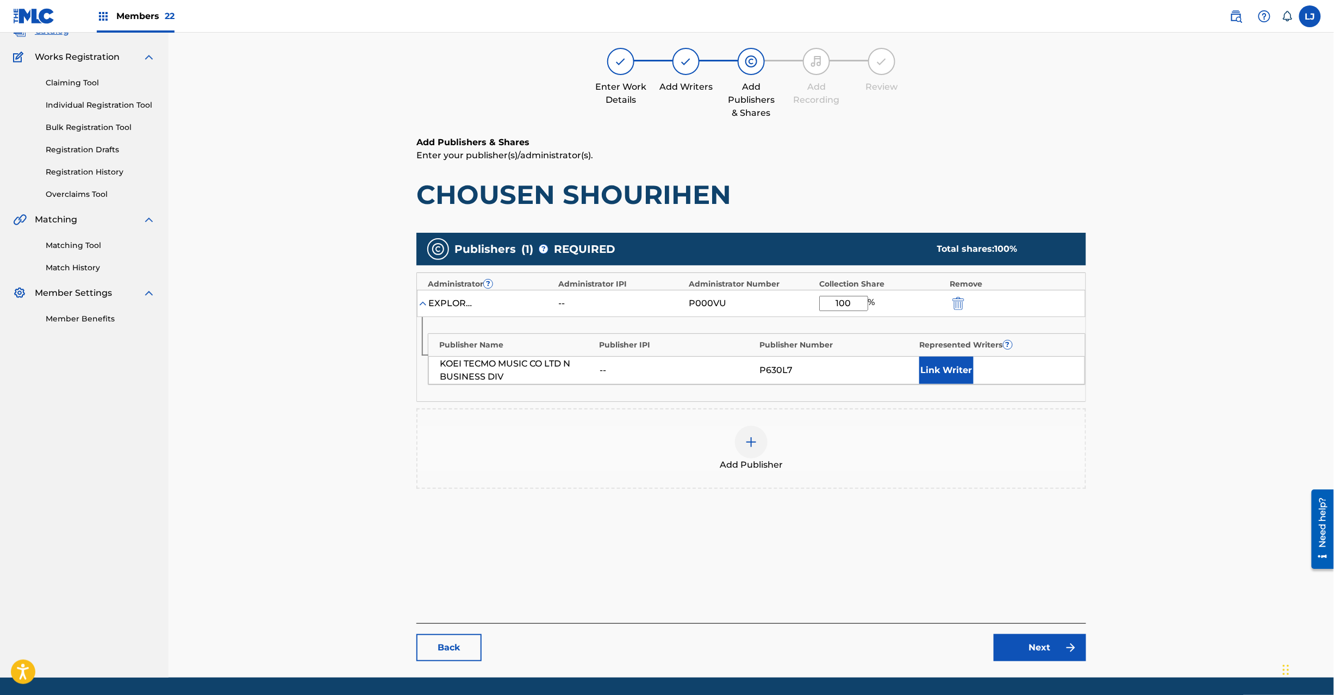
scroll to position [112, 0]
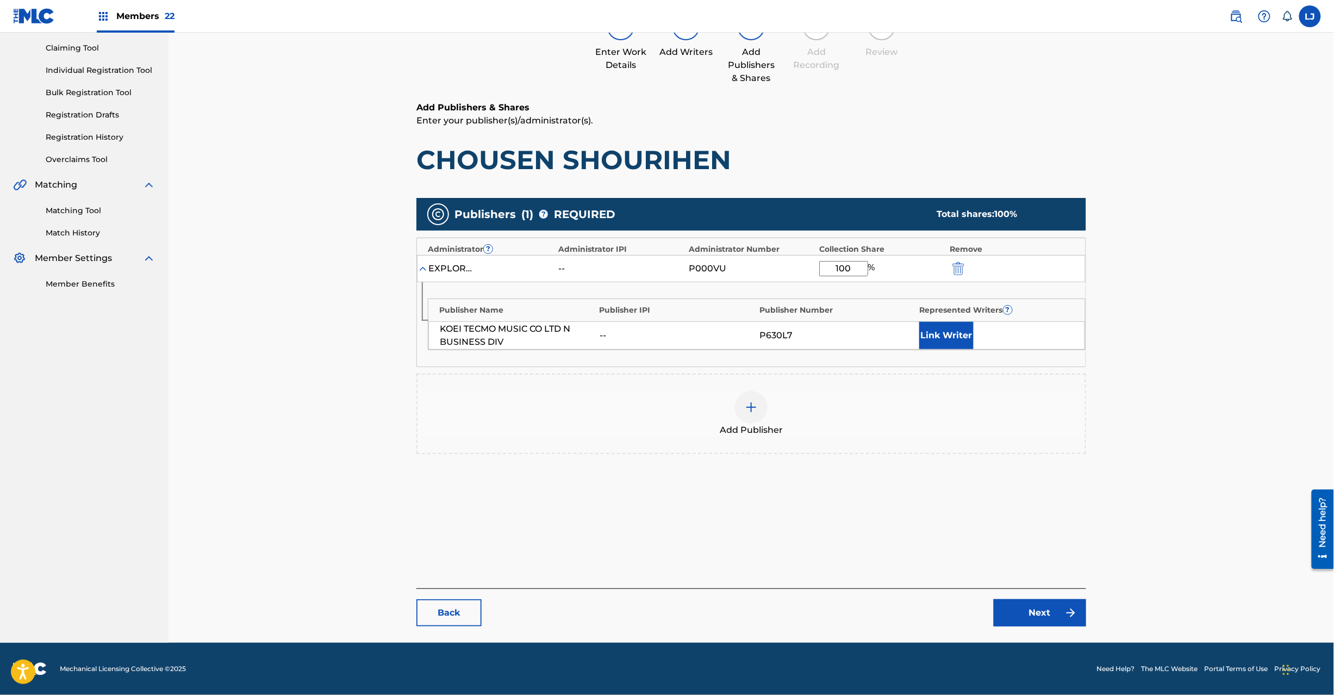
type input "100"
click at [1040, 602] on link "Next" at bounding box center [1040, 612] width 92 height 27
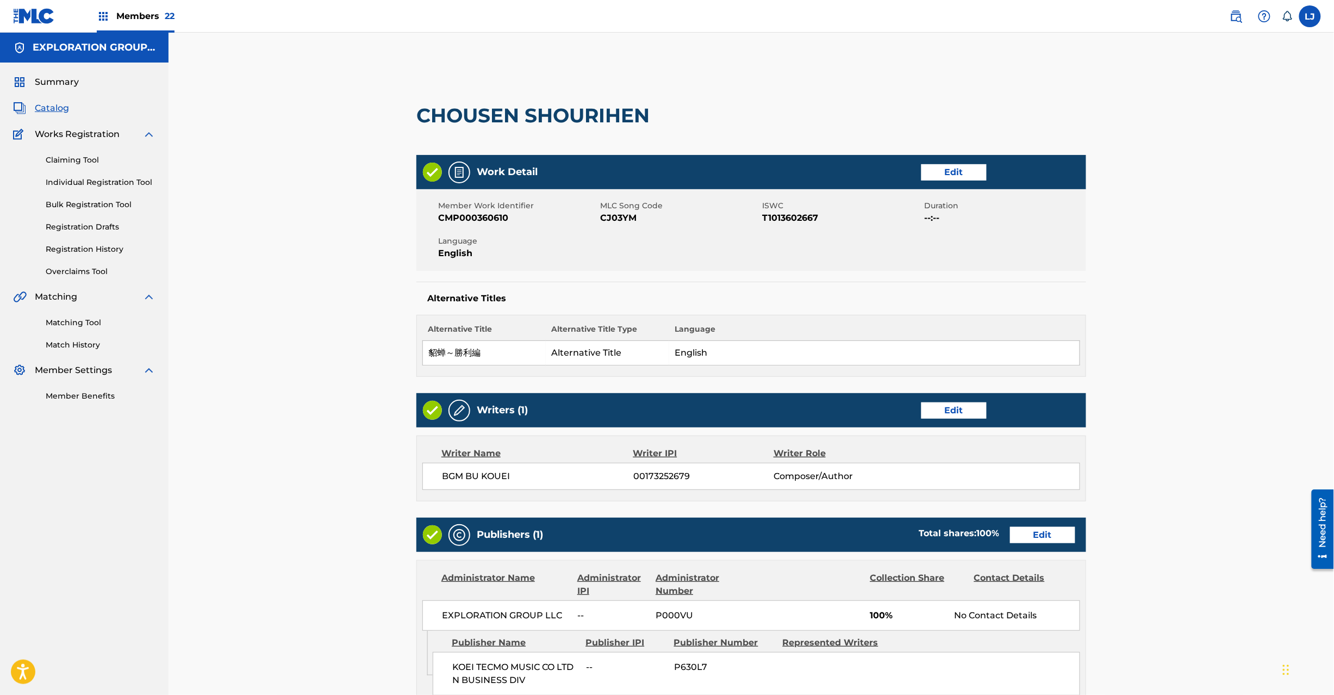
scroll to position [216, 0]
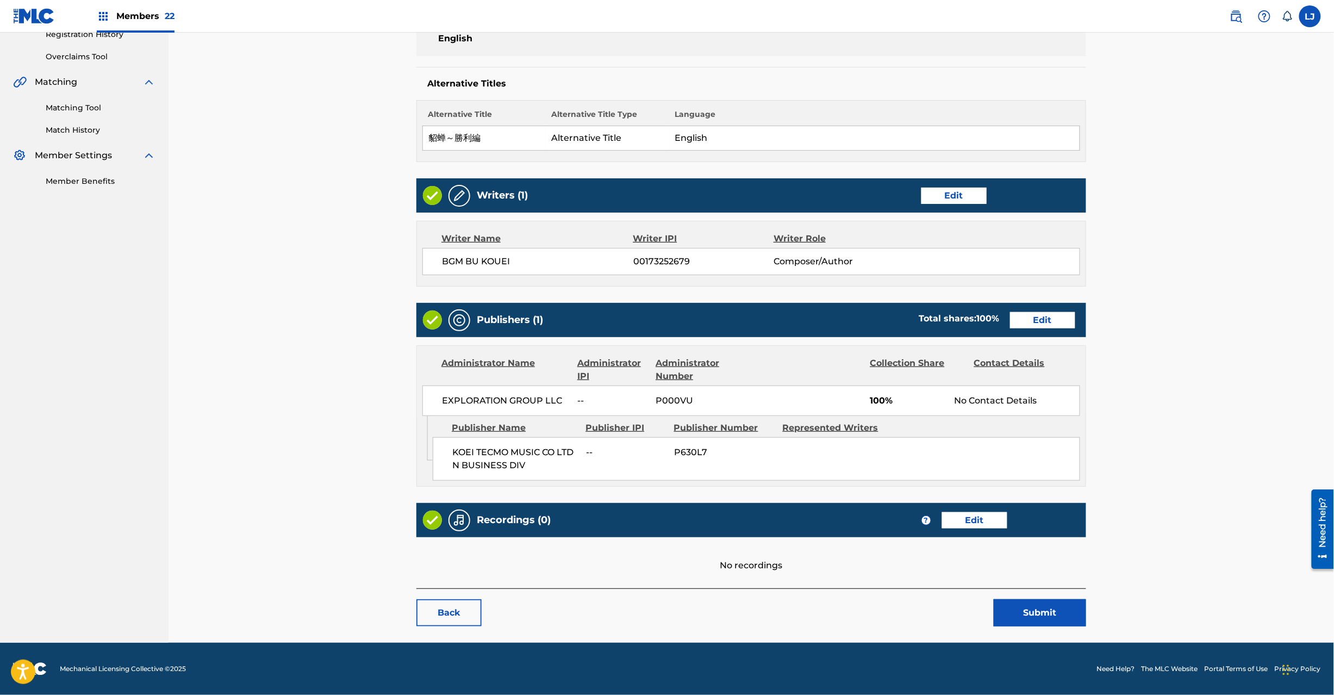
click at [1029, 620] on button "Submit" at bounding box center [1040, 612] width 92 height 27
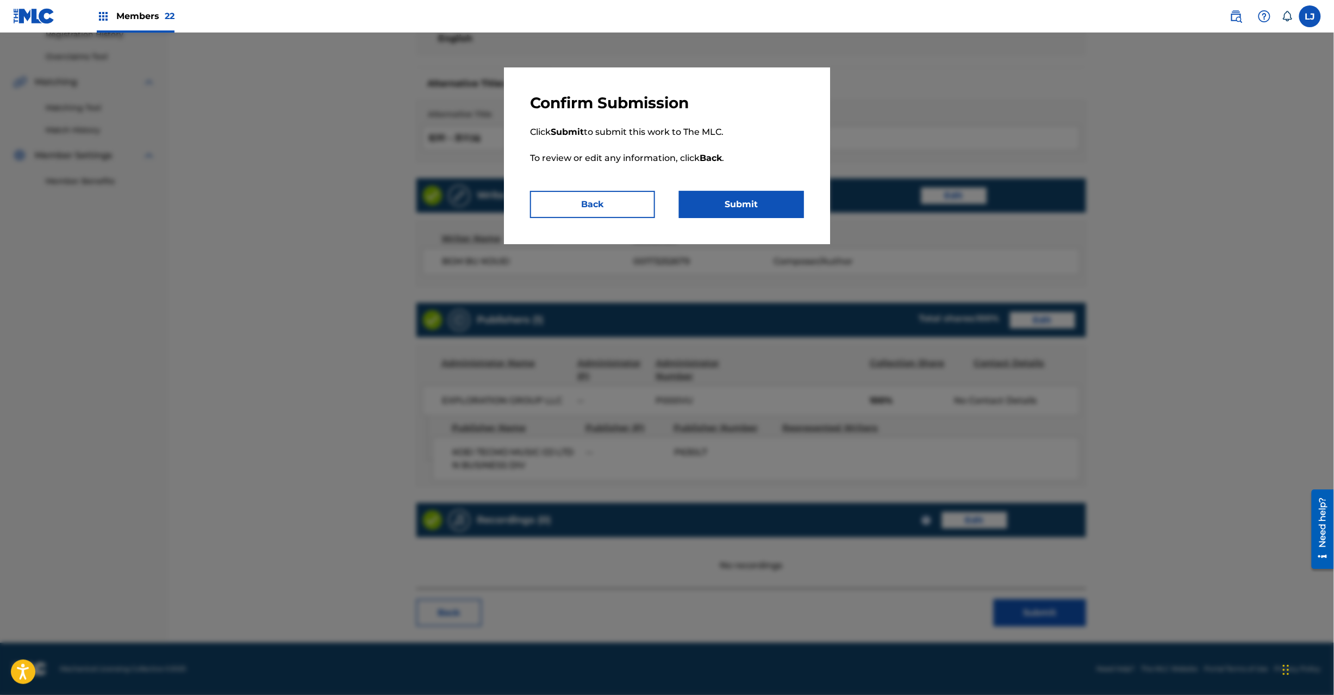
click at [741, 222] on div "Confirm Submission Click Submit to submit this work to The MLC. To review or ed…" at bounding box center [667, 155] width 326 height 177
click at [741, 213] on button "Submit" at bounding box center [741, 204] width 125 height 27
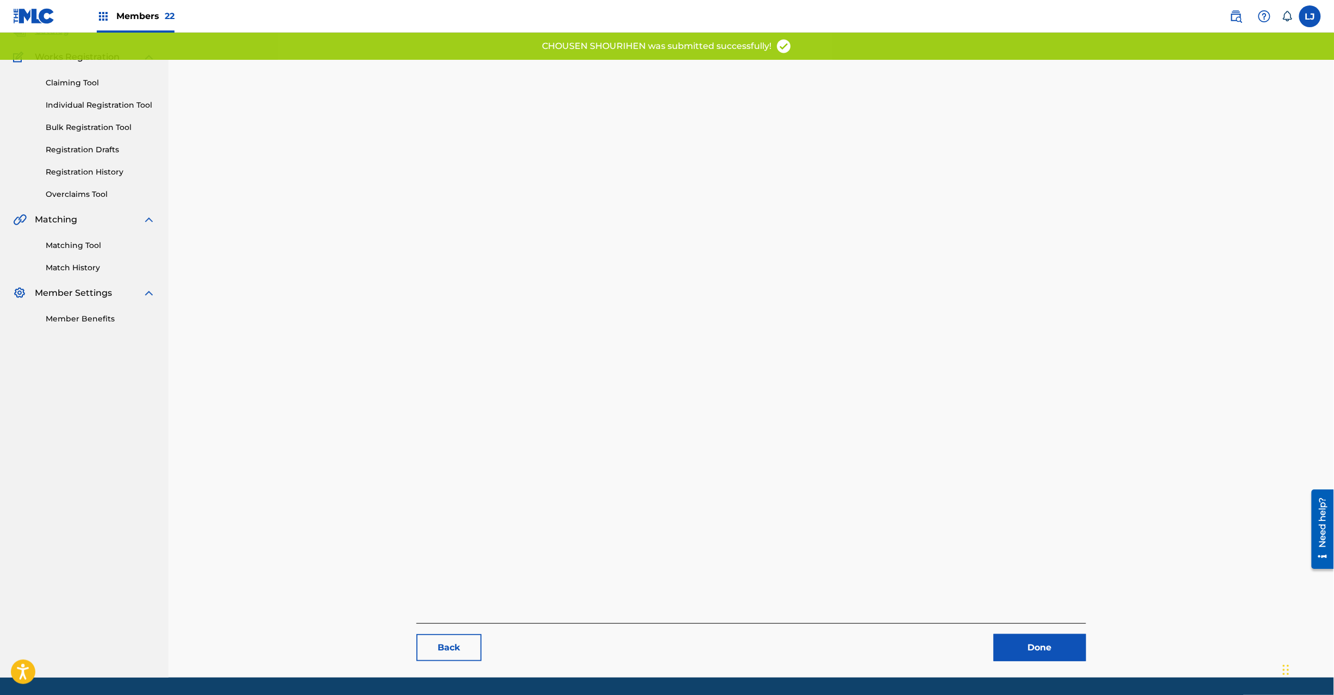
scroll to position [112, 0]
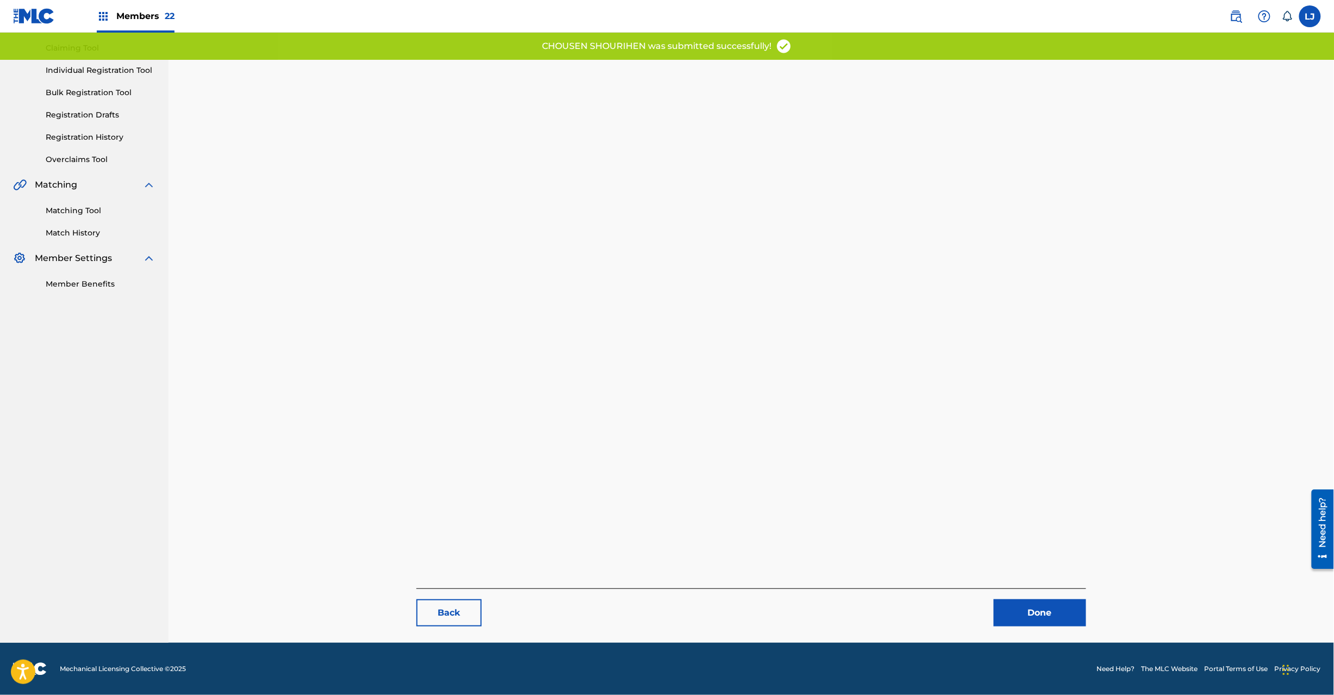
click at [1046, 601] on link "Done" at bounding box center [1040, 612] width 92 height 27
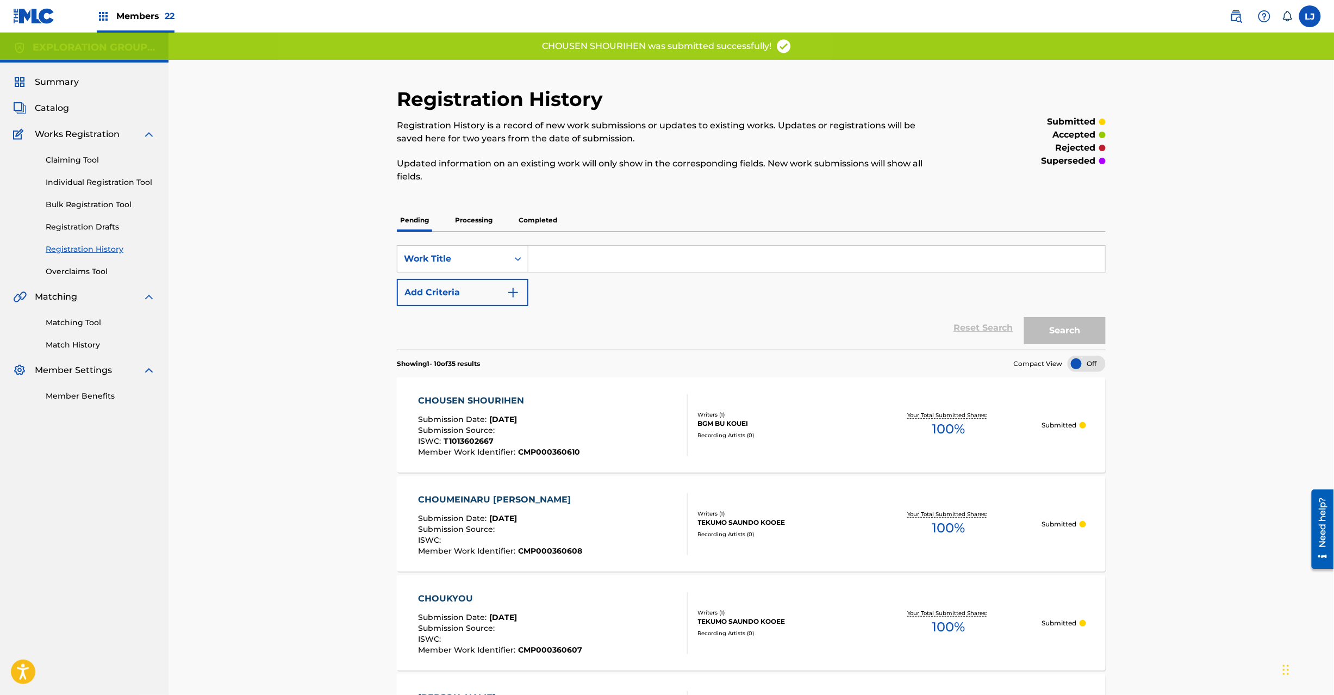
click at [632, 425] on div "CHOUSEN SHOURIHEN Submission Date : [DATE] Submission Source : ISWC : T10136026…" at bounding box center [553, 425] width 270 height 62
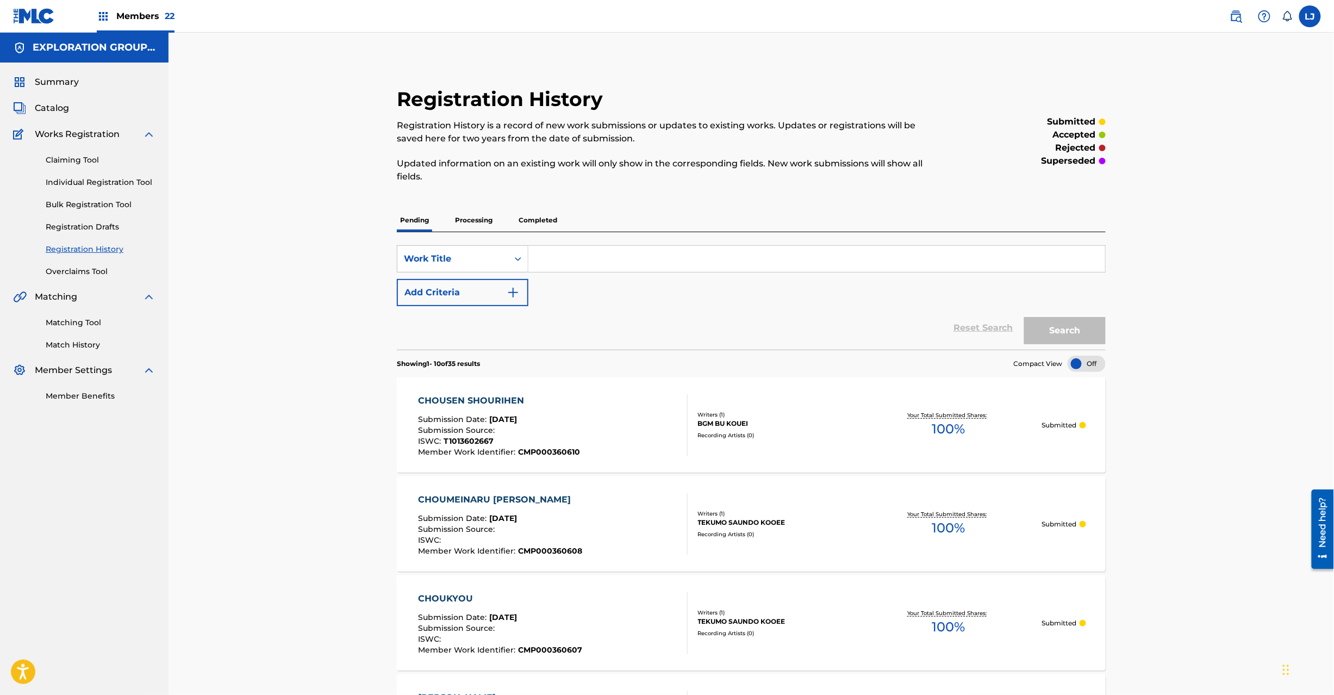
drag, startPoint x: 53, startPoint y: 110, endPoint x: 137, endPoint y: 109, distance: 83.7
click at [53, 109] on span "Catalog" at bounding box center [52, 108] width 34 height 13
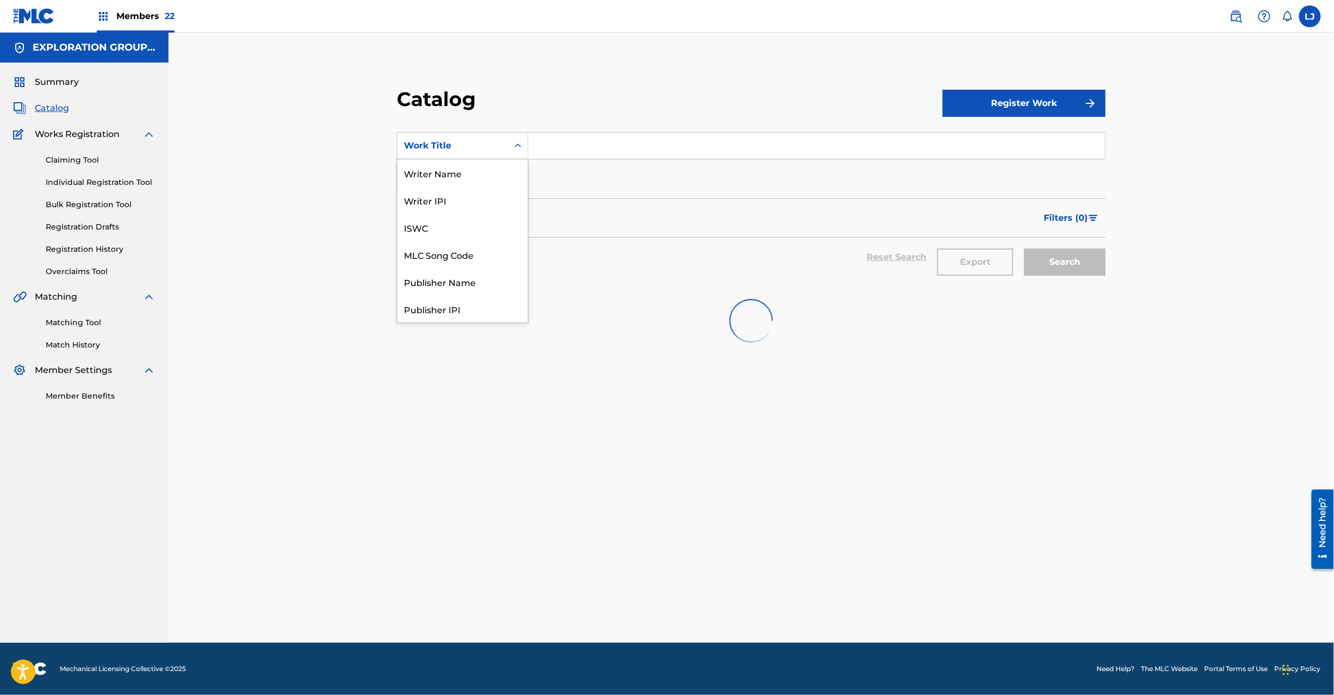
click at [487, 135] on div "Work Title" at bounding box center [452, 145] width 111 height 21
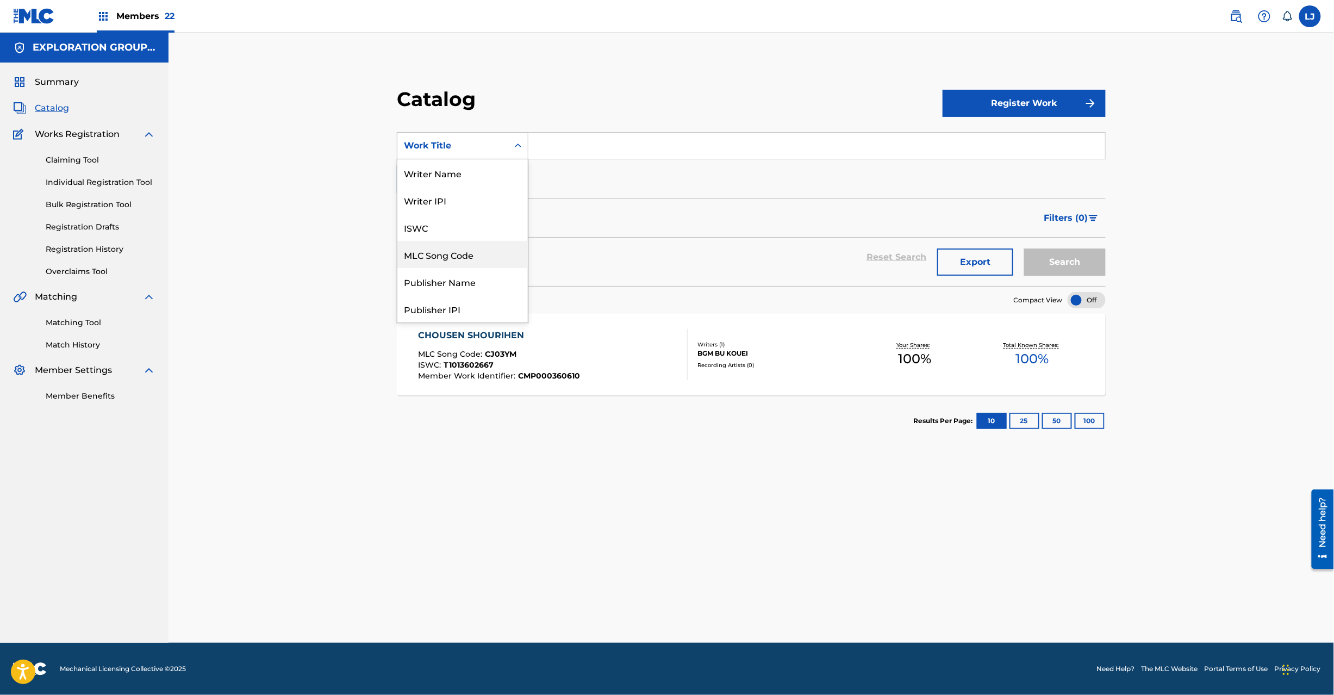
click at [480, 253] on div "MLC Song Code" at bounding box center [462, 254] width 130 height 27
click at [564, 157] on input "Search Form" at bounding box center [816, 146] width 577 height 26
paste input "CJ03VX"
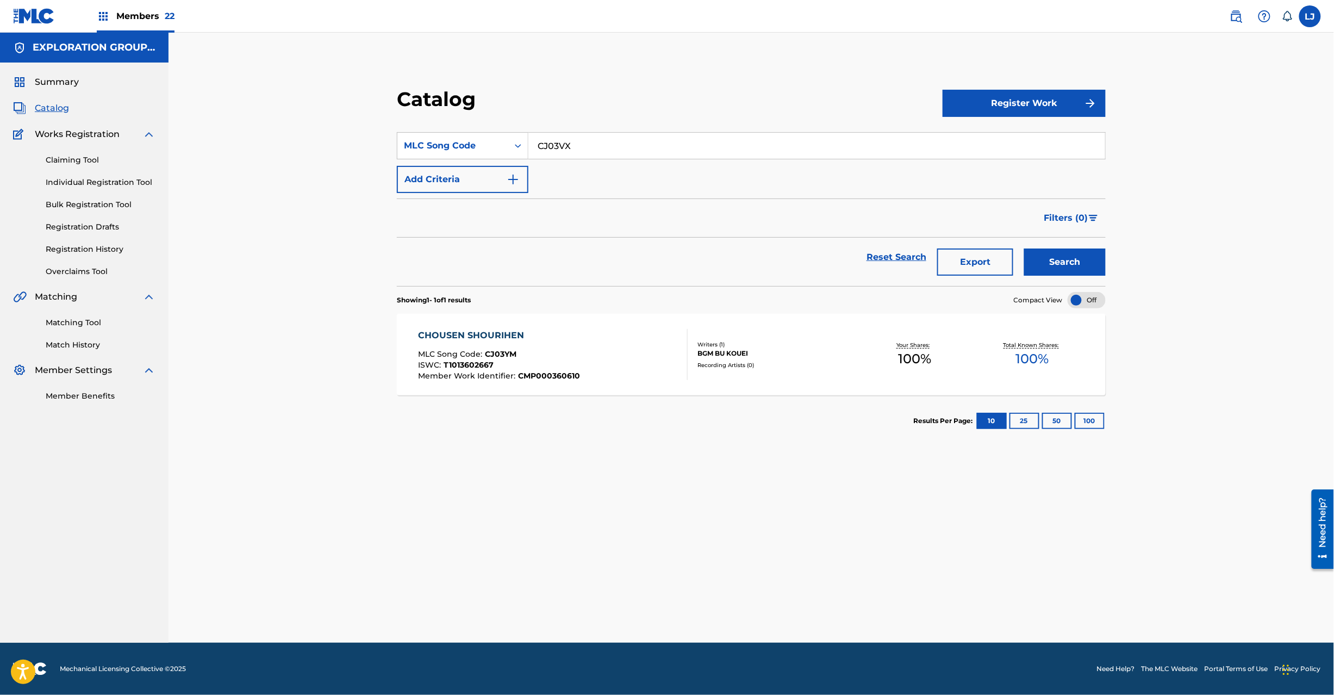
type input "CJ03VX"
click at [1042, 260] on button "Search" at bounding box center [1065, 261] width 82 height 27
click at [84, 245] on link "Registration History" at bounding box center [101, 249] width 110 height 11
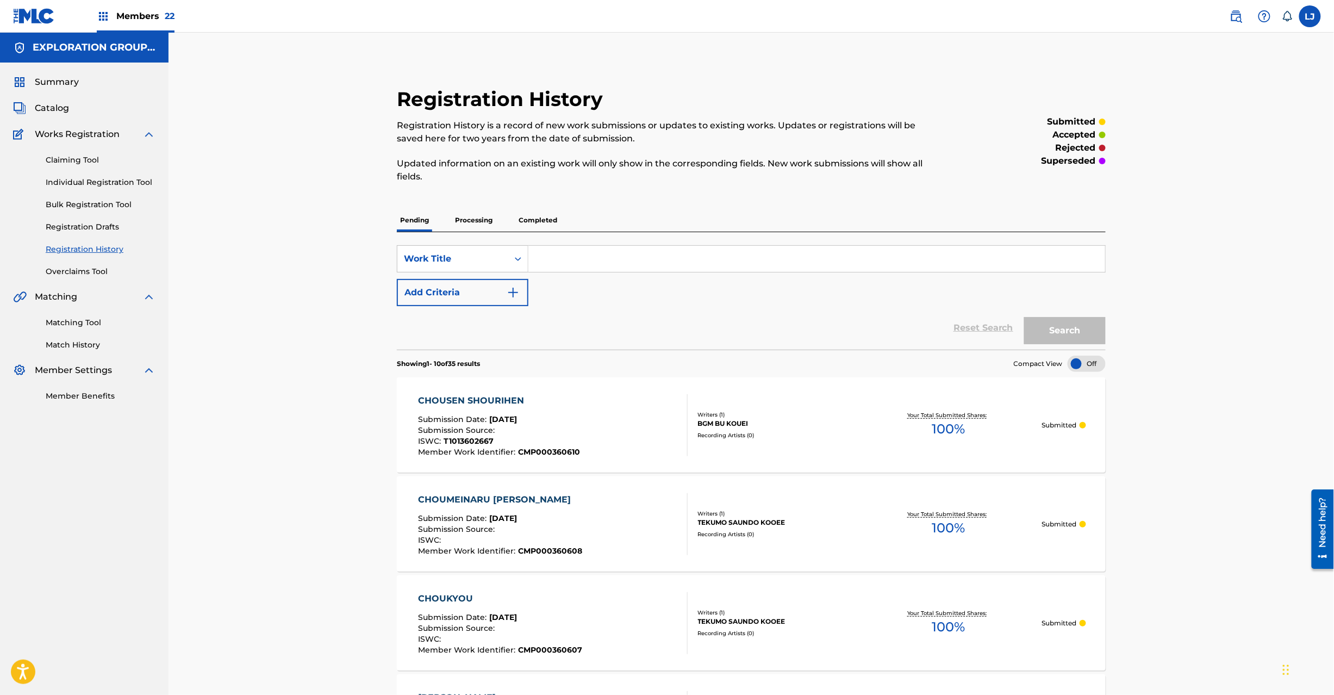
click at [61, 111] on span "Catalog" at bounding box center [52, 108] width 34 height 13
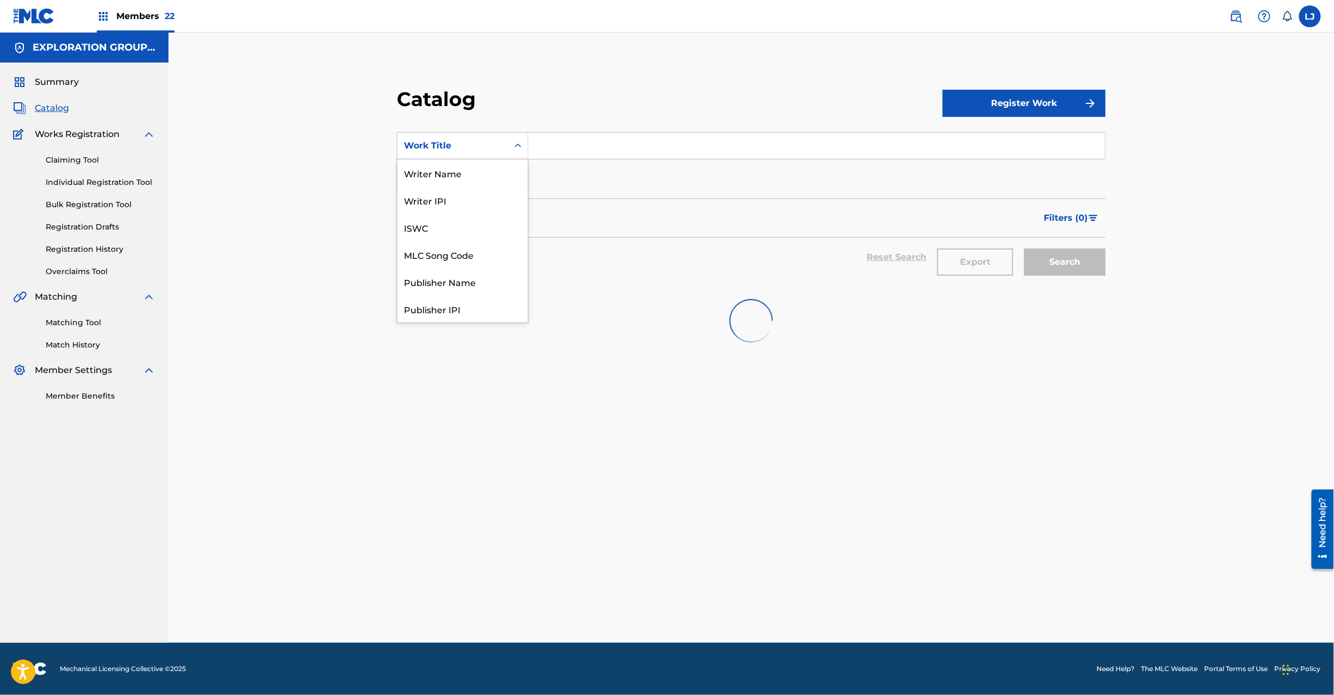
click at [487, 157] on div "Work Title" at bounding box center [463, 145] width 132 height 27
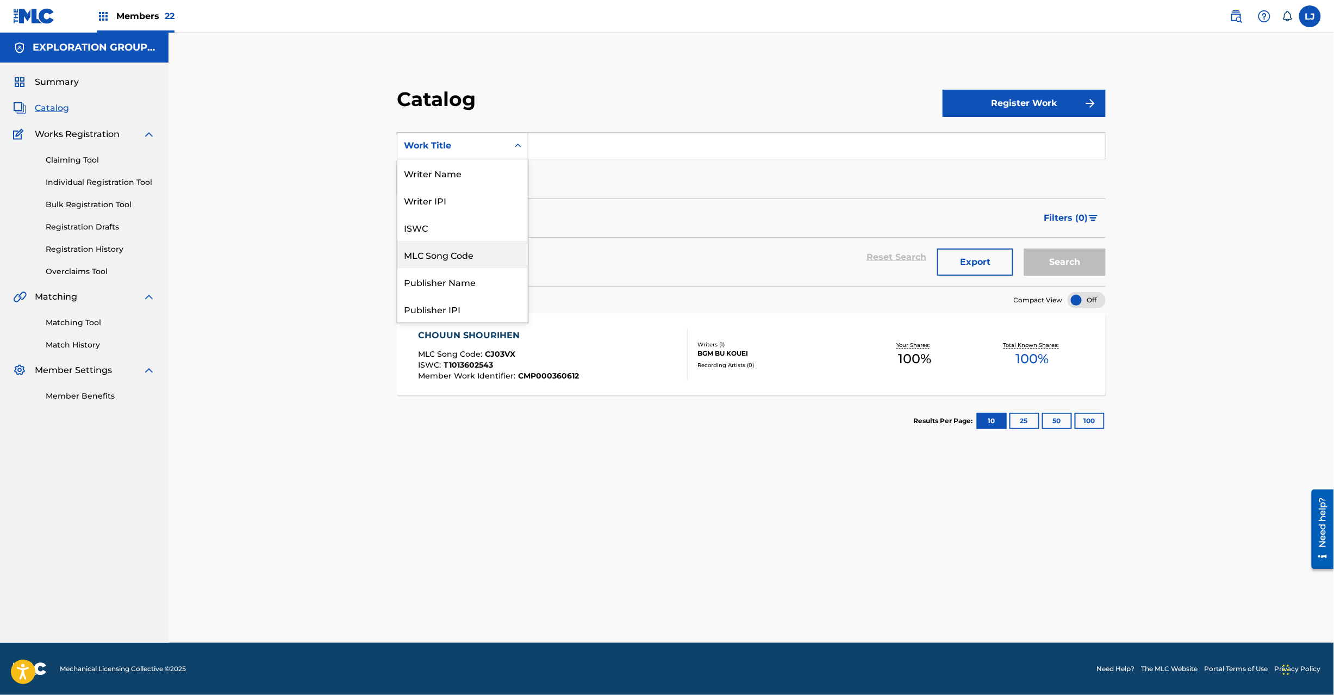
click at [472, 248] on div "MLC Song Code" at bounding box center [462, 254] width 130 height 27
click at [547, 146] on input "Search Form" at bounding box center [816, 146] width 577 height 26
paste input "CJ03VX"
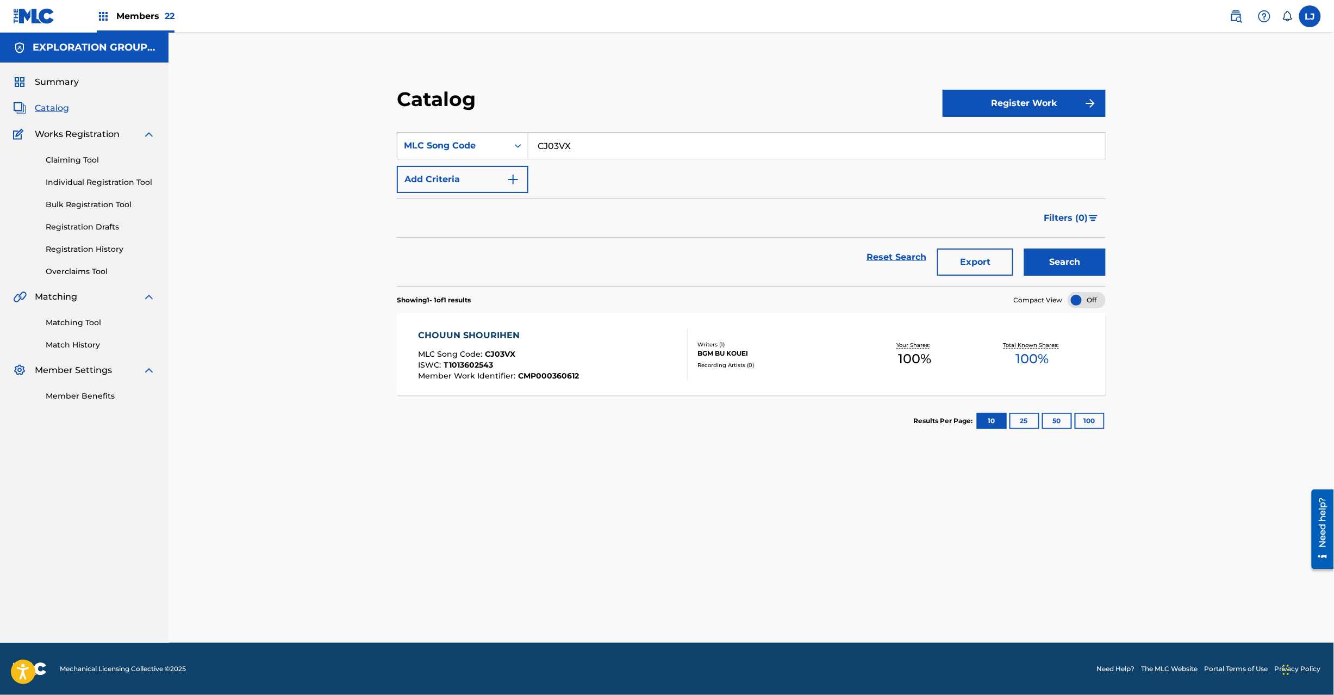
type input "CJ03VX"
click at [1079, 264] on button "Search" at bounding box center [1065, 261] width 82 height 27
click at [665, 351] on div "CHOUUN SHOURIHEN MLC Song Code : CJ03VX ISWC : T1013602543 Member Work Identifi…" at bounding box center [553, 354] width 270 height 51
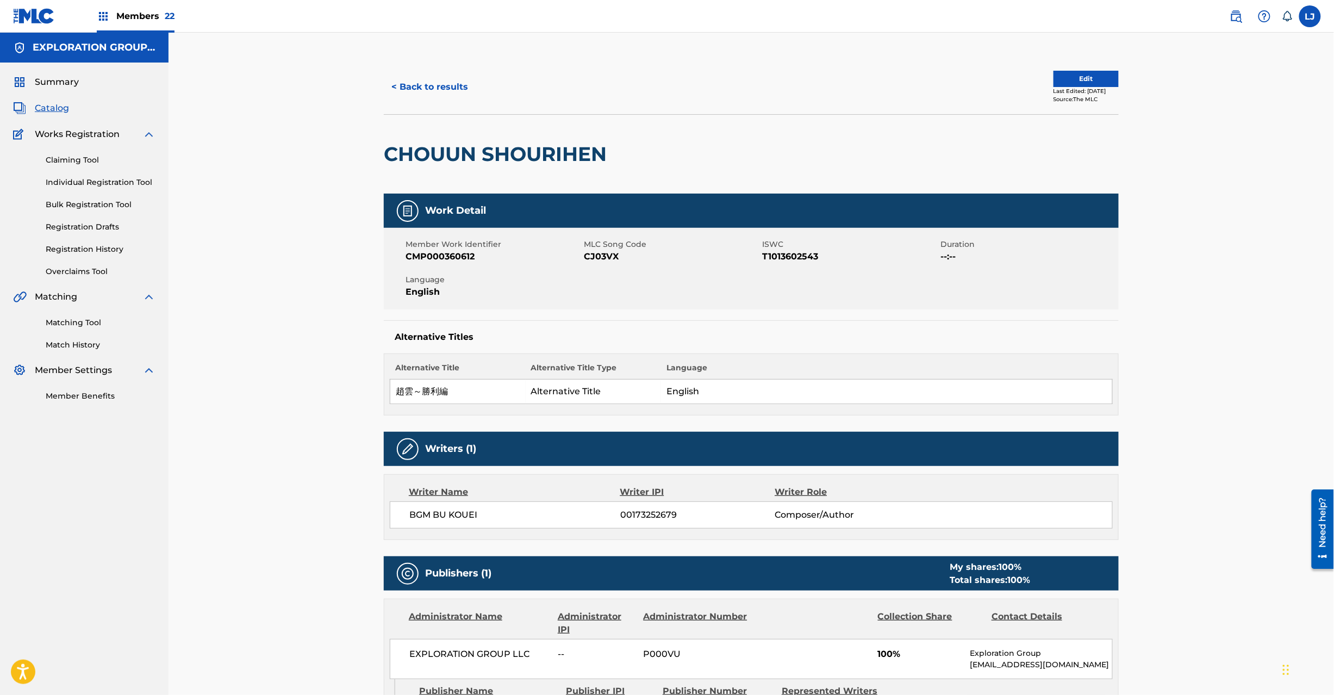
click at [1084, 72] on button "Edit" at bounding box center [1086, 79] width 65 height 16
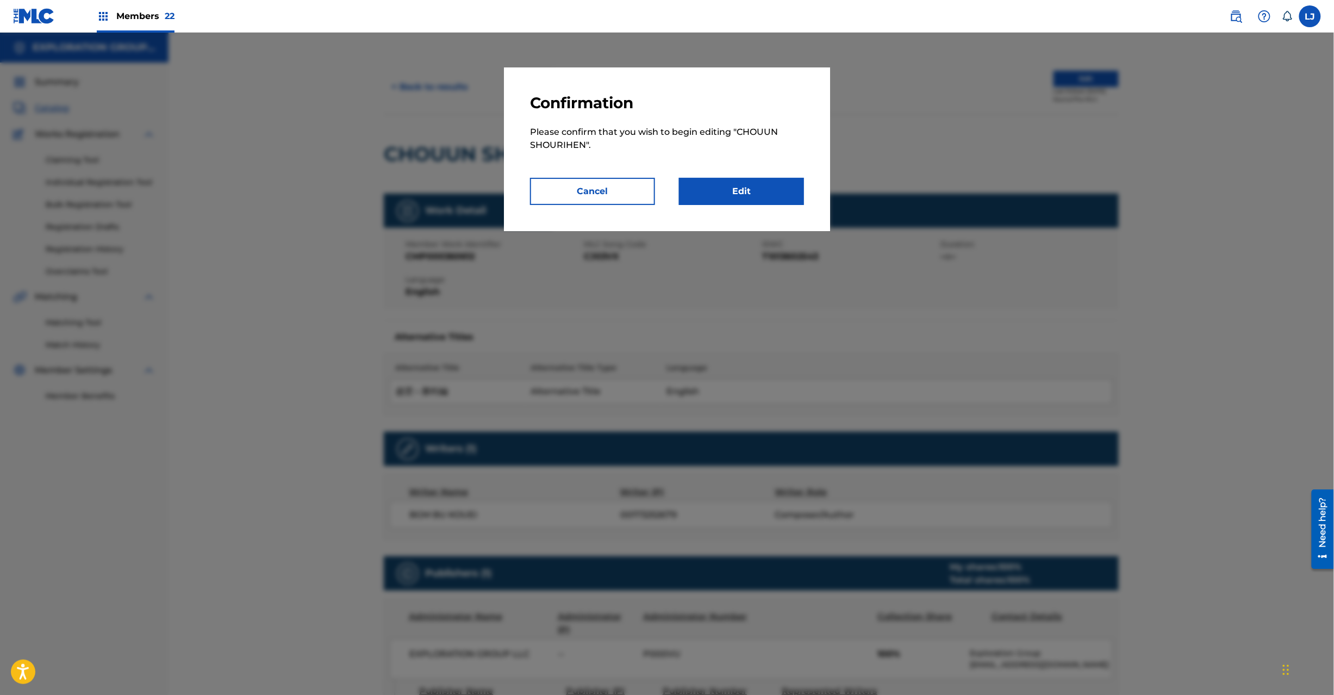
click at [767, 185] on link "Edit" at bounding box center [741, 191] width 125 height 27
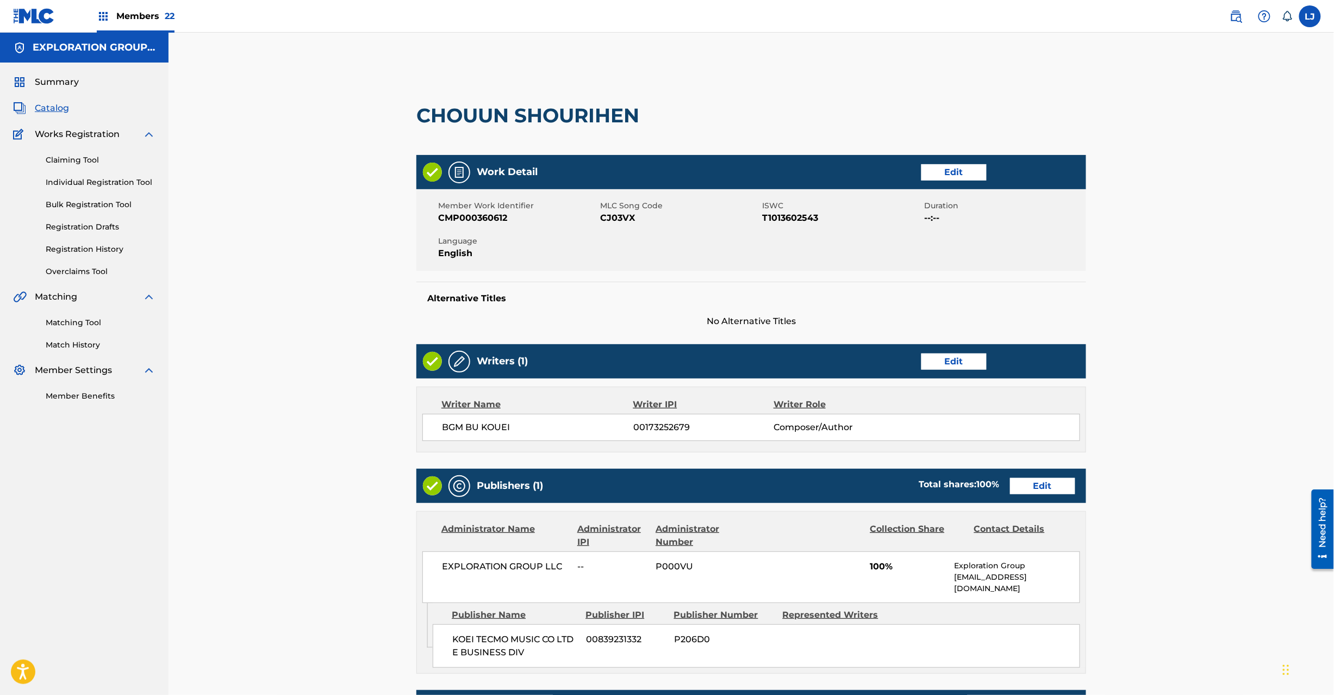
click at [1024, 484] on link "Edit" at bounding box center [1042, 486] width 65 height 16
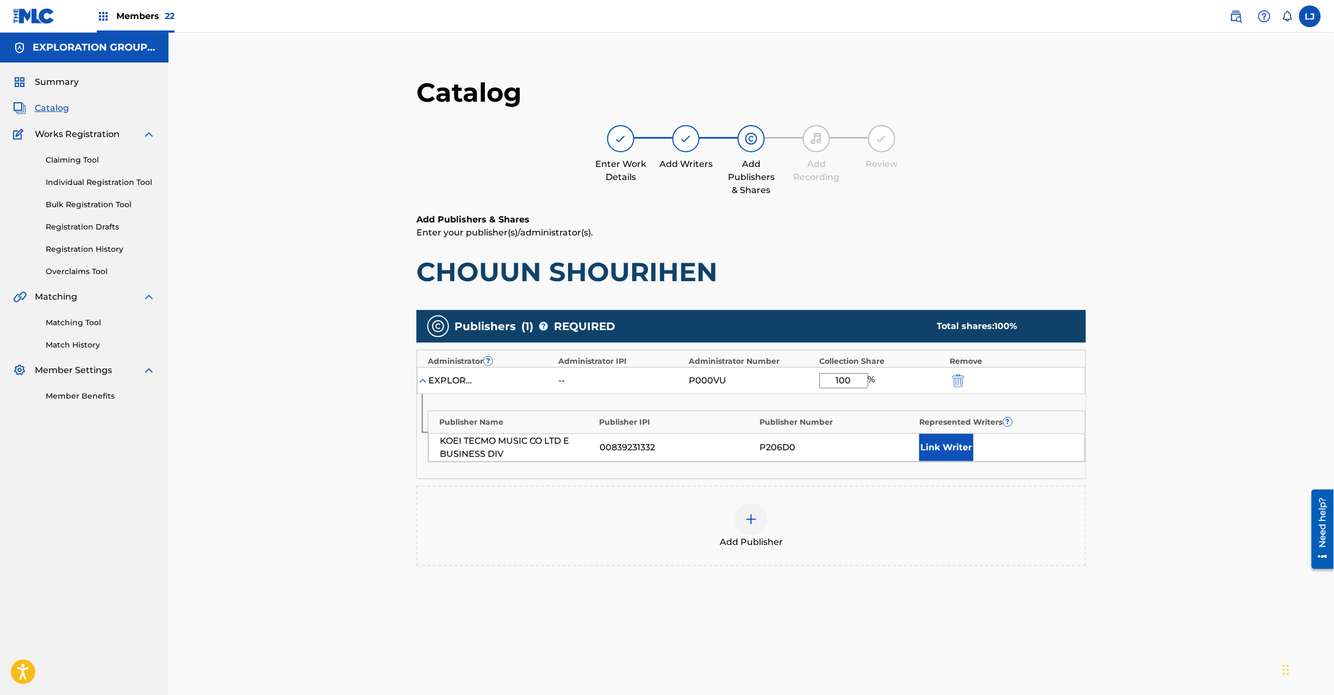
click at [958, 375] on div "EXPLORATION GROUP LLC -- P000VU 100 %" at bounding box center [751, 380] width 669 height 27
click at [961, 394] on div "Publisher Name Publisher IPI Publisher Number Represented Writers ? KOEI TECMO …" at bounding box center [751, 436] width 669 height 84
click at [958, 375] on img "submit" at bounding box center [959, 380] width 12 height 13
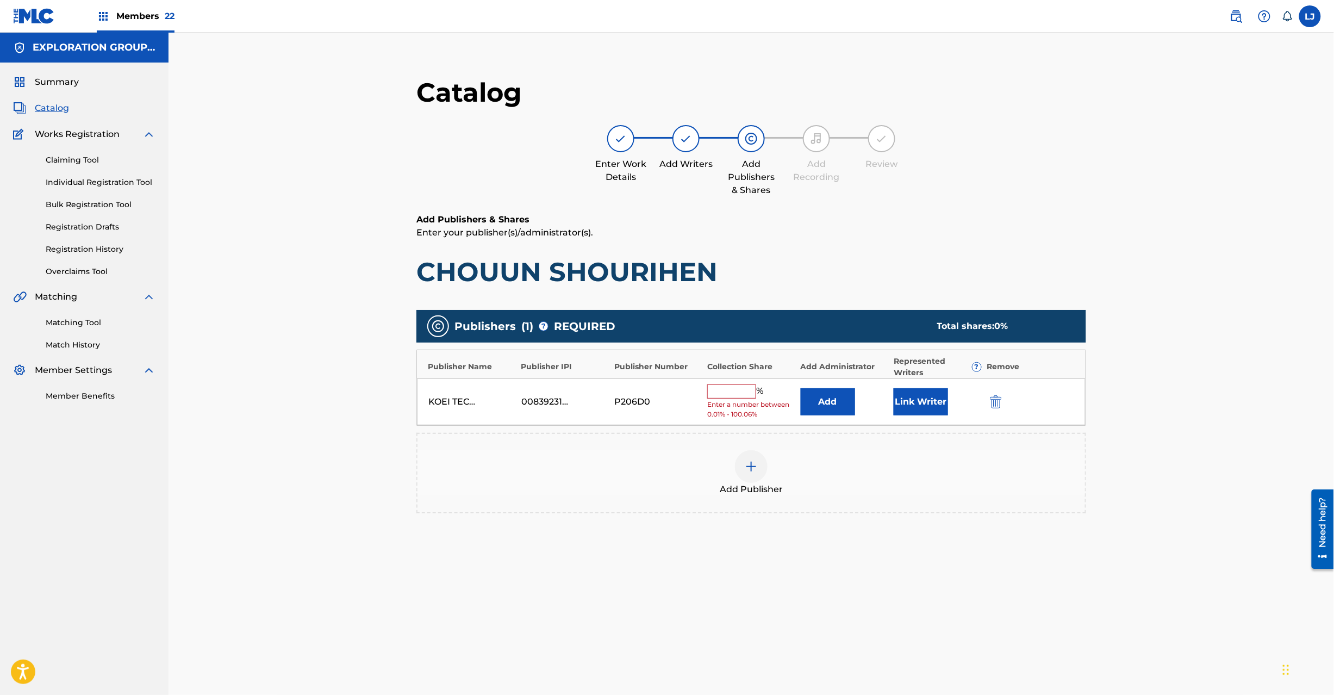
click at [1010, 405] on div at bounding box center [1011, 401] width 49 height 13
click at [1005, 403] on div at bounding box center [1011, 401] width 49 height 13
click at [999, 402] on img "submit" at bounding box center [996, 401] width 12 height 13
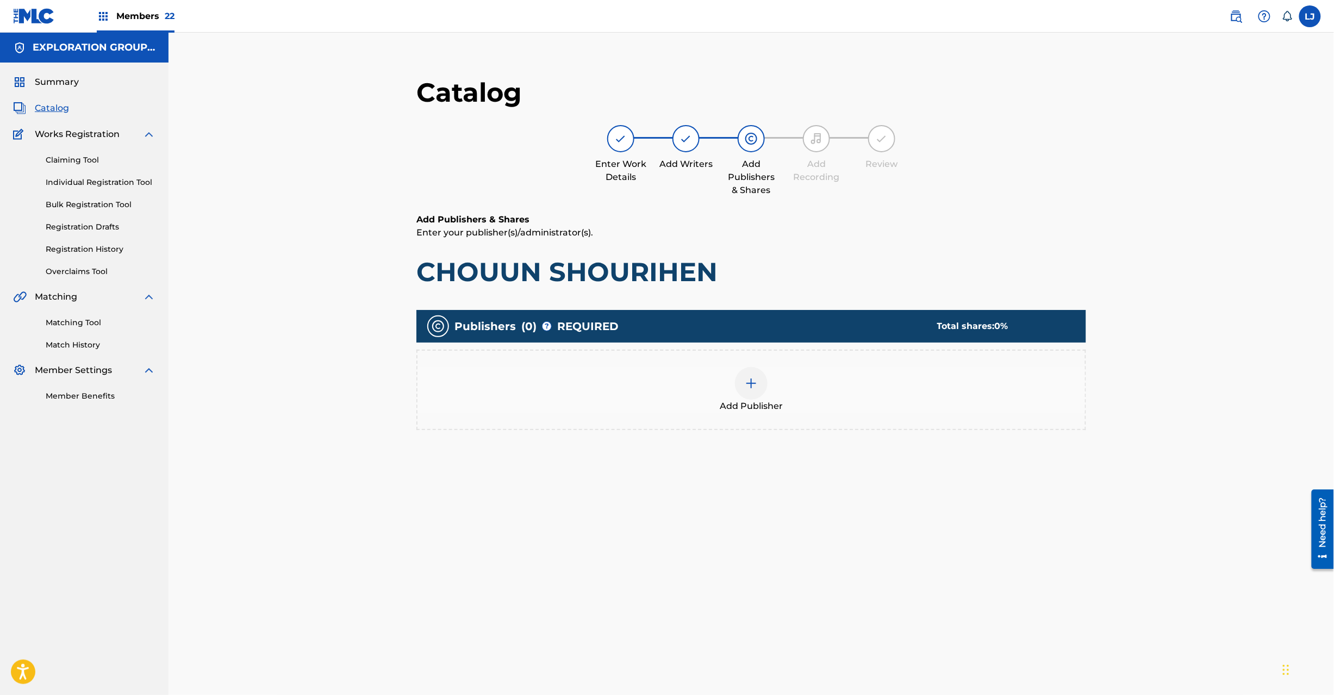
click at [764, 383] on div at bounding box center [751, 383] width 33 height 33
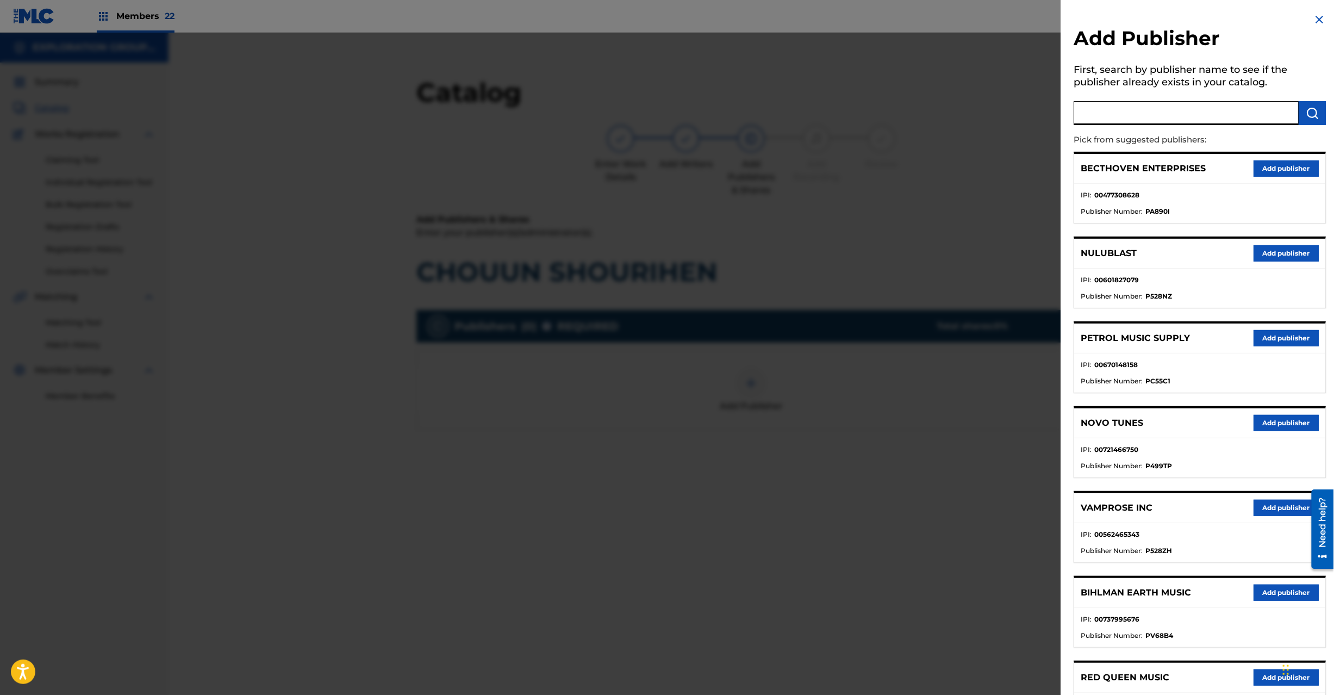
click at [1145, 121] on input "text" at bounding box center [1186, 113] width 225 height 24
paste input "Koei Tecmo Music Co Ltd N Business Div"
type input "Koei Tecmo Music Co Ltd N Business Div"
drag, startPoint x: 1306, startPoint y: 129, endPoint x: 1308, endPoint y: 122, distance: 6.7
click at [1308, 126] on div "Add Publisher First, search by publisher name to see if the publisher already e…" at bounding box center [1200, 487] width 278 height 975
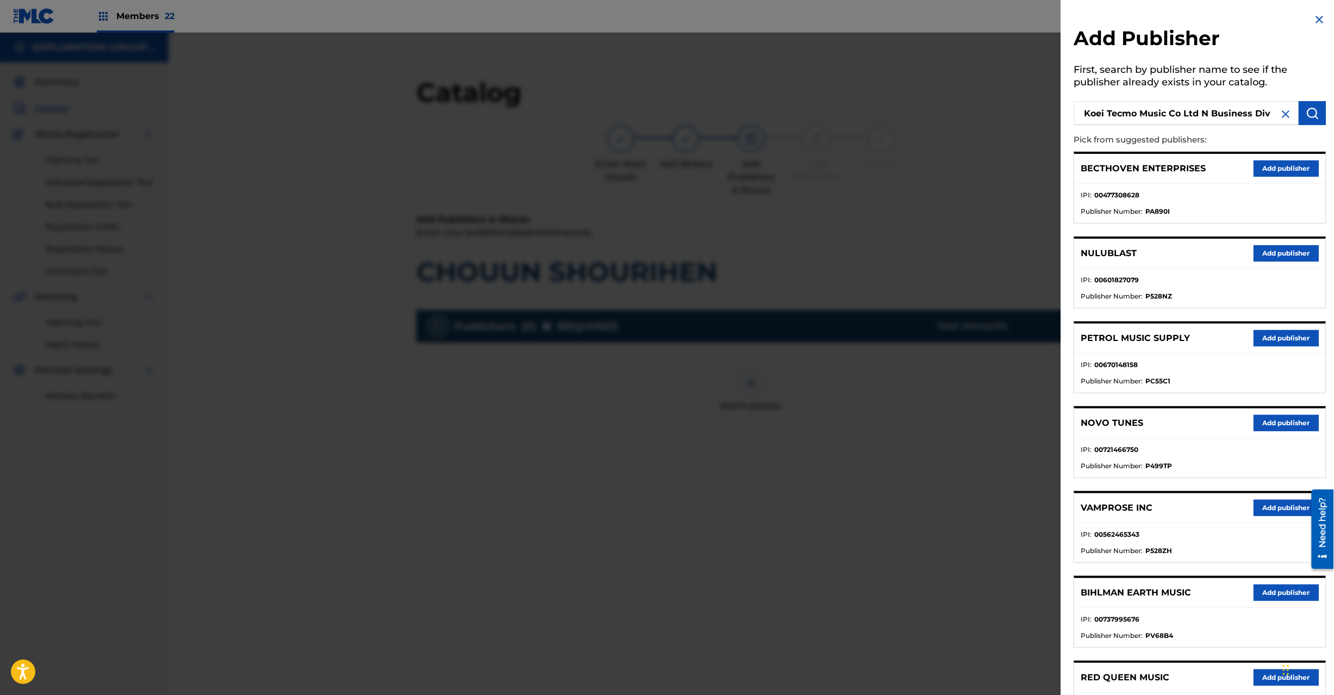
click at [1308, 122] on button "submit" at bounding box center [1312, 113] width 27 height 24
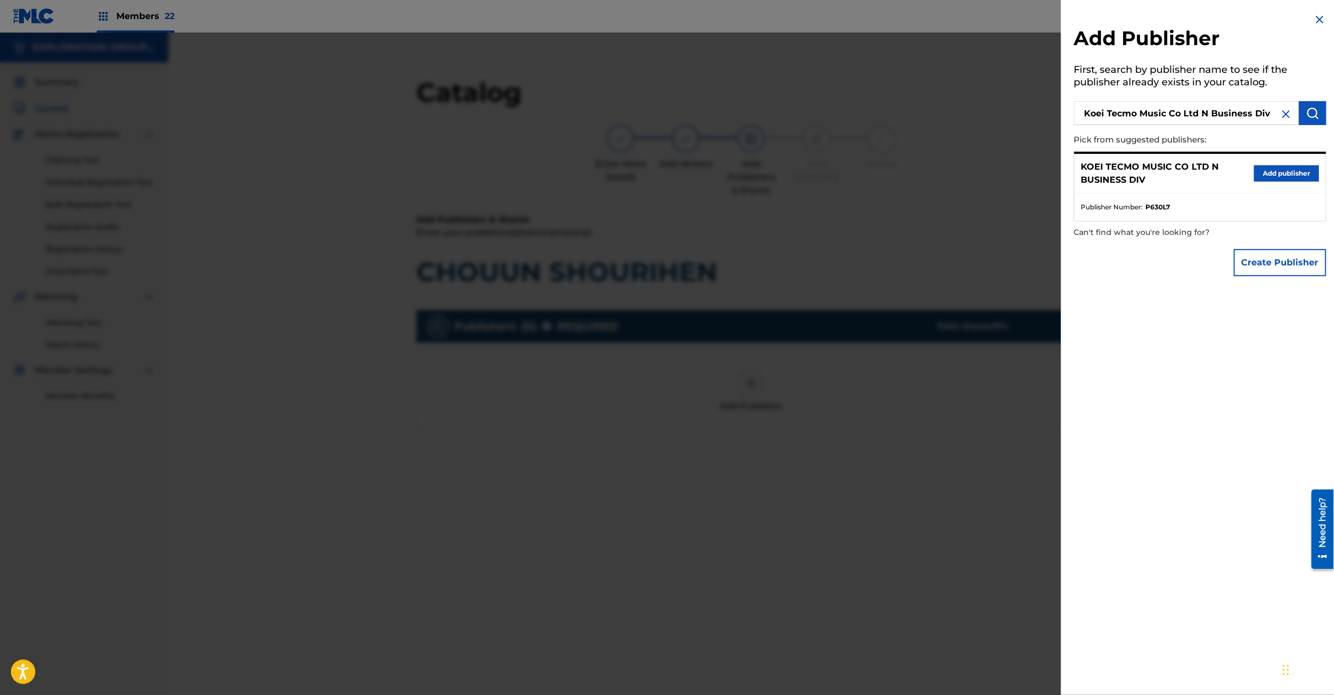
click at [1284, 170] on button "Add publisher" at bounding box center [1286, 173] width 65 height 16
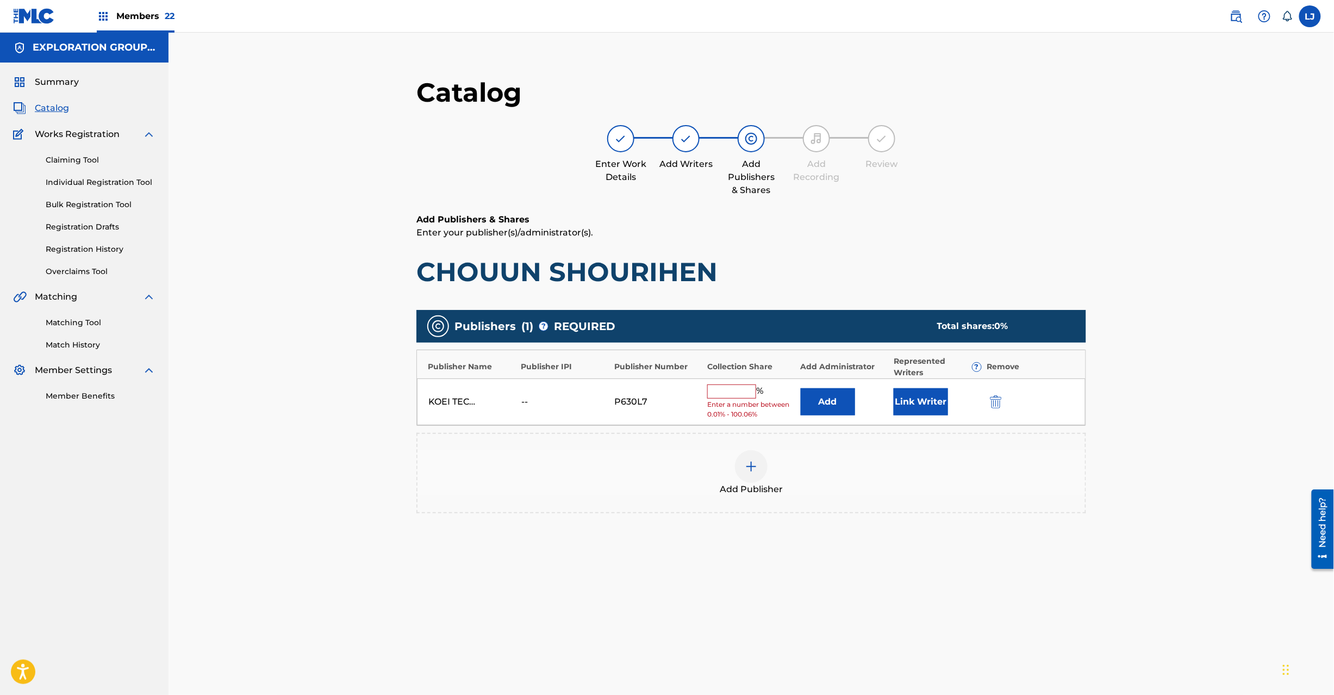
click at [823, 396] on button "Add" at bounding box center [828, 401] width 54 height 27
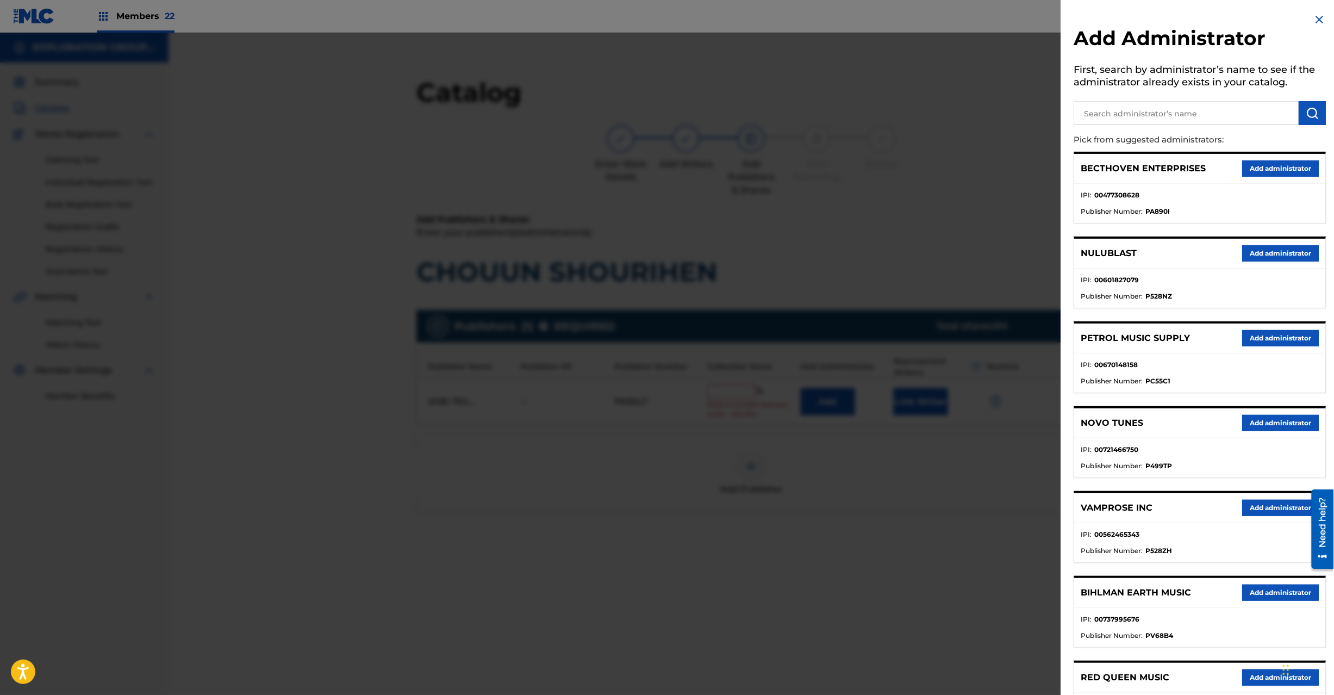
click at [1152, 107] on input "text" at bounding box center [1186, 113] width 225 height 24
paste input "Exploration Group LLC"
type input "Exploration Group LLC"
click at [1307, 112] on img "submit" at bounding box center [1312, 113] width 13 height 13
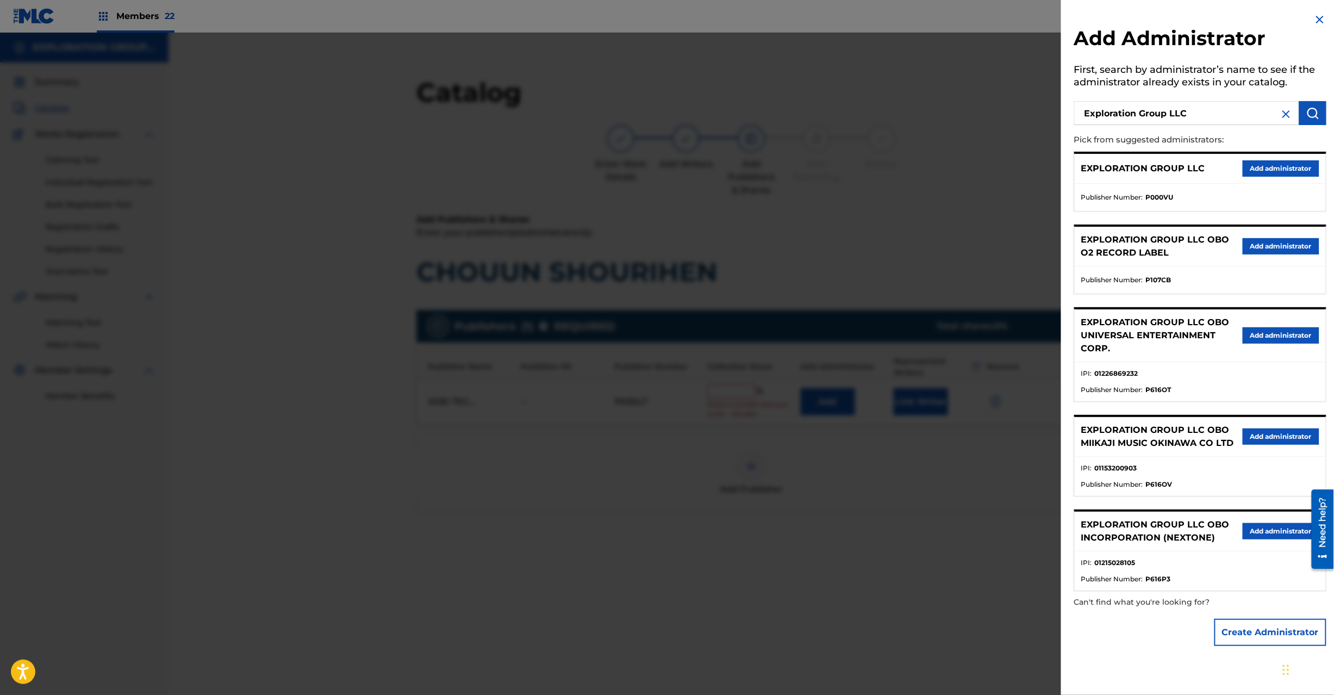
click at [1273, 165] on button "Add administrator" at bounding box center [1281, 168] width 77 height 16
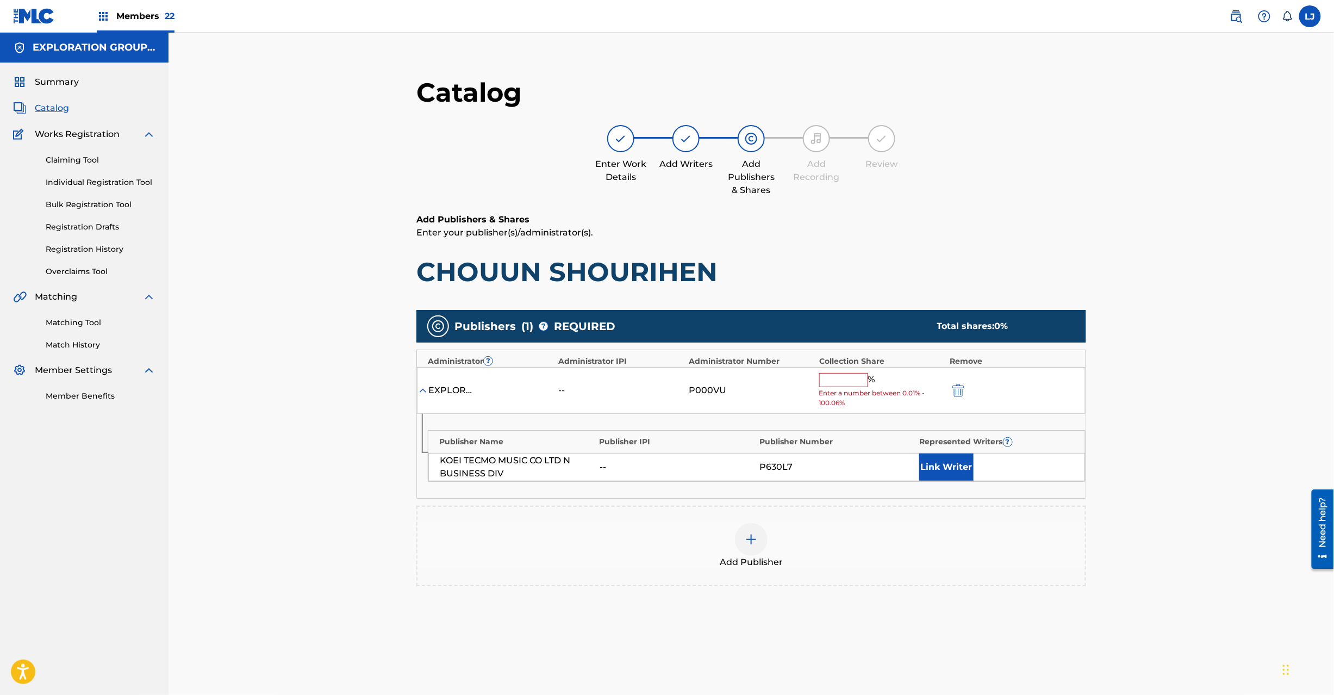
click at [842, 375] on input "text" at bounding box center [843, 380] width 49 height 14
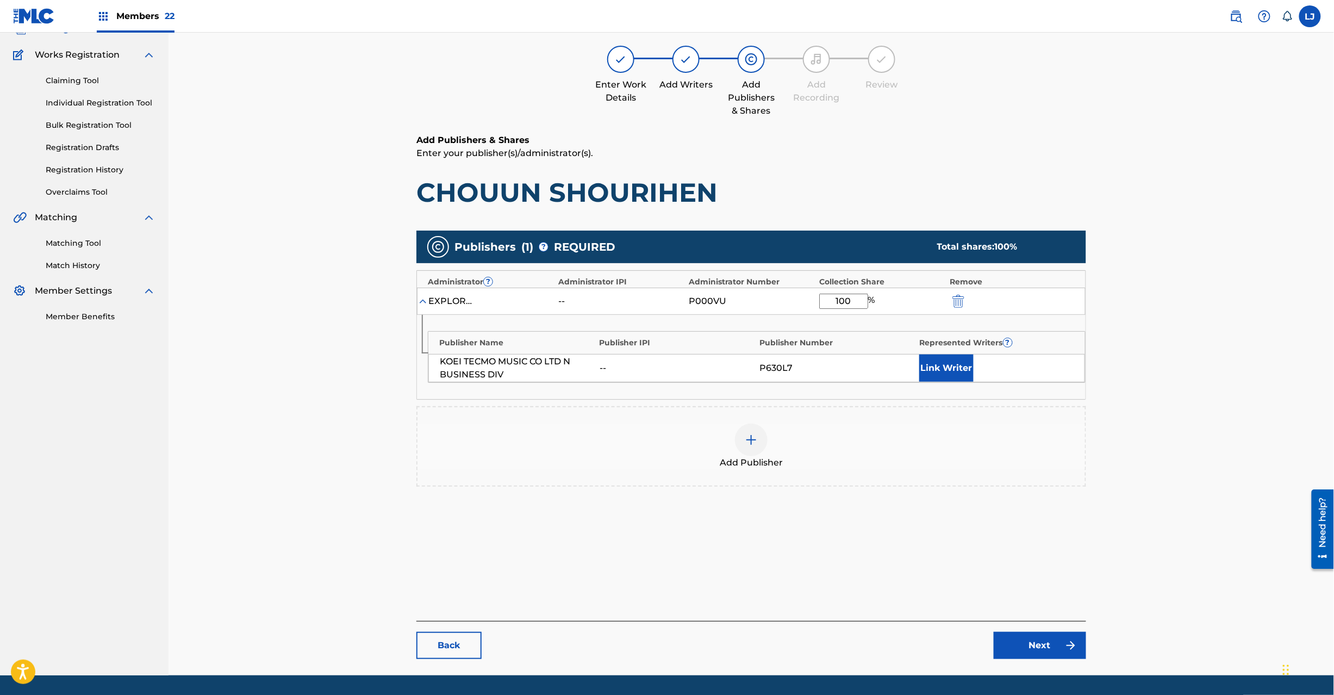
scroll to position [112, 0]
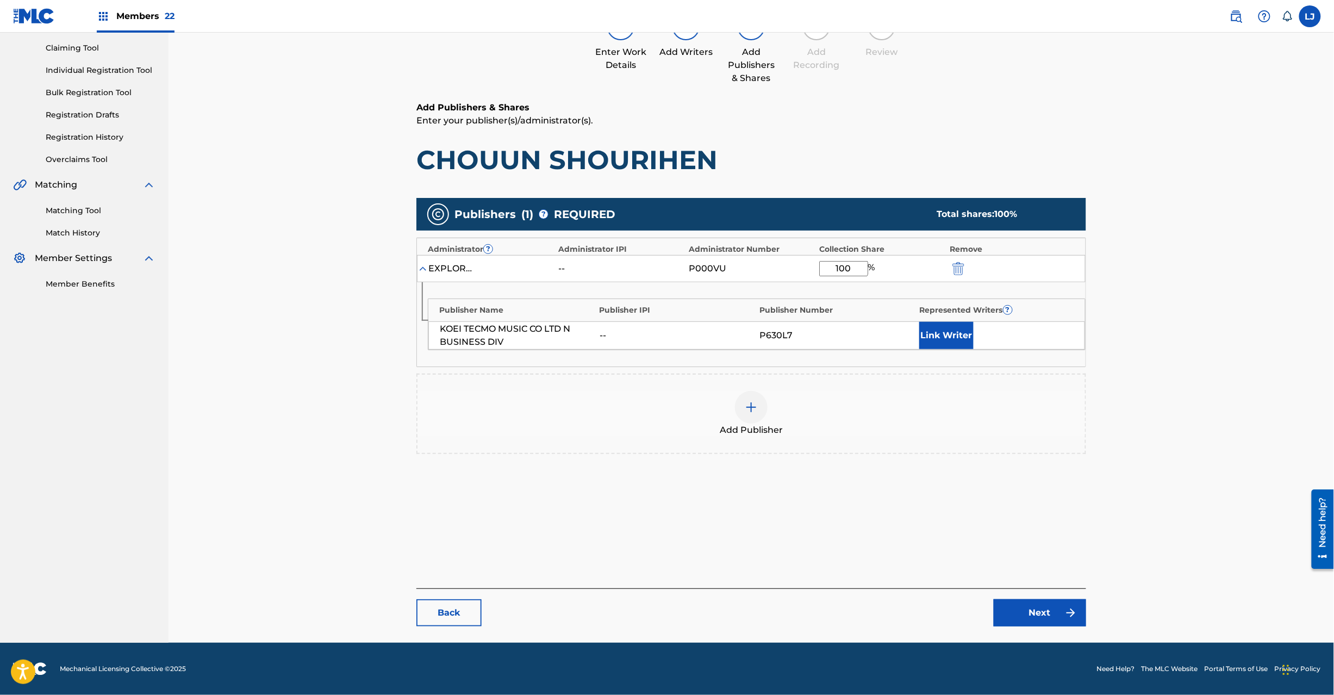
type input "100"
click at [1043, 610] on link "Next" at bounding box center [1040, 612] width 92 height 27
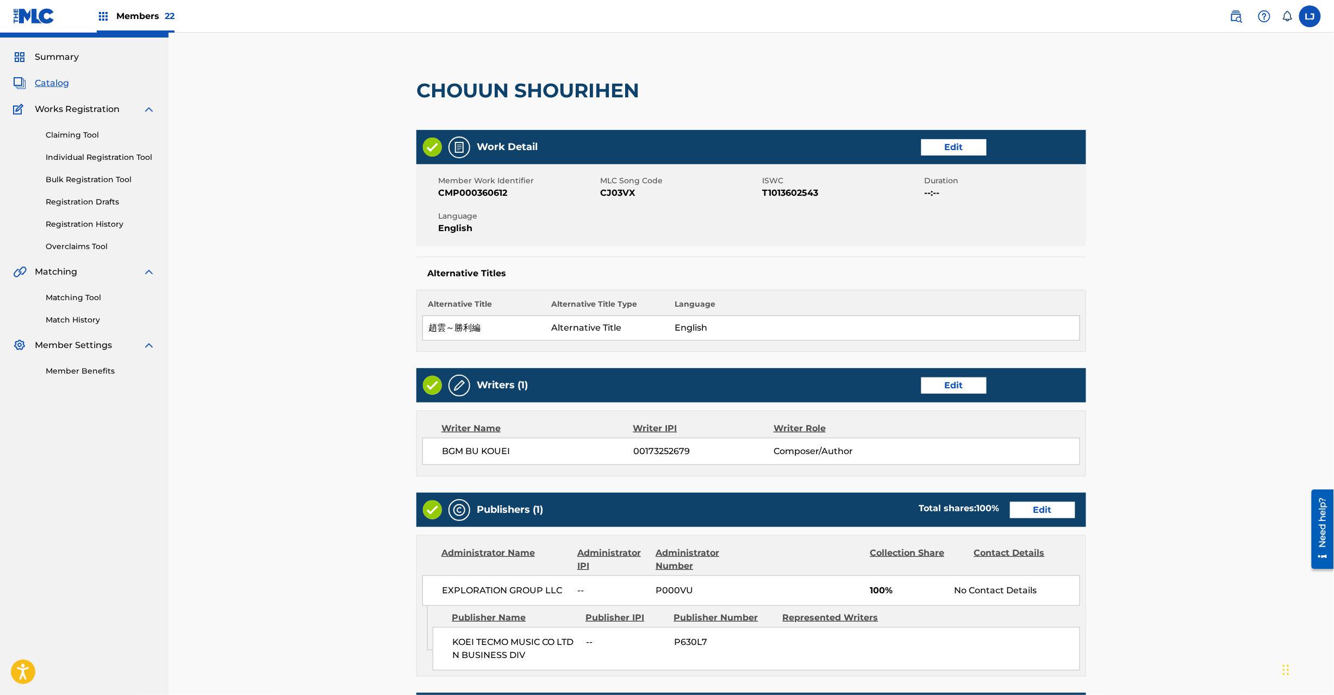
scroll to position [216, 0]
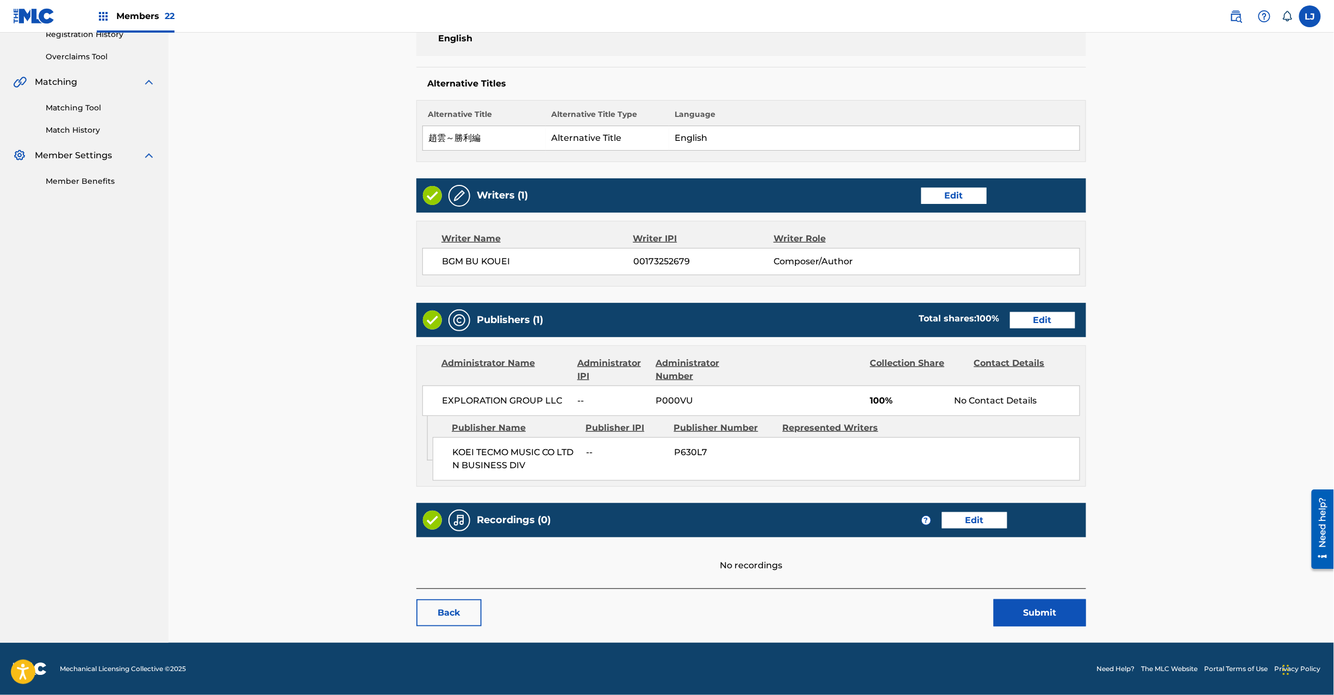
click at [1038, 634] on main "< Back CHOUUN SHOURIHEN Work Detail Edit Member Work Identifier CMP000360612 ML…" at bounding box center [751, 244] width 735 height 798
click at [1034, 615] on button "Submit" at bounding box center [1040, 612] width 92 height 27
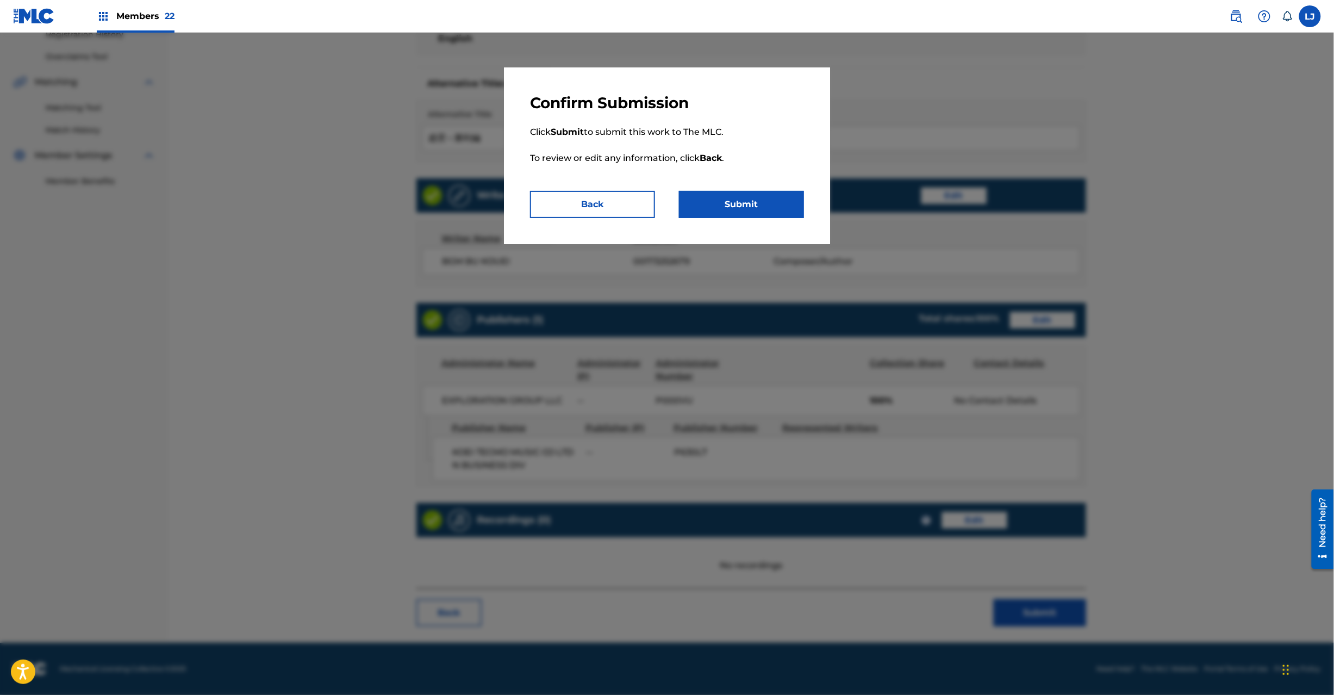
click at [771, 219] on div "Confirm Submission Click Submit to submit this work to The MLC. To review or ed…" at bounding box center [667, 155] width 326 height 177
click at [764, 207] on button "Submit" at bounding box center [741, 204] width 125 height 27
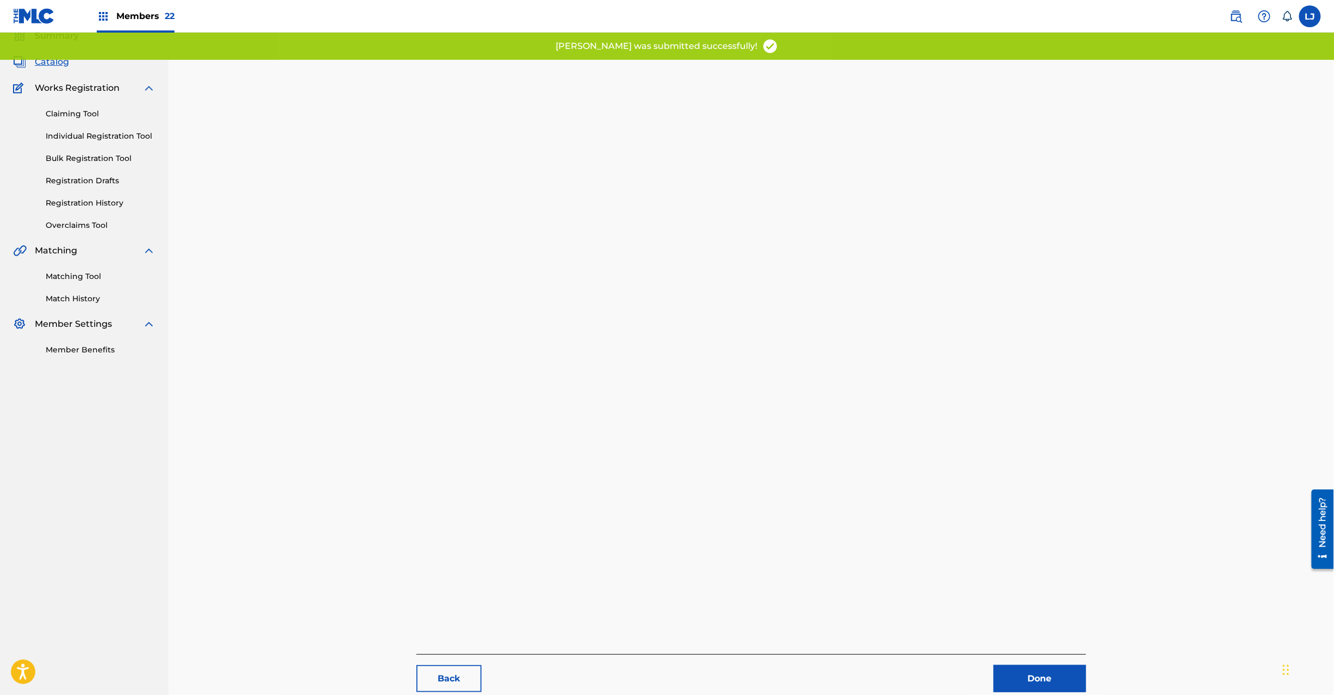
scroll to position [112, 0]
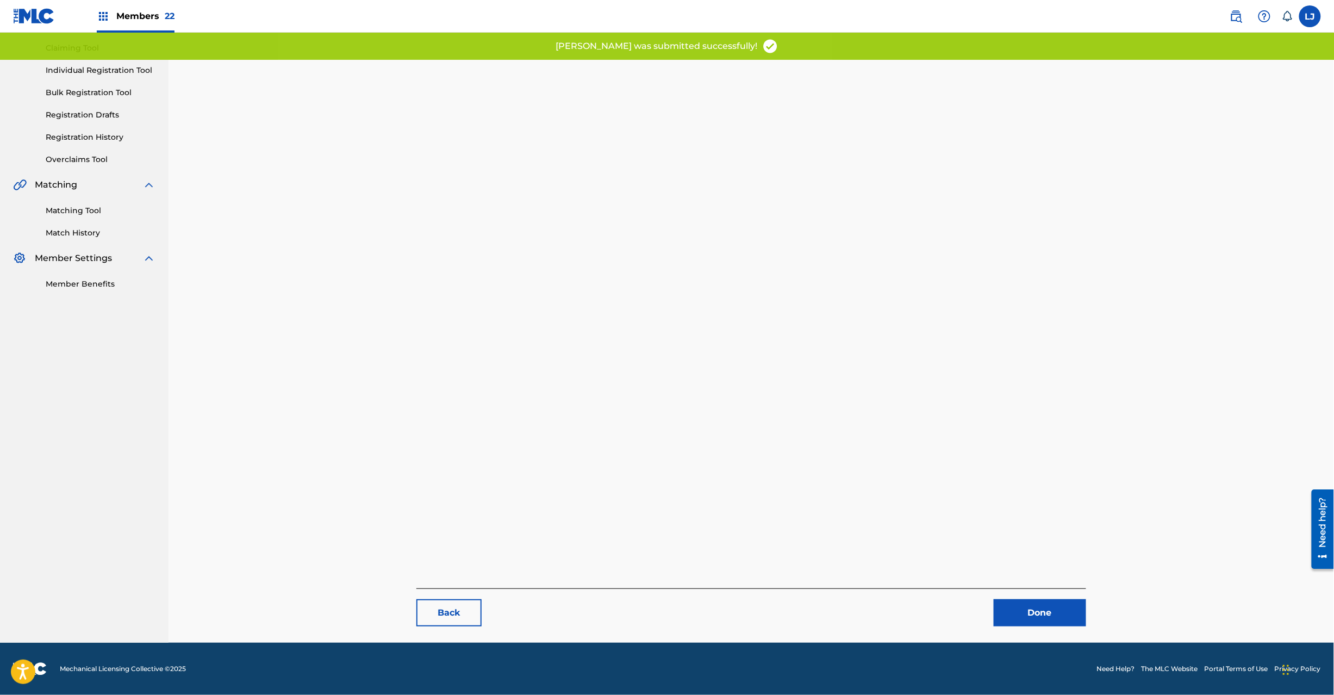
click at [1064, 612] on link "Done" at bounding box center [1040, 612] width 92 height 27
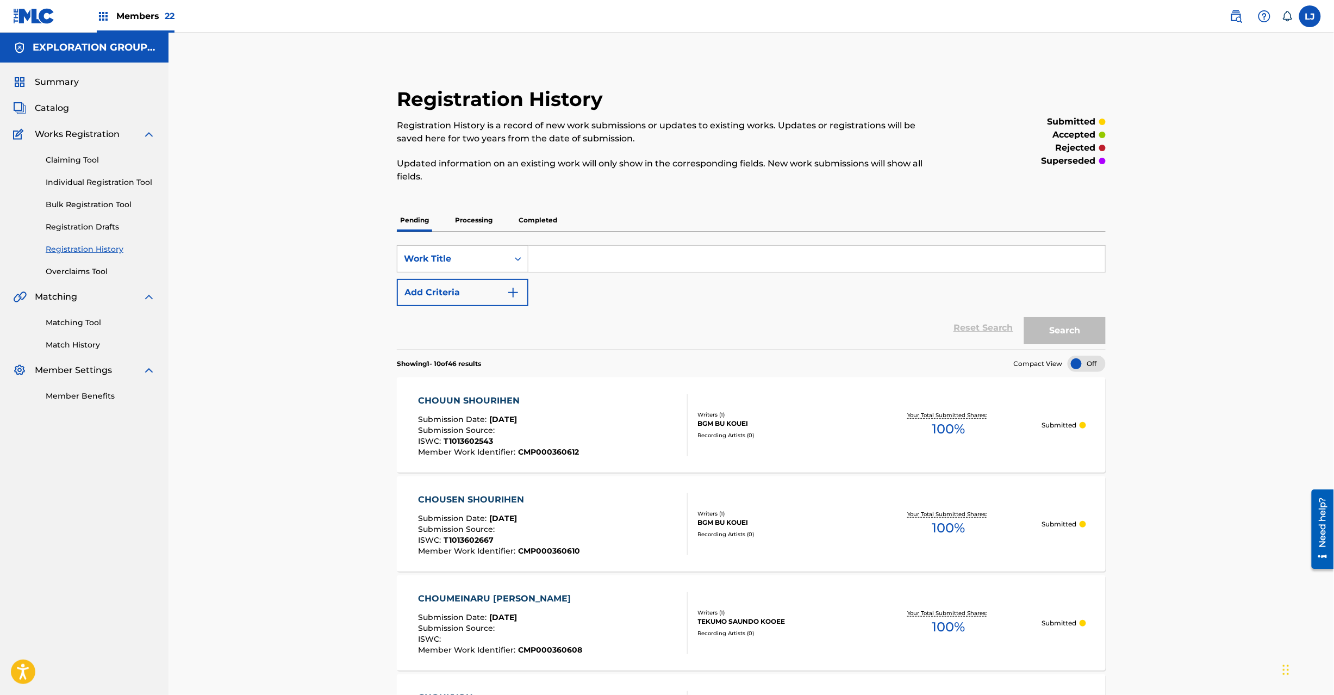
click at [61, 104] on span "Catalog" at bounding box center [52, 108] width 34 height 13
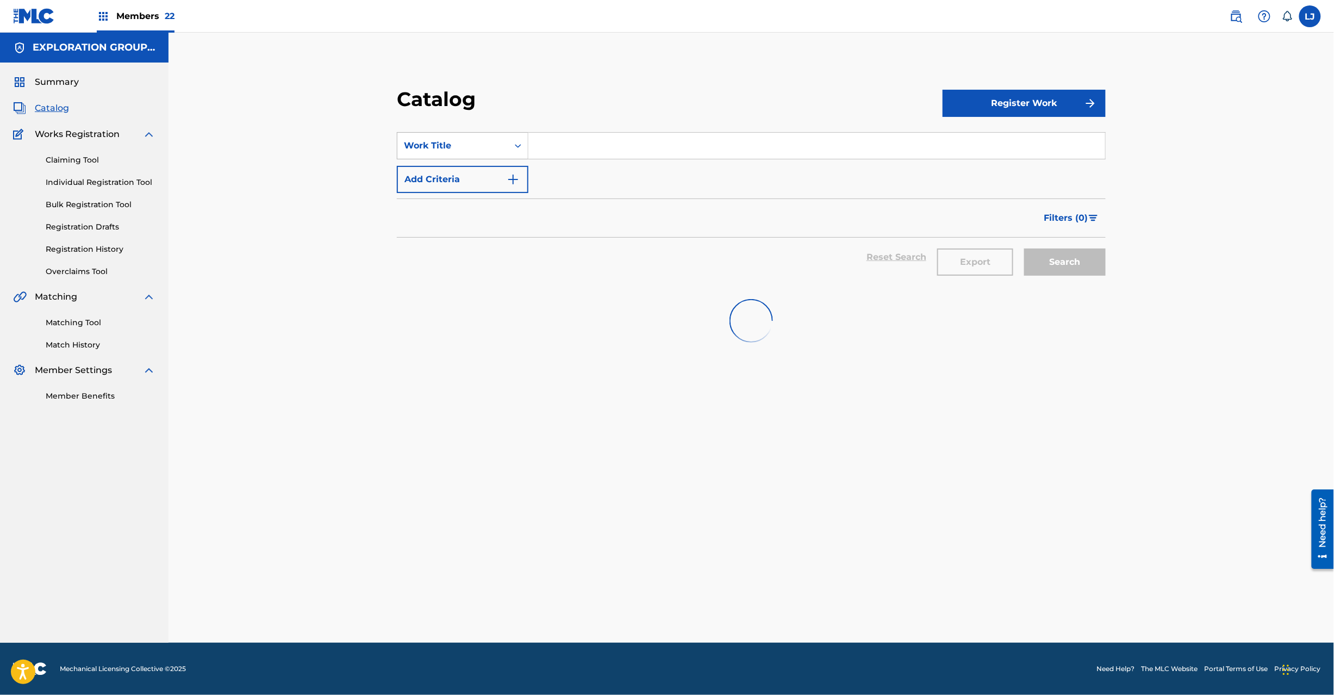
click at [455, 146] on div "Work Title" at bounding box center [453, 145] width 98 height 13
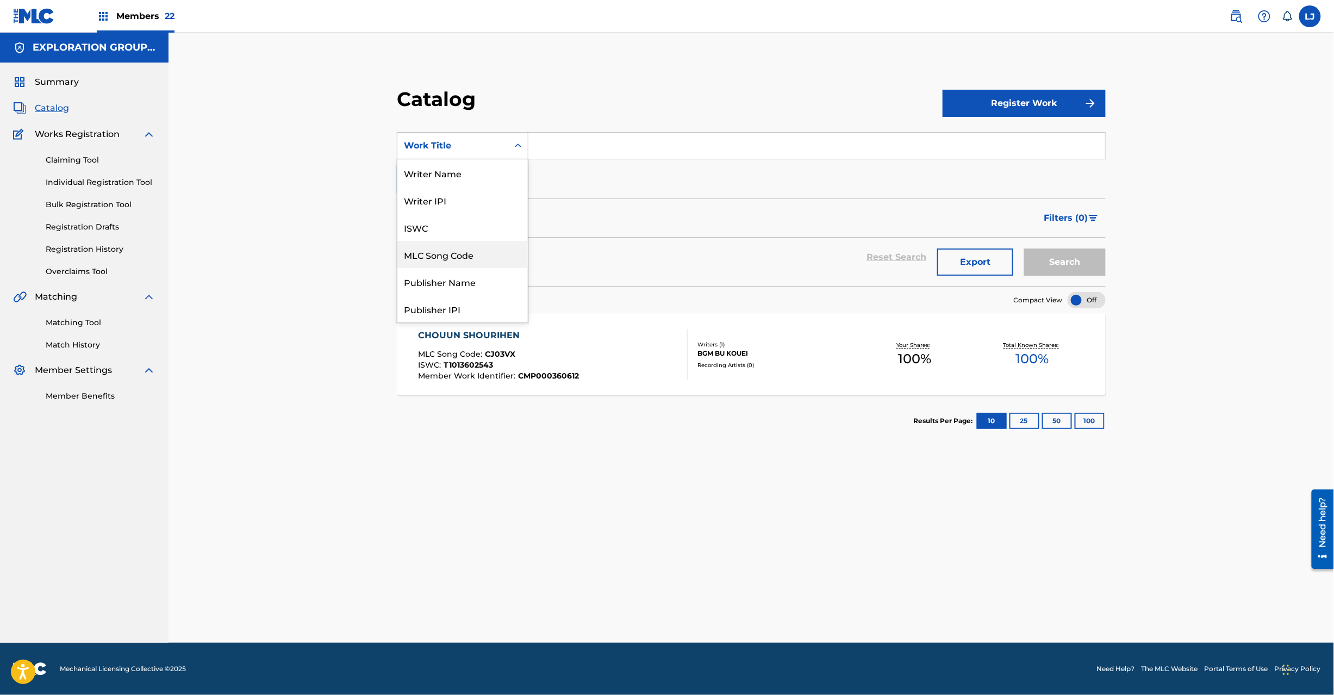
click at [468, 253] on div "MLC Song Code" at bounding box center [462, 254] width 130 height 27
drag, startPoint x: 607, startPoint y: 183, endPoint x: 605, endPoint y: 138, distance: 44.6
click at [607, 177] on div "SearchWithCriteriaccad8072-10bb-47b9-8ab0-921c68d48ff4 MLC Song Code Add Criter…" at bounding box center [751, 162] width 709 height 61
click at [605, 138] on input "Search Form" at bounding box center [816, 146] width 577 height 26
paste input "CJ03XR"
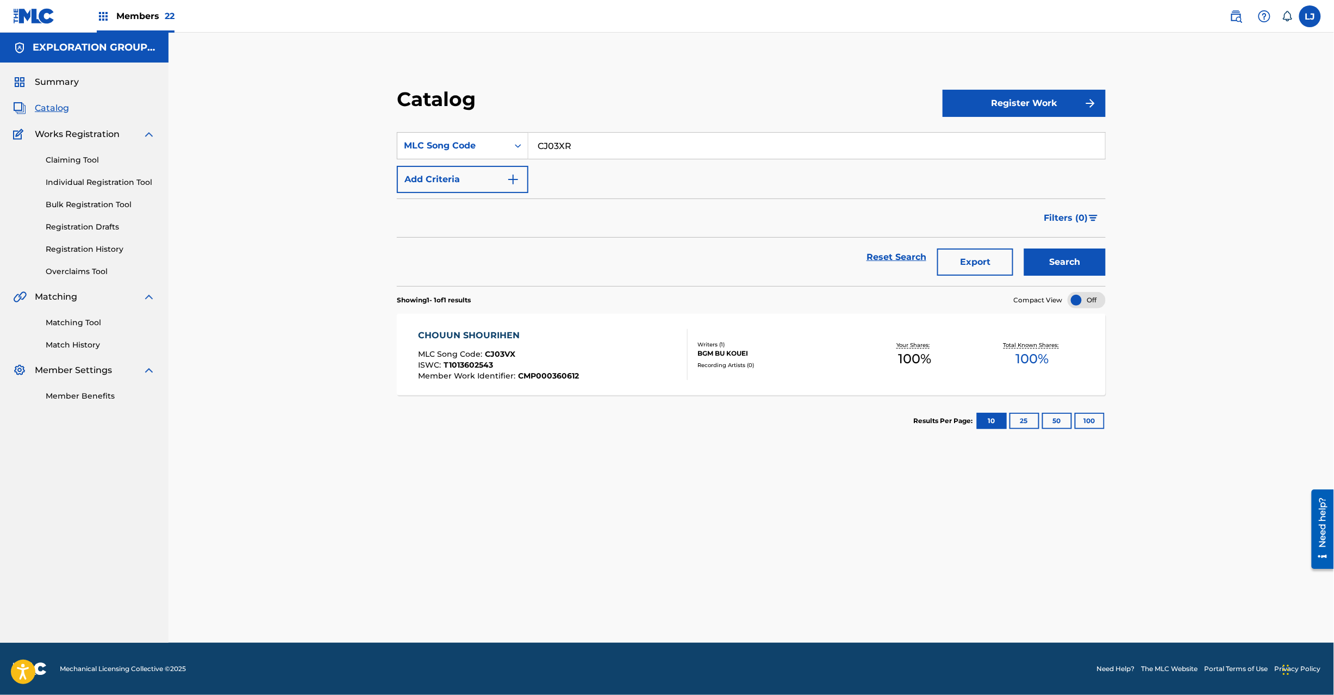
type input "CJ03XR"
click at [1081, 266] on button "Search" at bounding box center [1065, 261] width 82 height 27
click at [679, 340] on div at bounding box center [683, 354] width 9 height 51
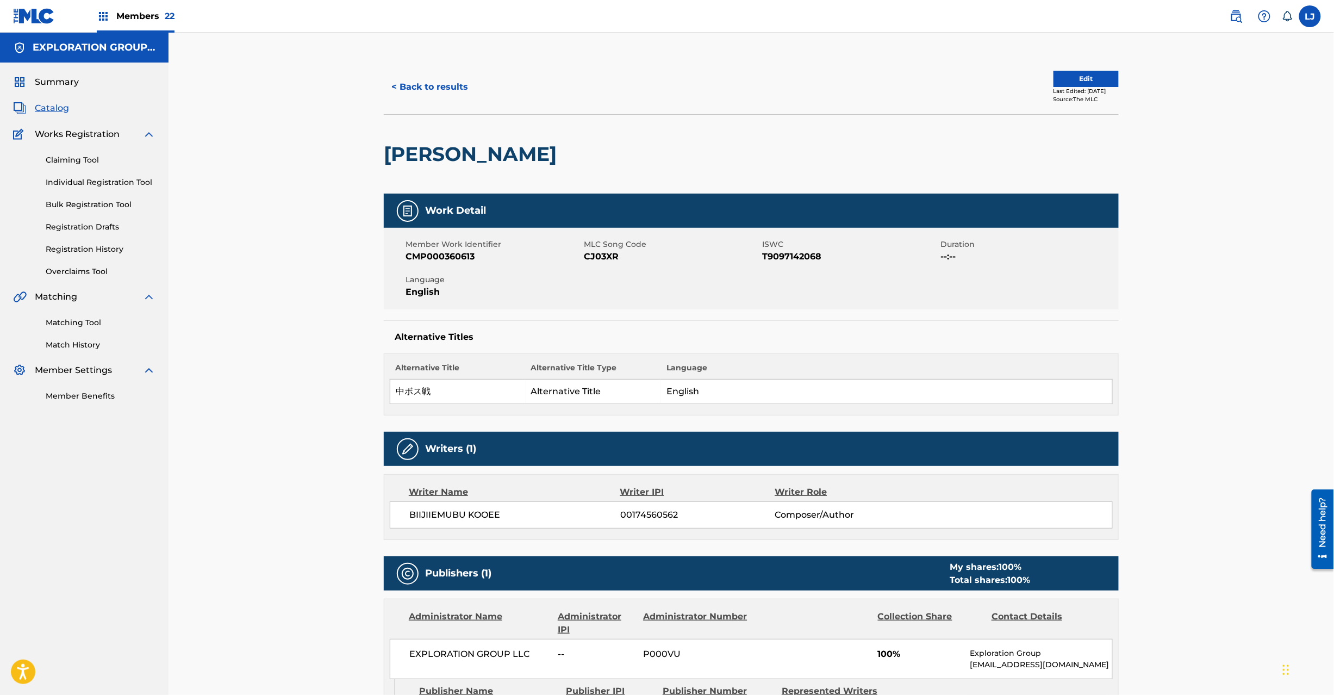
click at [1085, 84] on button "Edit" at bounding box center [1086, 79] width 65 height 16
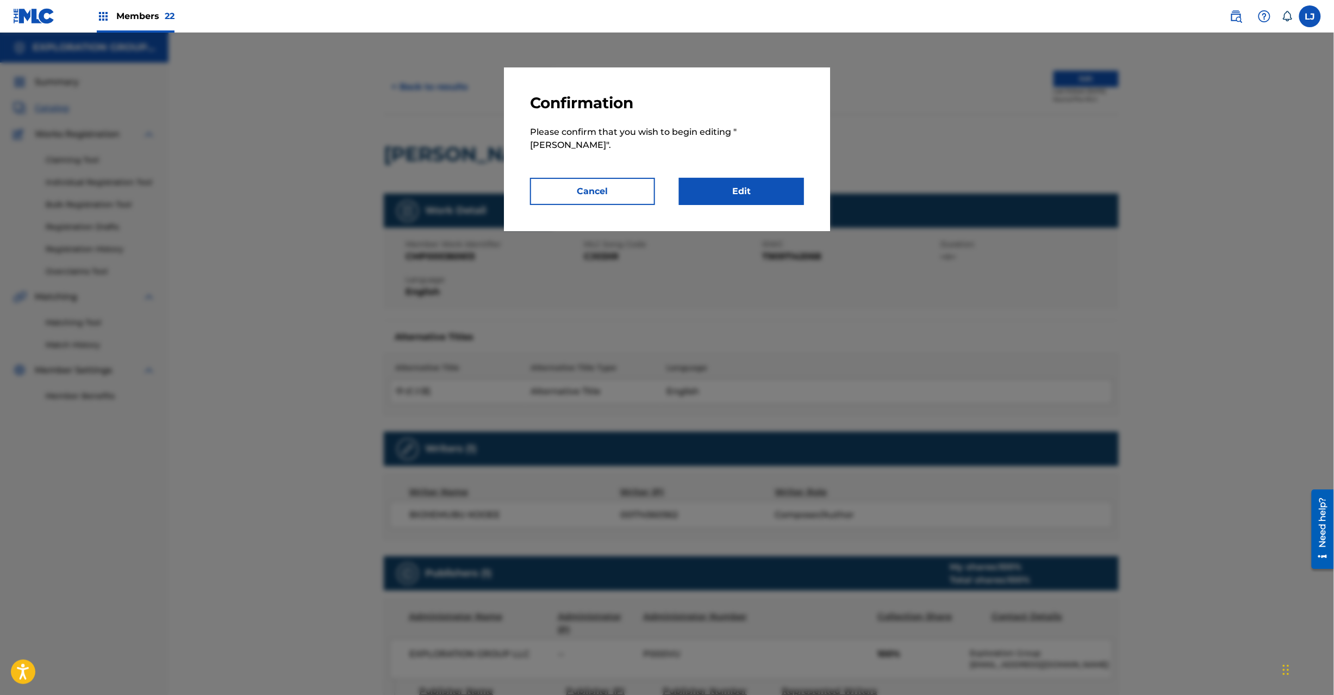
click at [766, 194] on link "Edit" at bounding box center [741, 191] width 125 height 27
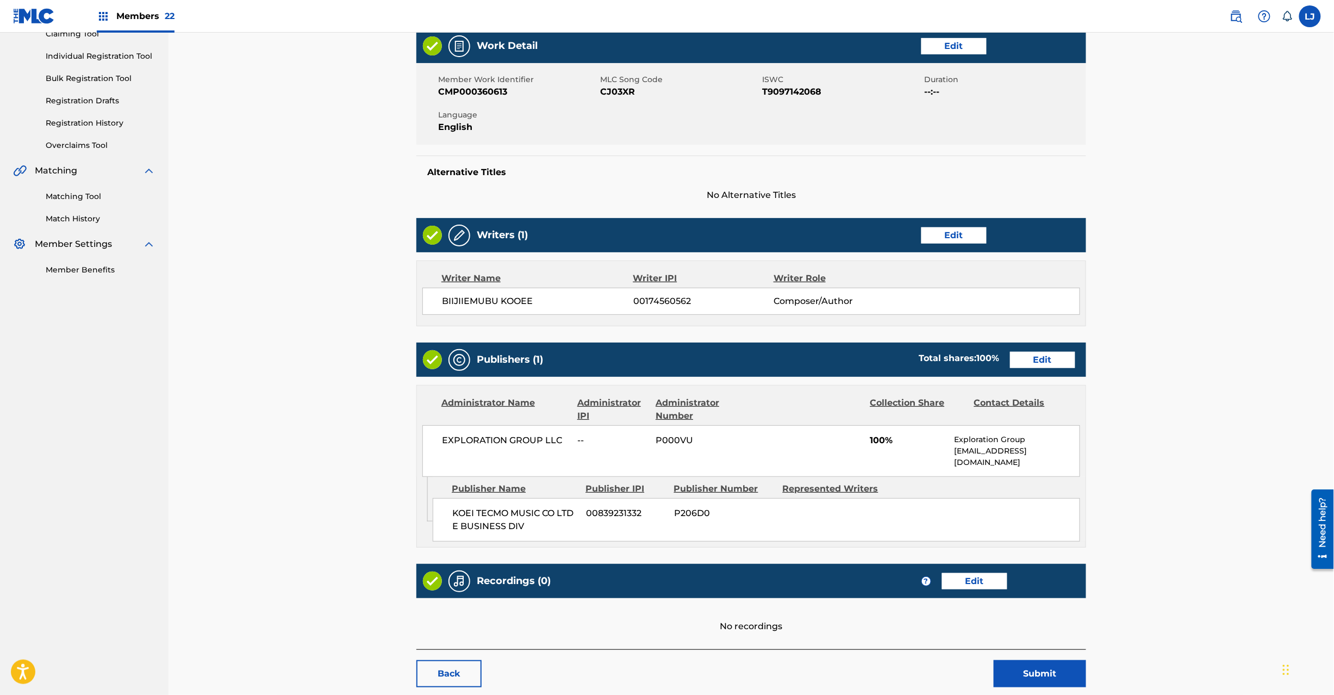
scroll to position [177, 0]
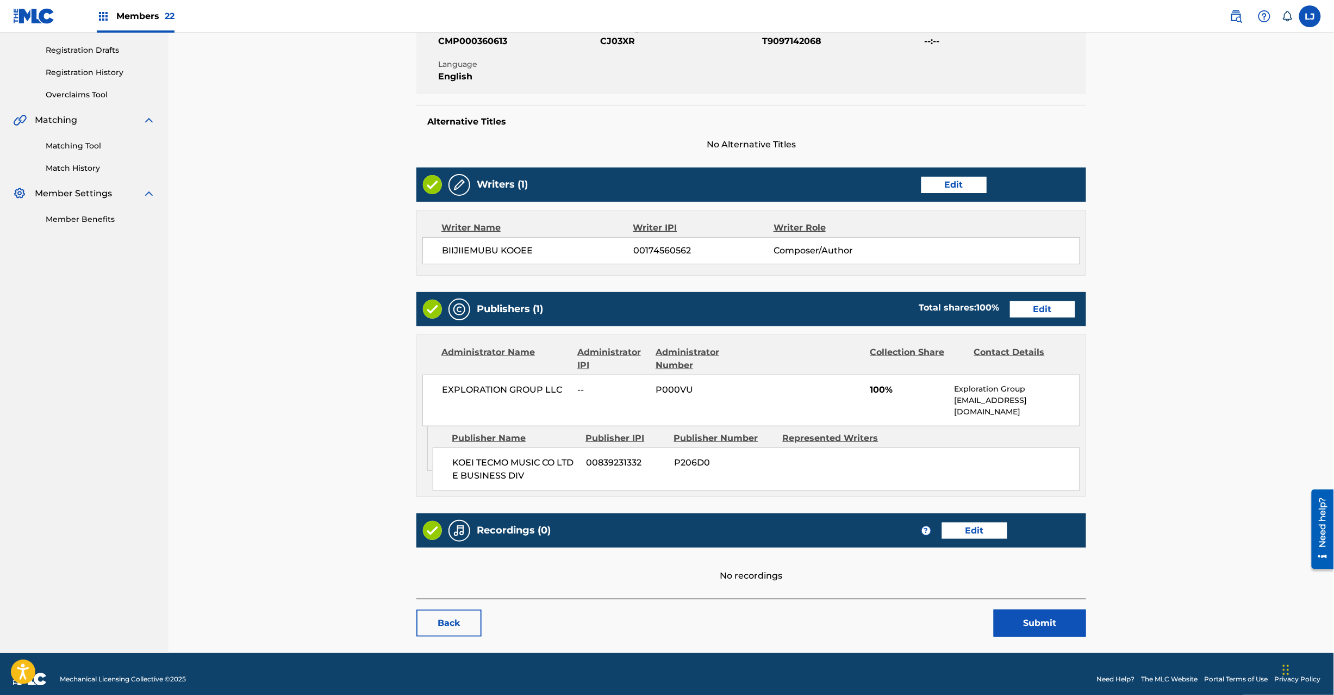
click at [1042, 309] on link "Edit" at bounding box center [1042, 309] width 65 height 16
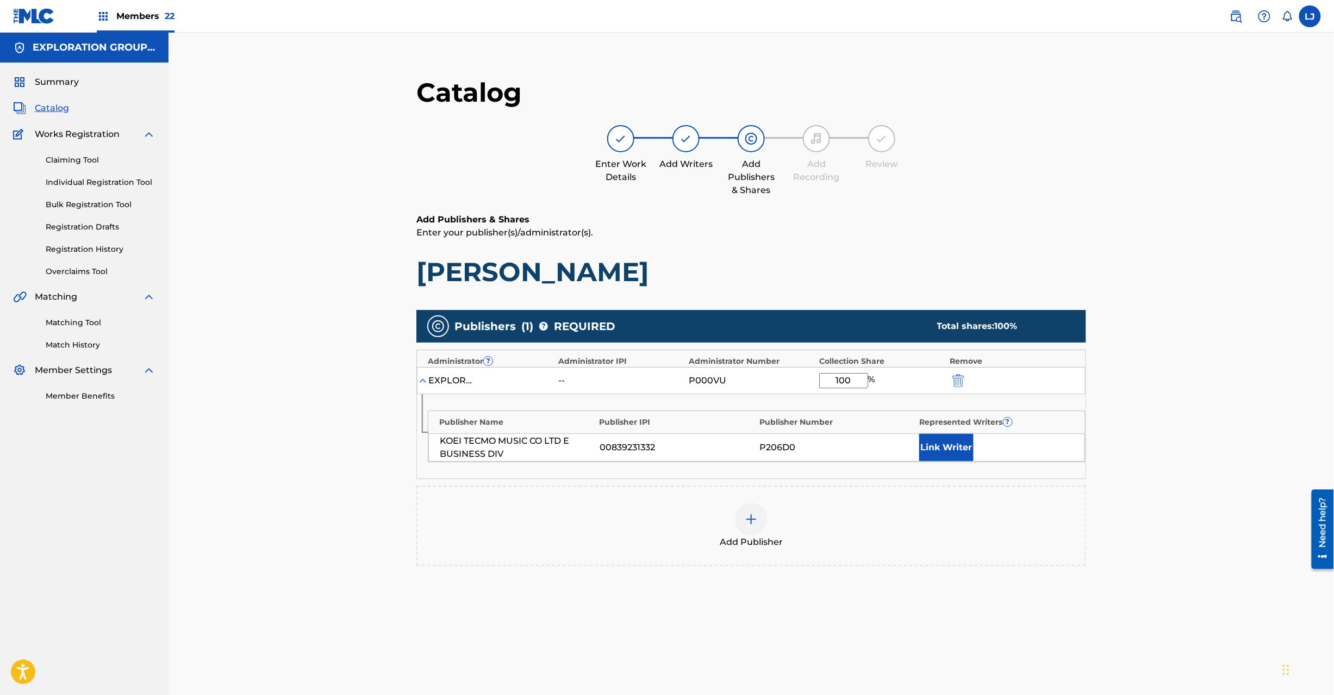
click at [953, 383] on img "submit" at bounding box center [959, 380] width 12 height 13
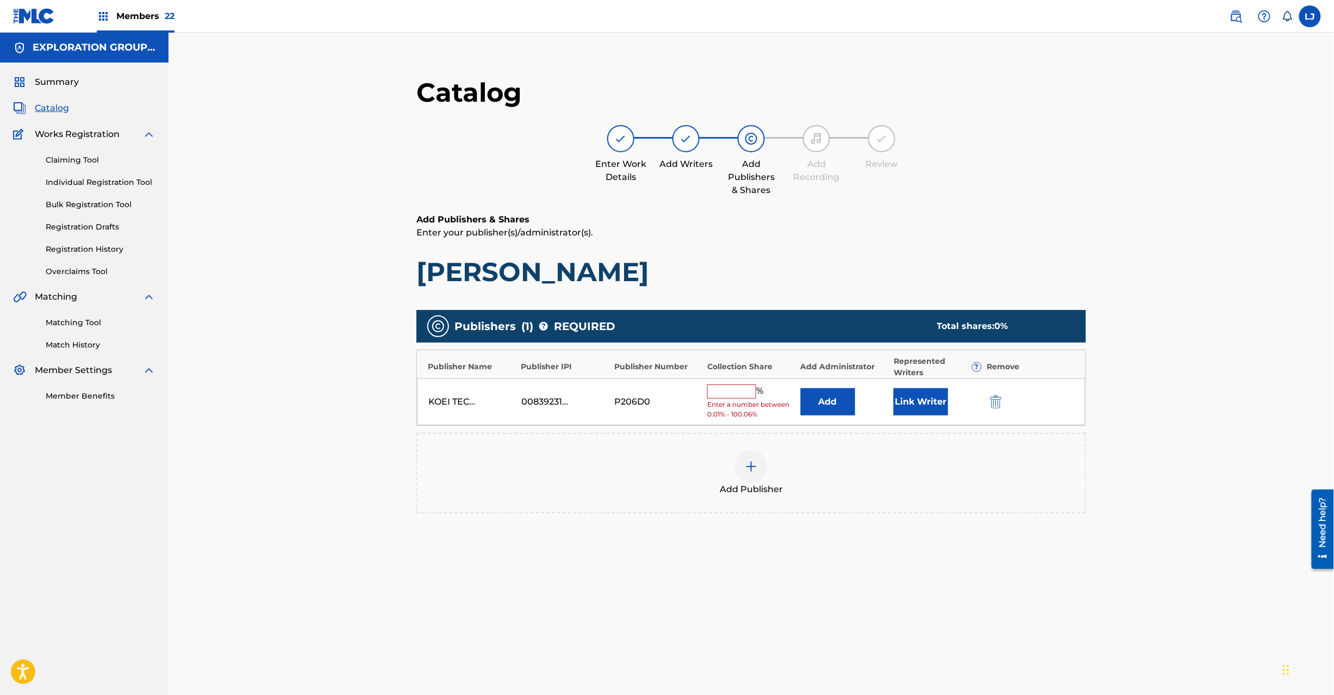
click at [987, 396] on button "submit" at bounding box center [995, 401] width 16 height 13
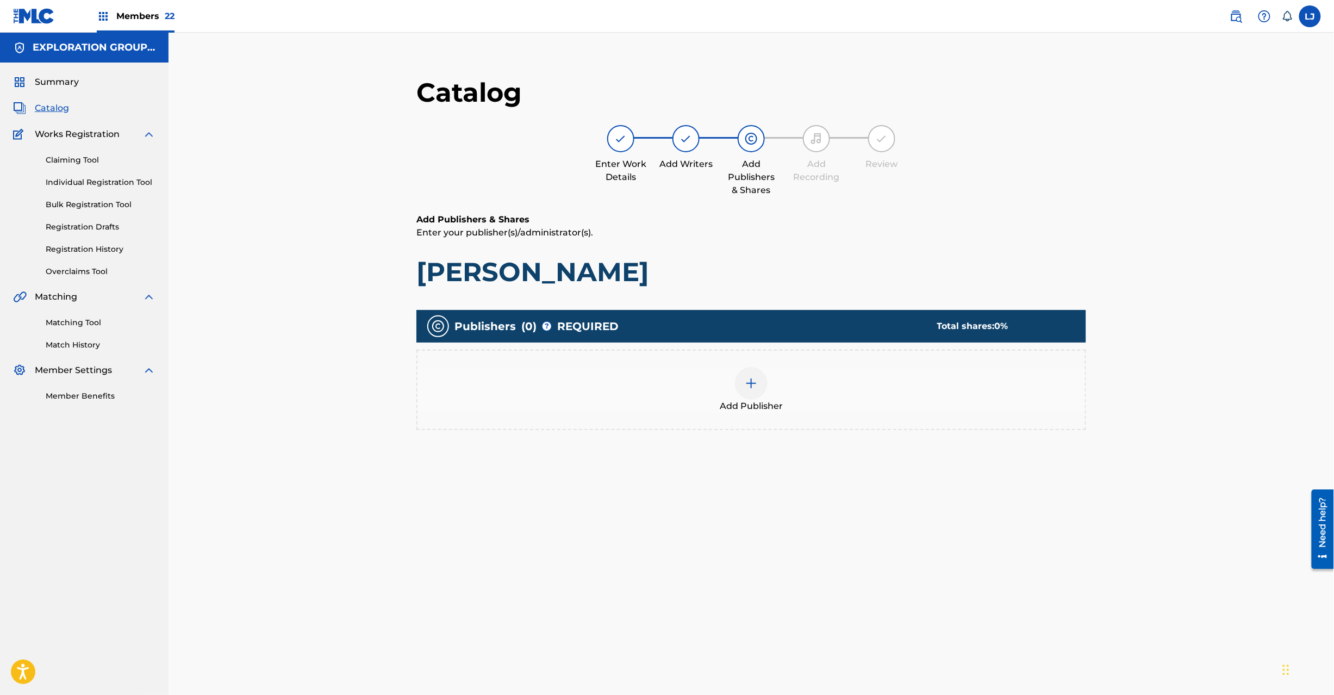
click at [754, 378] on img at bounding box center [751, 383] width 13 height 13
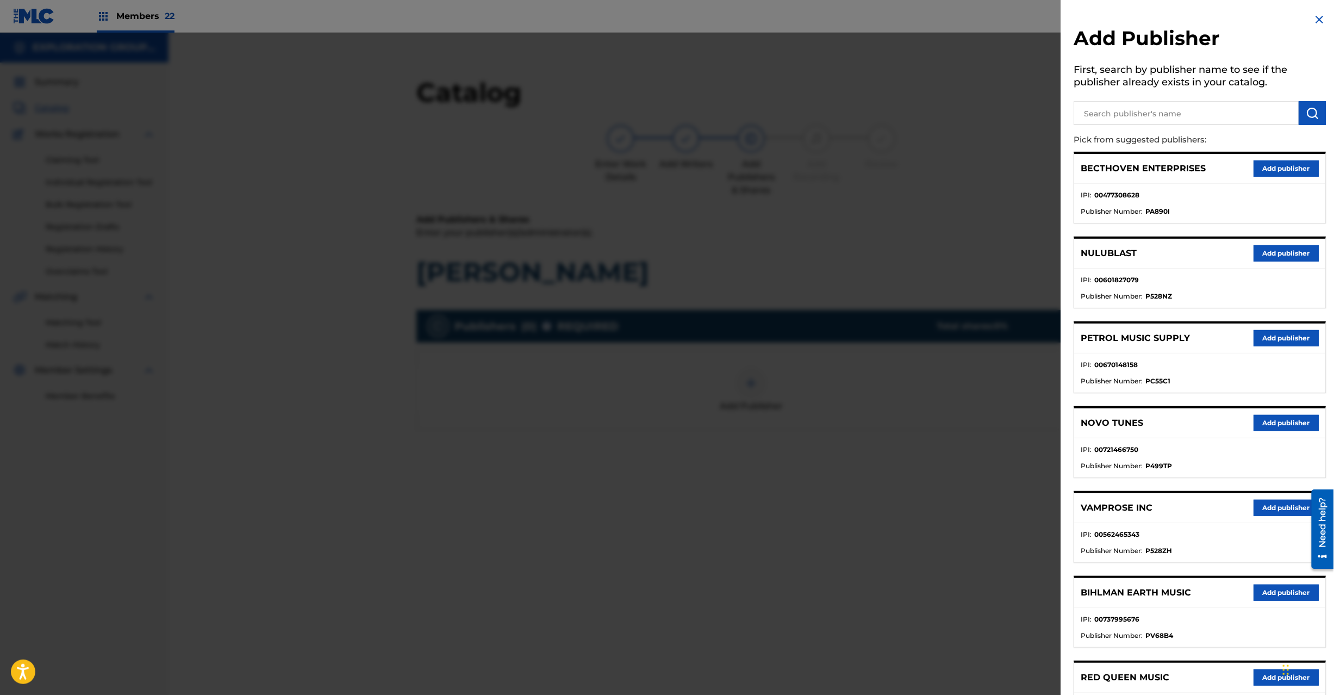
click at [1104, 102] on input "text" at bounding box center [1186, 113] width 225 height 24
paste input "Koei Tecmo Music Co Ltd N Business Div"
type input "Koei Tecmo Music Co Ltd N Business Div"
click at [1312, 113] on img "submit" at bounding box center [1312, 113] width 13 height 13
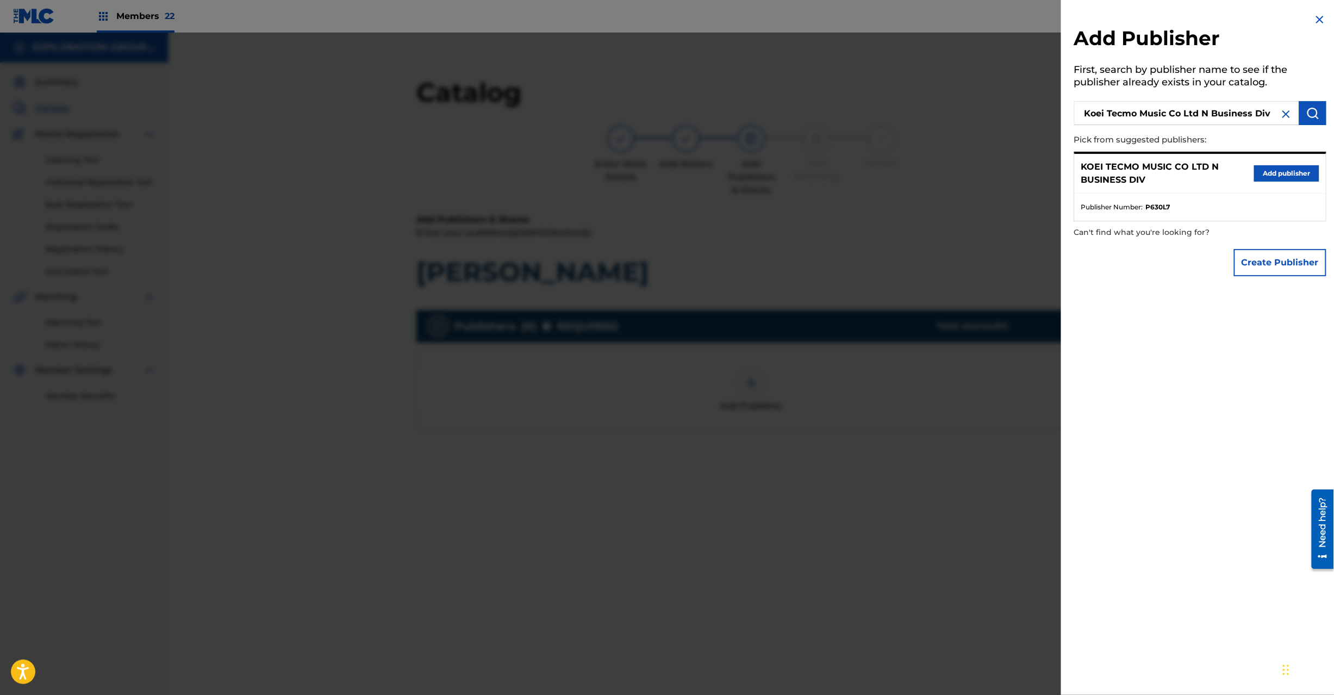
click at [1286, 168] on button "Add publisher" at bounding box center [1286, 173] width 65 height 16
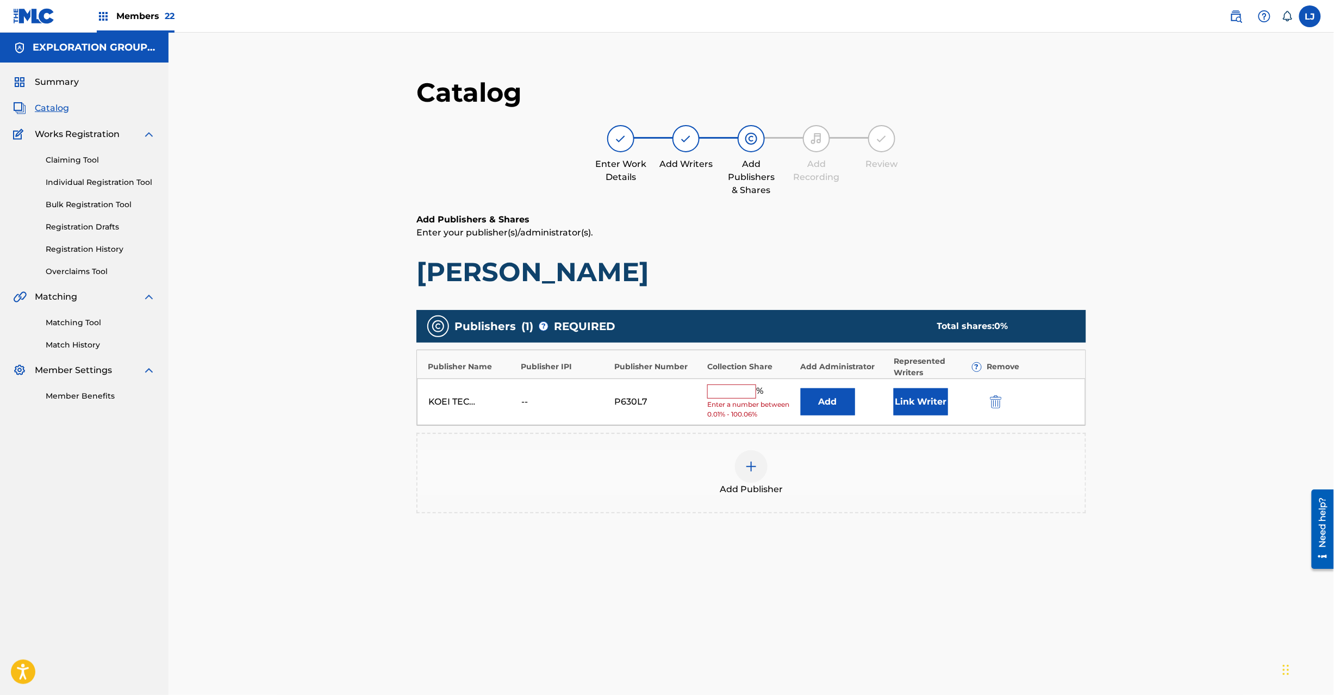
click at [827, 413] on button "Add" at bounding box center [828, 401] width 54 height 27
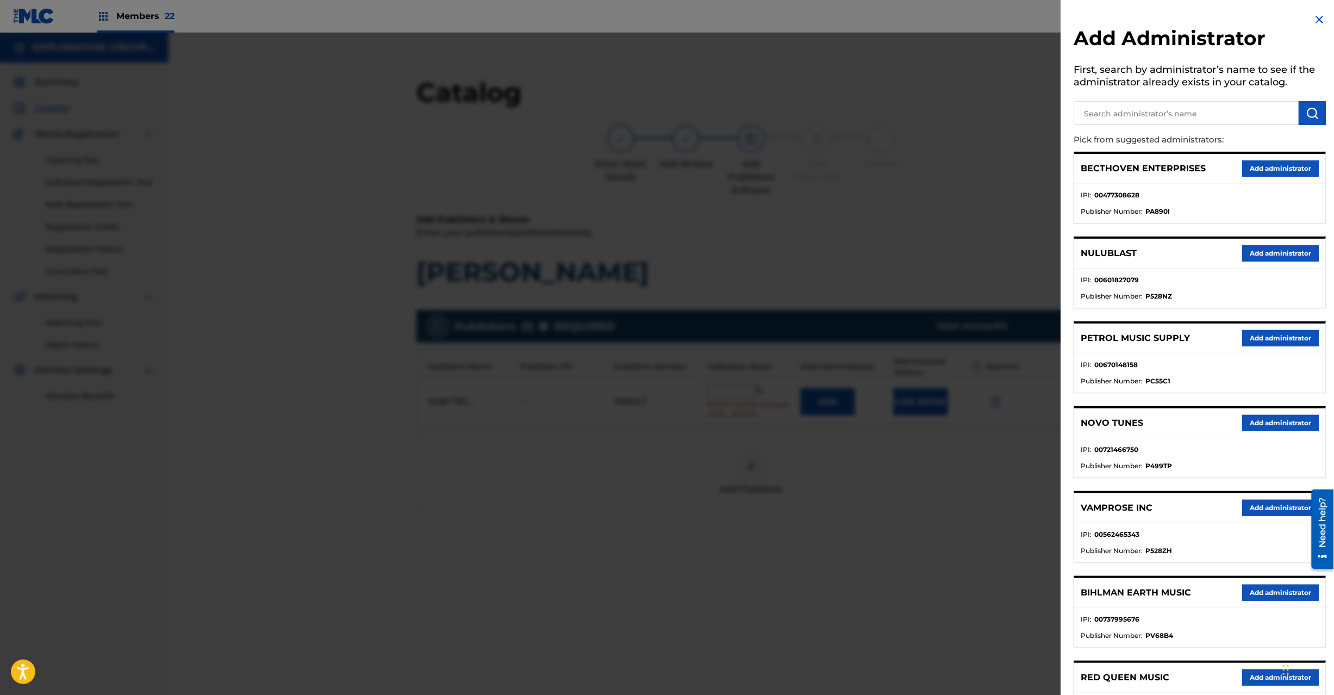
click at [1208, 122] on input "text" at bounding box center [1186, 113] width 225 height 24
paste input "Exploration Group LLC"
type input "Exploration Group LLC"
click at [1306, 112] on img "submit" at bounding box center [1312, 113] width 13 height 13
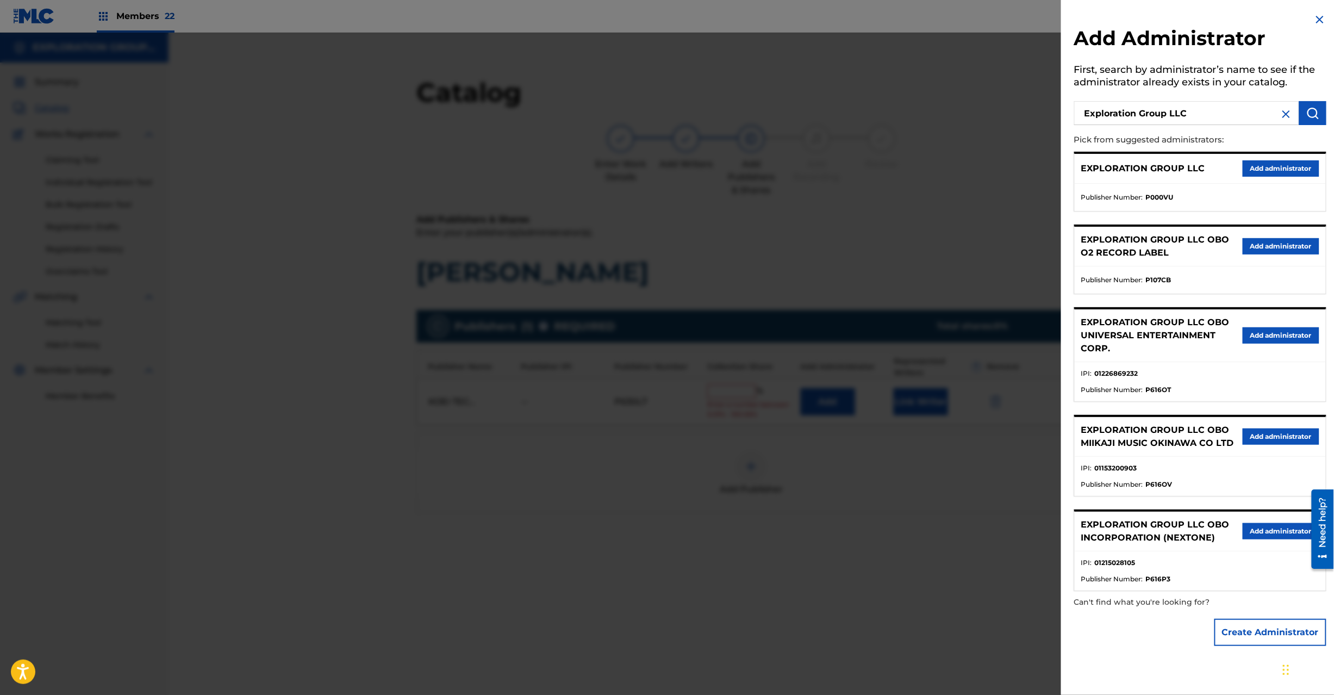
click at [1252, 173] on button "Add administrator" at bounding box center [1281, 168] width 77 height 16
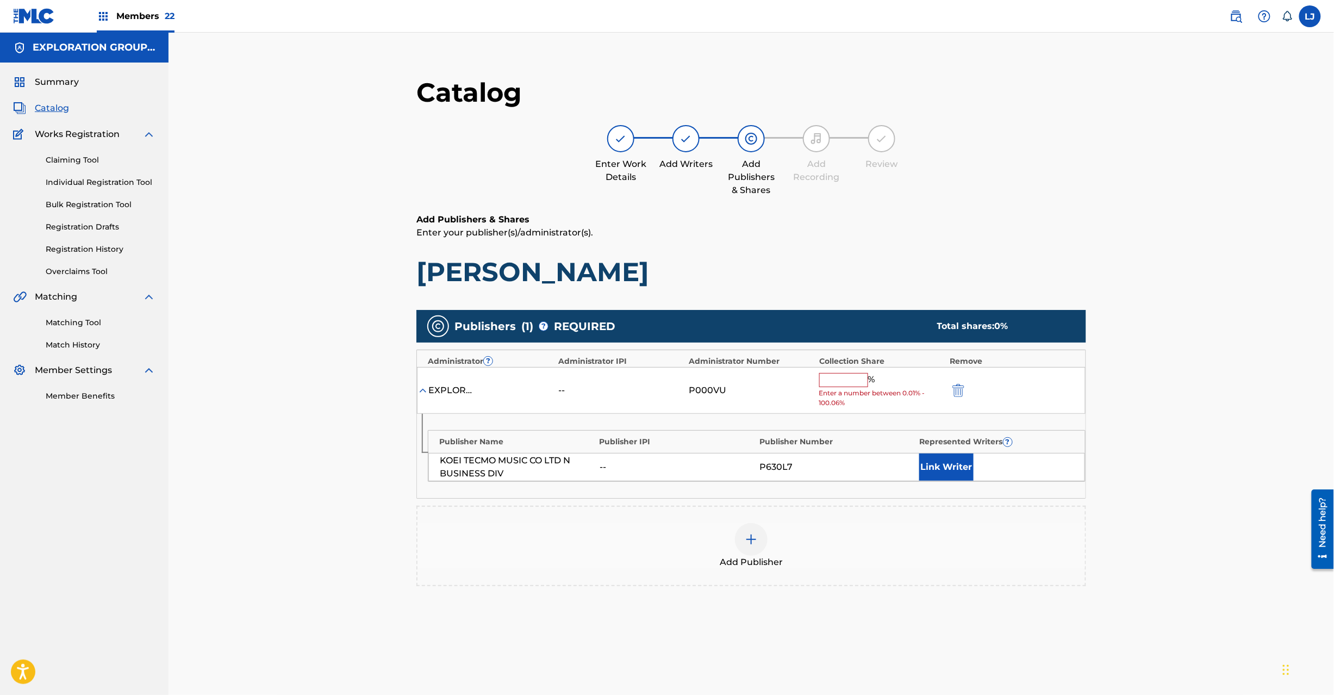
click at [862, 388] on div "% Enter a number between 0.01% - 100.06%" at bounding box center [881, 390] width 125 height 35
click at [859, 375] on input "text" at bounding box center [843, 380] width 49 height 14
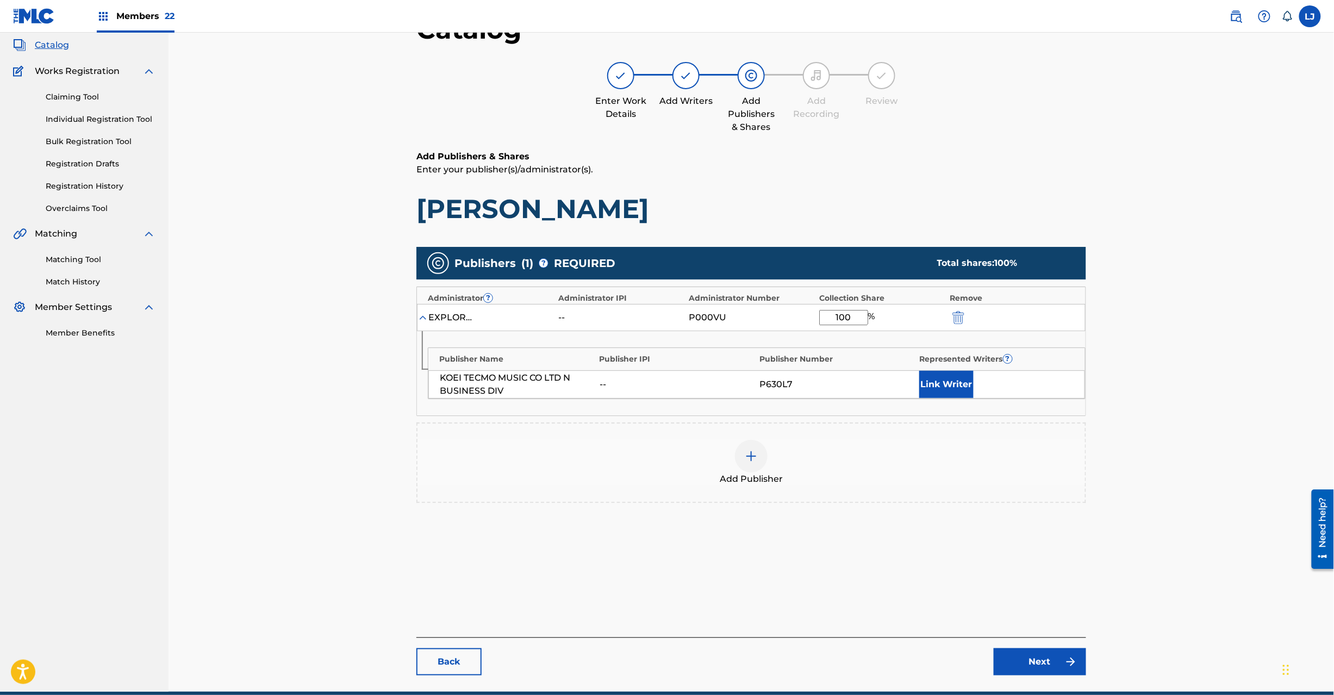
scroll to position [112, 0]
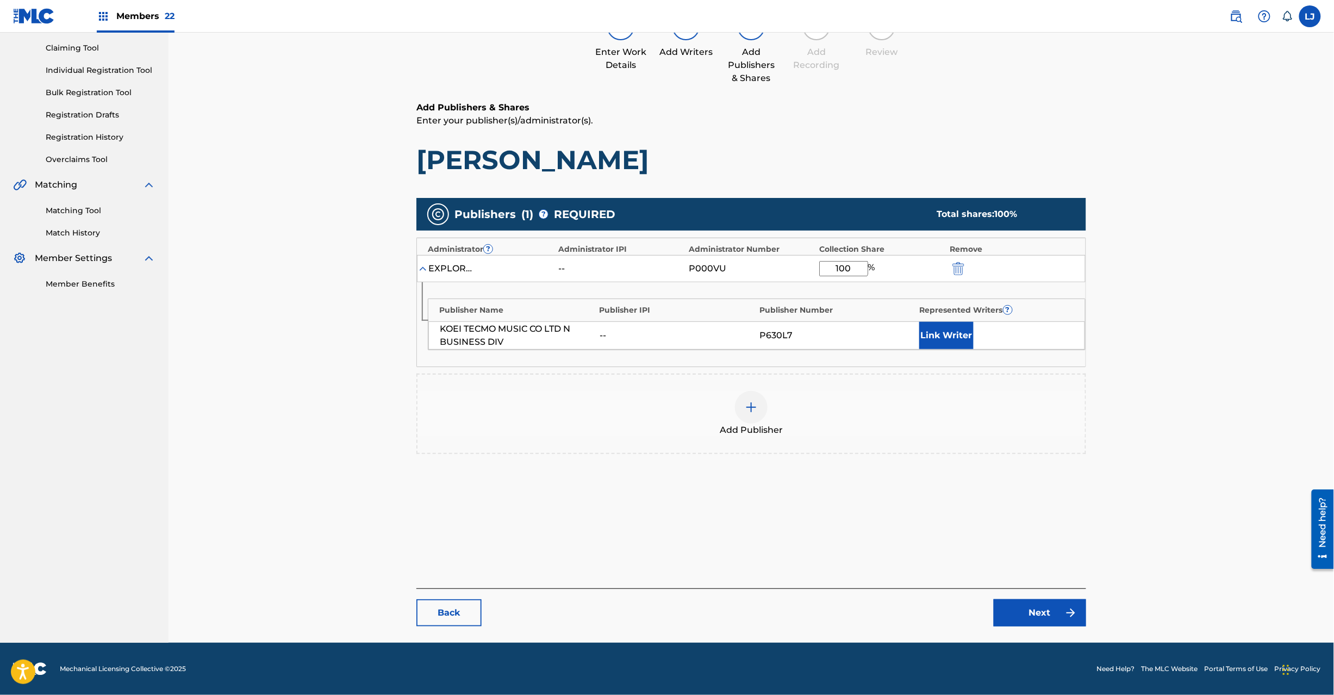
type input "100"
click at [1040, 610] on link "Next" at bounding box center [1040, 612] width 92 height 27
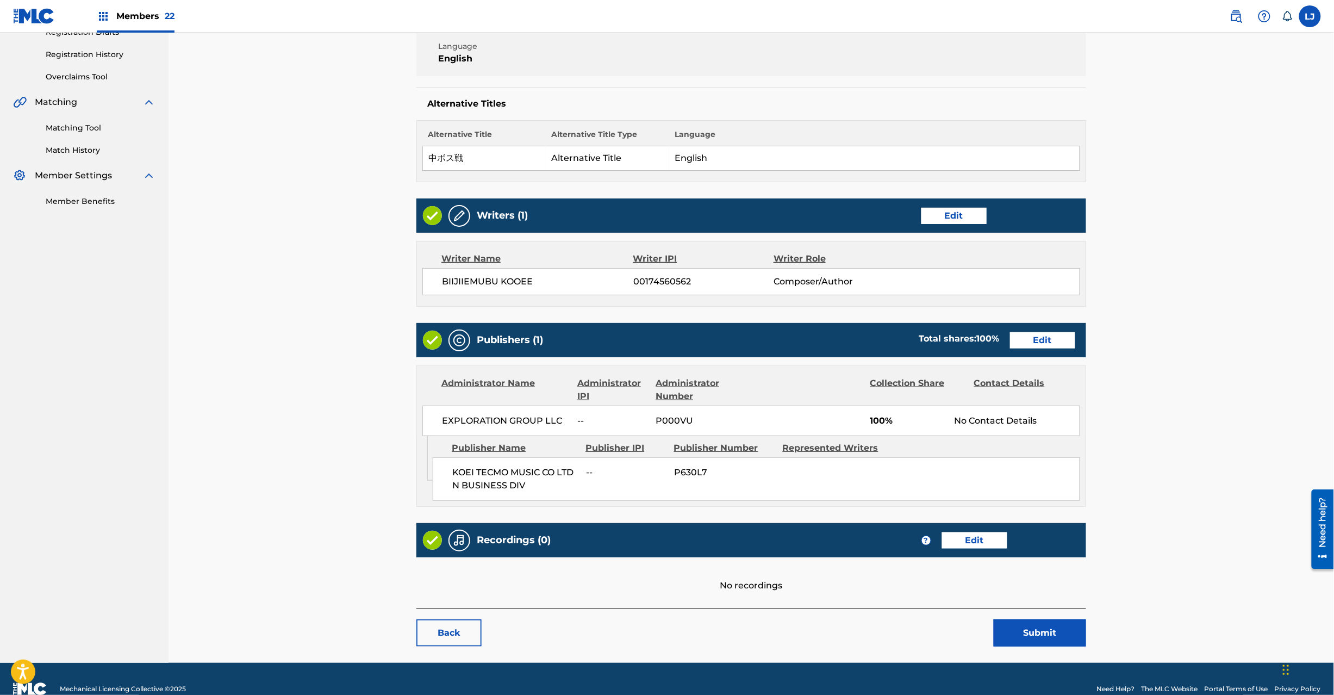
scroll to position [216, 0]
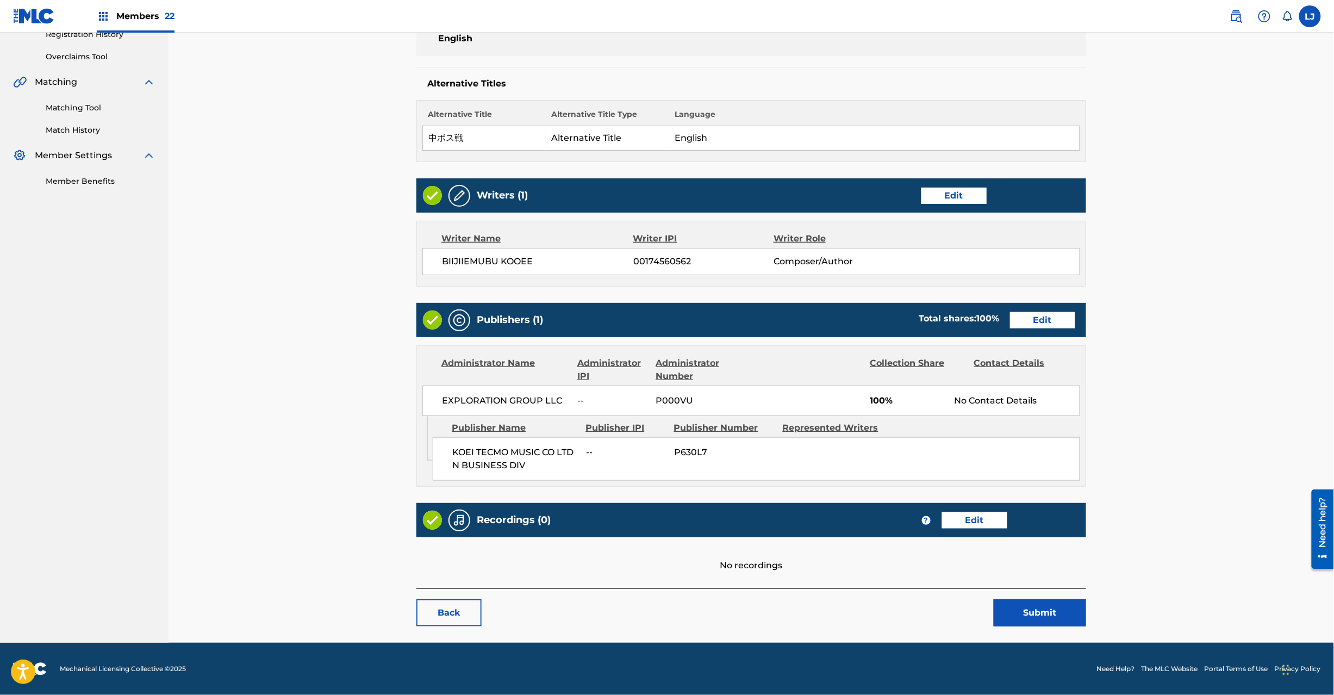
click at [1055, 614] on button "Submit" at bounding box center [1040, 612] width 92 height 27
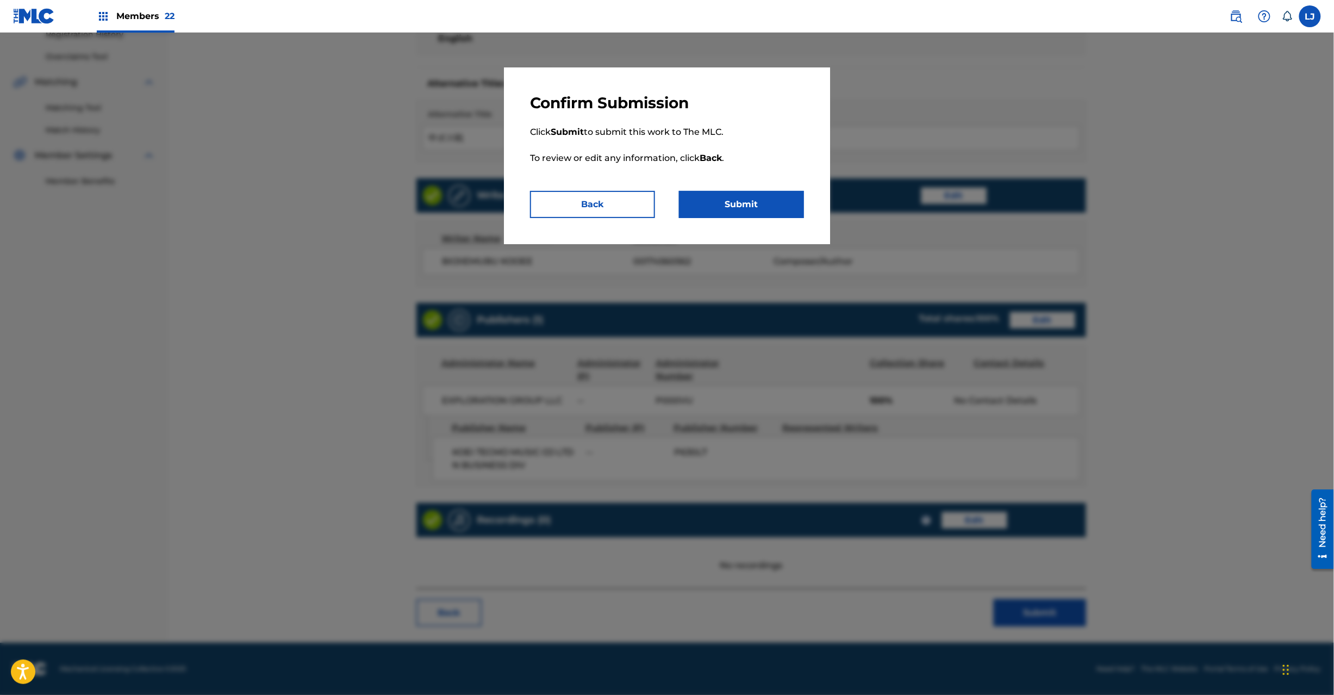
click at [751, 210] on button "Submit" at bounding box center [741, 204] width 125 height 27
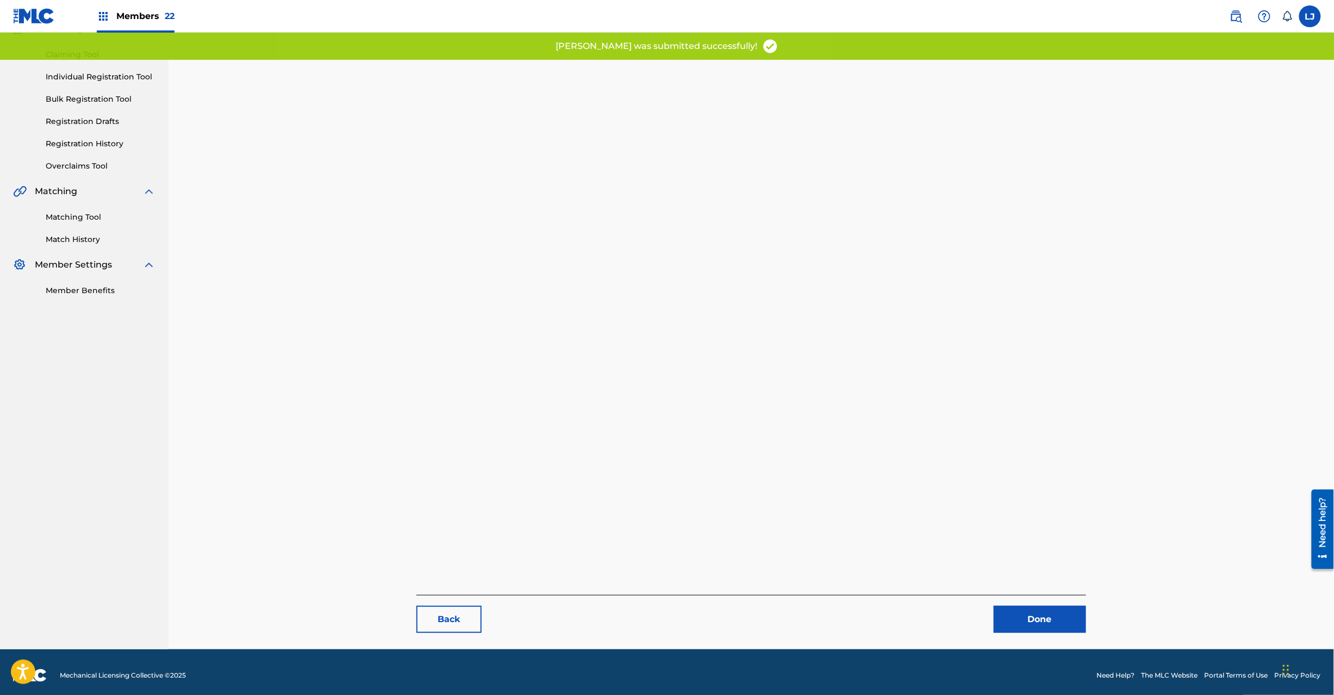
scroll to position [112, 0]
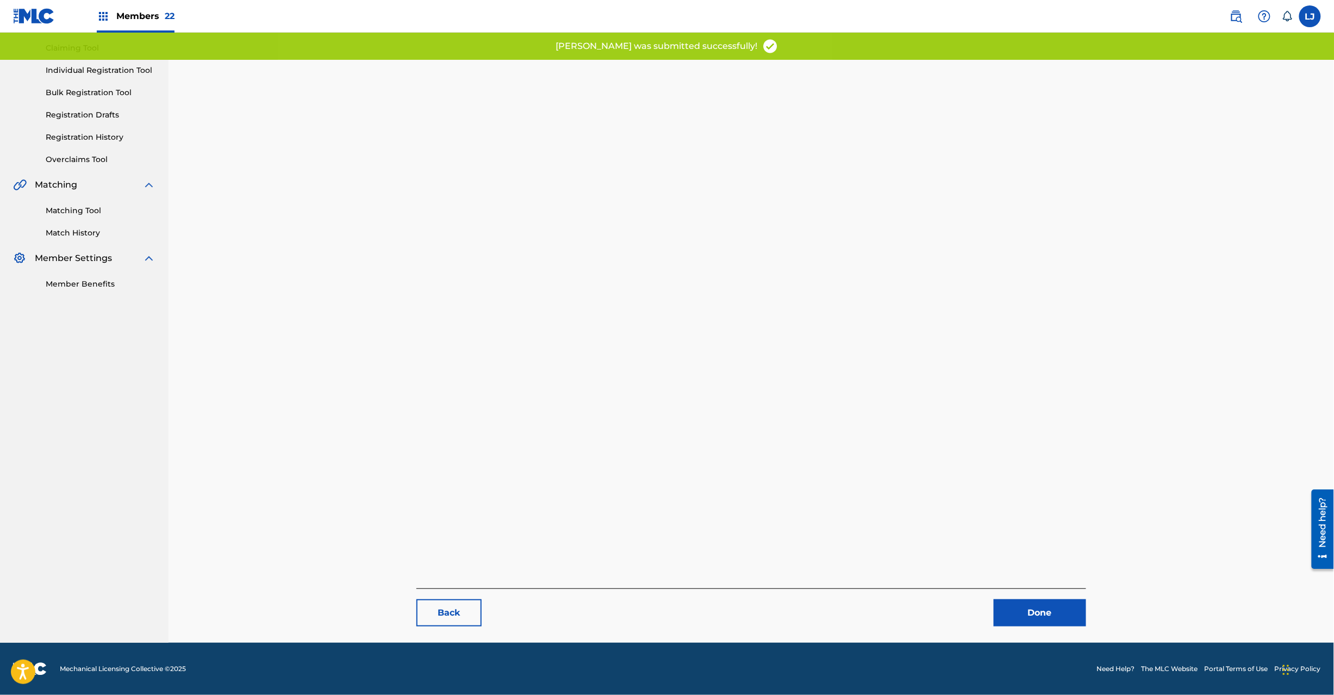
click at [1071, 618] on link "Done" at bounding box center [1040, 612] width 92 height 27
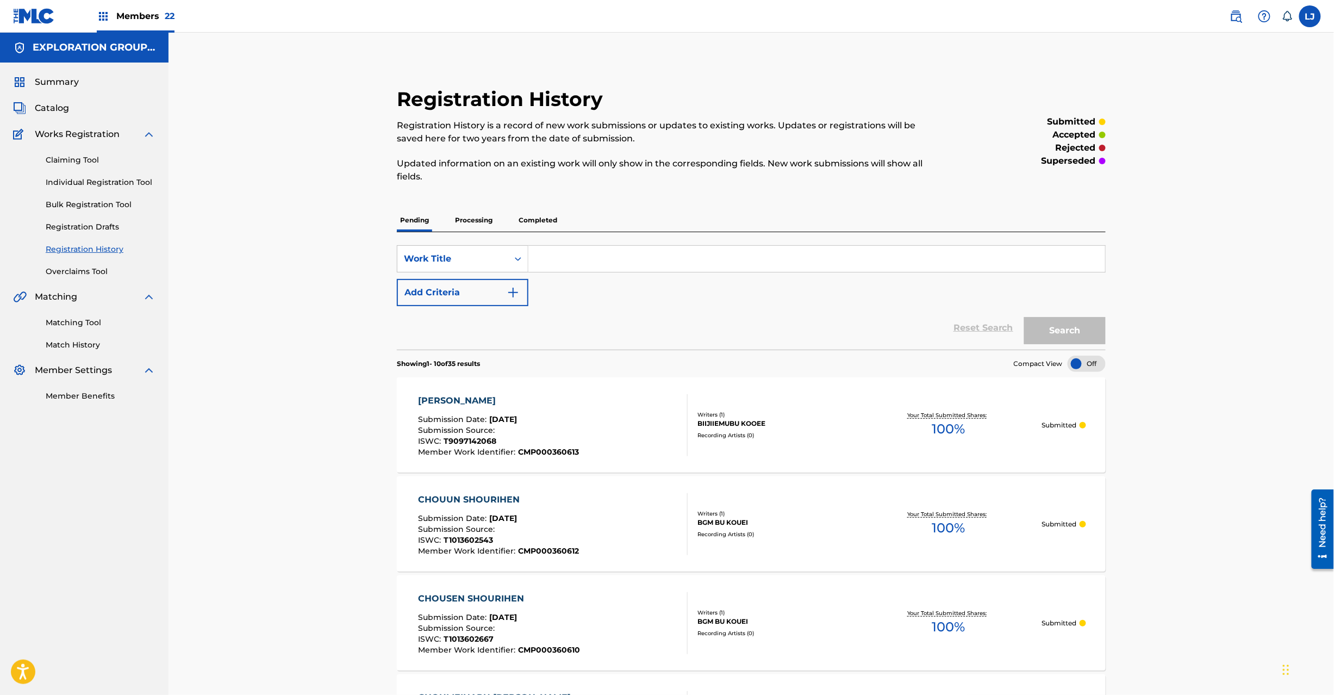
click at [47, 102] on span "Catalog" at bounding box center [52, 108] width 34 height 13
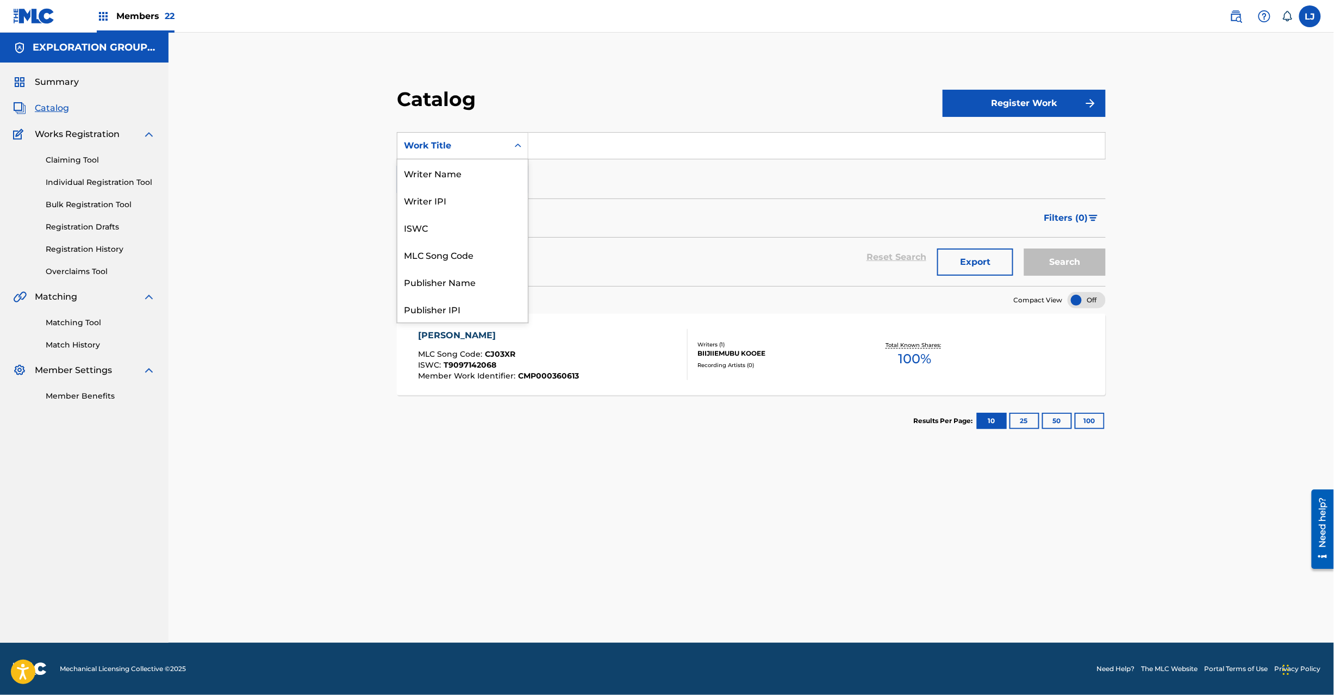
click at [486, 142] on div "Work Title" at bounding box center [453, 145] width 98 height 13
click at [475, 248] on div "MLC Song Code" at bounding box center [462, 254] width 130 height 27
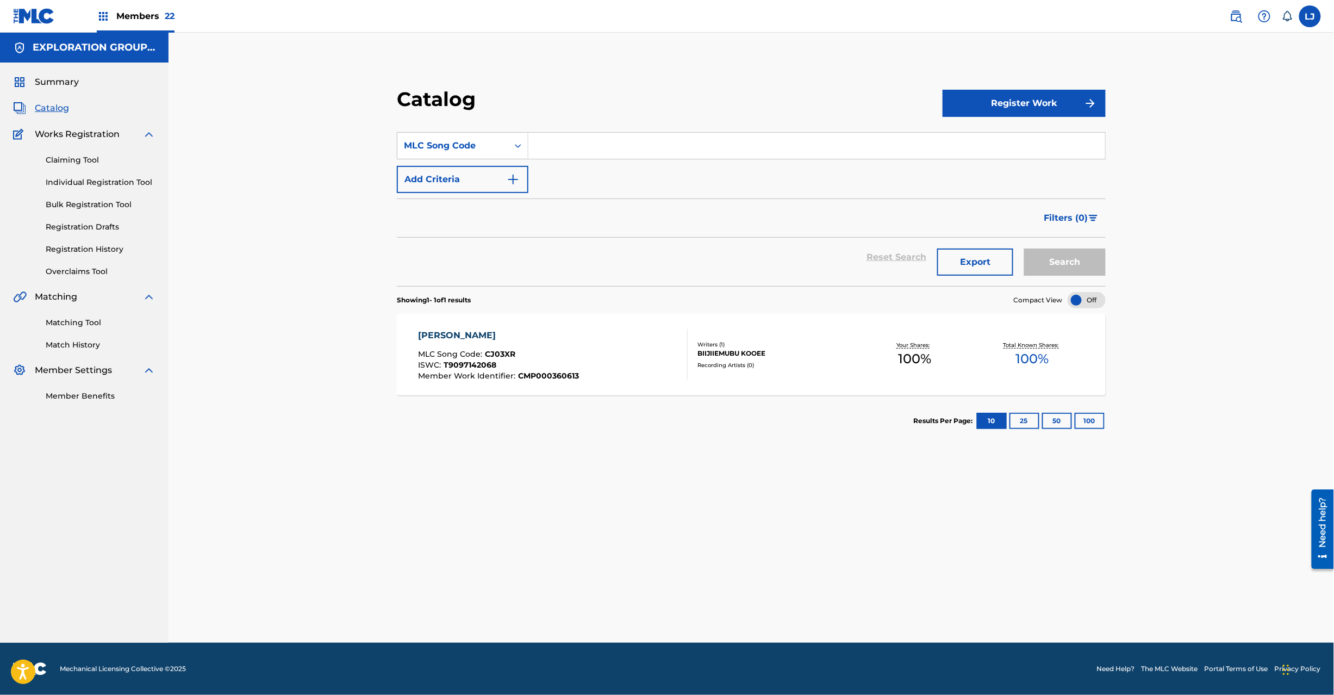
click at [581, 129] on section "SearchWithCriteria13d678af-27c7-4322-ac84-97653850b9bb MLC Song Code Add Criter…" at bounding box center [751, 202] width 709 height 167
click at [583, 144] on input "Search Form" at bounding box center [816, 146] width 577 height 26
paste input "CJ03W7"
type input "CJ03W7"
click at [1038, 265] on button "Search" at bounding box center [1065, 261] width 82 height 27
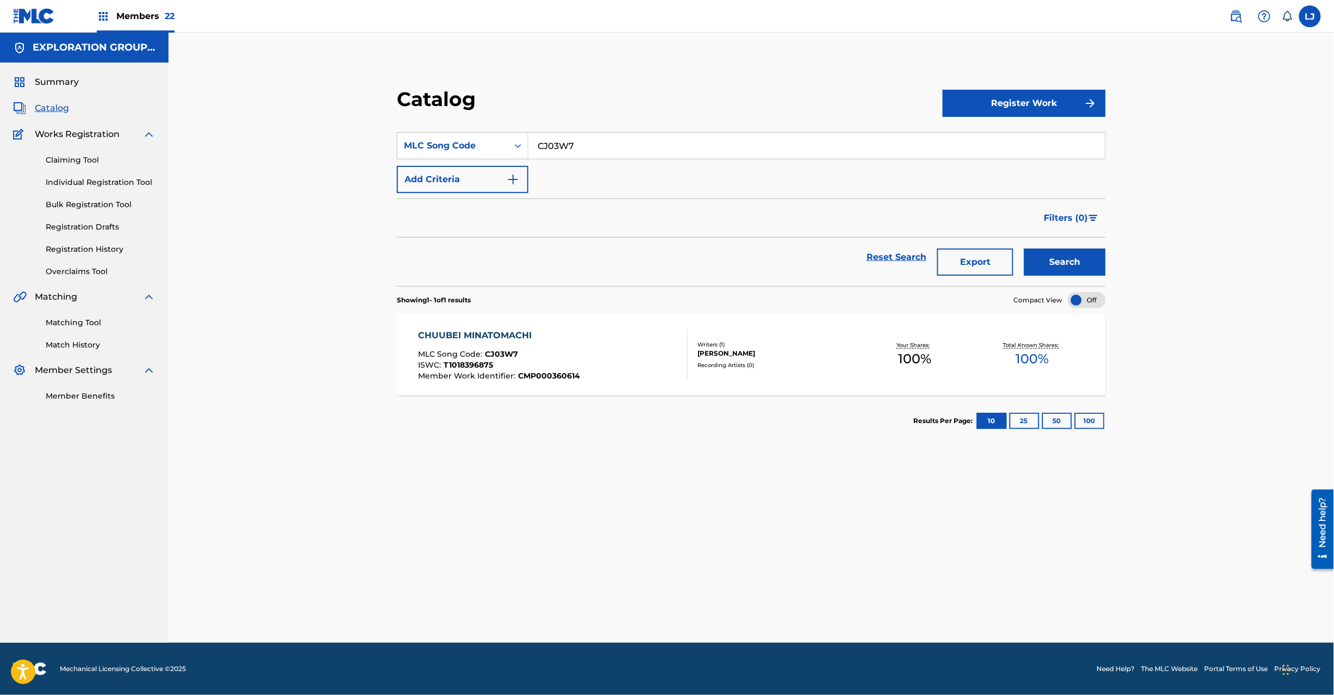
click at [692, 341] on div "Writers ( 1 ) [PERSON_NAME] Recording Artists ( 0 )" at bounding box center [772, 354] width 169 height 29
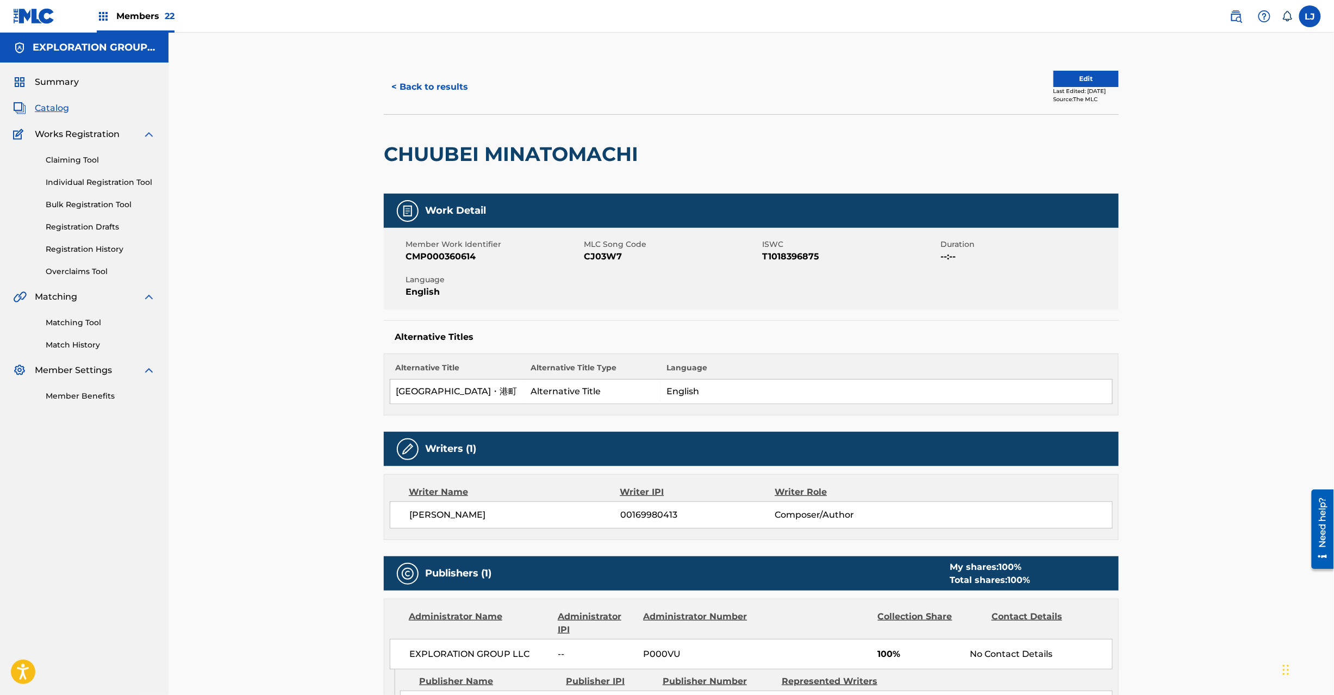
click at [1076, 84] on button "Edit" at bounding box center [1086, 79] width 65 height 16
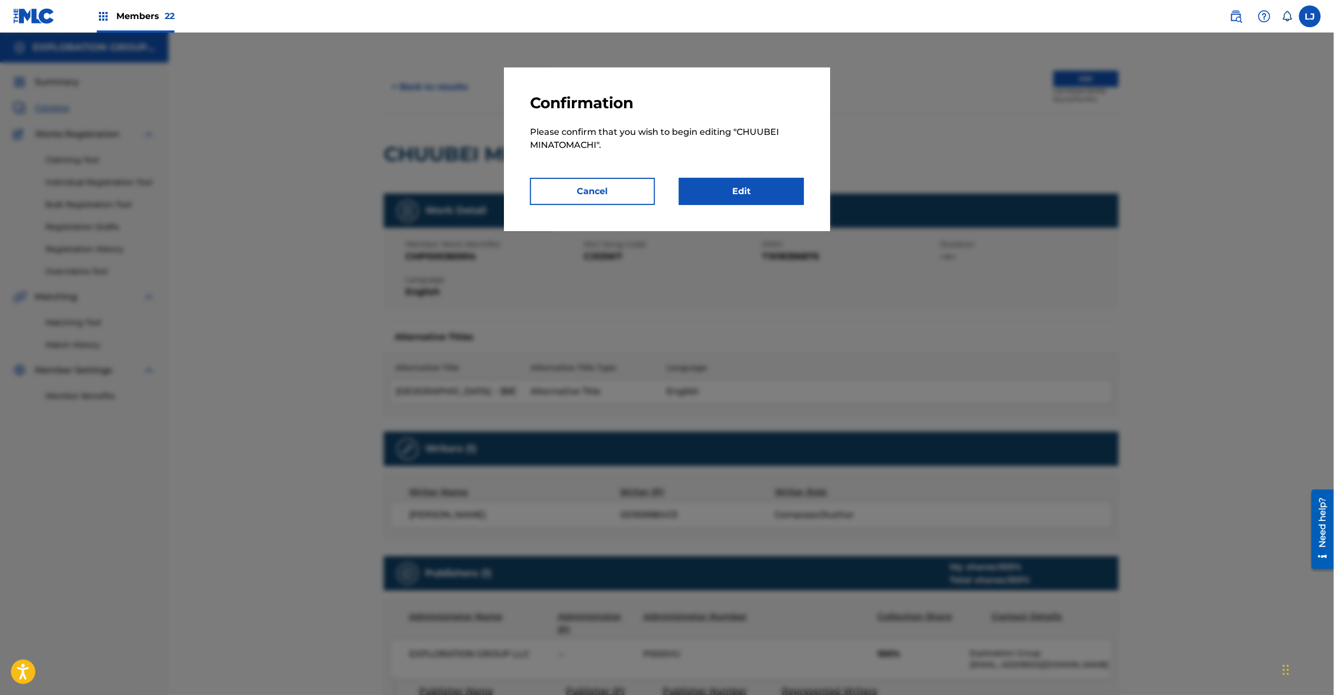
click at [767, 183] on link "Edit" at bounding box center [741, 191] width 125 height 27
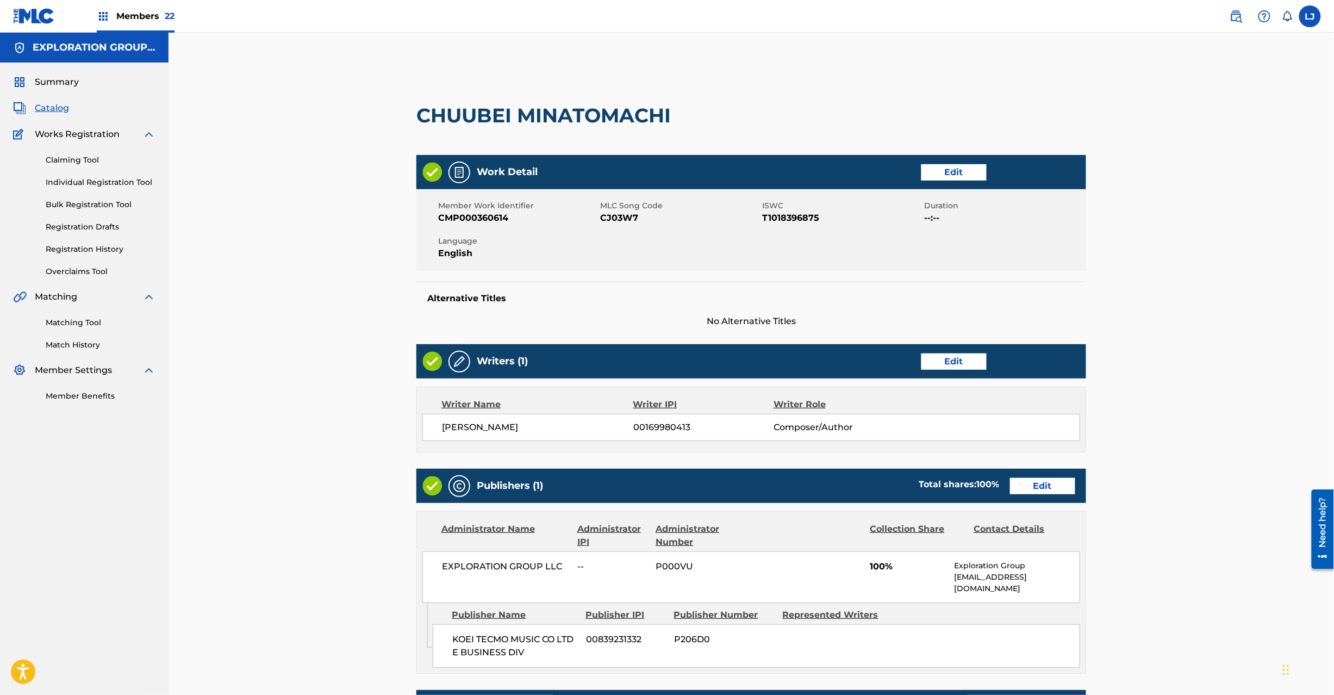
click at [1021, 485] on link "Edit" at bounding box center [1042, 486] width 65 height 16
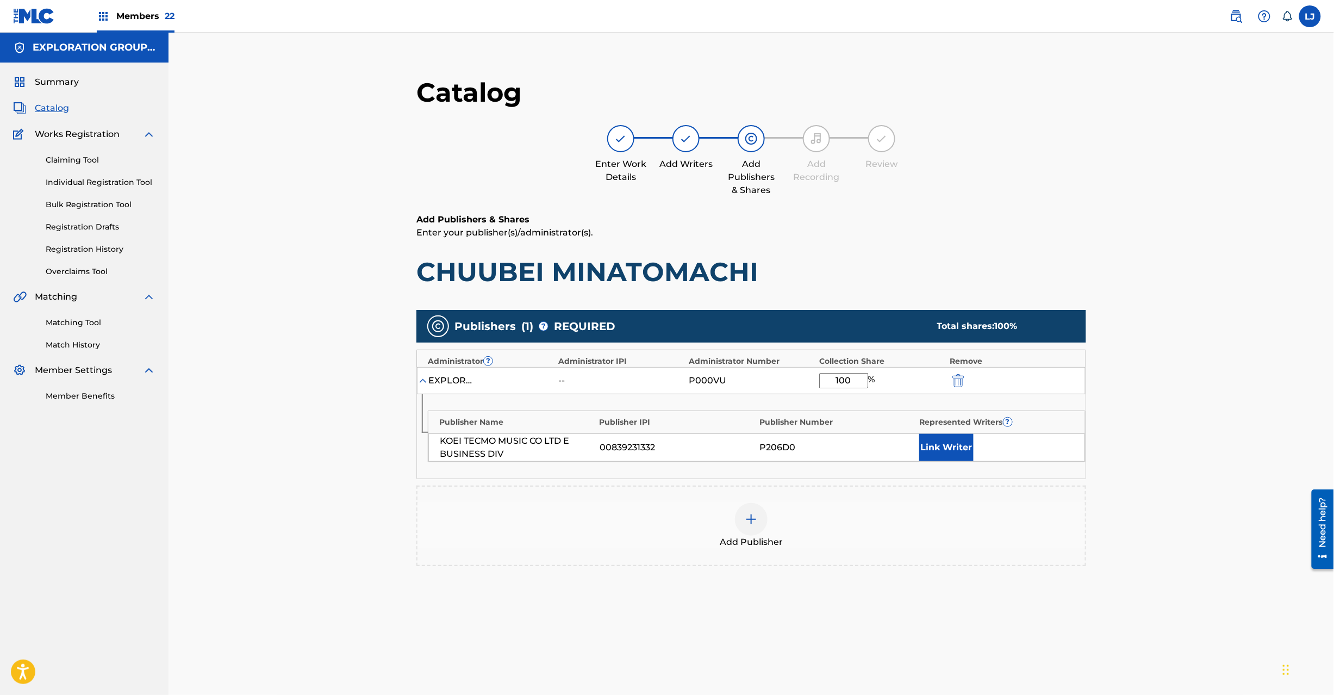
click at [958, 388] on div "EXPLORATION GROUP LLC -- P000VU 100 %" at bounding box center [751, 380] width 669 height 27
click at [962, 385] on img "submit" at bounding box center [959, 380] width 12 height 13
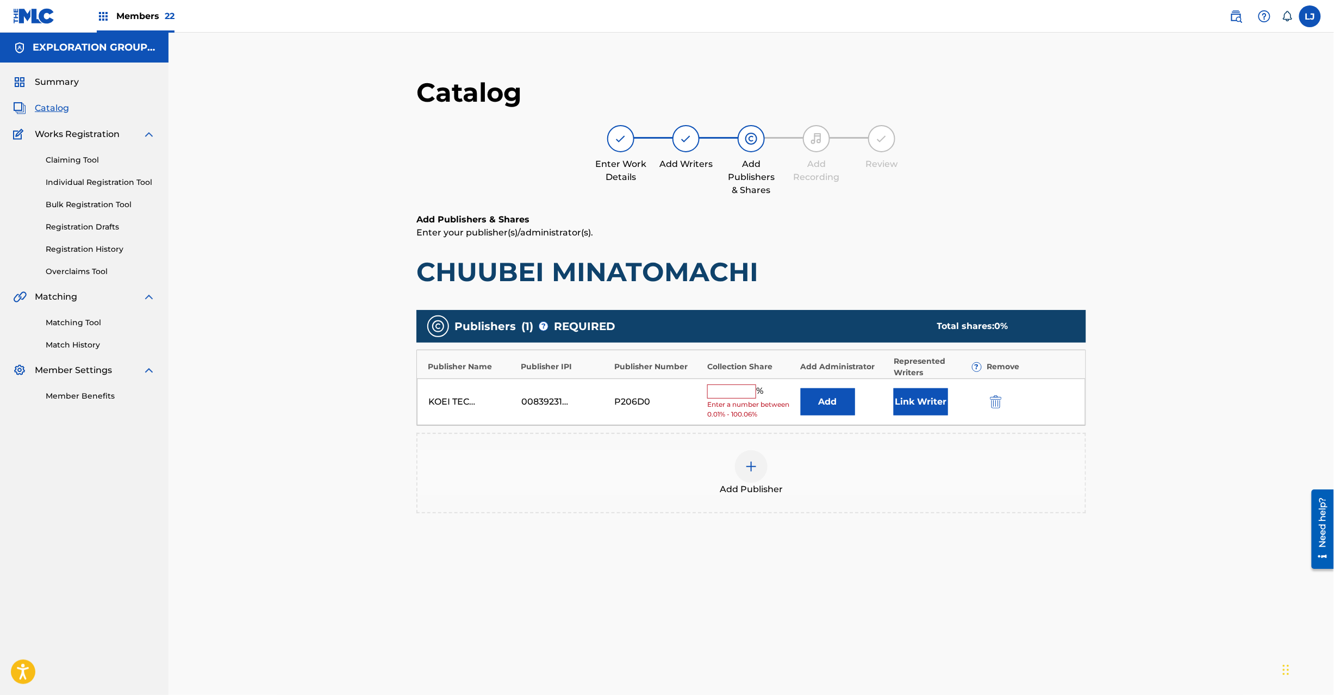
click at [999, 402] on img "submit" at bounding box center [996, 401] width 12 height 13
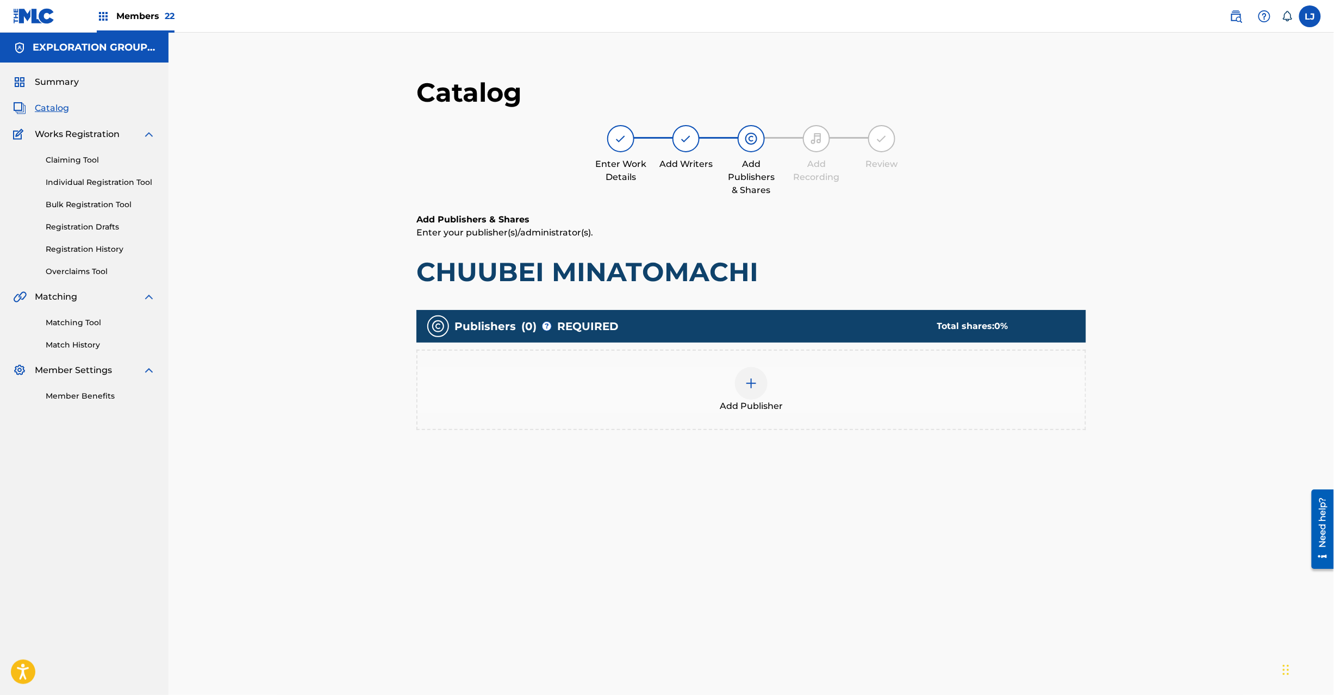
click at [756, 385] on img at bounding box center [751, 383] width 13 height 13
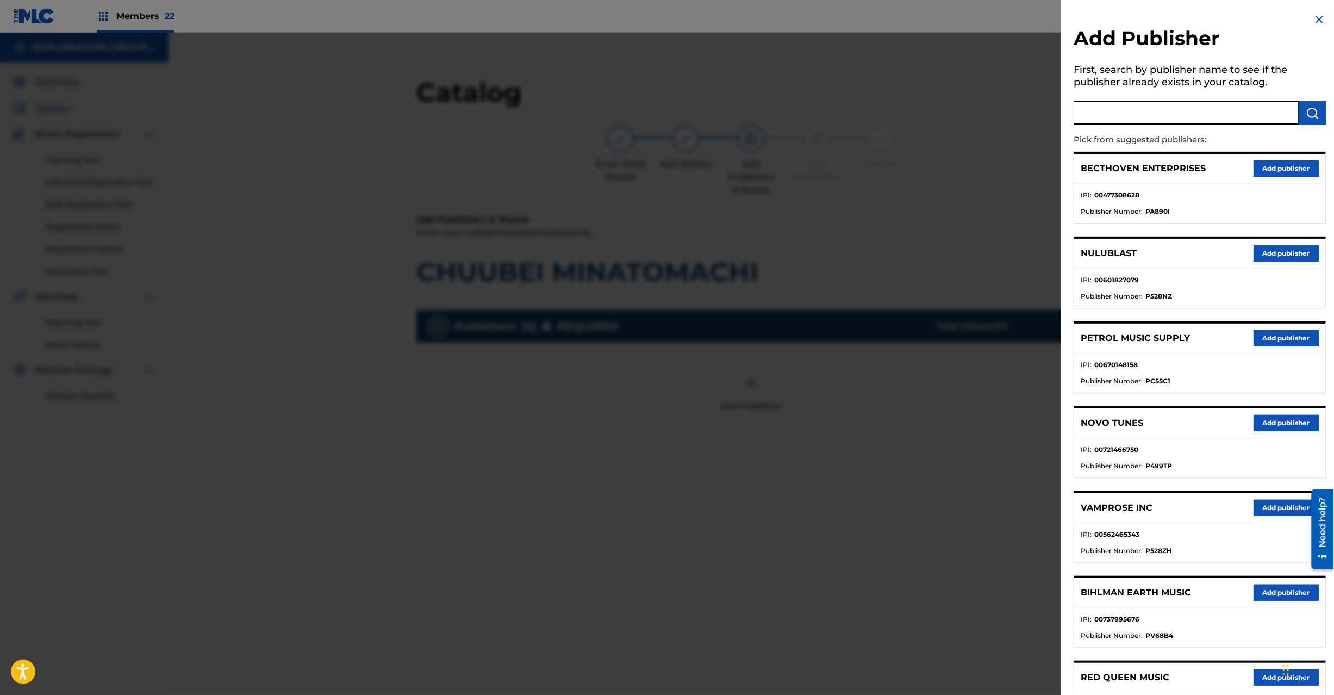
click at [1157, 103] on input "text" at bounding box center [1186, 113] width 225 height 24
paste input "Koei Tecmo Music Co Ltd N Business Div"
type input "Koei Tecmo Music Co Ltd N Business Div"
click at [1311, 111] on img "submit" at bounding box center [1312, 113] width 13 height 13
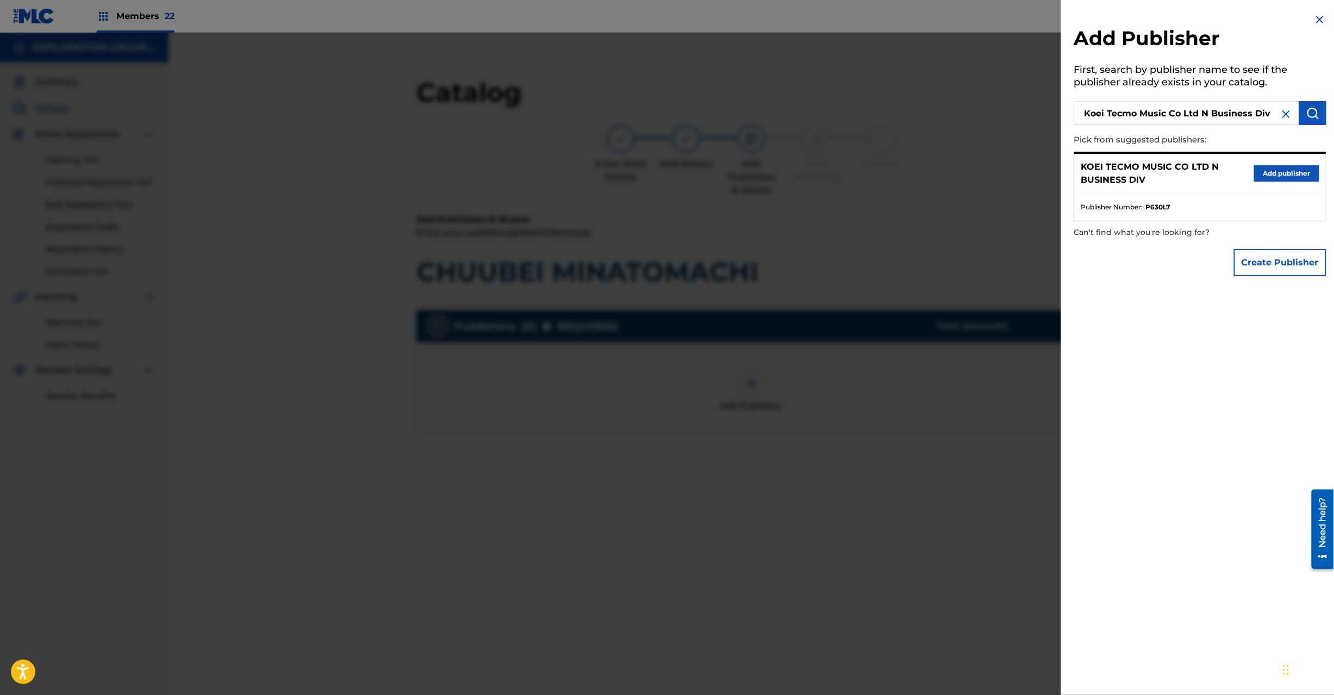
click at [1285, 163] on div "KOEI TECMO MUSIC CO LTD N BUSINESS DIV Add publisher" at bounding box center [1200, 174] width 251 height 40
click at [1264, 172] on button "Add publisher" at bounding box center [1286, 173] width 65 height 16
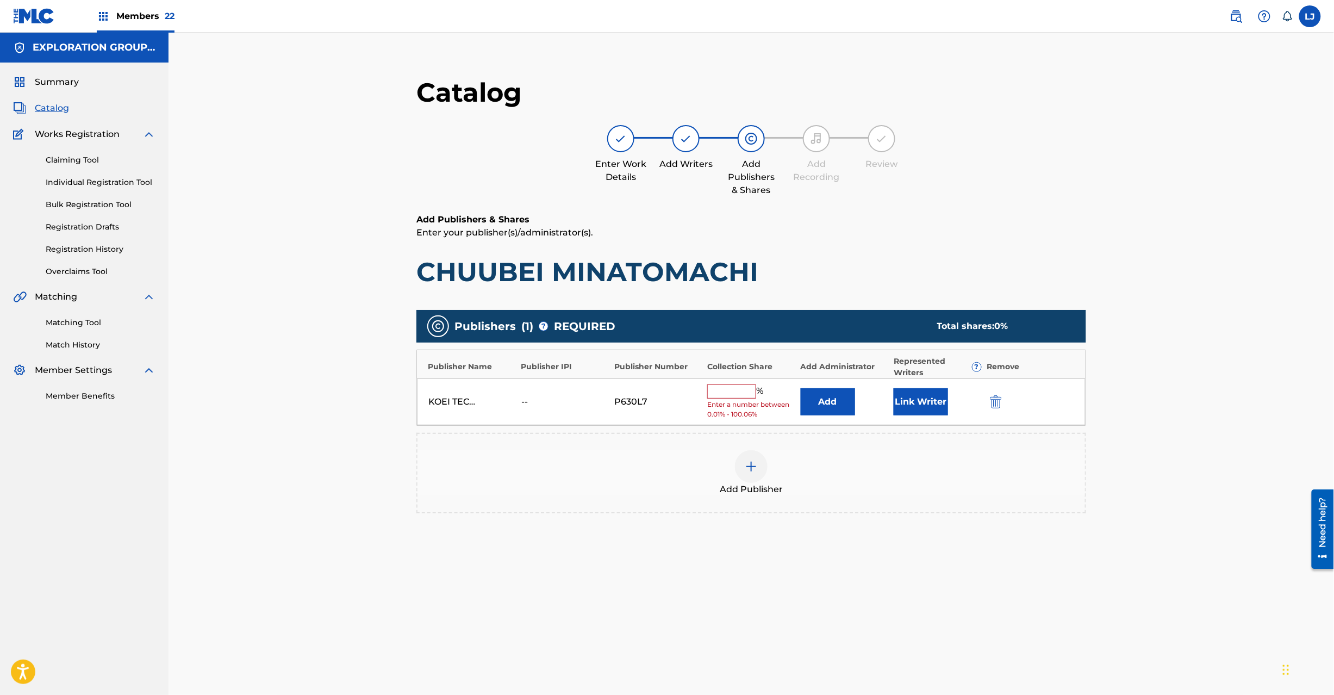
click at [823, 407] on button "Add" at bounding box center [828, 401] width 54 height 27
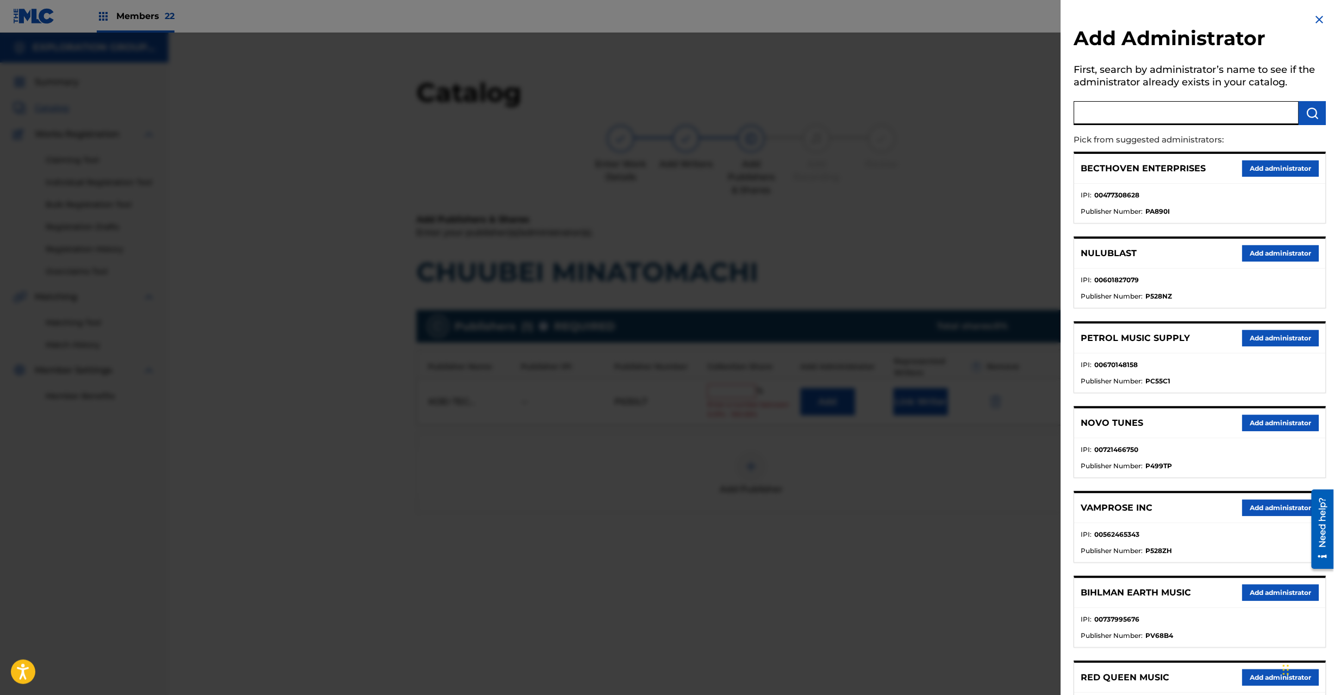
click at [1110, 125] on input "text" at bounding box center [1186, 113] width 225 height 24
paste input "Exploration Group LLC"
type input "Exploration Group LLC"
click at [1308, 108] on img "submit" at bounding box center [1312, 113] width 13 height 13
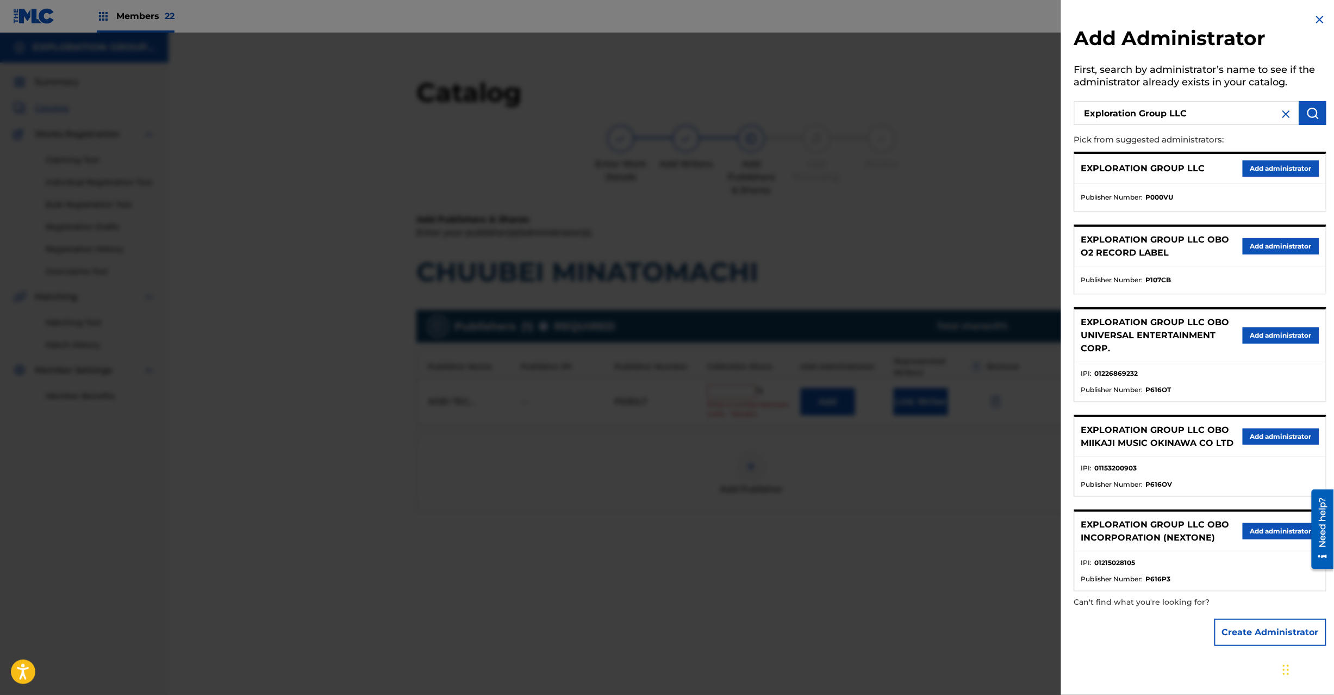
click at [1277, 172] on button "Add administrator" at bounding box center [1281, 168] width 77 height 16
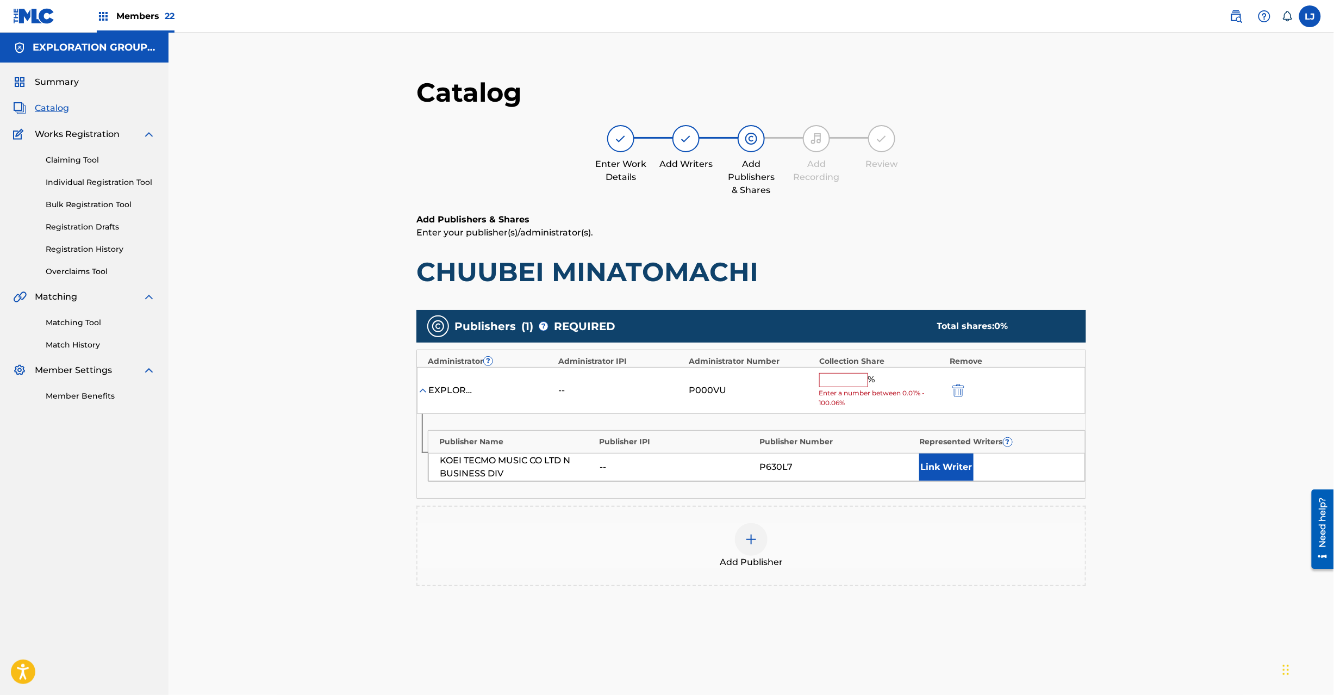
click at [838, 385] on input "text" at bounding box center [843, 380] width 49 height 14
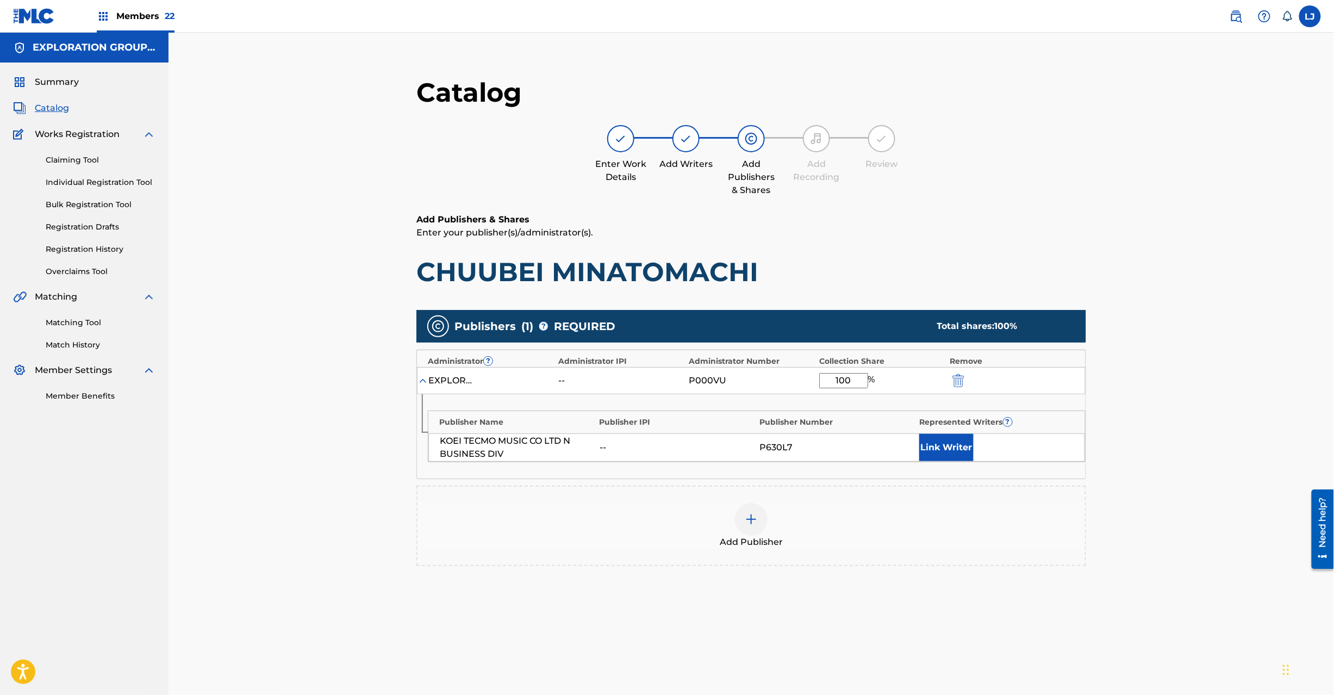
scroll to position [112, 0]
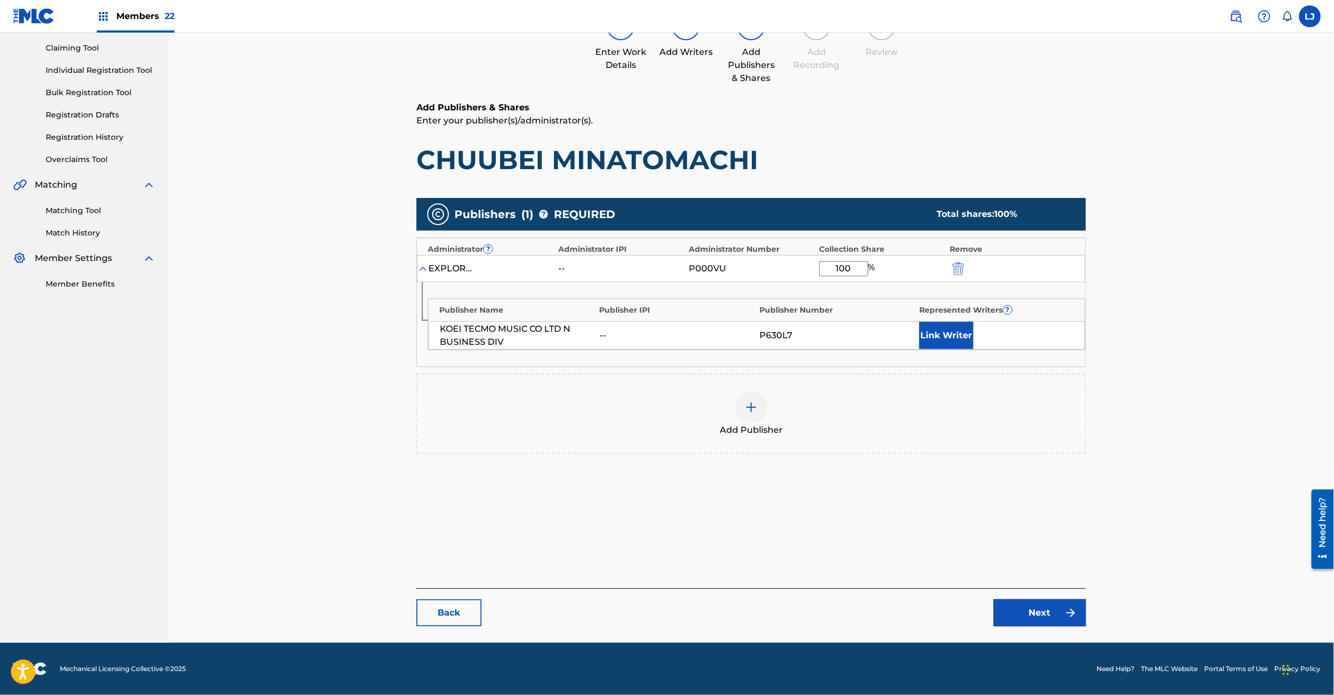
type input "100"
click at [1042, 606] on link "Next" at bounding box center [1040, 612] width 92 height 27
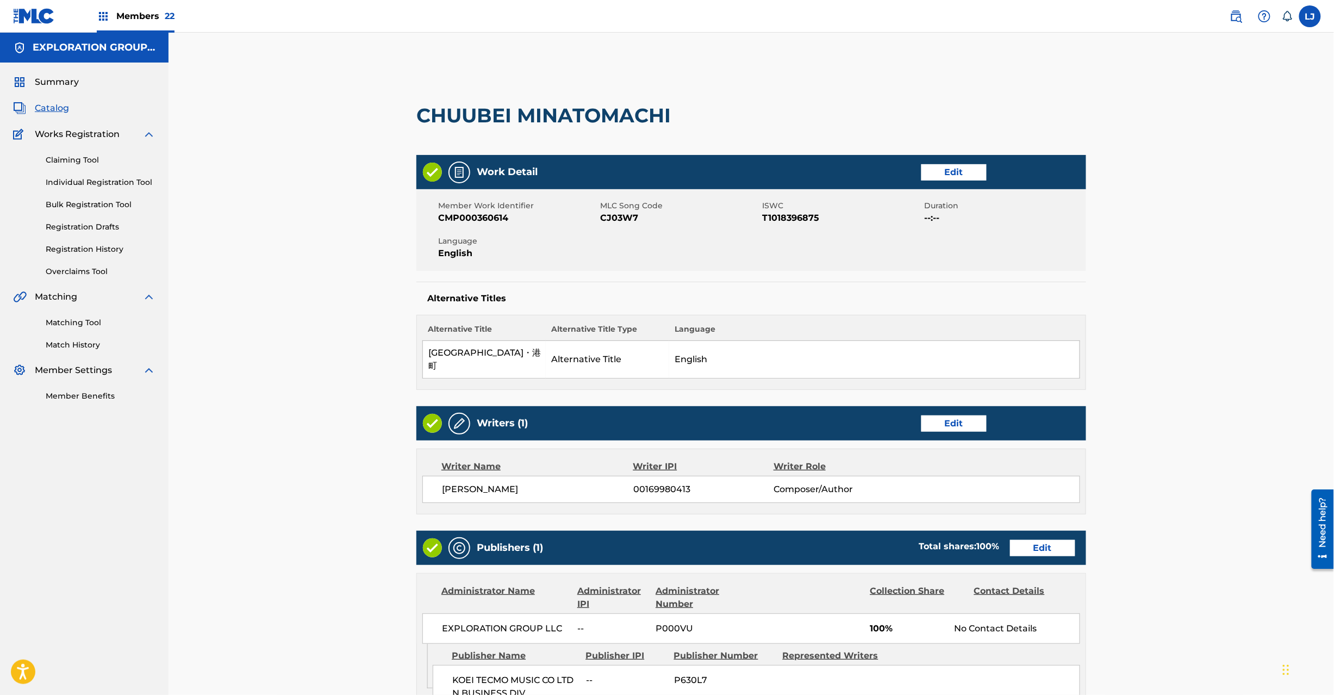
scroll to position [216, 0]
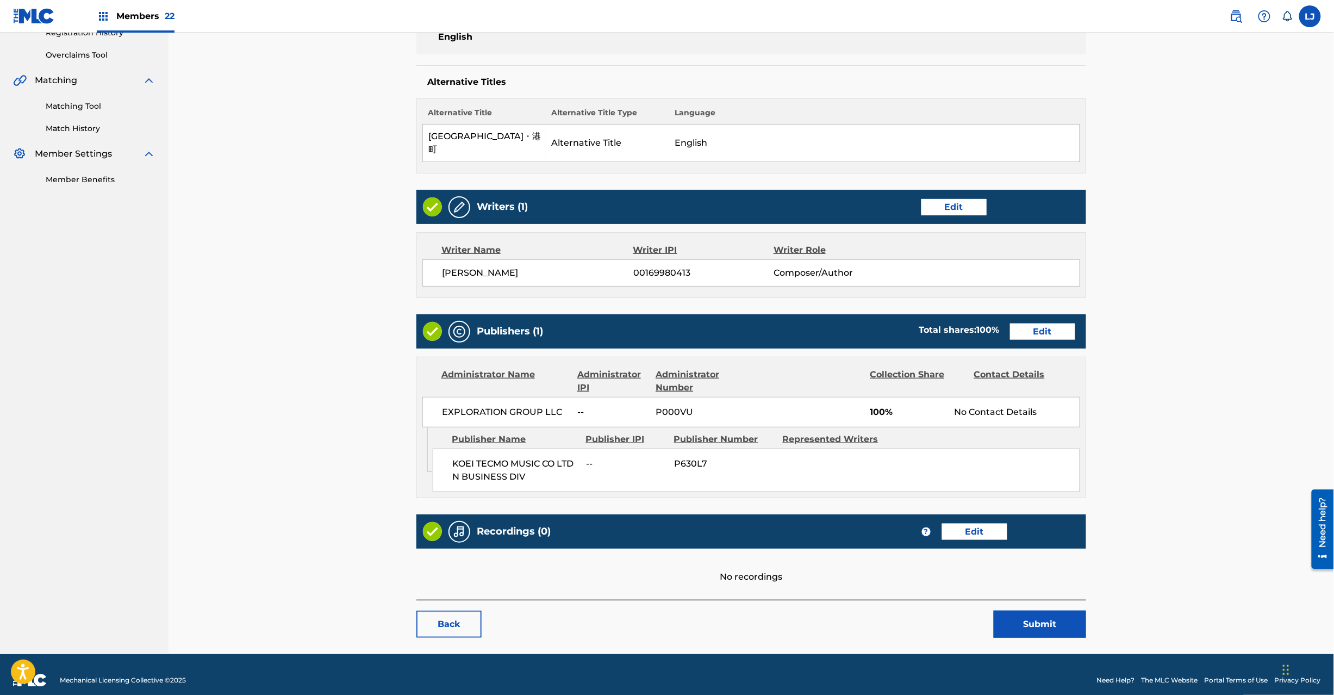
click at [1005, 611] on button "Submit" at bounding box center [1040, 624] width 92 height 27
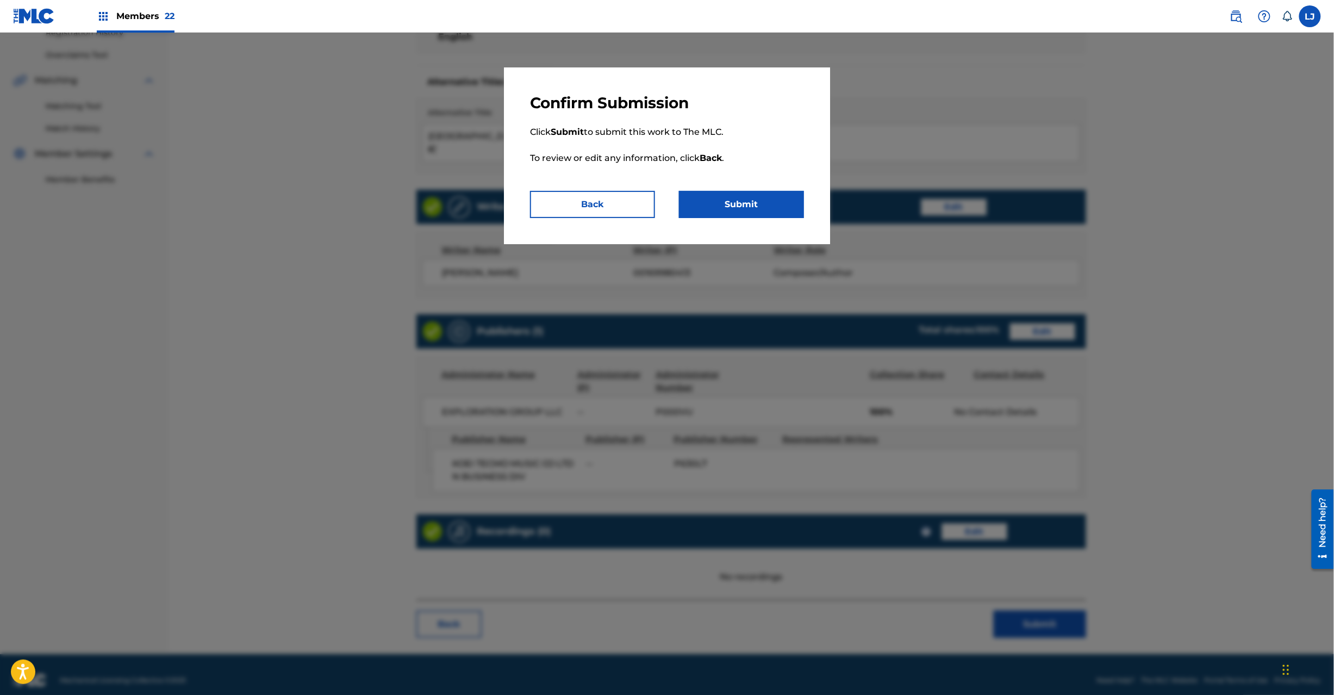
click at [727, 197] on button "Submit" at bounding box center [741, 204] width 125 height 27
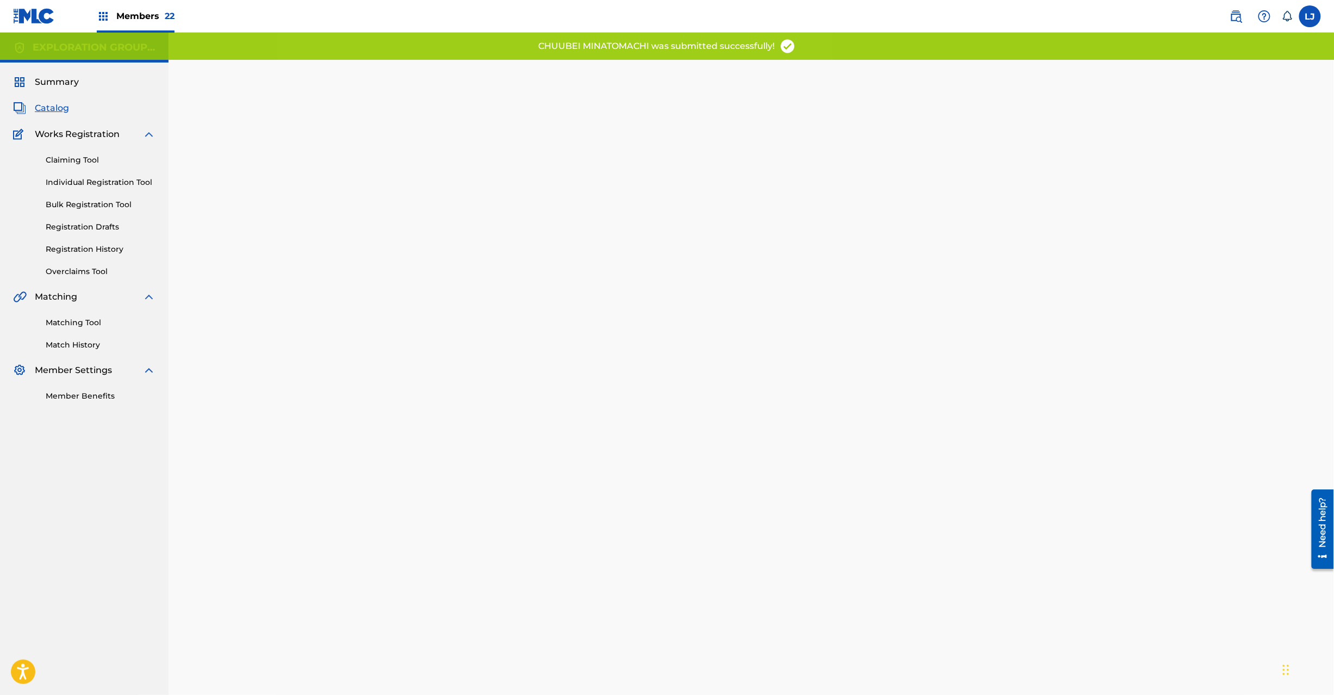
scroll to position [112, 0]
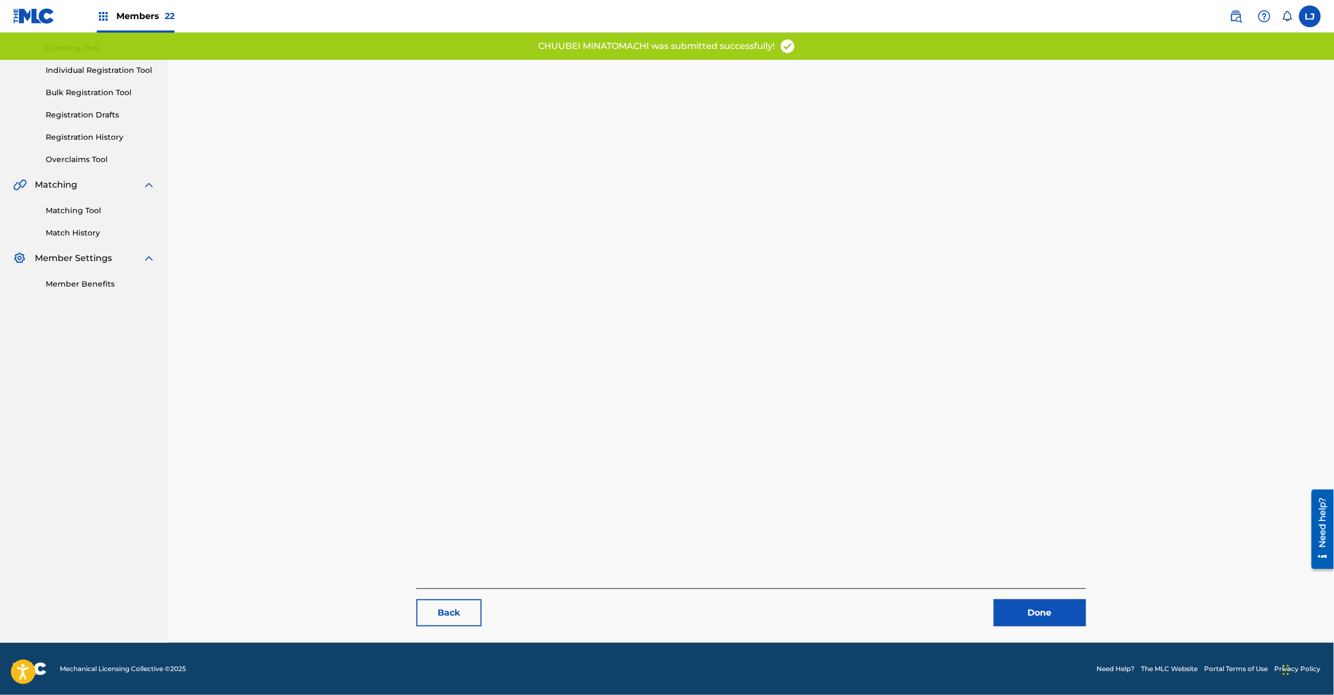
click at [1023, 610] on link "Done" at bounding box center [1040, 612] width 92 height 27
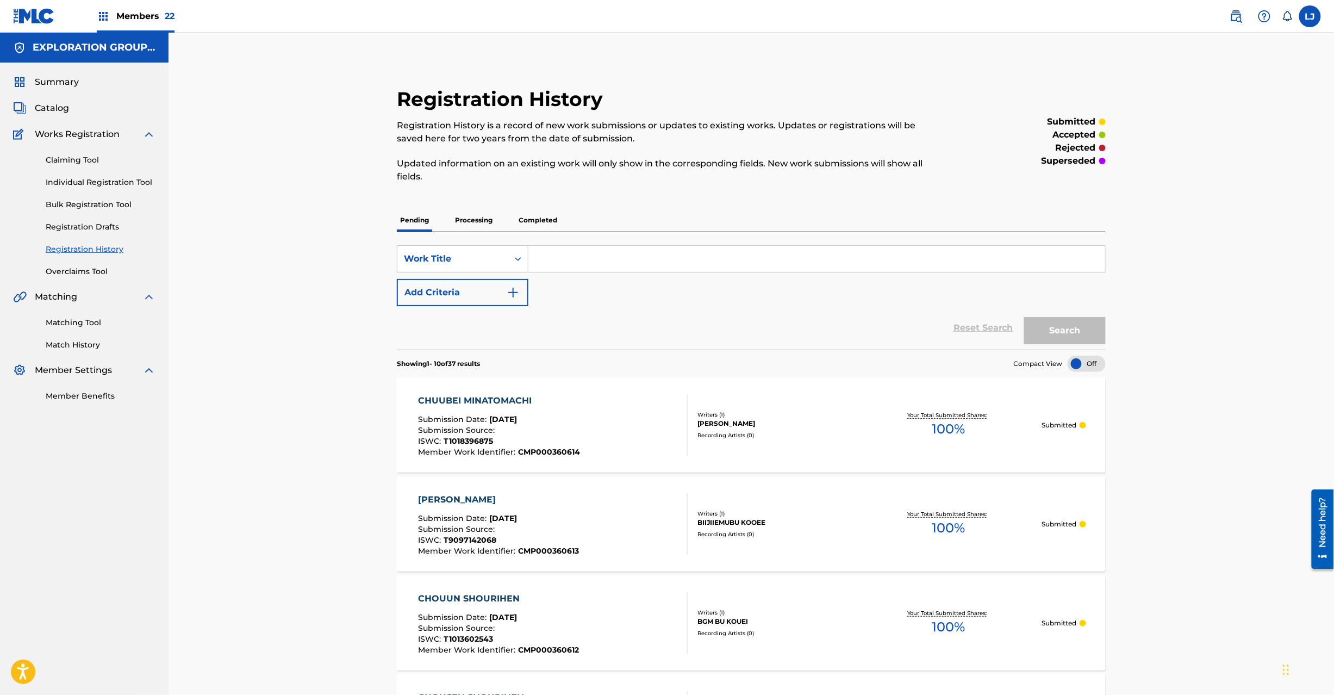
click at [48, 103] on span "Catalog" at bounding box center [52, 108] width 34 height 13
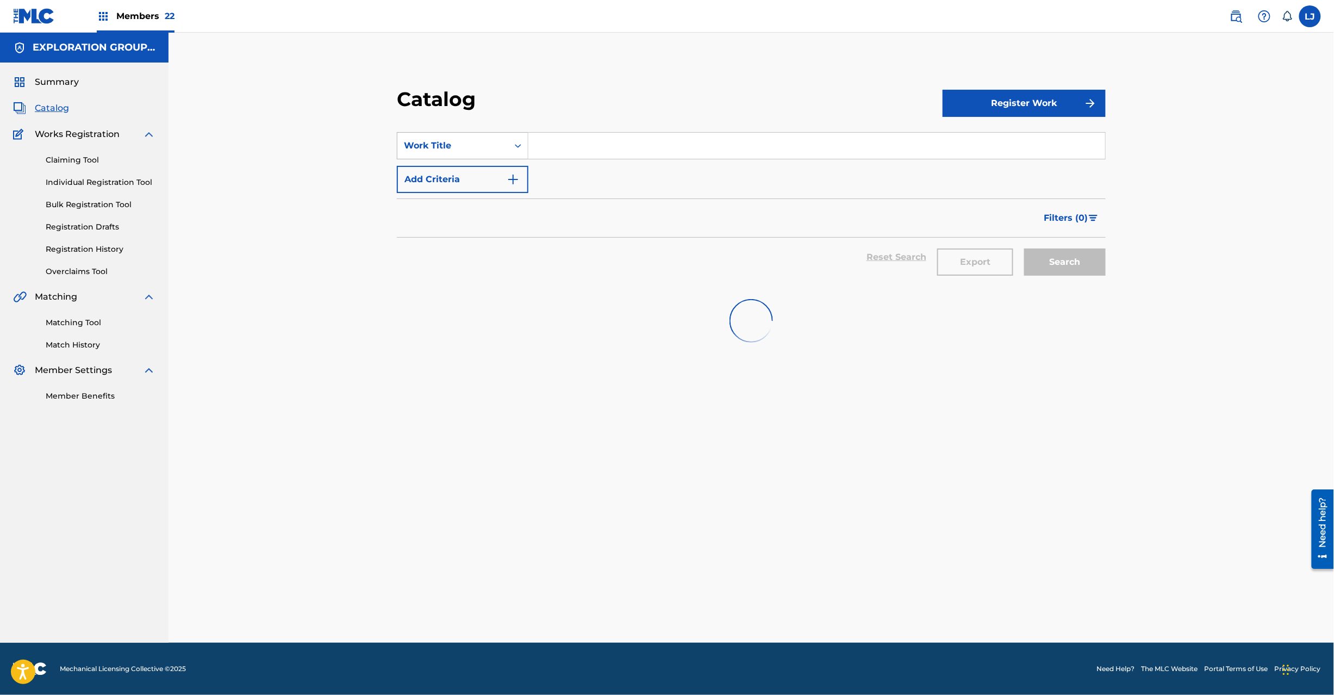
click at [474, 148] on div "Work Title" at bounding box center [453, 145] width 98 height 13
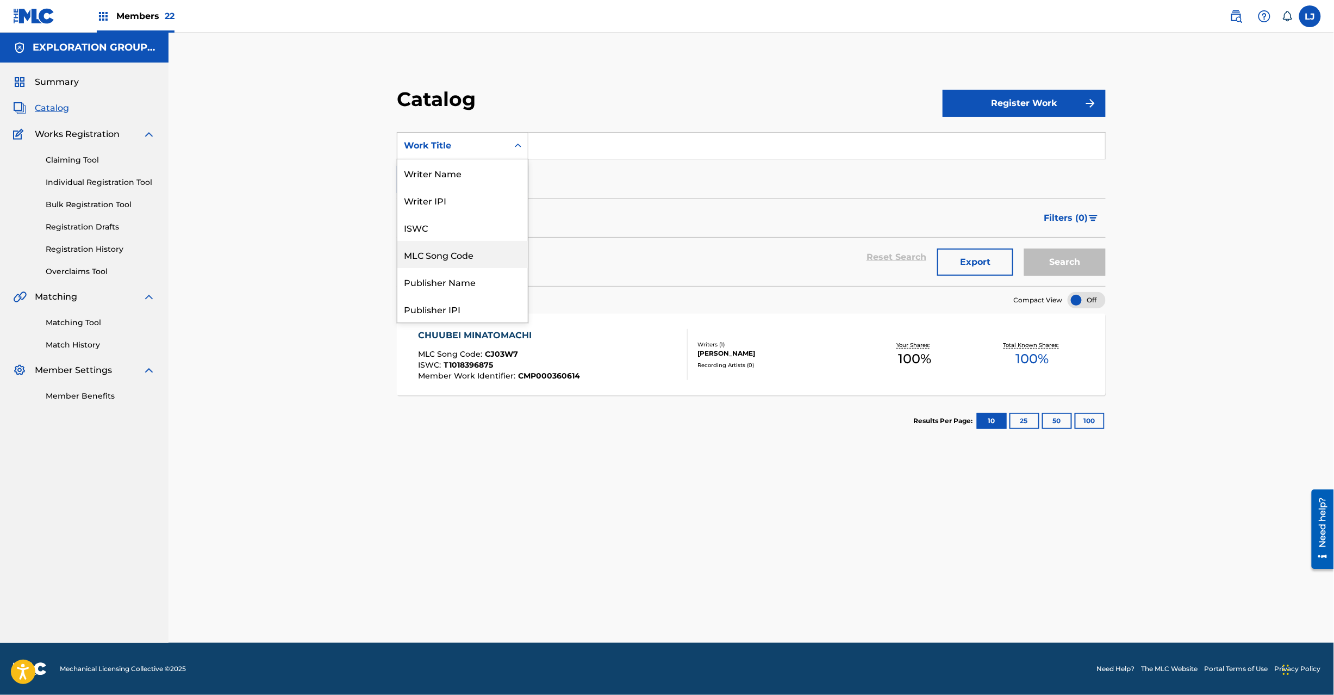
click at [472, 251] on div "MLC Song Code" at bounding box center [462, 254] width 130 height 27
click at [555, 146] on input "Search Form" at bounding box center [816, 146] width 577 height 26
paste input "CJ03Y9"
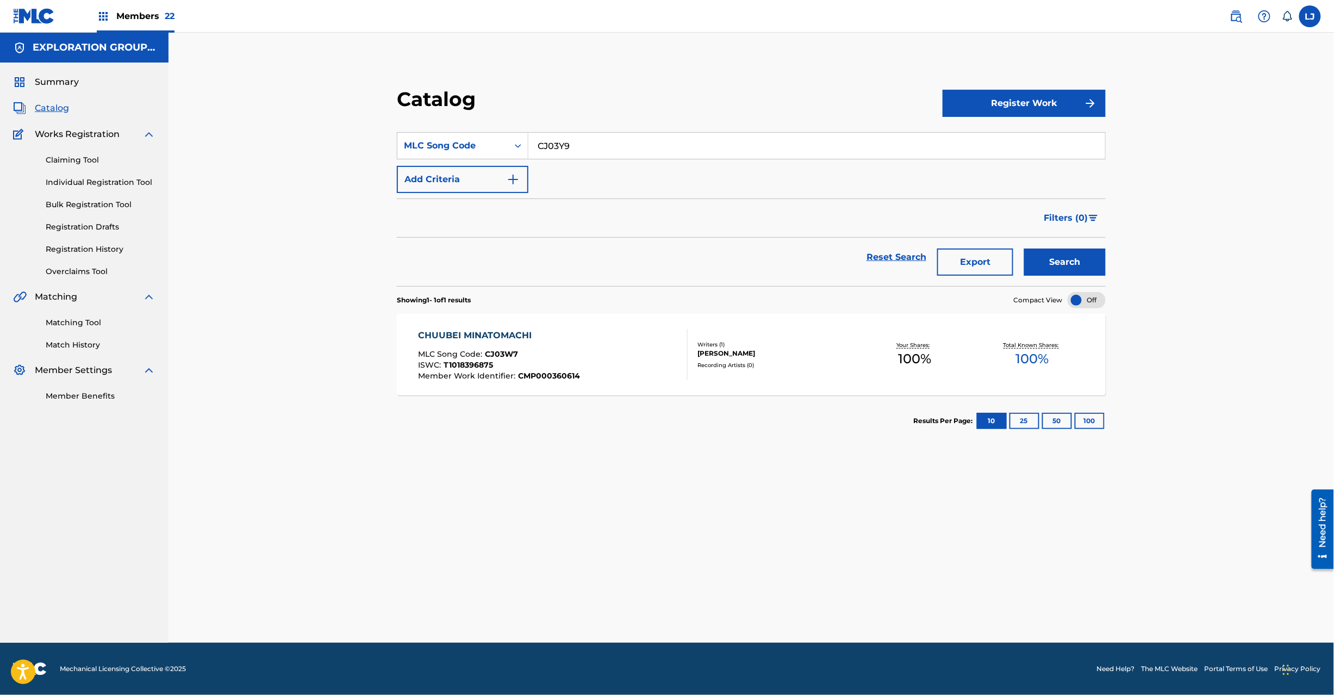
type input "CJ03Y9"
click at [1029, 251] on button "Search" at bounding box center [1065, 261] width 82 height 27
click at [580, 309] on section "CHUUGENNO TEEMA 2 MLC Song Code : CJ03Y9 ISWC : T9097140040 Member Work Identif…" at bounding box center [751, 351] width 709 height 87
click at [595, 336] on div "CHUUGENNO TEEMA 2 MLC Song Code : CJ03Y9 ISWC : T9097140040 Member Work Identif…" at bounding box center [553, 354] width 270 height 51
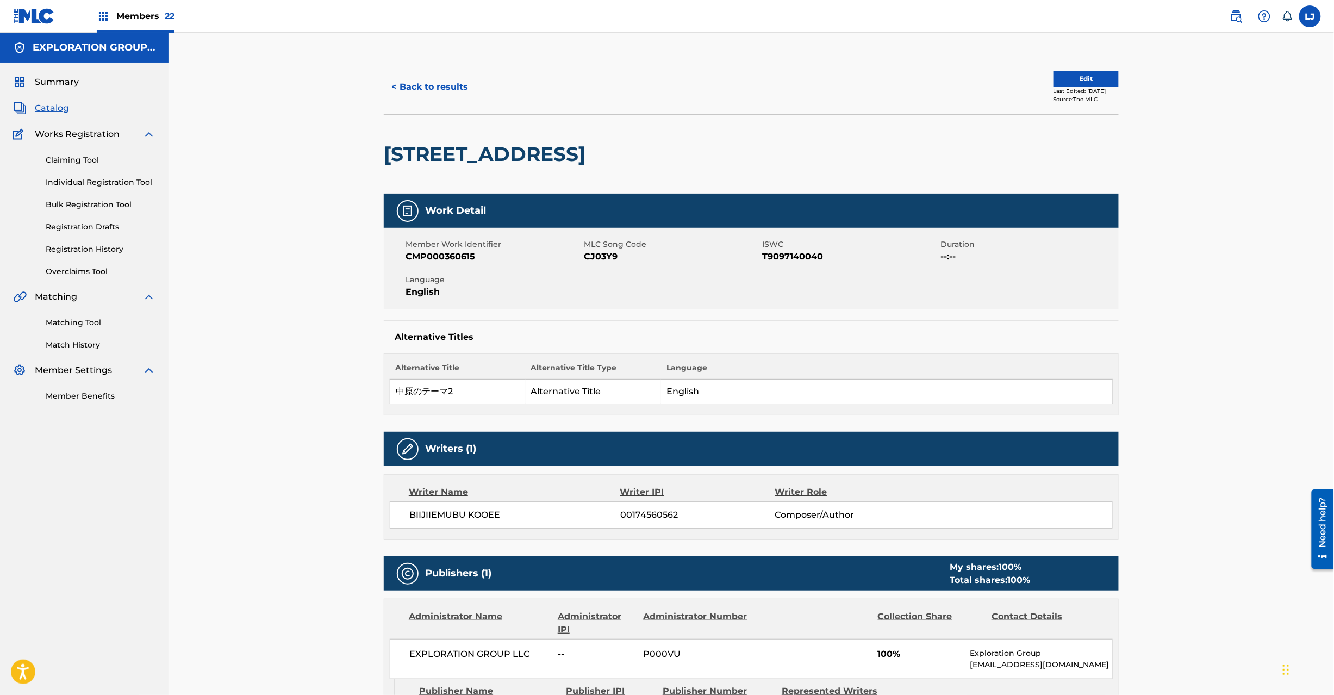
click at [1079, 79] on button "Edit" at bounding box center [1086, 79] width 65 height 16
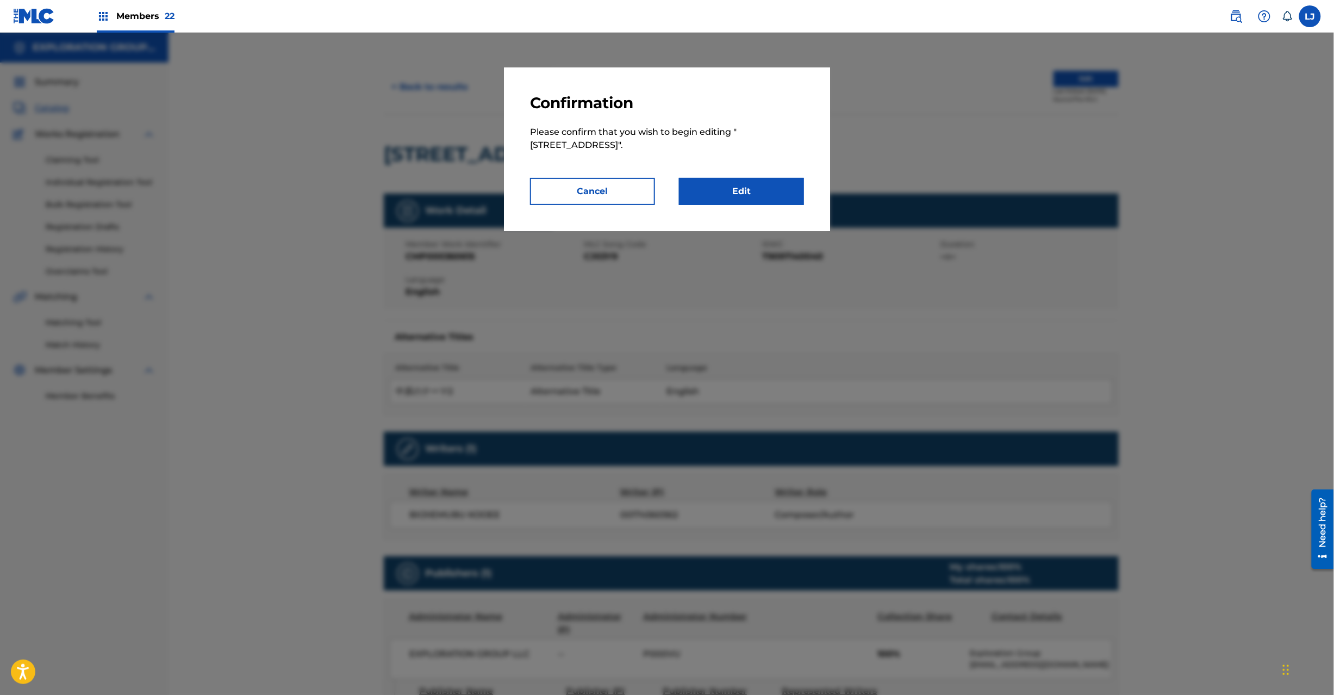
click at [754, 185] on link "Edit" at bounding box center [741, 191] width 125 height 27
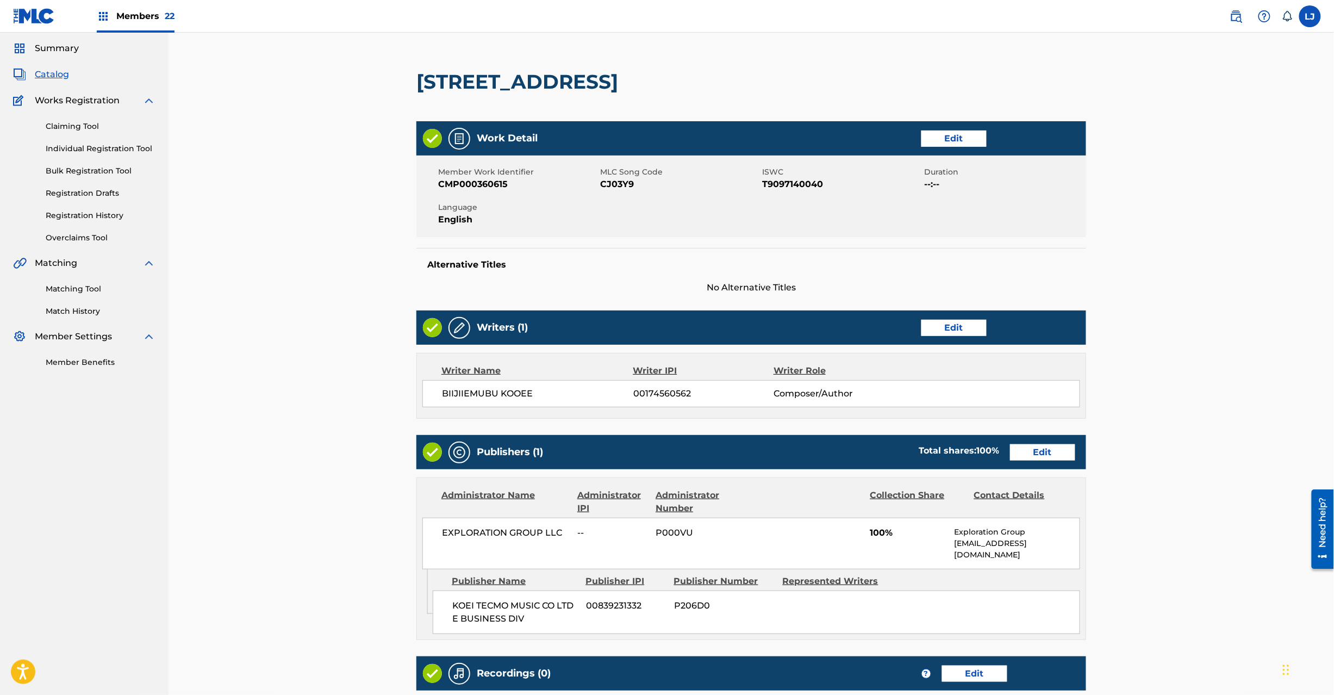
scroll to position [177, 0]
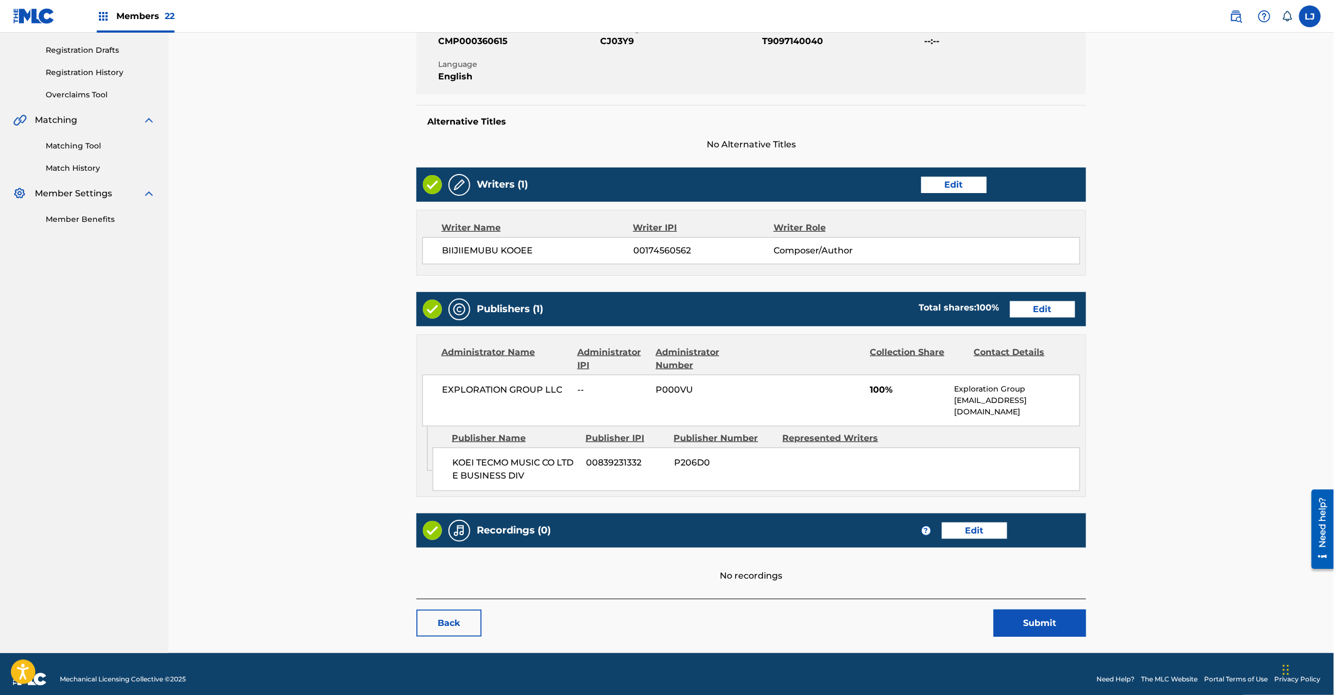
click at [1046, 311] on link "Edit" at bounding box center [1042, 309] width 65 height 16
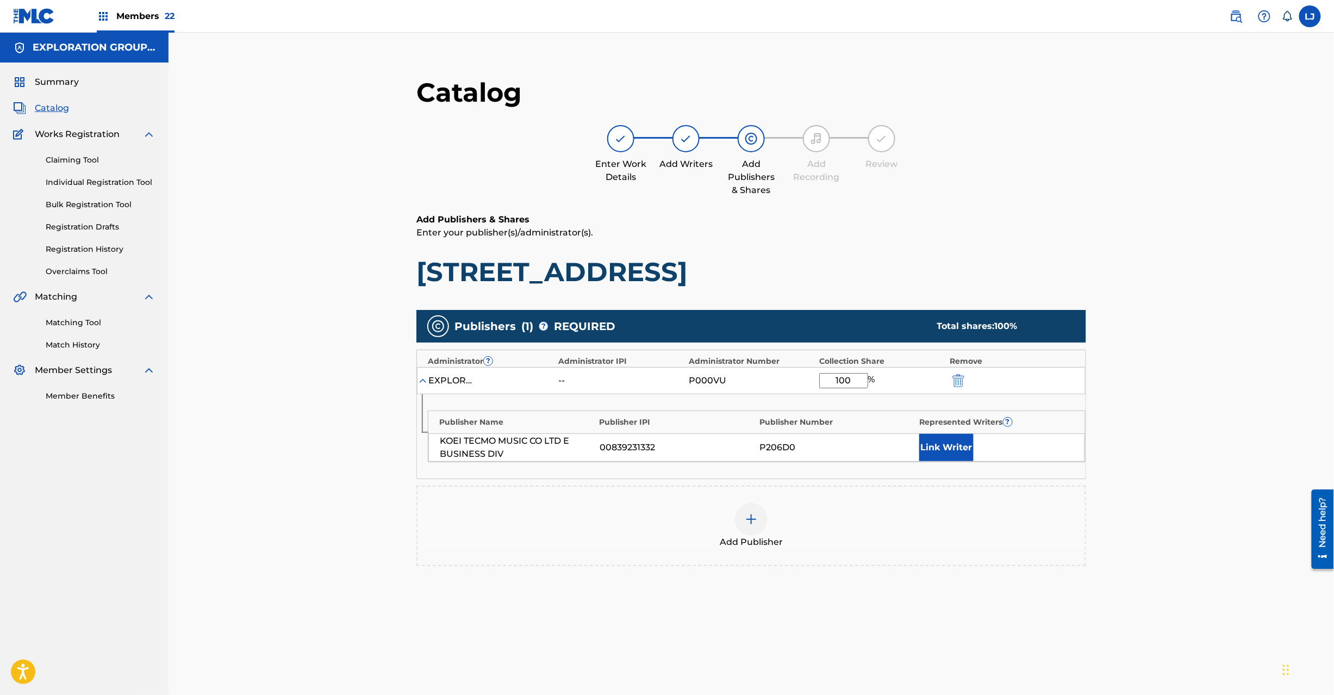
click at [955, 383] on img "submit" at bounding box center [959, 380] width 12 height 13
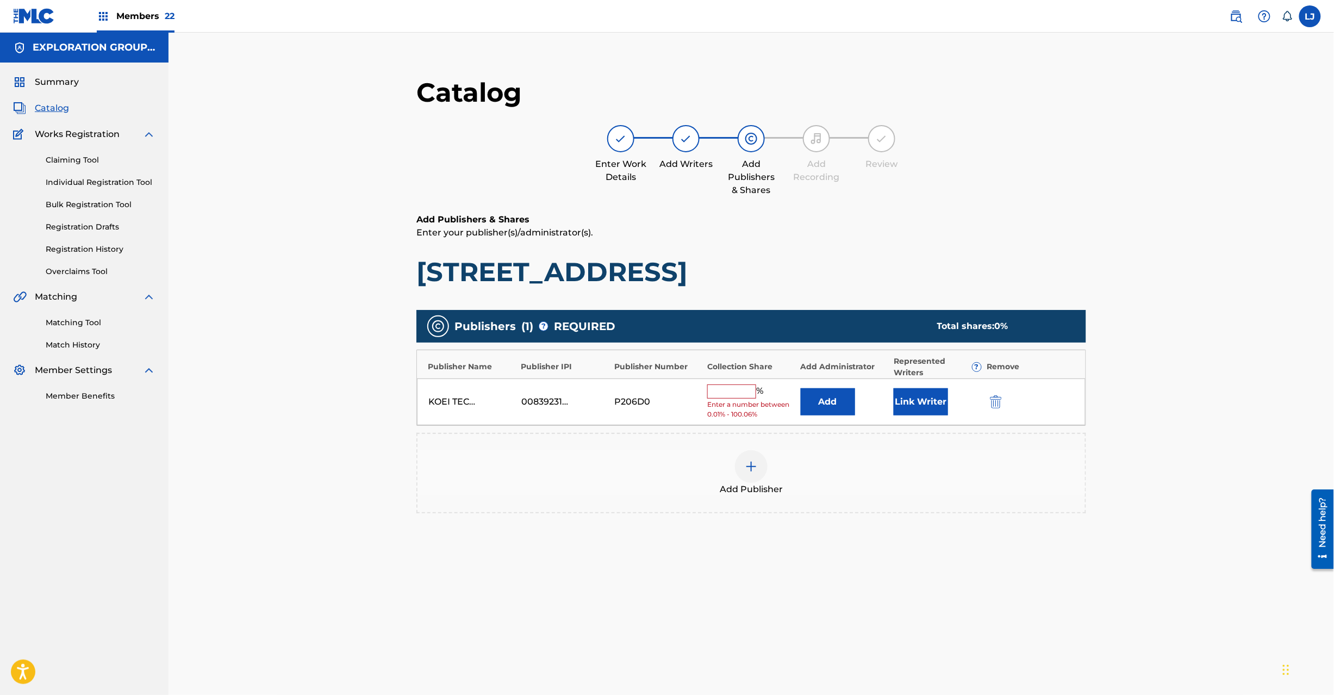
click at [992, 400] on img "submit" at bounding box center [996, 401] width 12 height 13
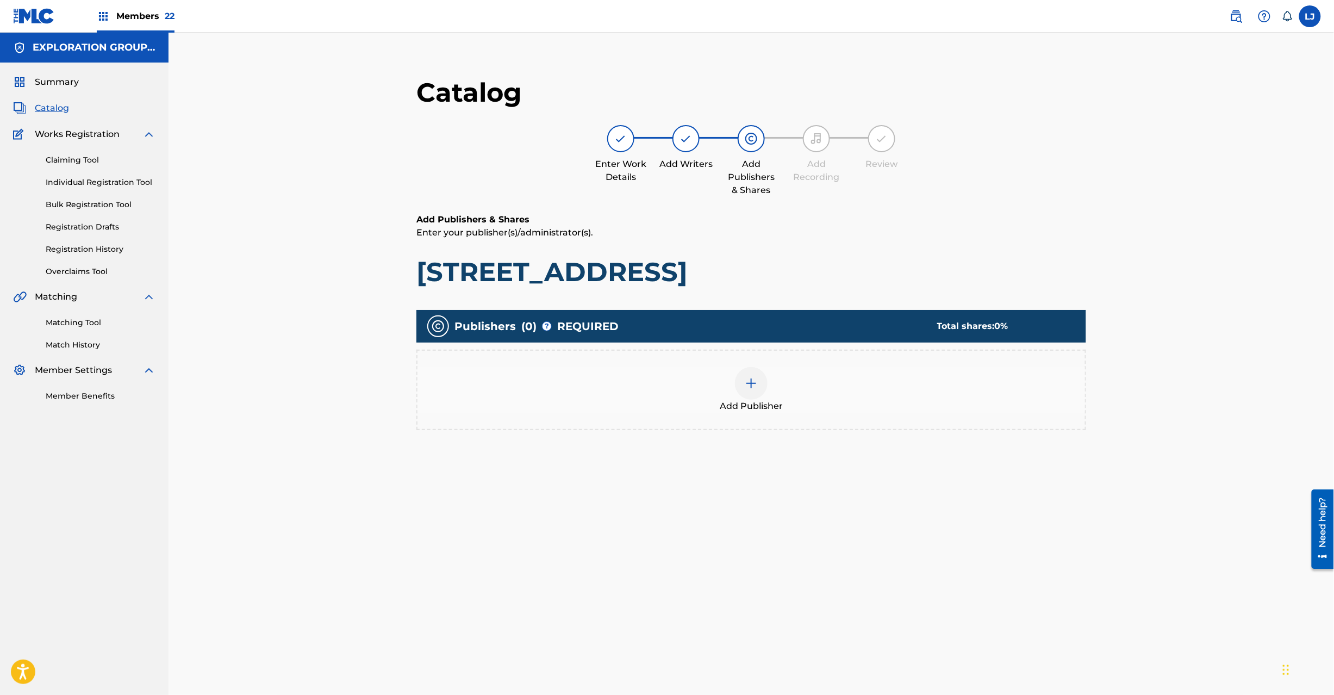
click at [770, 382] on div "Add Publisher" at bounding box center [752, 390] width 668 height 46
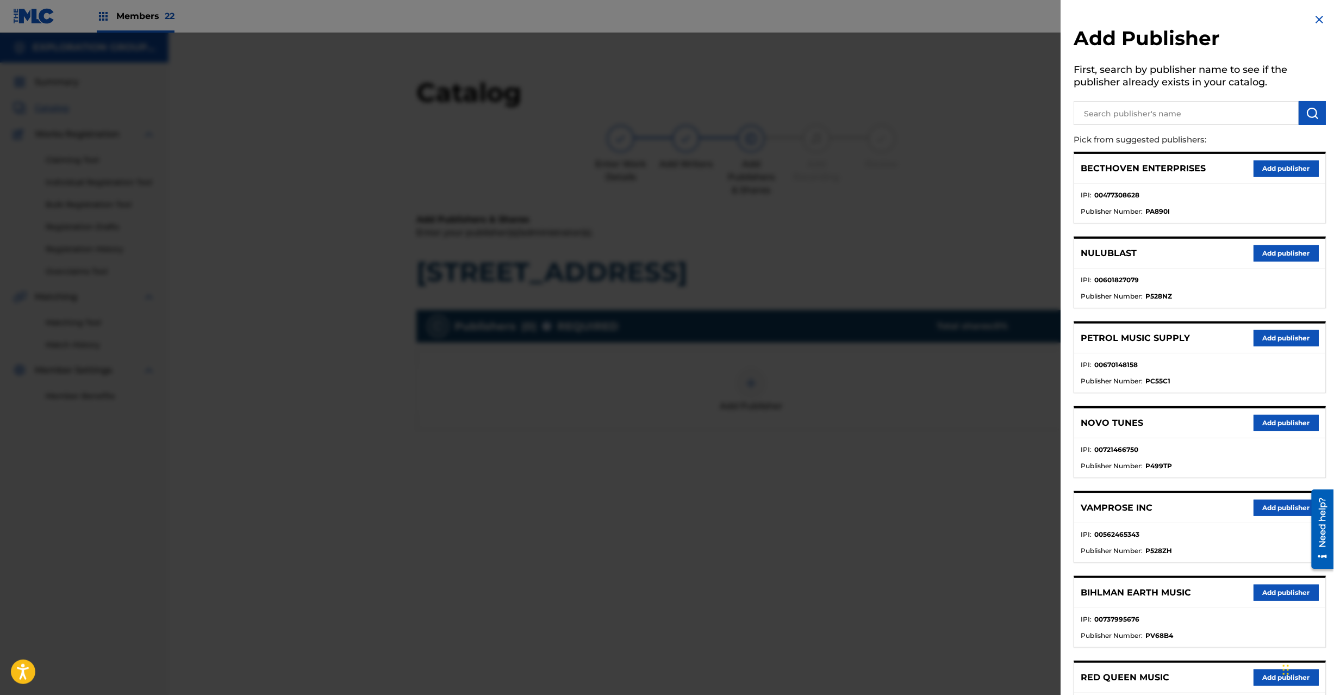
paste input "Koei Tecmo Music Co Ltd N Business Div"
click at [1143, 116] on input "text" at bounding box center [1186, 113] width 225 height 24
type input "Koei Tecmo Music Co Ltd N Business Div"
click at [1309, 114] on img "submit" at bounding box center [1312, 113] width 13 height 13
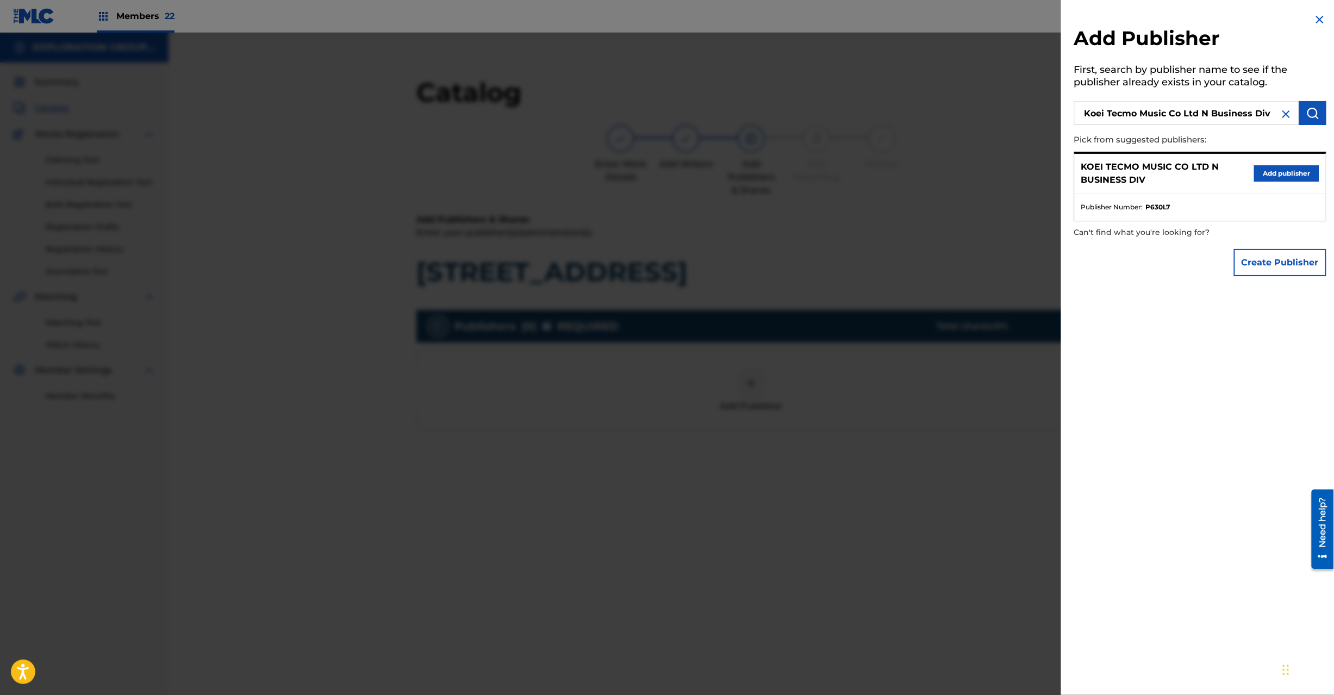
click at [1273, 172] on button "Add publisher" at bounding box center [1286, 173] width 65 height 16
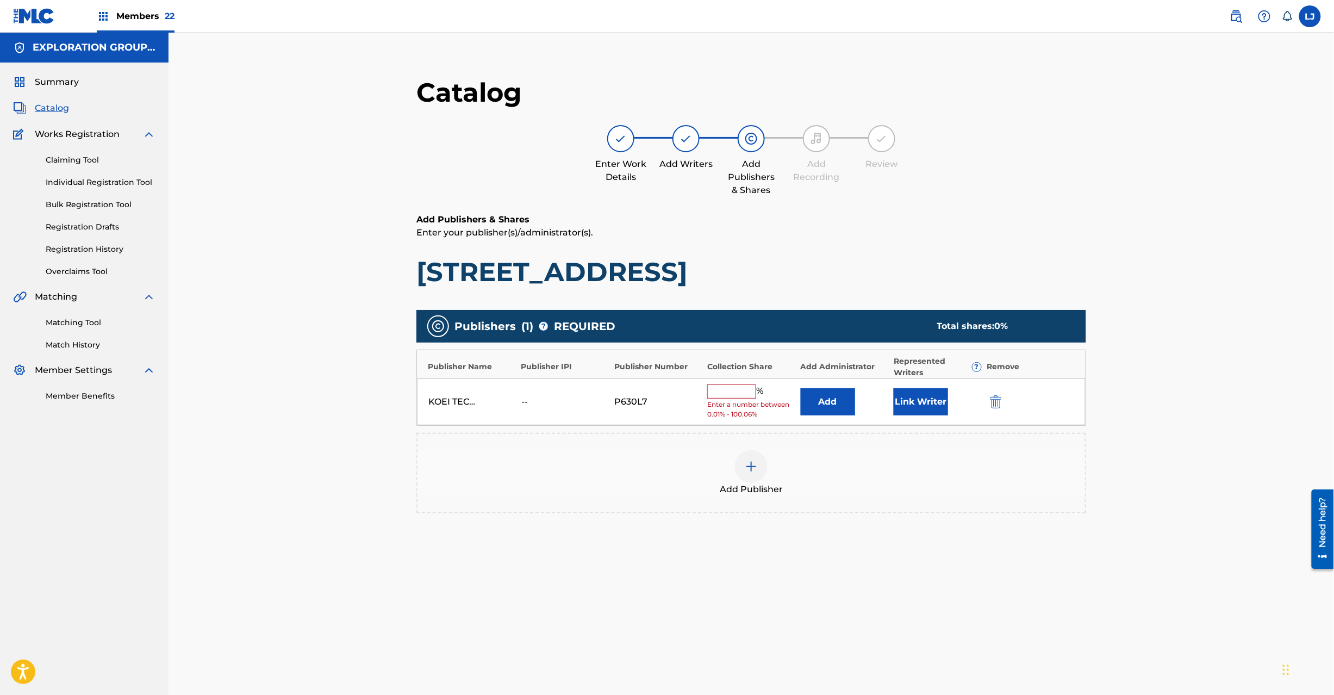
click at [845, 413] on button "Add" at bounding box center [828, 401] width 54 height 27
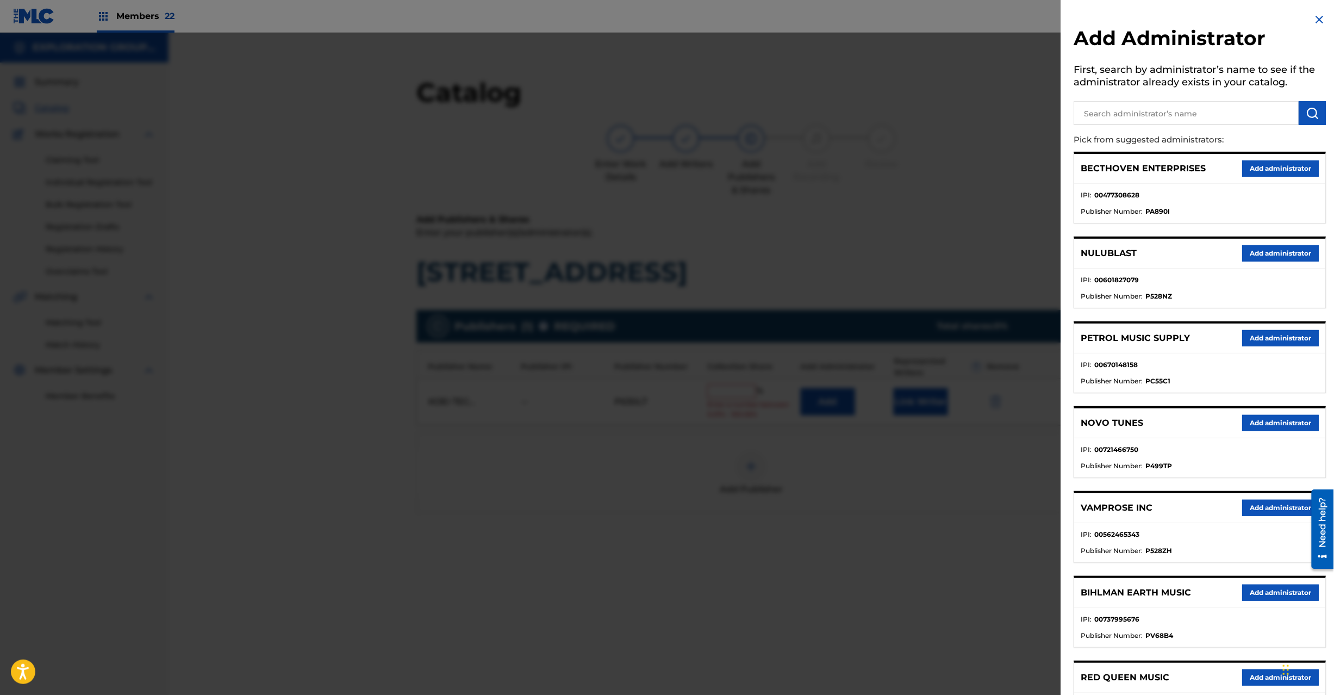
click at [1206, 118] on input "text" at bounding box center [1186, 113] width 225 height 24
paste input "Exploration Group LLC"
type input "Exploration Group LLC"
click at [1314, 115] on img "submit" at bounding box center [1312, 113] width 13 height 13
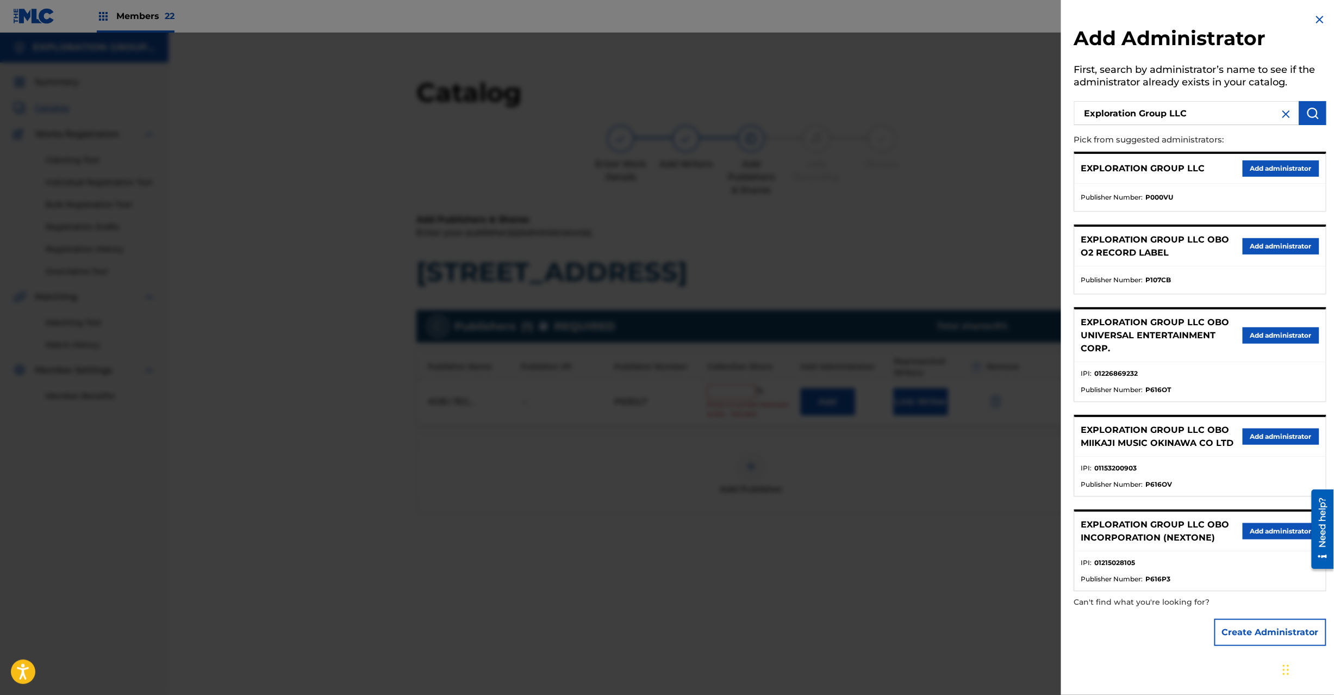
click at [1269, 162] on button "Add administrator" at bounding box center [1281, 168] width 77 height 16
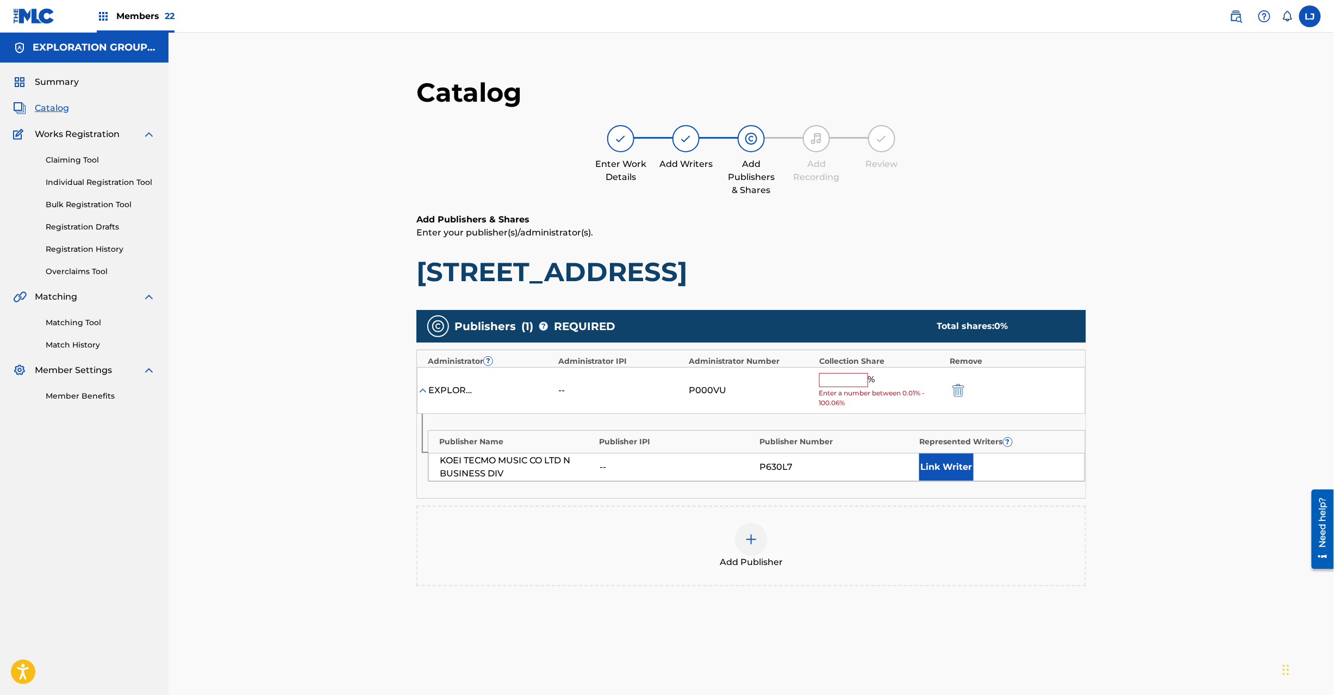
click at [868, 376] on span "%" at bounding box center [873, 380] width 10 height 14
click at [847, 376] on input "text" at bounding box center [843, 380] width 49 height 14
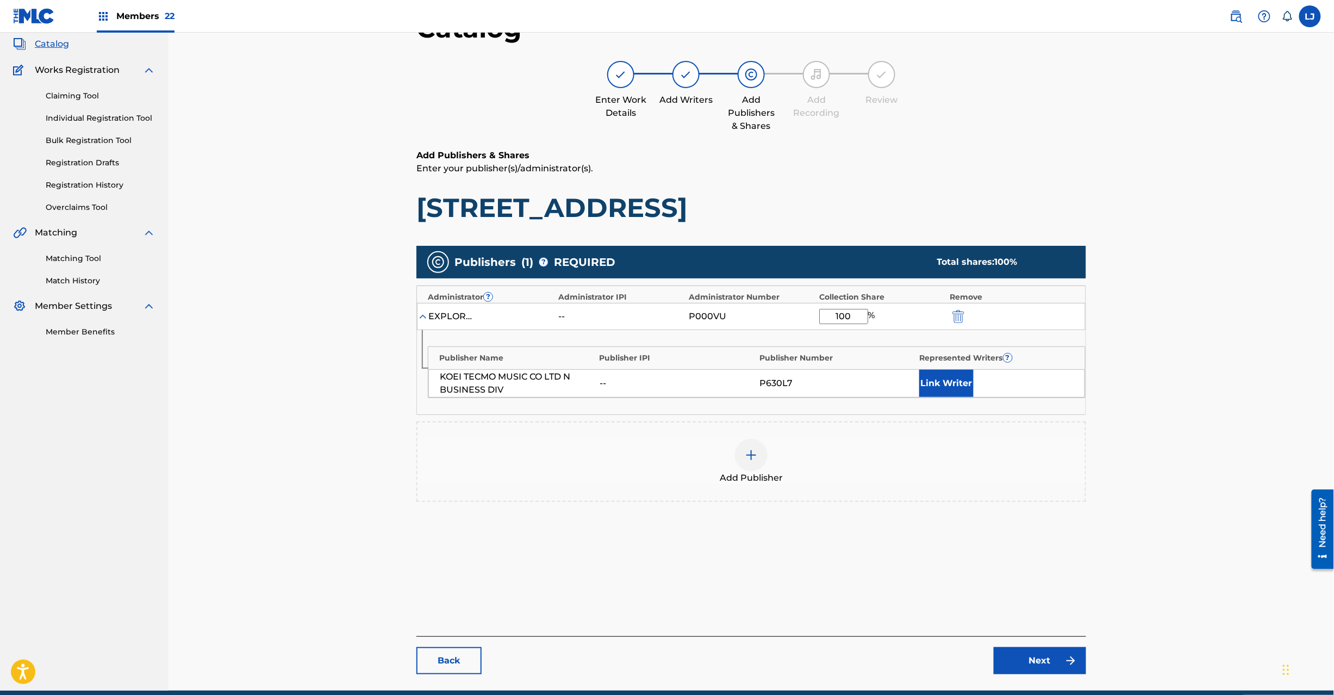
scroll to position [112, 0]
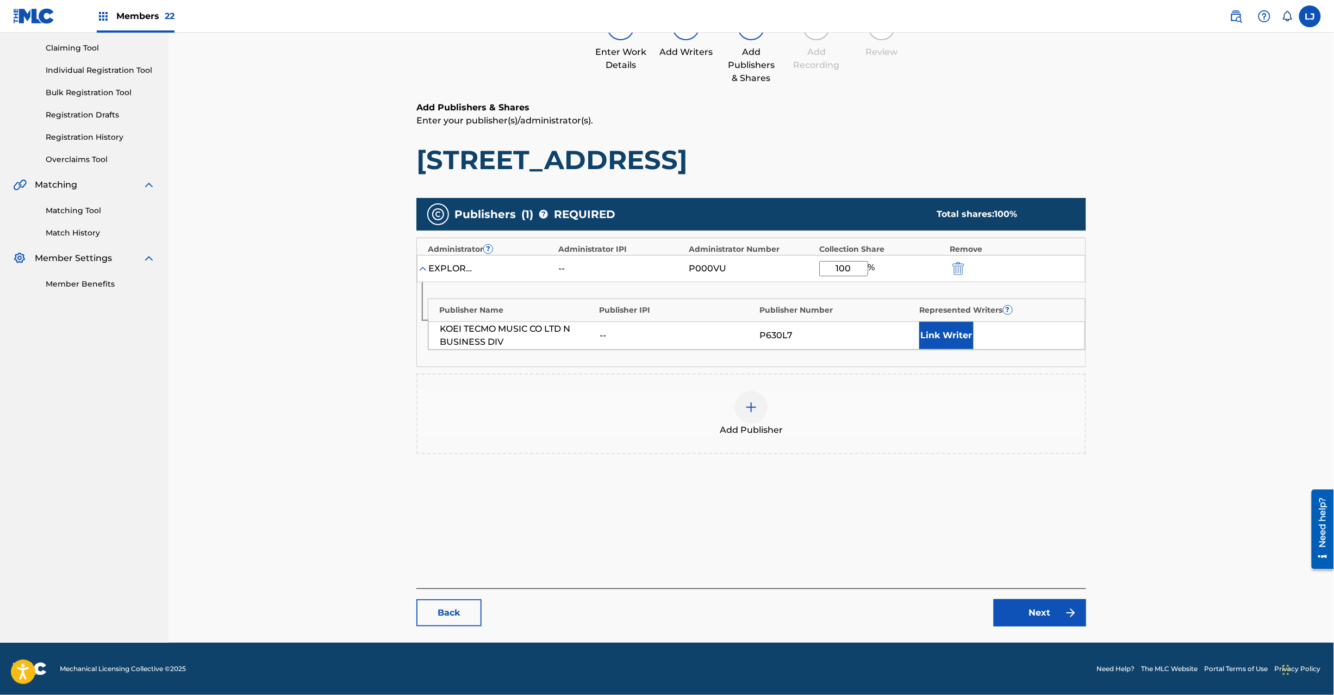
type input "100"
click at [1046, 600] on link "Next" at bounding box center [1040, 612] width 92 height 27
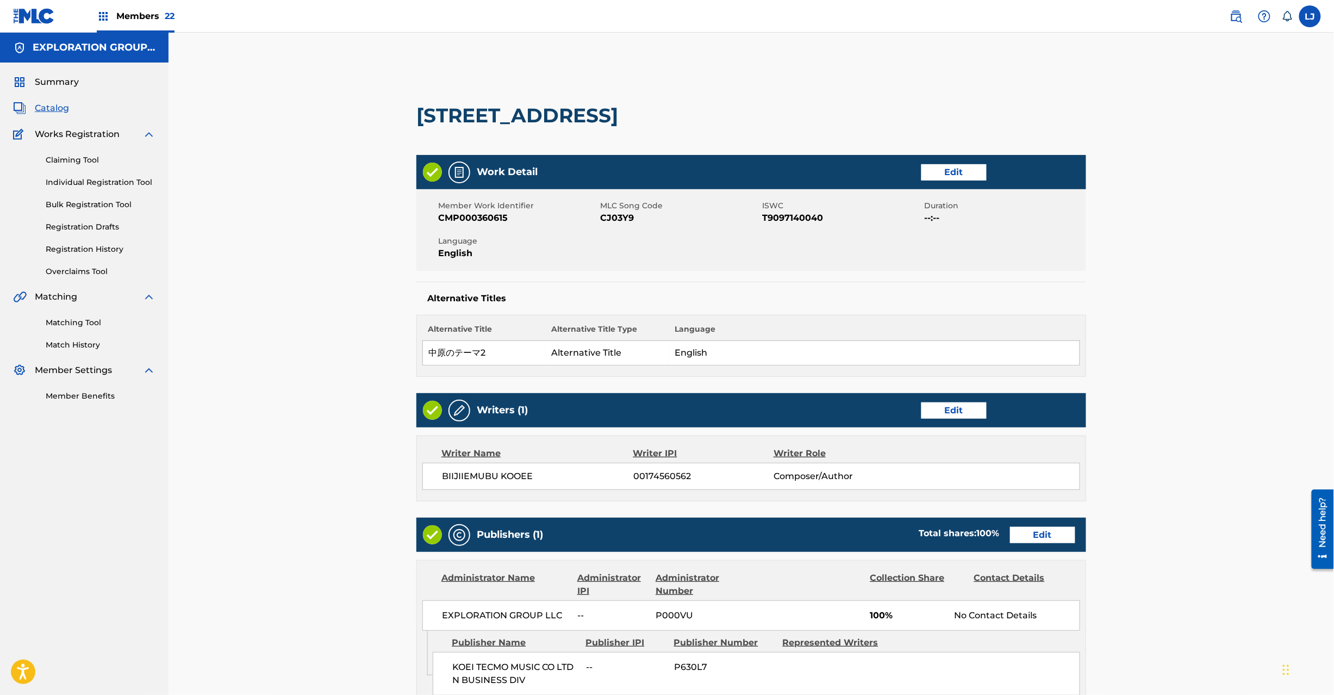
scroll to position [216, 0]
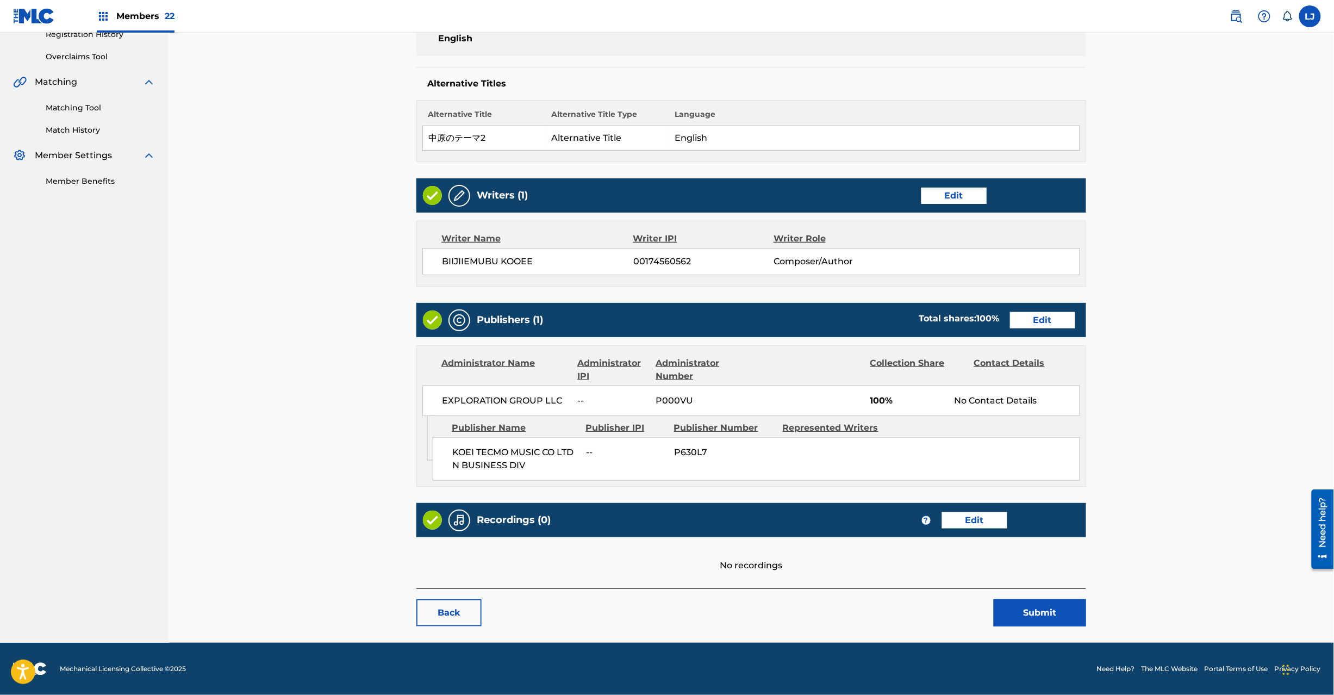
click at [1031, 620] on button "Submit" at bounding box center [1040, 612] width 92 height 27
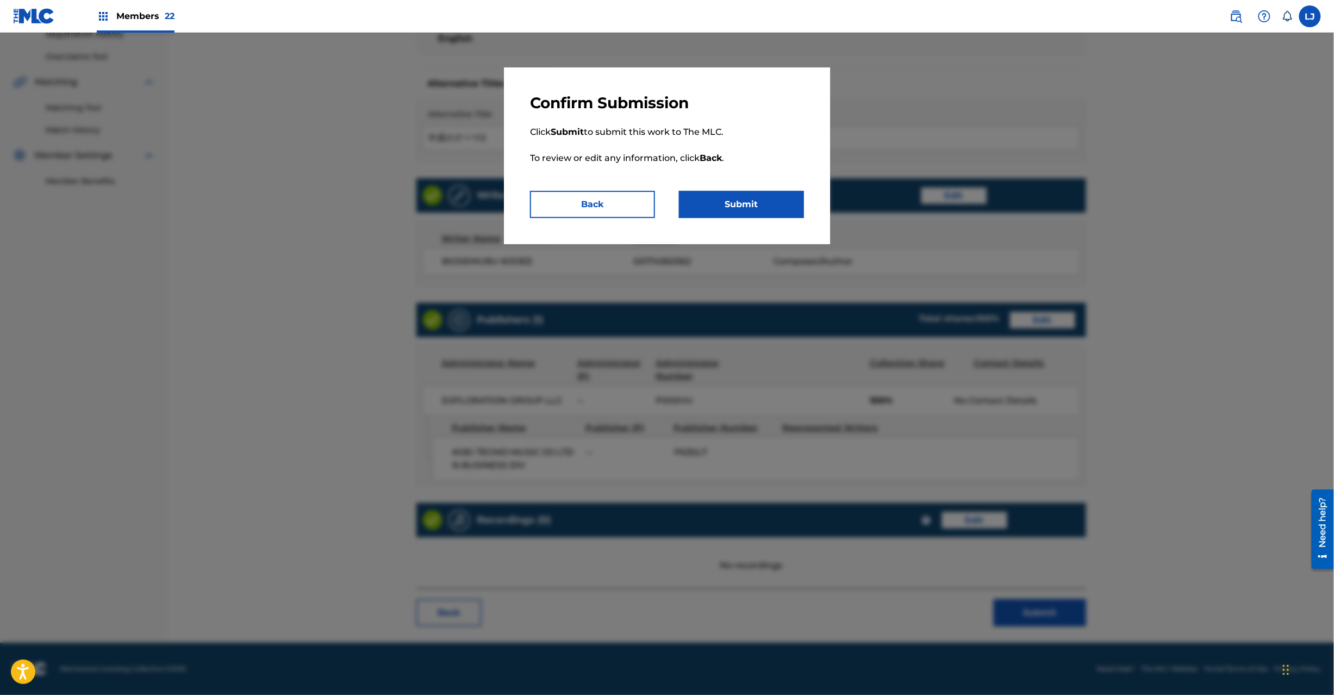
click at [745, 181] on p "Click Submit to submit this work to The MLC. To review or edit any information,…" at bounding box center [667, 152] width 274 height 78
click at [738, 198] on button "Submit" at bounding box center [741, 204] width 125 height 27
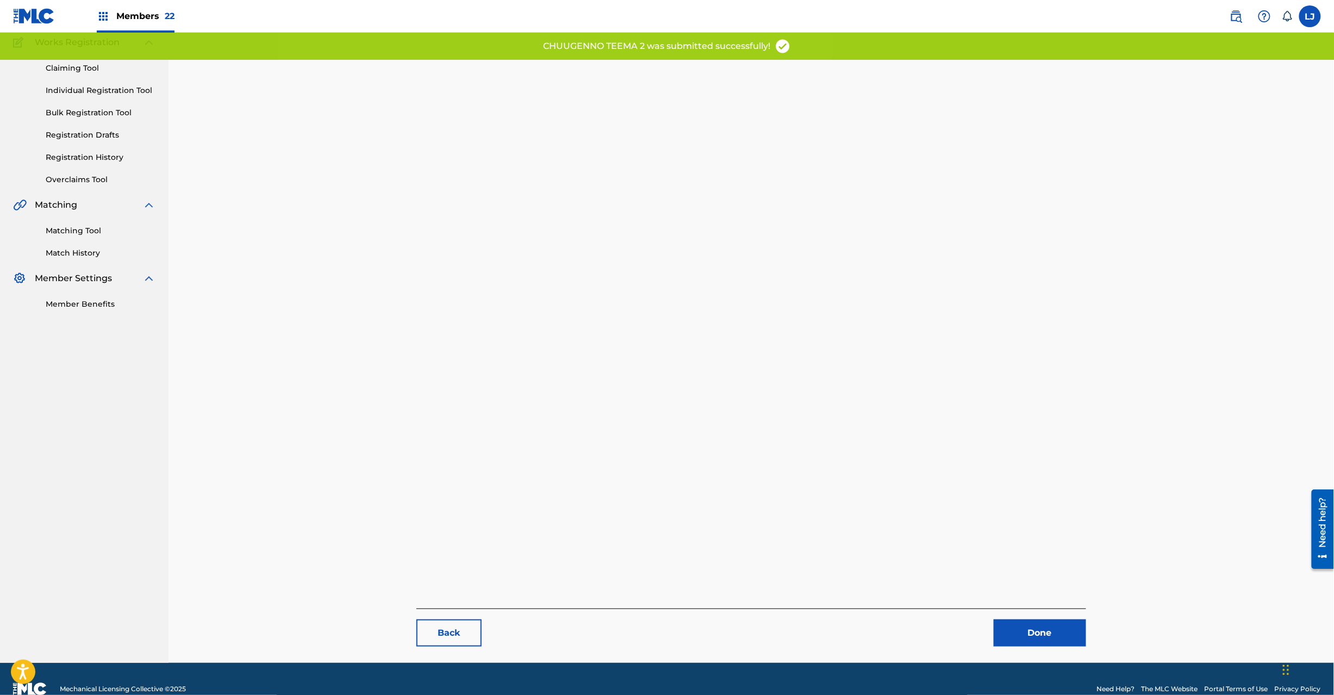
scroll to position [112, 0]
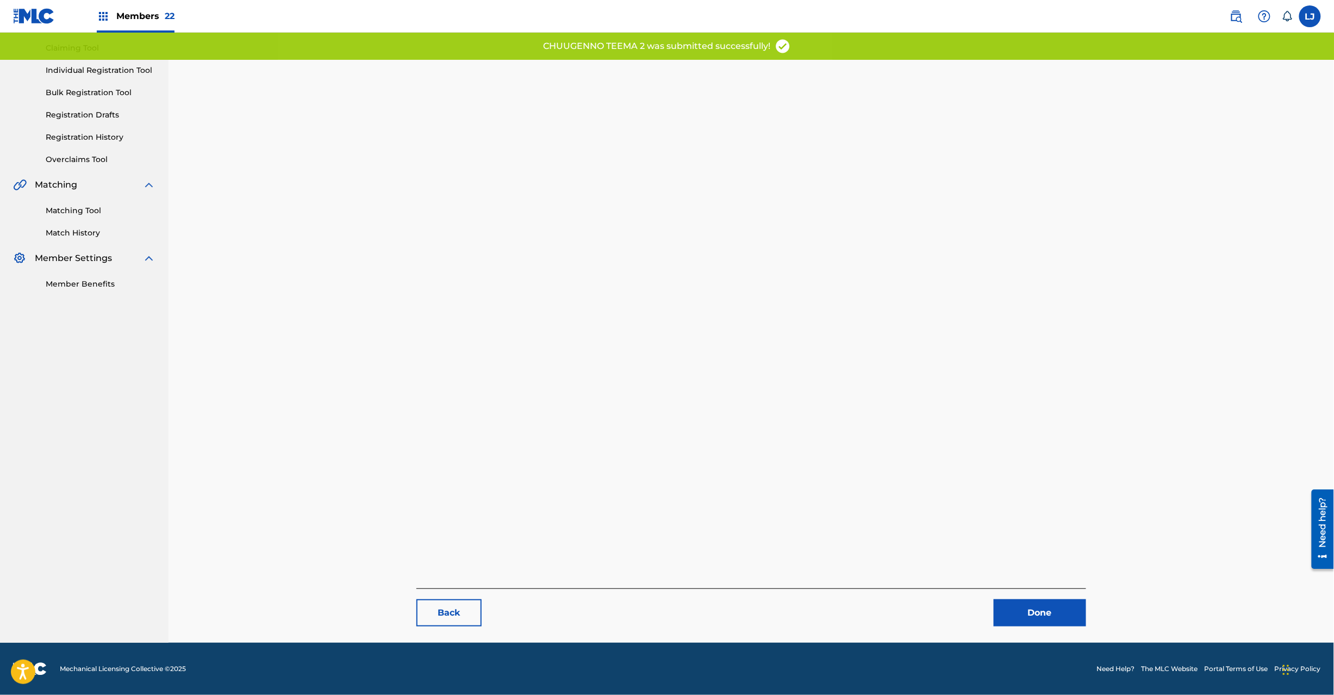
click at [1040, 609] on link "Done" at bounding box center [1040, 612] width 92 height 27
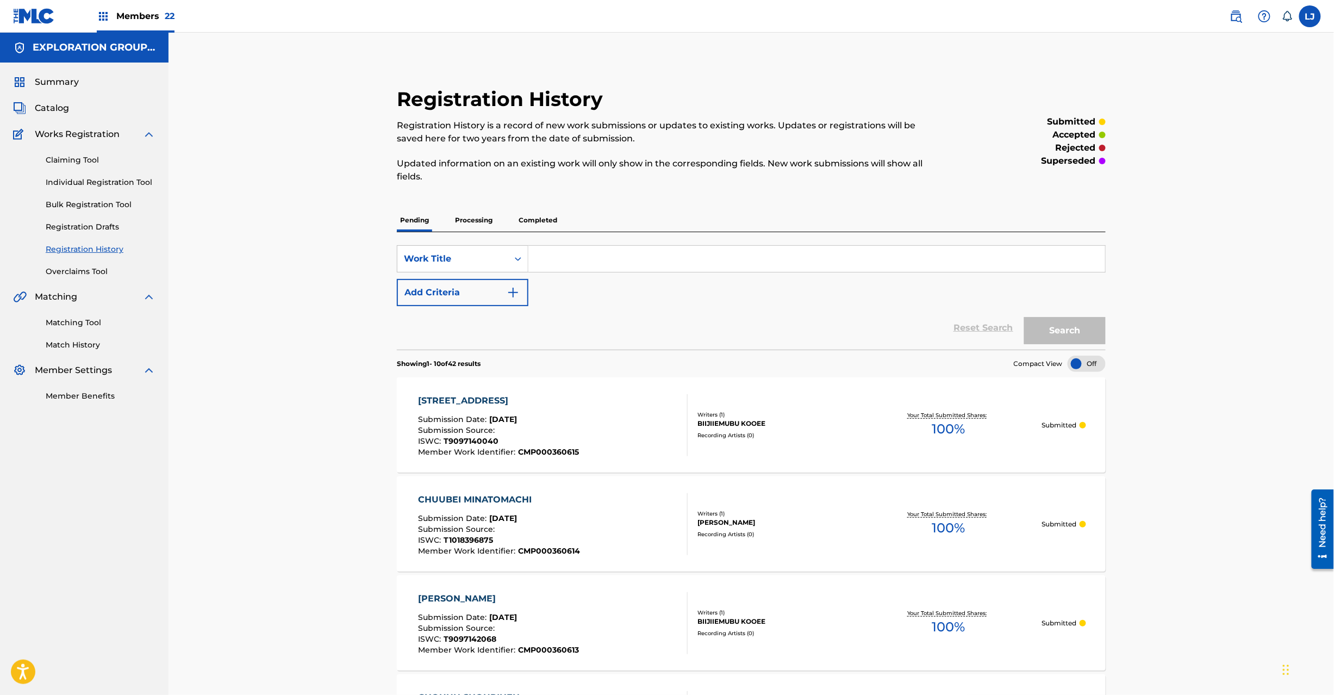
click at [37, 111] on span "Catalog" at bounding box center [52, 108] width 34 height 13
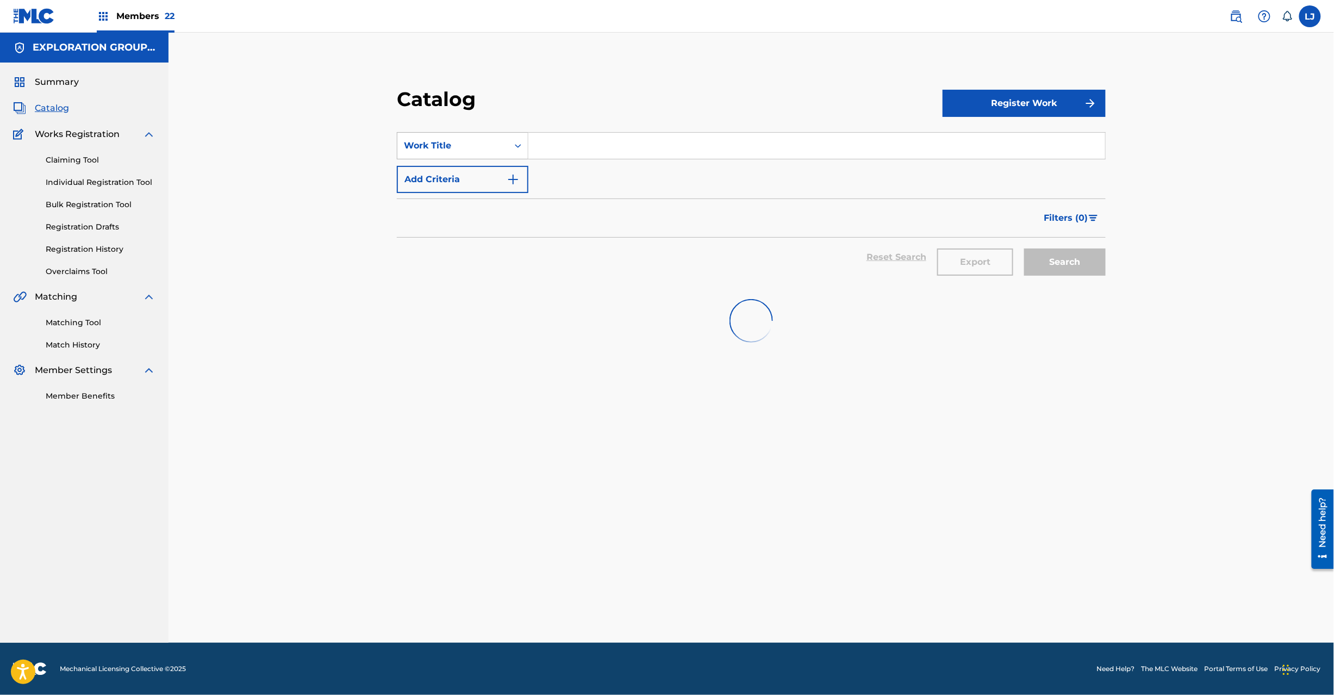
click at [445, 139] on div "Work Title" at bounding box center [453, 145] width 98 height 13
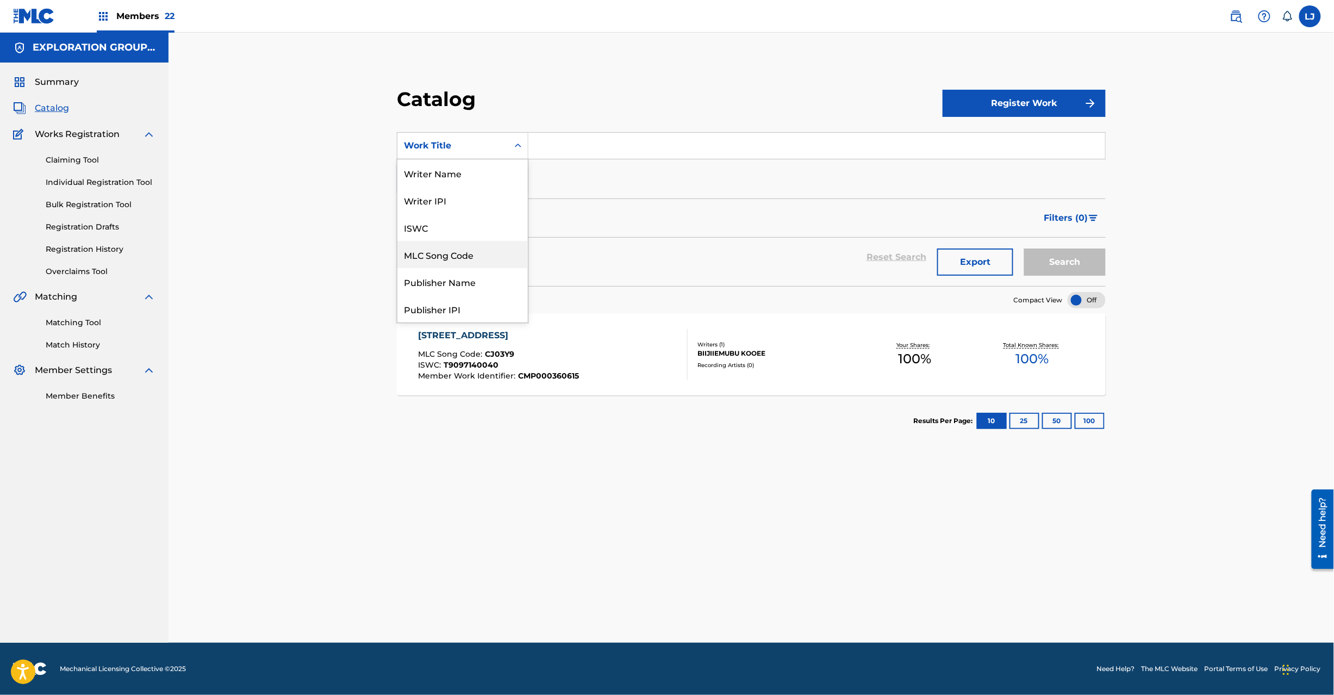
click at [471, 264] on div "MLC Song Code" at bounding box center [462, 254] width 130 height 27
click at [588, 149] on input "Search Form" at bounding box center [816, 146] width 577 height 26
paste input "CJ03XN"
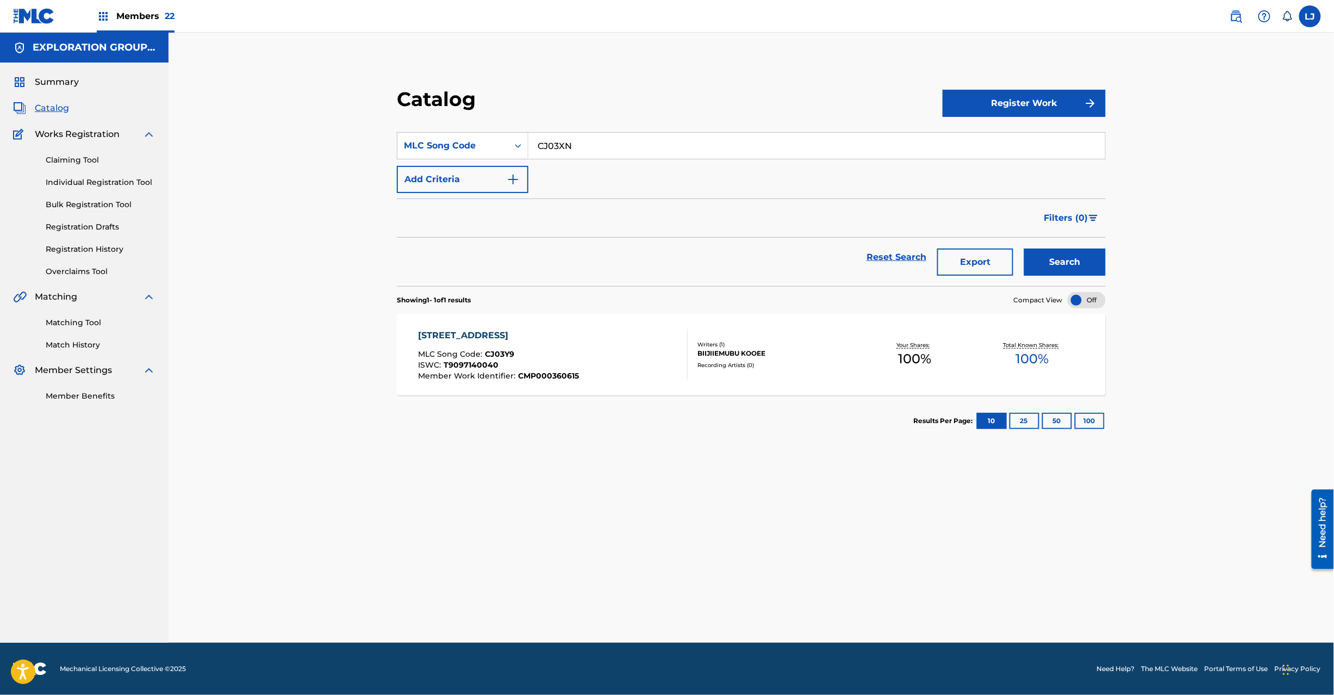
type input "CJ03XN"
click at [1088, 259] on button "Search" at bounding box center [1065, 261] width 82 height 27
click at [601, 350] on div "CHUUGOKU MLC Song Code : CJ03XN ISWC : T9097141554 Member Work Identifier : CMP…" at bounding box center [553, 354] width 270 height 51
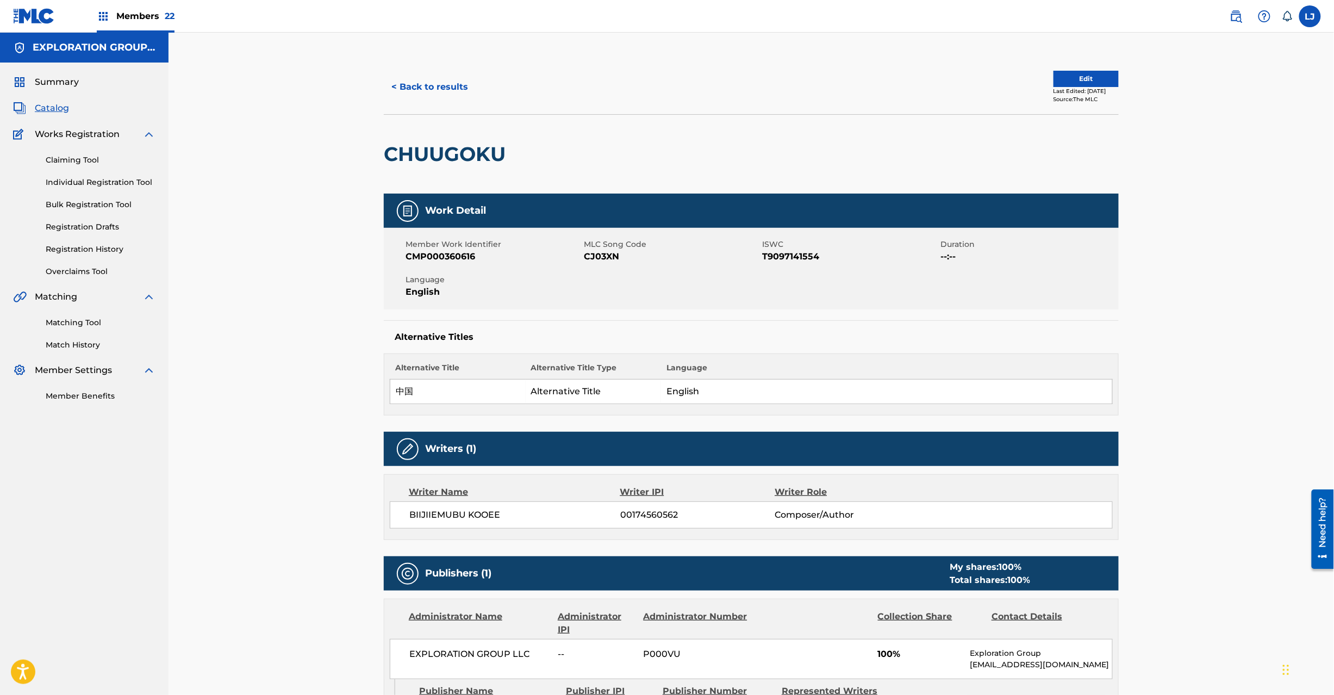
click at [1077, 77] on button "Edit" at bounding box center [1086, 79] width 65 height 16
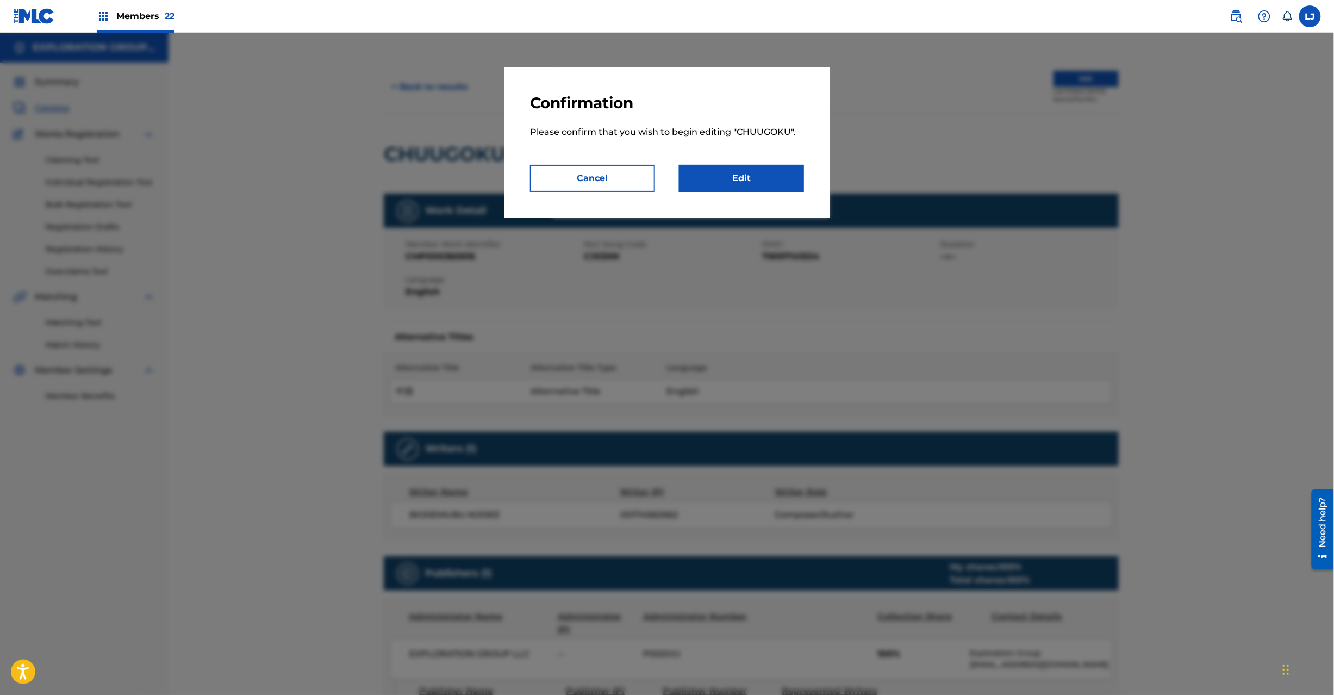
click at [714, 185] on link "Edit" at bounding box center [741, 178] width 125 height 27
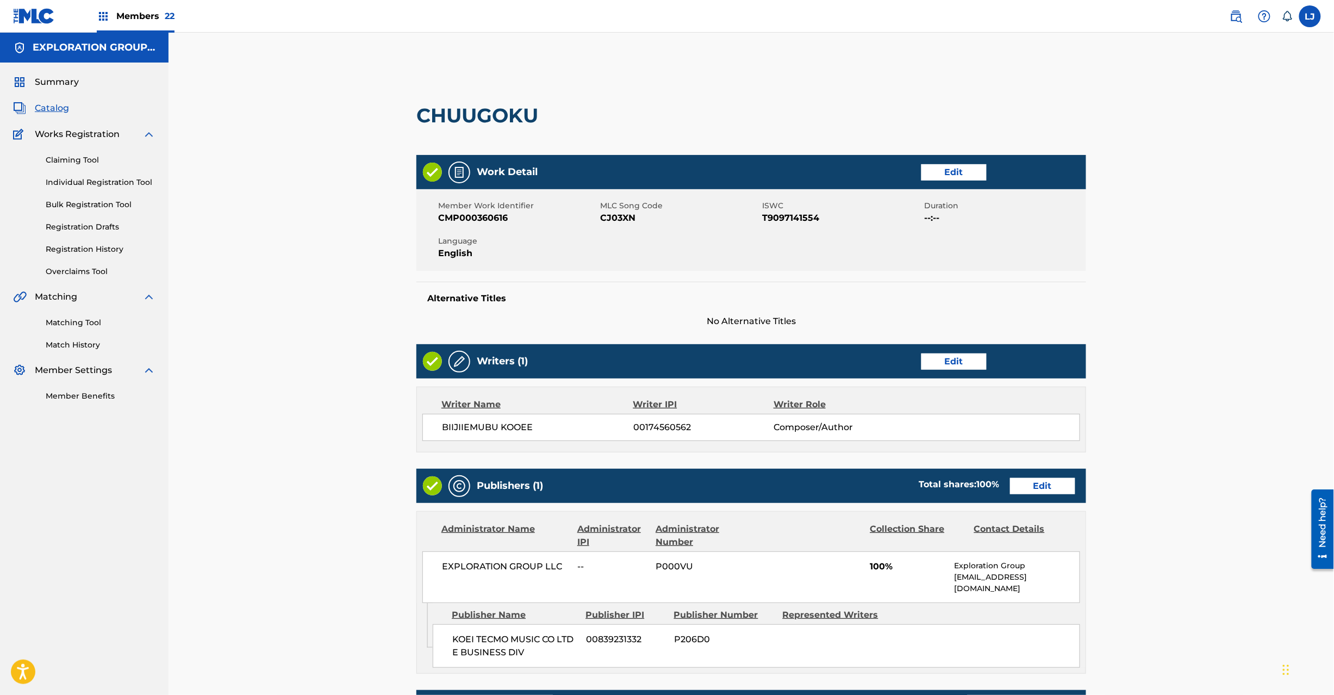
click at [1044, 483] on link "Edit" at bounding box center [1042, 486] width 65 height 16
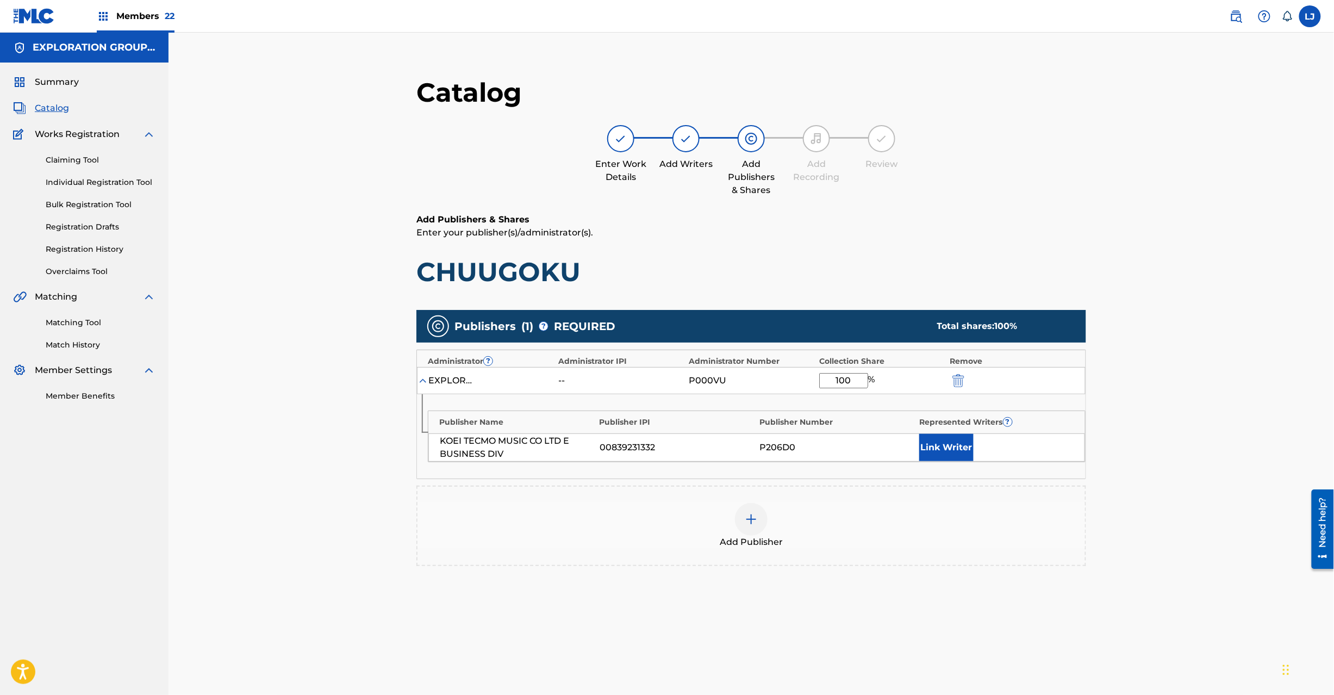
click at [951, 378] on button "submit" at bounding box center [957, 380] width 16 height 13
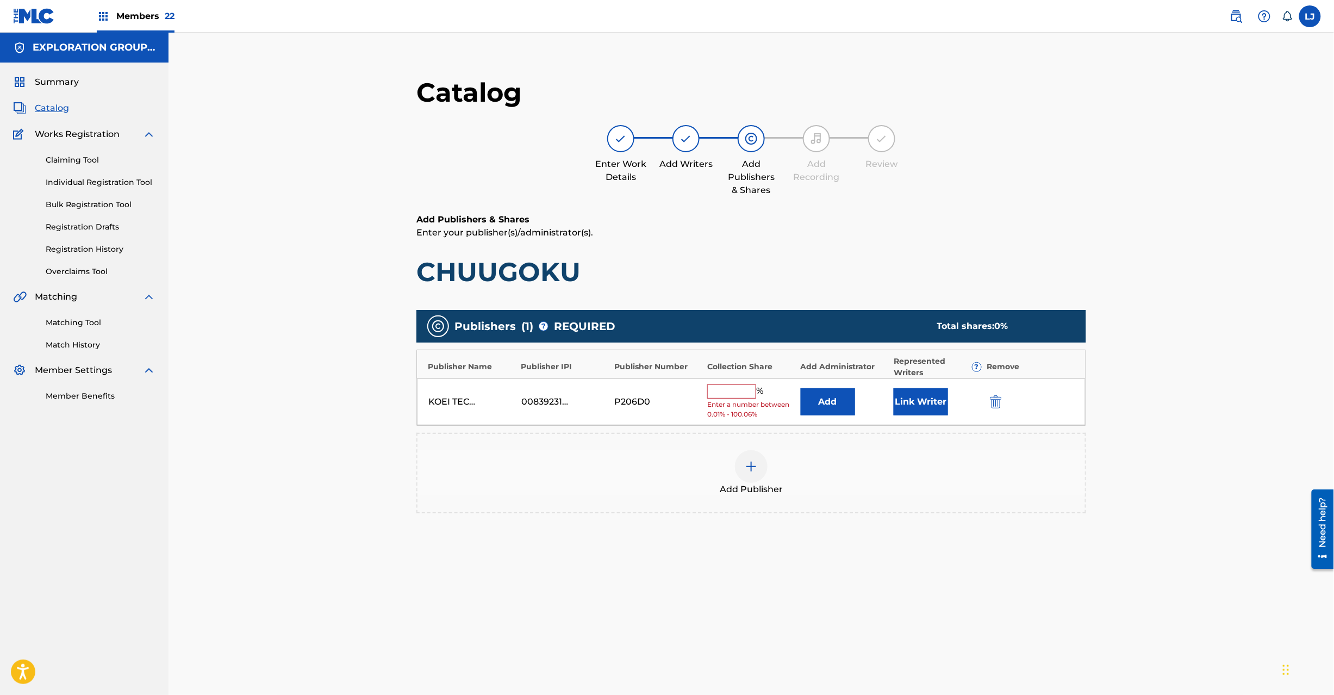
click at [1009, 397] on div at bounding box center [1011, 401] width 49 height 13
drag, startPoint x: 985, startPoint y: 401, endPoint x: 997, endPoint y: 401, distance: 11.4
click at [992, 401] on div "KOEI TECMO MUSIC CO LTD E BUSINESS DIV 00839231332 P206D0 % Enter a number betw…" at bounding box center [751, 401] width 669 height 47
click at [997, 401] on img "submit" at bounding box center [996, 401] width 12 height 13
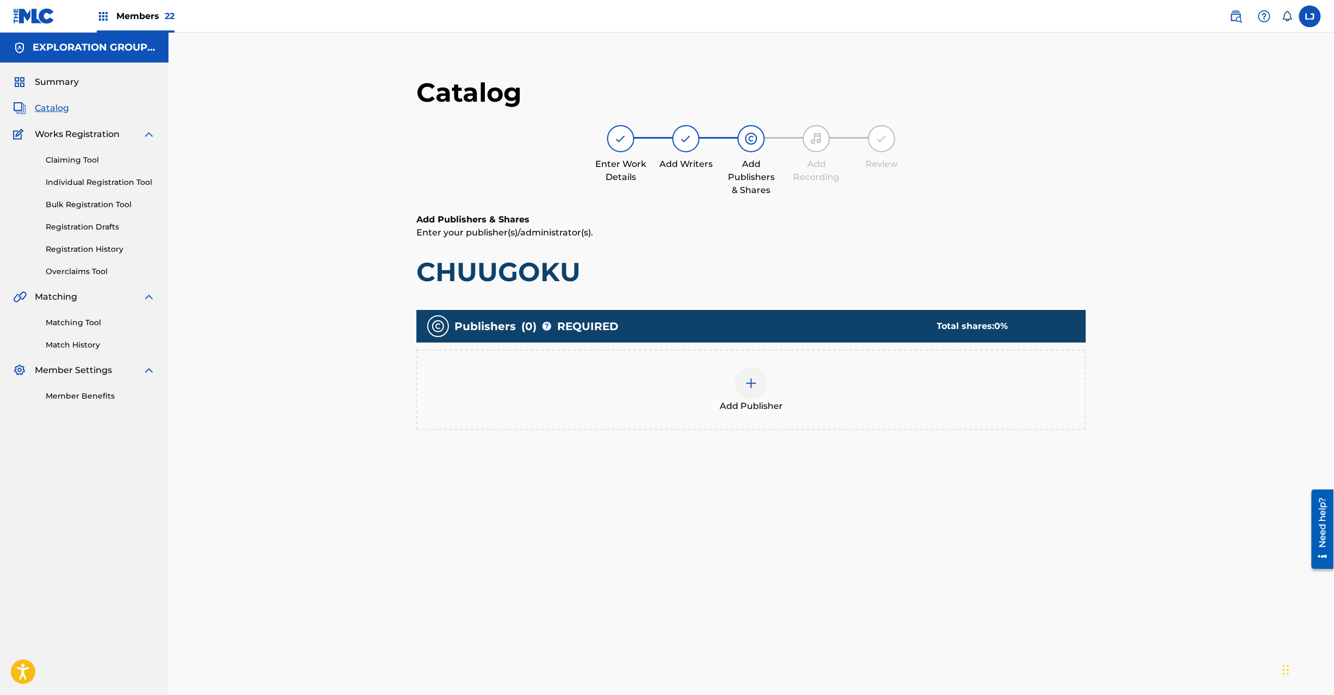
click at [791, 382] on div "Add Publisher" at bounding box center [752, 390] width 668 height 46
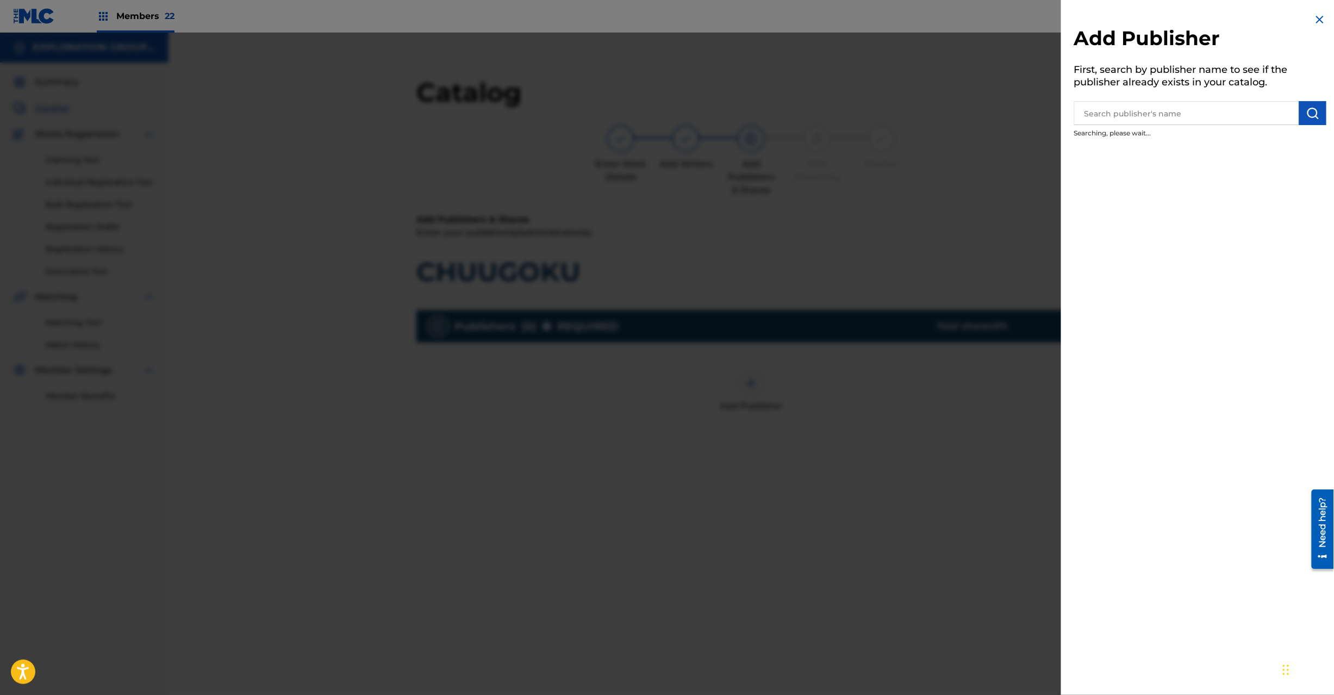
click at [752, 377] on div at bounding box center [667, 380] width 1334 height 695
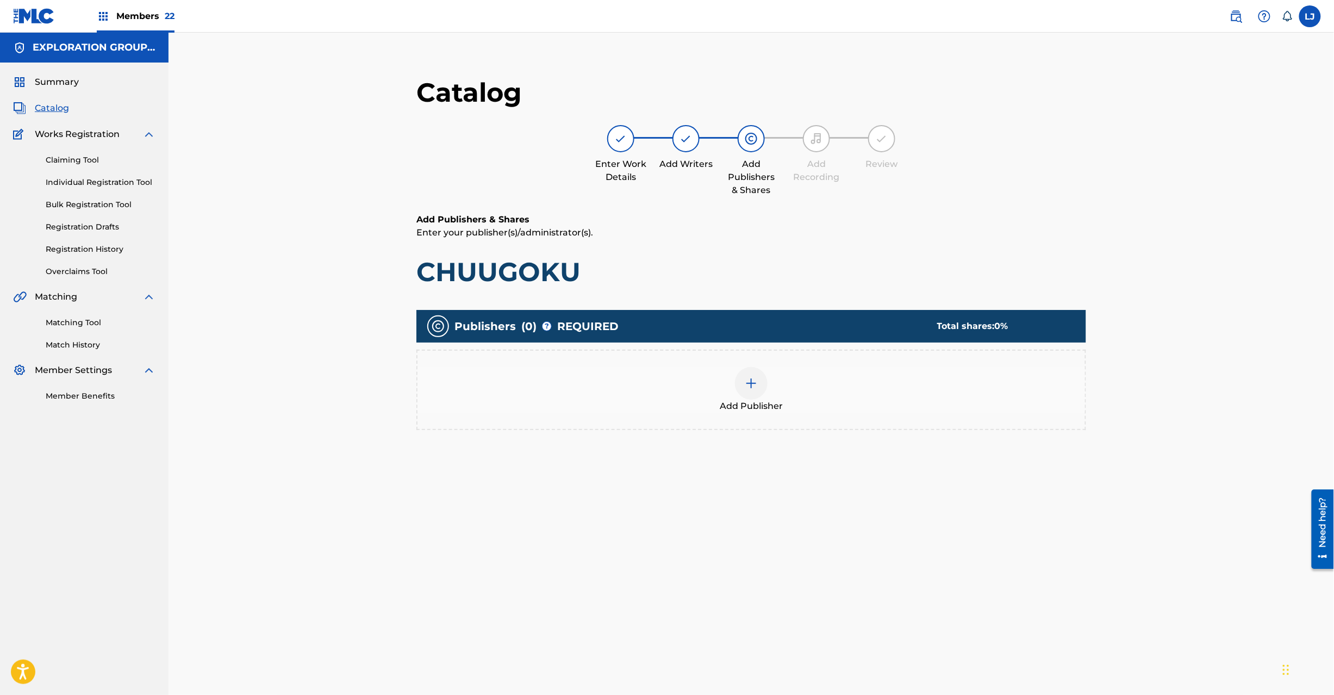
click at [752, 377] on img at bounding box center [751, 383] width 13 height 13
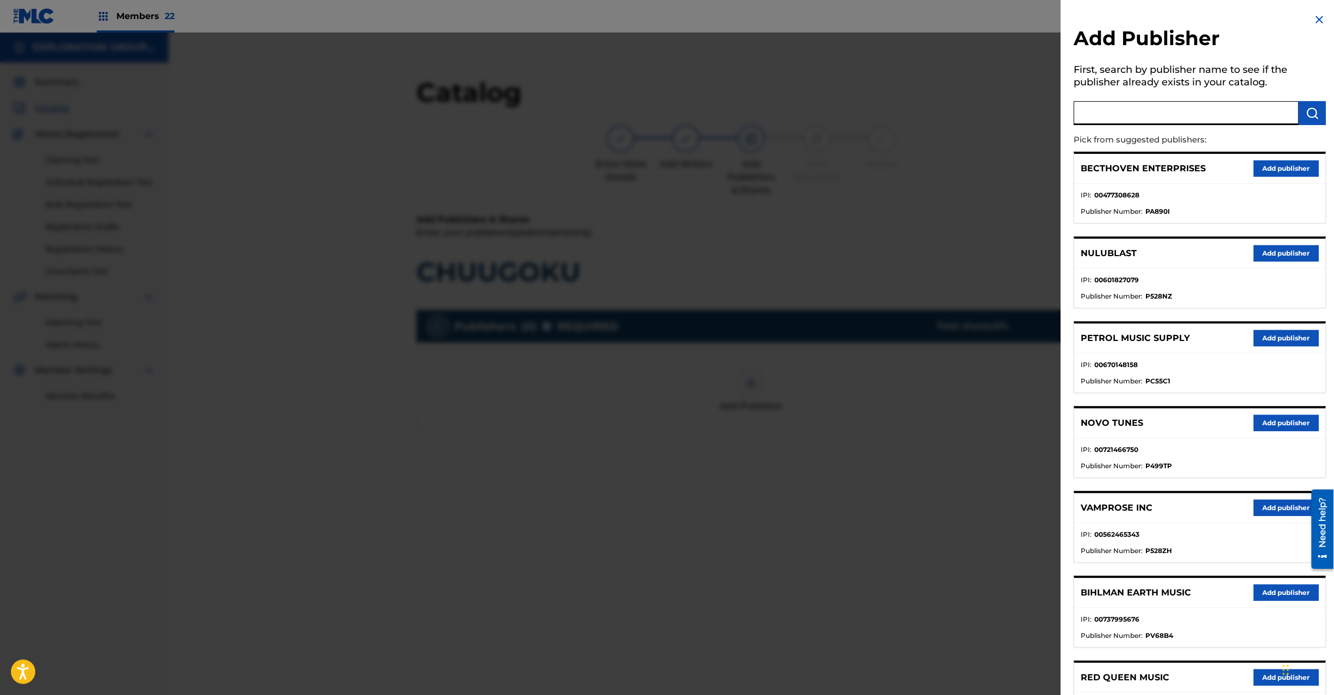
click at [1222, 122] on input "text" at bounding box center [1186, 113] width 225 height 24
paste input "Koei Tecmo Music Co Ltd N Business Div"
type input "Koei Tecmo Music Co Ltd N Business Div"
click at [1308, 116] on img "submit" at bounding box center [1312, 113] width 13 height 13
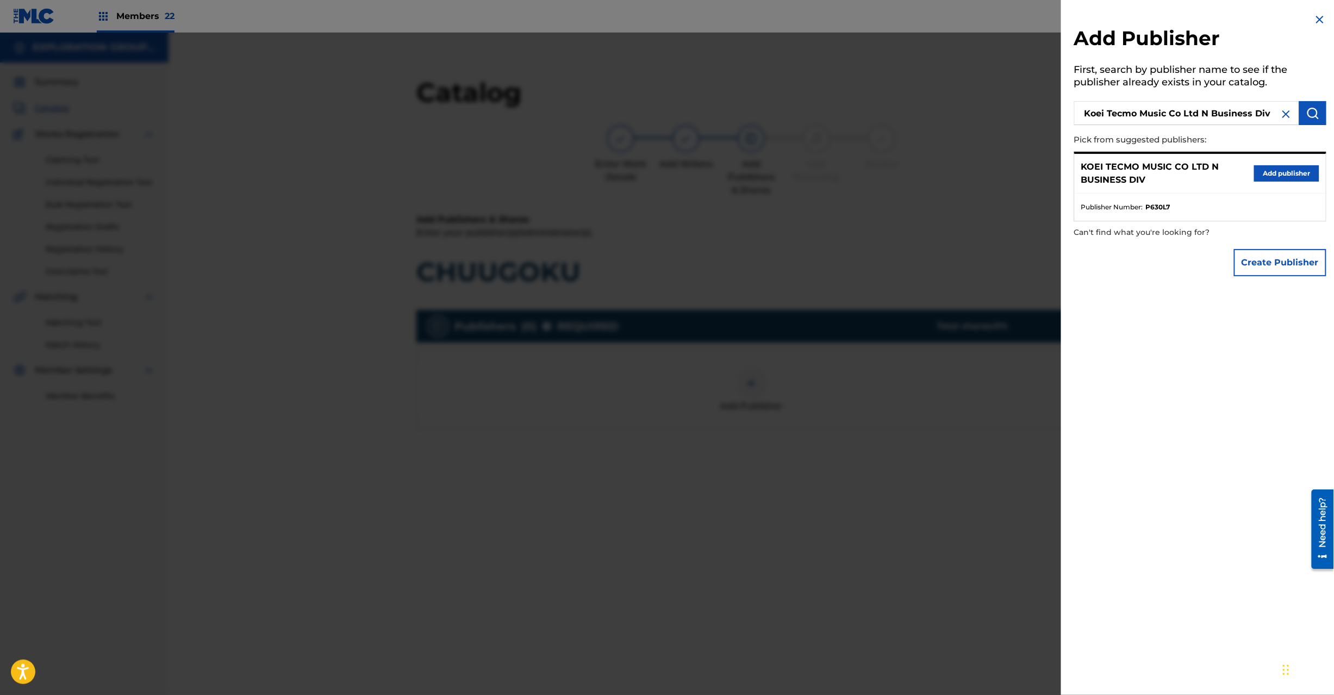
drag, startPoint x: 1271, startPoint y: 171, endPoint x: 1192, endPoint y: 198, distance: 83.1
click at [1272, 172] on button "Add publisher" at bounding box center [1286, 173] width 65 height 16
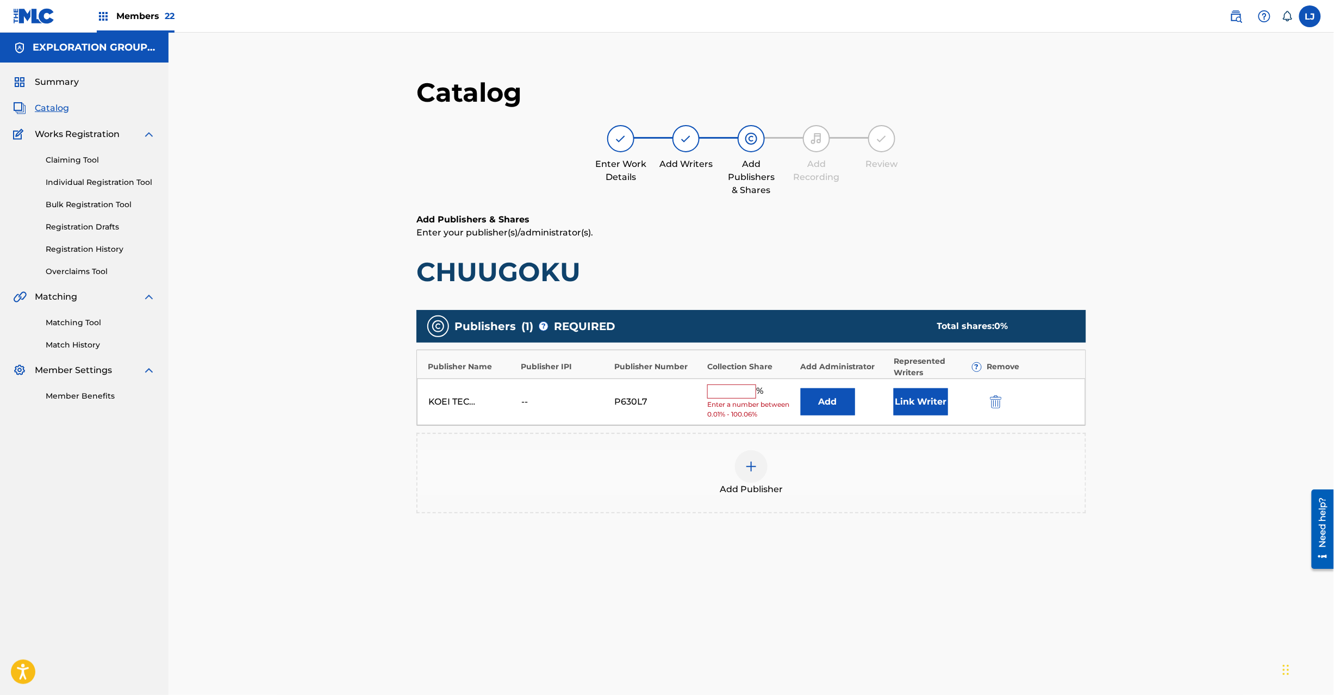
click at [798, 406] on div "KOEI TECMO MUSIC CO LTD N BUSINESS DIV -- P630L7 % Enter a number between 0.01%…" at bounding box center [751, 401] width 669 height 47
click at [813, 405] on button "Add" at bounding box center [828, 401] width 54 height 27
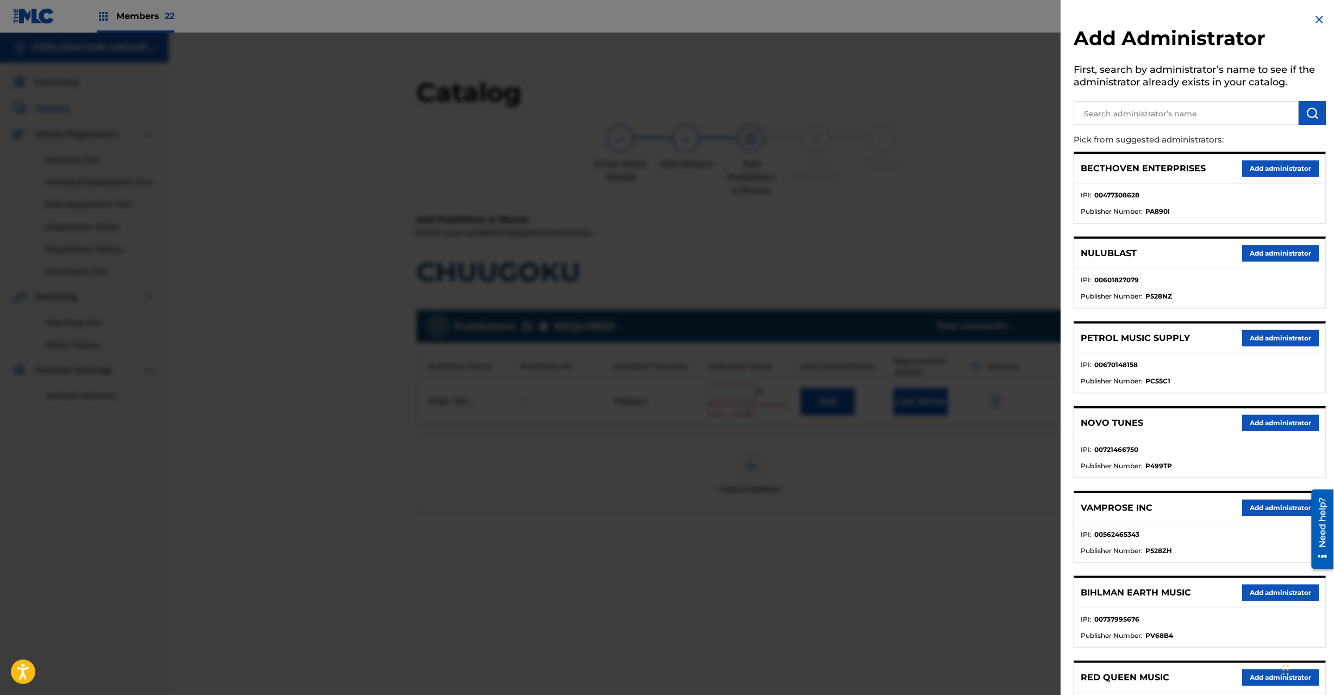
click at [1212, 100] on div at bounding box center [1200, 111] width 252 height 27
click at [1258, 113] on input "text" at bounding box center [1186, 113] width 225 height 24
paste input "Exploration Group LLC"
type input "Exploration Group LLC"
click at [1321, 113] on button "submit" at bounding box center [1312, 113] width 27 height 24
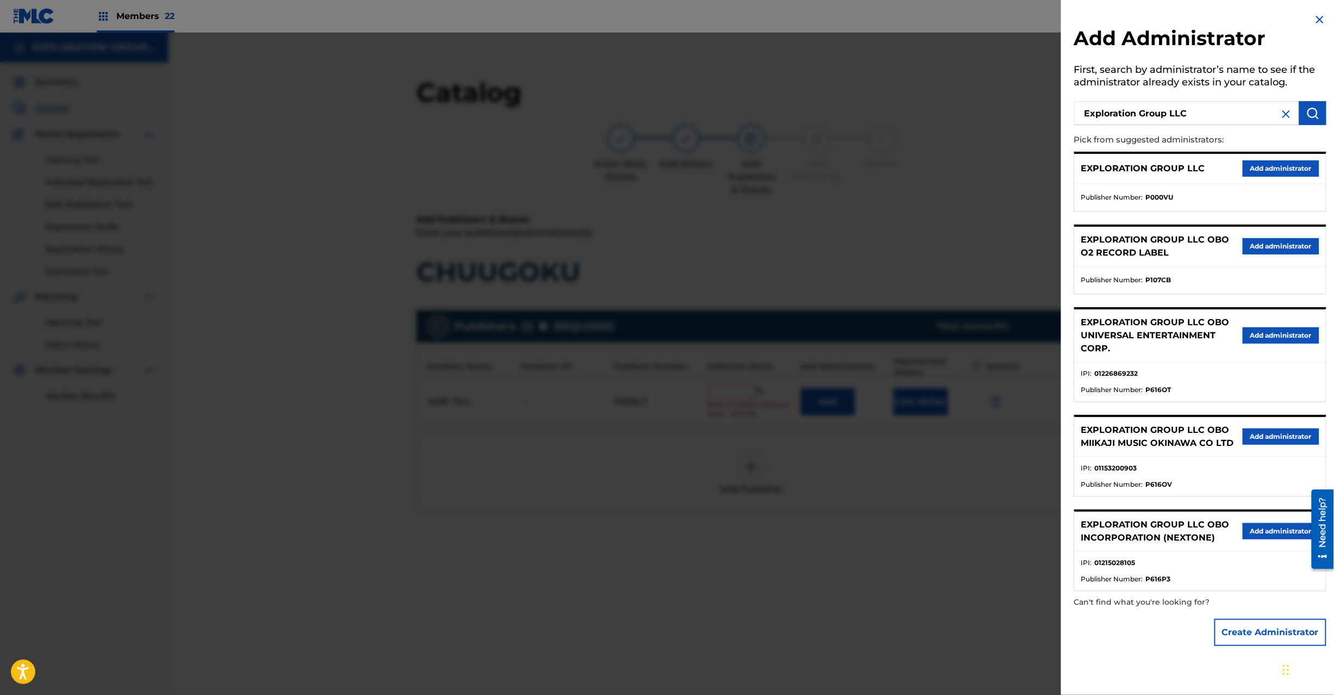
click at [1260, 168] on button "Add administrator" at bounding box center [1281, 168] width 77 height 16
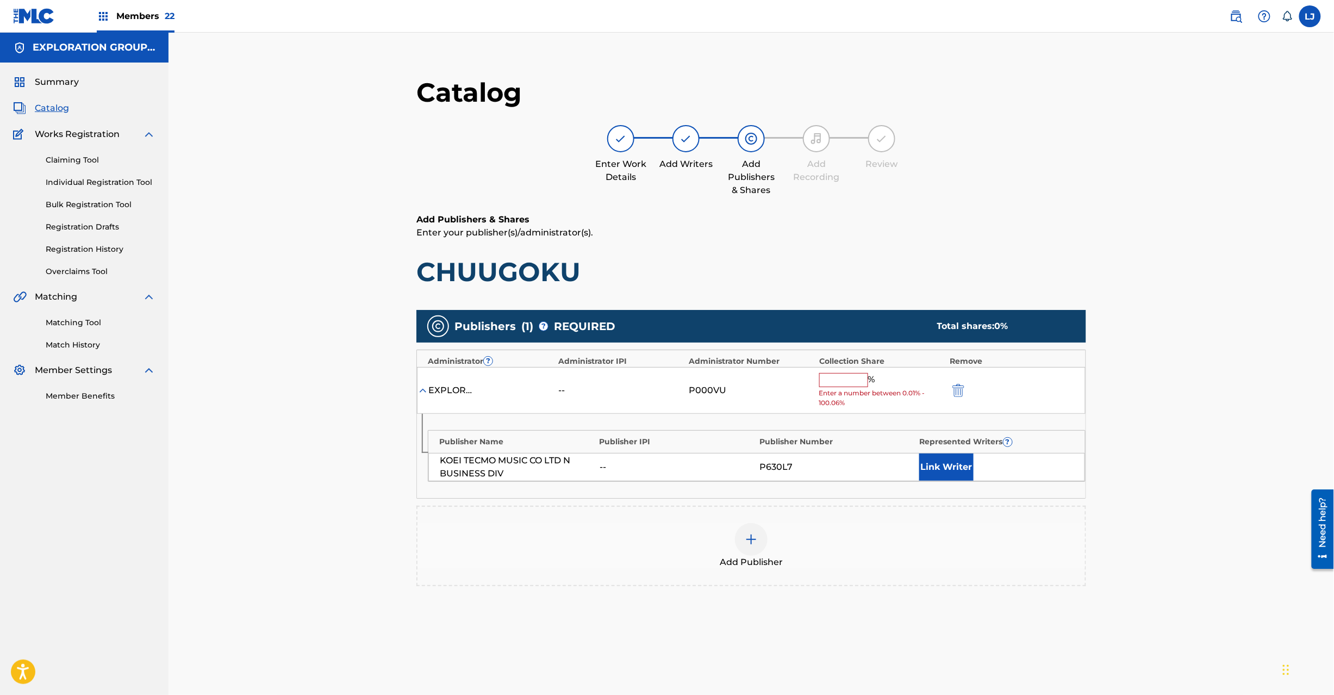
click at [831, 379] on input "text" at bounding box center [843, 380] width 49 height 14
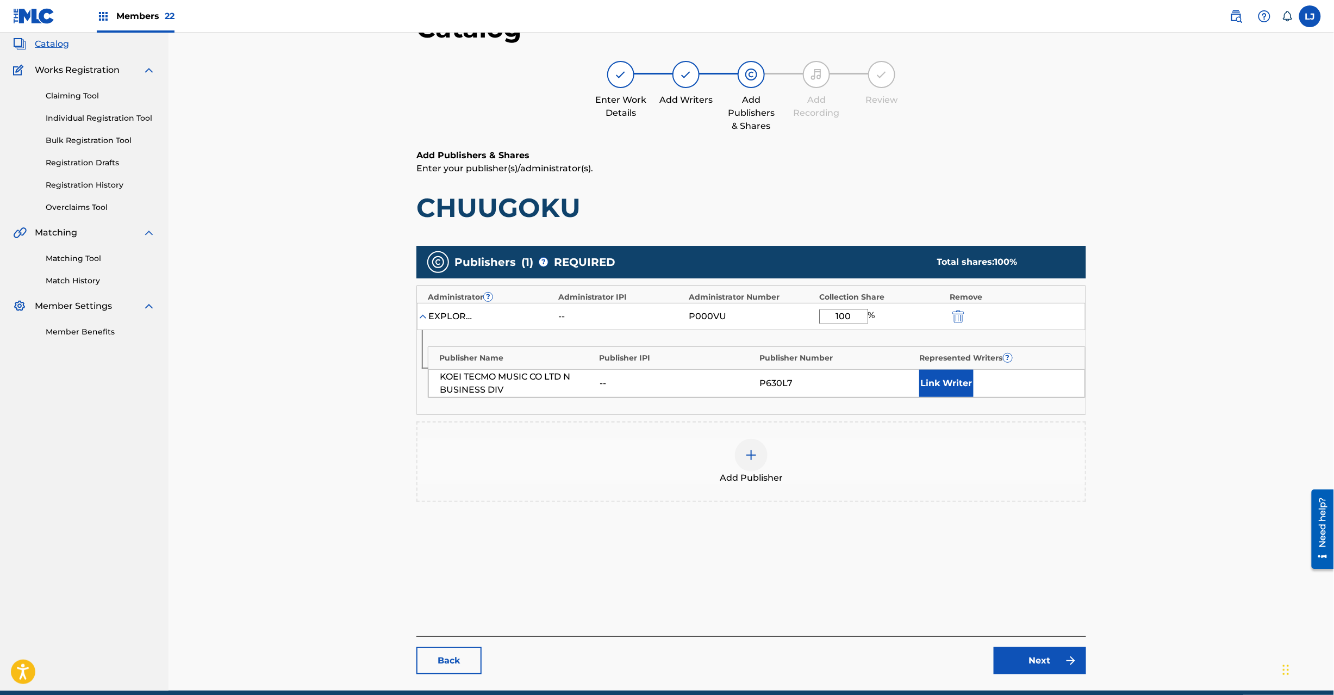
scroll to position [112, 0]
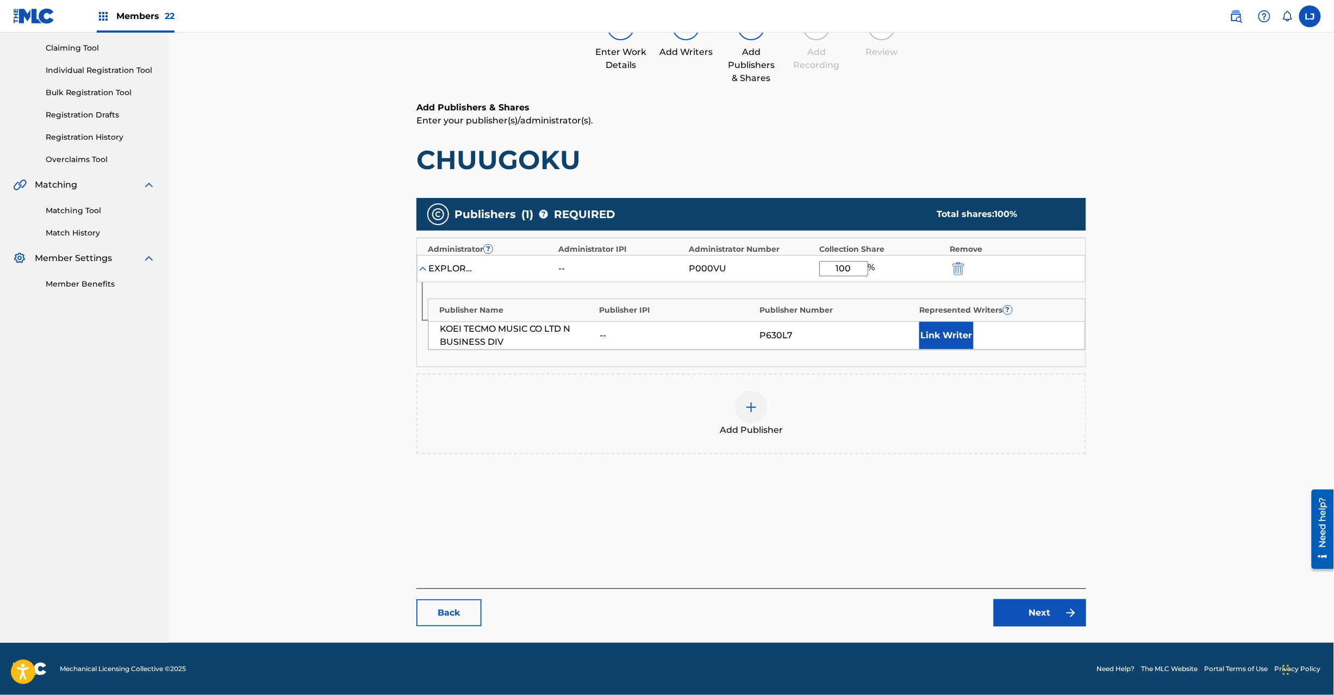
type input "100"
click at [1043, 614] on link "Next" at bounding box center [1040, 612] width 92 height 27
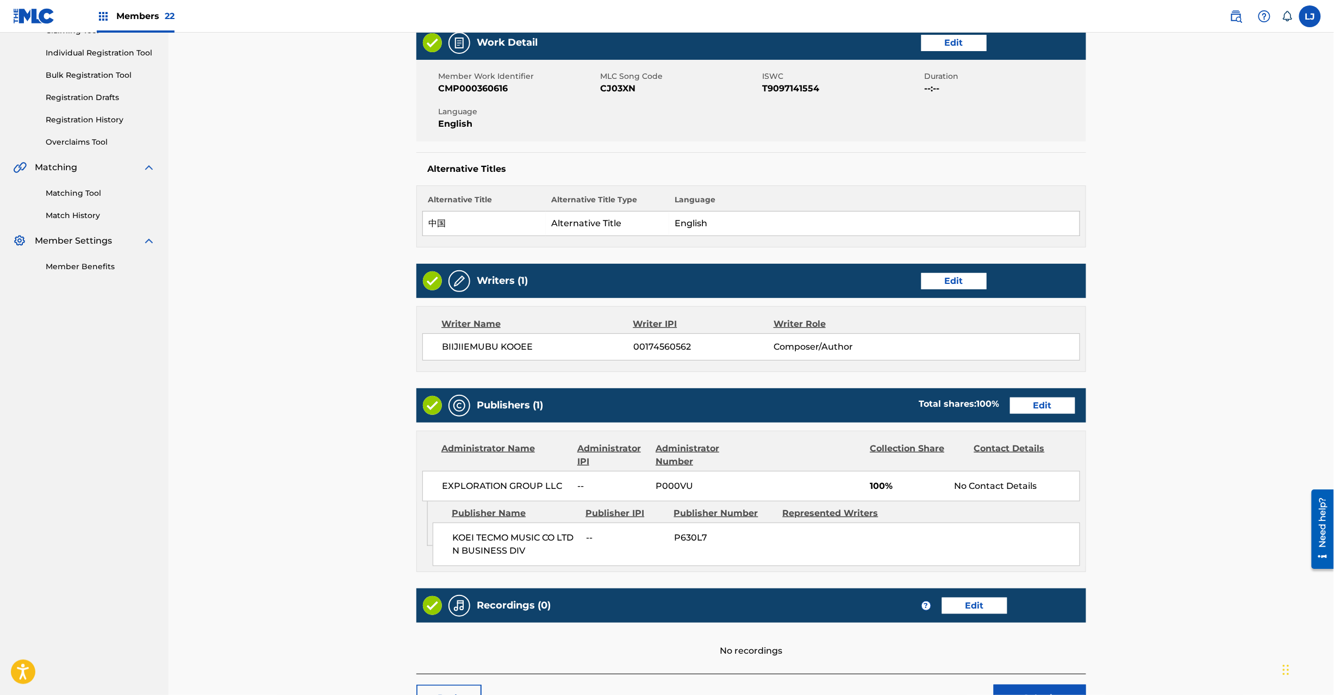
scroll to position [216, 0]
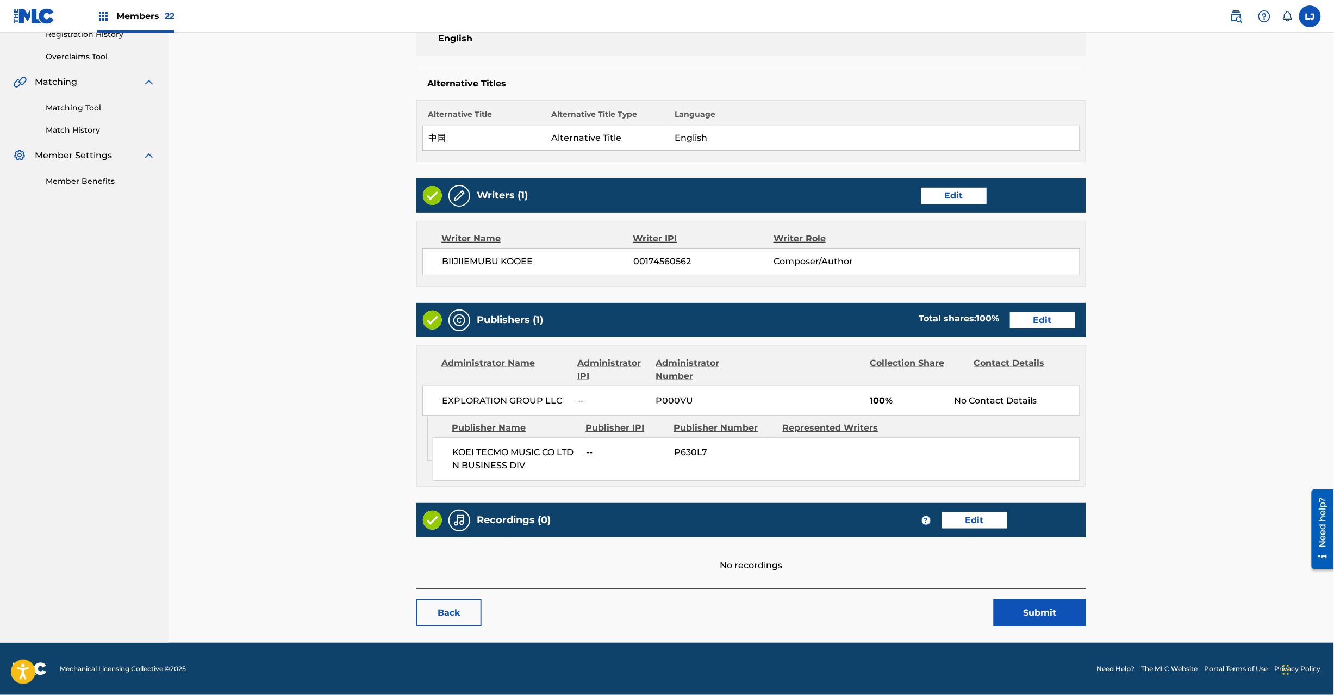
click at [1029, 615] on button "Submit" at bounding box center [1040, 612] width 92 height 27
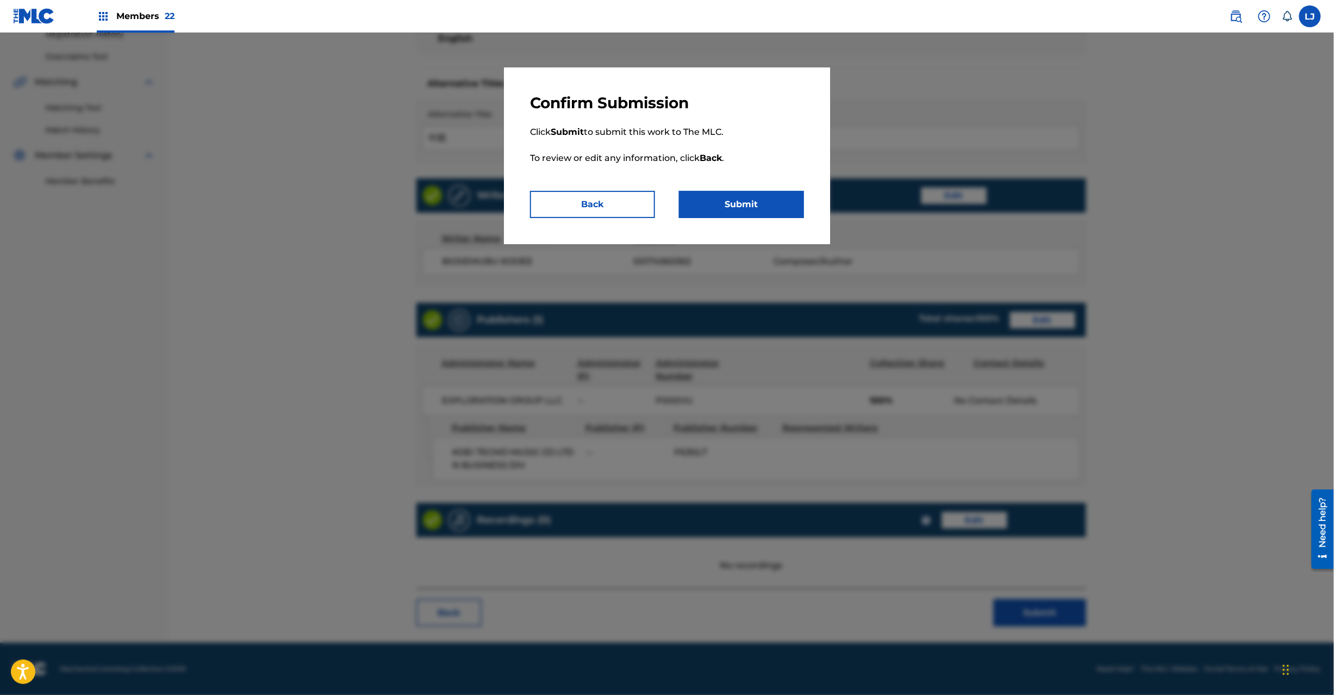
click at [742, 216] on button "Submit" at bounding box center [741, 204] width 125 height 27
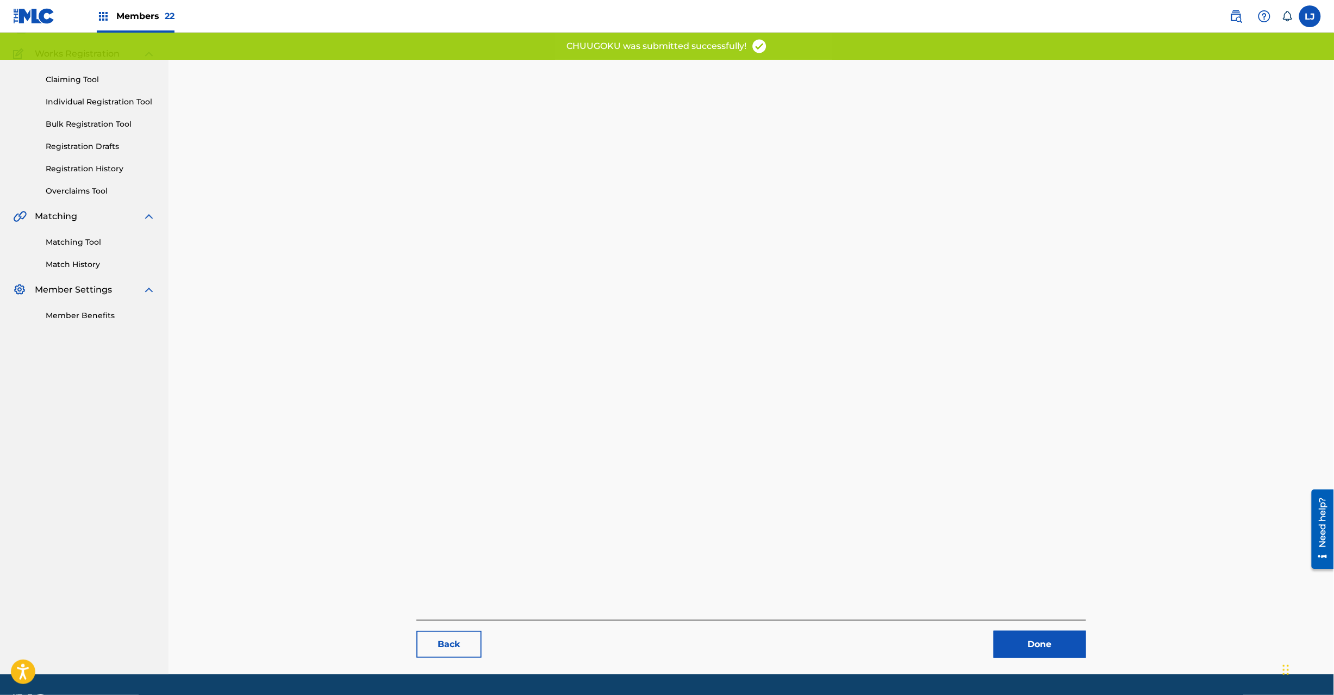
scroll to position [112, 0]
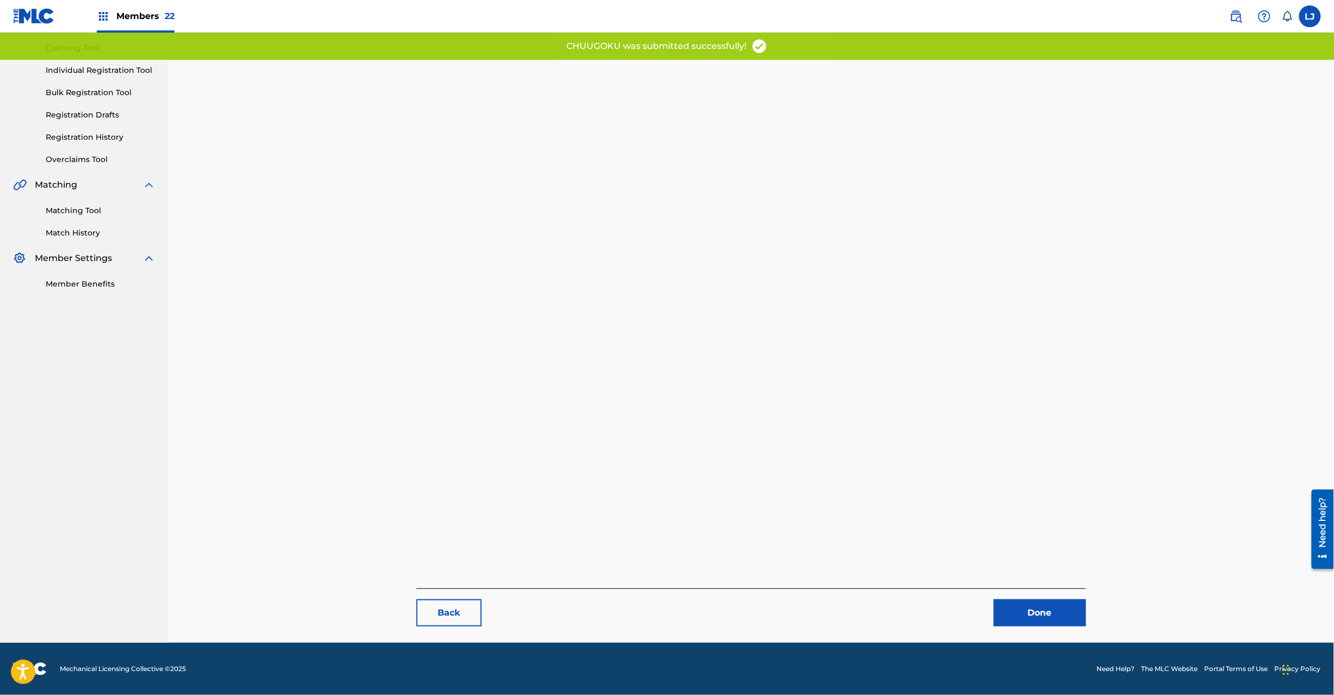
click at [1042, 622] on link "Done" at bounding box center [1040, 612] width 92 height 27
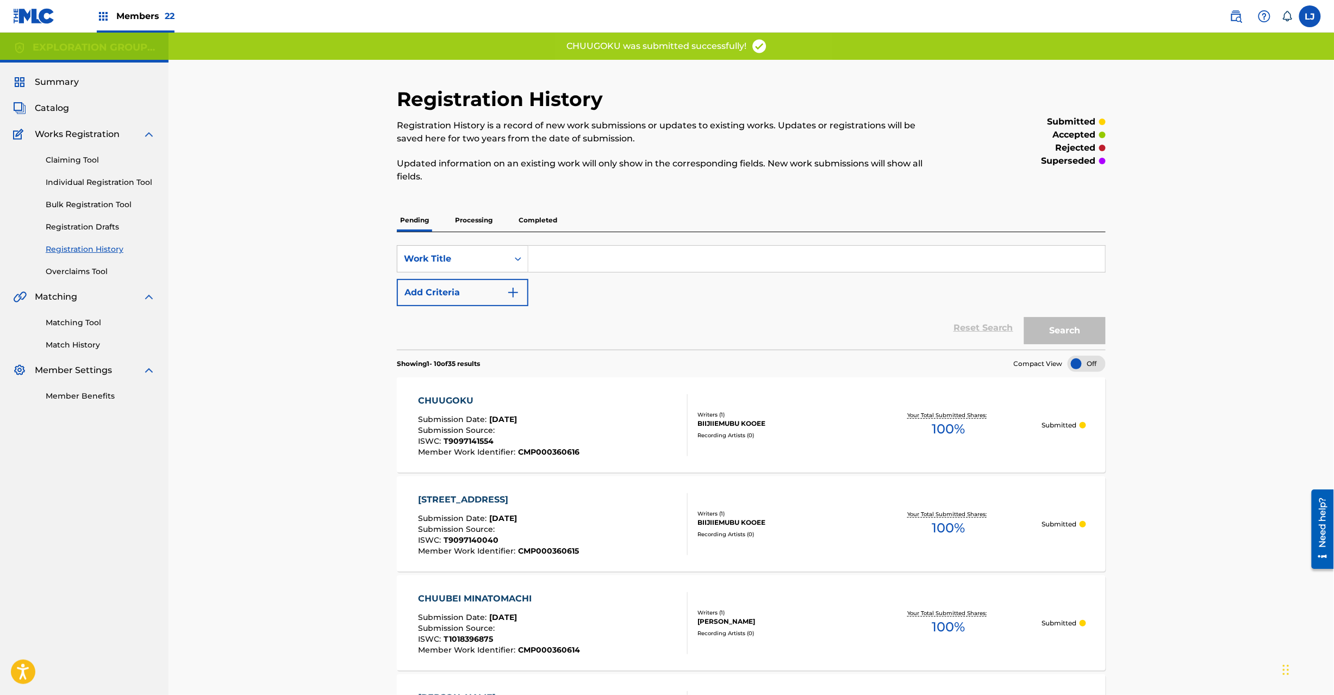
click at [653, 418] on div "CHUUGOKU Submission Date : [DATE] Submission Source : ISWC : T9097141554 Member…" at bounding box center [553, 425] width 270 height 62
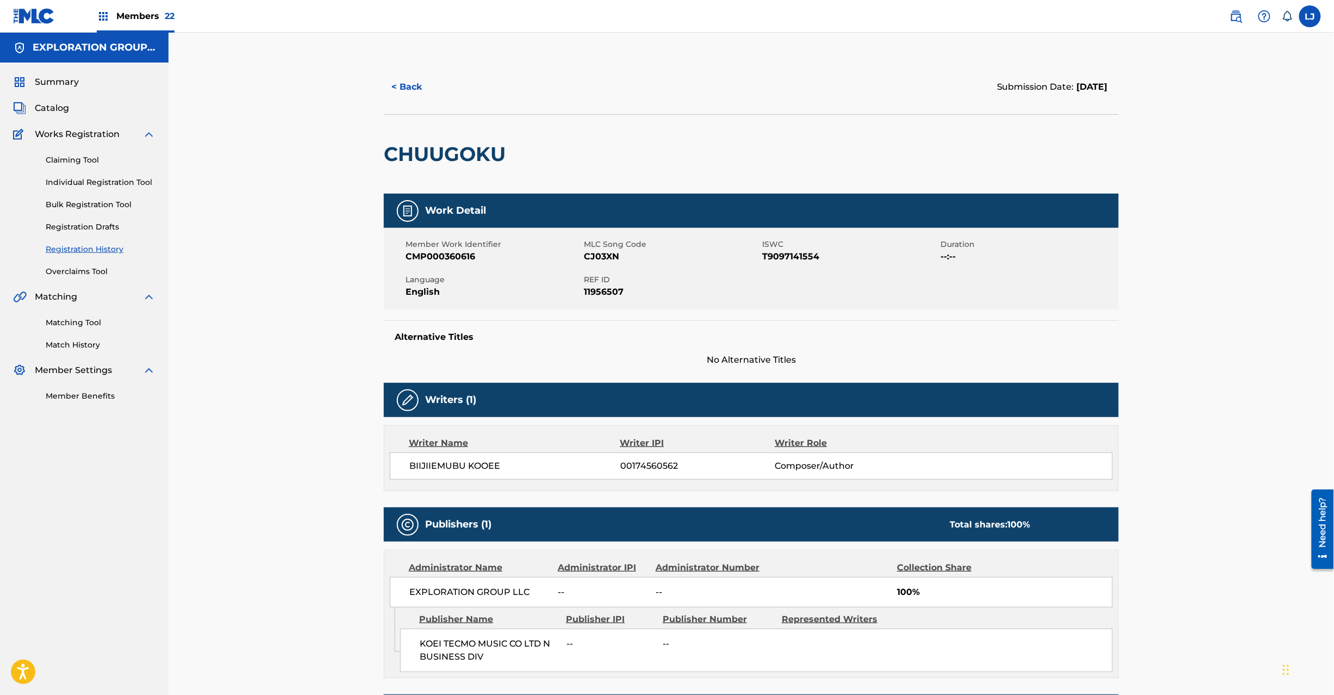
click at [62, 104] on span "Catalog" at bounding box center [52, 108] width 34 height 13
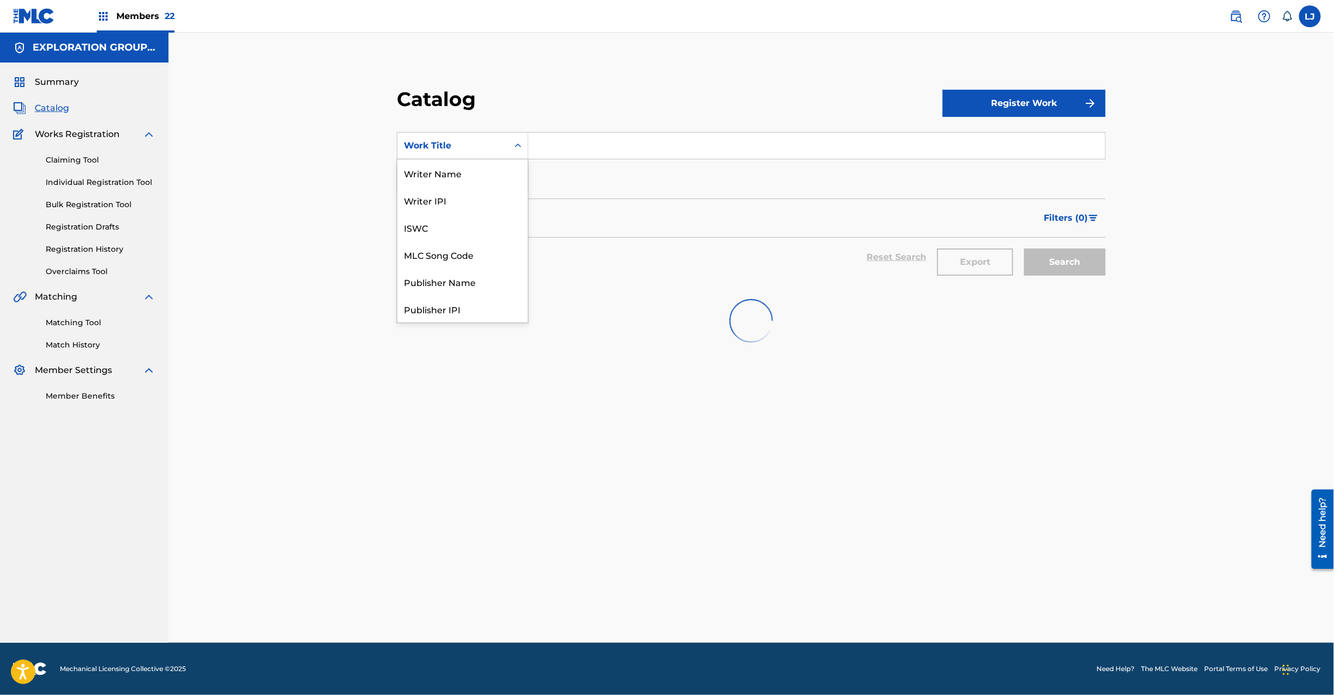
click at [464, 139] on div "Work Title" at bounding box center [453, 145] width 98 height 13
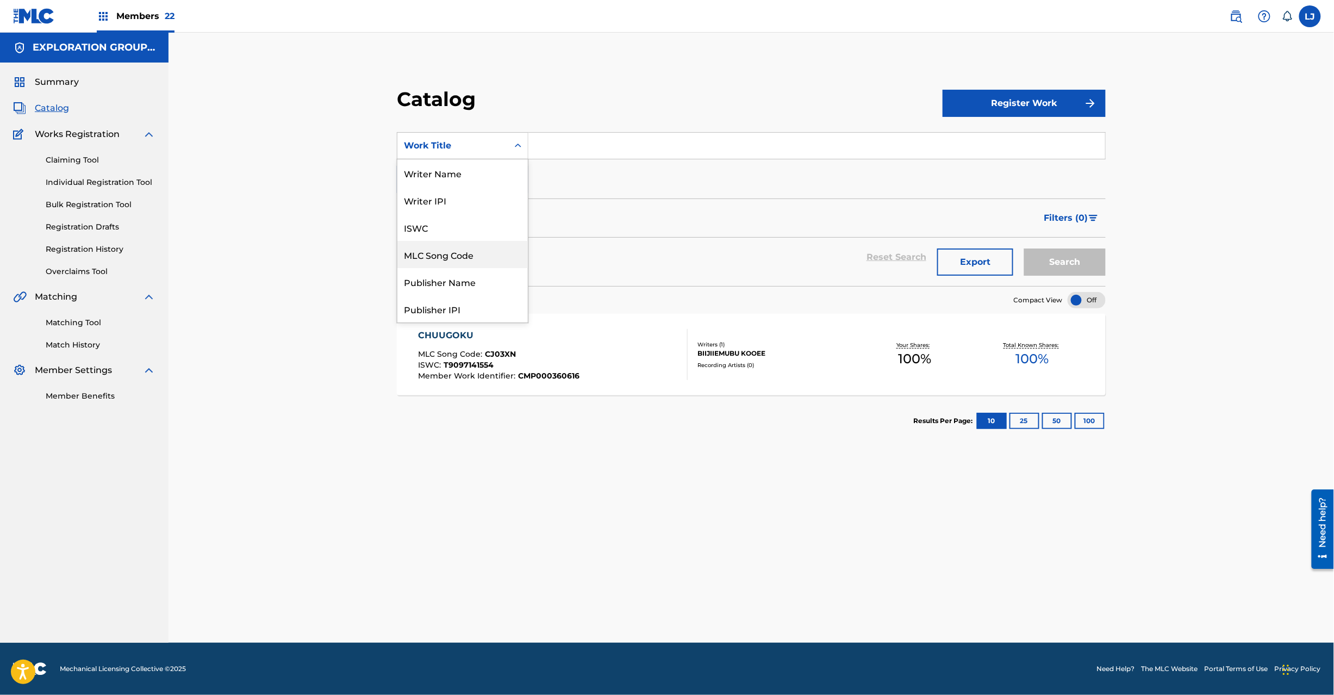
drag, startPoint x: 481, startPoint y: 263, endPoint x: 483, endPoint y: 257, distance: 6.6
click at [481, 262] on div "MLC Song Code" at bounding box center [462, 254] width 130 height 27
click at [603, 158] on input "Search Form" at bounding box center [816, 146] width 577 height 26
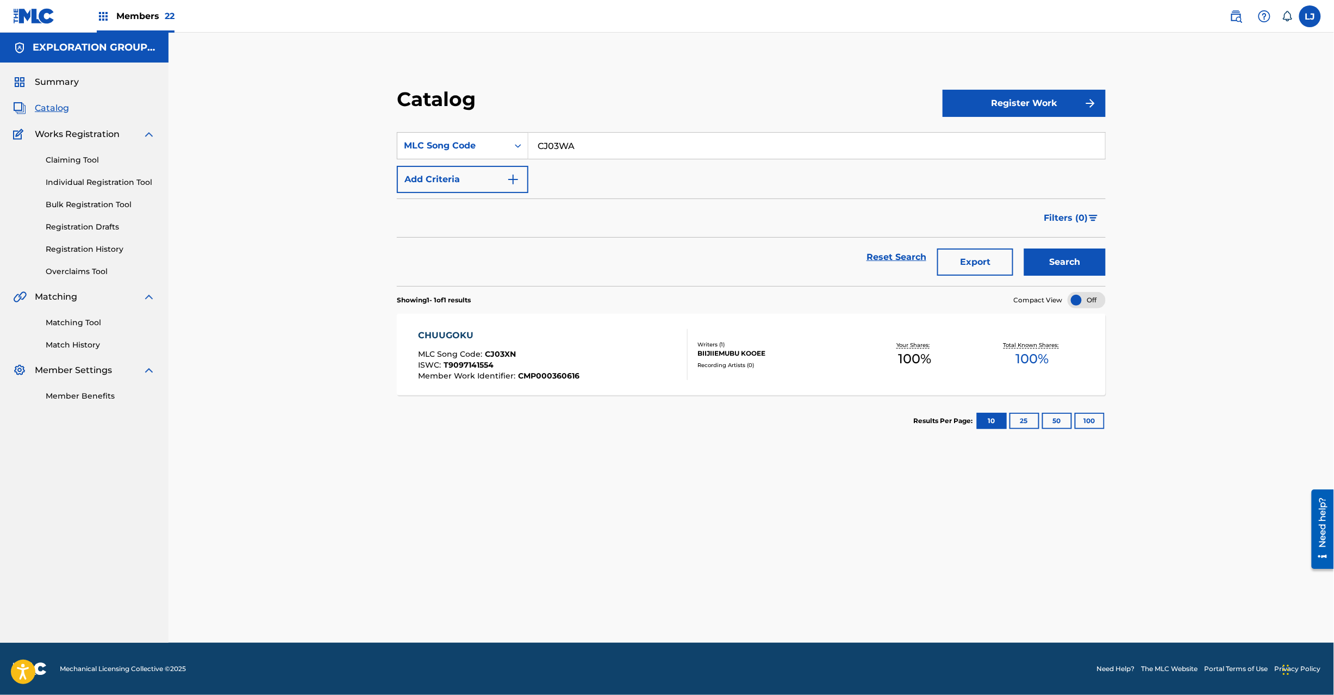
type input "CJ03WA"
click at [1044, 262] on button "Search" at bounding box center [1065, 261] width 82 height 27
click at [605, 346] on div "CHUUGOKU SEICHI MLC Song Code : CJ03WA ISWC : T9097141601 Member Work Identifie…" at bounding box center [553, 354] width 270 height 51
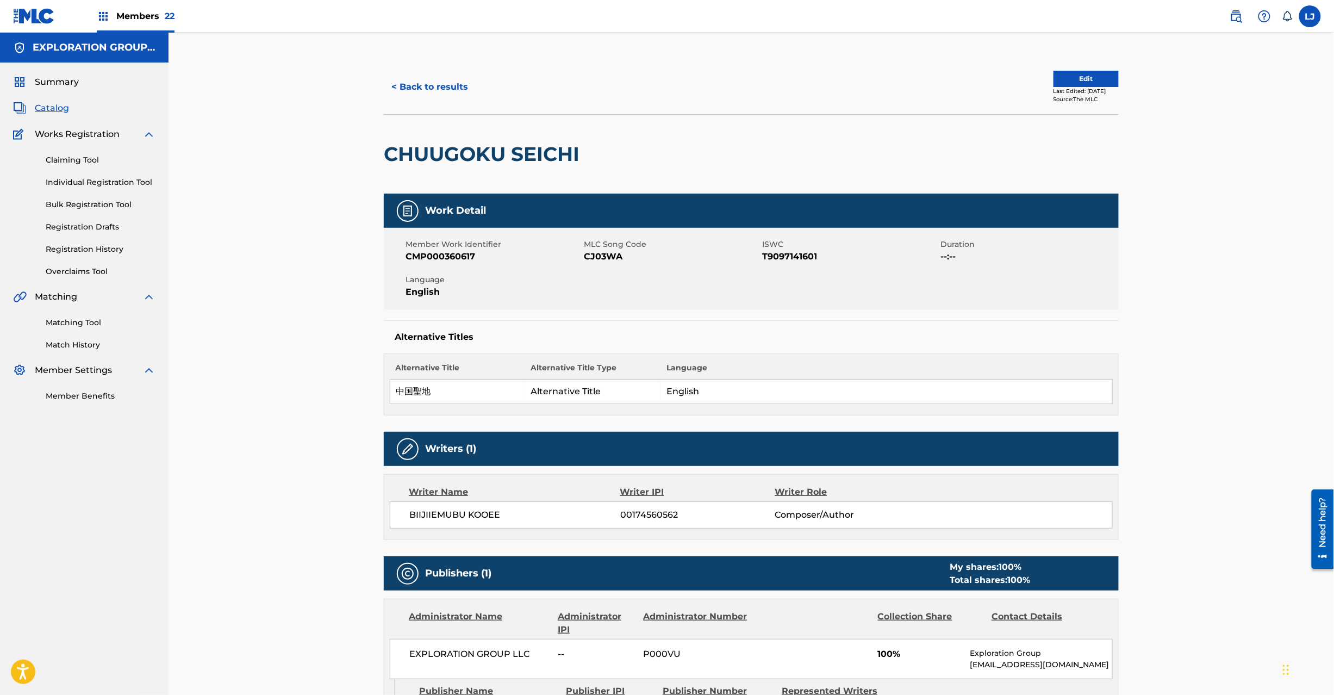
click at [1054, 79] on button "Edit" at bounding box center [1086, 79] width 65 height 16
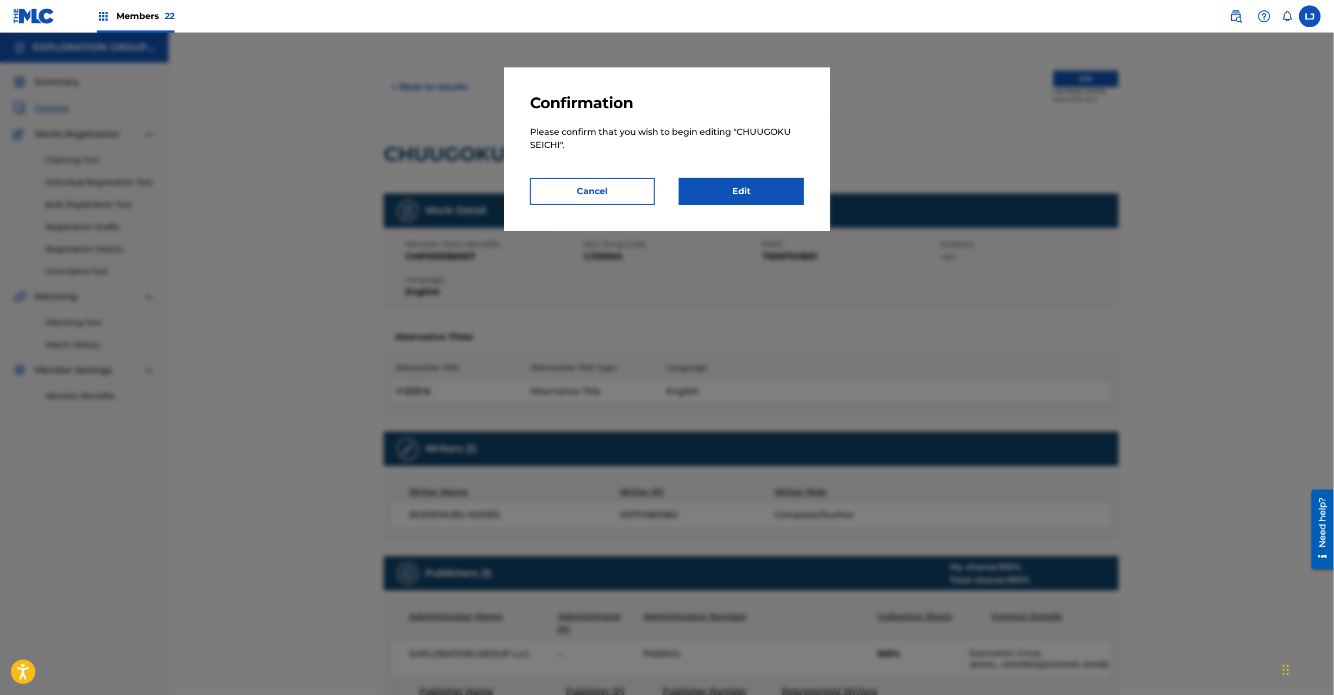
click at [740, 177] on p "Please confirm that you wish to begin editing " CHUUGOKU SEICHI "." at bounding box center [667, 145] width 274 height 65
click at [742, 183] on link "Edit" at bounding box center [741, 191] width 125 height 27
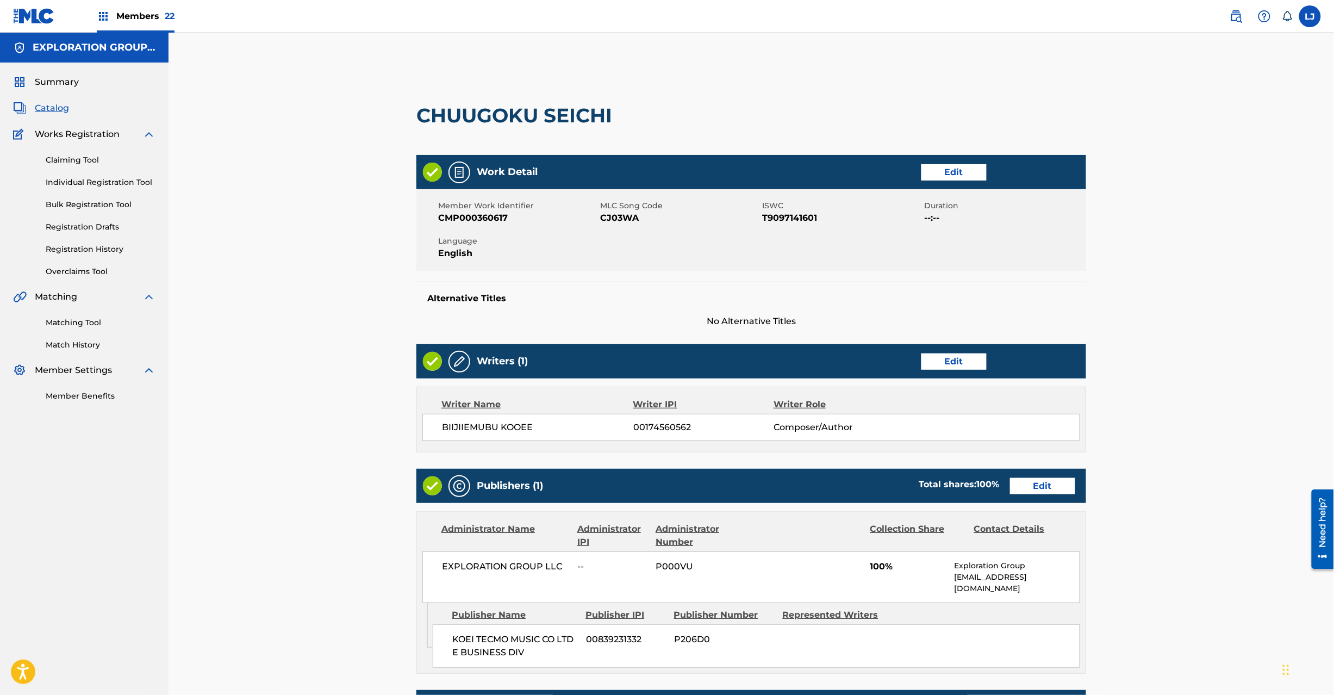
click at [1040, 473] on div "Publishers (1) Total shares: 100 % Edit" at bounding box center [751, 486] width 670 height 34
click at [1031, 486] on link "Edit" at bounding box center [1042, 486] width 65 height 16
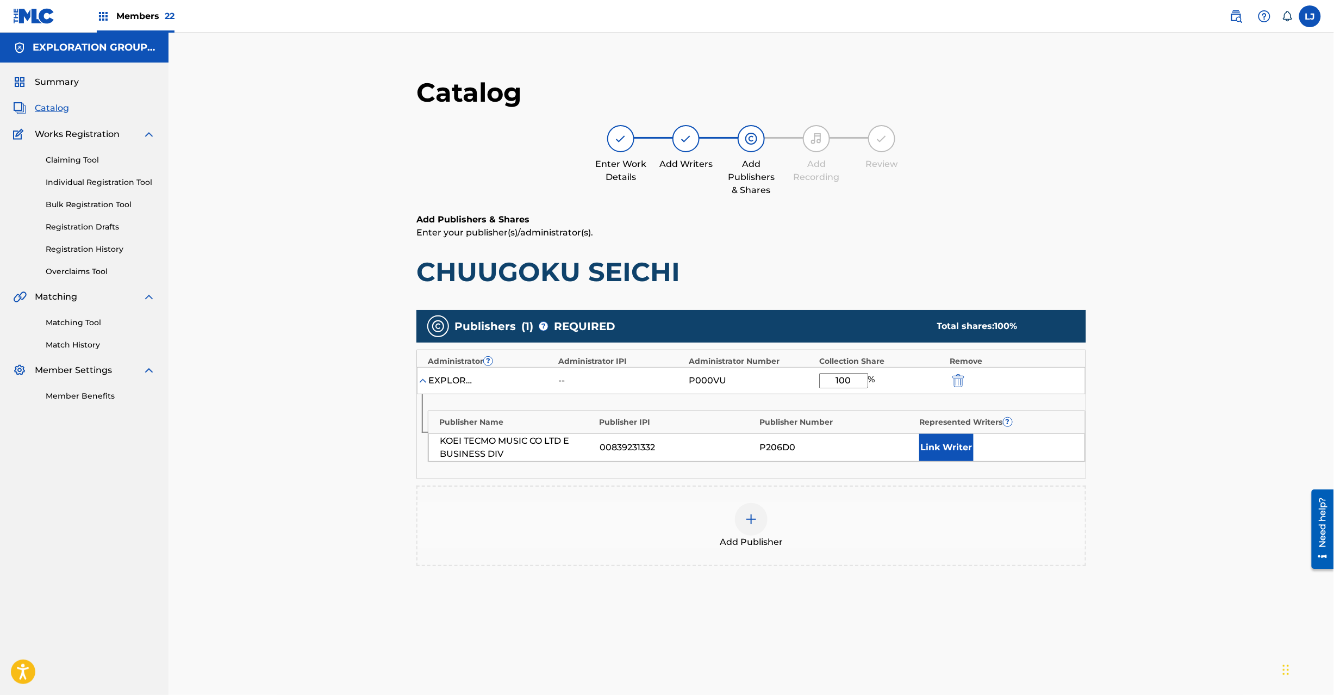
click at [958, 378] on img "submit" at bounding box center [959, 380] width 12 height 13
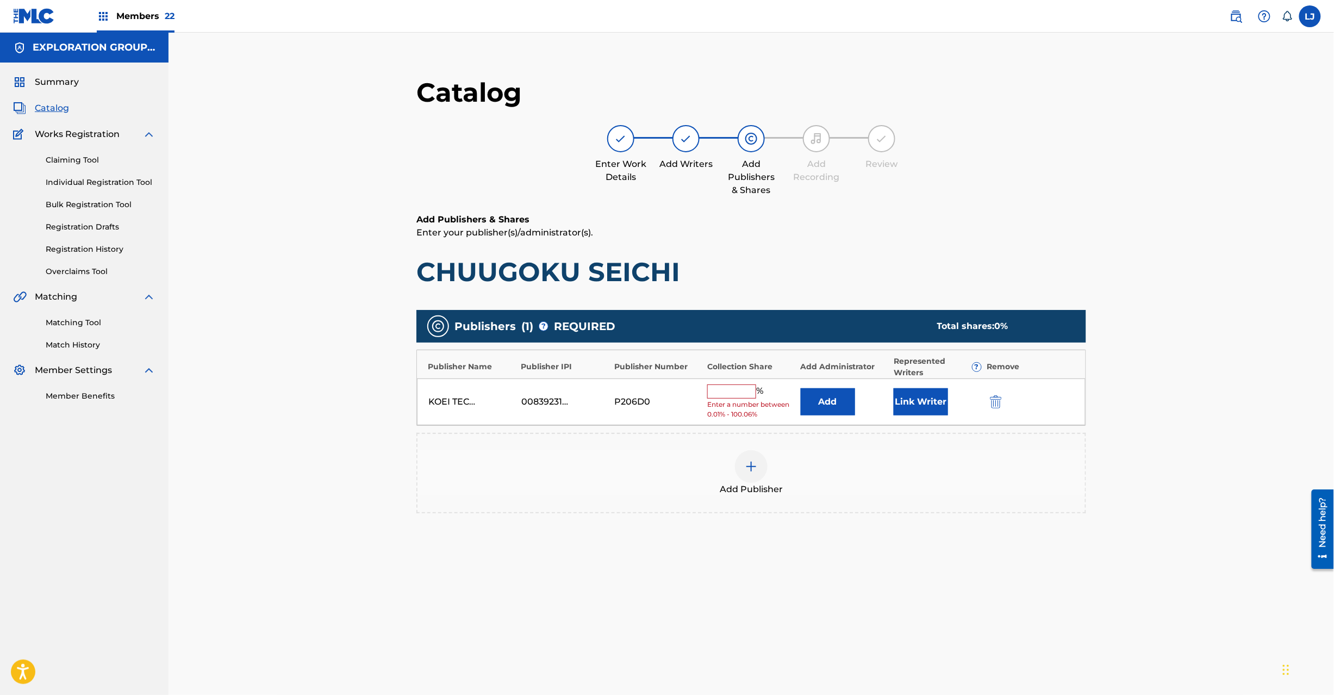
click at [990, 407] on button "submit" at bounding box center [995, 401] width 16 height 13
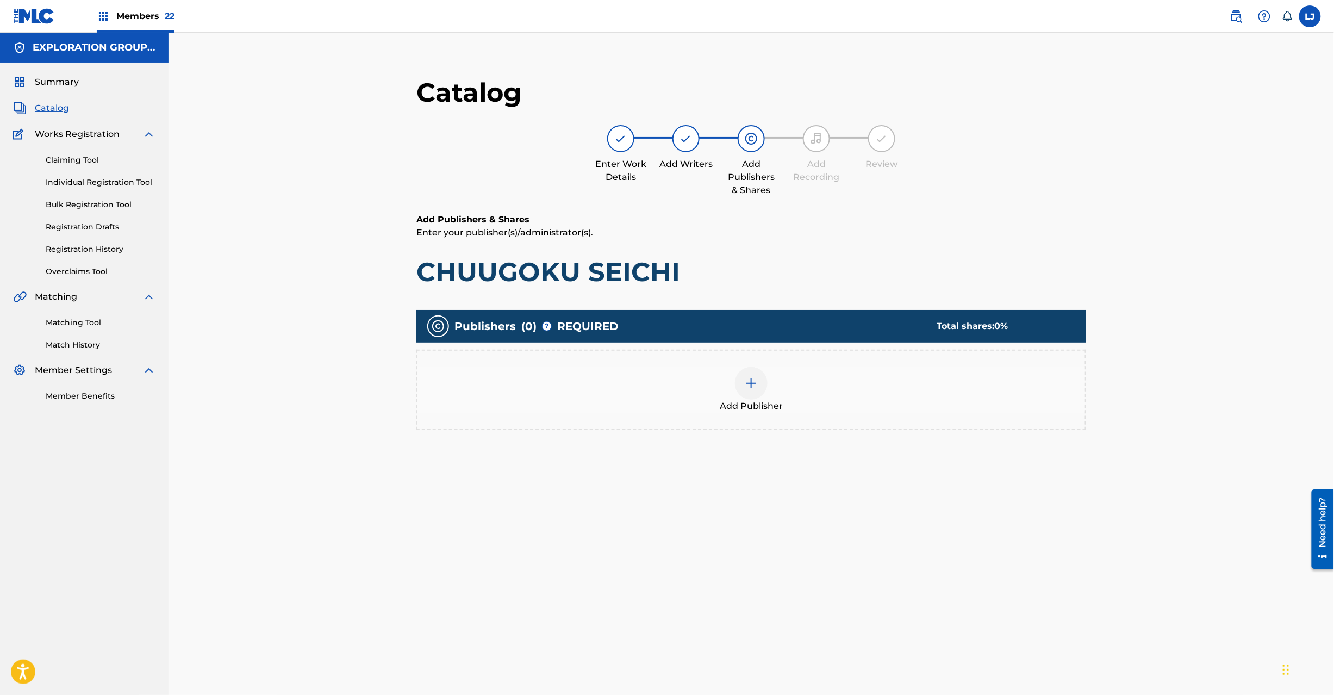
click at [754, 388] on img at bounding box center [751, 383] width 13 height 13
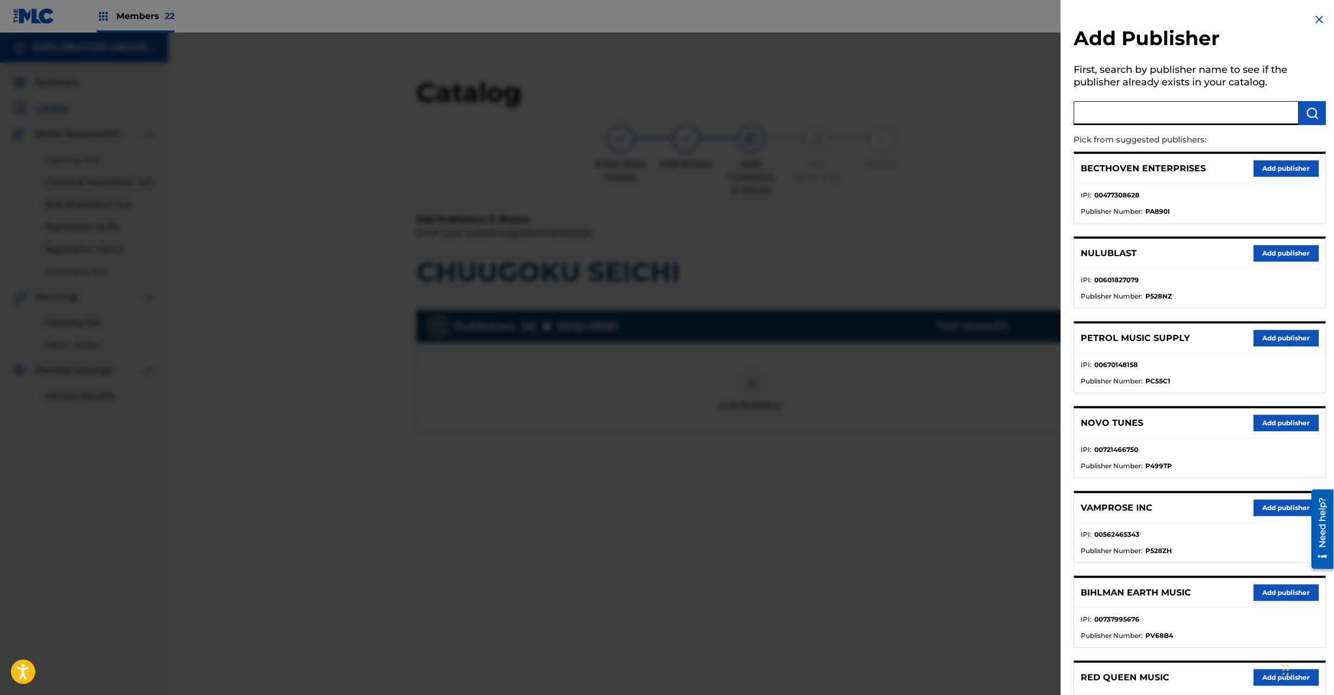
click at [1199, 111] on input "text" at bounding box center [1186, 113] width 225 height 24
paste input "Koei Tecmo Music Co Ltd N Business Div"
type input "Koei Tecmo Music Co Ltd N Business Div"
click at [1301, 111] on button "submit" at bounding box center [1312, 113] width 27 height 24
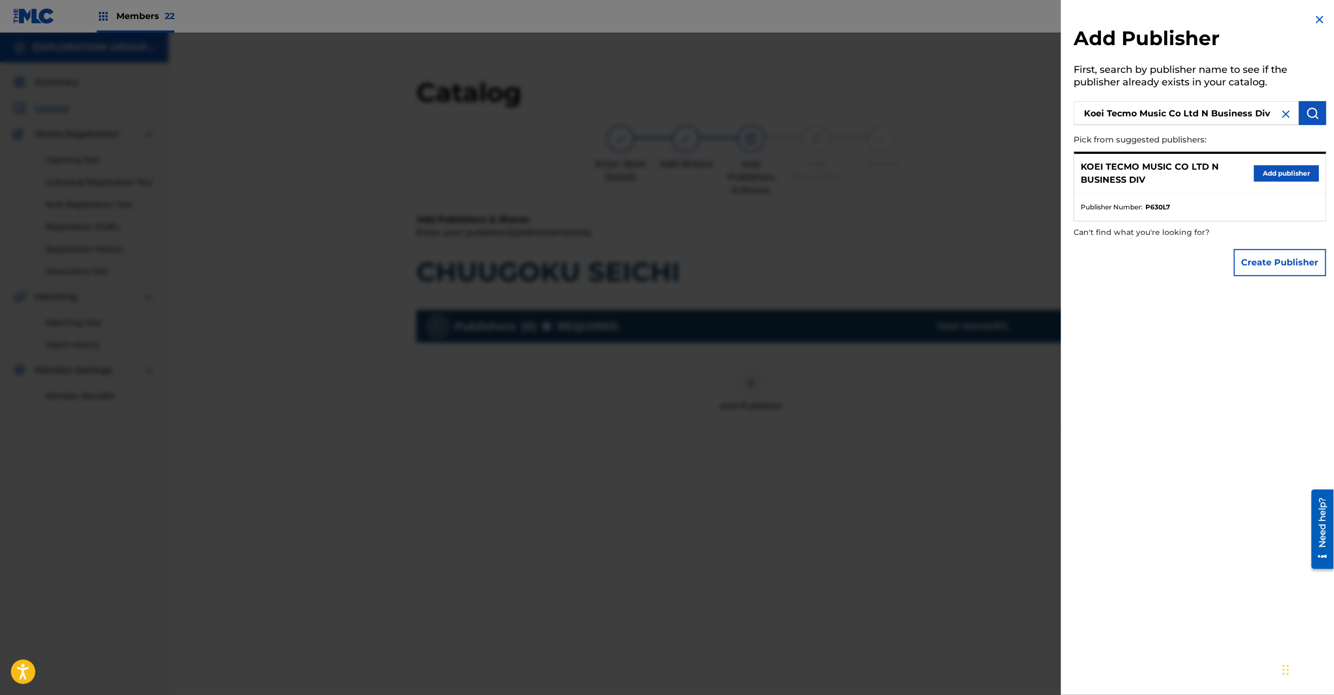
click at [1281, 174] on button "Add publisher" at bounding box center [1286, 173] width 65 height 16
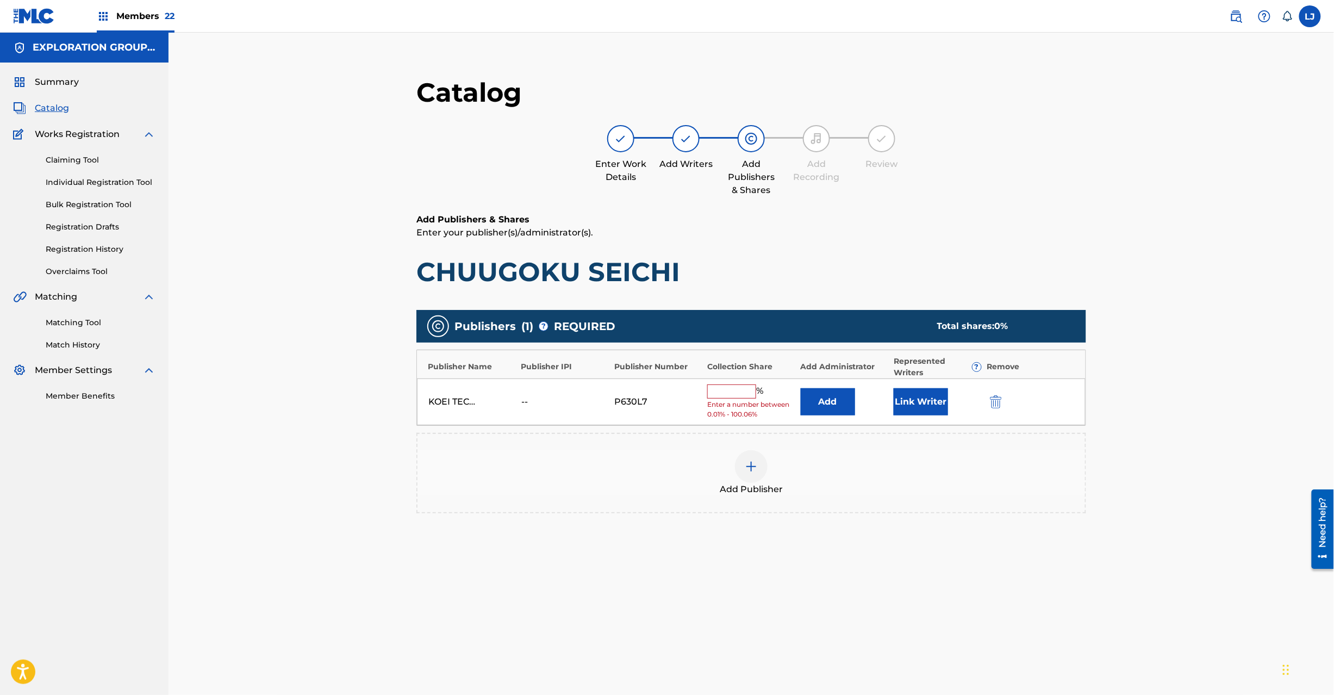
click at [732, 399] on div "% Enter a number between 0.01% - 100.06%" at bounding box center [751, 401] width 88 height 35
click at [813, 393] on button "Add" at bounding box center [828, 401] width 54 height 27
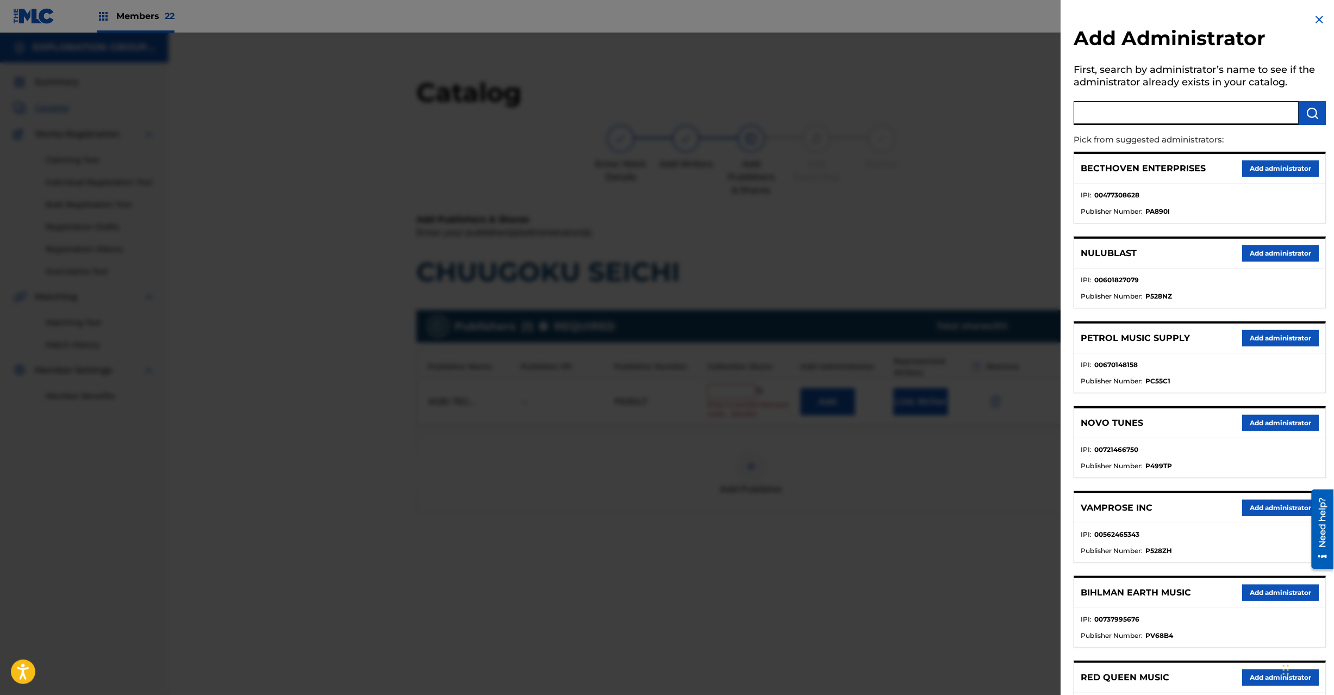
click at [1151, 116] on input "text" at bounding box center [1186, 113] width 225 height 24
paste input "Exploration Group LLC"
type input "Exploration Group LLC"
click at [1314, 109] on img "submit" at bounding box center [1312, 113] width 13 height 13
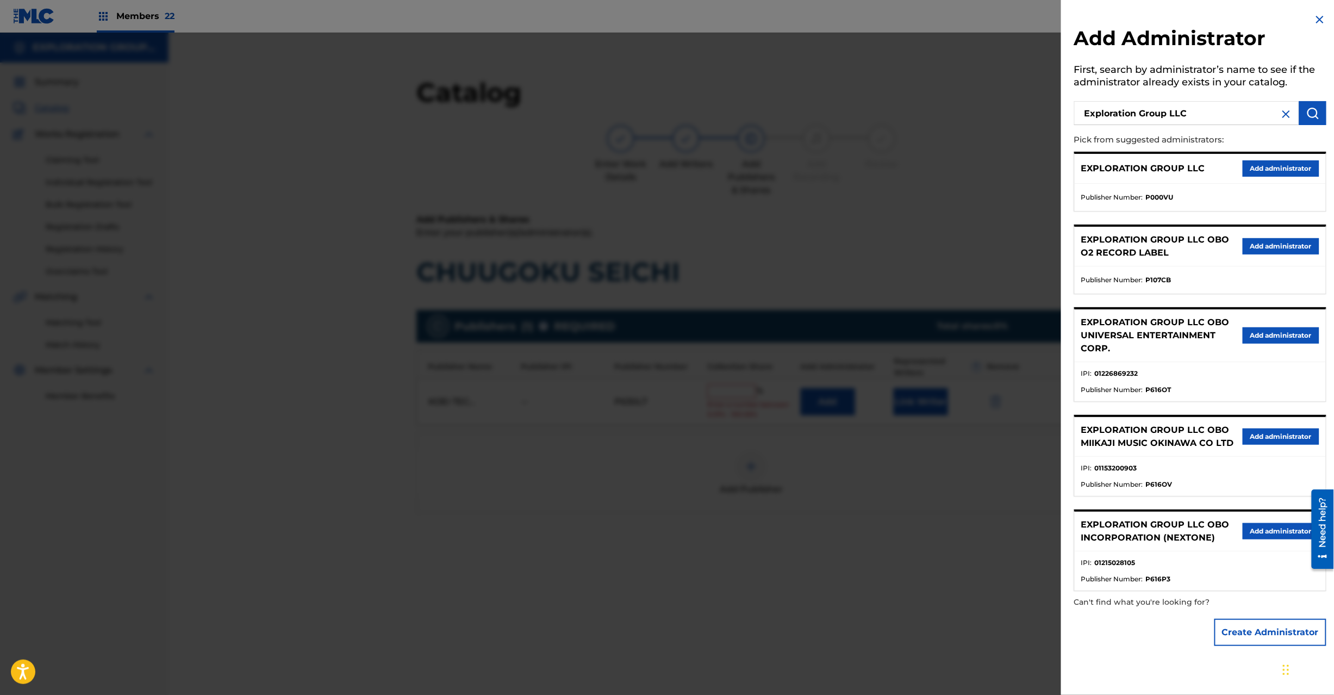
click at [1262, 170] on button "Add administrator" at bounding box center [1281, 168] width 77 height 16
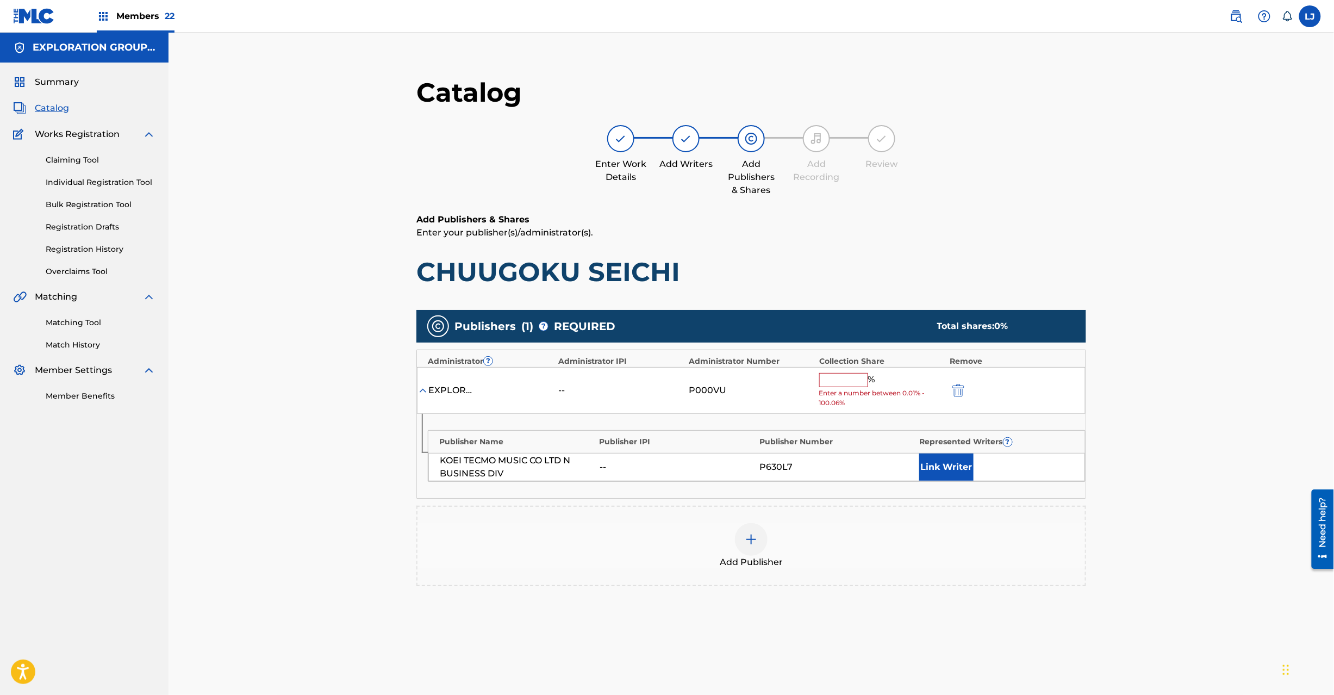
click at [847, 381] on input "text" at bounding box center [843, 380] width 49 height 14
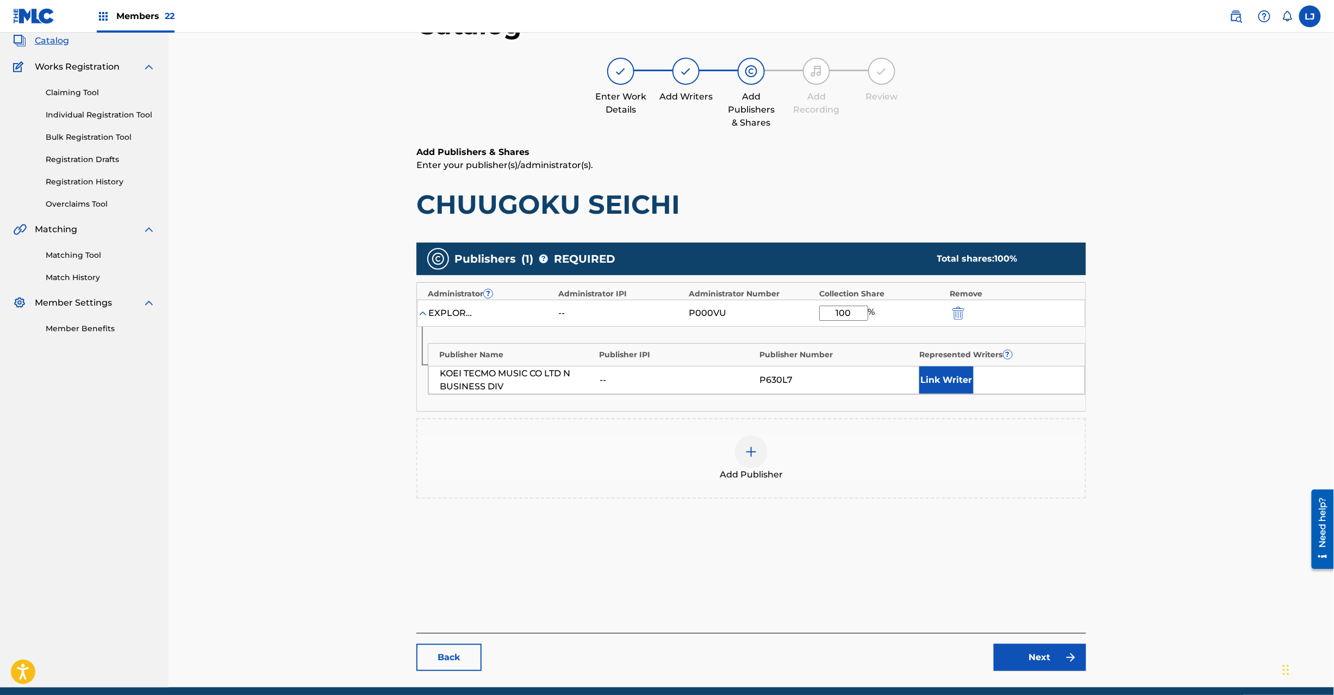
scroll to position [112, 0]
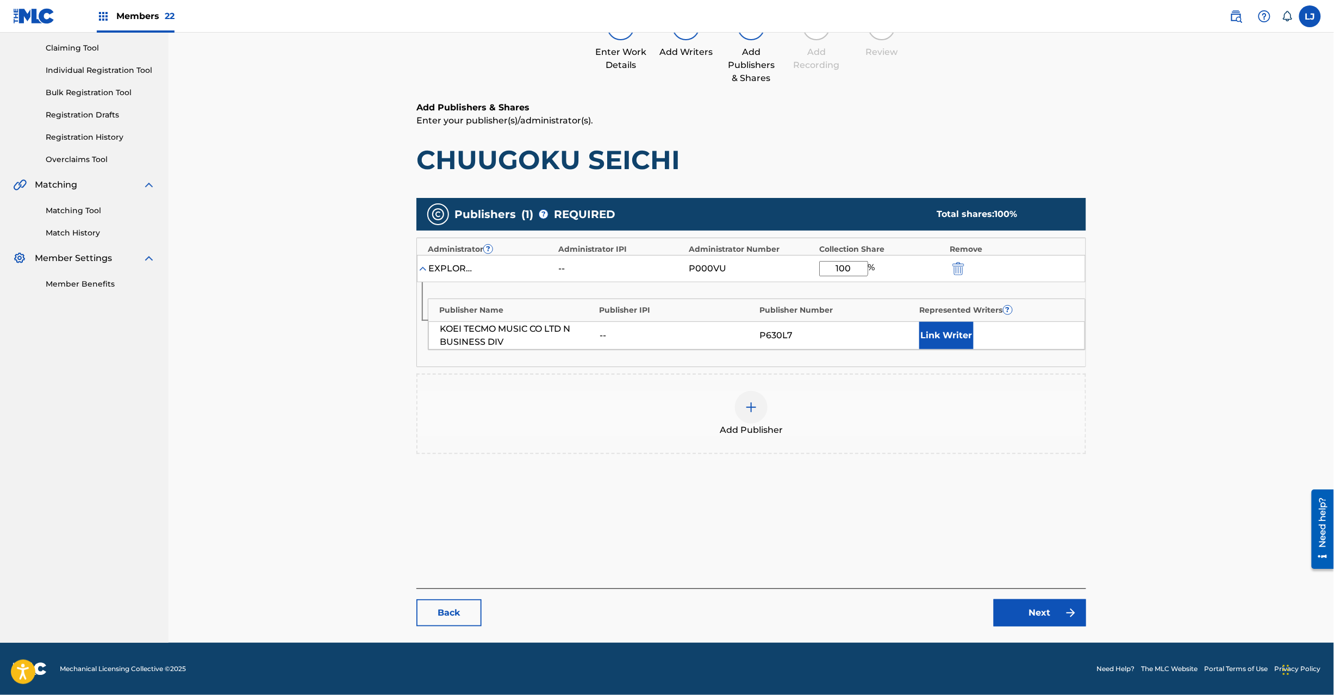
type input "100"
click at [1060, 602] on link "Next" at bounding box center [1040, 612] width 92 height 27
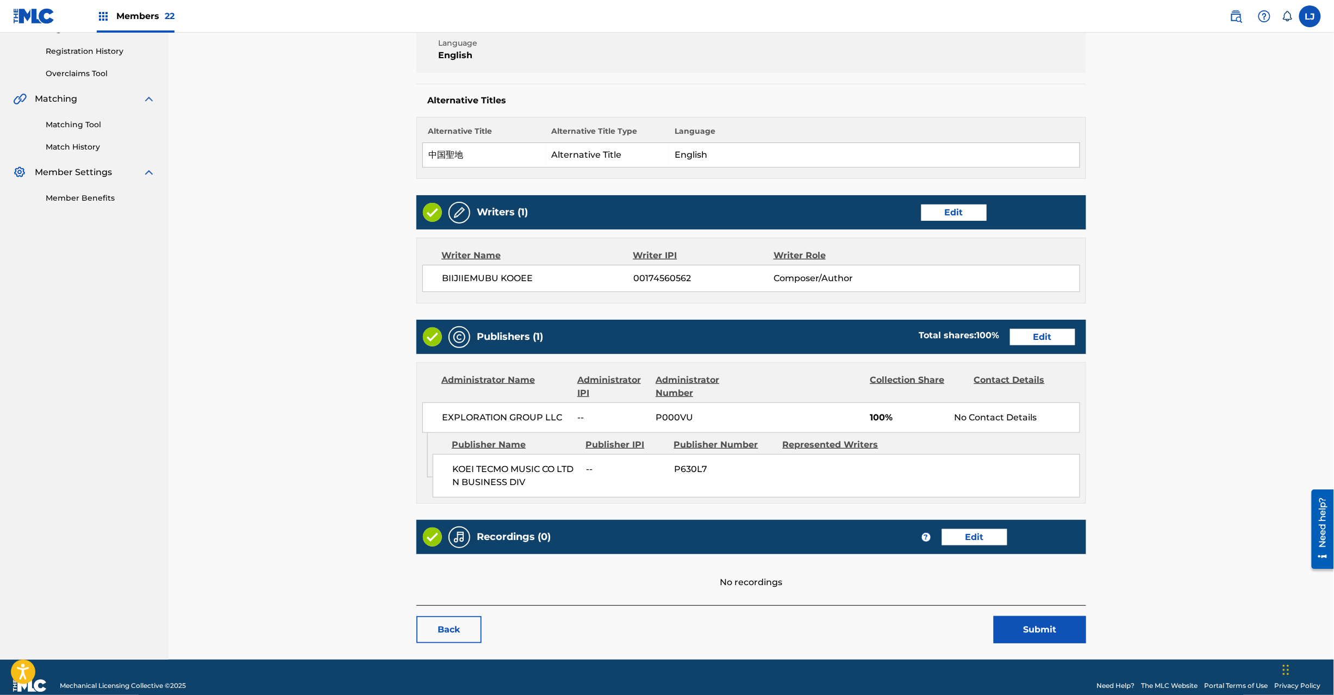
scroll to position [216, 0]
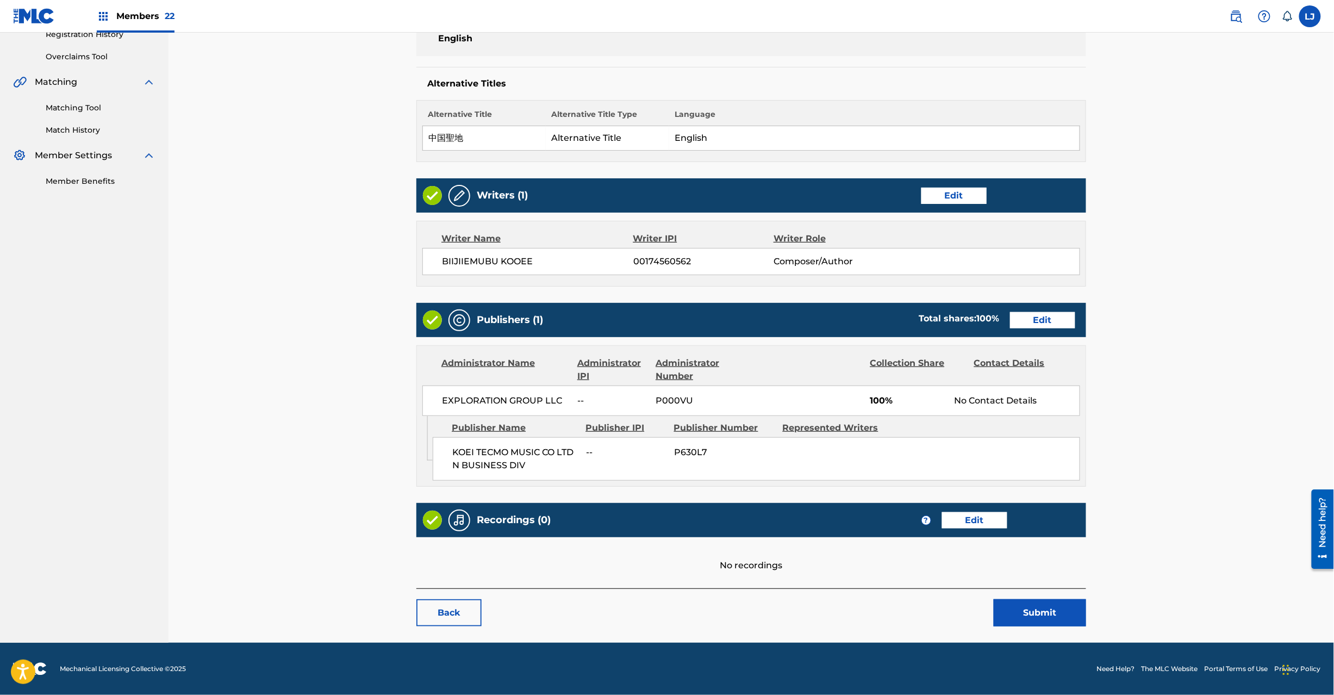
click at [1047, 618] on button "Submit" at bounding box center [1040, 612] width 92 height 27
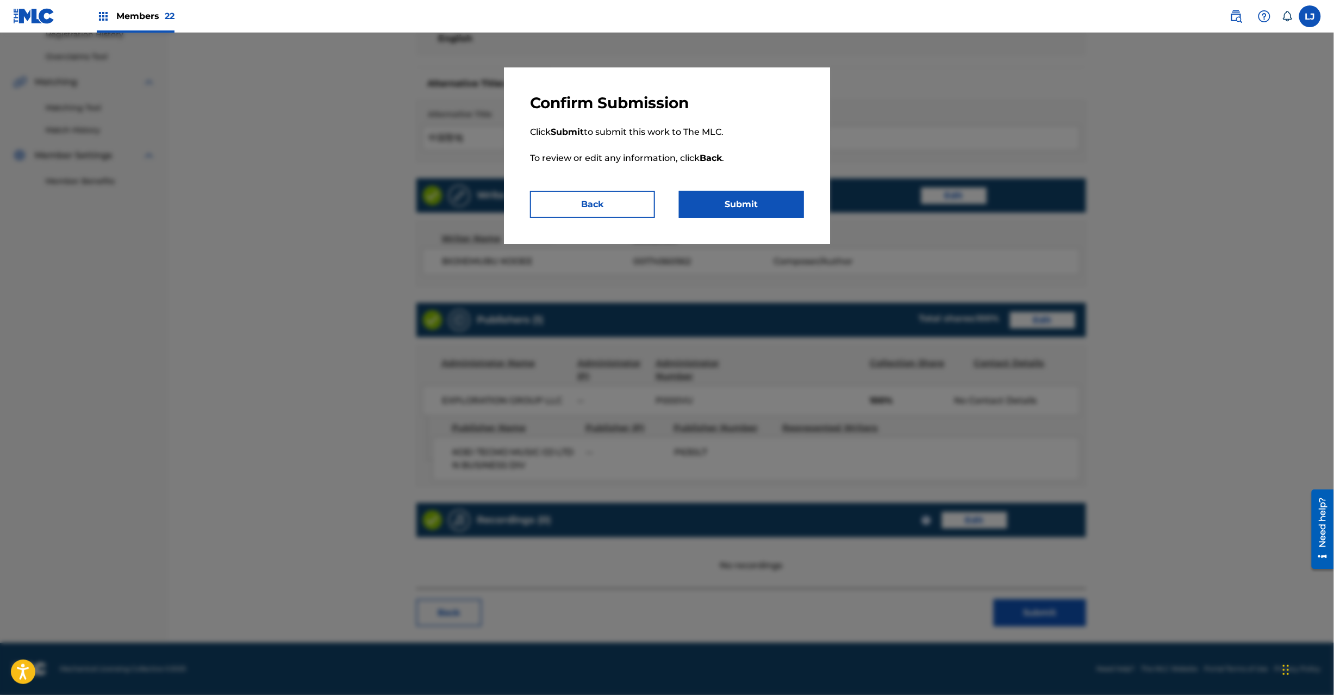
click at [712, 198] on button "Submit" at bounding box center [741, 204] width 125 height 27
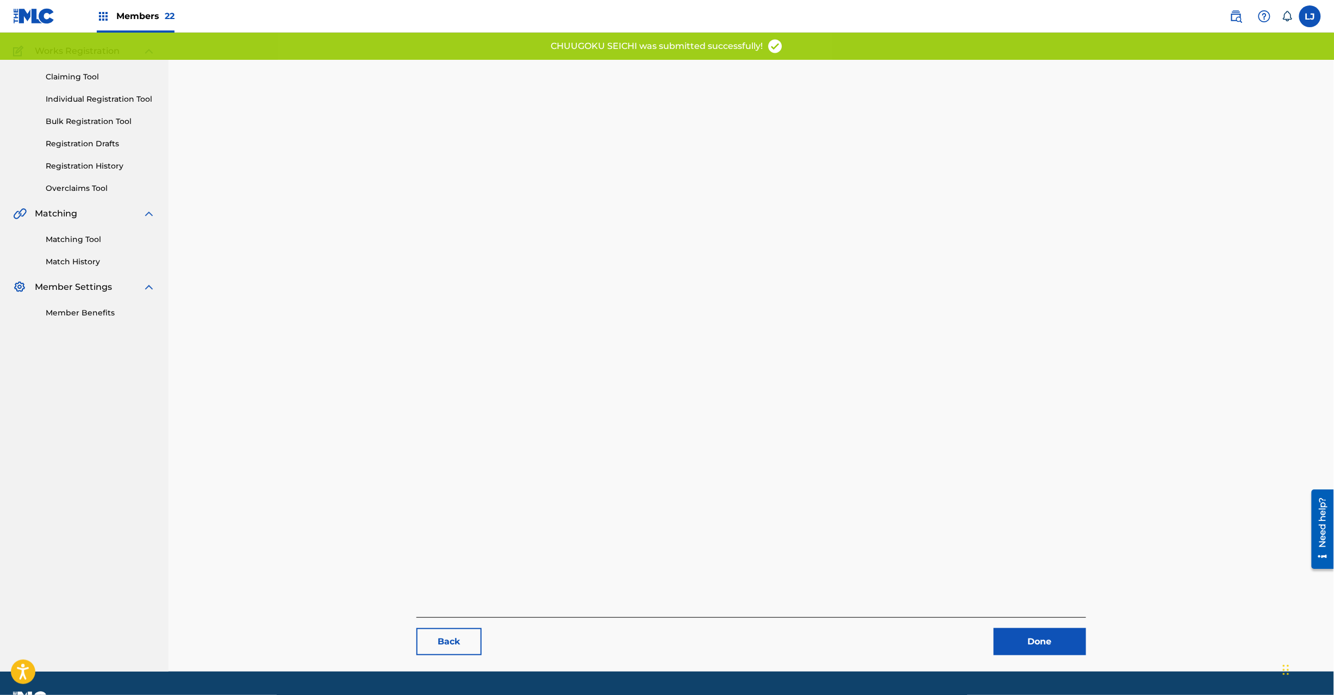
scroll to position [112, 0]
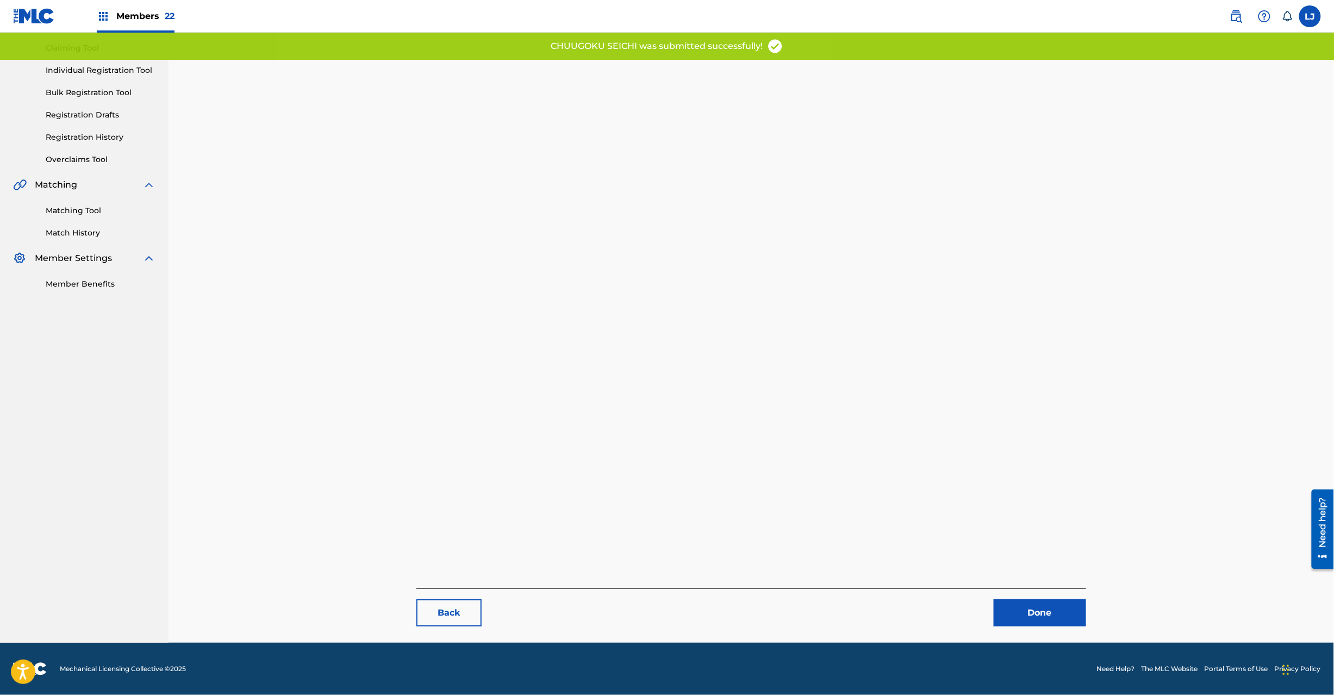
click at [1012, 617] on link "Done" at bounding box center [1040, 612] width 92 height 27
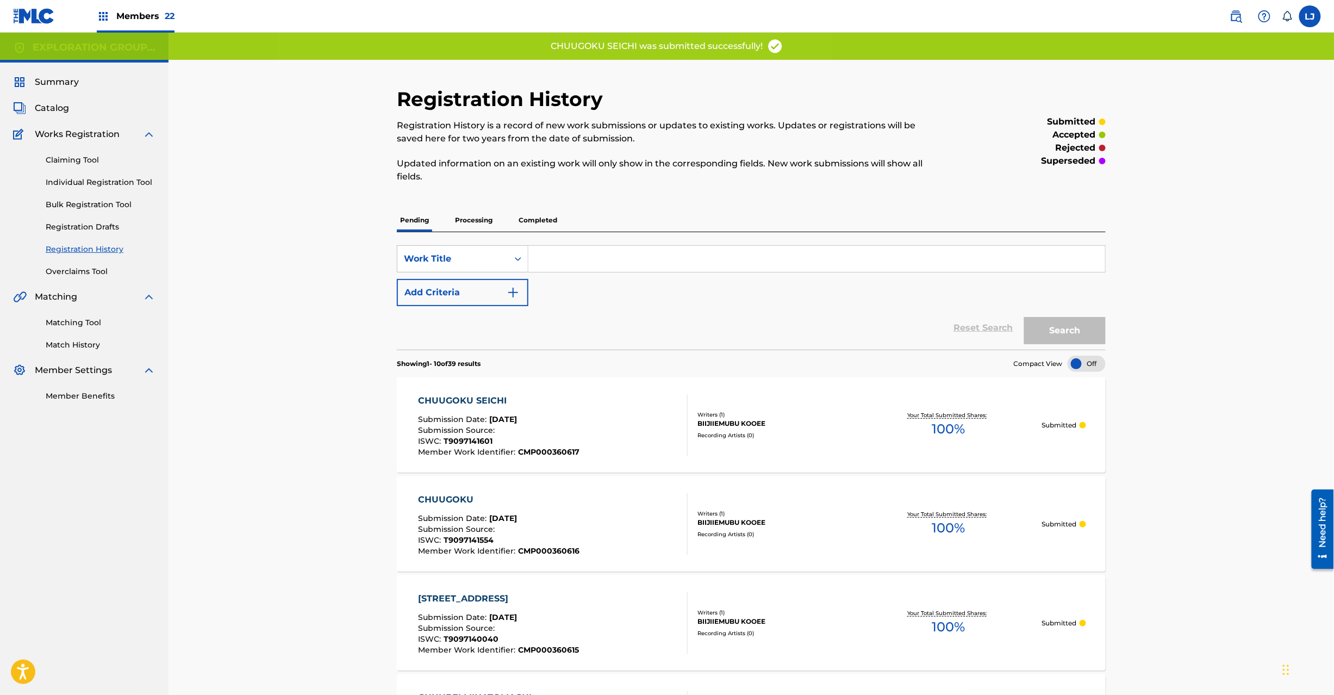
click at [572, 423] on div "Submission Date : [DATE]" at bounding box center [498, 420] width 161 height 11
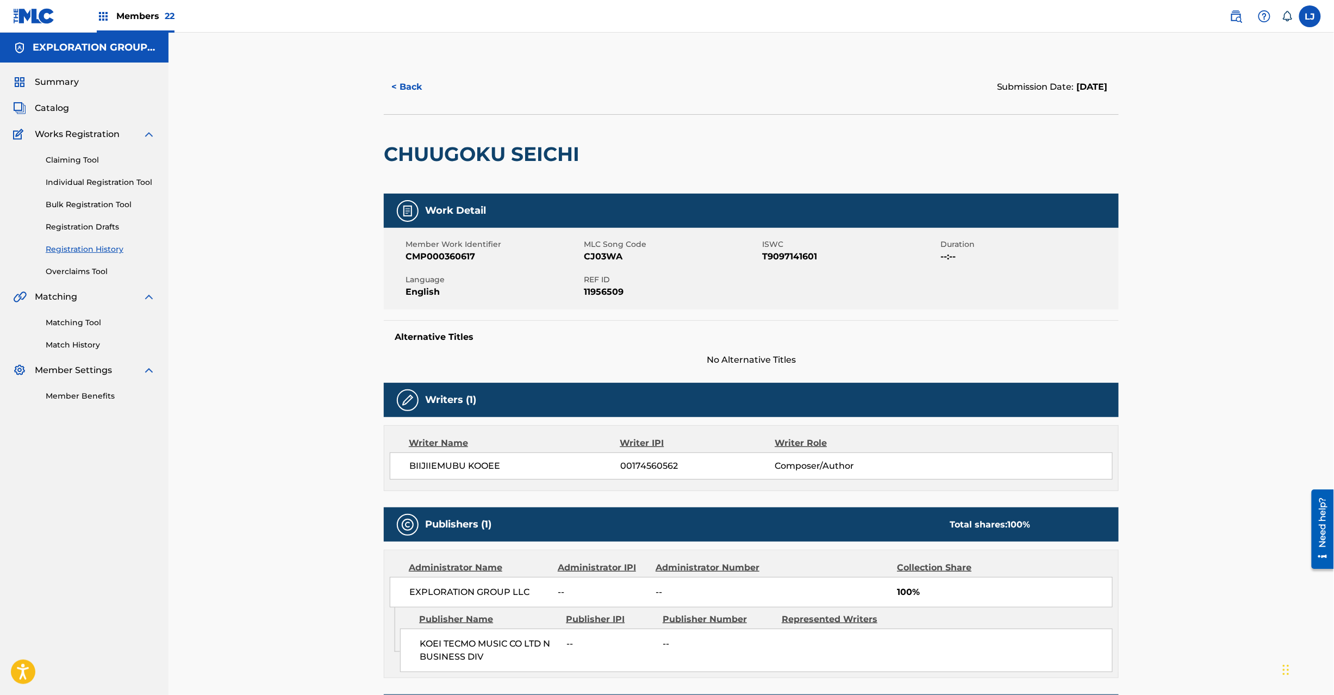
click at [51, 102] on span "Catalog" at bounding box center [52, 108] width 34 height 13
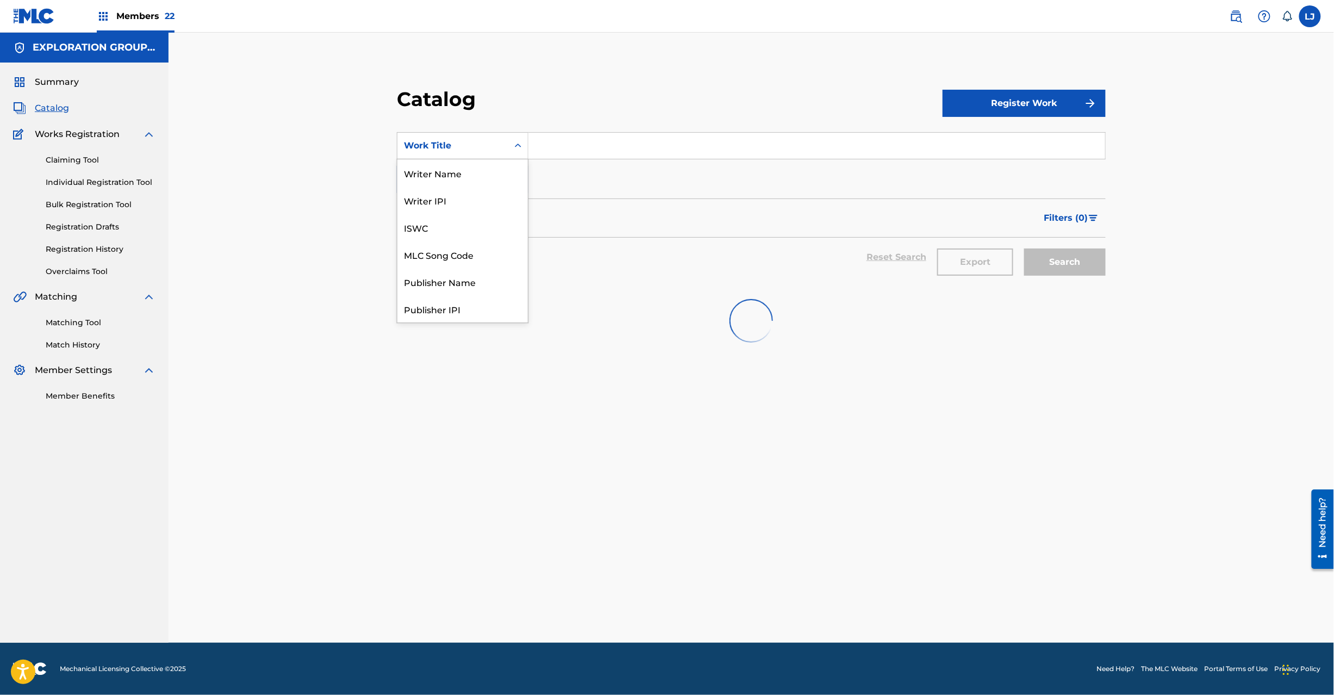
click at [501, 148] on div "Work Title" at bounding box center [453, 145] width 98 height 13
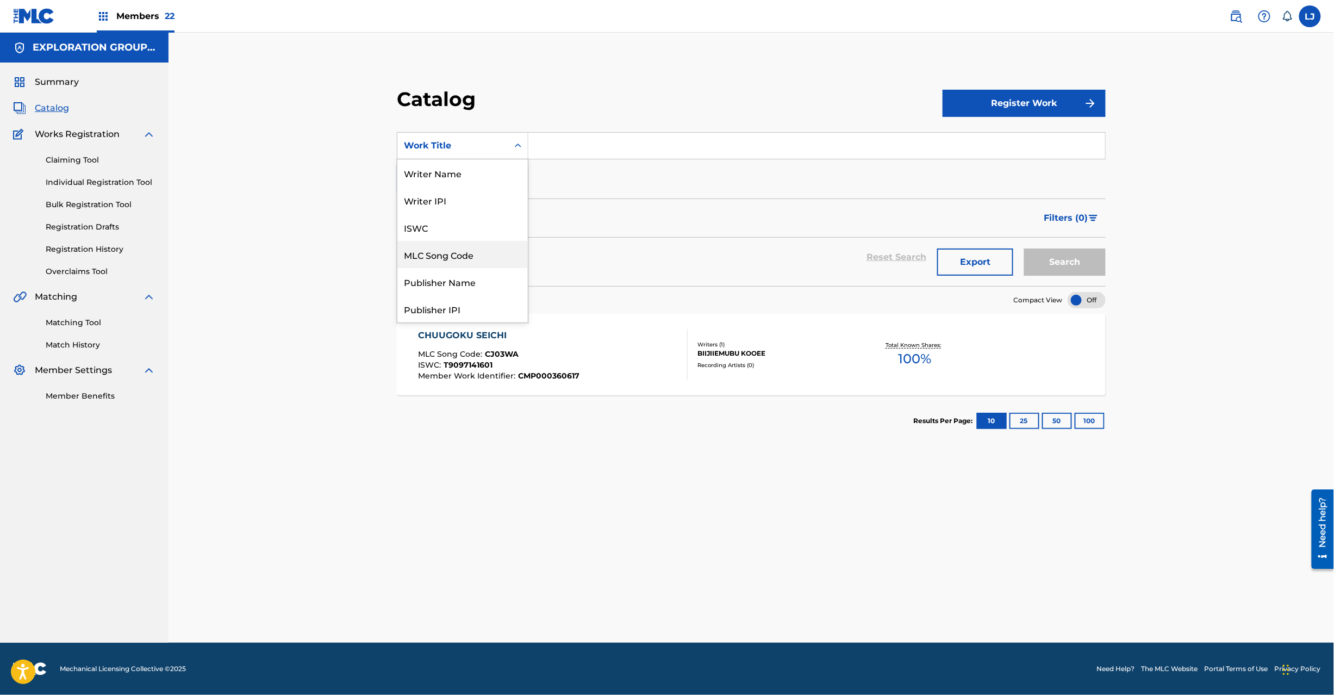
click at [486, 248] on div "MLC Song Code" at bounding box center [462, 254] width 130 height 27
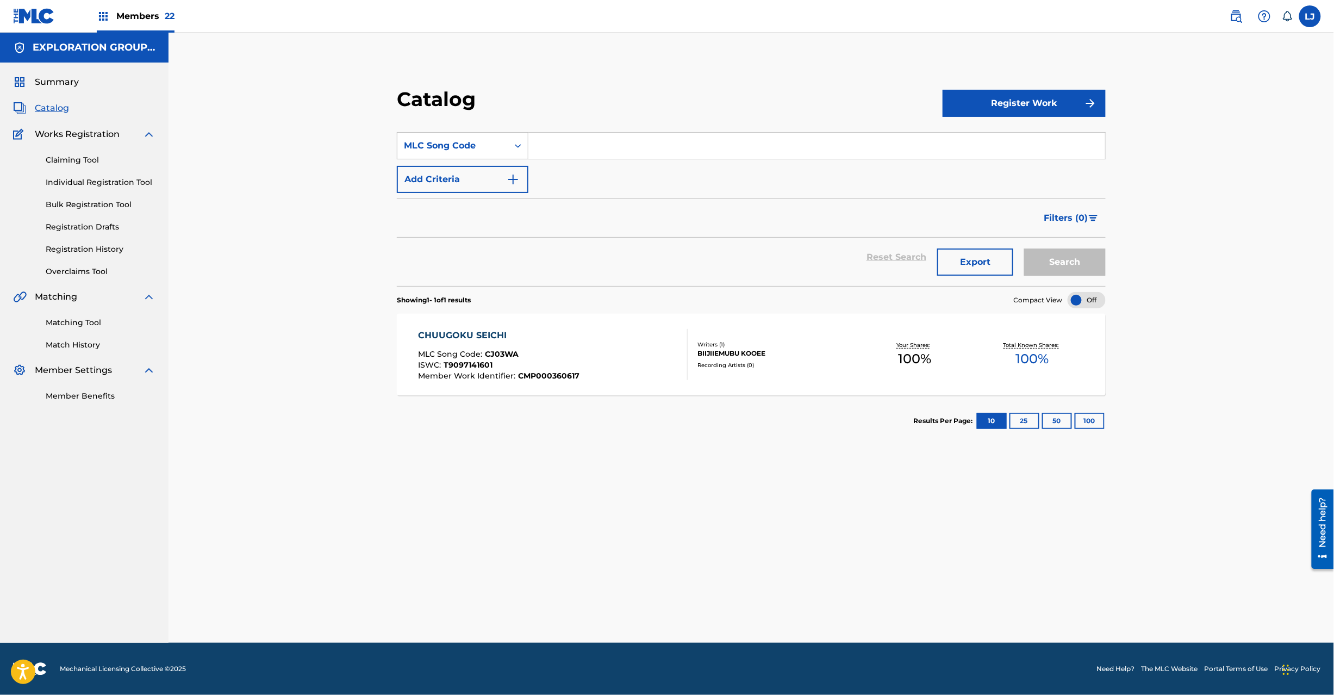
click at [573, 140] on input "Search Form" at bounding box center [816, 146] width 577 height 26
paste input "CJ03ZC"
type input "CJ03ZC"
click at [1065, 259] on button "Search" at bounding box center [1065, 261] width 82 height 27
click at [640, 325] on div "[PERSON_NAME] MLC Song Code : CJ03ZC ISWC : T9097141258 Member Work Identifier …" at bounding box center [751, 355] width 709 height 82
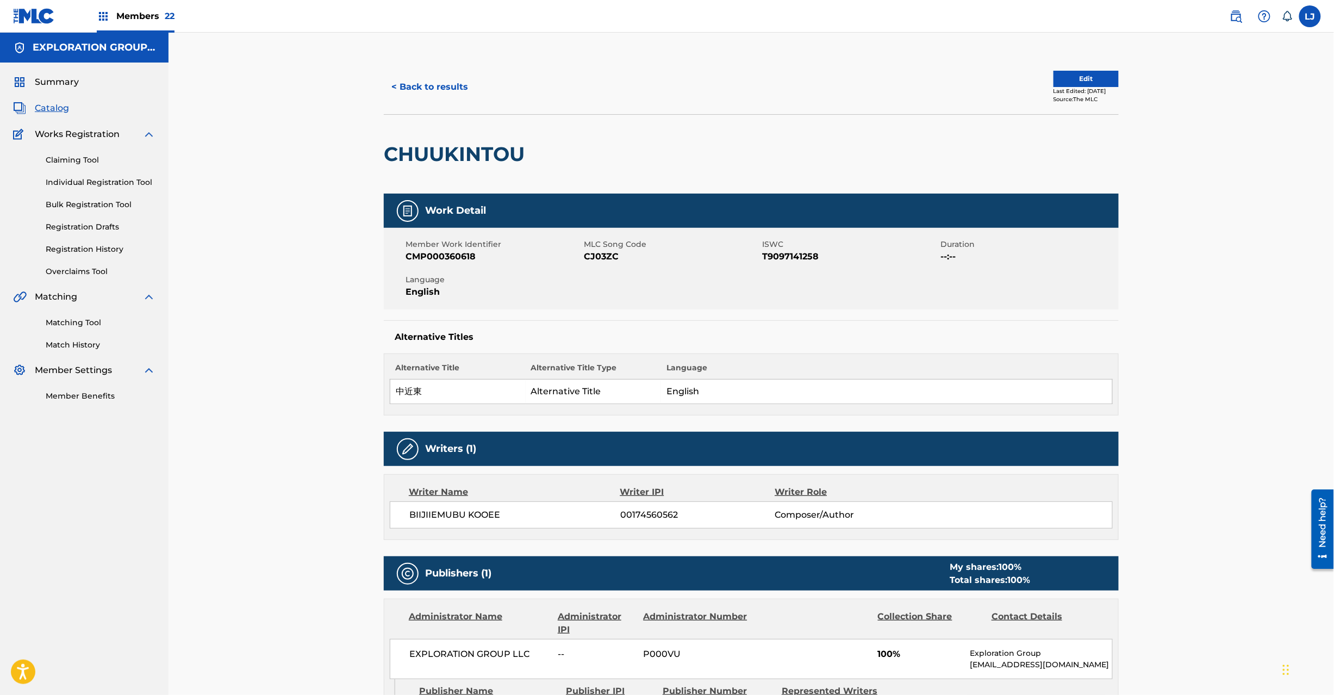
click at [1078, 74] on button "Edit" at bounding box center [1086, 79] width 65 height 16
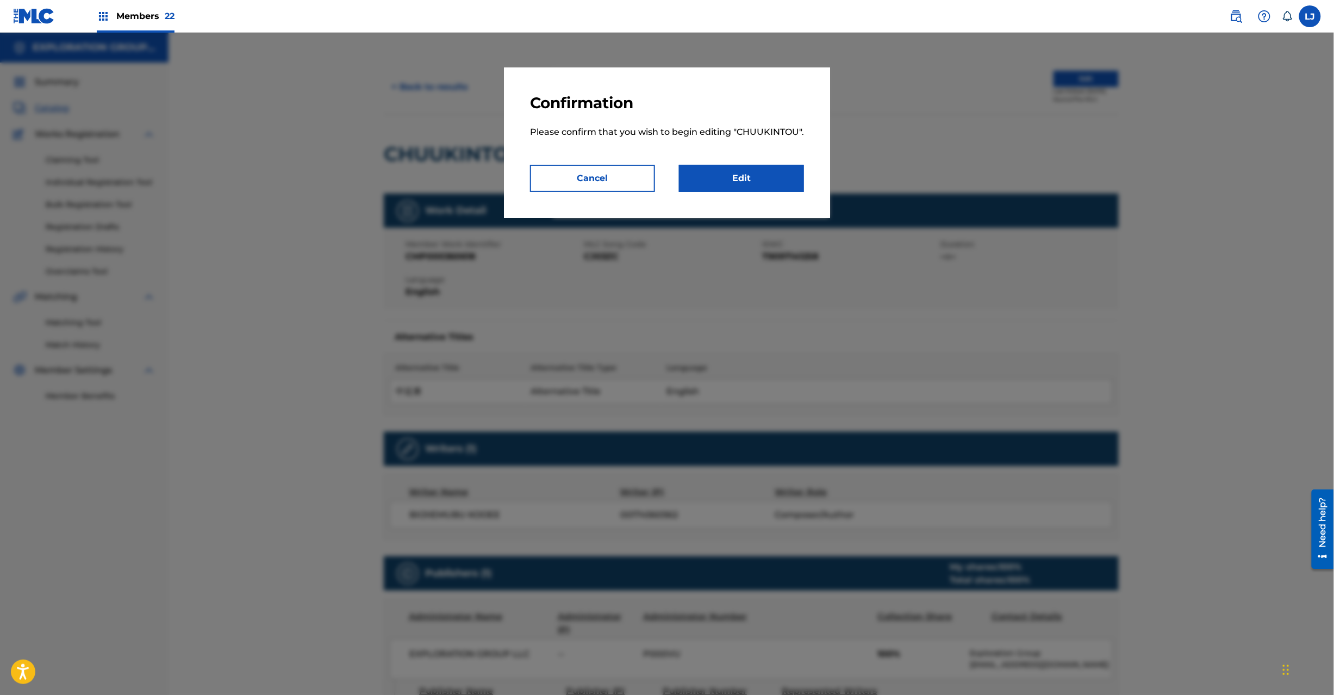
click at [749, 183] on link "Edit" at bounding box center [741, 178] width 125 height 27
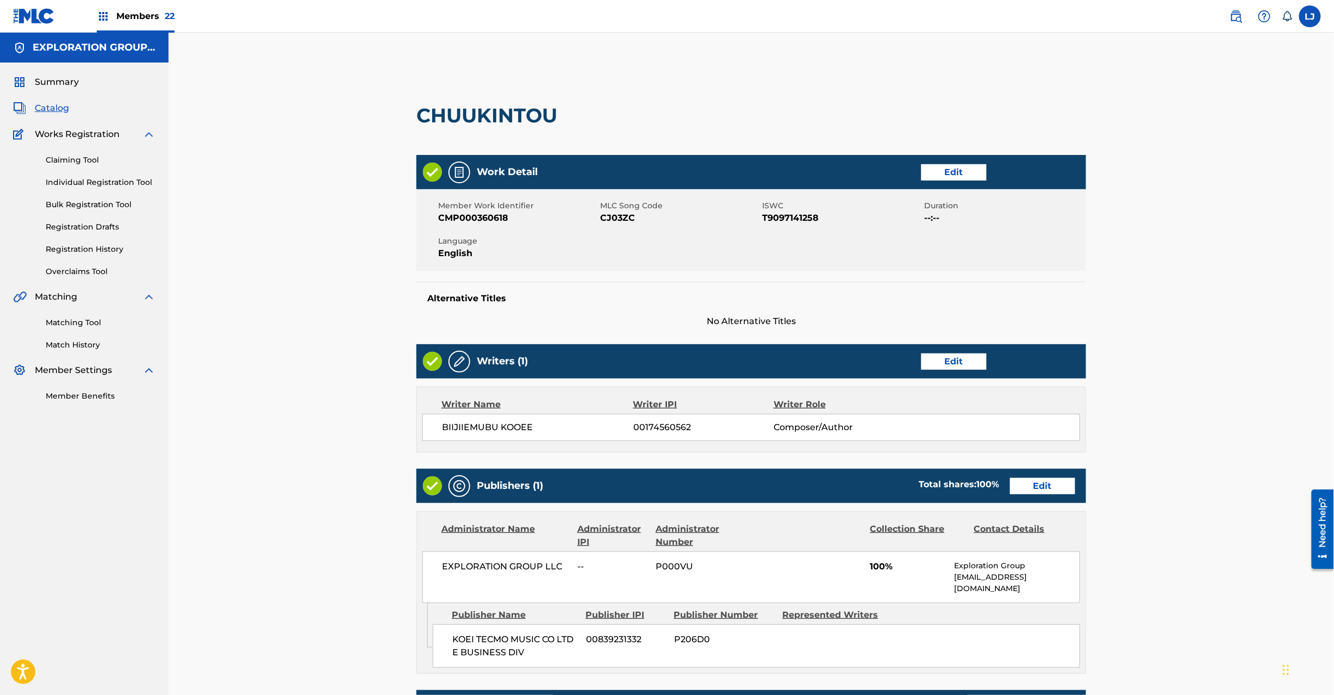
click at [1068, 487] on link "Edit" at bounding box center [1042, 486] width 65 height 16
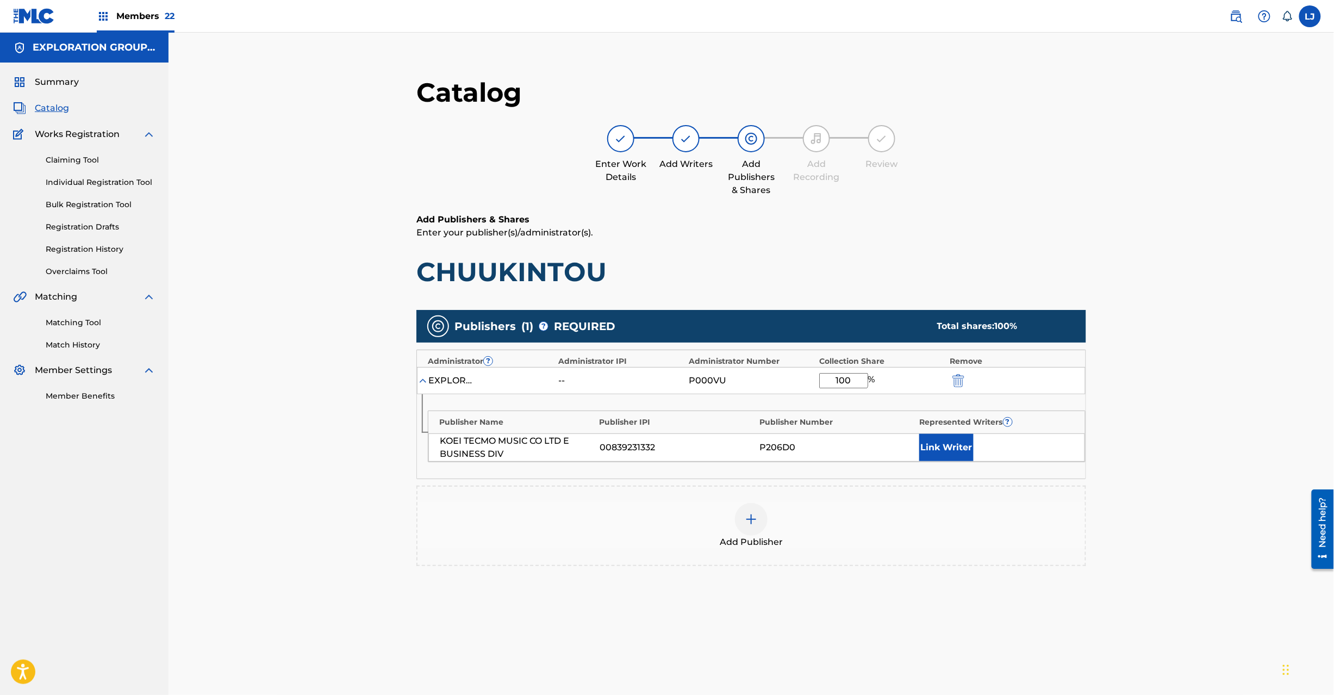
click at [951, 381] on button "submit" at bounding box center [957, 380] width 16 height 13
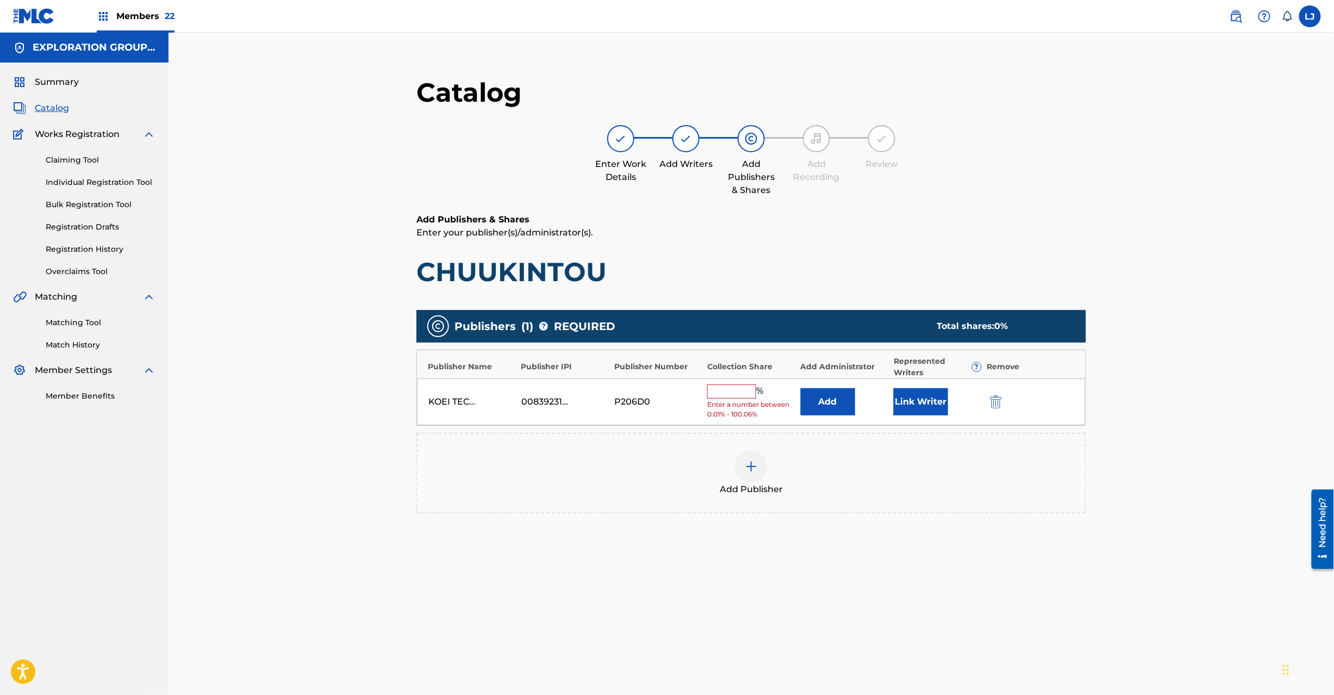
click at [984, 401] on div "KOEI TECMO MUSIC CO LTD E BUSINESS DIV 00839231332 P206D0 % Enter a number betw…" at bounding box center [751, 401] width 669 height 47
click at [988, 401] on button "submit" at bounding box center [995, 401] width 16 height 13
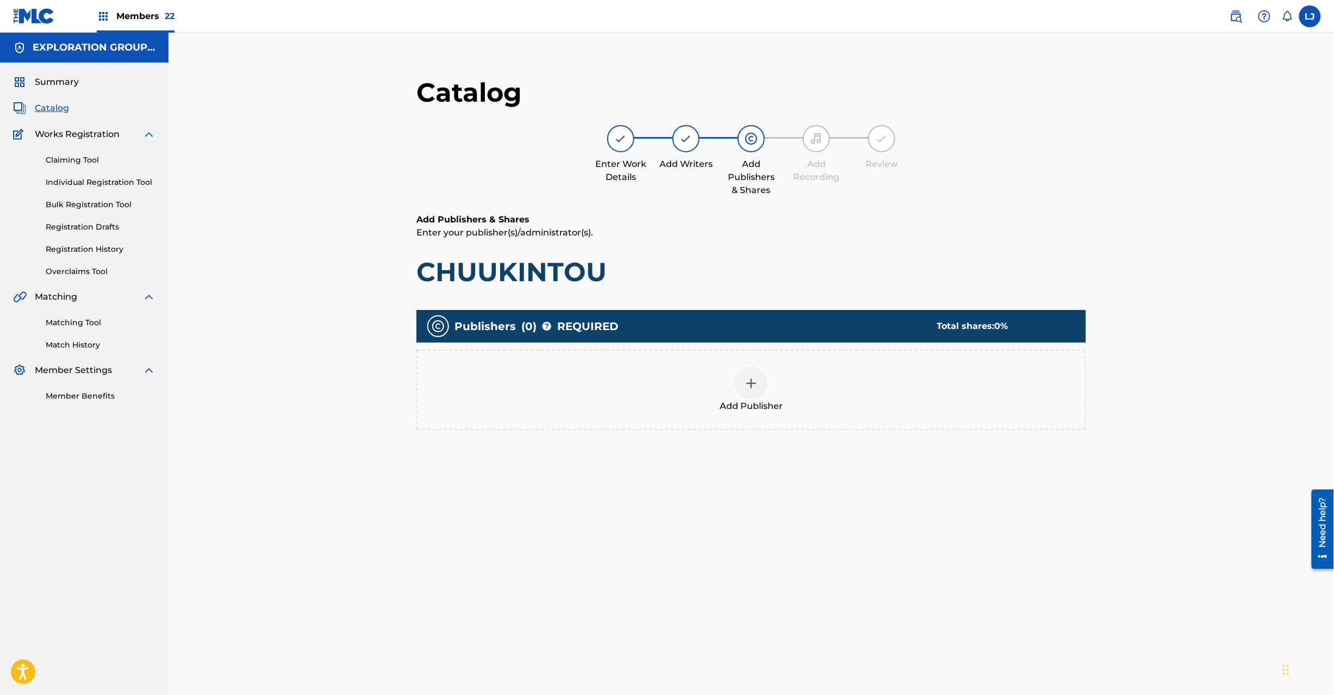
click at [762, 381] on div at bounding box center [751, 383] width 33 height 33
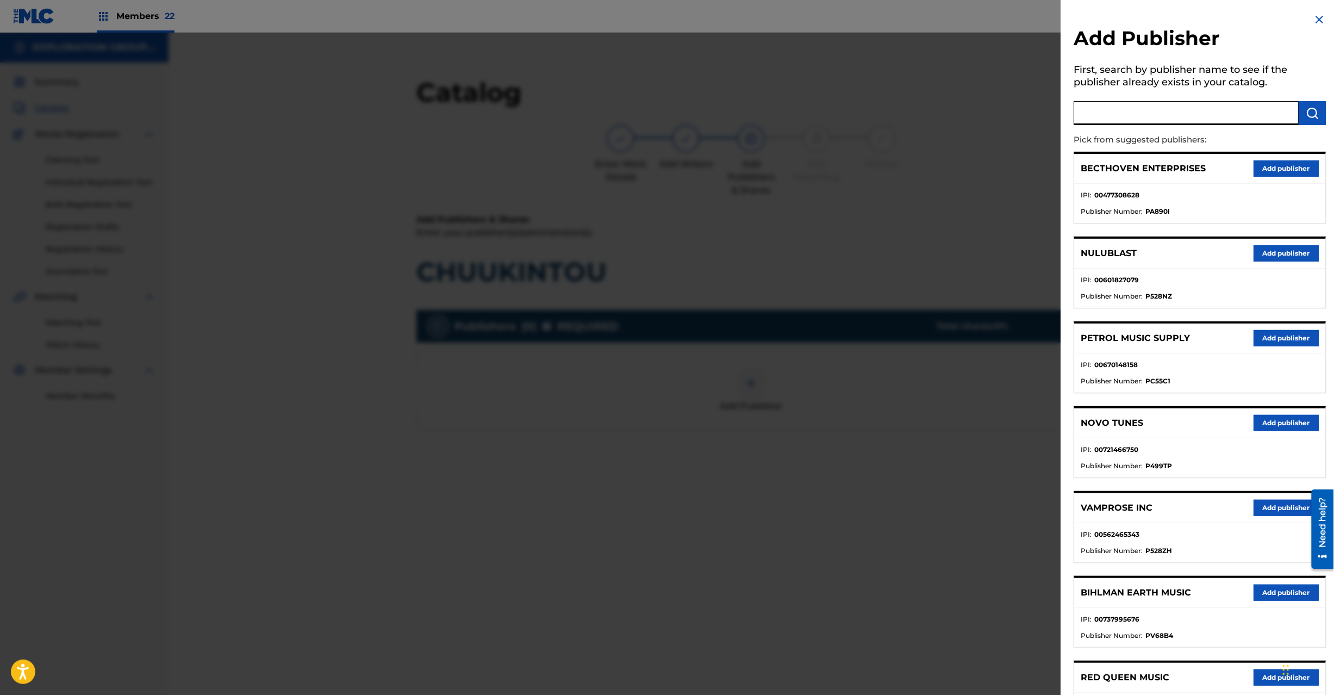
click at [1162, 119] on input "text" at bounding box center [1186, 113] width 225 height 24
paste input "Koei Tecmo Music Co Ltd N Business Div"
type input "Koei Tecmo Music Co Ltd N Business Div"
click at [1323, 115] on div "Add Publisher First, search by publisher name to see if the publisher already e…" at bounding box center [1200, 487] width 278 height 975
click at [1307, 116] on img "submit" at bounding box center [1312, 113] width 13 height 13
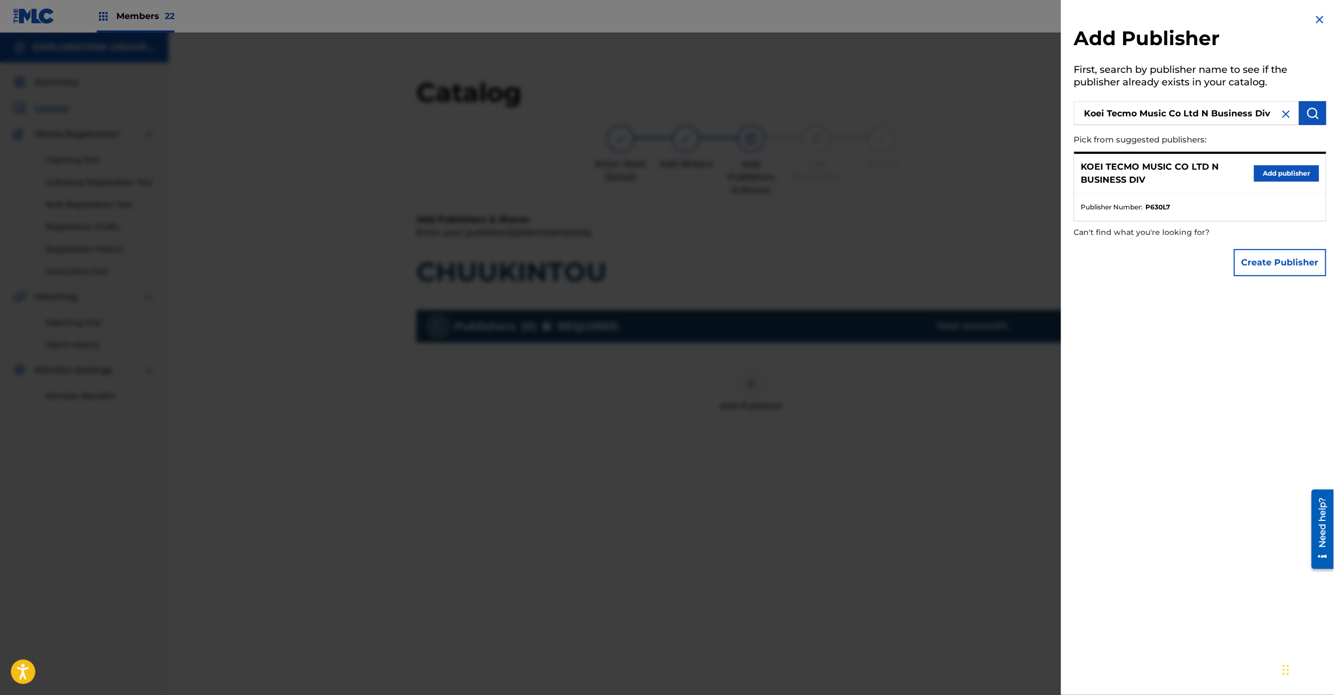
click at [1257, 166] on button "Add publisher" at bounding box center [1286, 173] width 65 height 16
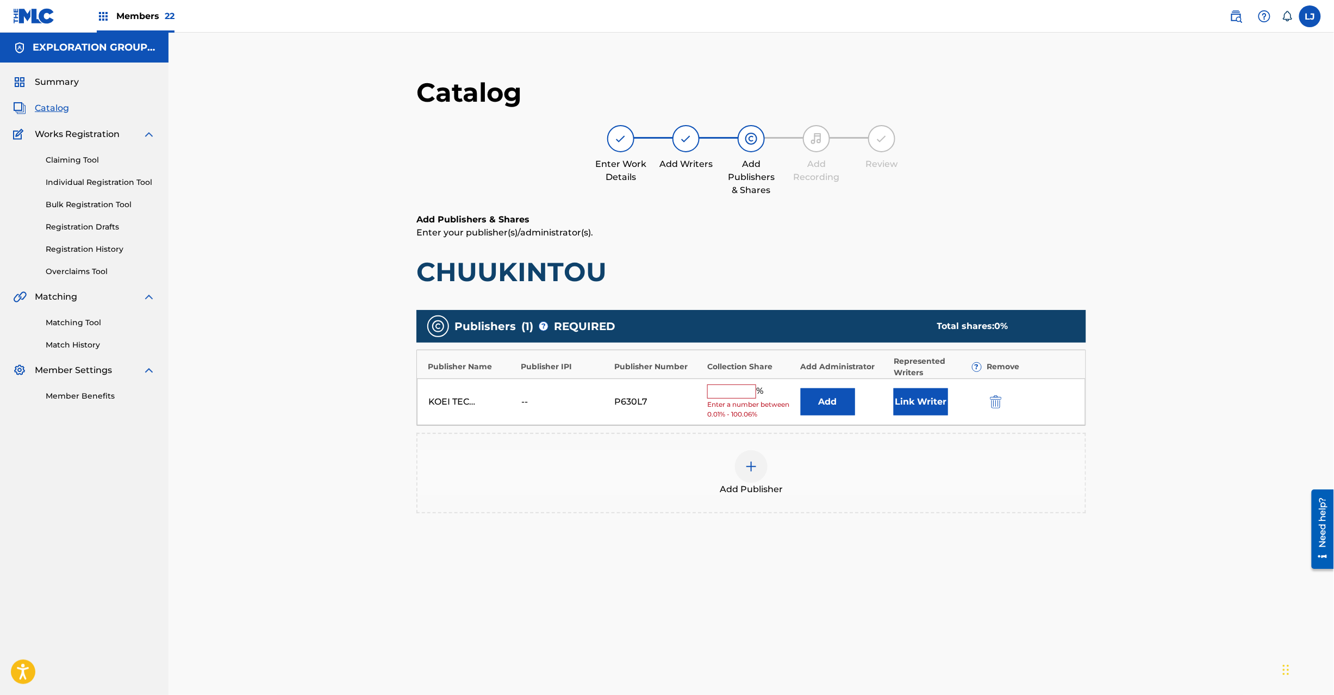
click at [814, 411] on button "Add" at bounding box center [828, 401] width 54 height 27
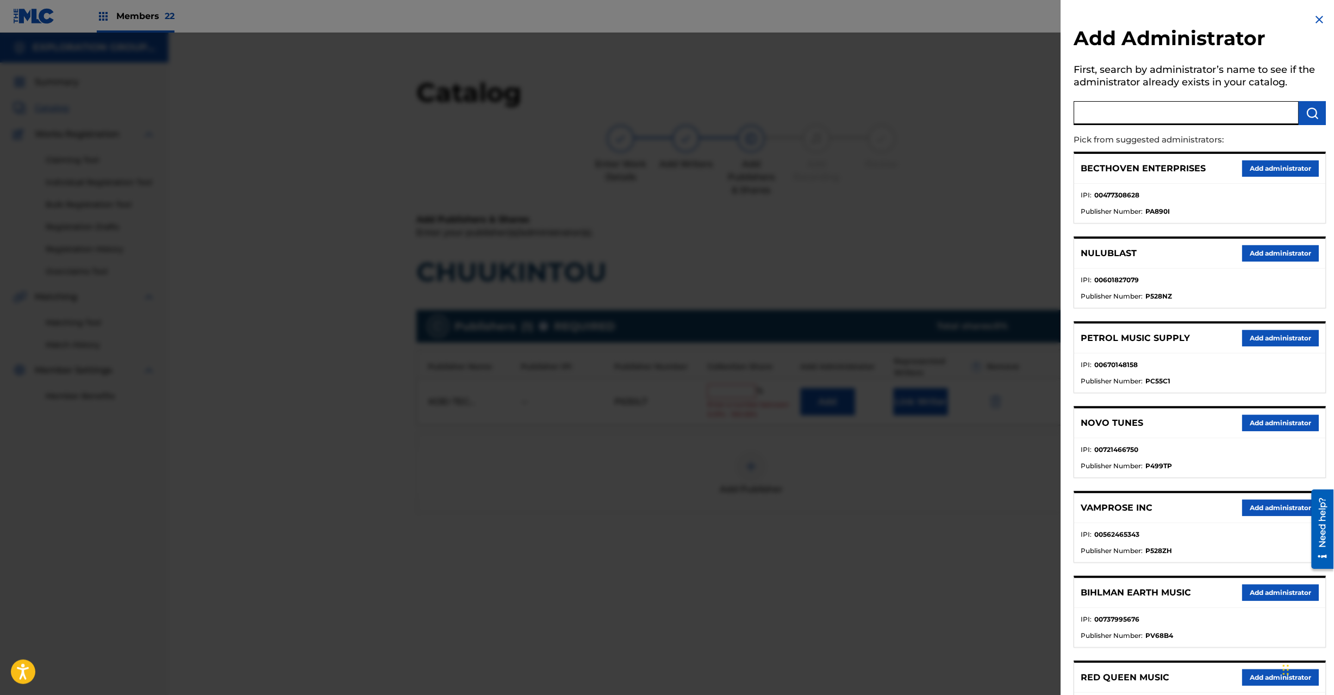
click at [1153, 105] on input "text" at bounding box center [1186, 113] width 225 height 24
paste input "Exploration Group LLC"
type input "Exploration Group LLC"
click at [1318, 105] on button "submit" at bounding box center [1312, 113] width 27 height 24
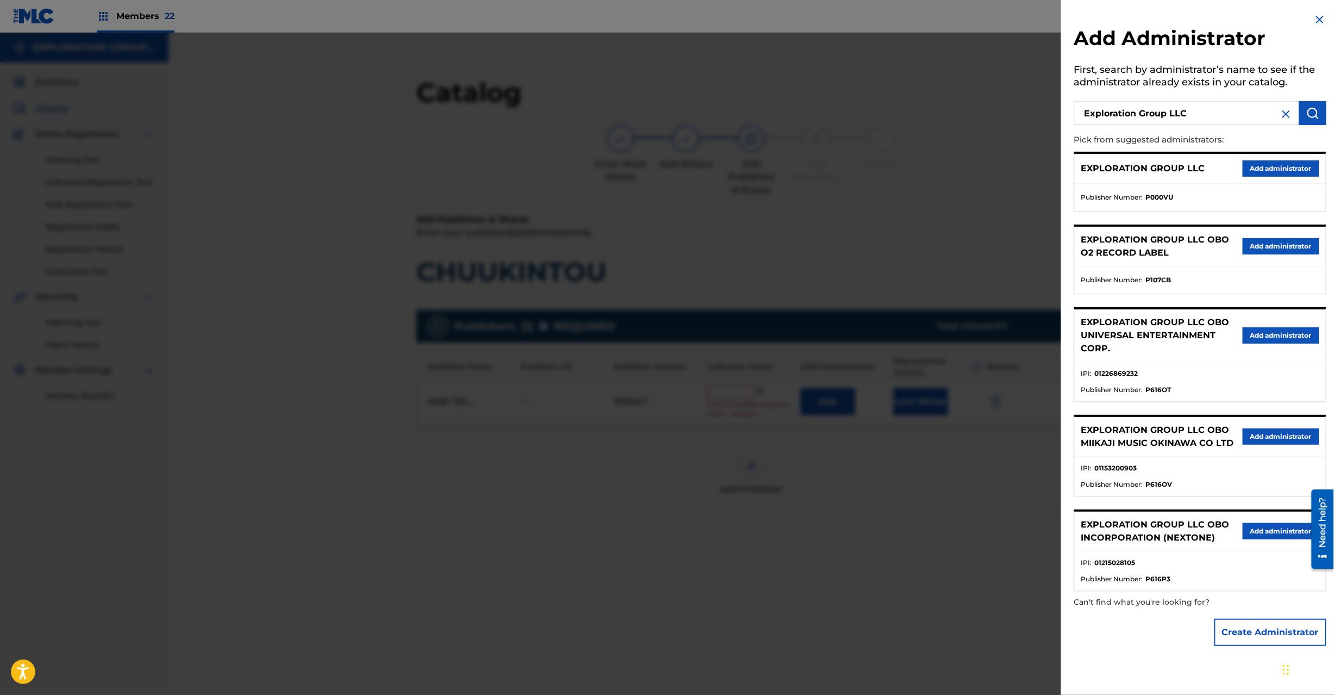
click at [1266, 172] on button "Add administrator" at bounding box center [1281, 168] width 77 height 16
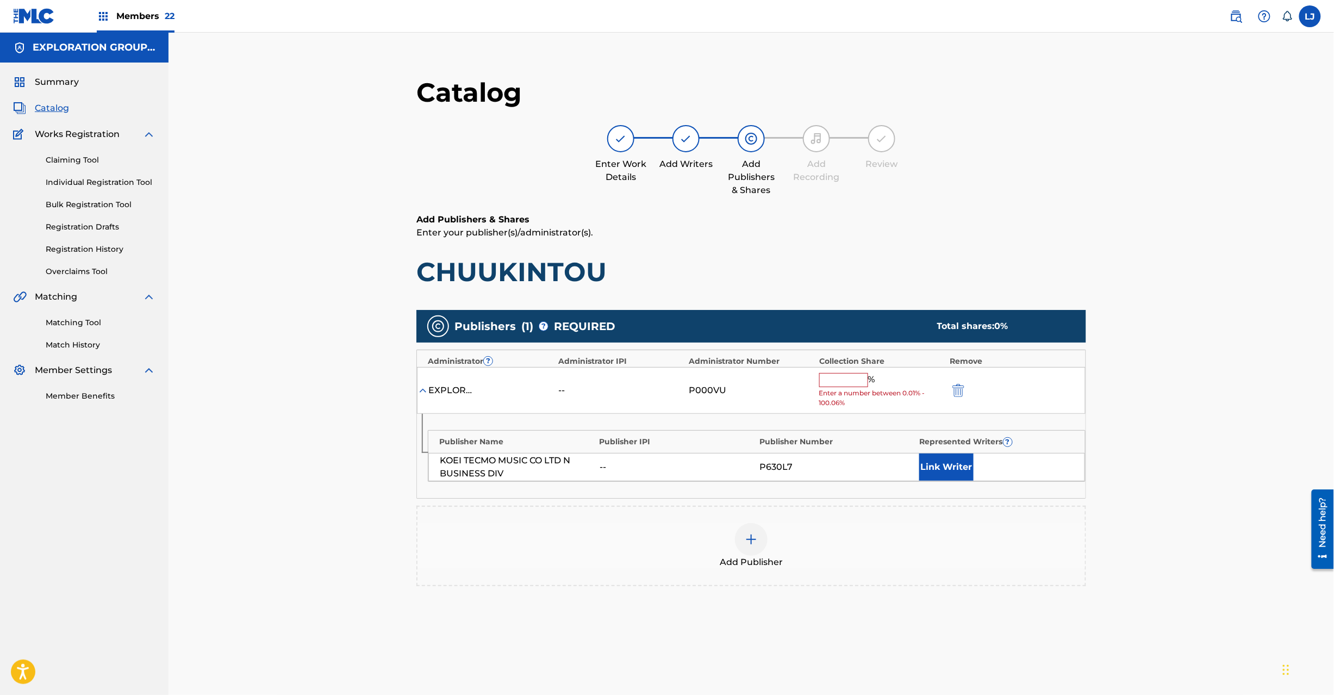
click at [847, 383] on input "text" at bounding box center [843, 380] width 49 height 14
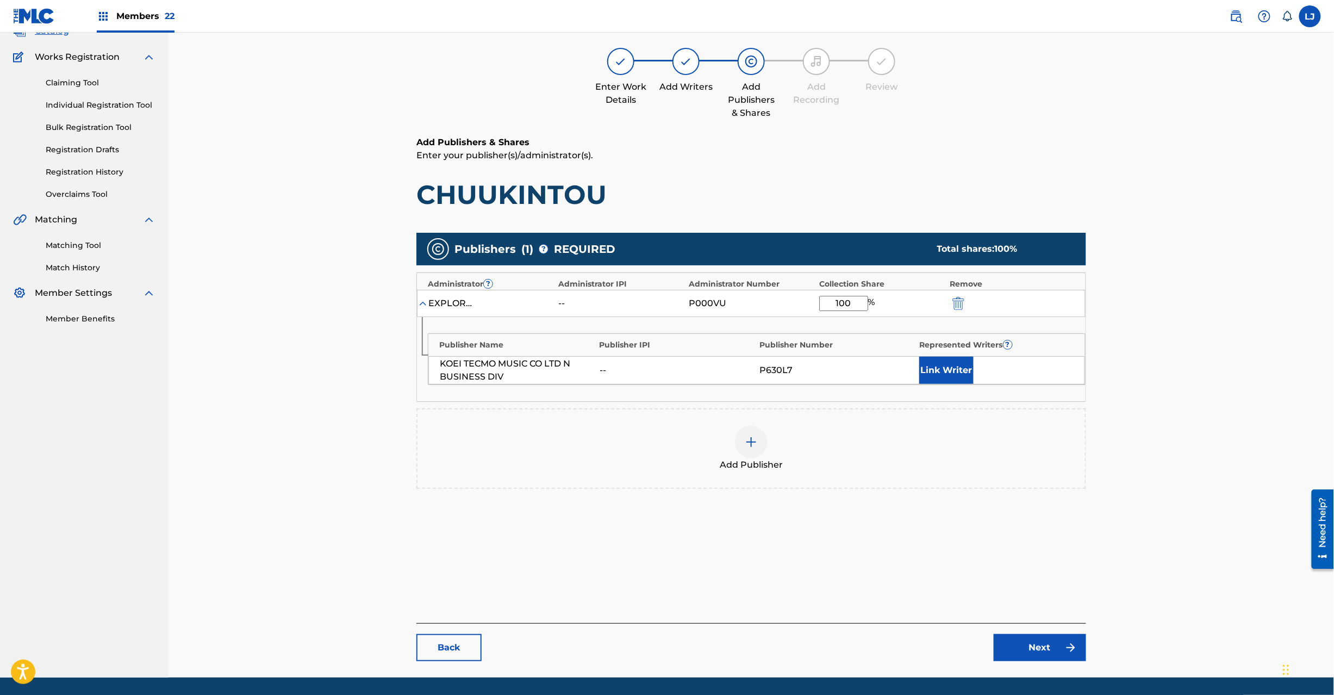
scroll to position [112, 0]
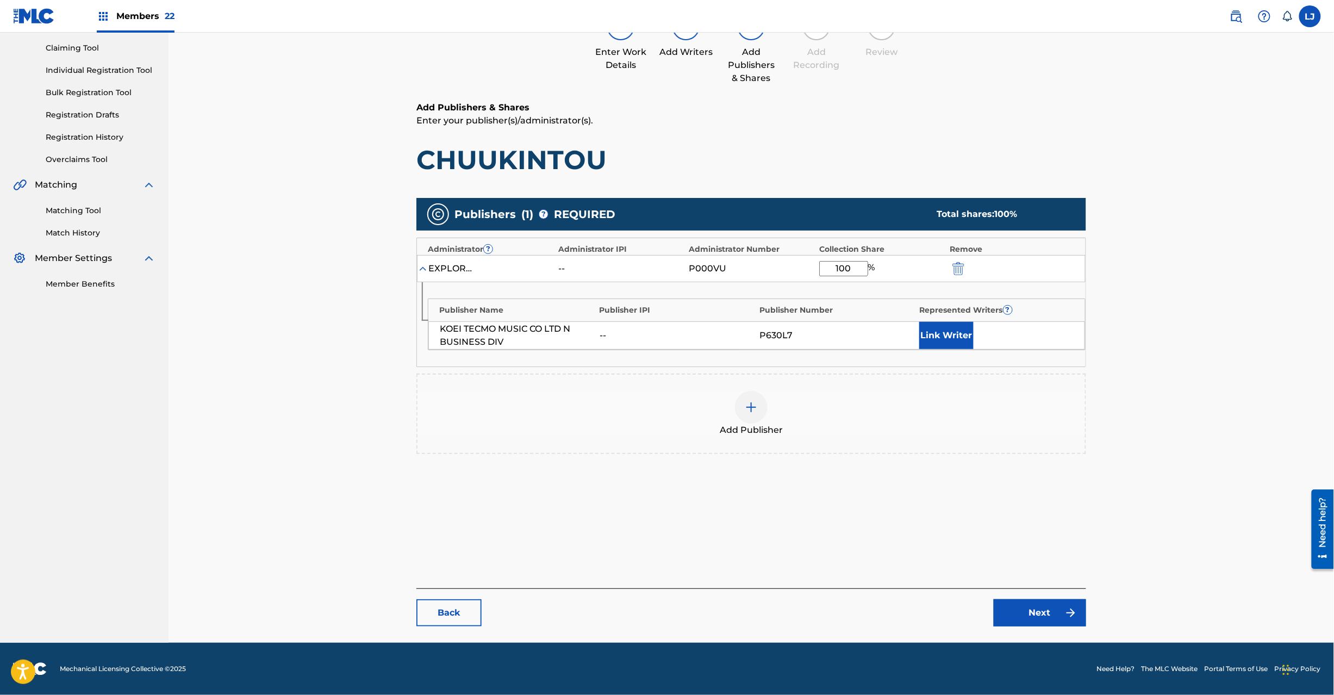
type input "100"
click at [1034, 609] on link "Next" at bounding box center [1040, 612] width 92 height 27
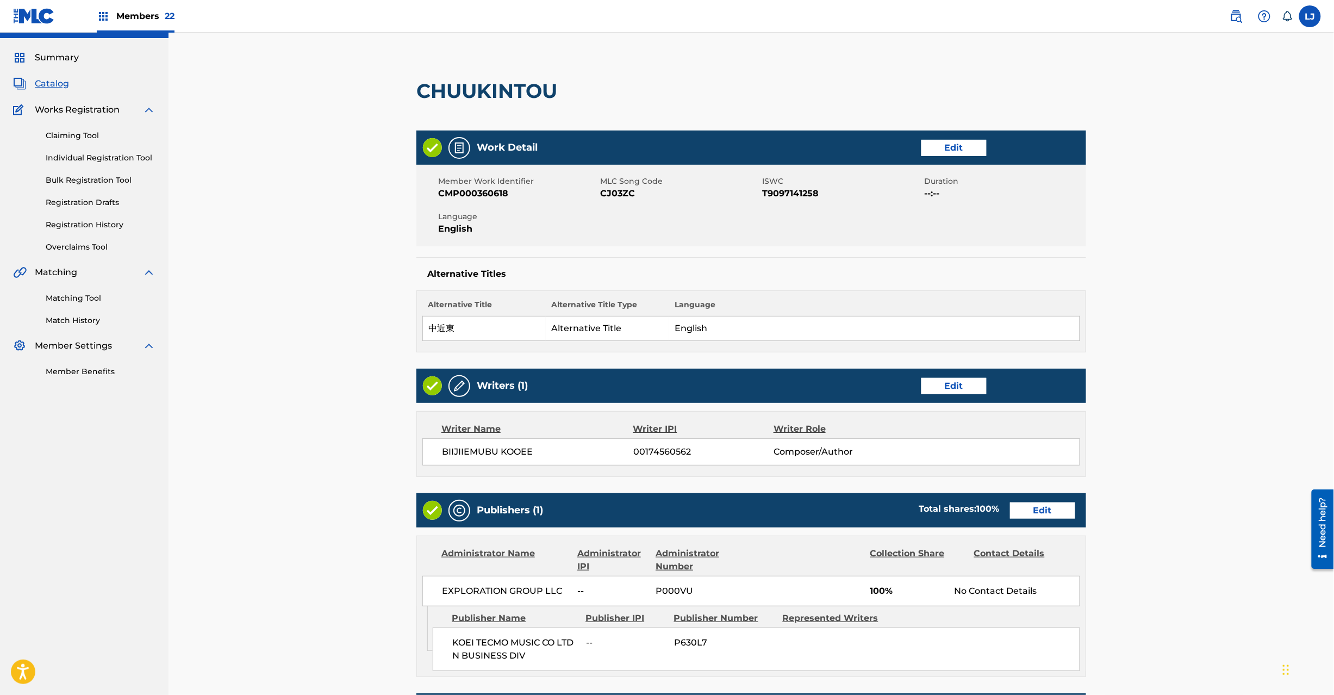
scroll to position [216, 0]
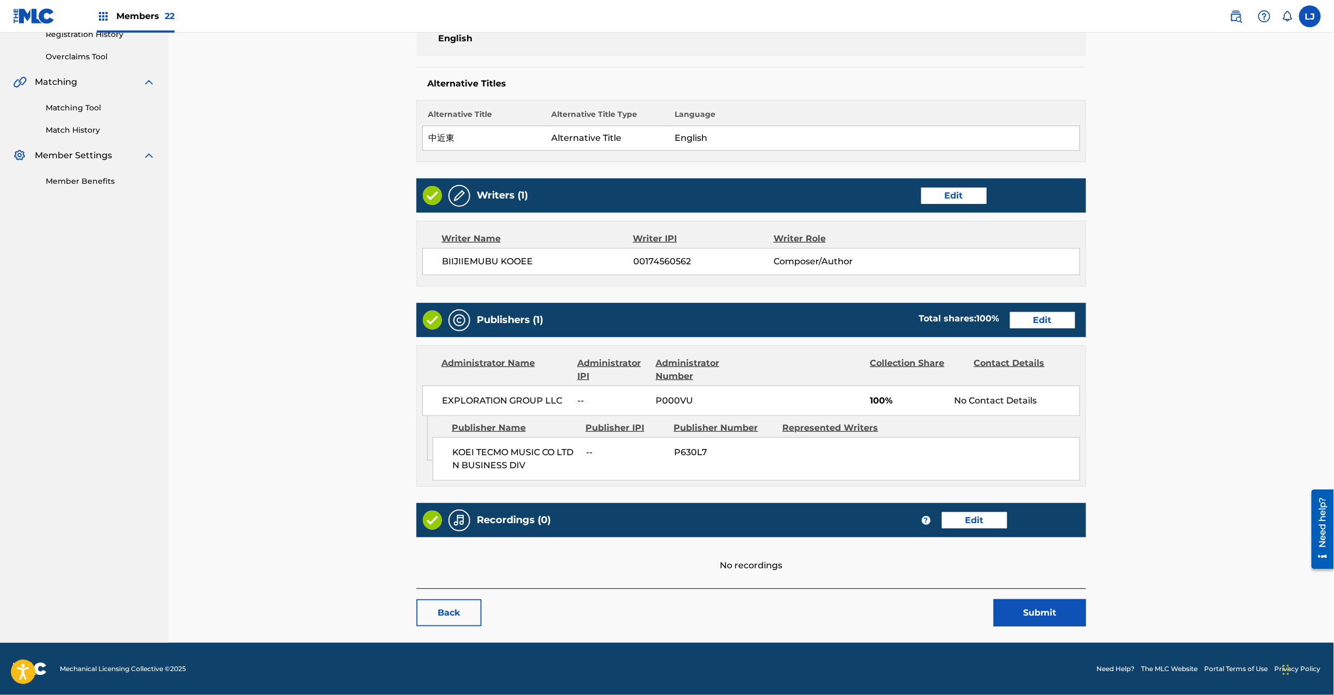
click at [1032, 605] on button "Submit" at bounding box center [1040, 612] width 92 height 27
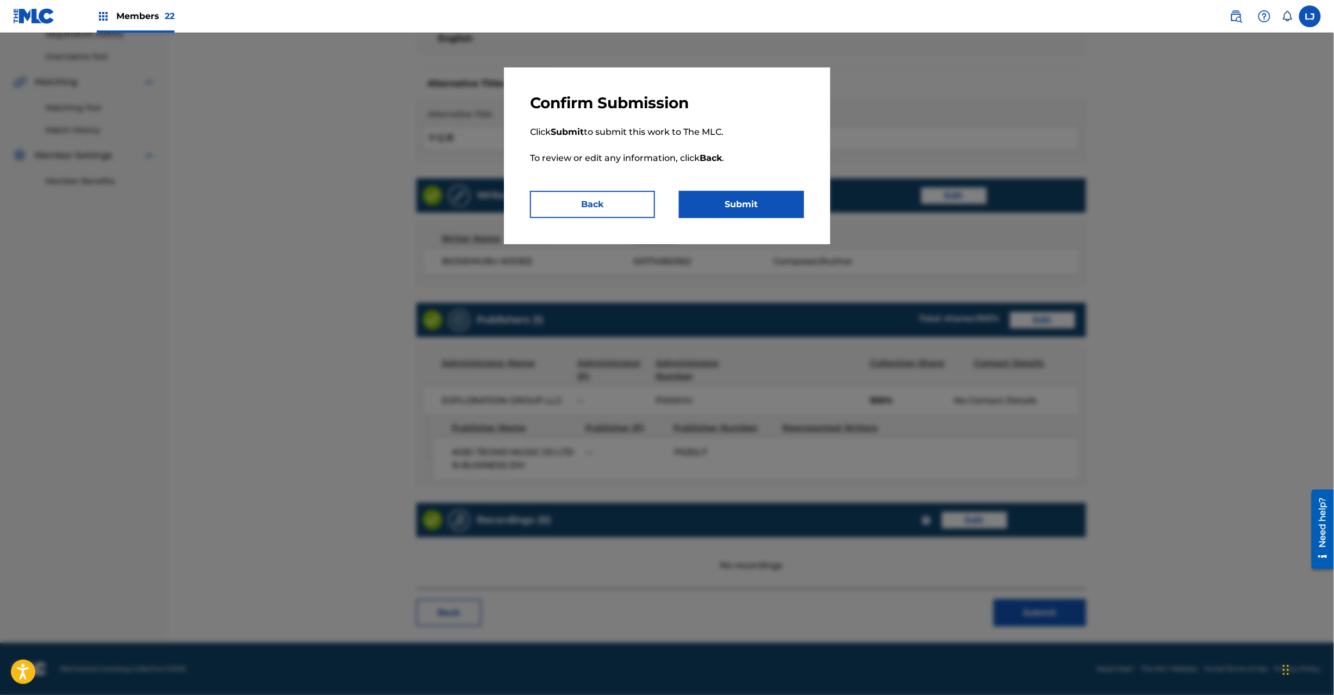
click at [732, 195] on button "Submit" at bounding box center [741, 204] width 125 height 27
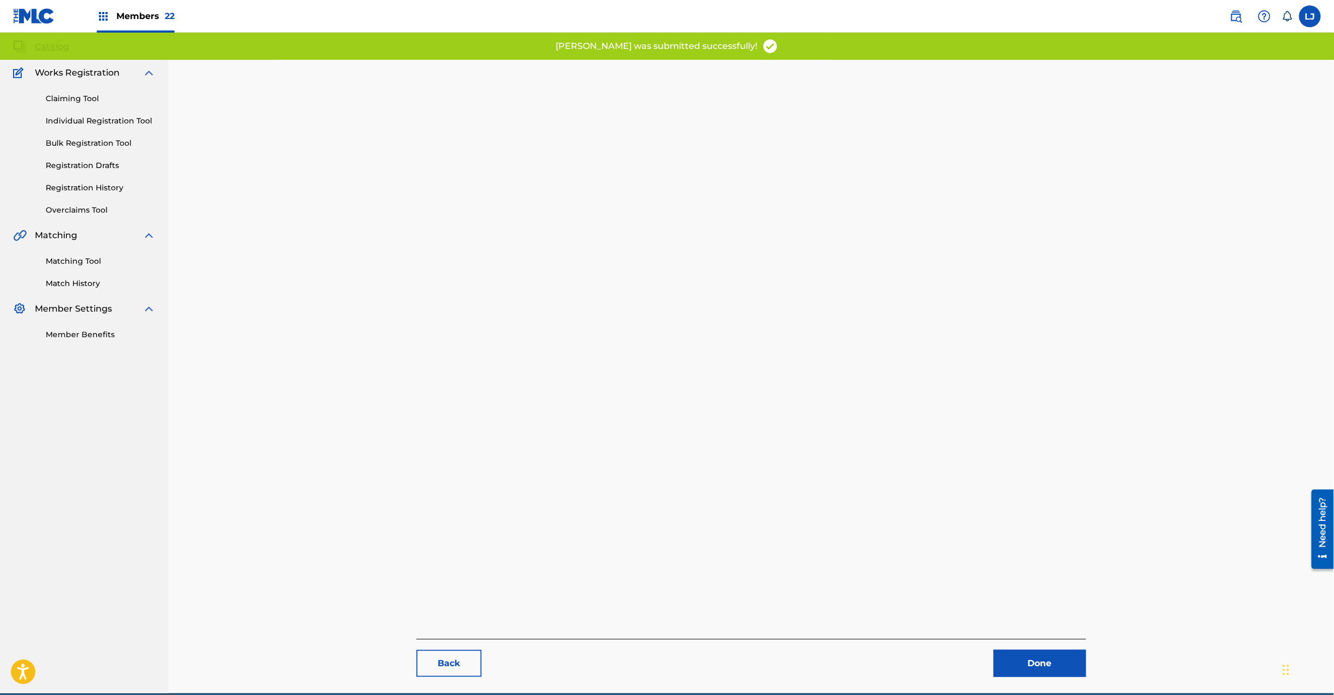
scroll to position [112, 0]
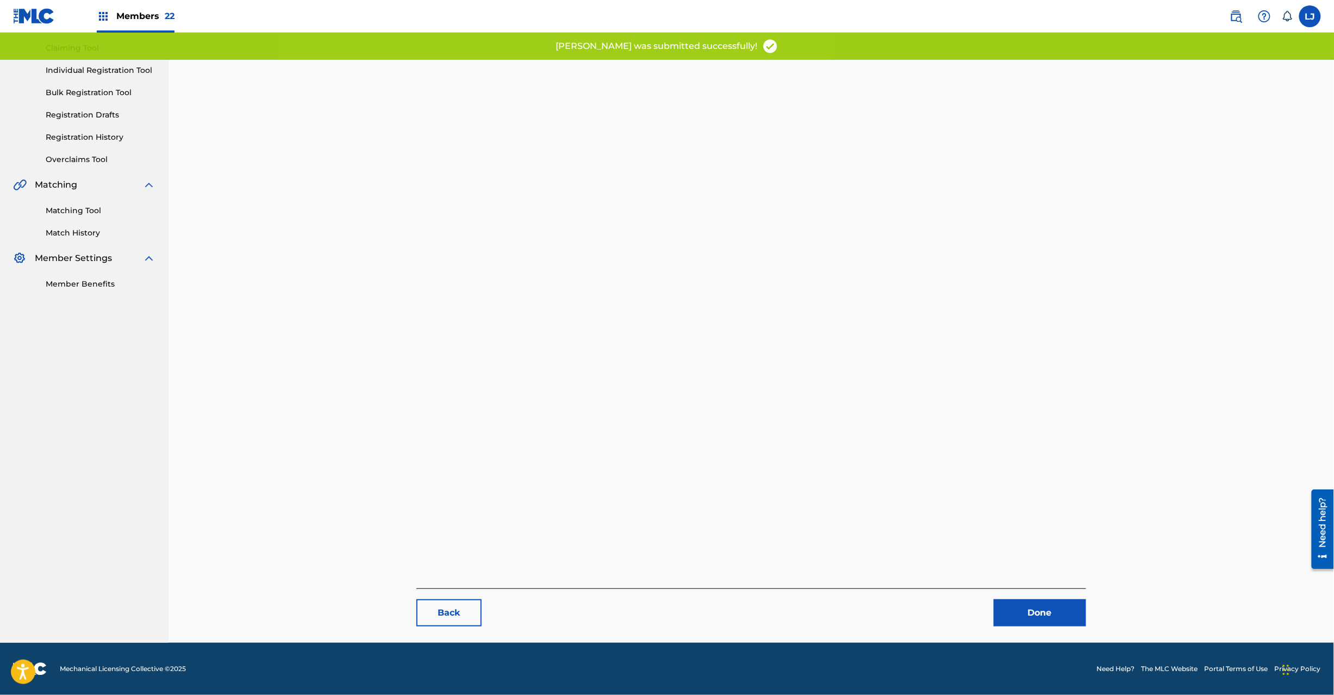
click at [1033, 615] on link "Done" at bounding box center [1040, 612] width 92 height 27
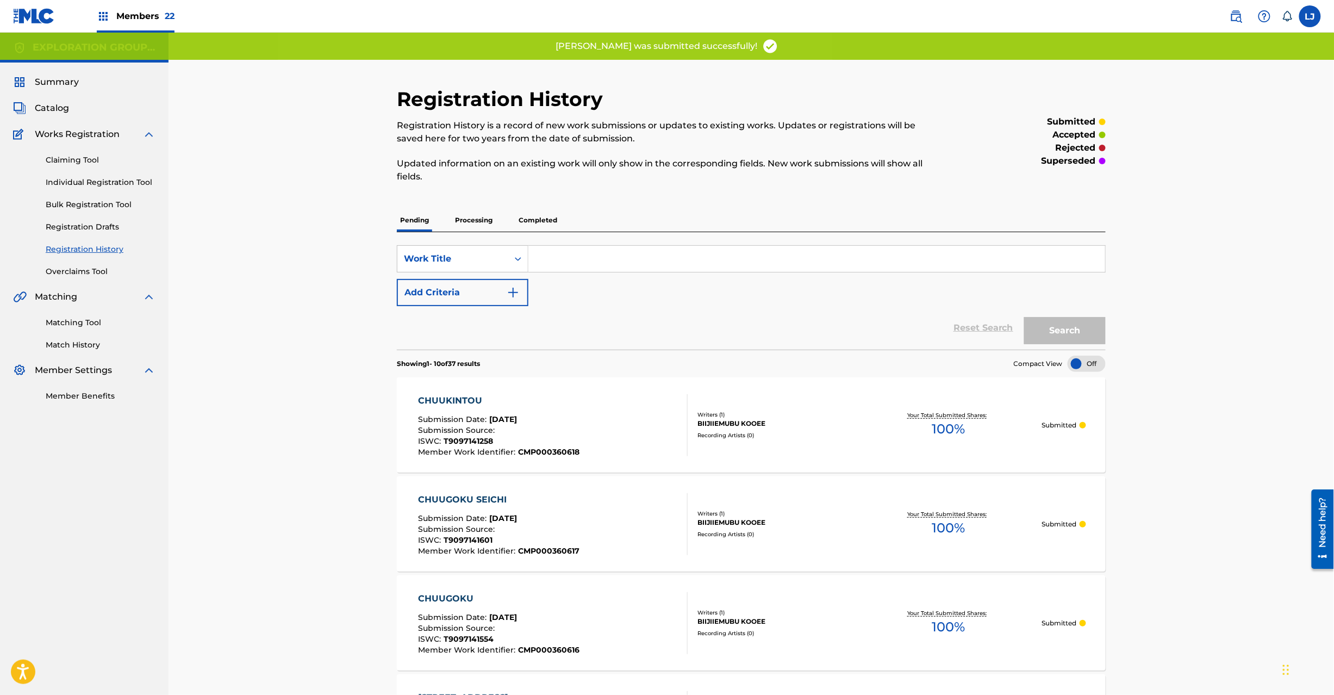
click at [606, 428] on div "CHUUKINTOU Submission Date : [DATE] Submission Source : ISWC : T9097141258 Memb…" at bounding box center [553, 425] width 270 height 62
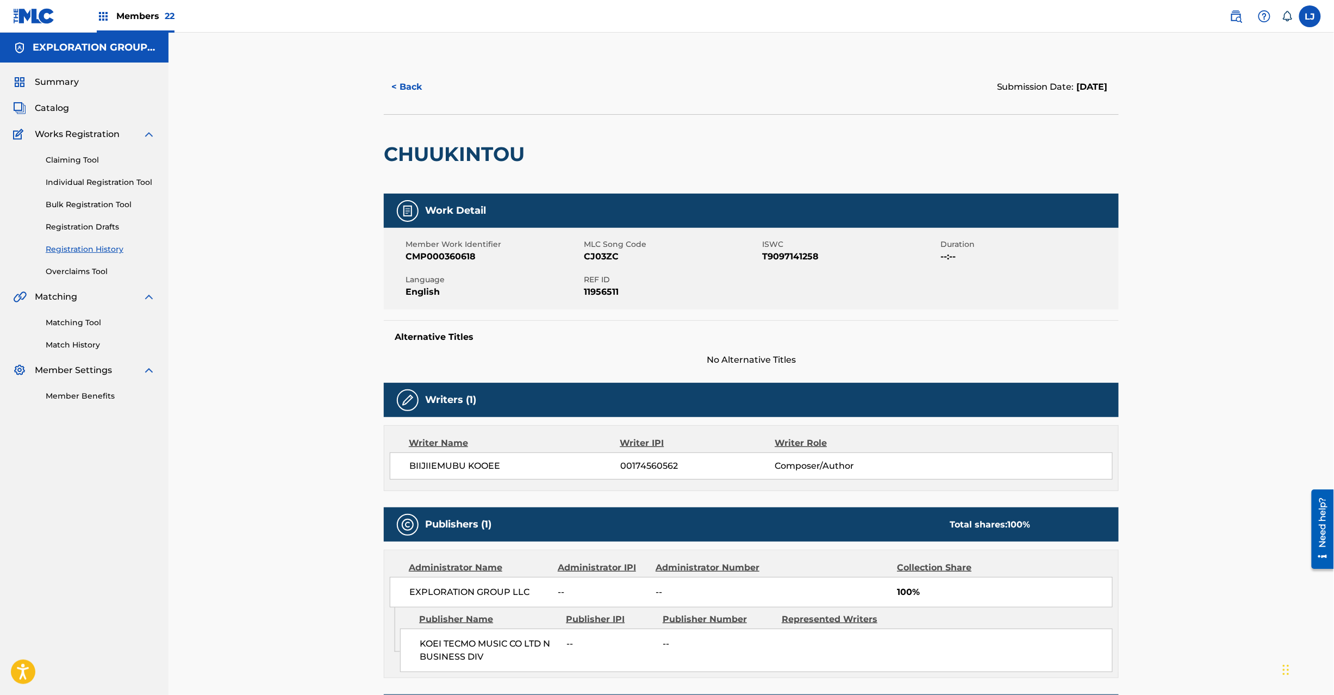
click at [44, 109] on span "Catalog" at bounding box center [52, 108] width 34 height 13
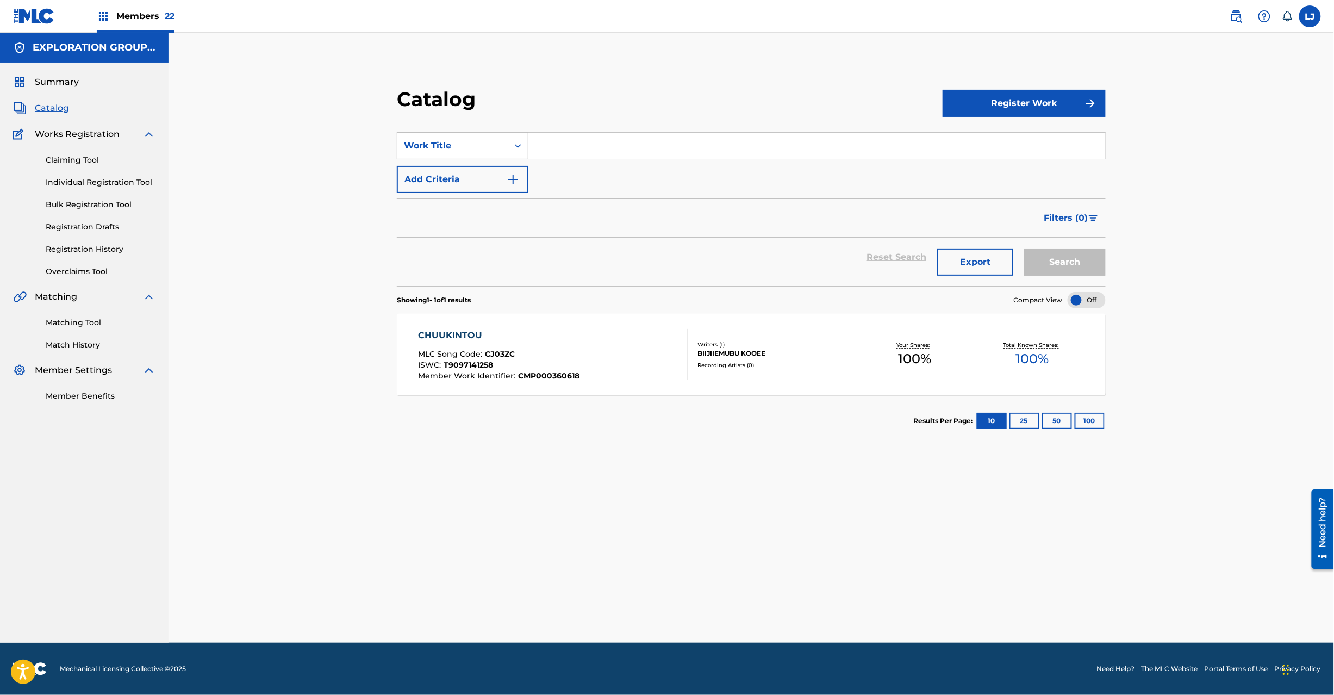
click at [575, 146] on input "Search Form" at bounding box center [816, 146] width 577 height 26
click at [59, 114] on span "Catalog" at bounding box center [52, 108] width 34 height 13
click at [465, 140] on div "Work Title" at bounding box center [453, 145] width 98 height 13
click at [462, 251] on div "MLC Song Code" at bounding box center [462, 254] width 130 height 27
click at [599, 145] on input "Search Form" at bounding box center [816, 146] width 577 height 26
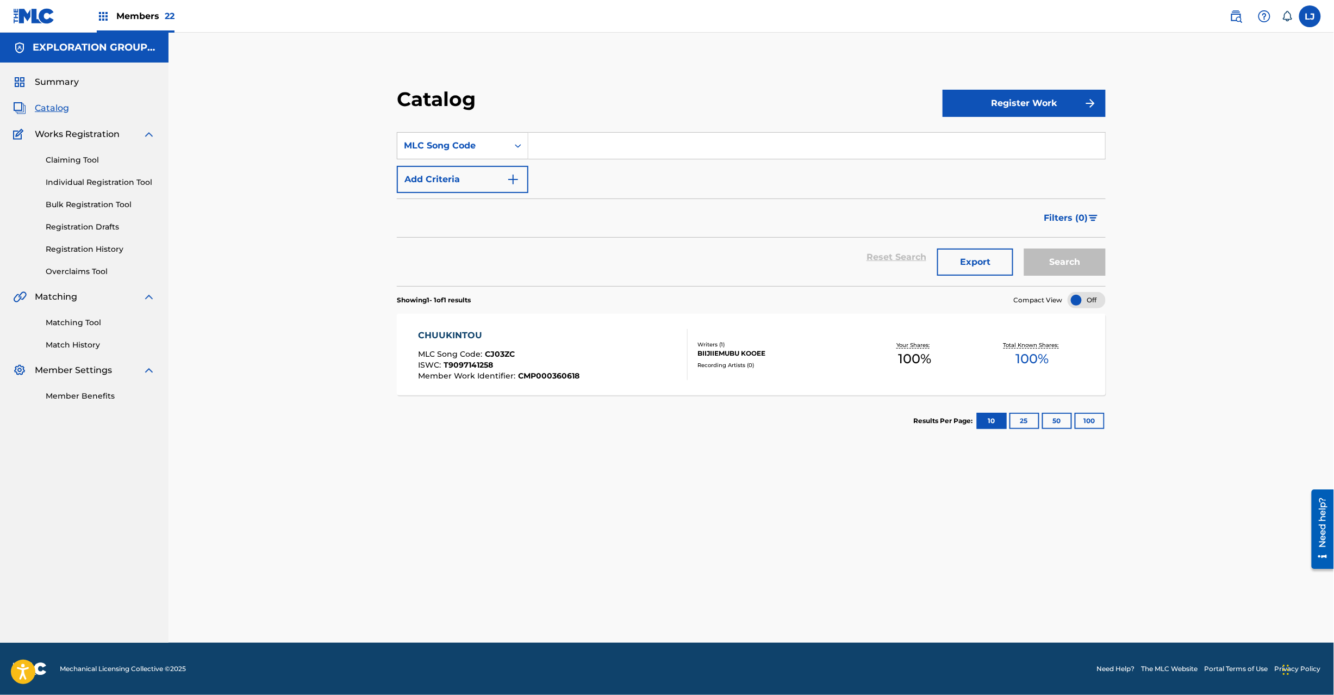
click at [545, 149] on input "Search Form" at bounding box center [816, 146] width 577 height 26
paste input "CJ03WZ"
type input "CJ03WZ"
click at [1047, 264] on button "Search" at bounding box center [1065, 261] width 82 height 27
click at [592, 346] on div "CHUUKURAINO BOSU MLC Song Code : CJ03WZ ISWC : T9097136726 Member Work Identifi…" at bounding box center [553, 354] width 270 height 51
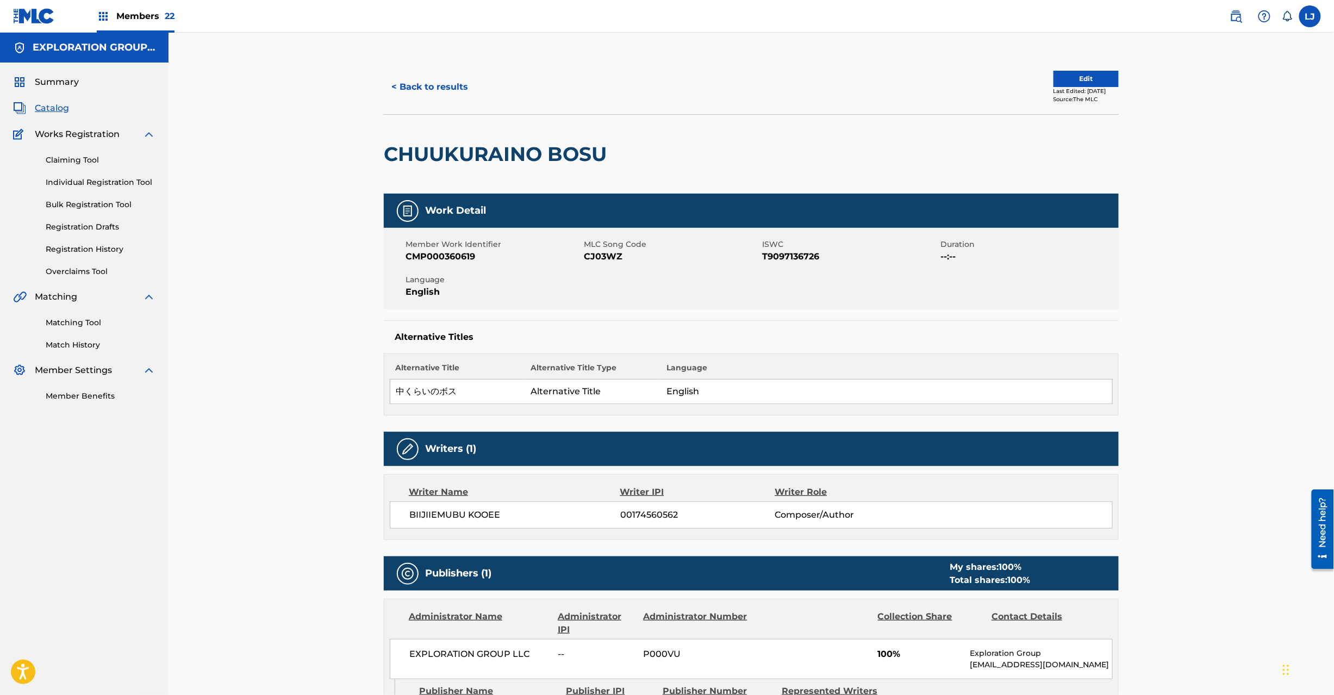
click at [1074, 83] on button "Edit" at bounding box center [1086, 79] width 65 height 16
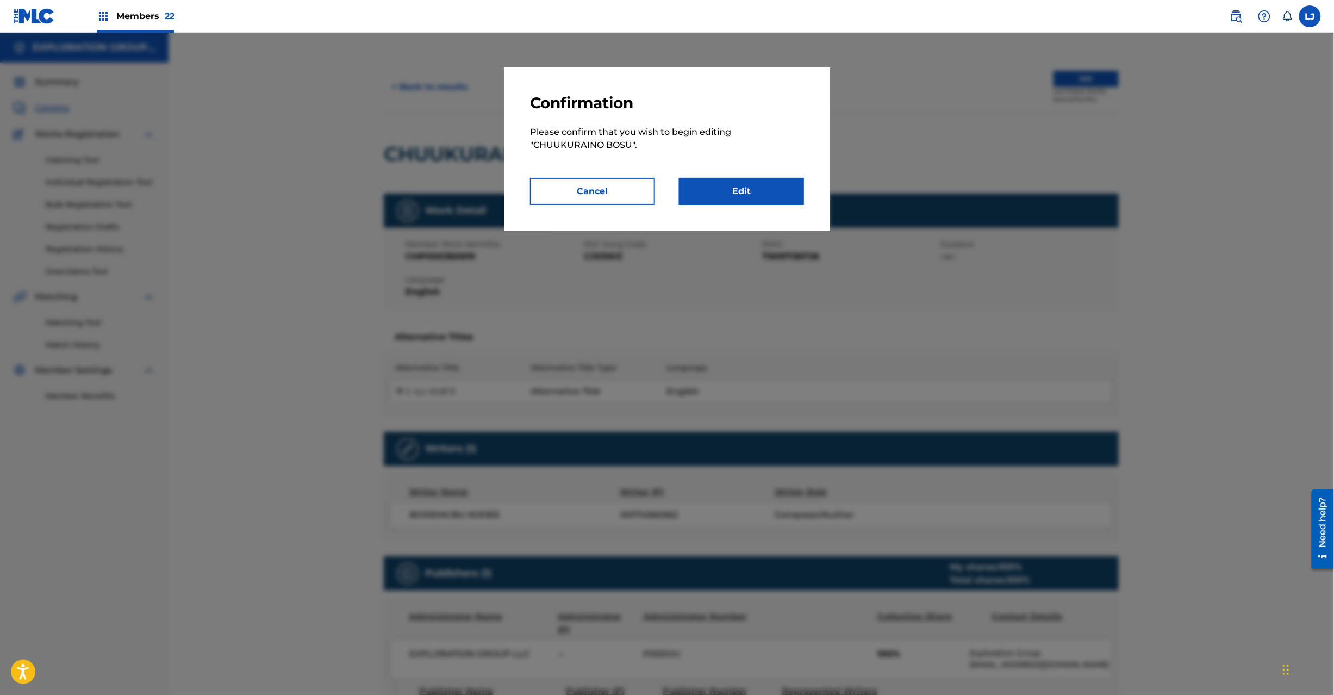
click at [758, 198] on link "Edit" at bounding box center [741, 191] width 125 height 27
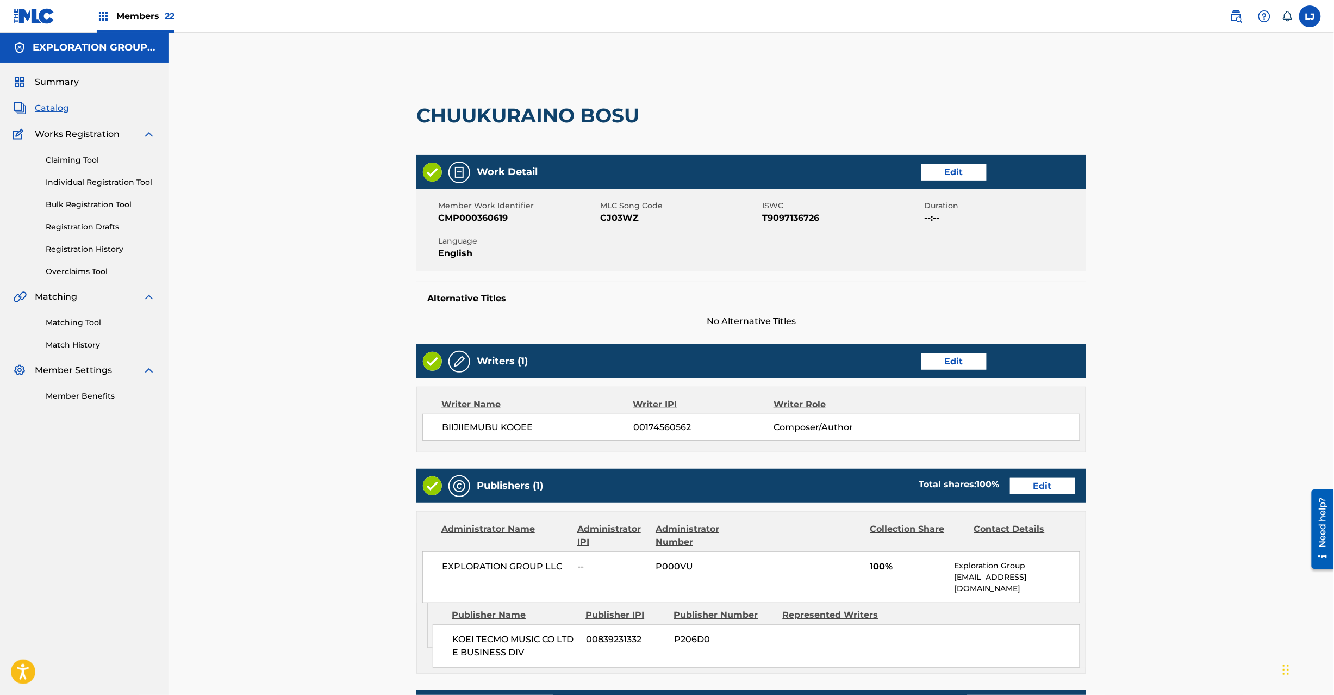
click at [1040, 488] on link "Edit" at bounding box center [1042, 486] width 65 height 16
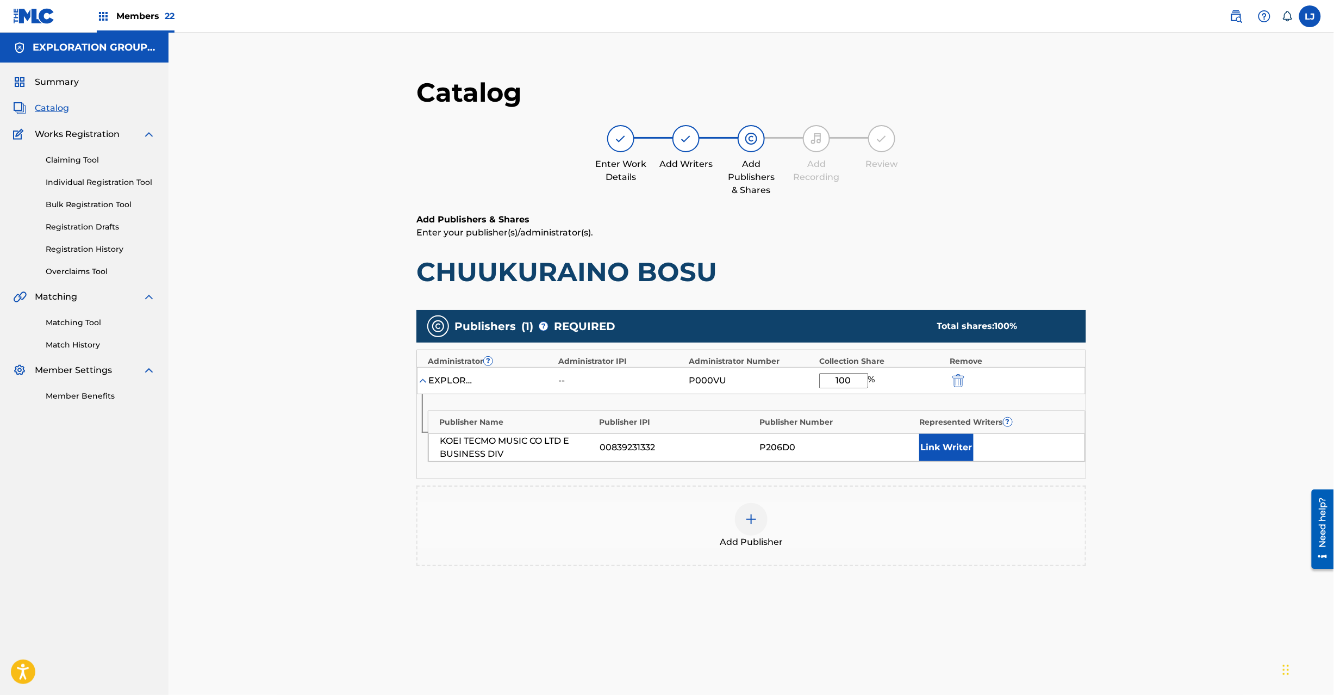
click at [955, 379] on img "submit" at bounding box center [959, 380] width 12 height 13
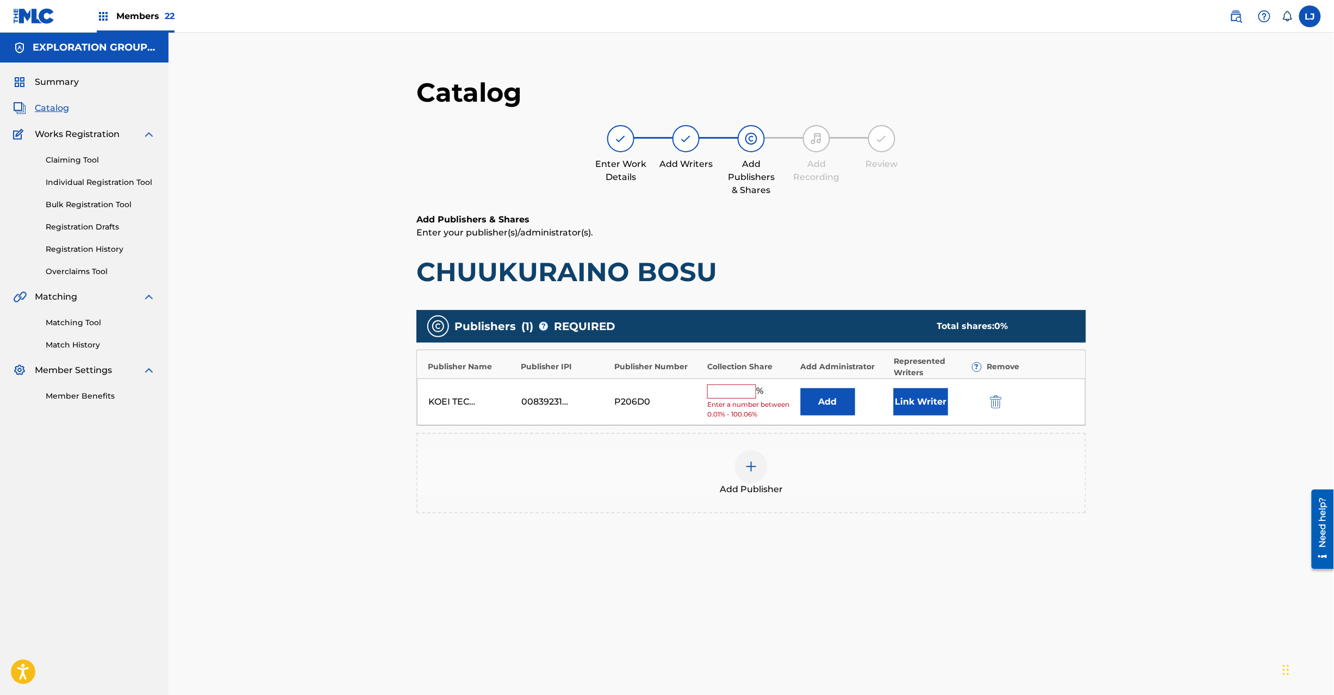
click at [1000, 399] on img "submit" at bounding box center [996, 401] width 12 height 13
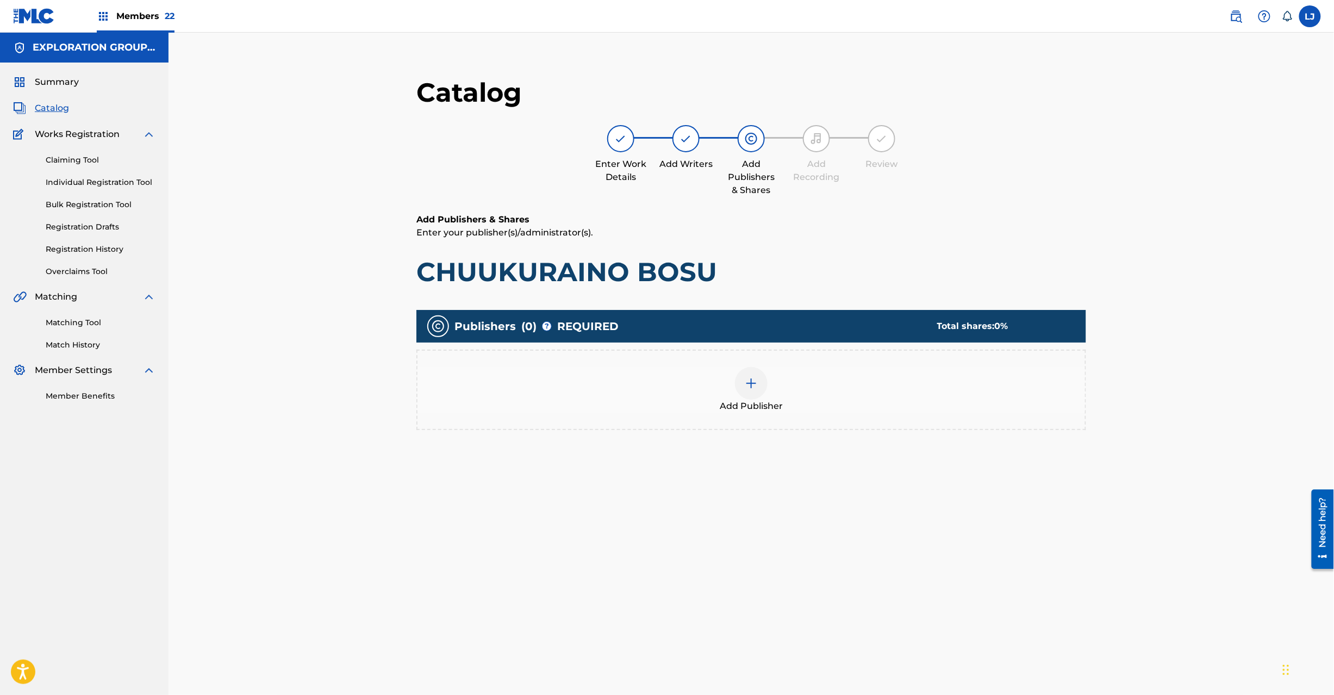
click at [757, 381] on img at bounding box center [751, 383] width 13 height 13
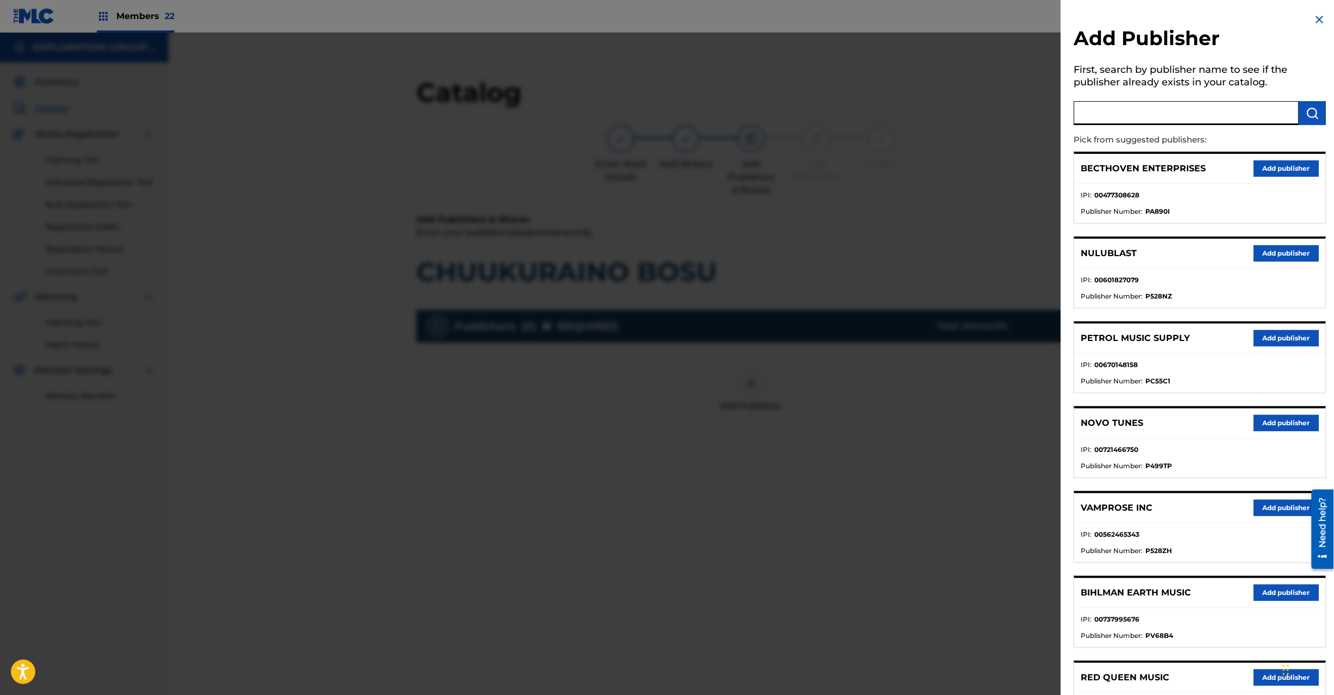
click at [1138, 120] on input "text" at bounding box center [1186, 113] width 225 height 24
paste input "Koei Tecmo Music Co Ltd N Business Div"
type input "Koei Tecmo Music Co Ltd N Business Div"
click at [1316, 110] on img "submit" at bounding box center [1312, 113] width 13 height 13
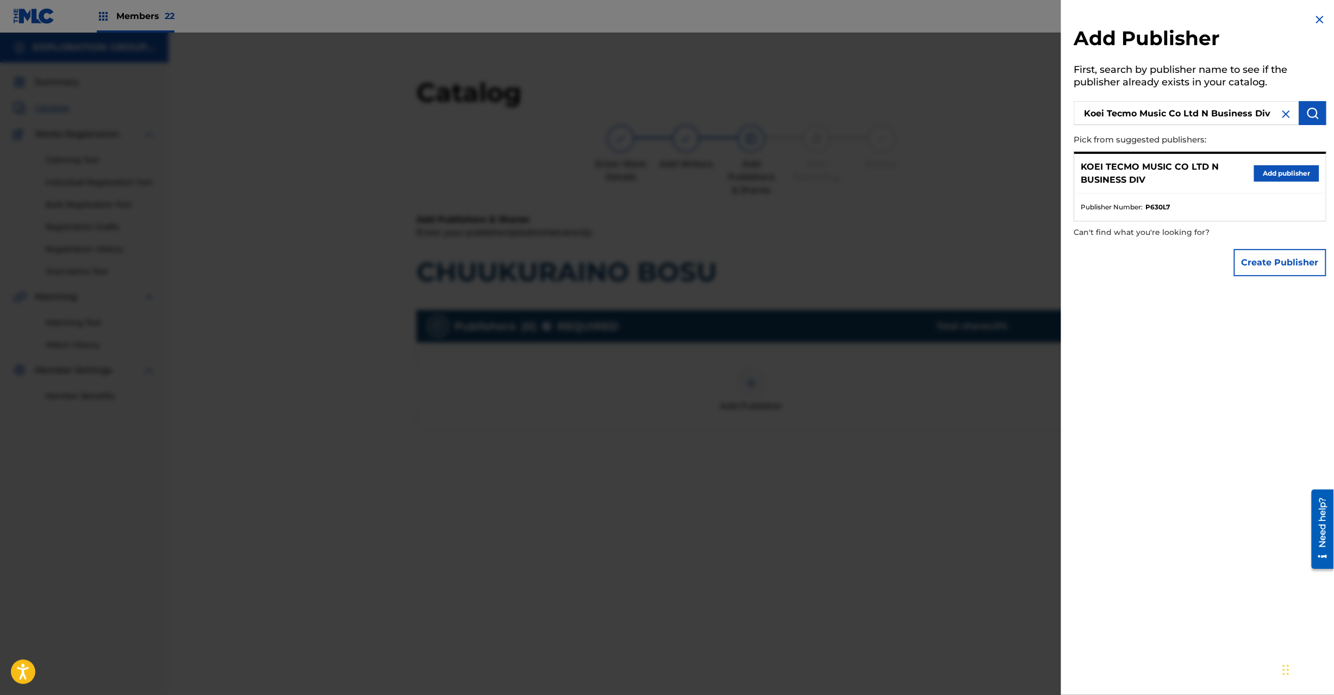
click at [1279, 170] on button "Add publisher" at bounding box center [1286, 173] width 65 height 16
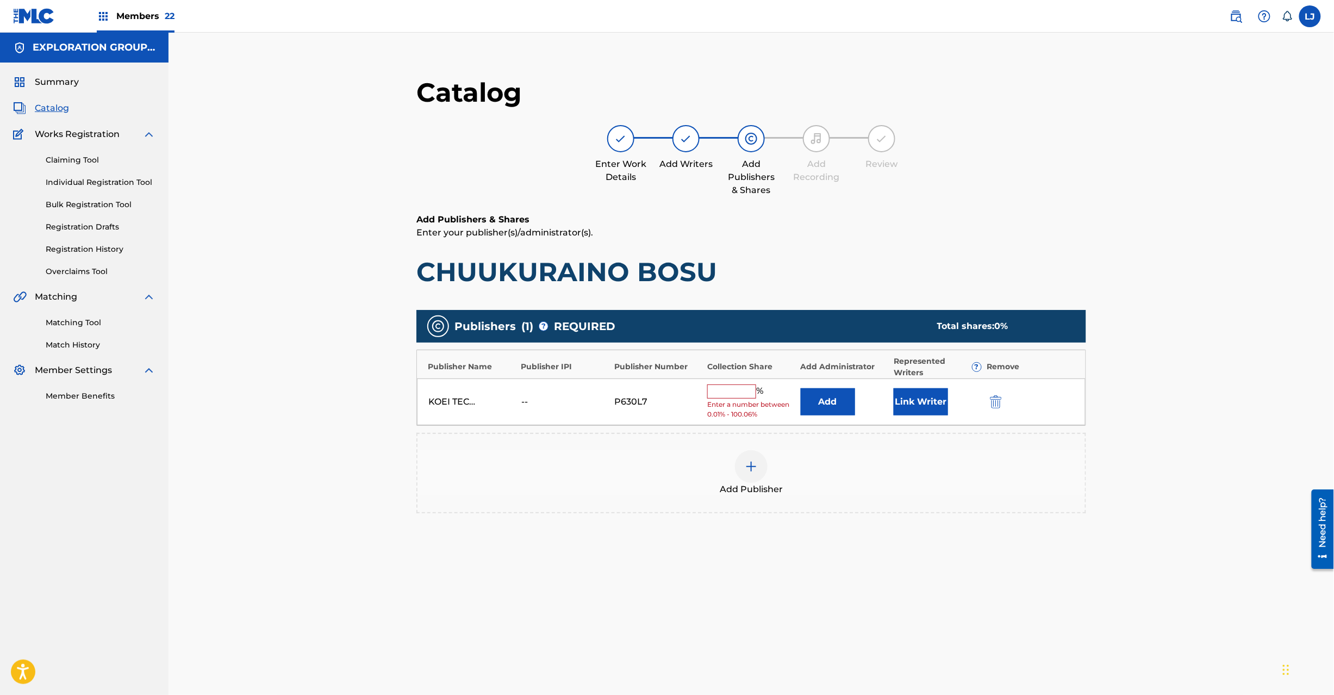
click at [830, 398] on button "Add" at bounding box center [828, 401] width 54 height 27
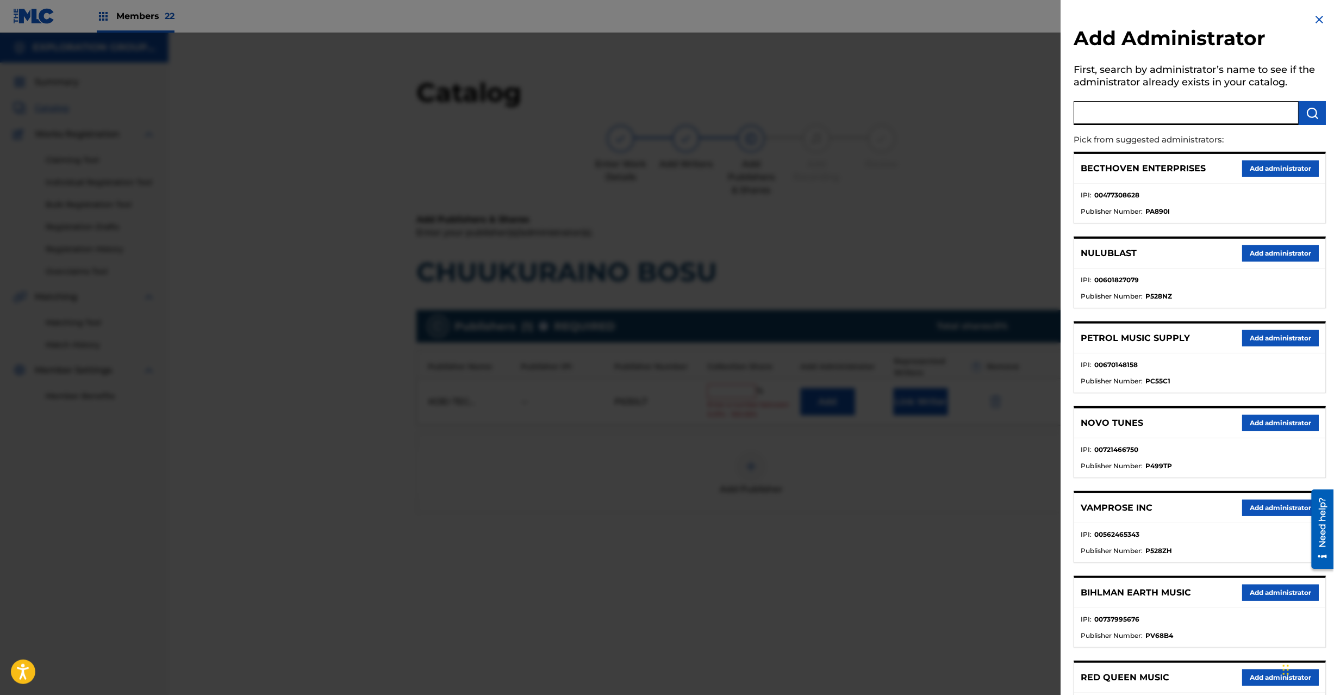
click at [1100, 117] on input "text" at bounding box center [1186, 113] width 225 height 24
paste input "Exploration Group LLC"
type input "Exploration Group LLC"
click at [1303, 114] on button "submit" at bounding box center [1312, 113] width 27 height 24
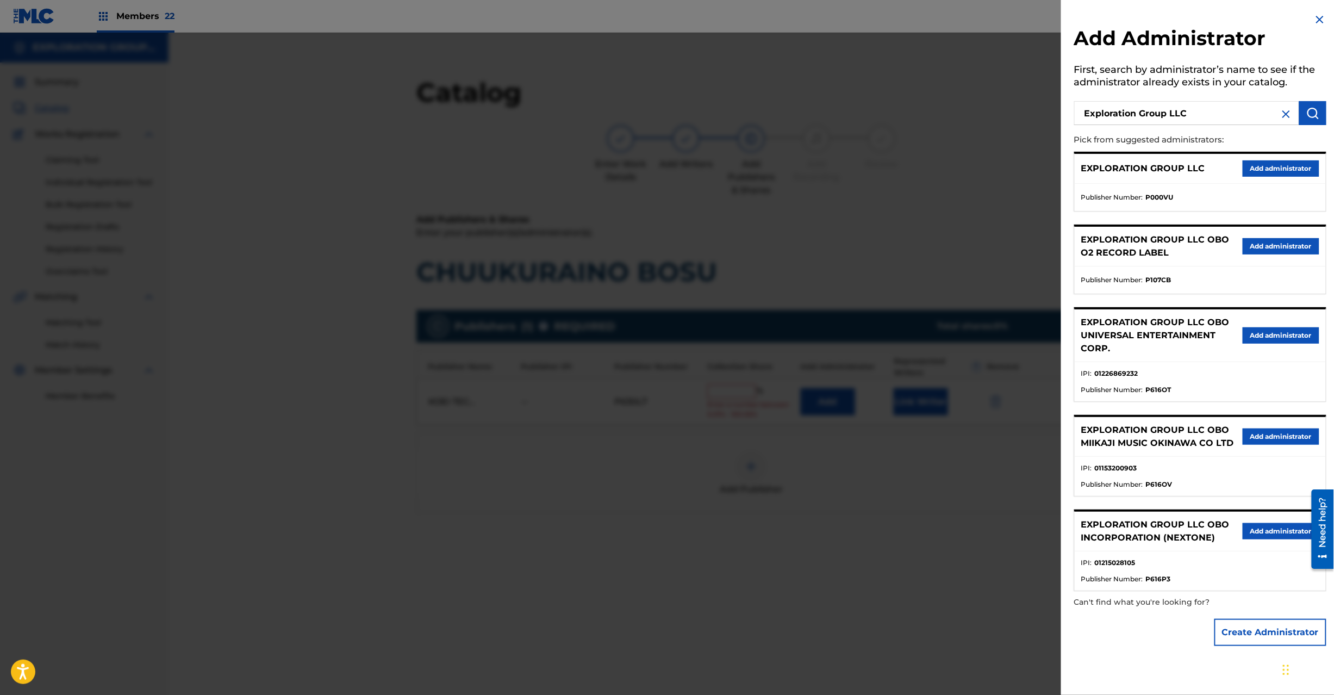
click at [1256, 175] on button "Add administrator" at bounding box center [1281, 168] width 77 height 16
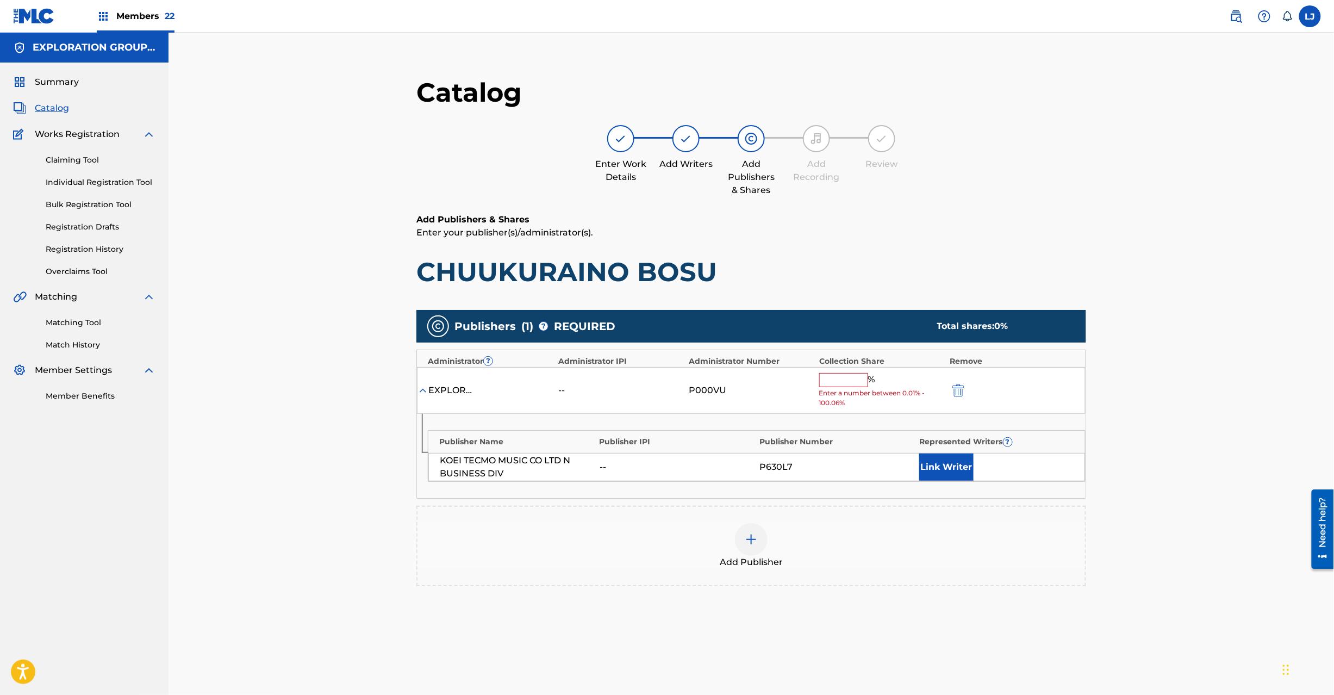
click at [855, 376] on input "text" at bounding box center [843, 380] width 49 height 14
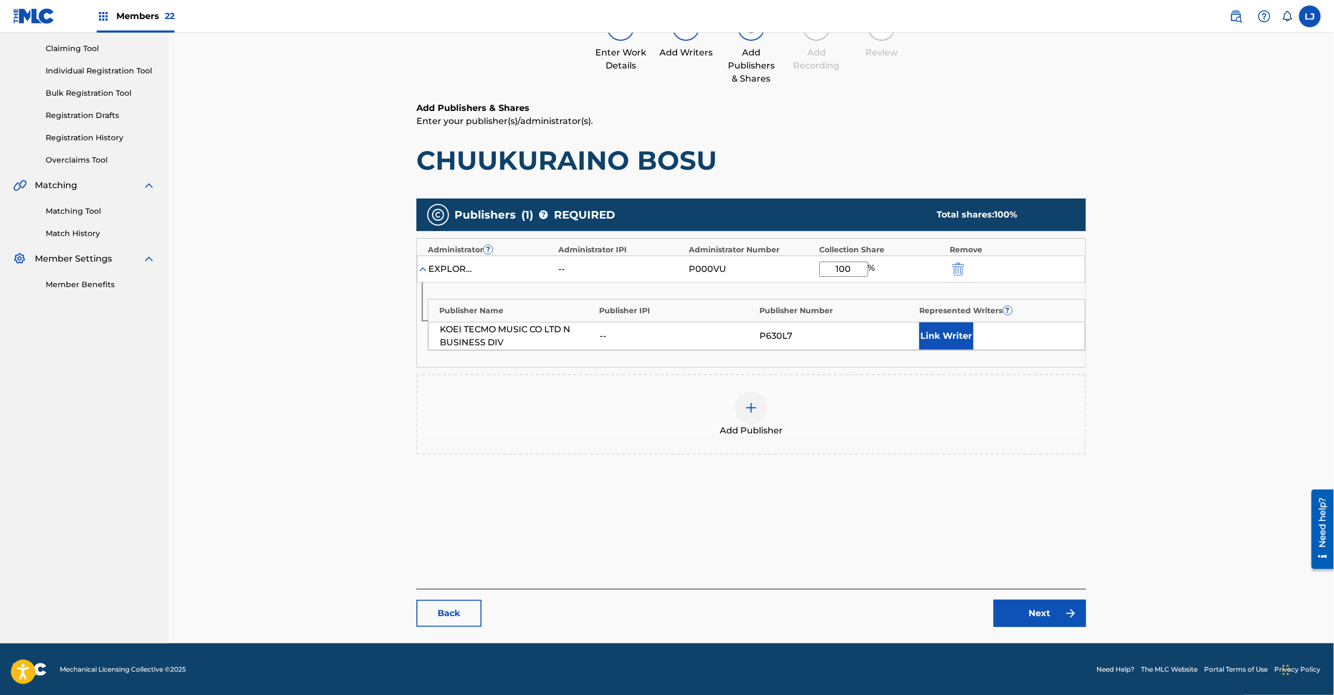
scroll to position [112, 0]
type input "100"
click at [1056, 615] on link "Next" at bounding box center [1040, 612] width 92 height 27
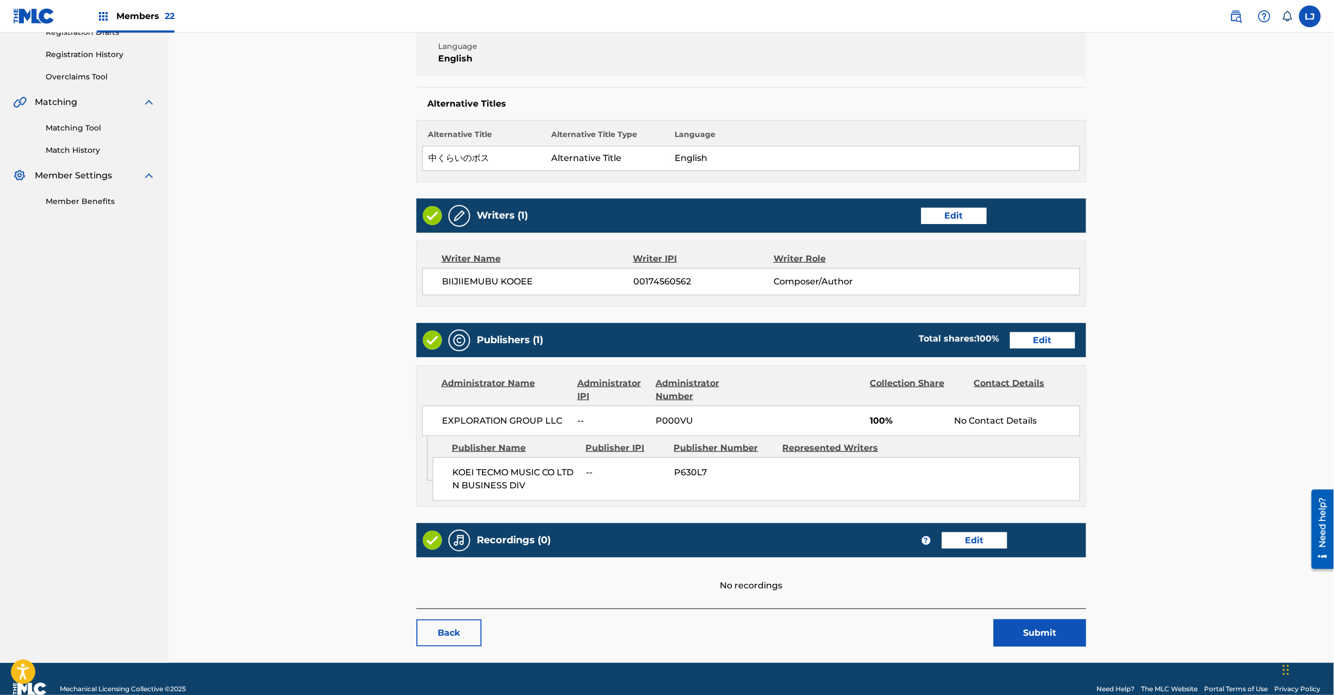
scroll to position [216, 0]
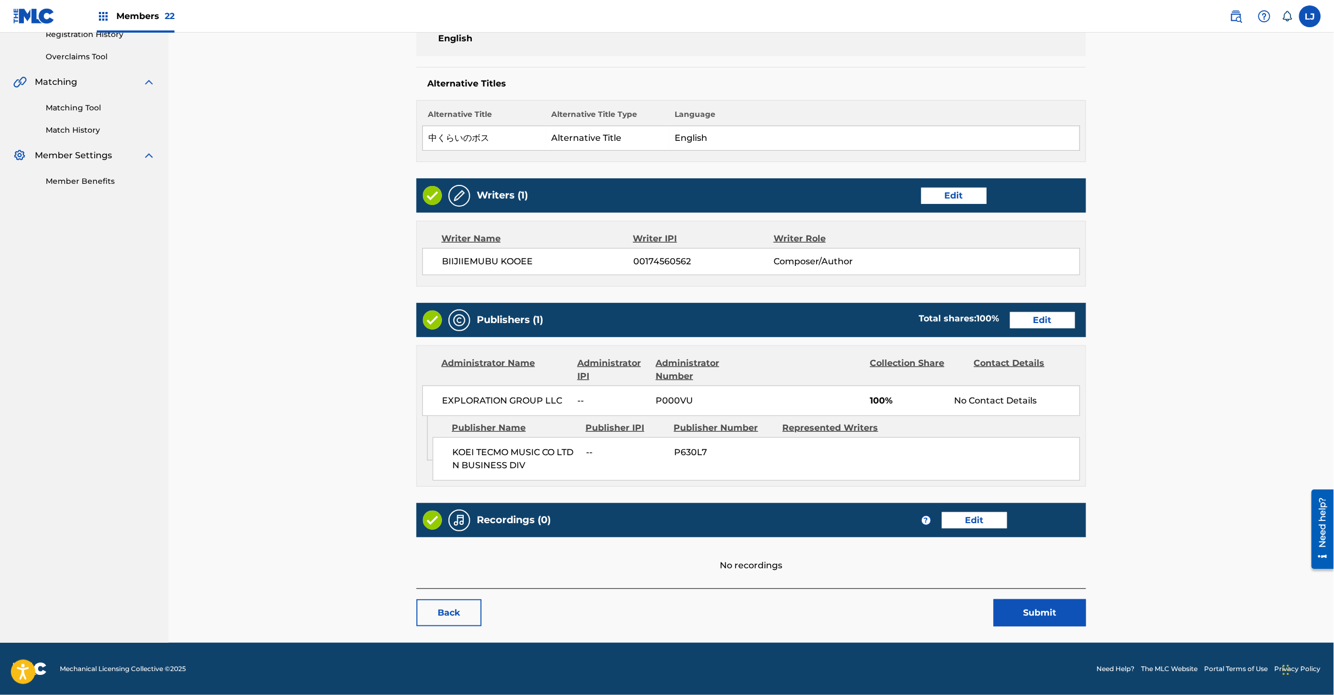
click at [1026, 616] on button "Submit" at bounding box center [1040, 612] width 92 height 27
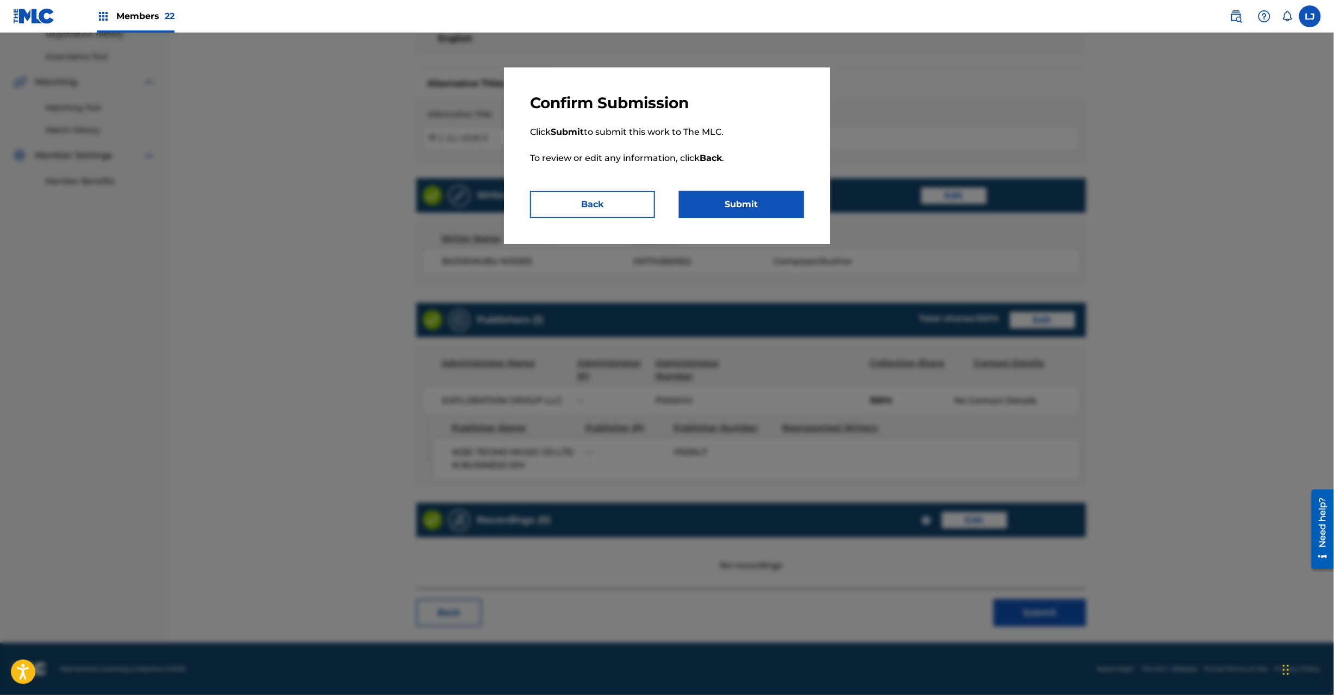
click at [731, 205] on button "Submit" at bounding box center [741, 204] width 125 height 27
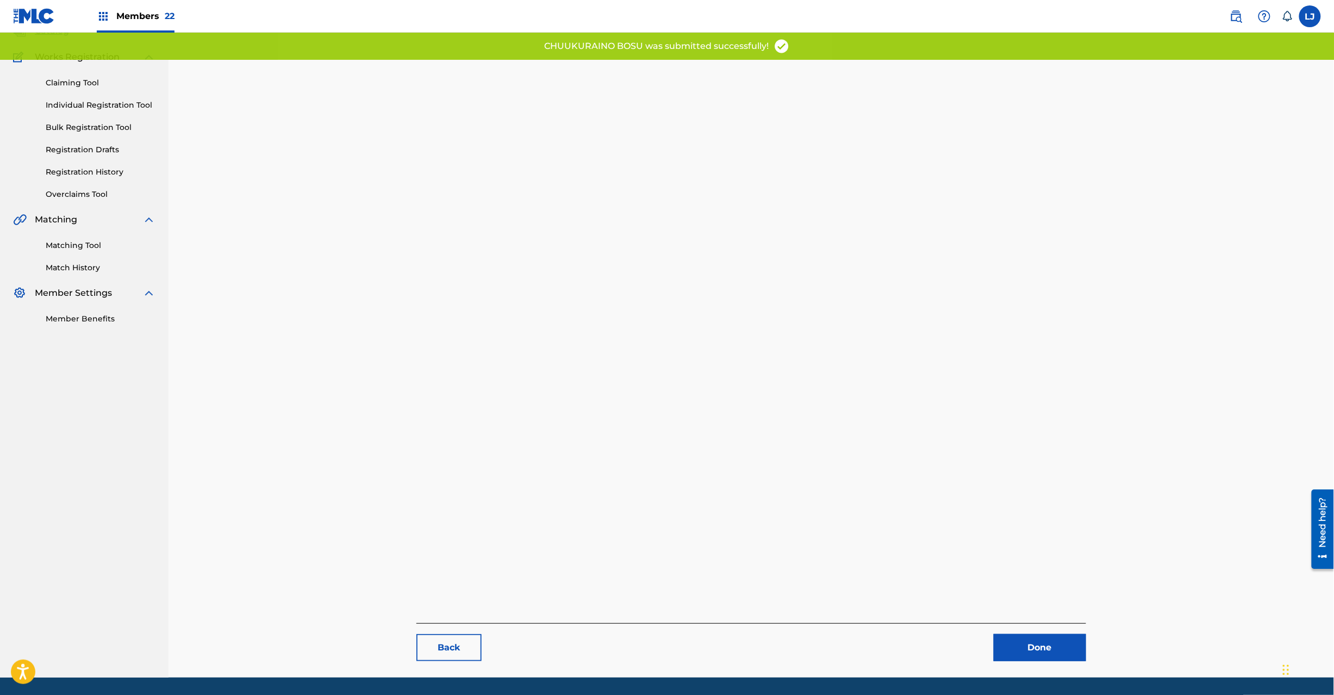
scroll to position [112, 0]
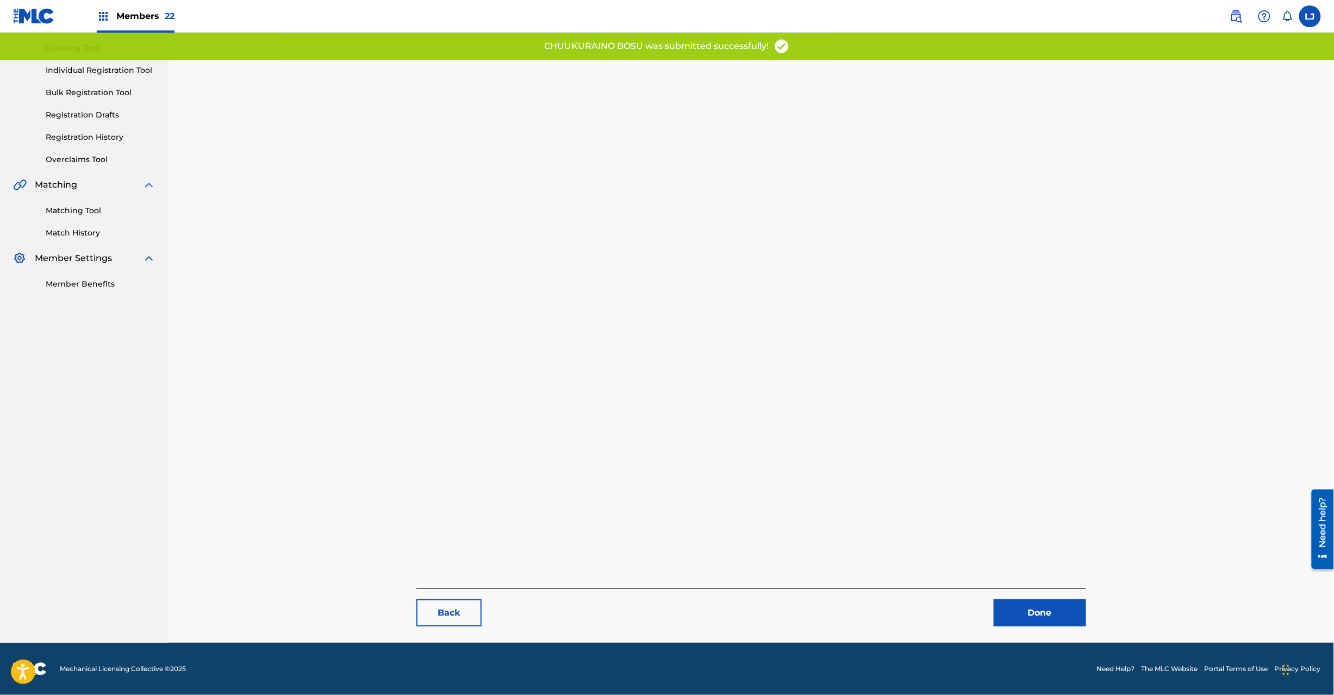
click at [1029, 612] on link "Done" at bounding box center [1040, 612] width 92 height 27
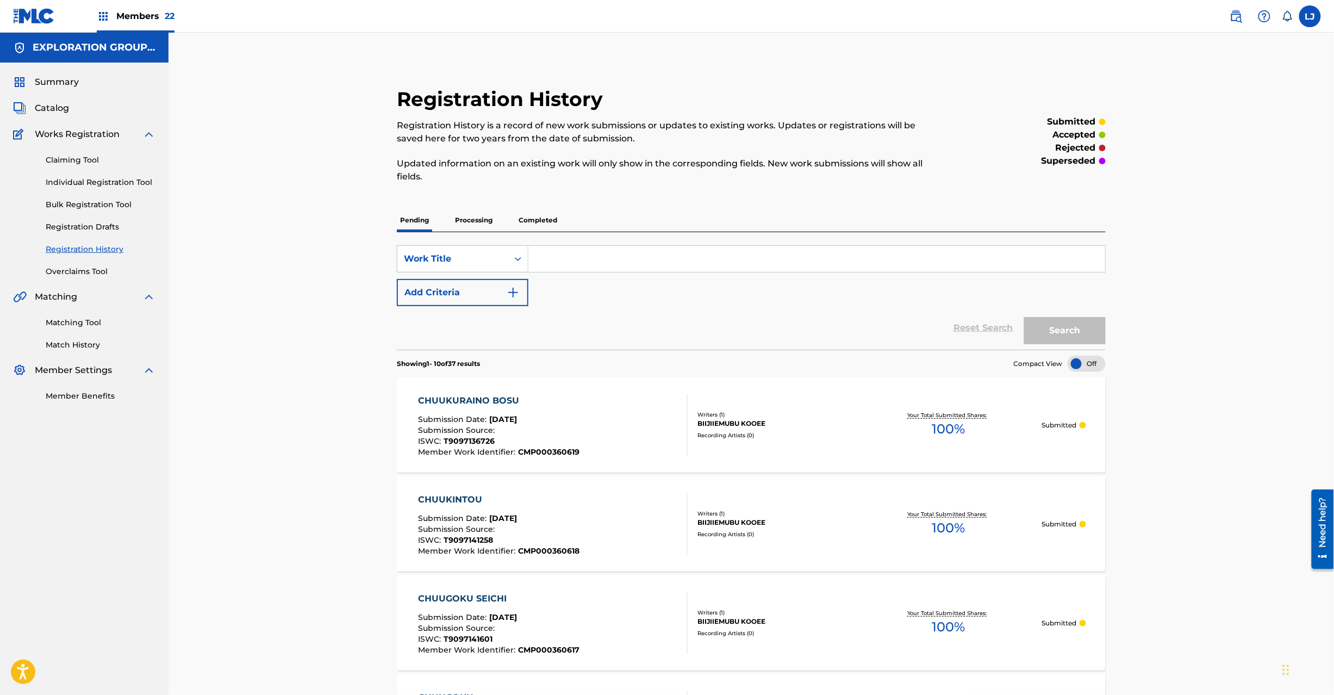
click at [68, 111] on span "Catalog" at bounding box center [52, 108] width 34 height 13
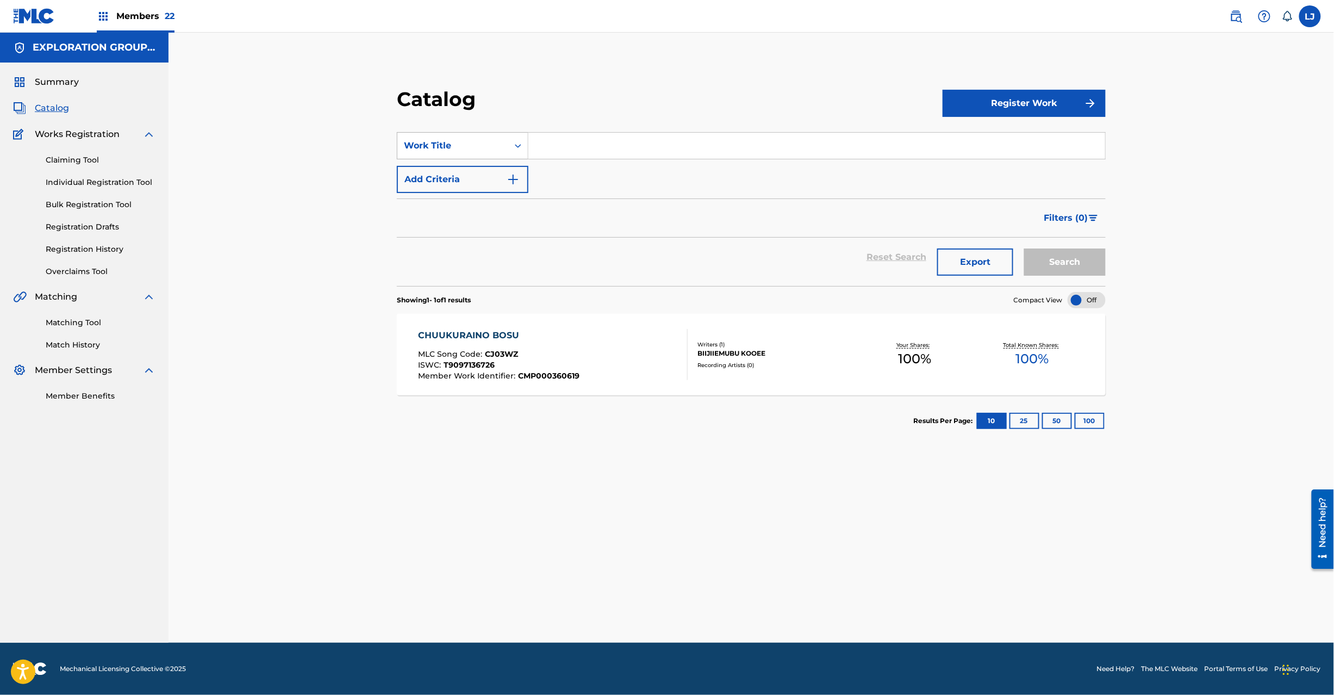
click at [505, 158] on div "Work Title" at bounding box center [463, 145] width 132 height 27
click at [472, 264] on div "MLC Song Code" at bounding box center [462, 254] width 130 height 27
click at [600, 144] on input "Search Form" at bounding box center [816, 146] width 577 height 26
paste input "CJ03ZA"
type input "CJ03ZA"
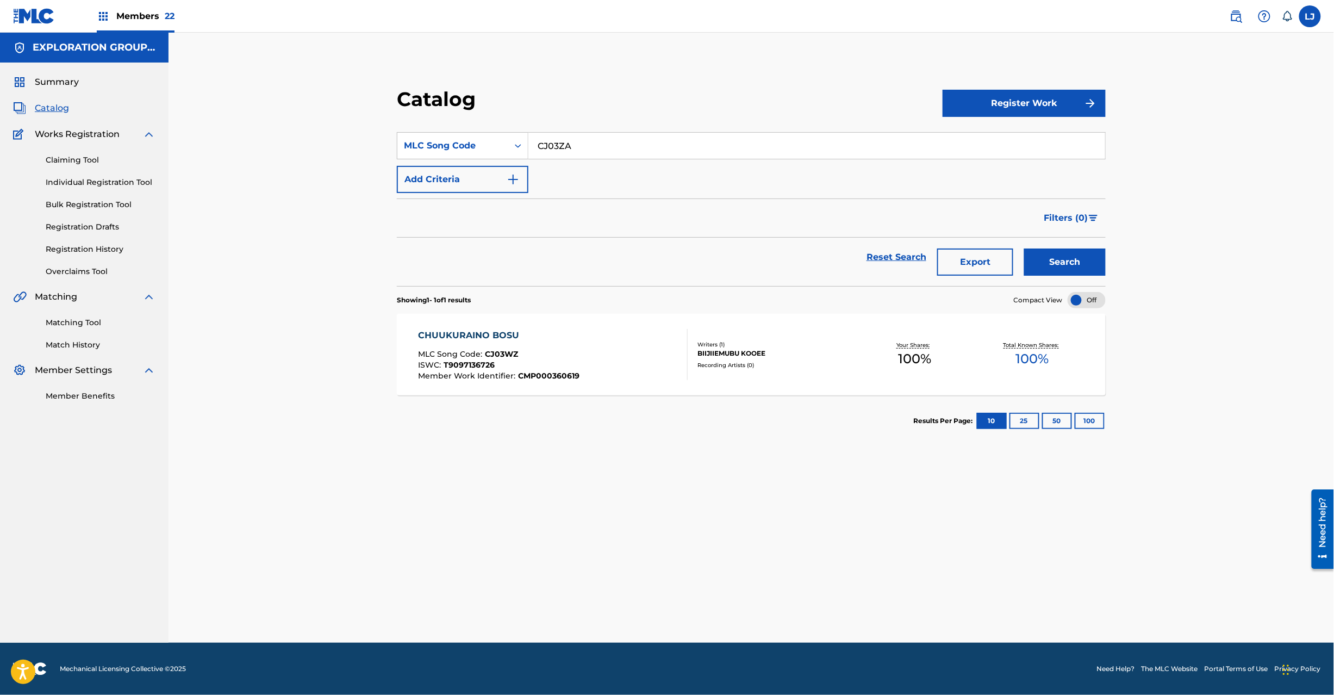
click at [1086, 265] on button "Search" at bounding box center [1065, 261] width 82 height 27
click at [575, 359] on div "MLC Song Code : CJ03ZA" at bounding box center [509, 355] width 182 height 11
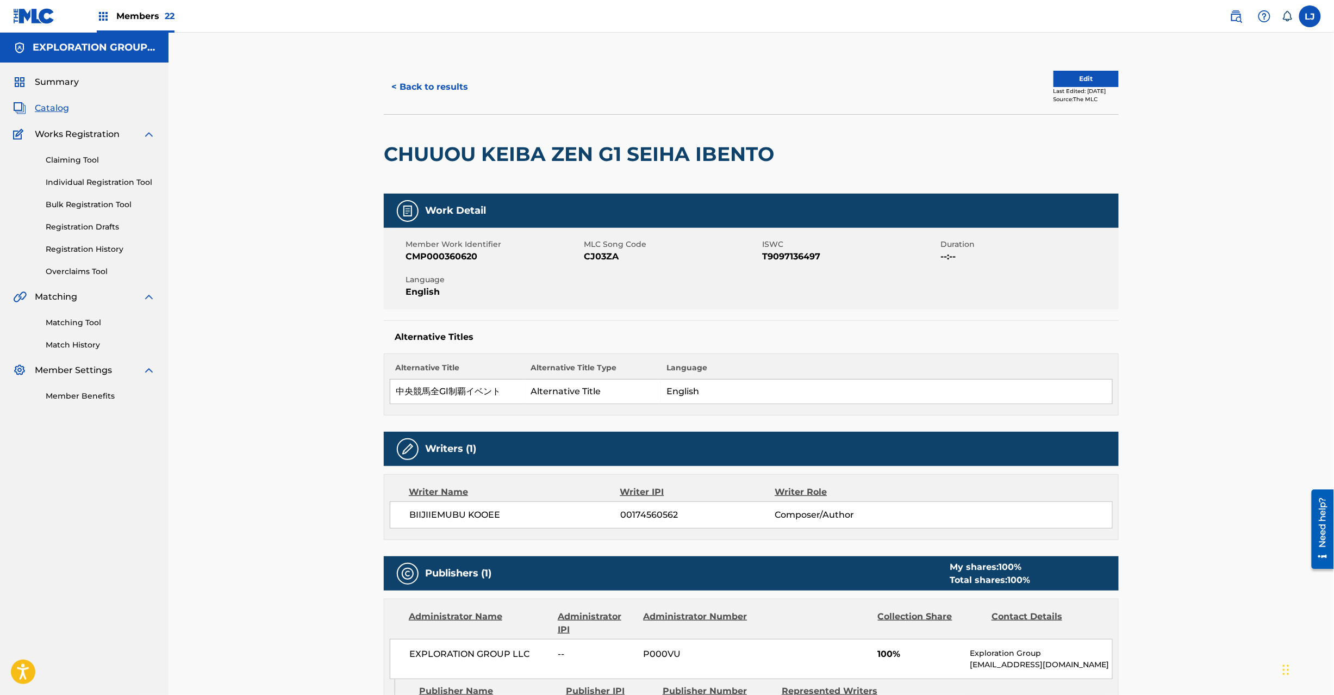
click at [1051, 70] on div "< Back to results Edit Last Edited: [DATE] Source: The MLC" at bounding box center [751, 87] width 735 height 54
click at [1054, 74] on button "Edit" at bounding box center [1086, 79] width 65 height 16
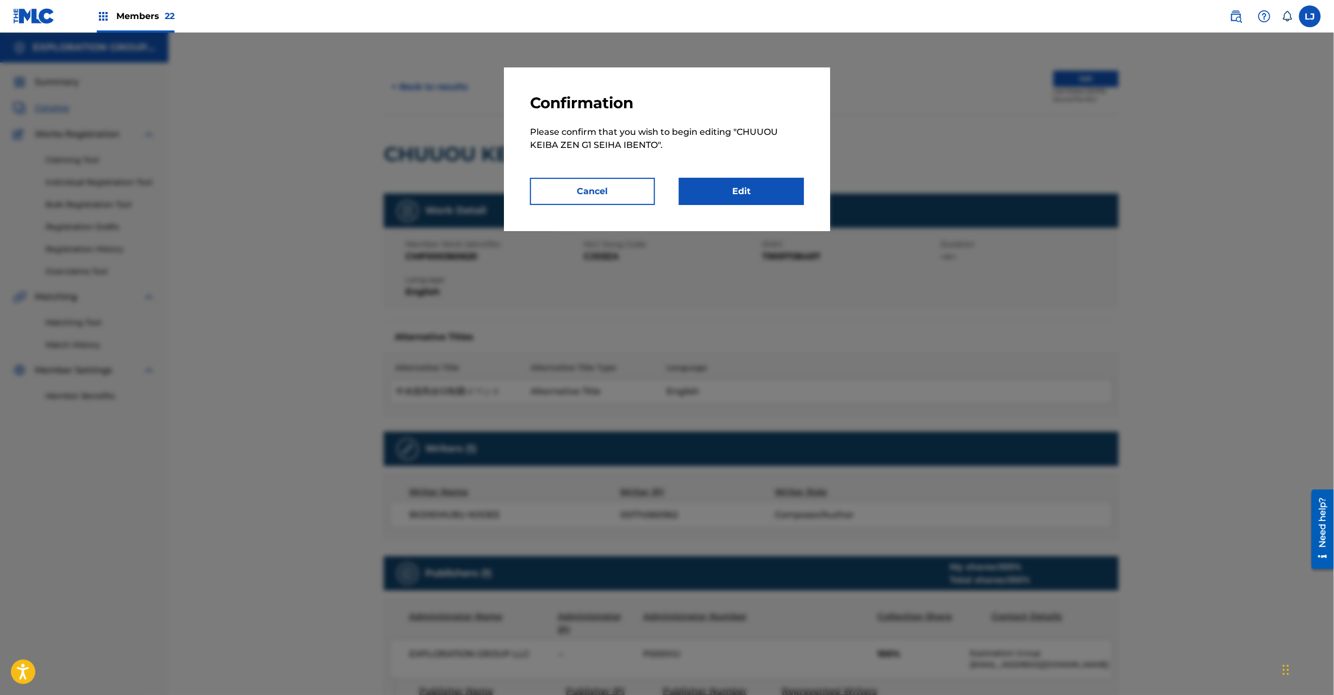
click at [739, 197] on link "Edit" at bounding box center [741, 191] width 125 height 27
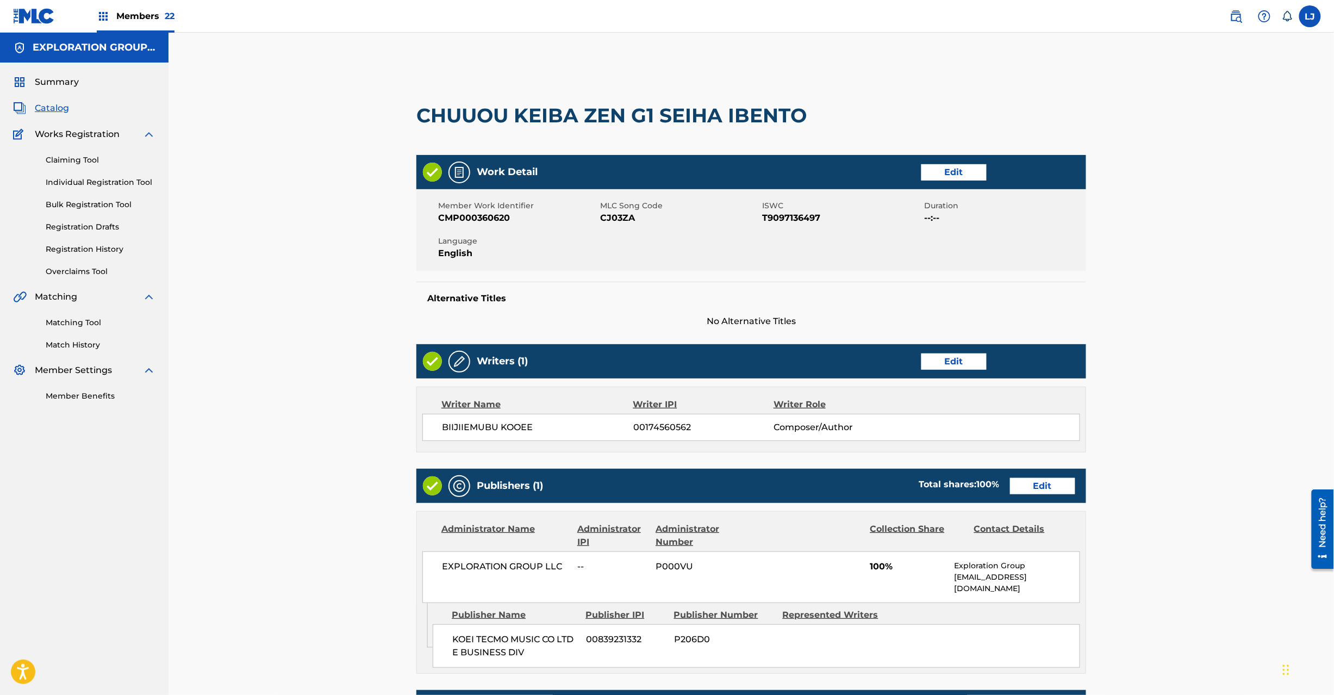
click at [1029, 480] on link "Edit" at bounding box center [1042, 486] width 65 height 16
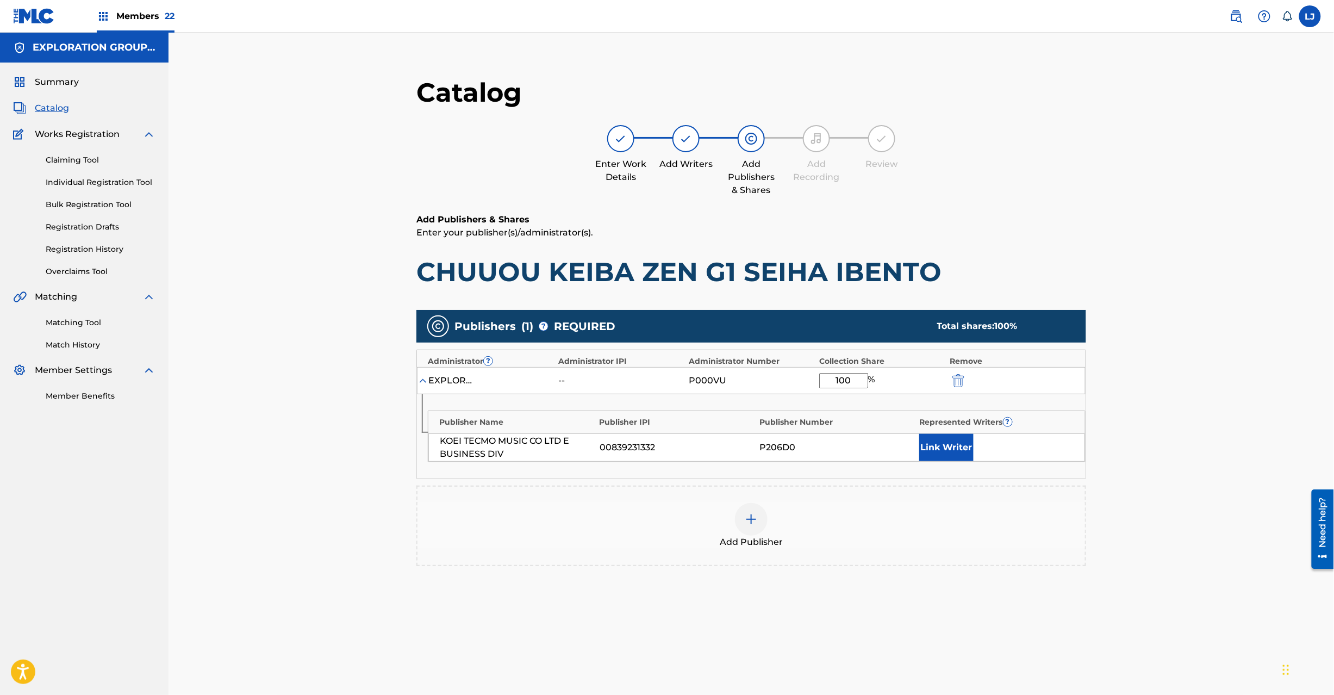
click at [966, 389] on div "EXPLORATION GROUP LLC -- P000VU 100 %" at bounding box center [751, 380] width 669 height 27
click at [958, 378] on img "submit" at bounding box center [959, 380] width 12 height 13
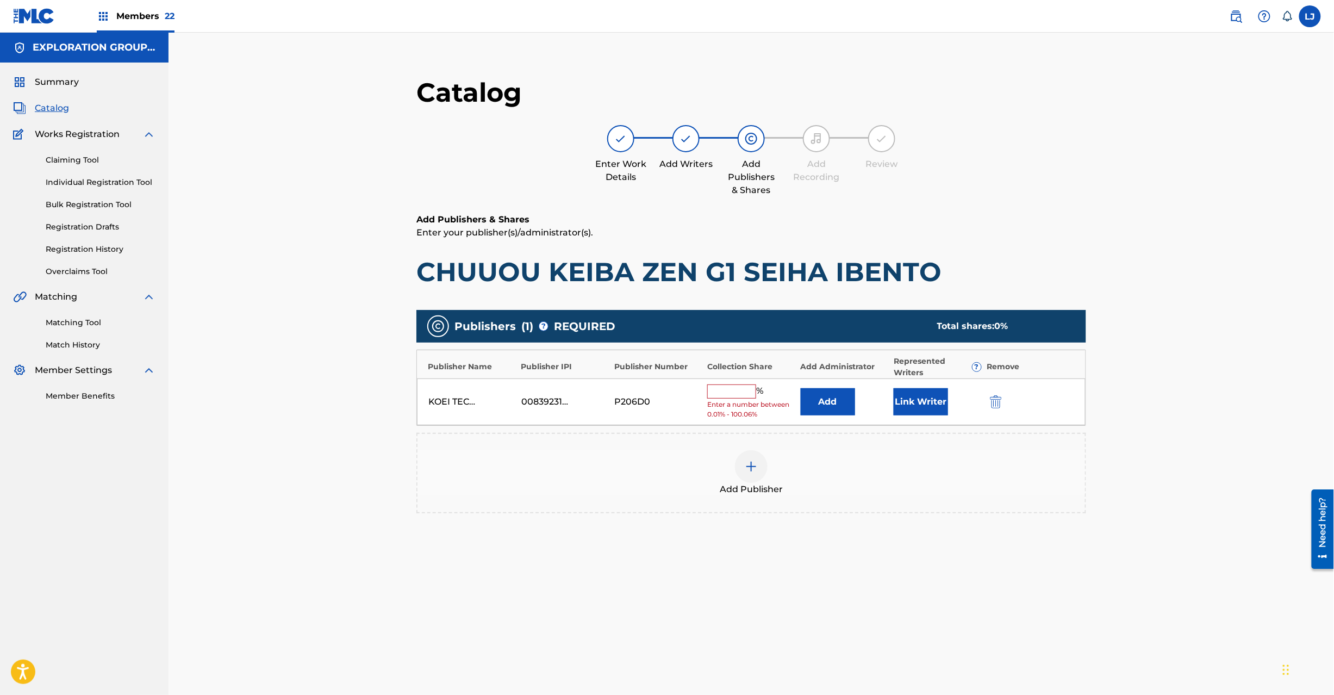
click at [999, 401] on img "submit" at bounding box center [996, 401] width 12 height 13
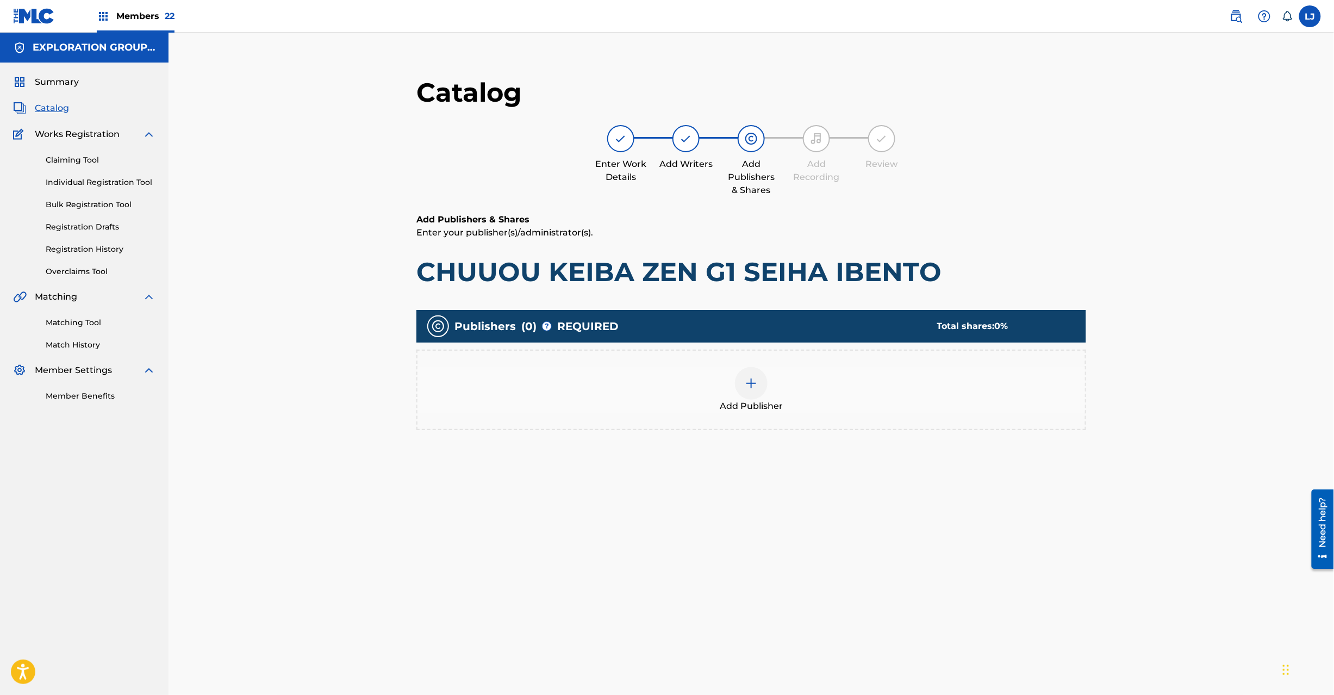
click at [781, 396] on div "Add Publisher" at bounding box center [752, 390] width 668 height 46
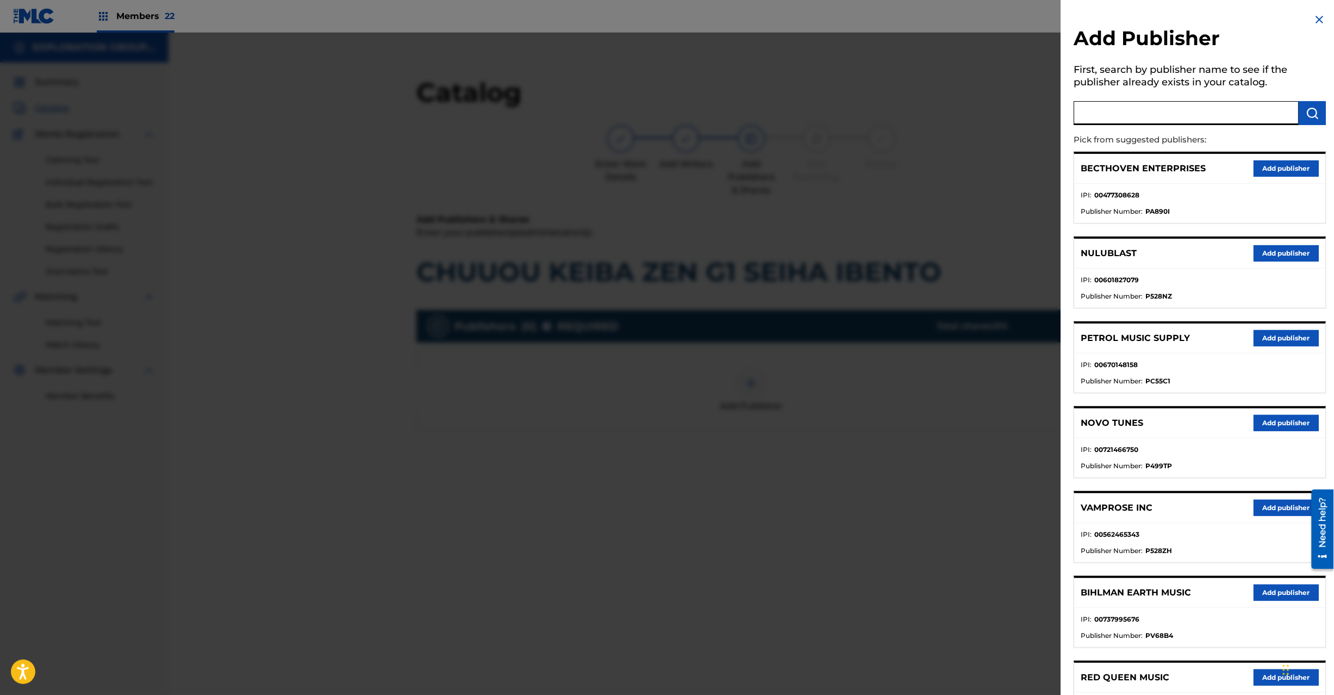
click at [1182, 116] on input "text" at bounding box center [1186, 113] width 225 height 24
paste
type input "Koei Tecmo Music Co Ltd N Business Div"
click at [1316, 116] on img "submit" at bounding box center [1312, 113] width 13 height 13
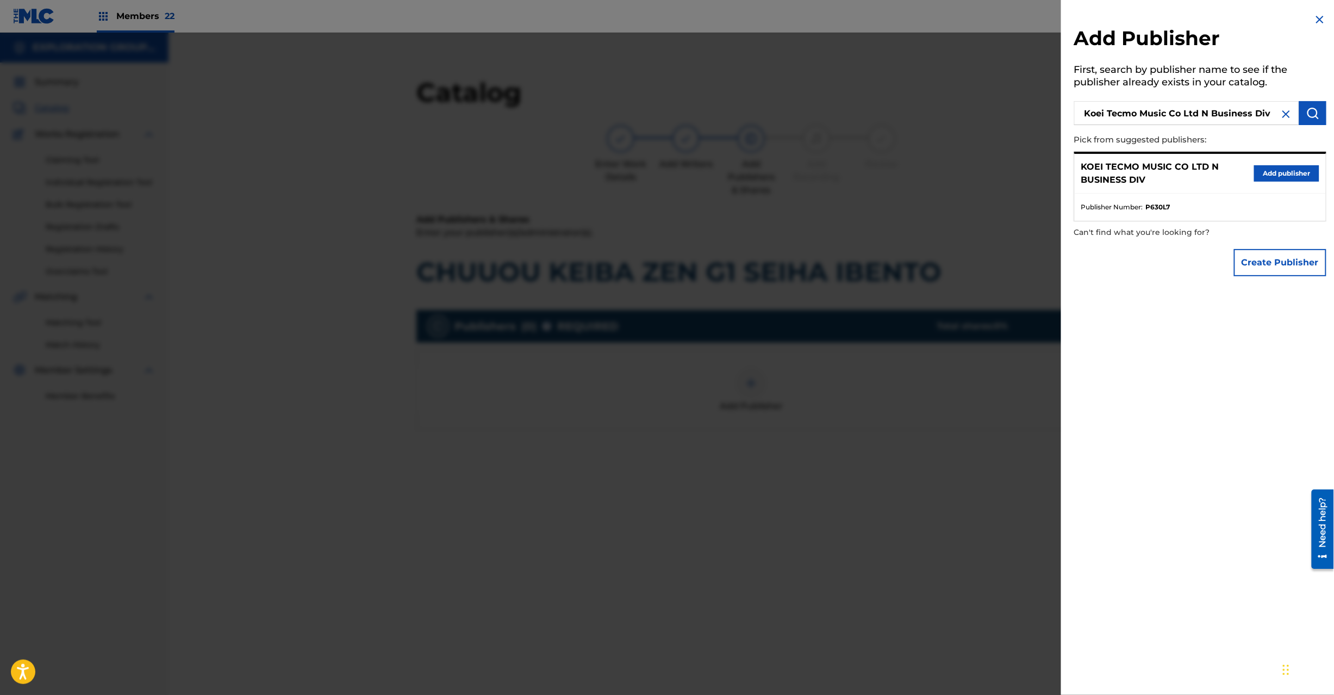
click at [1279, 170] on button "Add publisher" at bounding box center [1286, 173] width 65 height 16
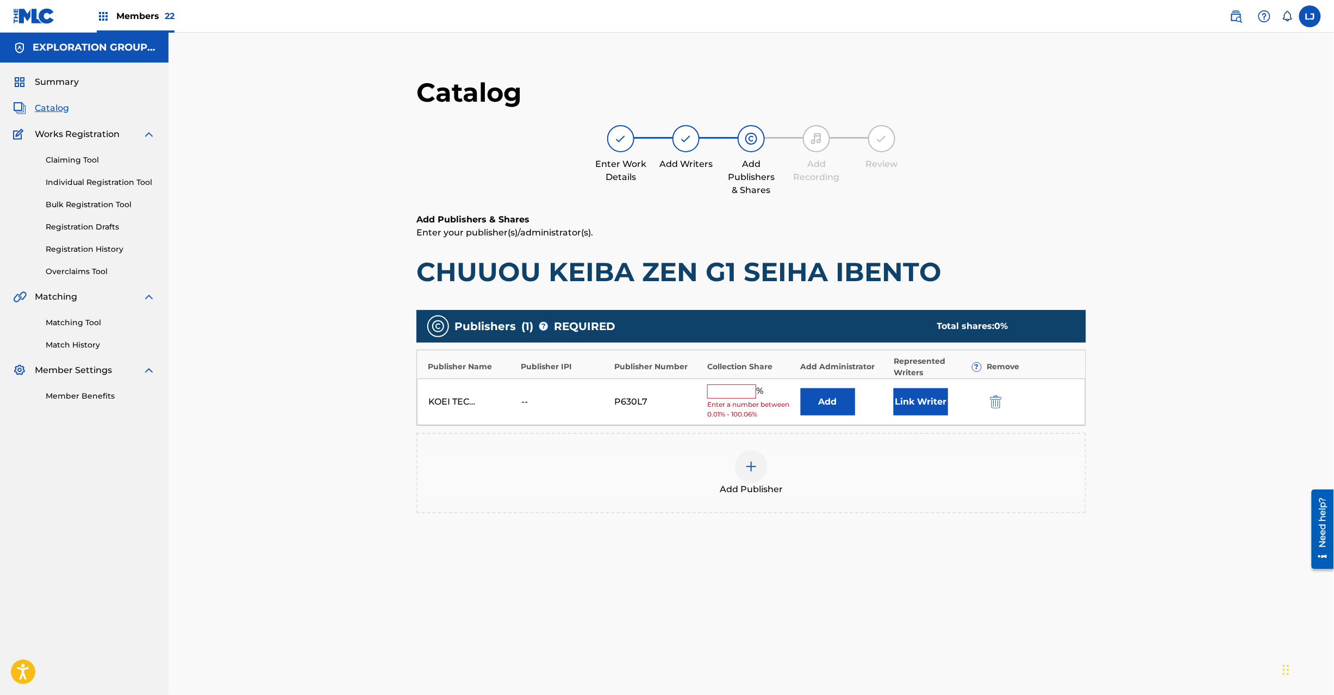
click at [821, 398] on button "Add" at bounding box center [828, 401] width 54 height 27
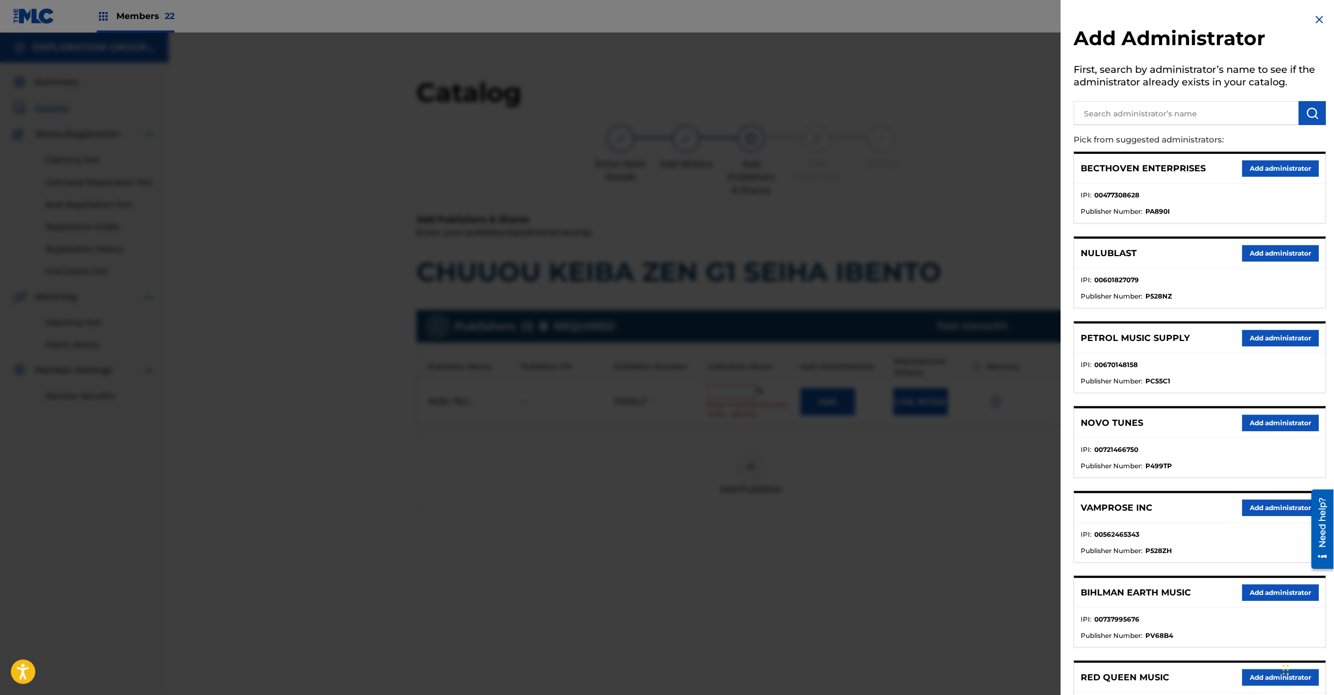
click at [1161, 113] on input "text" at bounding box center [1186, 113] width 225 height 24
type input "Exploration Group LLC"
click at [1317, 116] on button "submit" at bounding box center [1312, 113] width 27 height 24
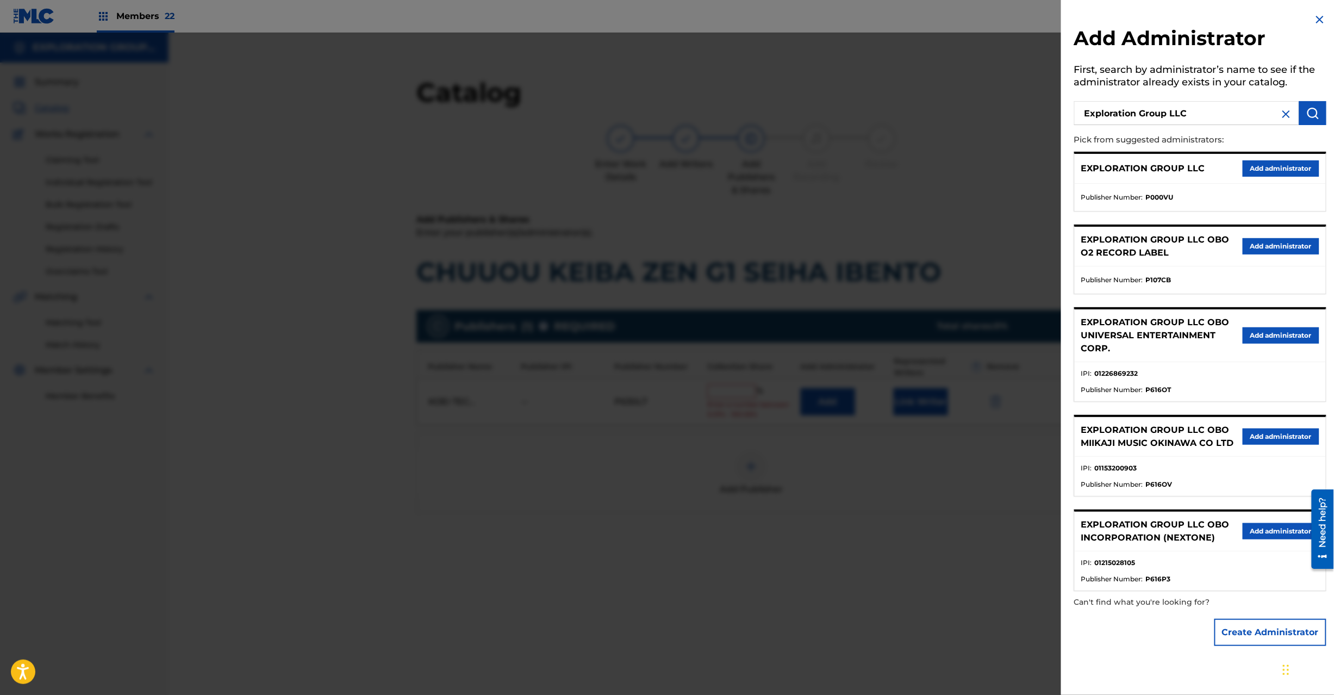
click at [1284, 167] on button "Add administrator" at bounding box center [1281, 168] width 77 height 16
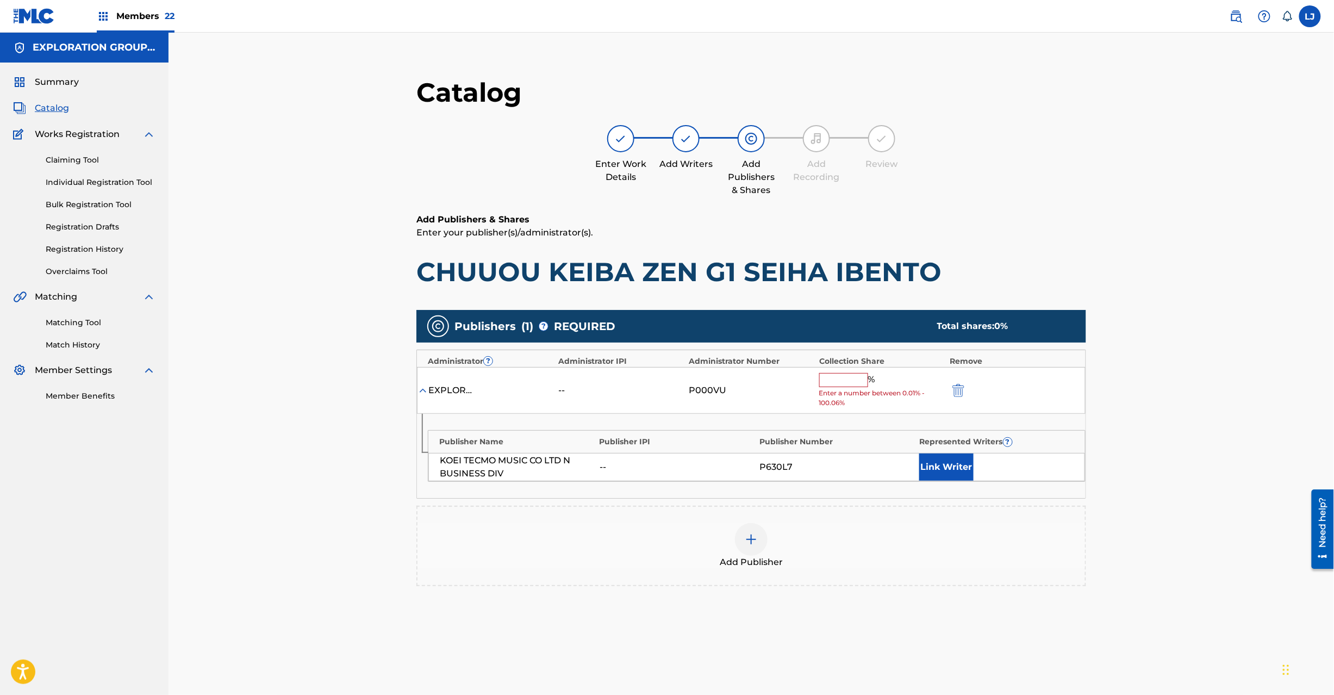
click at [836, 381] on input "text" at bounding box center [843, 380] width 49 height 14
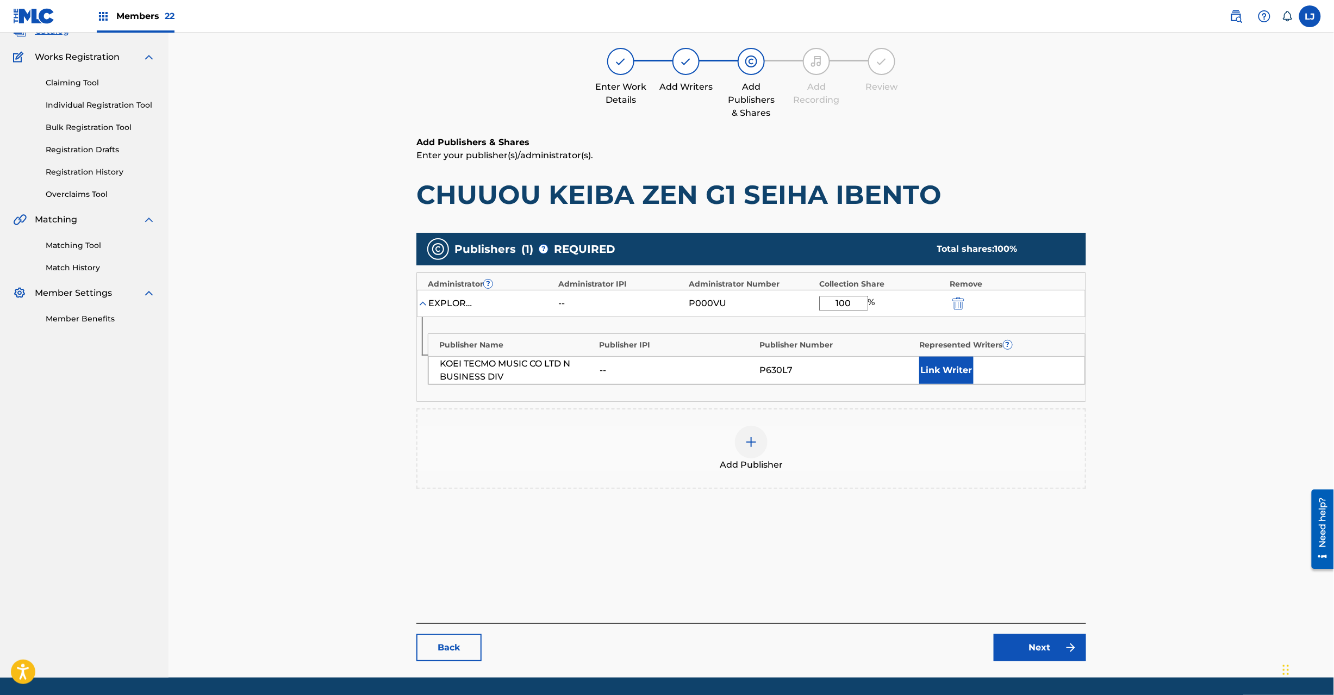
scroll to position [112, 0]
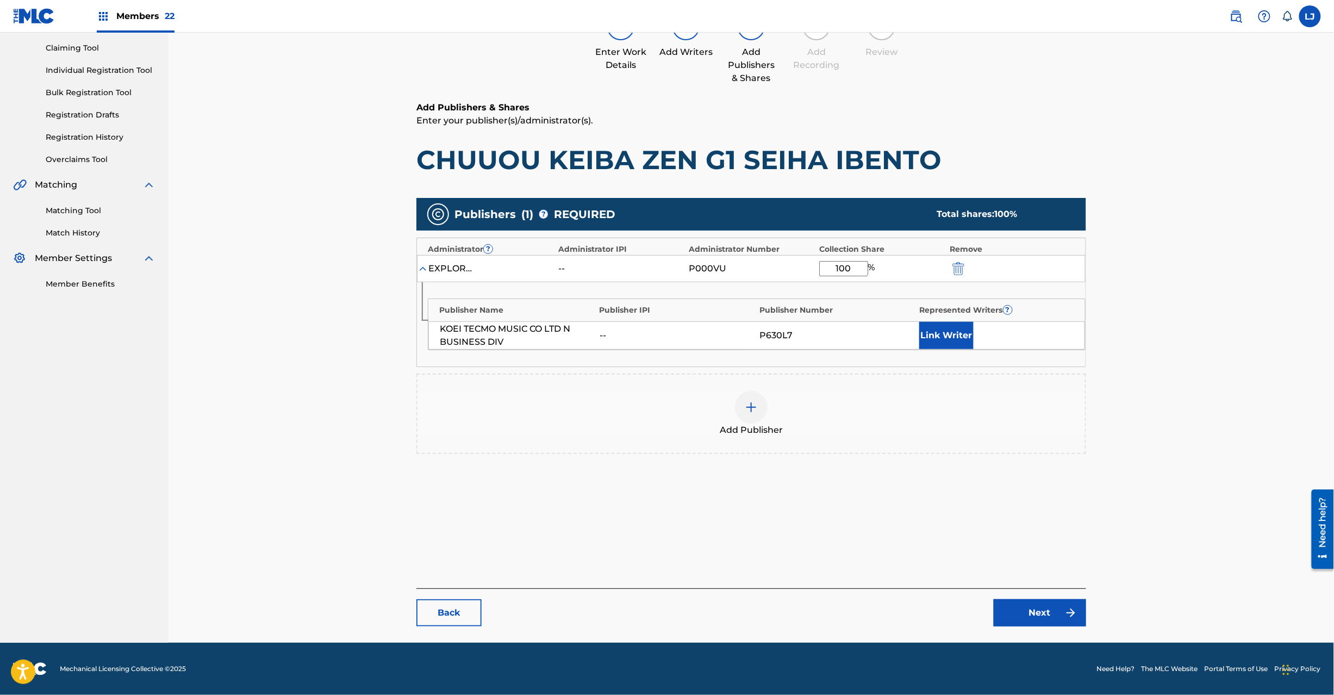
type input "100"
click at [995, 616] on link "Next" at bounding box center [1040, 612] width 92 height 27
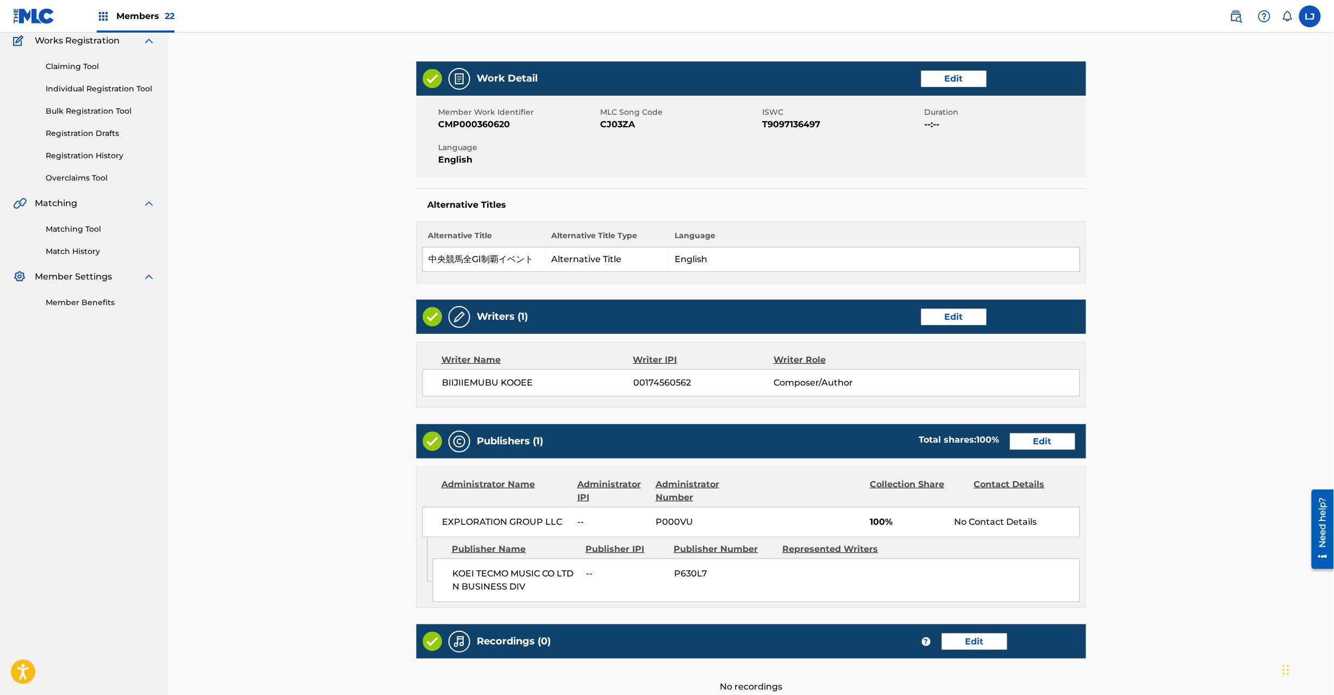
scroll to position [216, 0]
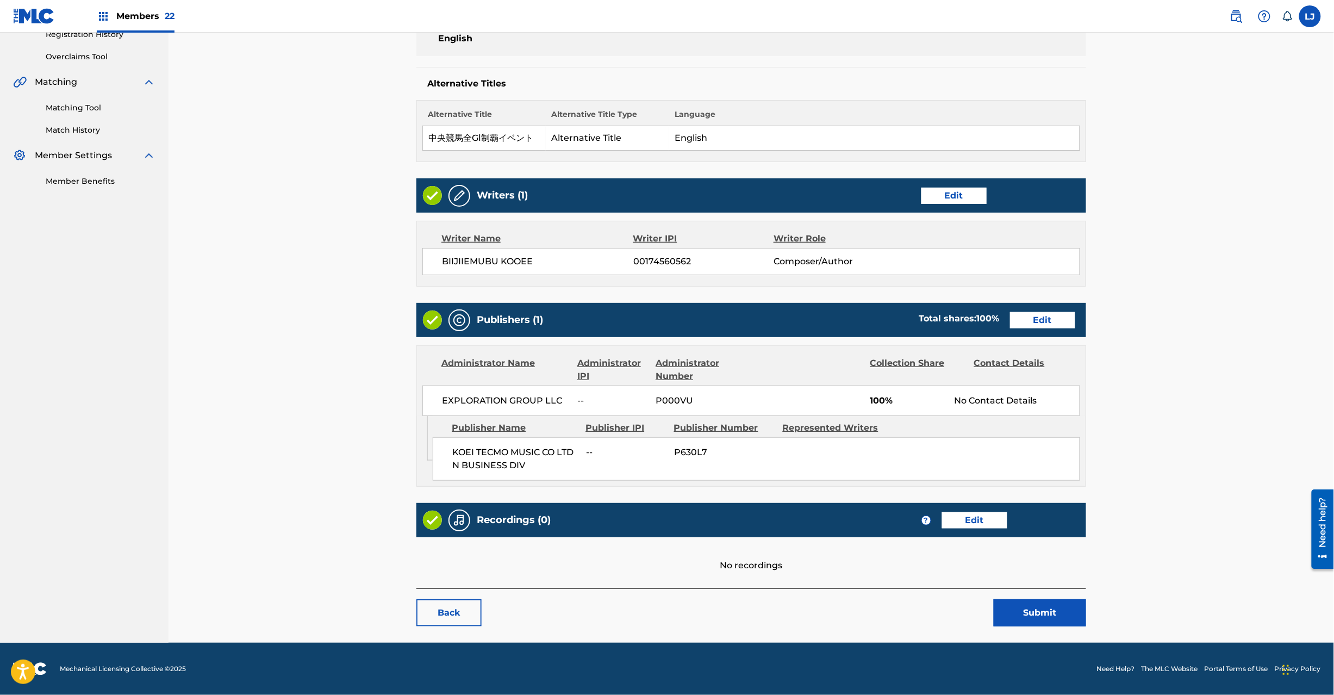
click at [1026, 619] on button "Submit" at bounding box center [1040, 612] width 92 height 27
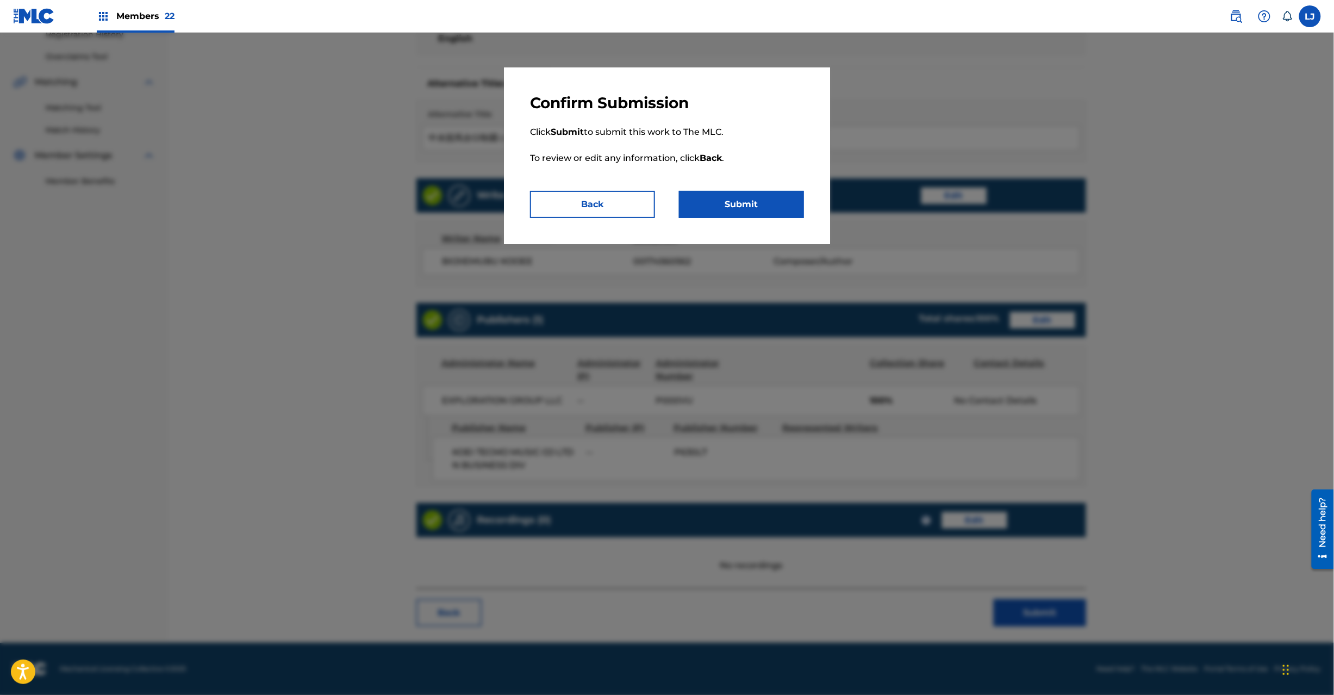
click at [732, 203] on button "Submit" at bounding box center [741, 204] width 125 height 27
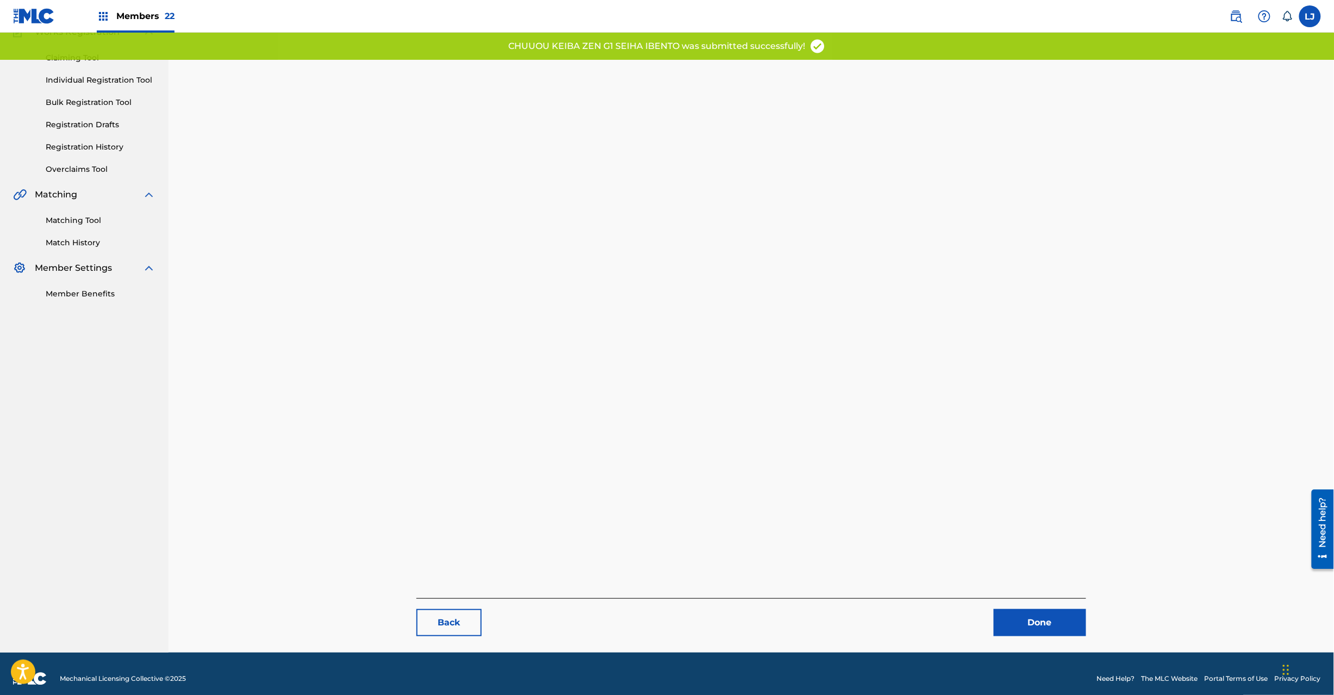
scroll to position [112, 0]
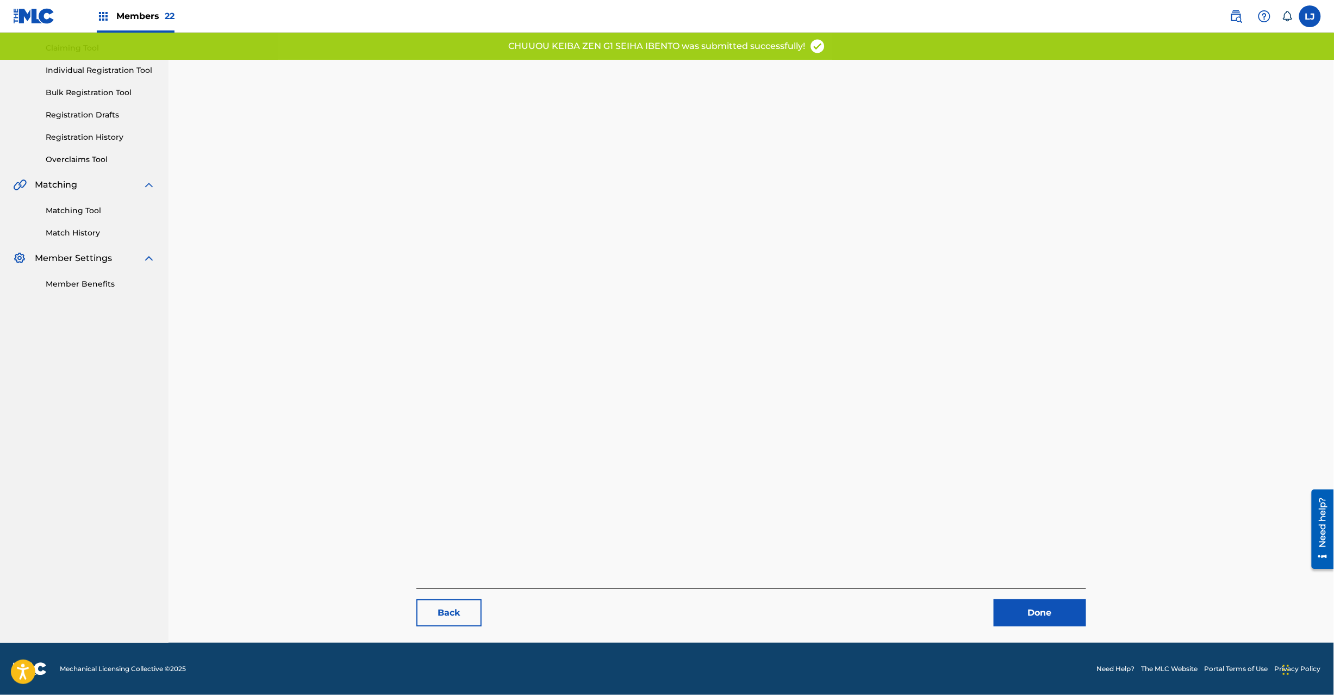
click at [1025, 601] on link "Done" at bounding box center [1040, 612] width 92 height 27
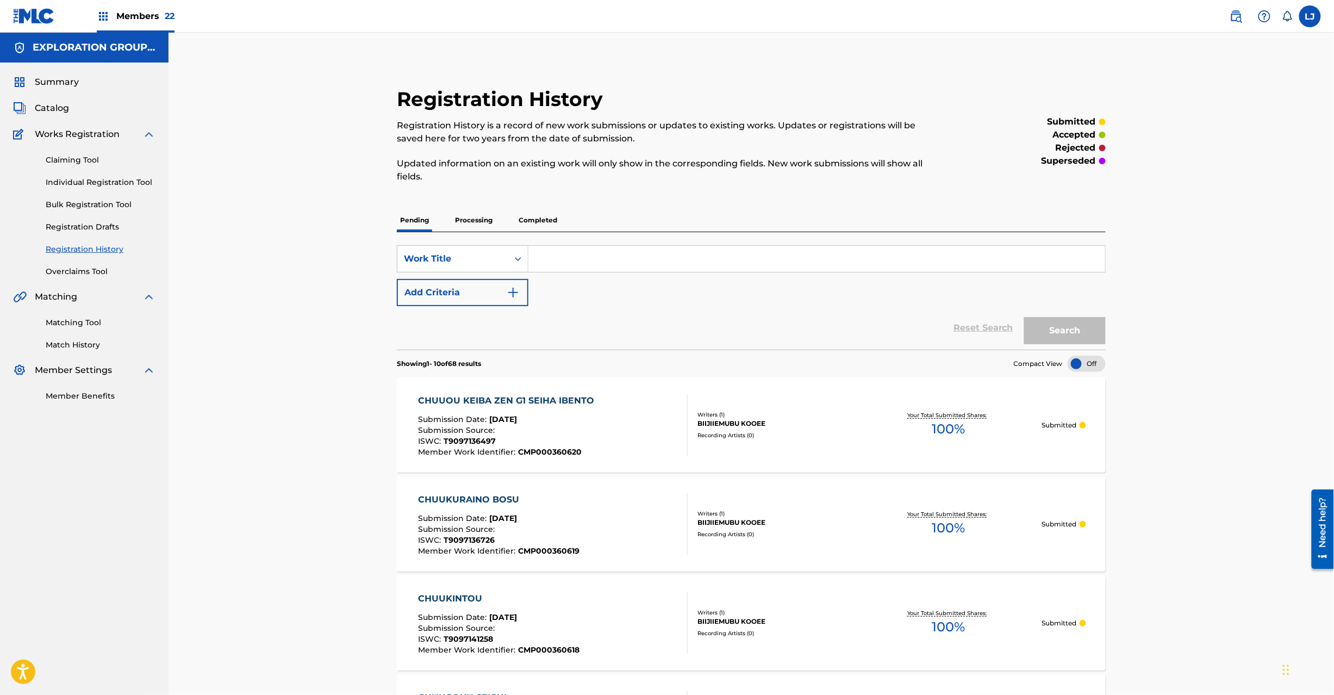
click at [46, 110] on span "Catalog" at bounding box center [52, 108] width 34 height 13
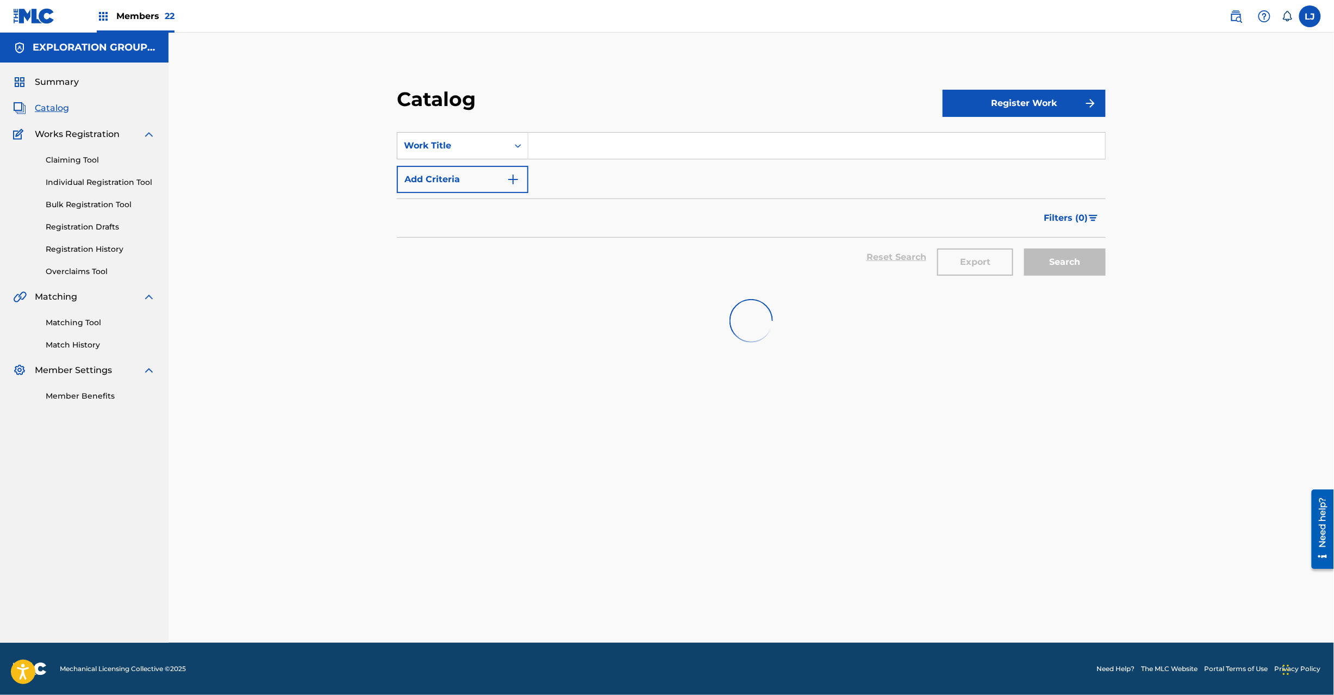
drag, startPoint x: 528, startPoint y: 138, endPoint x: 506, endPoint y: 140, distance: 22.9
click at [522, 138] on div "SearchWithCriteriaf5c717bd-d2fe-4b9b-95e2-1272711b925f Work Title" at bounding box center [751, 145] width 709 height 27
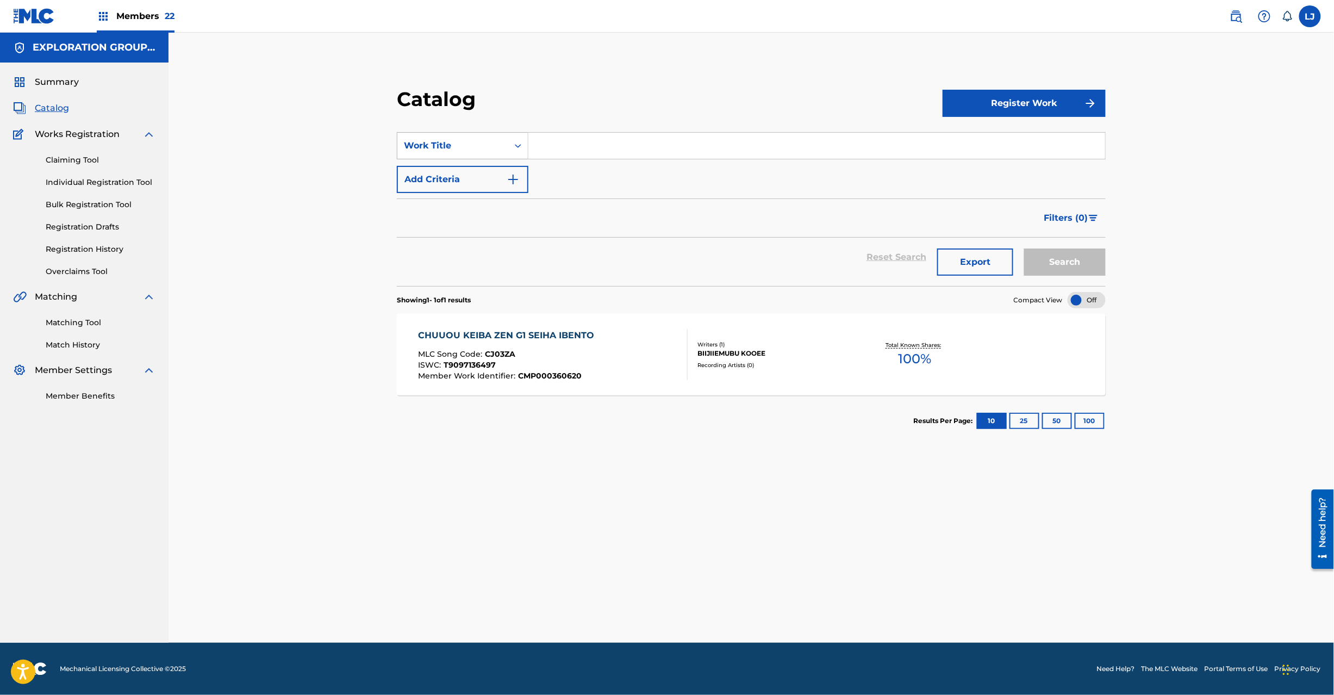
click at [506, 140] on div "Work Title" at bounding box center [452, 145] width 111 height 21
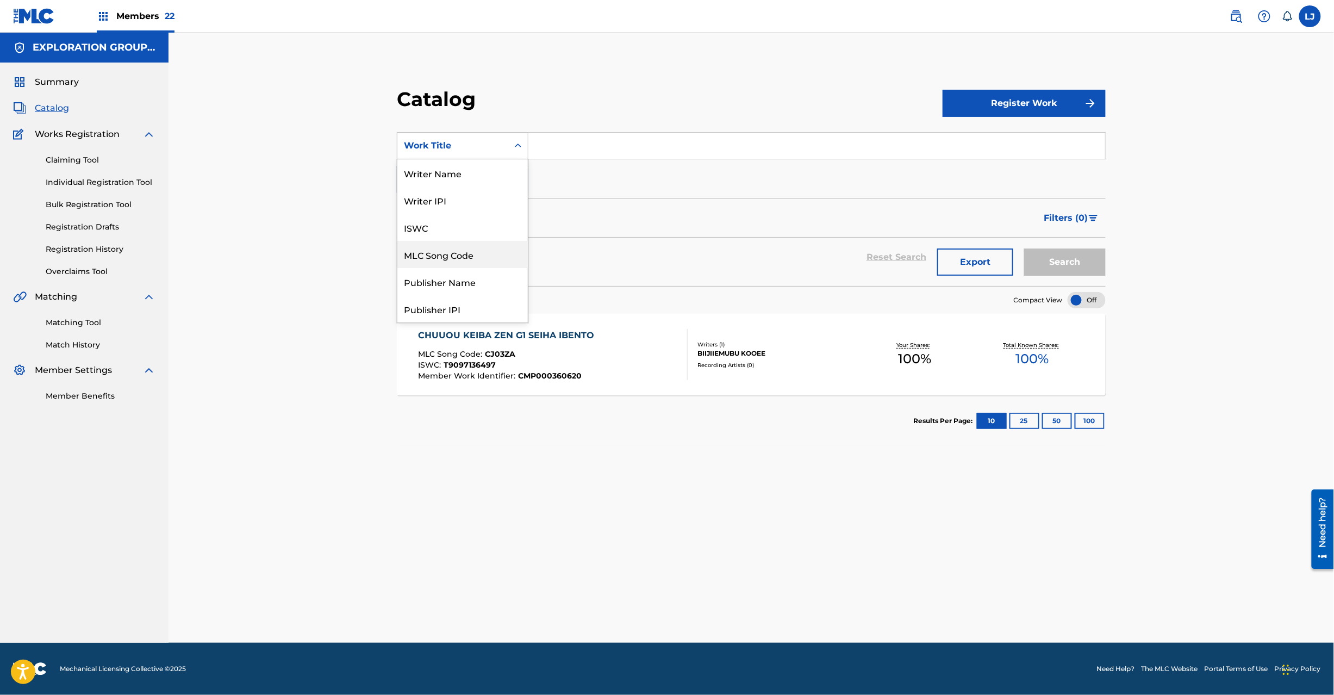
click at [464, 250] on div "MLC Song Code" at bounding box center [462, 254] width 130 height 27
click at [567, 148] on input "Search Form" at bounding box center [816, 146] width 577 height 26
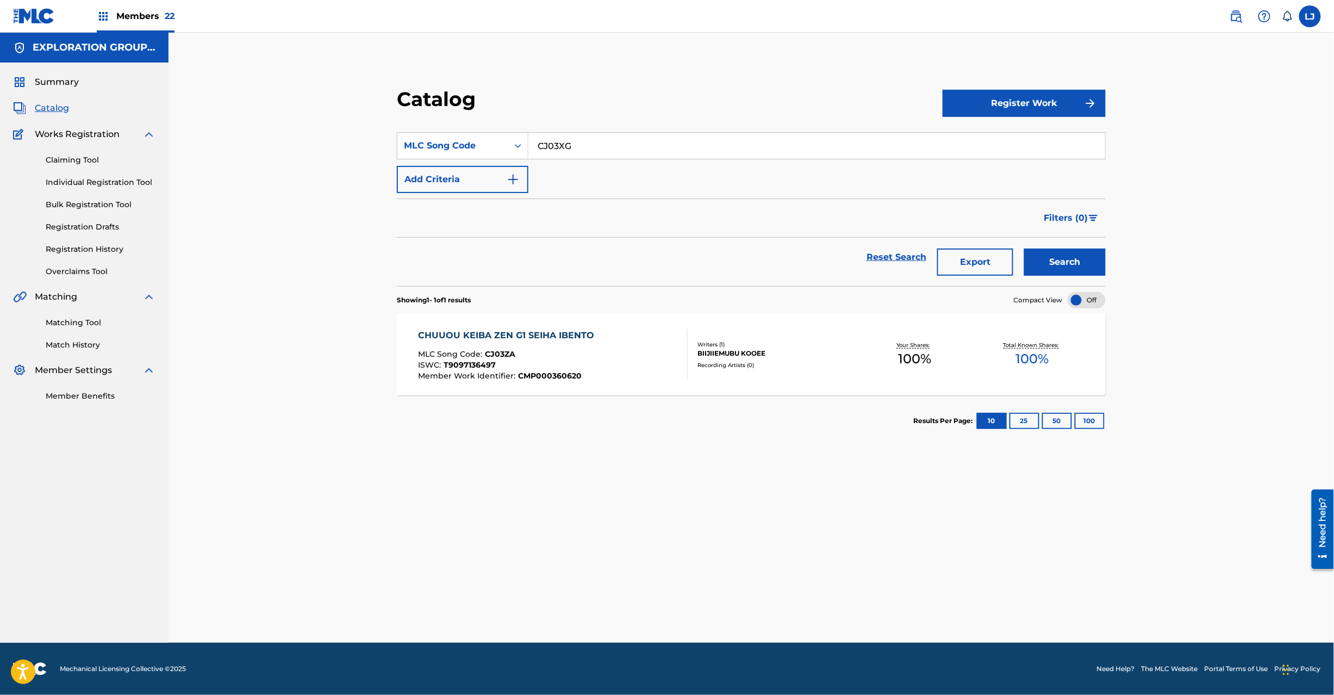
type input "CJ03XG"
click at [1036, 259] on button "Search" at bounding box center [1065, 261] width 82 height 27
click at [582, 336] on div "CLOSE FRIEND MLC Song Code : CJ03XG ISWC : T9097279055 Member Work Identifier :…" at bounding box center [553, 354] width 270 height 51
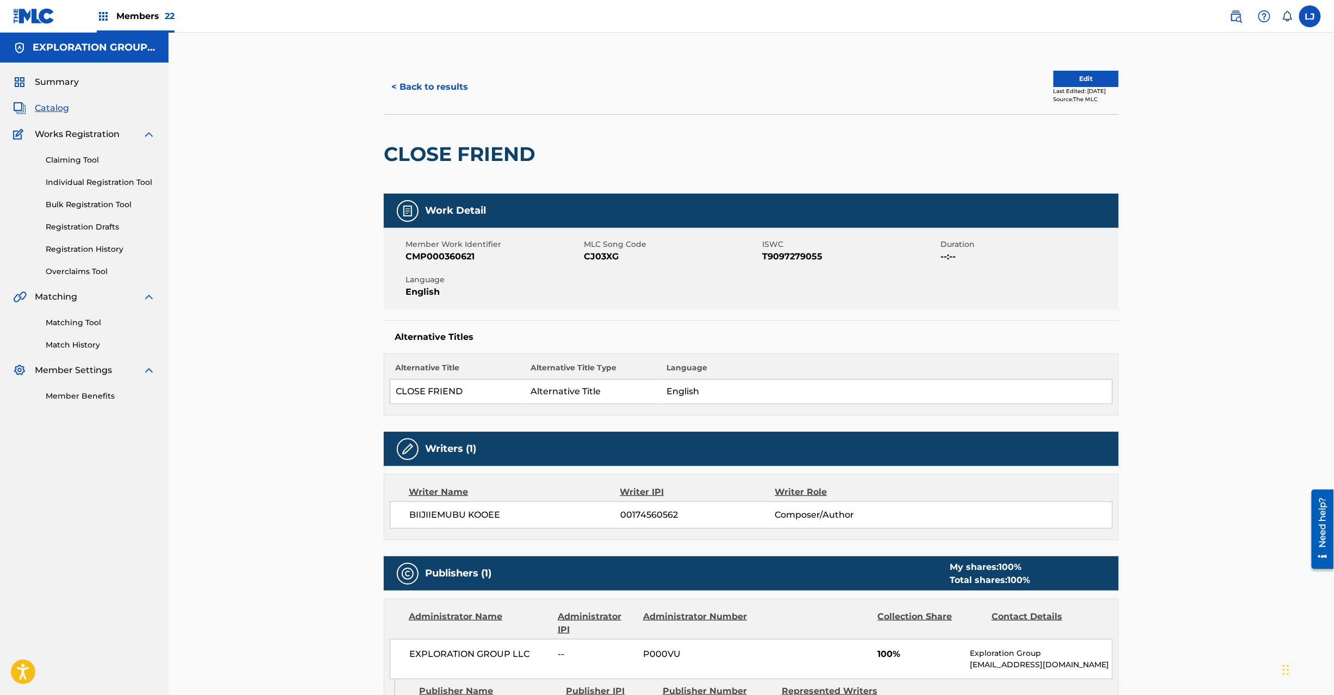
click at [94, 251] on link "Registration History" at bounding box center [101, 249] width 110 height 11
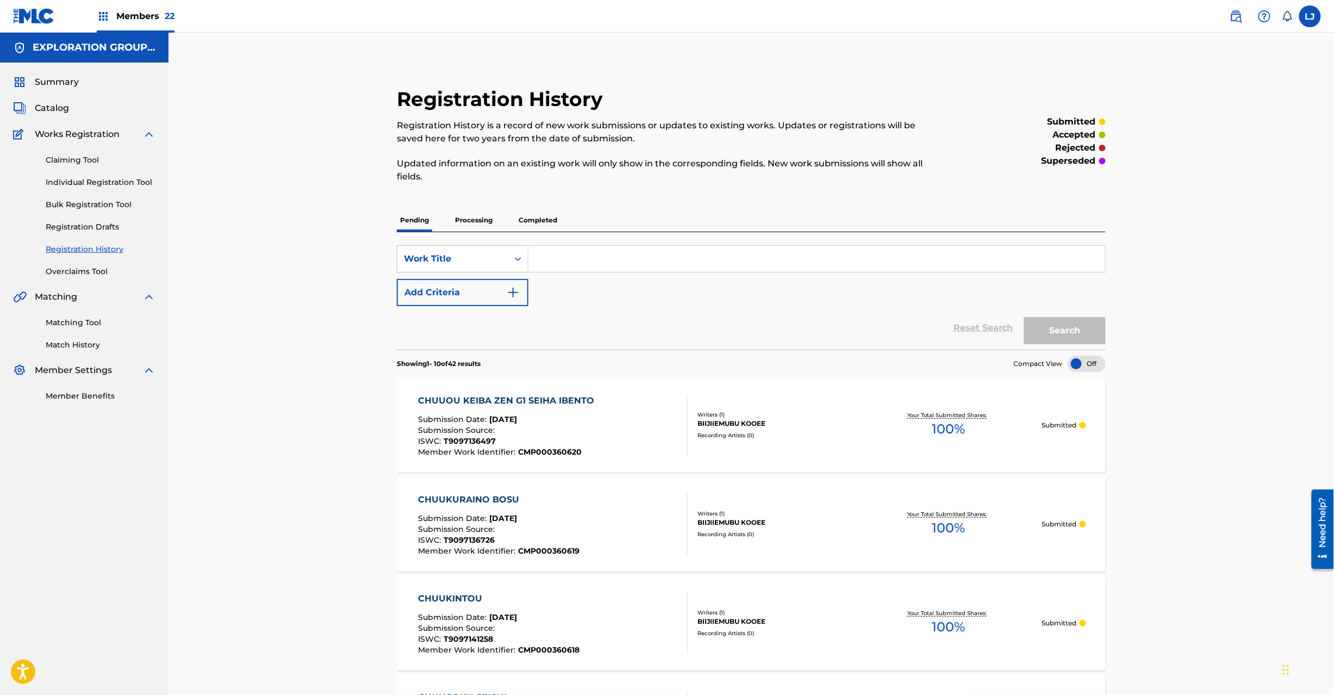
click at [59, 103] on span "Catalog" at bounding box center [52, 108] width 34 height 13
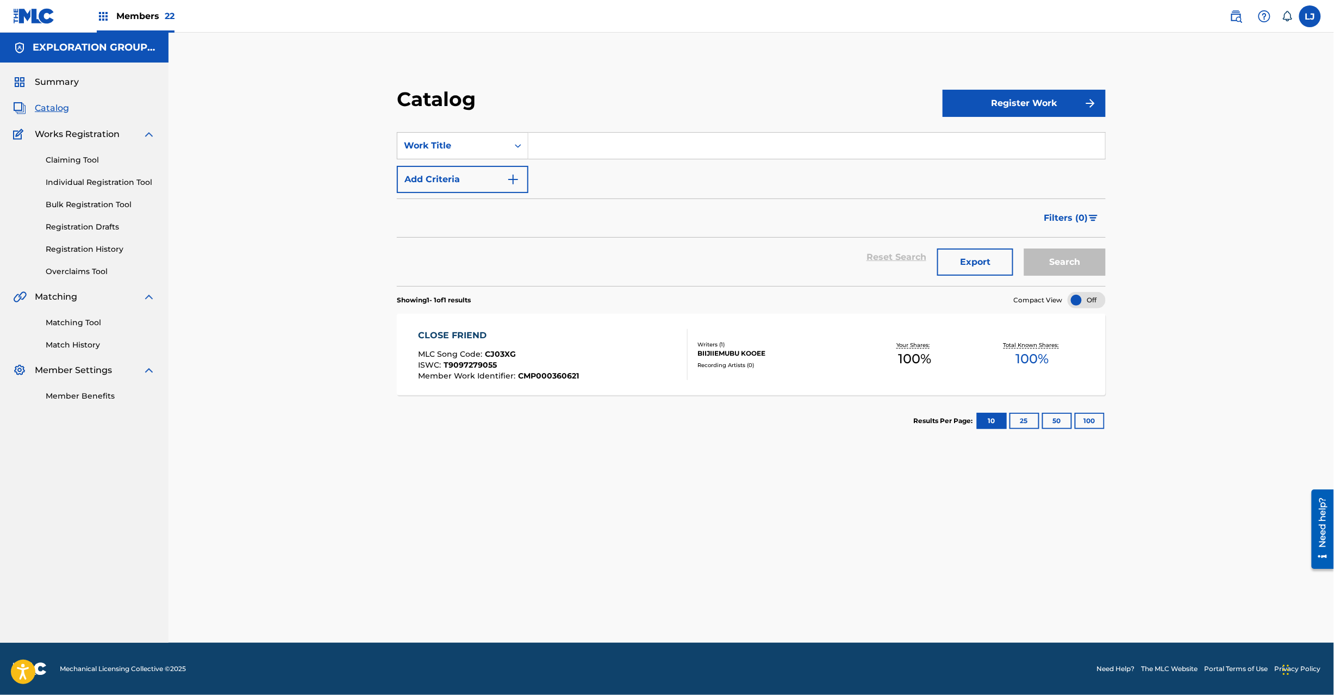
click at [559, 135] on input "Search Form" at bounding box center [816, 146] width 577 height 26
click at [490, 140] on div "Work Title" at bounding box center [453, 145] width 98 height 13
drag, startPoint x: 475, startPoint y: 249, endPoint x: 557, endPoint y: 172, distance: 112.3
click at [476, 249] on div "MLC Song Code" at bounding box center [462, 254] width 130 height 27
click at [562, 137] on input "Search Form" at bounding box center [816, 146] width 577 height 26
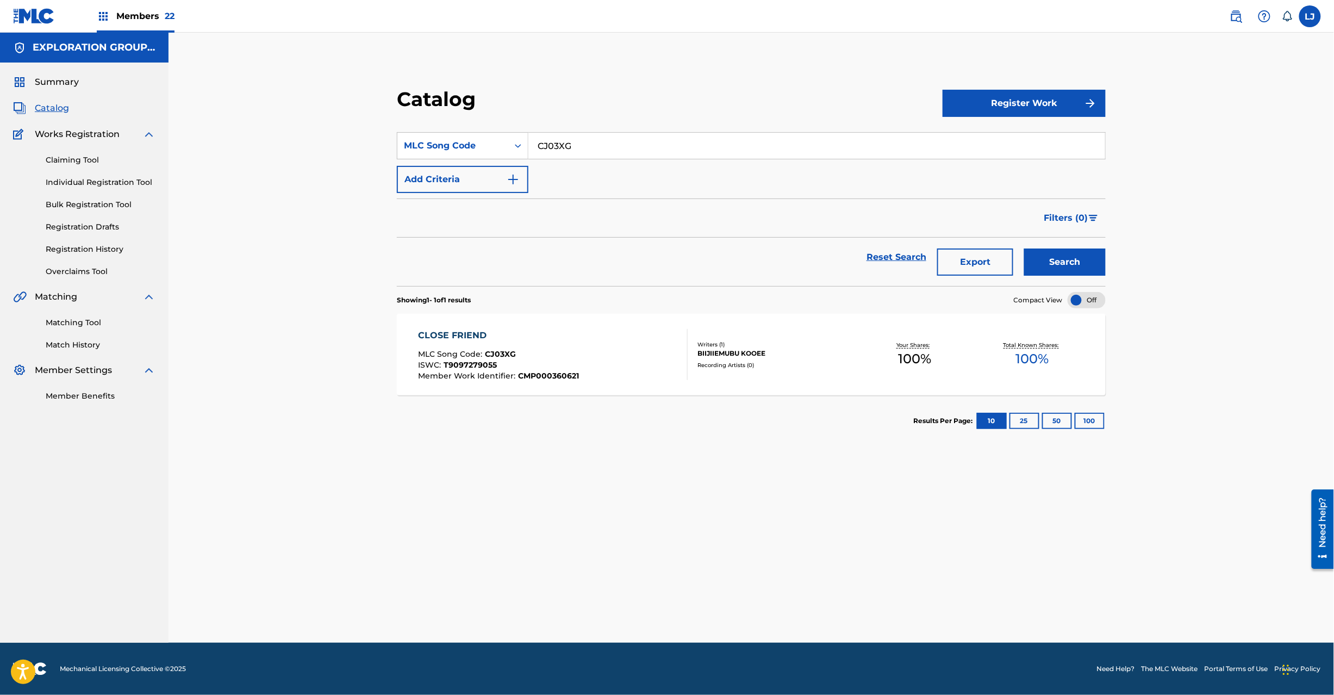
type input "CJ03XG"
click at [1057, 277] on div "Reset Search Export Search" at bounding box center [751, 262] width 709 height 48
click at [1057, 267] on button "Search" at bounding box center [1065, 261] width 82 height 27
click at [597, 363] on div "CLOSE FRIEND MLC Song Code : CJ03XG ISWC : T9097279055 Member Work Identifier :…" at bounding box center [553, 354] width 270 height 51
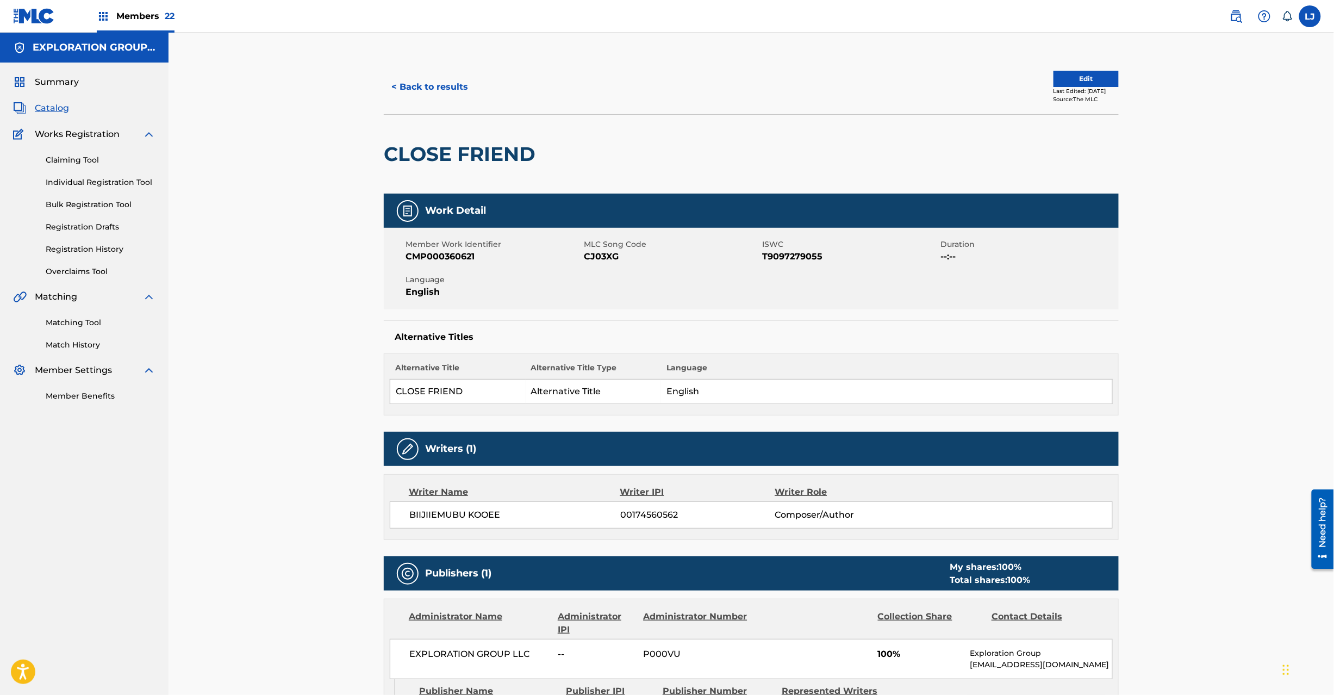
click at [1064, 75] on button "Edit" at bounding box center [1086, 79] width 65 height 16
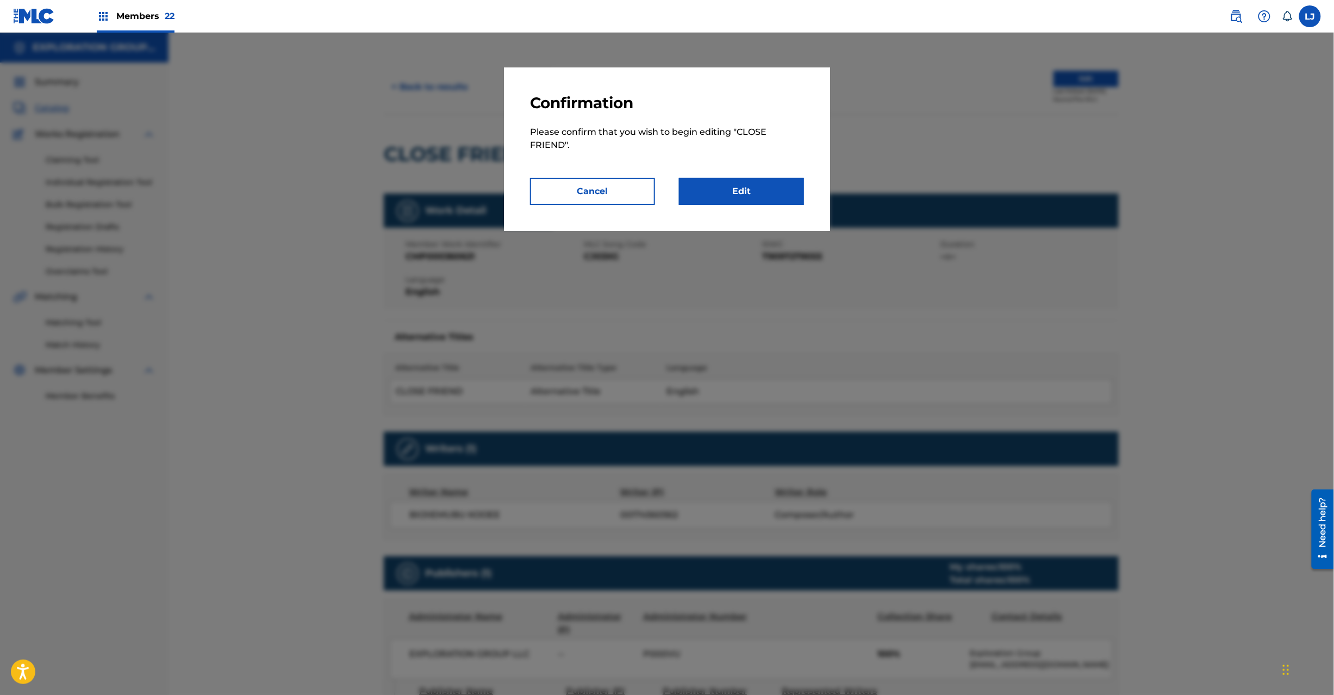
click at [743, 192] on link "Edit" at bounding box center [741, 191] width 125 height 27
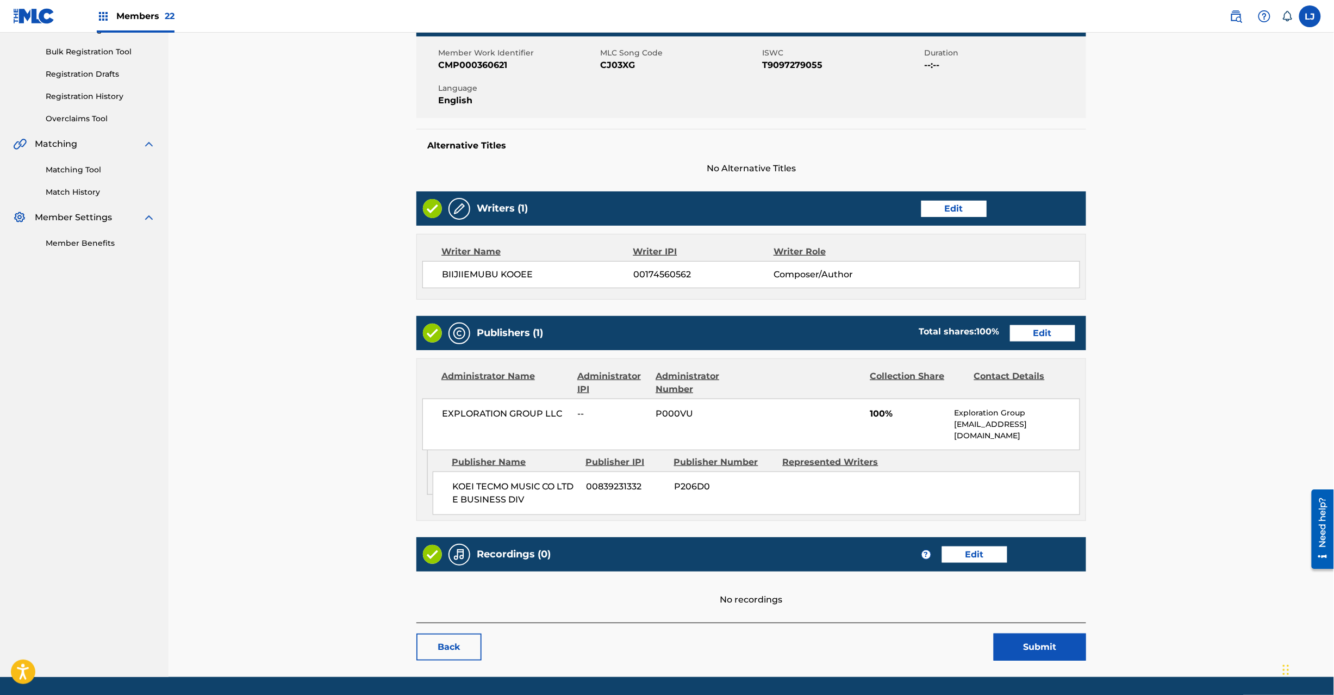
scroll to position [167, 0]
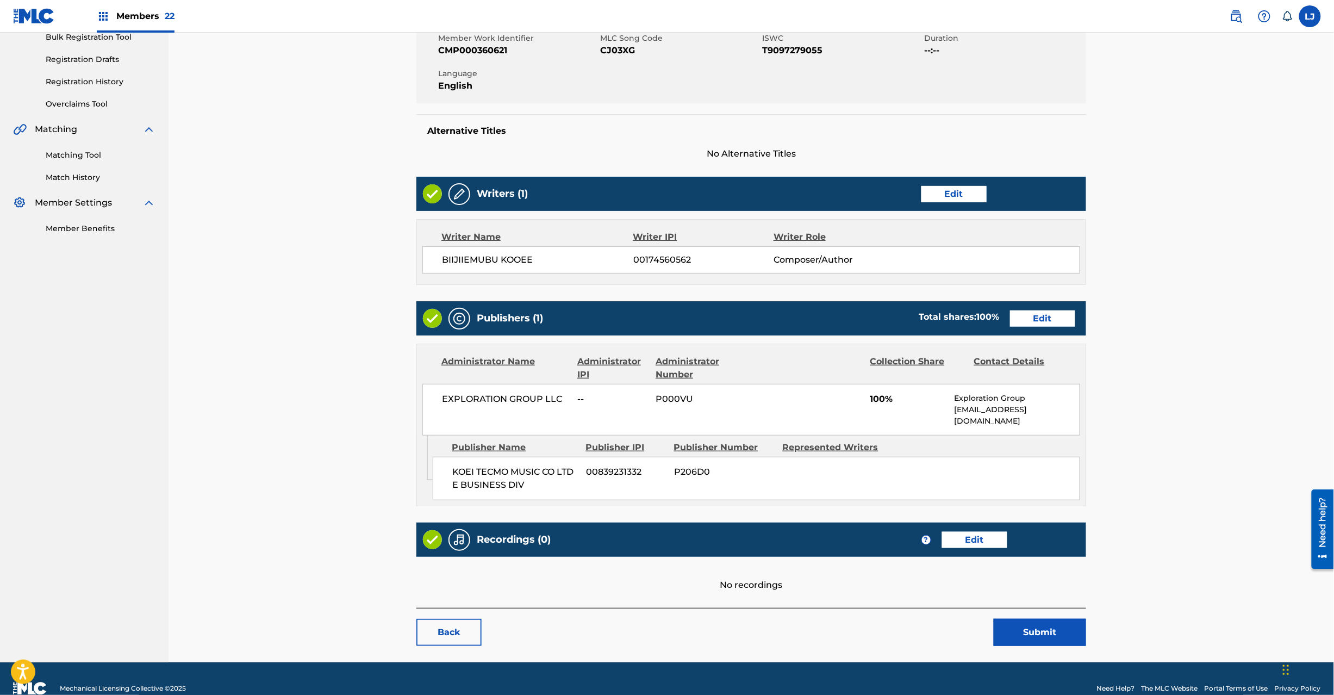
click at [1042, 319] on link "Edit" at bounding box center [1042, 318] width 65 height 16
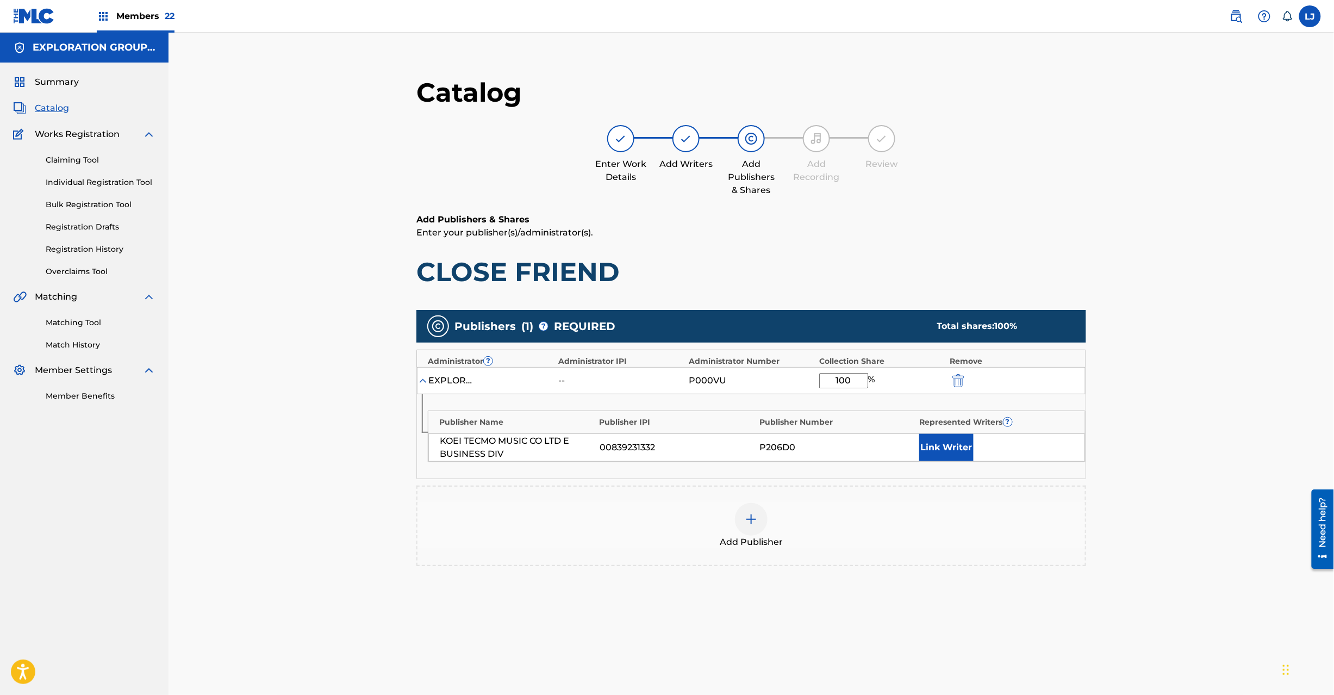
click at [961, 377] on img "submit" at bounding box center [959, 380] width 12 height 13
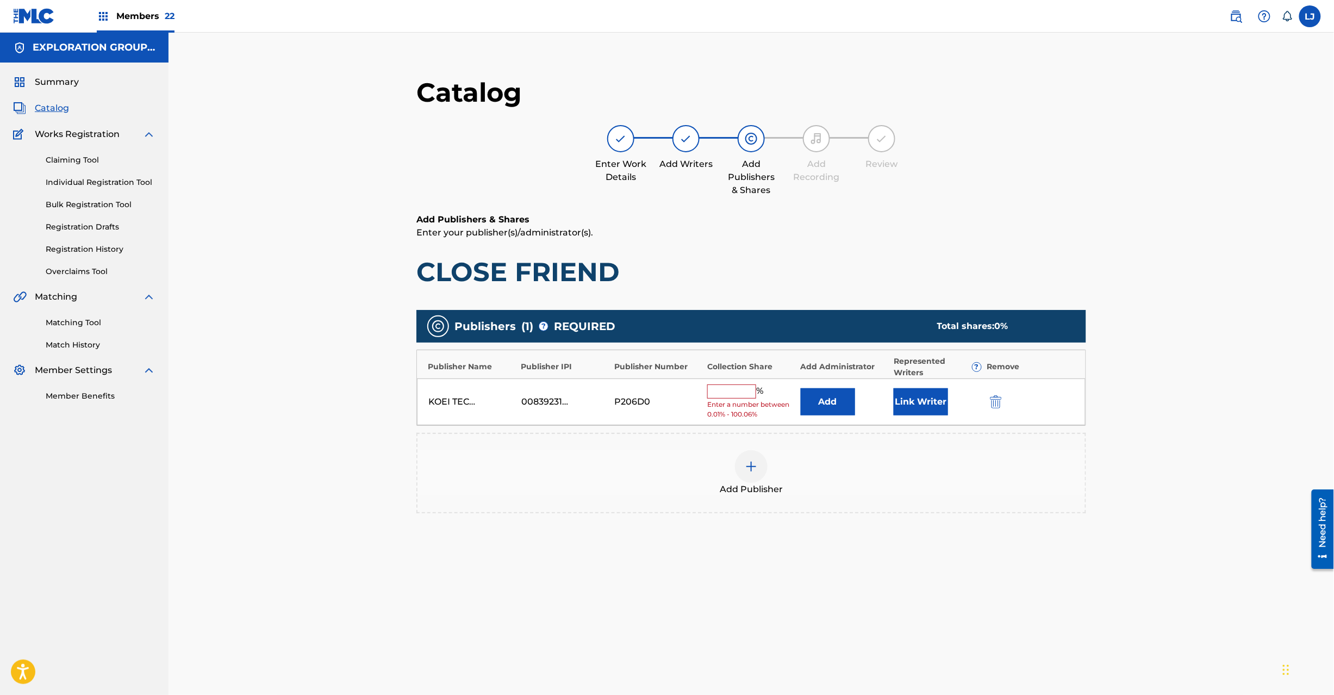
click at [999, 396] on img "submit" at bounding box center [996, 401] width 12 height 13
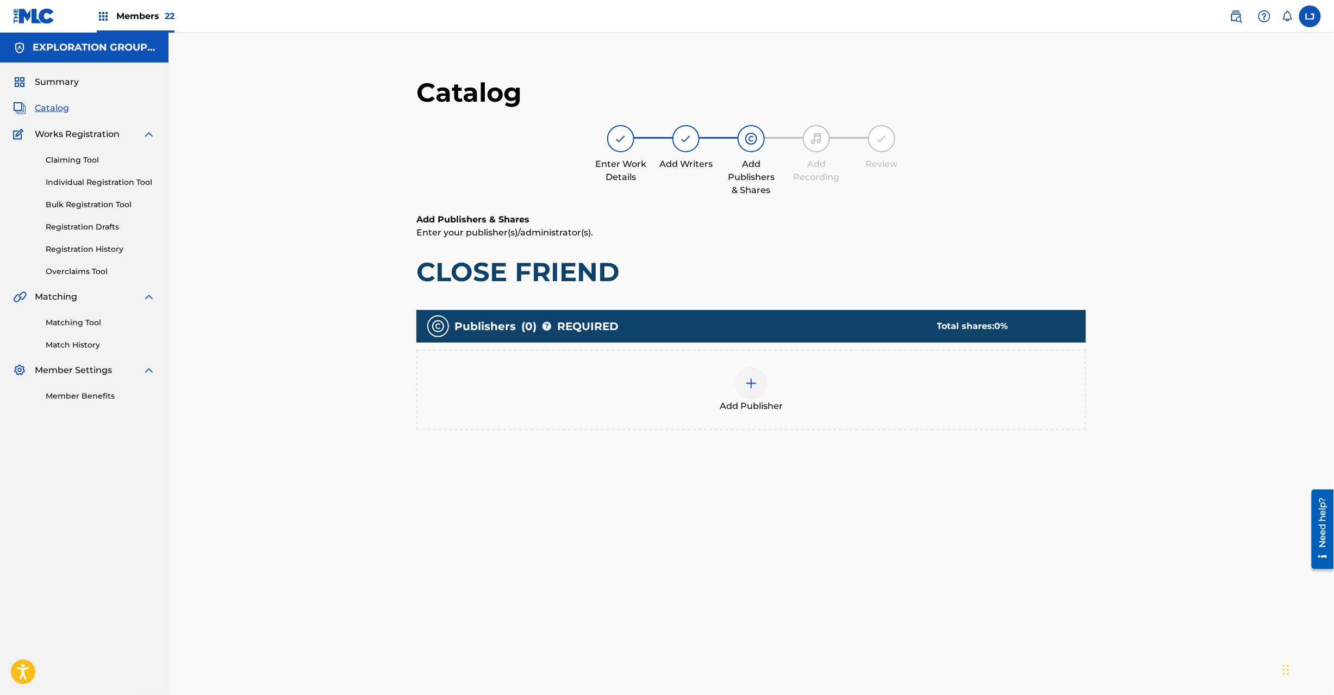
click at [762, 388] on div at bounding box center [751, 383] width 33 height 33
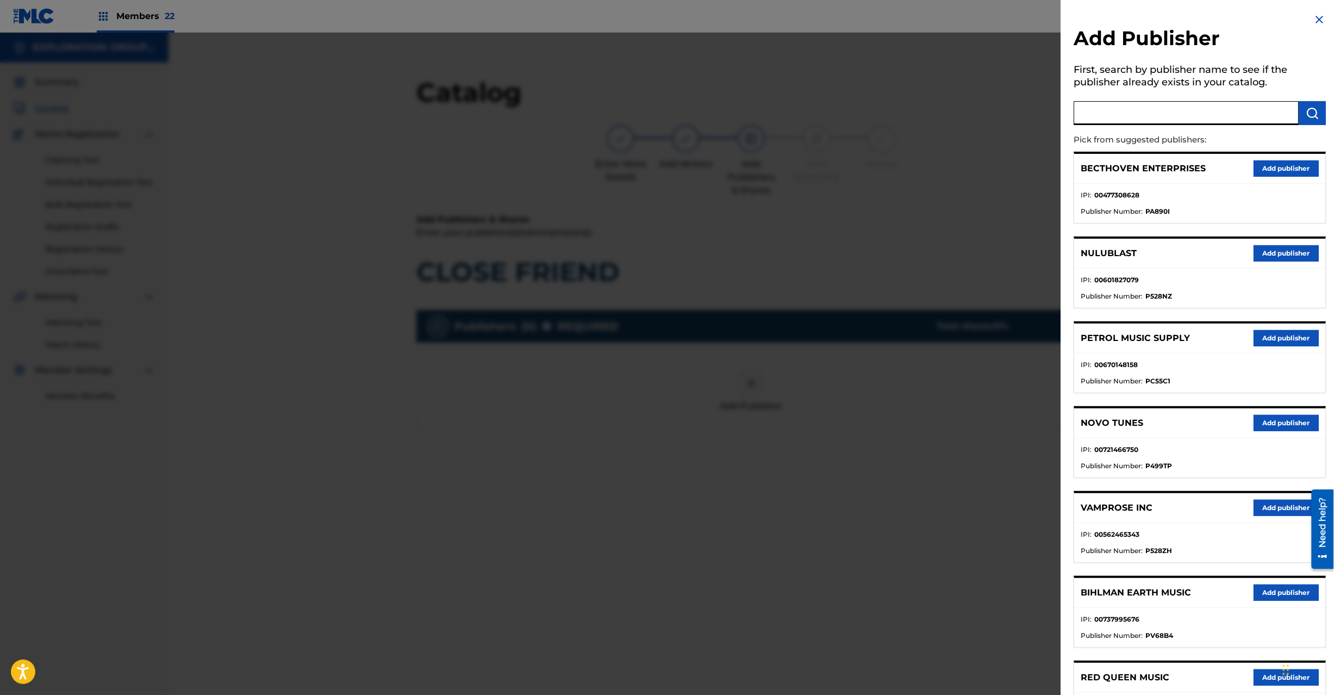
click at [1097, 109] on input "text" at bounding box center [1186, 113] width 225 height 24
type input "Koei Tecmo Music Co Ltd N Business Div"
click at [1315, 117] on img "submit" at bounding box center [1312, 113] width 13 height 13
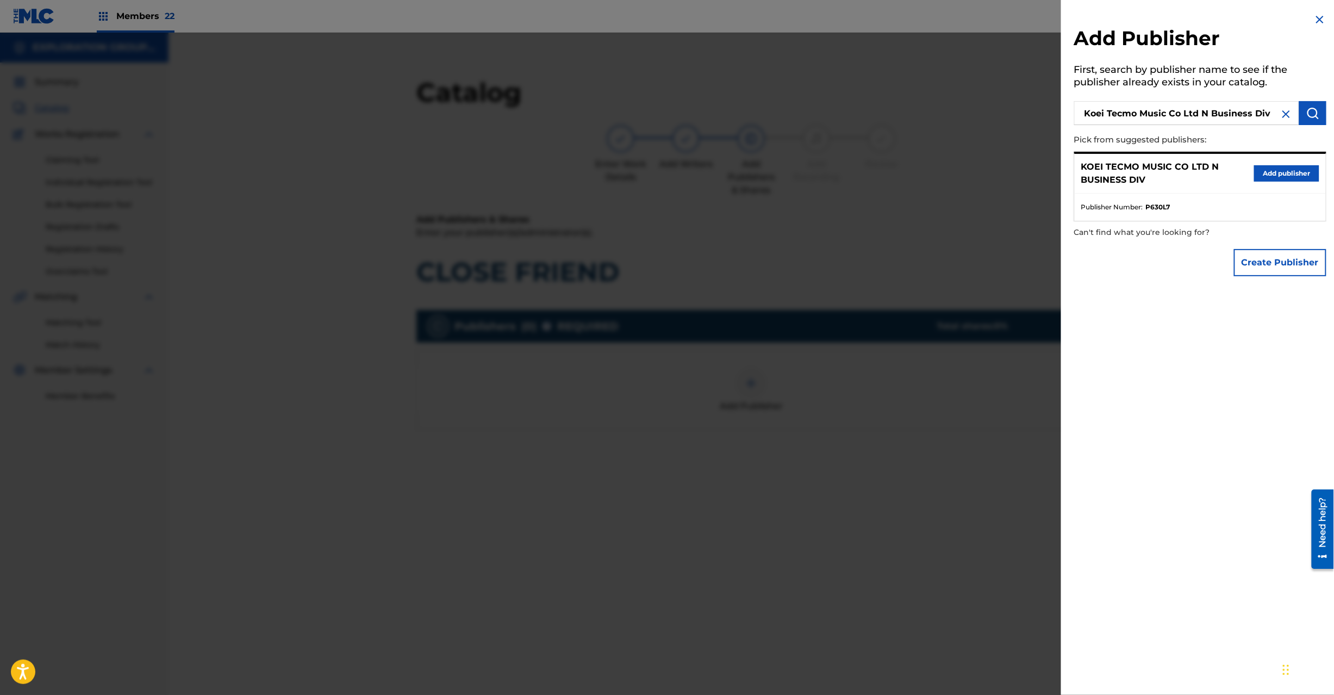
click at [1287, 165] on button "Add publisher" at bounding box center [1286, 173] width 65 height 16
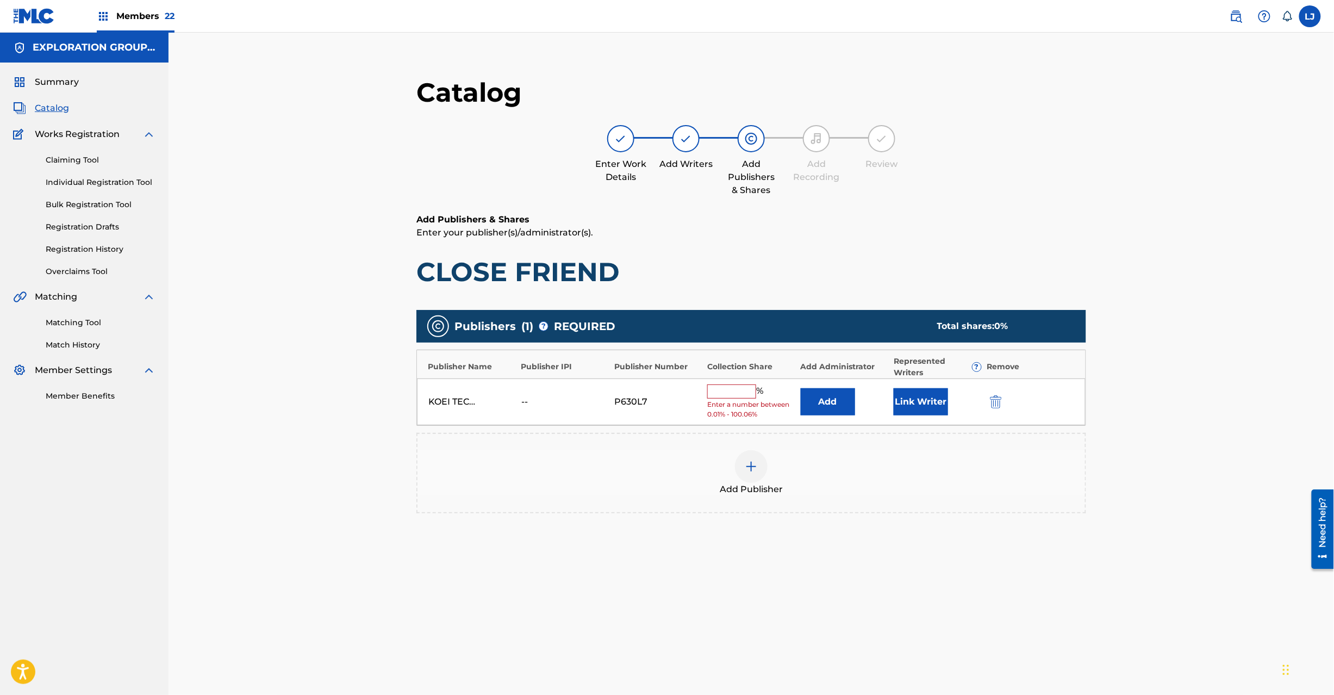
click at [818, 409] on button "Add" at bounding box center [828, 401] width 54 height 27
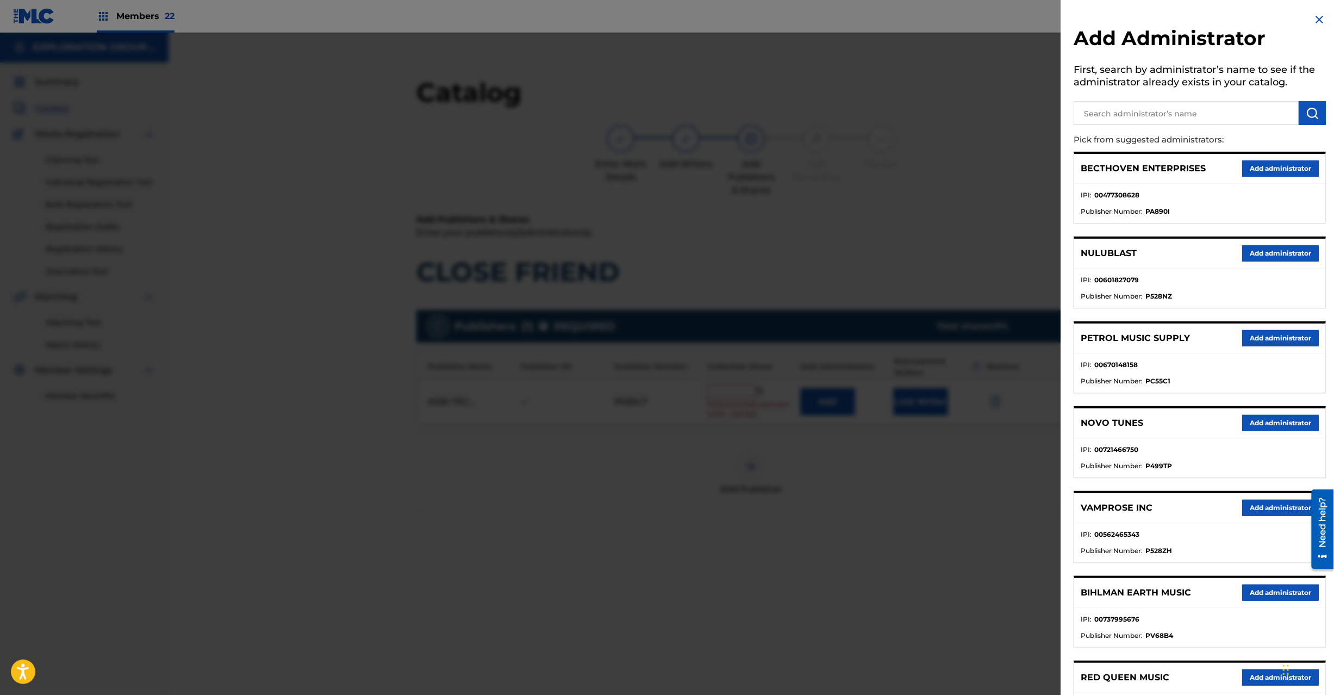
click at [1167, 90] on h5 "First, search by administrator’s name to see if the administrator already exist…" at bounding box center [1200, 77] width 252 height 34
click at [1168, 111] on input "text" at bounding box center [1186, 113] width 225 height 24
type input "Exploration Group LLC"
click at [1308, 114] on img "submit" at bounding box center [1312, 113] width 13 height 13
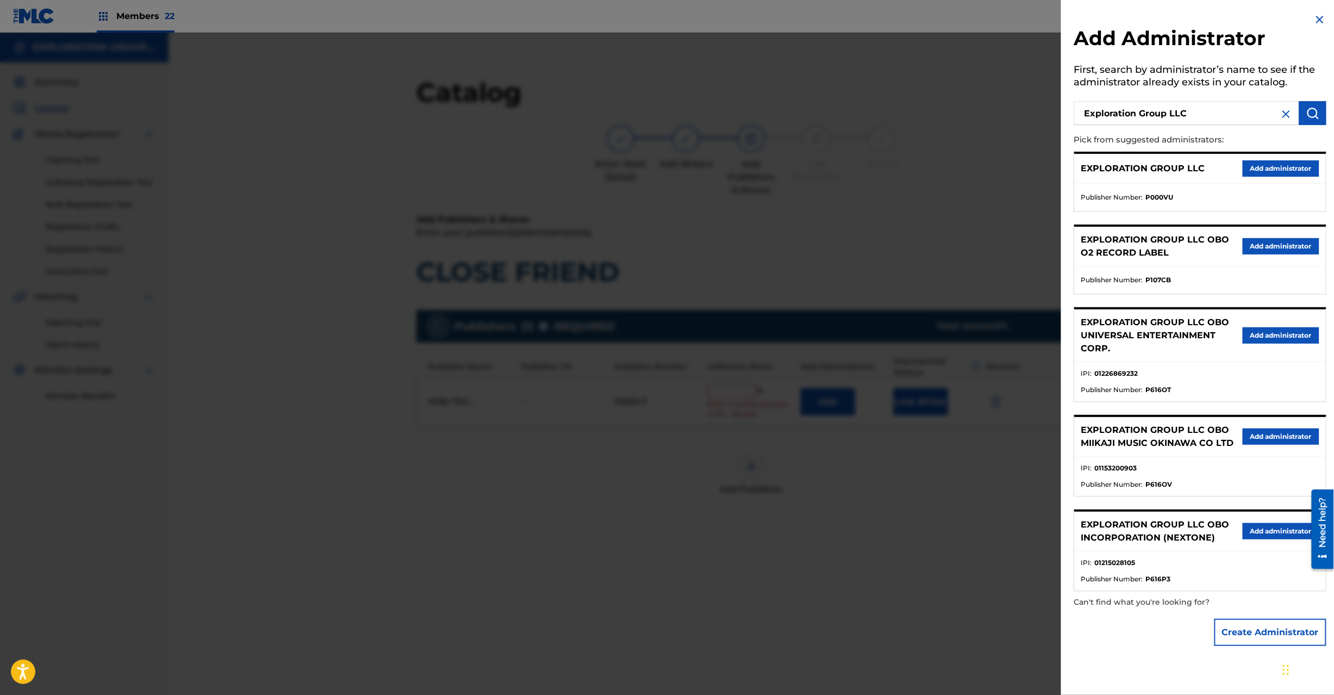
click at [1287, 162] on button "Add administrator" at bounding box center [1281, 168] width 77 height 16
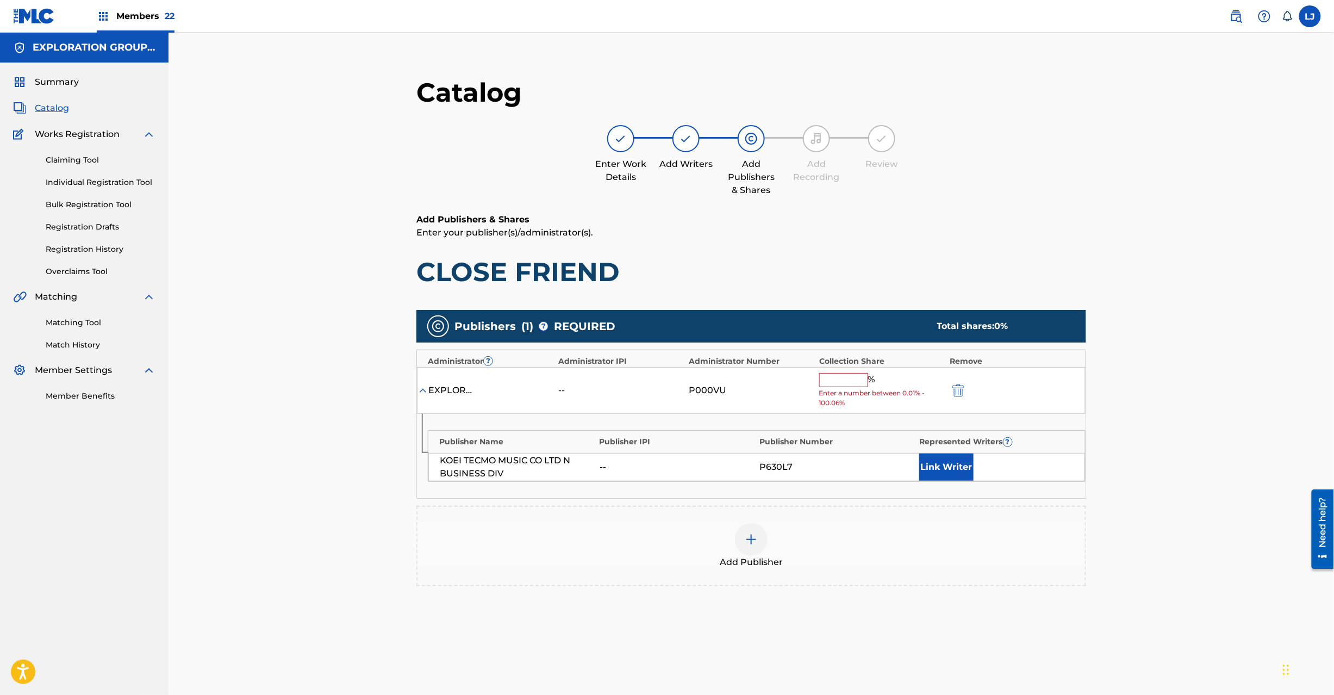
click at [845, 385] on input "text" at bounding box center [843, 380] width 49 height 14
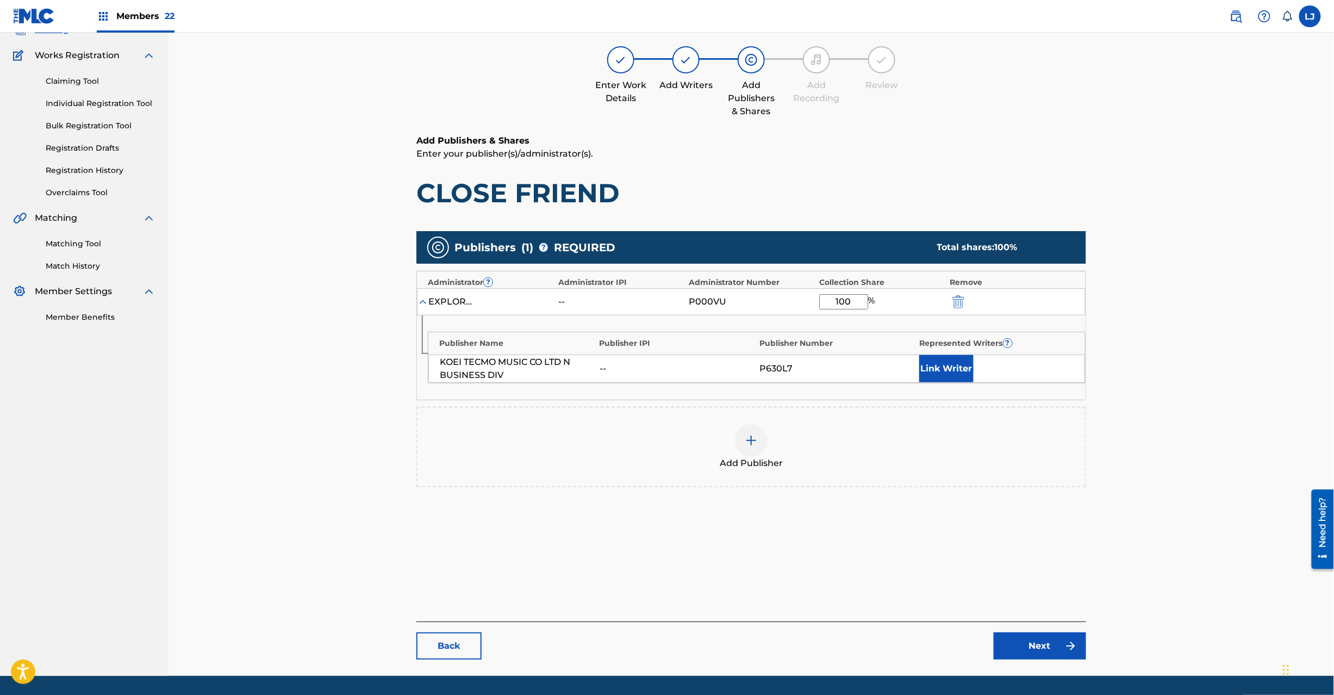
scroll to position [112, 0]
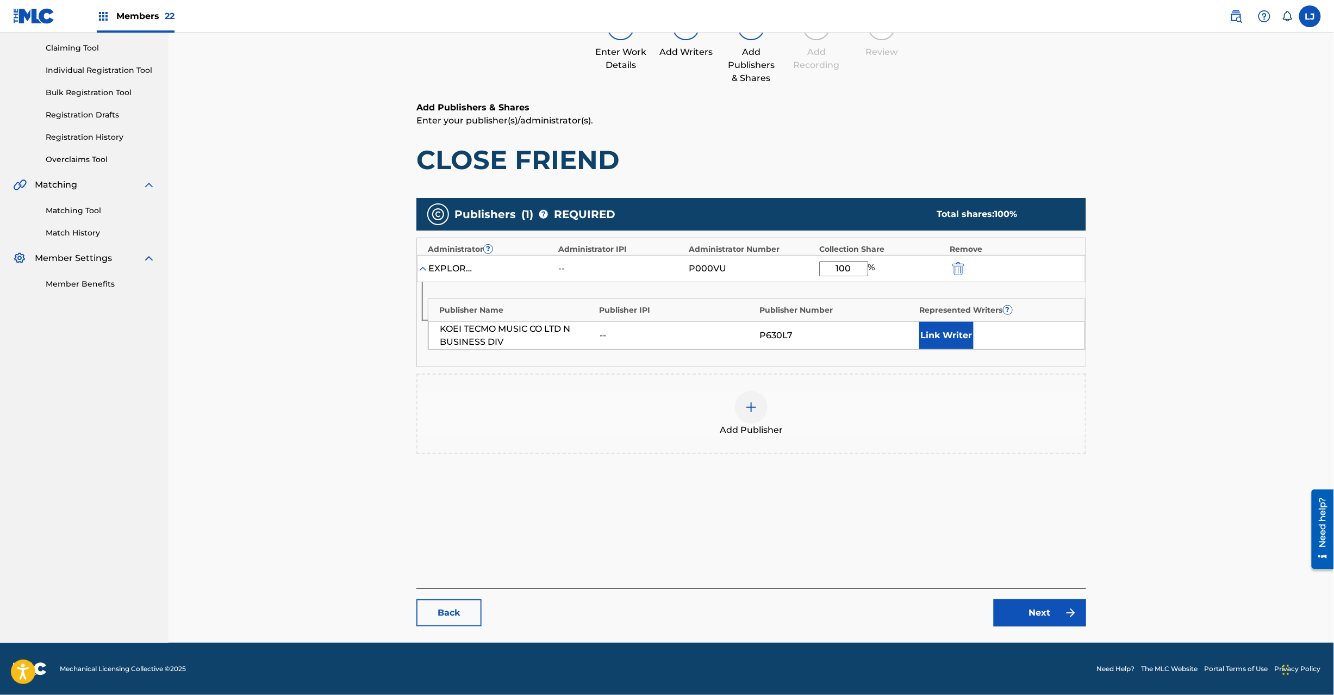
type input "100"
click at [1029, 610] on link "Next" at bounding box center [1040, 612] width 92 height 27
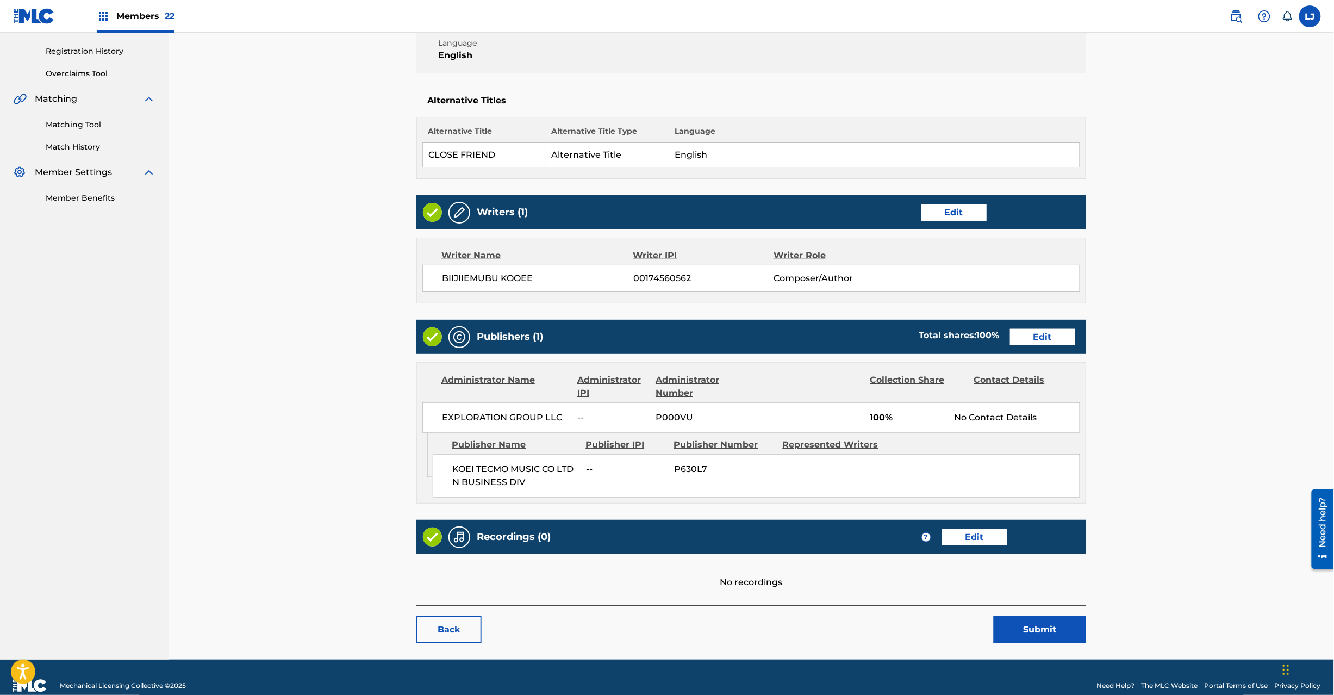
scroll to position [216, 0]
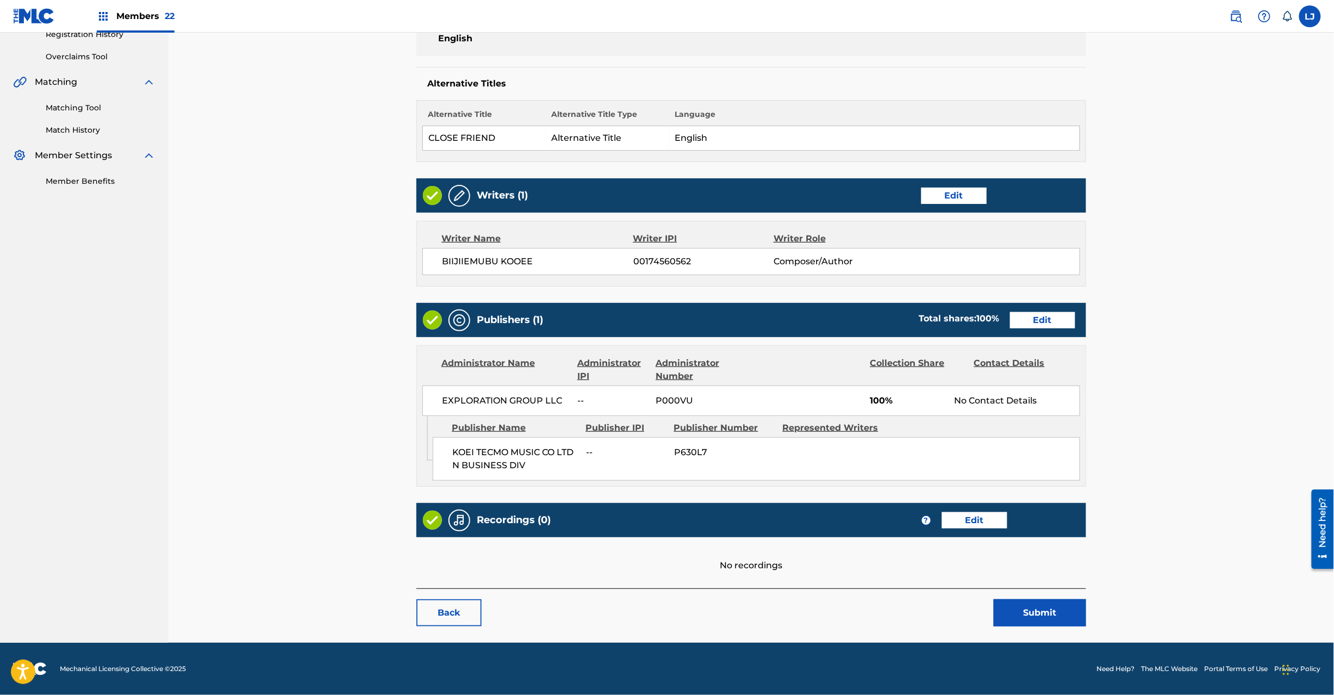
click at [1038, 605] on button "Submit" at bounding box center [1040, 612] width 92 height 27
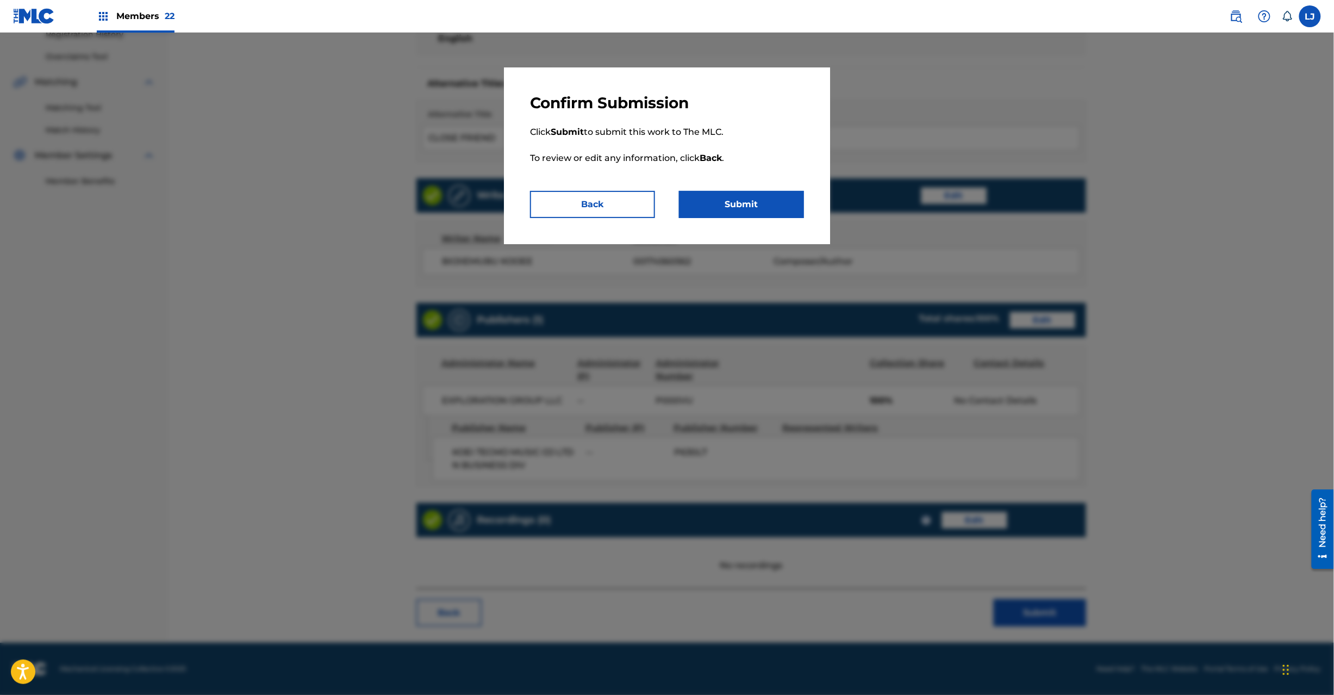
click at [749, 208] on button "Submit" at bounding box center [741, 204] width 125 height 27
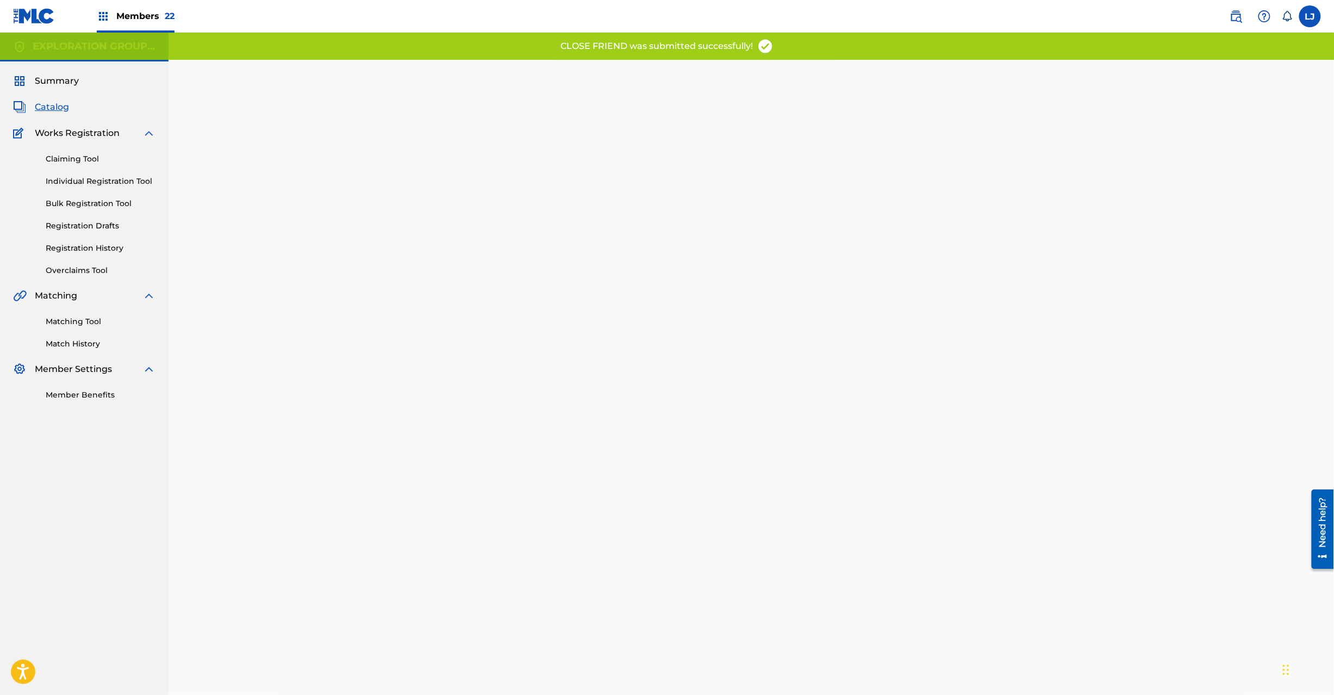
scroll to position [112, 0]
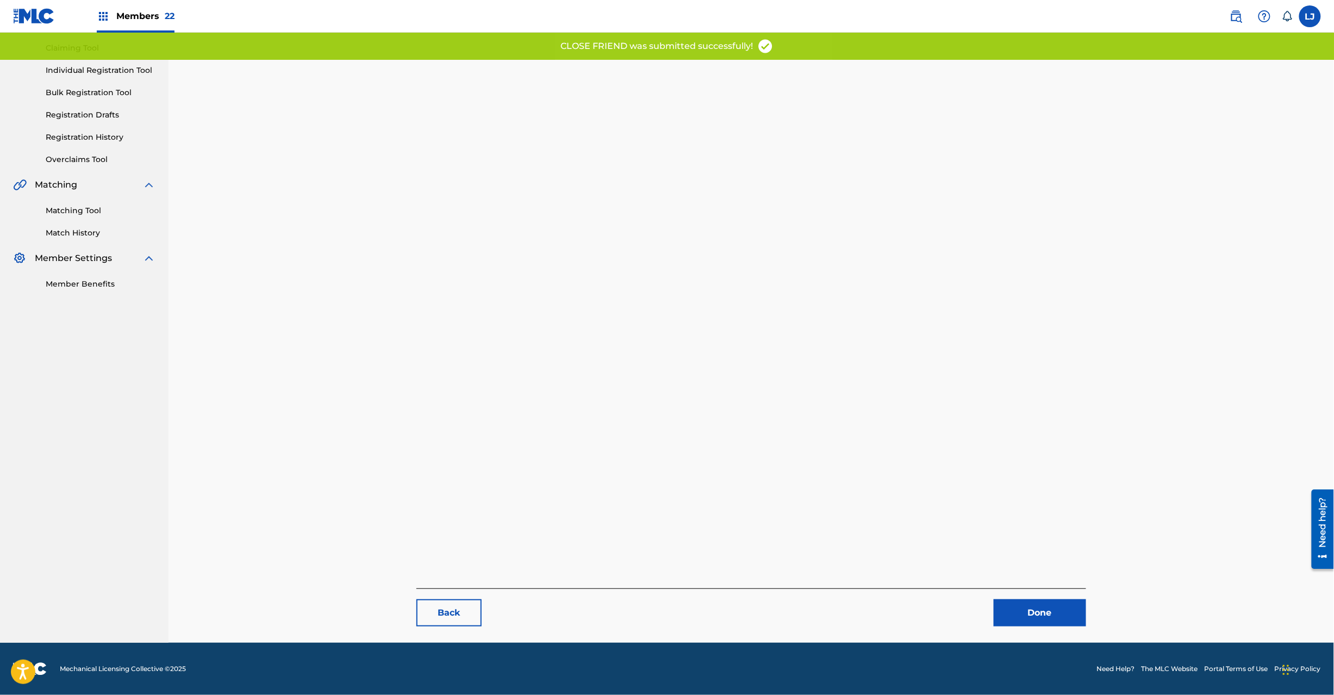
click at [1038, 607] on link "Done" at bounding box center [1040, 612] width 92 height 27
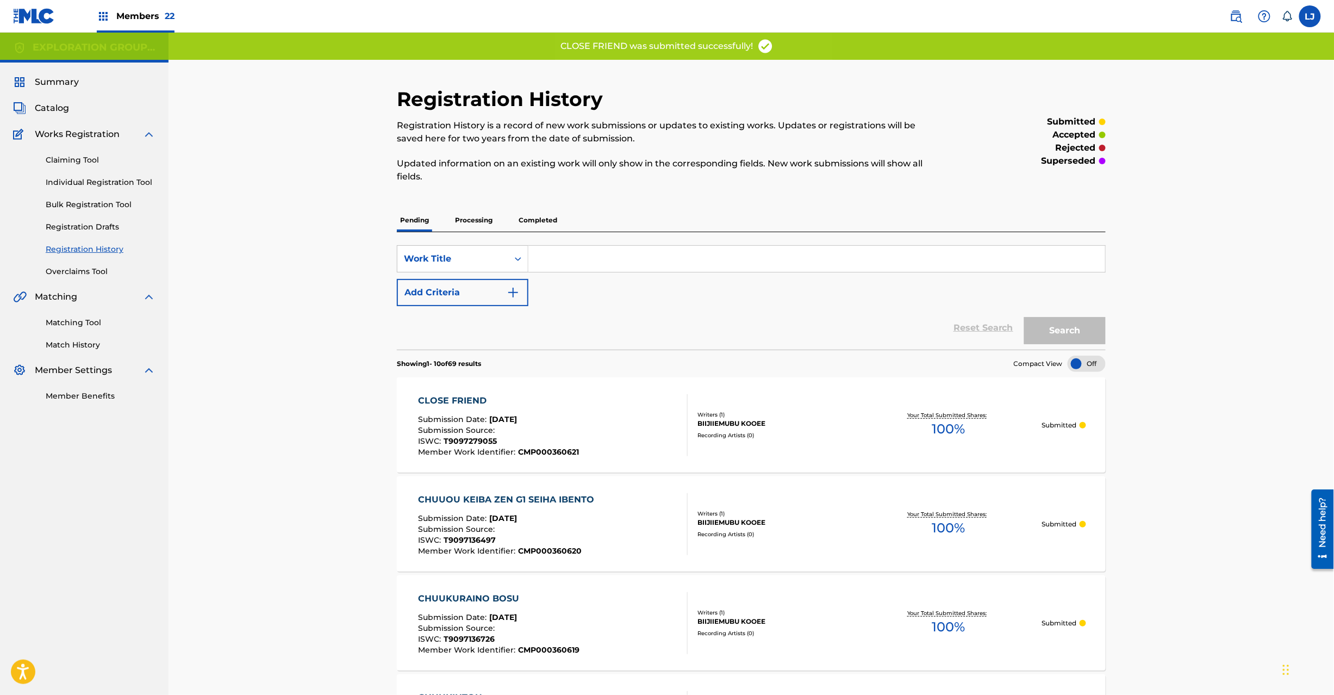
click at [51, 102] on span "Catalog" at bounding box center [52, 108] width 34 height 13
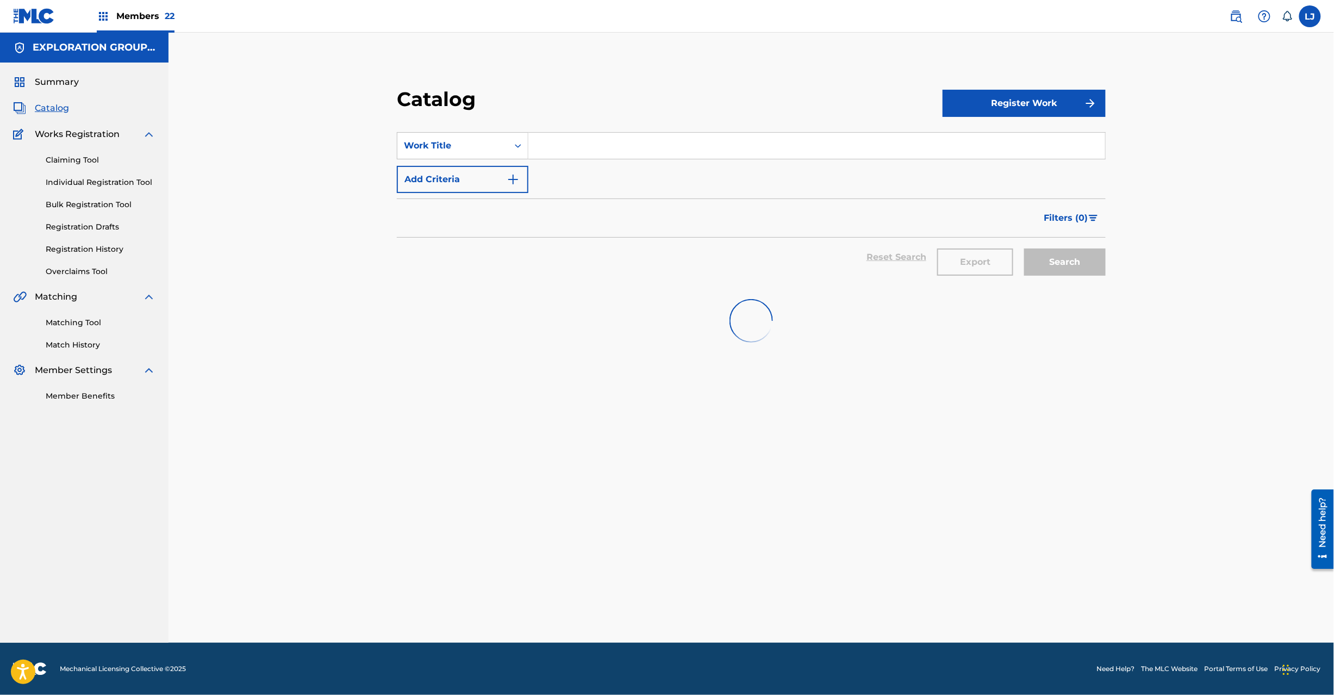
click at [483, 126] on section "SearchWithCriteriaf5c717bd-d2fe-4b9b-95e2-1272711b925f Work Title Add Criteria …" at bounding box center [751, 202] width 709 height 167
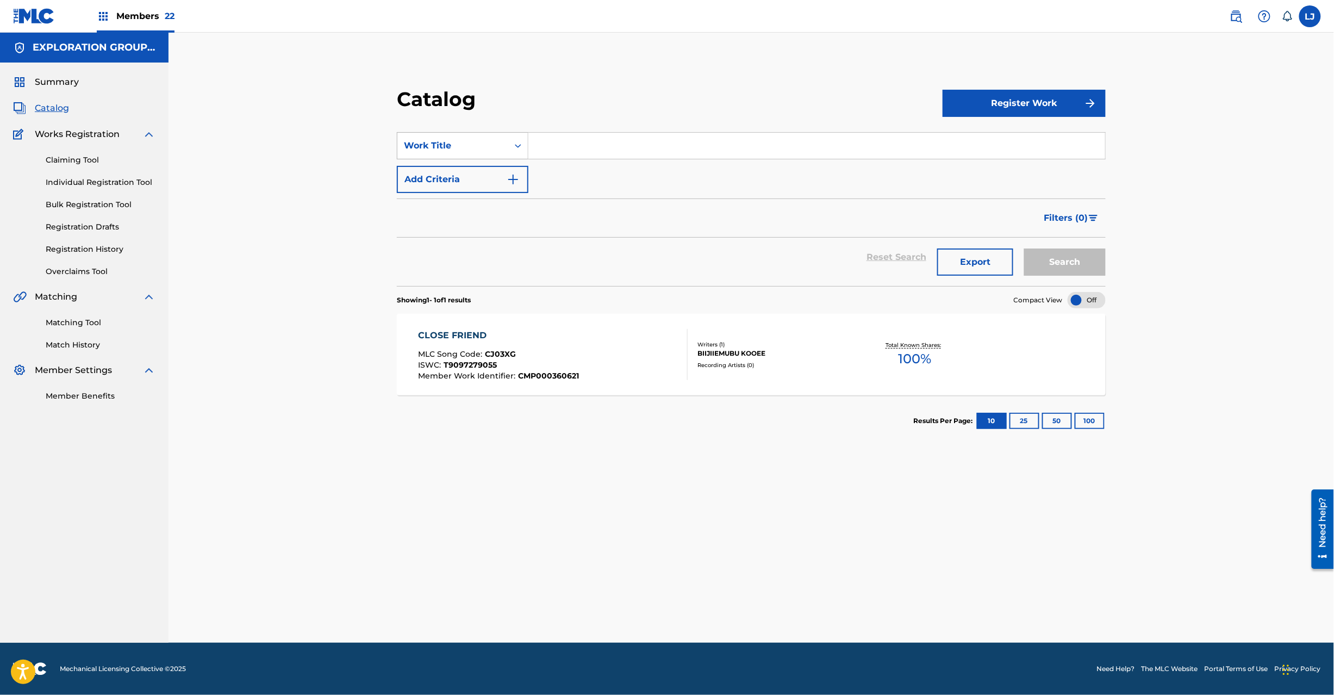
click at [480, 146] on div "Work Title" at bounding box center [453, 145] width 98 height 13
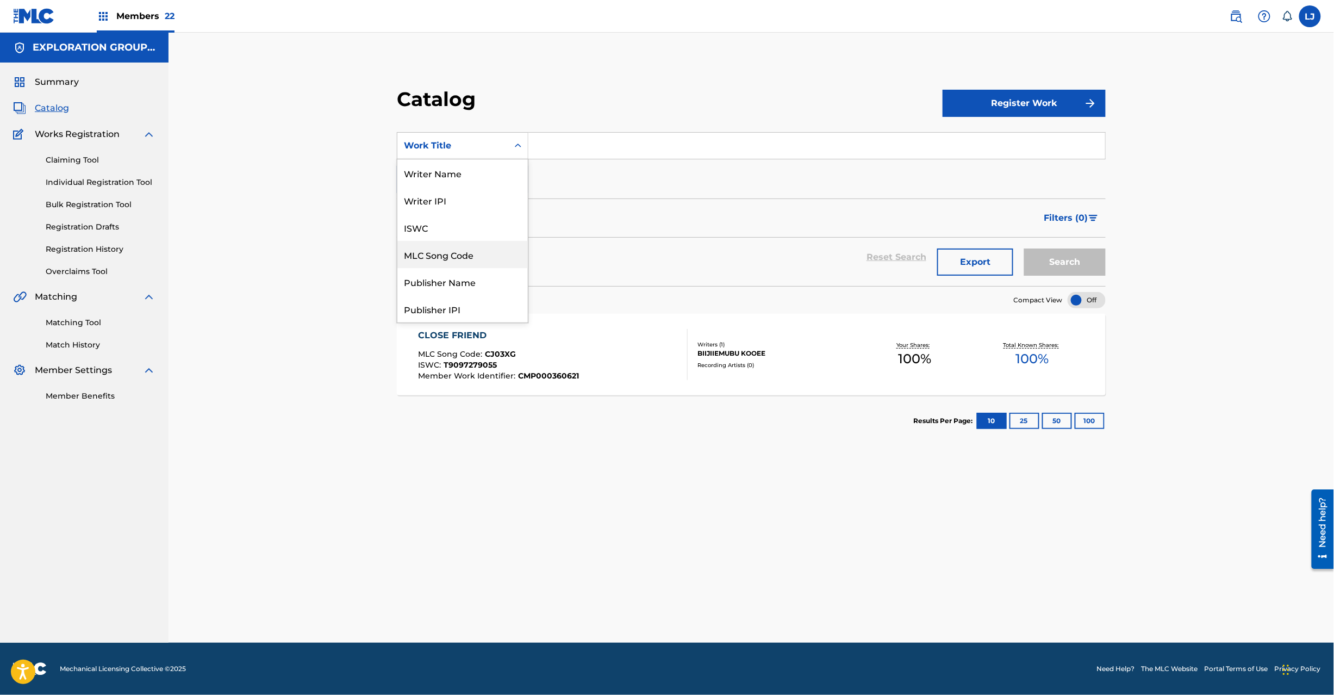
click at [470, 245] on div "MLC Song Code" at bounding box center [462, 254] width 130 height 27
drag, startPoint x: 631, startPoint y: 128, endPoint x: 627, endPoint y: 133, distance: 6.2
click at [633, 128] on section "SearchWithCriteria3710f719-7968-4e7f-b88e-bd0ab1e0bf3c MLC Song Code Add Criter…" at bounding box center [751, 202] width 709 height 167
click at [627, 133] on input "Search Form" at bounding box center [816, 146] width 577 height 26
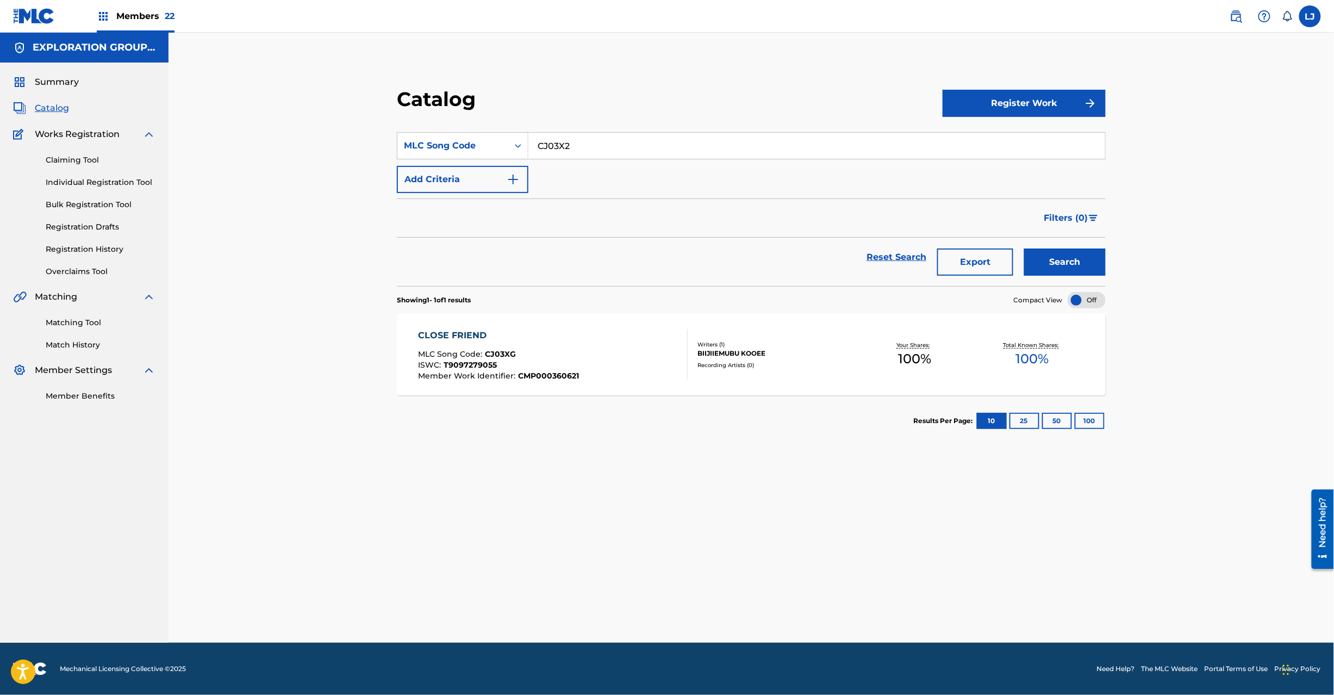
type input "CJ03X2"
click at [1074, 262] on button "Search" at bounding box center [1065, 261] width 82 height 27
drag, startPoint x: 579, startPoint y: 304, endPoint x: 553, endPoint y: 348, distance: 50.4
click at [577, 309] on div "Showing 1 - 1 of 1 results Compact View CLUTCH PLAYER MLC Song Code : CJ03X2 IS…" at bounding box center [751, 366] width 709 height 160
click at [553, 348] on div "CLUTCH PLAYER MLC Song Code : CJ03X2 ISWC : T9097305481 Member Work Identifier …" at bounding box center [499, 354] width 163 height 51
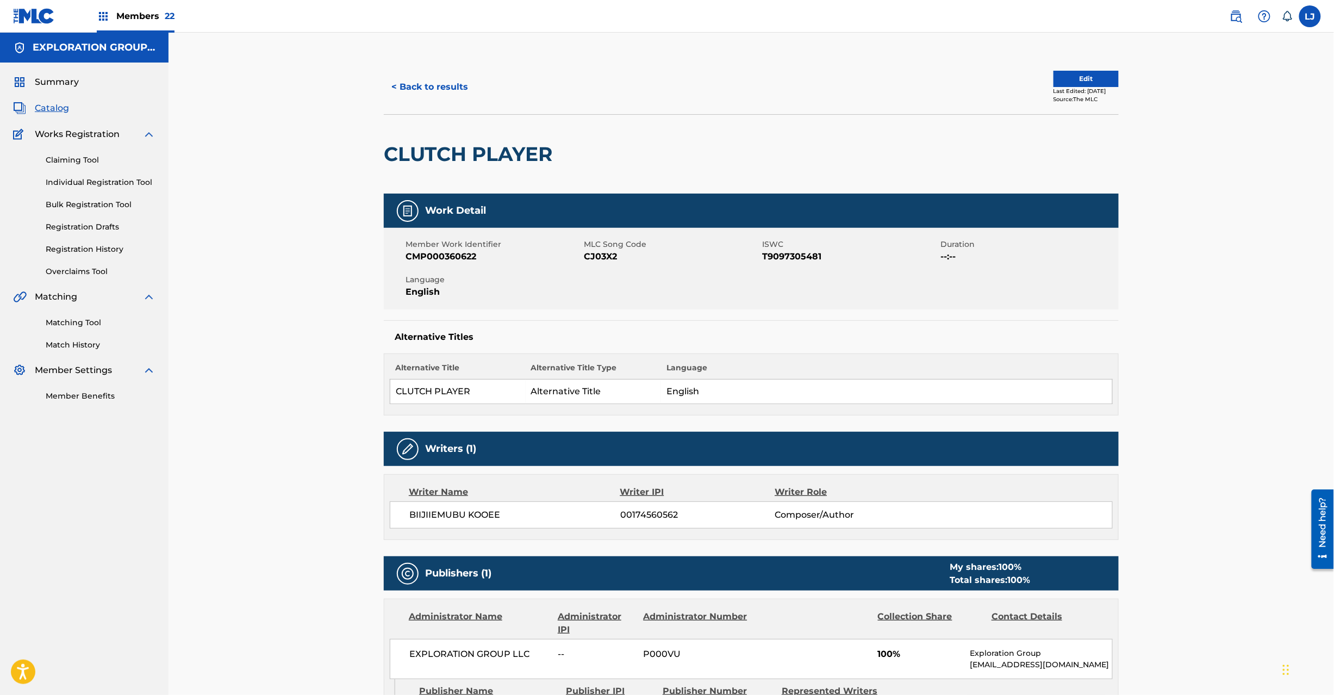
click at [1056, 71] on button "Edit" at bounding box center [1086, 79] width 65 height 16
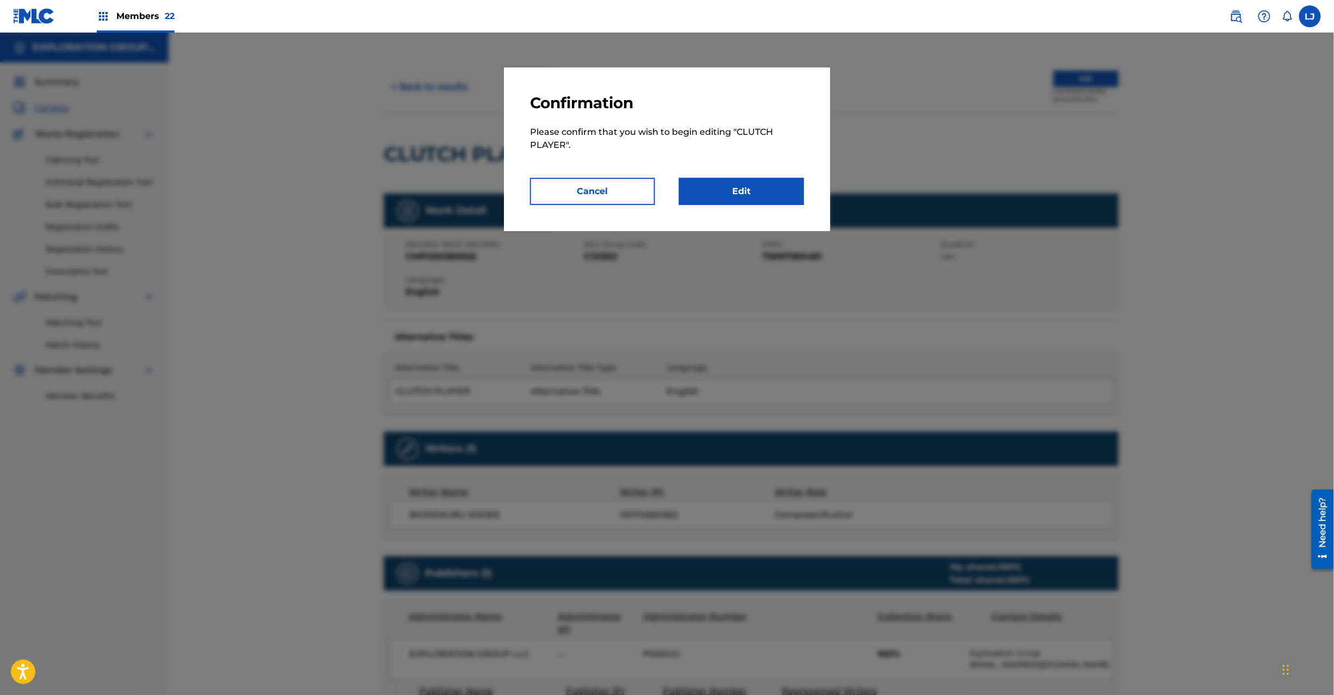
click at [718, 187] on link "Edit" at bounding box center [741, 191] width 125 height 27
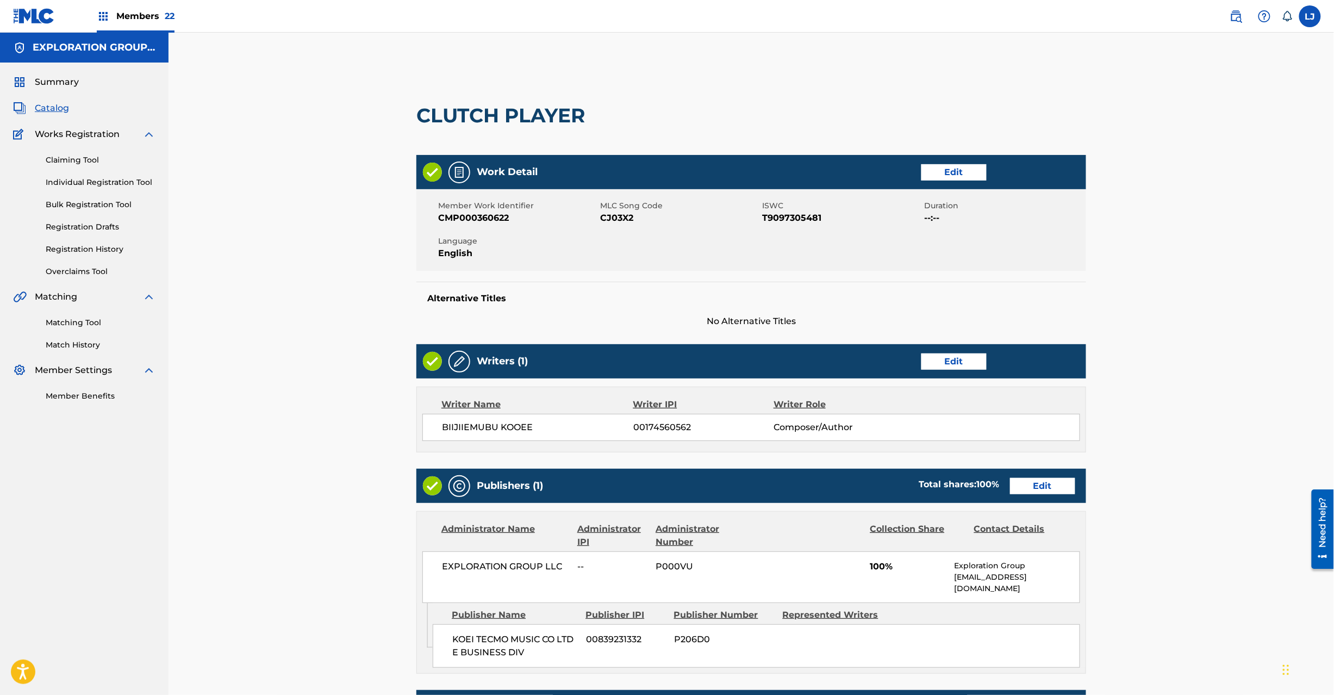
click at [1037, 490] on link "Edit" at bounding box center [1042, 486] width 65 height 16
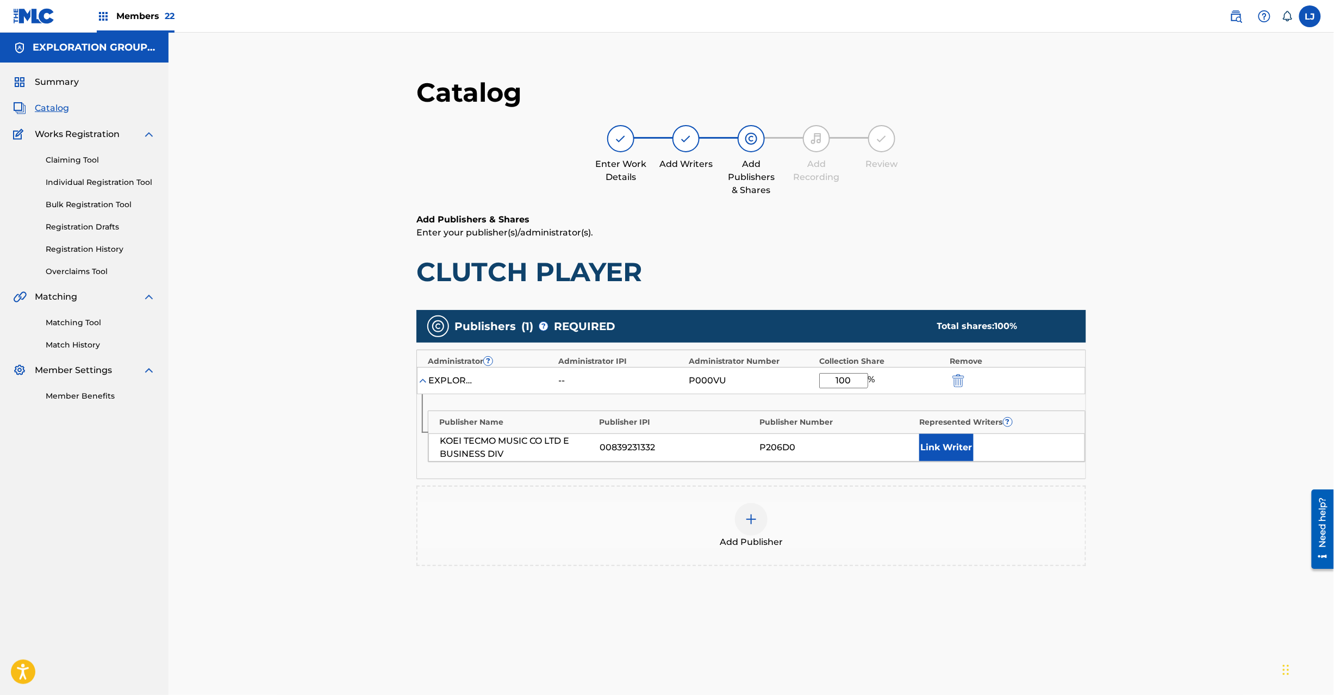
click at [962, 377] on img "submit" at bounding box center [959, 380] width 12 height 13
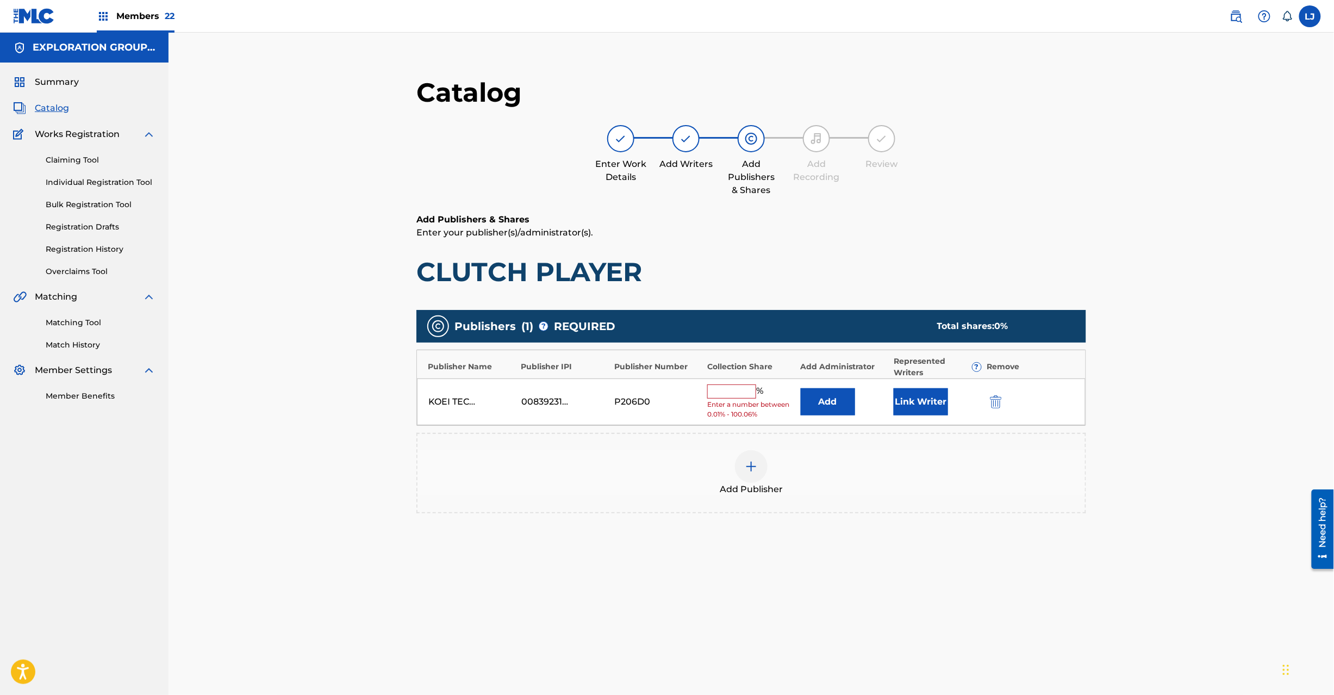
click at [996, 407] on img "submit" at bounding box center [996, 401] width 12 height 13
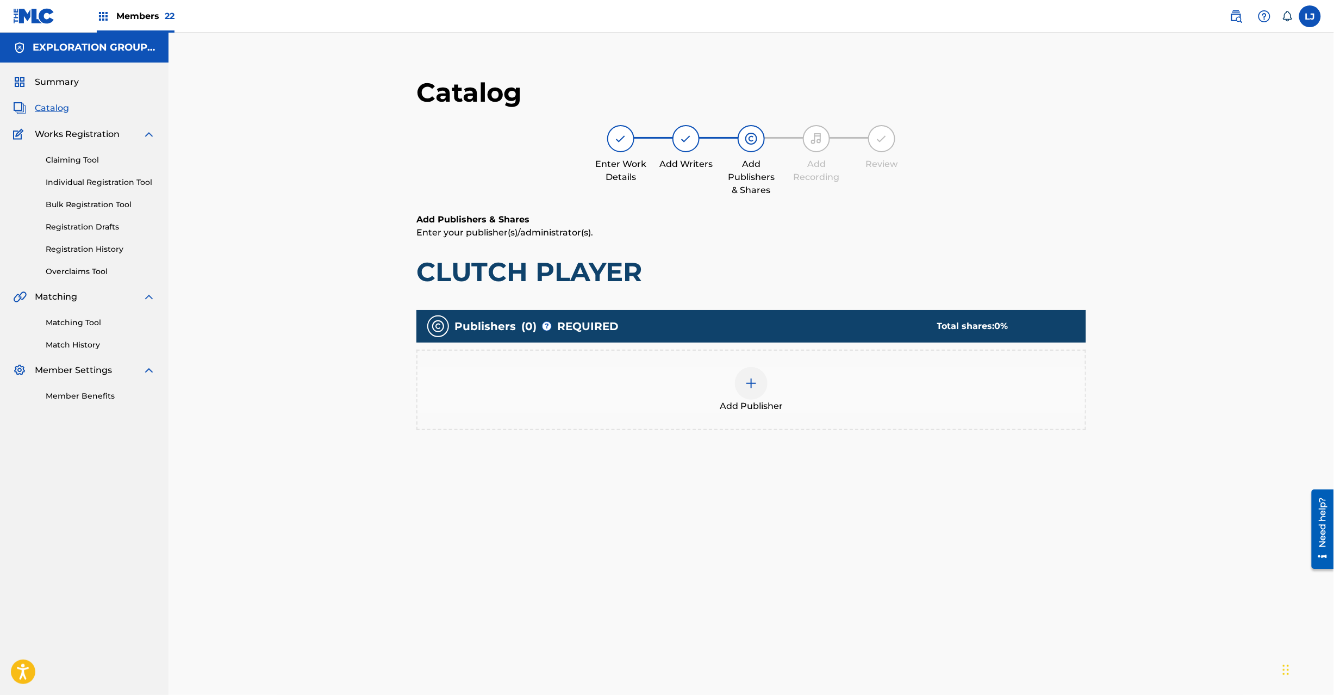
click at [763, 390] on div at bounding box center [751, 383] width 33 height 33
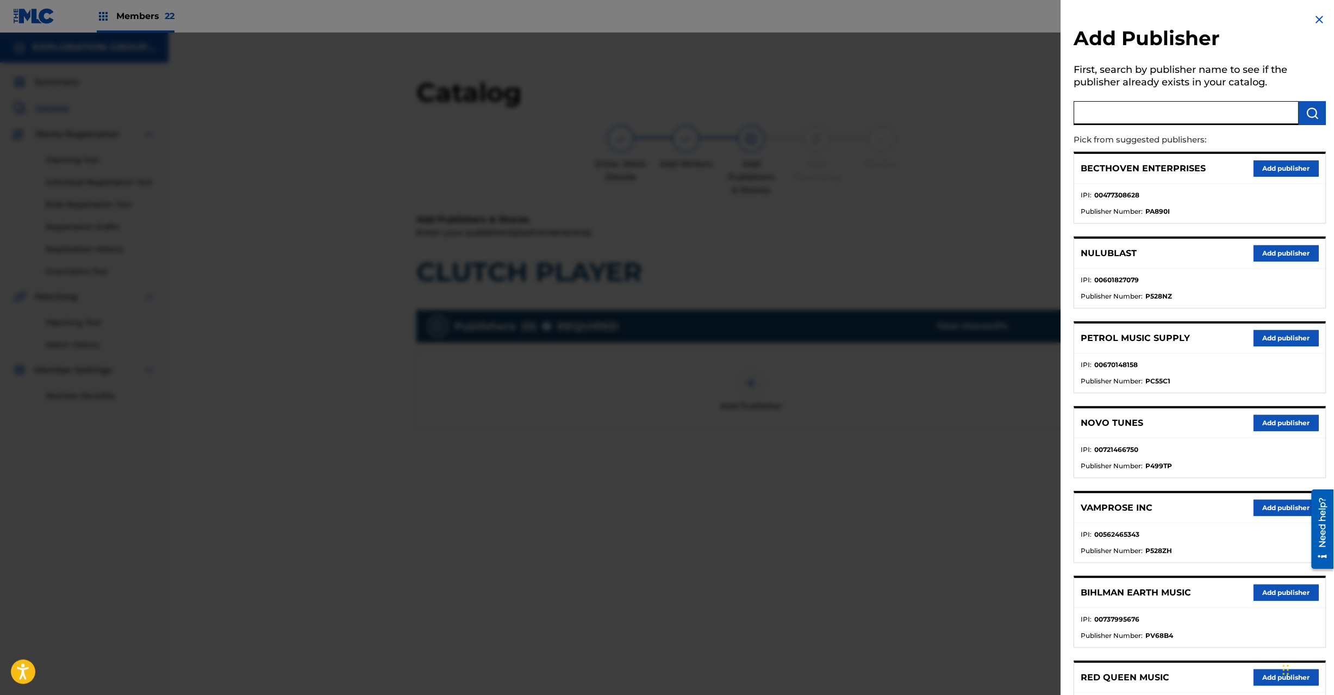
click at [1138, 117] on input "text" at bounding box center [1186, 113] width 225 height 24
type input "Koei Tecmo Music Co Ltd N Business Div"
click at [1324, 111] on div "Add Publisher First, search by publisher name to see if the publisher already e…" at bounding box center [1200, 487] width 278 height 975
click at [1316, 111] on img "submit" at bounding box center [1312, 113] width 13 height 13
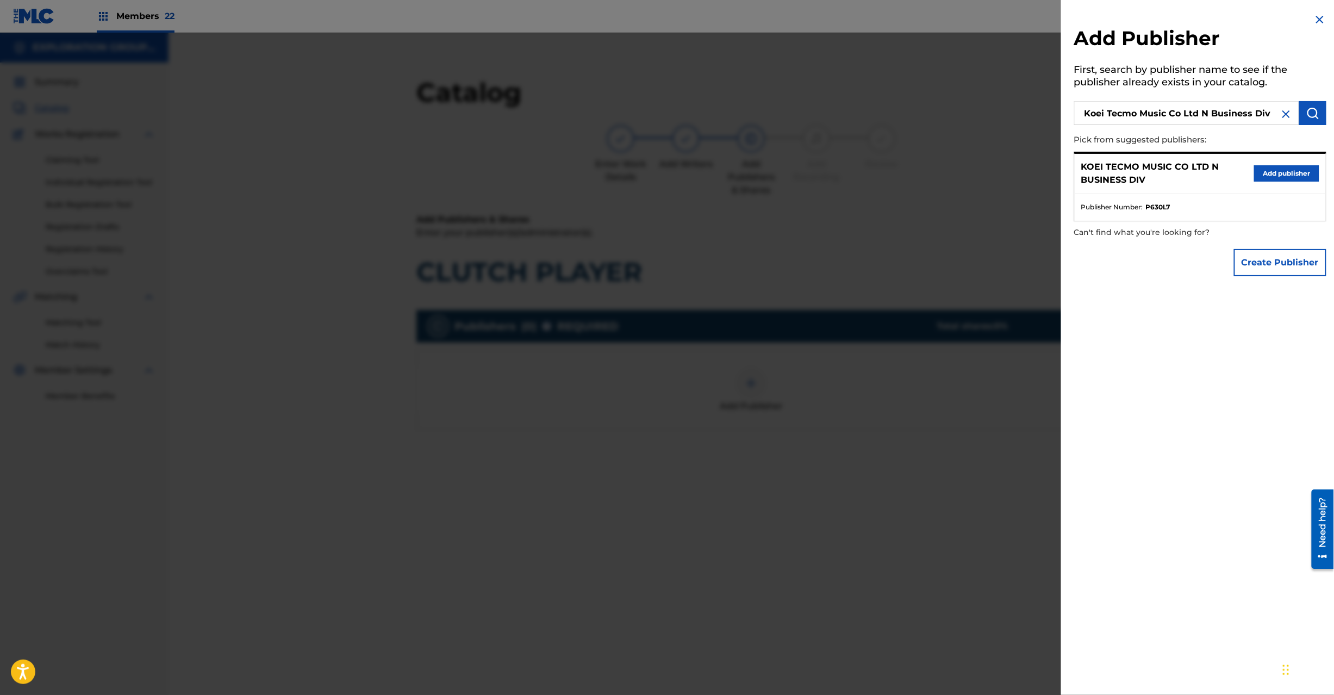
click at [1281, 166] on button "Add publisher" at bounding box center [1286, 173] width 65 height 16
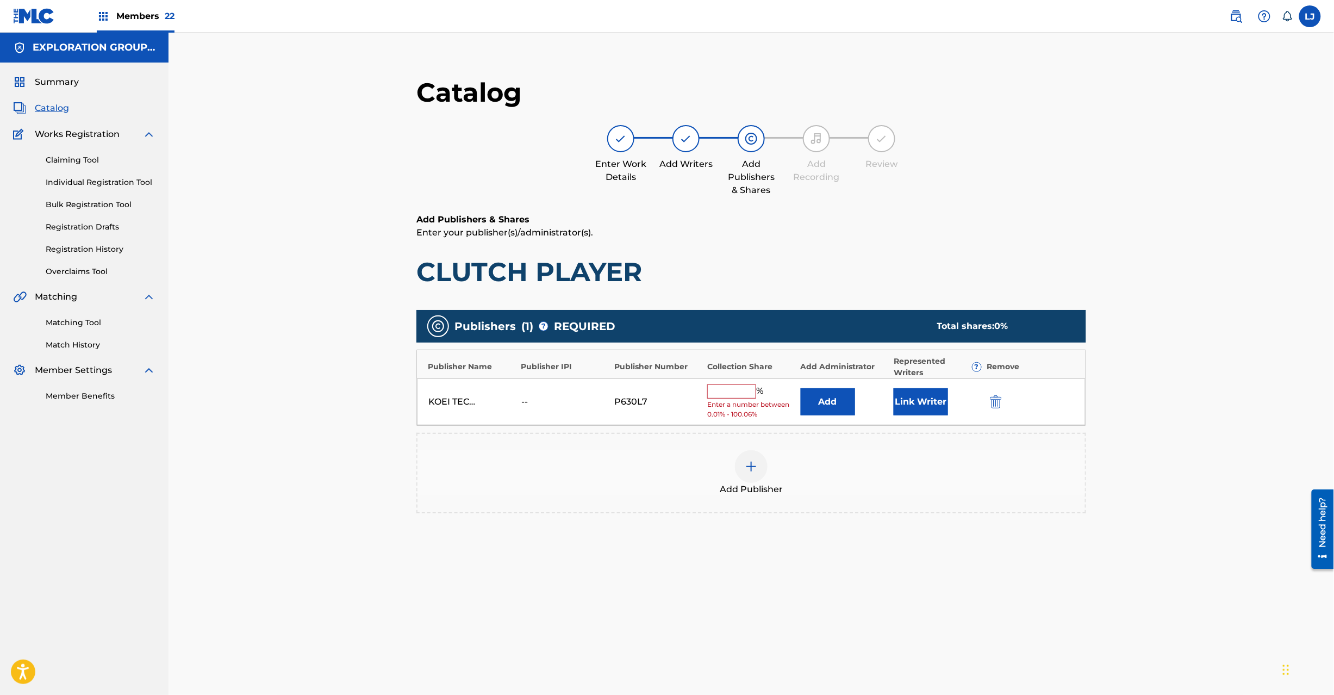
click at [812, 394] on button "Add" at bounding box center [828, 401] width 54 height 27
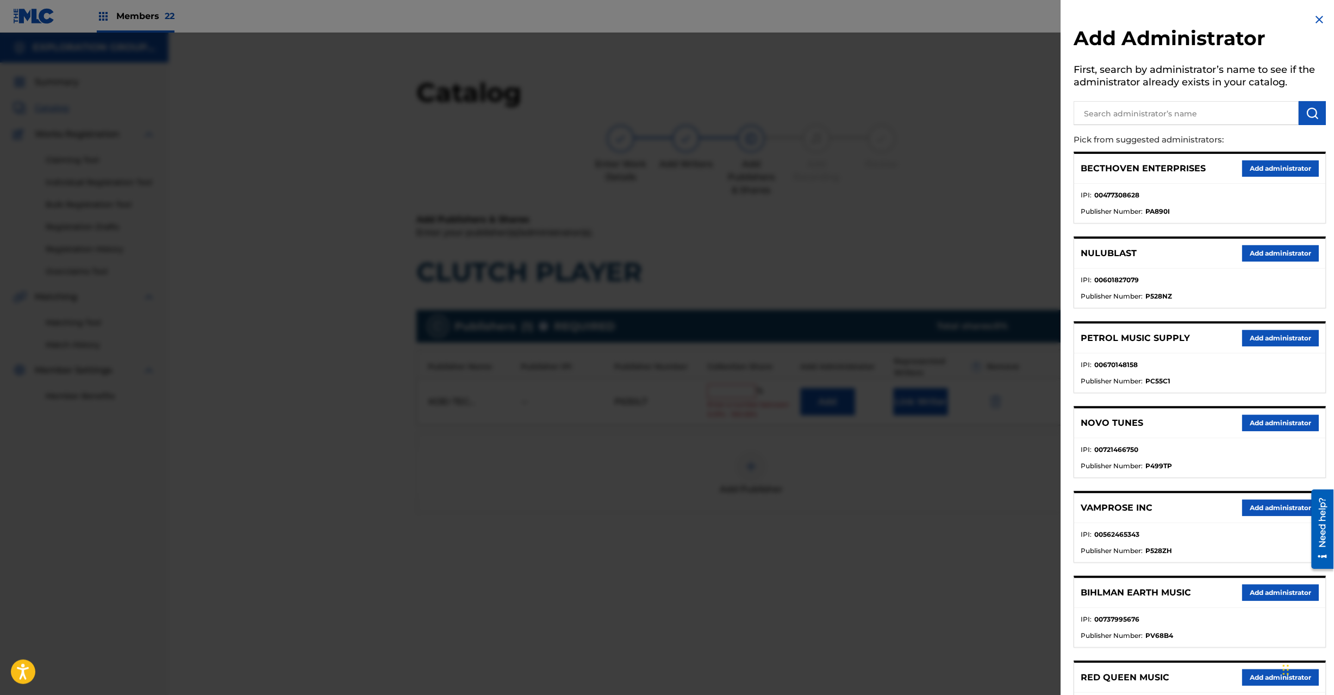
click at [1178, 112] on input "text" at bounding box center [1186, 113] width 225 height 24
type input "Exploration Group LLC"
click at [1300, 104] on button "submit" at bounding box center [1312, 113] width 27 height 24
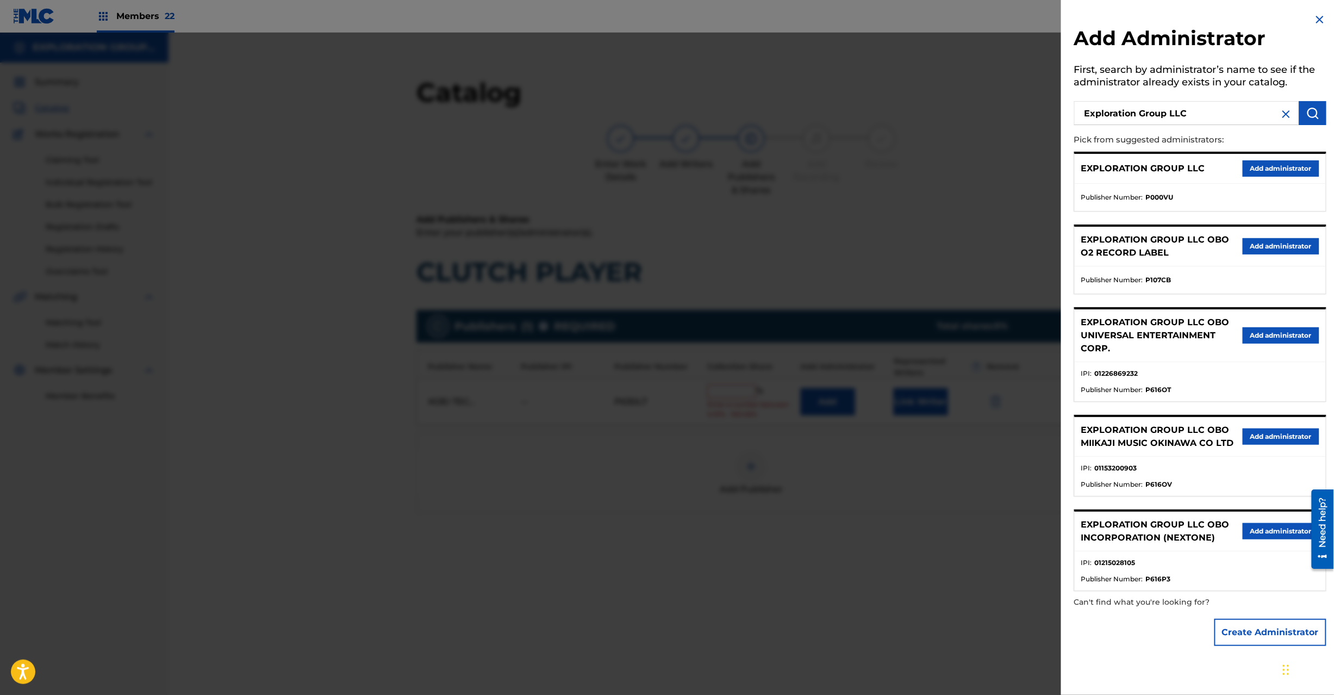
click at [1275, 162] on button "Add administrator" at bounding box center [1281, 168] width 77 height 16
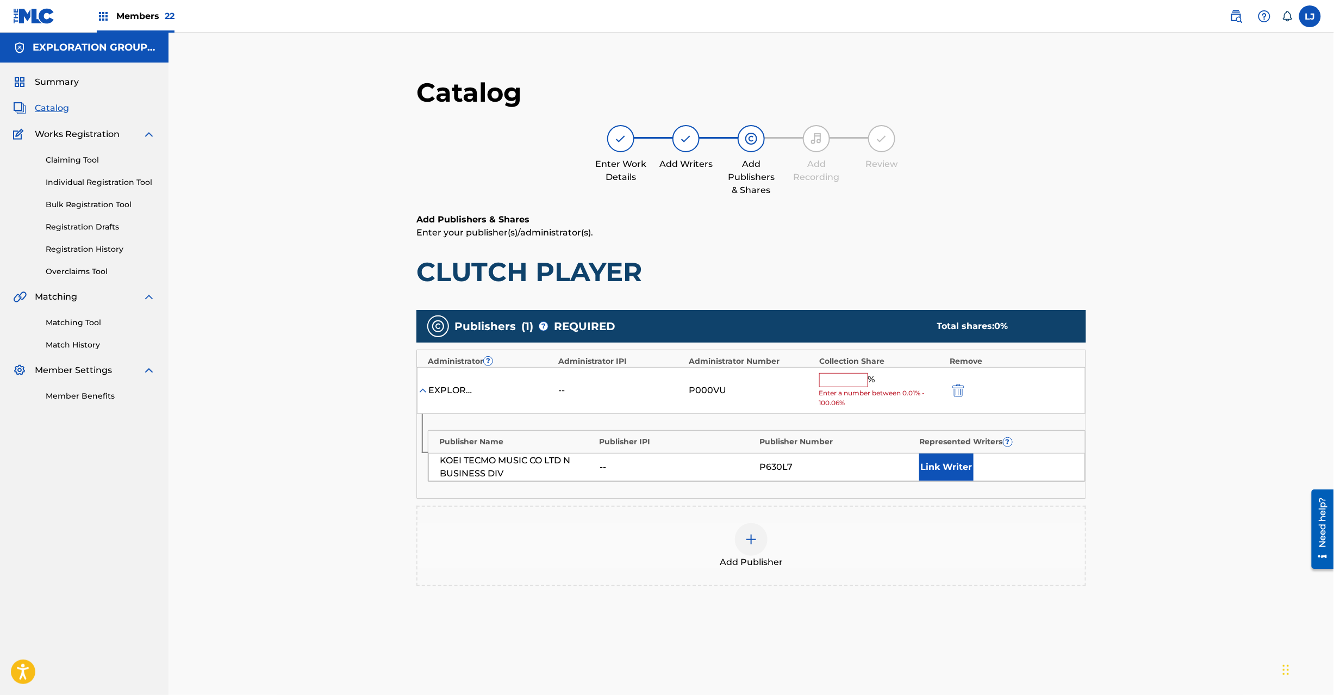
click at [830, 377] on input "text" at bounding box center [843, 380] width 49 height 14
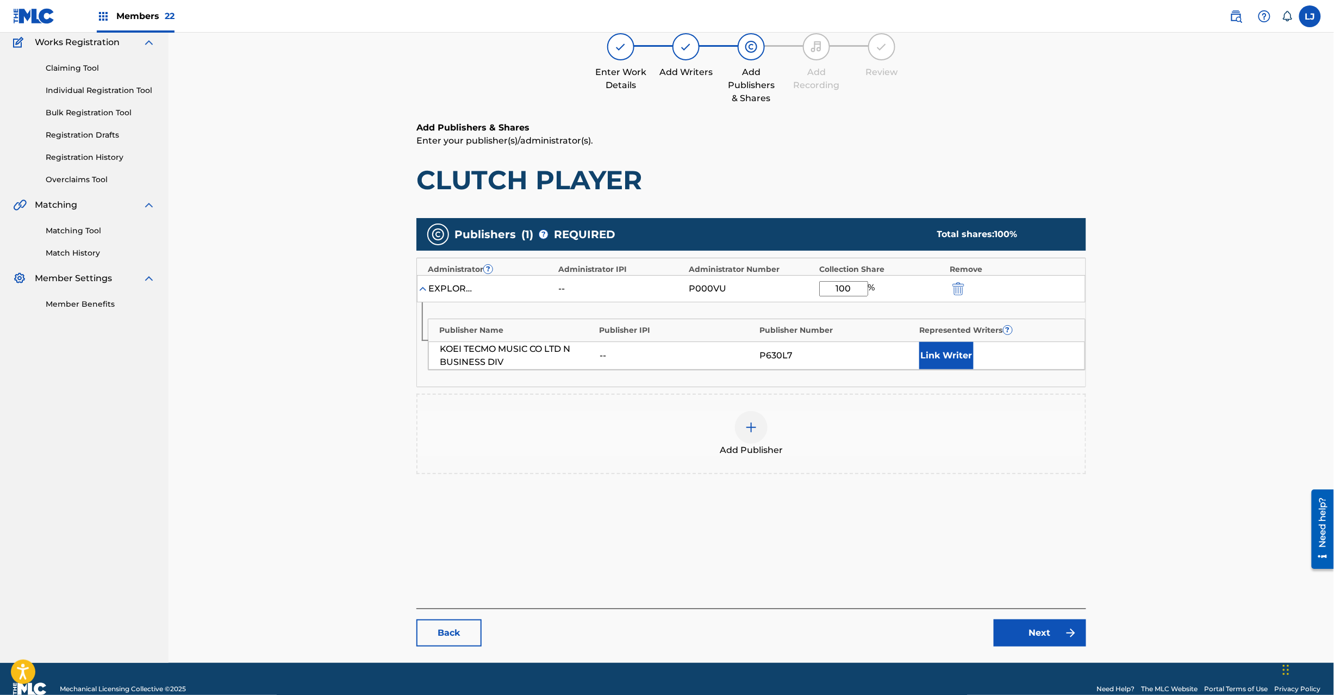
scroll to position [112, 0]
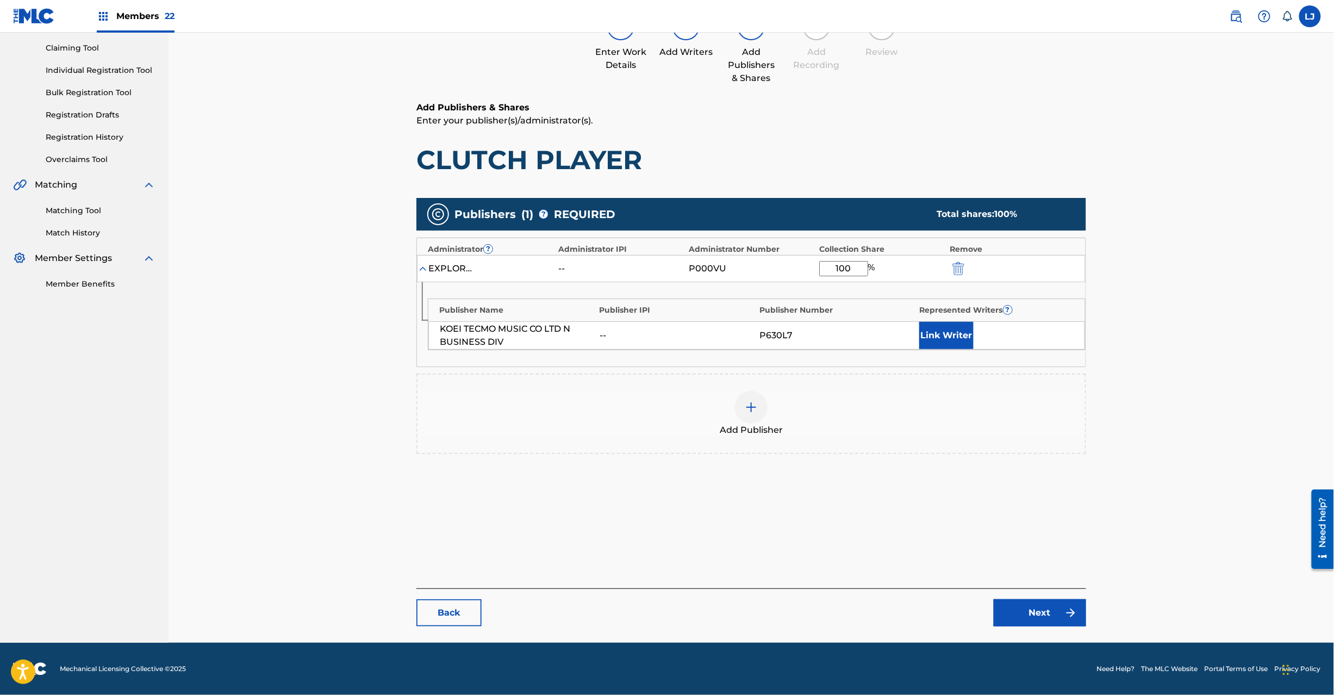
type input "100"
click at [1042, 609] on link "Next" at bounding box center [1040, 612] width 92 height 27
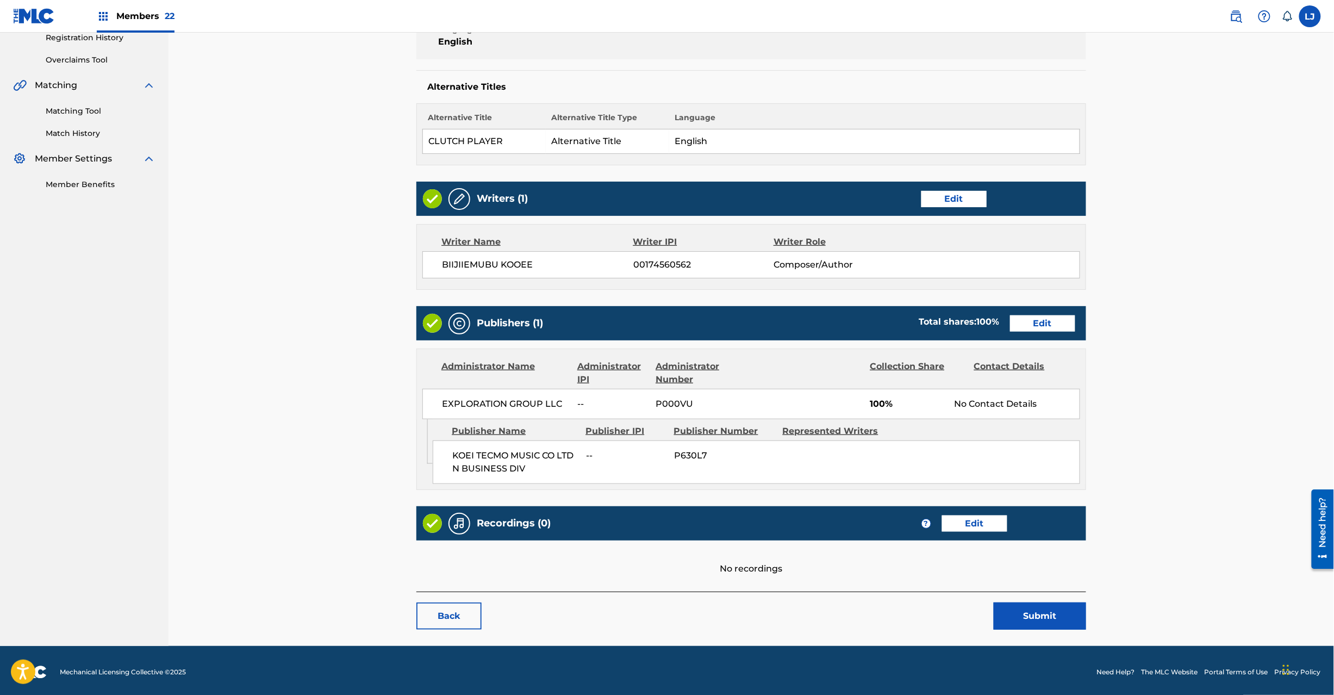
scroll to position [216, 0]
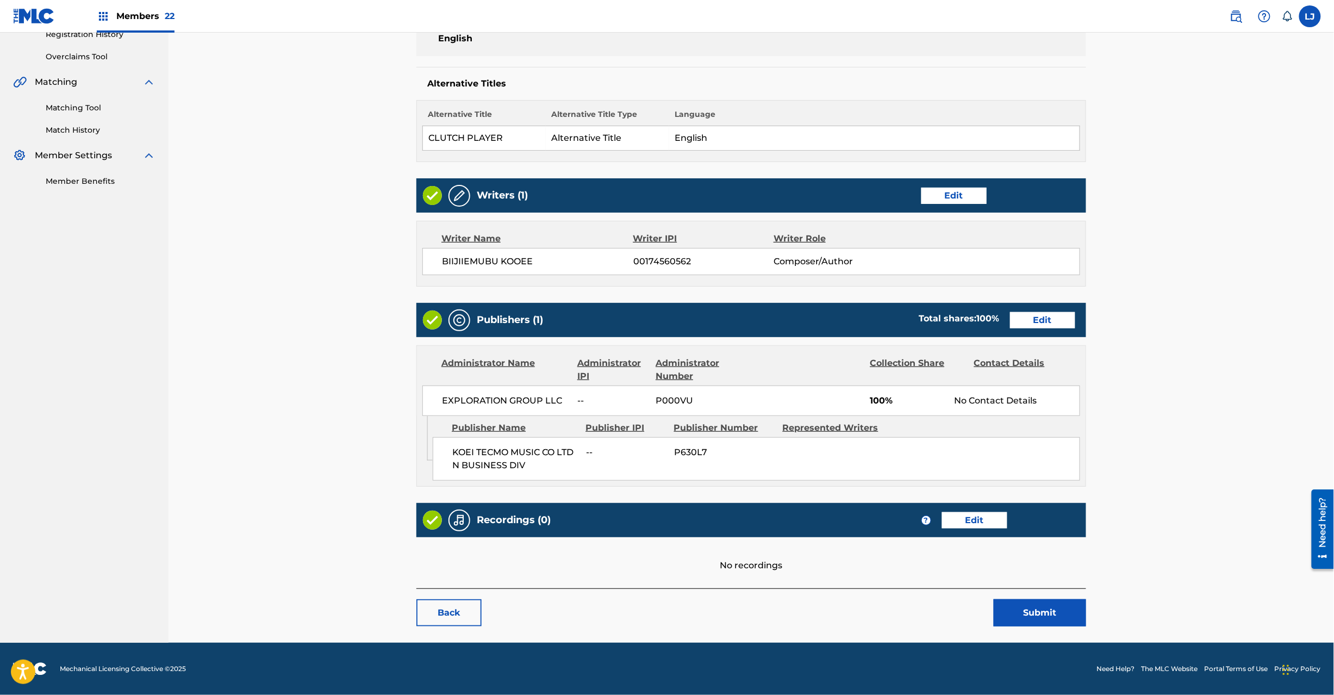
click at [1031, 618] on button "Submit" at bounding box center [1040, 612] width 92 height 27
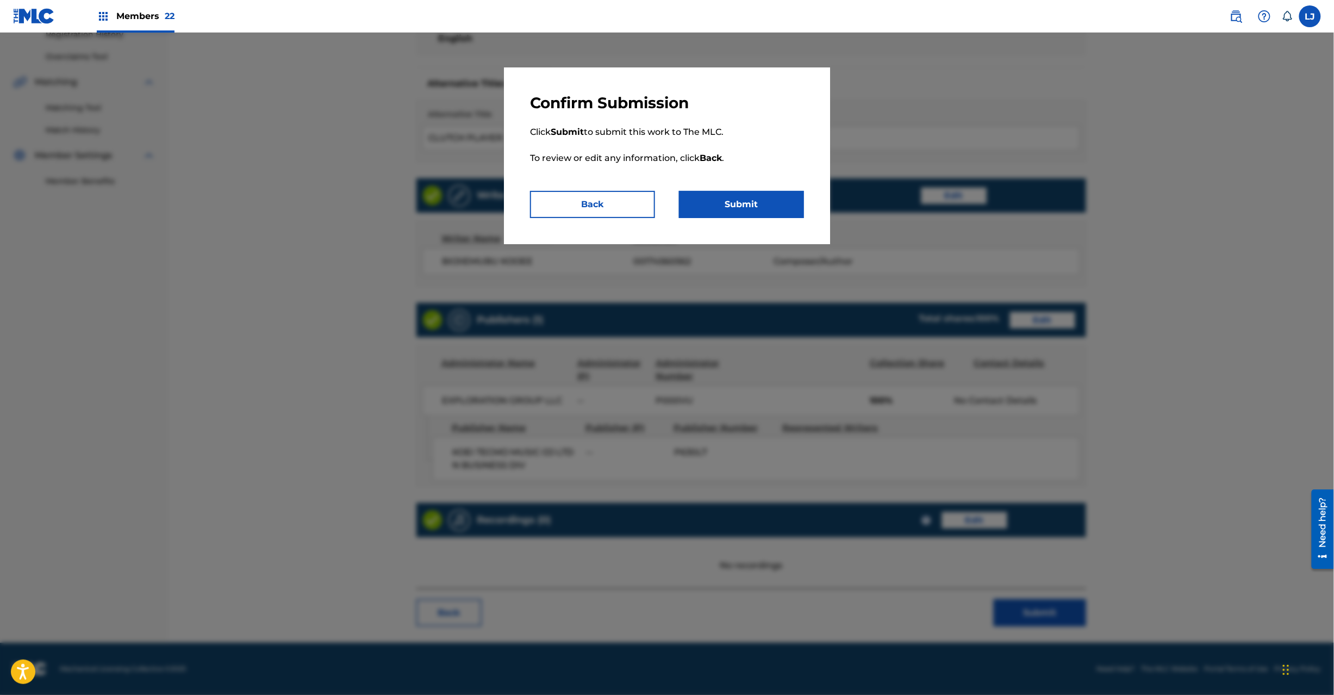
click at [775, 217] on button "Submit" at bounding box center [741, 204] width 125 height 27
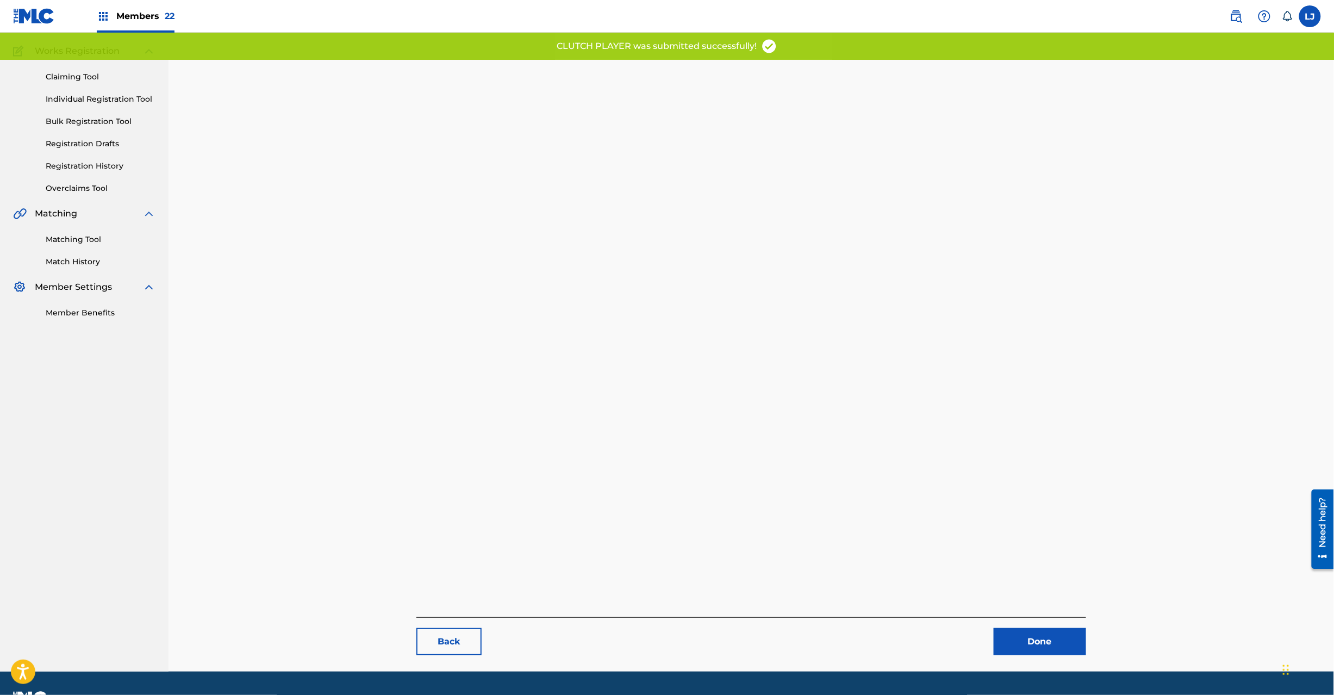
scroll to position [112, 0]
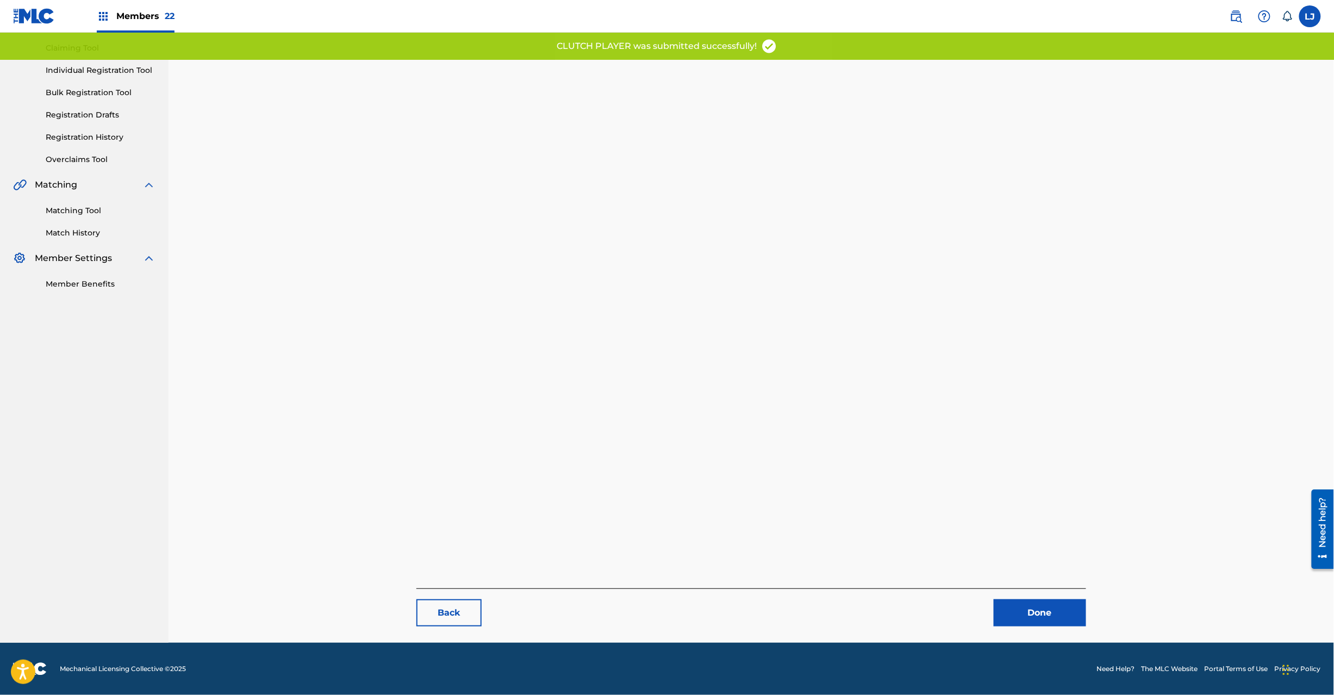
click at [1016, 603] on link "Done" at bounding box center [1040, 612] width 92 height 27
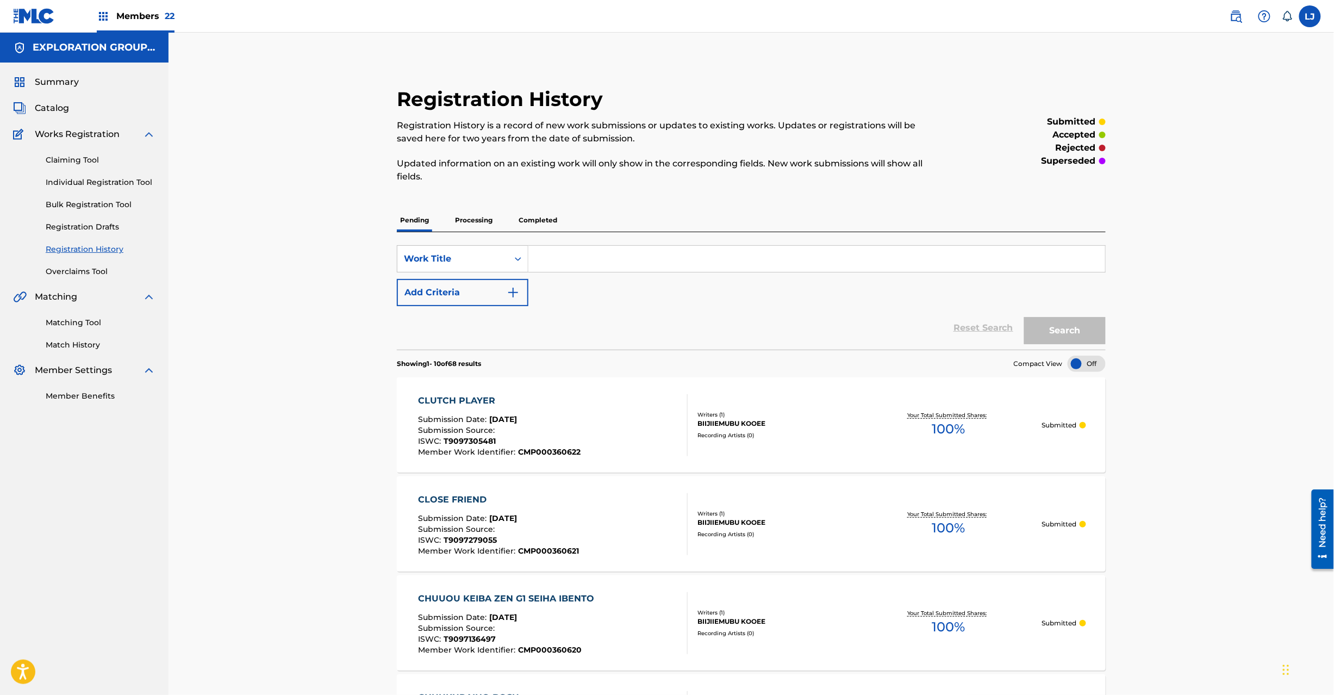
click at [55, 105] on span "Catalog" at bounding box center [52, 108] width 34 height 13
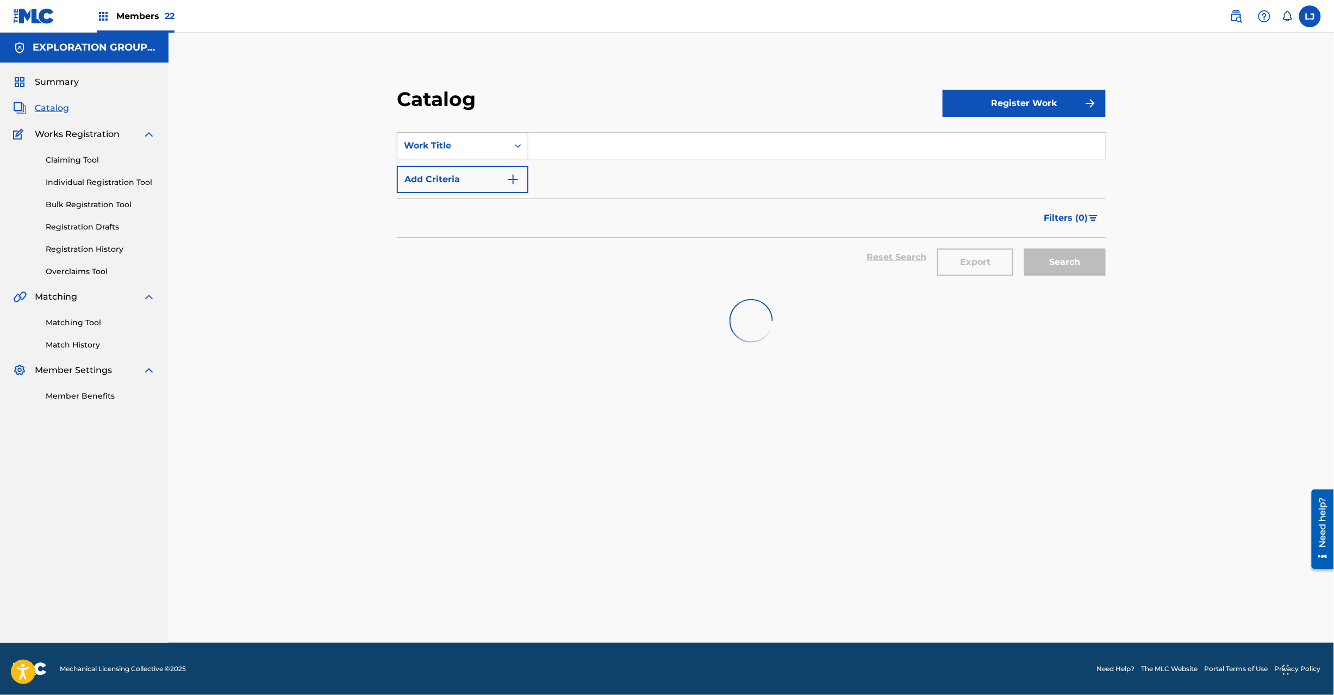
click at [424, 153] on div "Work Title" at bounding box center [452, 145] width 111 height 21
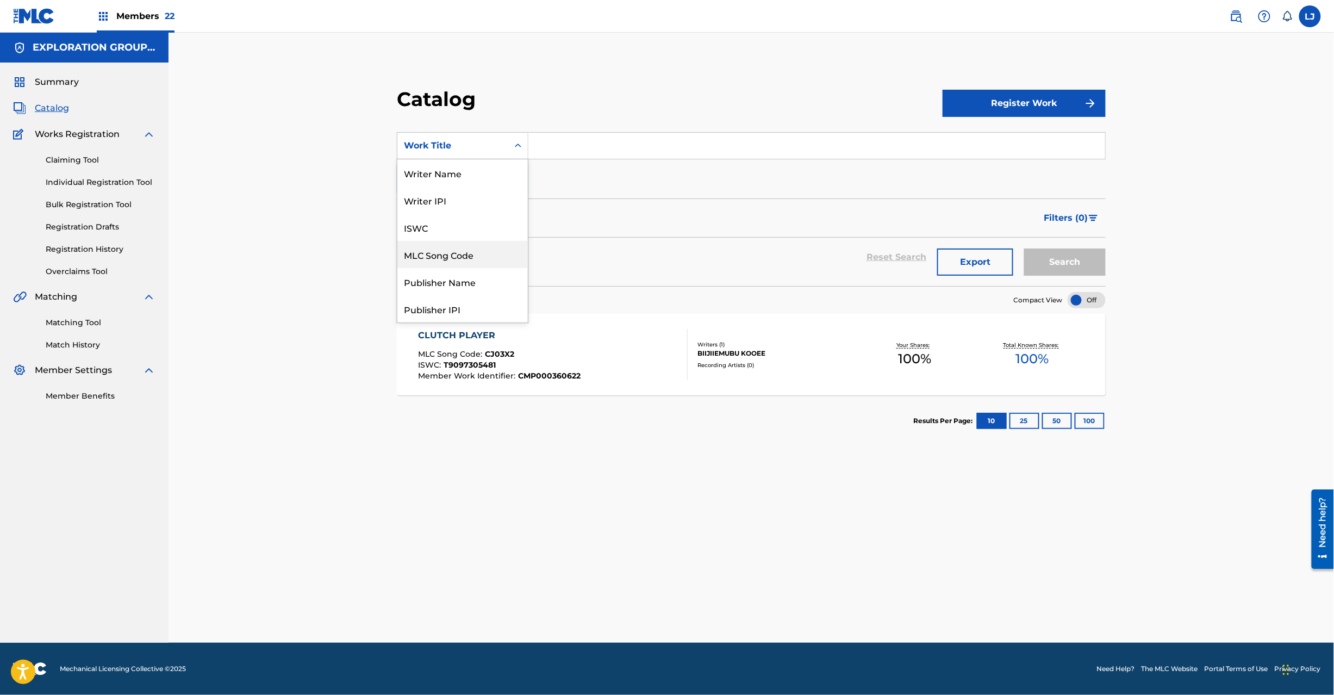
click at [466, 252] on div "MLC Song Code" at bounding box center [462, 254] width 130 height 27
click at [565, 157] on input "Search Form" at bounding box center [816, 146] width 577 height 26
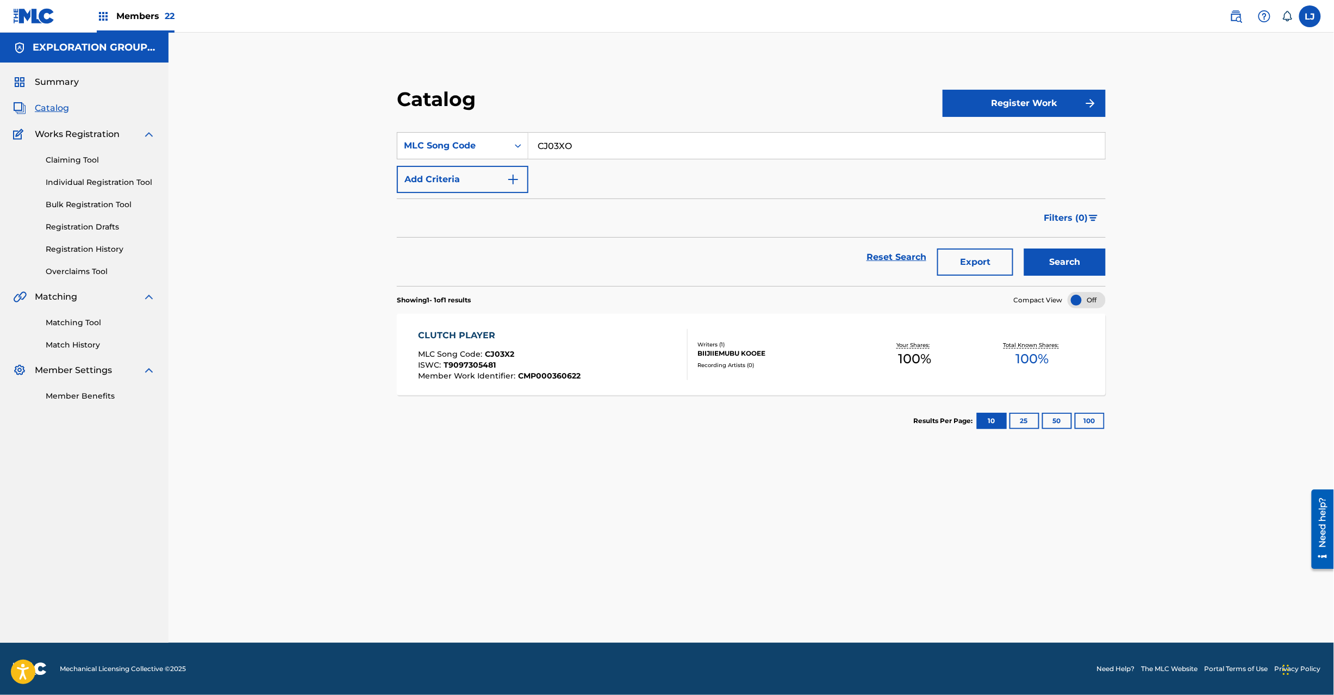
type input "CJ03XO"
click at [1049, 257] on button "Search" at bounding box center [1065, 261] width 82 height 27
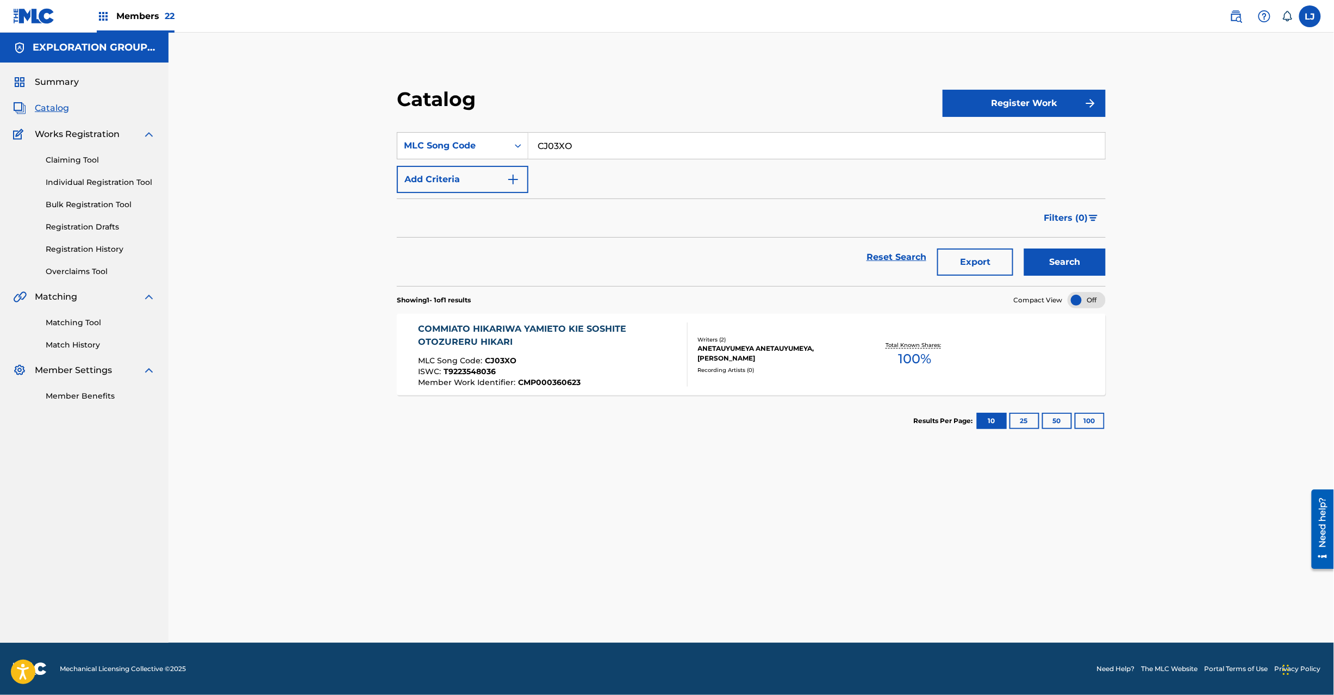
click at [594, 346] on div "COMMIATO HIKARIWA YAMIETO KIE SOSHITE OTOZURERU HIKARI" at bounding box center [548, 335] width 260 height 26
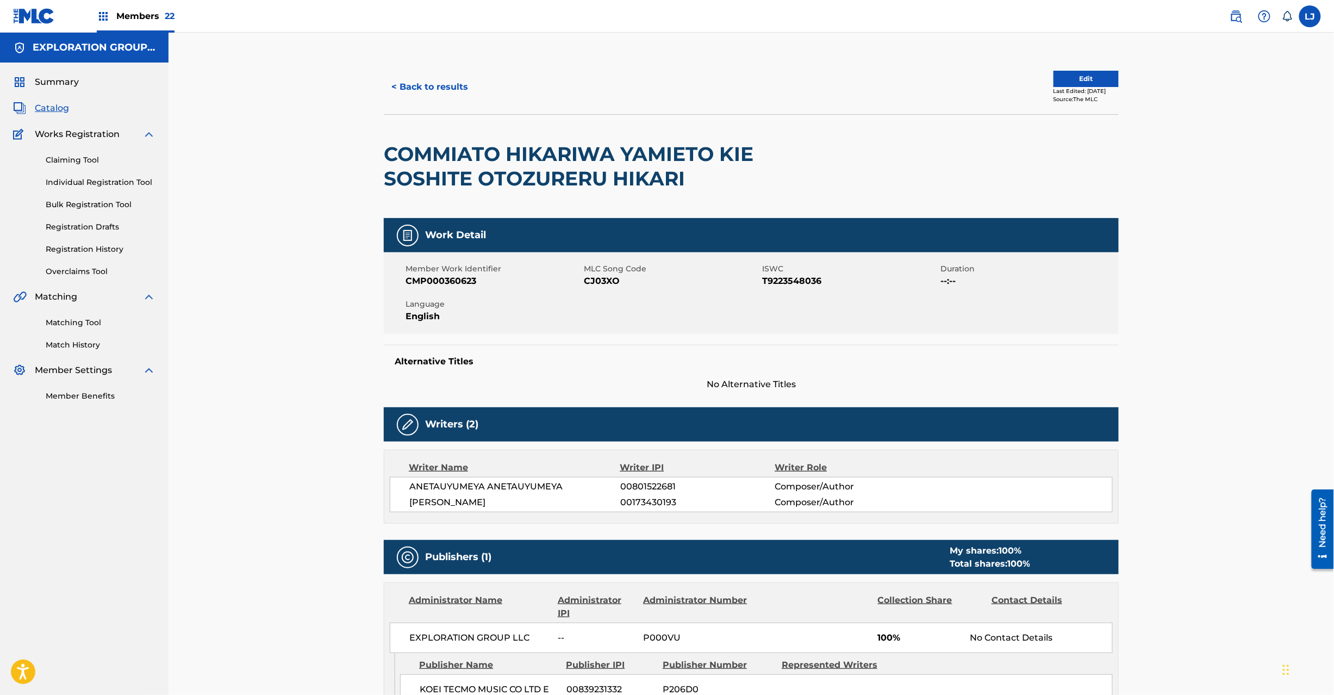
click at [1062, 82] on button "Edit" at bounding box center [1086, 79] width 65 height 16
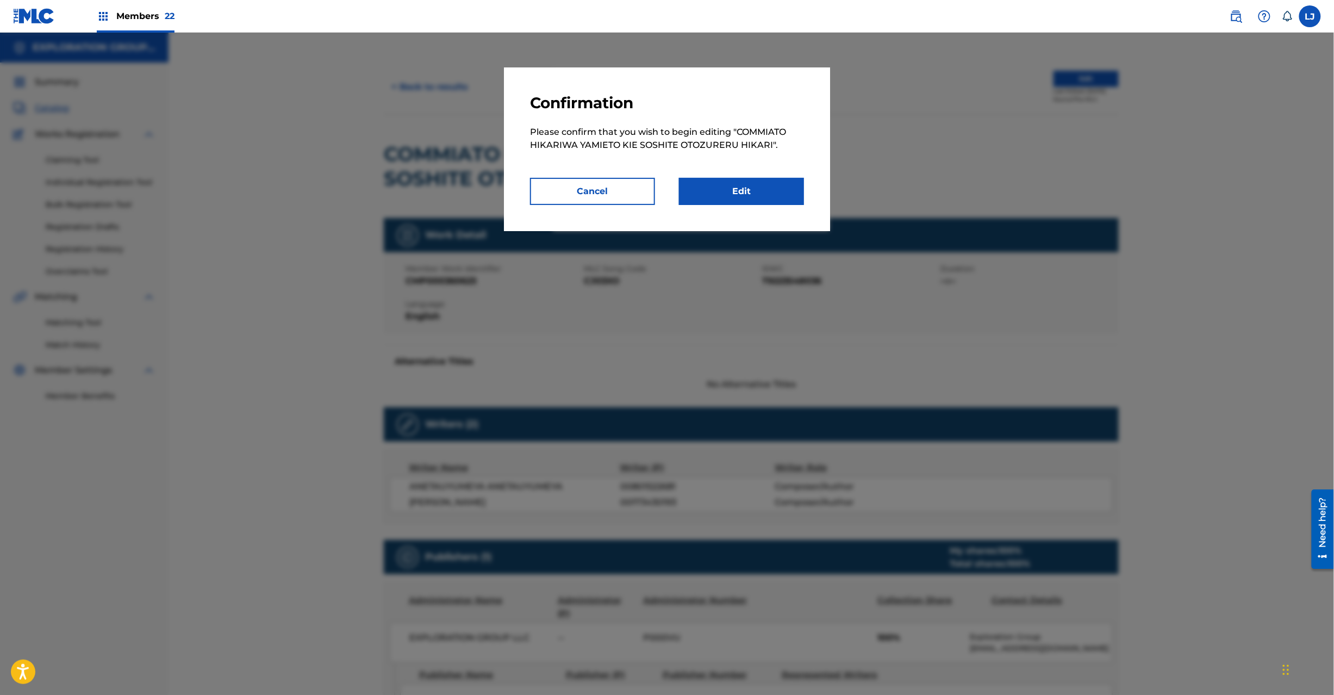
click at [762, 192] on link "Edit" at bounding box center [741, 191] width 125 height 27
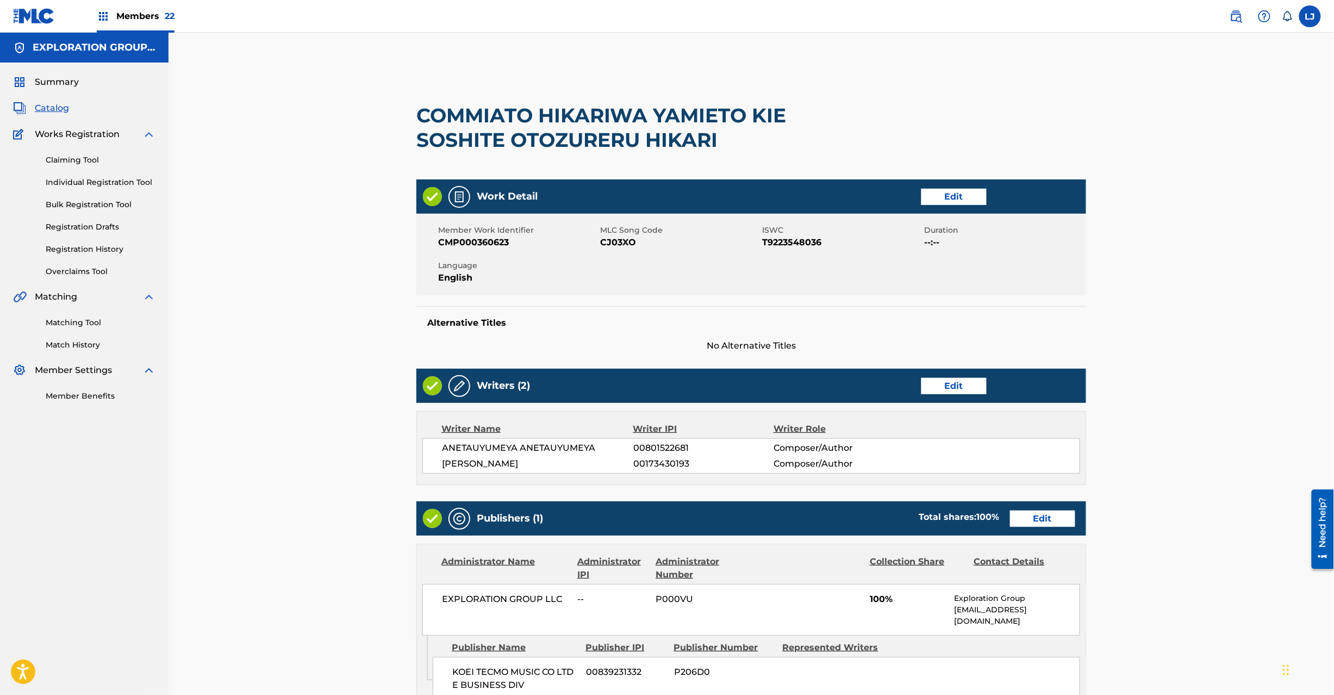
click at [1027, 520] on link "Edit" at bounding box center [1042, 519] width 65 height 16
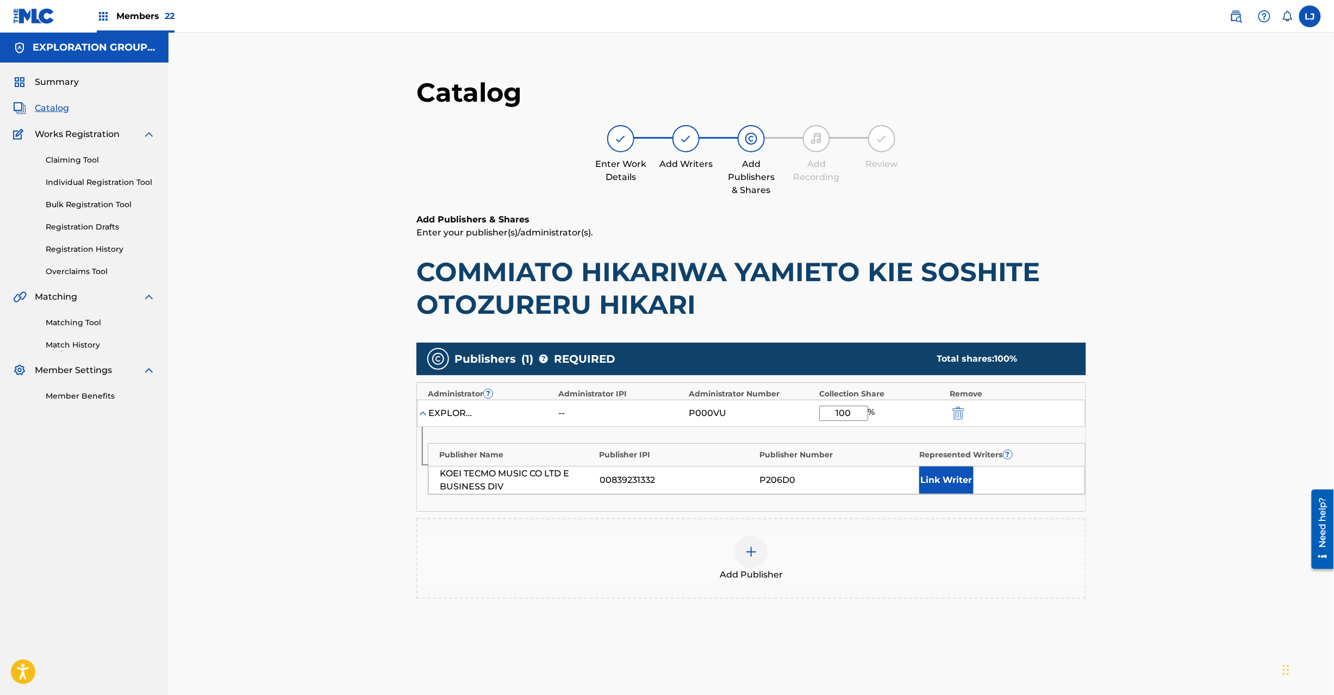
click at [967, 410] on div at bounding box center [973, 413] width 49 height 13
click at [957, 413] on img "submit" at bounding box center [959, 413] width 12 height 13
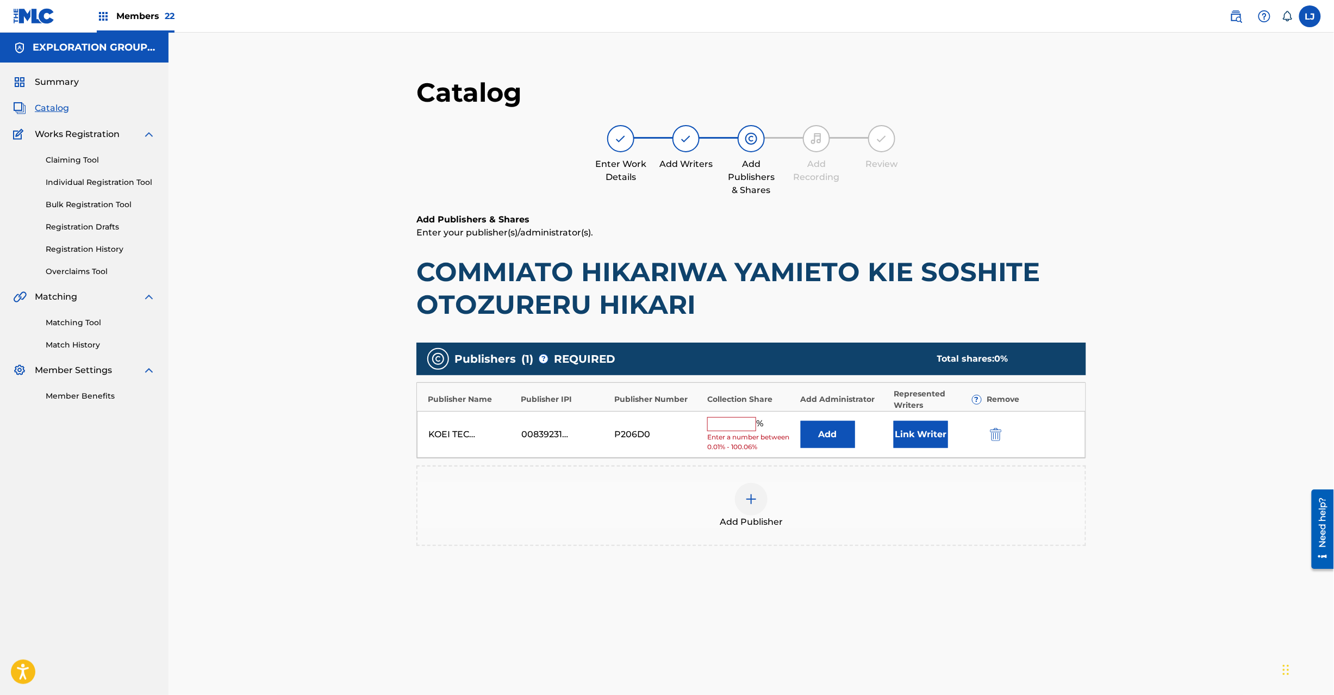
click at [995, 434] on img "submit" at bounding box center [996, 434] width 12 height 13
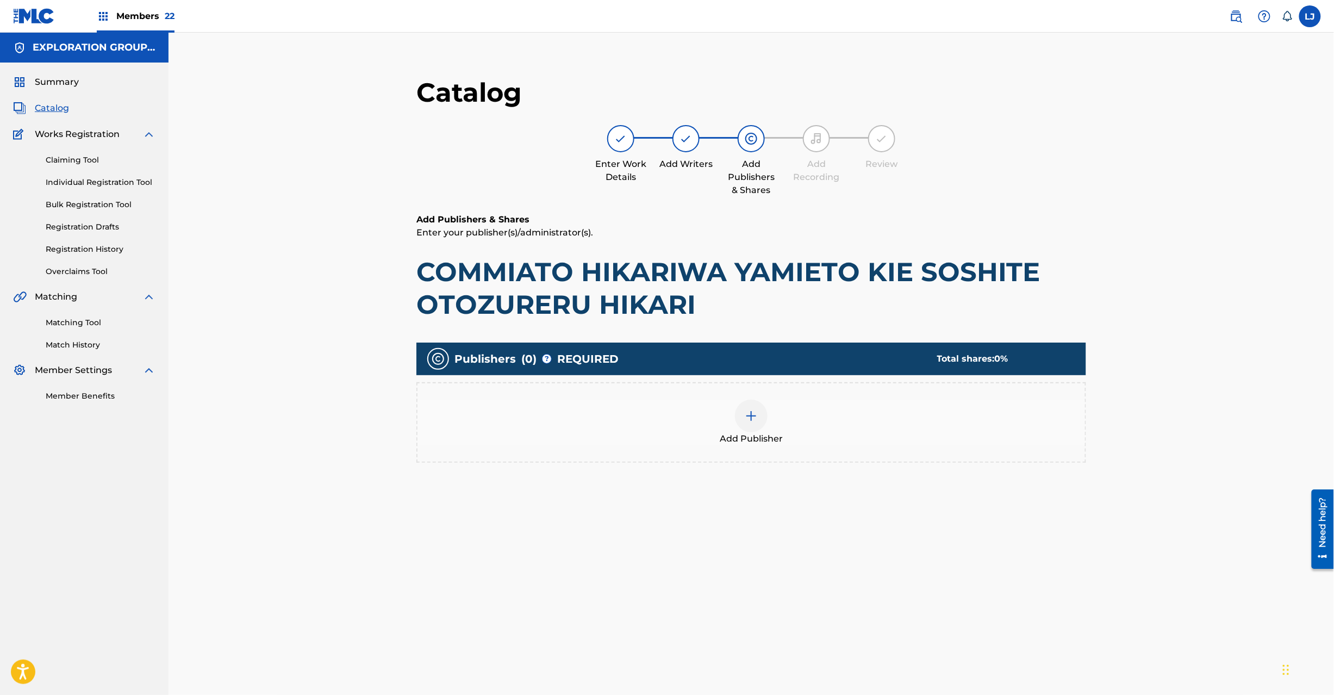
click at [768, 425] on div "Add Publisher" at bounding box center [752, 423] width 668 height 46
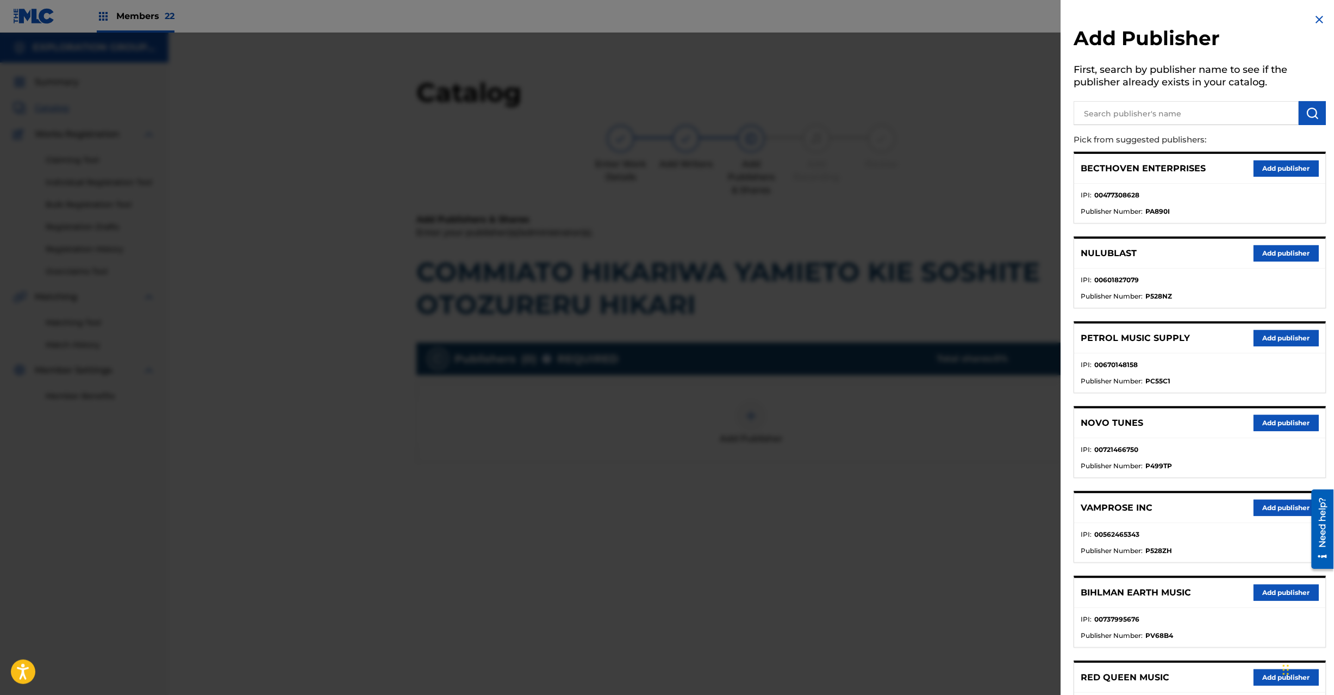
click at [1186, 111] on input "text" at bounding box center [1186, 113] width 225 height 24
type input "Koei Tecmo Music Co Ltd N Business Div"
click at [1300, 105] on button "submit" at bounding box center [1312, 113] width 27 height 24
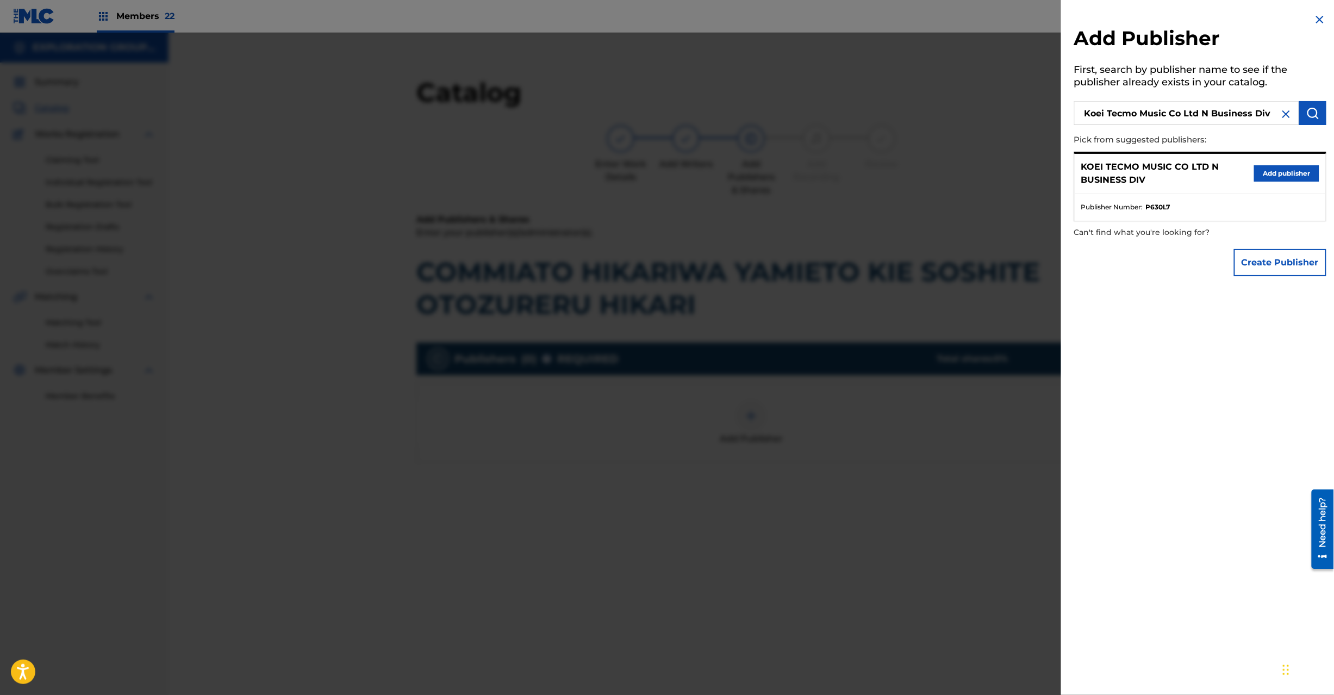
click at [1272, 174] on button "Add publisher" at bounding box center [1286, 173] width 65 height 16
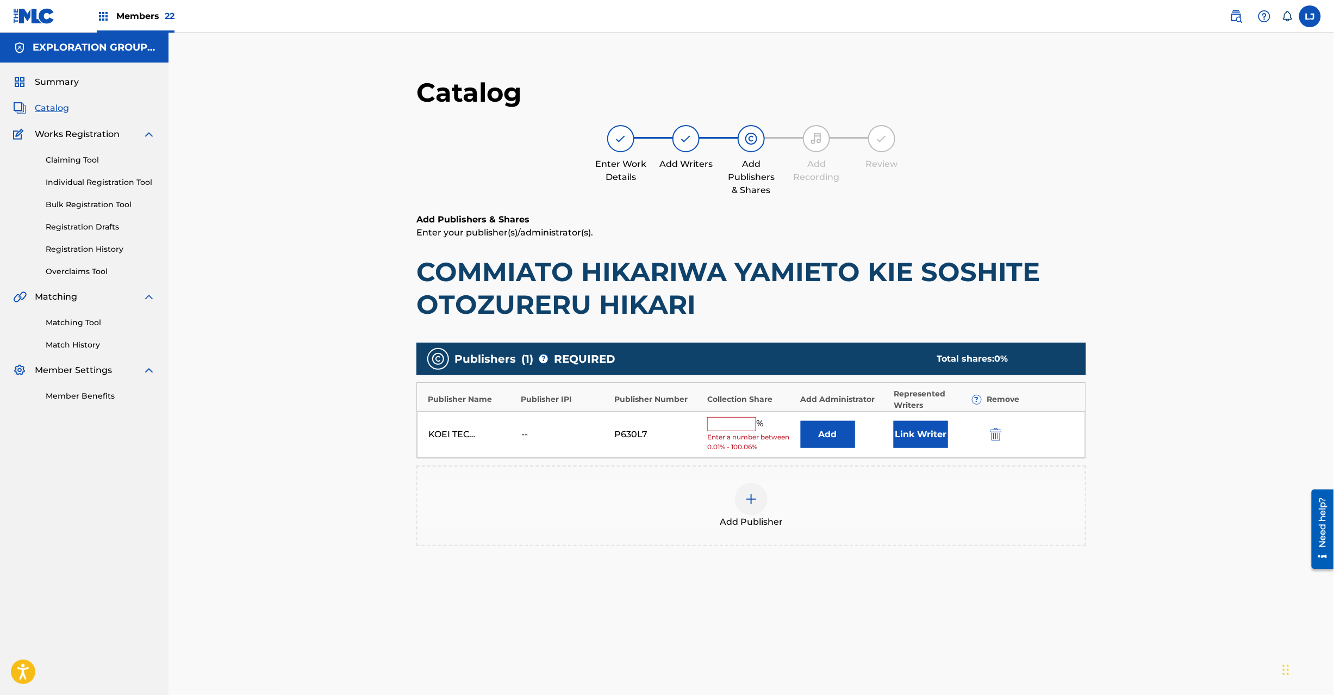
click at [829, 435] on button "Add" at bounding box center [828, 434] width 54 height 27
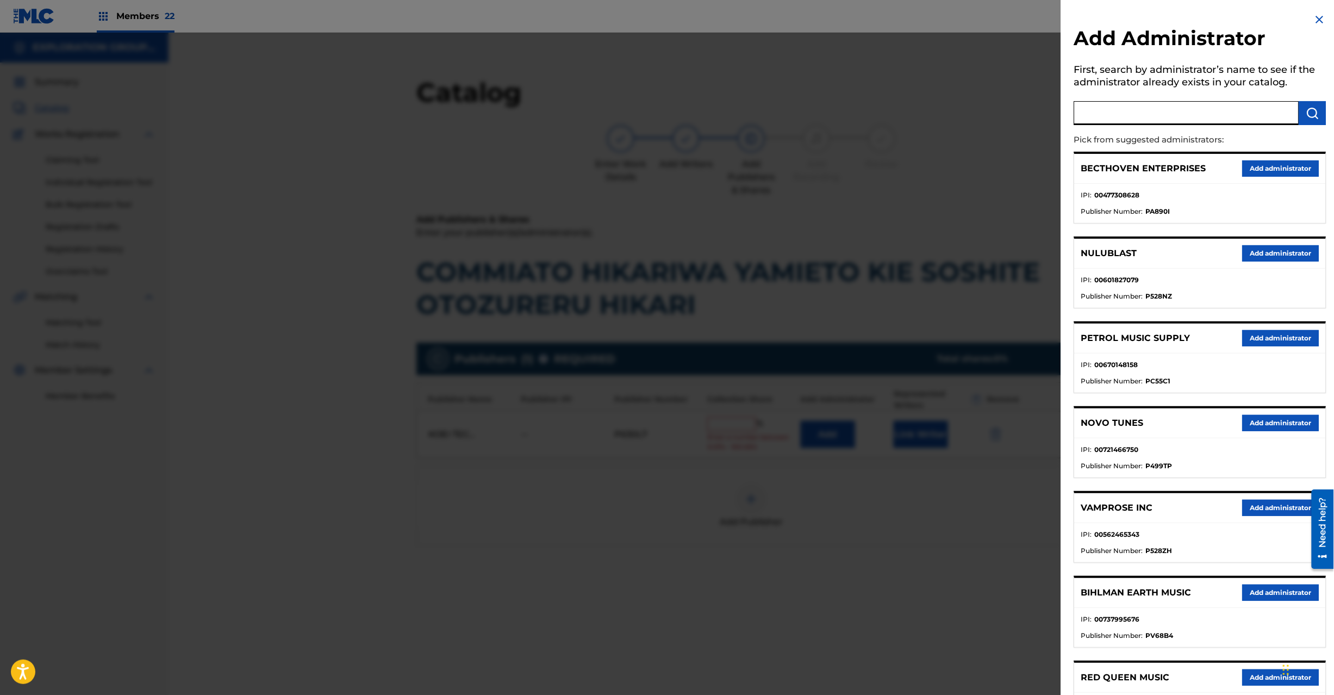
click at [1138, 122] on input "text" at bounding box center [1186, 113] width 225 height 24
type input "Exploration Group LLC"
click at [1306, 108] on img "submit" at bounding box center [1312, 113] width 13 height 13
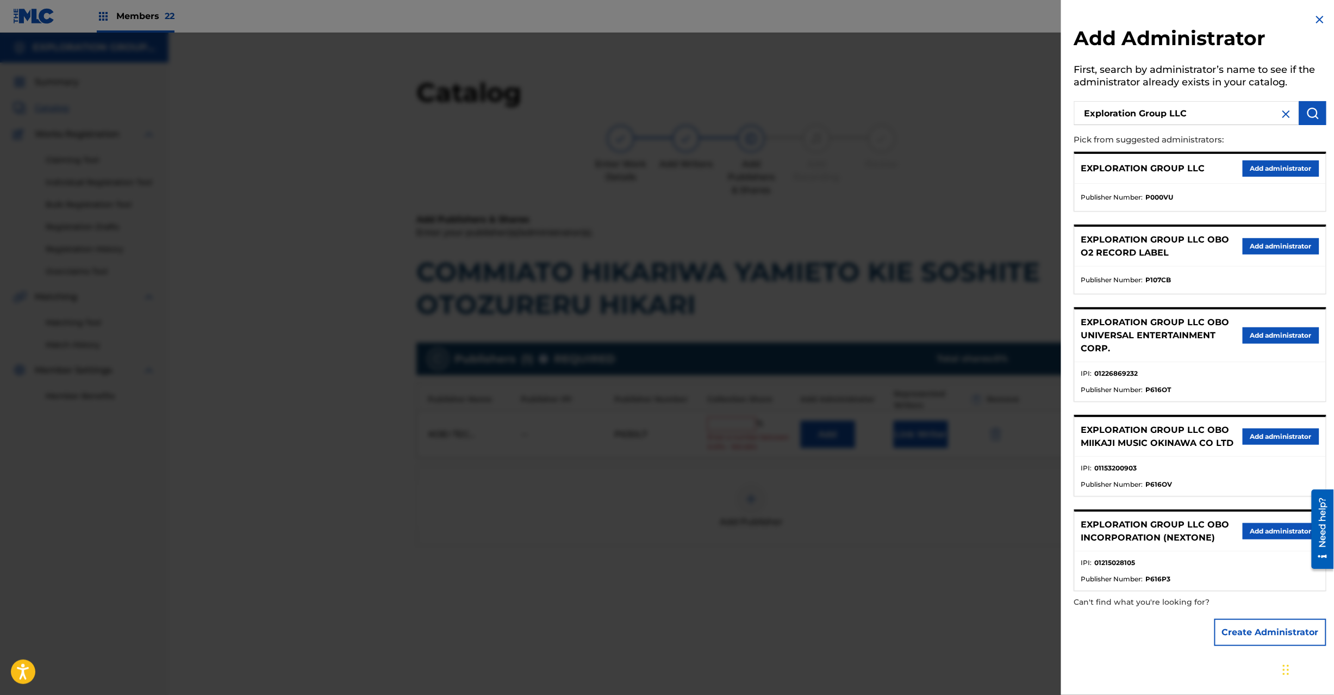
click at [1266, 159] on div "EXPLORATION GROUP LLC Add administrator" at bounding box center [1200, 169] width 251 height 30
click at [1266, 172] on button "Add administrator" at bounding box center [1281, 168] width 77 height 16
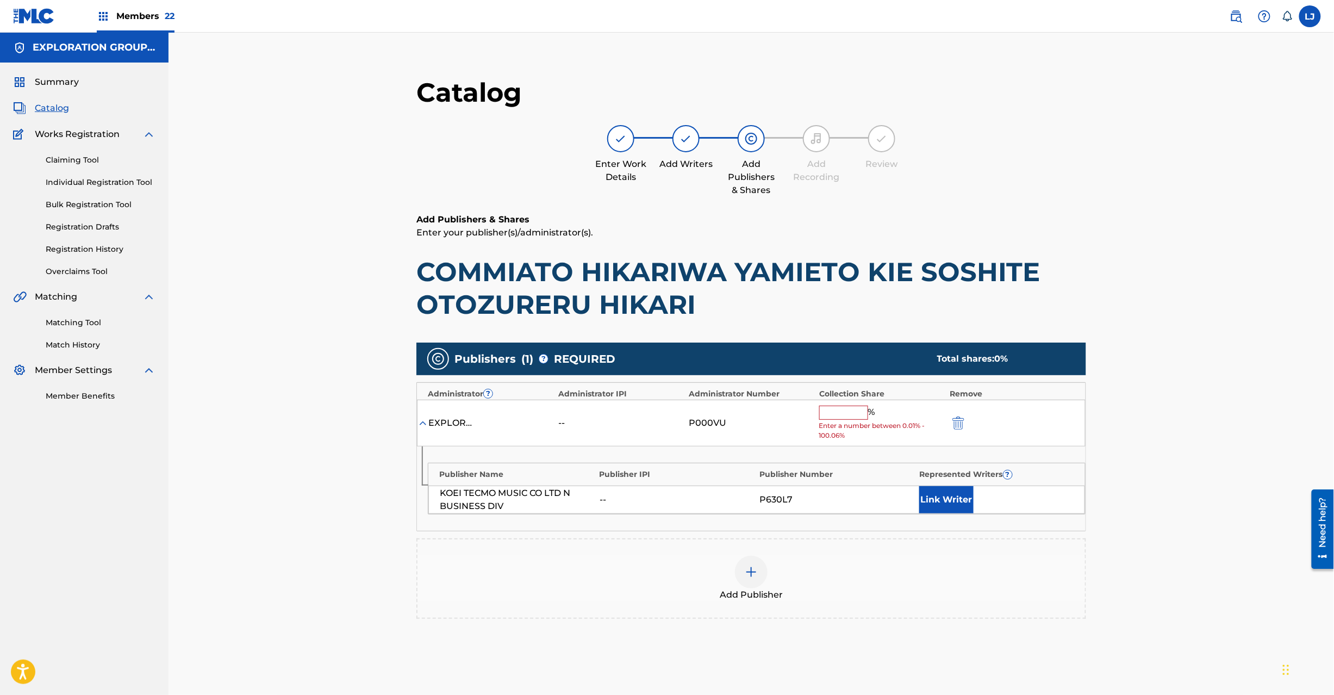
click at [831, 416] on input "text" at bounding box center [843, 413] width 49 height 14
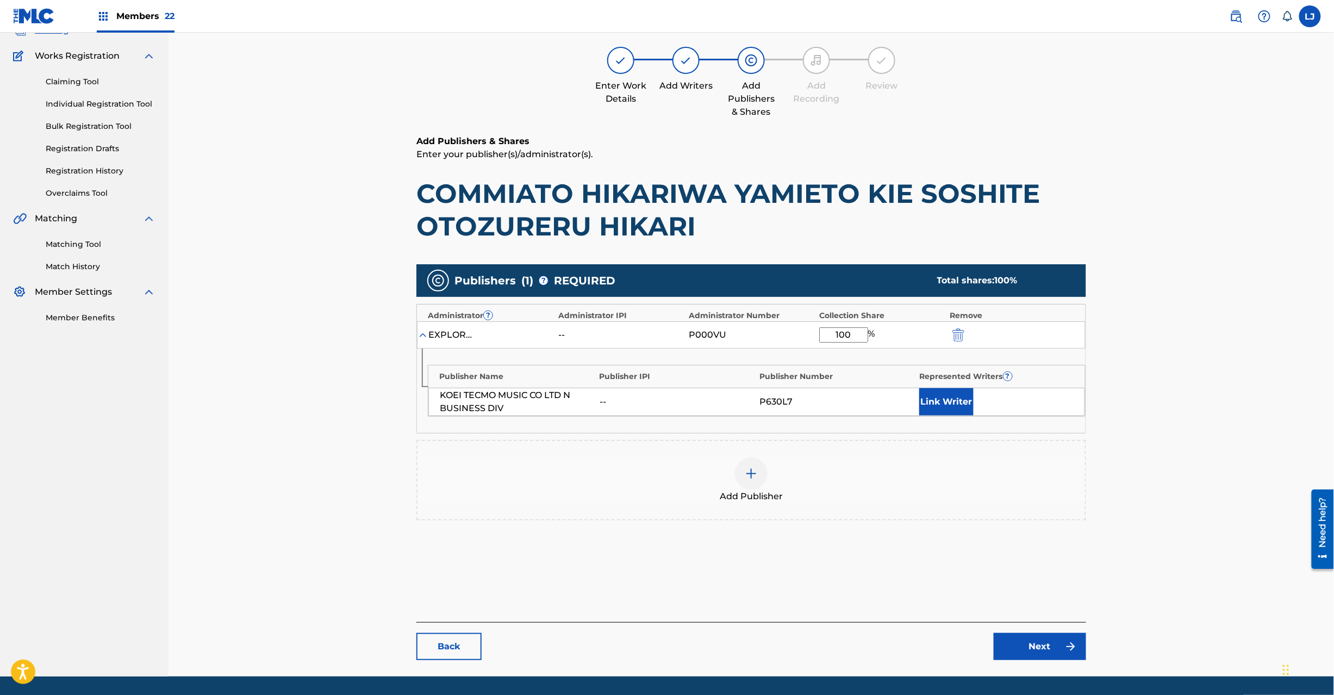
scroll to position [112, 0]
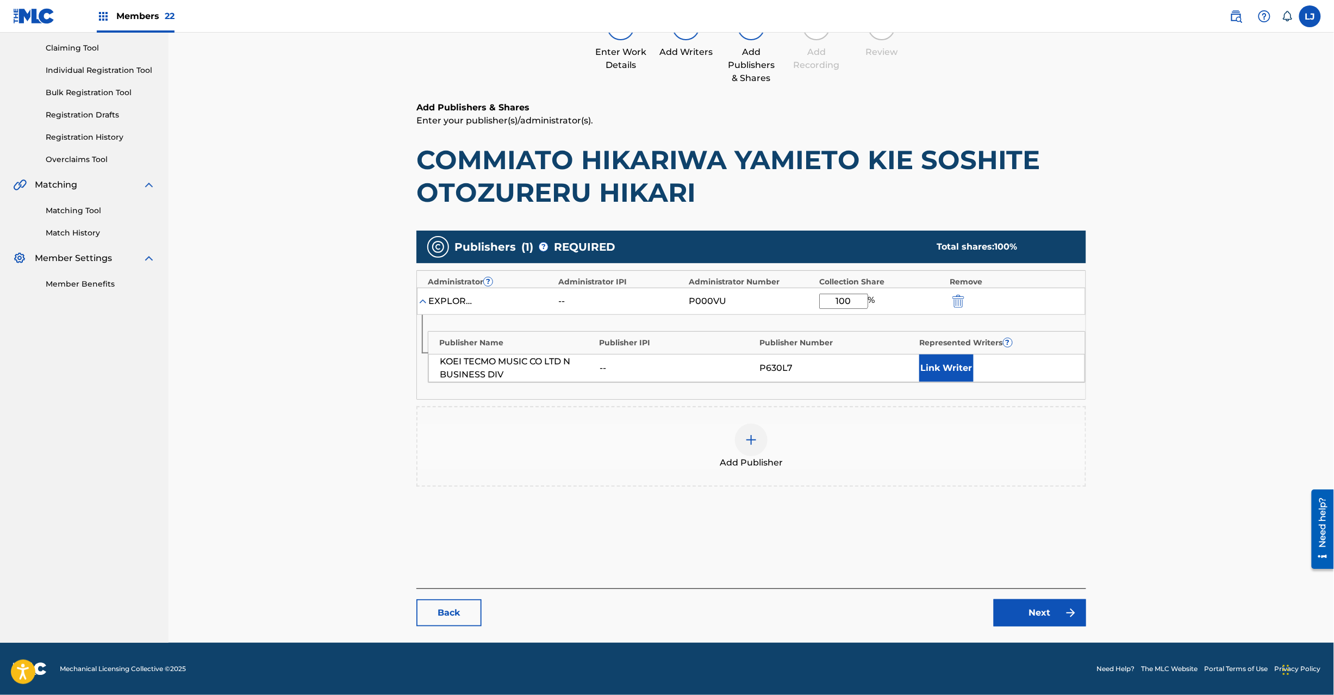
type input "100"
click at [1033, 610] on link "Next" at bounding box center [1040, 612] width 92 height 27
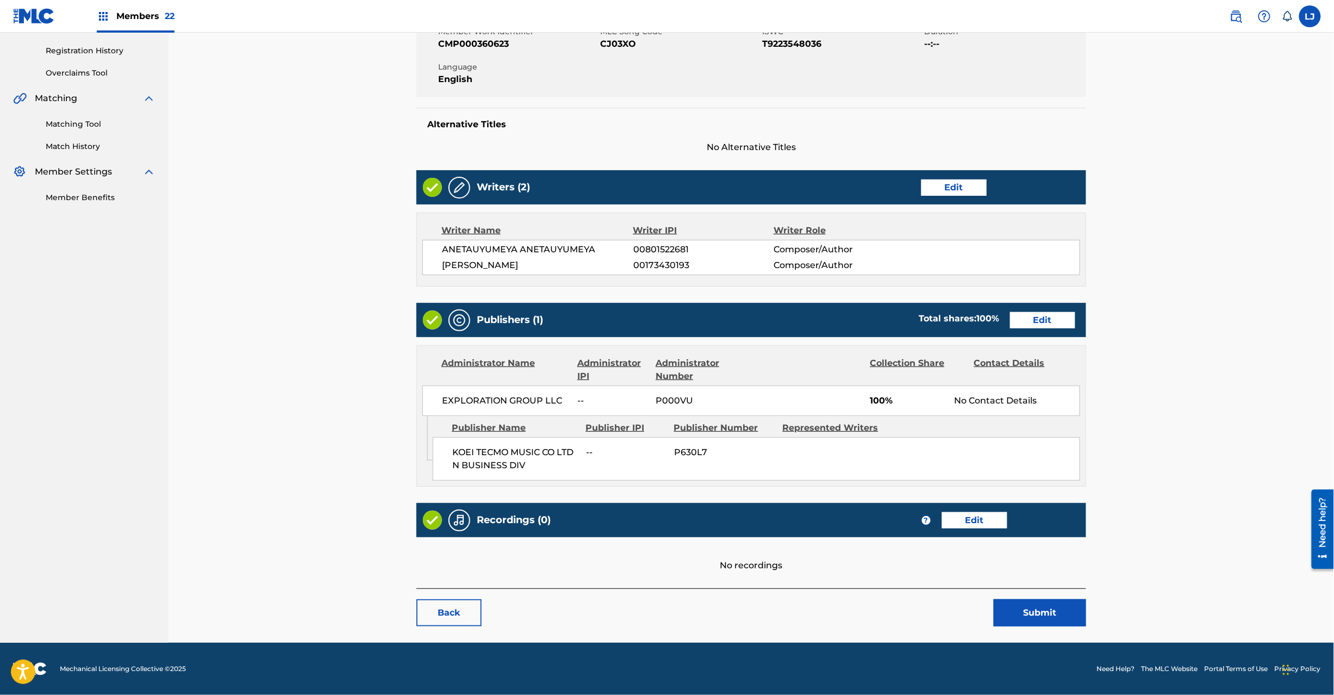
scroll to position [200, 0]
click at [1025, 620] on button "Submit" at bounding box center [1040, 612] width 92 height 27
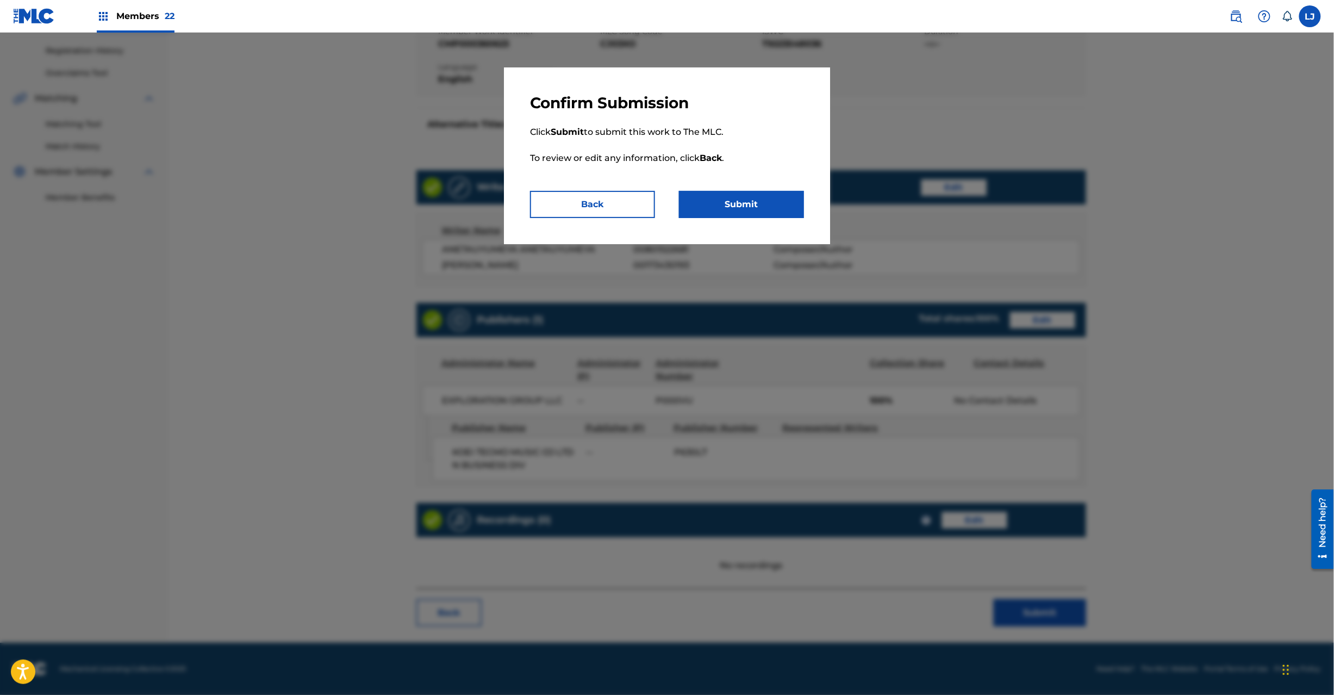
click at [746, 208] on button "Submit" at bounding box center [741, 204] width 125 height 27
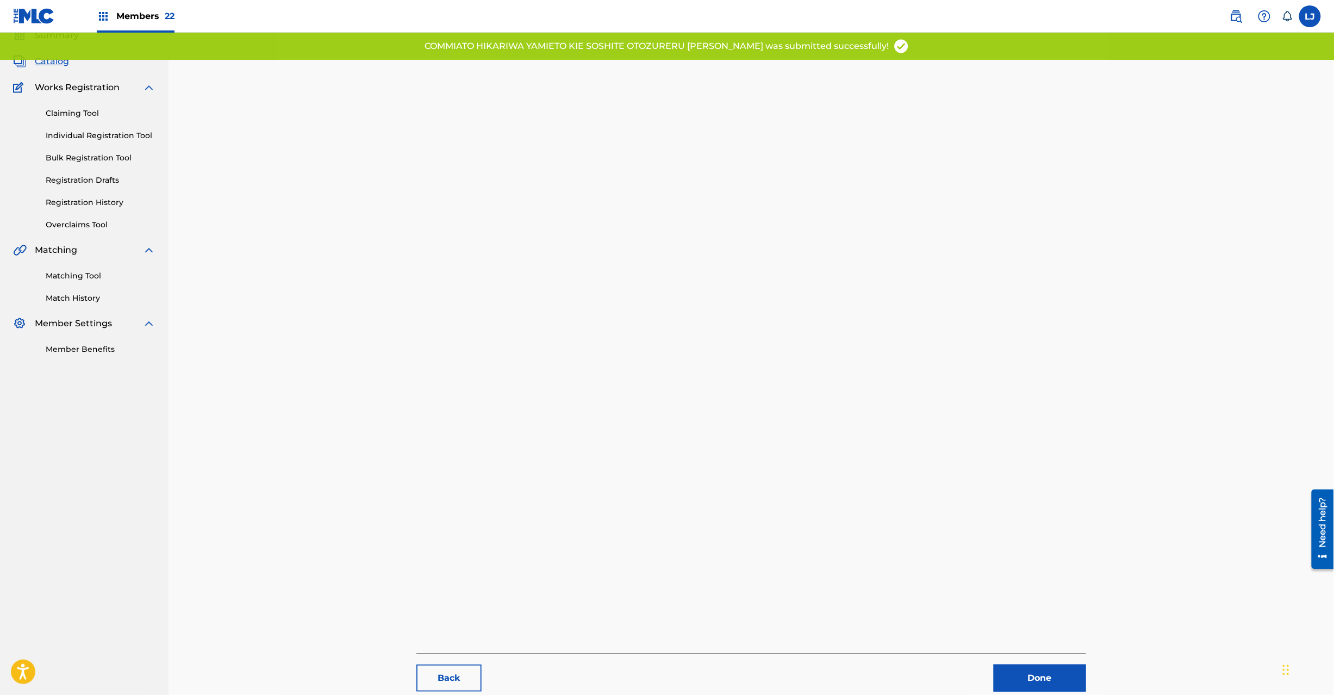
scroll to position [112, 0]
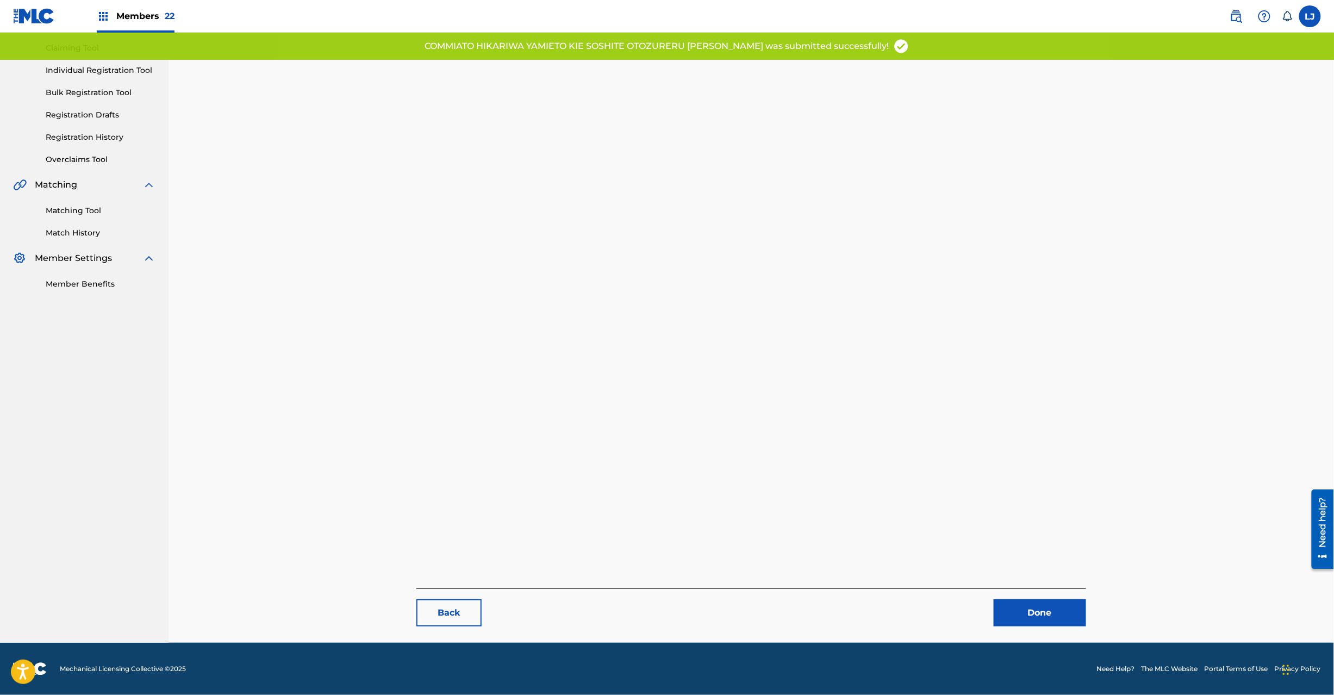
click at [1022, 605] on link "Done" at bounding box center [1040, 612] width 92 height 27
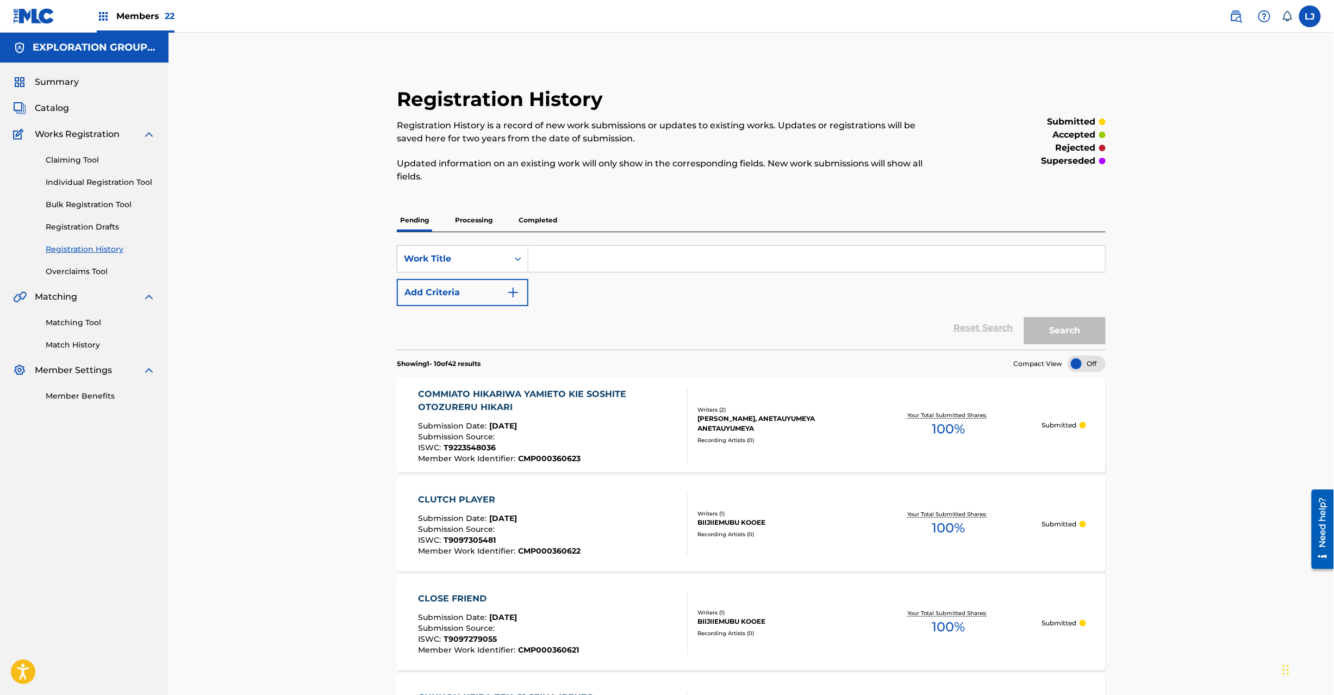
click at [27, 107] on link "Catalog" at bounding box center [41, 108] width 56 height 13
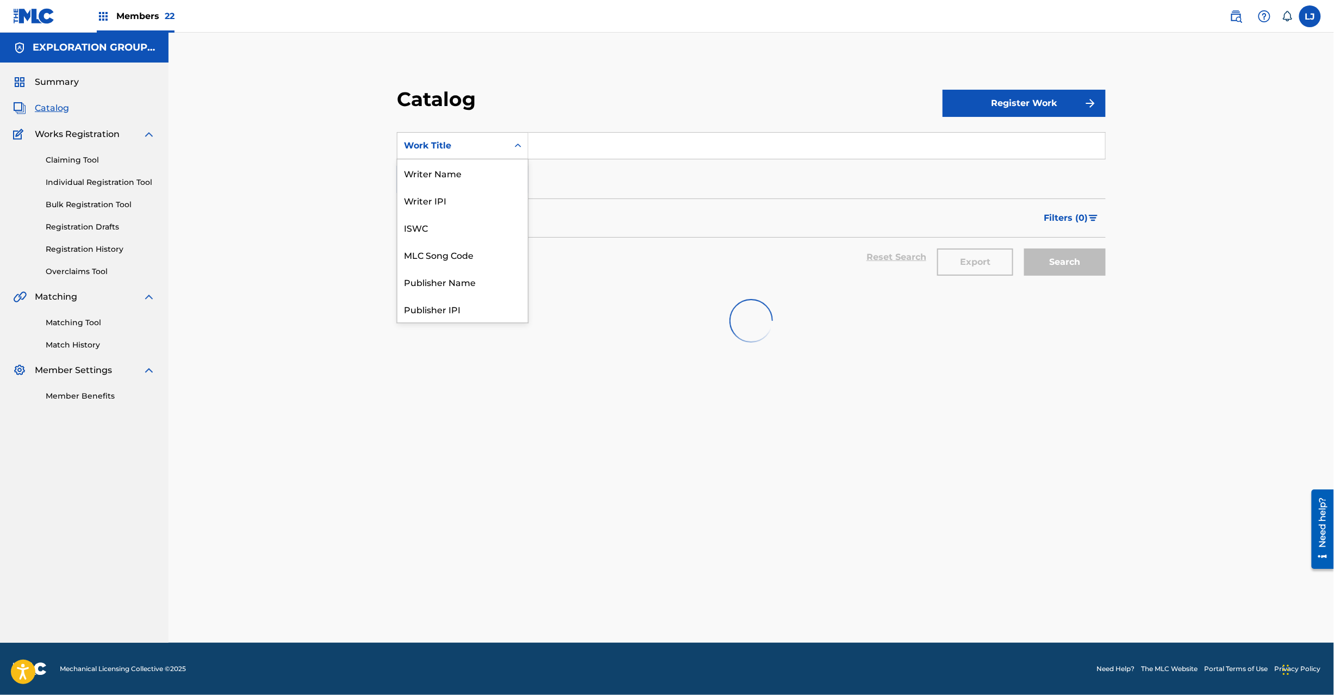
click at [476, 135] on div "Work Title" at bounding box center [452, 145] width 111 height 21
